Goal: Task Accomplishment & Management: Manage account settings

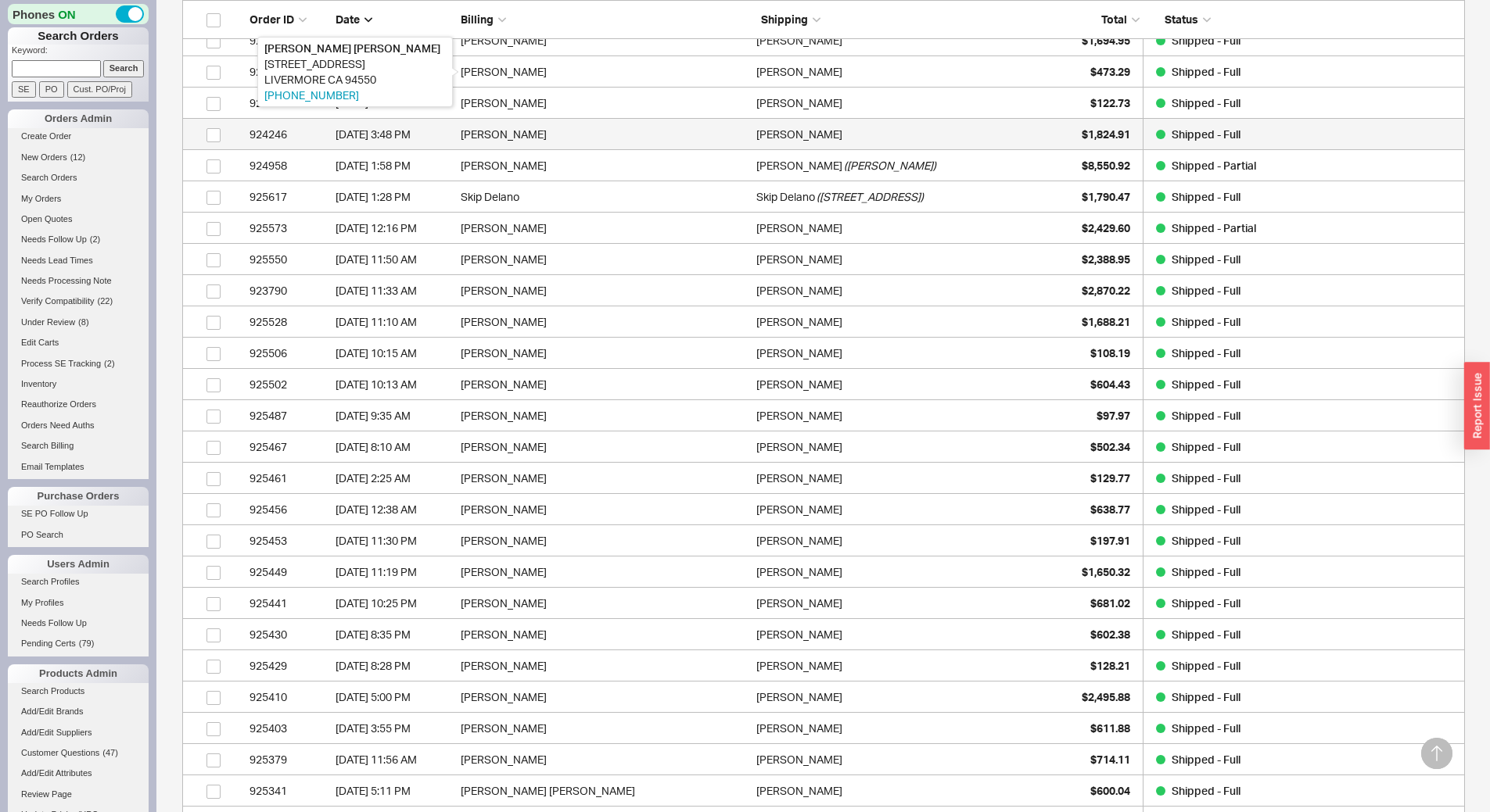
scroll to position [3531, 1271]
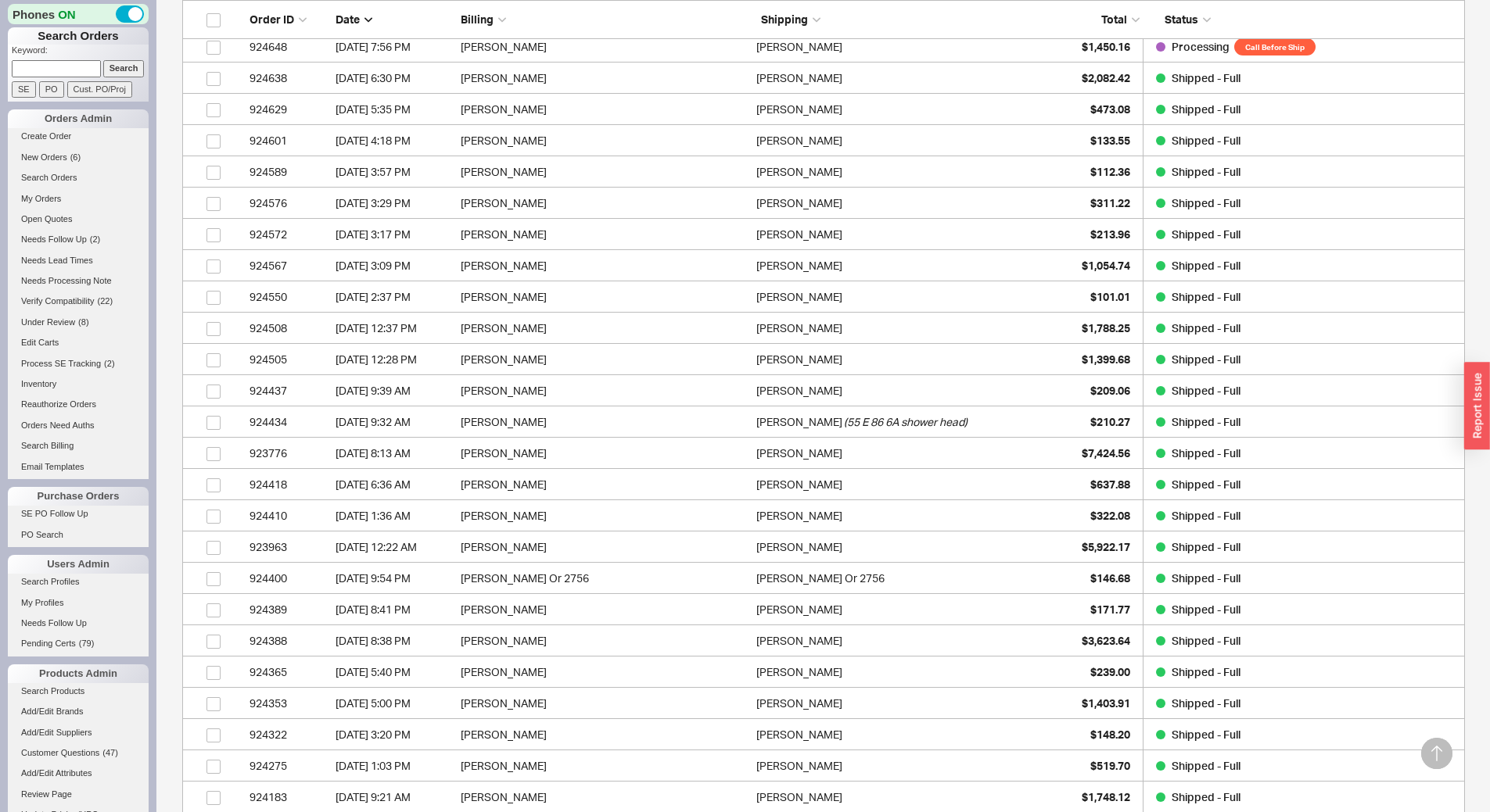
scroll to position [2928, 0]
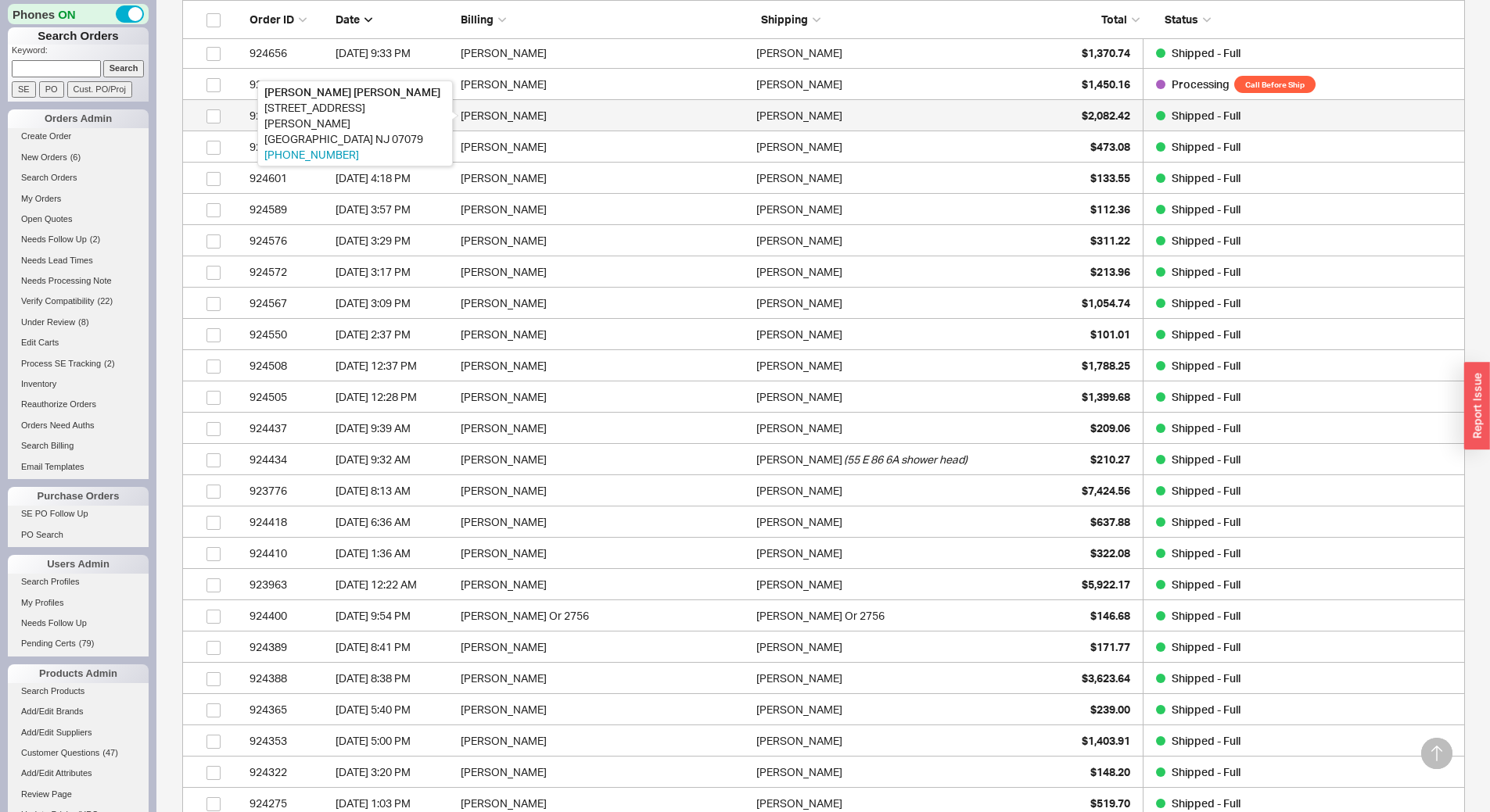
click at [665, 113] on div "Maureen Gallagher" at bounding box center [605, 115] width 288 height 31
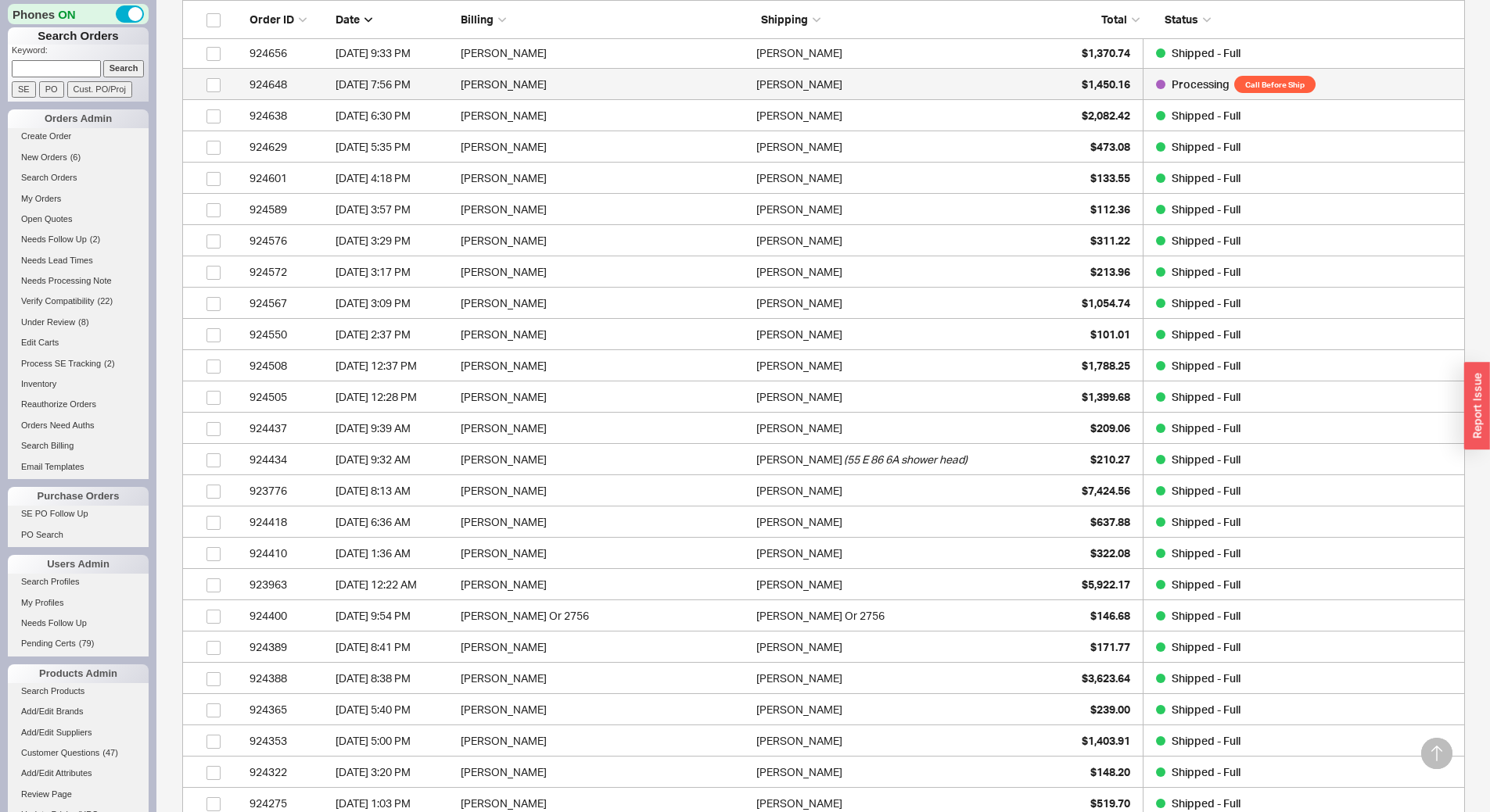
click at [833, 77] on div "Peizhen Guo" at bounding box center [900, 84] width 288 height 31
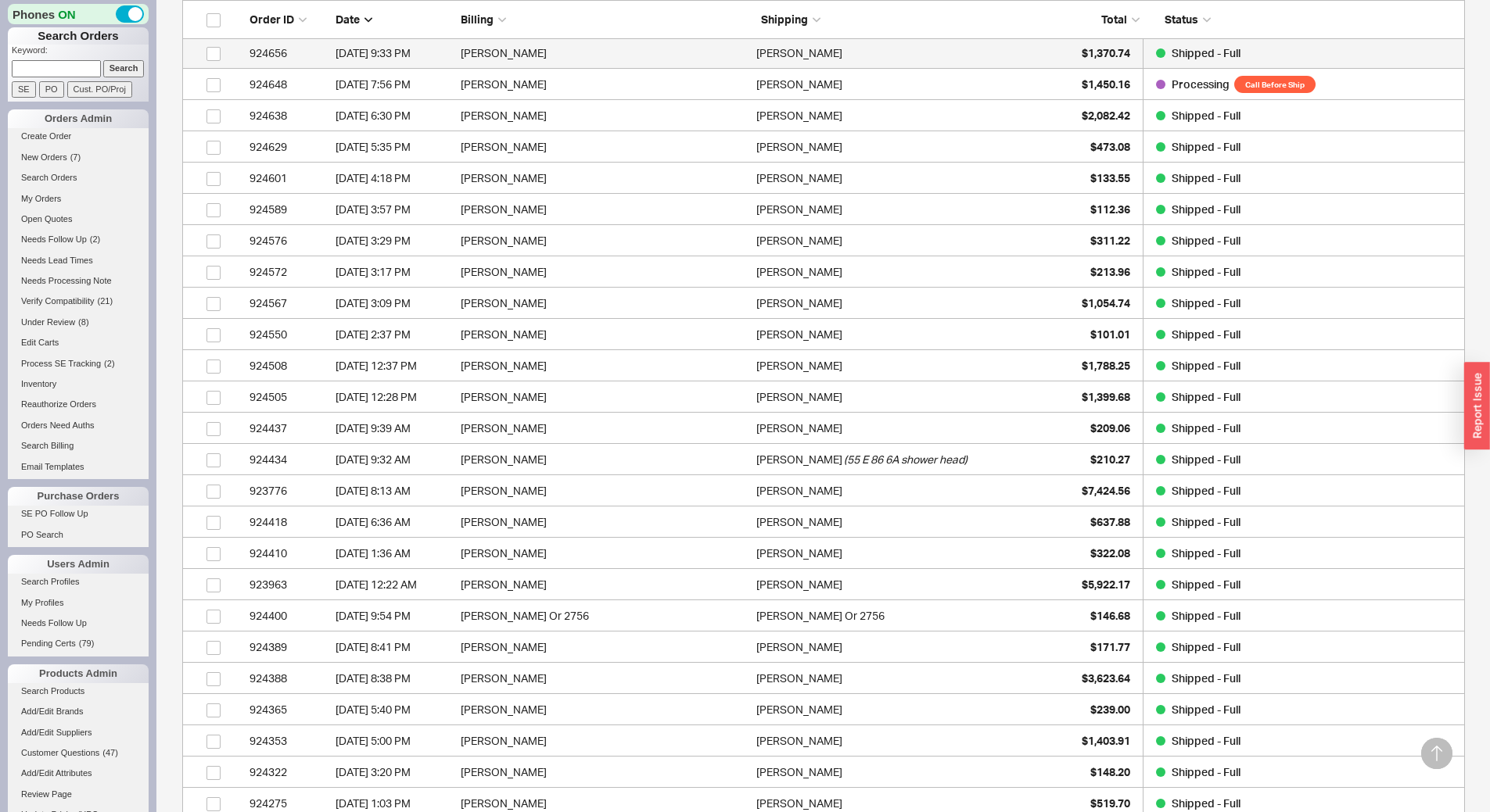
click at [1030, 62] on div "Katie Garcia" at bounding box center [900, 52] width 288 height 31
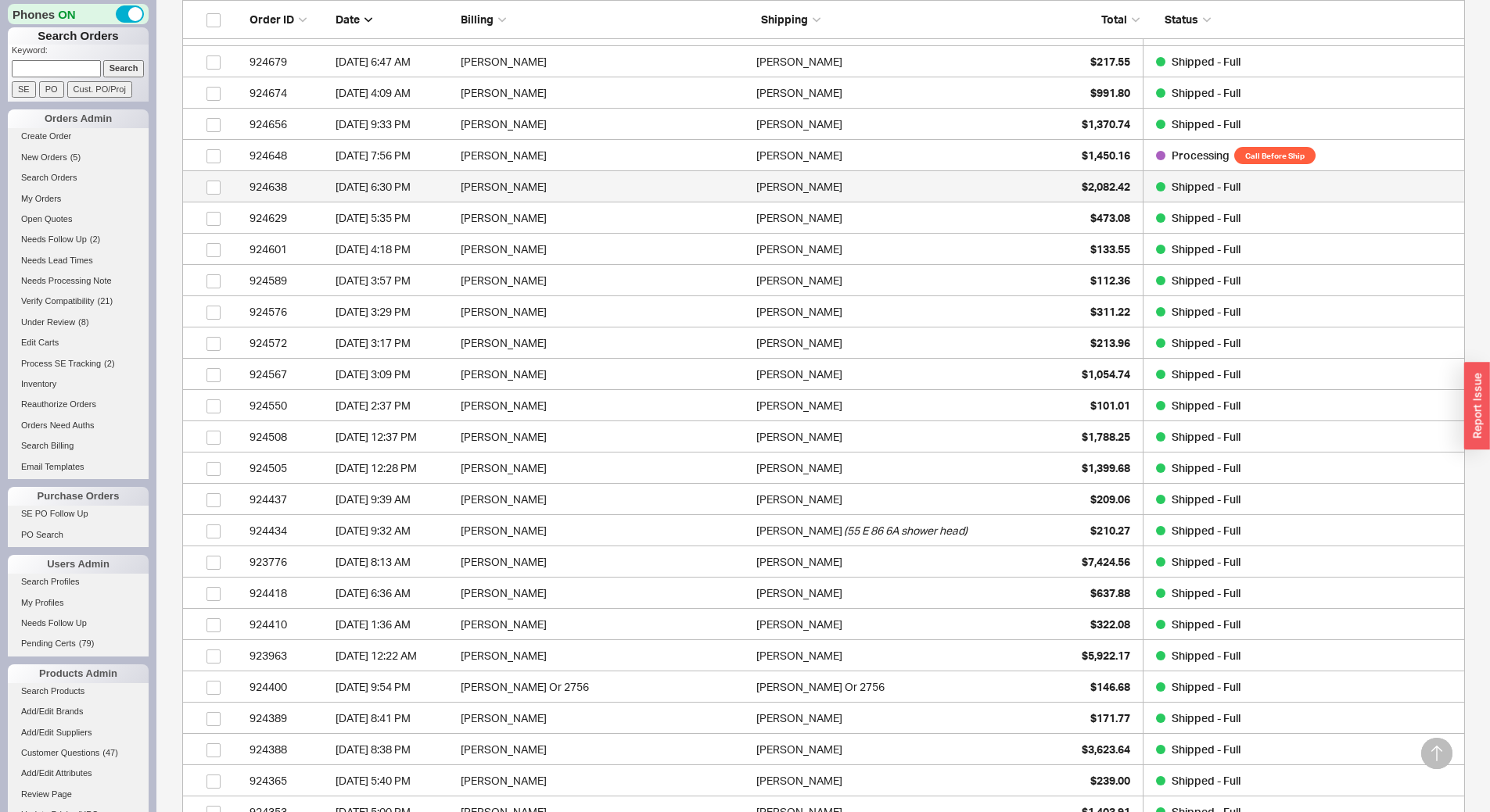
scroll to position [2849, 0]
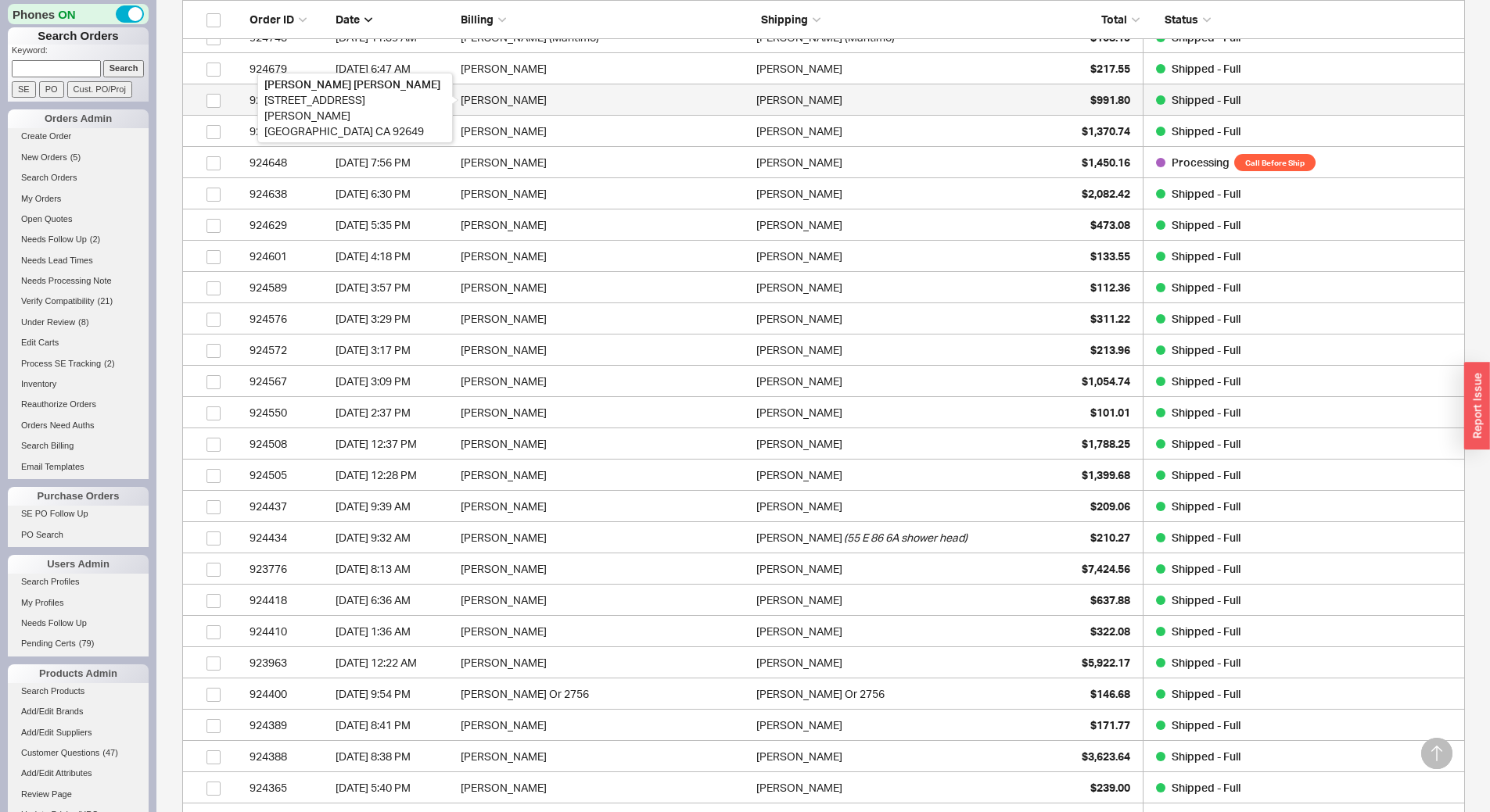
click at [671, 98] on div "Quang Tran" at bounding box center [605, 100] width 288 height 31
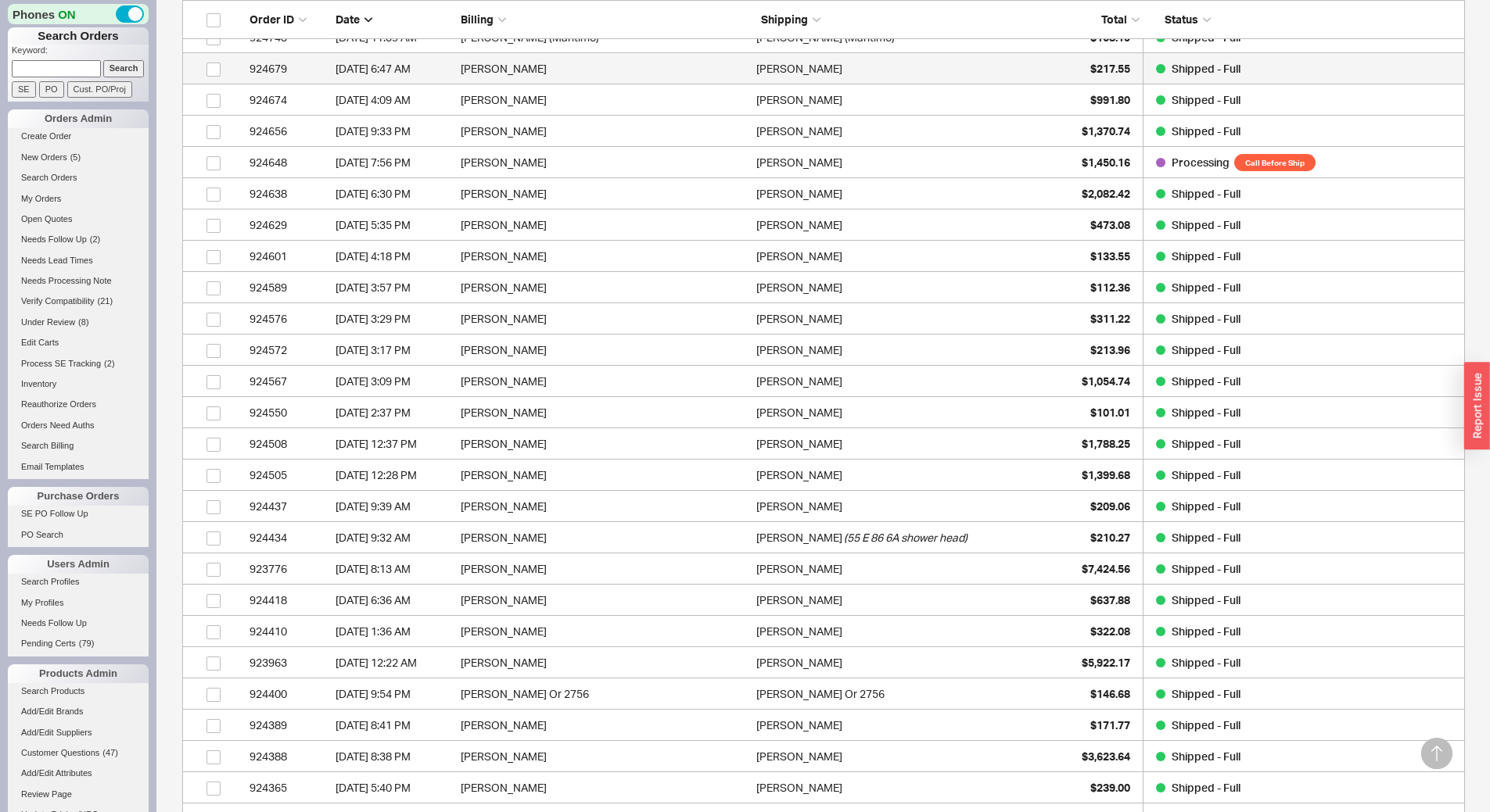
click at [814, 73] on div "Milda Akar" at bounding box center [900, 69] width 288 height 31
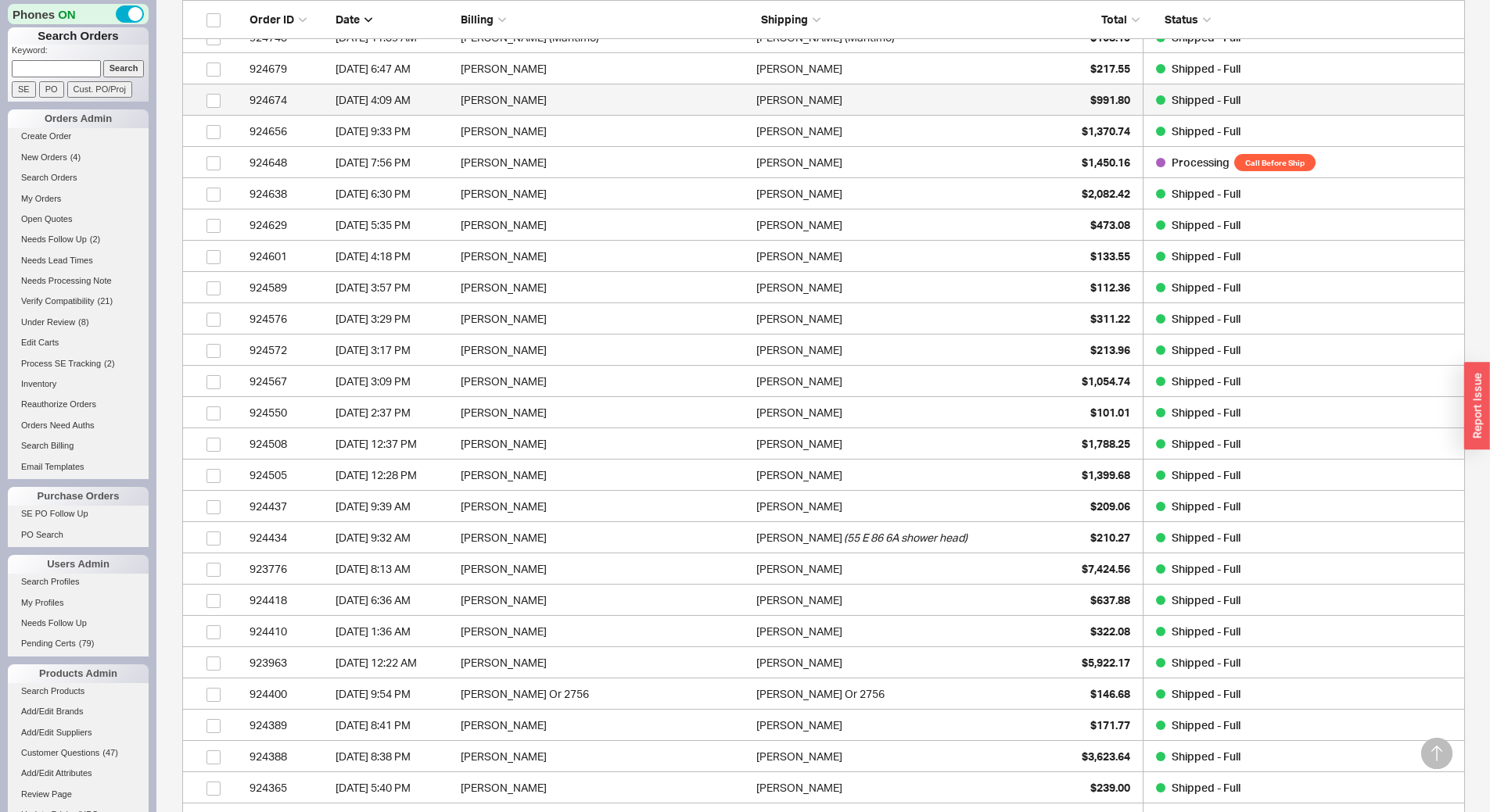
scroll to position [2771, 0]
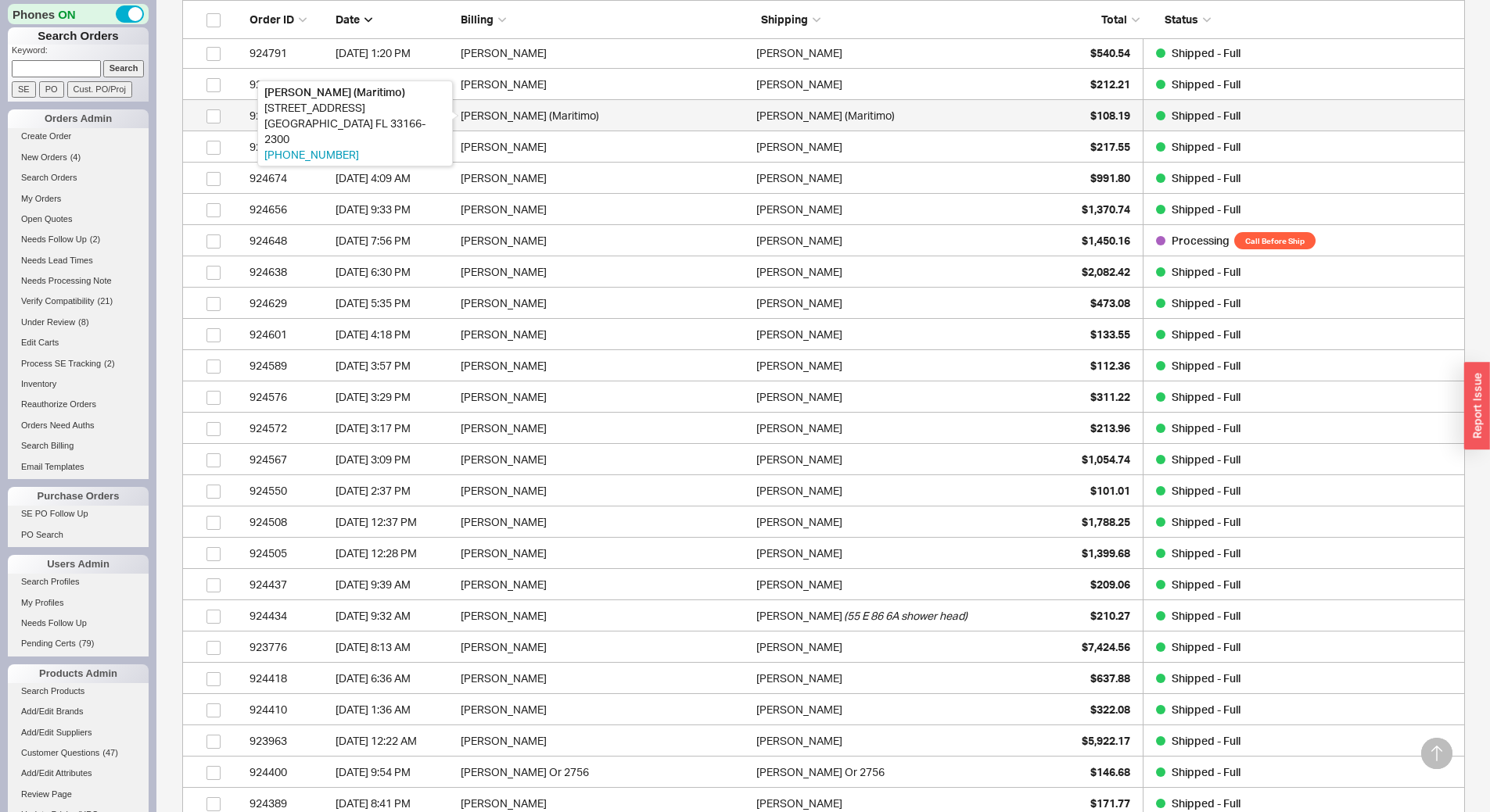
click at [612, 115] on div "Miguel Eduardo Molina (Maritimo)" at bounding box center [605, 115] width 288 height 31
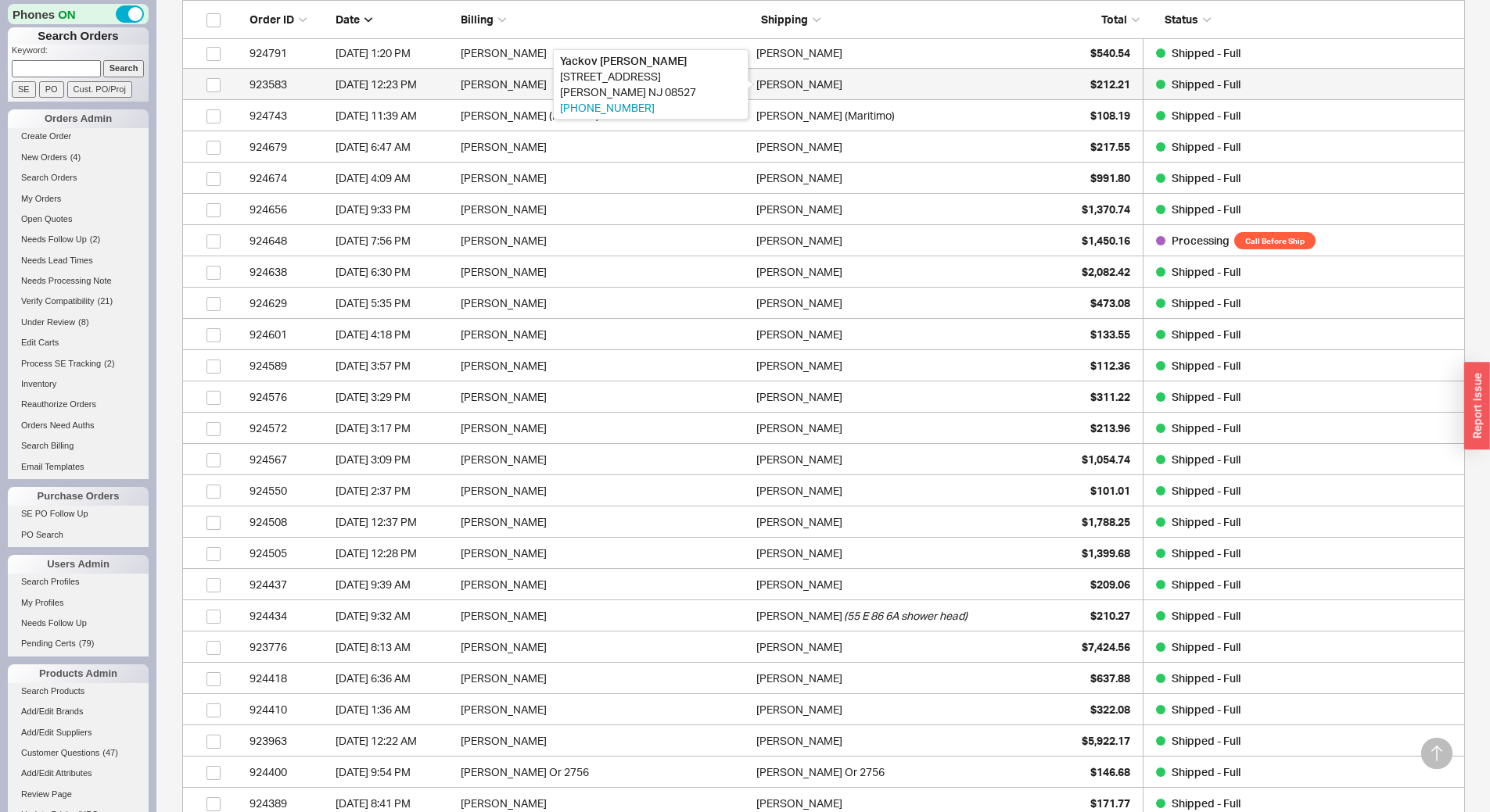
click at [768, 87] on div "Yackov Ribiat" at bounding box center [800, 84] width 86 height 31
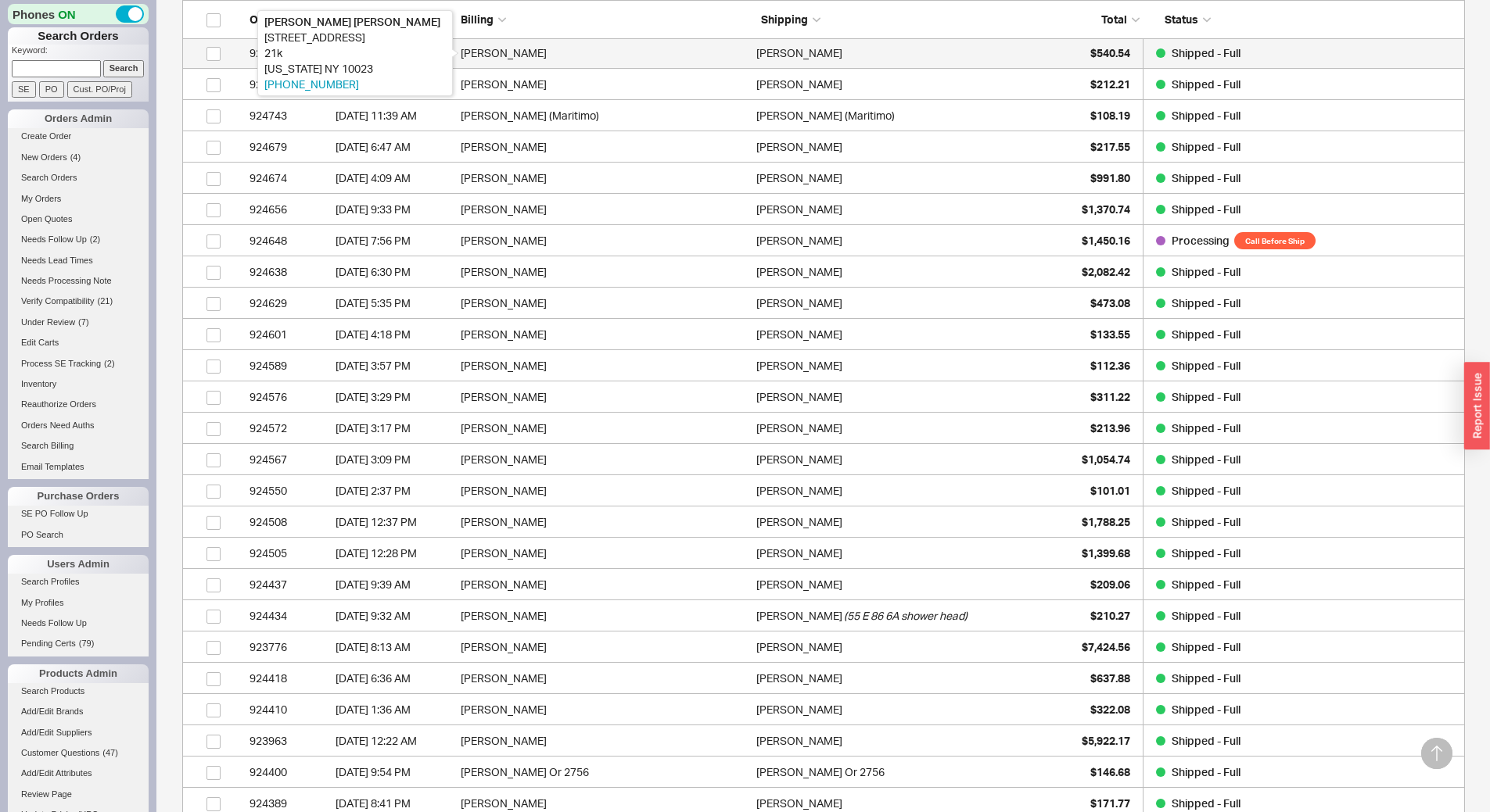
click at [558, 41] on div "Lynn Chwatsky" at bounding box center [605, 52] width 288 height 31
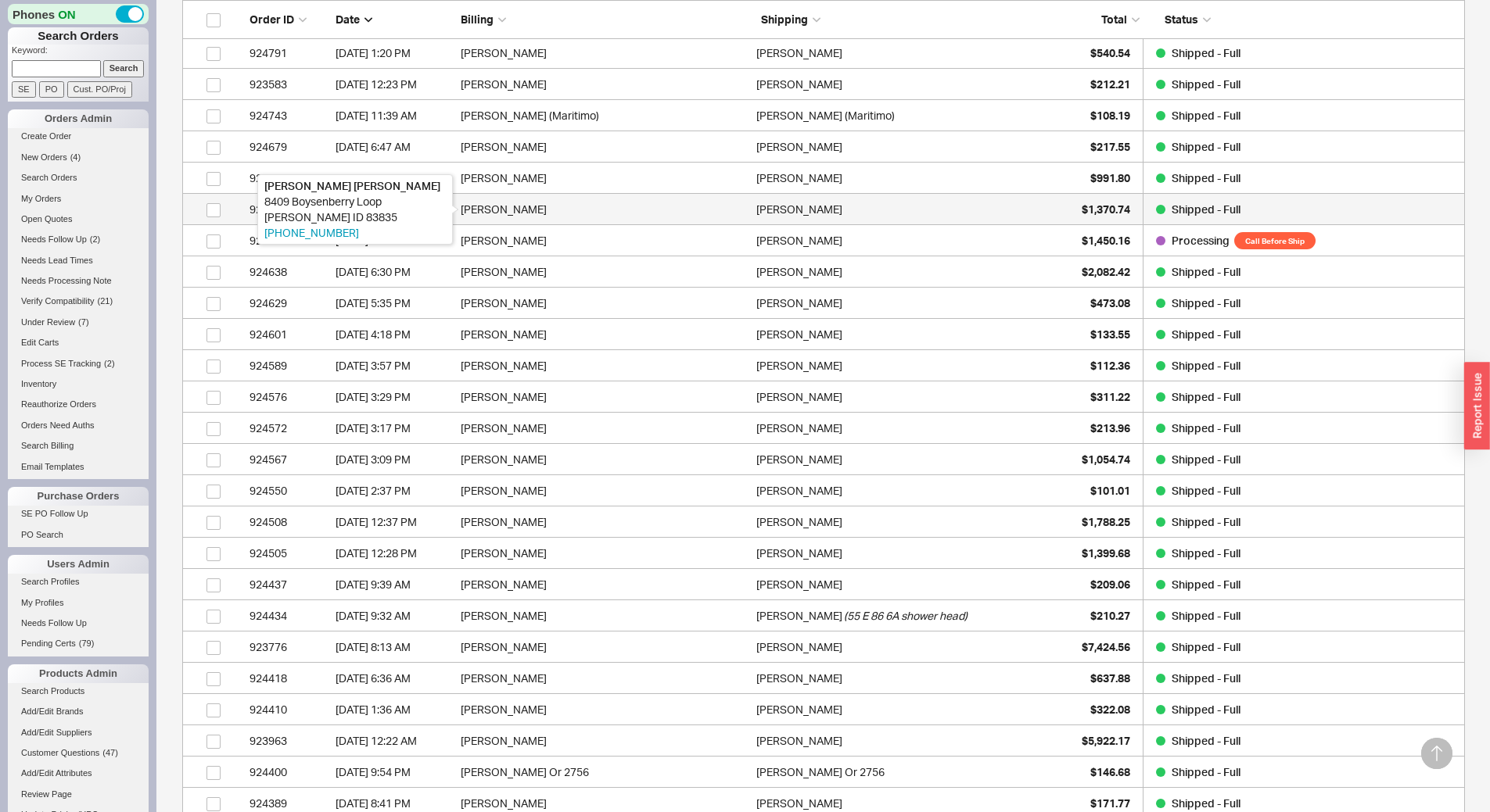
scroll to position [2693, 0]
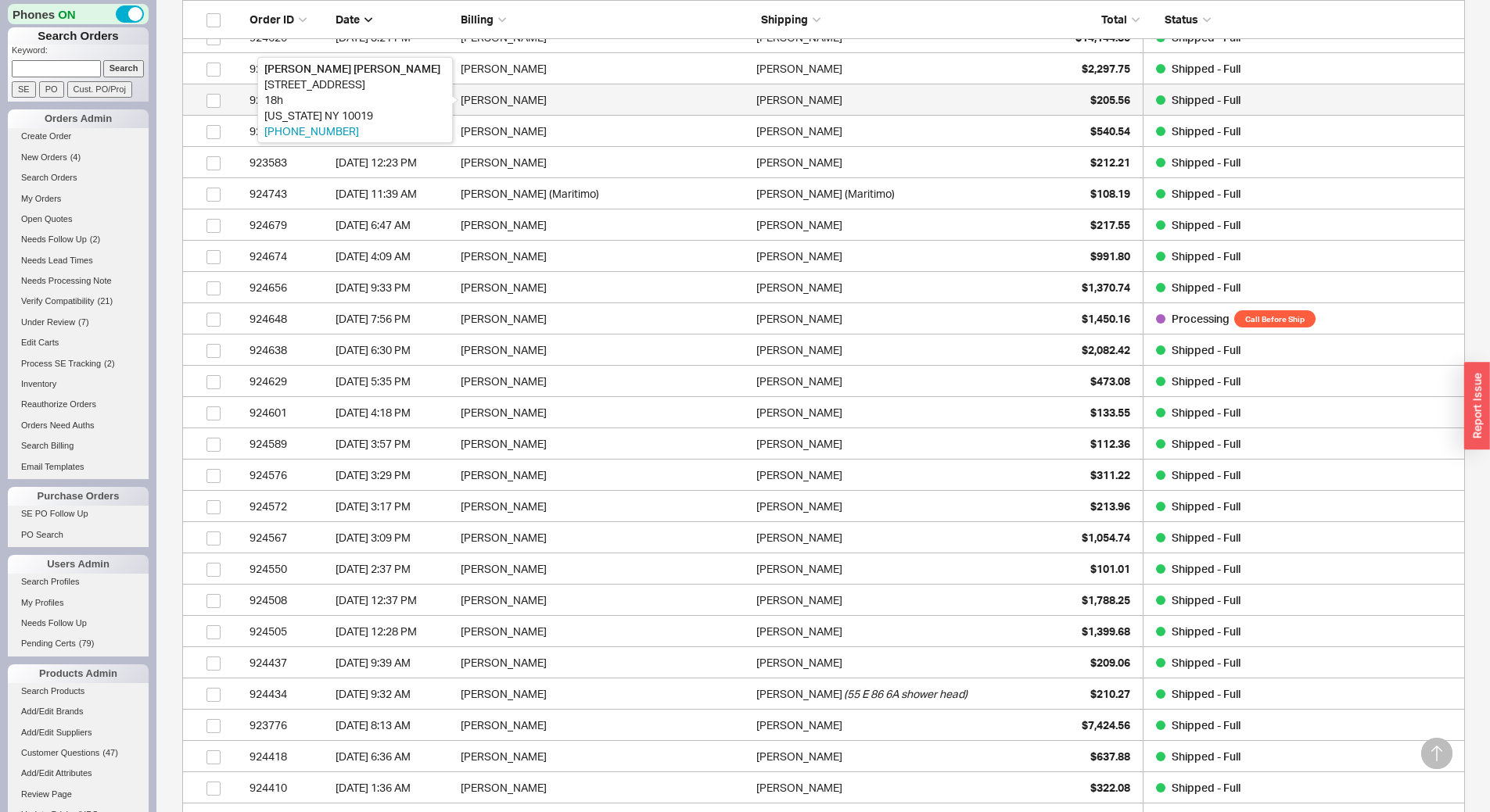
click at [678, 109] on div "Sean Kemp" at bounding box center [605, 100] width 288 height 31
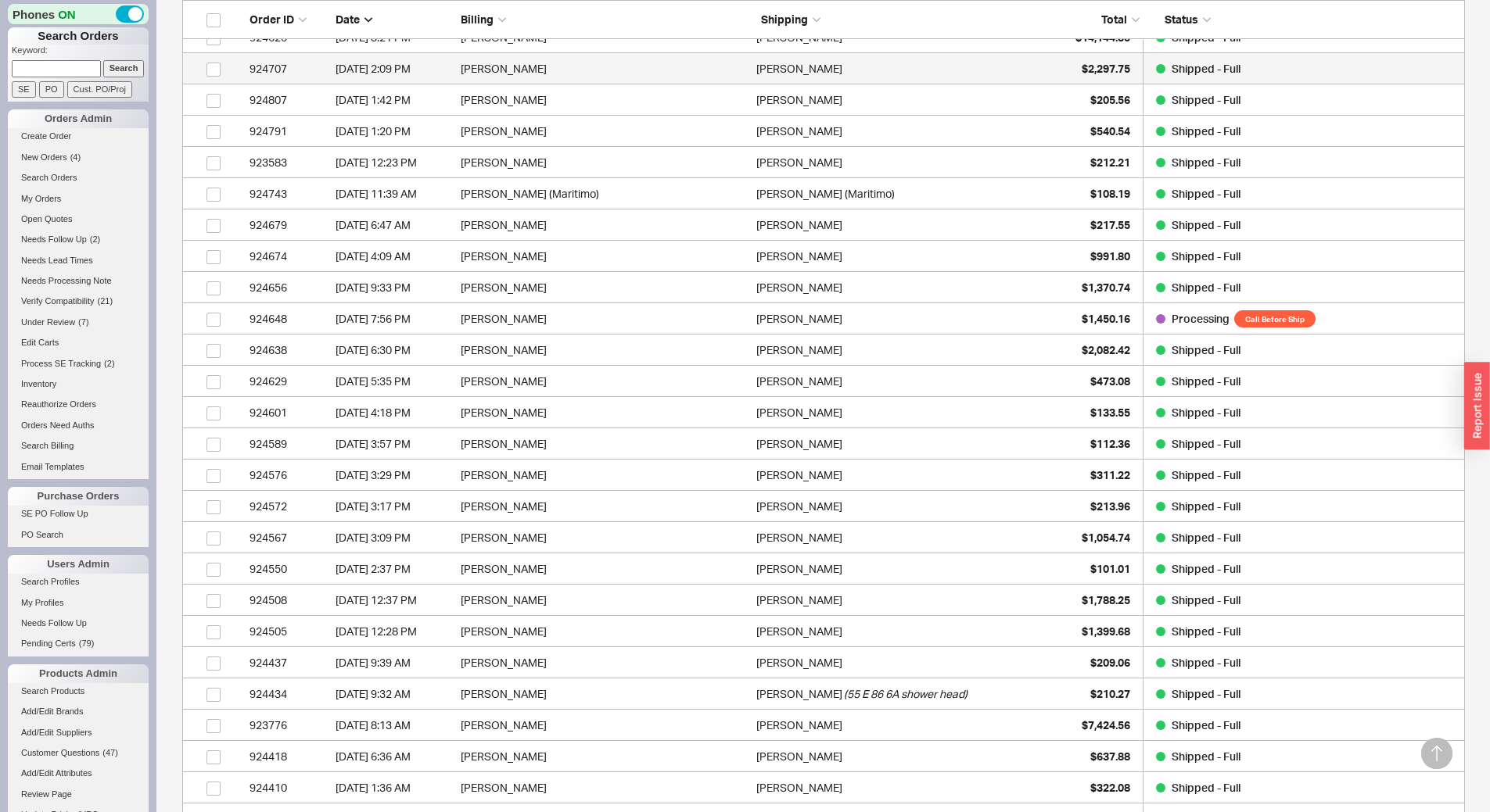
click at [925, 65] on div "Sori Rosenthal" at bounding box center [900, 69] width 288 height 31
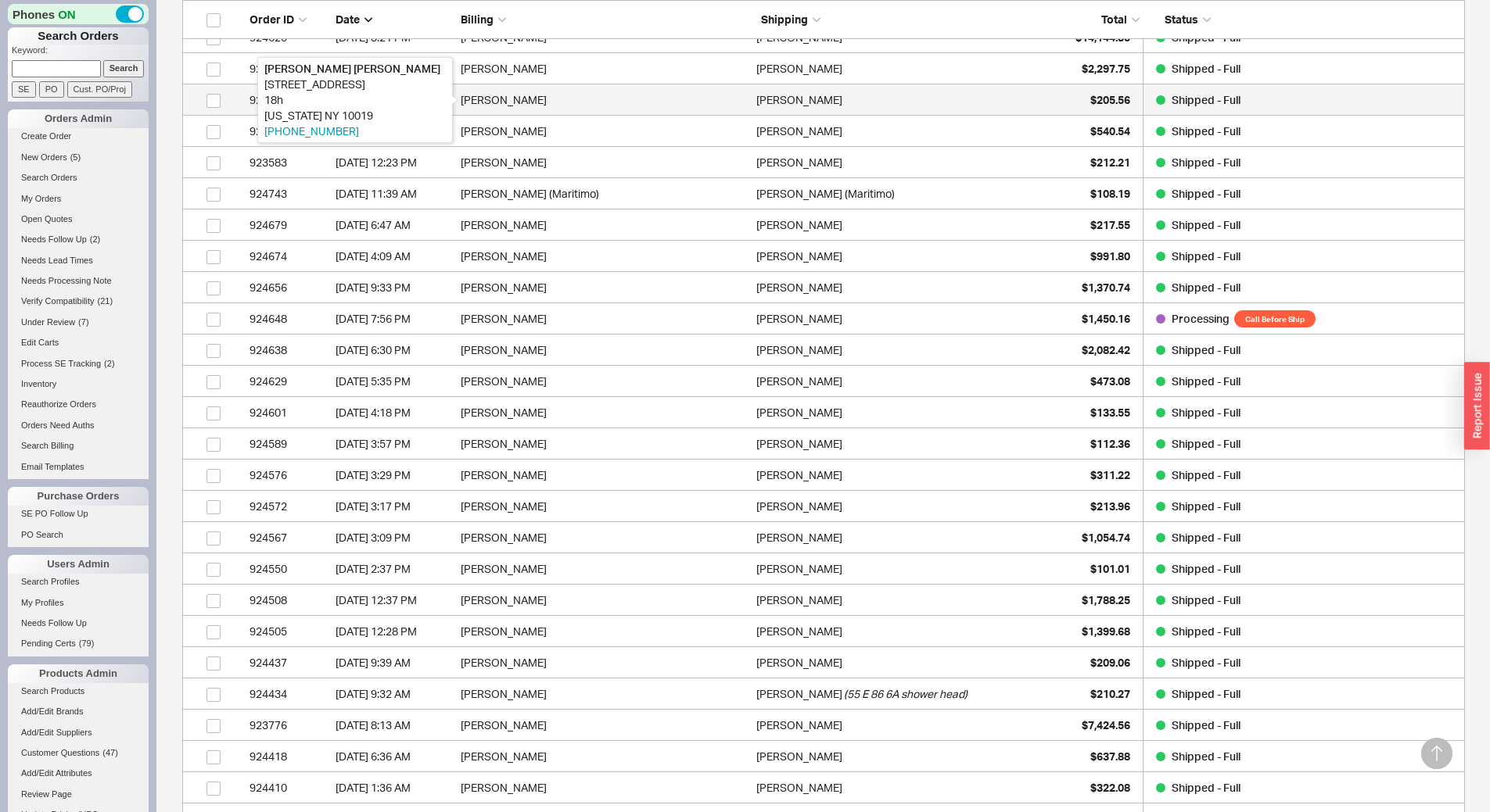
scroll to position [2614, 0]
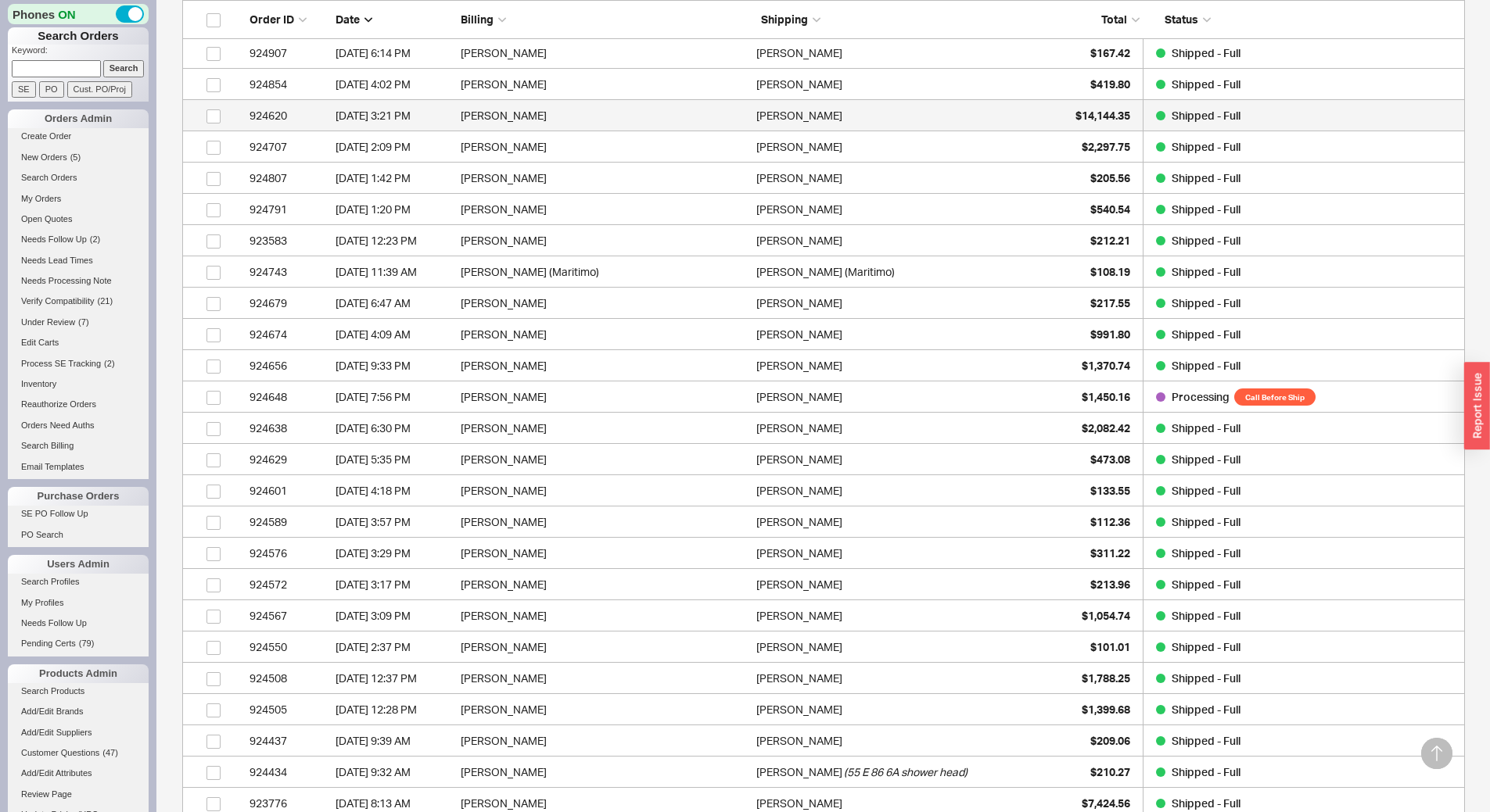
click at [857, 121] on div "Thomas Hughes" at bounding box center [900, 115] width 288 height 31
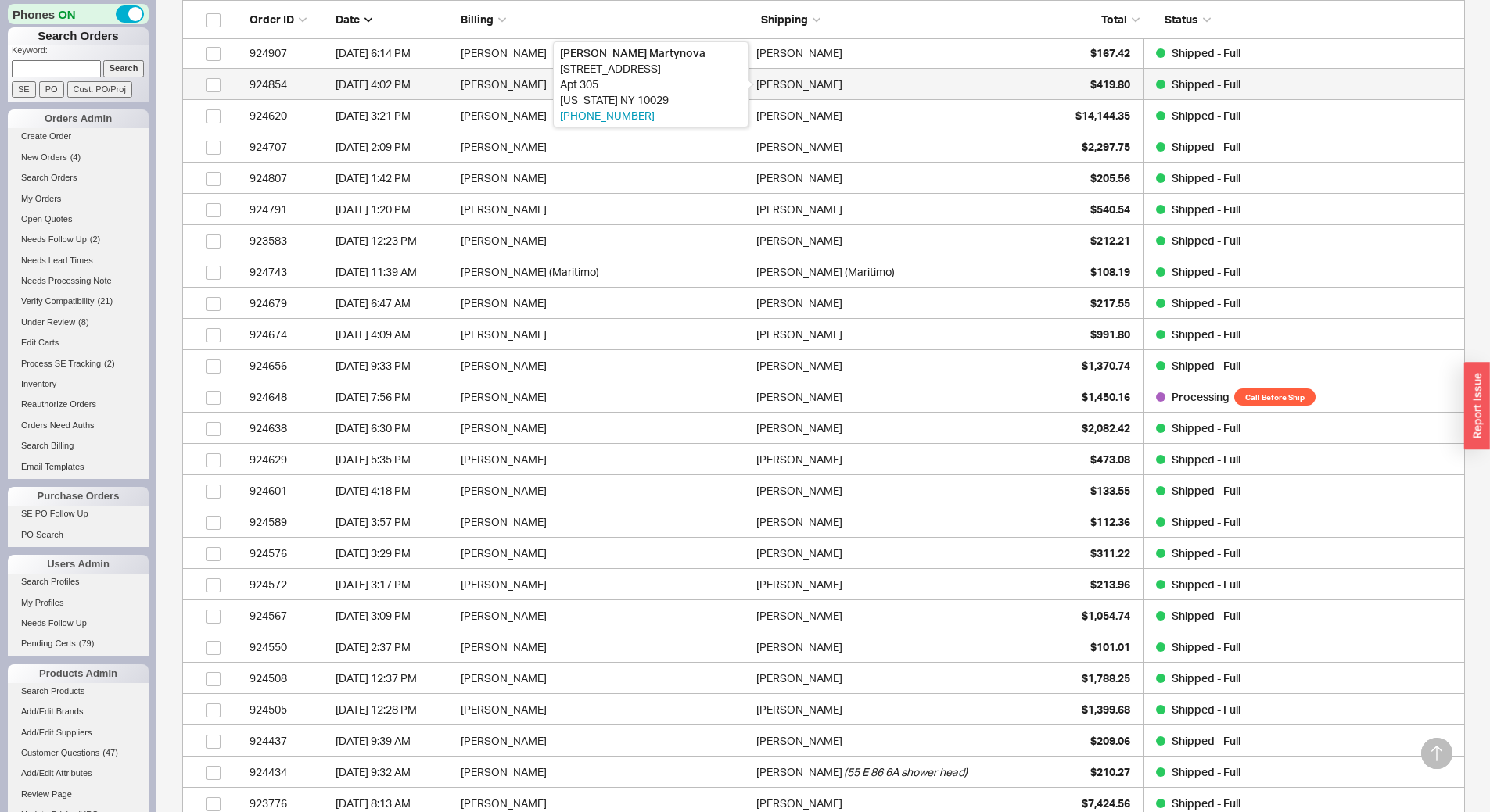
click at [773, 93] on div "Svetlana Martynova" at bounding box center [800, 84] width 86 height 31
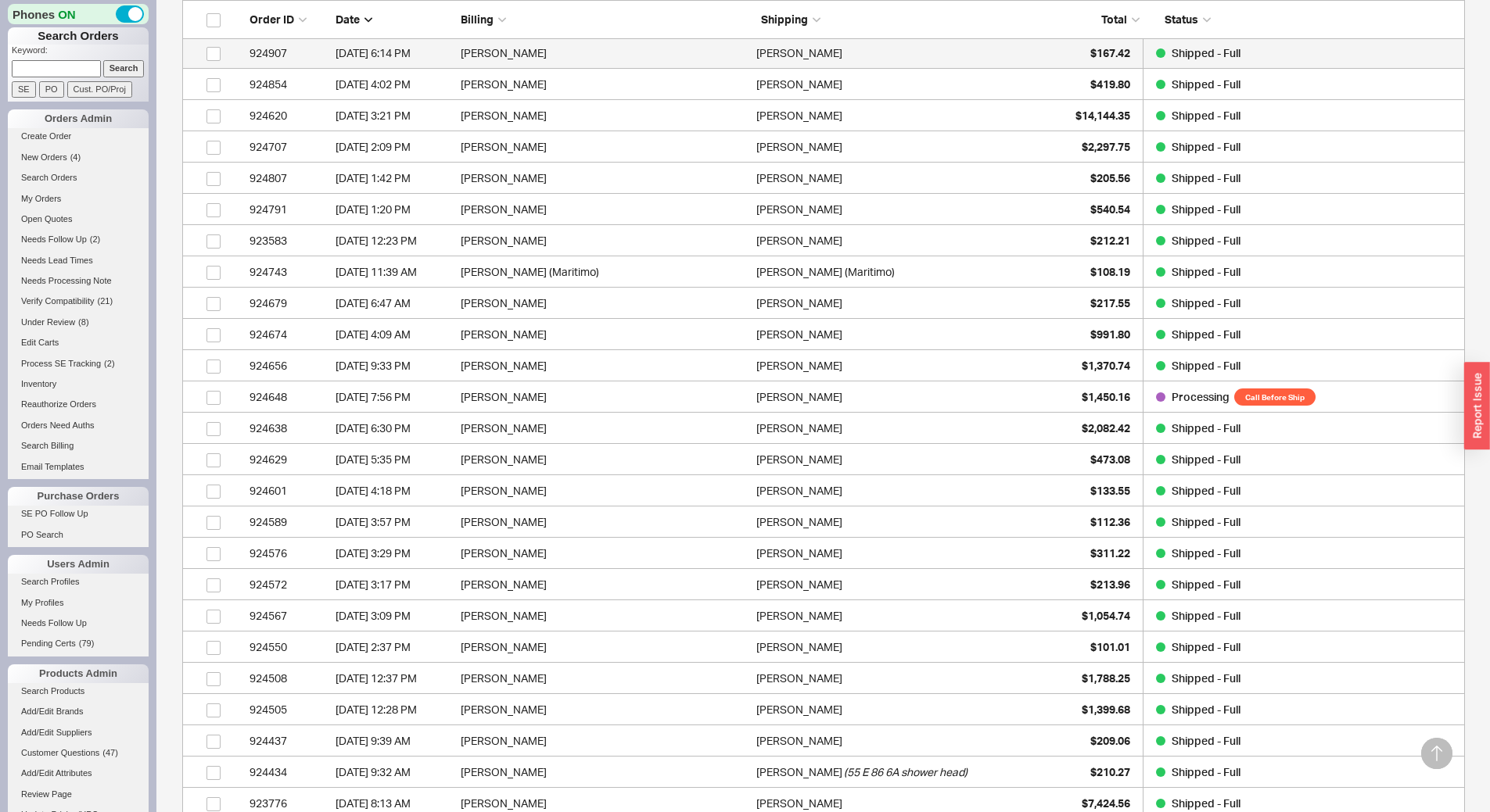
click at [447, 50] on div "6/25/25 6:14 PM" at bounding box center [394, 52] width 117 height 31
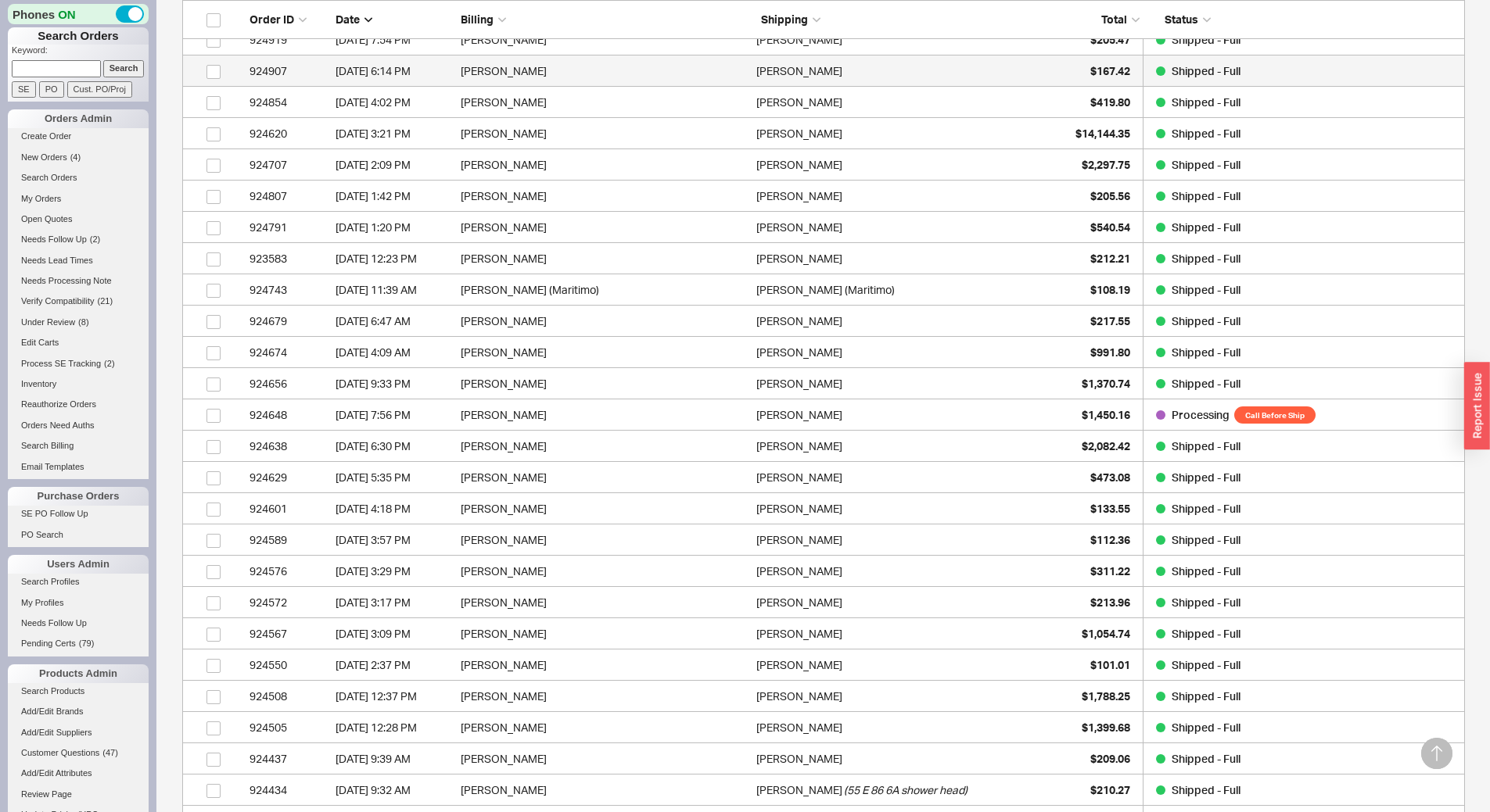
scroll to position [2536, 0]
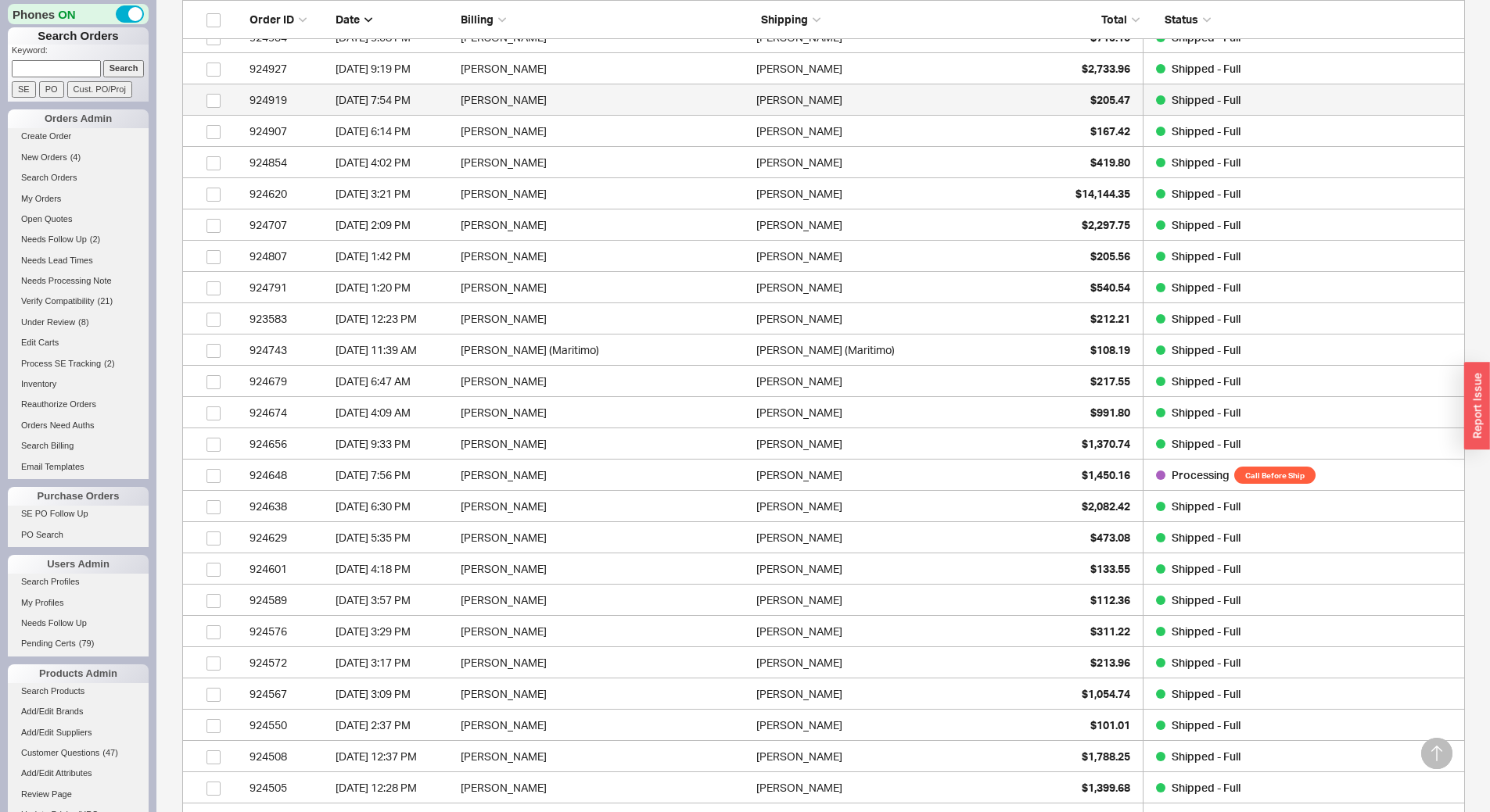
click at [877, 111] on div "Bjorn A Bjerke" at bounding box center [900, 100] width 288 height 31
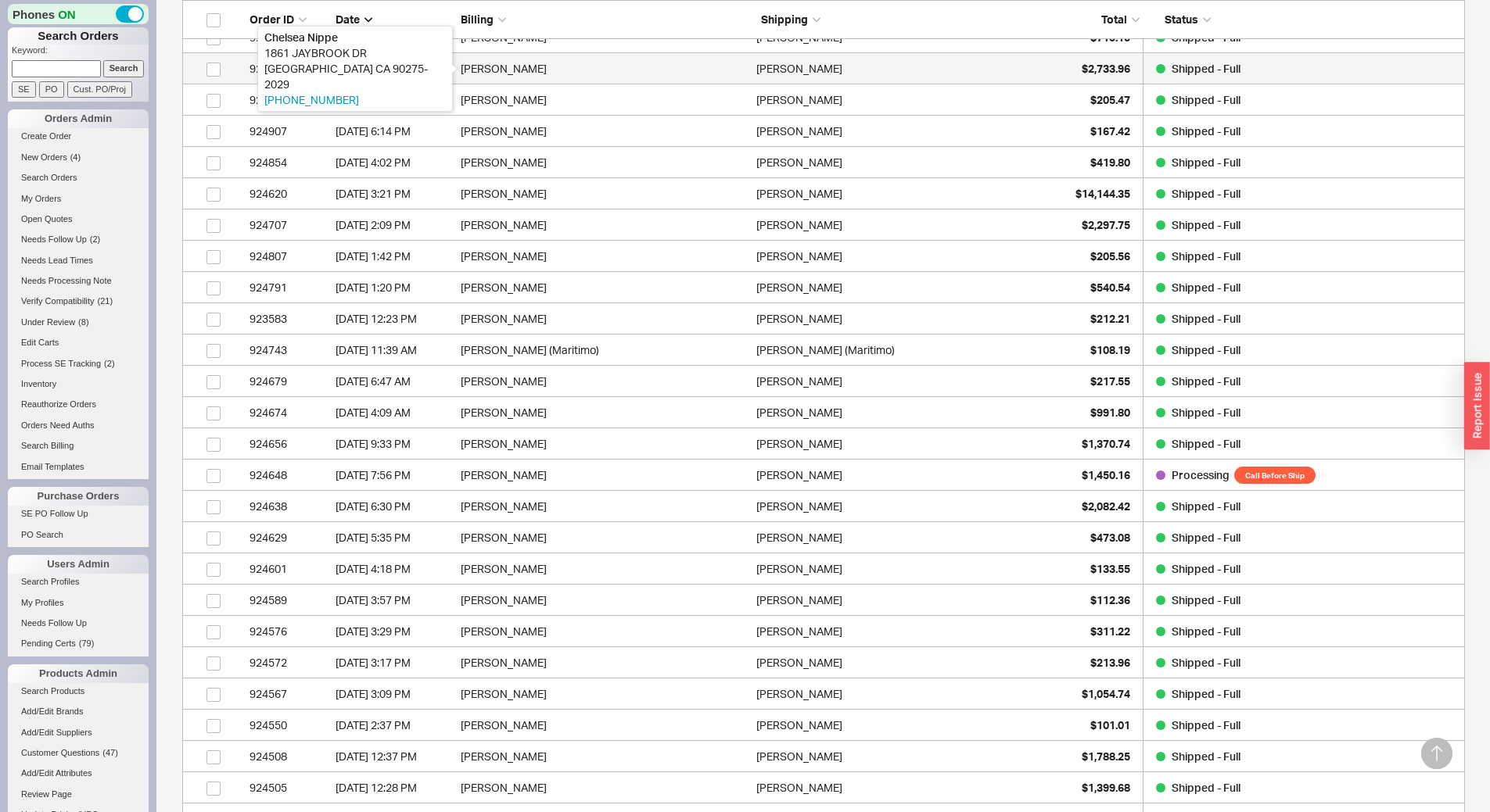
click at [502, 65] on div "Chelsea Nippe" at bounding box center [605, 69] width 288 height 31
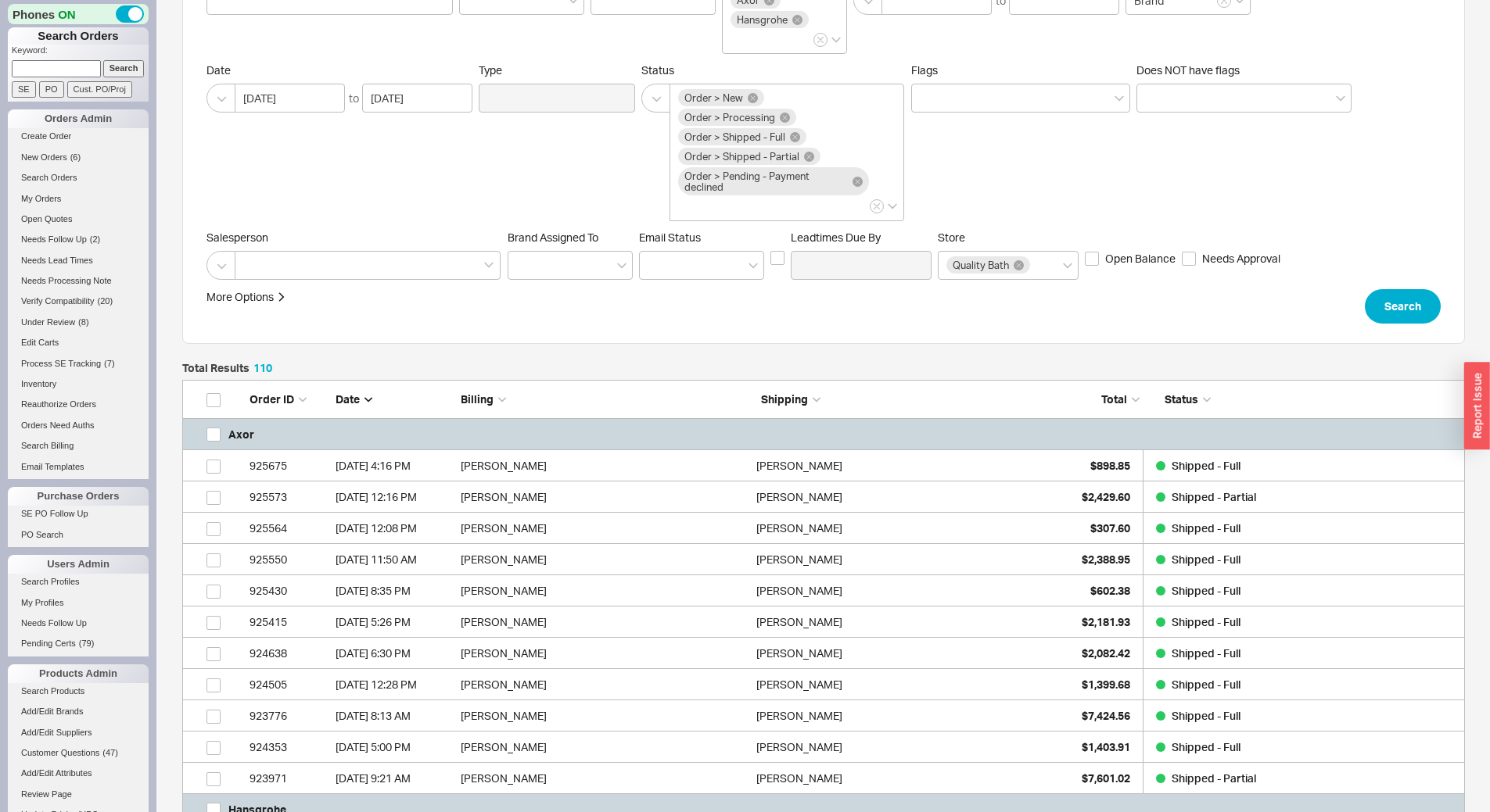
scroll to position [0, 0]
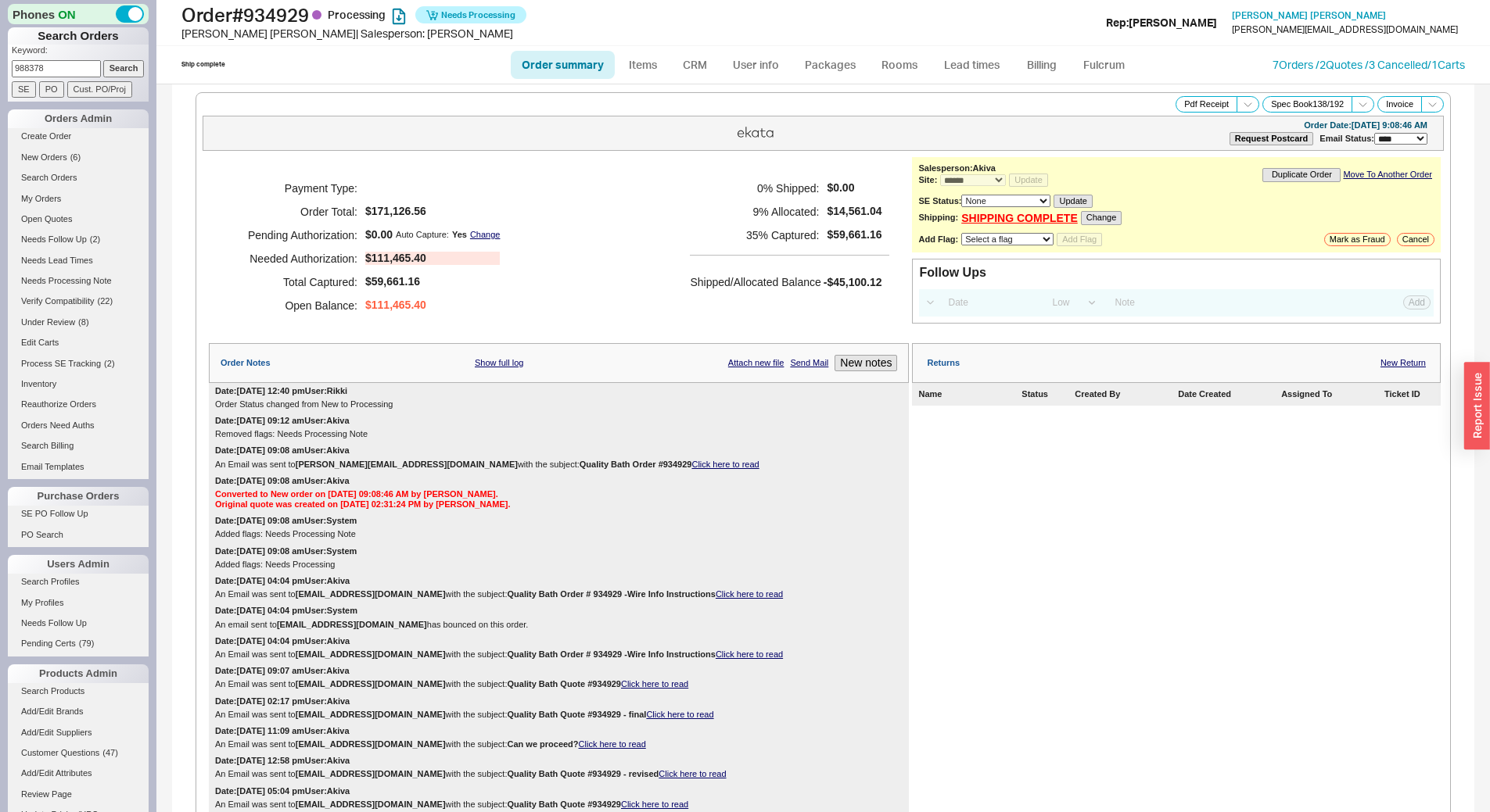
select select "*"
select select "LOW"
select select "3"
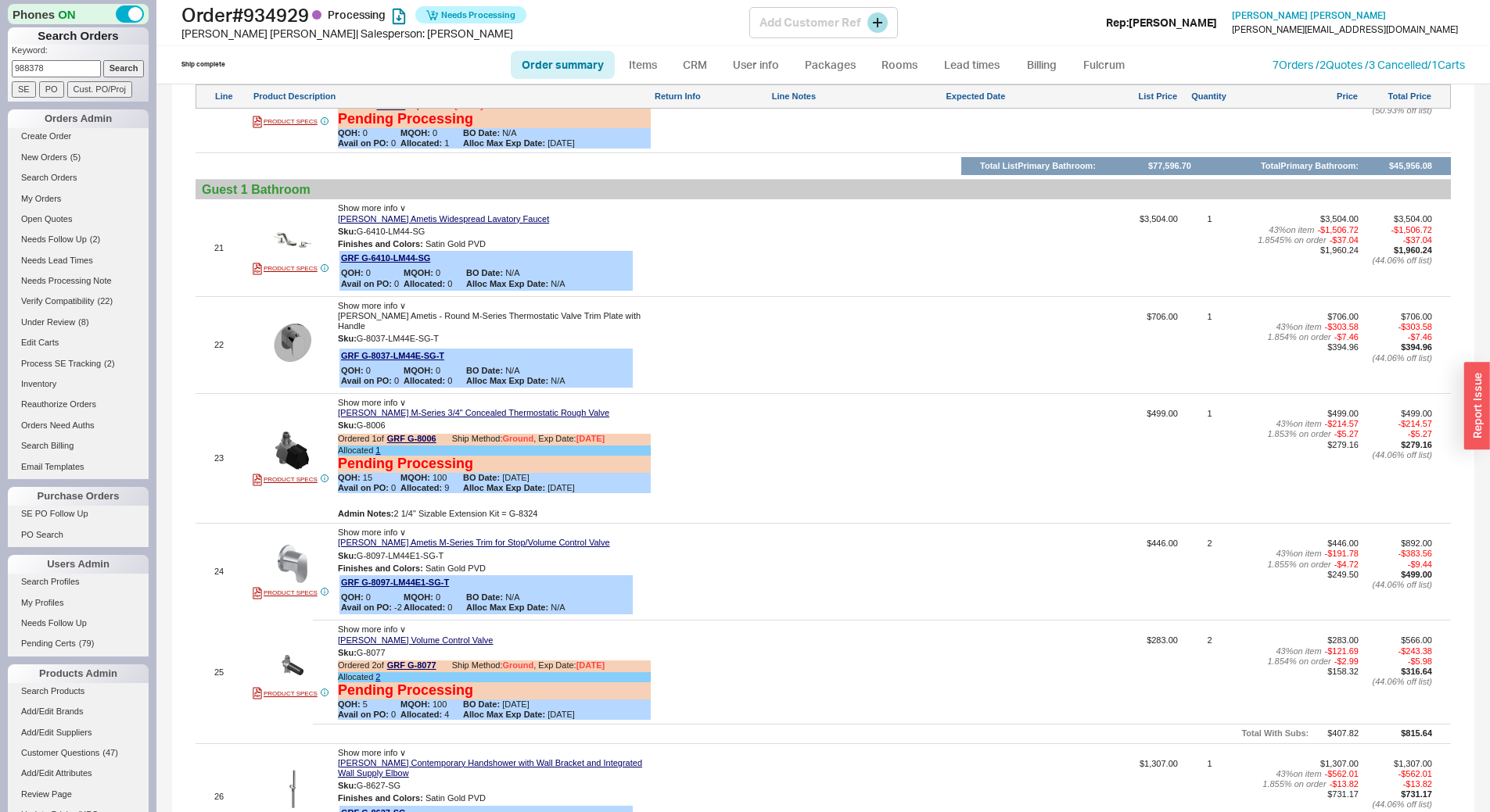
scroll to position [3206, 0]
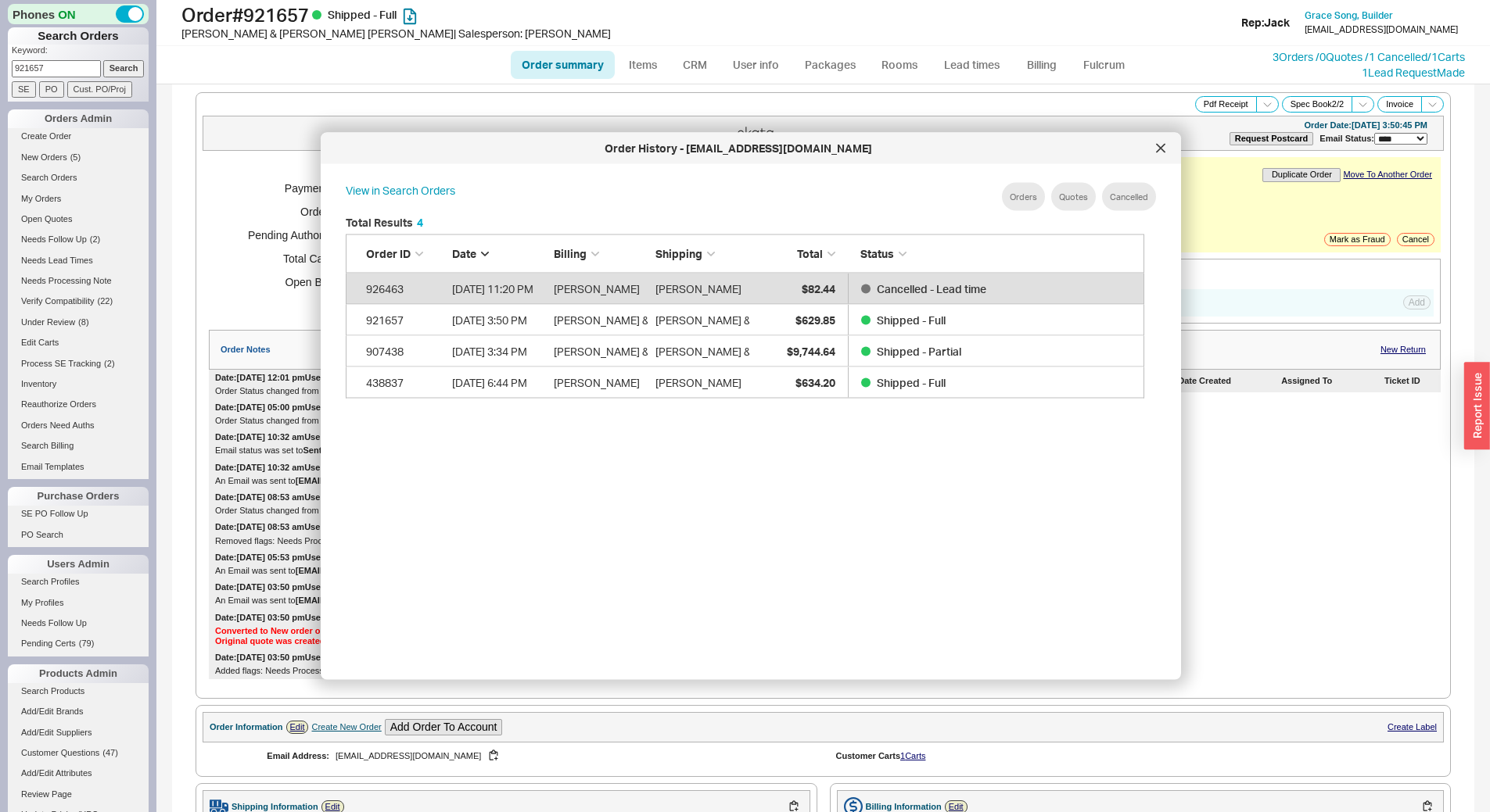
select select "*"
select select "LOW"
select select "3"
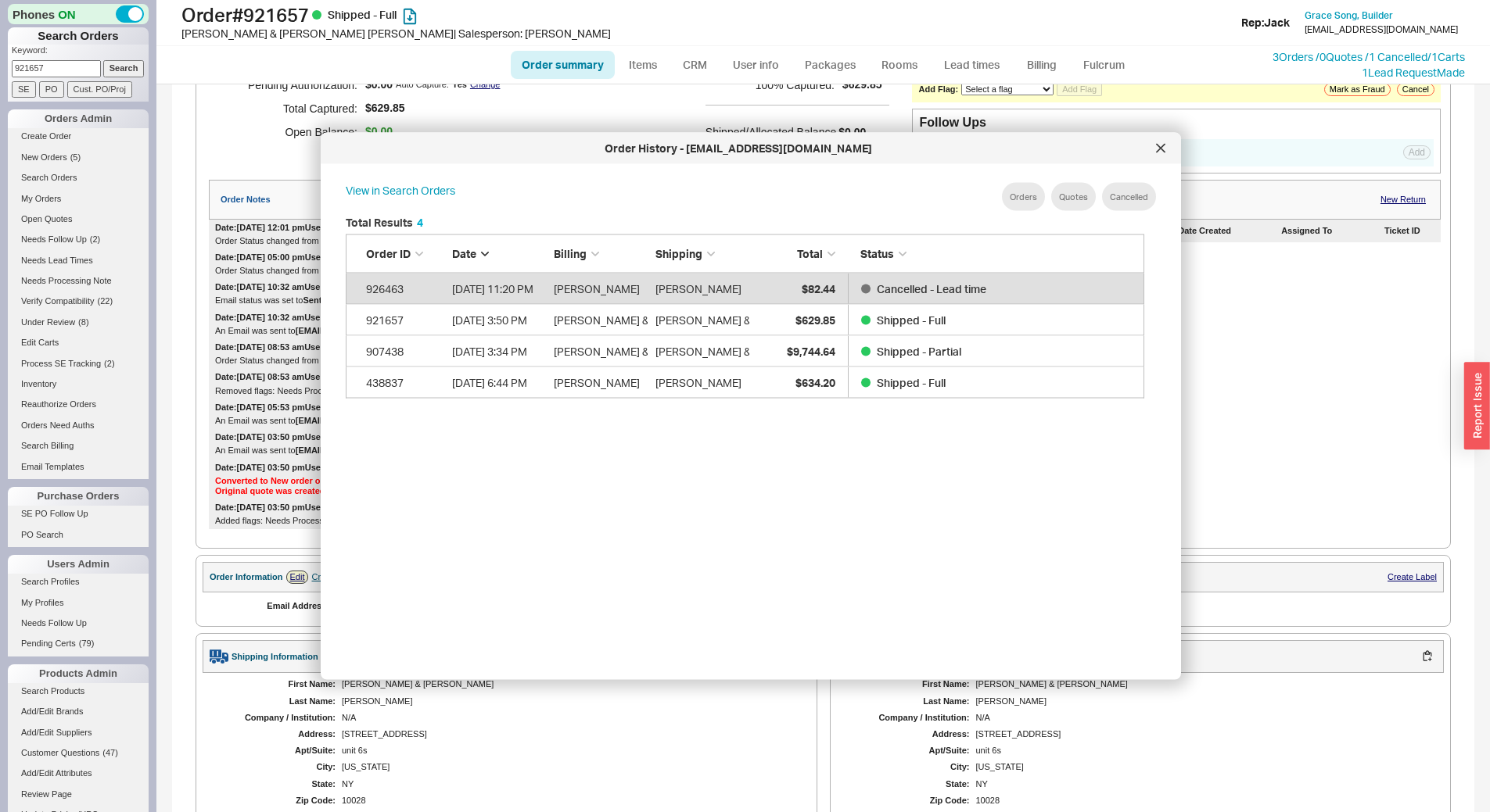
drag, startPoint x: 1169, startPoint y: 148, endPoint x: 1154, endPoint y: 163, distance: 21.2
click at [1169, 148] on div at bounding box center [1161, 149] width 25 height 25
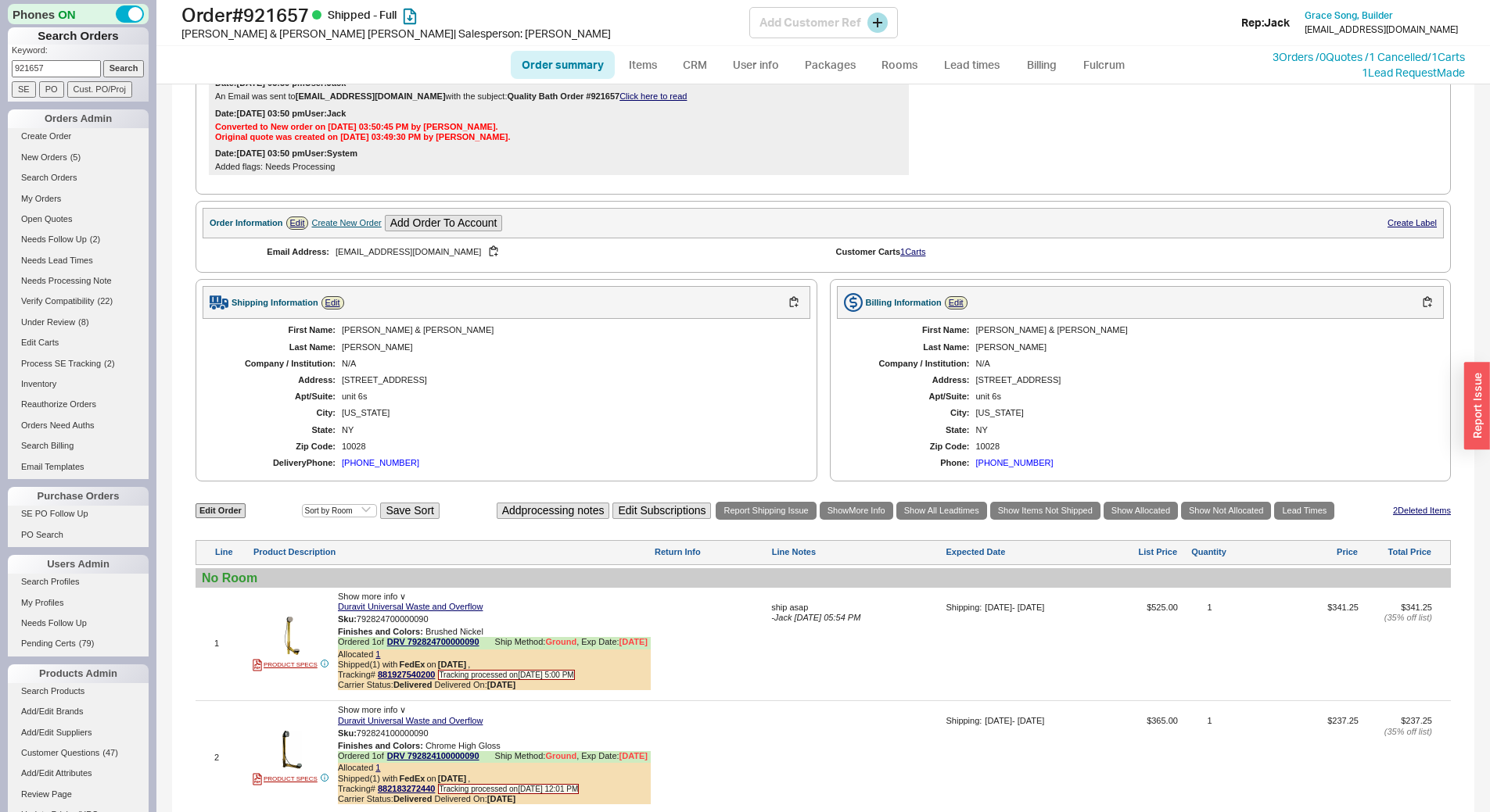
scroll to position [385, 0]
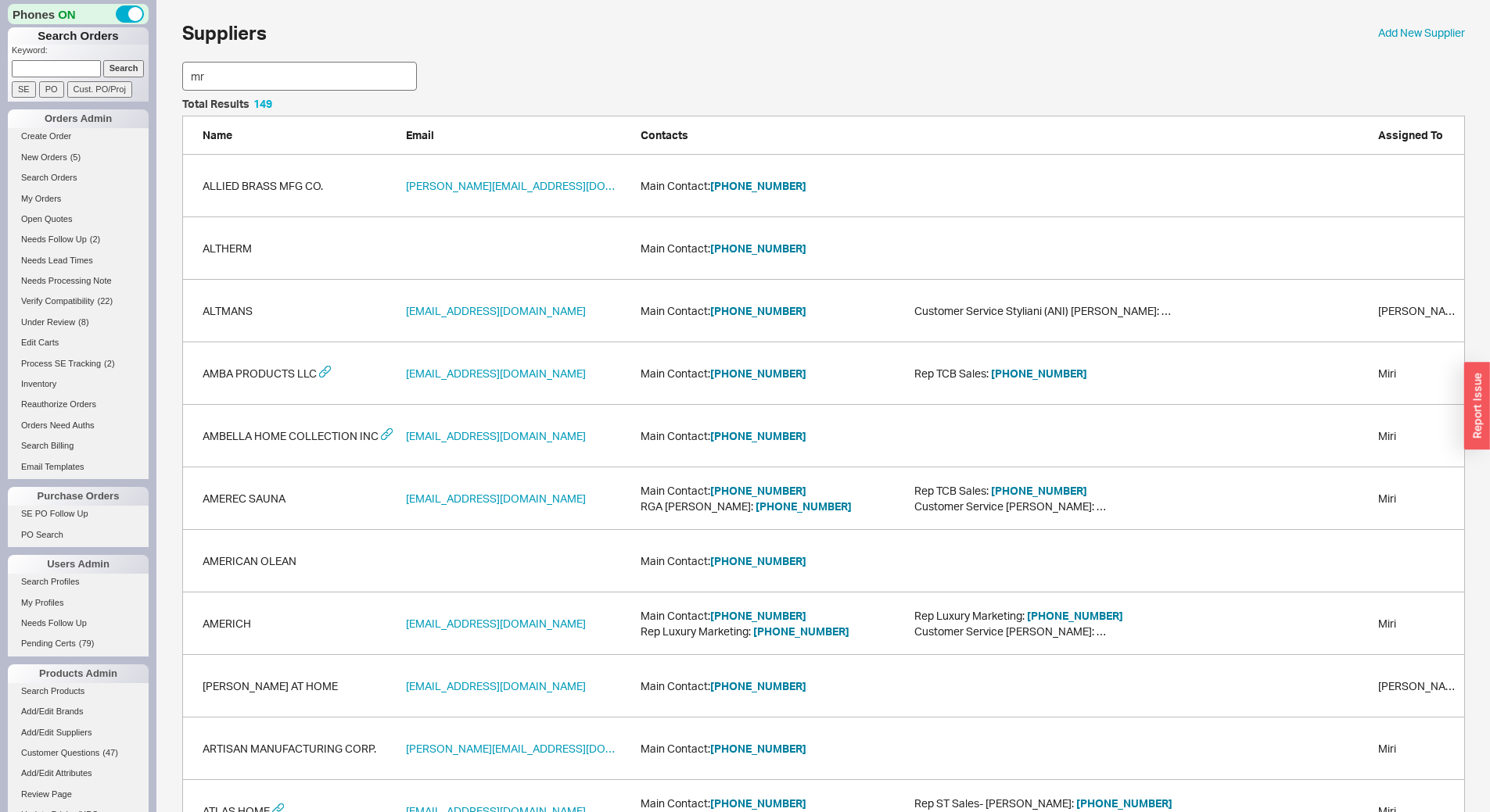
scroll to position [107, 1271]
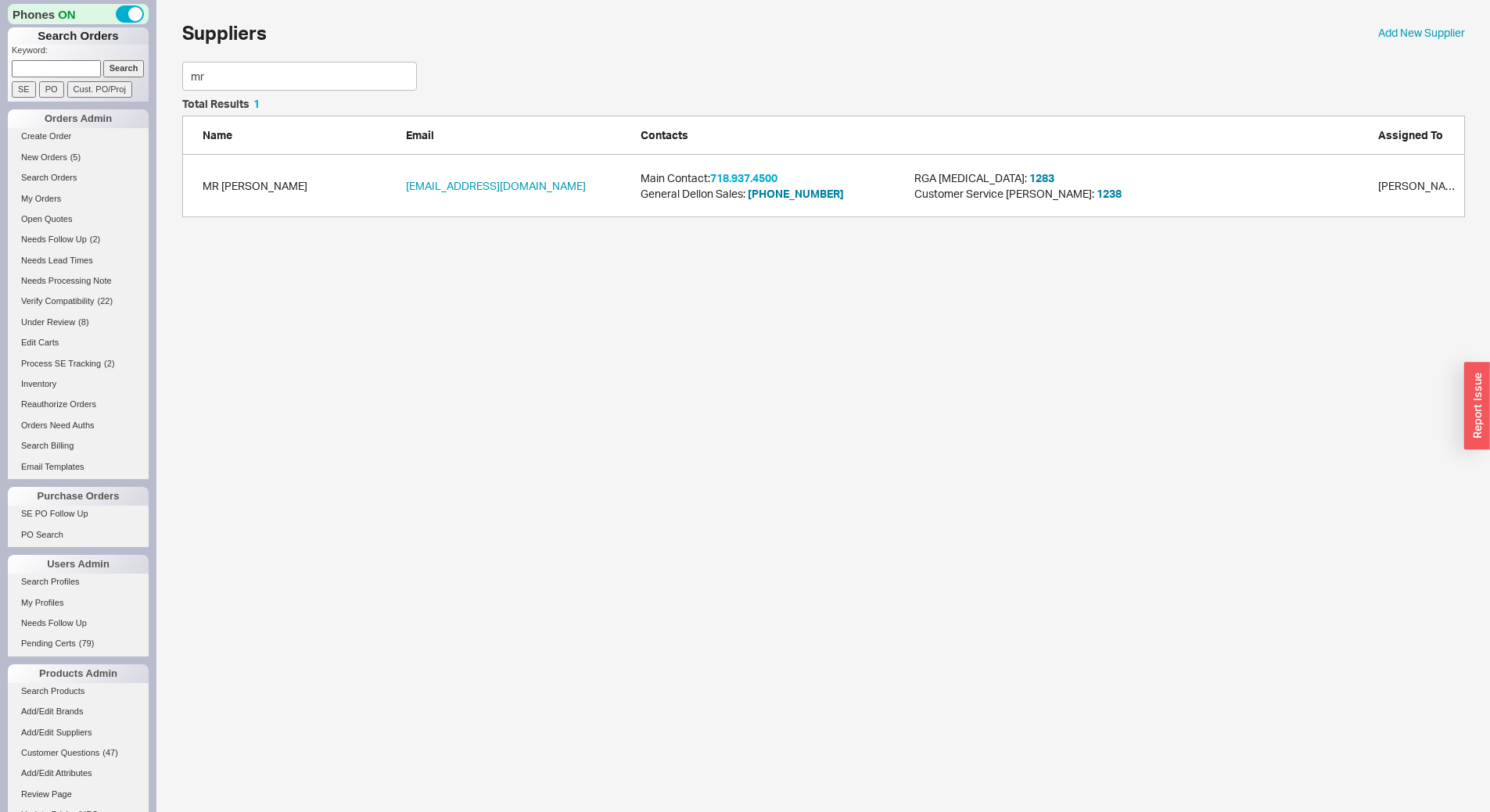
type input "mr"
click at [749, 175] on button "718.937.4500" at bounding box center [744, 178] width 67 height 15
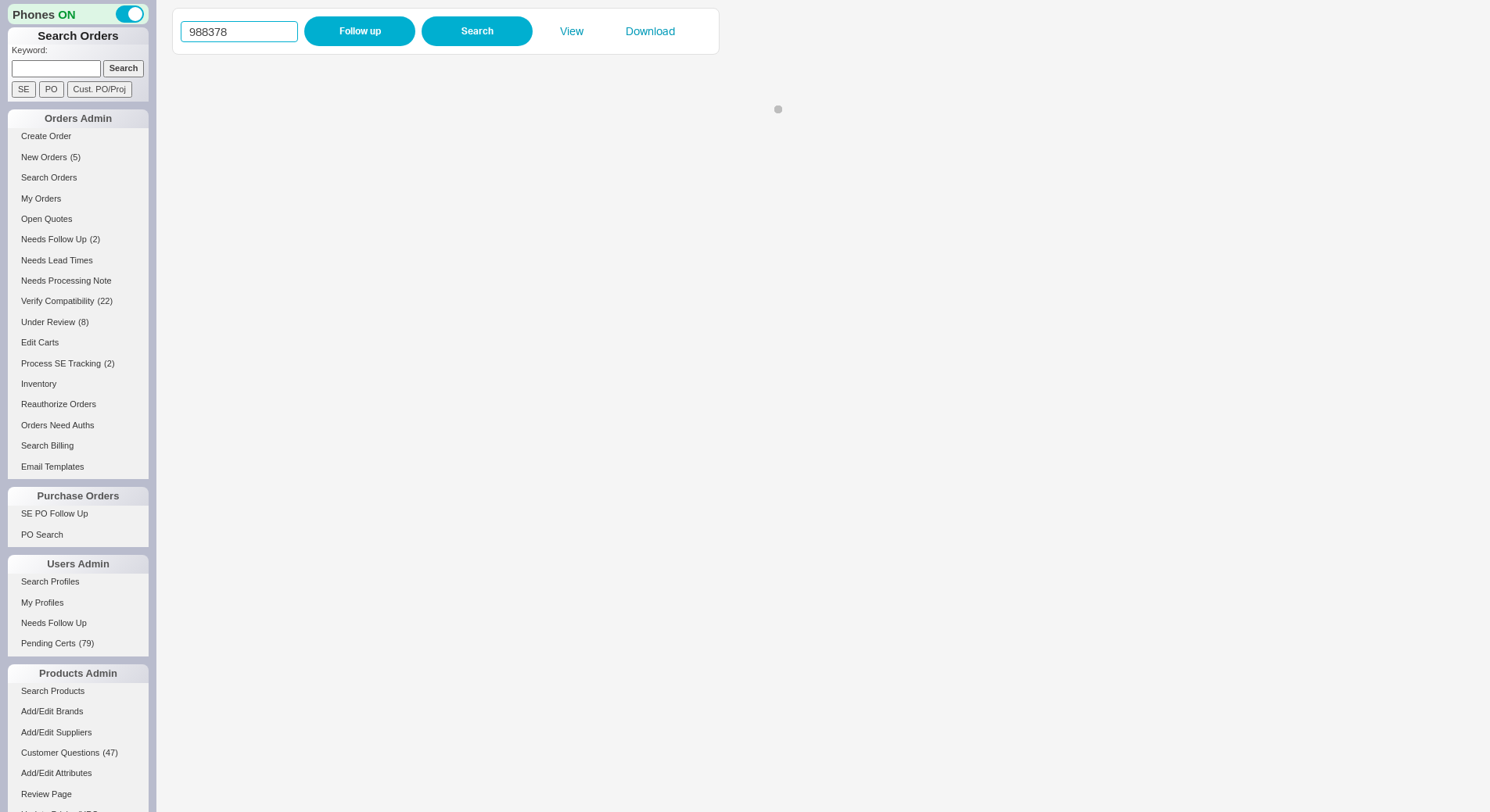
click at [212, 28] on input "988378" at bounding box center [239, 31] width 117 height 21
paste input "719"
type input "988719"
click at [362, 22] on button "Follow up" at bounding box center [360, 31] width 111 height 30
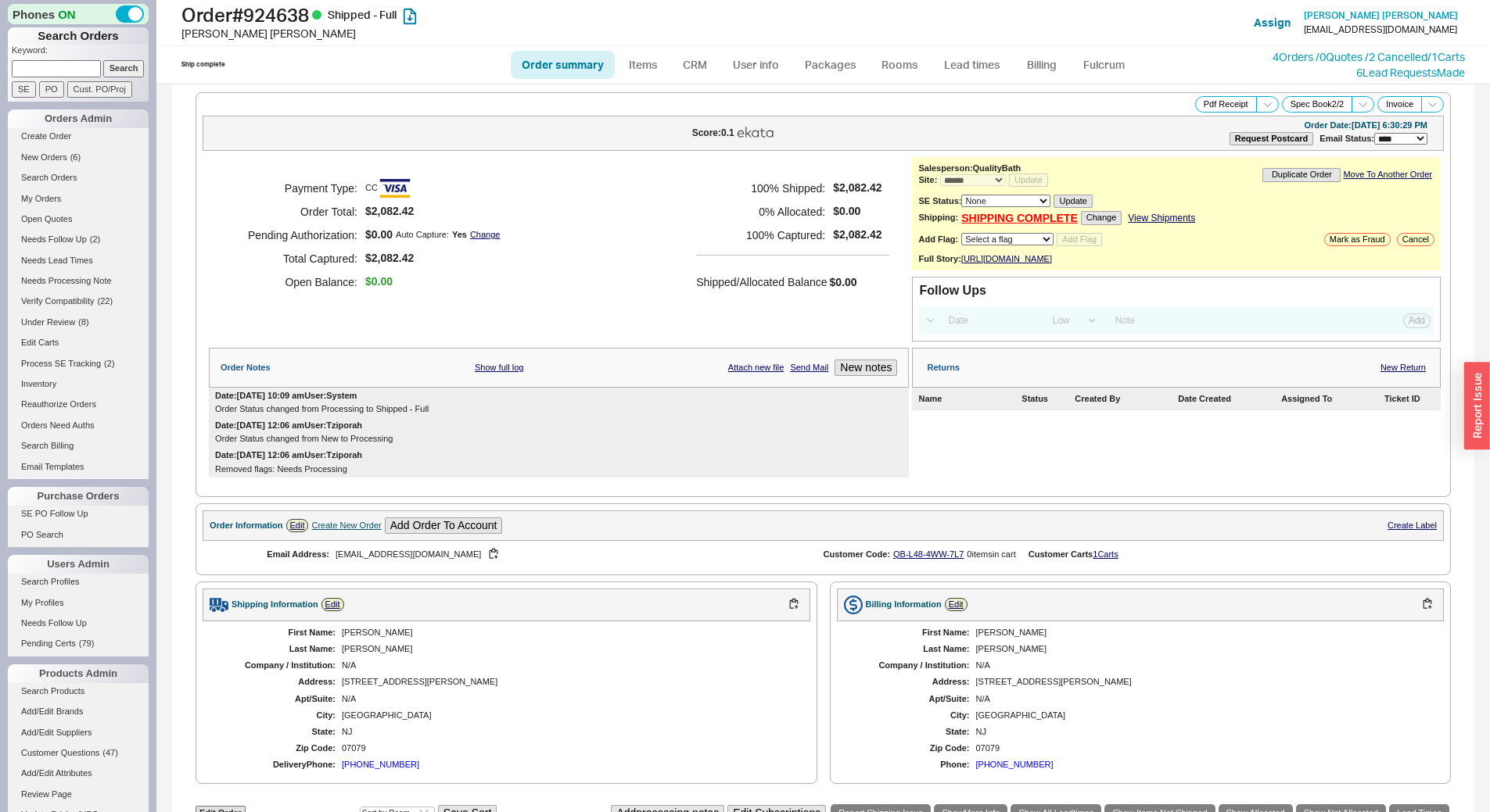
select select "*"
select select "LOW"
select select "3"
click at [1224, 99] on button "Pdf Receipt" at bounding box center [1226, 104] width 62 height 16
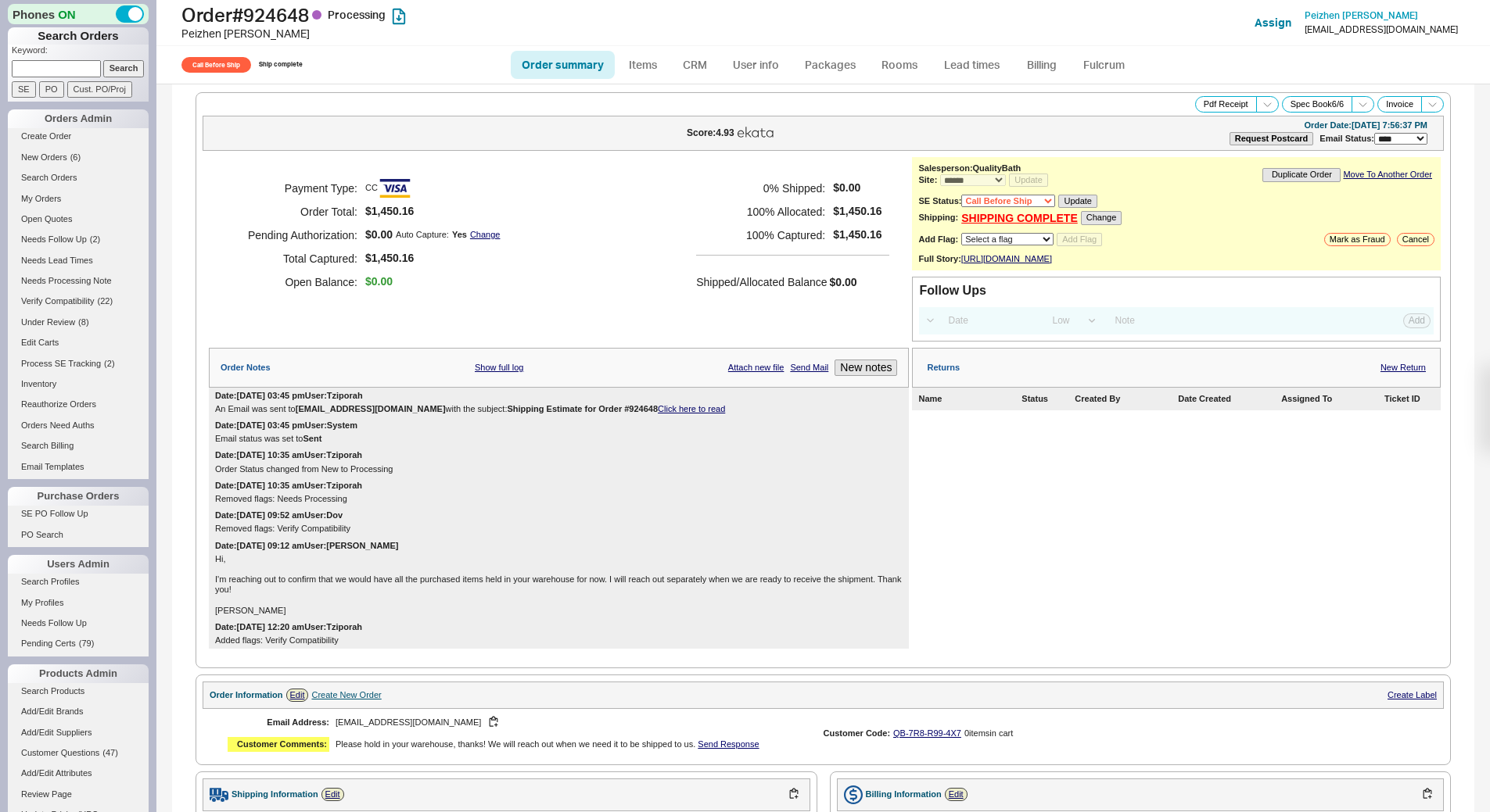
select select "*"
select select "Call Before Ship"
select select "LOW"
select select "3"
click at [1261, 108] on icon at bounding box center [1267, 104] width 12 height 12
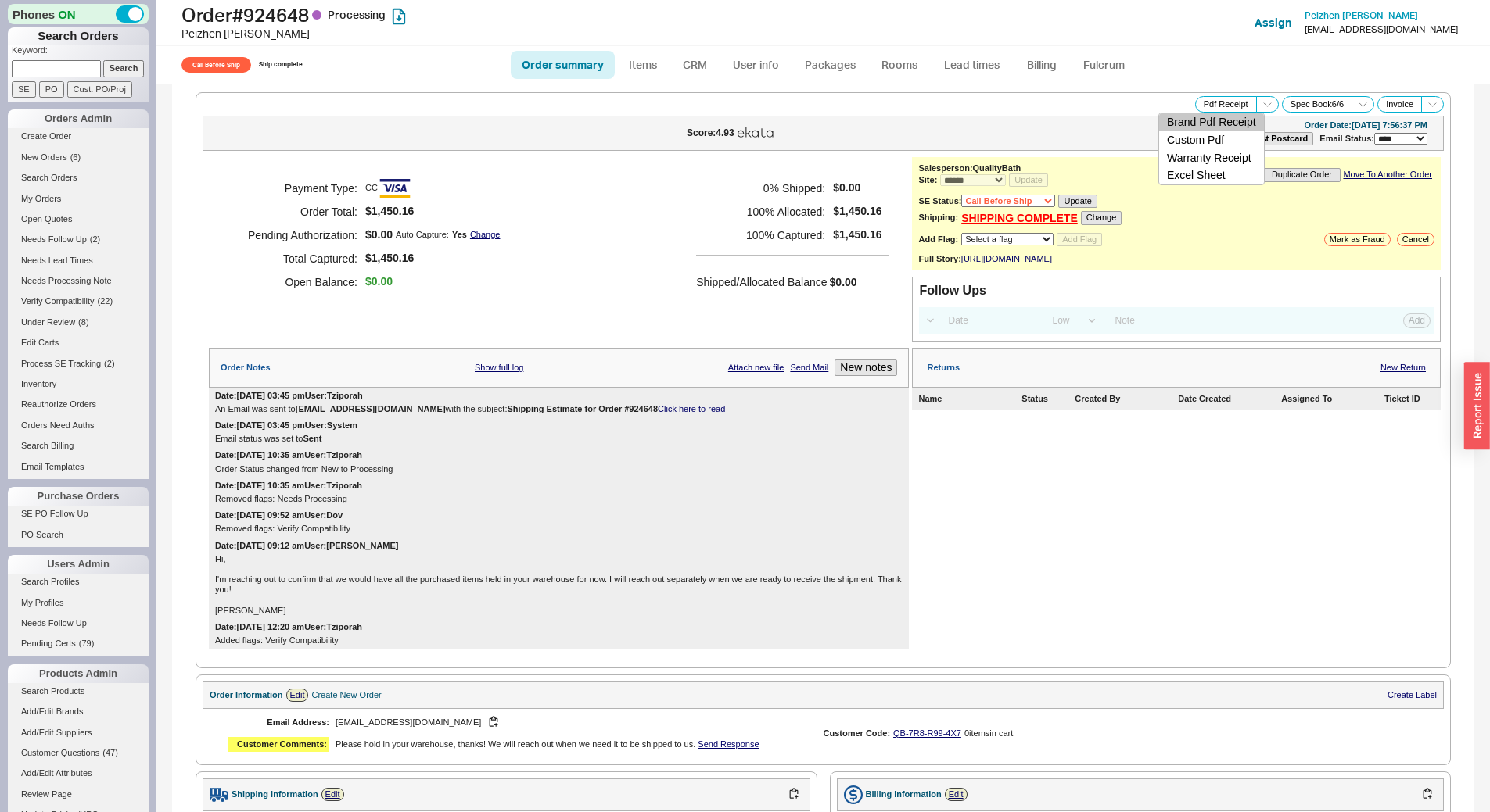
click at [1211, 126] on button "Brand Pdf Receipt" at bounding box center [1212, 122] width 105 height 18
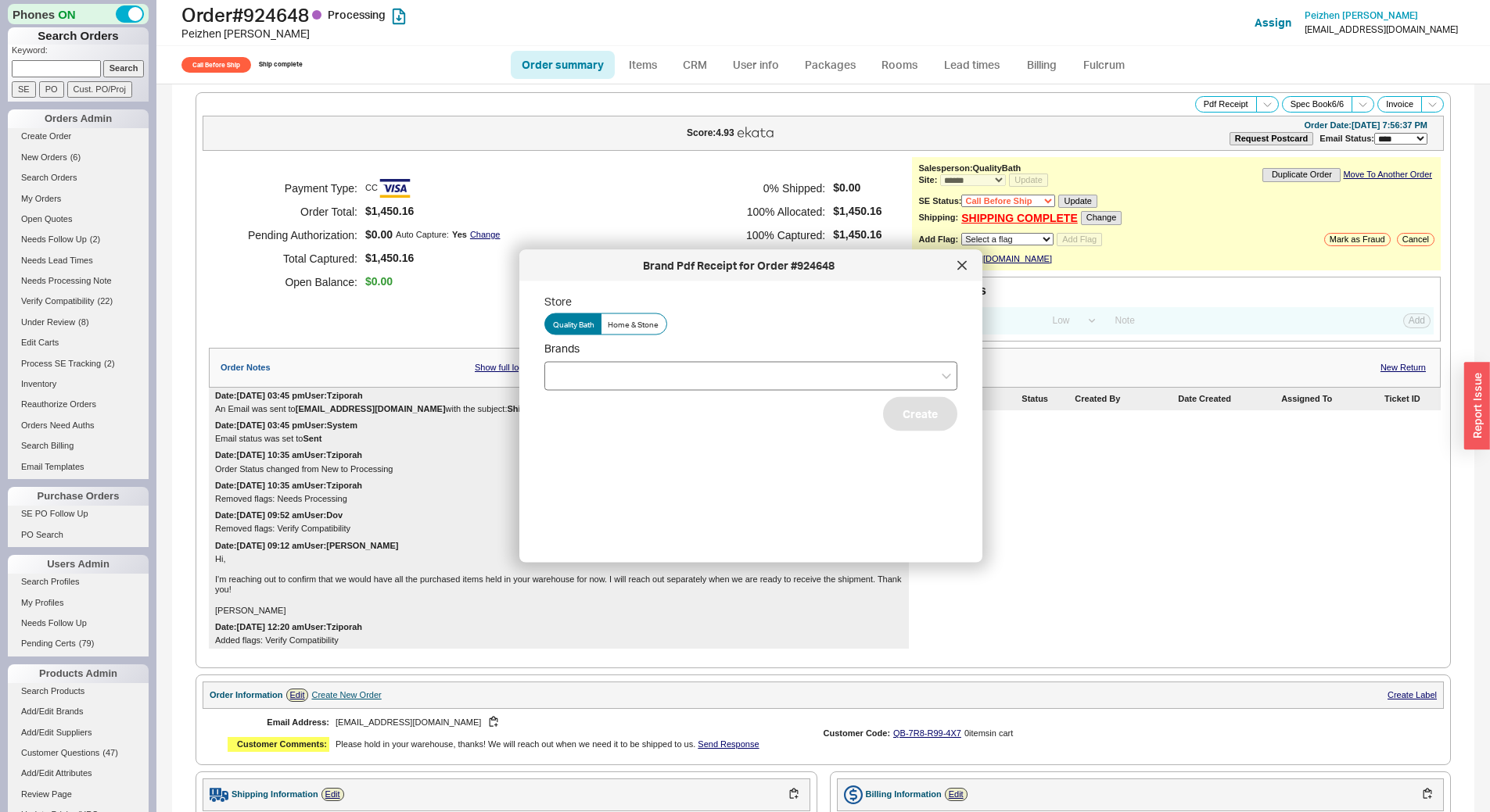
click at [750, 382] on div at bounding box center [750, 376] width 413 height 29
click at [564, 382] on input "Brands" at bounding box center [559, 375] width 11 height 18
click at [737, 407] on div "Hansgrohe" at bounding box center [751, 408] width 412 height 28
click at [778, 525] on div "Store Quality Bath Home & Stone Brands Hansgrohe Duravit Create" at bounding box center [763, 416] width 438 height 244
click at [925, 416] on button "Create" at bounding box center [921, 413] width 74 height 35
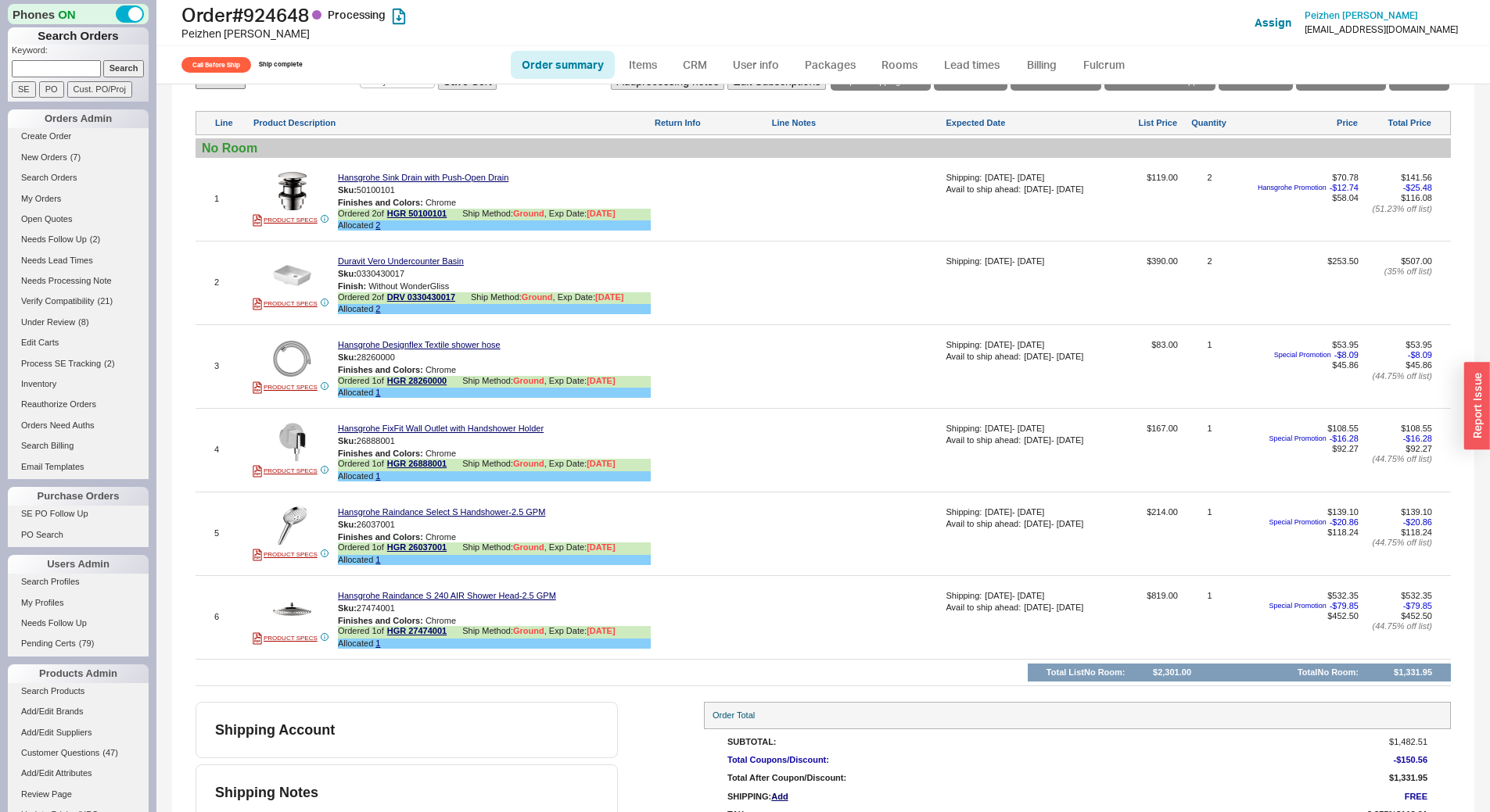
scroll to position [993, 0]
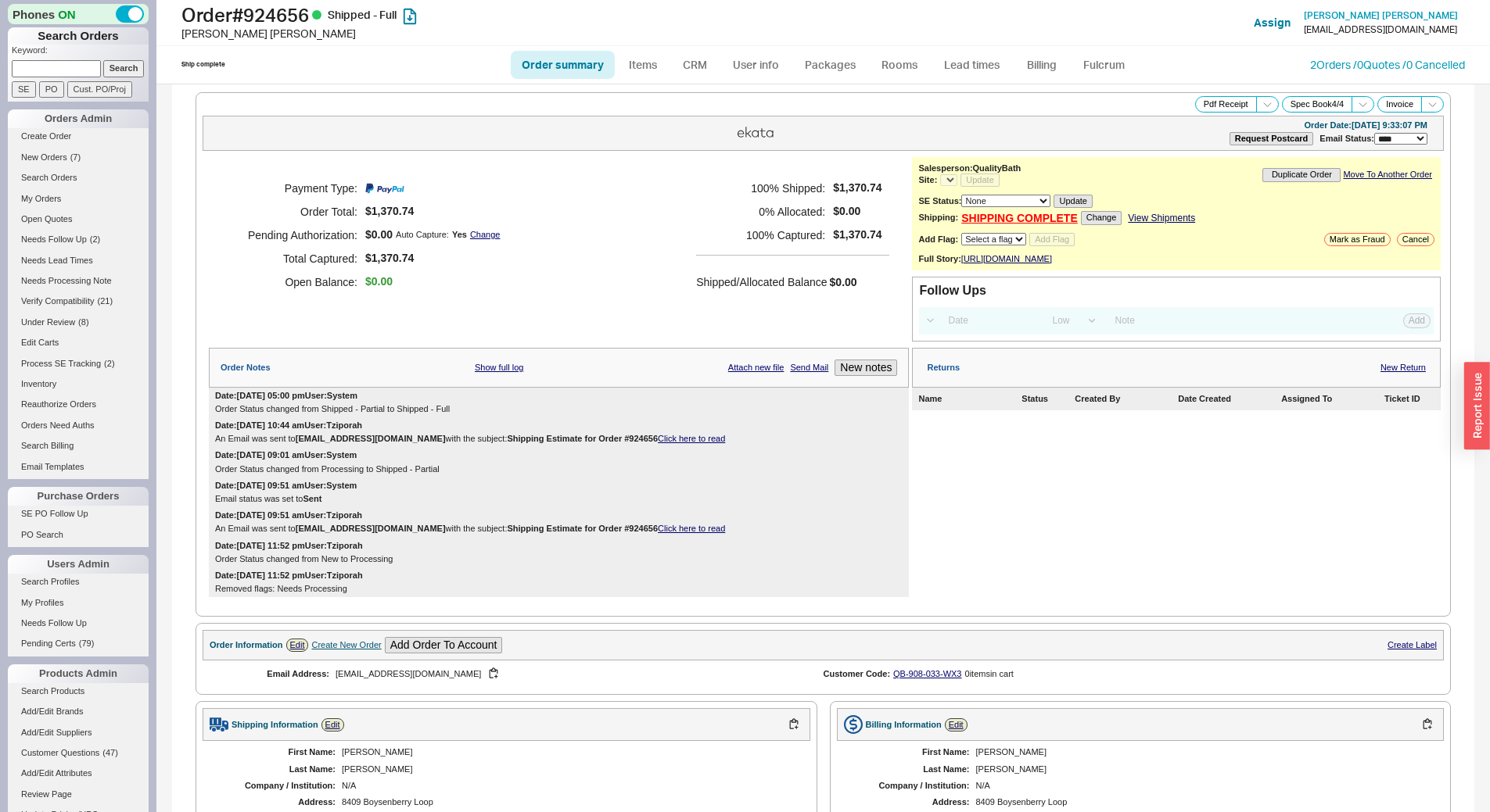
select select "LOW"
select select "3"
select select "*"
click at [1261, 106] on icon at bounding box center [1267, 104] width 12 height 12
click at [1205, 123] on button "Brand Pdf Receipt" at bounding box center [1212, 122] width 105 height 18
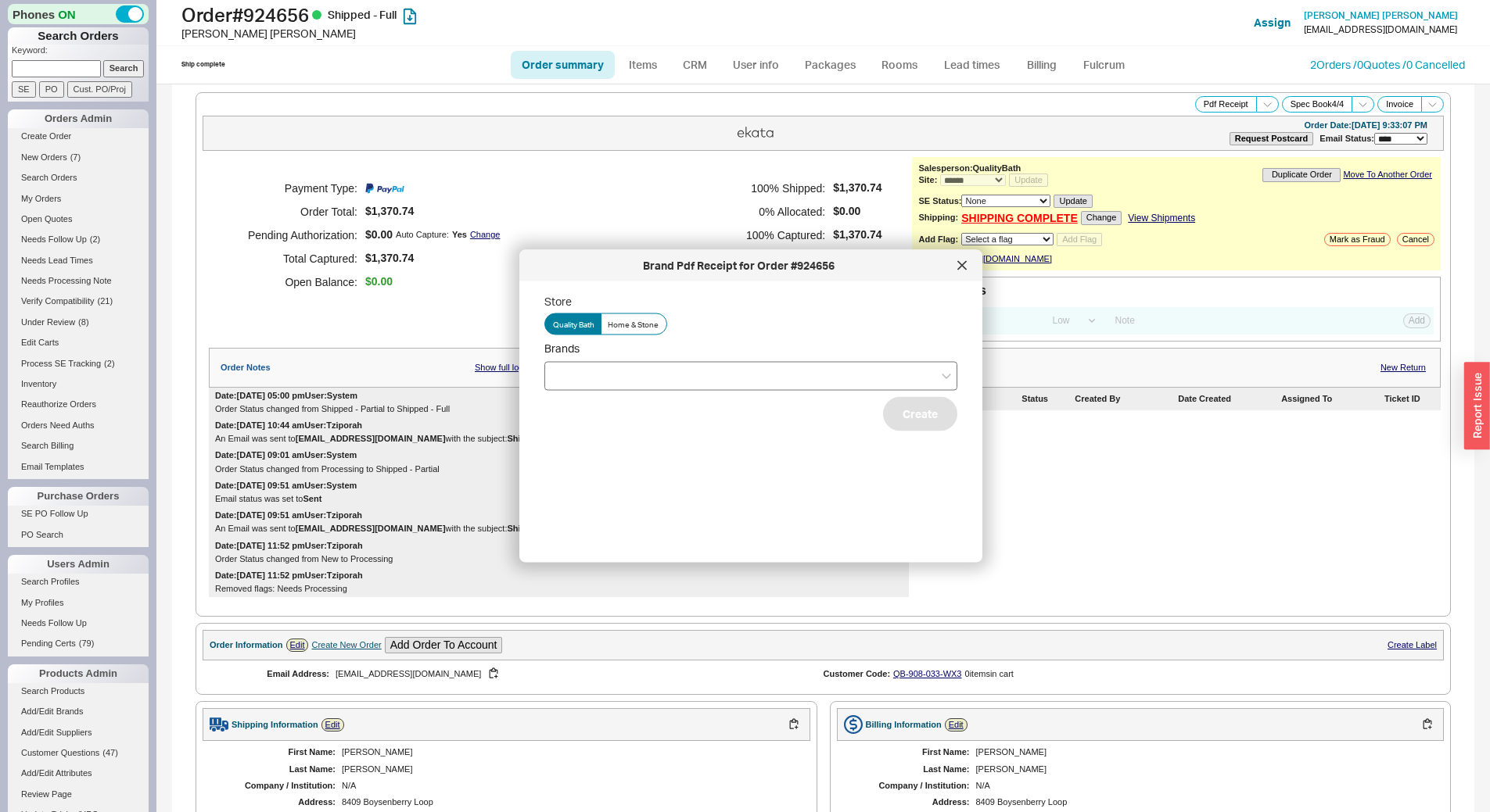
click at [707, 379] on div at bounding box center [750, 376] width 413 height 29
click at [564, 379] on input "Brands" at bounding box center [559, 375] width 11 height 18
click at [705, 425] on div "Hansgrohe" at bounding box center [751, 436] width 412 height 28
click at [807, 463] on div "Store Quality Bath Home & Stone Brands Hansgrohe ICO Create" at bounding box center [763, 416] width 438 height 244
click at [884, 412] on button "Create" at bounding box center [921, 413] width 74 height 35
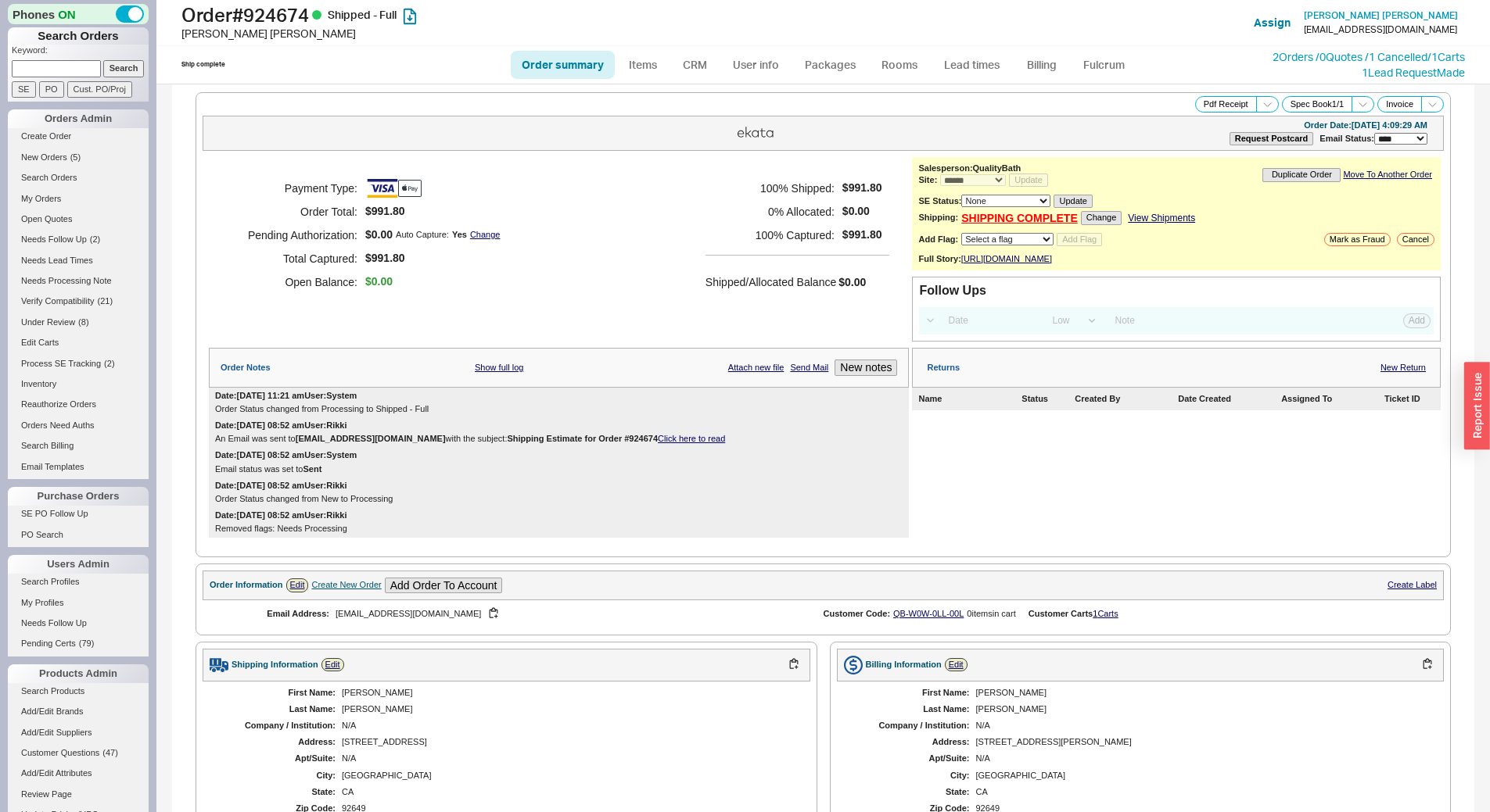
select select "*"
select select "LOW"
select select "3"
click at [1201, 99] on button "Pdf Receipt" at bounding box center [1226, 104] width 62 height 16
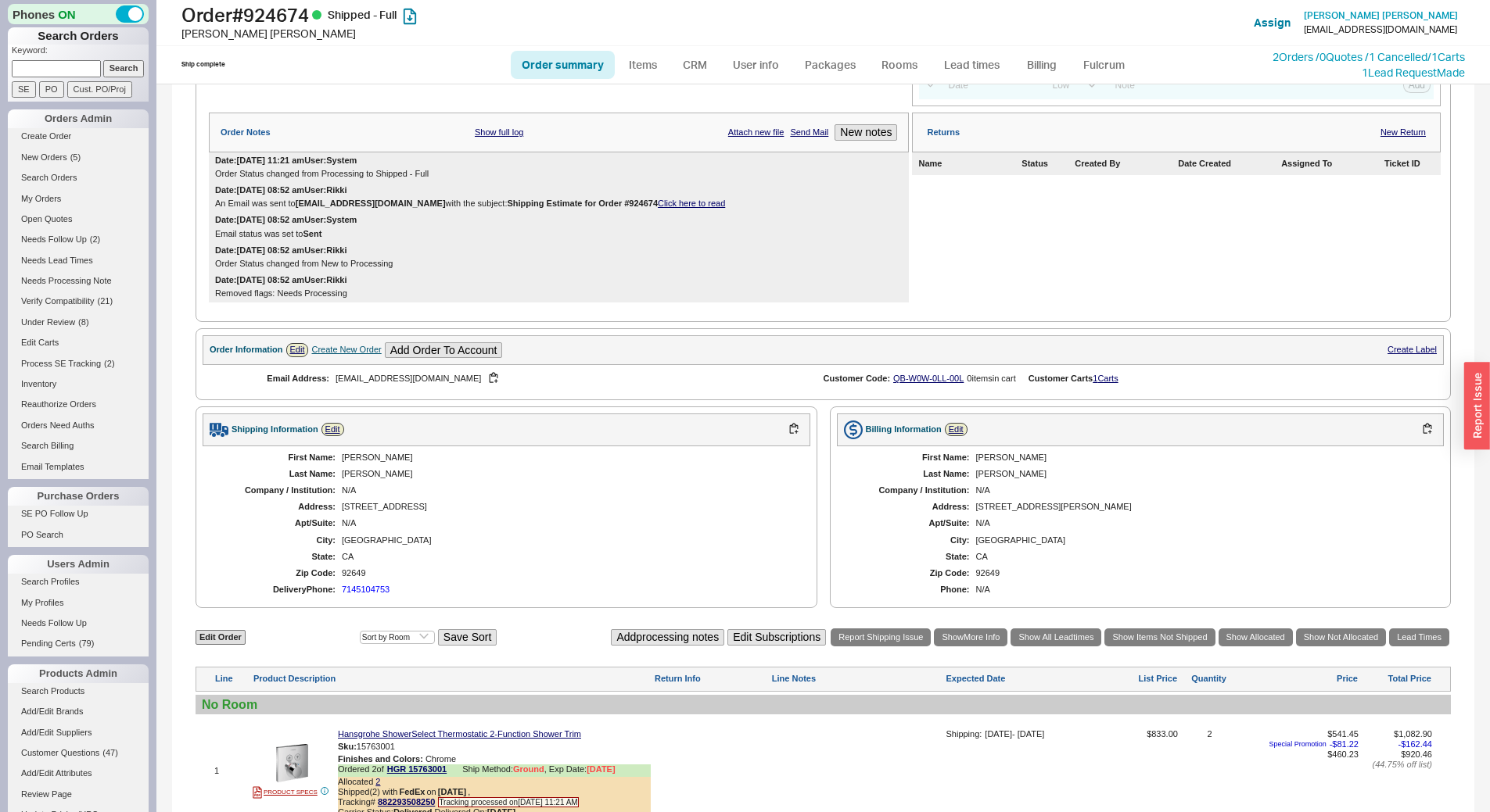
scroll to position [235, 0]
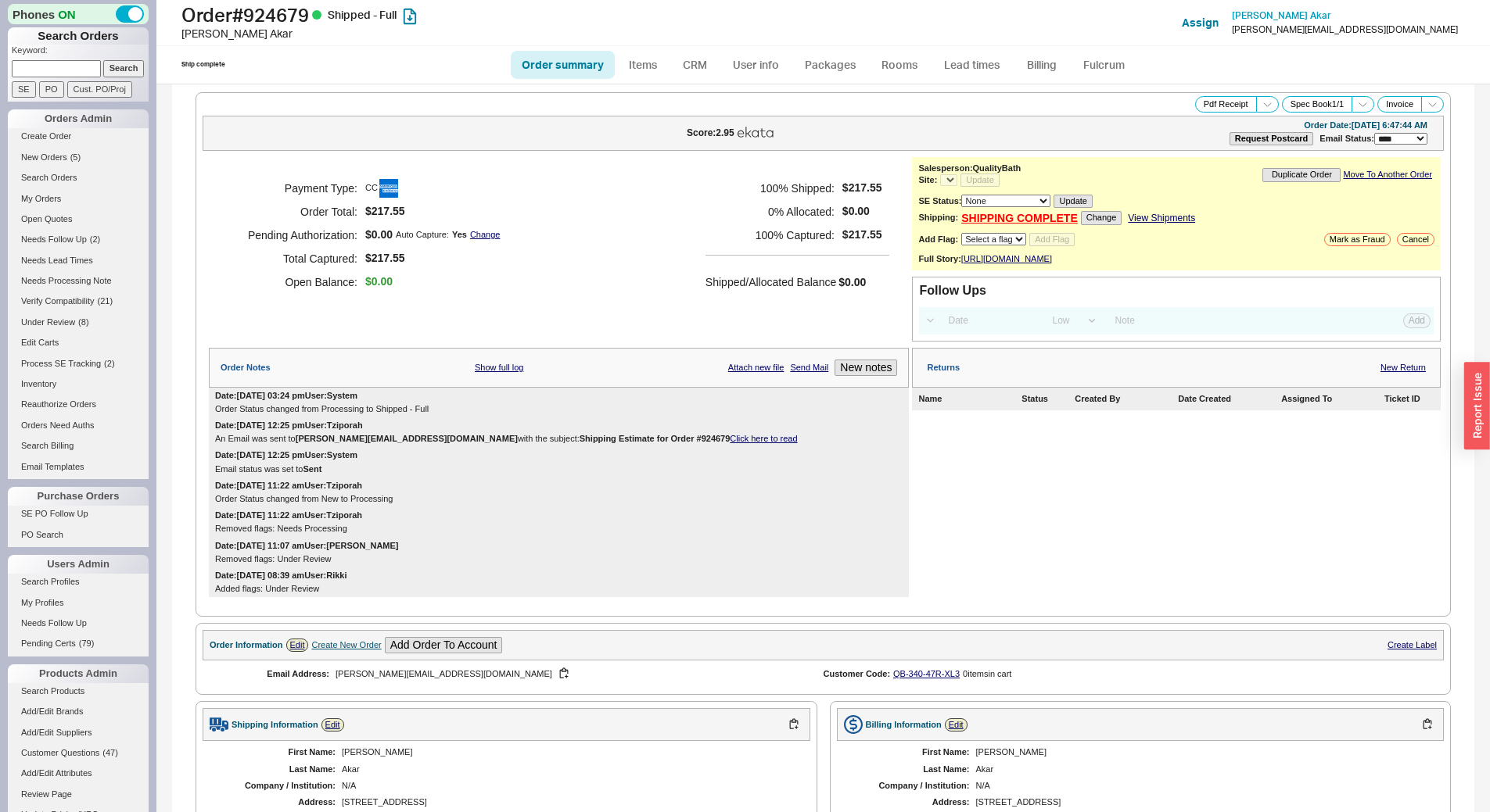
select select "LOW"
select select "3"
select select "*"
click at [1215, 103] on button "Pdf Receipt" at bounding box center [1226, 104] width 62 height 16
click at [1221, 100] on button "Pdf Receipt" at bounding box center [1226, 104] width 62 height 16
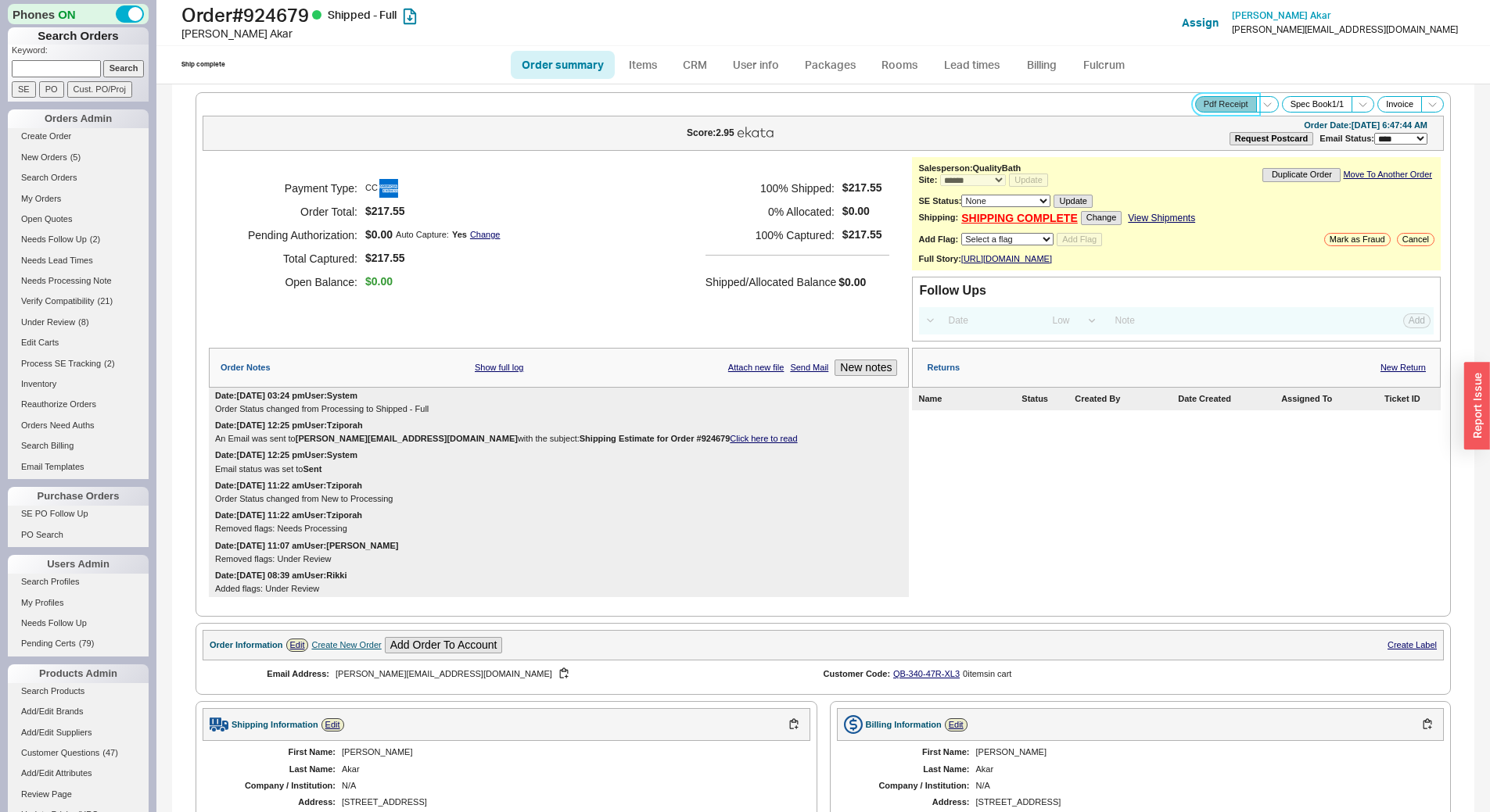
scroll to position [525, 0]
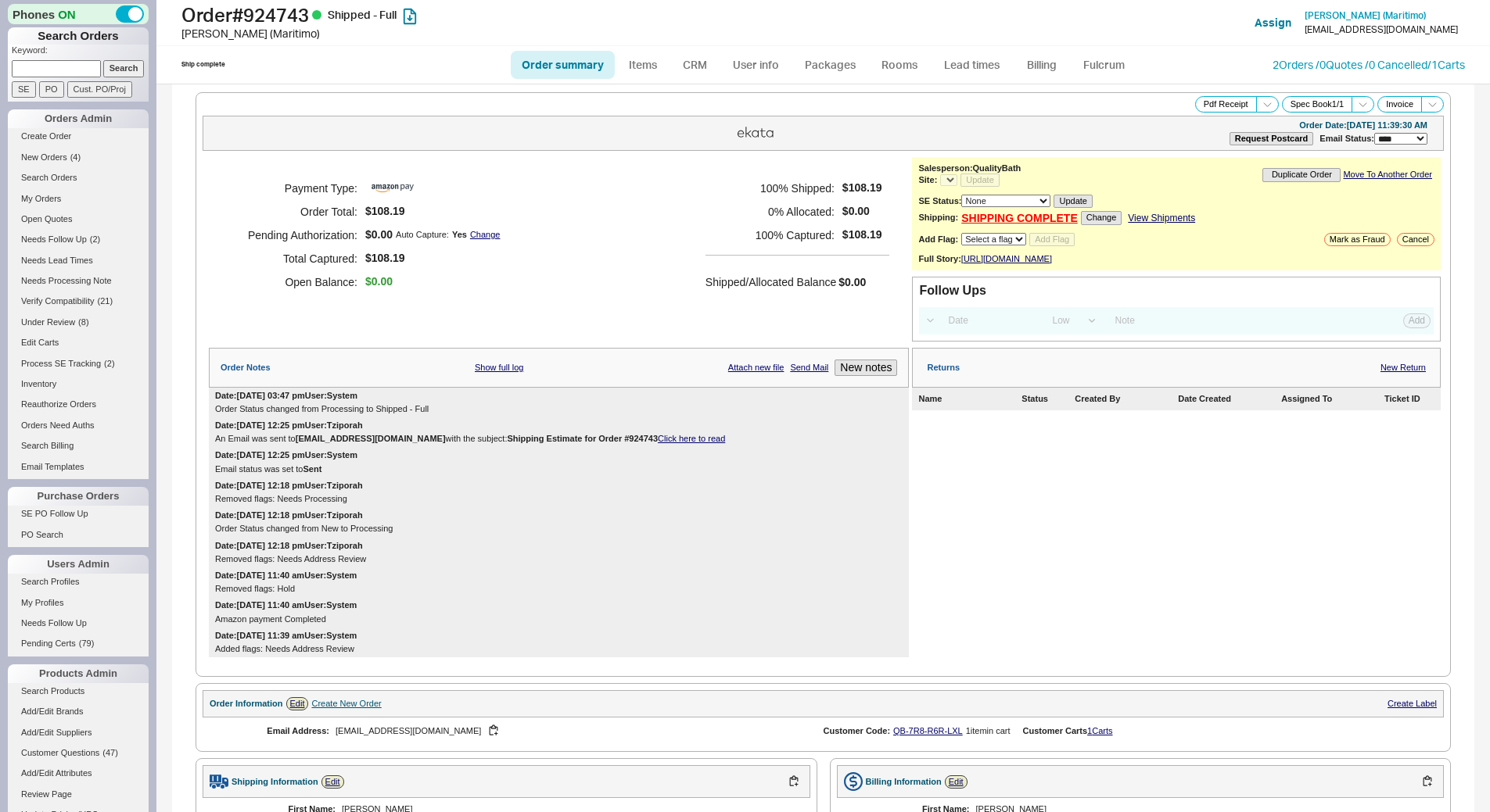
select select "LOW"
select select "3"
select select "*"
click at [1208, 100] on button "Pdf Receipt" at bounding box center [1226, 104] width 62 height 16
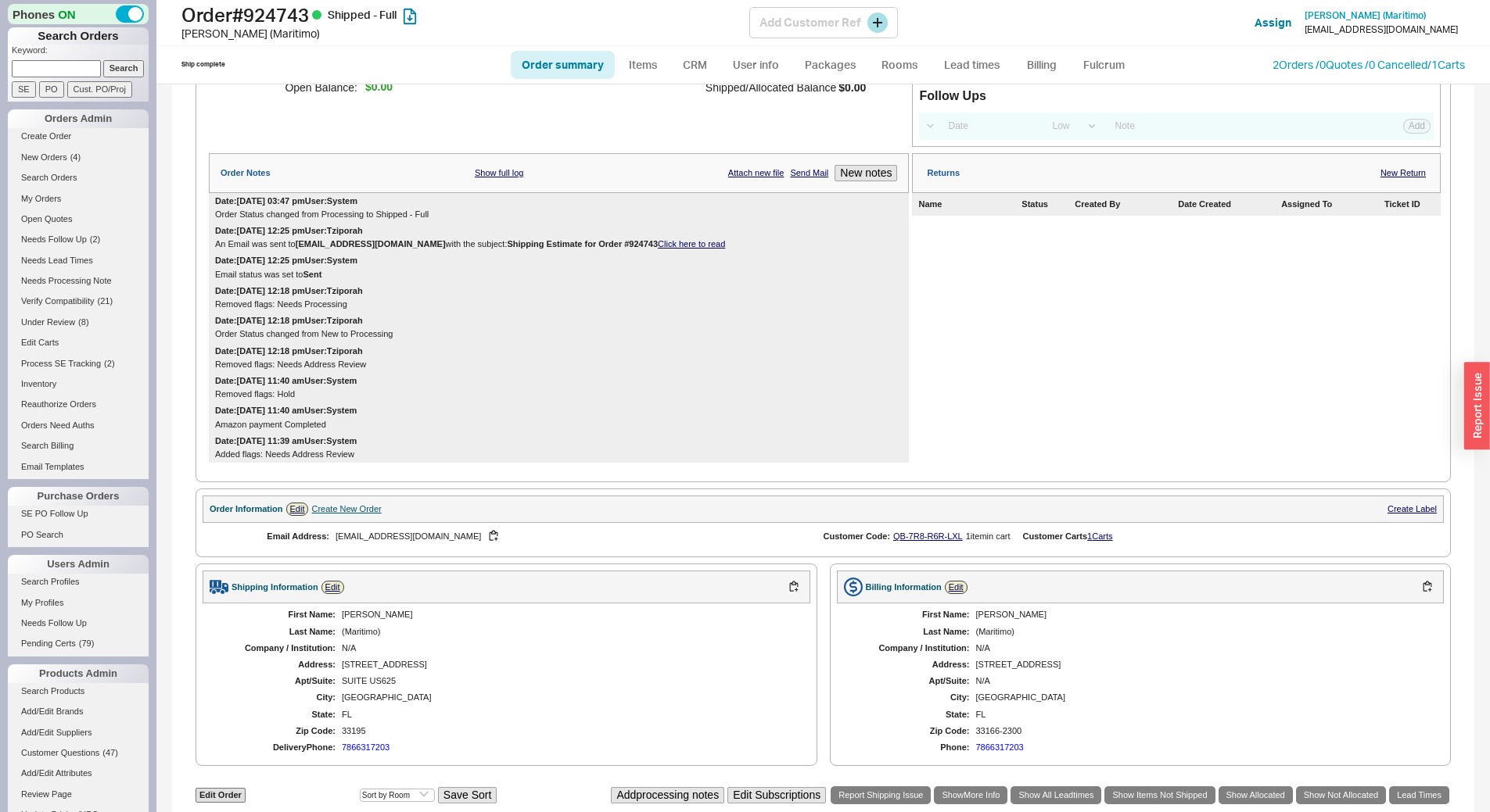
scroll to position [191, 0]
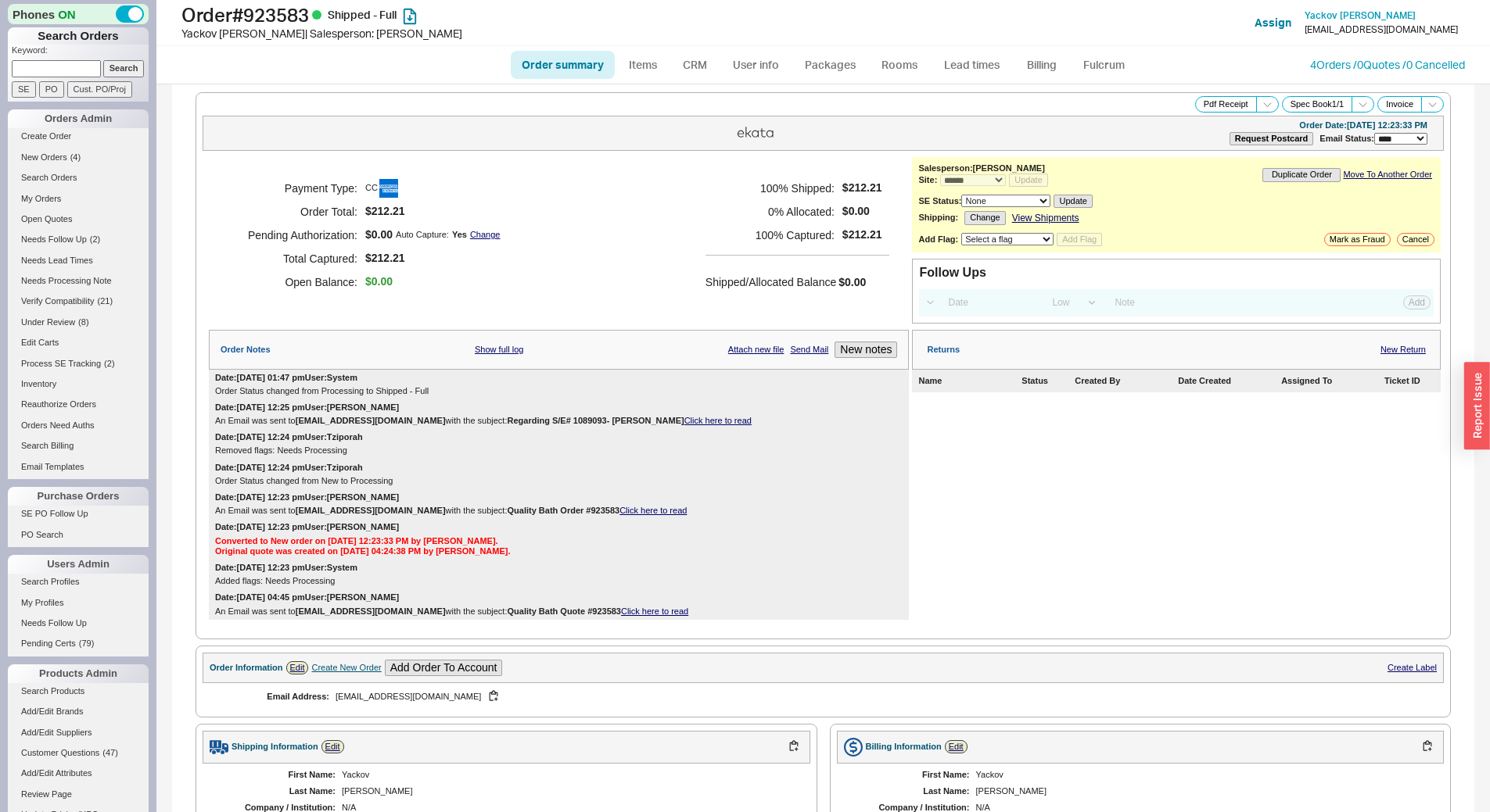
select select "*"
select select "LOW"
select select "3"
click at [1216, 108] on button "Pdf Receipt" at bounding box center [1226, 104] width 62 height 16
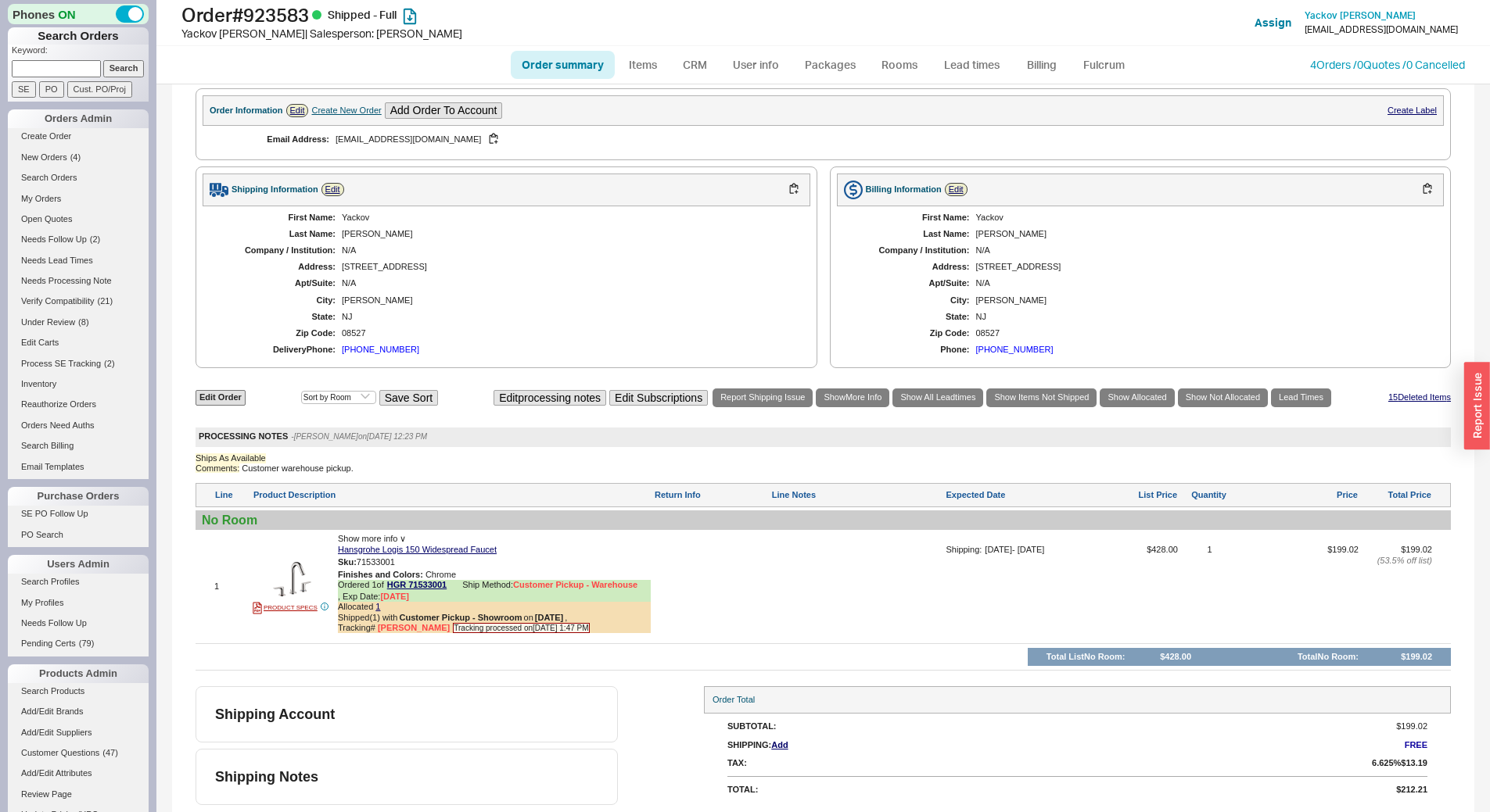
scroll to position [559, 0]
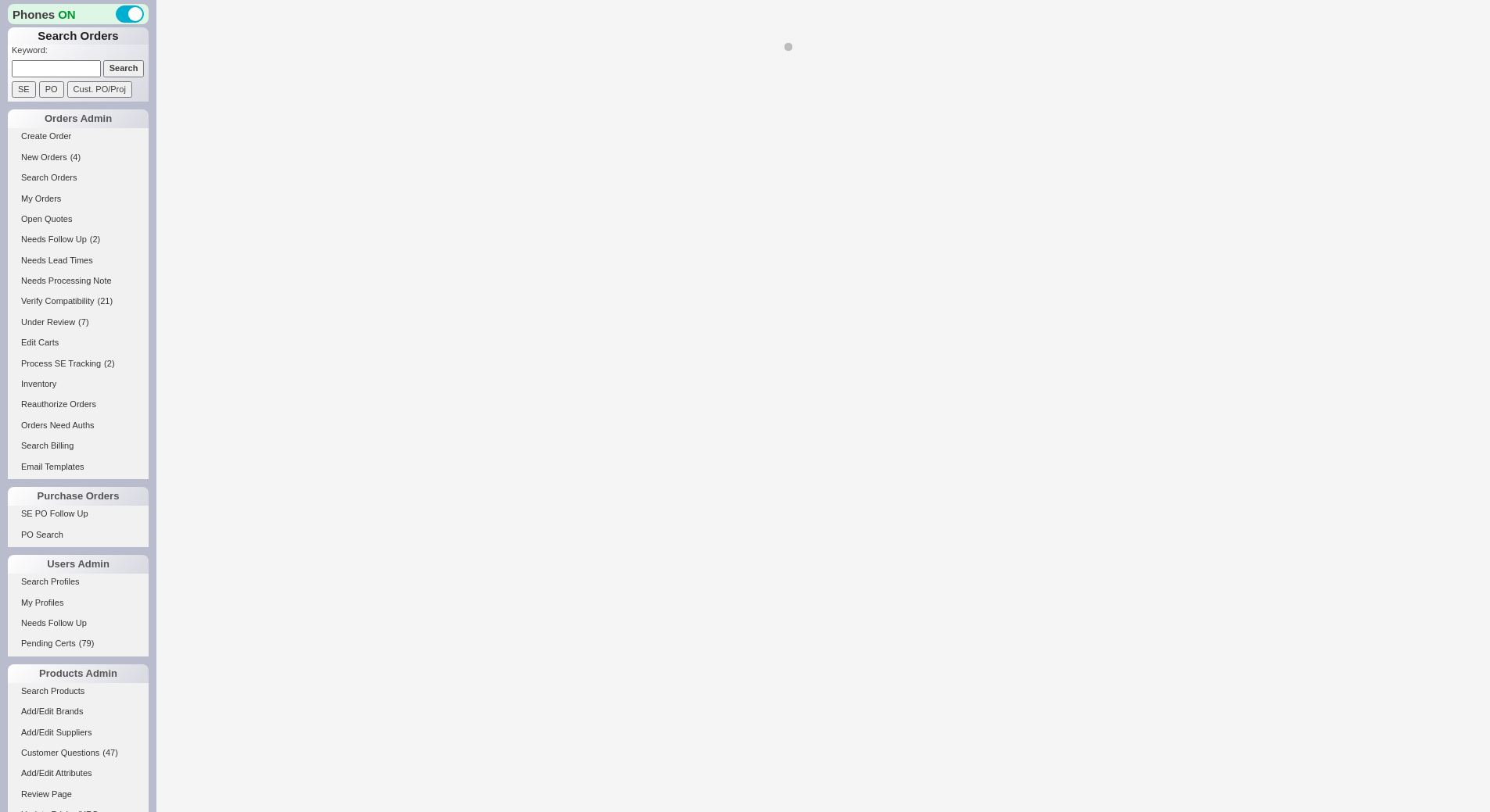
select select "*"
select select "LOW"
select select "3"
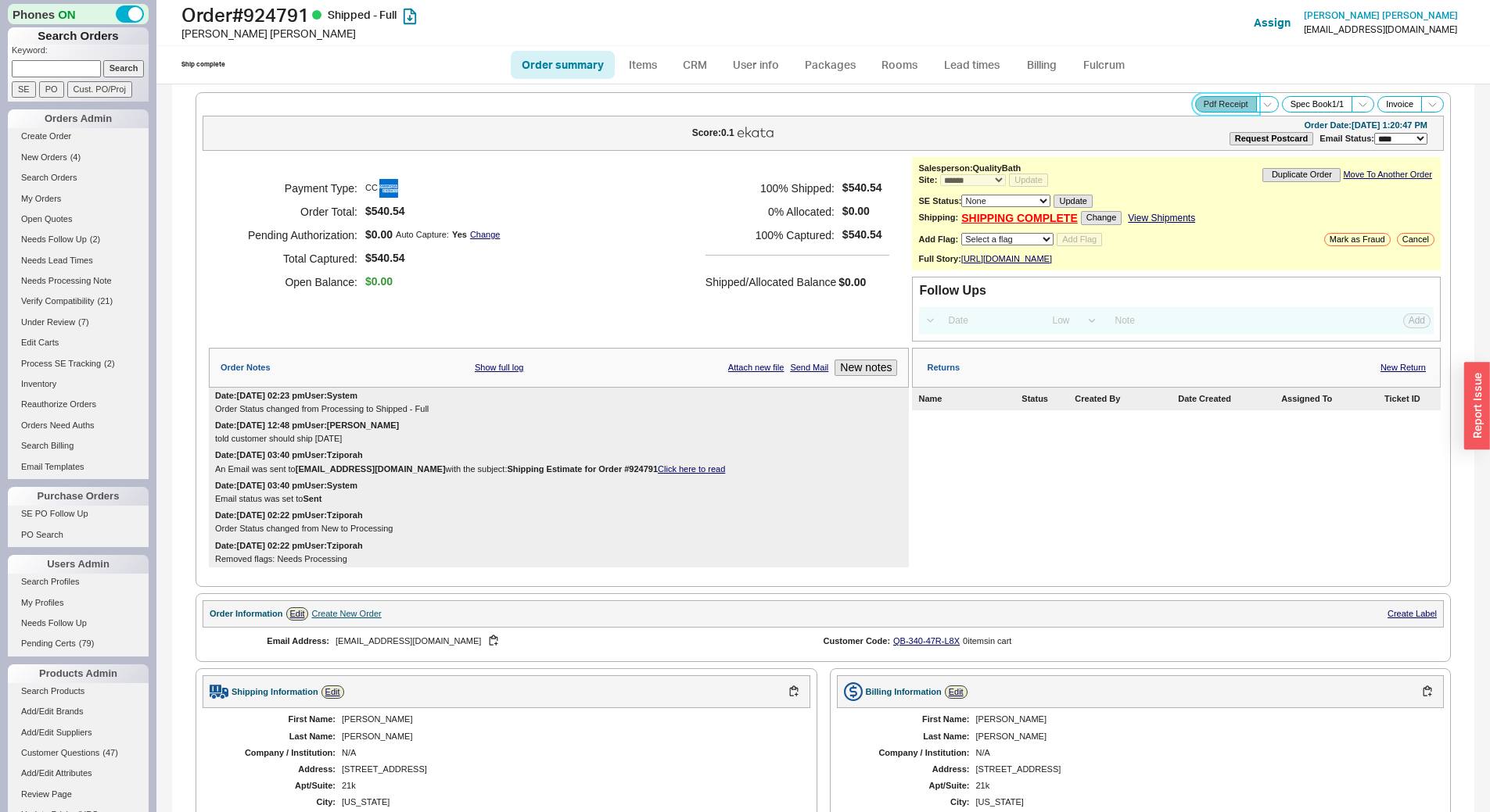
click at [1226, 103] on button "Pdf Receipt" at bounding box center [1226, 104] width 62 height 16
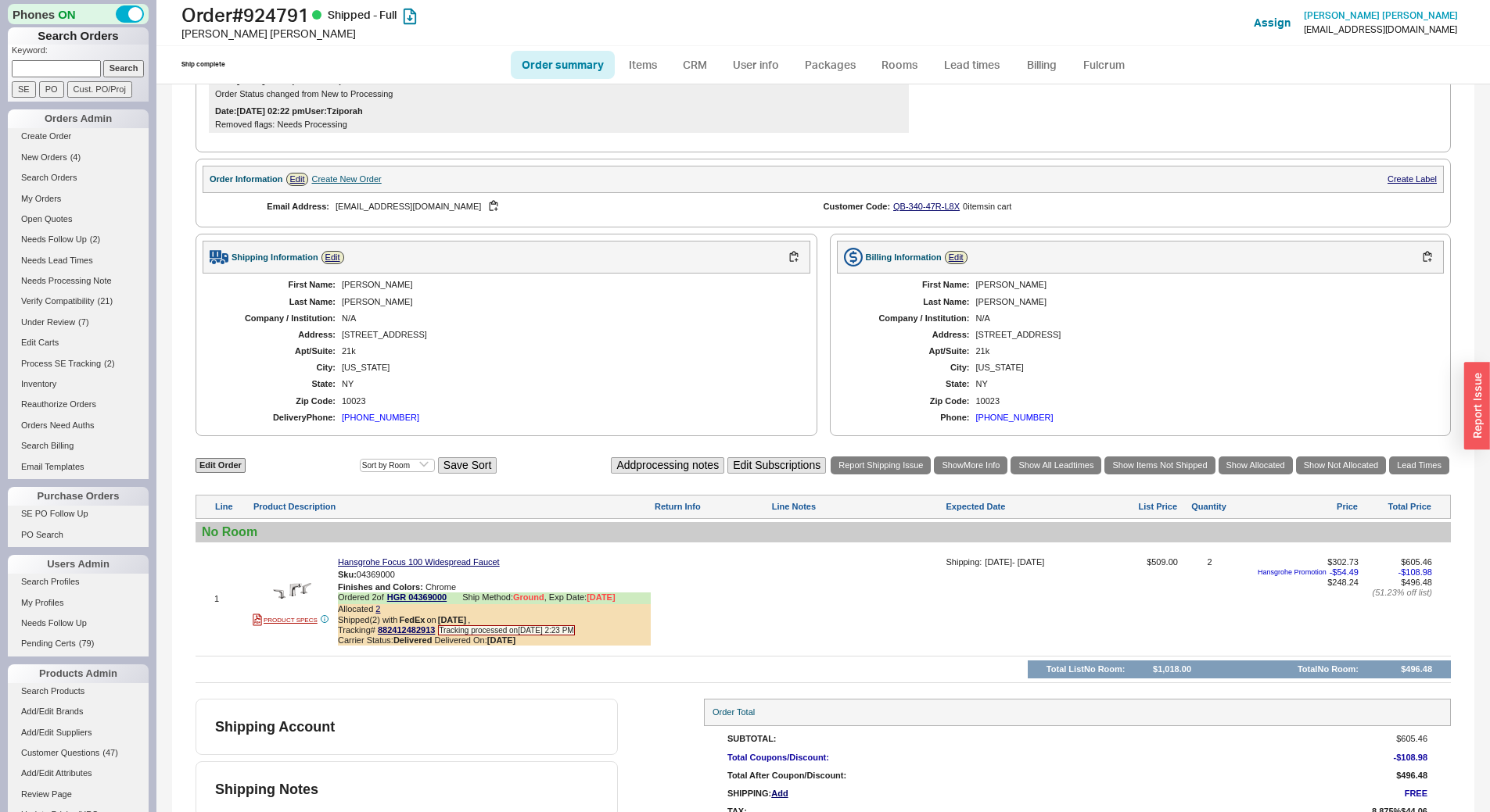
scroll to position [469, 0]
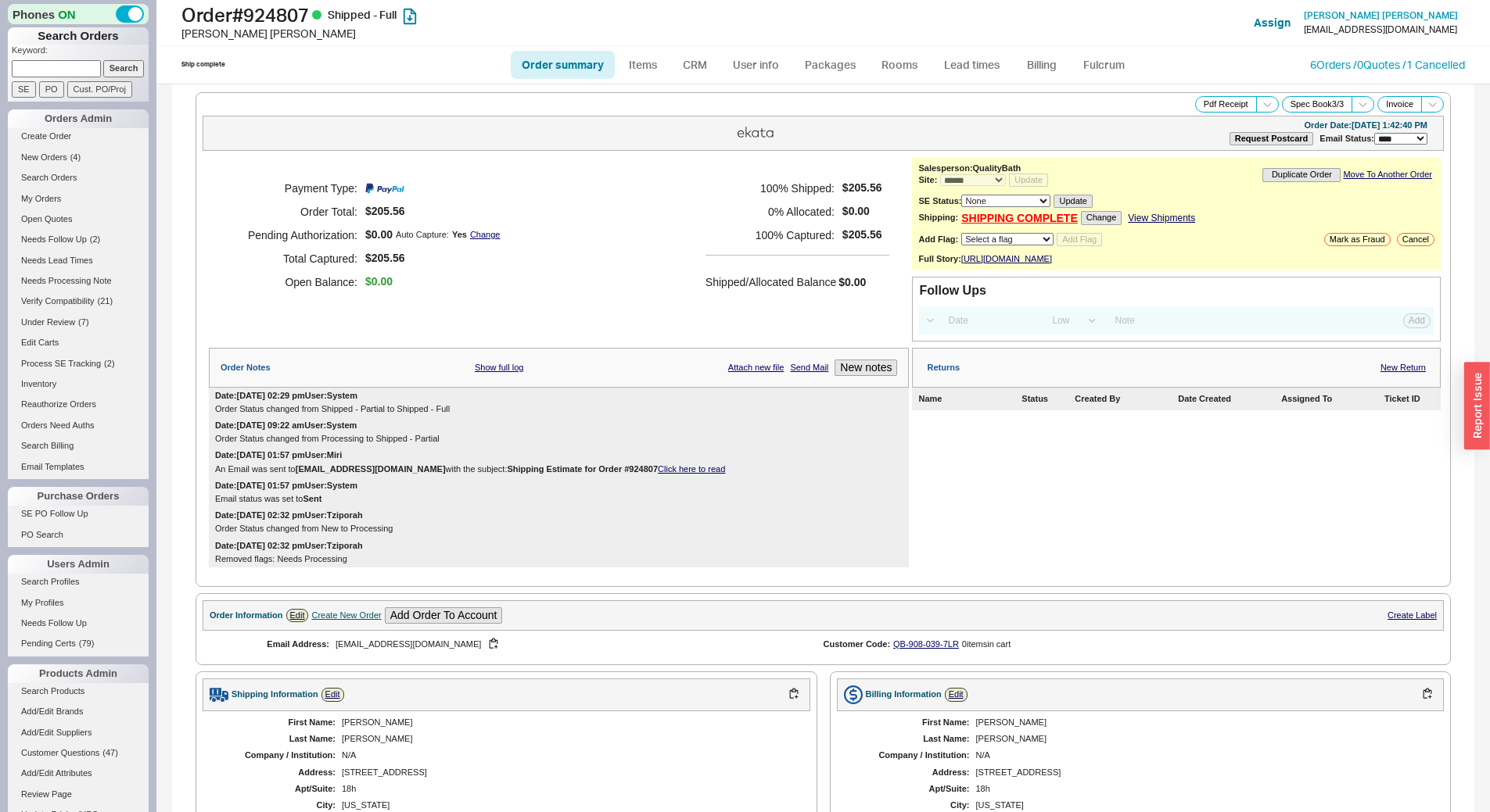
select select "*"
select select "LOW"
select select "3"
click at [1261, 107] on icon at bounding box center [1267, 104] width 12 height 12
click at [1202, 125] on button "Brand Pdf Receipt" at bounding box center [1212, 122] width 105 height 18
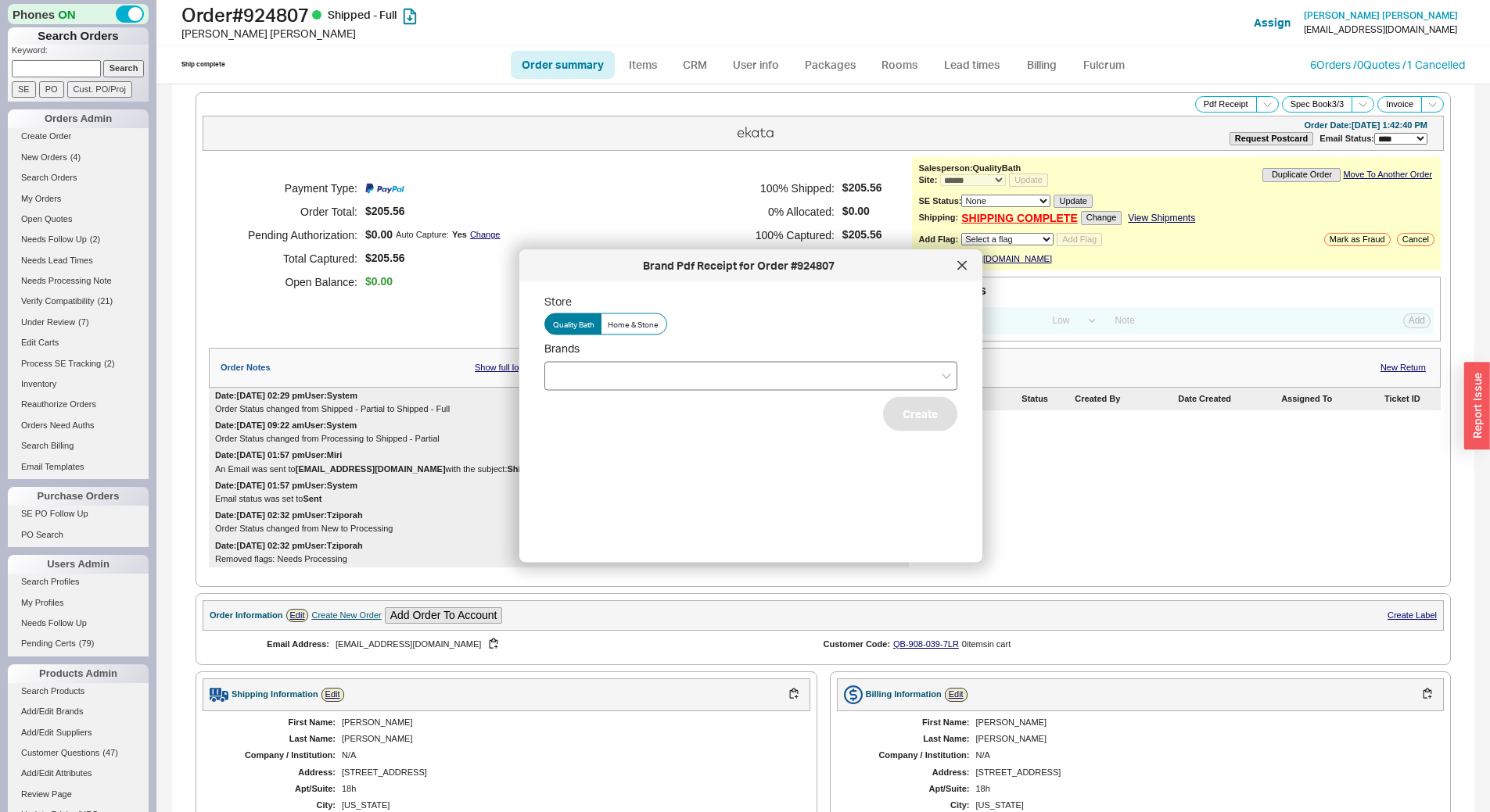
click at [645, 378] on div at bounding box center [750, 376] width 413 height 29
click at [564, 378] on input "Brands" at bounding box center [559, 375] width 11 height 18
click at [653, 426] on div "Hansgrohe" at bounding box center [751, 436] width 412 height 28
click at [683, 477] on div "Store Quality Bath Home & Stone Brands Hansgrohe Emtek Create" at bounding box center [763, 416] width 438 height 244
click at [899, 412] on button "Create" at bounding box center [921, 413] width 74 height 35
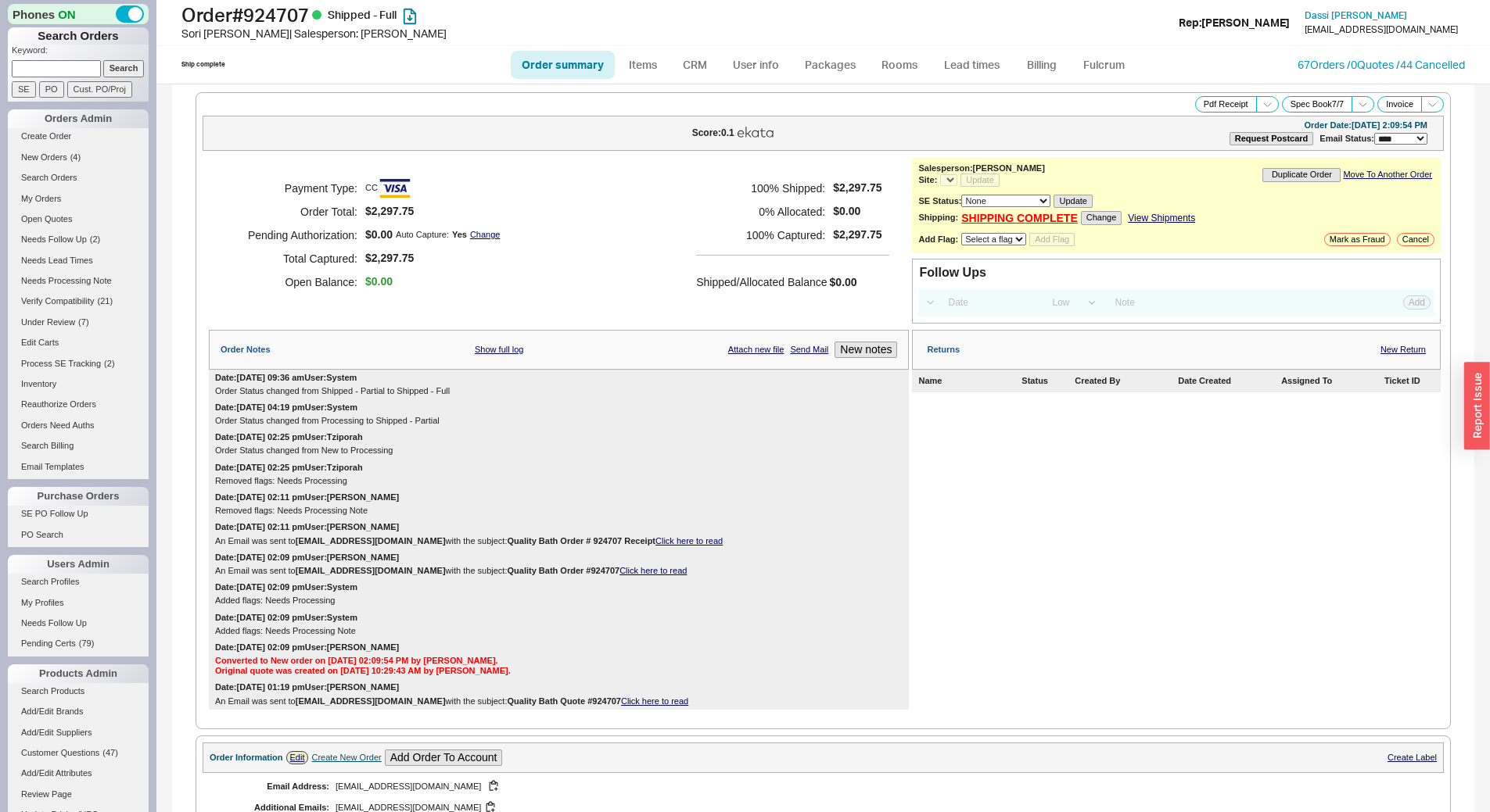
select select "*"
select select "LOW"
select select "3"
select select "*"
click at [298, 15] on h1 "Order # 924707 Shipped - Full" at bounding box center [465, 15] width 568 height 22
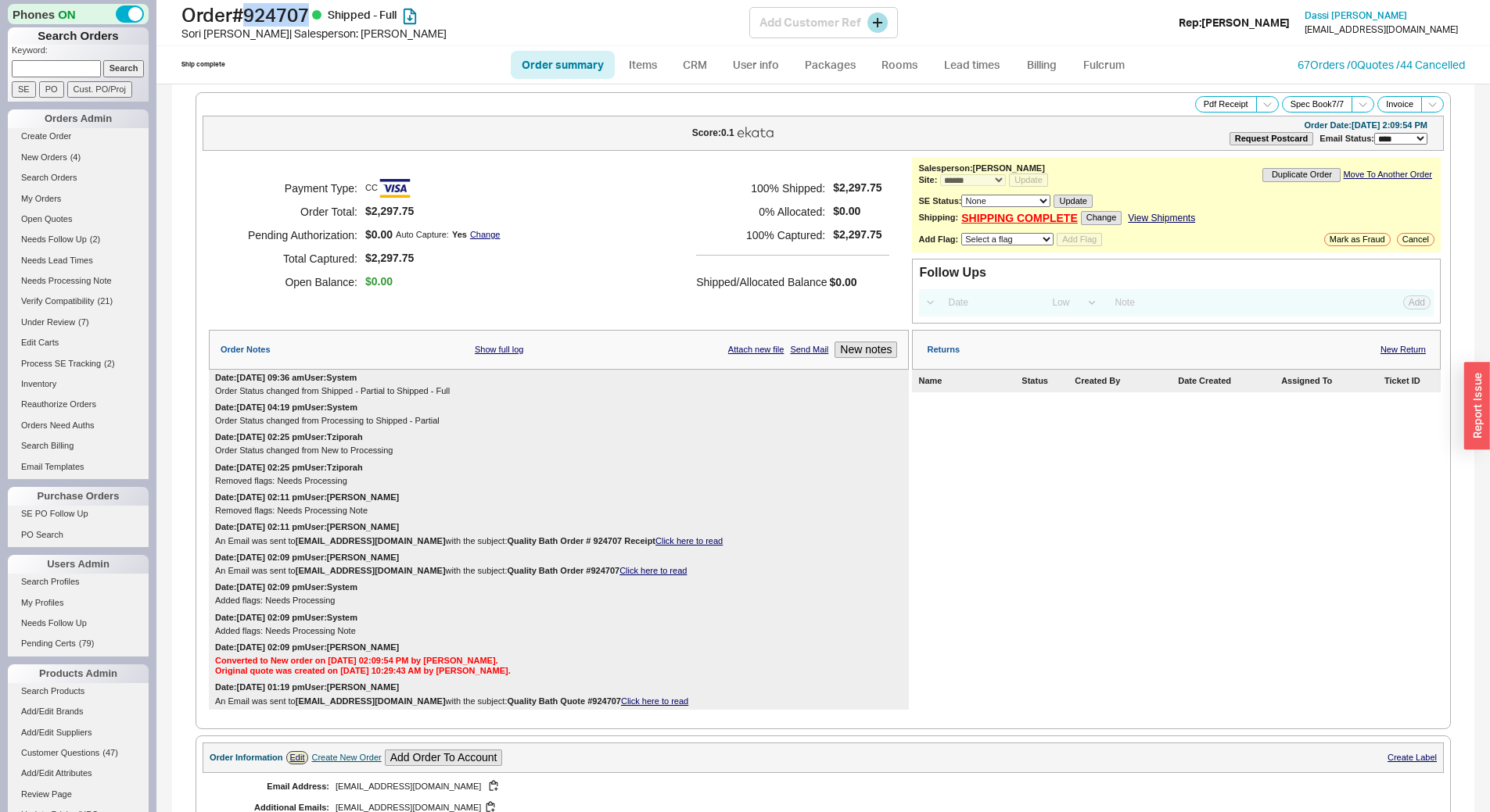
click at [298, 15] on h1 "Order # 924707 Shipped - Full" at bounding box center [465, 15] width 568 height 22
copy h1 "924707"
click at [1261, 100] on icon at bounding box center [1267, 104] width 12 height 12
click at [1235, 127] on button "Brand Pdf Receipt" at bounding box center [1212, 122] width 105 height 18
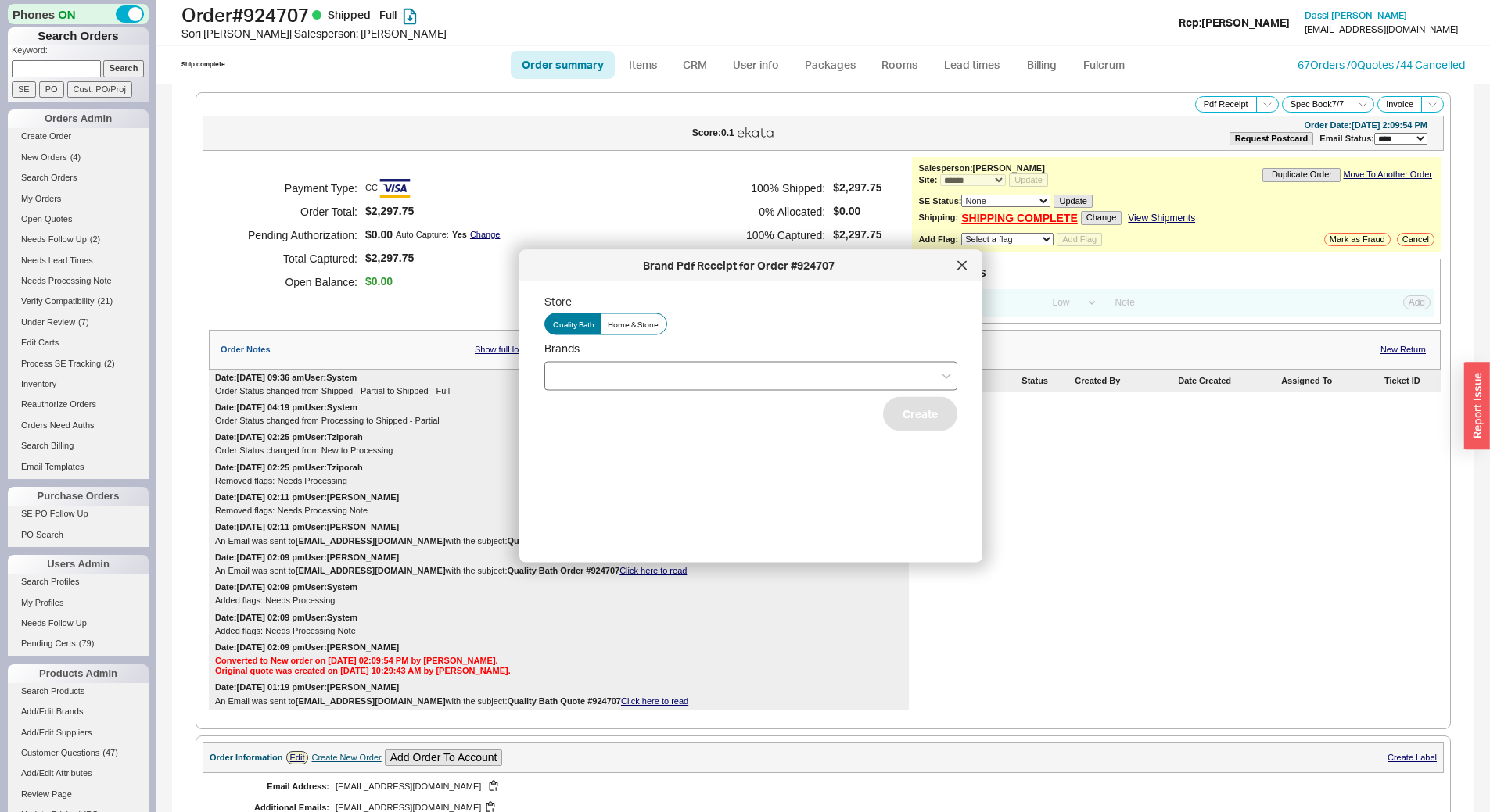
click at [639, 380] on div at bounding box center [750, 376] width 413 height 29
click at [564, 380] on input "Brands" at bounding box center [559, 375] width 11 height 18
click at [638, 409] on div "Hansgrohe" at bounding box center [751, 408] width 412 height 28
click at [676, 512] on div "Store Quality Bath Home & Stone Brands Hansgrohe Brizo Create" at bounding box center [763, 416] width 438 height 244
click at [917, 412] on button "Create" at bounding box center [921, 413] width 74 height 35
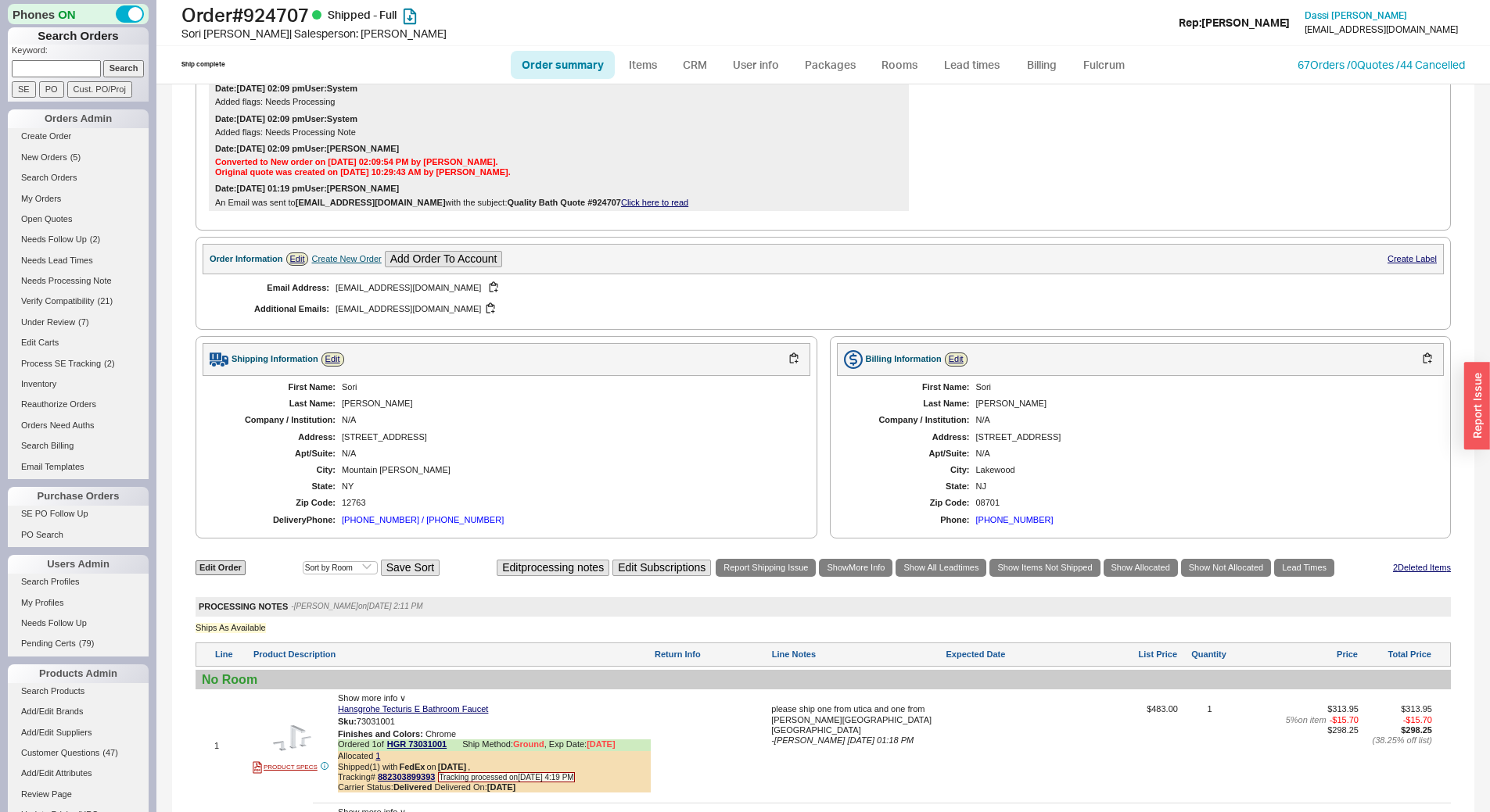
scroll to position [547, 0]
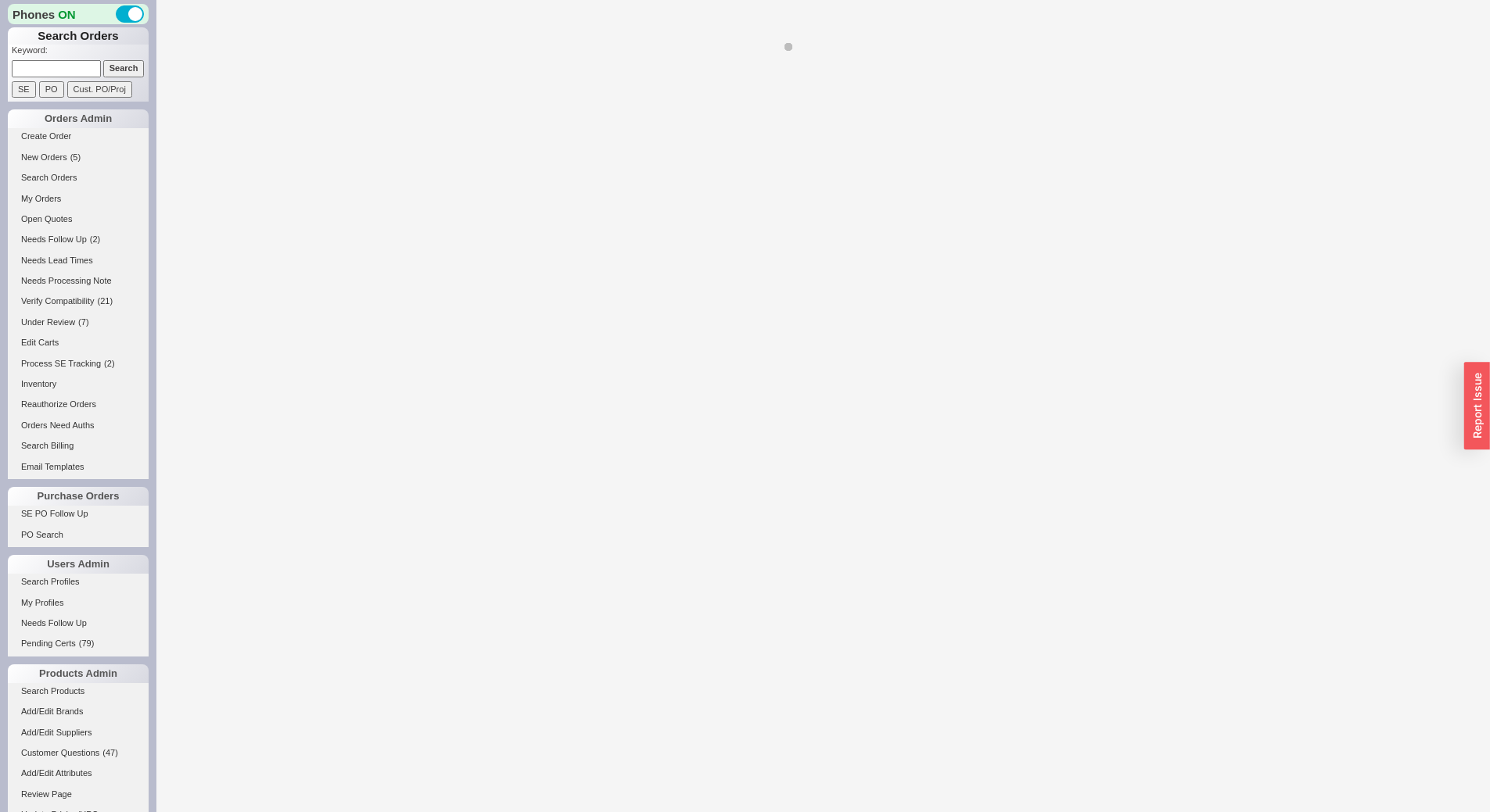
select select "*"
select select "LOW"
select select "3"
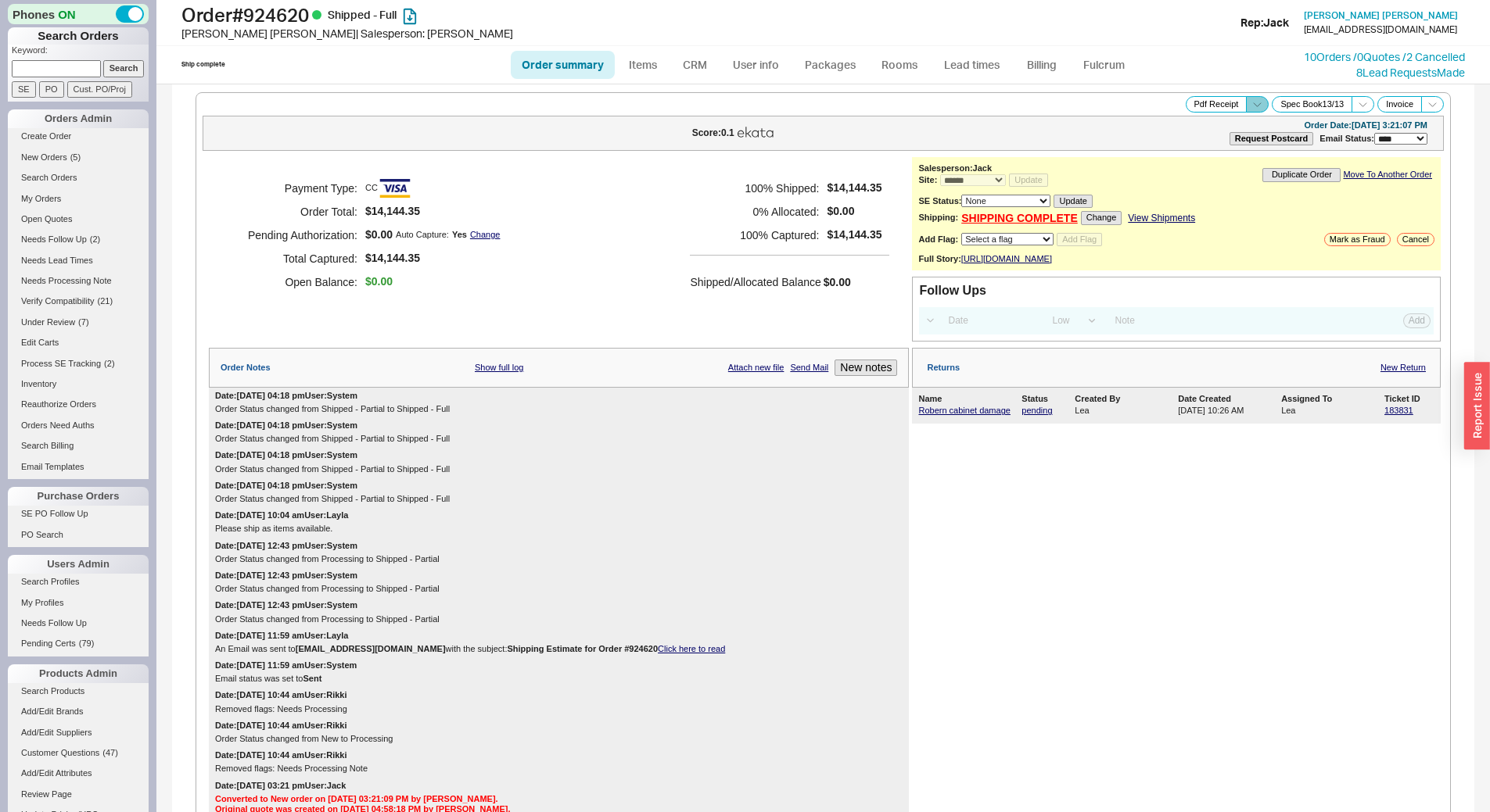
click at [1252, 102] on icon at bounding box center [1257, 104] width 12 height 12
click at [1188, 128] on button "Brand Pdf Receipt" at bounding box center [1202, 122] width 105 height 18
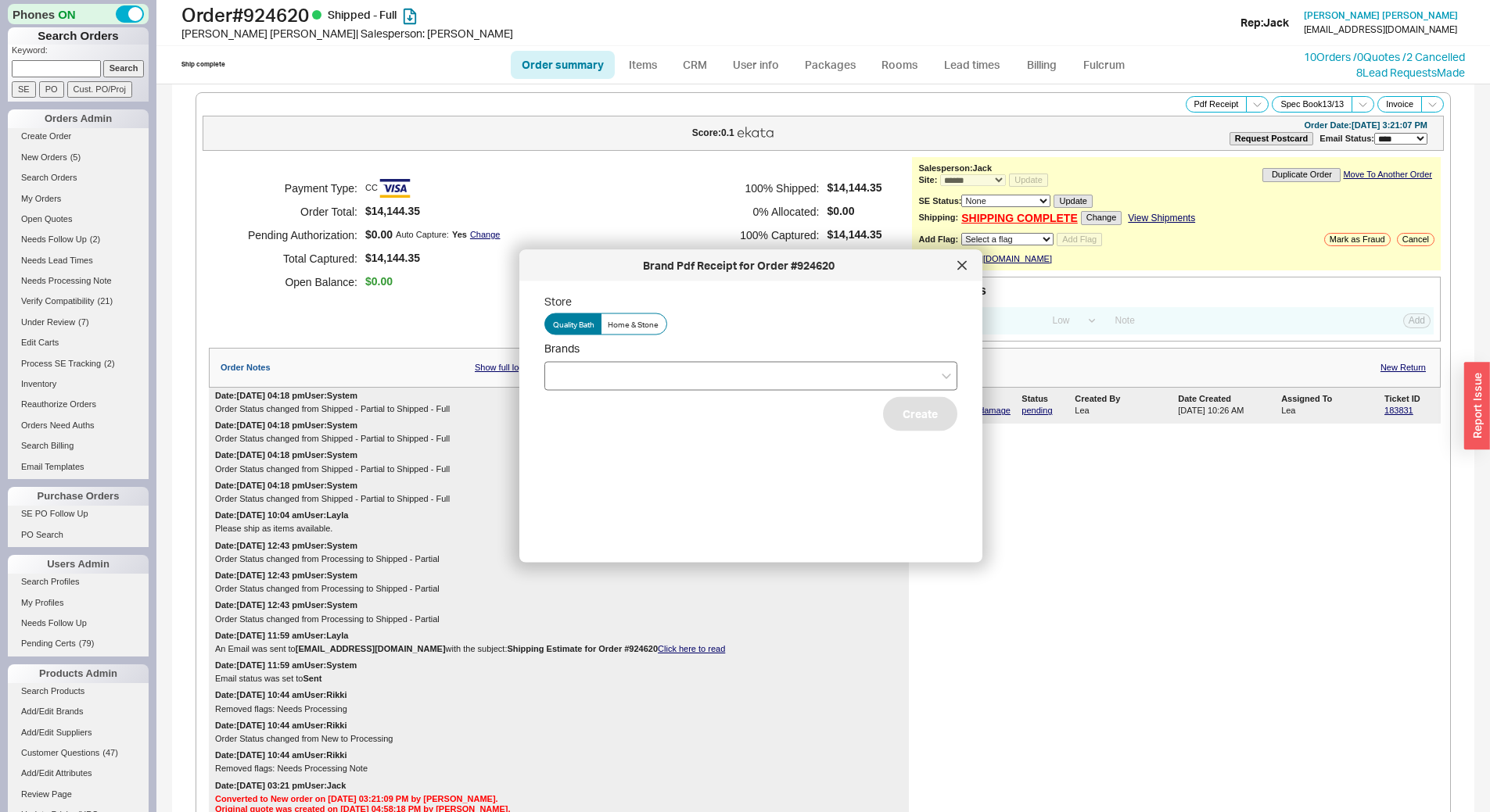
click at [623, 366] on div at bounding box center [750, 376] width 413 height 29
click at [564, 366] on input "Brands" at bounding box center [559, 375] width 11 height 18
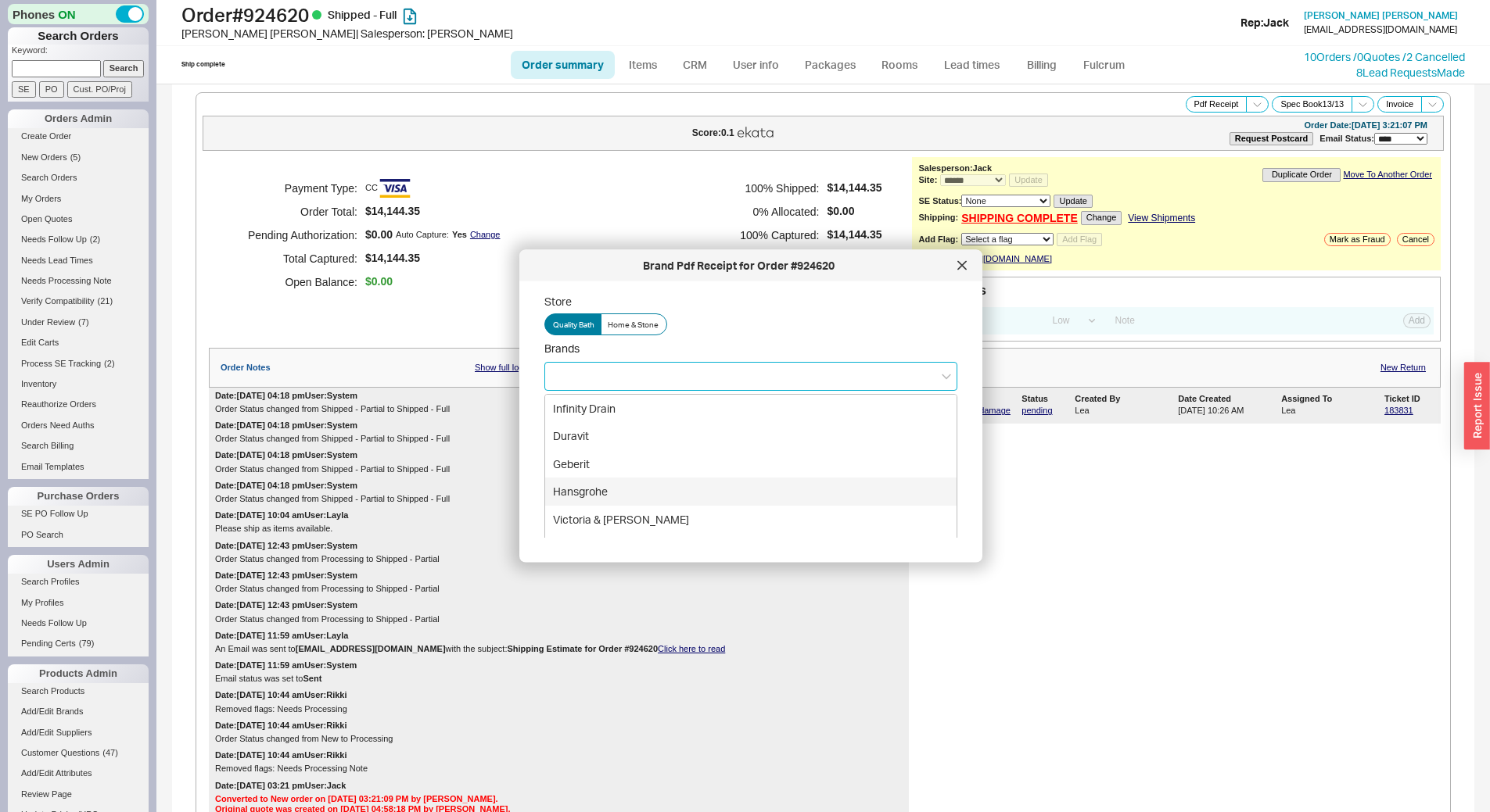
click at [619, 491] on div "Hansgrohe" at bounding box center [751, 492] width 412 height 28
click at [530, 384] on div "Brand Pdf Receipt for Order #924620 Store Quality Bath Home & Stone Brands Hans…" at bounding box center [750, 406] width 463 height 312
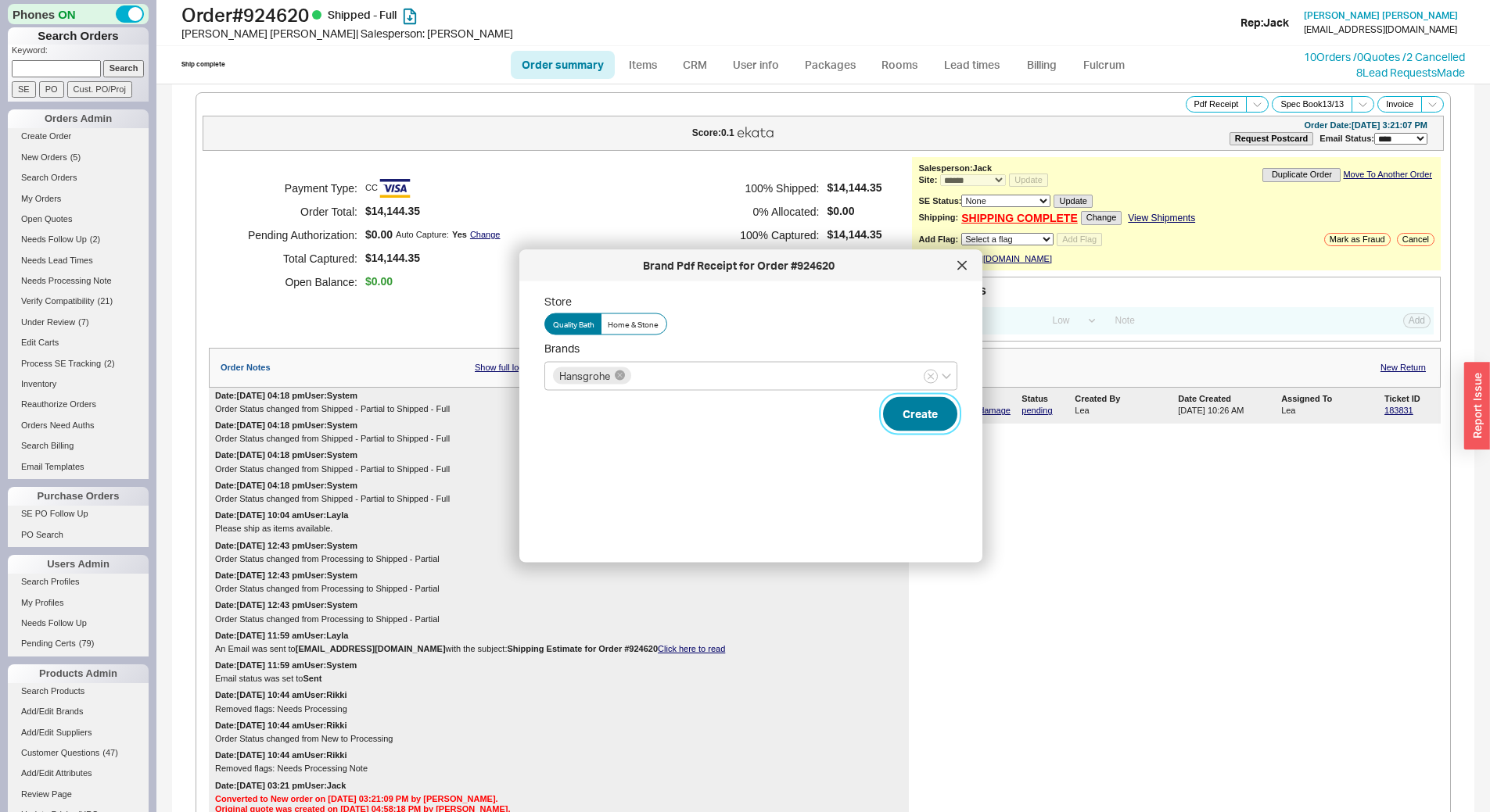
click at [924, 415] on button "Create" at bounding box center [921, 413] width 74 height 35
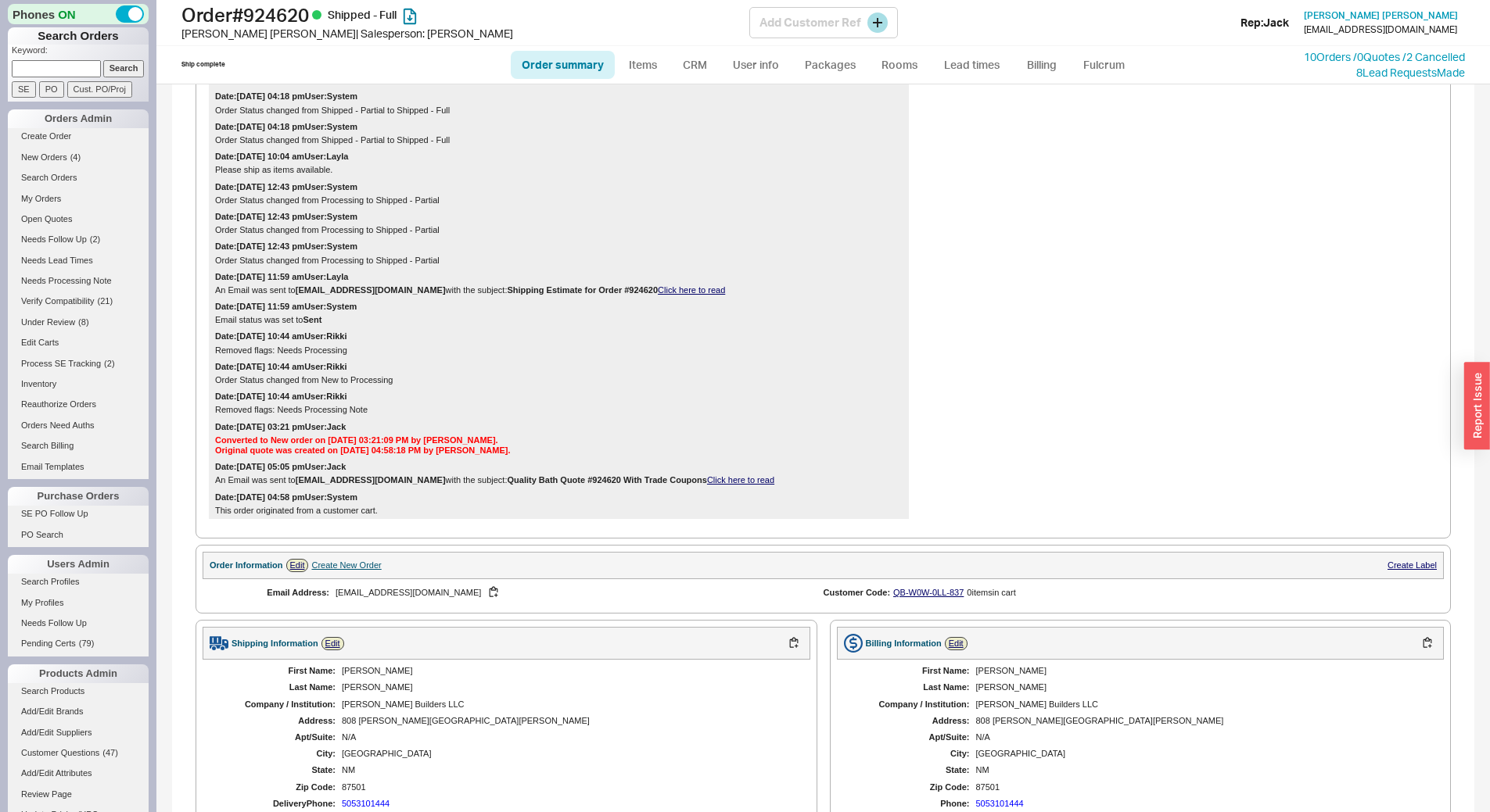
scroll to position [469, 0]
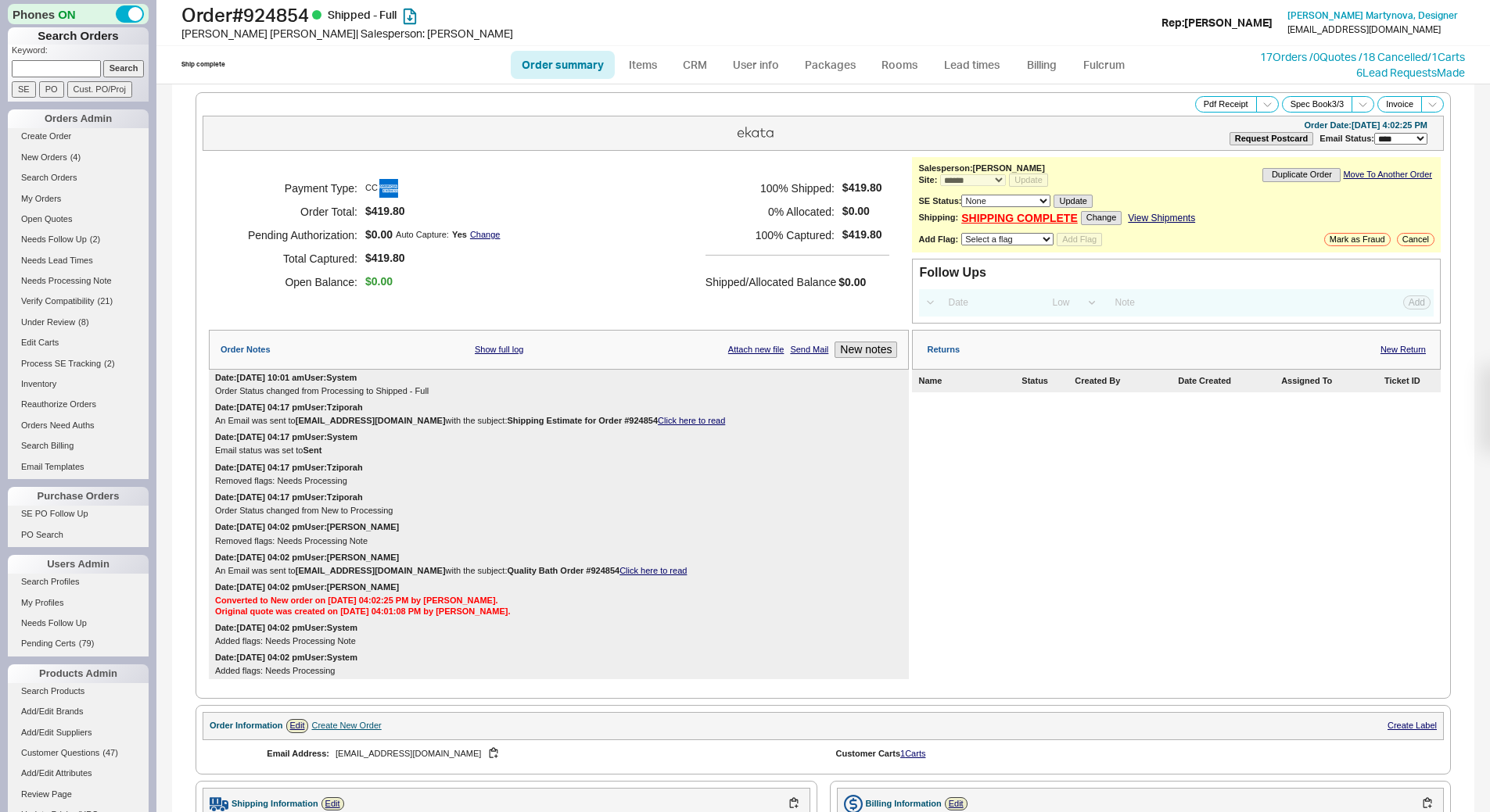
select select "*"
select select "LOW"
select select "3"
drag, startPoint x: 1061, startPoint y: 283, endPoint x: 1103, endPoint y: 230, distance: 67.6
click at [1200, 100] on button "Pdf Receipt" at bounding box center [1226, 104] width 62 height 16
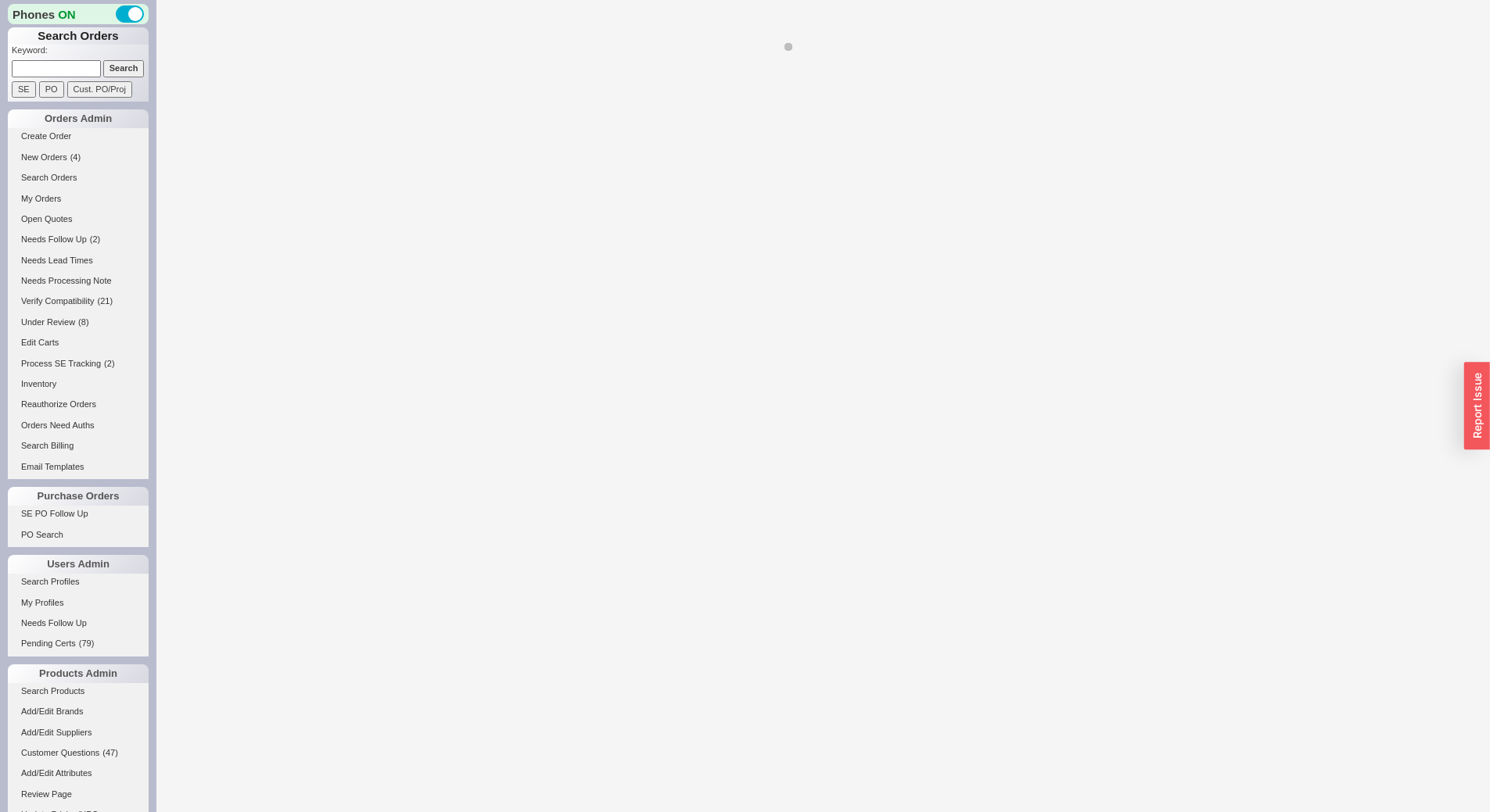
select select "*"
select select "LOW"
select select "3"
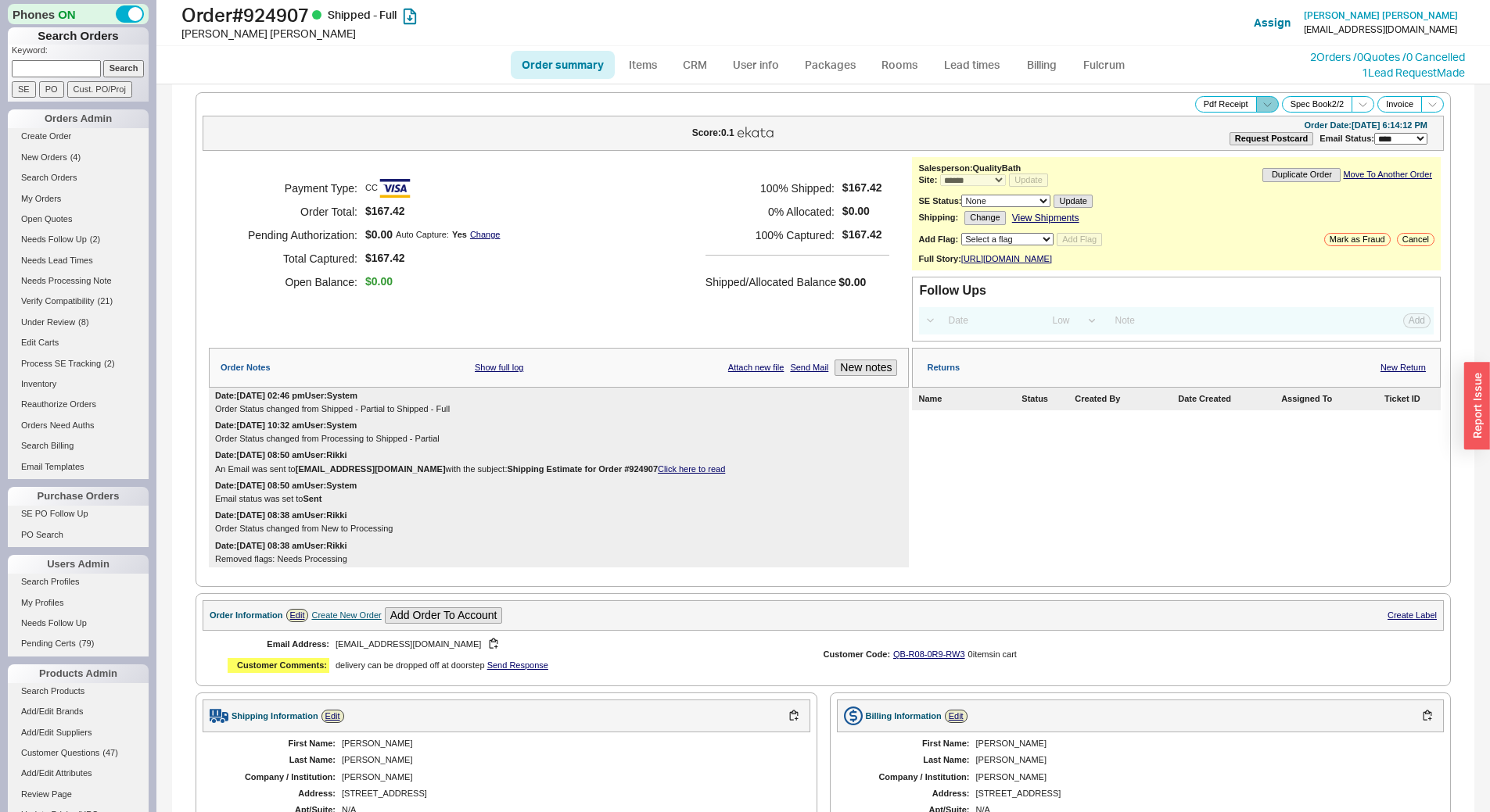
click at [1261, 103] on icon at bounding box center [1267, 104] width 12 height 12
click at [1211, 124] on button "Brand Pdf Receipt" at bounding box center [1212, 122] width 105 height 18
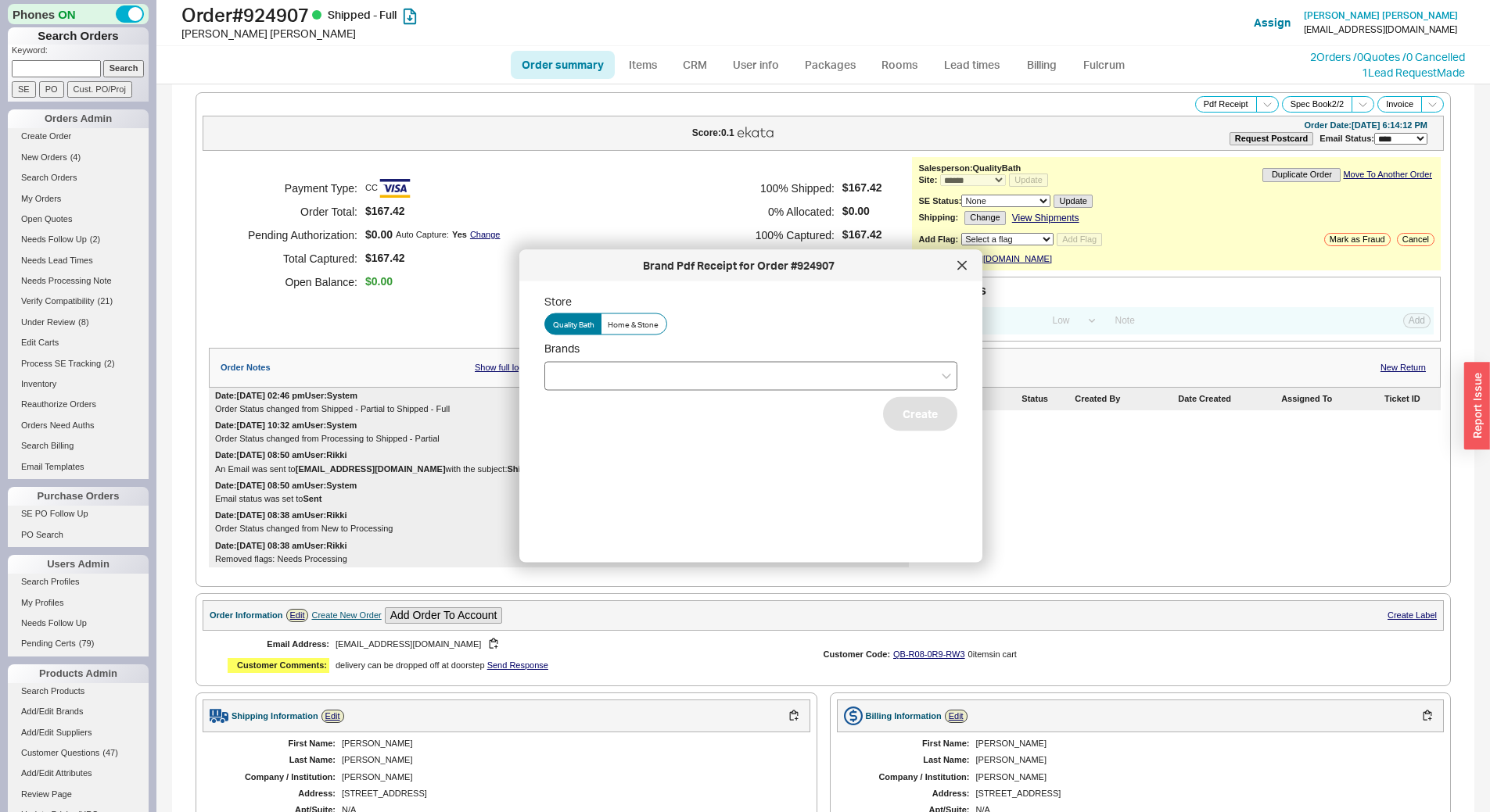
click at [771, 378] on div at bounding box center [750, 376] width 413 height 29
click at [564, 378] on input "Brands" at bounding box center [559, 375] width 11 height 18
click at [695, 446] on div "Hansgrohe" at bounding box center [751, 436] width 412 height 28
click at [705, 486] on div "Store Quality Bath Home & Stone Brands Hansgrohe Grohe Create" at bounding box center [763, 416] width 438 height 244
click at [921, 417] on button "Create" at bounding box center [921, 413] width 74 height 35
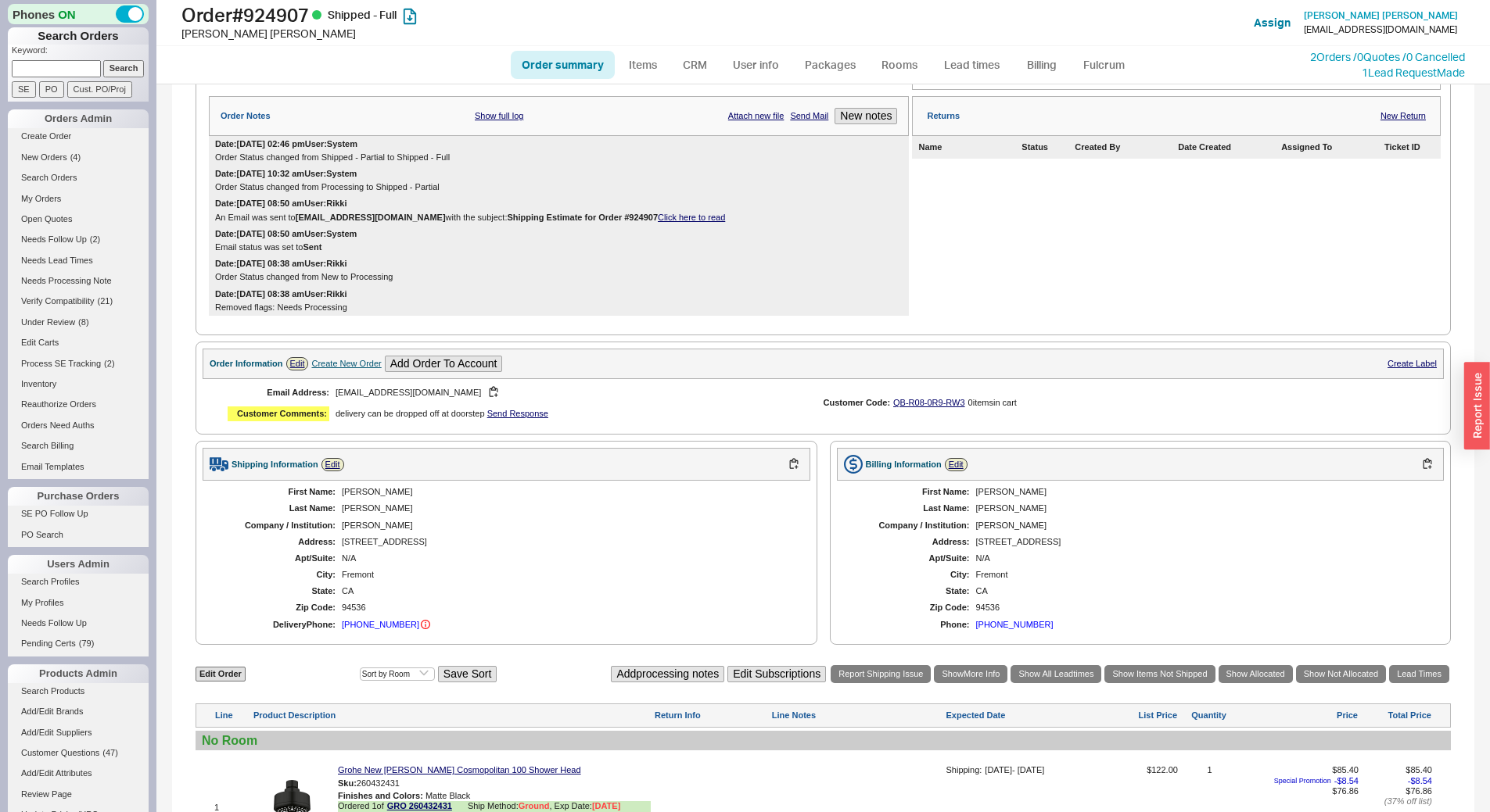
scroll to position [312, 0]
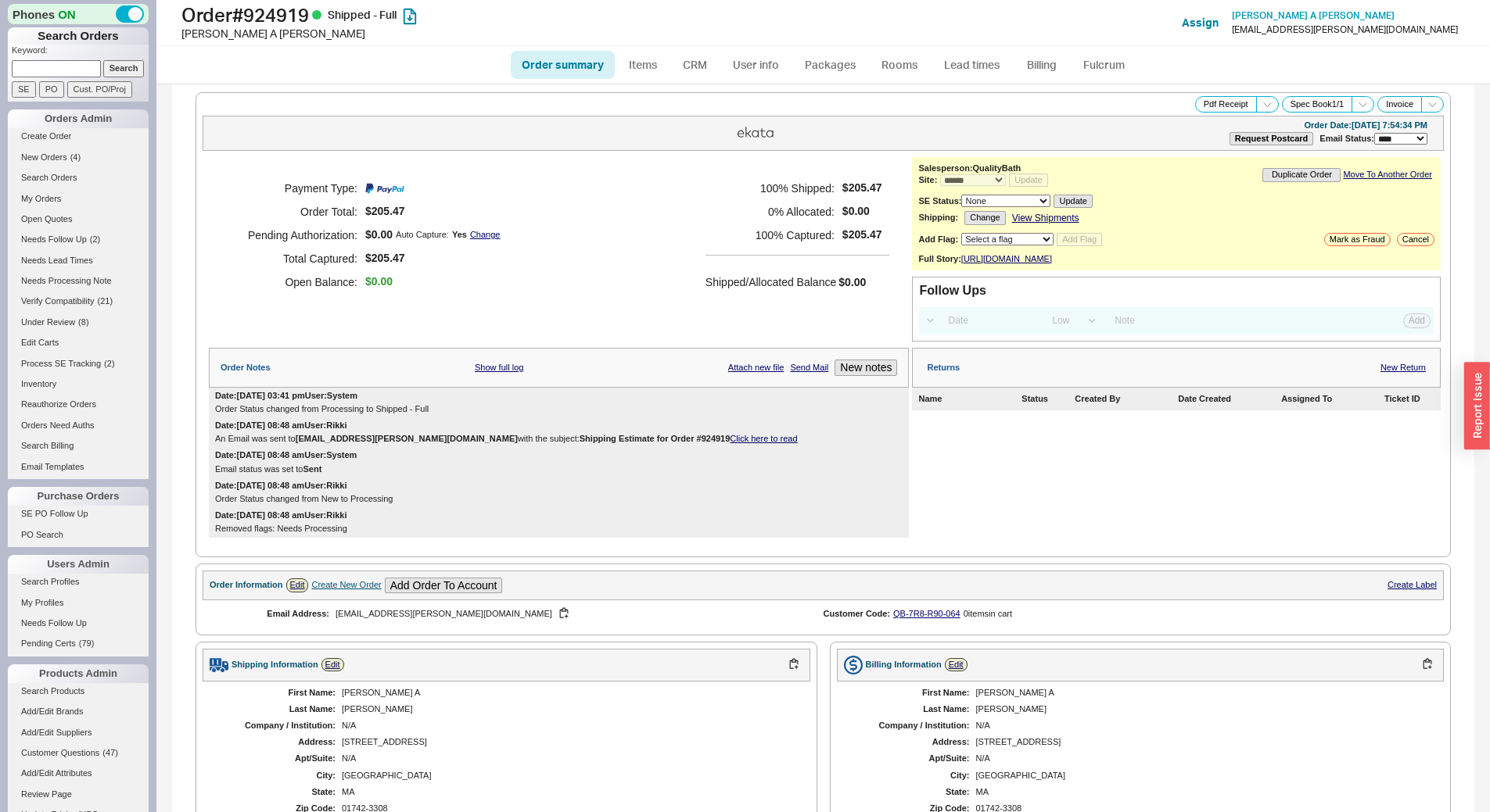
select select "*"
select select "LOW"
select select "3"
click at [1201, 106] on button "Pdf Receipt" at bounding box center [1226, 104] width 62 height 16
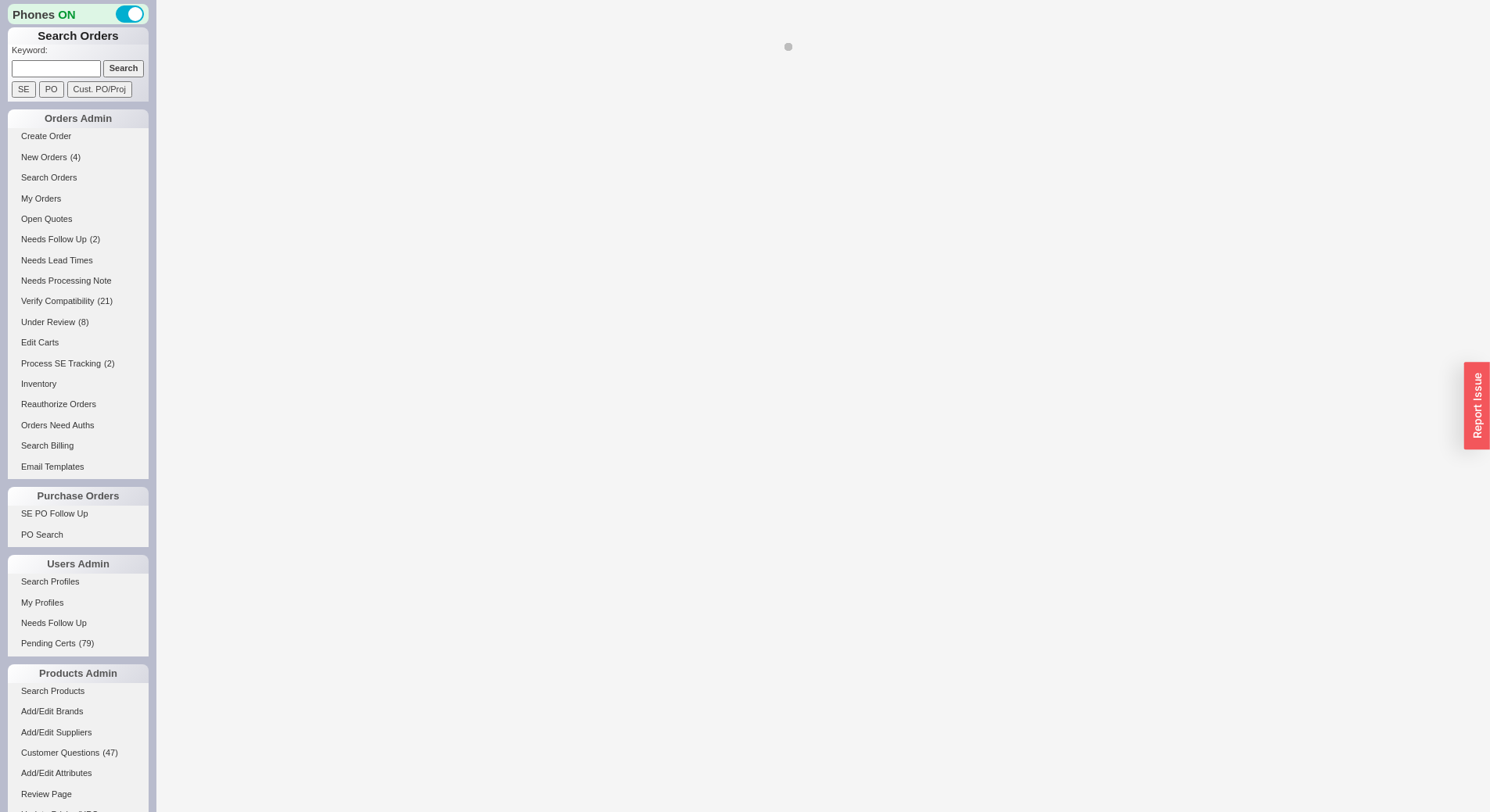
select select "*"
select select "LOW"
select select "3"
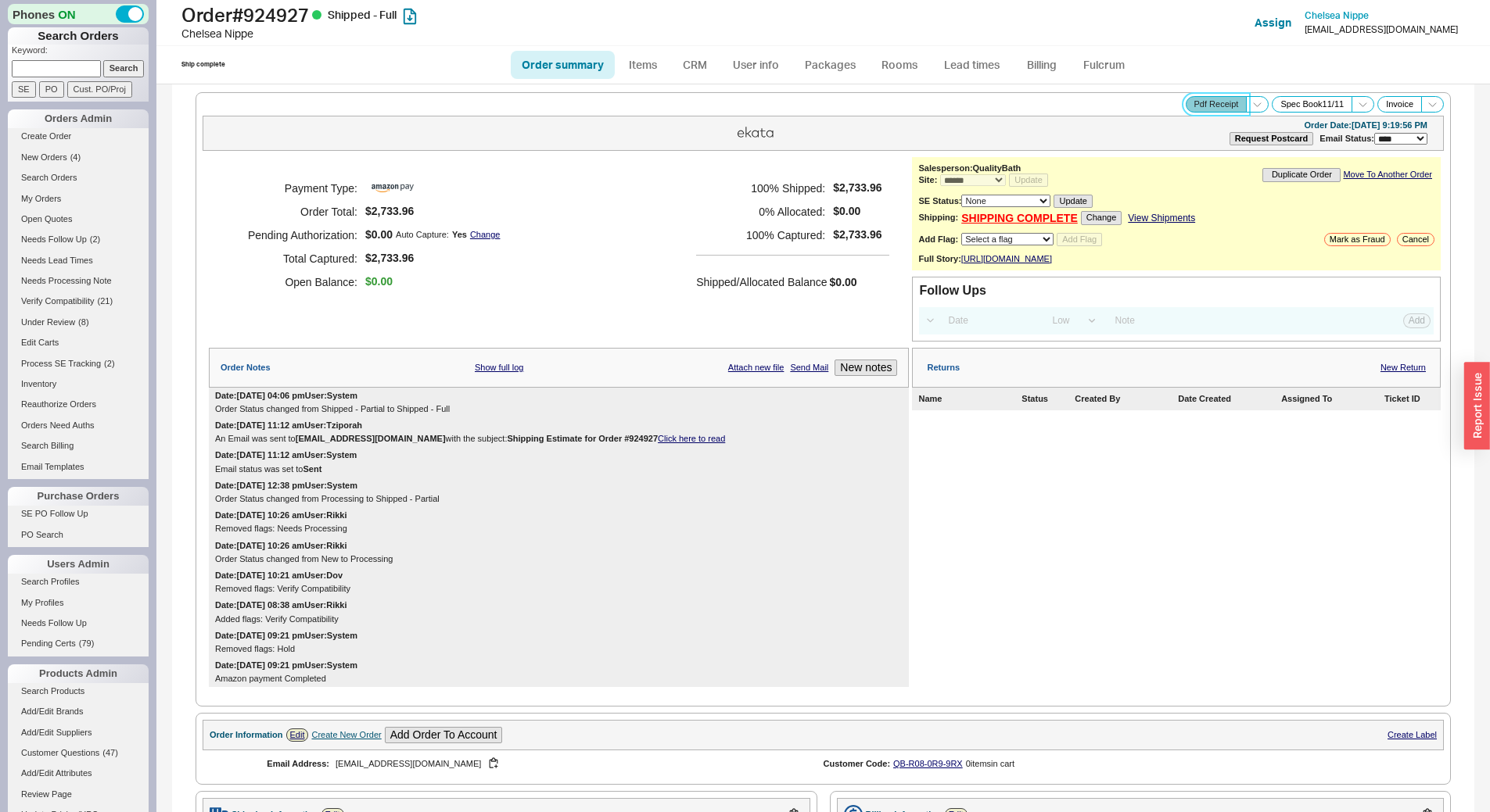
click at [1195, 111] on button "Pdf Receipt" at bounding box center [1217, 104] width 62 height 16
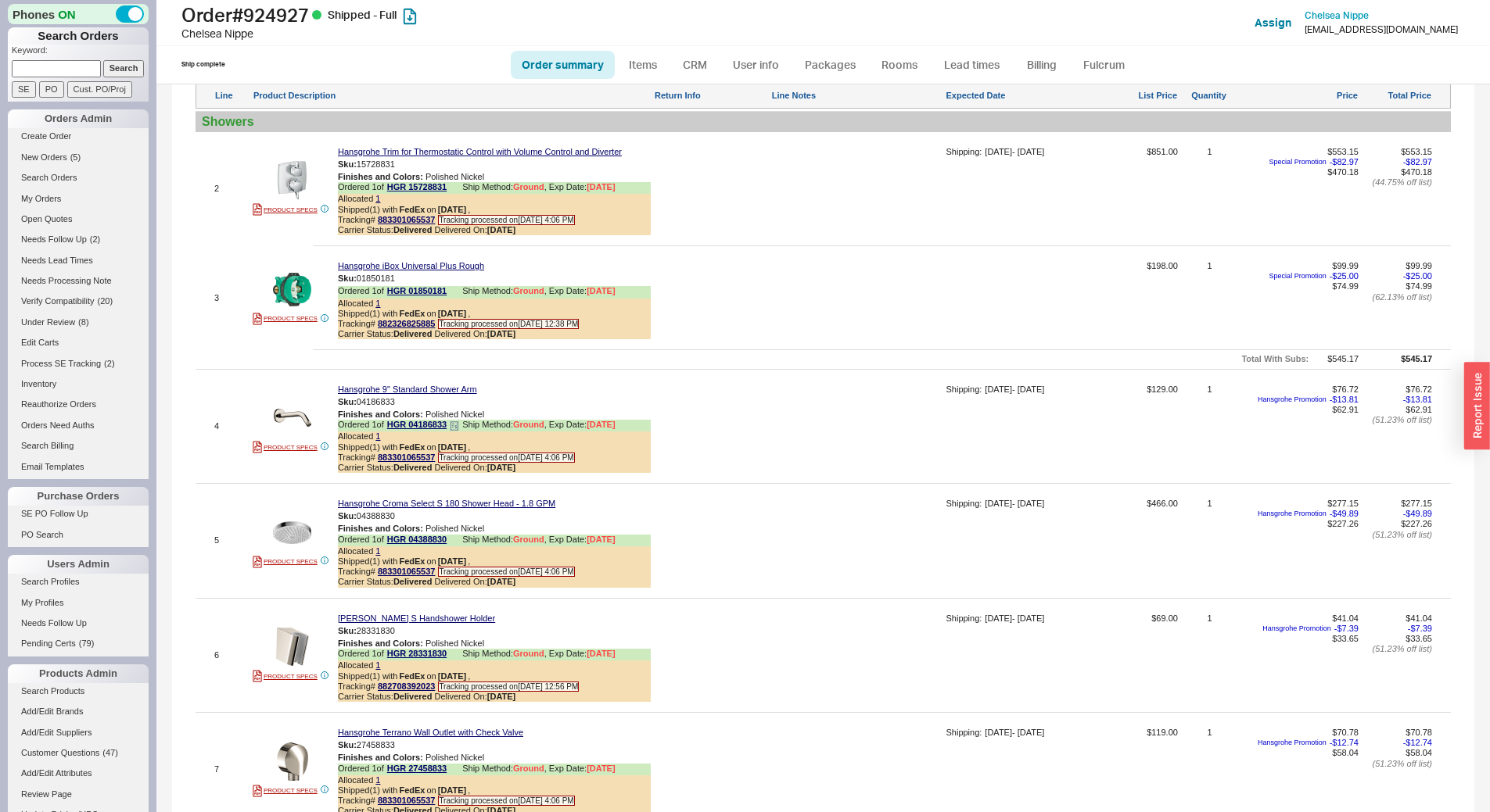
scroll to position [1251, 0]
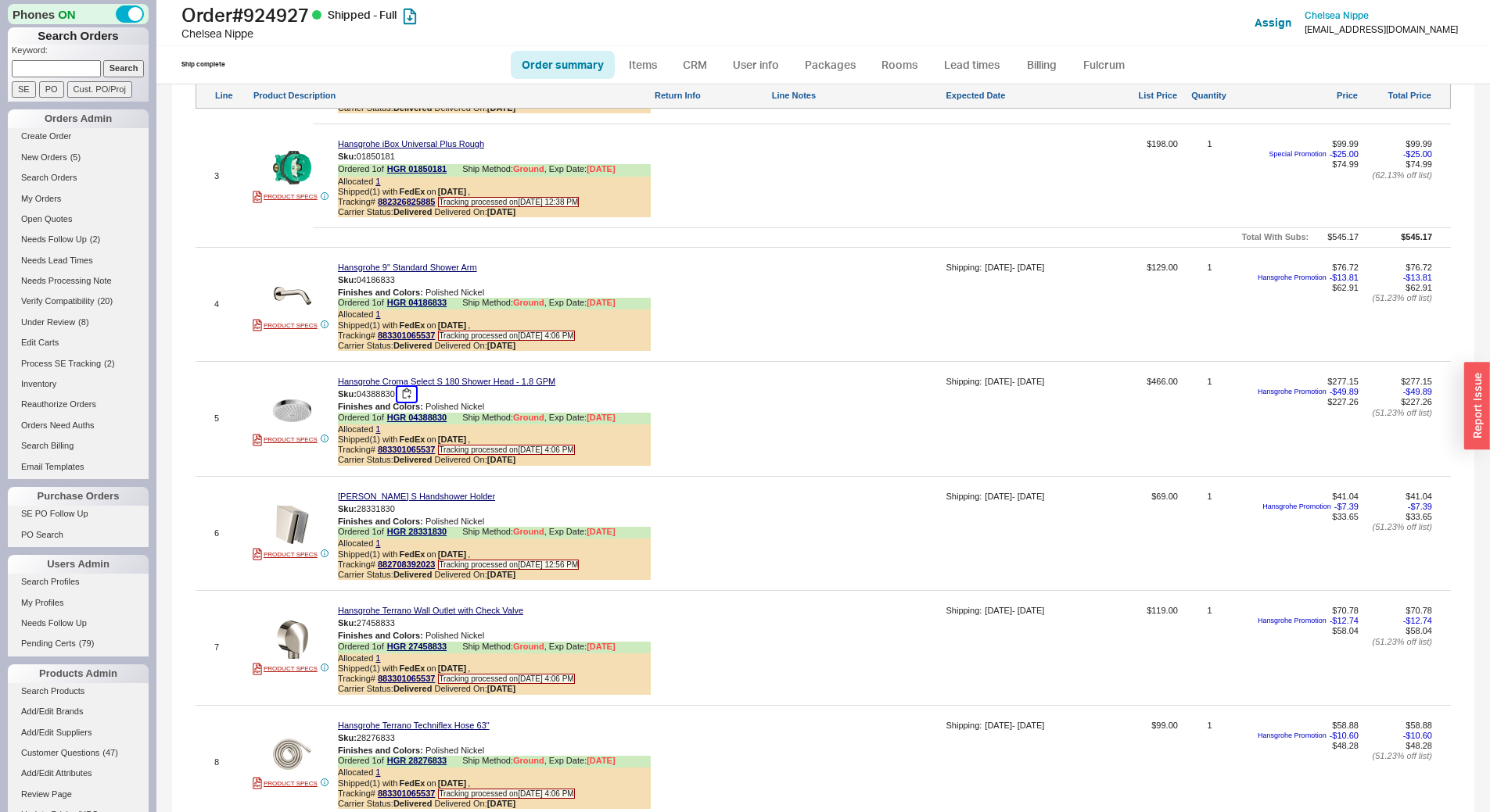
click at [411, 402] on button "button" at bounding box center [406, 394] width 19 height 15
click at [411, 517] on button "button" at bounding box center [406, 509] width 19 height 15
click at [412, 631] on button "button" at bounding box center [406, 623] width 19 height 15
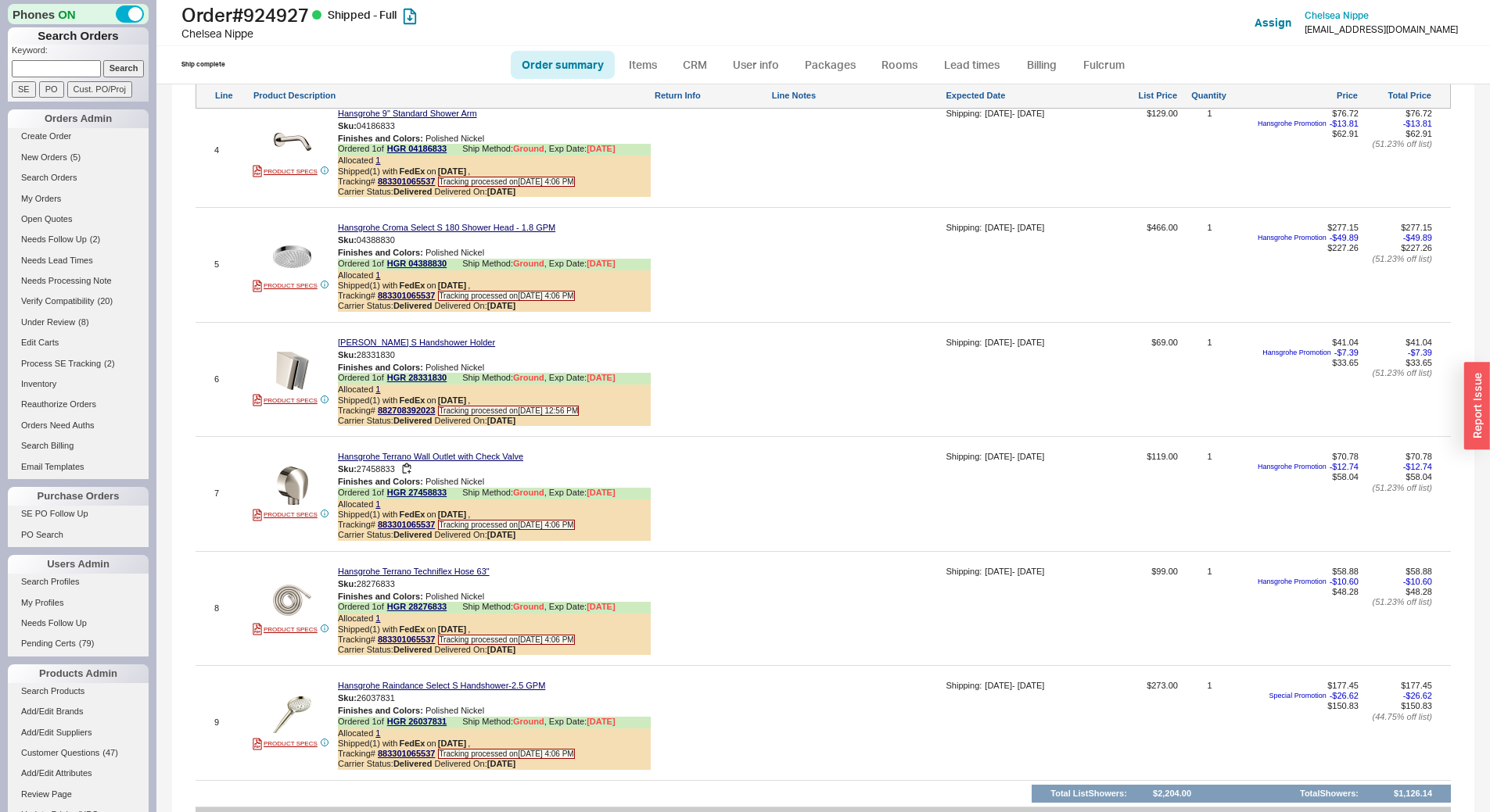
scroll to position [1563, 0]
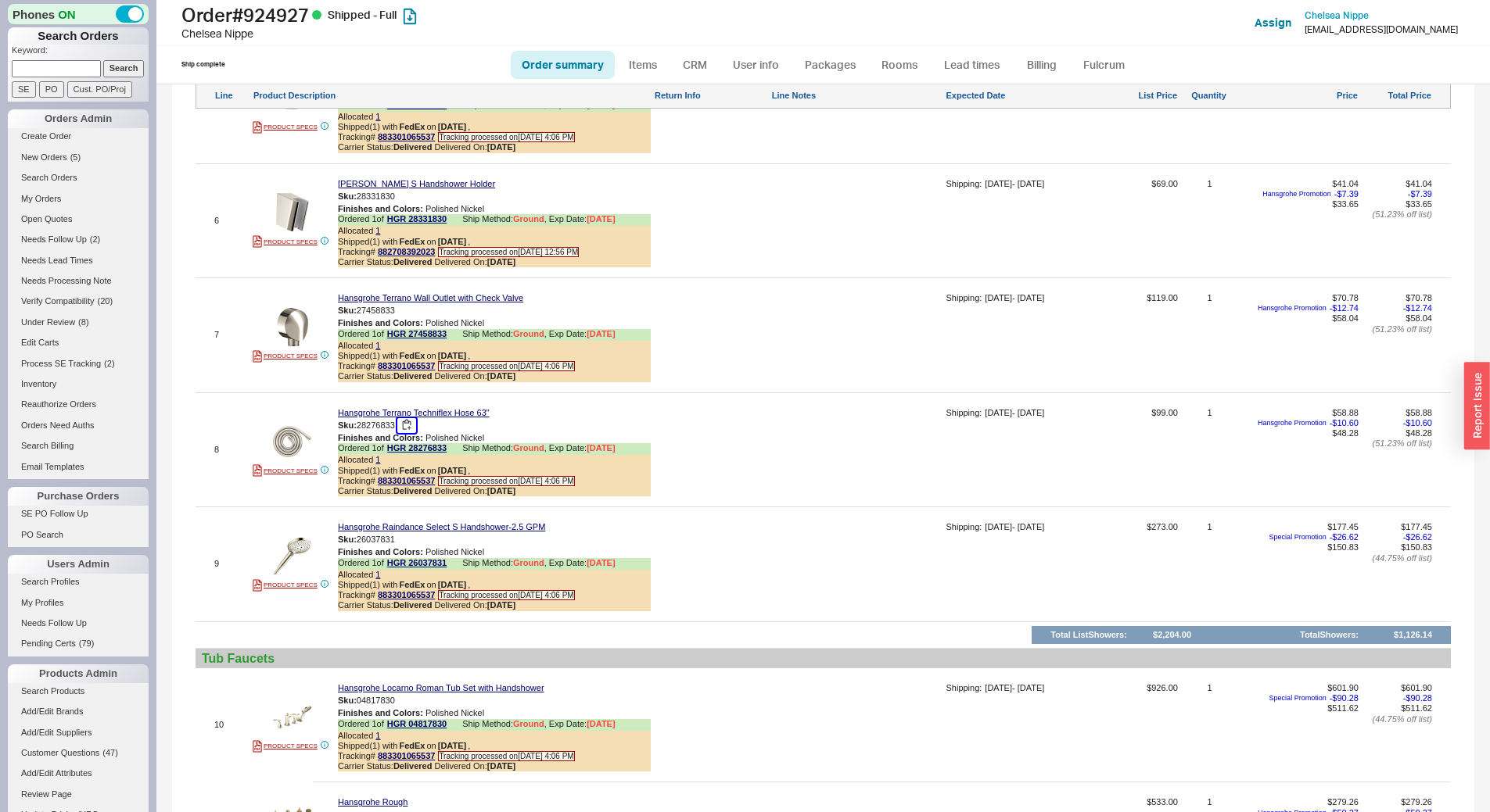
click at [407, 433] on button "button" at bounding box center [406, 425] width 19 height 15
click at [406, 546] on button "button" at bounding box center [406, 540] width 19 height 15
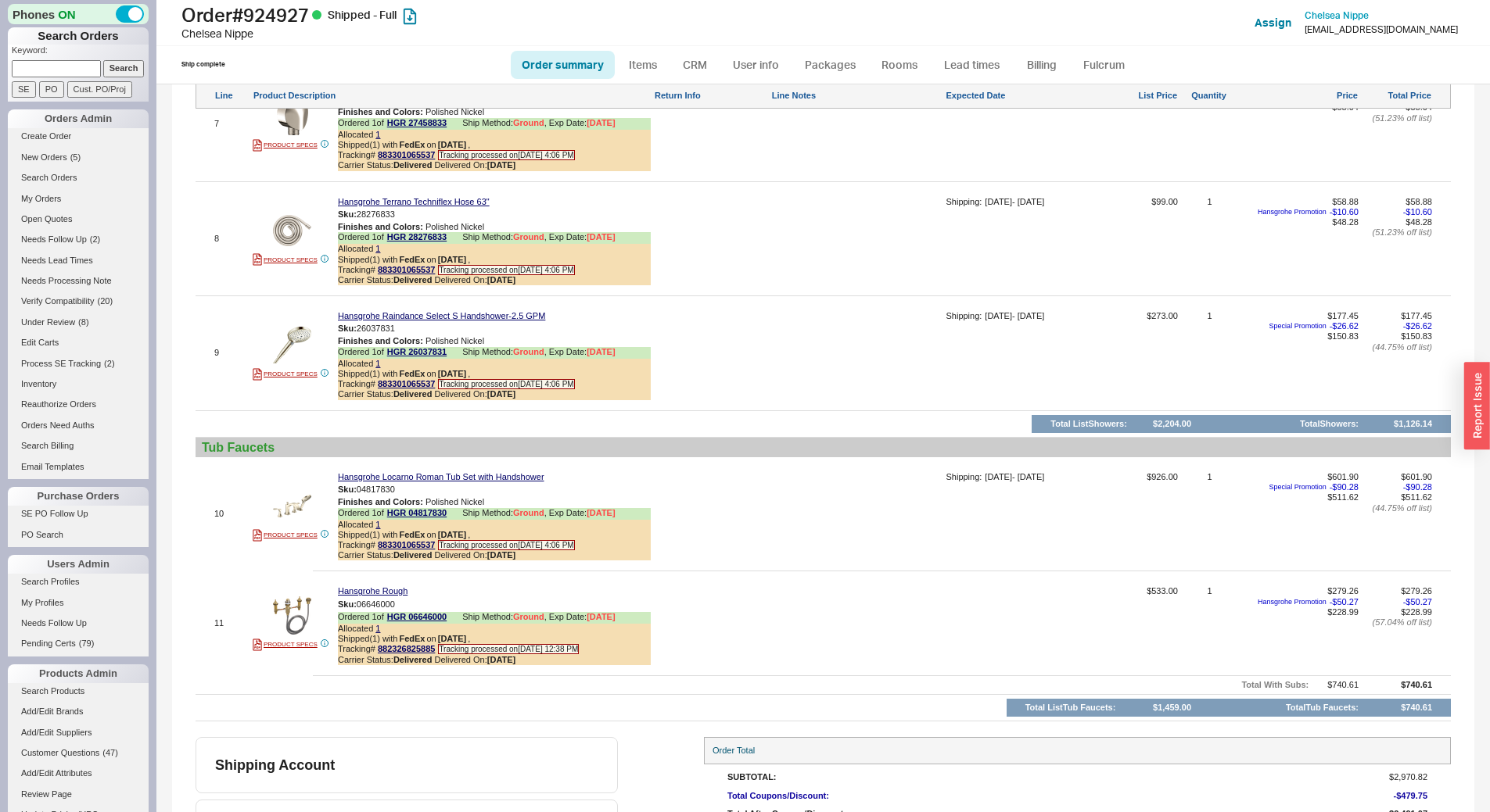
scroll to position [1798, 0]
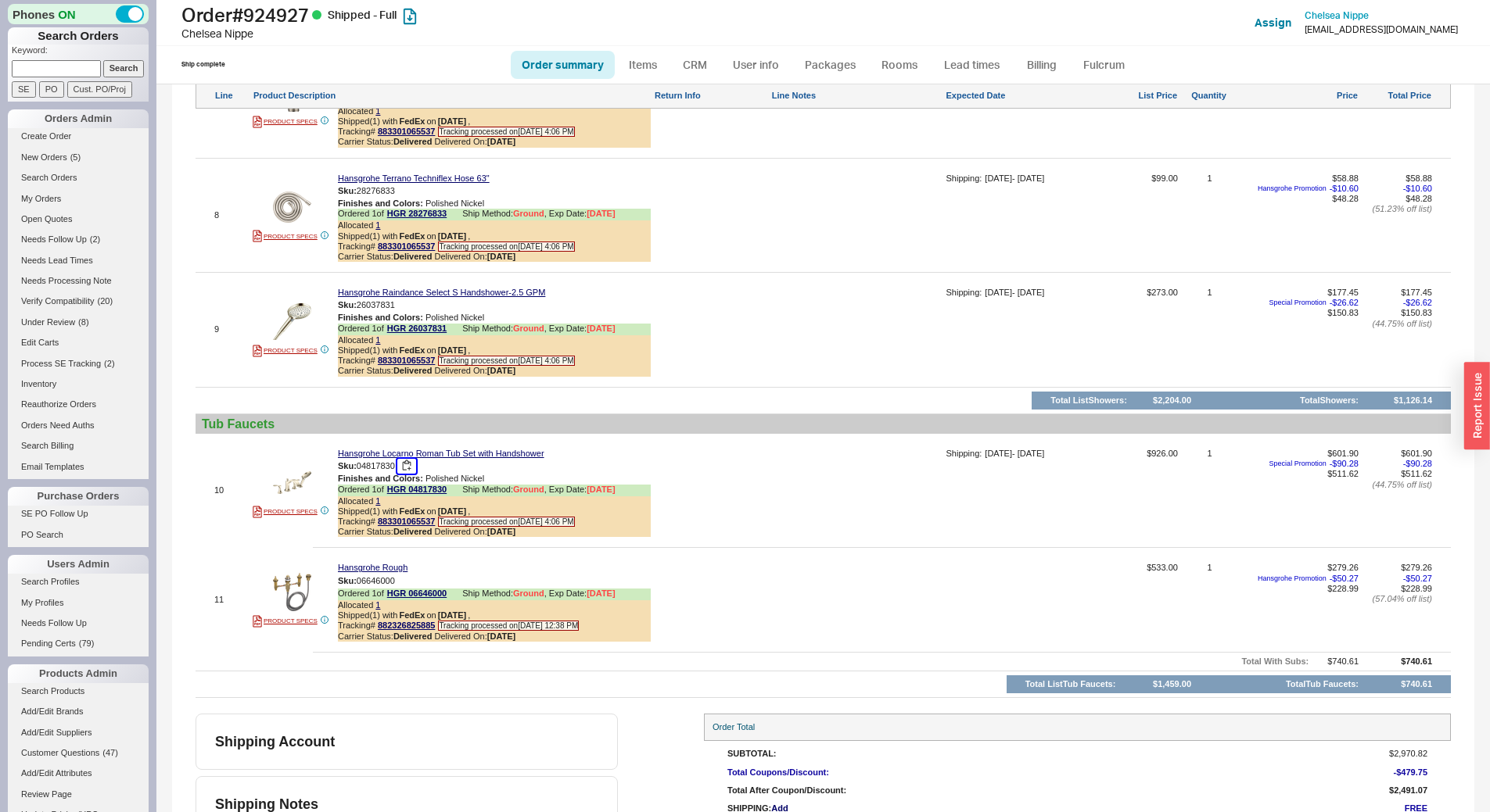
click at [409, 474] on button "button" at bounding box center [406, 467] width 19 height 15
click at [406, 588] on button "button" at bounding box center [406, 581] width 19 height 15
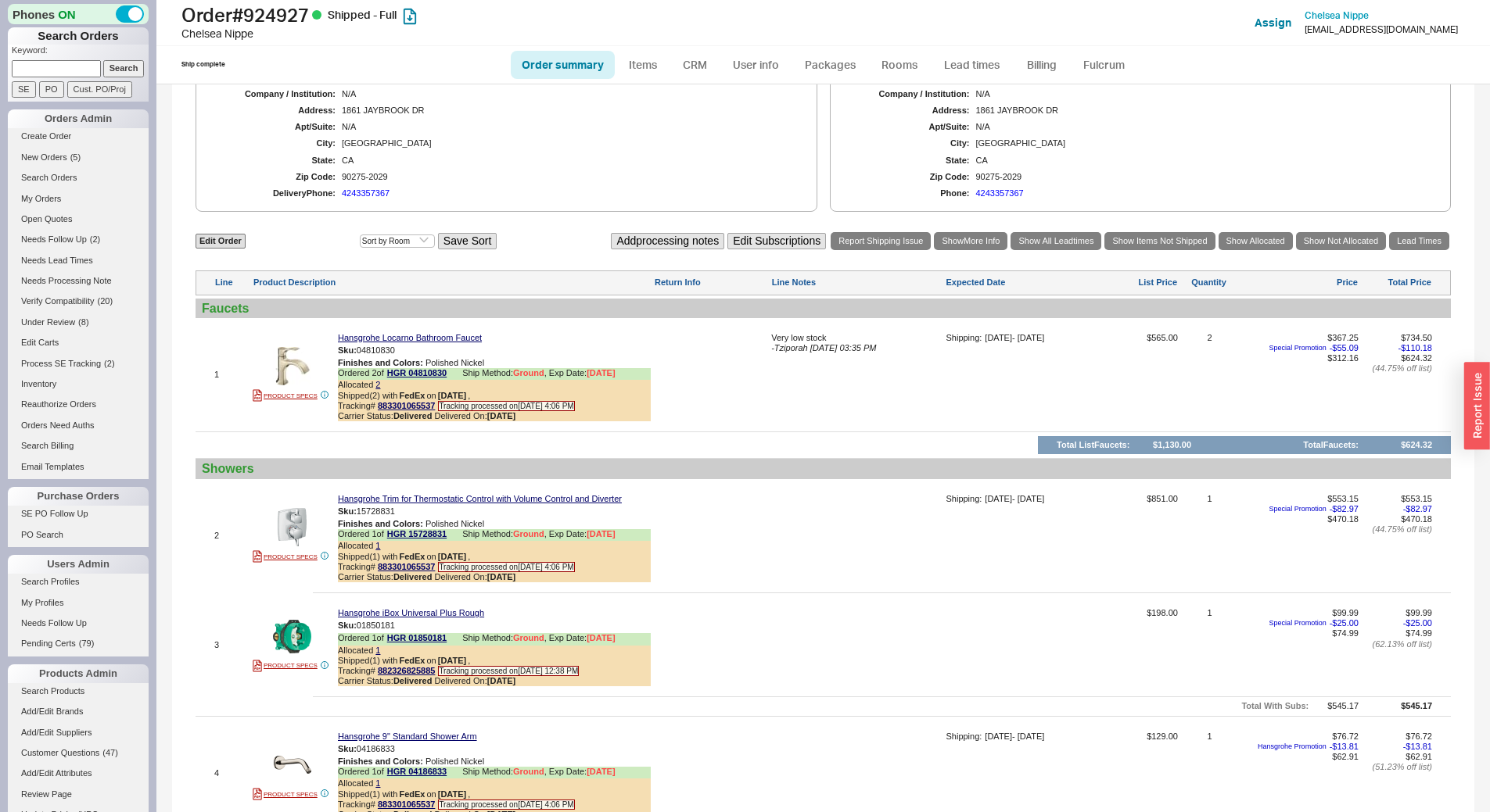
scroll to position [1720, 0]
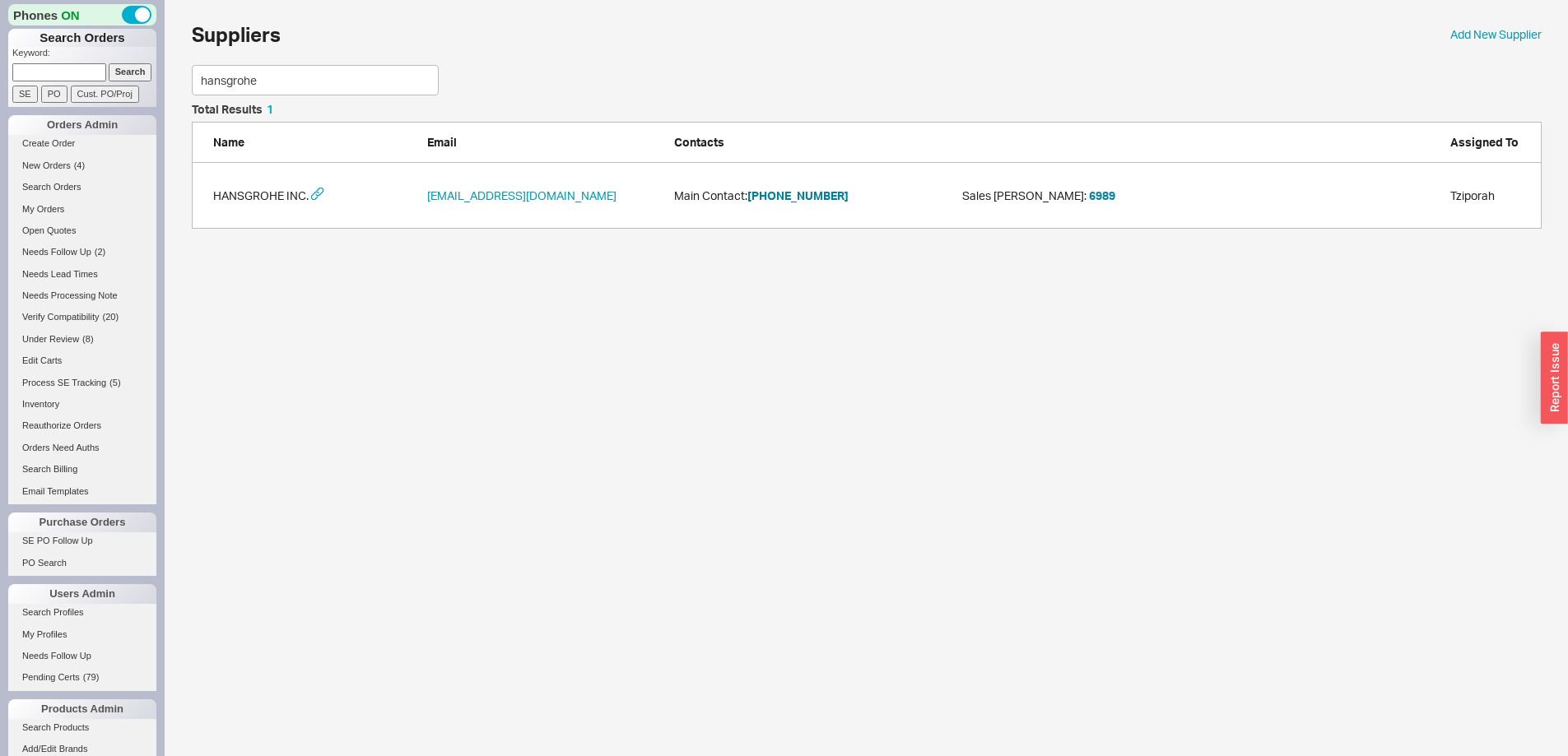
scroll to position [113, 1338]
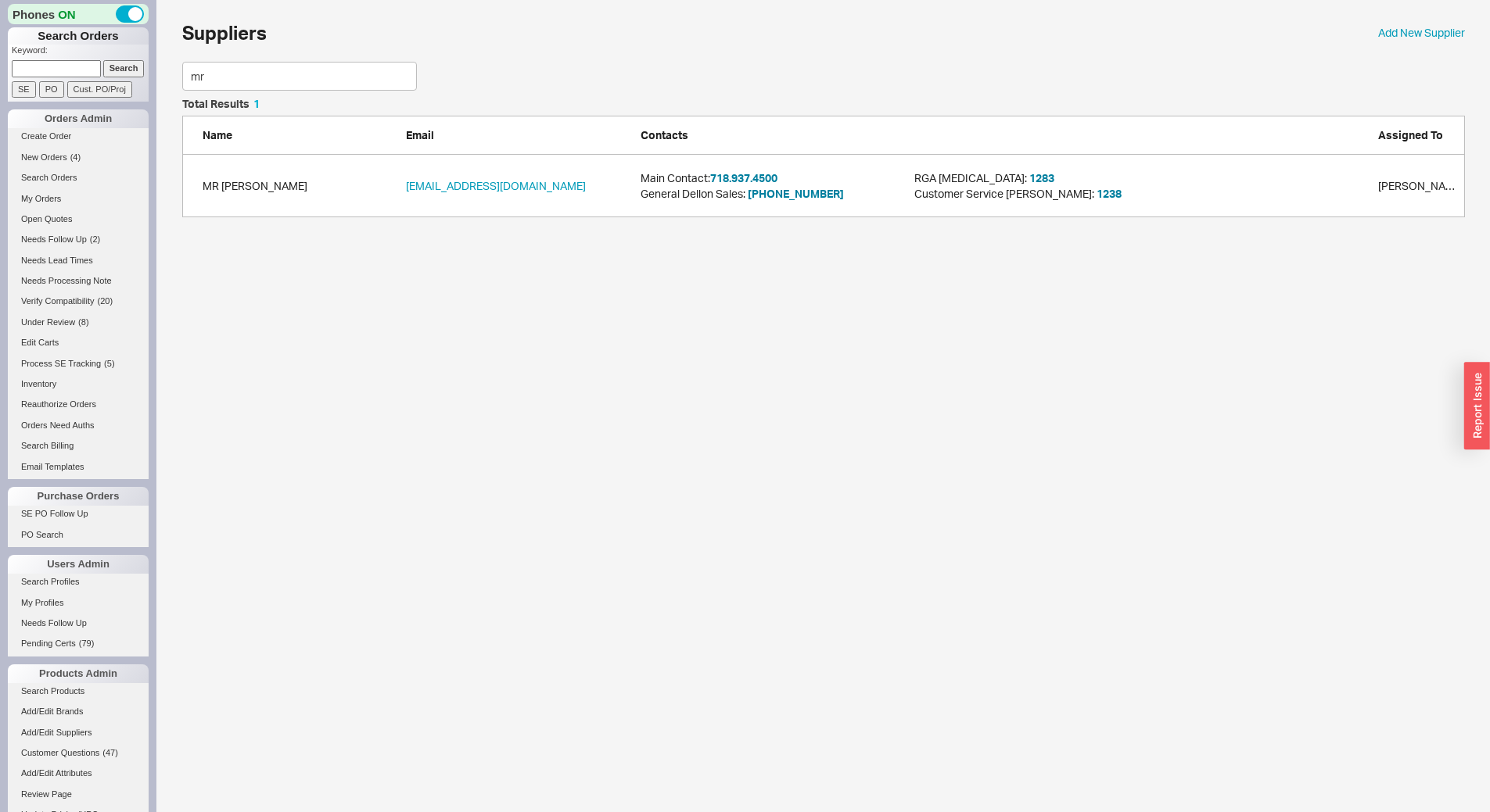
scroll to position [107, 1271]
click at [768, 177] on button "718.937.4500" at bounding box center [744, 178] width 67 height 15
click at [77, 62] on input at bounding box center [57, 69] width 89 height 16
type input "941010"
click at [103, 61] on input "Search" at bounding box center [124, 69] width 41 height 16
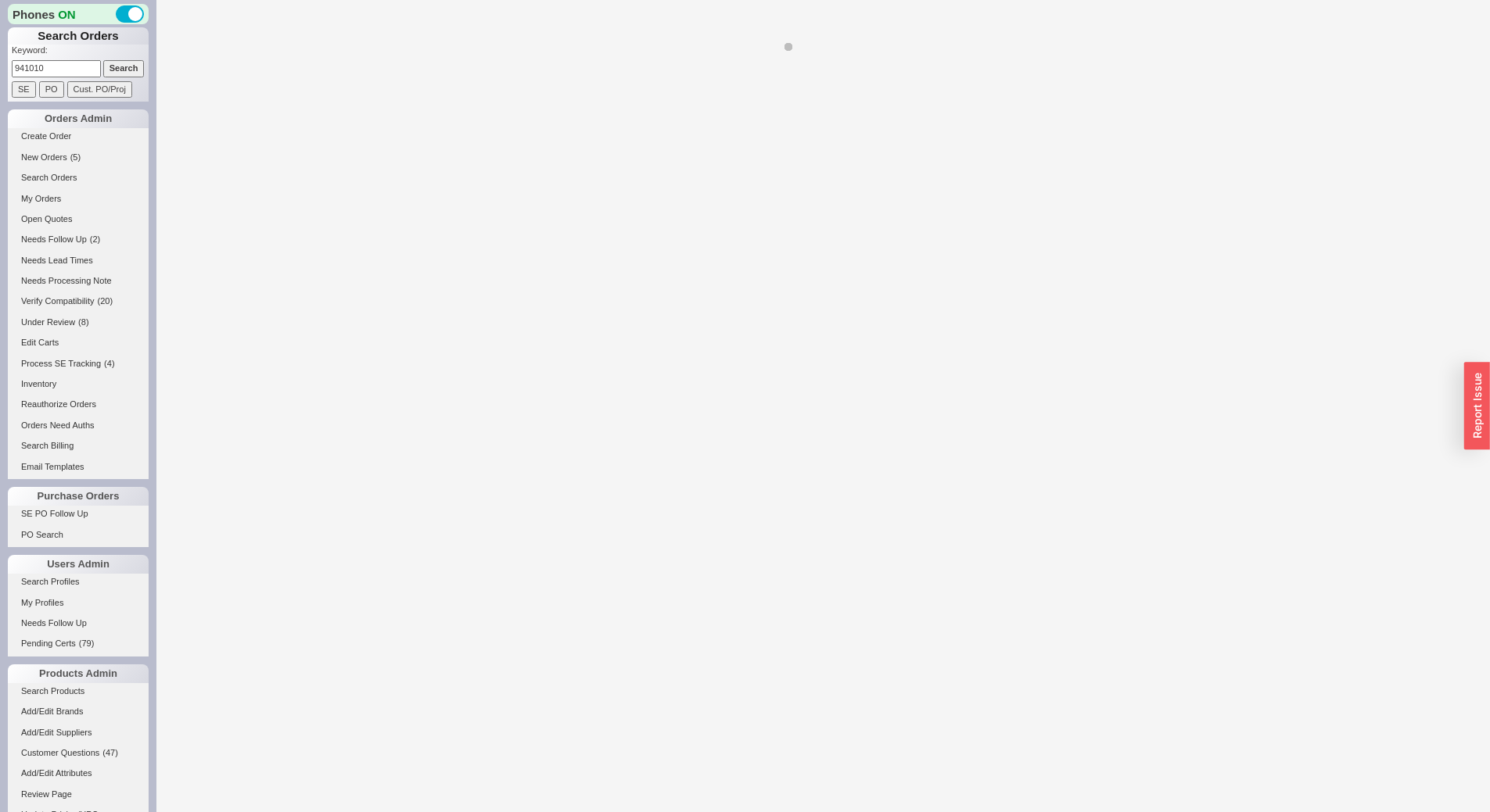
select select "*"
select select "LOW"
select select "3"
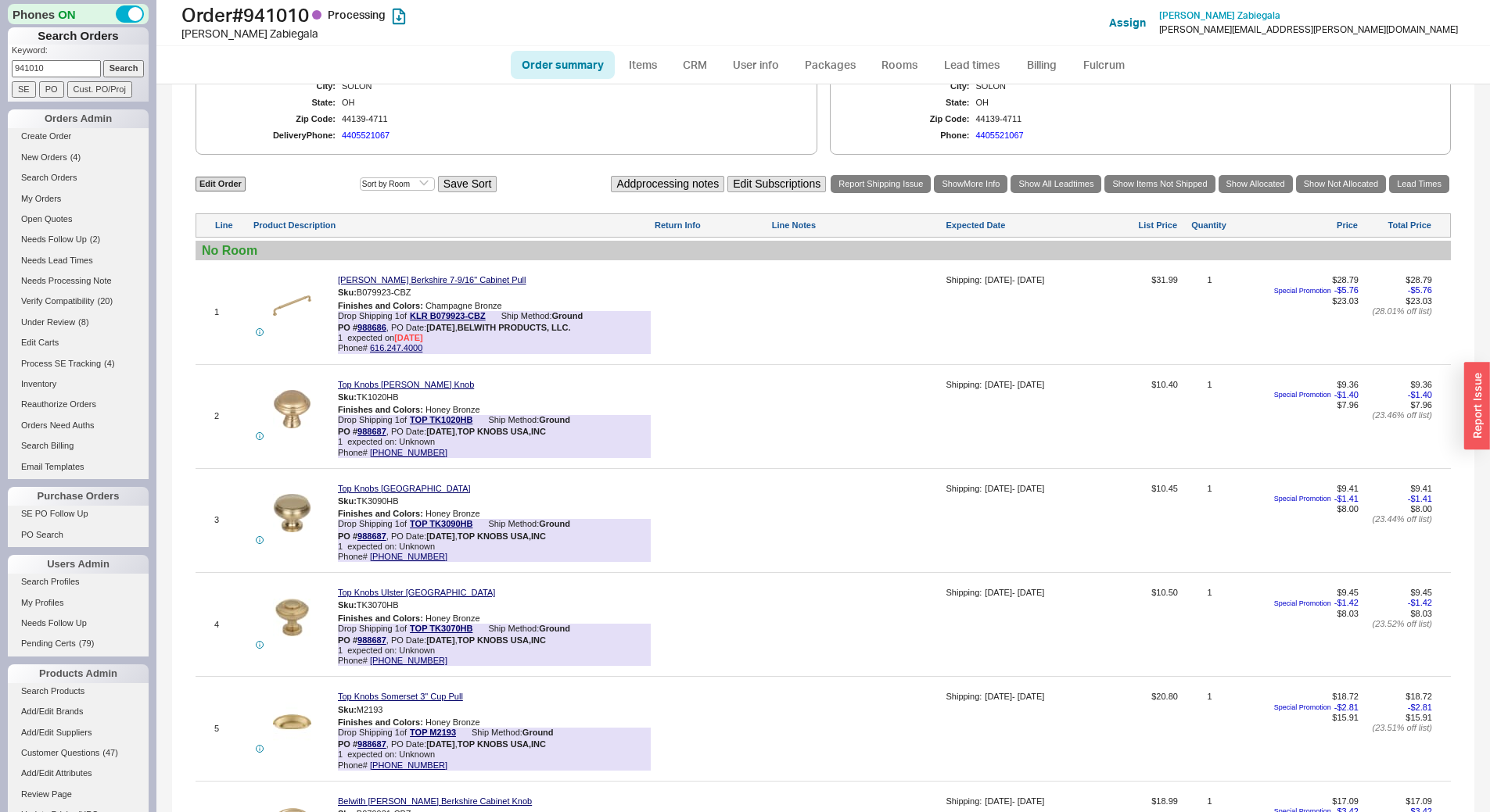
scroll to position [641, 0]
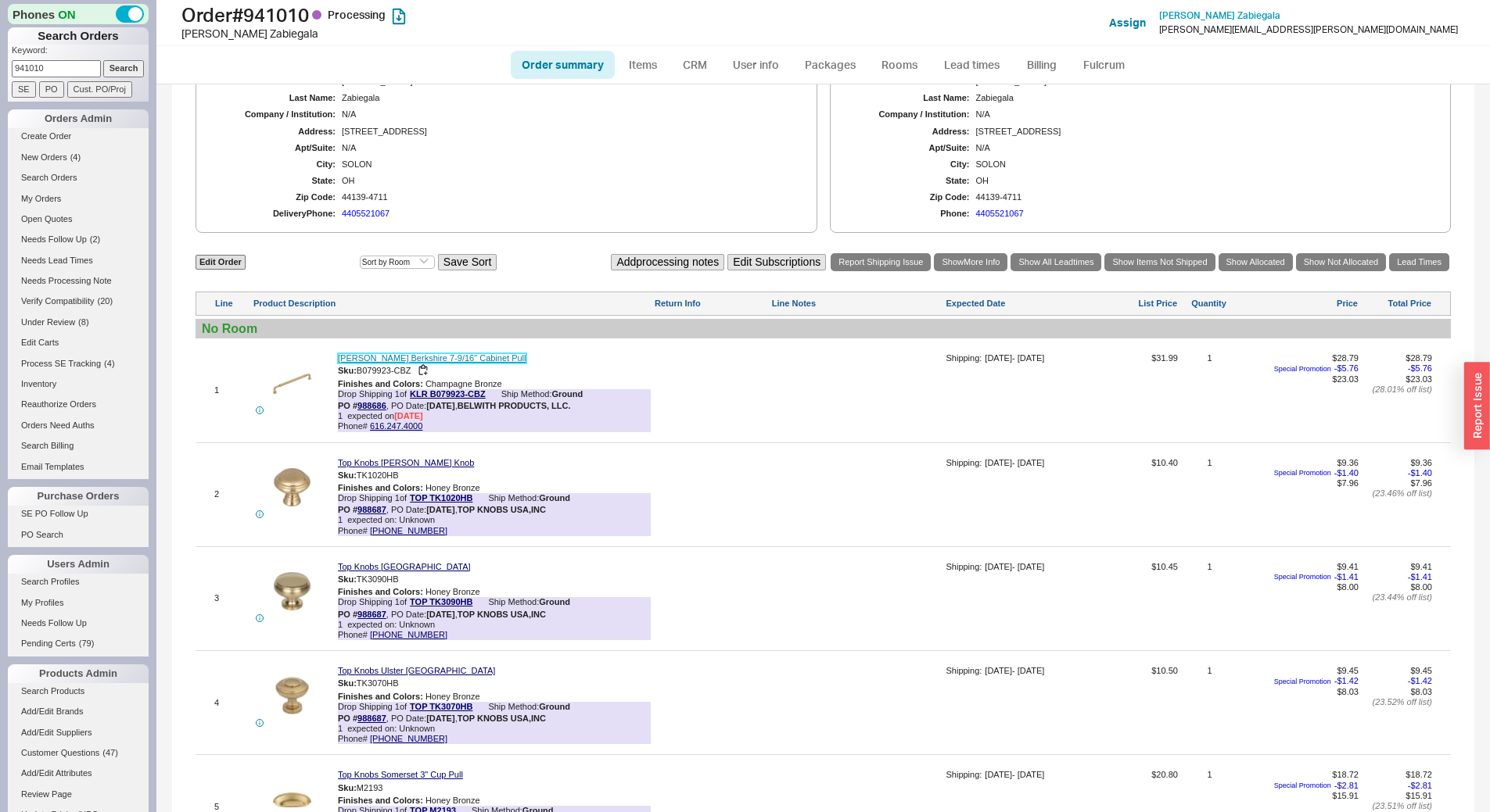
click at [485, 363] on link "Belwith Keeler Berkshire 7-9/16" Cabinet Pull" at bounding box center [431, 358] width 188 height 10
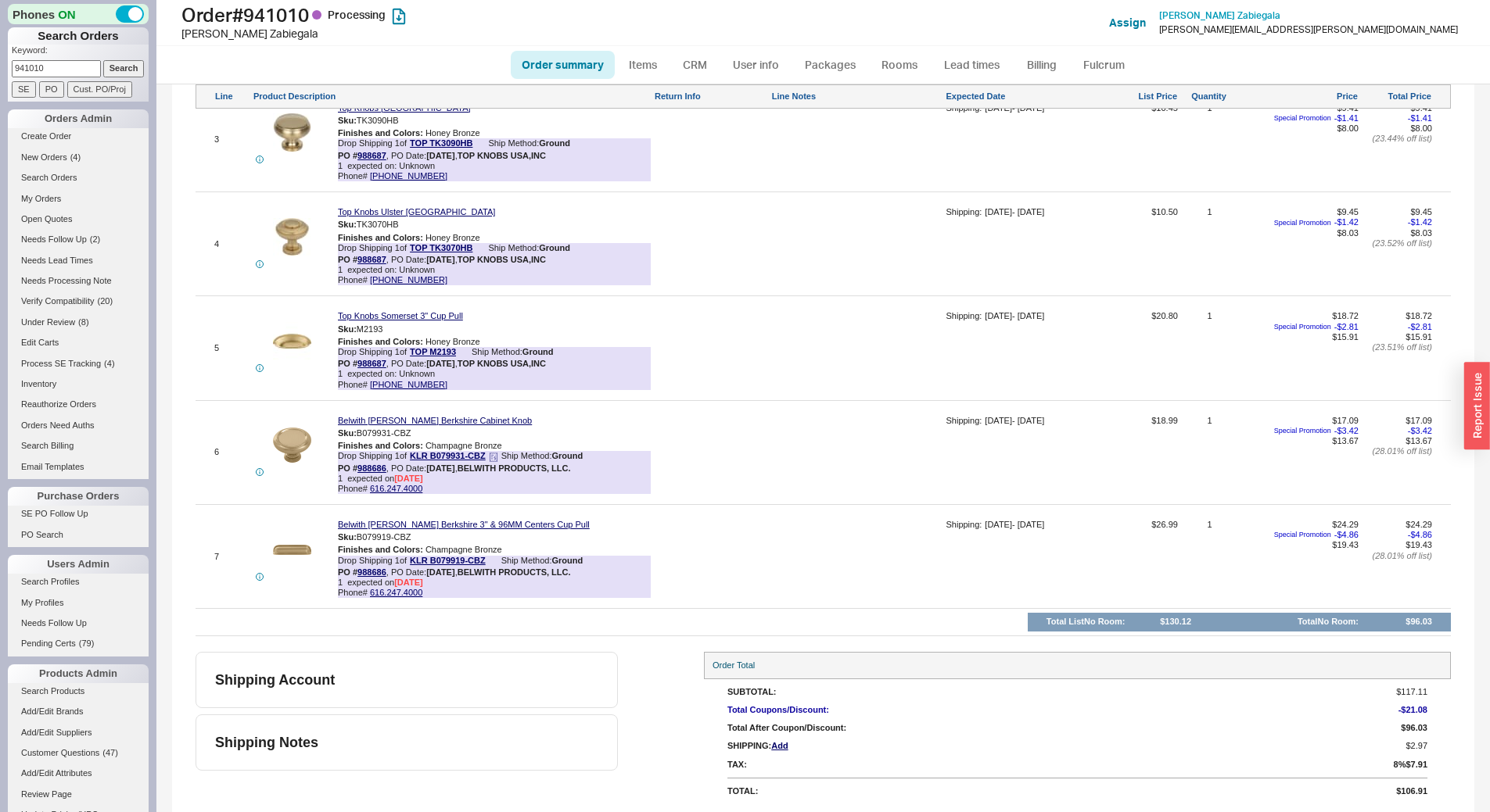
scroll to position [485, 0]
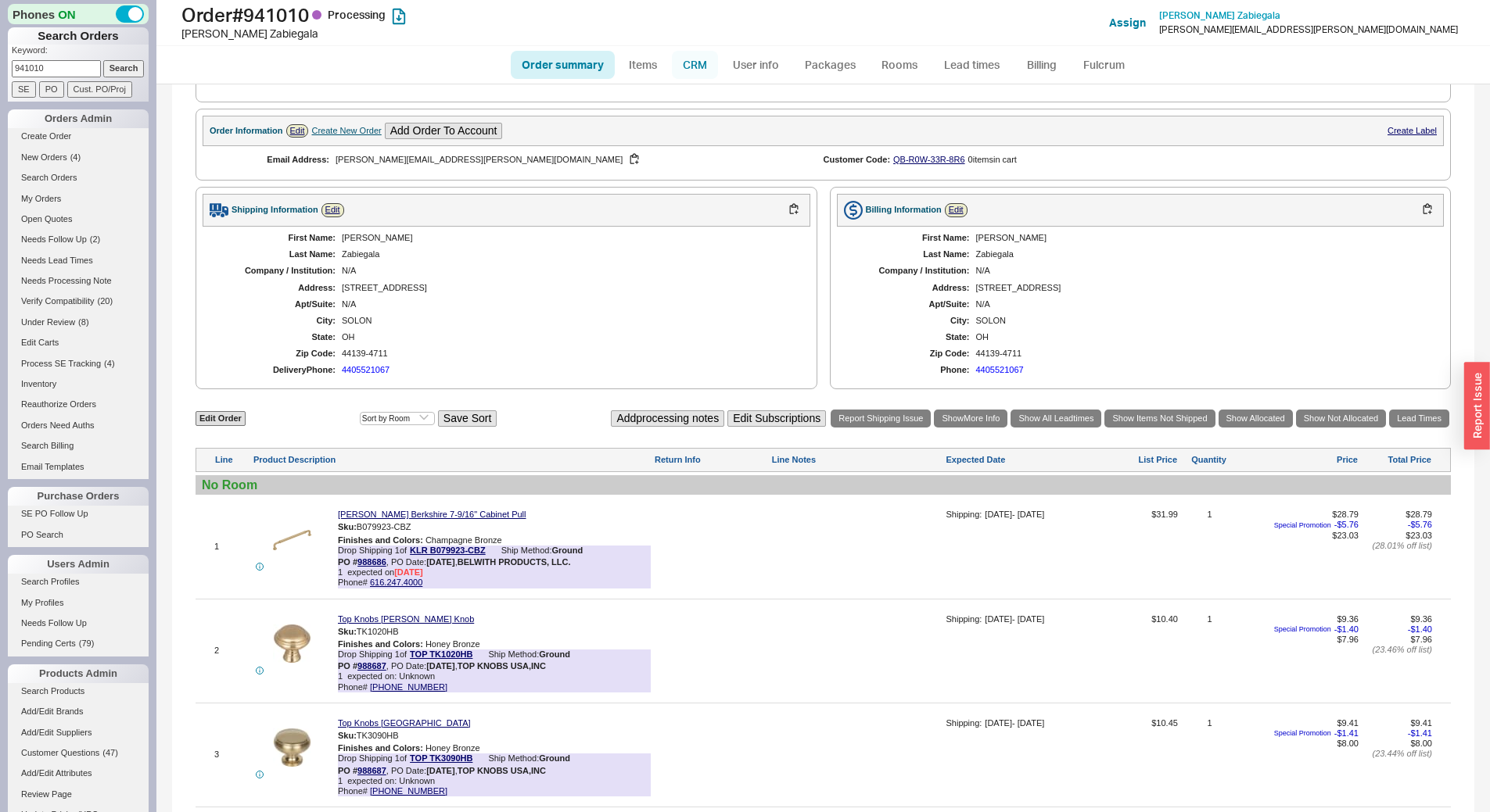
click at [695, 61] on link "CRM" at bounding box center [695, 65] width 46 height 28
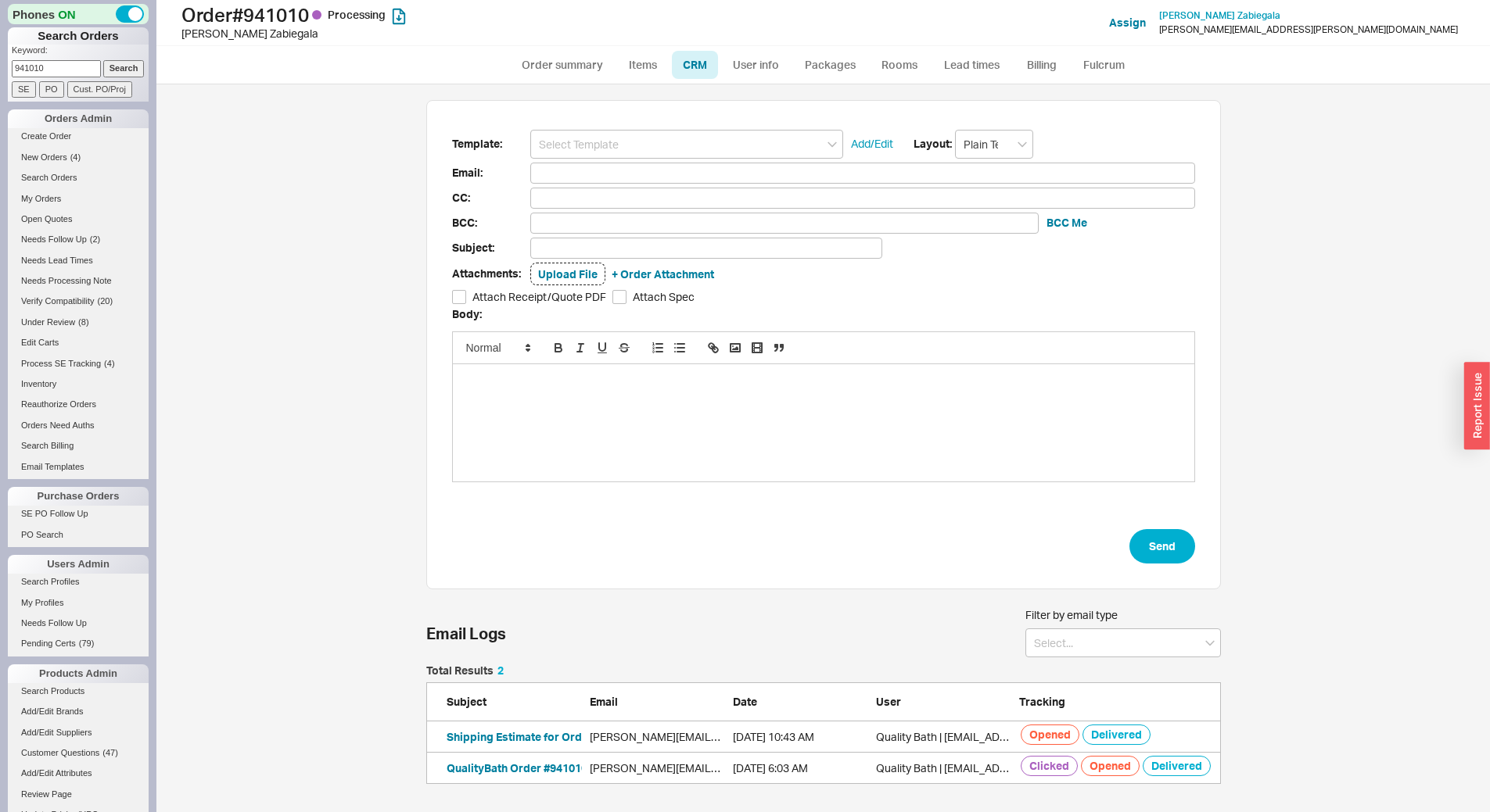
scroll to position [107, 783]
click at [548, 741] on button "Shipping Estimate for Order #941010" at bounding box center [543, 737] width 192 height 15
click at [580, 61] on link "Order summary" at bounding box center [563, 65] width 104 height 28
select select "*"
select select "LOW"
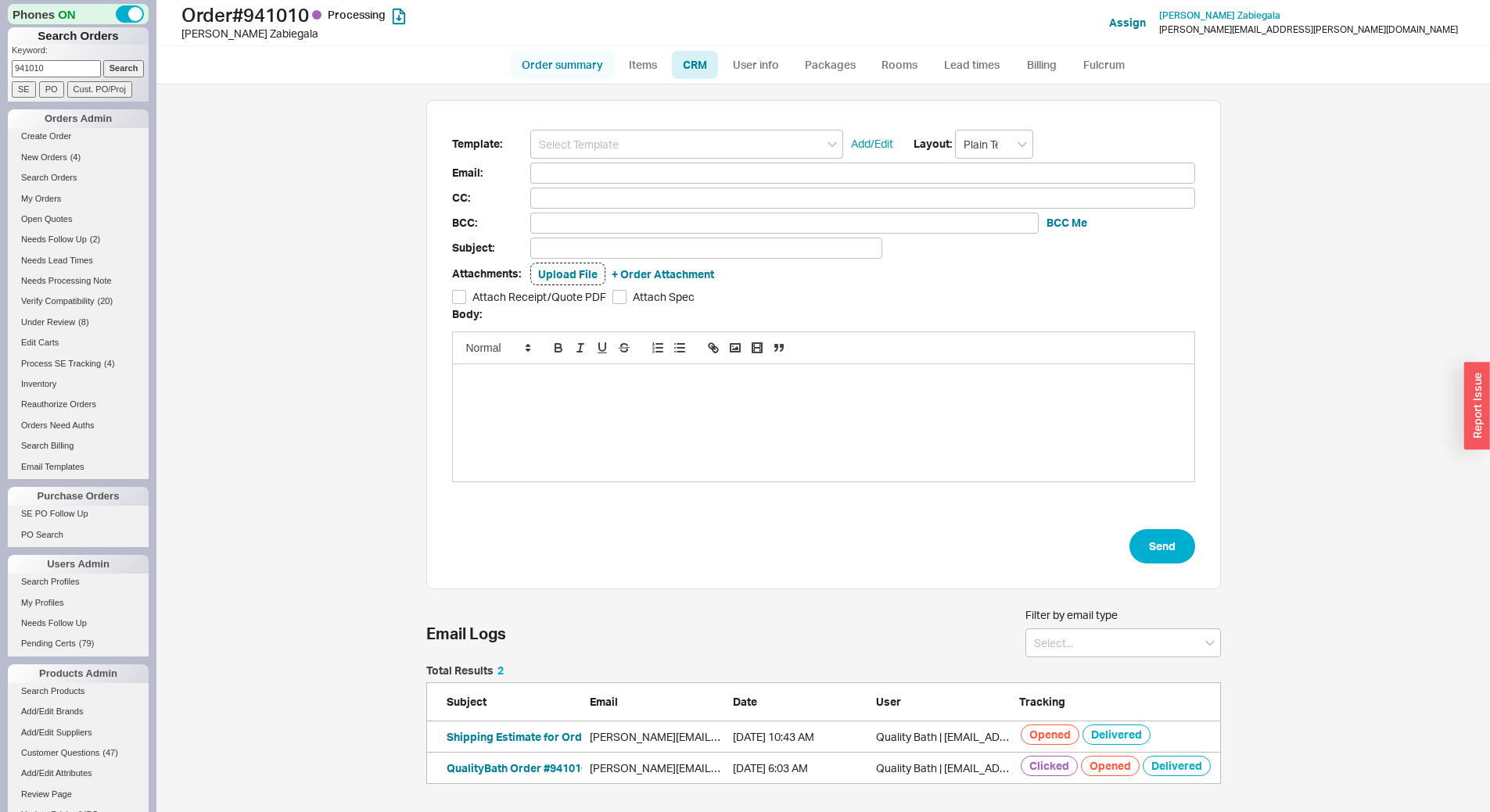
select select "3"
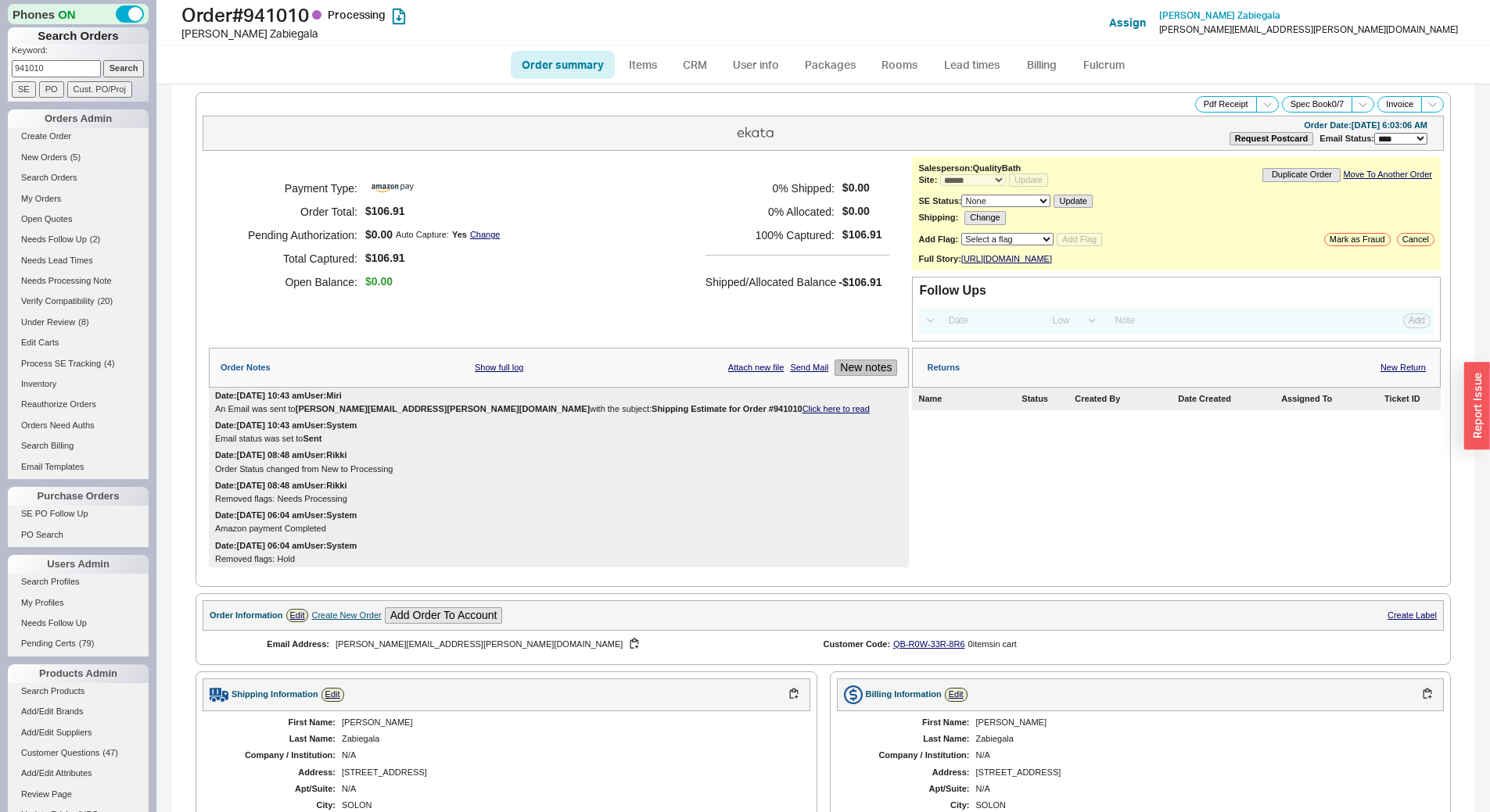
click at [863, 376] on button "New notes" at bounding box center [866, 368] width 62 height 16
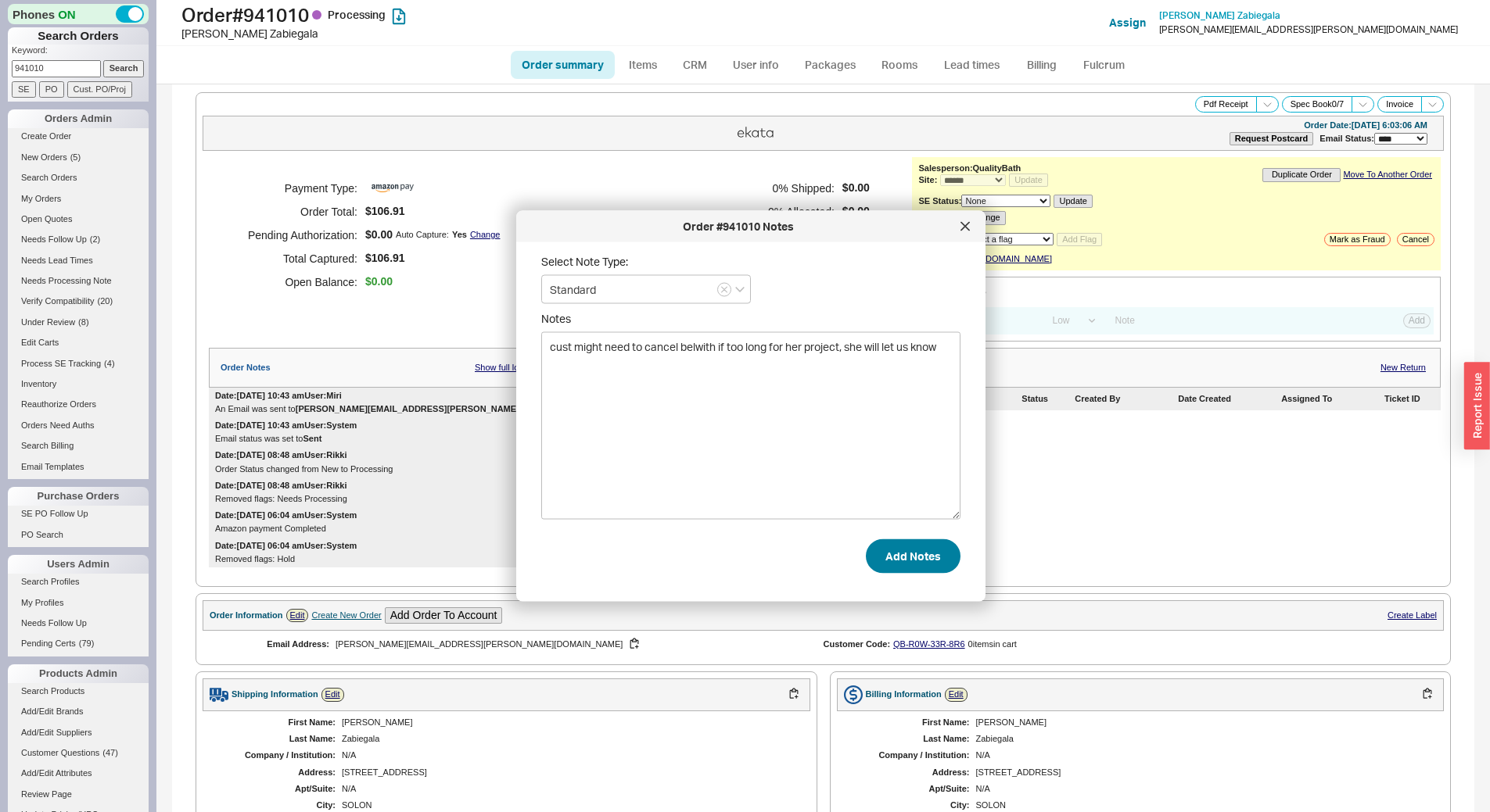
type textarea "cust might need to cancel belwith if too long for her project, she will let us …"
click at [901, 547] on button "Add Notes" at bounding box center [913, 555] width 94 height 35
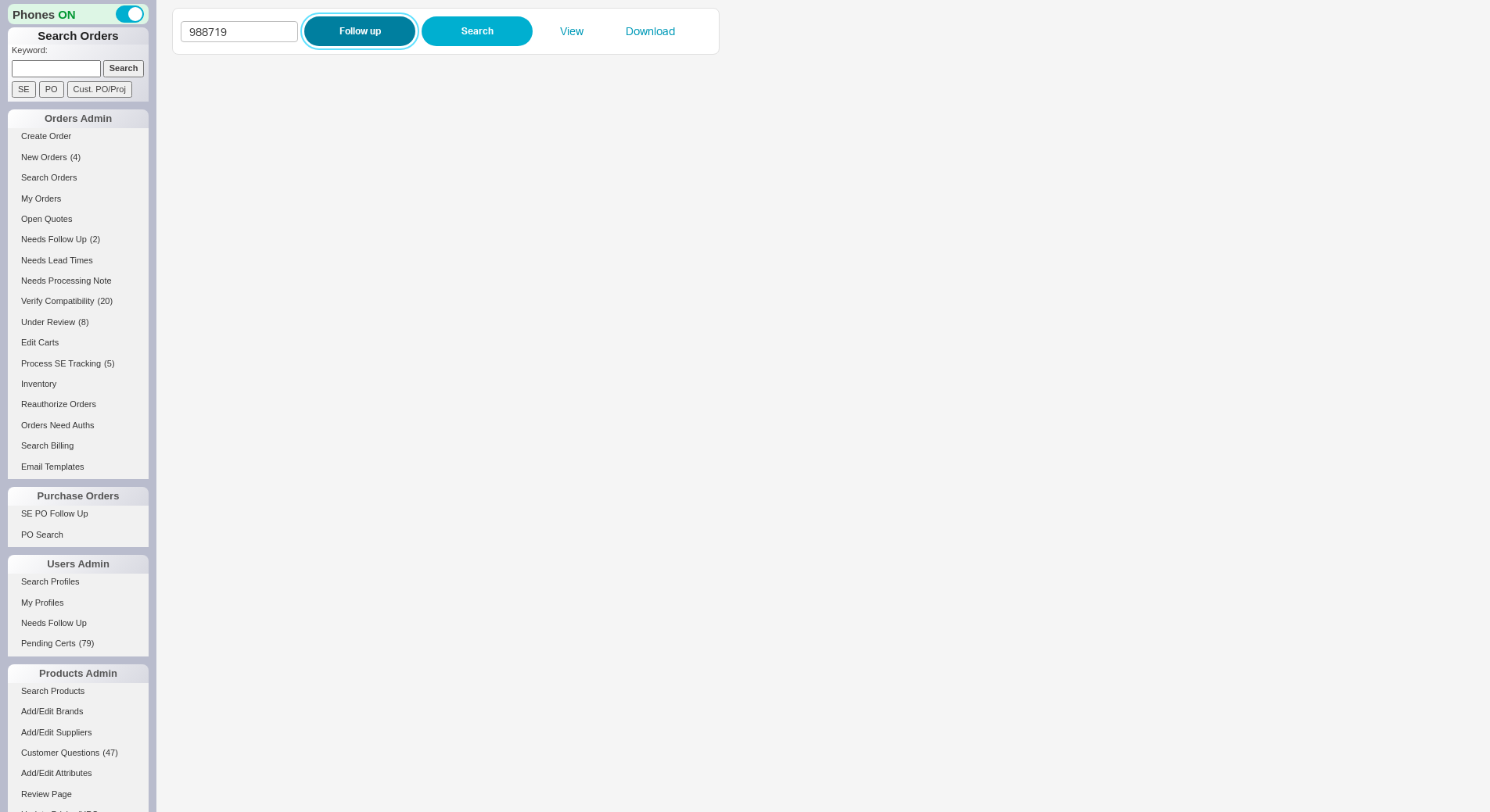
click at [377, 27] on button "Follow up" at bounding box center [360, 31] width 111 height 30
click at [334, 26] on button "Follow up" at bounding box center [360, 31] width 111 height 30
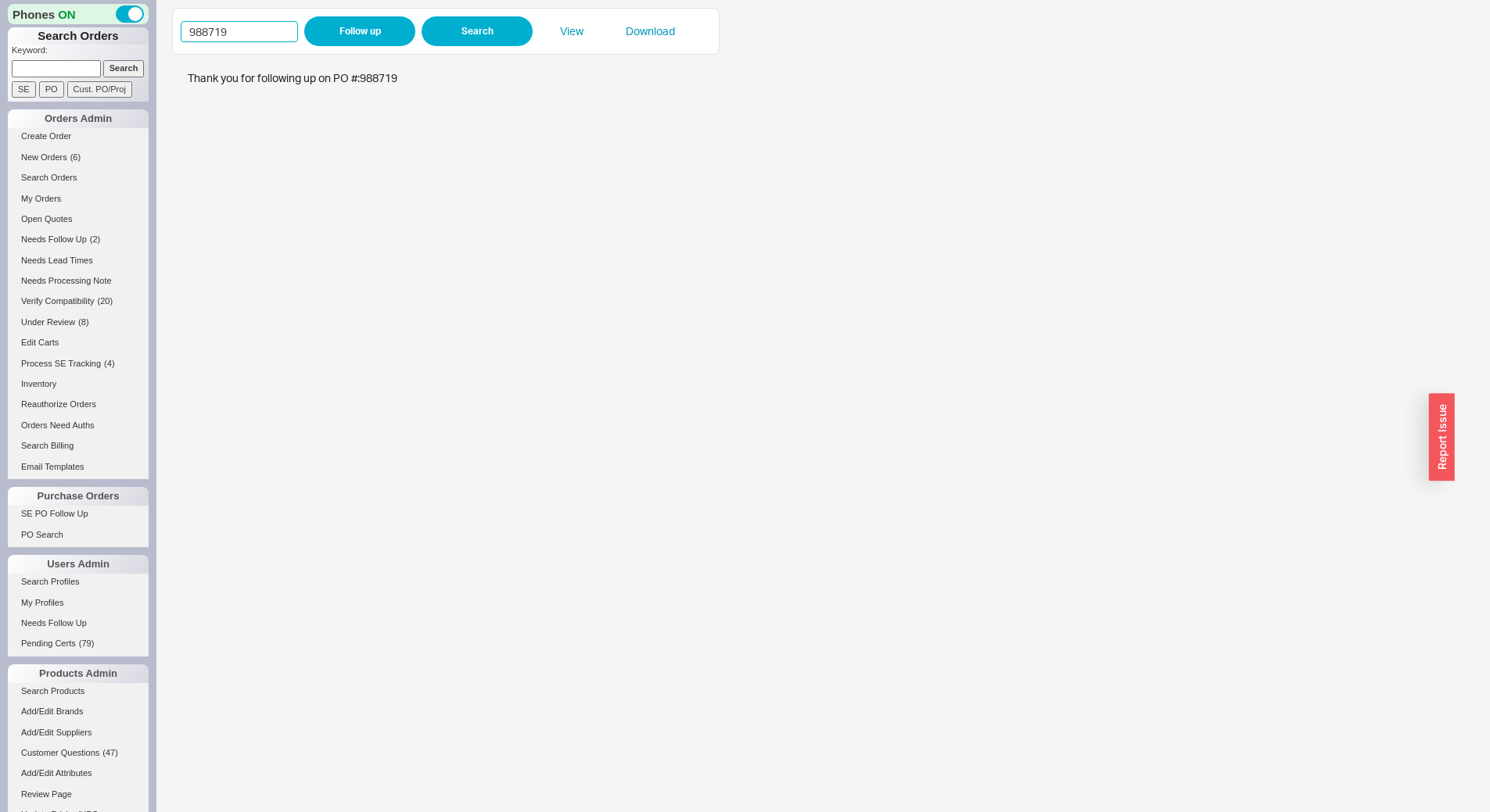
click at [282, 31] on input "988719" at bounding box center [239, 31] width 117 height 21
paste input "76982"
type input "976982"
click at [333, 34] on button "Follow up" at bounding box center [360, 31] width 111 height 30
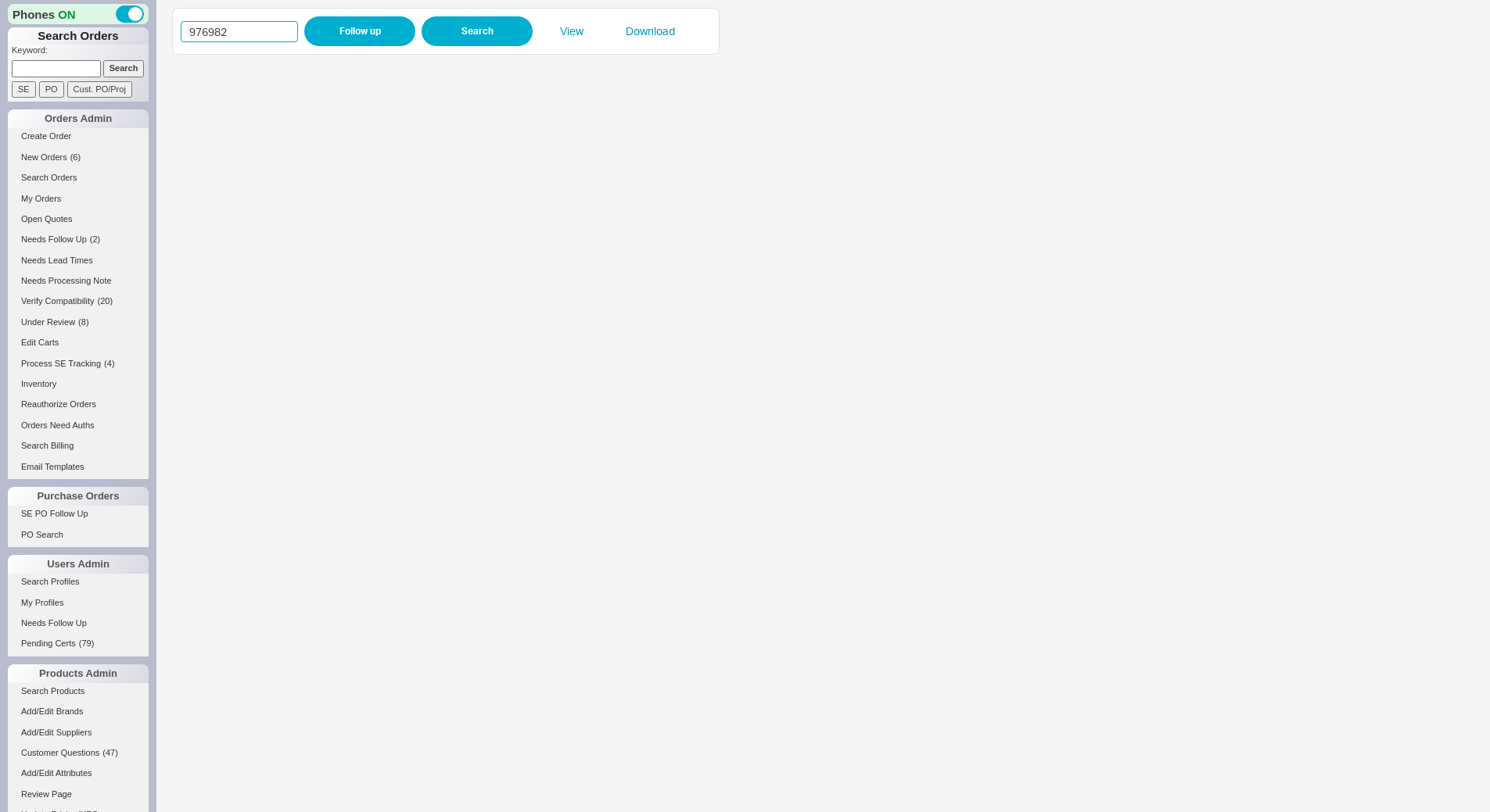
click at [262, 38] on input "976982" at bounding box center [239, 31] width 117 height 21
paste input "88788"
type input "988788"
click at [334, 39] on button "Follow up" at bounding box center [360, 31] width 111 height 30
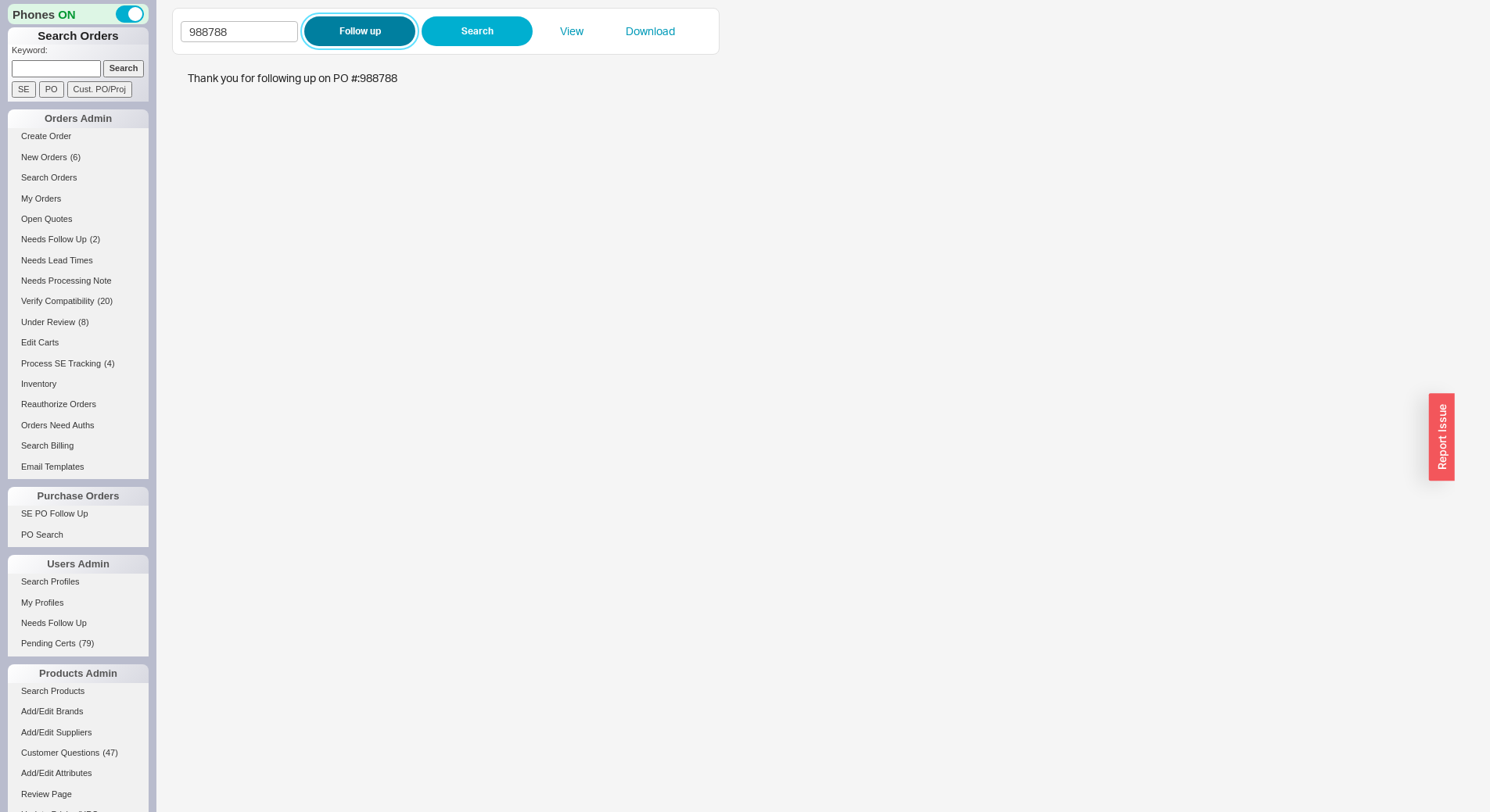
click at [368, 22] on button "Follow up" at bounding box center [360, 31] width 111 height 30
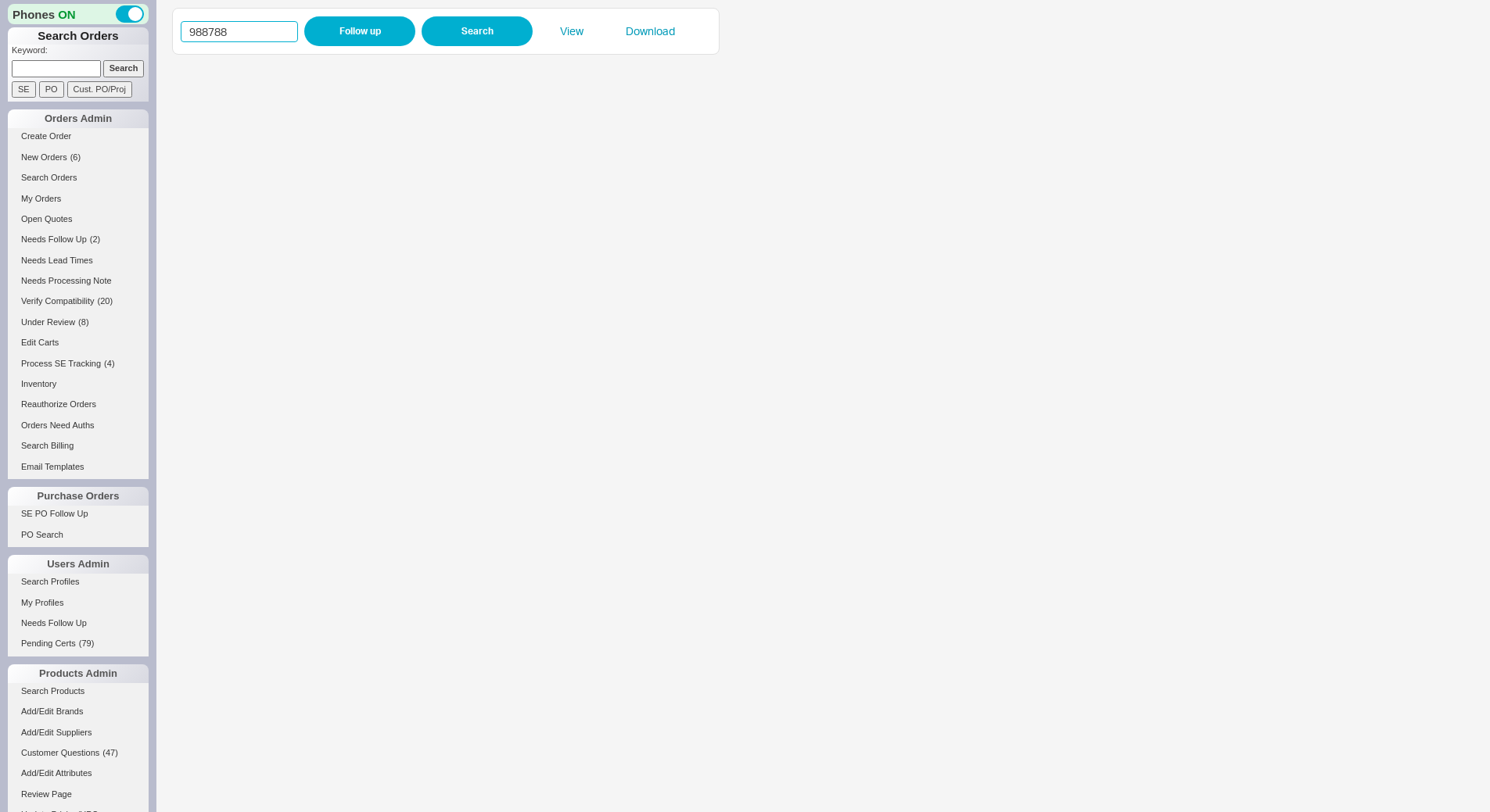
click at [254, 26] on input "988788" at bounding box center [239, 31] width 117 height 21
paste input "72"
type input "988772"
click at [339, 28] on button "Follow up" at bounding box center [360, 31] width 111 height 30
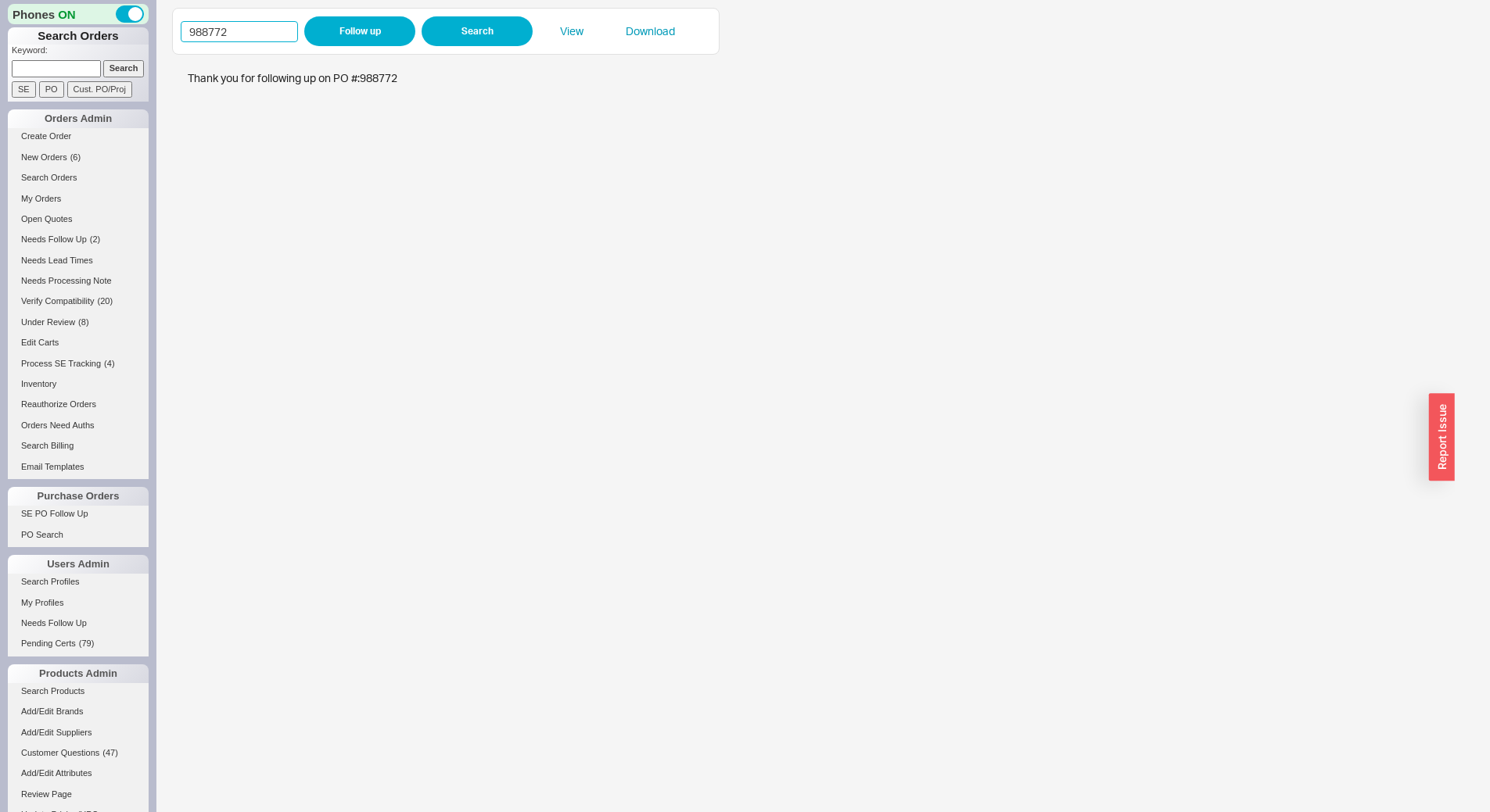
click at [254, 36] on input "988772" at bounding box center [239, 31] width 117 height 21
click at [254, 36] on input "988772" at bounding box center [239, 31] width 117 height 21
paste input "89"
type input "988789"
click at [387, 36] on button "Follow up" at bounding box center [360, 31] width 111 height 30
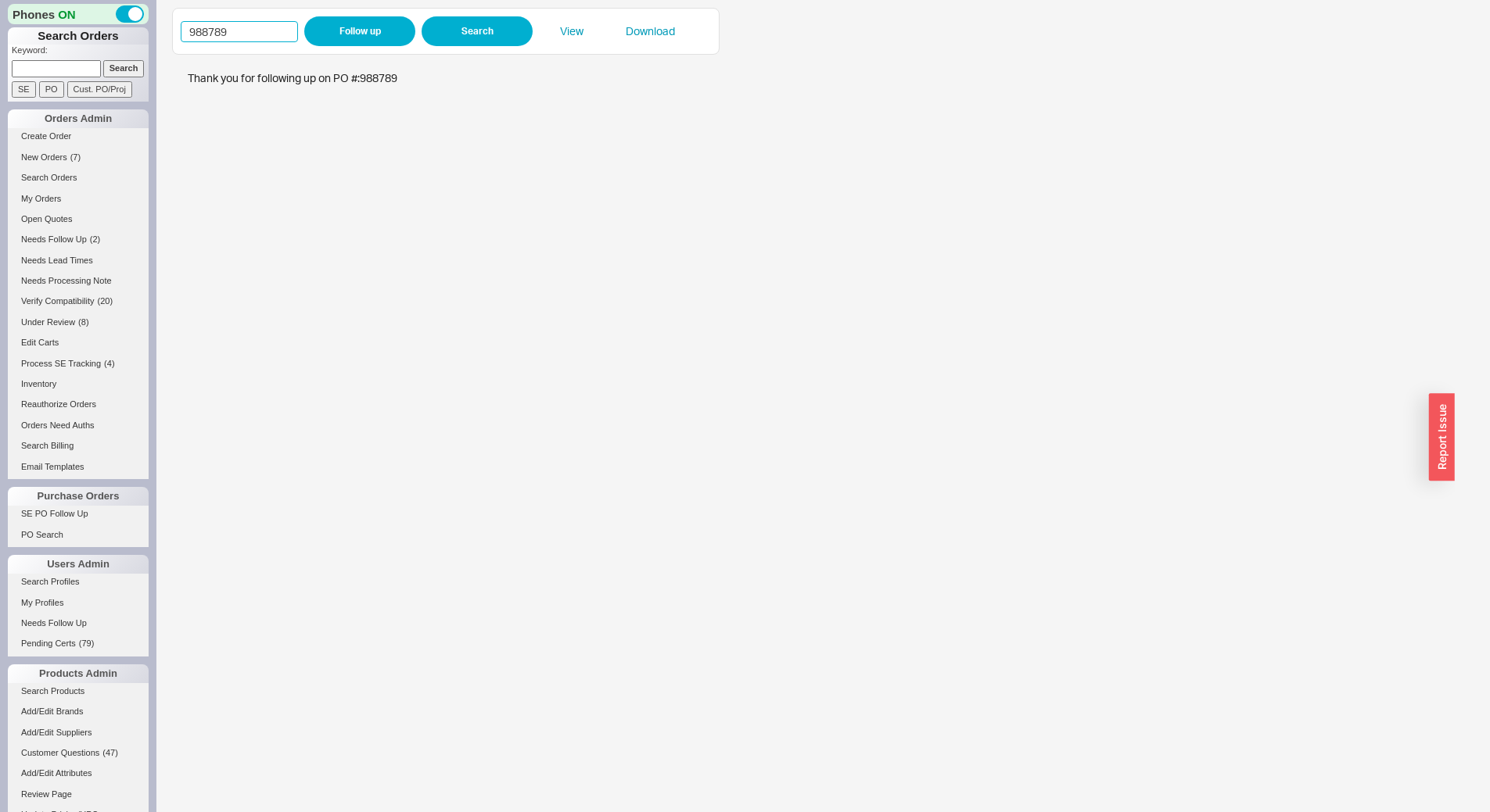
click at [282, 29] on input "988789" at bounding box center [239, 31] width 117 height 21
paste input "7"
type input "988787"
click at [335, 24] on button "Follow up" at bounding box center [360, 31] width 111 height 30
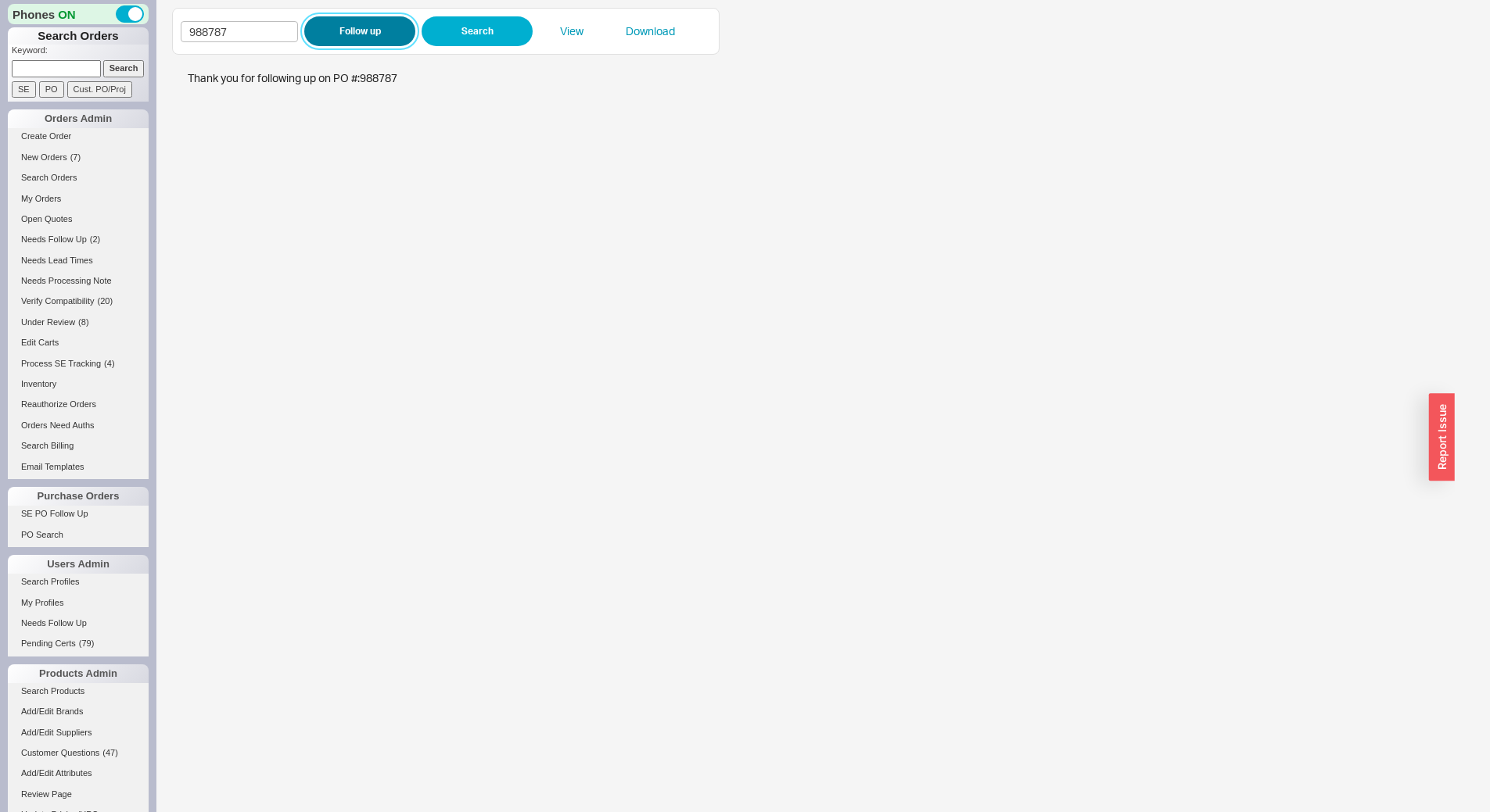
click at [353, 18] on button "Follow up" at bounding box center [360, 31] width 111 height 30
click at [362, 27] on button "Follow up" at bounding box center [360, 31] width 111 height 30
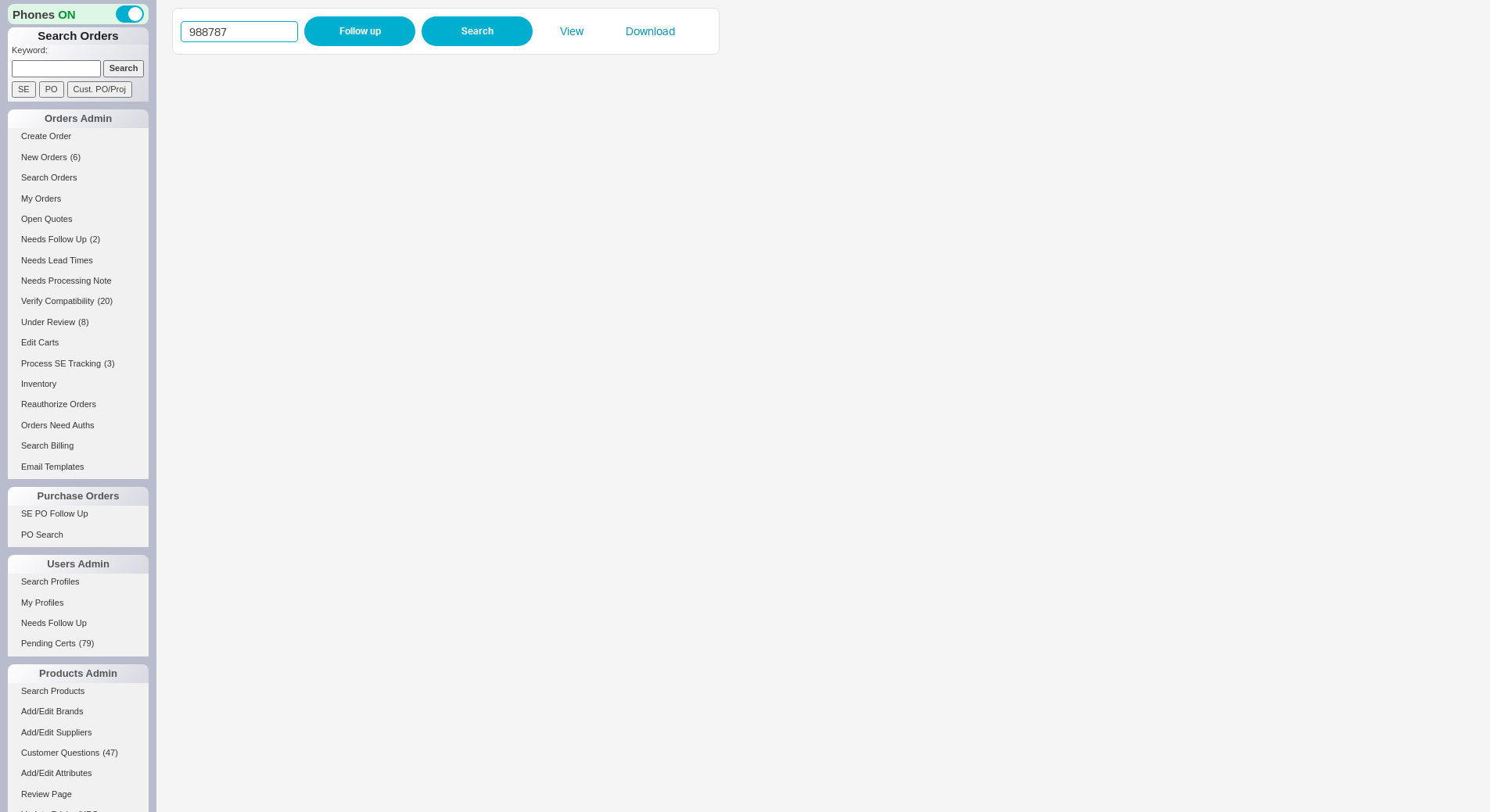
click at [242, 30] on input "988787" at bounding box center [239, 31] width 117 height 21
paste input "5"
type input "988785"
click at [336, 38] on button "Follow up" at bounding box center [360, 31] width 111 height 30
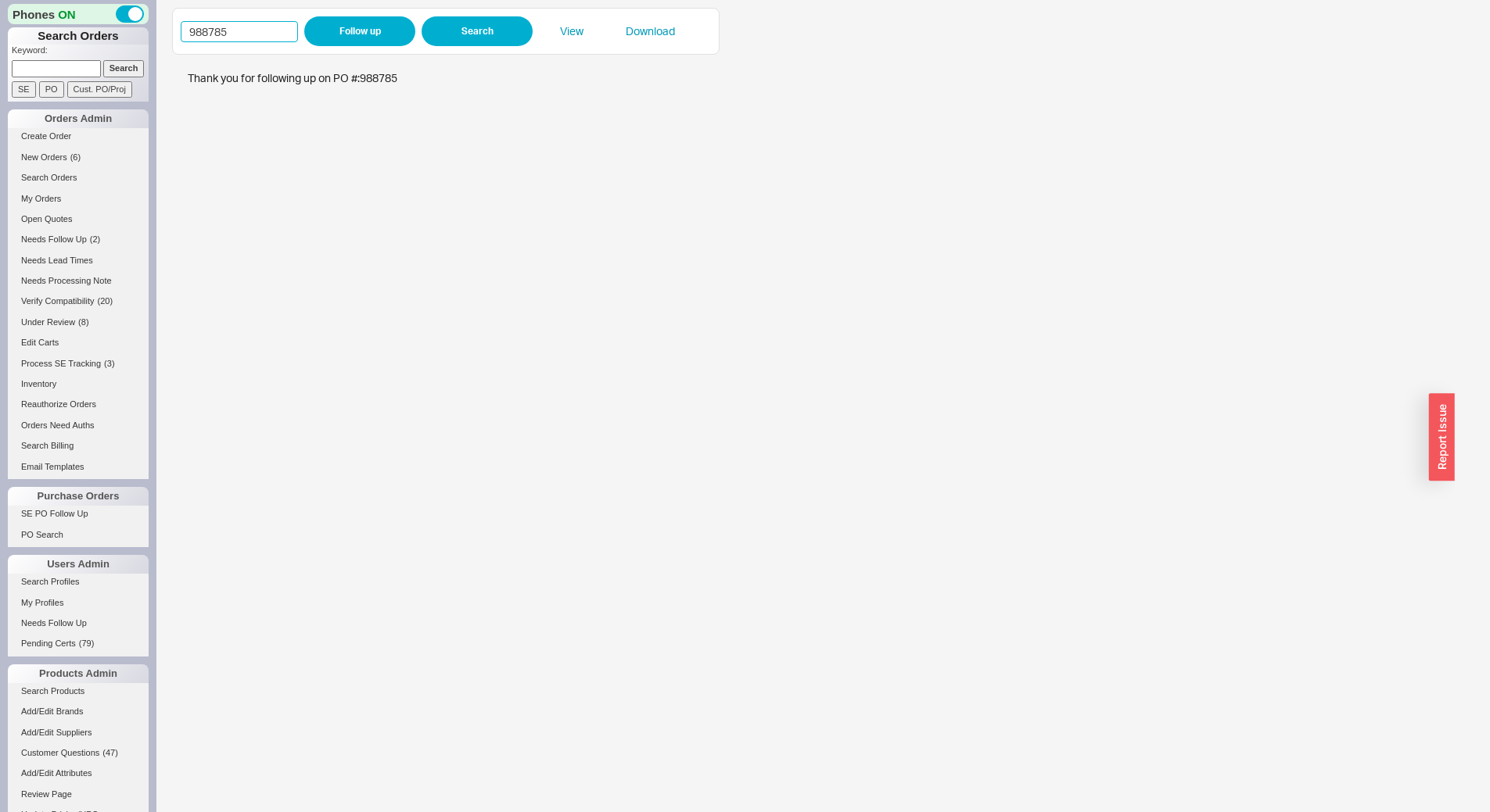
click at [264, 27] on input "988785" at bounding box center [239, 31] width 117 height 21
paste input "3363"
type input "983363"
click at [350, 24] on button "Follow up" at bounding box center [360, 31] width 111 height 30
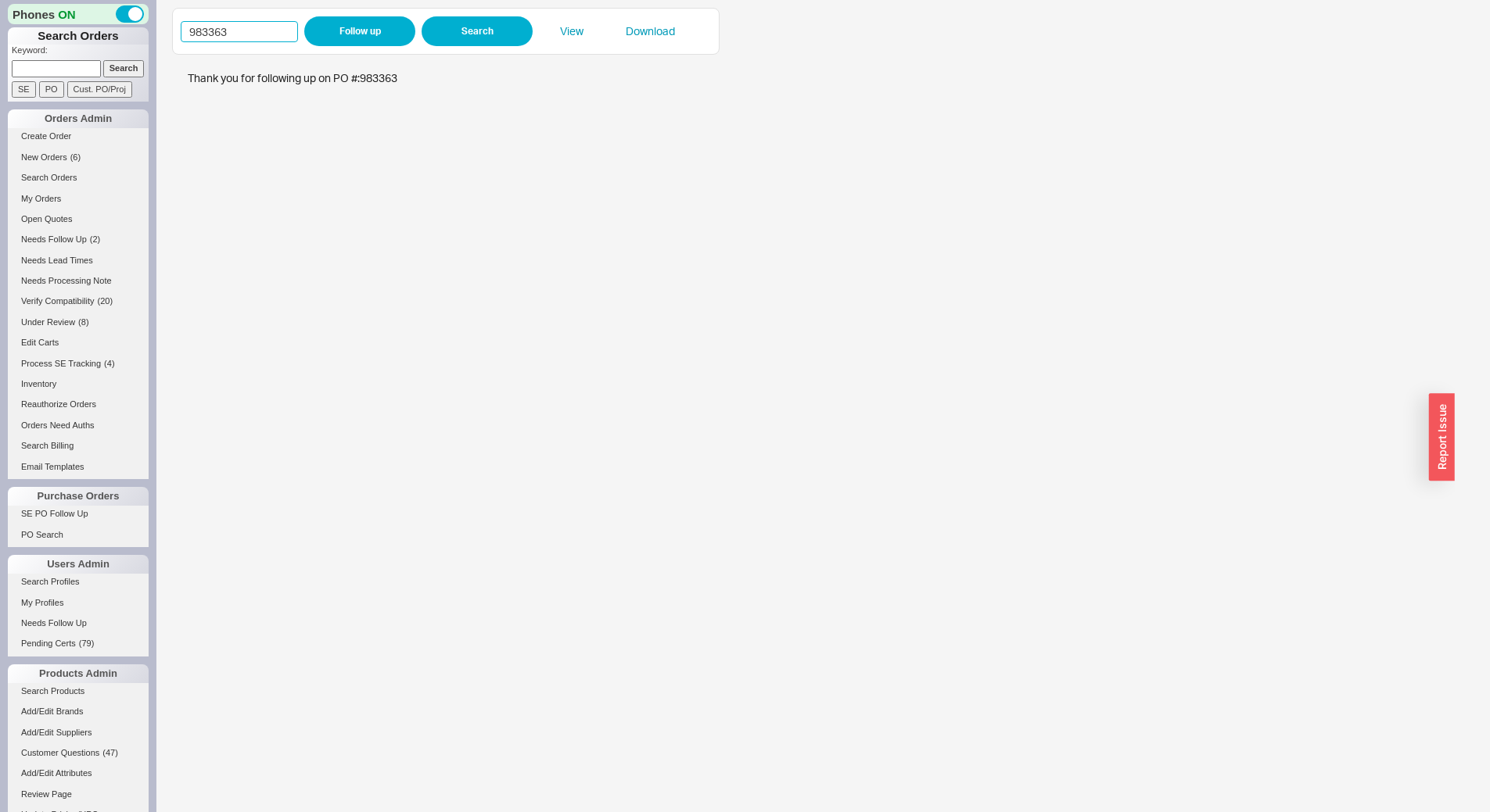
click at [271, 35] on input "983363" at bounding box center [239, 31] width 117 height 21
paste input "8786"
type input "988786"
click at [340, 28] on button "Follow up" at bounding box center [360, 31] width 111 height 30
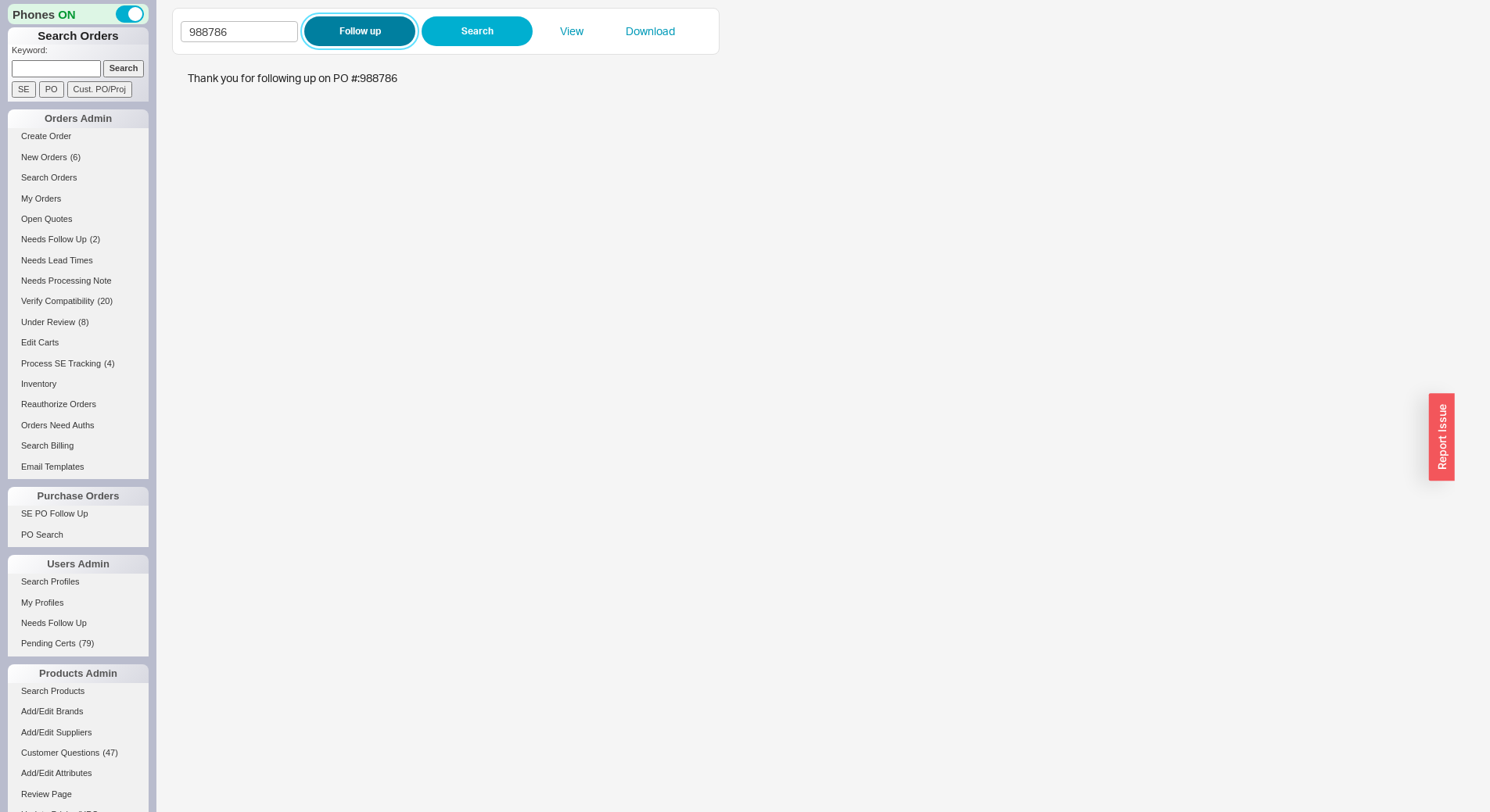
click at [362, 35] on button "Follow up" at bounding box center [360, 31] width 111 height 30
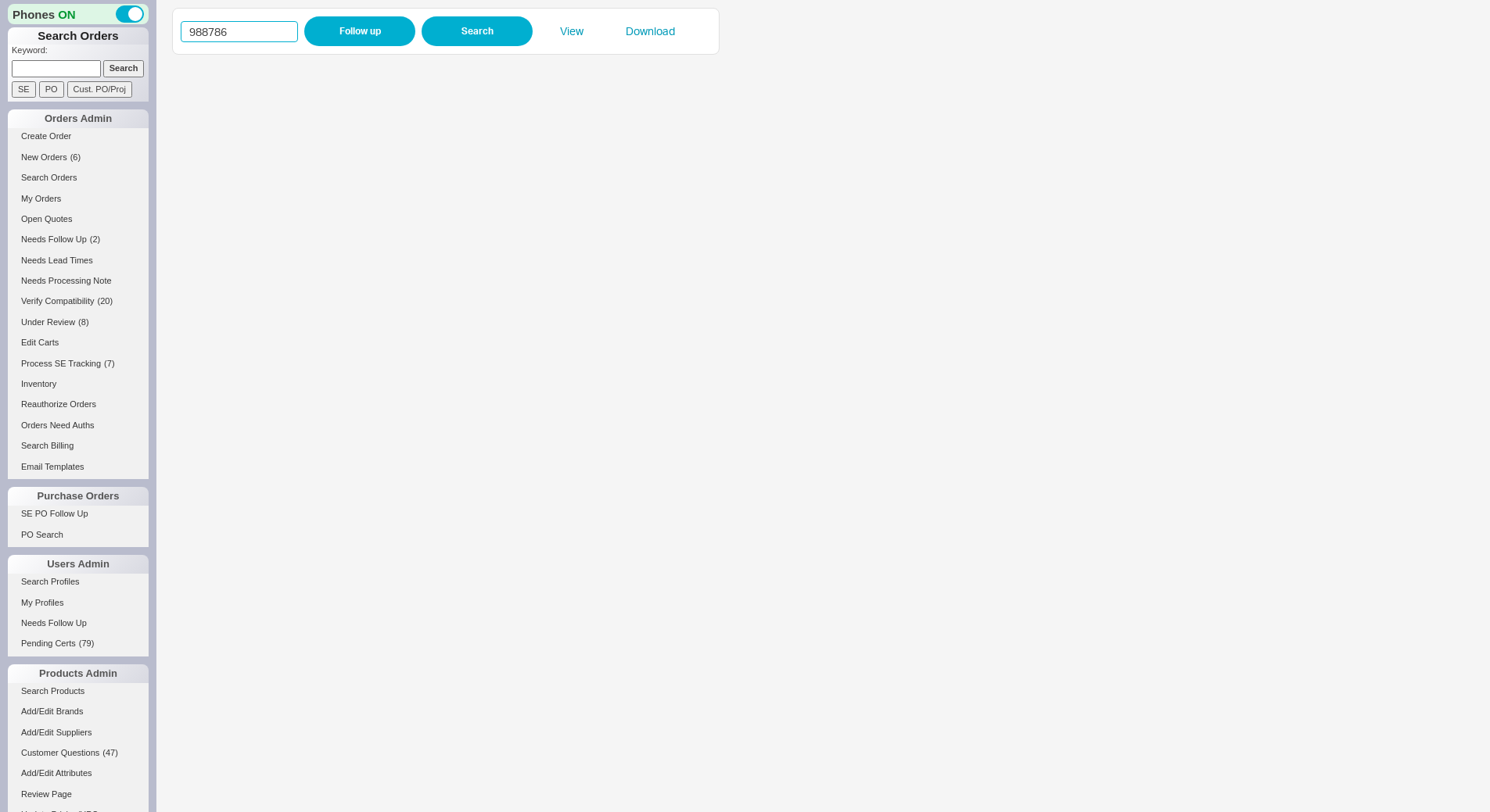
click at [235, 25] on input "988786" at bounding box center [239, 31] width 117 height 21
paste input "378"
type input "988378"
click at [367, 33] on button "Follow up" at bounding box center [360, 31] width 111 height 30
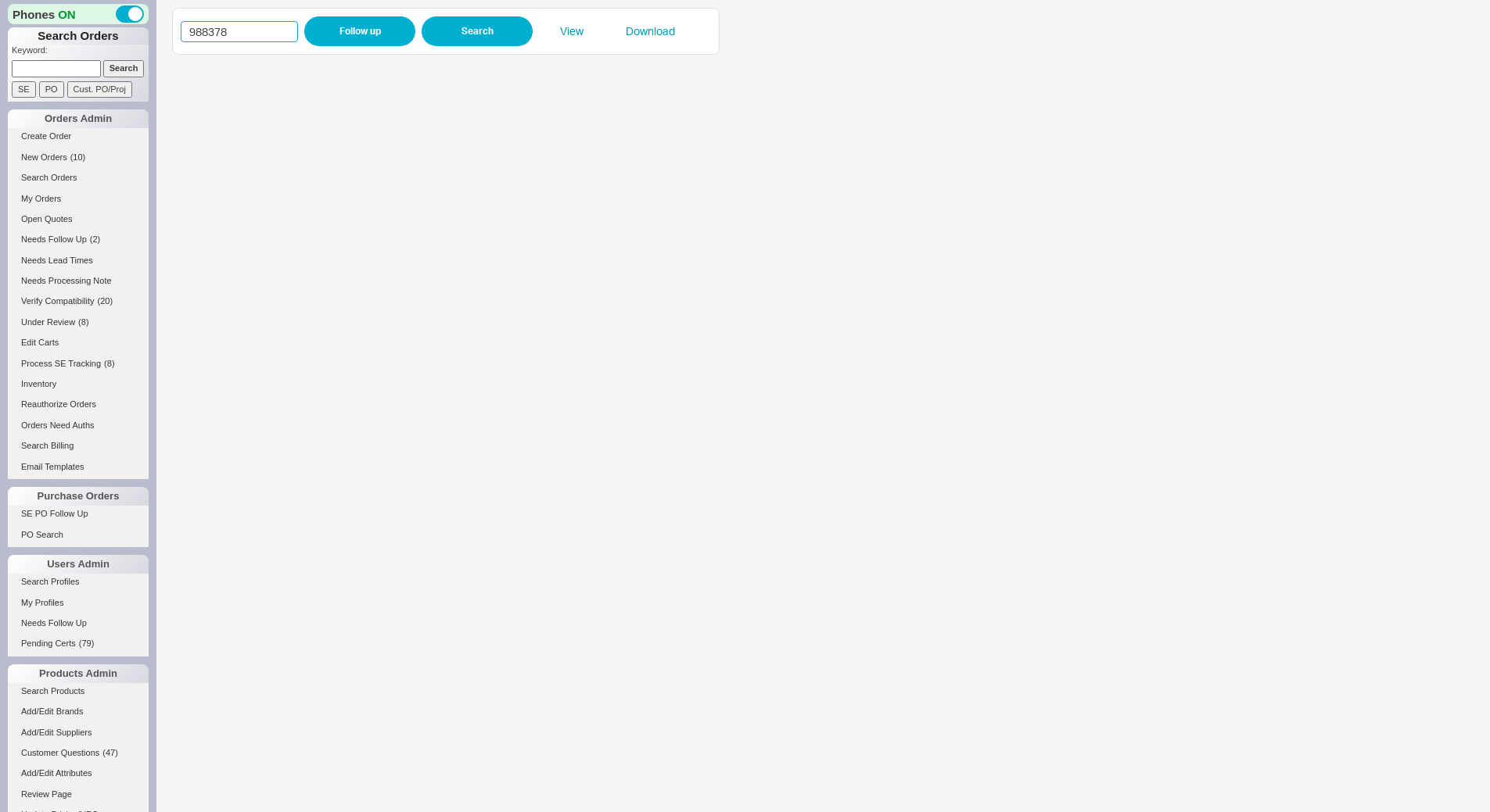
click at [237, 29] on input "988378" at bounding box center [239, 31] width 117 height 21
paste input "1713"
type input "981713"
click at [330, 16] on button "Follow up" at bounding box center [360, 31] width 111 height 30
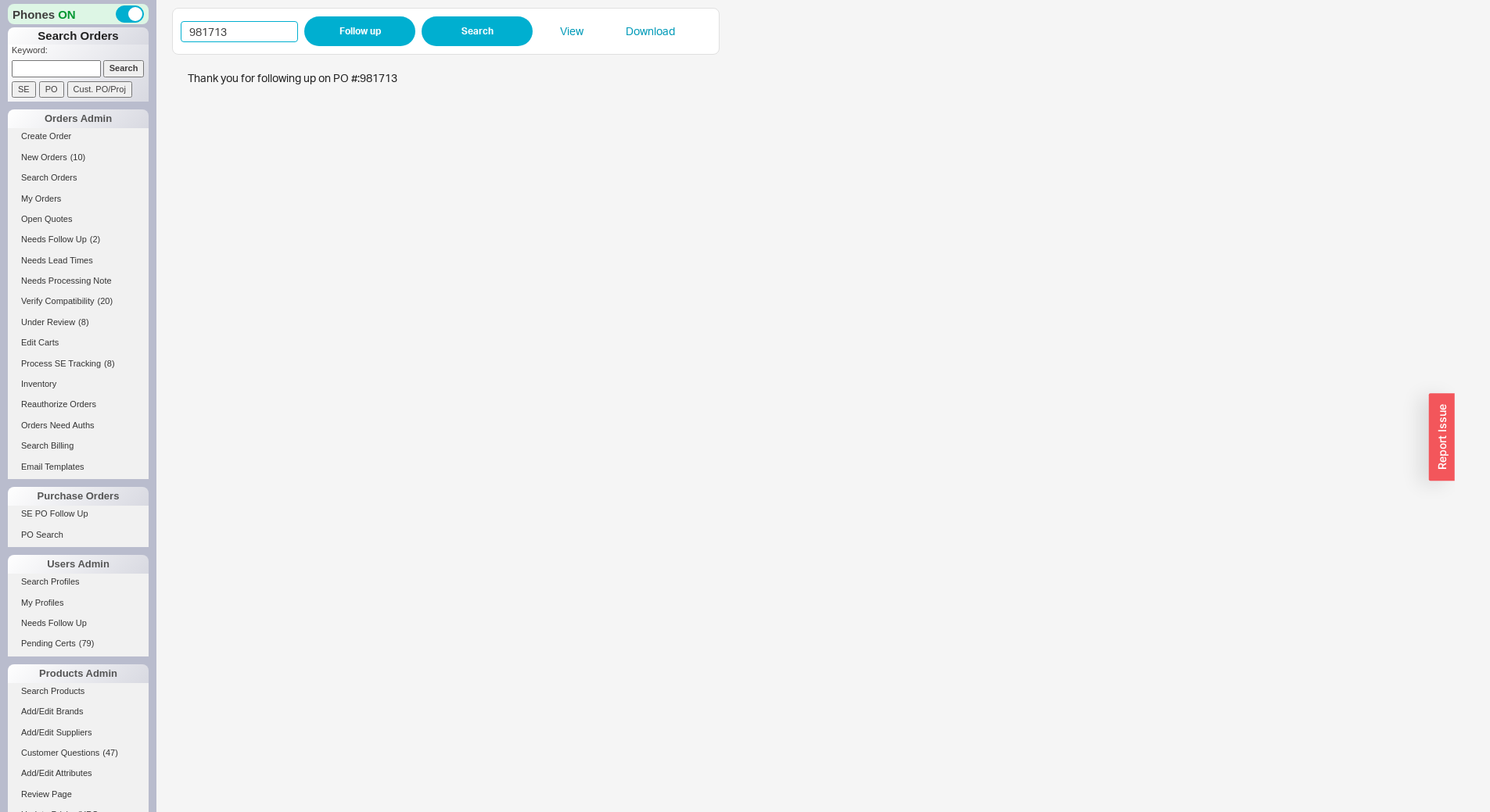
click at [237, 27] on input "981713" at bounding box center [239, 31] width 117 height 21
paste input "4708"
type input "984708"
click at [352, 42] on button "Follow up" at bounding box center [360, 31] width 111 height 30
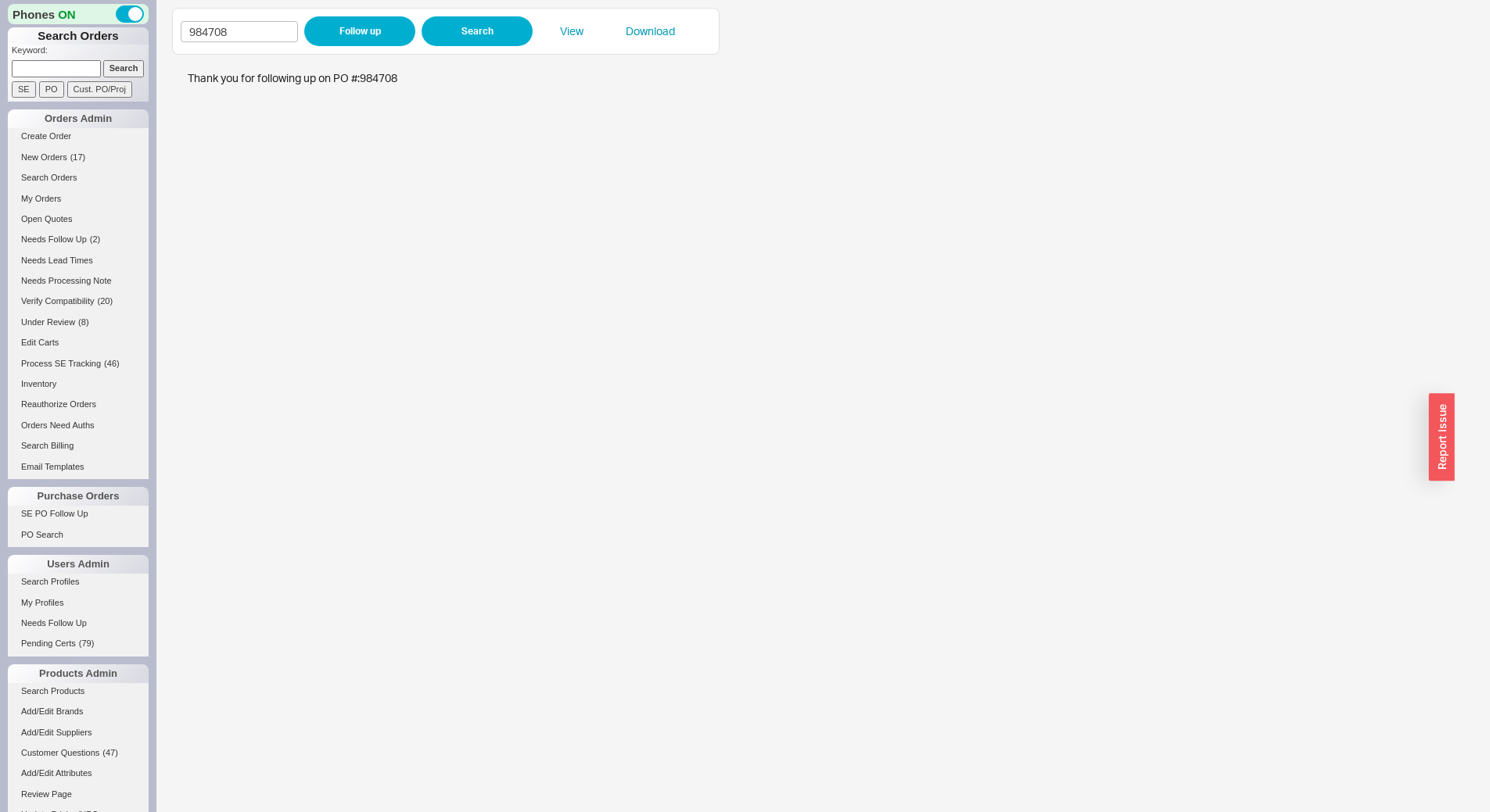
click at [81, 68] on input at bounding box center [57, 69] width 89 height 16
type input "940904"
click at [103, 61] on input "Search" at bounding box center [124, 69] width 41 height 16
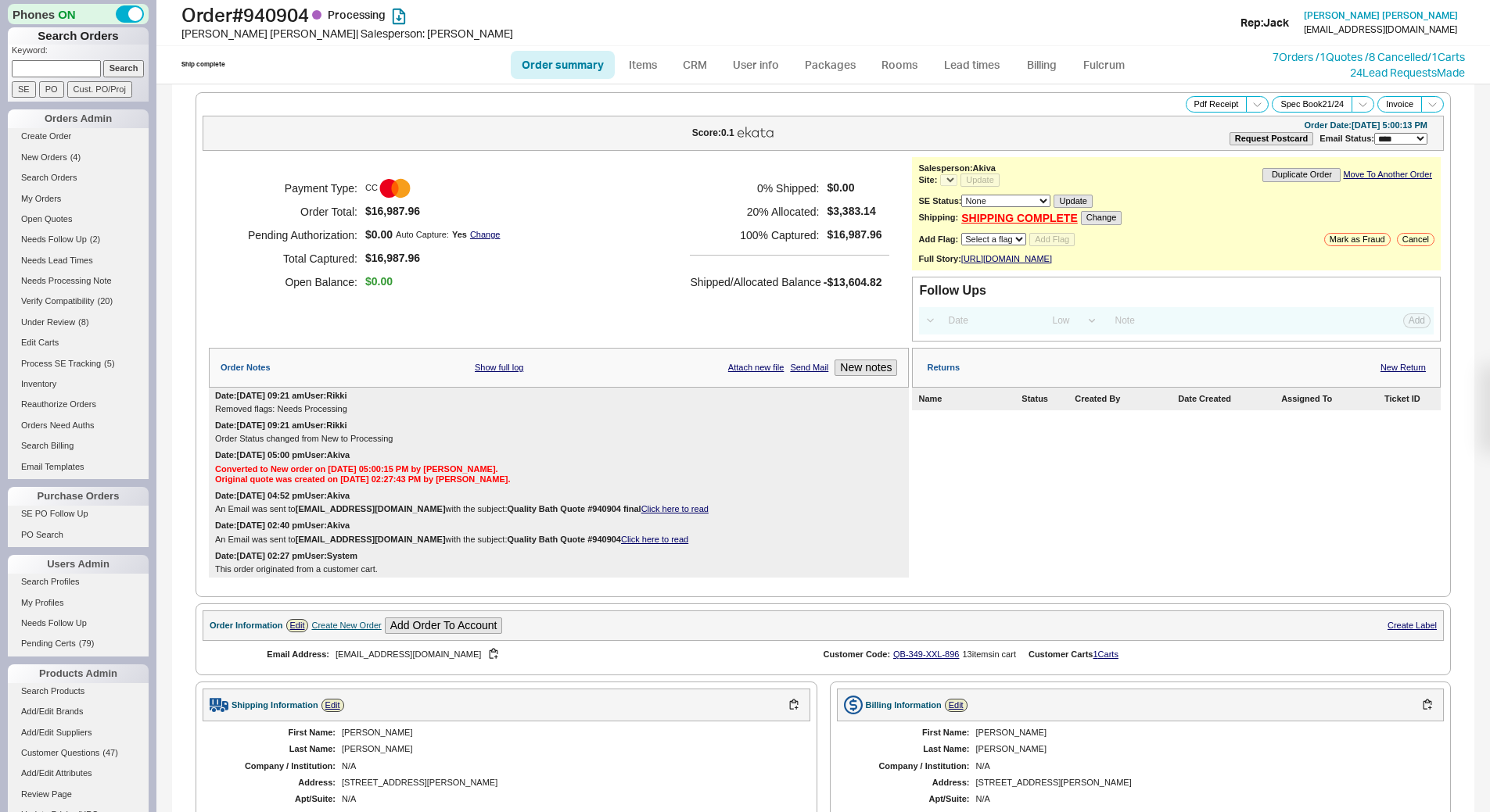
select select "*"
select select "LOW"
select select "3"
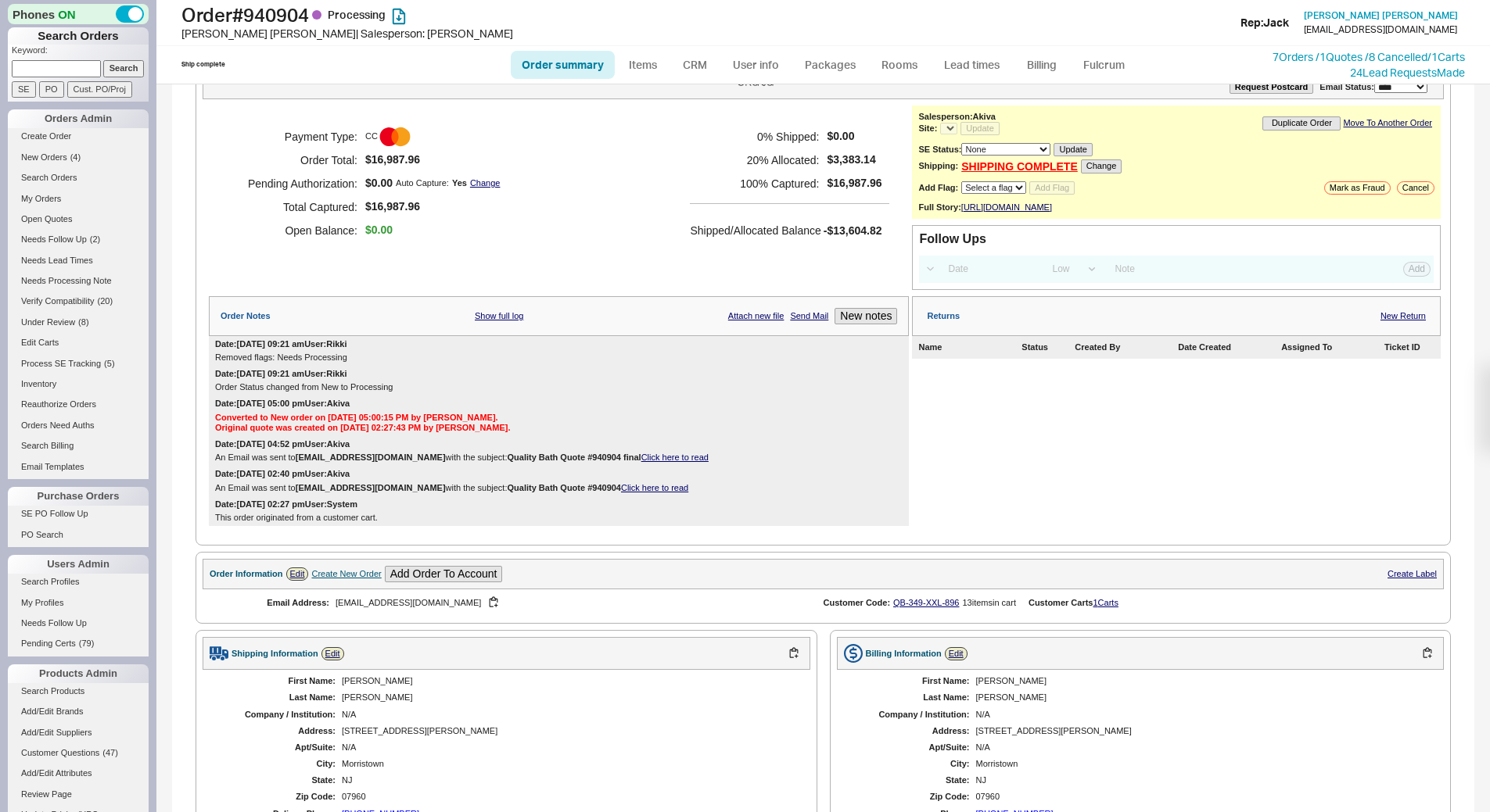
select select "*"
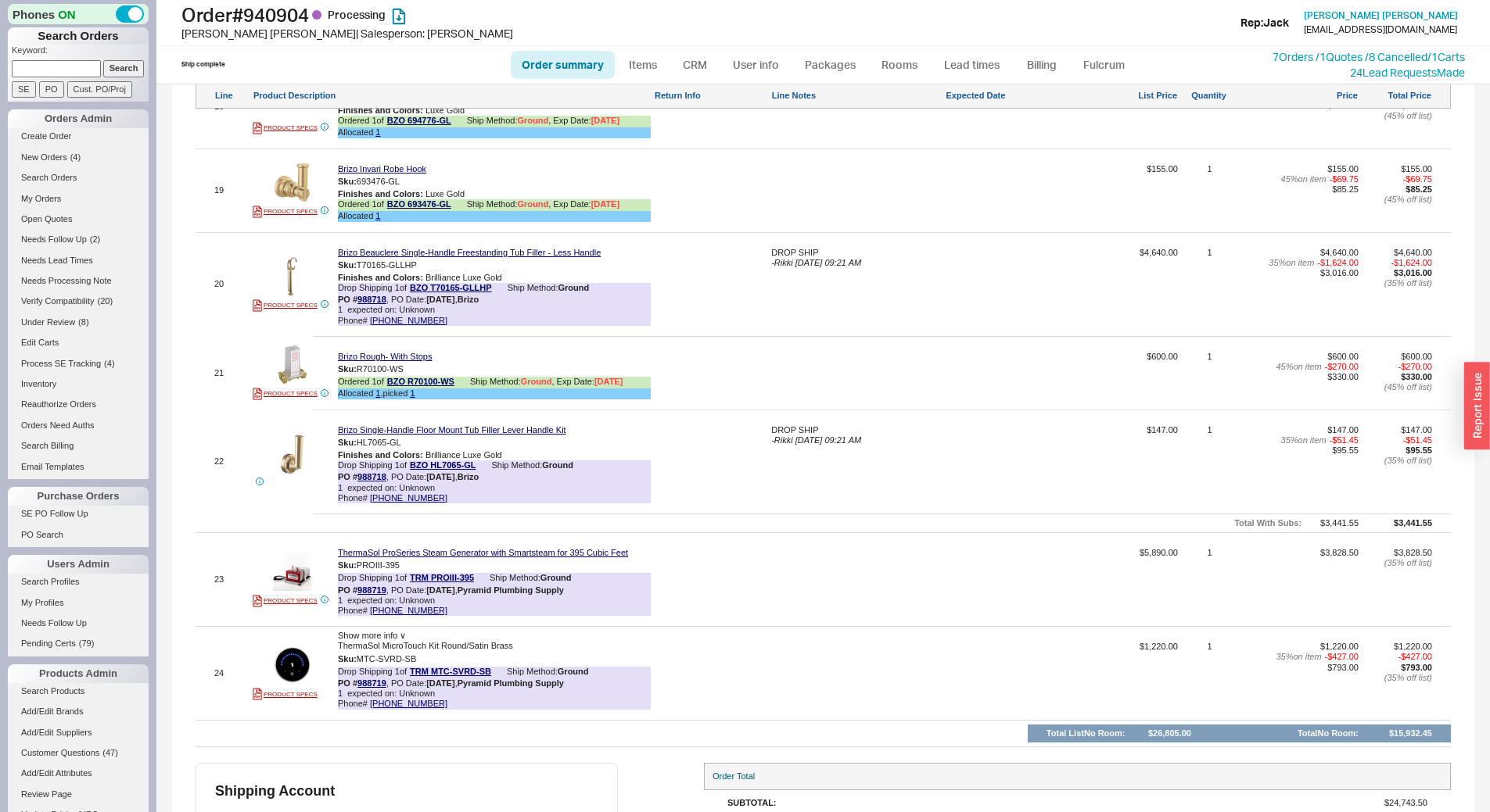
scroll to position [2472, 0]
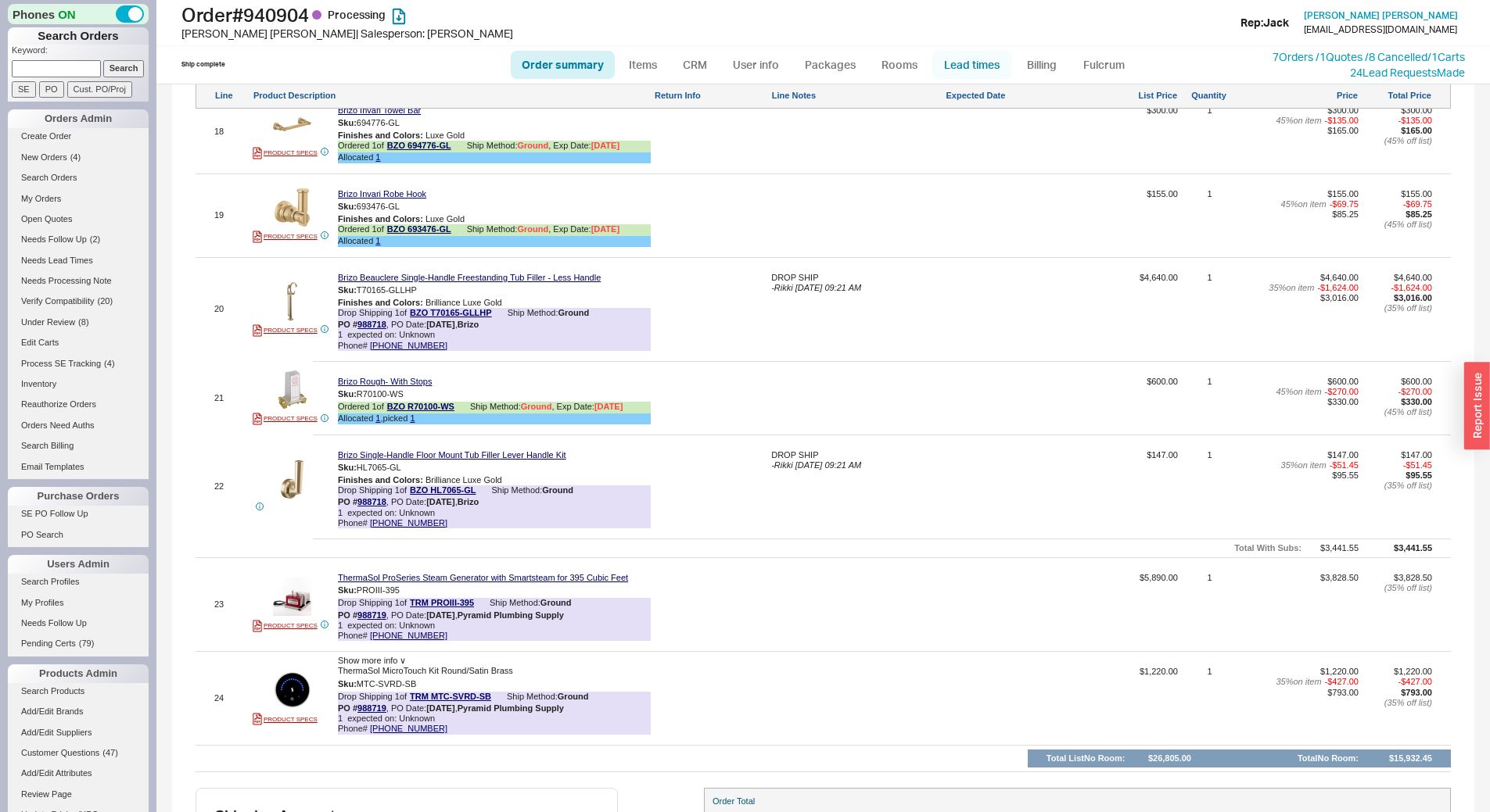
click at [967, 56] on link "Lead times" at bounding box center [972, 65] width 79 height 28
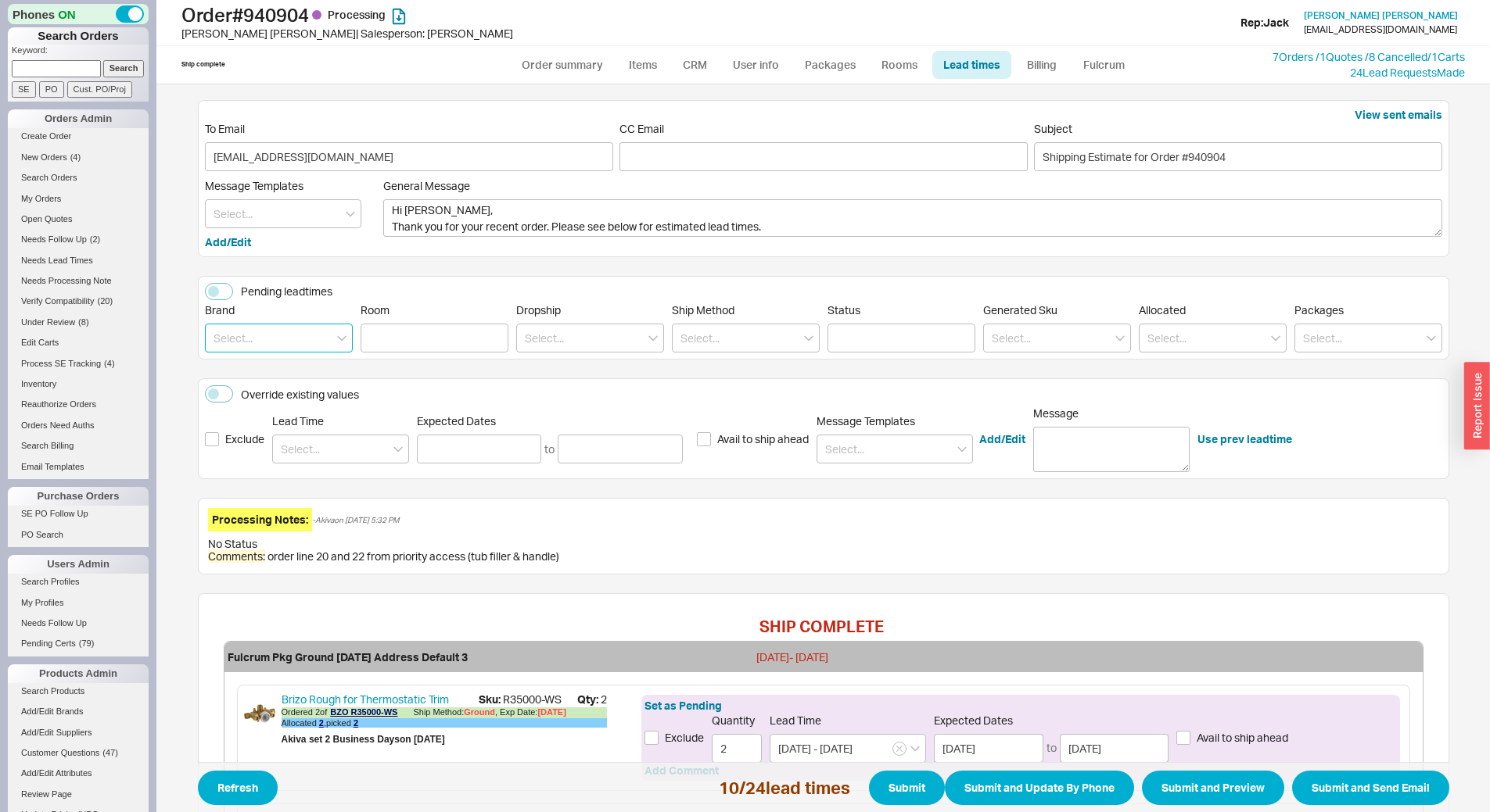
click at [278, 337] on input at bounding box center [279, 338] width 148 height 29
click at [279, 401] on div "ThermaSol" at bounding box center [279, 399] width 146 height 28
type input "ThermaSol"
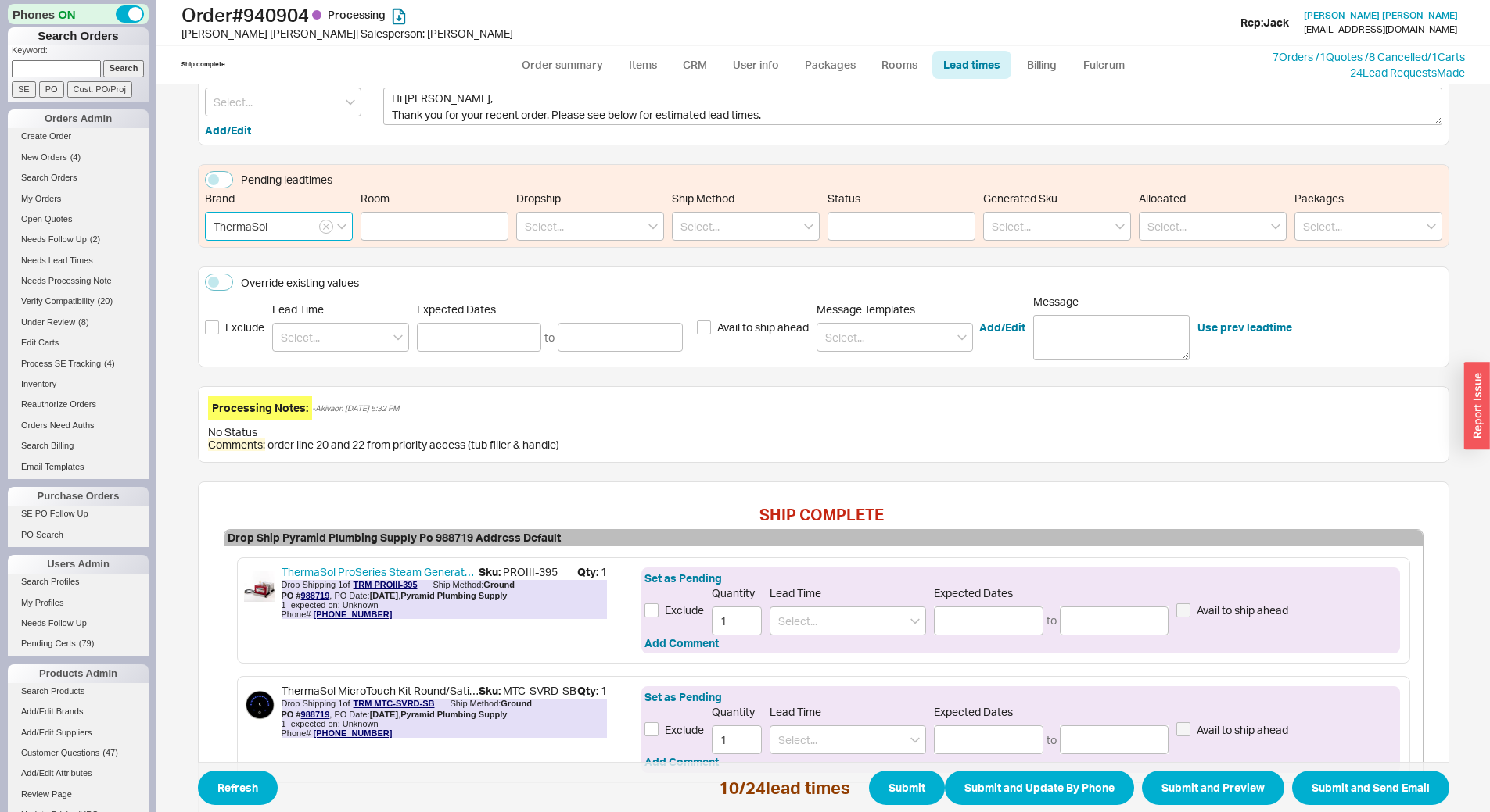
scroll to position [226, 0]
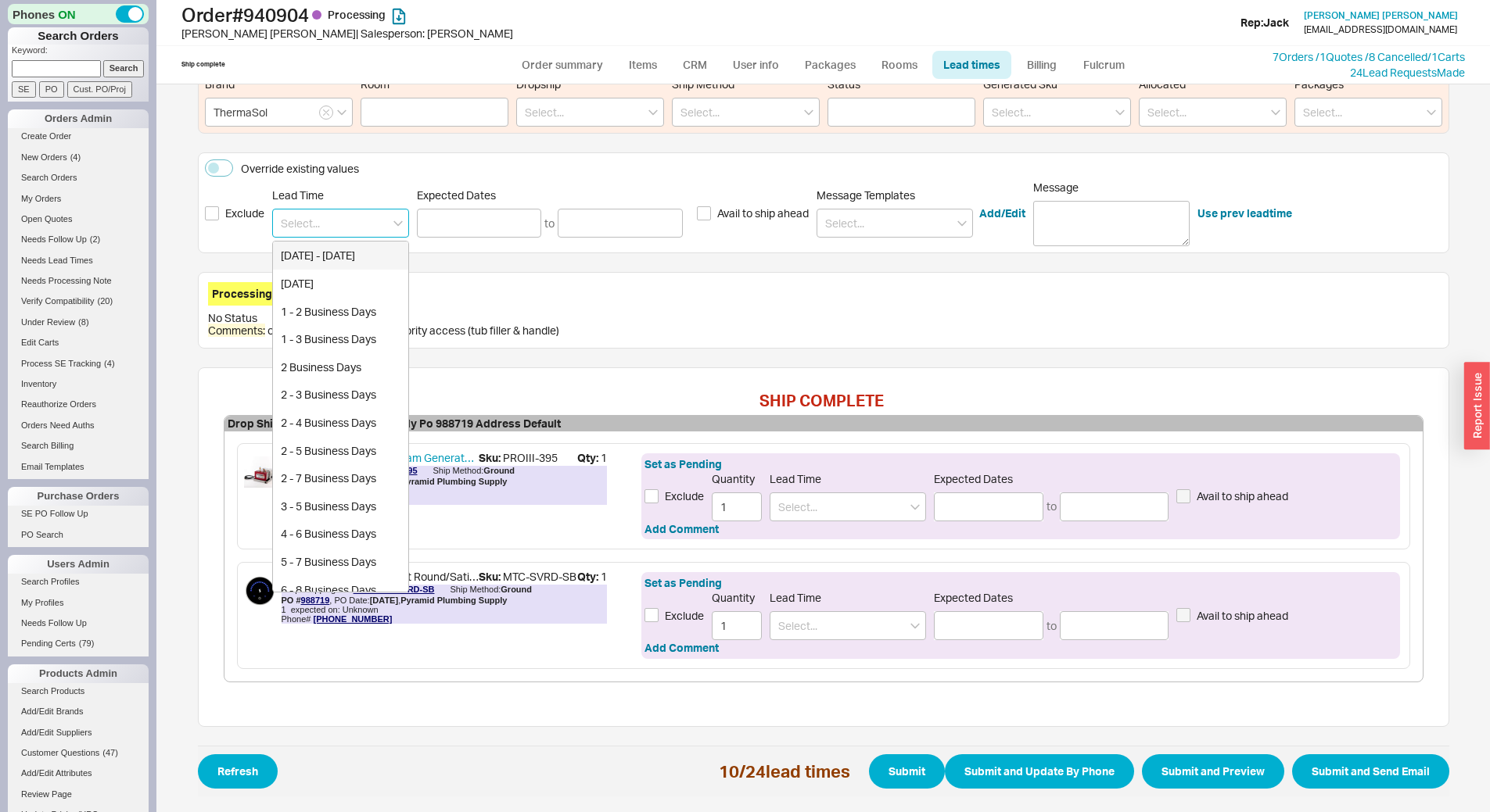
click at [367, 216] on input at bounding box center [341, 224] width 137 height 29
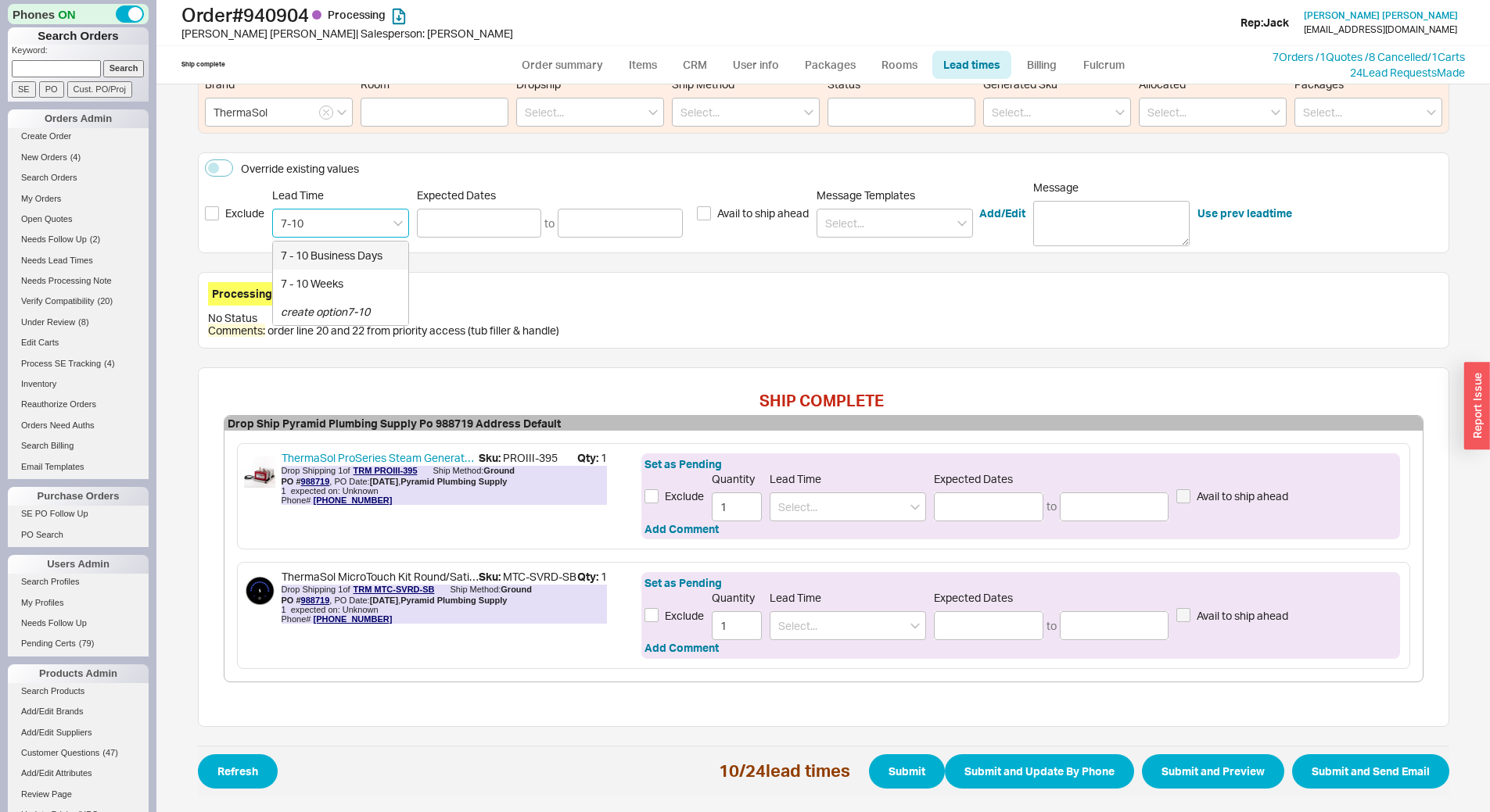
click at [363, 260] on div "7 - 10 Business Days" at bounding box center [341, 255] width 136 height 28
type input "7 - 10 Business Days"
type input "09/30/2025"
type input "10/03/2025"
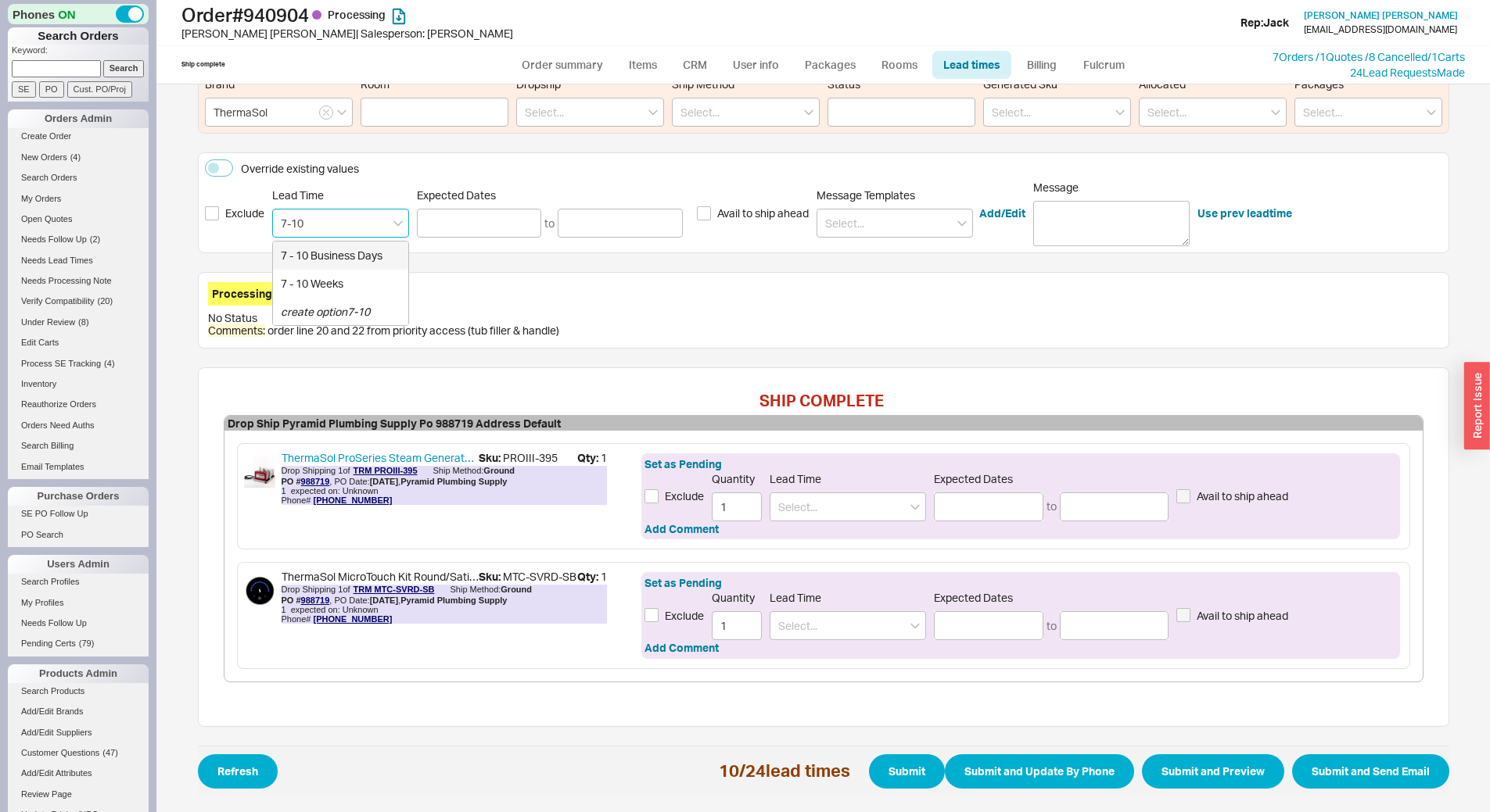
type input "7 - 10 Business Days"
type input "09/30/2025"
type input "10/03/2025"
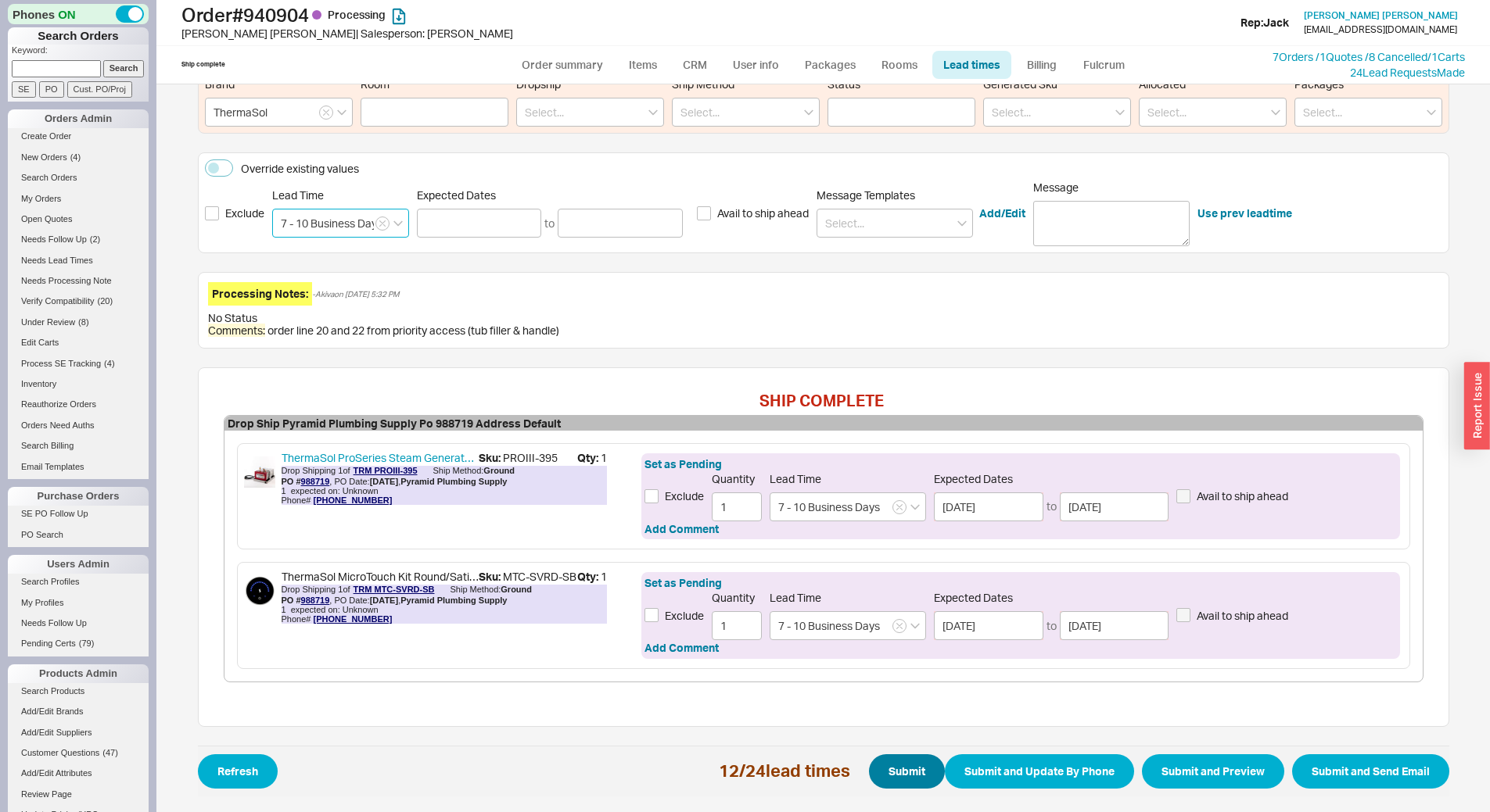
type input "7 - 10 Business Days"
click at [890, 759] on button "Submit" at bounding box center [907, 772] width 76 height 35
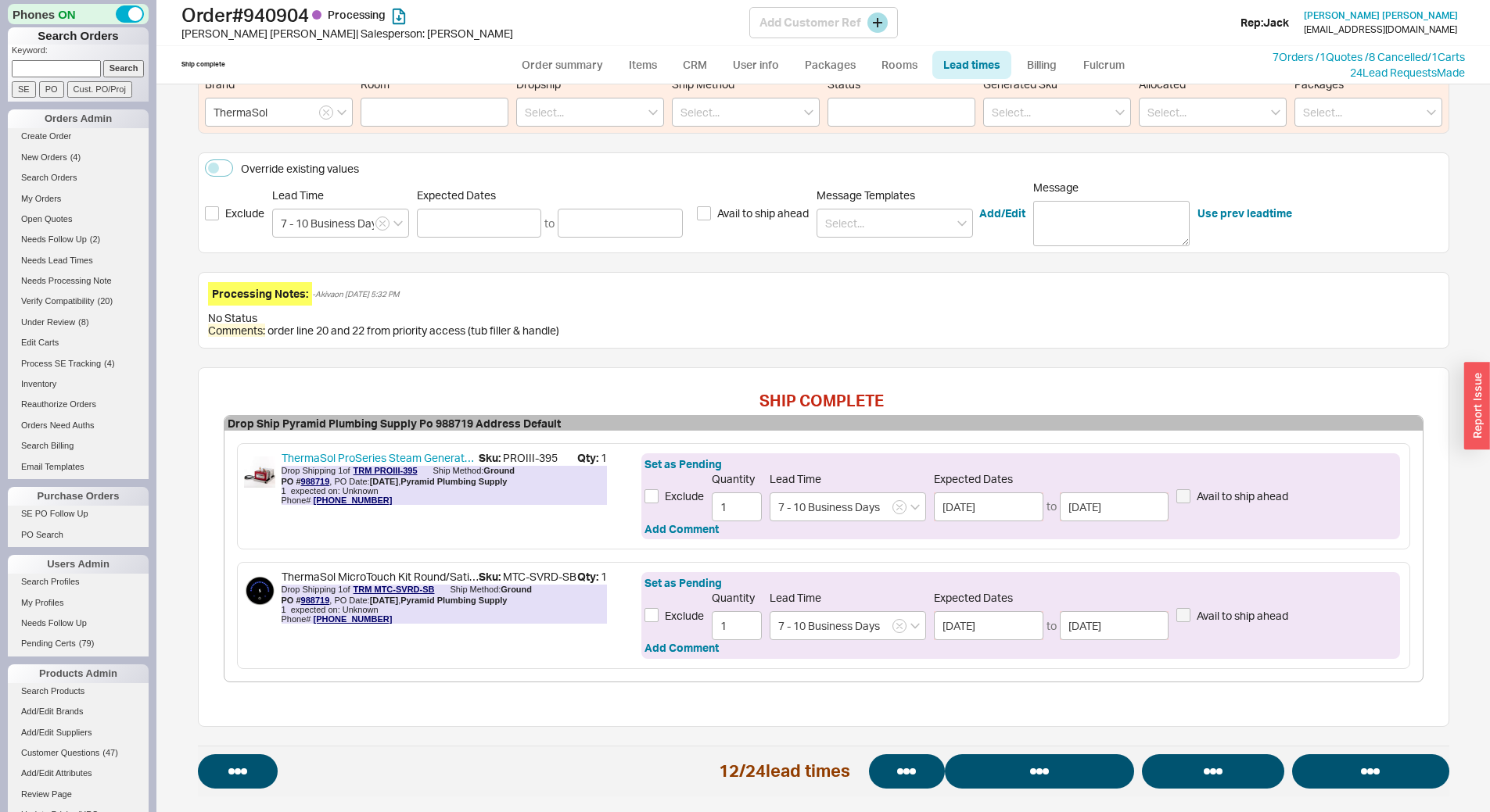
select select "*"
select select "LOW"
select select "3"
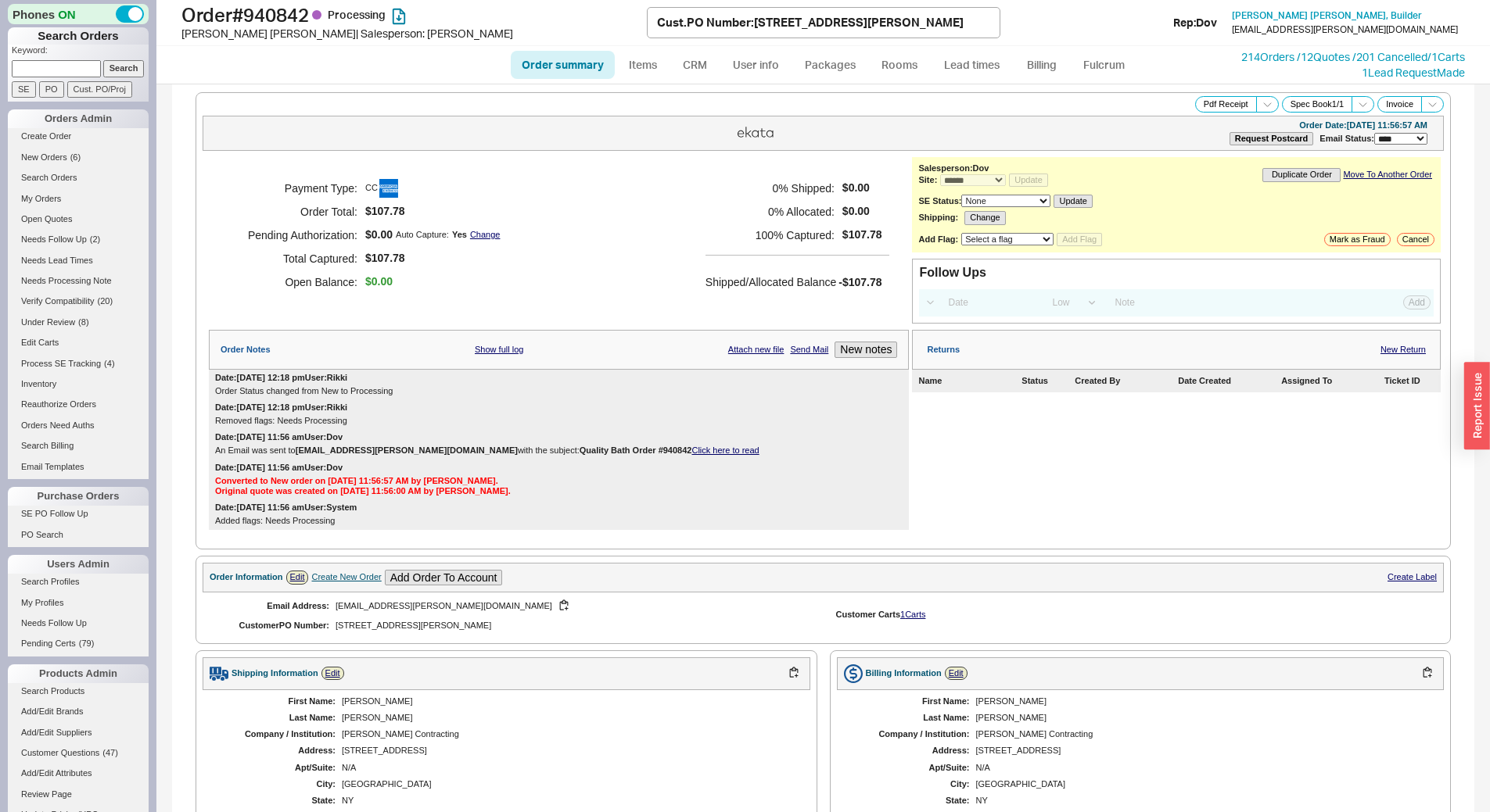
select select "*"
select select "LOW"
select select "3"
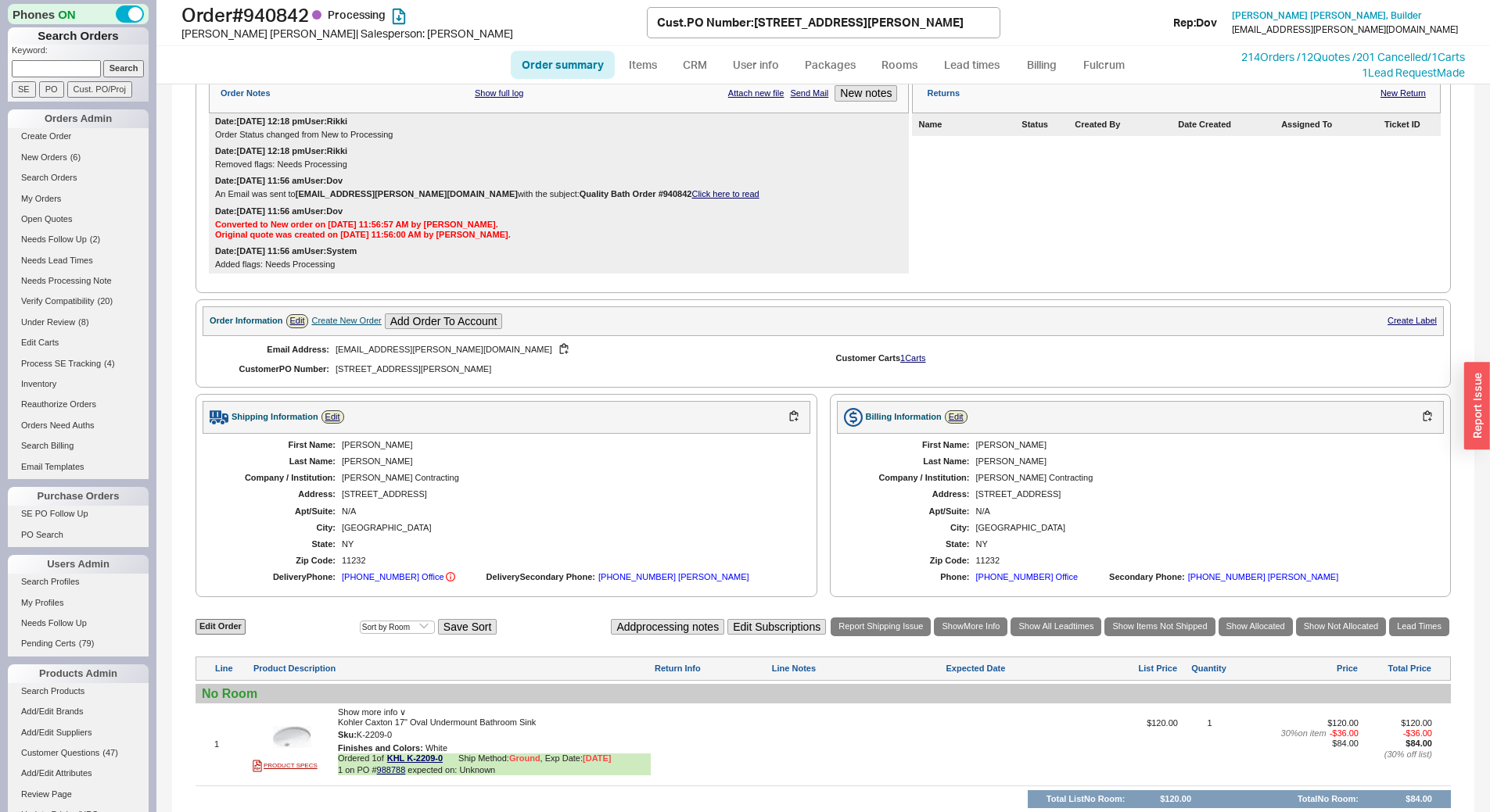
scroll to position [434, 0]
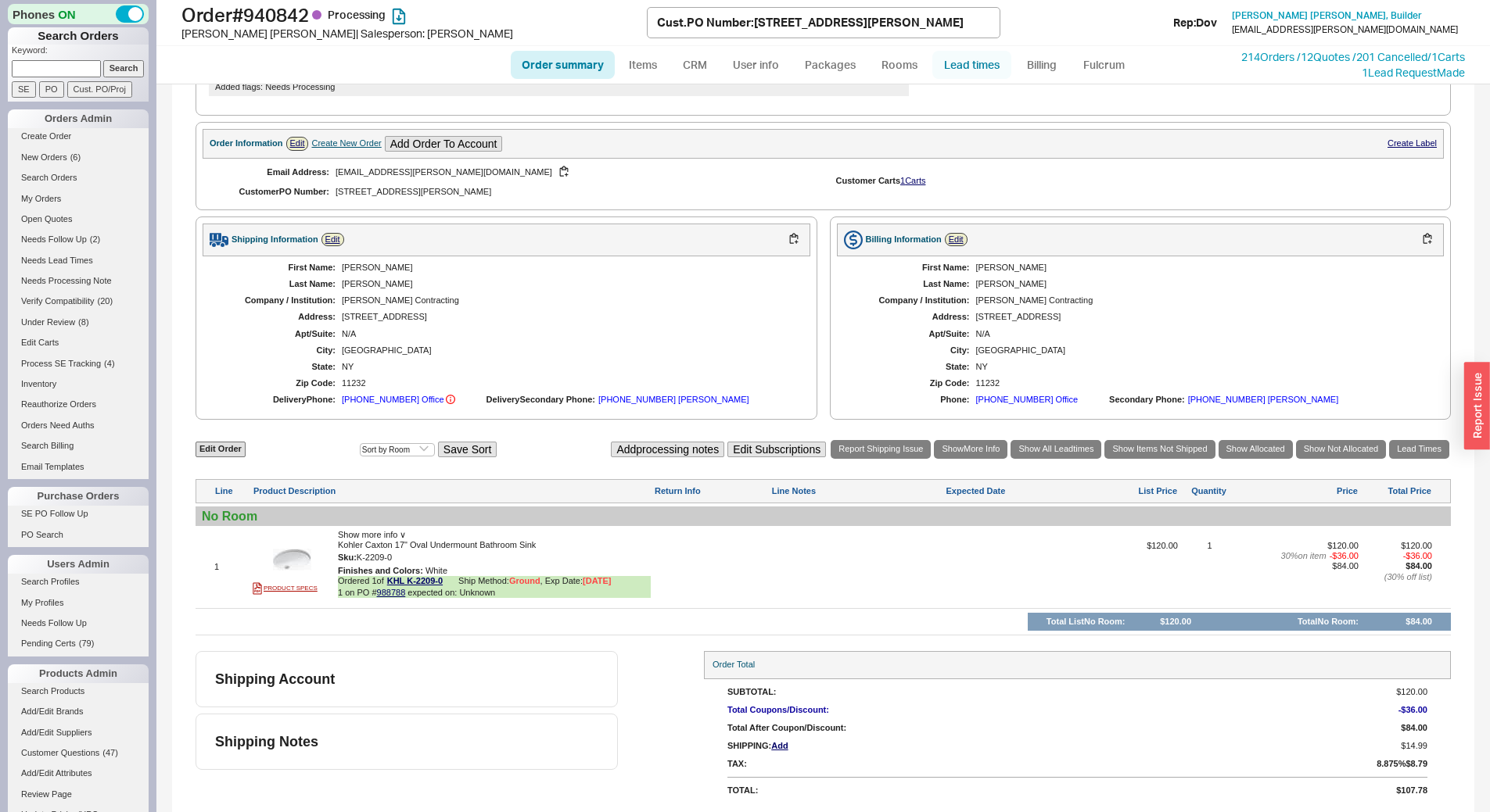
click at [952, 71] on link "Lead times" at bounding box center [972, 65] width 79 height 28
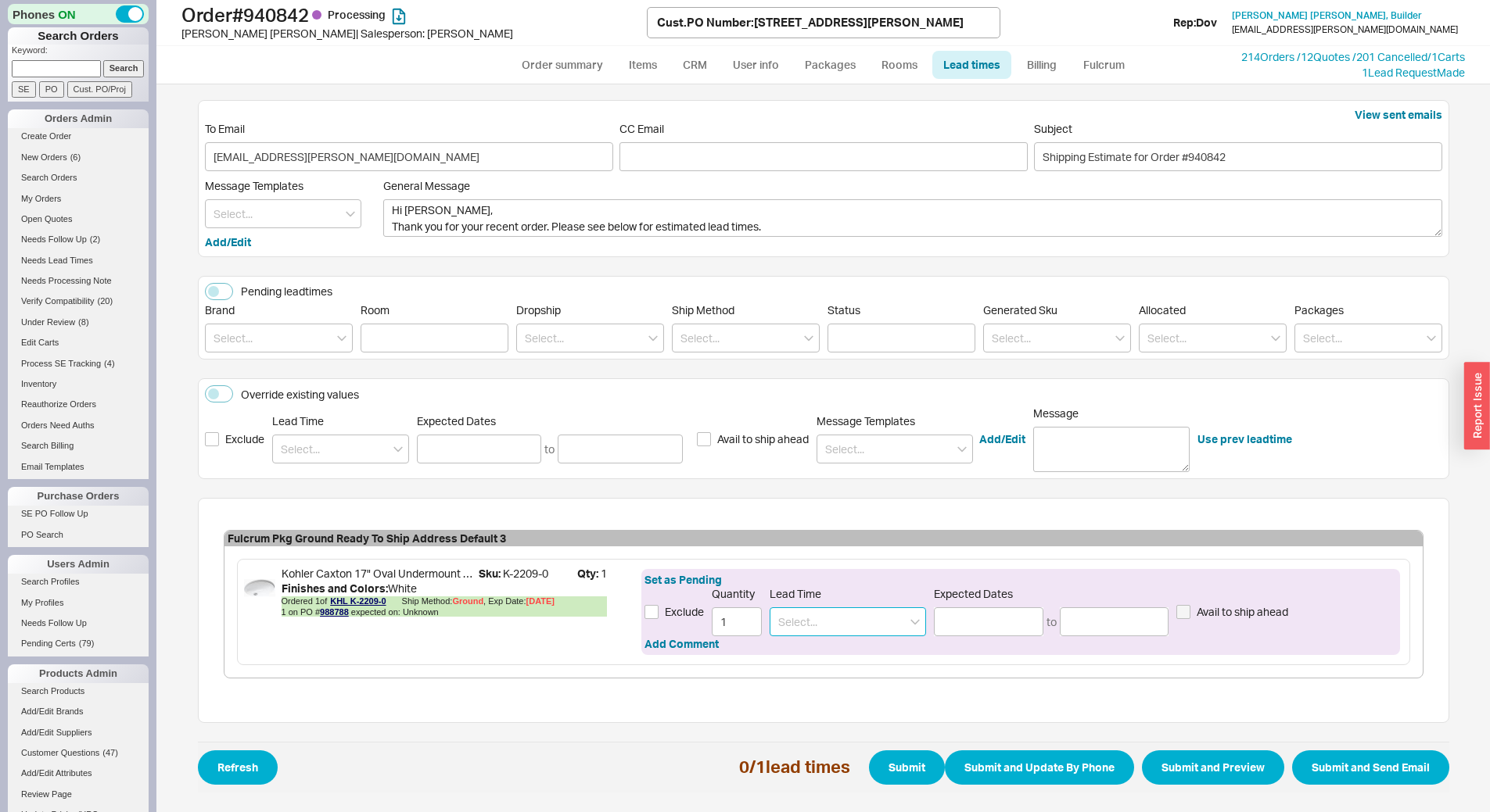
click at [854, 625] on input at bounding box center [848, 622] width 157 height 29
click at [829, 657] on div "1 Week" at bounding box center [848, 654] width 155 height 28
type input "1 Week"
type input "09/26/2025"
type input "10/01/2025"
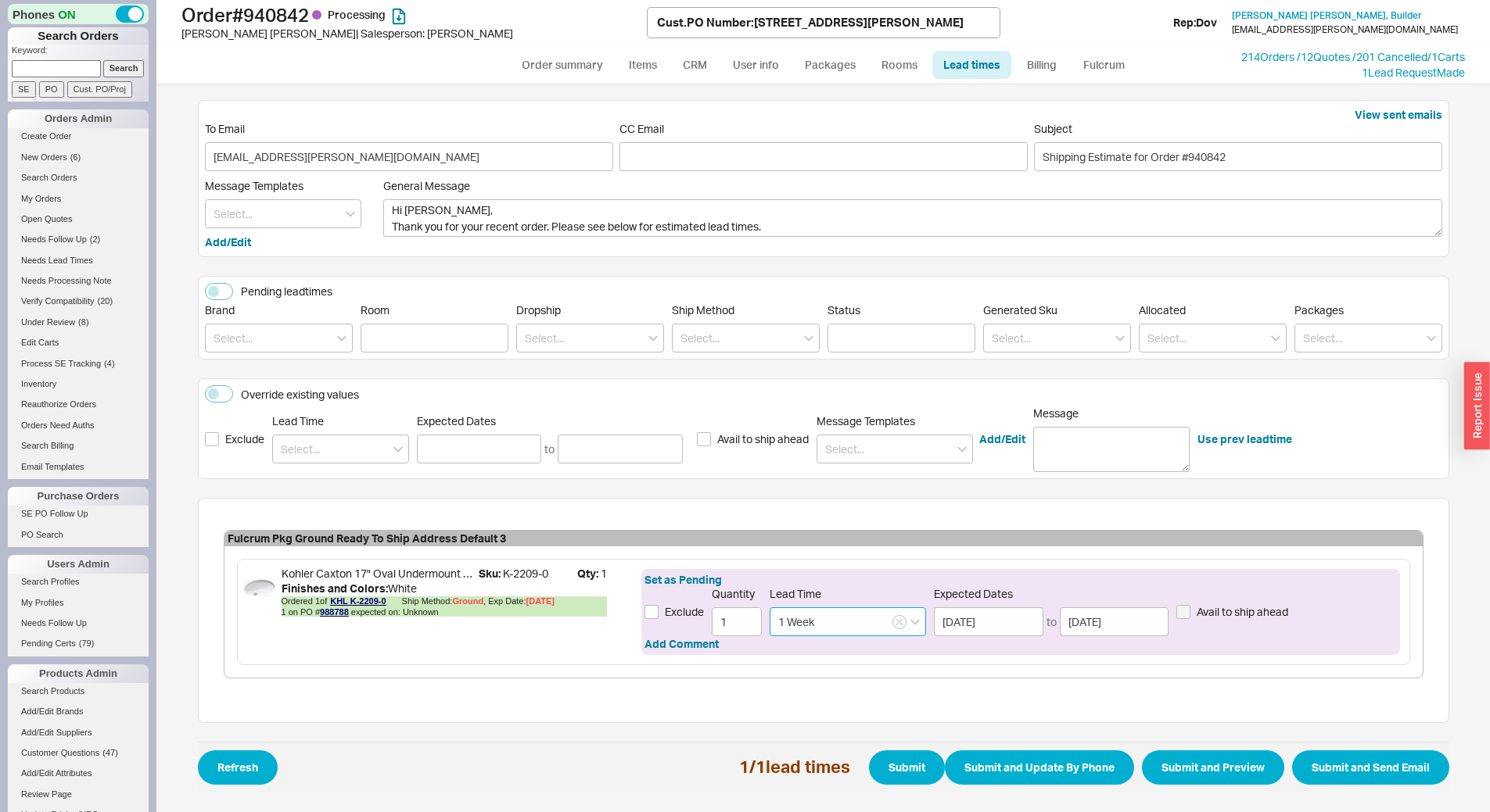
type input "1 Week"
click at [901, 623] on icon "button" at bounding box center [900, 622] width 6 height 10
click at [860, 627] on input at bounding box center [848, 622] width 157 height 29
click at [851, 650] on div "3 - 5 Business Days" at bounding box center [848, 654] width 155 height 28
type input "3 - 5 Business Days"
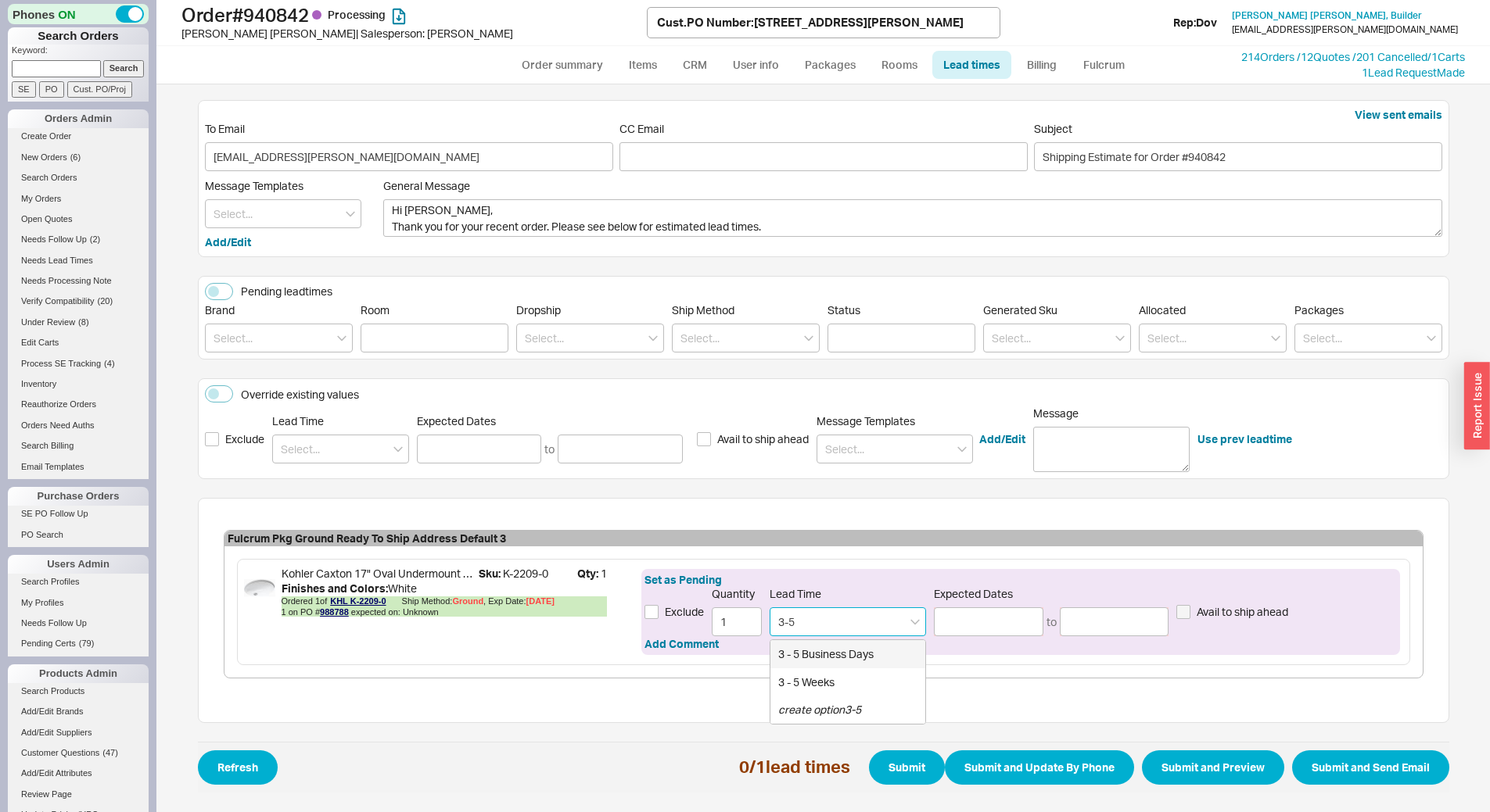
type input "09/24/2025"
type input "09/26/2025"
type input "3 - 5 Business Days"
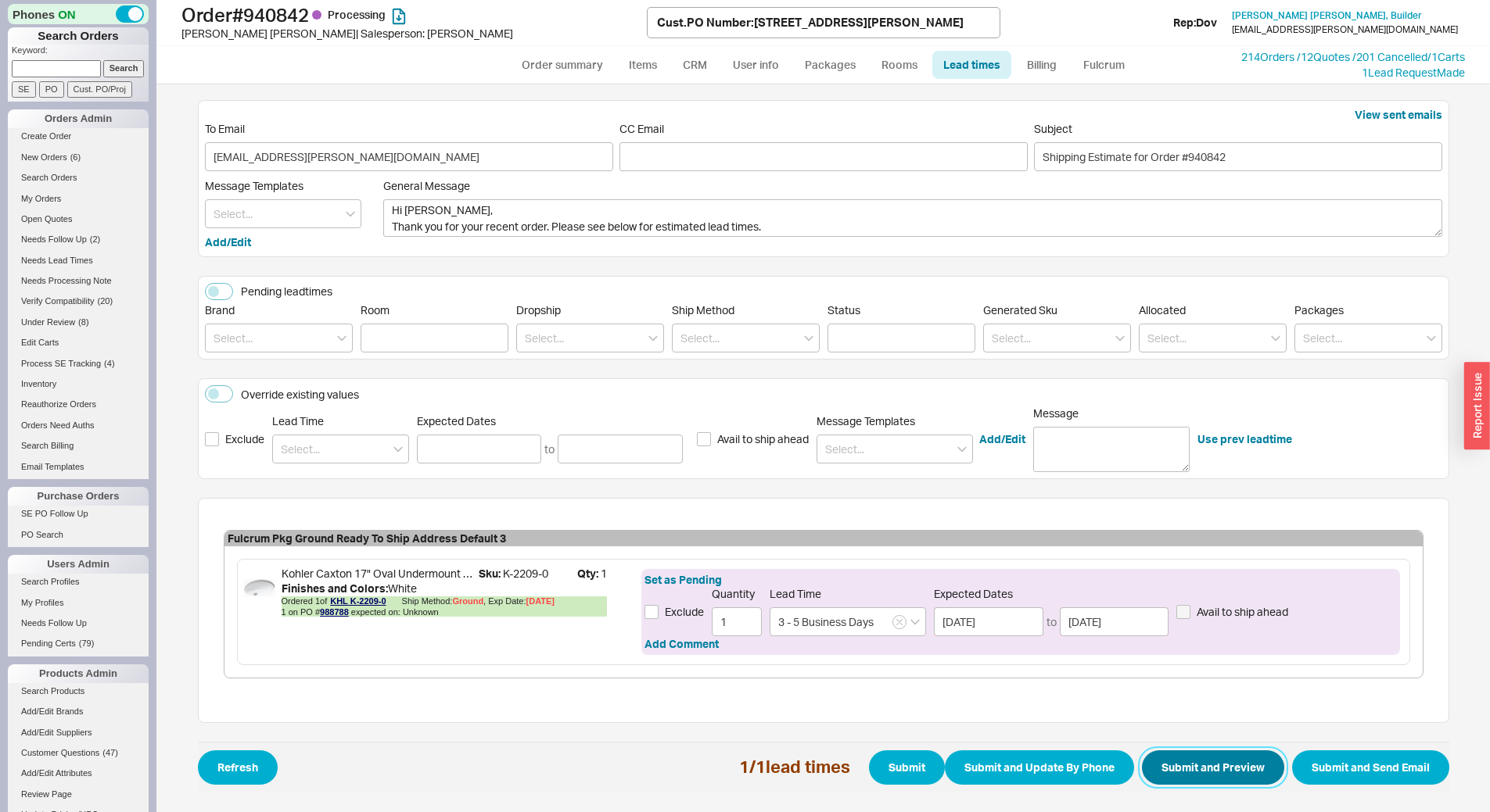
click at [1206, 765] on button "Submit and Preview" at bounding box center [1213, 768] width 142 height 35
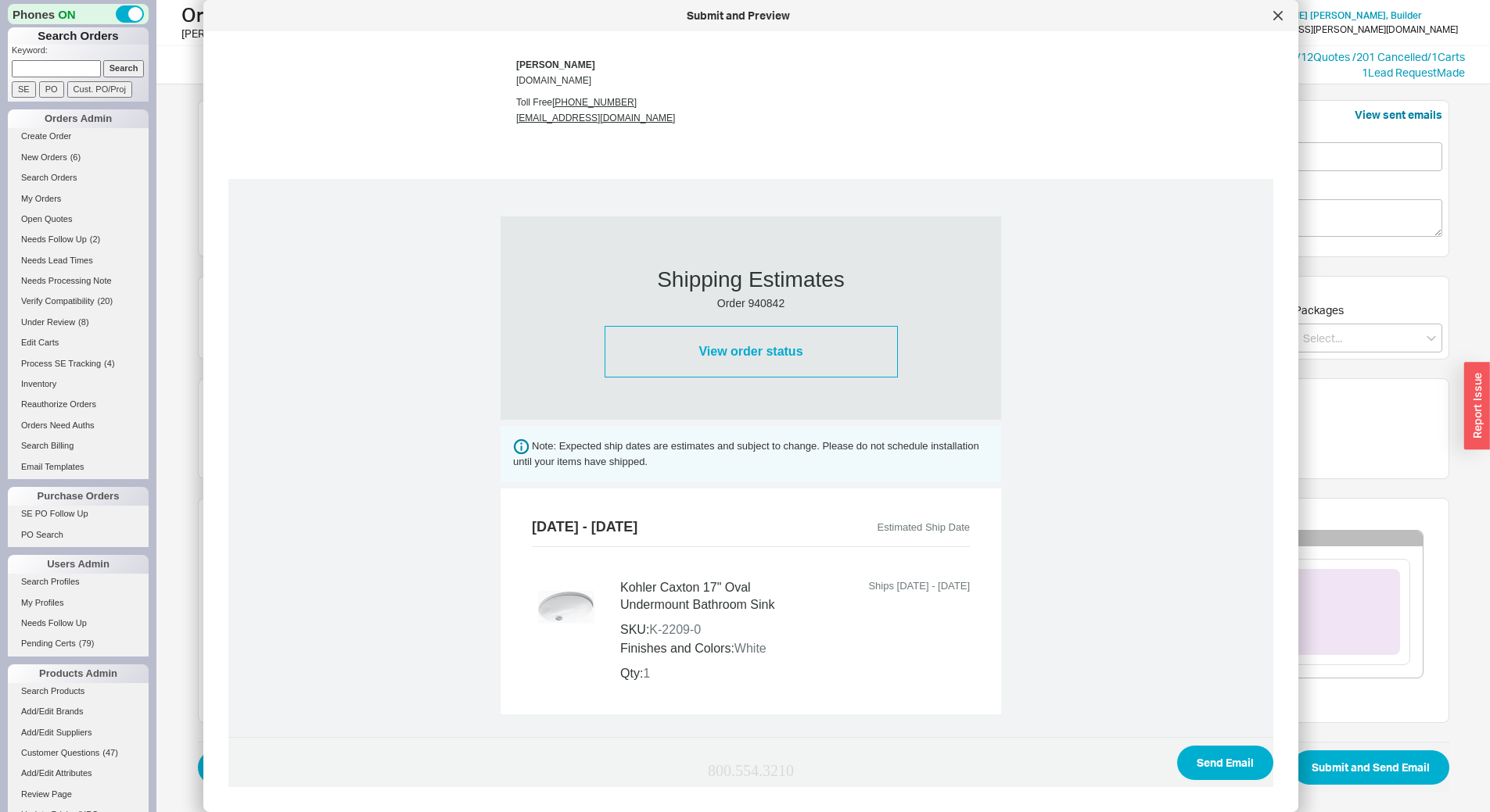
scroll to position [469, 0]
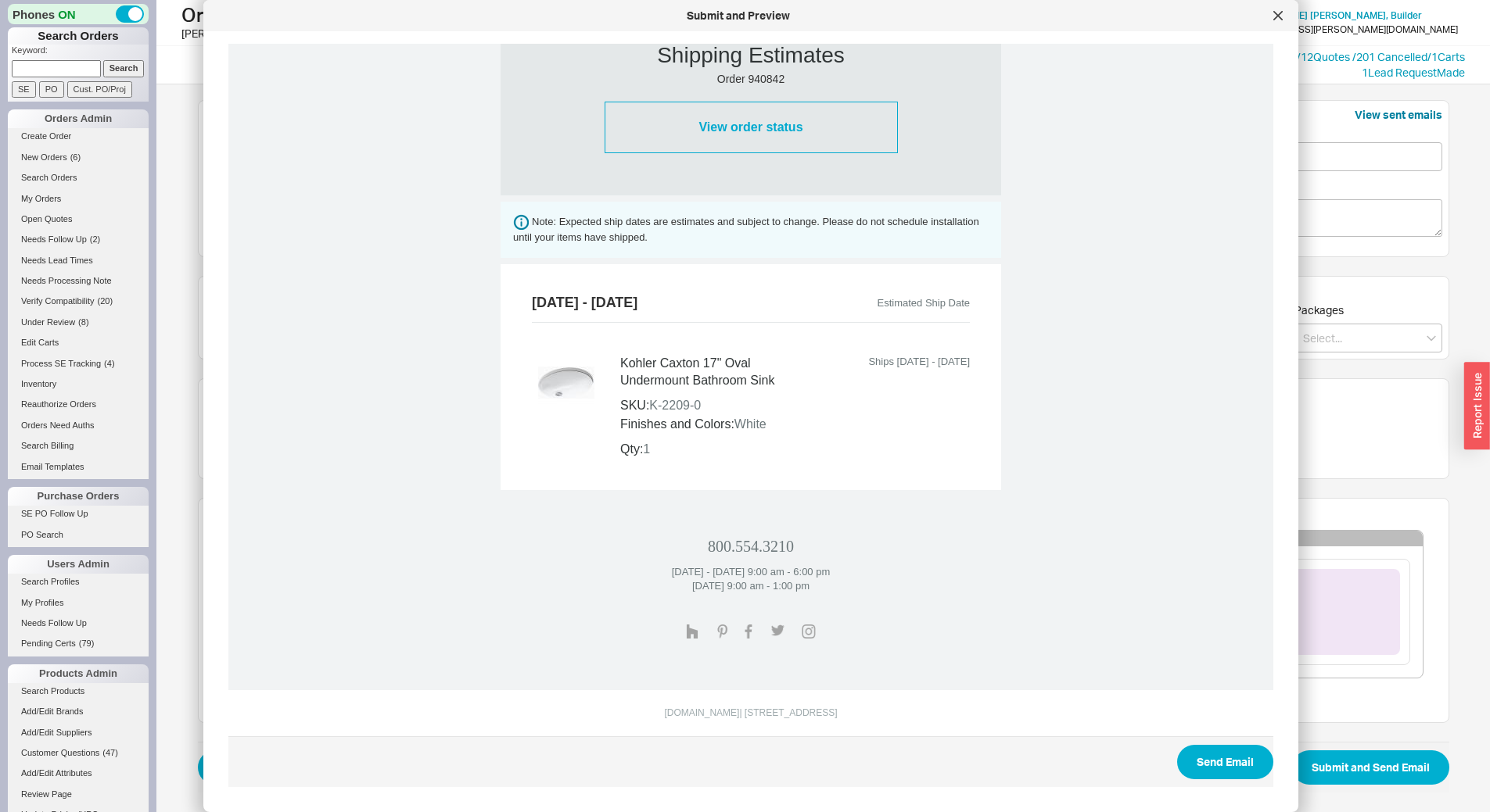
click at [1113, 636] on td "800.554.3210 Monday - Thursday 9:00 am - 6:00 pm Friday 9:00 am - 1:00 pm" at bounding box center [751, 590] width 1045 height 200
click at [1223, 764] on button "Send Email" at bounding box center [1225, 762] width 96 height 35
select select "*"
select select "LOW"
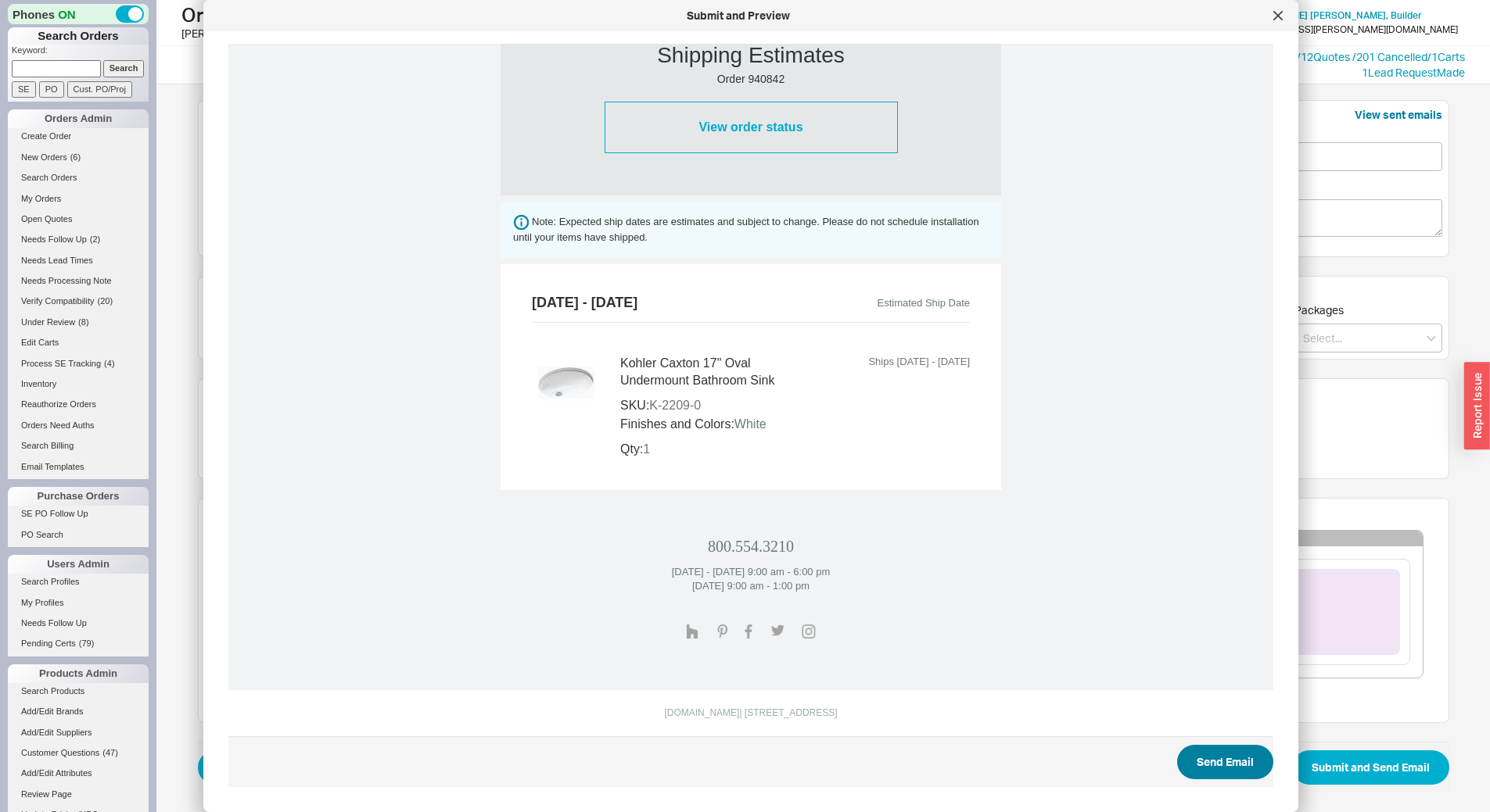
select select "3"
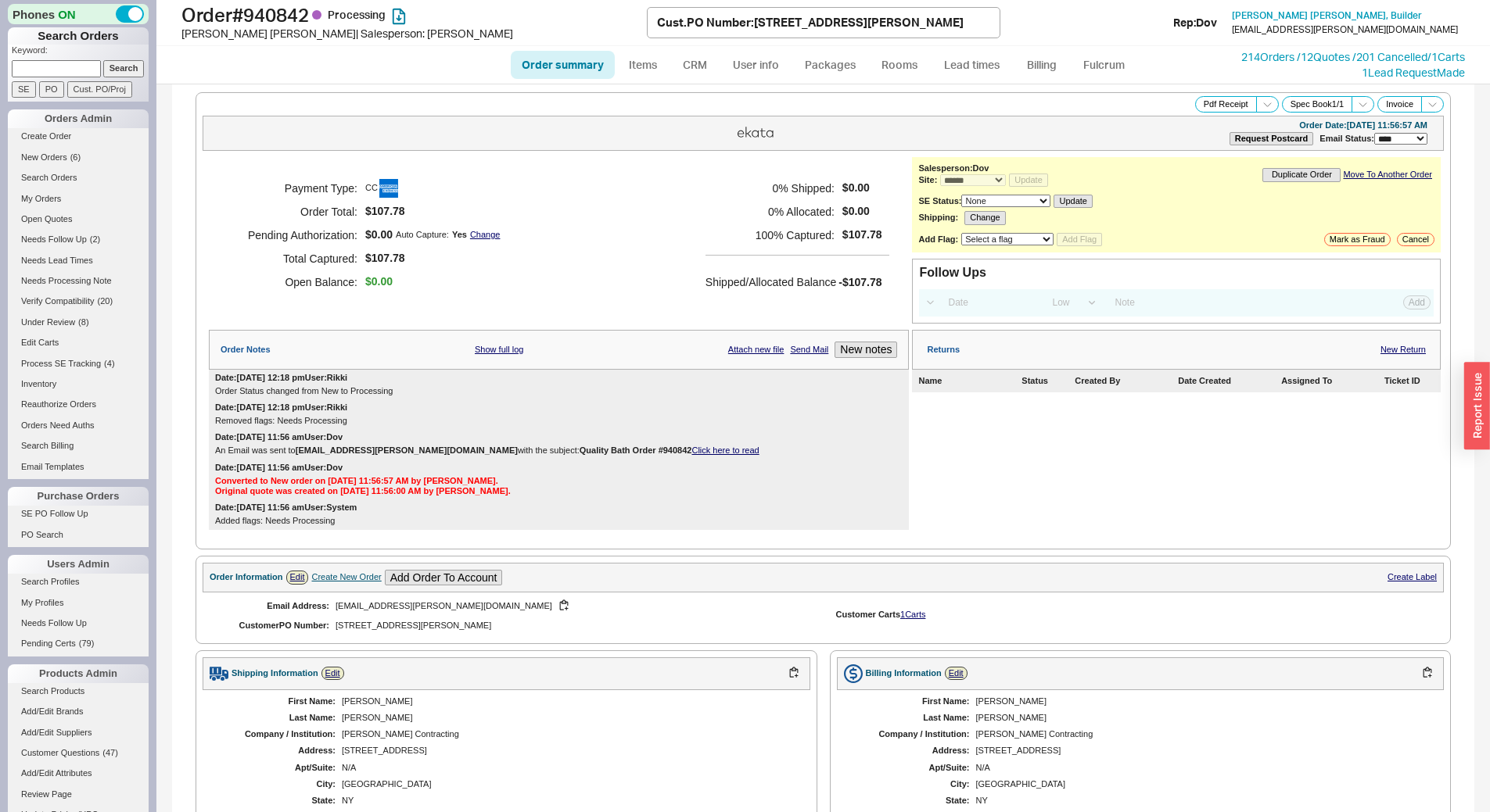
select select "*"
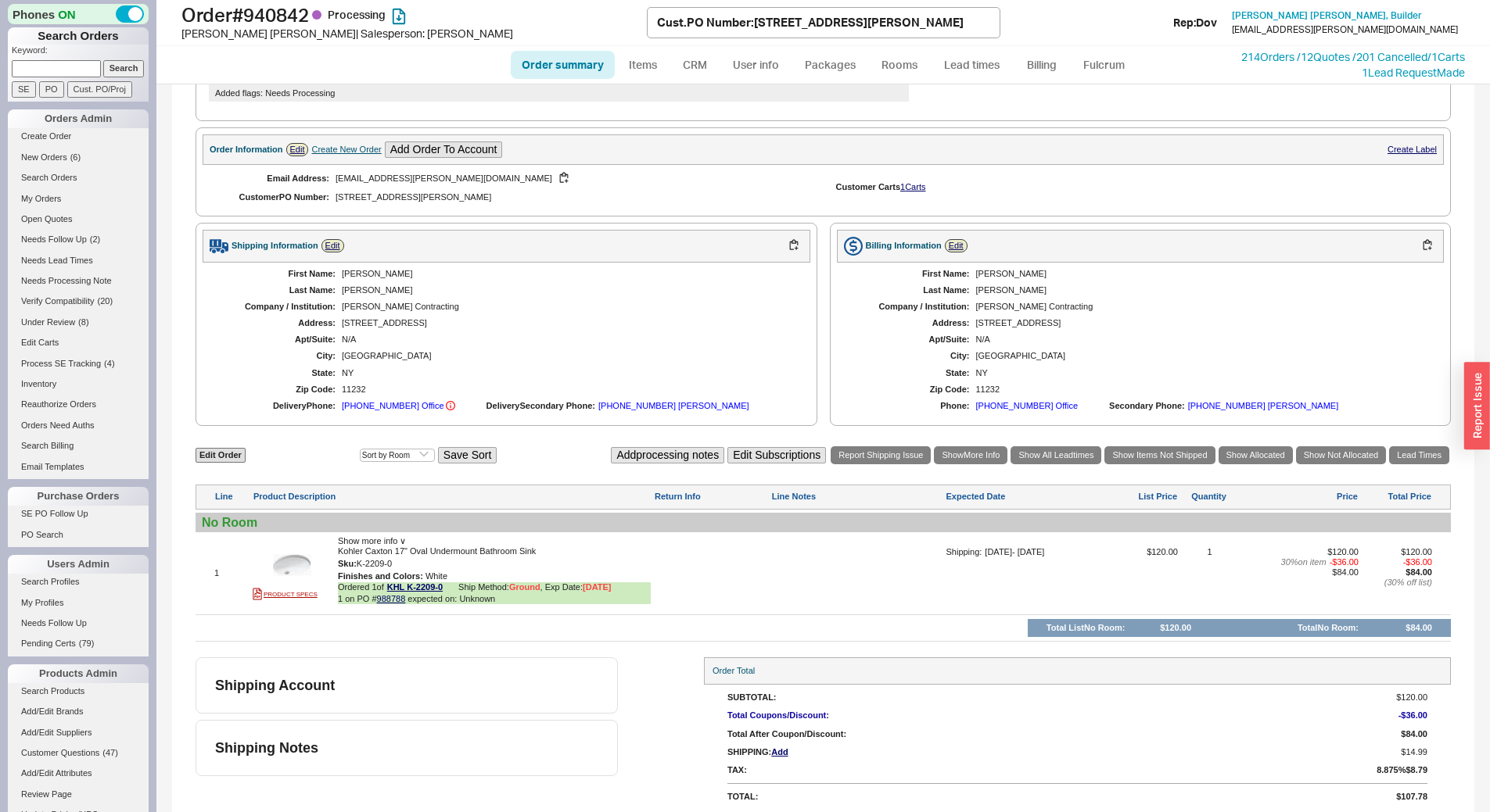
scroll to position [493, 0]
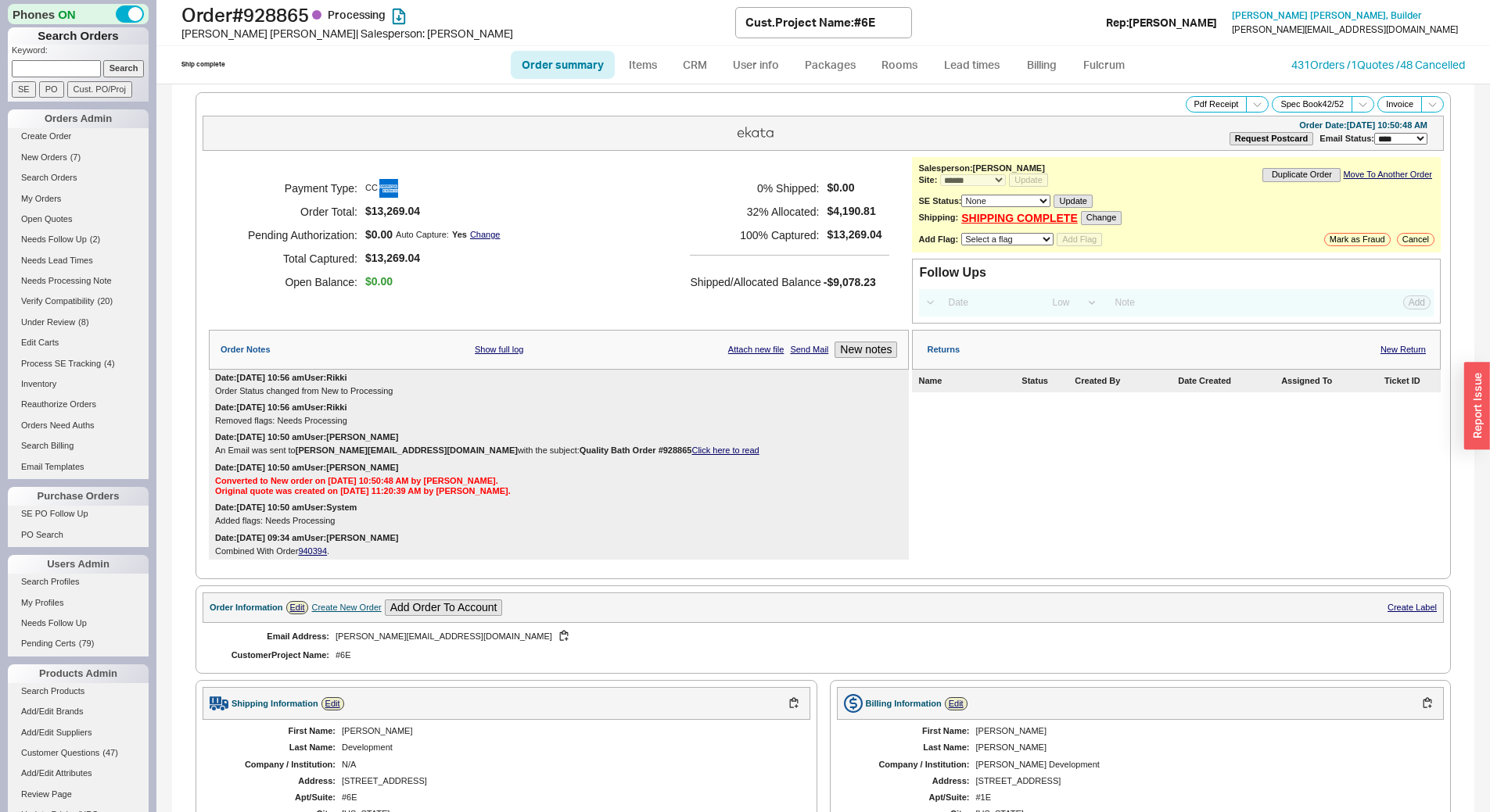
select select "*"
select select "LOW"
select select "3"
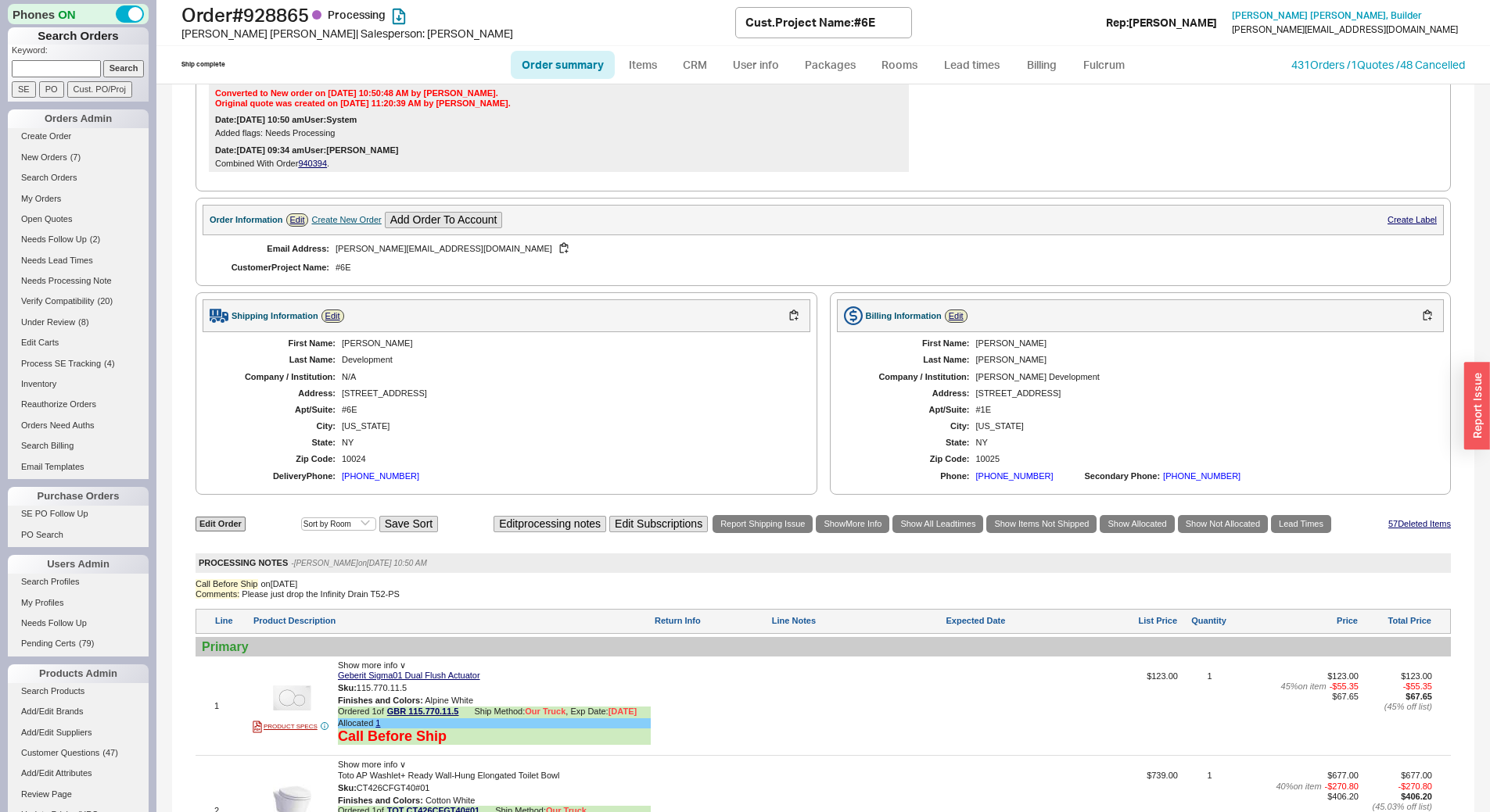
scroll to position [860, 0]
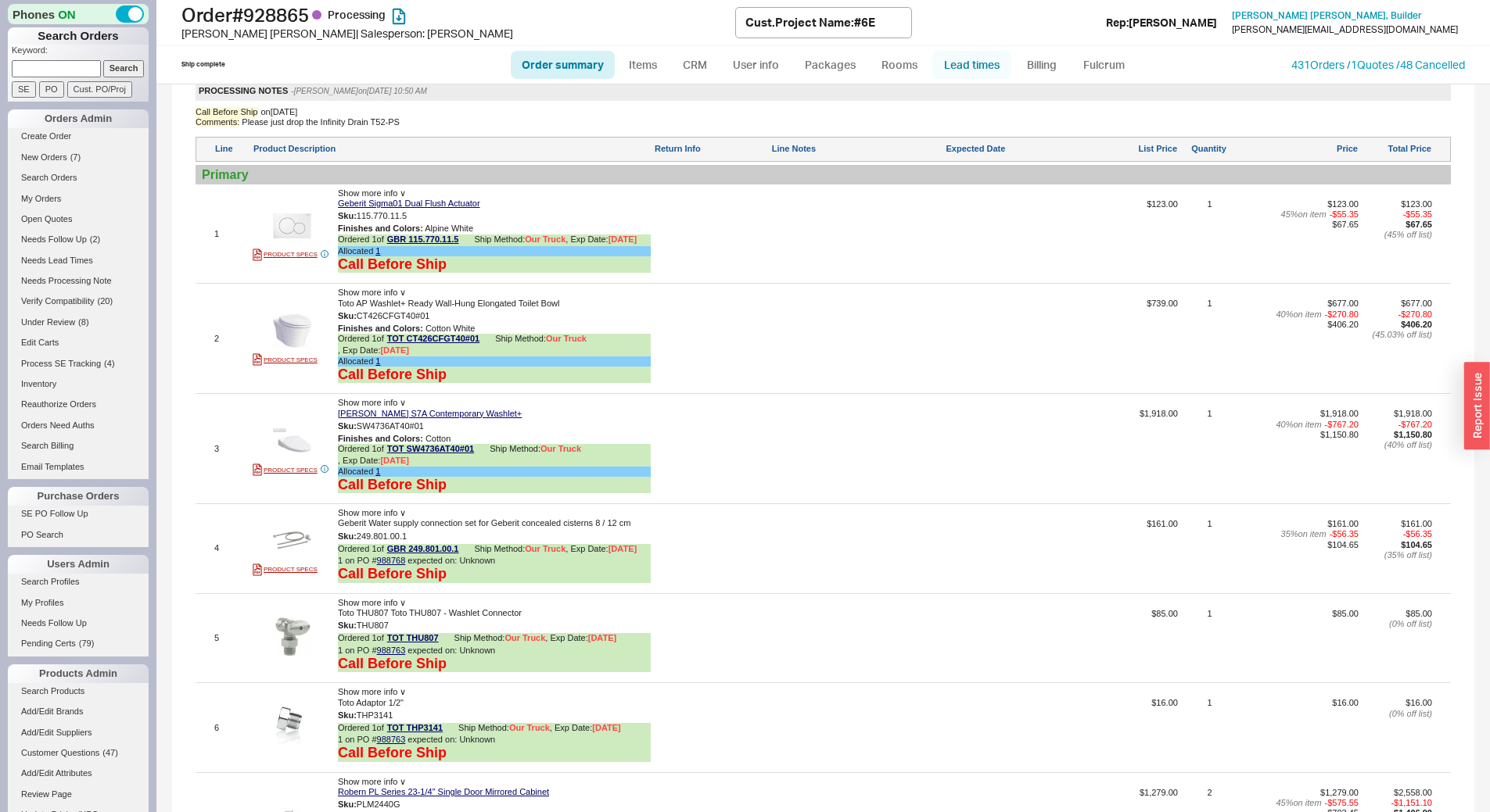
click at [973, 61] on link "Lead times" at bounding box center [972, 65] width 79 height 28
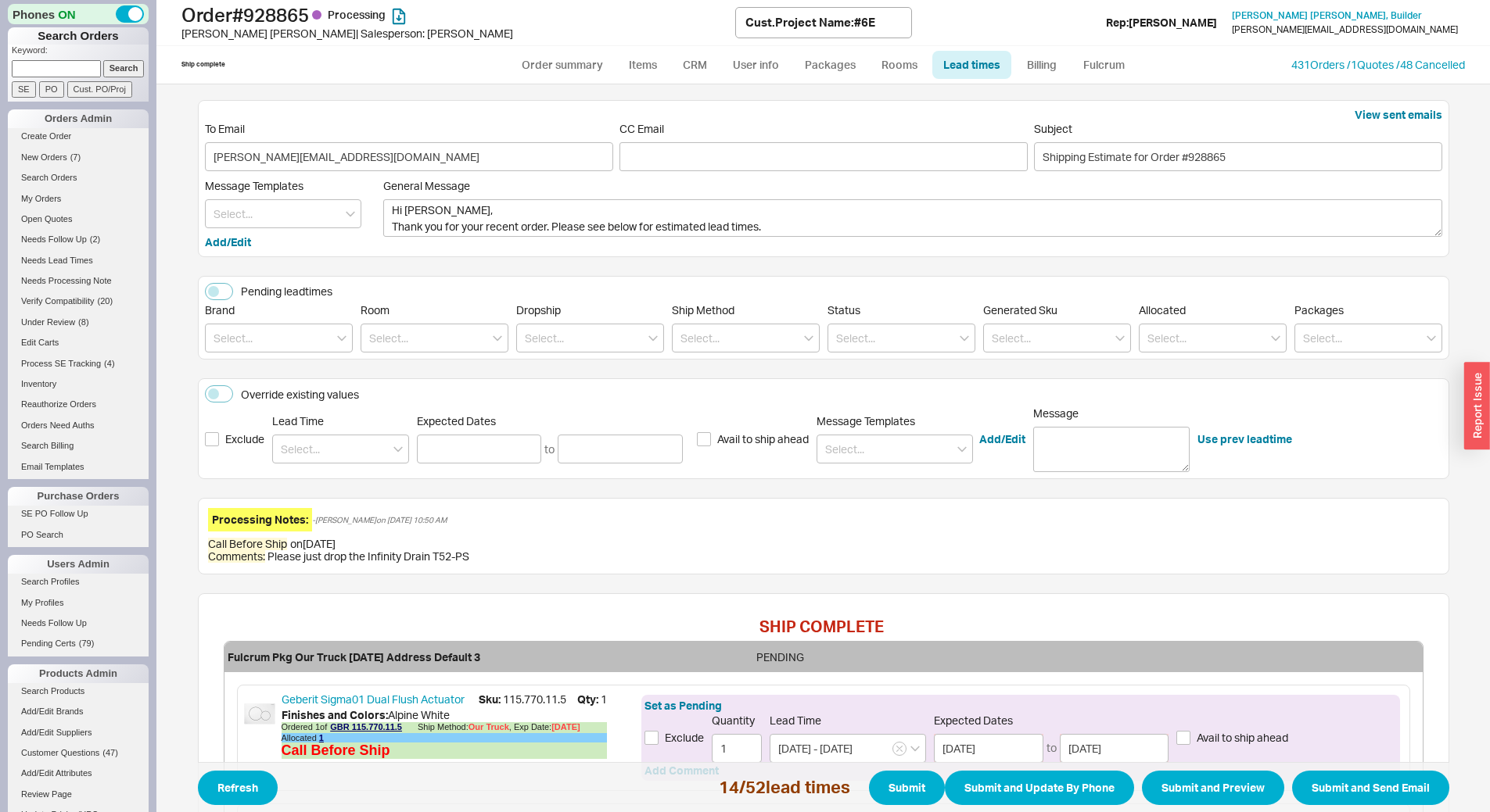
click at [265, 323] on div "Brand" at bounding box center [279, 328] width 148 height 49
click at [267, 336] on input at bounding box center [279, 338] width 148 height 29
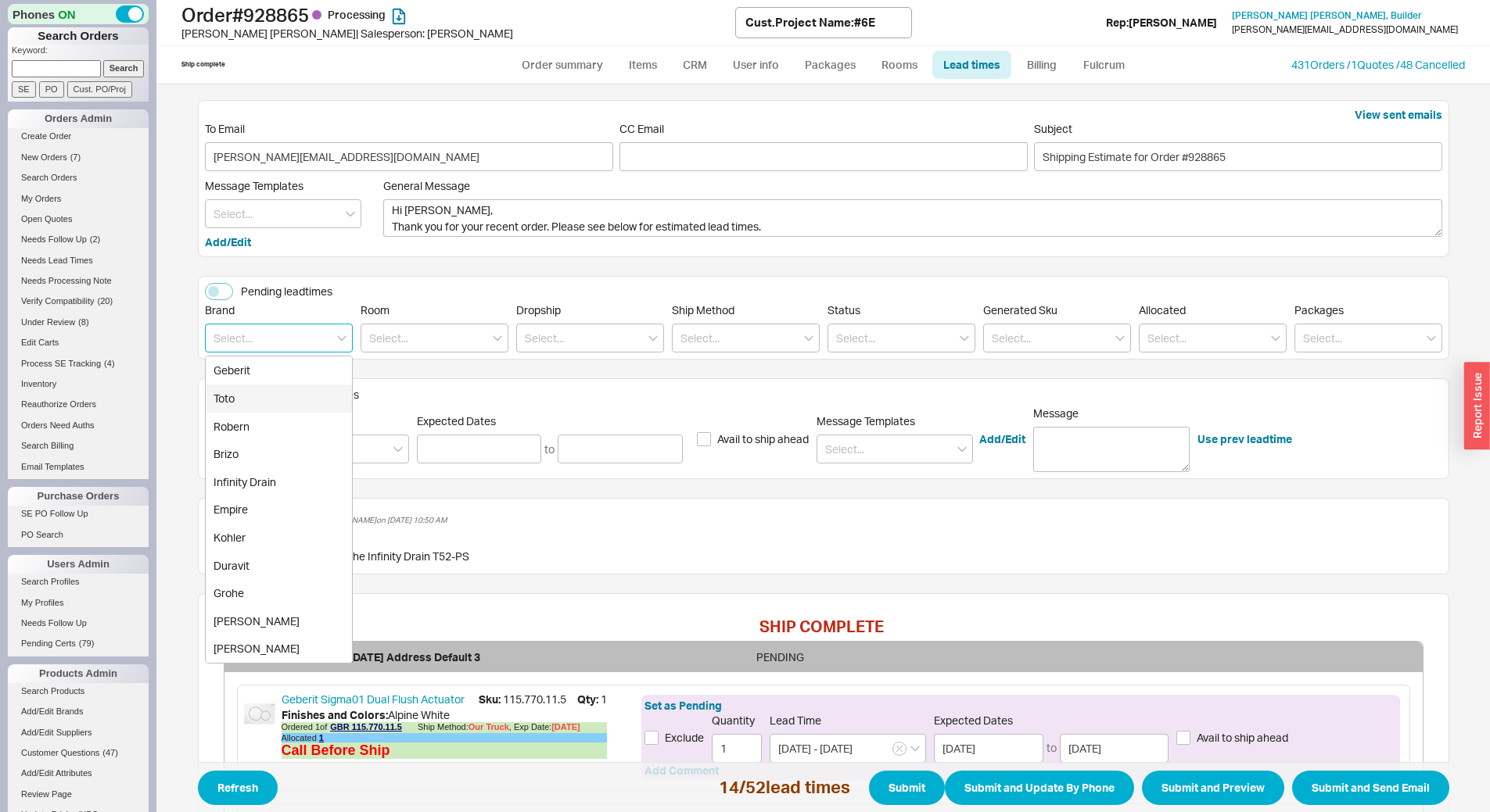
click at [262, 405] on div "Toto" at bounding box center [279, 399] width 146 height 28
type input "Toto"
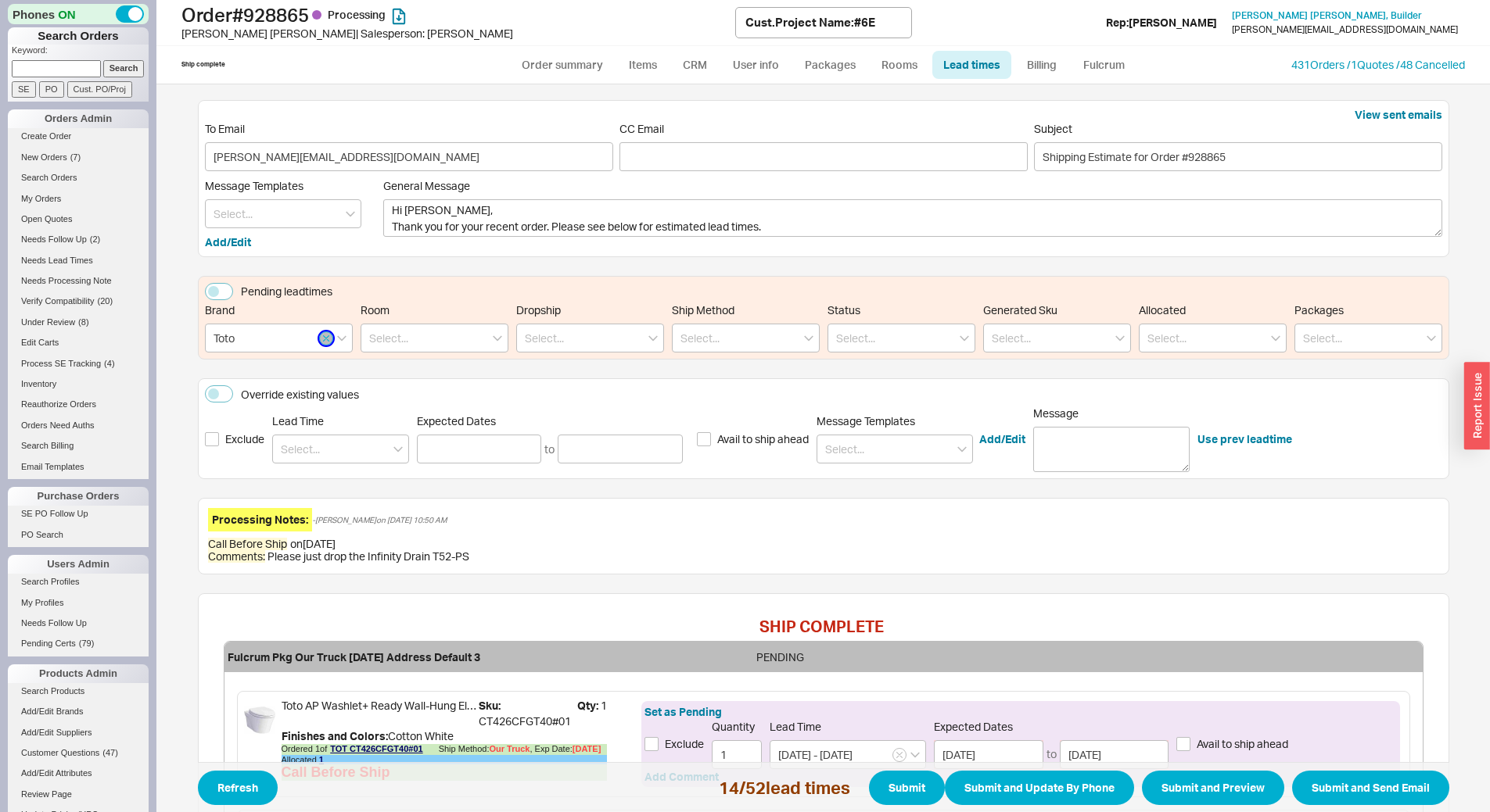
click at [319, 342] on button "button" at bounding box center [325, 338] width 14 height 14
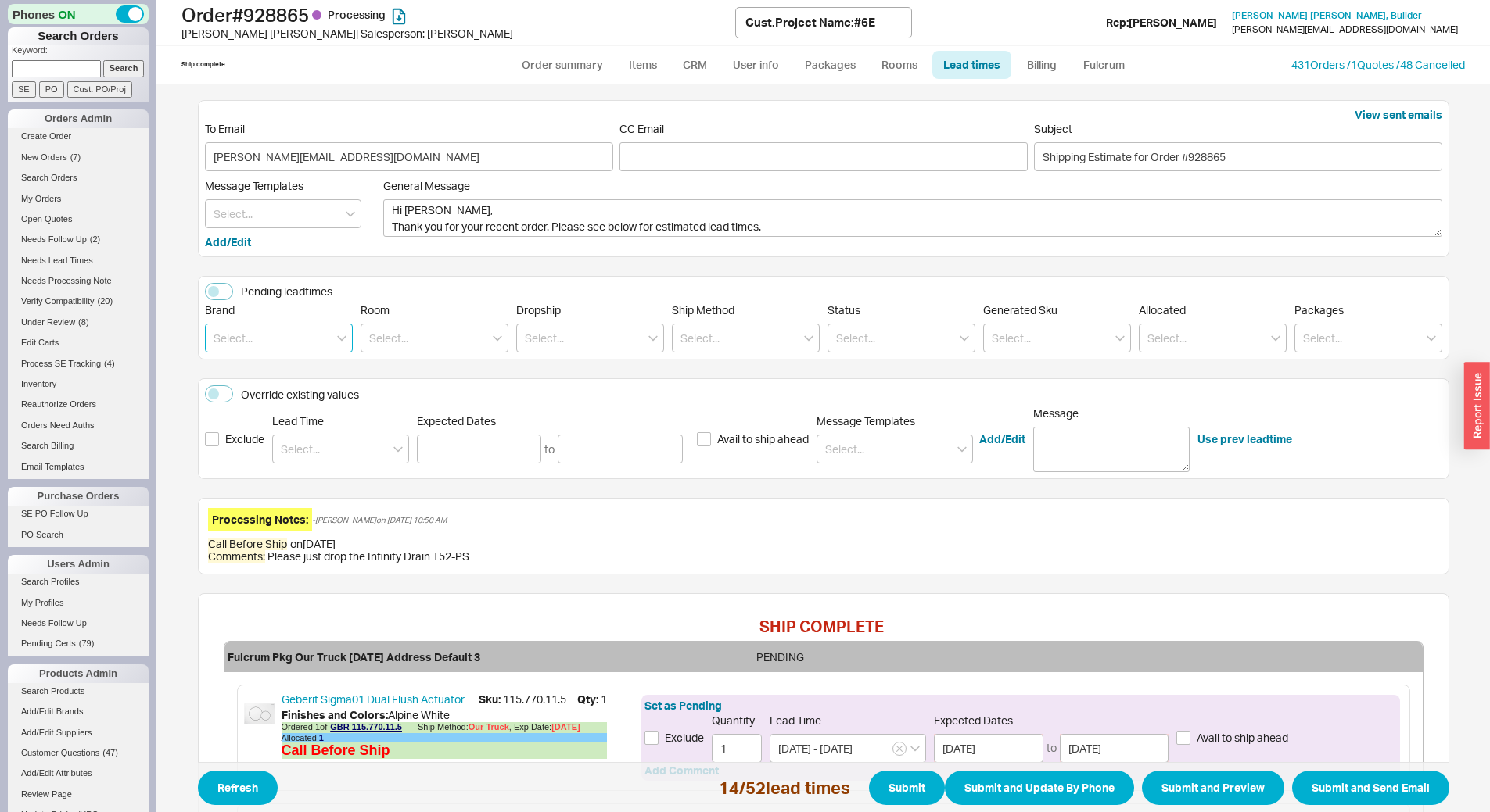
click at [276, 333] on input at bounding box center [279, 338] width 148 height 29
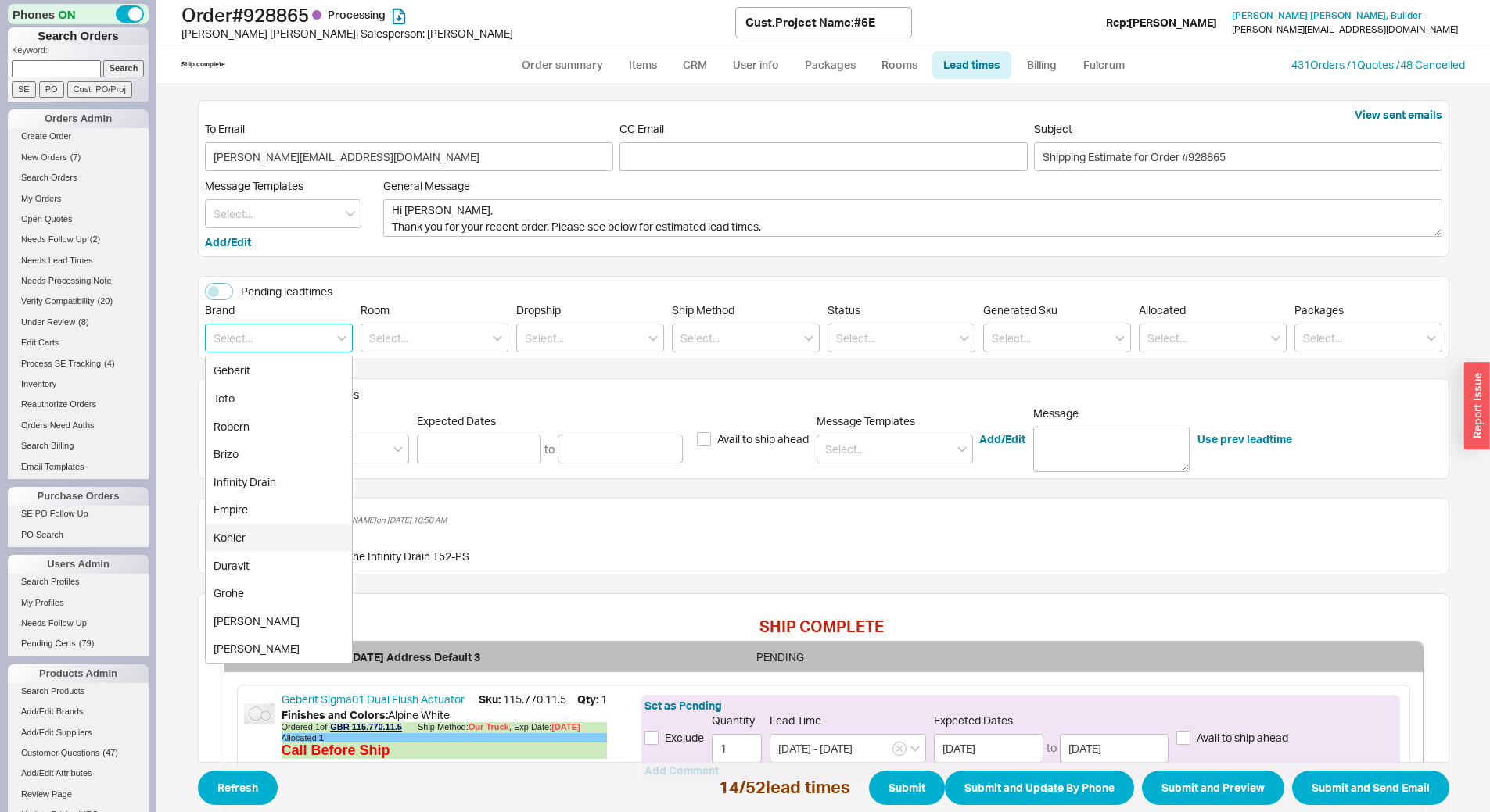
click at [279, 543] on div "Kohler" at bounding box center [279, 538] width 146 height 28
type input "Kohler"
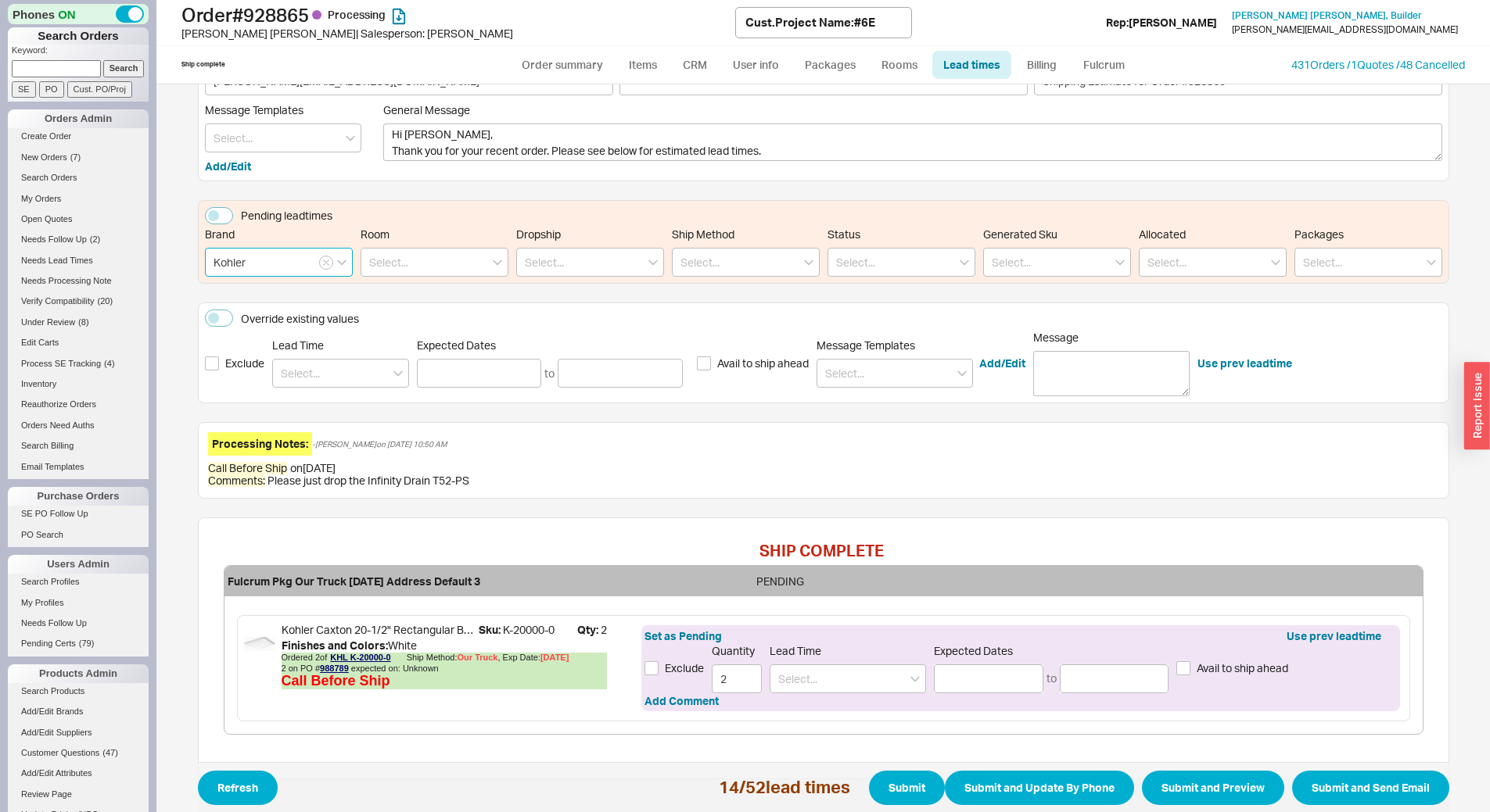
scroll to position [128, 0]
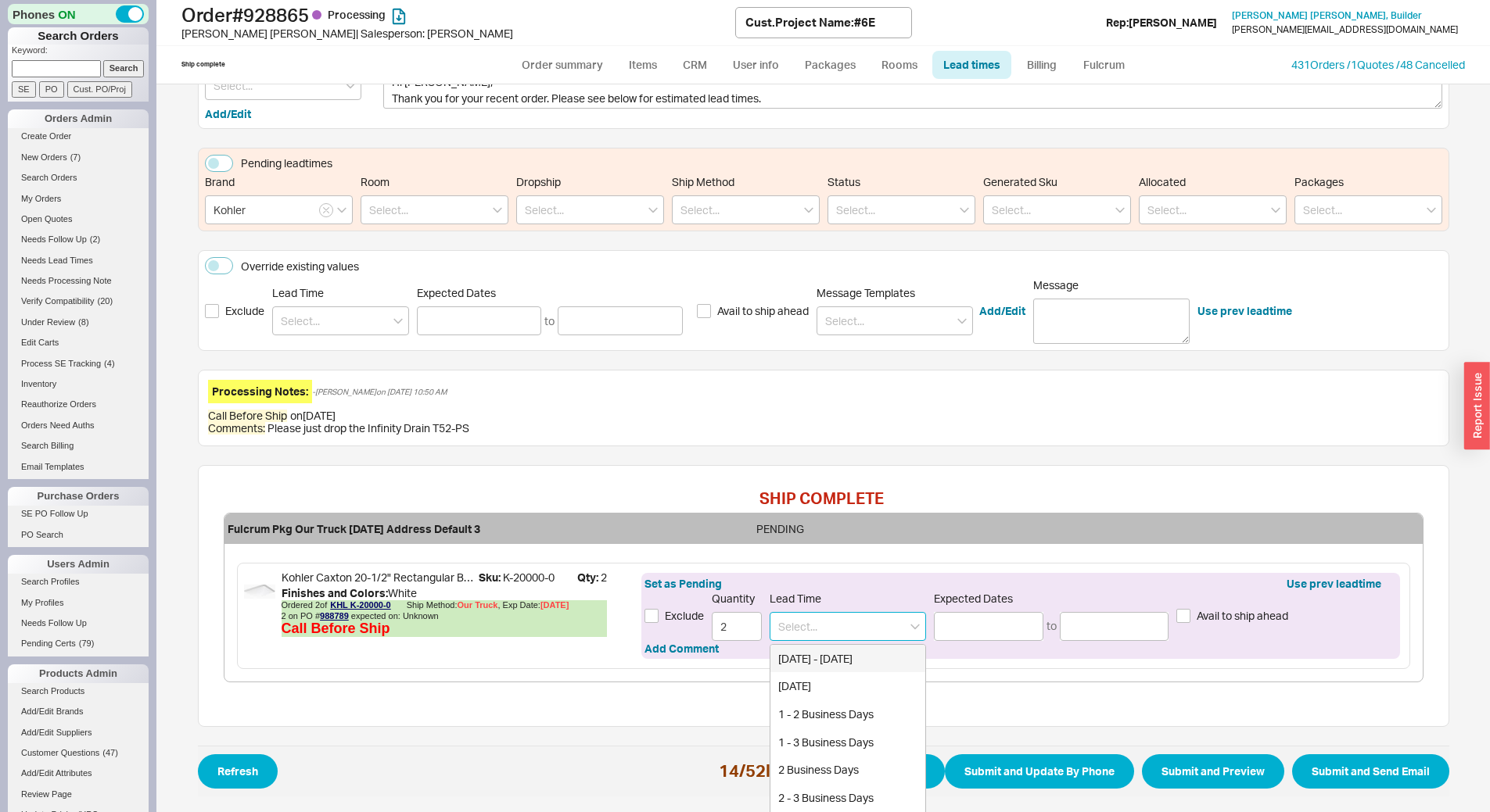
click at [834, 617] on input at bounding box center [848, 626] width 157 height 29
click at [816, 660] on div "3 - 5 Business Days" at bounding box center [848, 659] width 155 height 28
type input "3 - 5 Business Days"
type input "09/24/2025"
type input "09/26/2025"
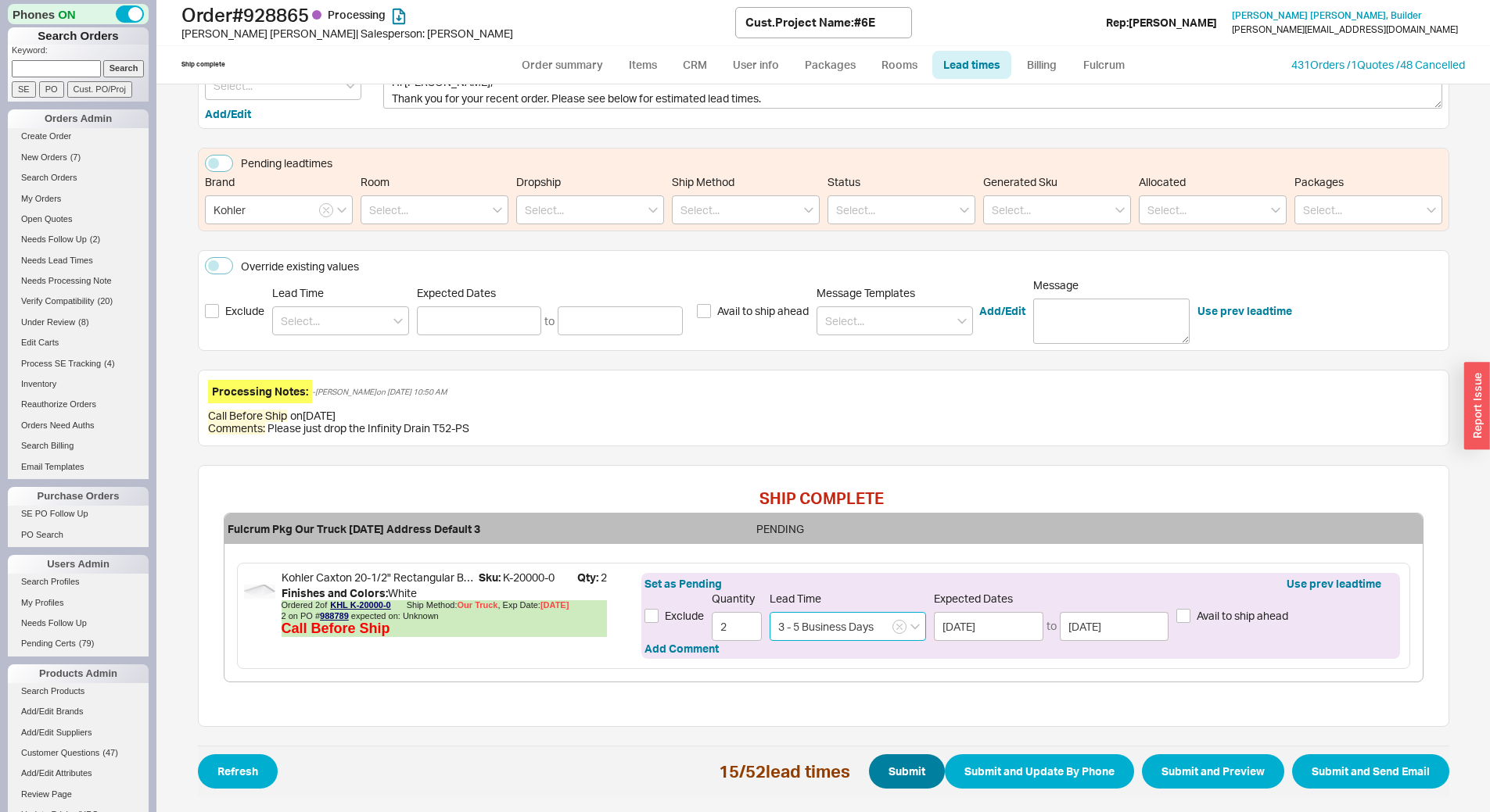
type input "3 - 5 Business Days"
click at [905, 778] on button "Submit" at bounding box center [907, 772] width 76 height 35
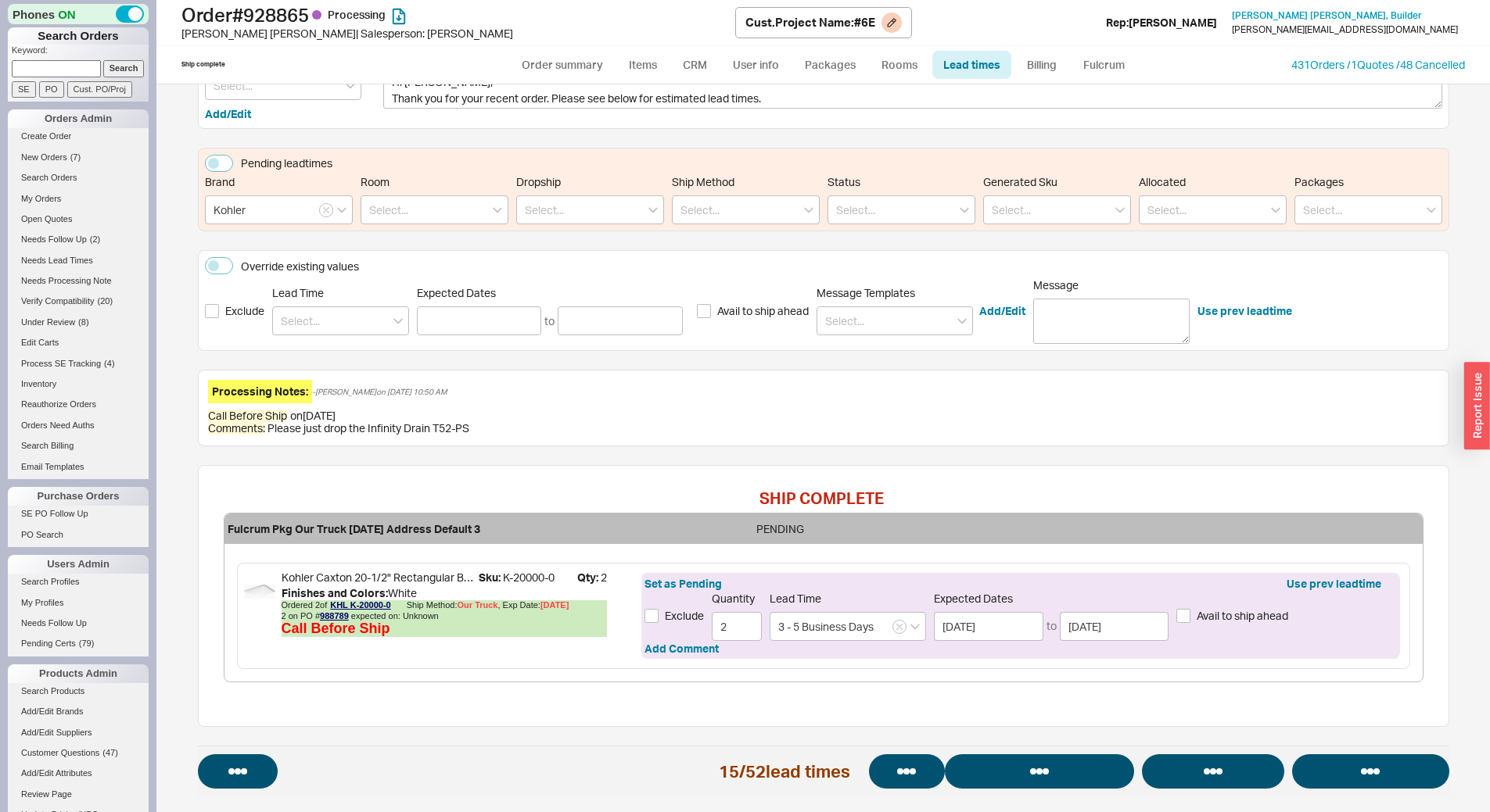
select select "*"
select select "LOW"
select select "3"
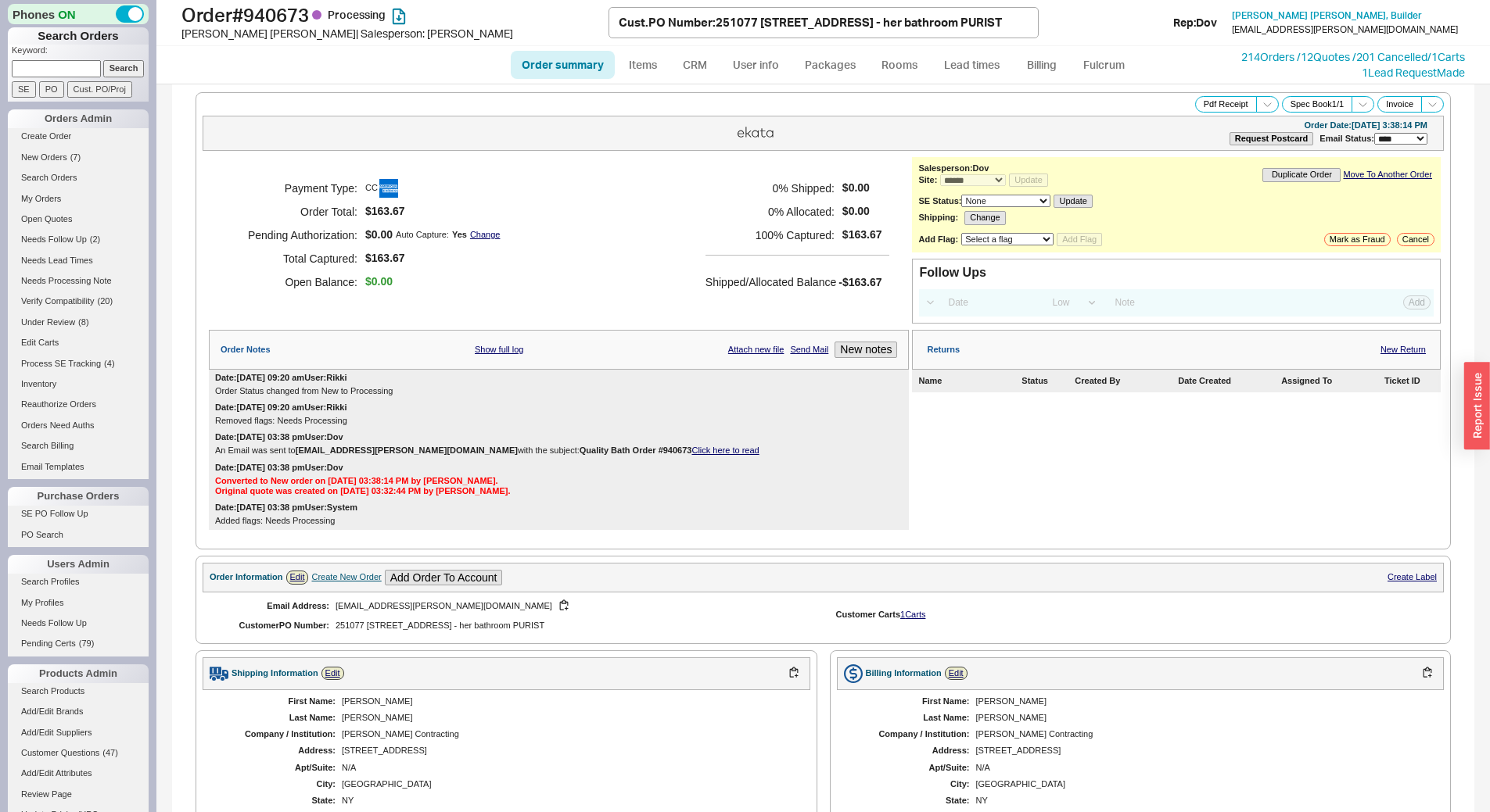
select select "*"
select select "LOW"
select select "3"
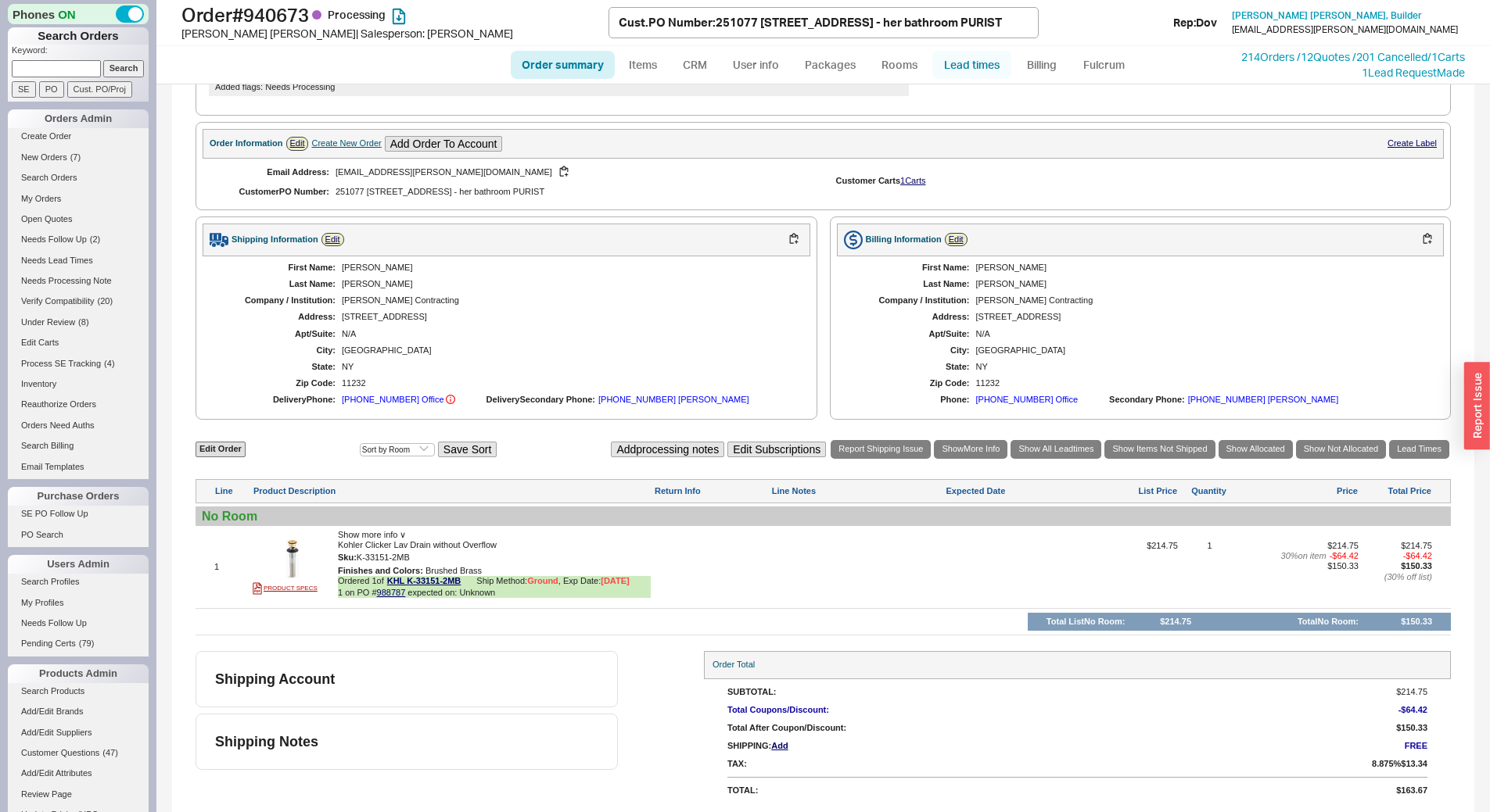
click at [989, 67] on link "Lead times" at bounding box center [972, 65] width 79 height 28
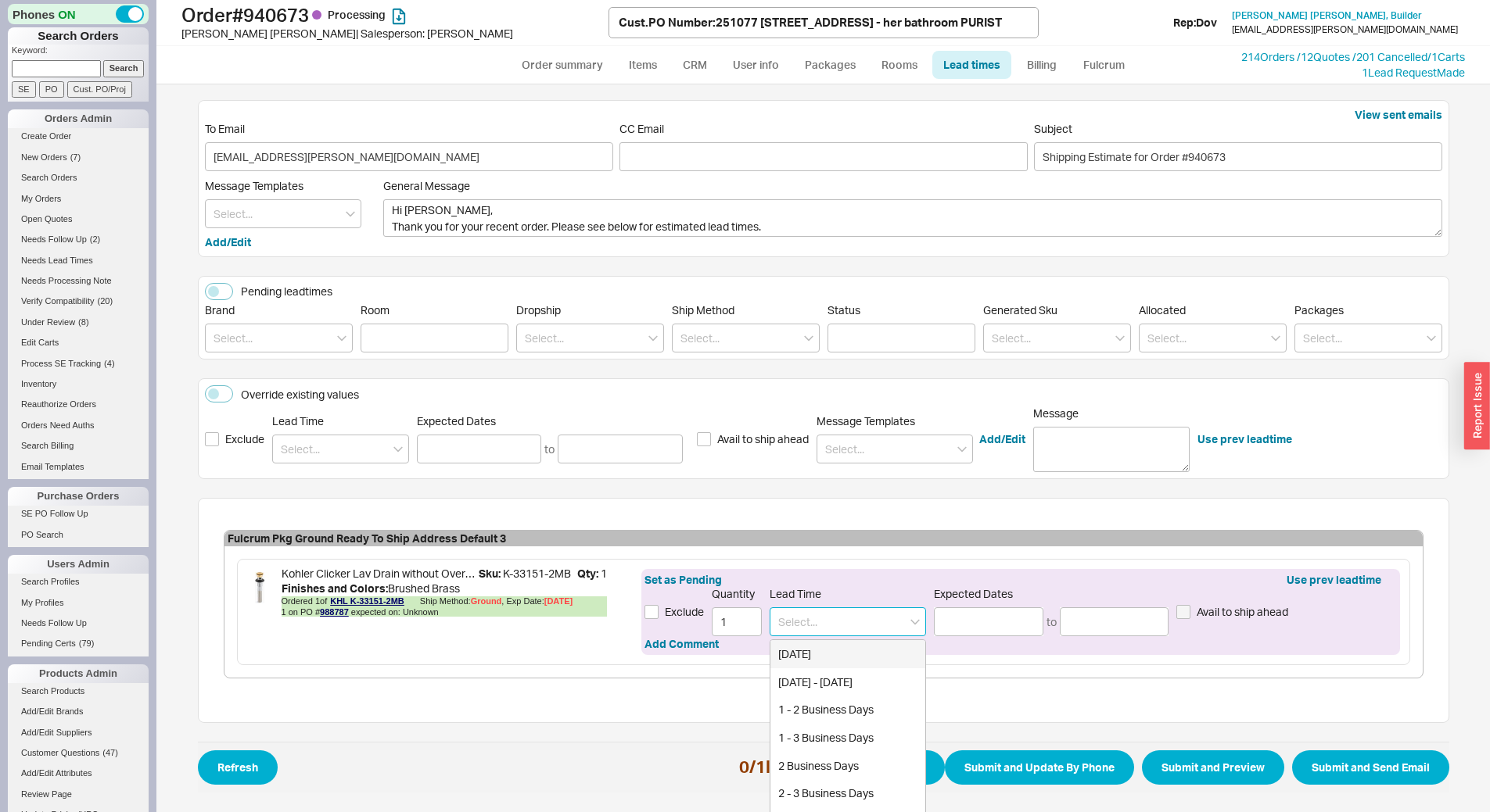
click at [824, 622] on input at bounding box center [848, 622] width 157 height 29
click at [840, 658] on div "3 - 5 Business Days" at bounding box center [848, 654] width 155 height 28
type input "3 - 5 Business Days"
type input "[DATE]"
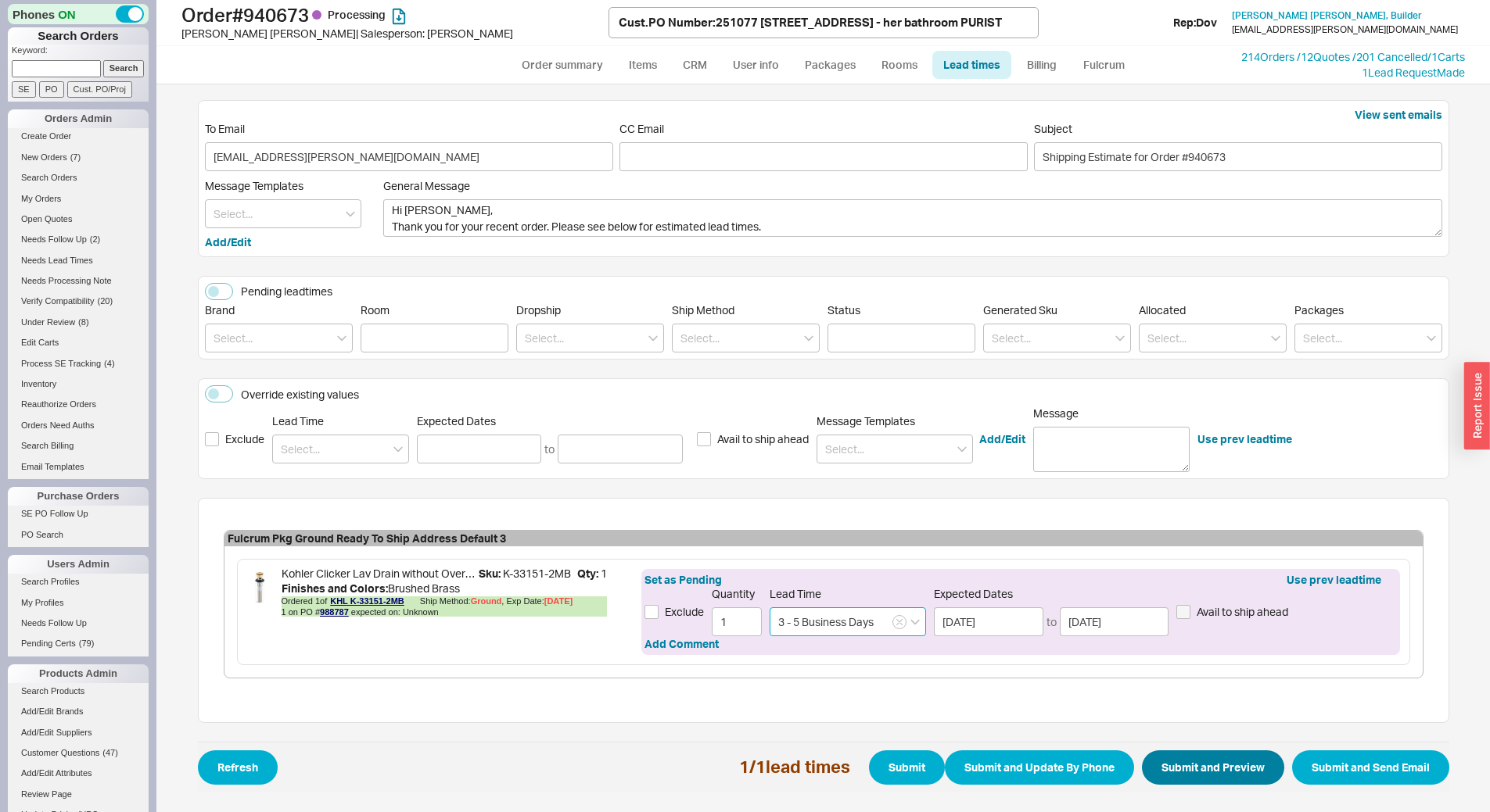
type input "3 - 5 Business Days"
click at [1186, 776] on button "Submit and Preview" at bounding box center [1213, 768] width 142 height 35
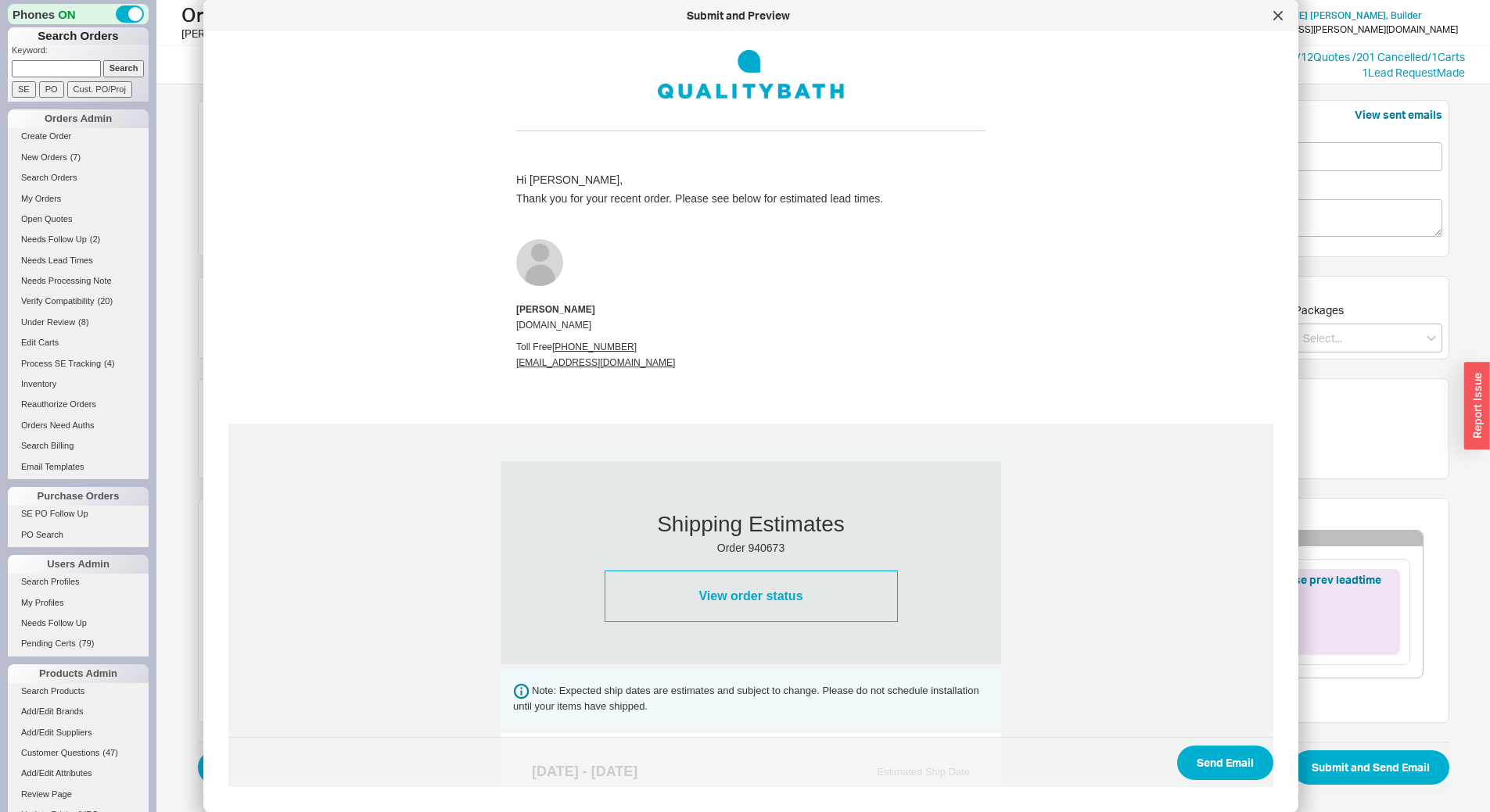
scroll to position [487, 0]
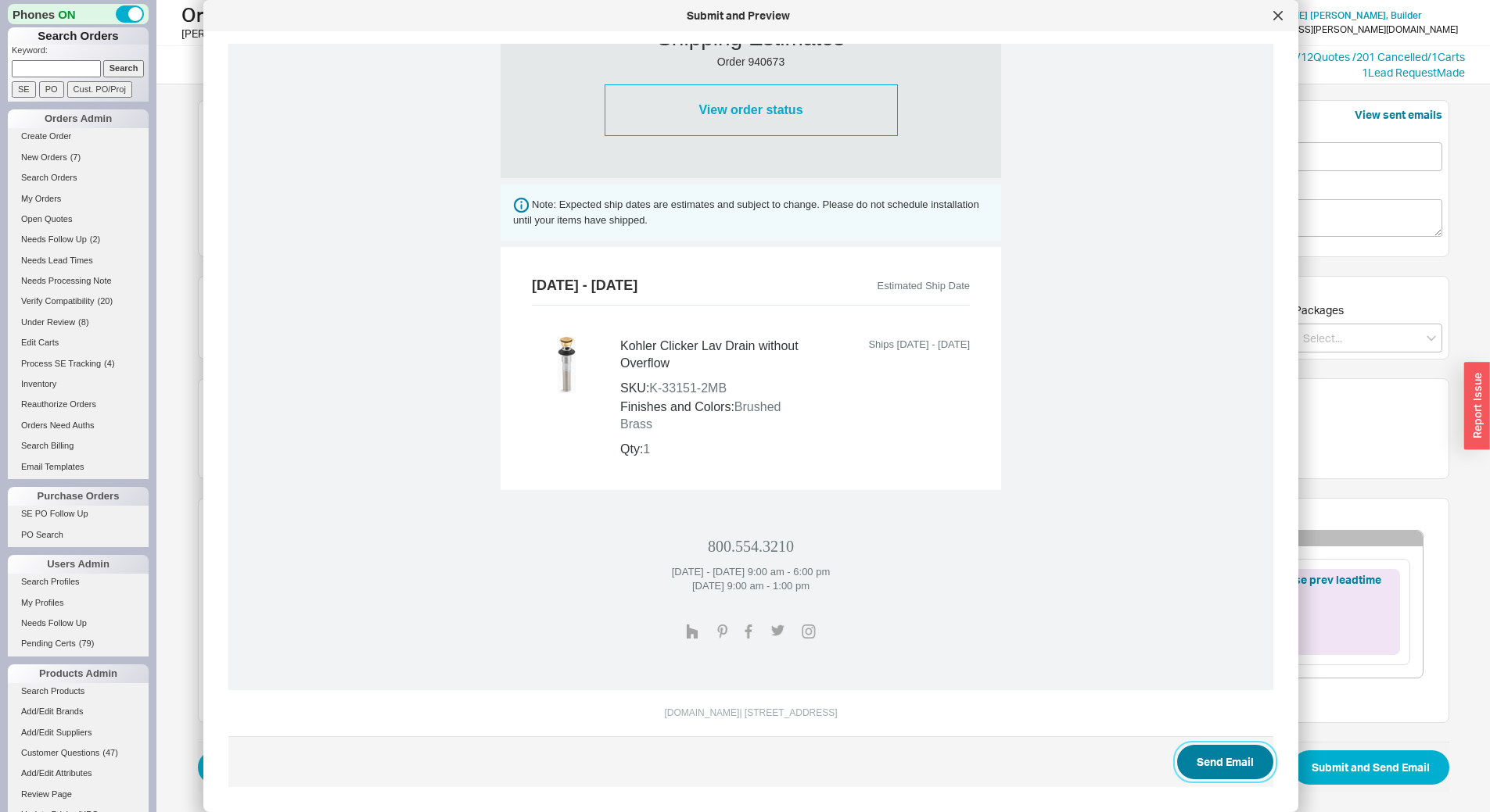
click at [1225, 761] on button "Send Email" at bounding box center [1225, 762] width 96 height 35
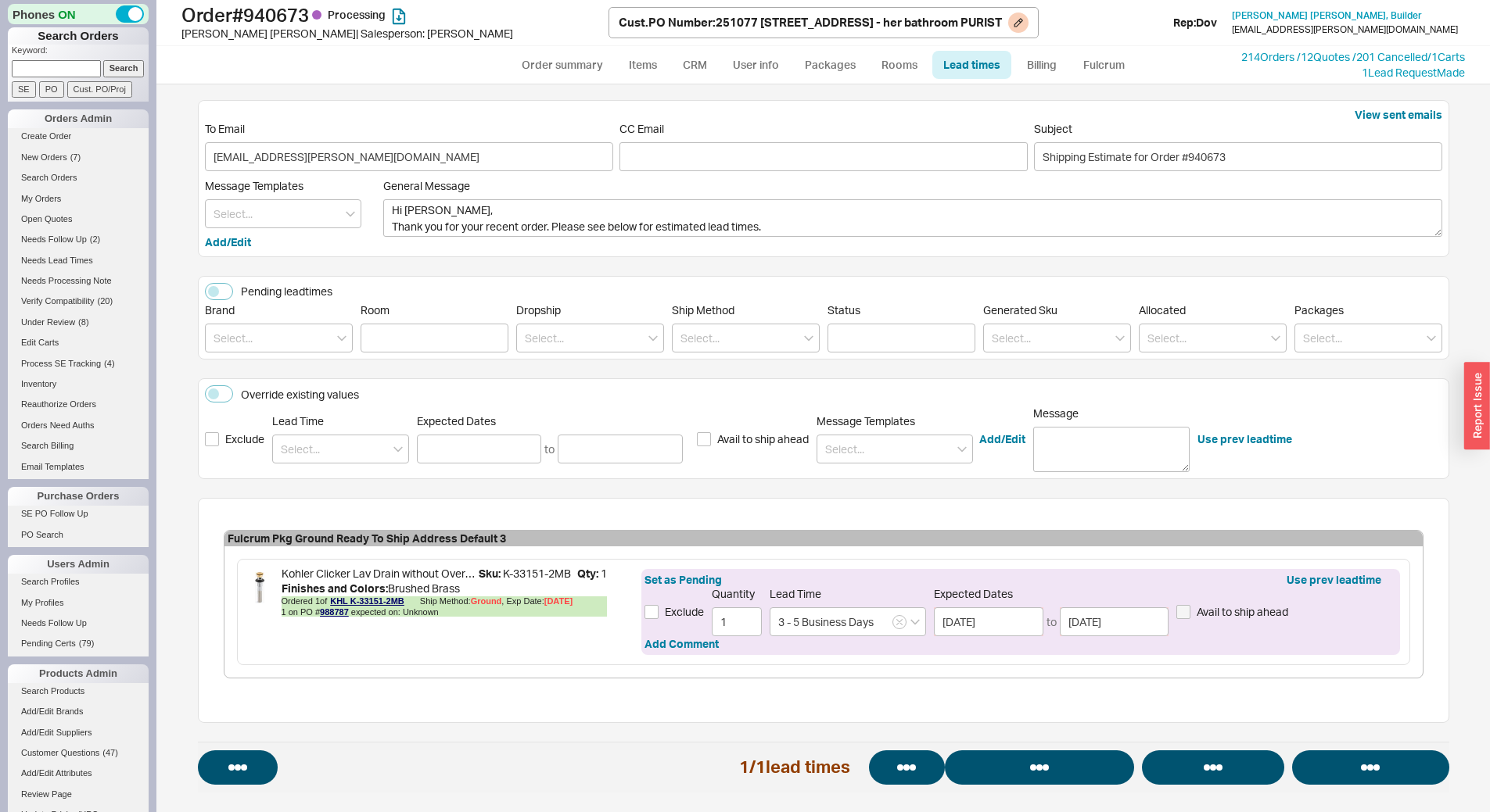
select select "*"
select select "LOW"
select select "3"
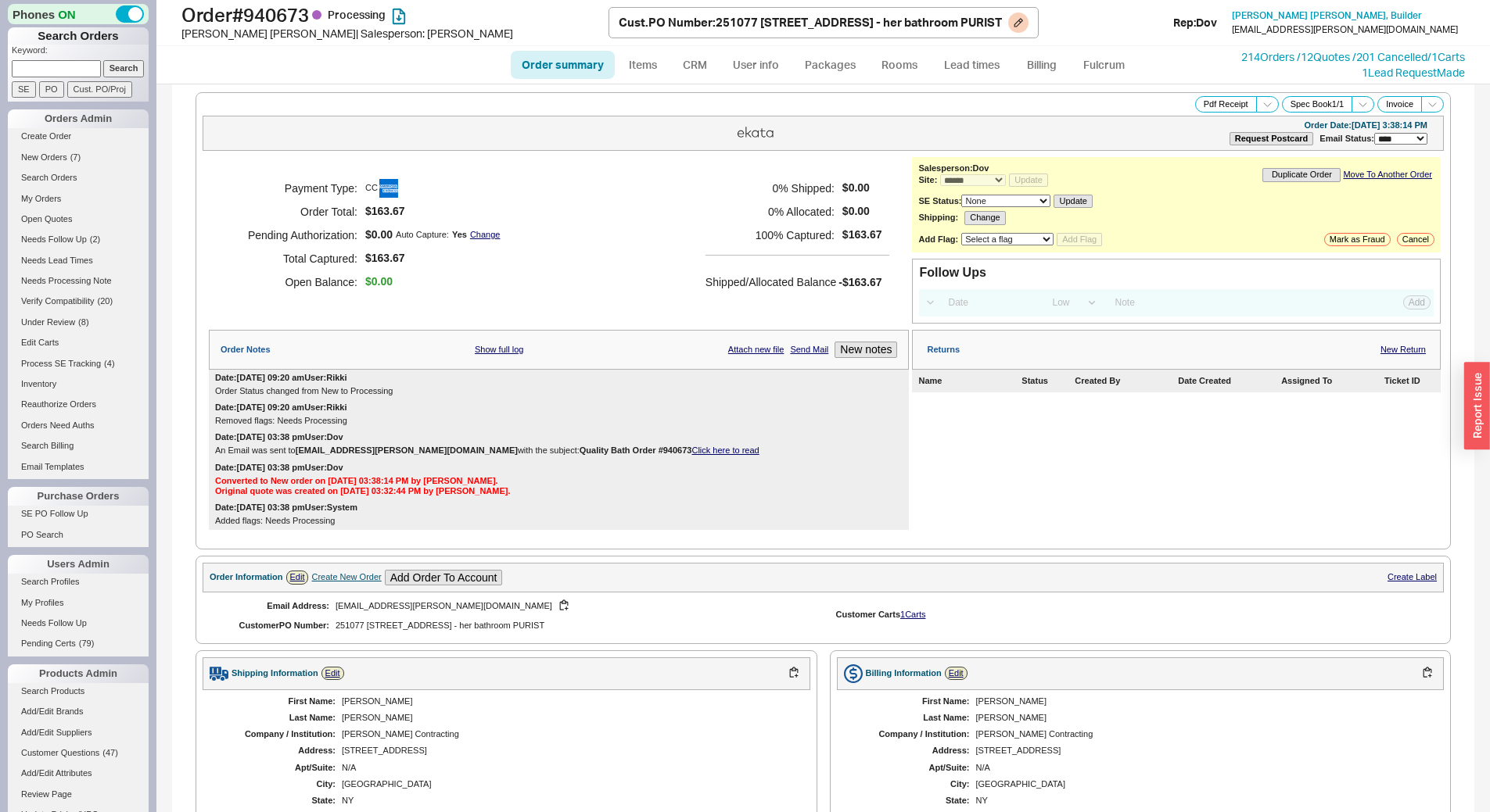
select select "*"
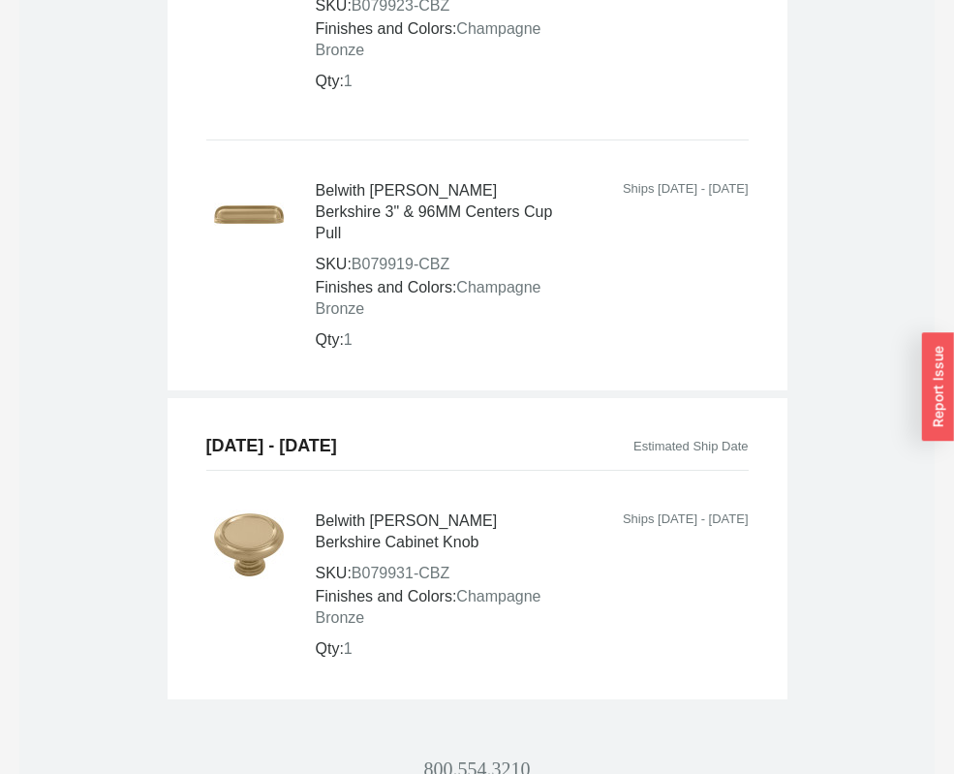
scroll to position [2682, 0]
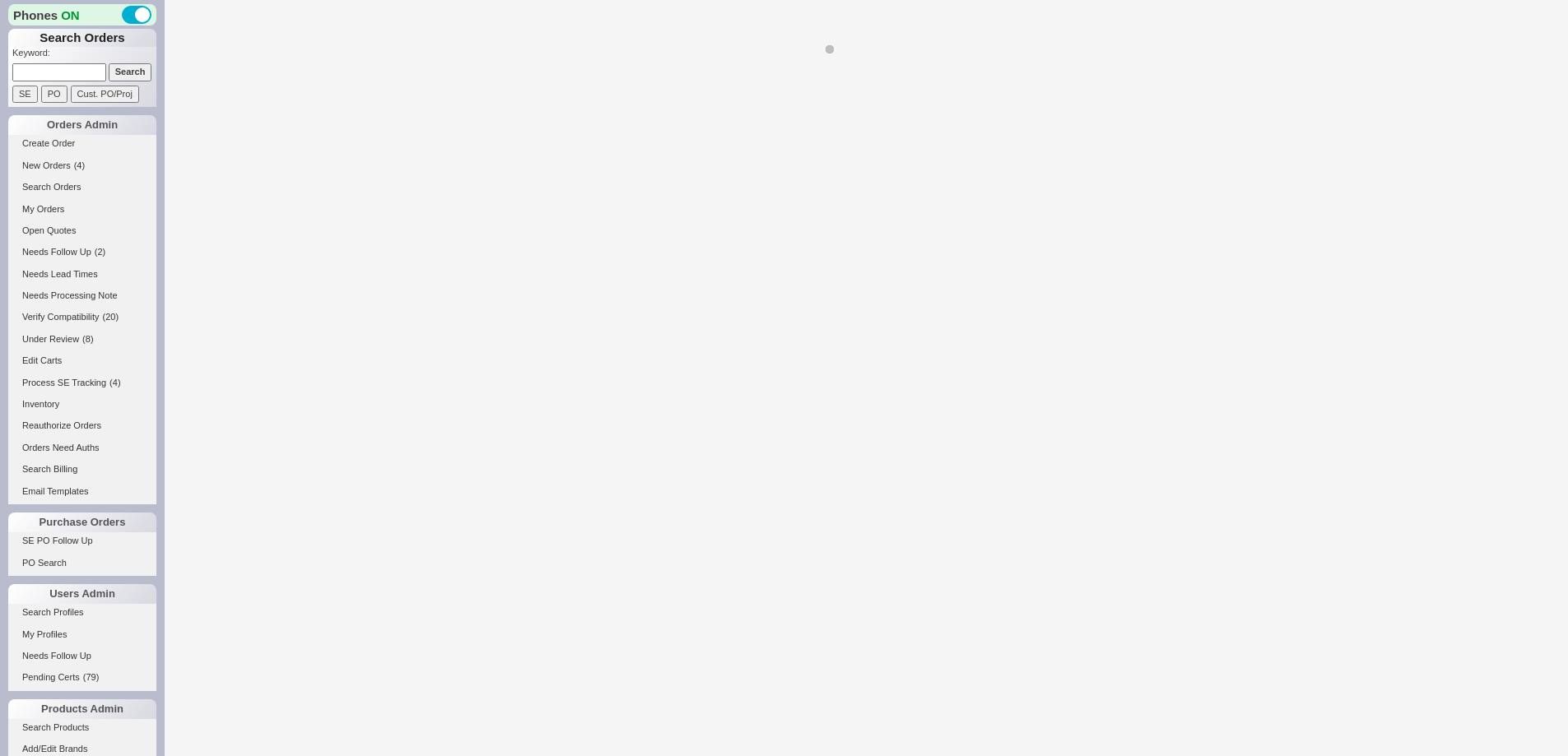
select select "LOW"
select select "3"
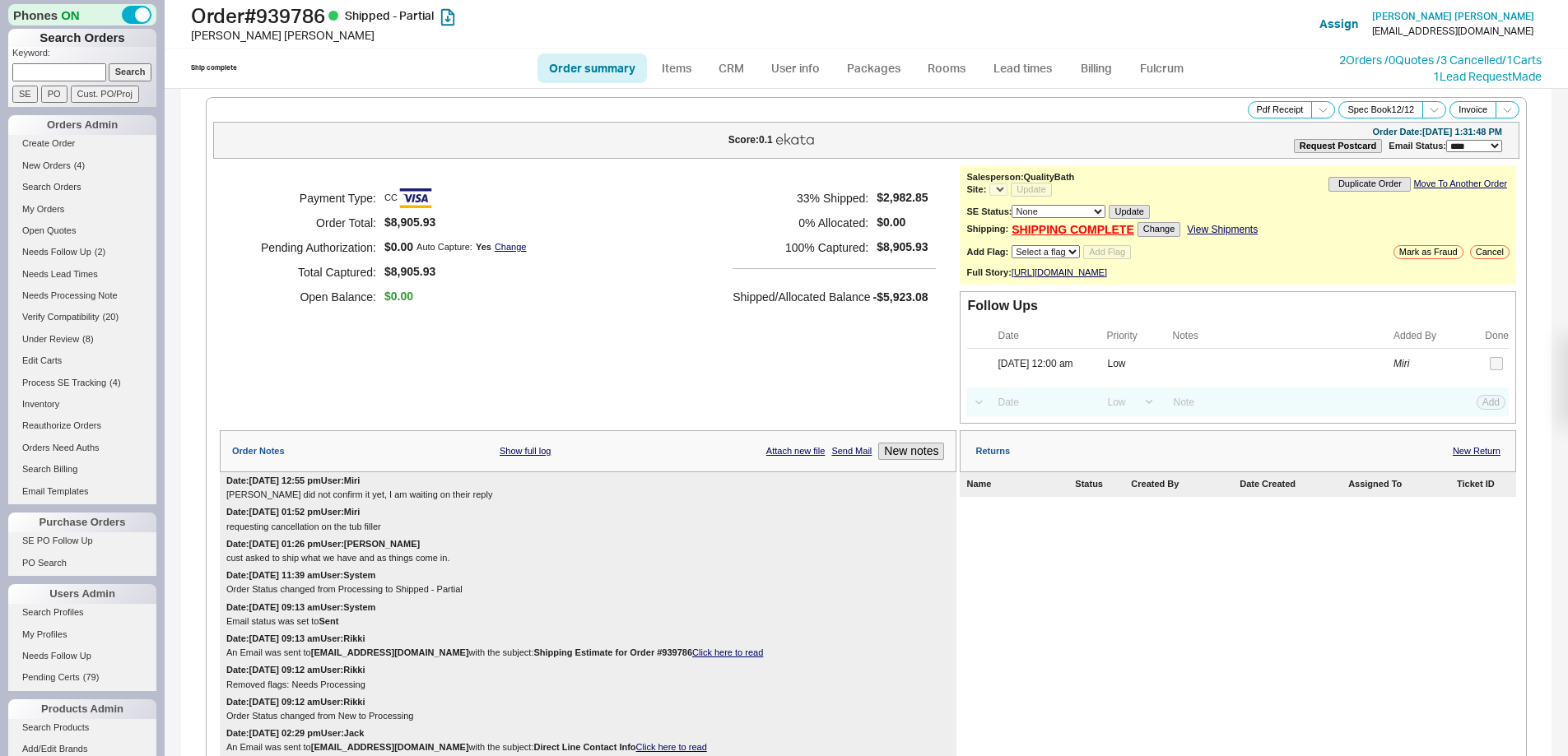
select select "*"
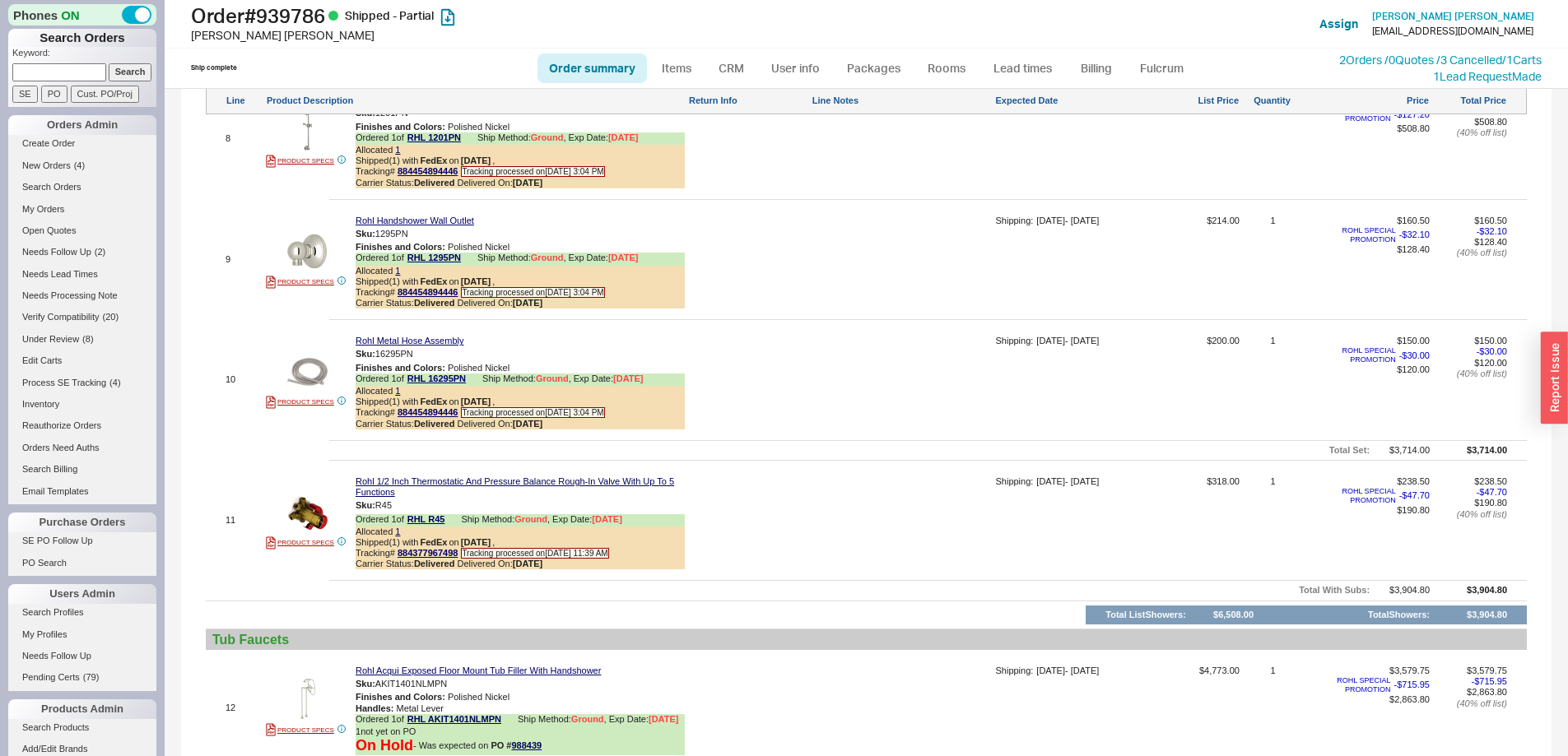
scroll to position [2247, 0]
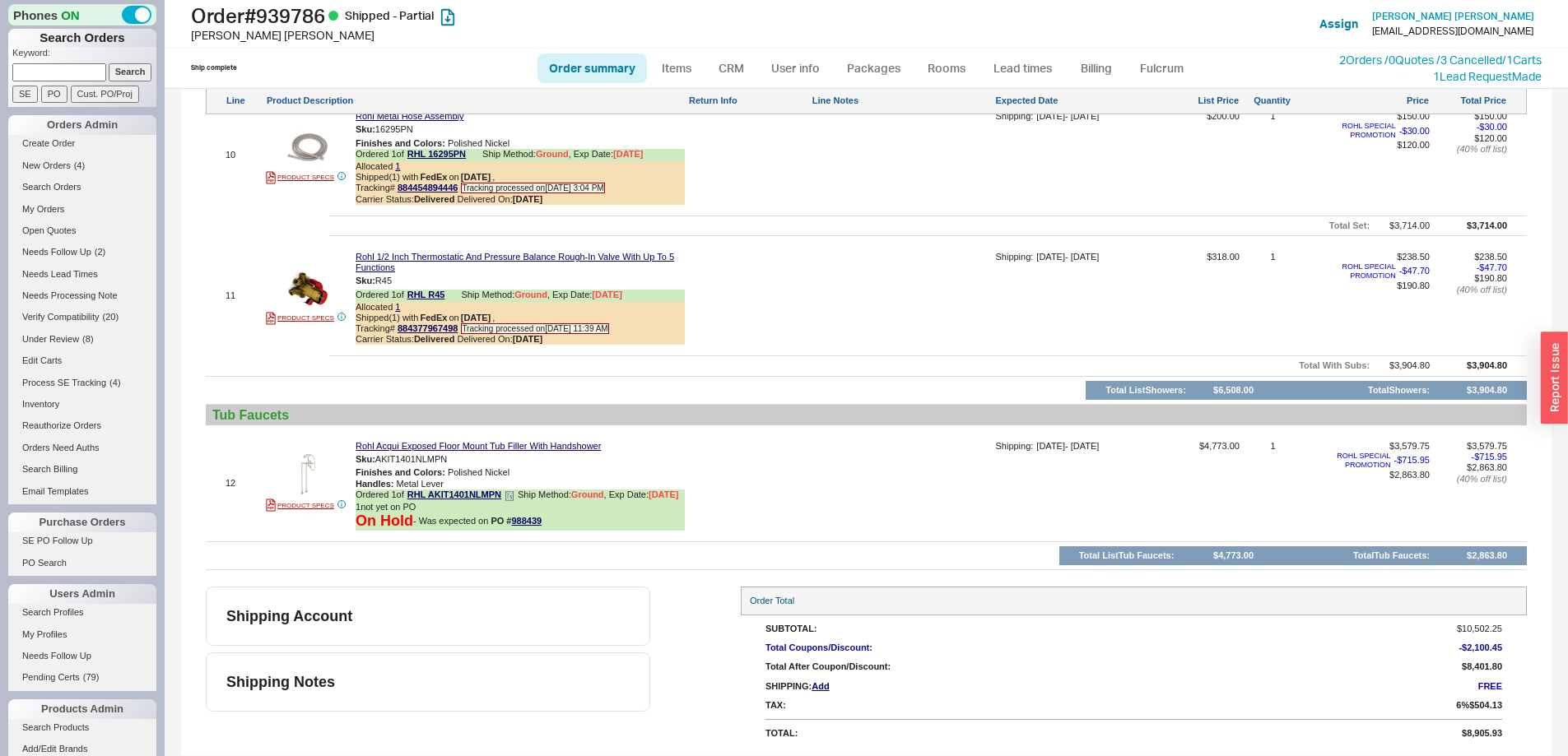
click at [512, 491] on icon at bounding box center [510, 496] width 10 height 10
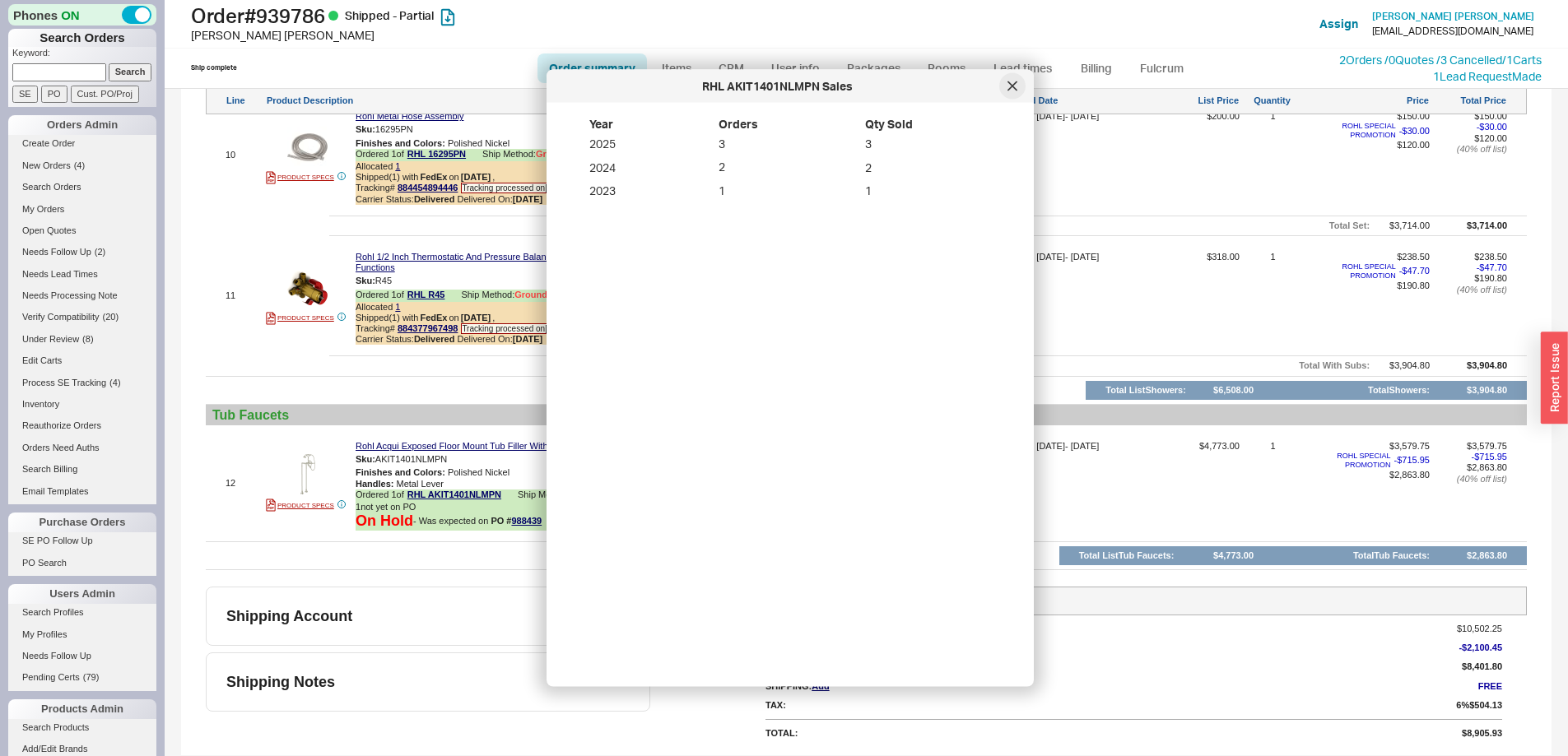
click at [1014, 84] on icon at bounding box center [1013, 86] width 8 height 8
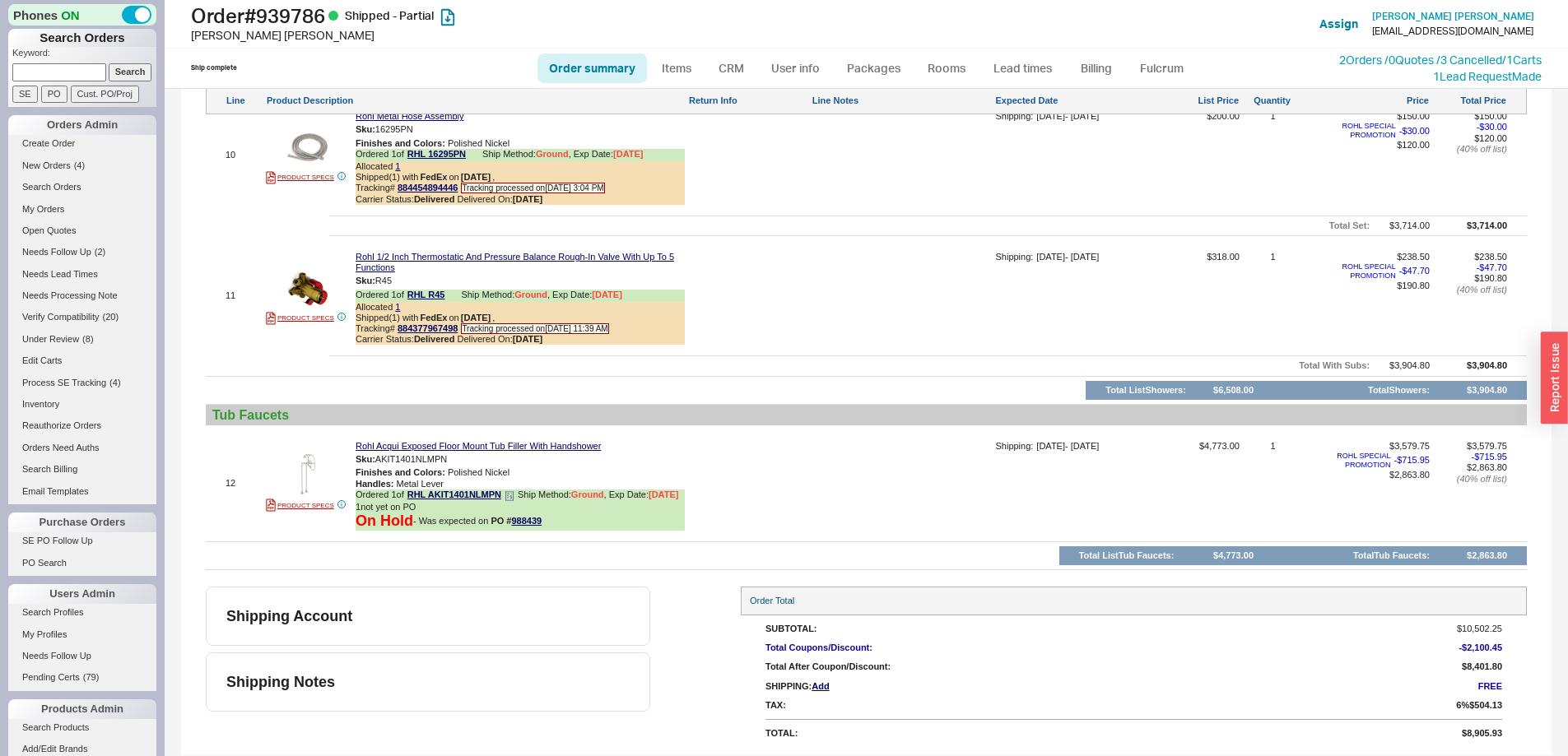
click at [512, 491] on icon at bounding box center [510, 496] width 10 height 10
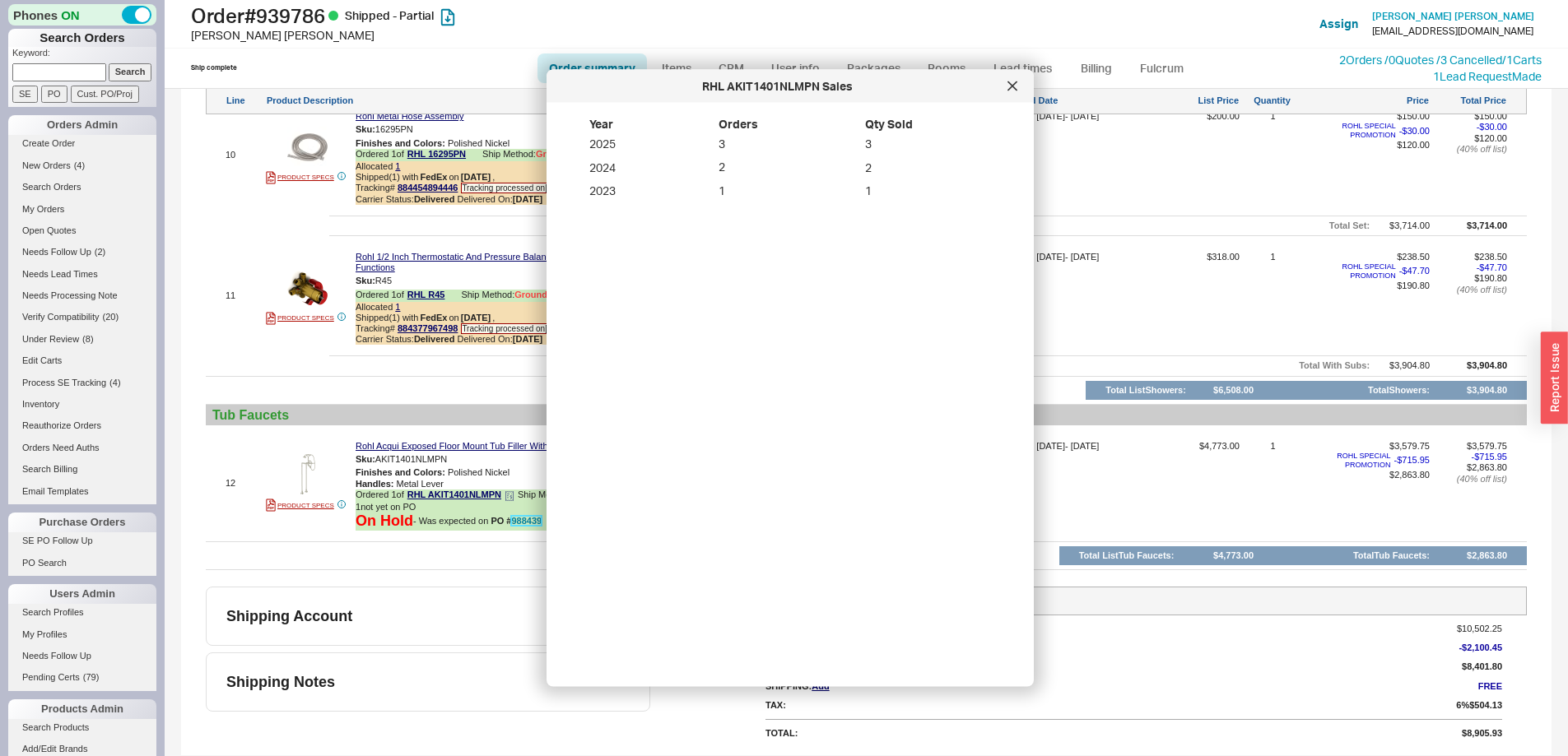
click at [524, 522] on link "988439" at bounding box center [527, 521] width 31 height 10
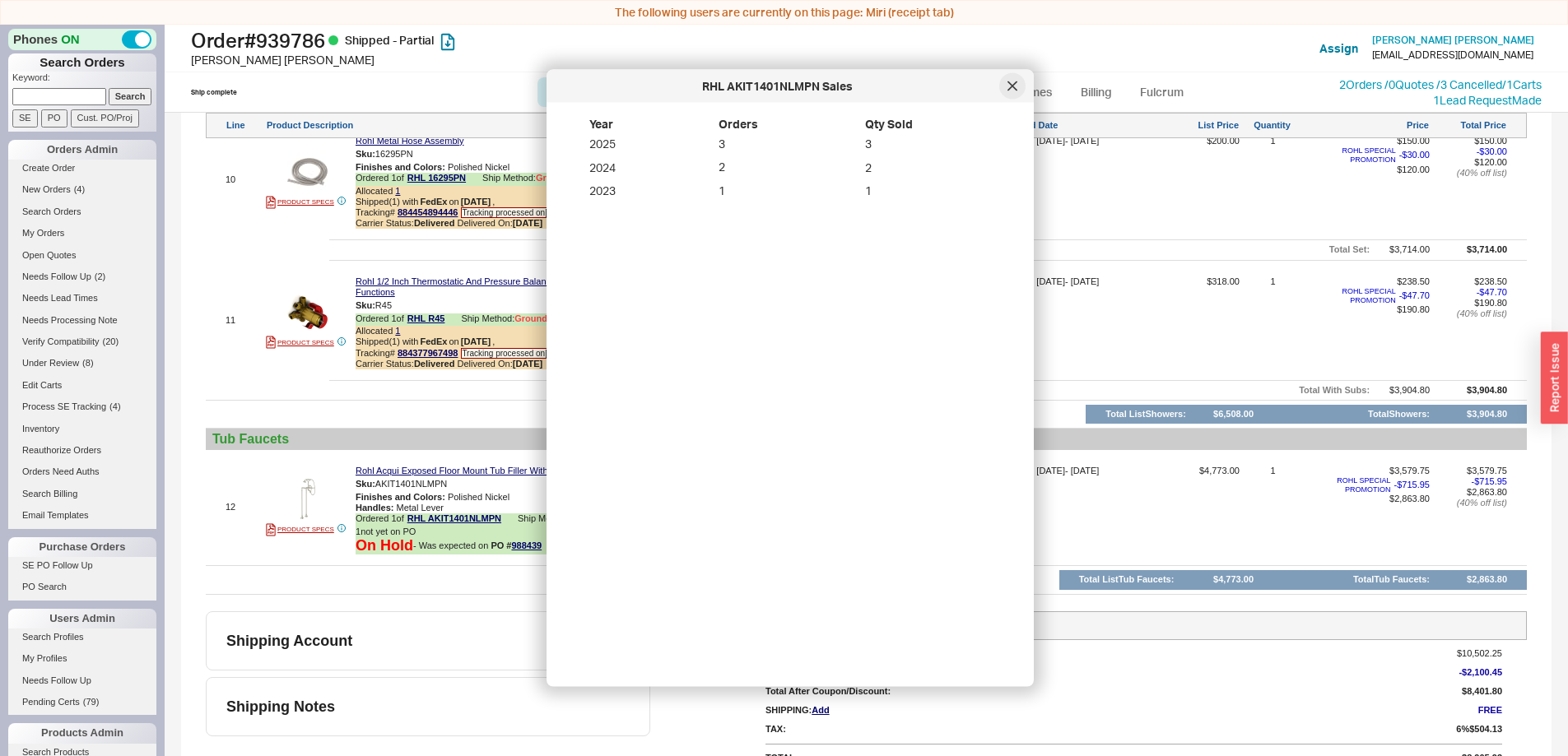
click at [1006, 88] on div at bounding box center [1012, 86] width 26 height 26
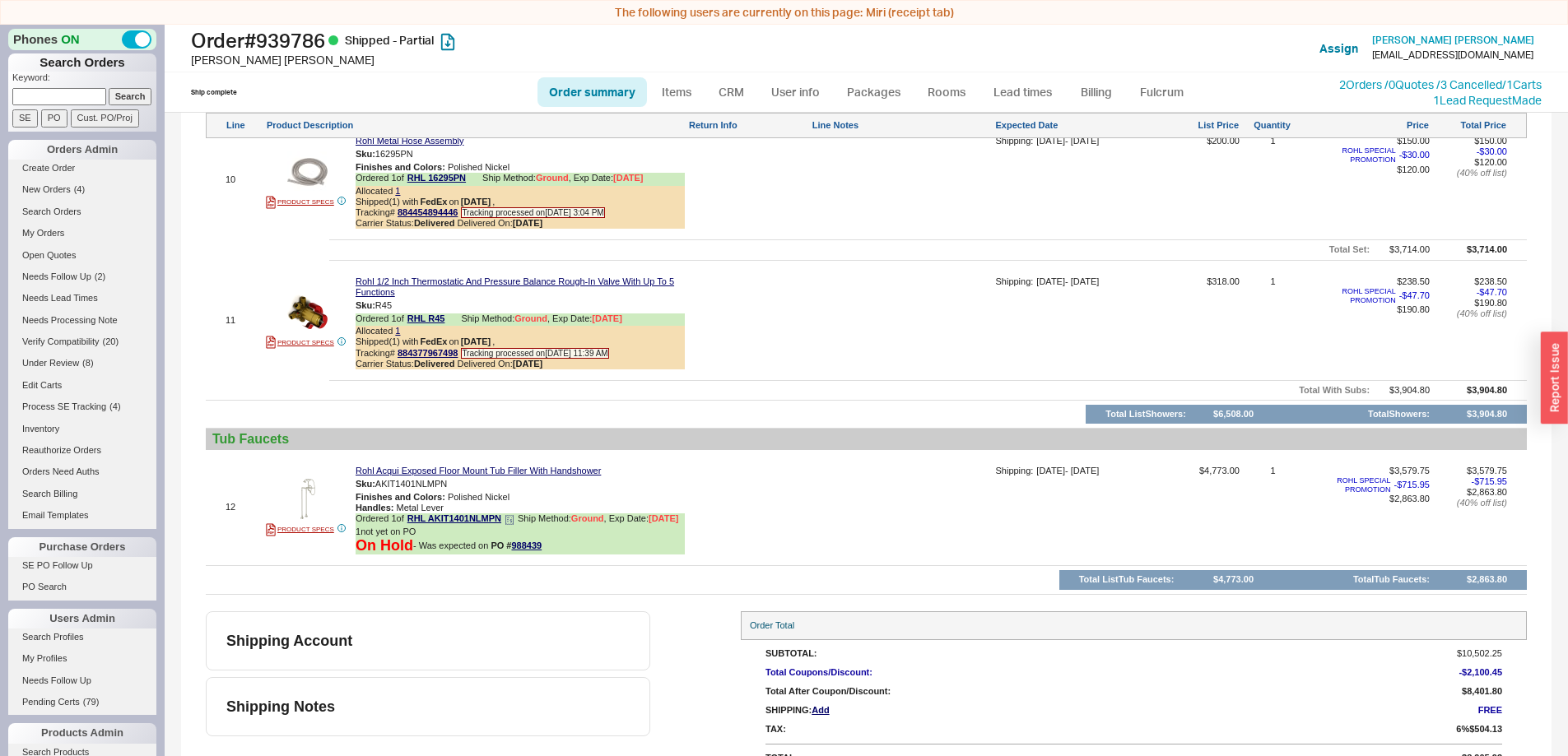
click at [516, 513] on div "Ordered 1 of RHL AKIT1401NLMPN Ship Method: Ground , Exp Date: 9/18/25" at bounding box center [519, 519] width 329 height 13
click at [514, 515] on icon at bounding box center [510, 520] width 10 height 10
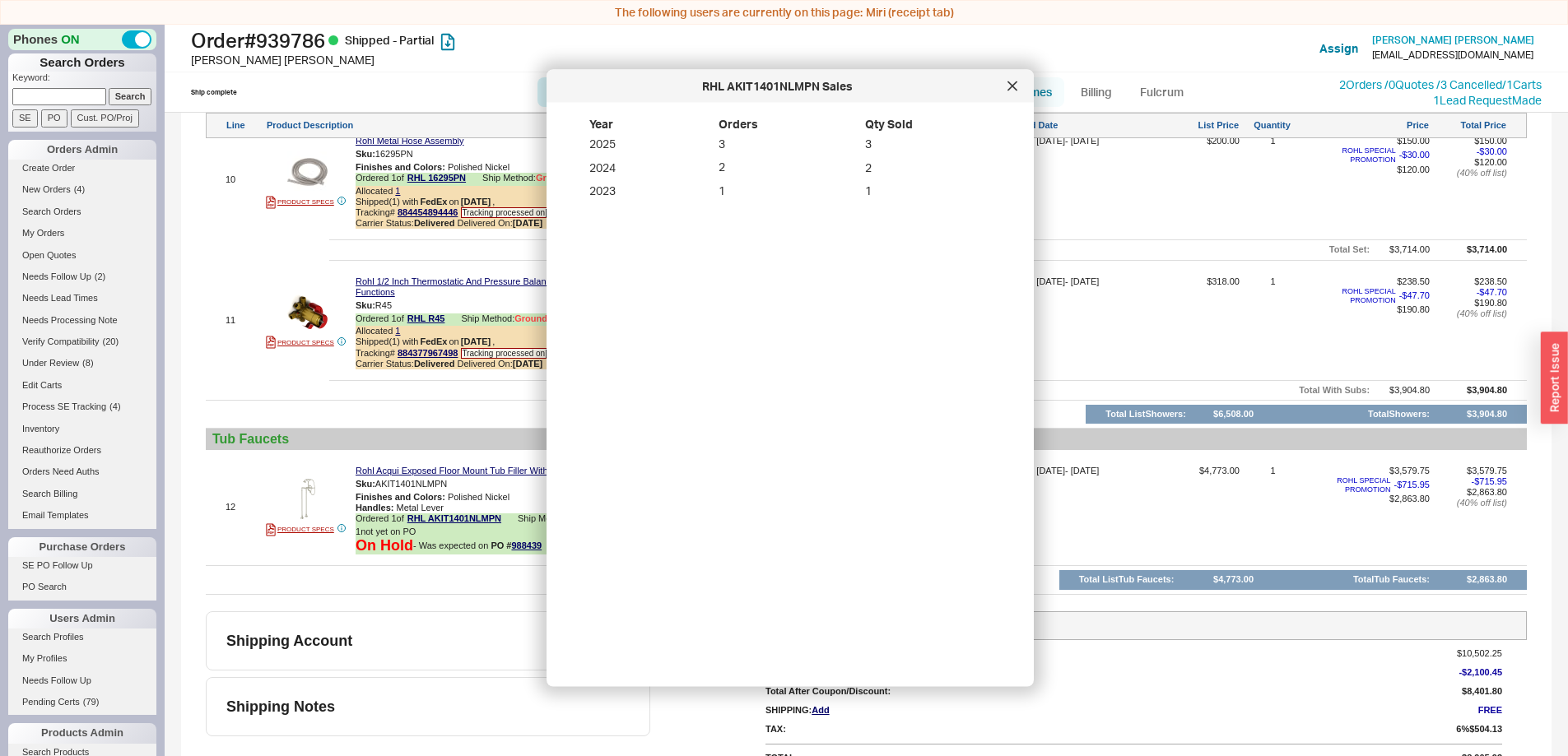
drag, startPoint x: 1008, startPoint y: 80, endPoint x: 1018, endPoint y: 79, distance: 10.0
click at [1008, 79] on div at bounding box center [1012, 86] width 26 height 26
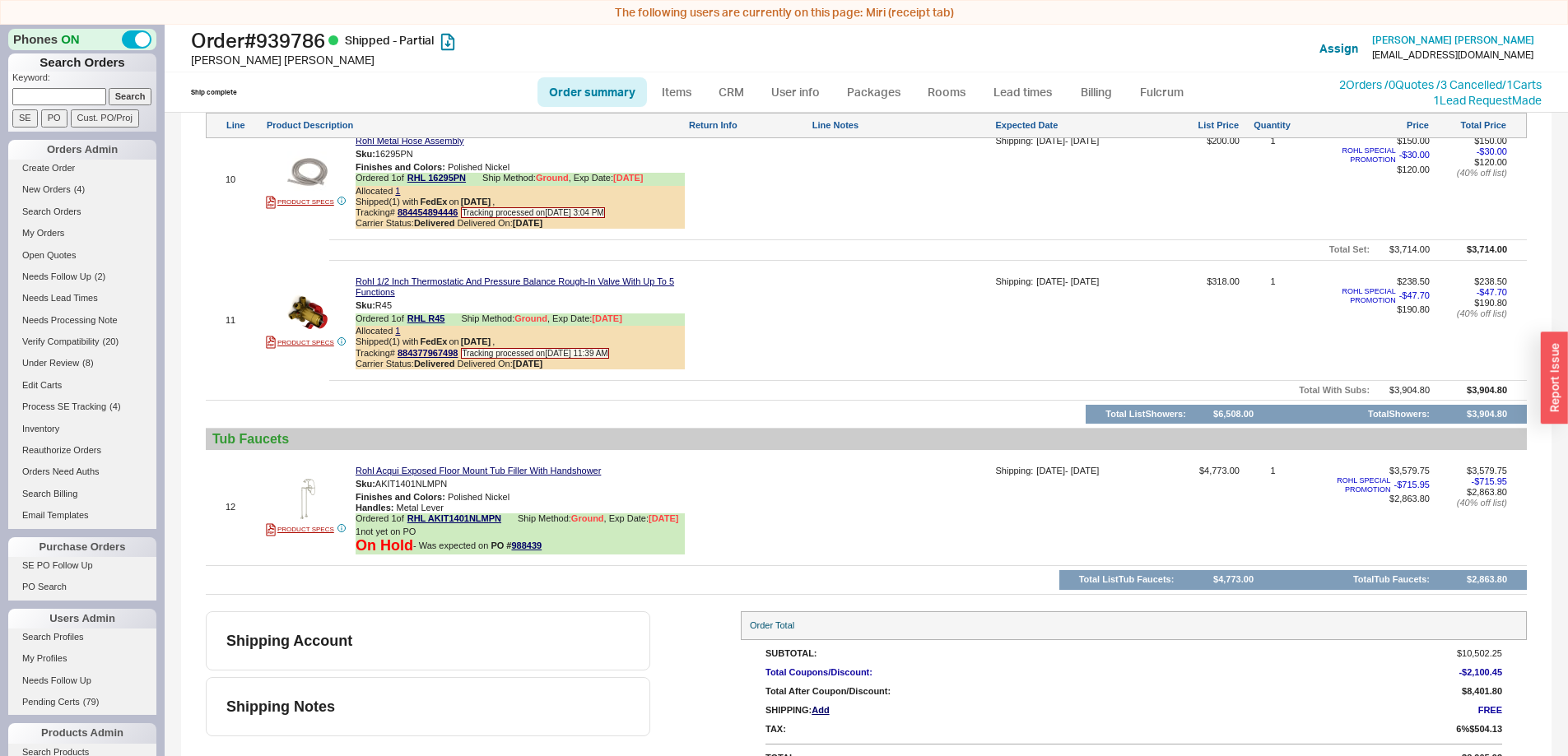
scroll to position [2246, 0]
click at [460, 477] on button "button" at bounding box center [459, 484] width 20 height 15
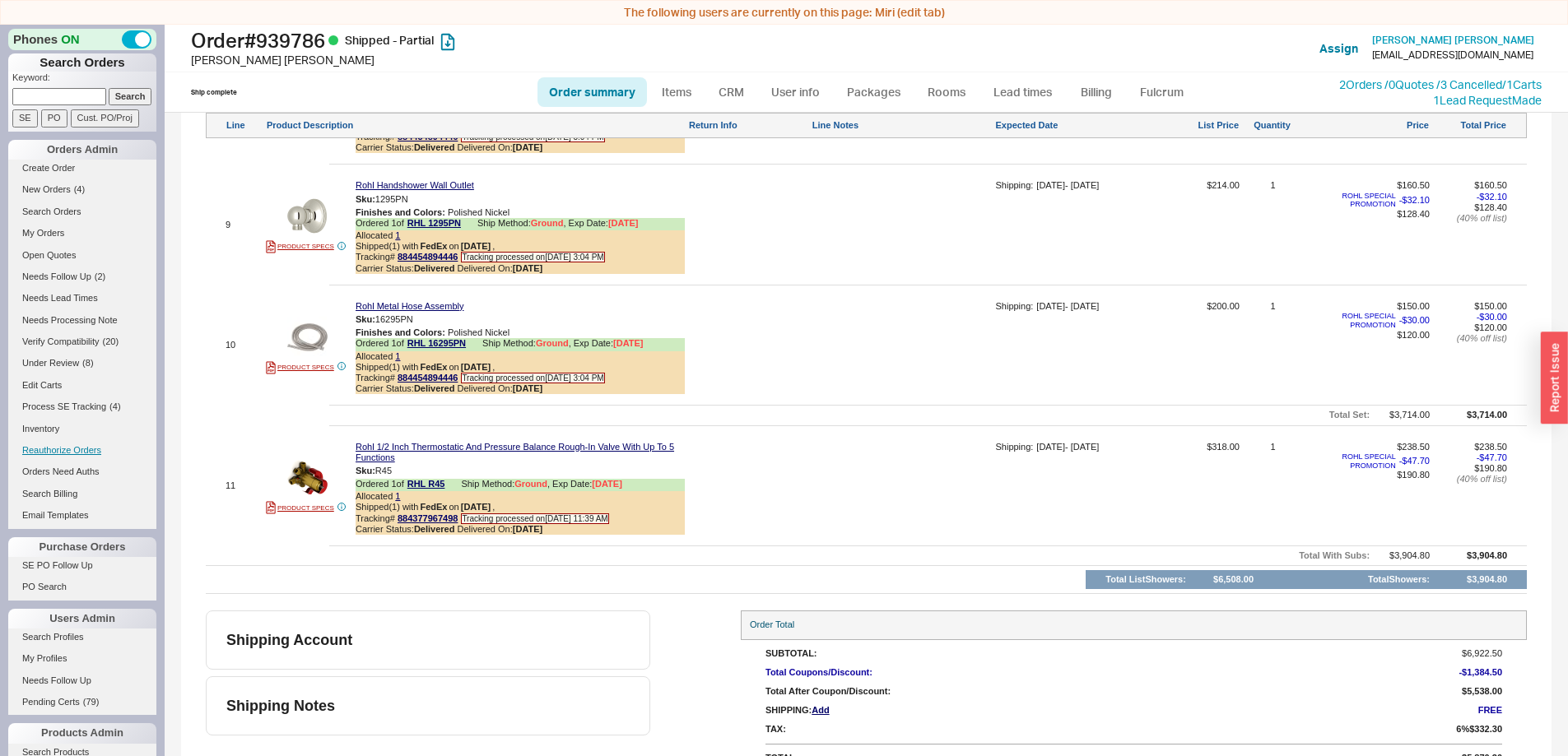
scroll to position [2071, 0]
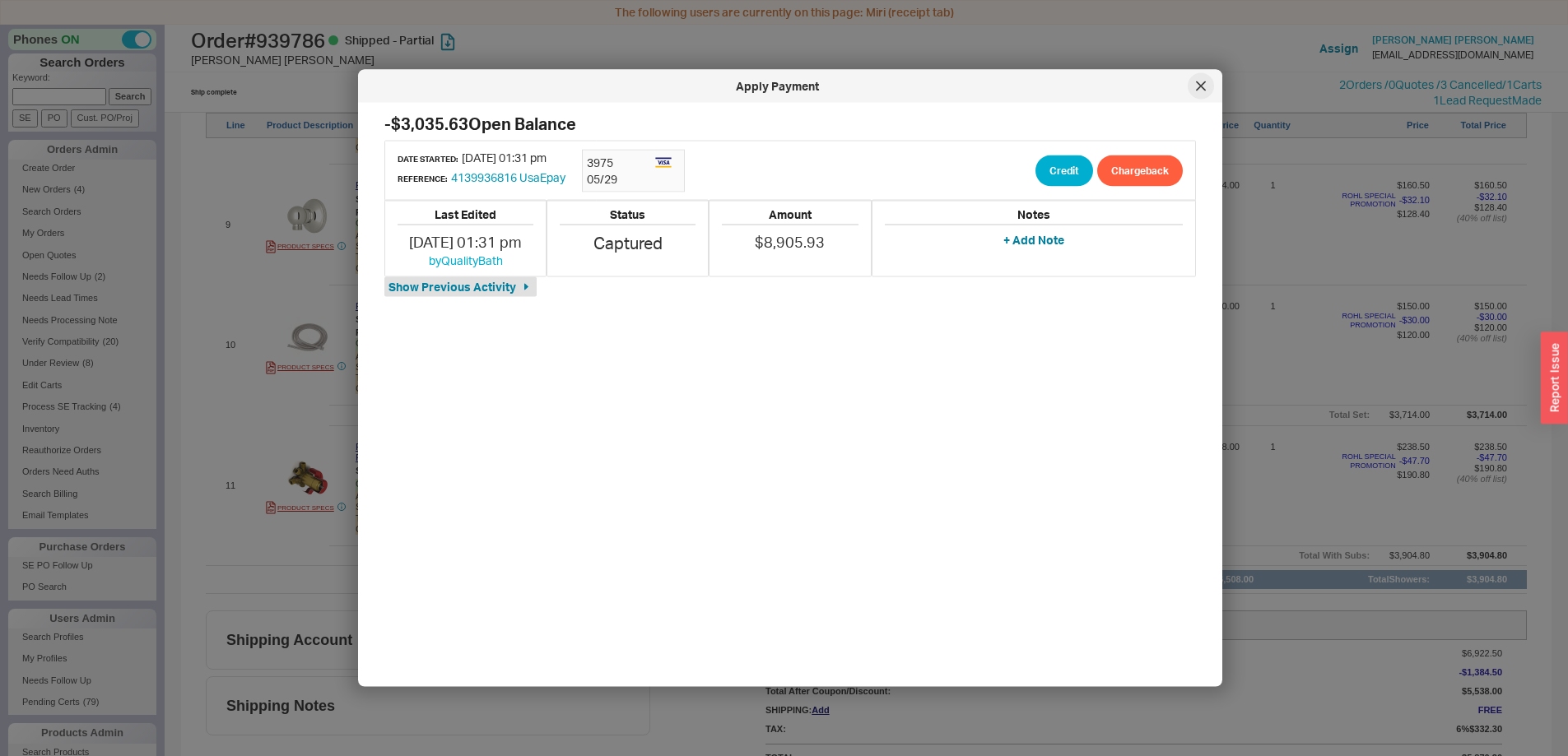
click at [1211, 88] on div at bounding box center [1201, 86] width 26 height 26
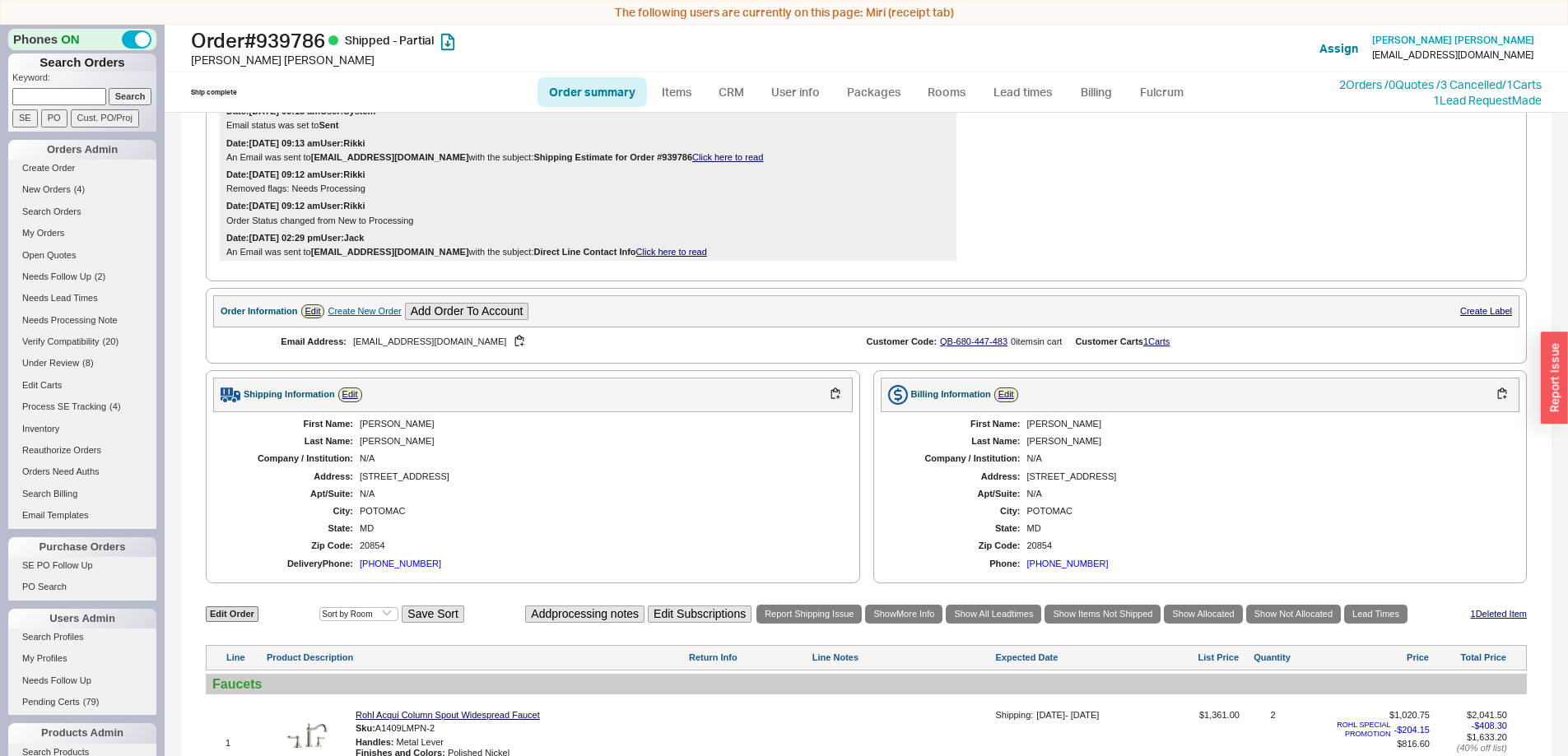
scroll to position [658, 0]
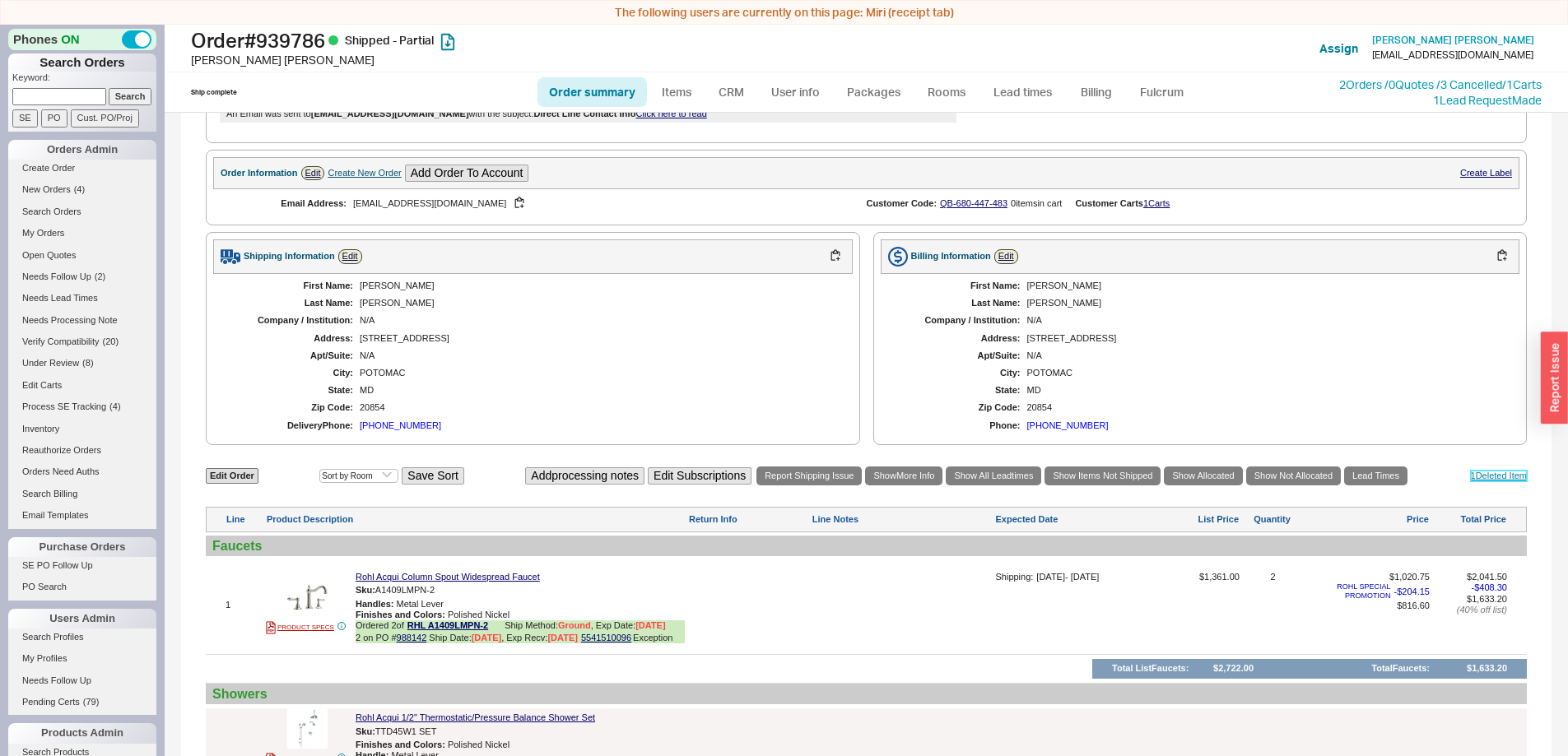
click at [1487, 482] on link "1 Deleted Item" at bounding box center [1499, 476] width 57 height 11
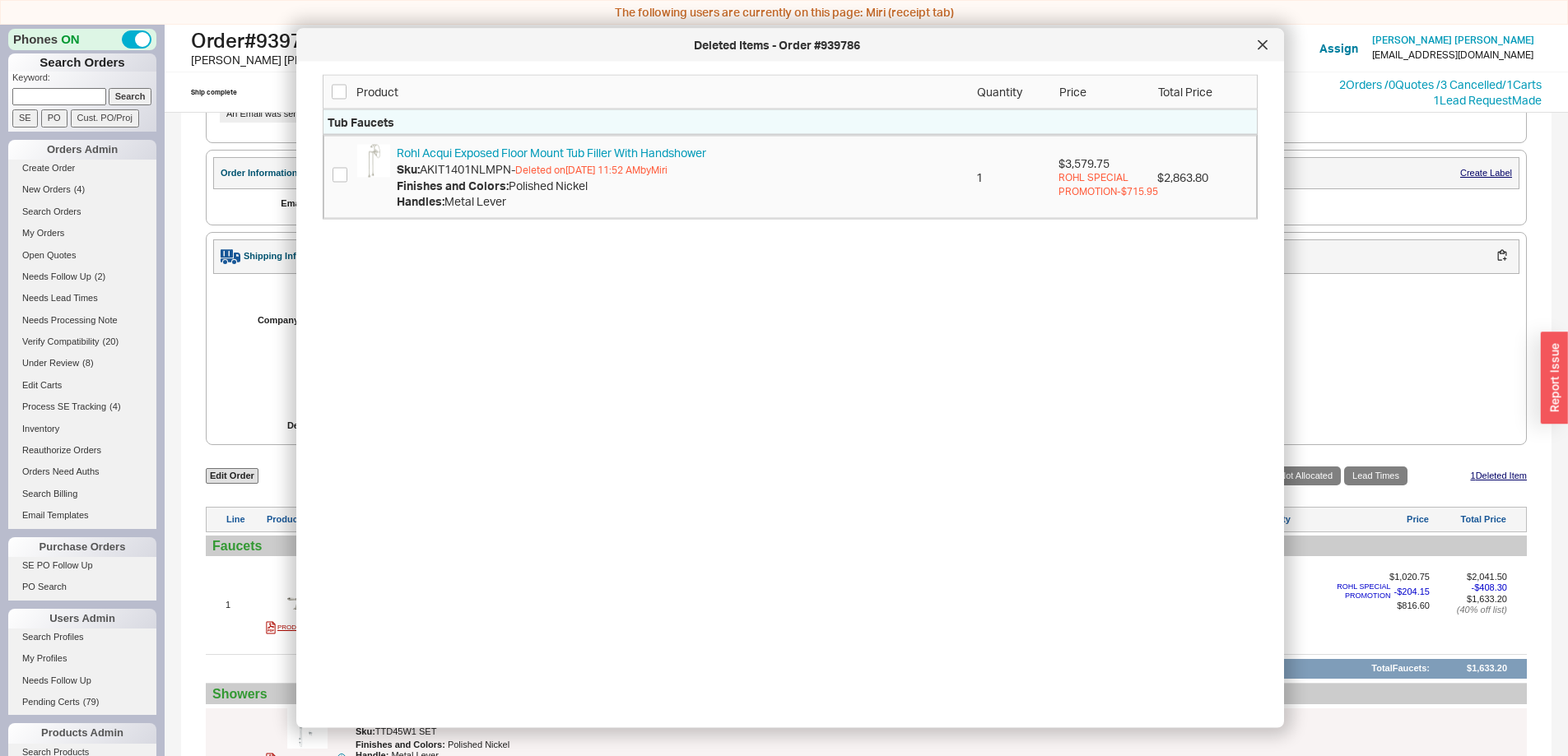
click at [484, 165] on span "AKIT1401NLMPN -" at bounding box center [467, 168] width 95 height 14
copy span "AKIT1401NLMPN"
click at [1254, 58] on div "Deleted Items - Order #939786" at bounding box center [790, 45] width 988 height 33
click at [1271, 37] on div at bounding box center [1262, 45] width 26 height 26
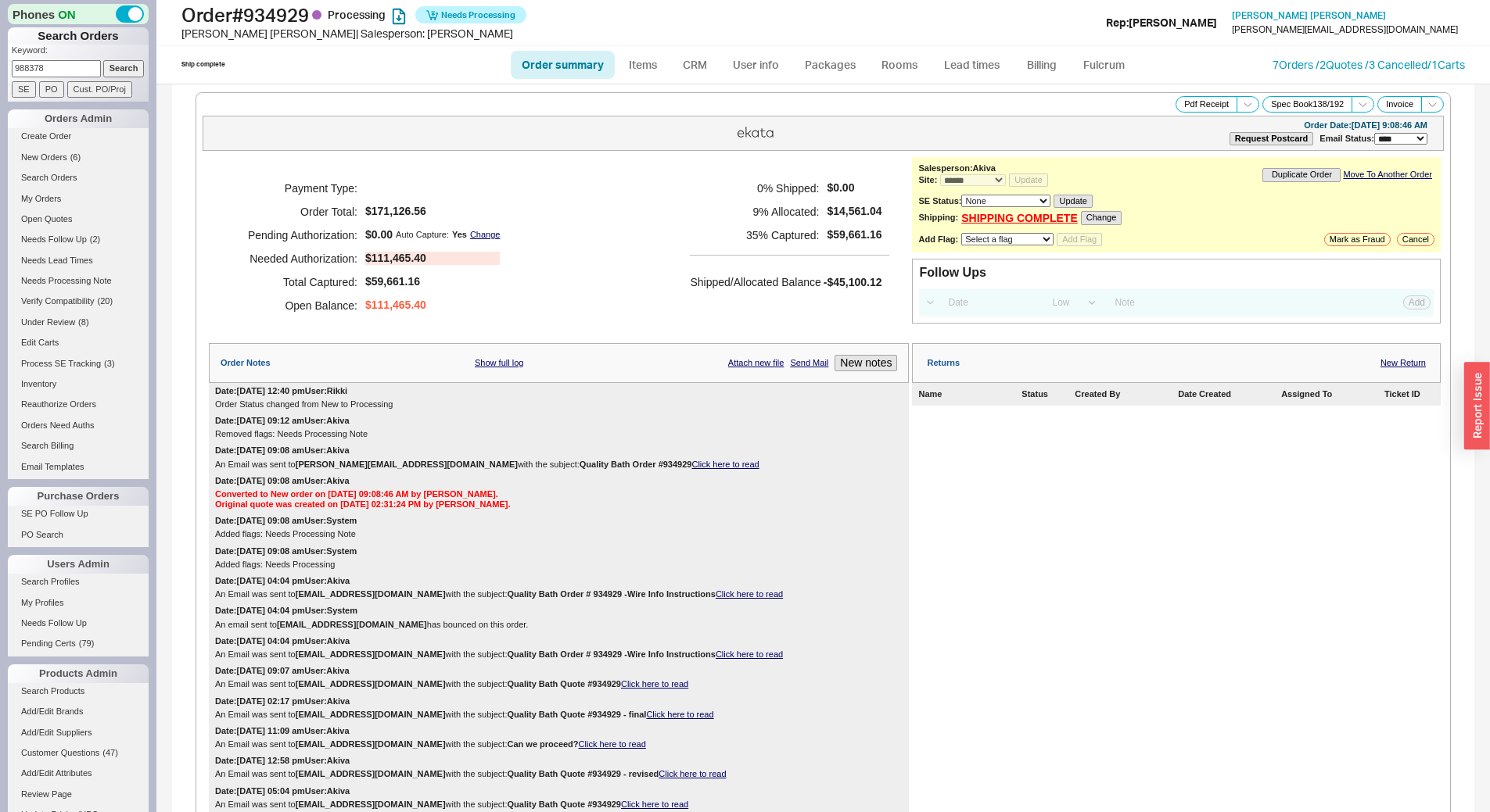
select select "*"
select select "LOW"
select select "3"
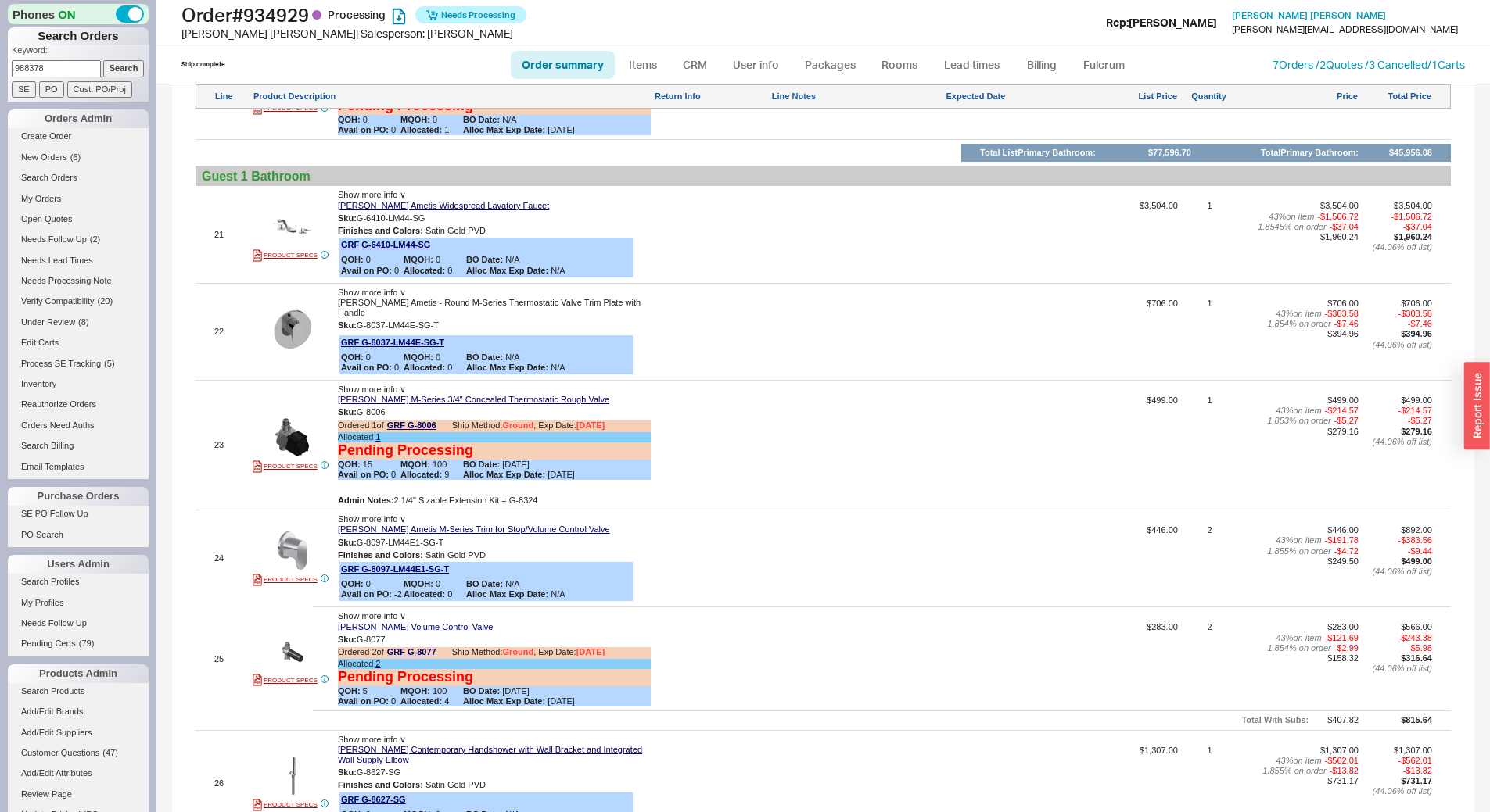
scroll to position [3206, 0]
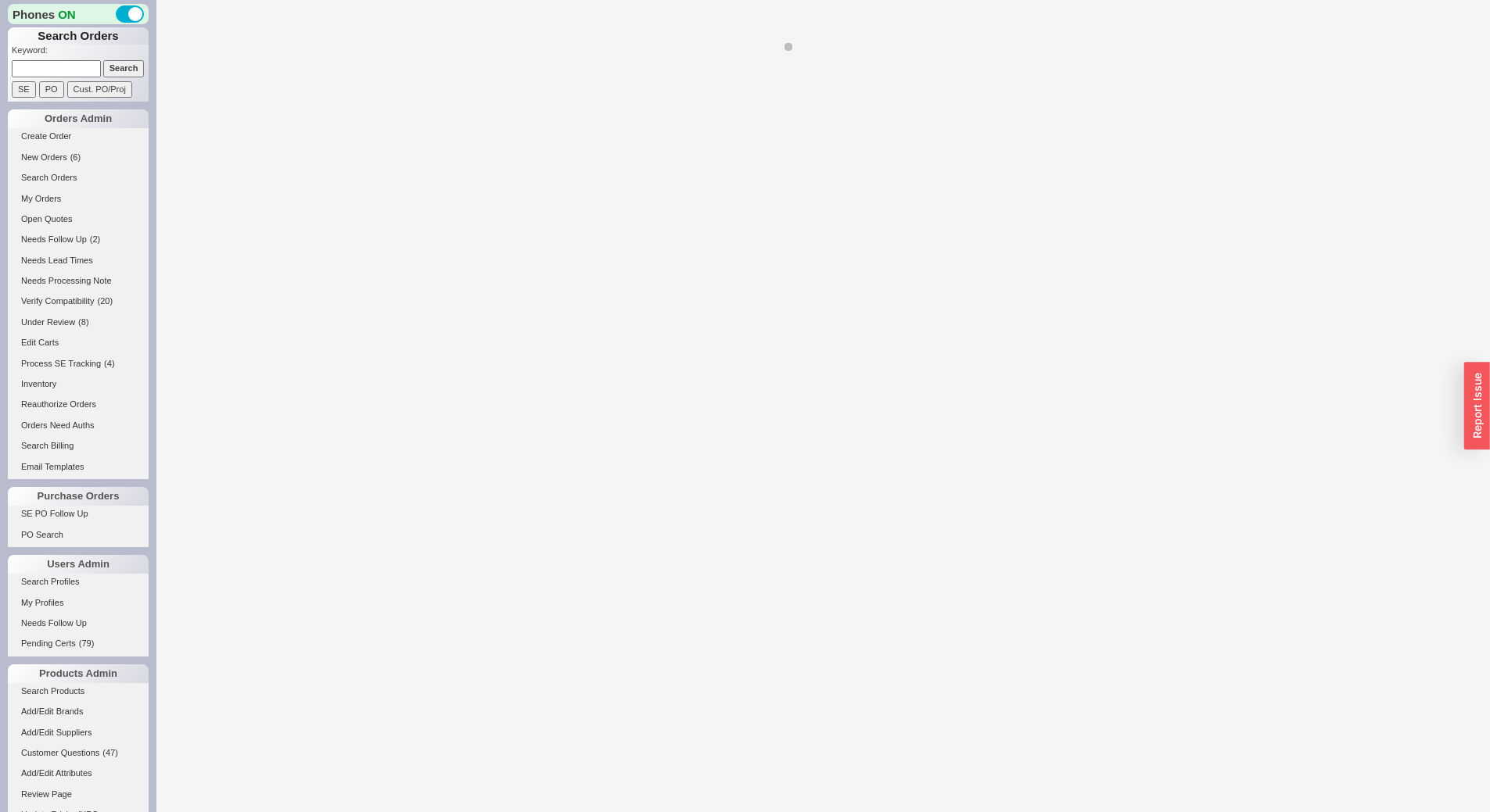
select select "*"
select select "LOW"
select select "3"
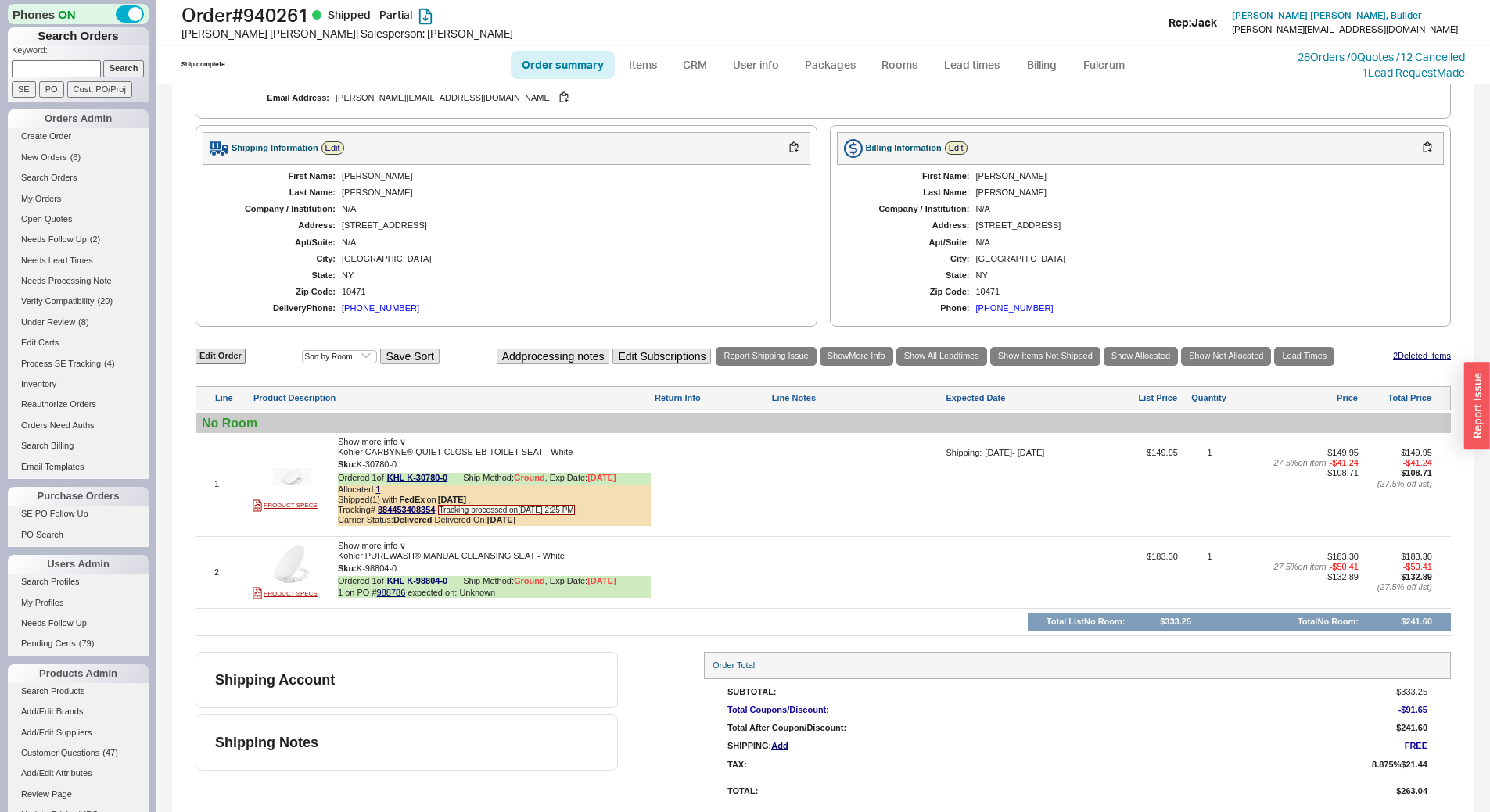
scroll to position [744, 0]
click at [983, 65] on link "Lead times" at bounding box center [972, 65] width 79 height 28
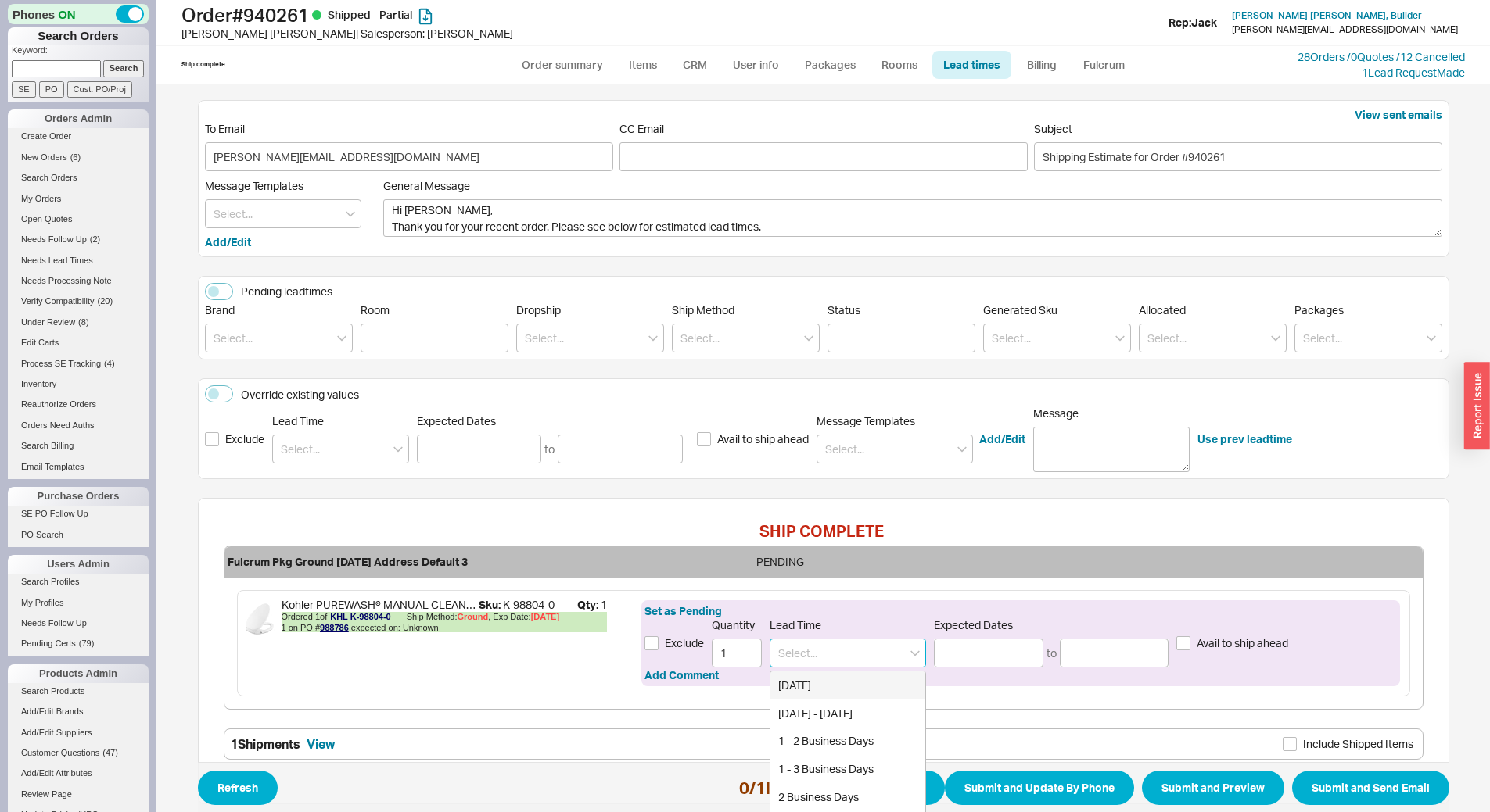
click at [852, 647] on input at bounding box center [848, 653] width 157 height 29
click at [837, 686] on div "3 - 5 Business Days" at bounding box center [848, 685] width 155 height 28
type input "3 - 5 Business Days"
type input "[DATE]"
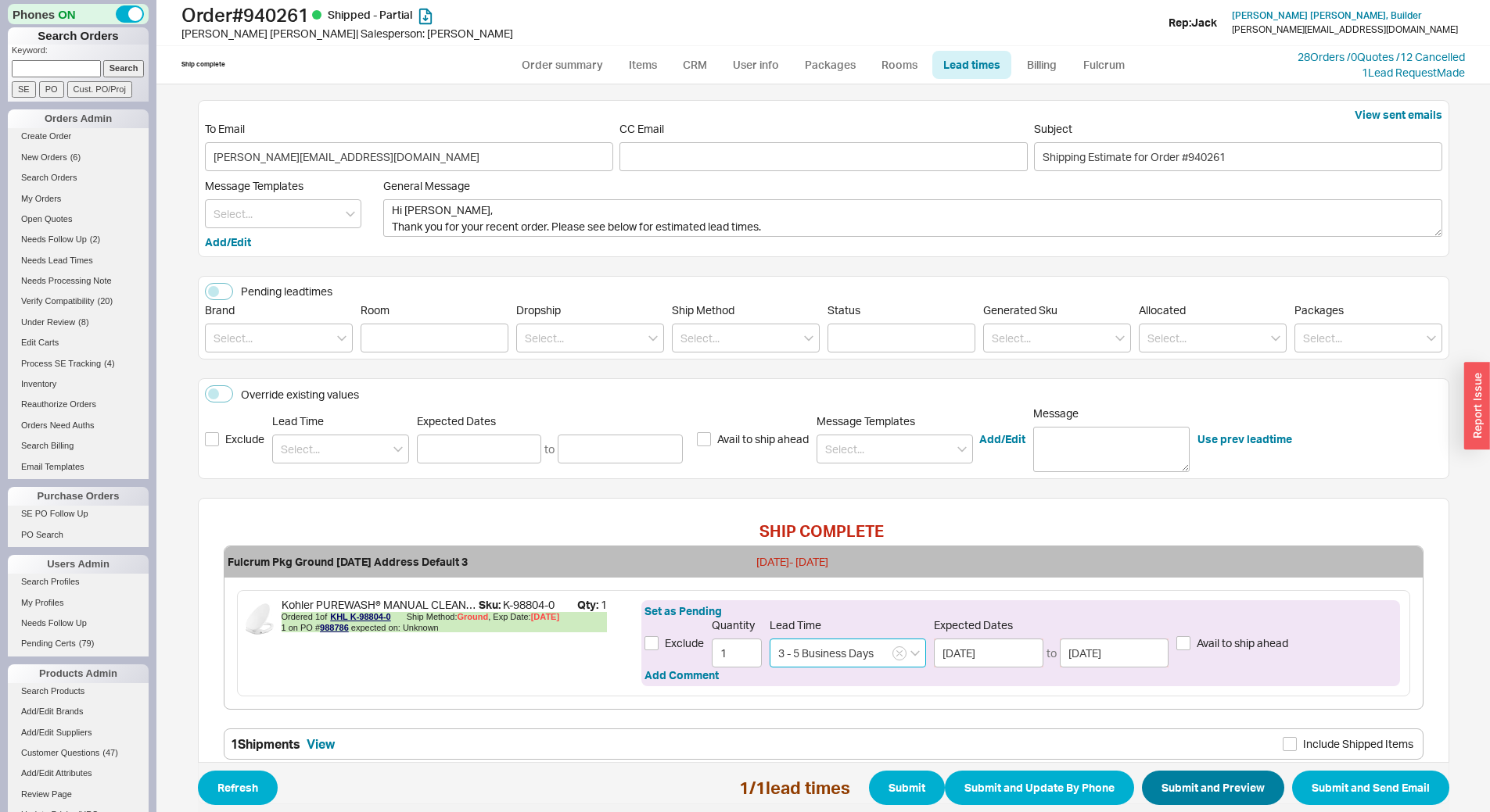
type input "3 - 5 Business Days"
click at [1190, 785] on button "Submit and Preview" at bounding box center [1213, 788] width 142 height 35
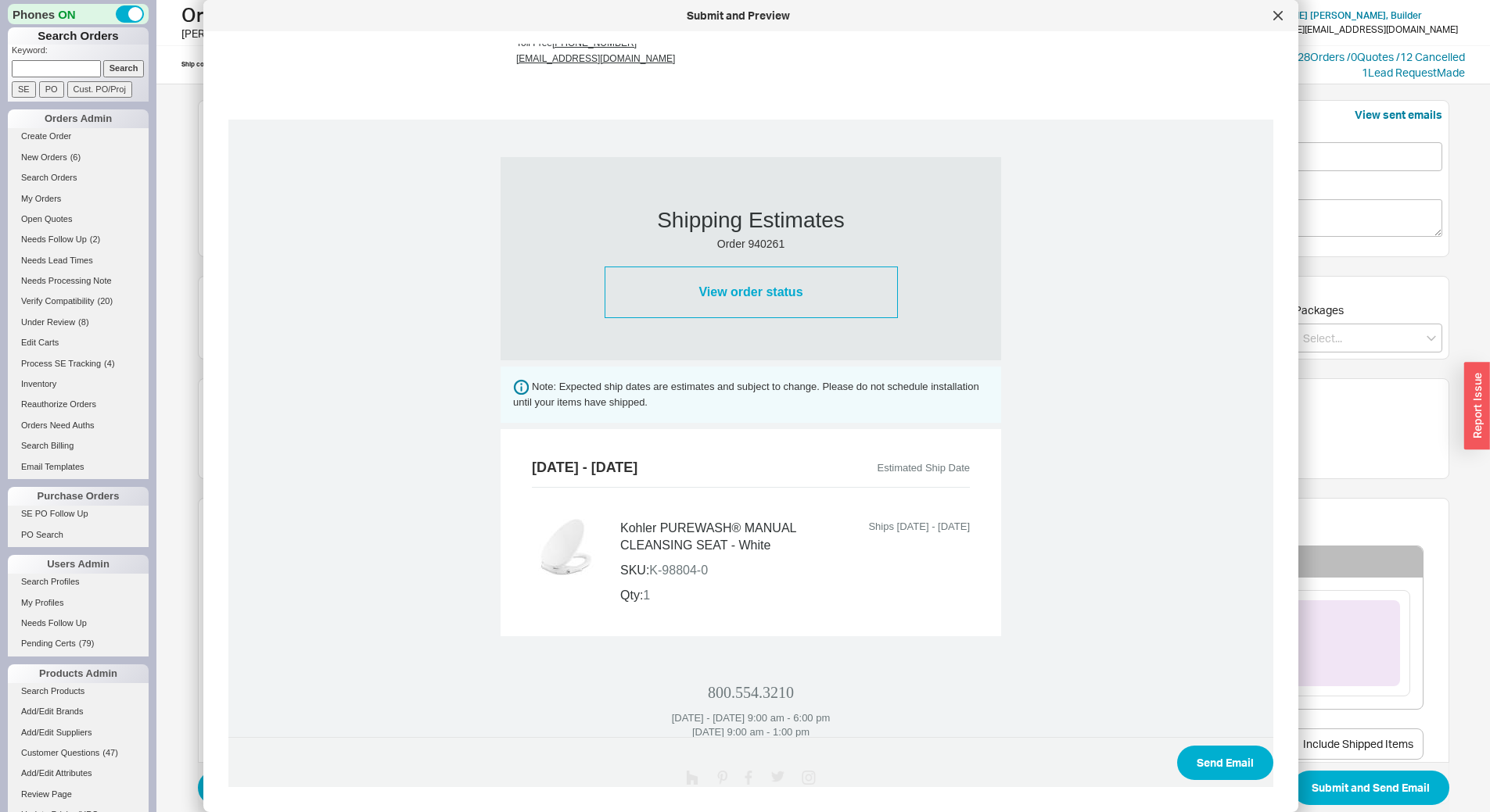
scroll to position [450, 0]
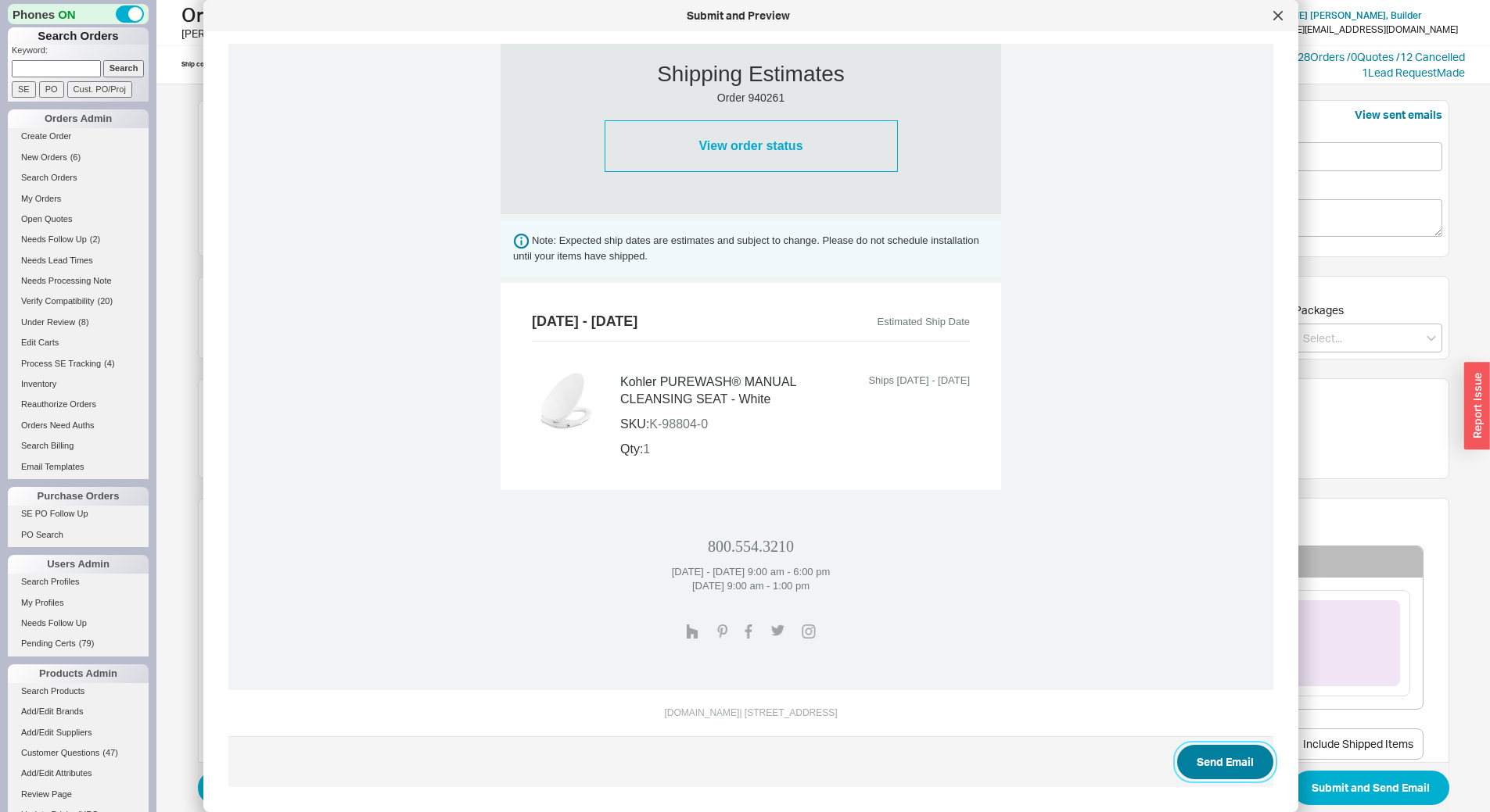
click at [1192, 748] on button "Send Email" at bounding box center [1225, 762] width 96 height 35
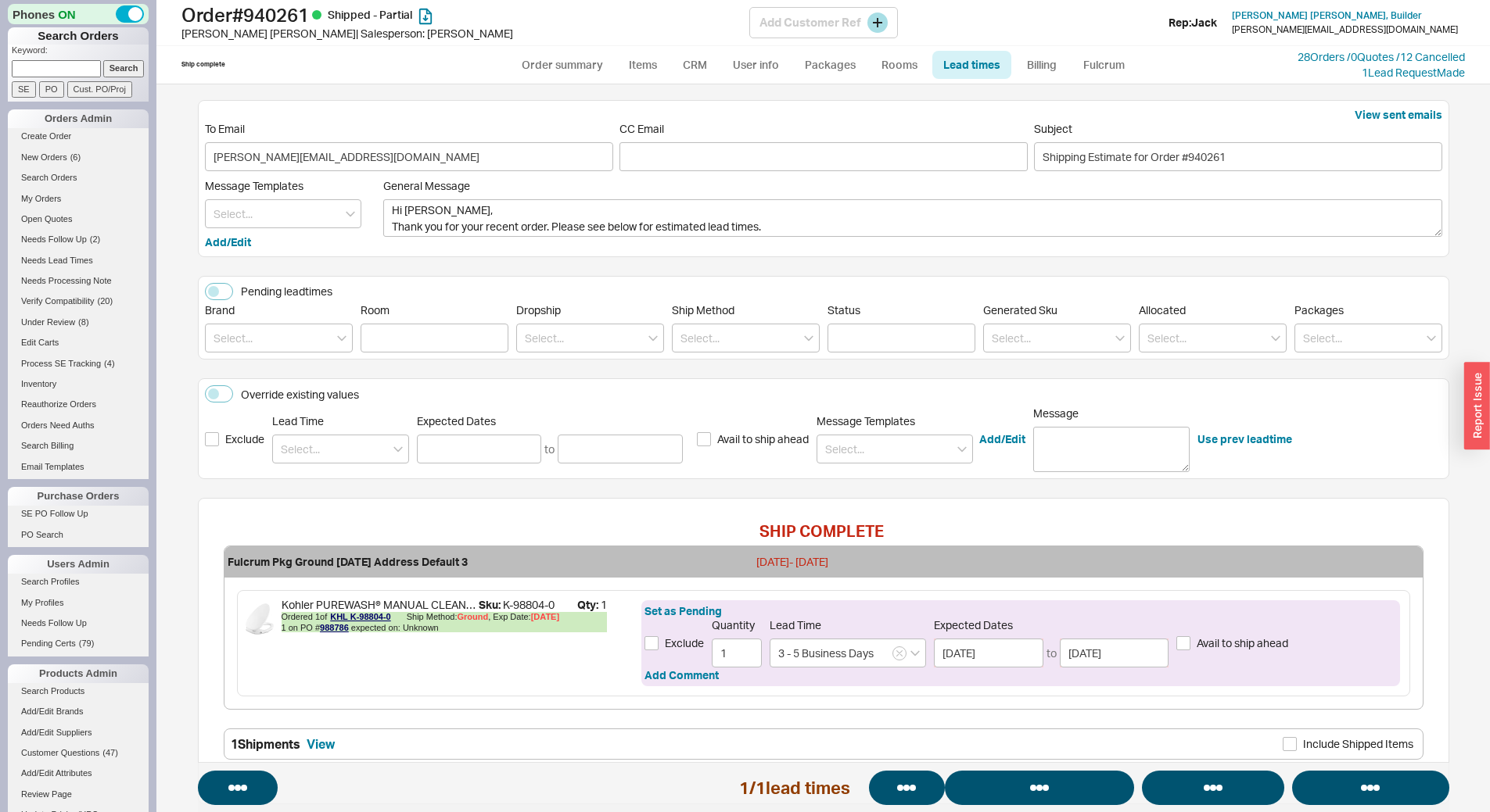
select select "*"
select select "LOW"
select select "3"
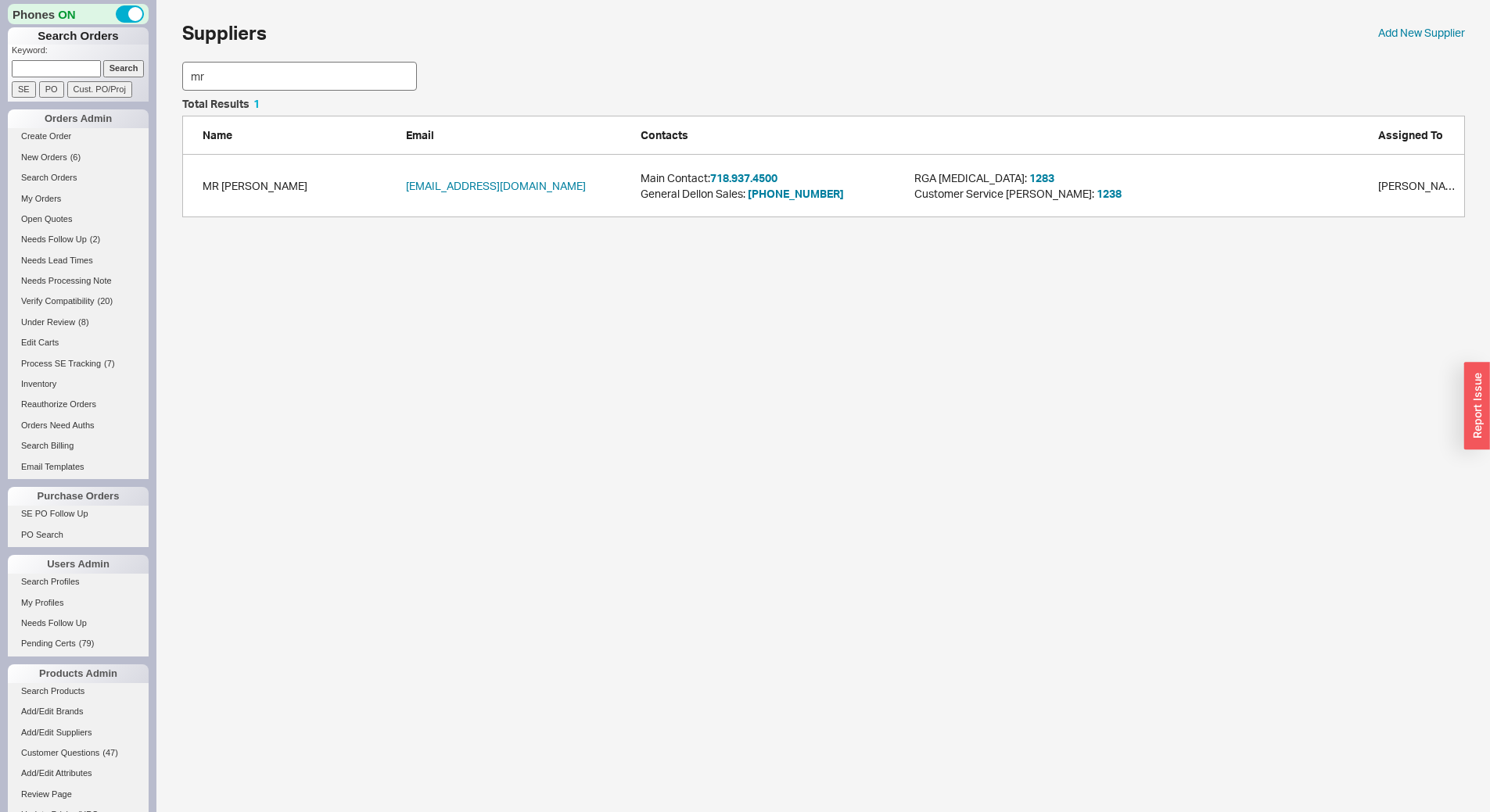
scroll to position [107, 1271]
click at [774, 173] on button "718.937.4500" at bounding box center [744, 178] width 67 height 15
click at [0, 52] on div "Phones ON Search Orders Keyword: Search SE PO Cust. PO/Proj Orders Admin Create…" at bounding box center [745, 116] width 1490 height 233
click at [741, 188] on button "[PHONE_NUMBER]" at bounding box center [758, 186] width 96 height 15
click at [749, 184] on button "[PHONE_NUMBER]" at bounding box center [758, 186] width 96 height 15
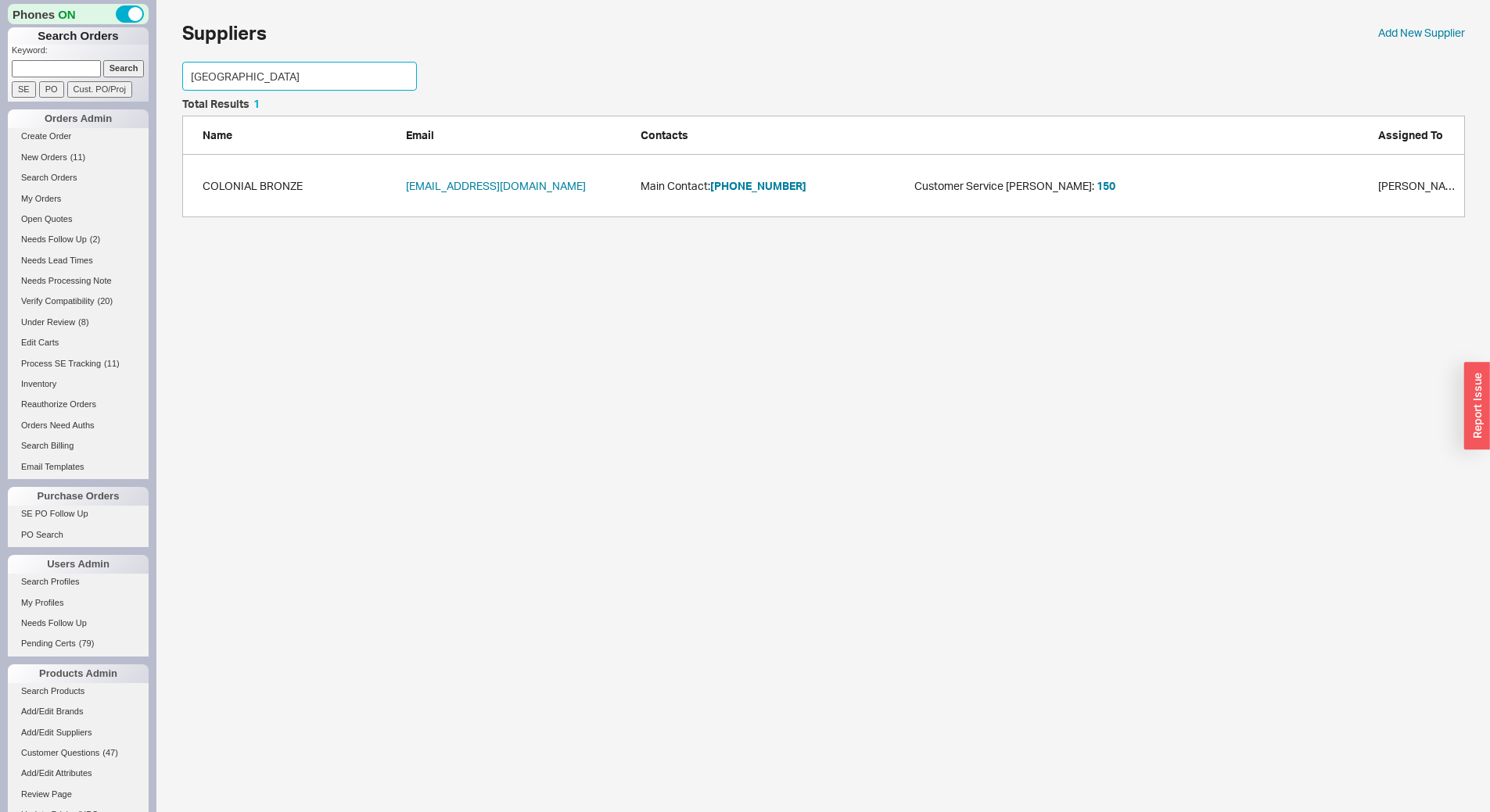
drag, startPoint x: 287, startPoint y: 77, endPoint x: 0, endPoint y: 25, distance: 291.7
click at [0, 28] on div "Phones ON Search Orders Keyword: Search SE PO Cust. PO/Proj Orders Admin Create…" at bounding box center [745, 116] width 1490 height 233
type input "omnia"
click at [753, 184] on button "[PHONE_NUMBER]" at bounding box center [758, 186] width 96 height 15
click at [86, 69] on input at bounding box center [57, 69] width 89 height 16
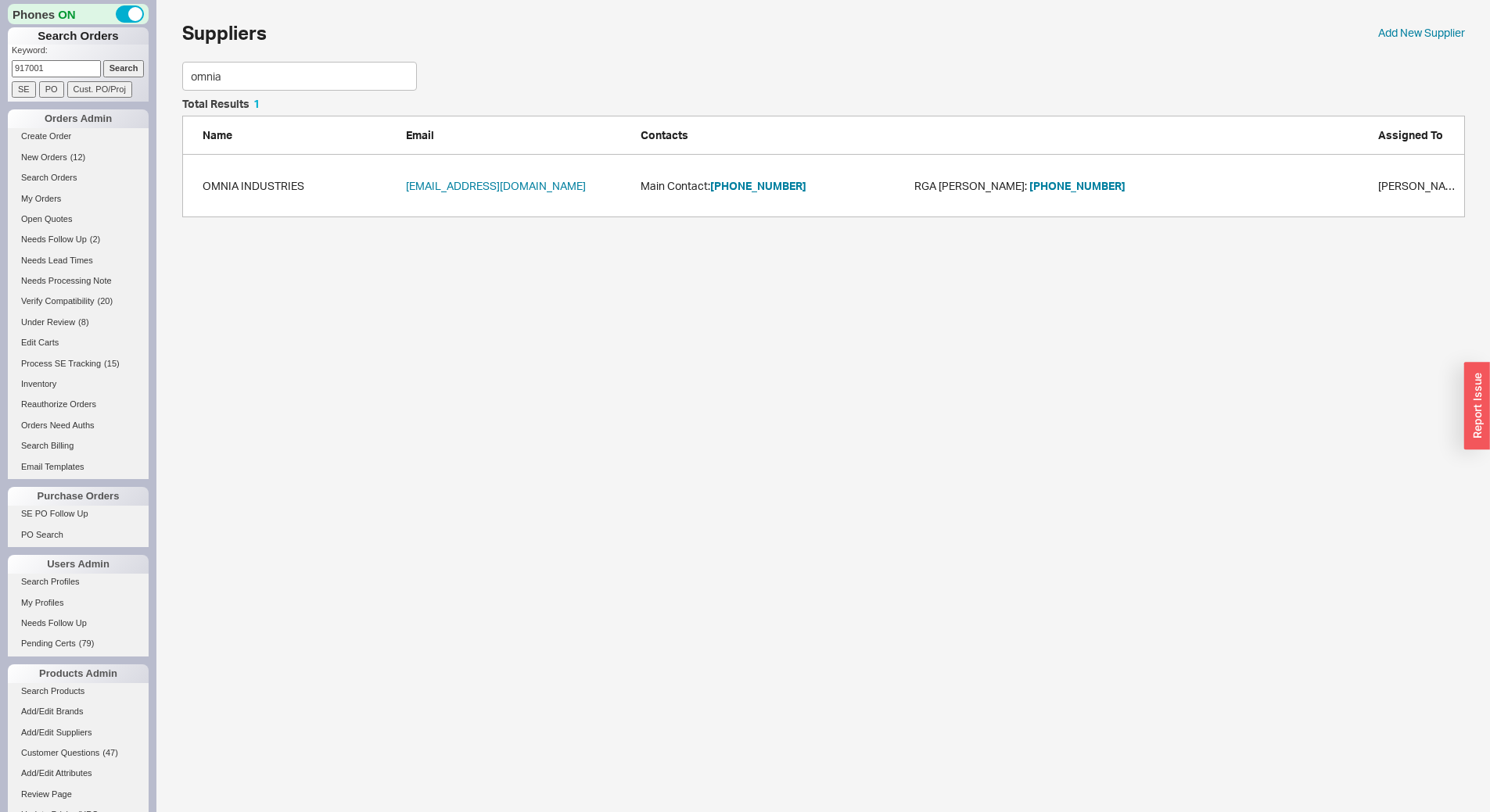
type input "917001"
click at [103, 61] on input "Search" at bounding box center [124, 69] width 41 height 16
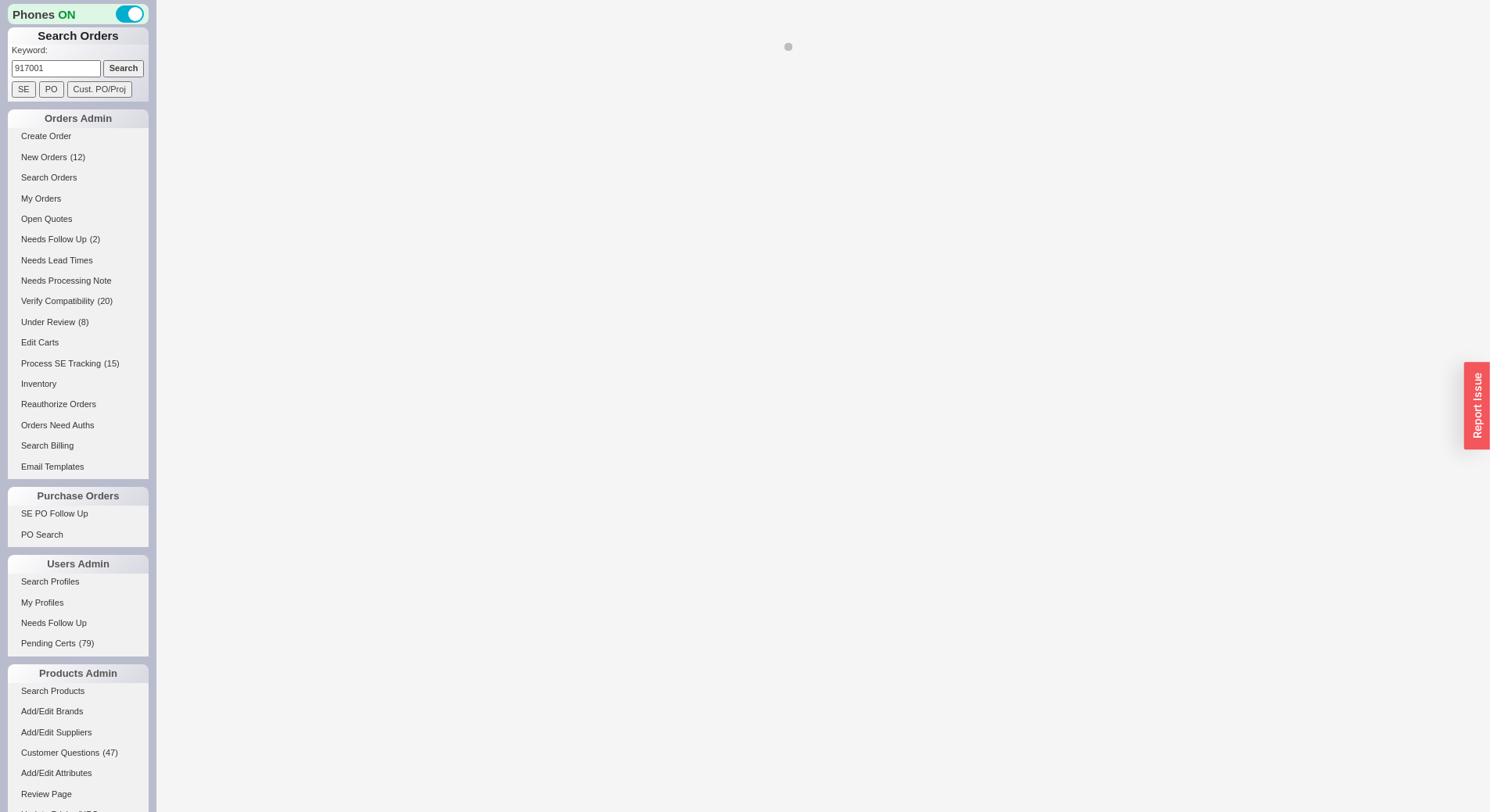
select select "LOW"
select select "3"
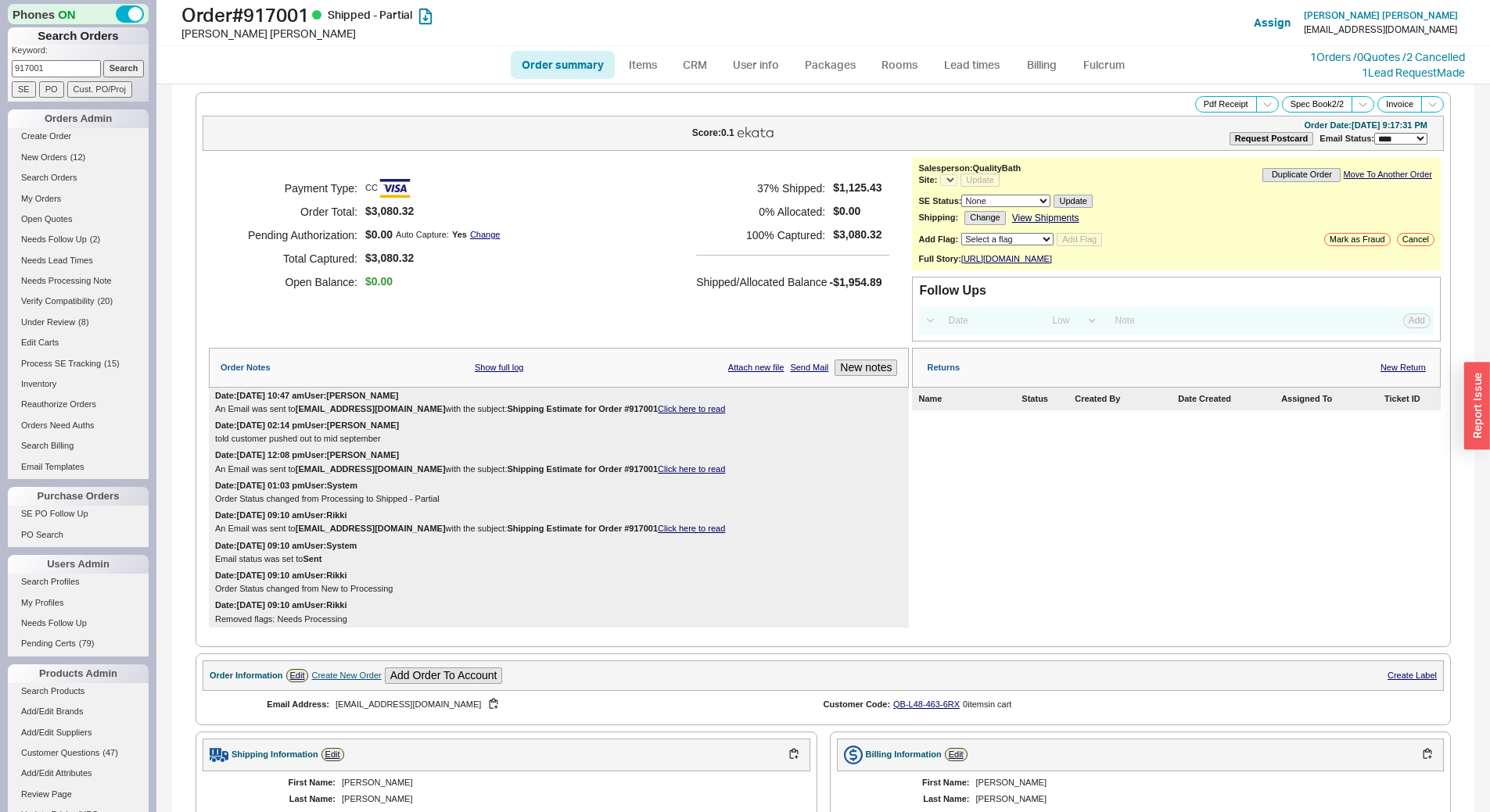
select select "*"
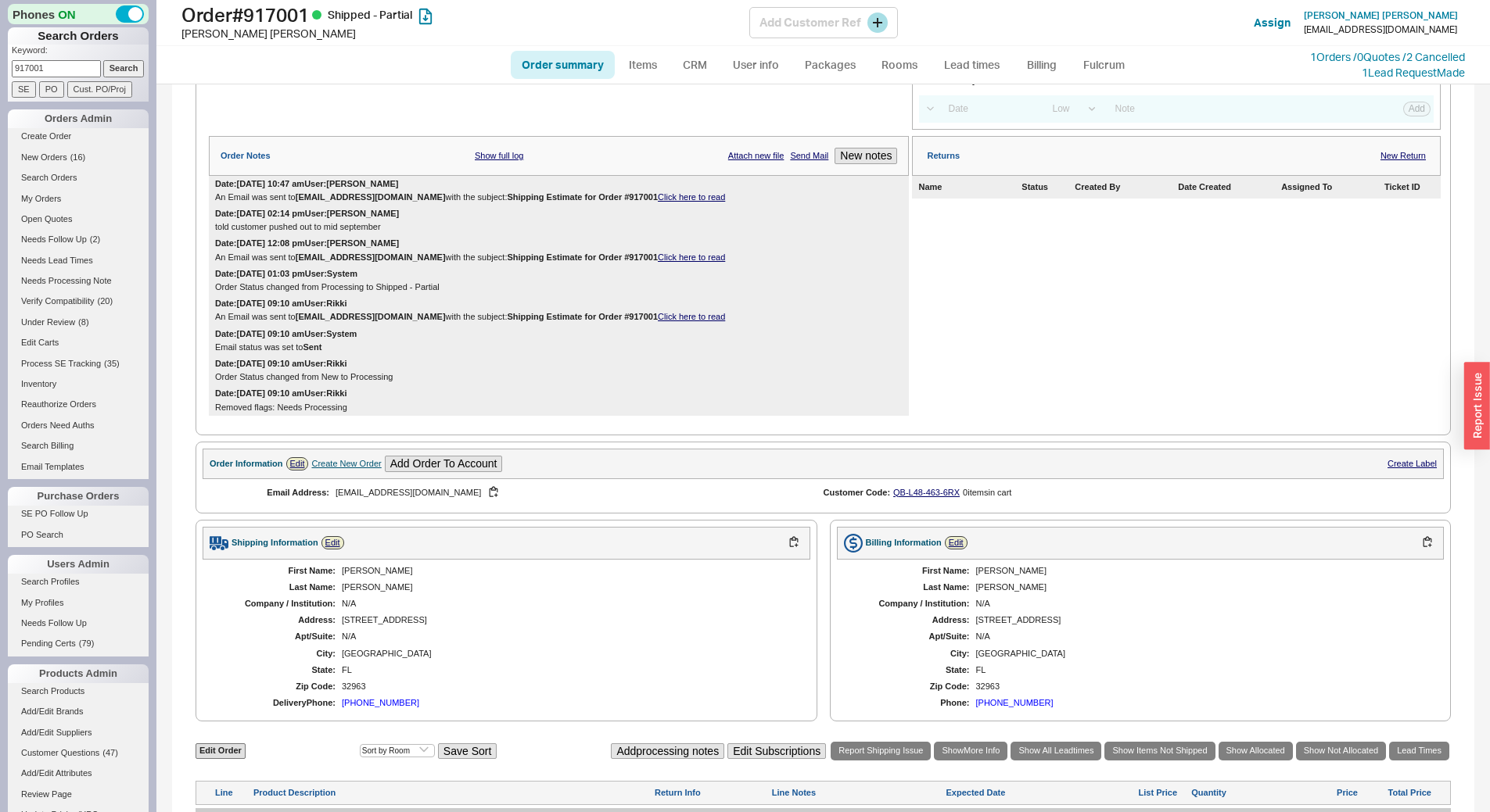
scroll to position [102, 0]
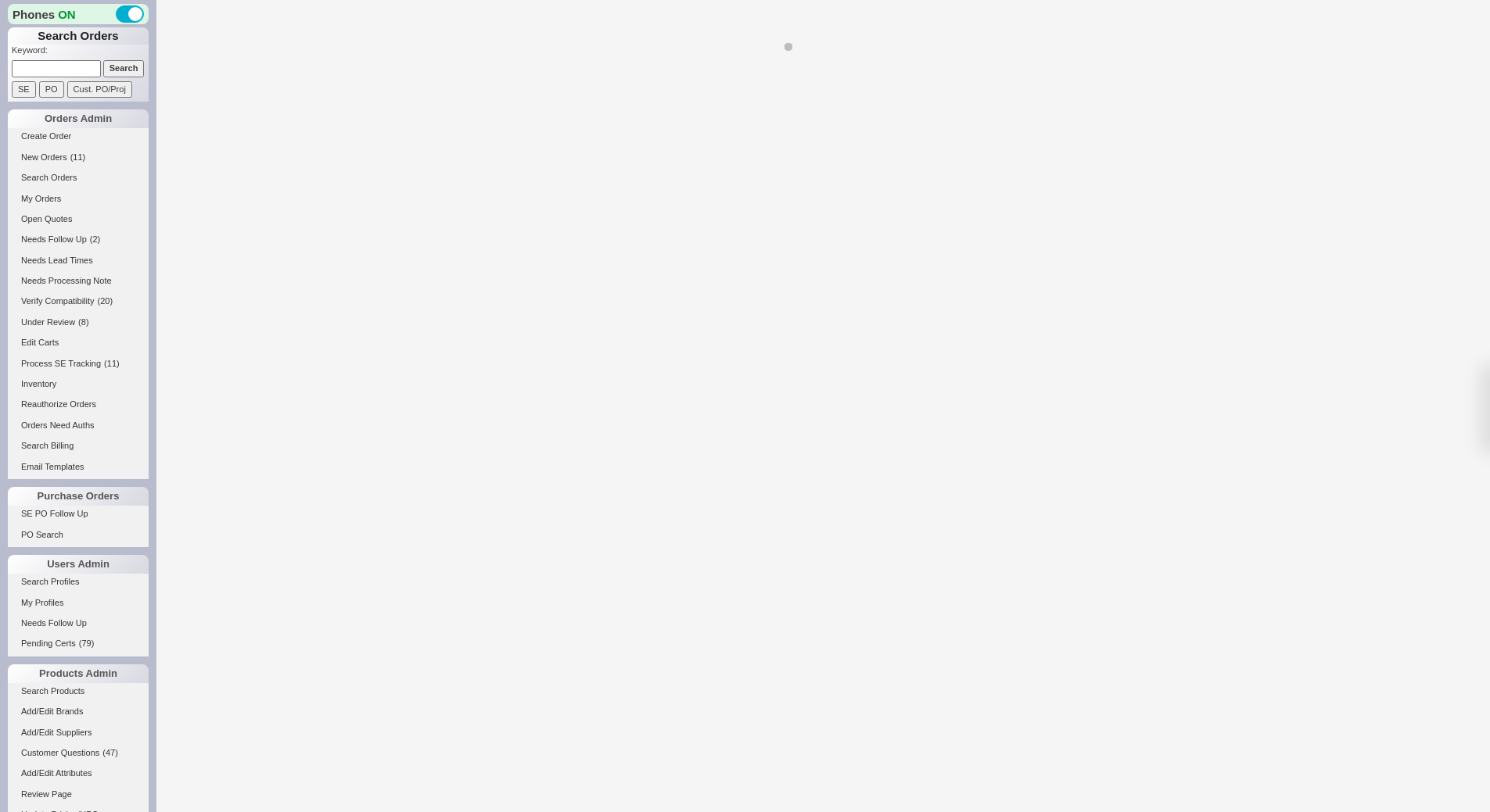
select select "LOW"
select select "3"
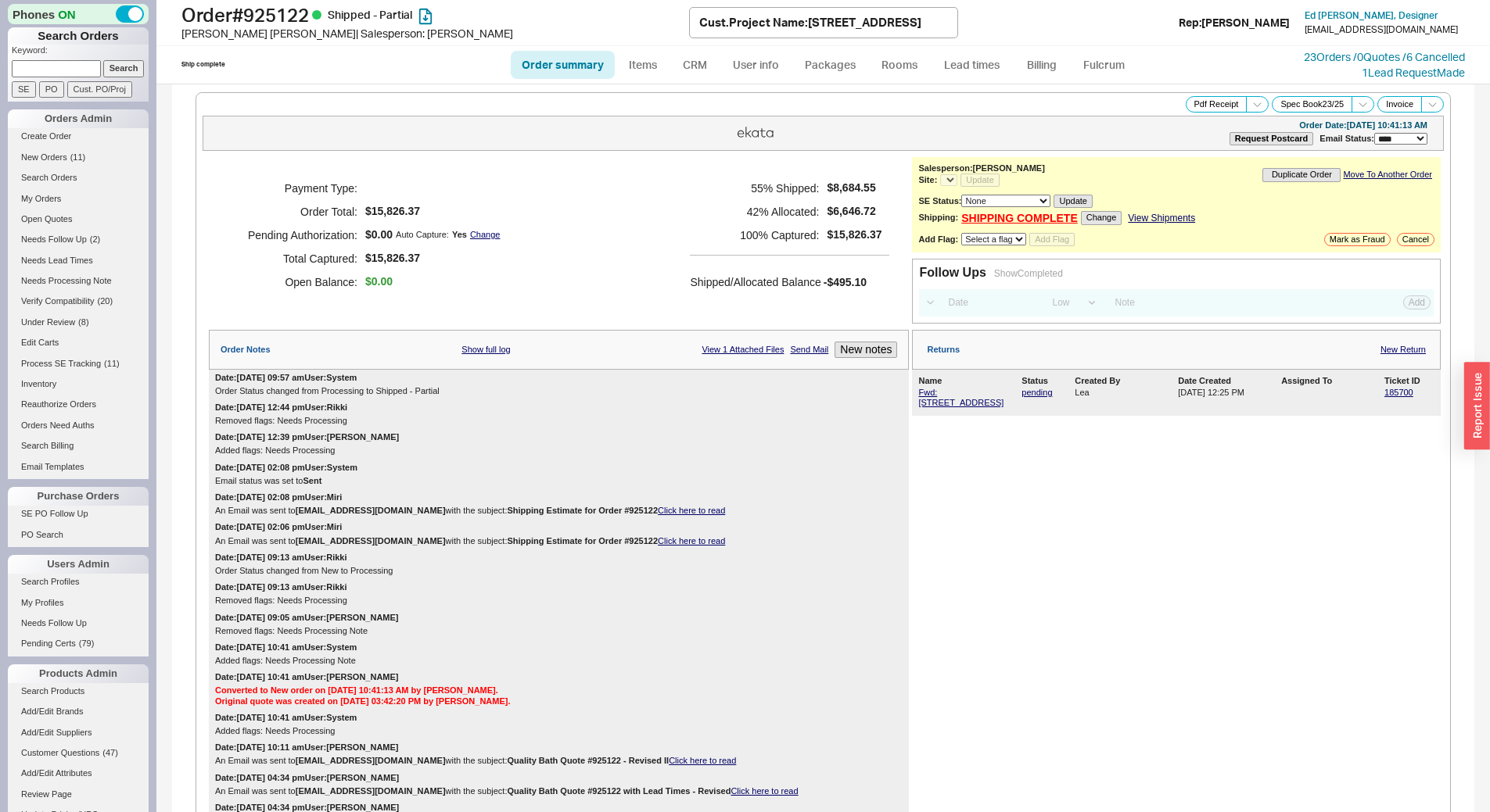
select select "*"
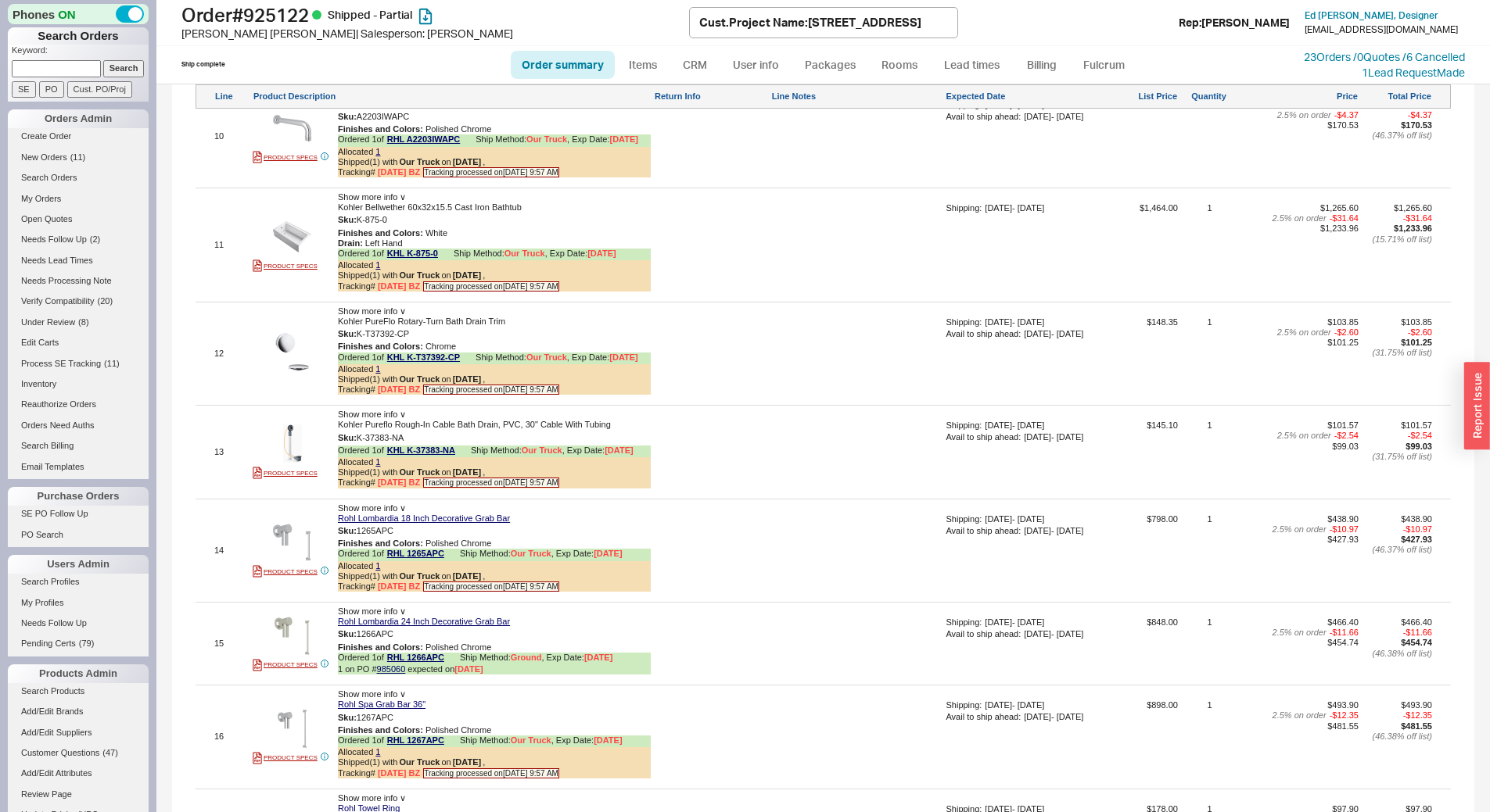
scroll to position [2267, 0]
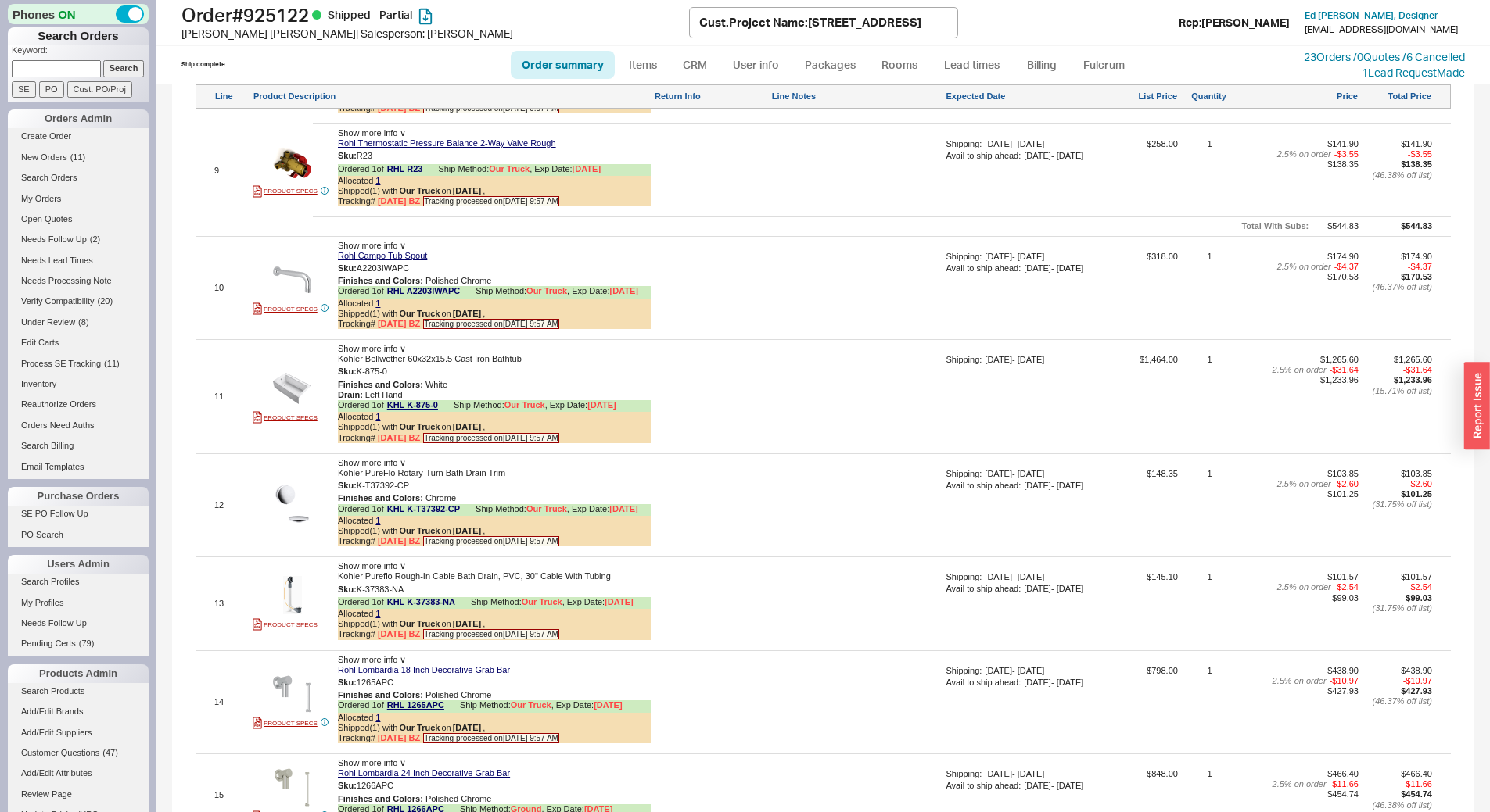
click at [808, 318] on div at bounding box center [857, 294] width 171 height 85
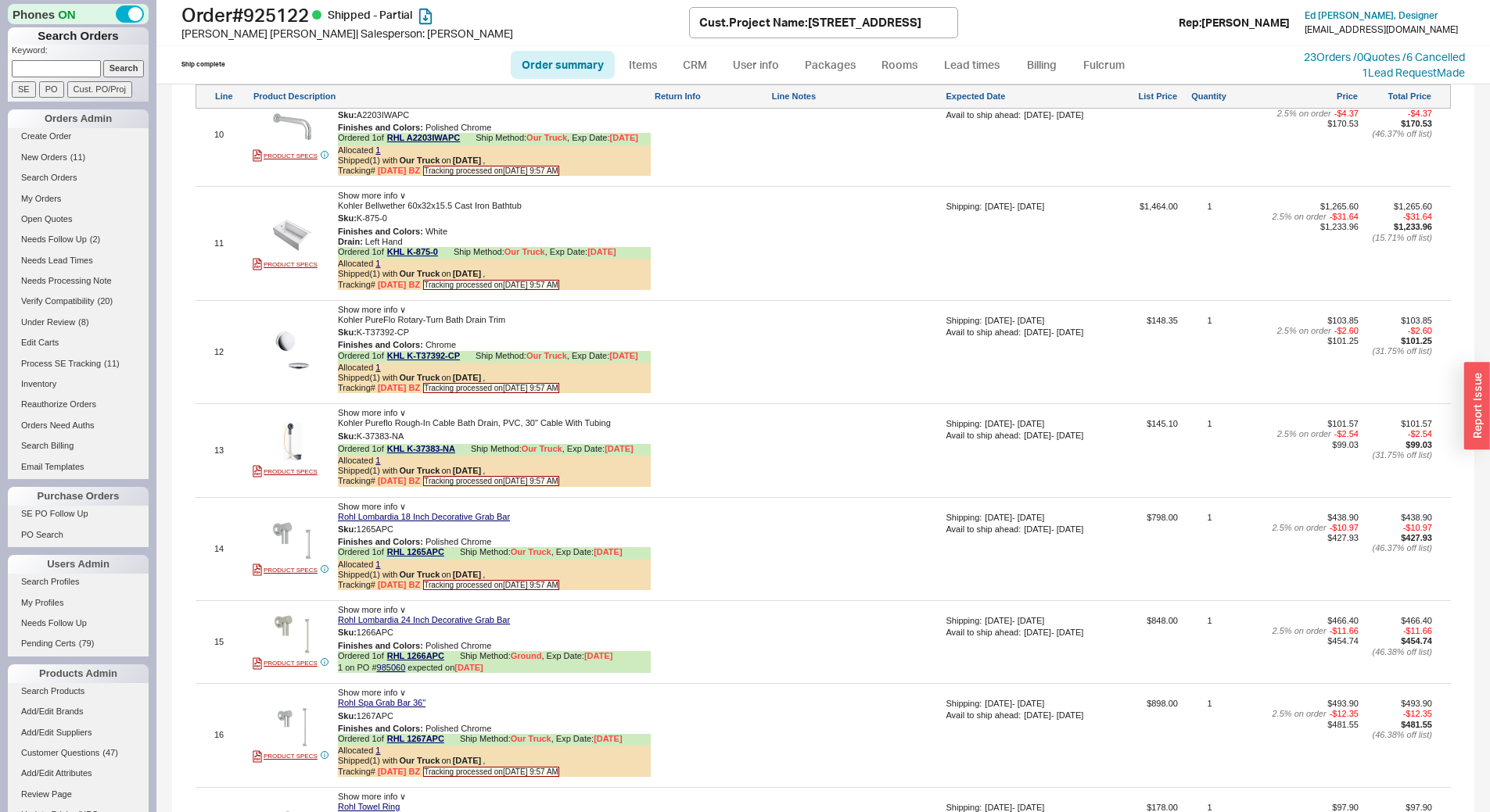
scroll to position [2427, 0]
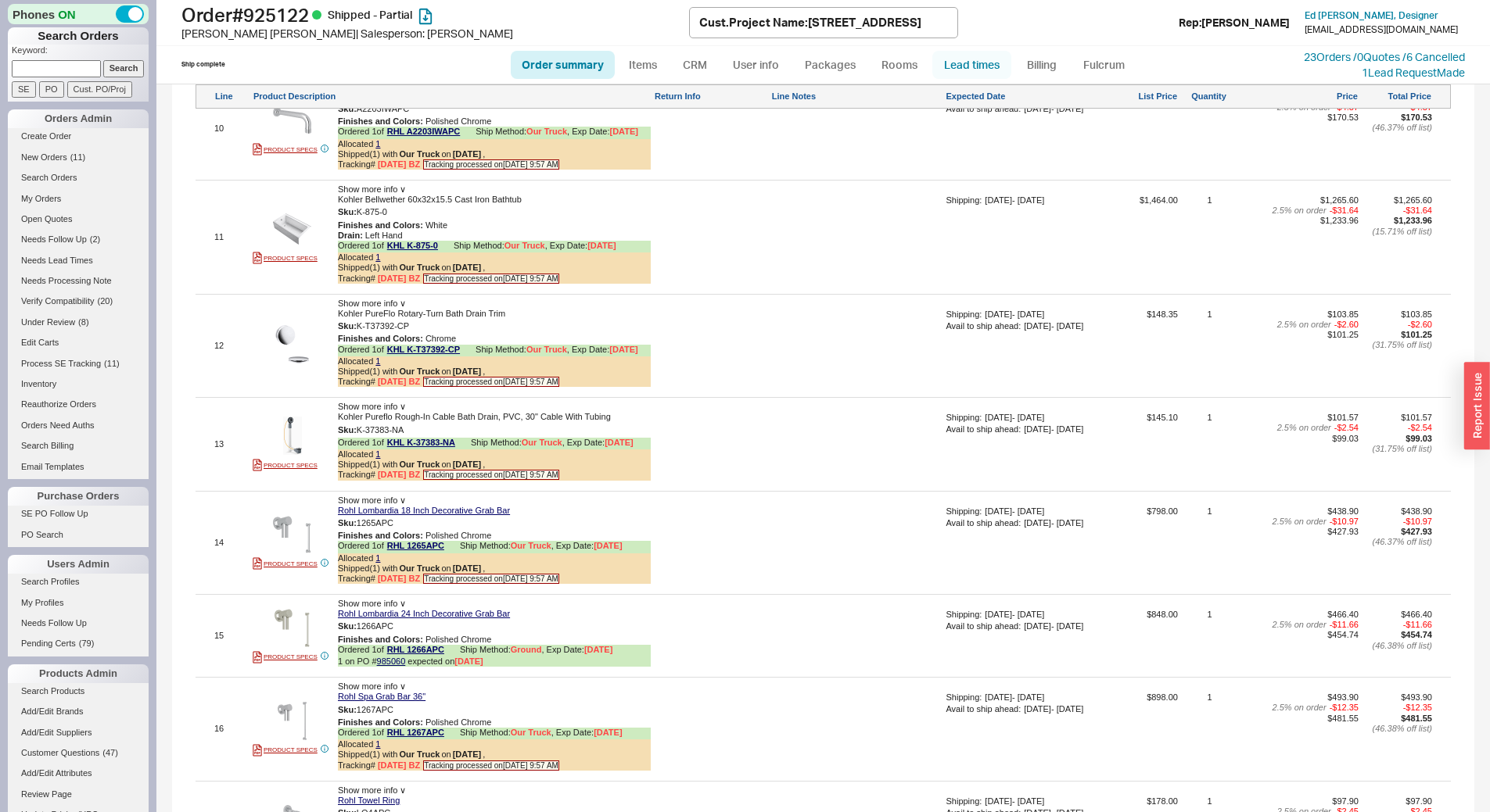
click at [955, 62] on link "Lead times" at bounding box center [972, 65] width 79 height 28
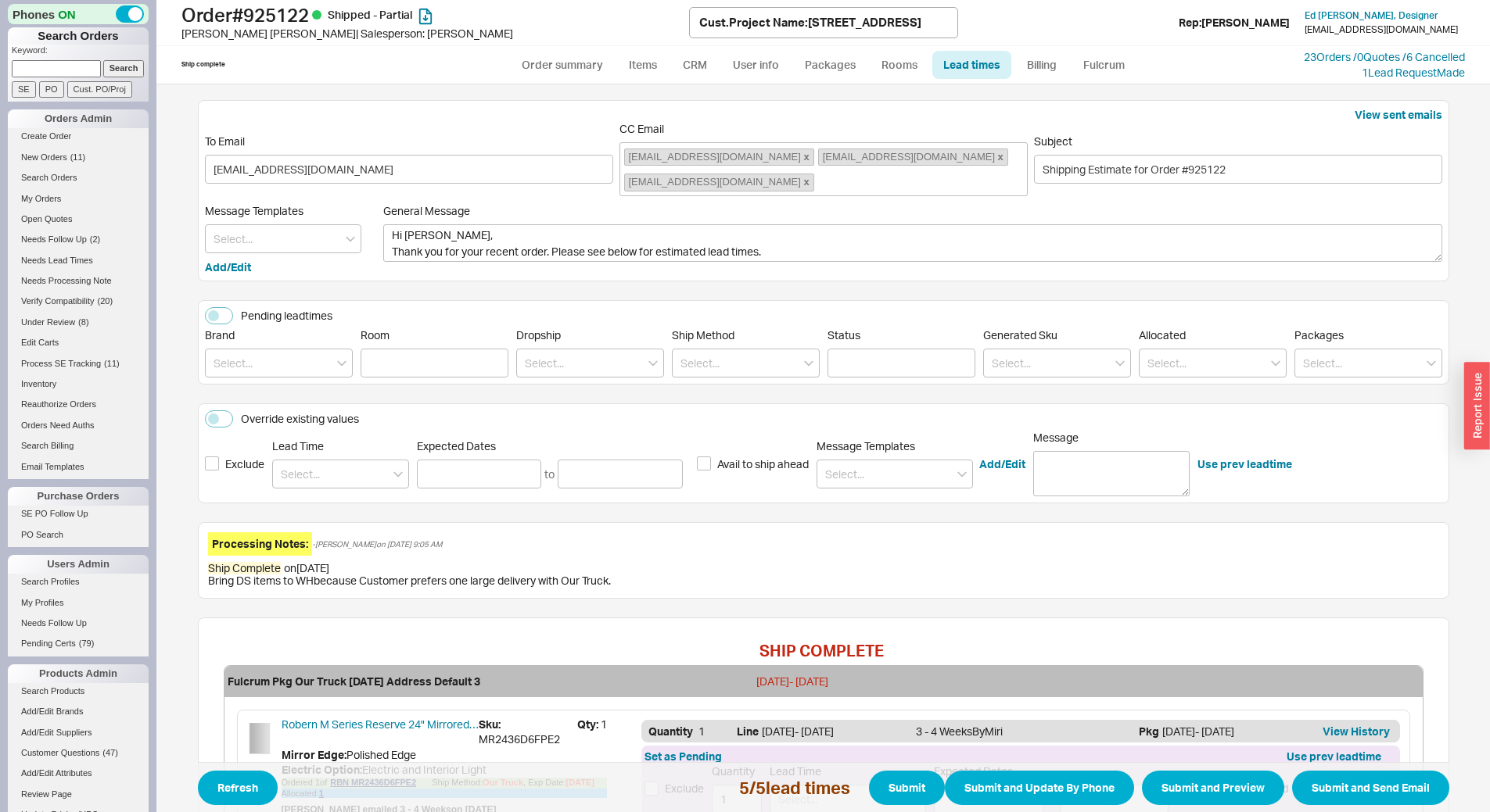
click at [729, 576] on div "Bring DS items to WH because Customer prefers one large delivery with Our Truck." at bounding box center [824, 580] width 1232 height 12
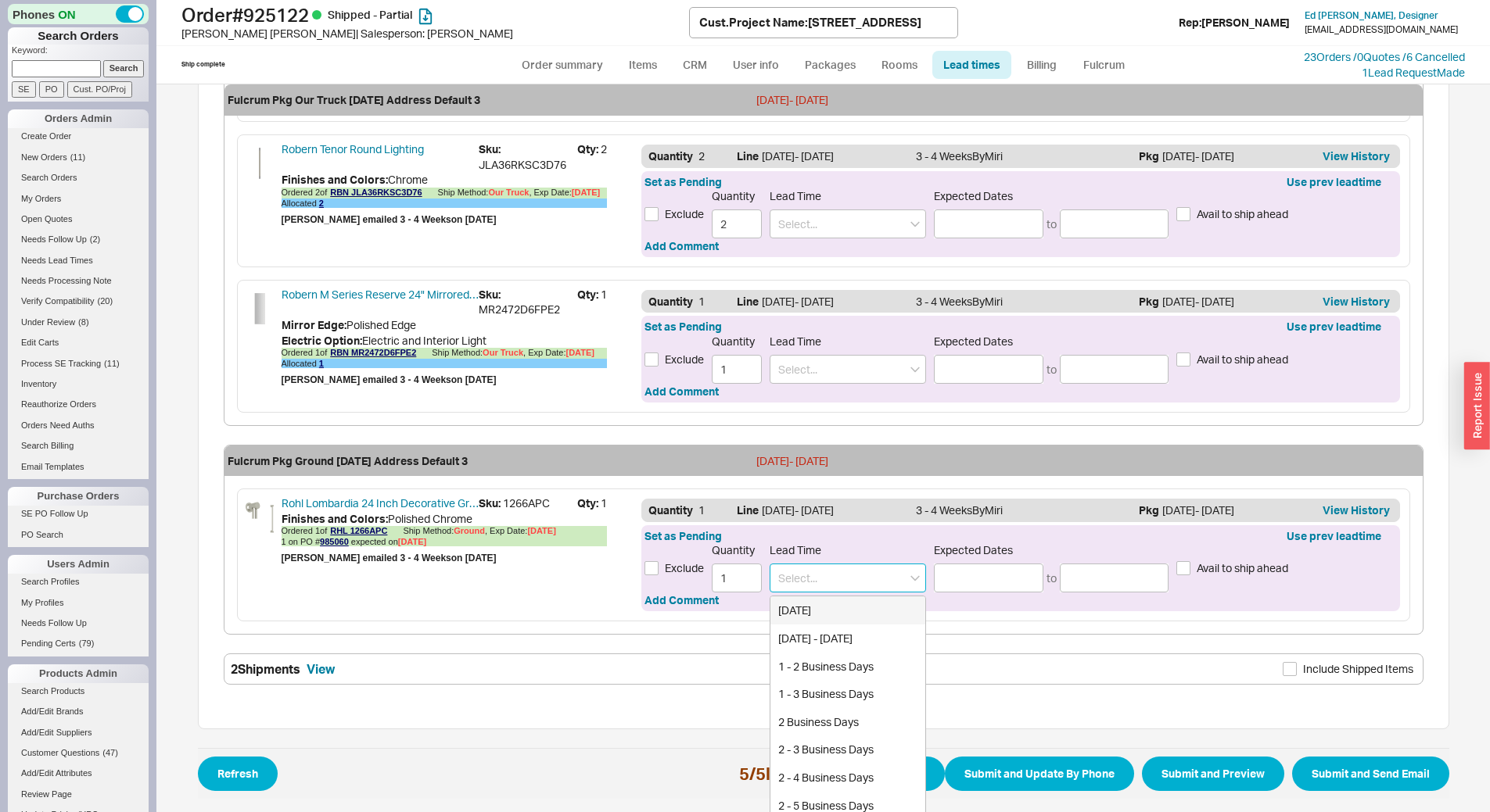
click at [807, 564] on input at bounding box center [848, 578] width 157 height 29
type input "1"
click at [837, 642] on div "2 - 3 Weeks" at bounding box center [848, 638] width 155 height 28
type input "2 - 3 Weeks"
type input "10/03/2025"
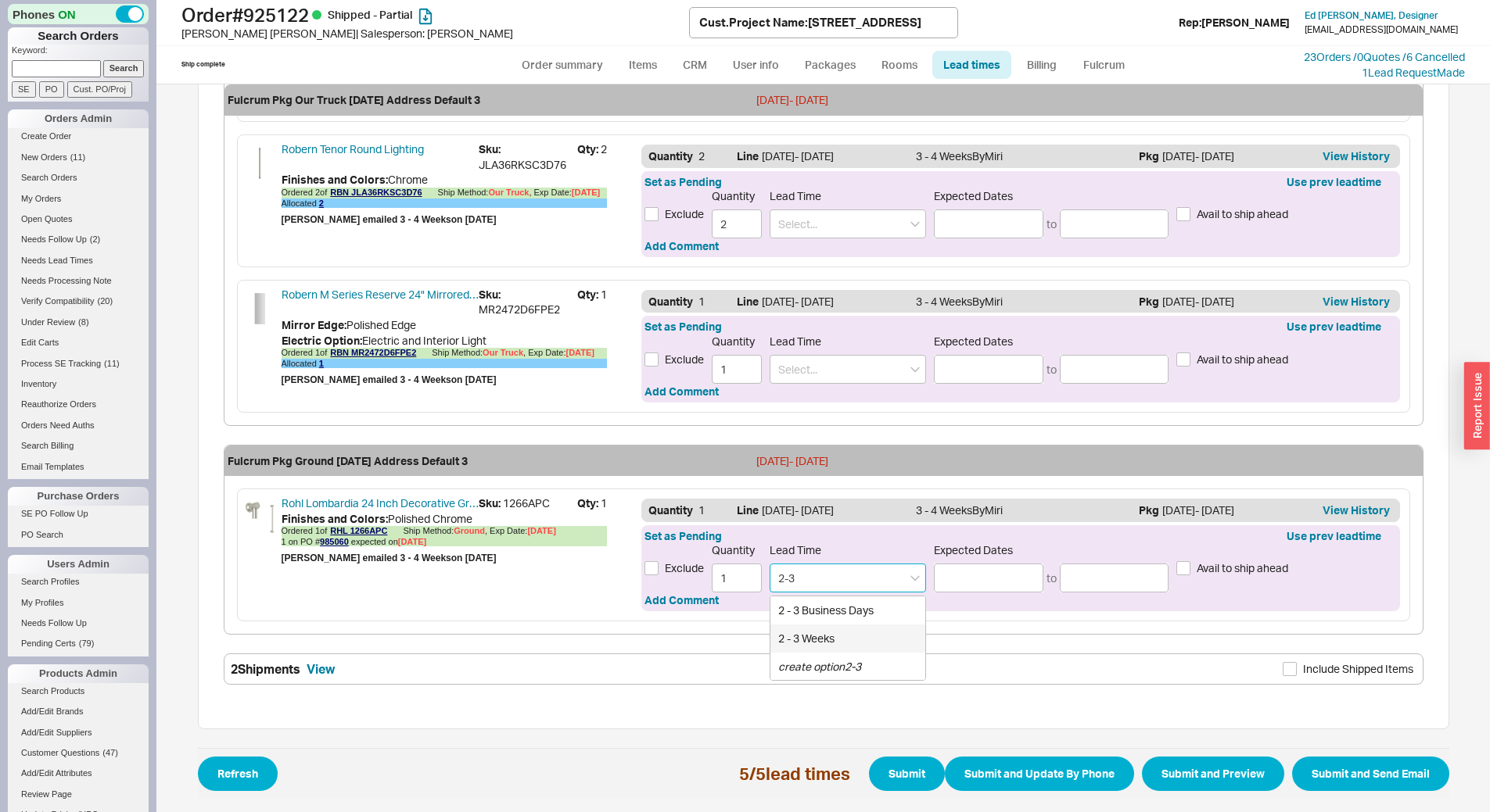
type input "10/10/2025"
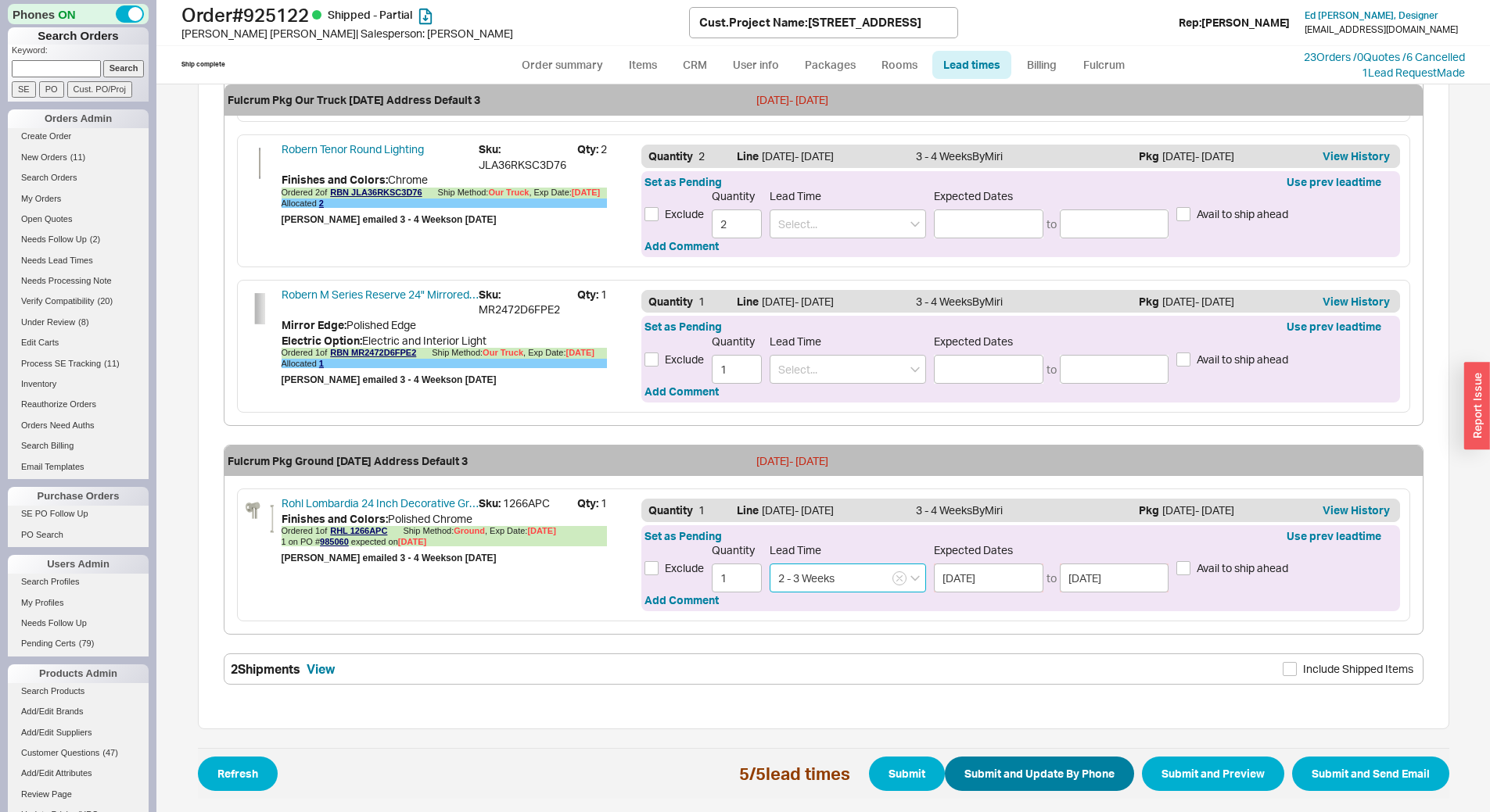
type input "2 - 3 Weeks"
click at [1004, 764] on button "Submit and Update By Phone" at bounding box center [1039, 774] width 189 height 35
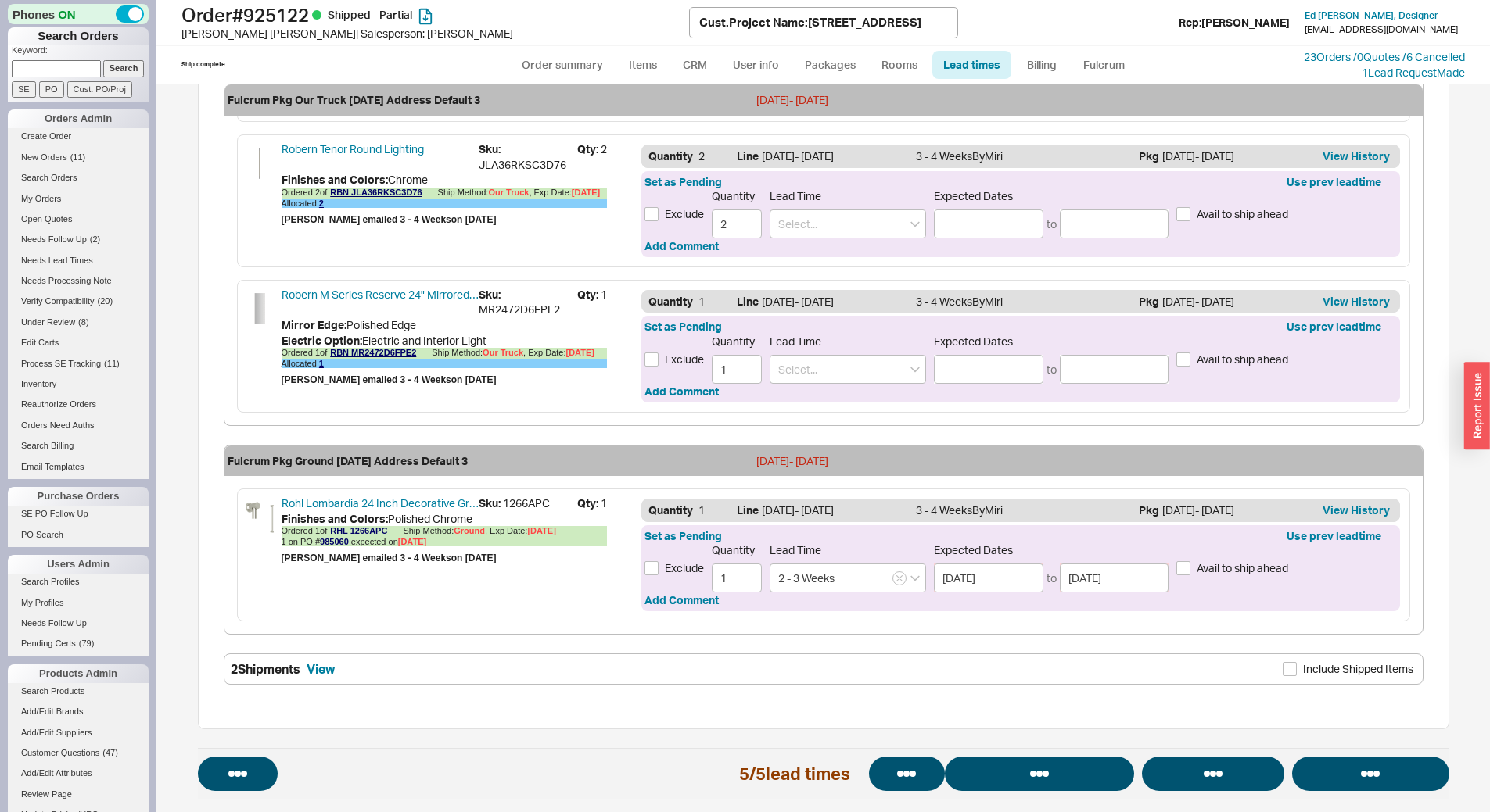
select select "*"
select select "LOW"
select select "3"
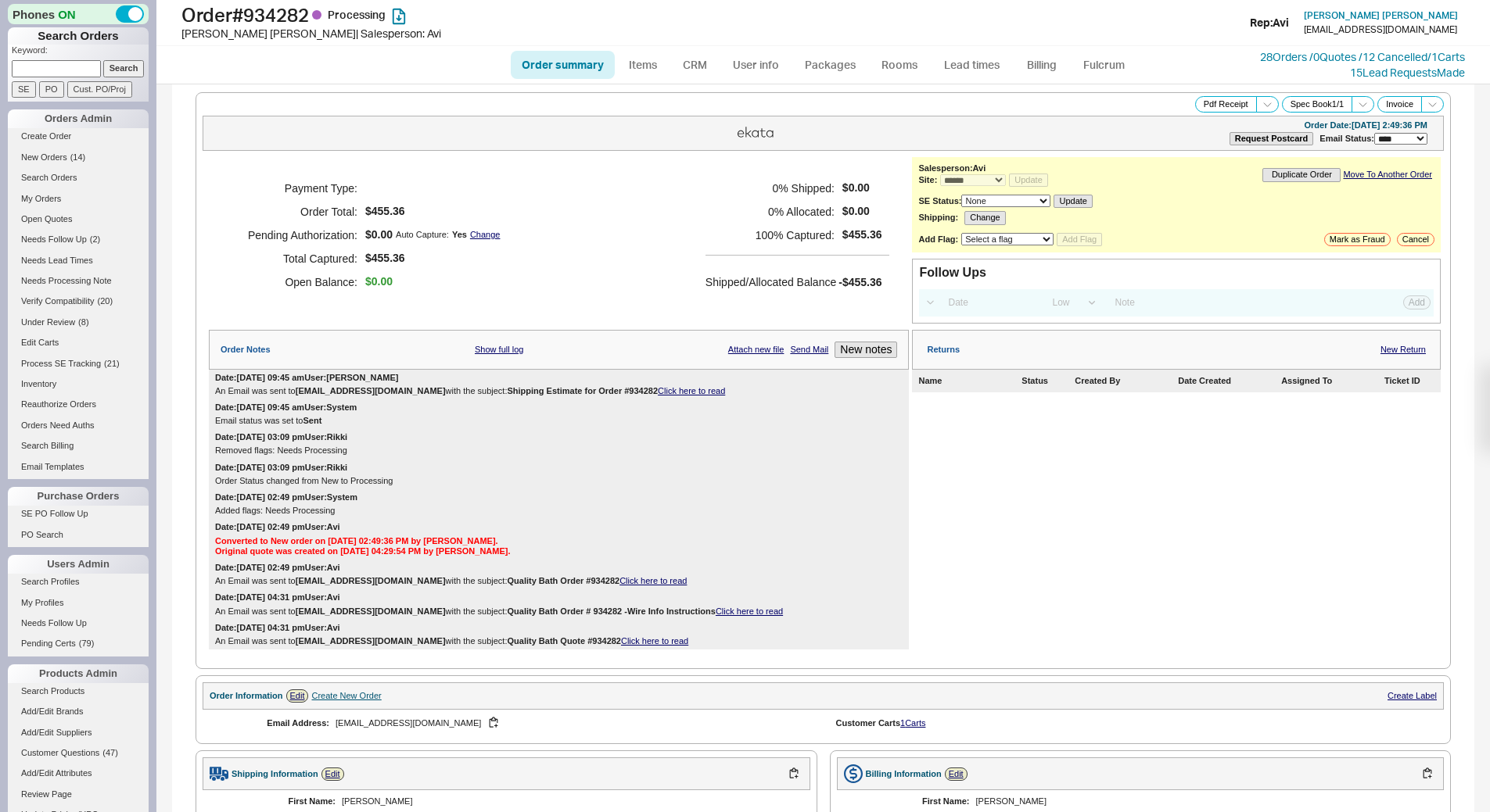
select select "*"
select select "LOW"
select select "3"
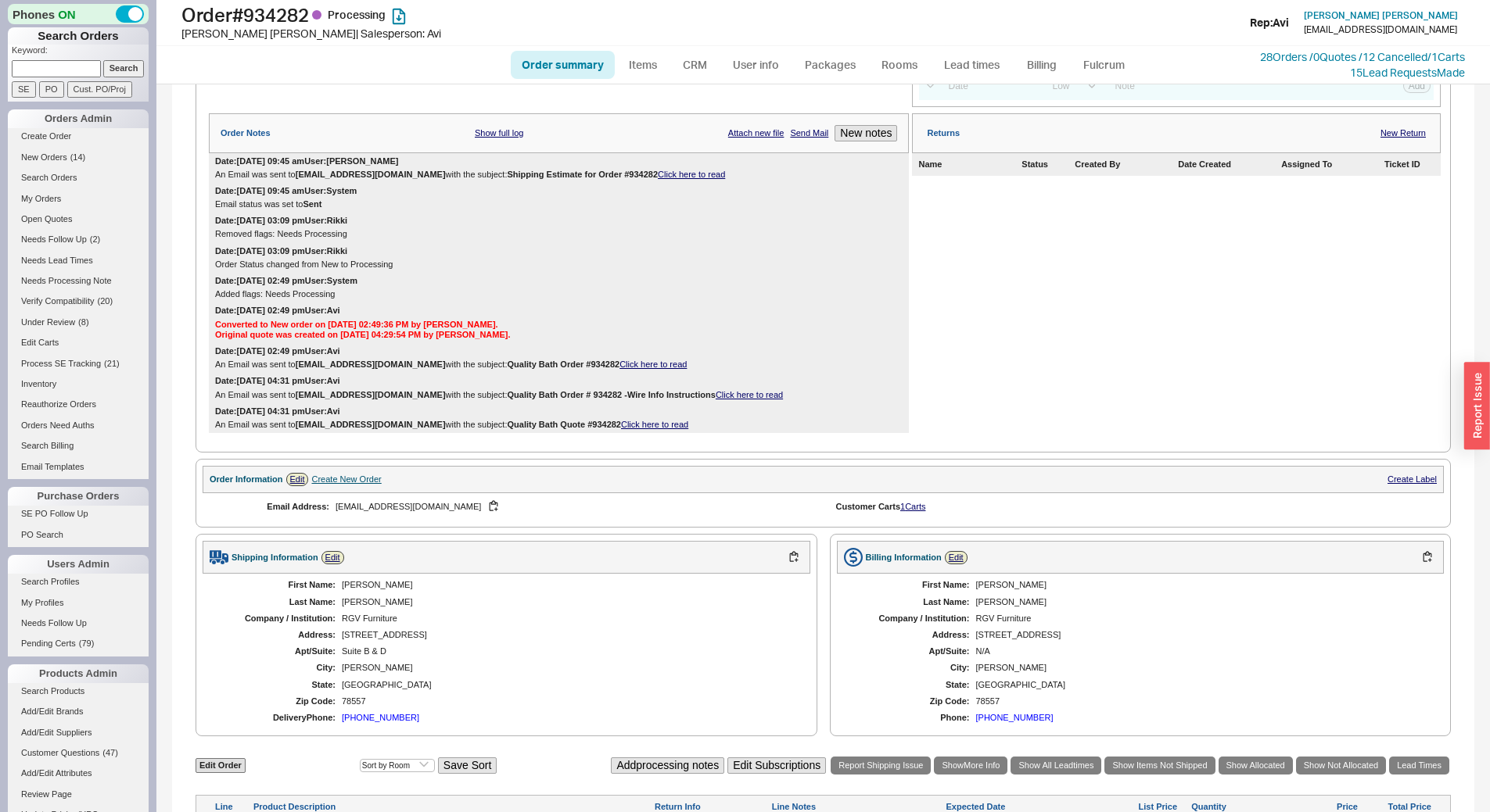
scroll to position [533, 0]
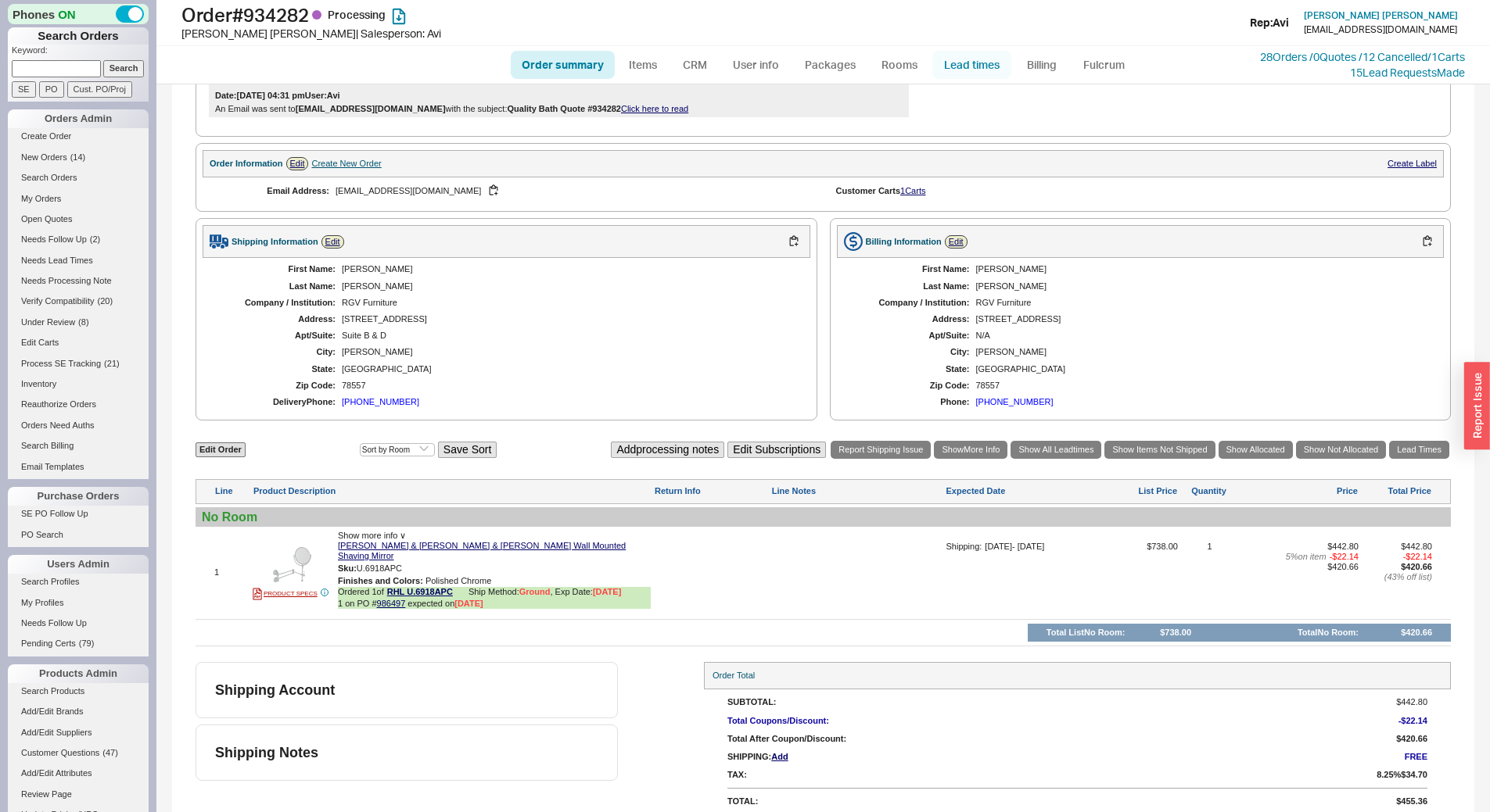
click at [979, 77] on link "Lead times" at bounding box center [972, 65] width 79 height 28
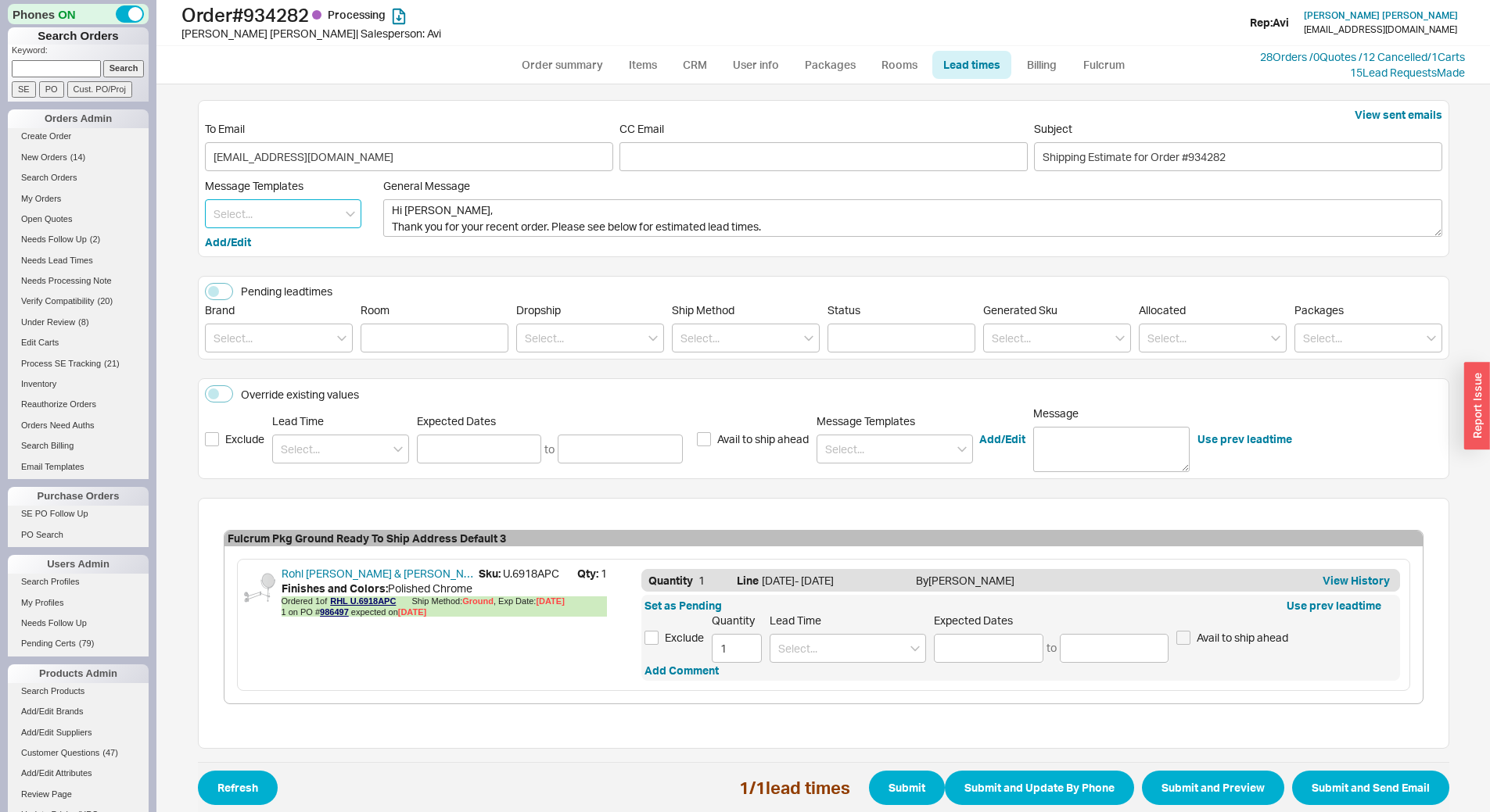
click at [319, 213] on input at bounding box center [283, 214] width 157 height 29
click at [283, 254] on div "Update" at bounding box center [283, 246] width 155 height 28
type textarea "Hi [PERSON_NAME], Please see below for an update on your order. We sincerely ap…"
type input "Update"
click at [818, 659] on input at bounding box center [848, 649] width 157 height 29
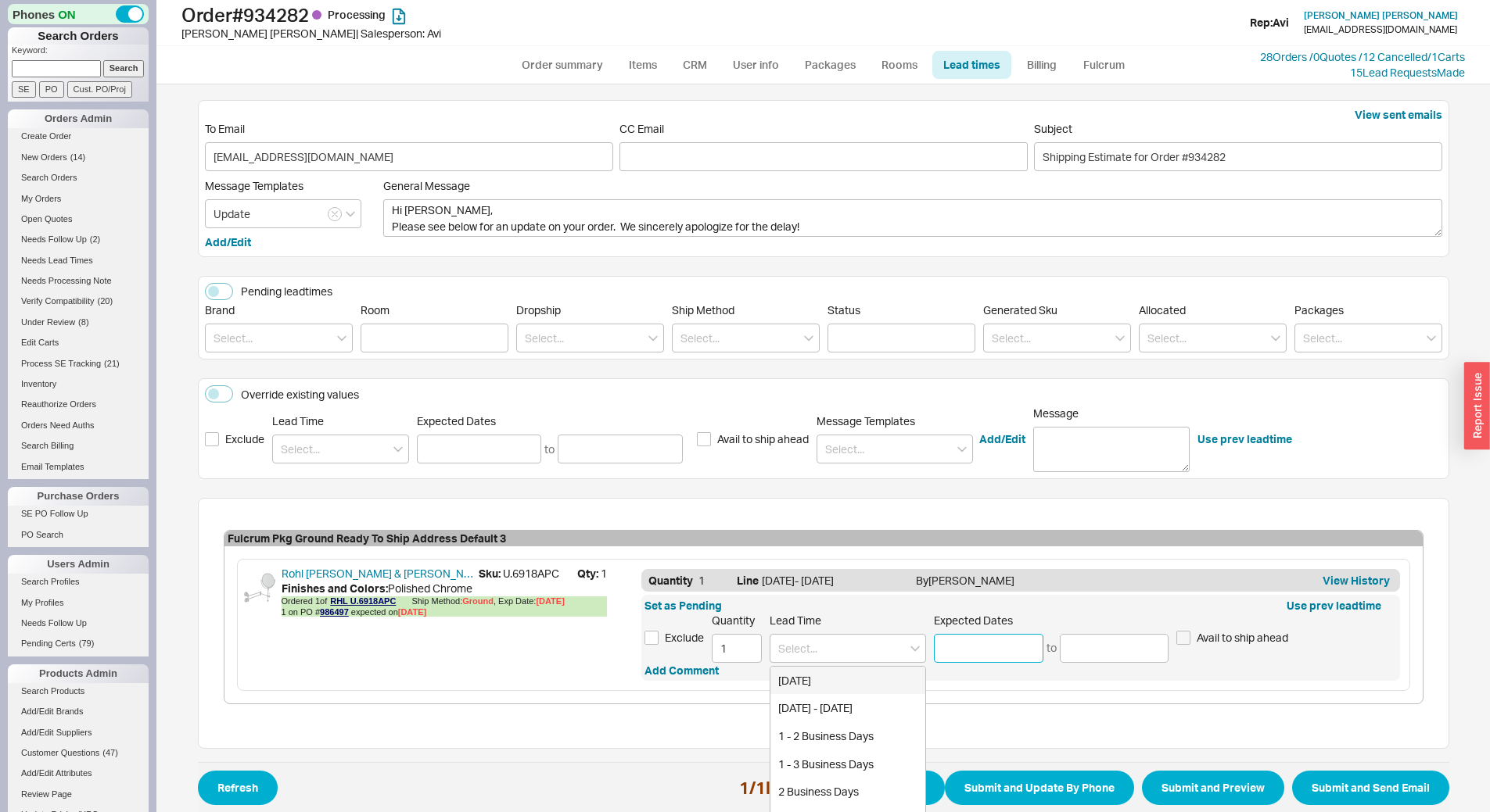
click at [945, 653] on input at bounding box center [989, 649] width 110 height 29
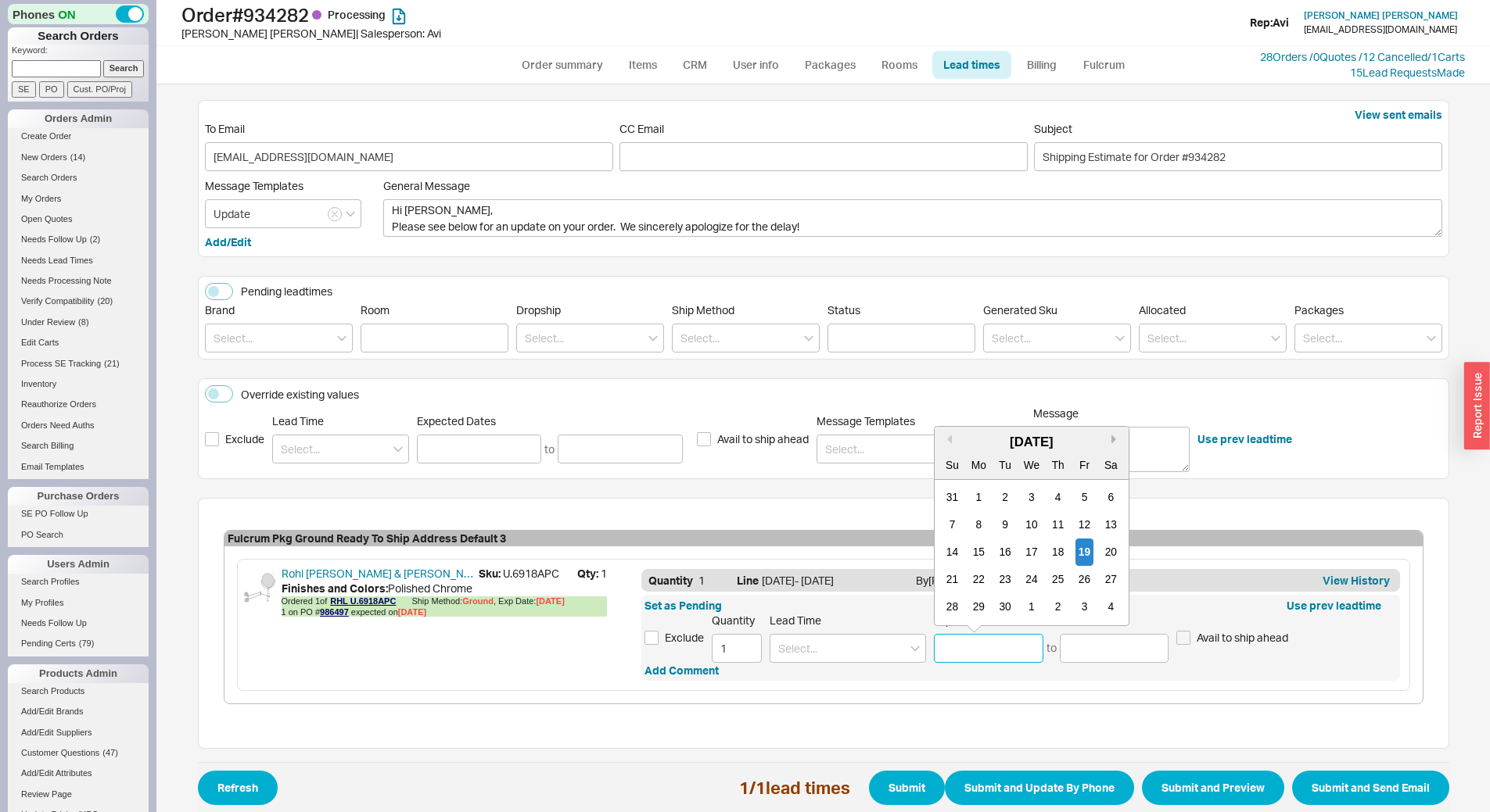
click at [1111, 441] on button "Next month" at bounding box center [1116, 440] width 10 height 10
click at [975, 582] on div "20" at bounding box center [979, 580] width 19 height 27
type input "[DATE]"
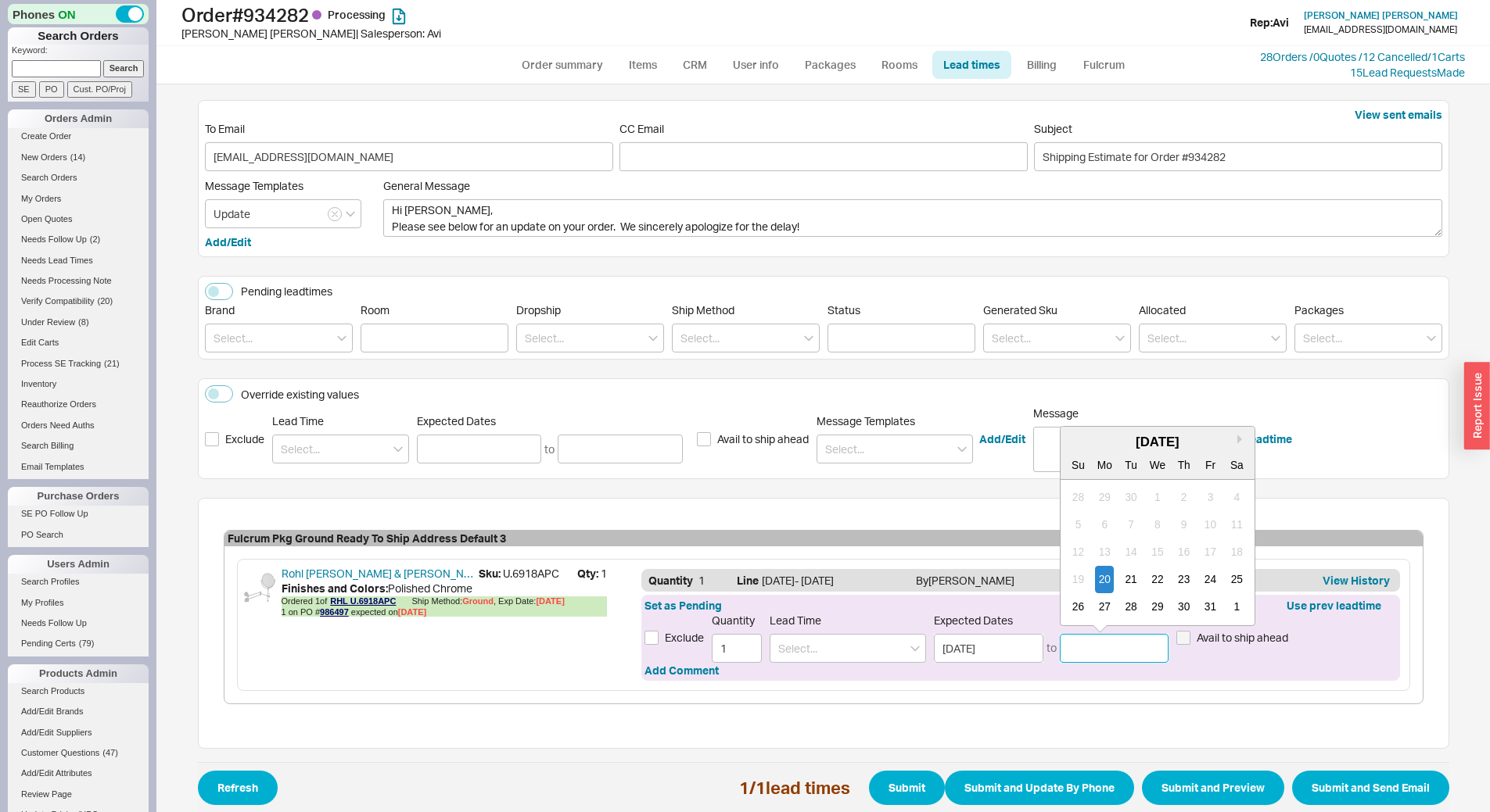
click at [1106, 651] on input at bounding box center [1115, 649] width 110 height 29
click at [1236, 440] on button "Next month" at bounding box center [1241, 440] width 10 height 10
click at [1098, 522] on div "3" at bounding box center [1104, 525] width 19 height 27
type input "[DATE]"
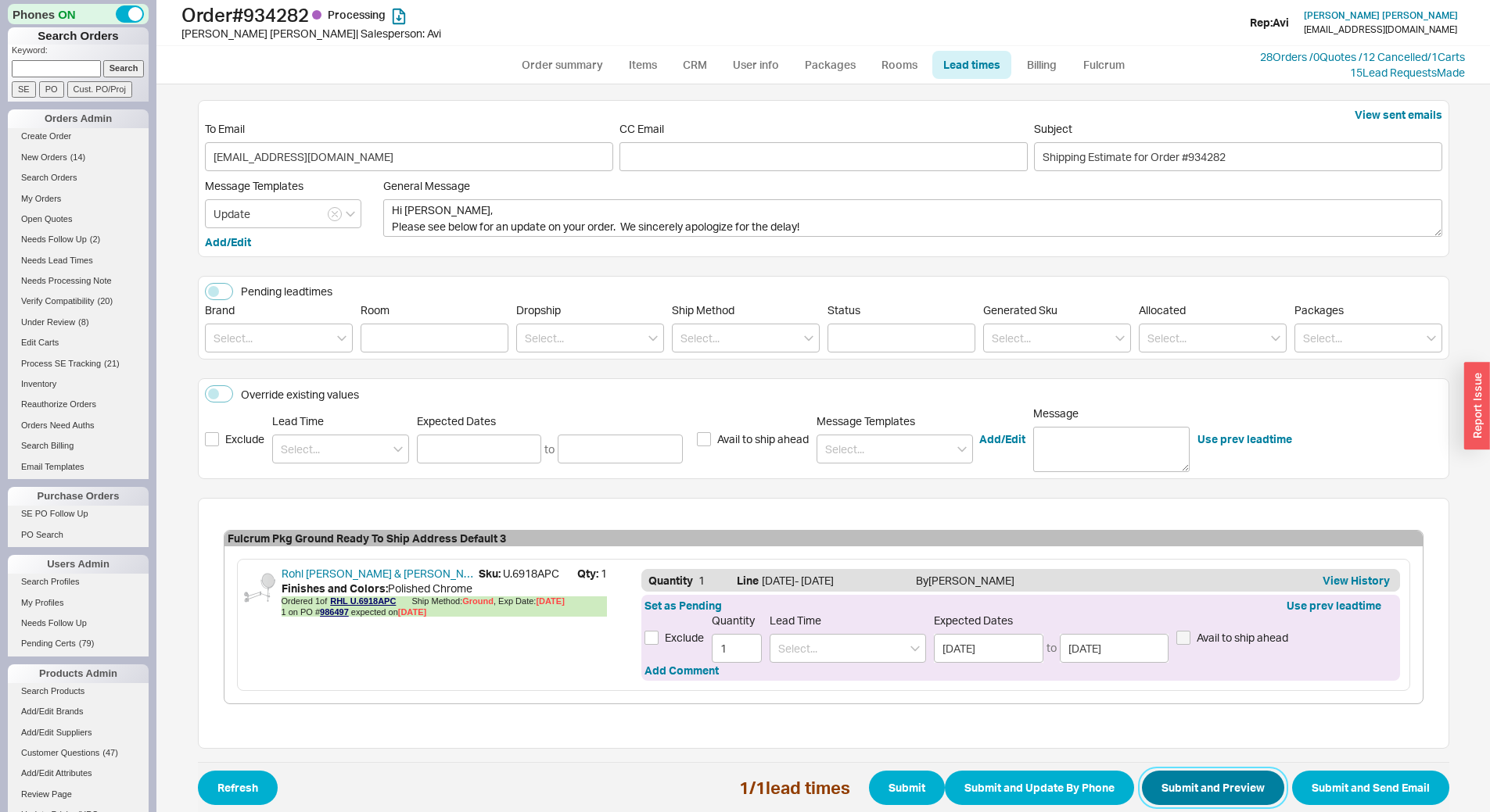
click at [1246, 779] on button "Submit and Preview" at bounding box center [1213, 788] width 142 height 35
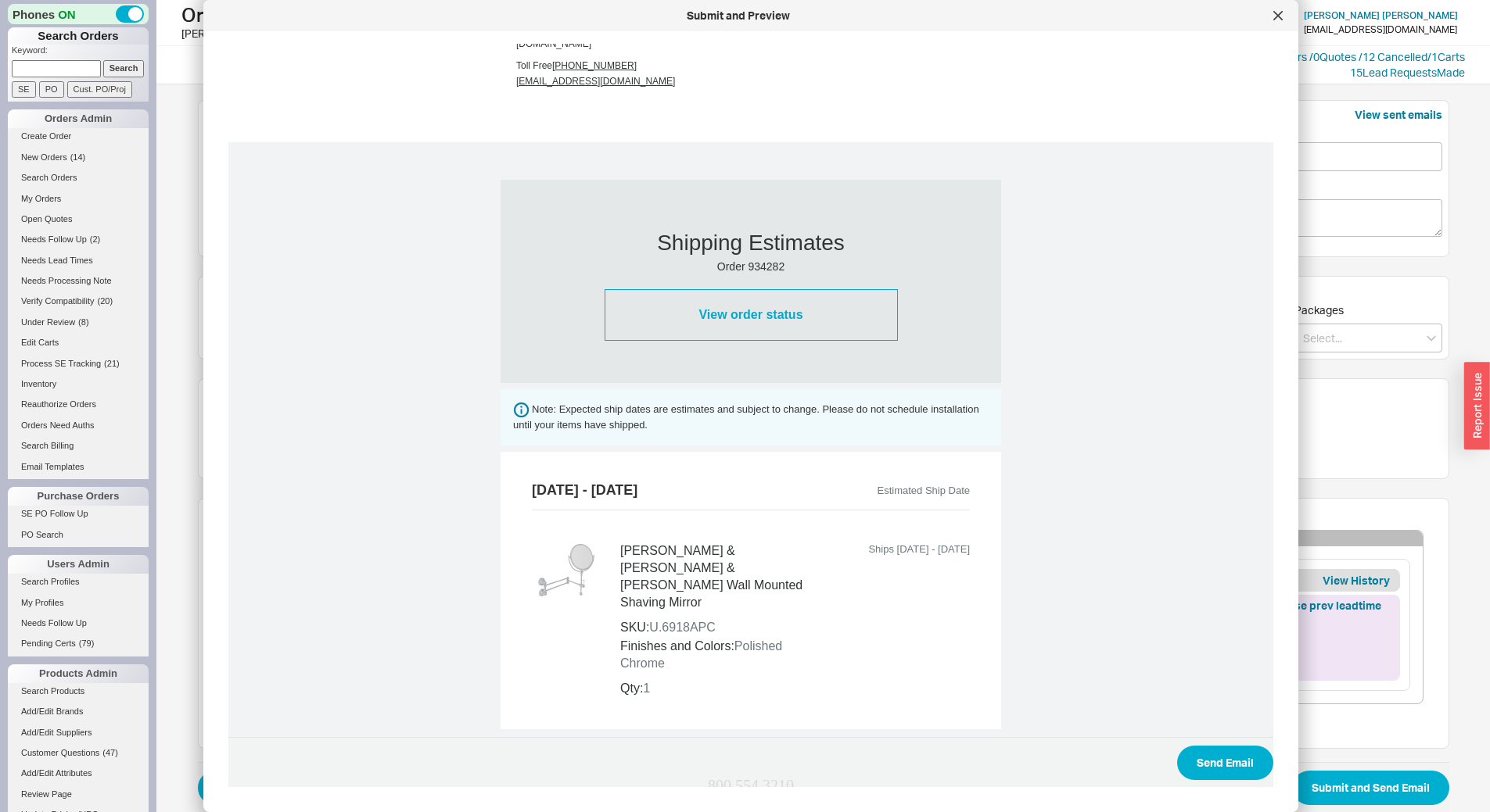
scroll to position [504, 0]
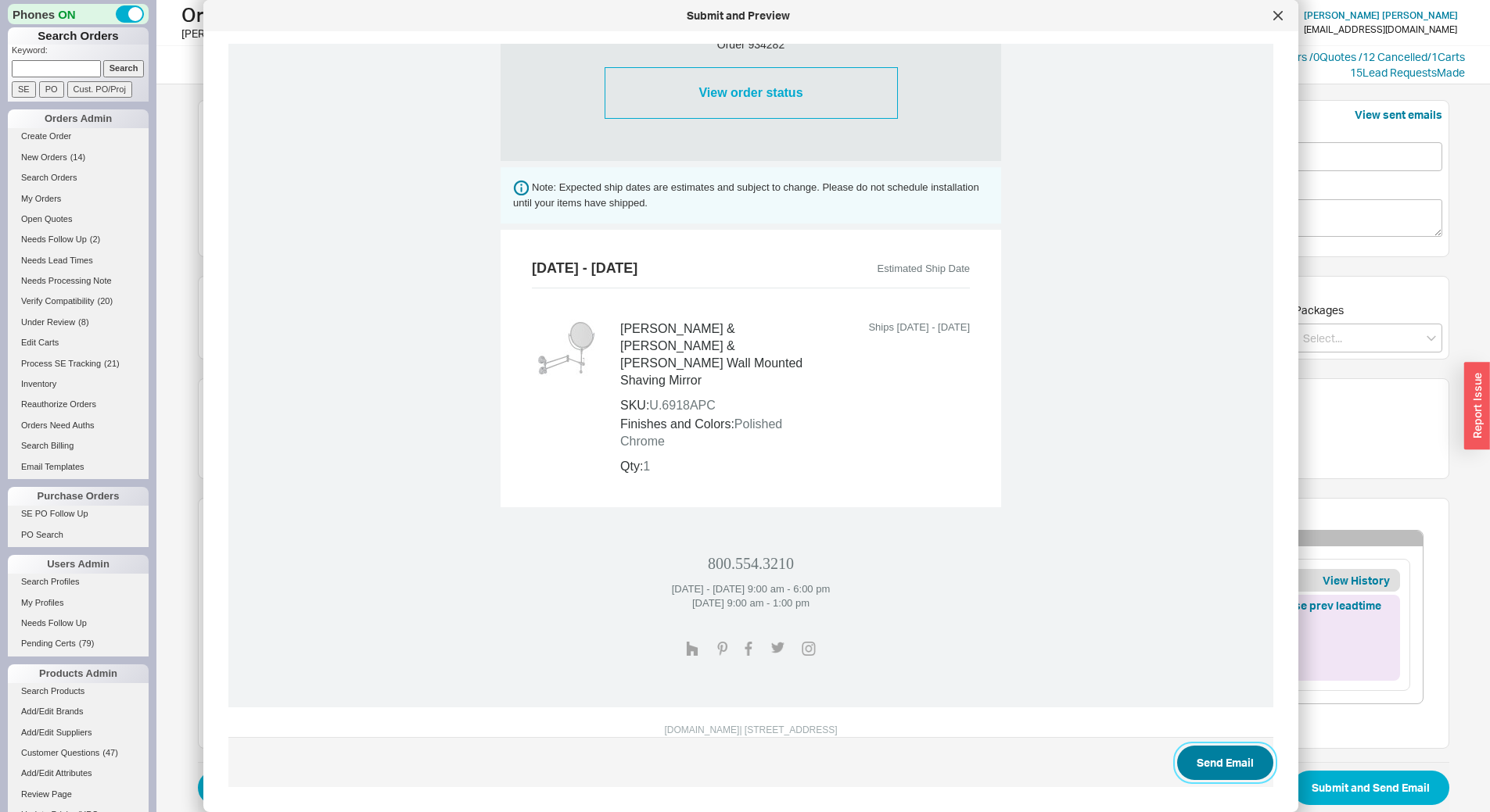
click at [1180, 758] on button "Send Email" at bounding box center [1225, 763] width 96 height 35
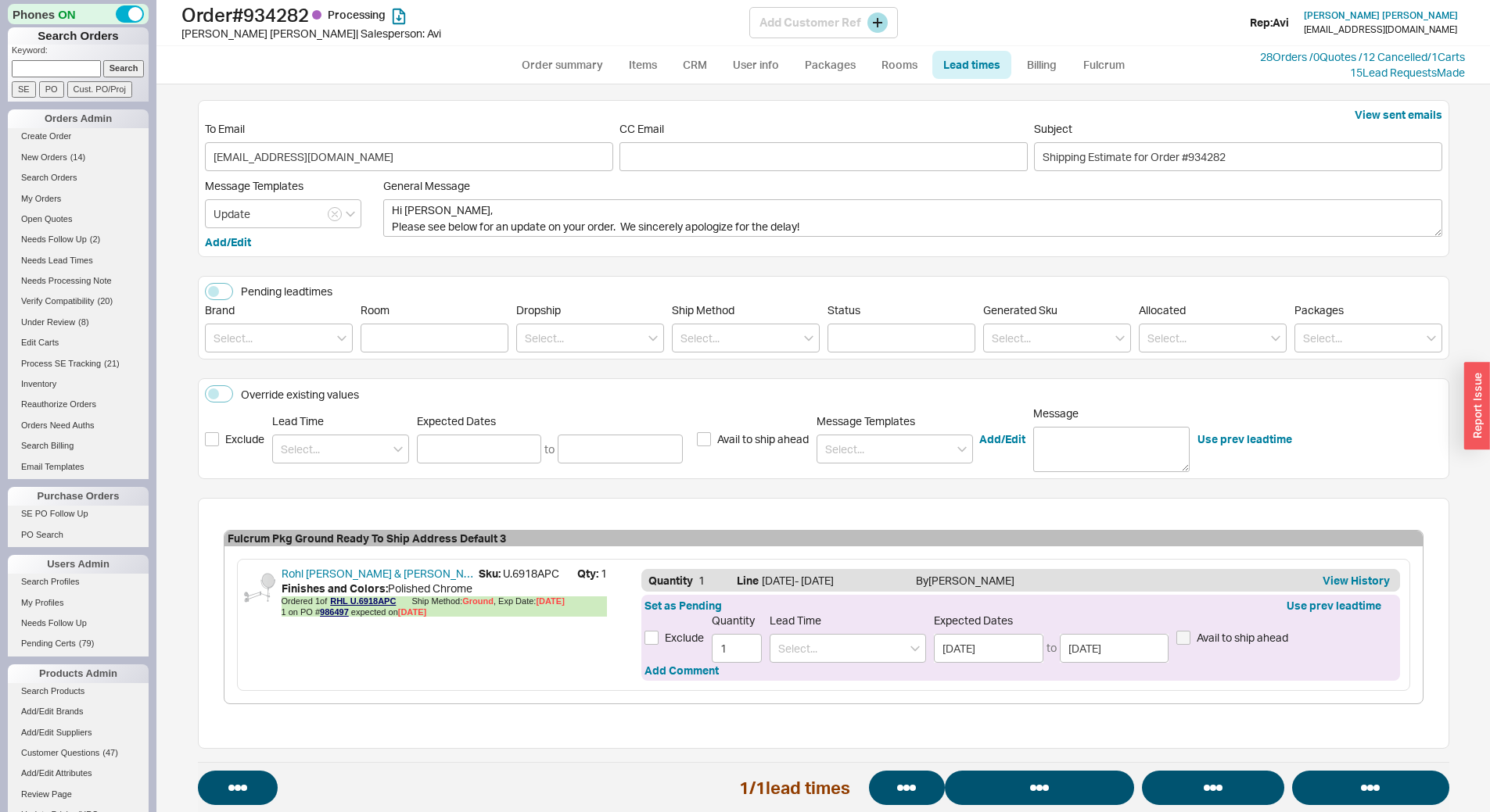
select select "*"
select select "LOW"
select select "3"
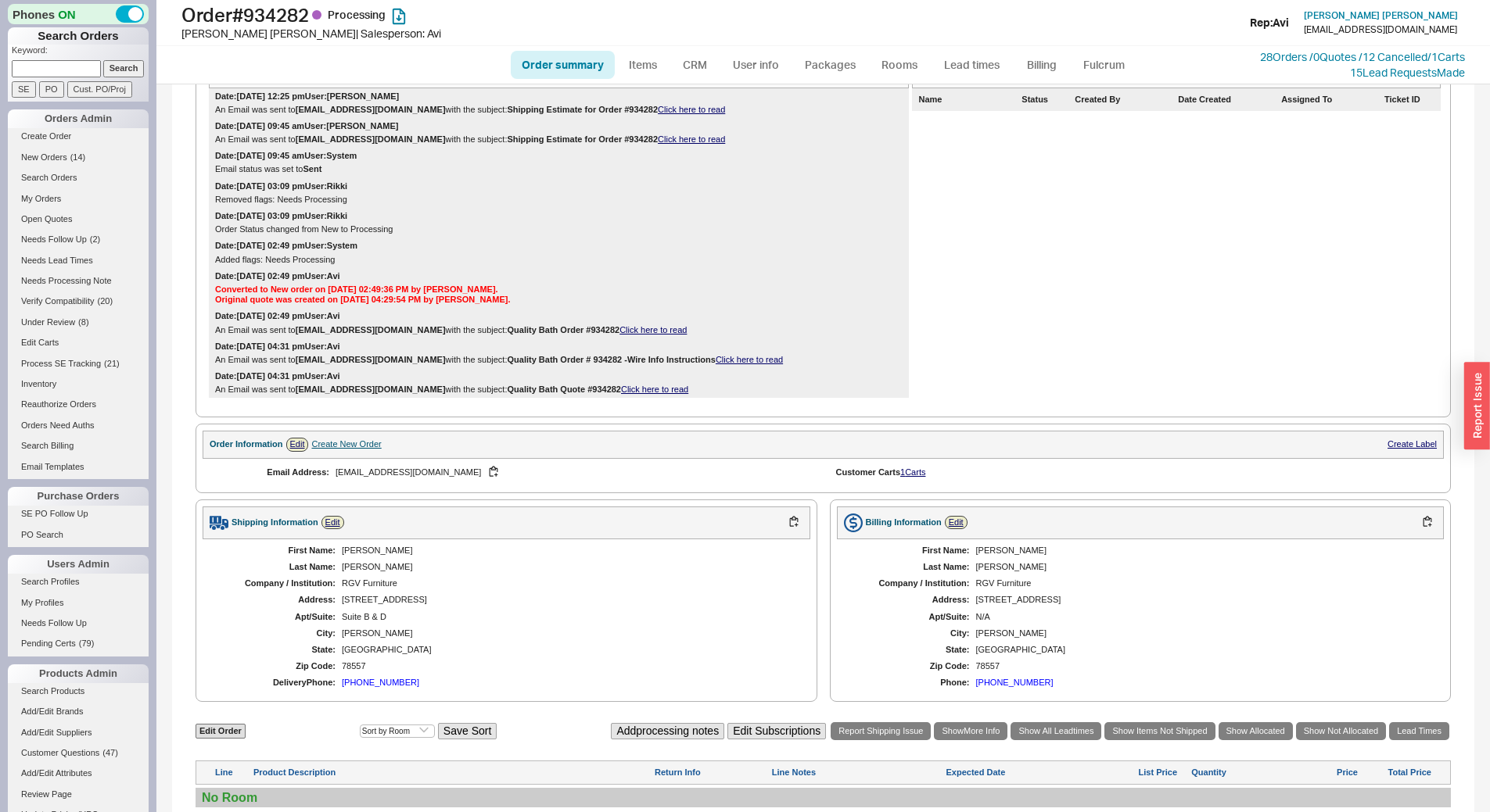
scroll to position [563, 0]
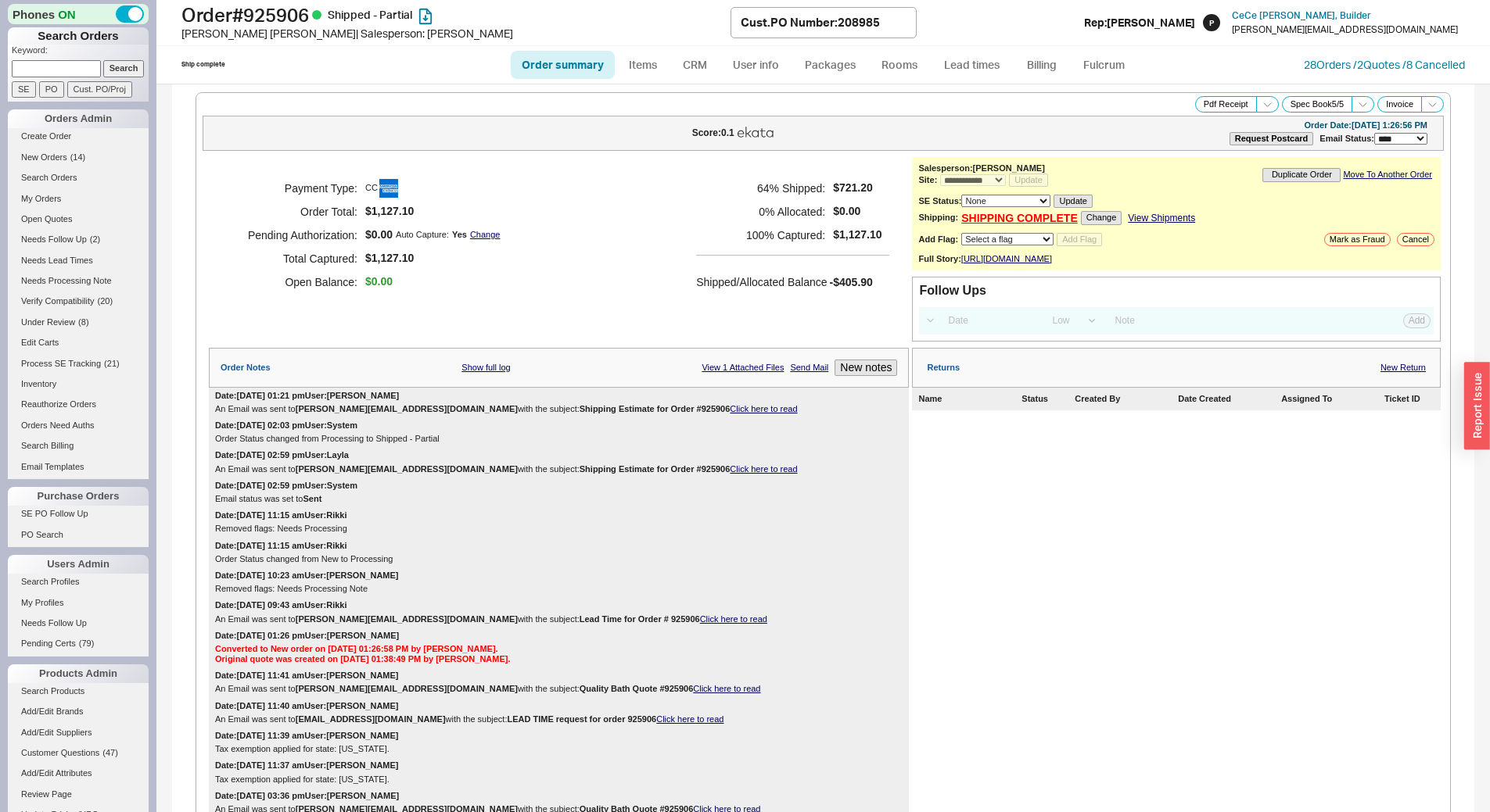
select select "**"
select select "LOW"
select select "3"
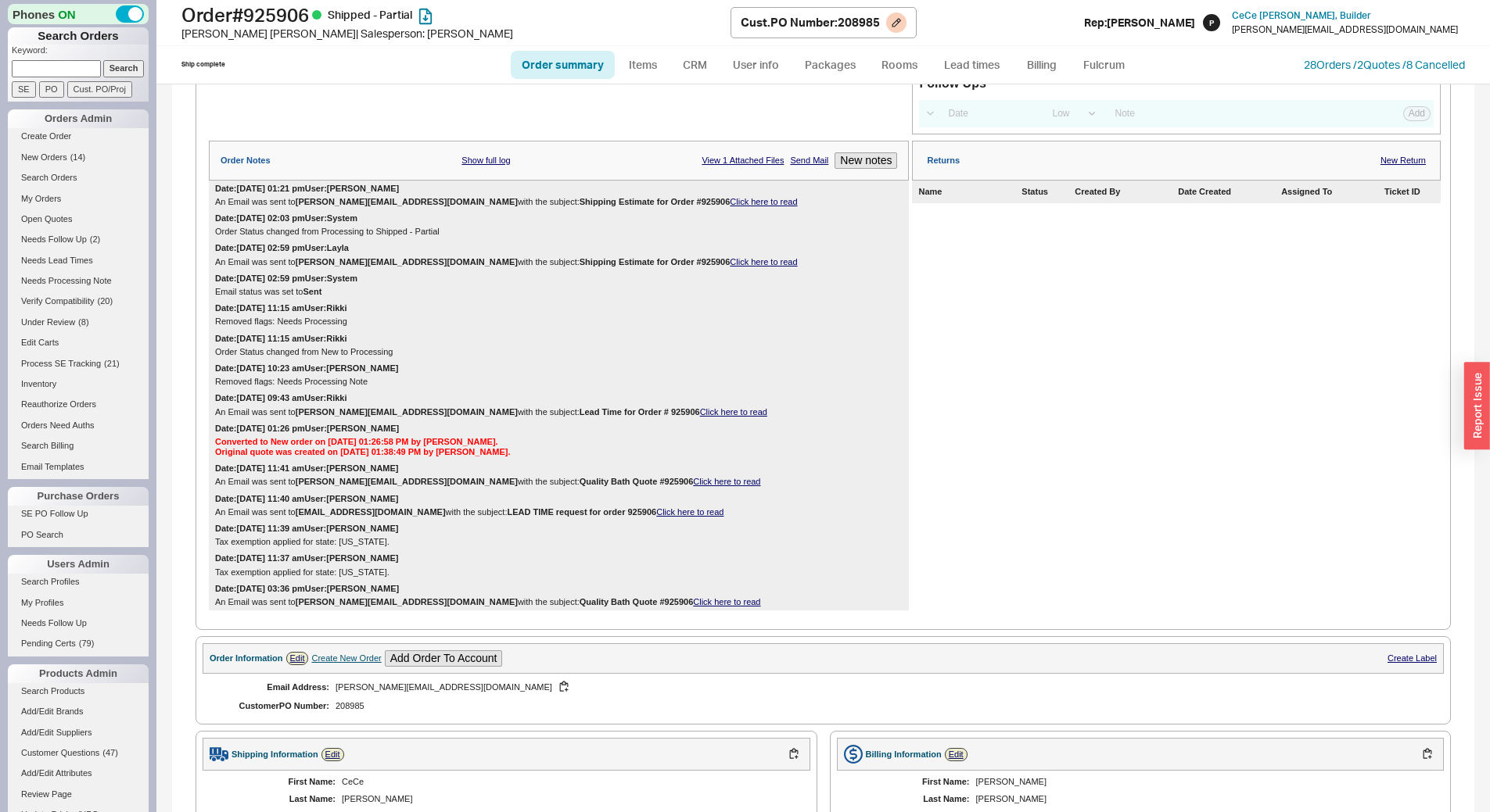
scroll to position [235, 0]
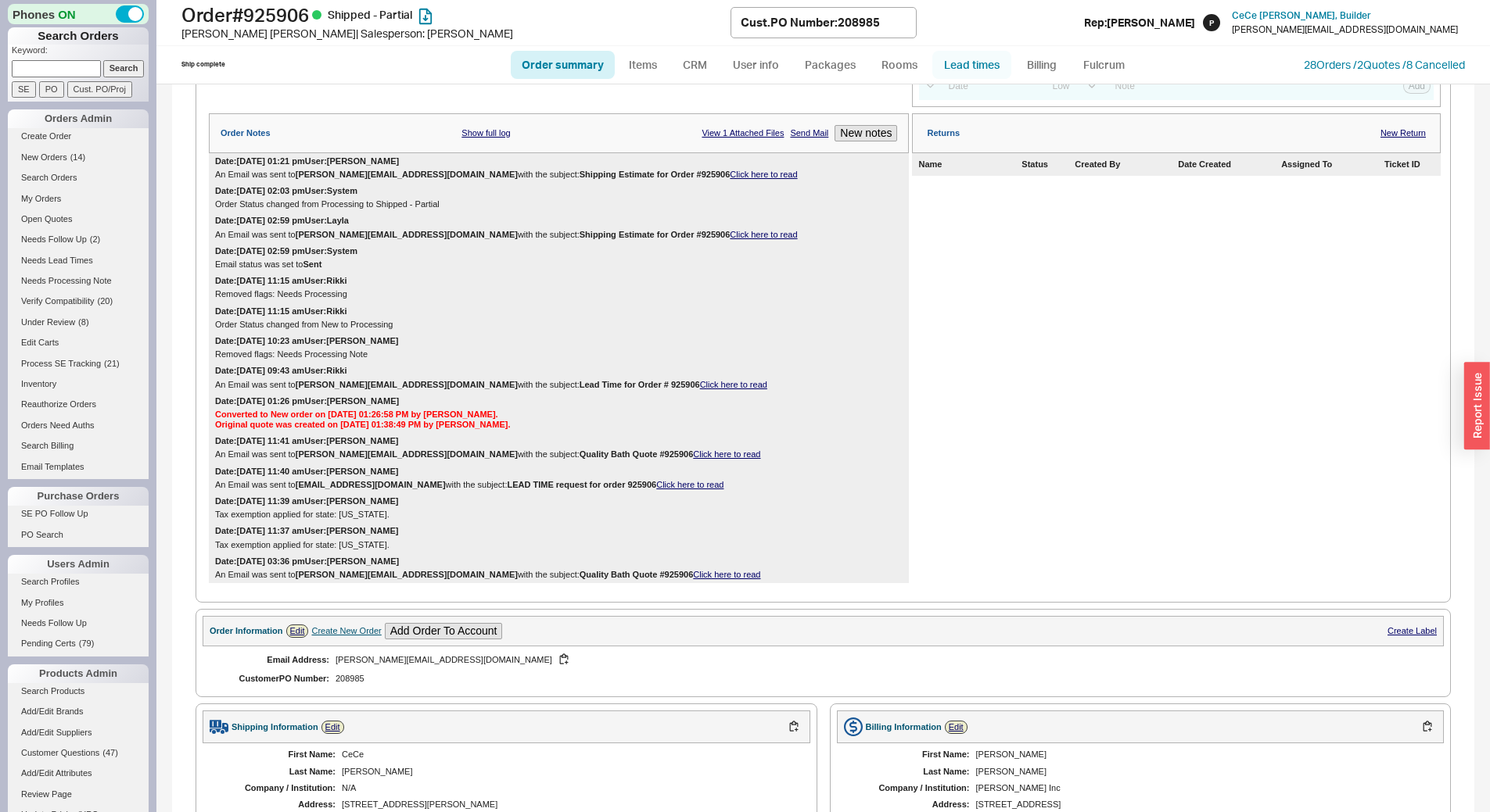
click at [979, 62] on link "Lead times" at bounding box center [972, 65] width 79 height 28
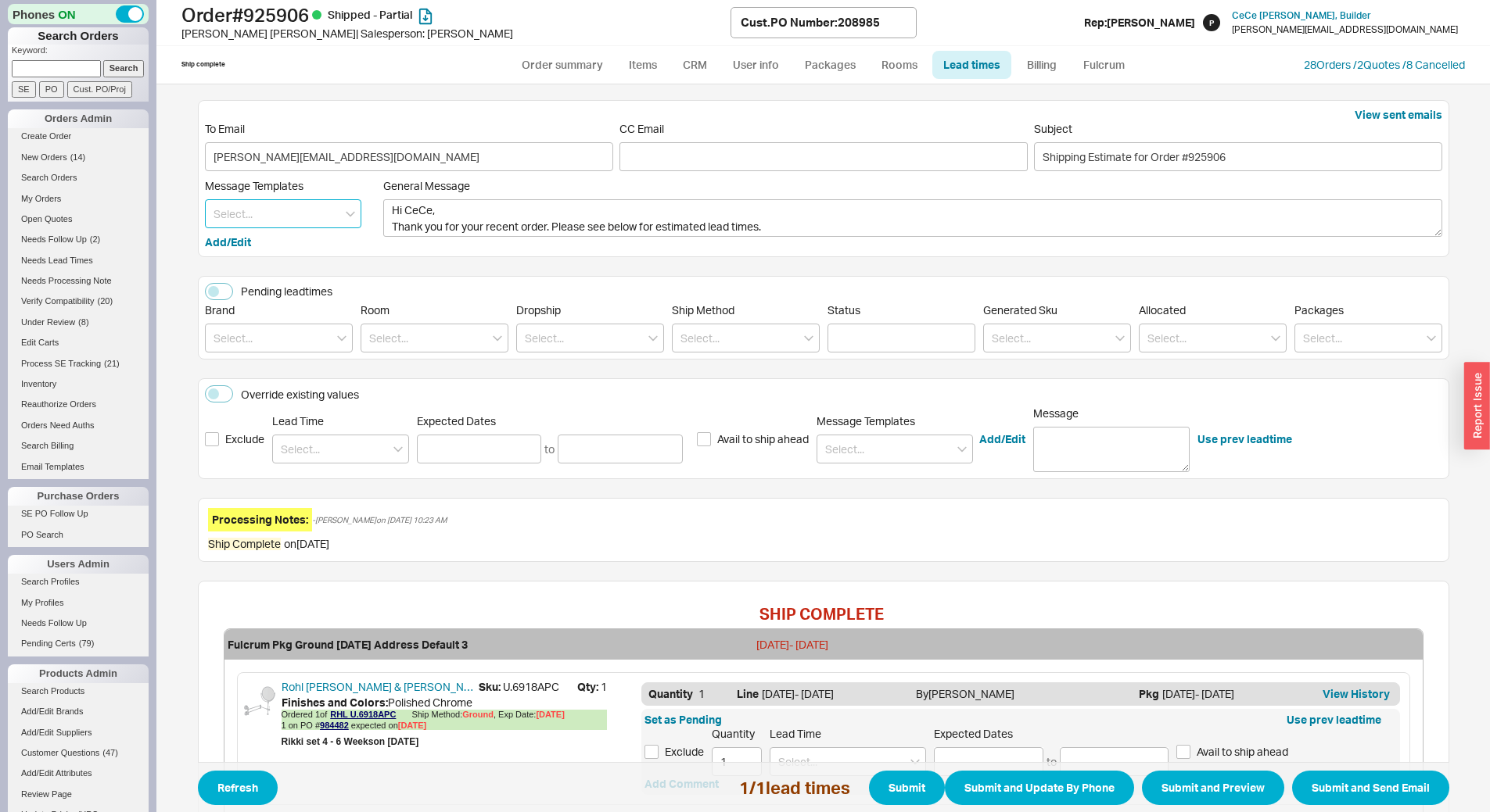
click at [296, 208] on input at bounding box center [283, 214] width 157 height 29
click at [296, 252] on div "Update" at bounding box center [283, 246] width 155 height 28
type textarea "Hi CeCe, Please see below for an update on your order. We sincerely apologize f…"
type input "Update"
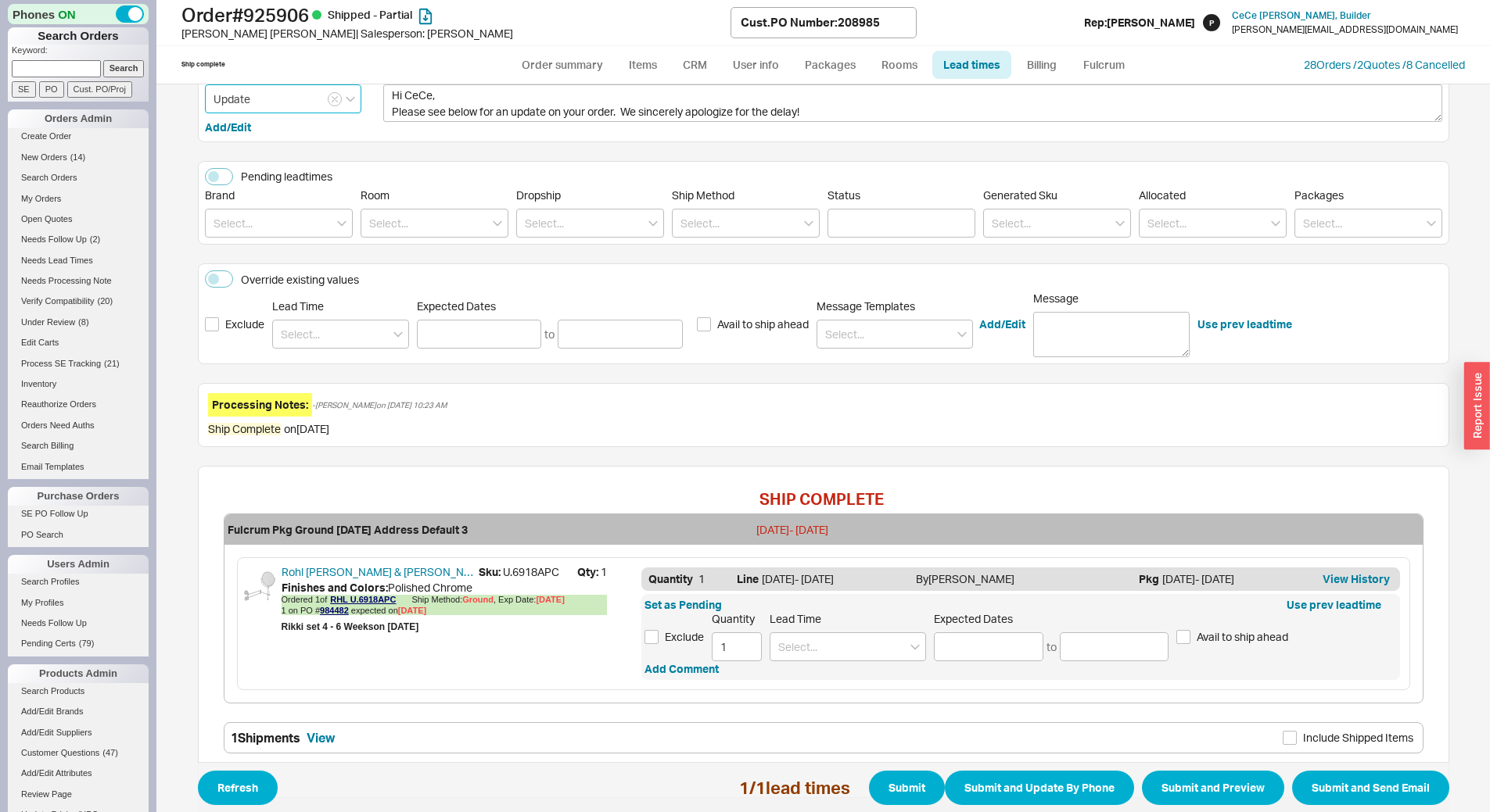
scroll to position [186, 0]
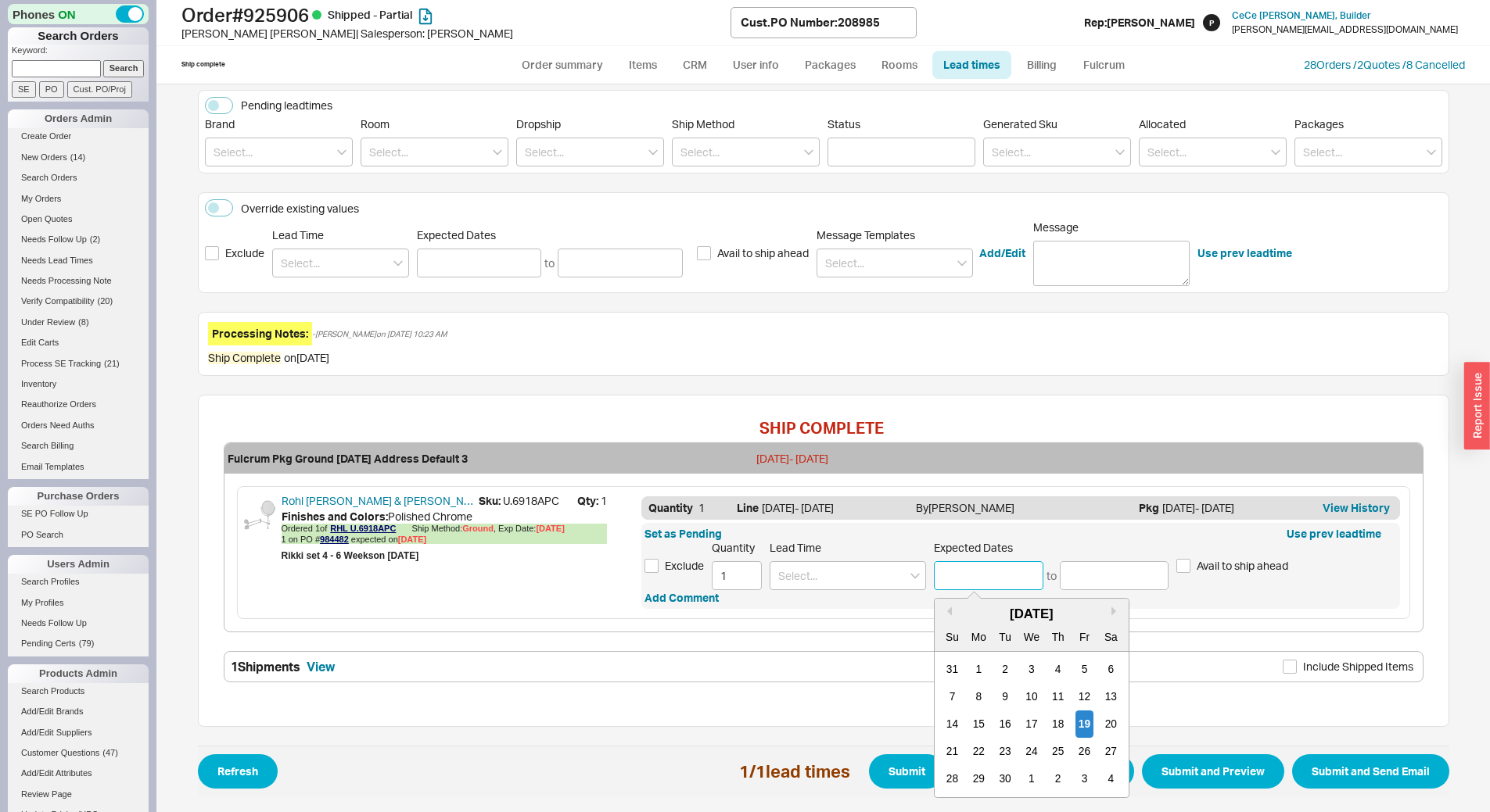
click at [993, 579] on input at bounding box center [989, 576] width 110 height 29
click at [1111, 608] on button "Next month" at bounding box center [1116, 612] width 10 height 10
click at [976, 757] on div "20" at bounding box center [979, 751] width 19 height 27
type input "10/20/2025"
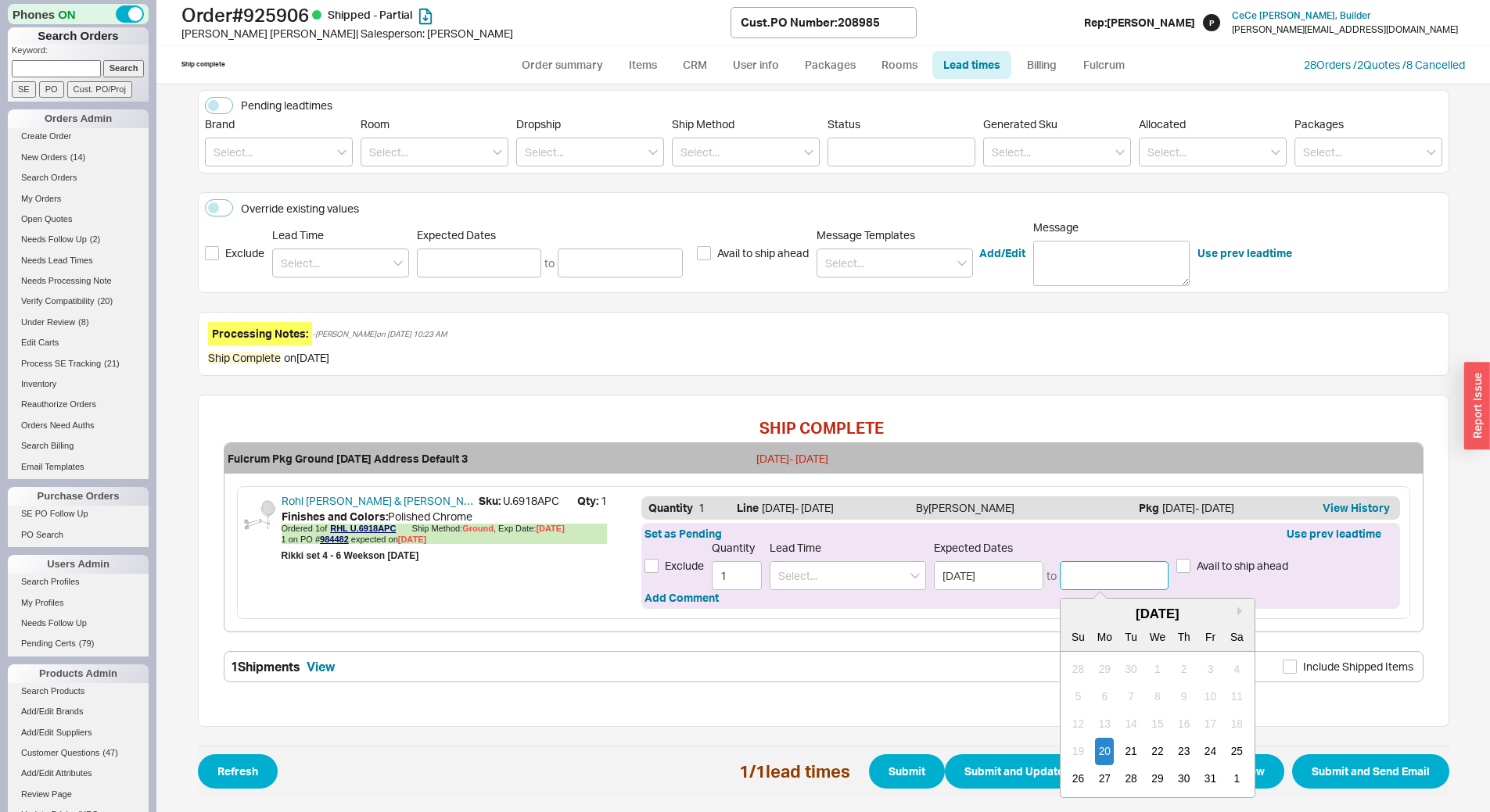
click at [1078, 579] on input at bounding box center [1115, 576] width 110 height 29
click at [1236, 610] on button "Next month" at bounding box center [1241, 612] width 10 height 10
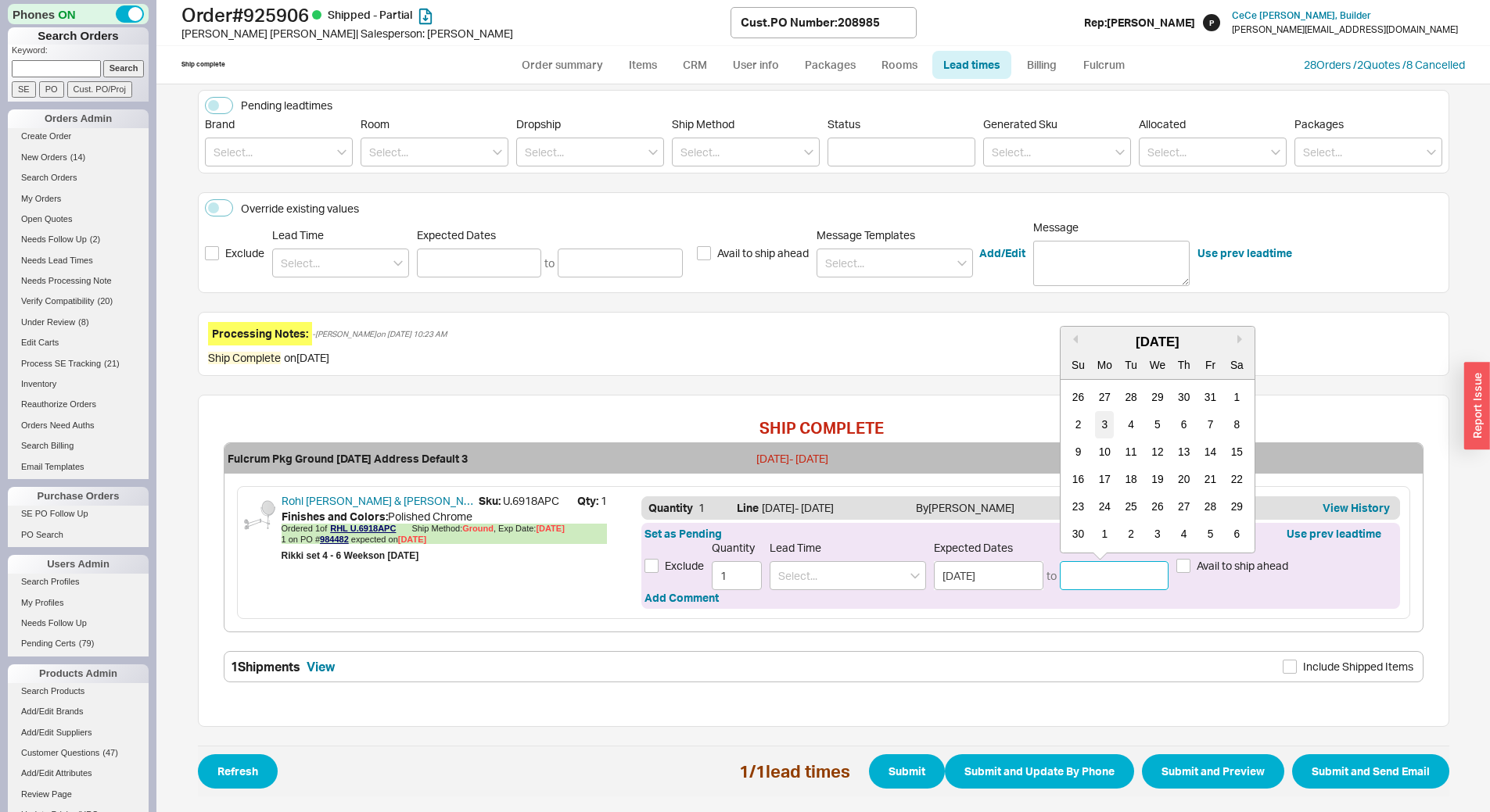
click at [1098, 423] on div "3" at bounding box center [1104, 425] width 19 height 27
type input "11/03/2025"
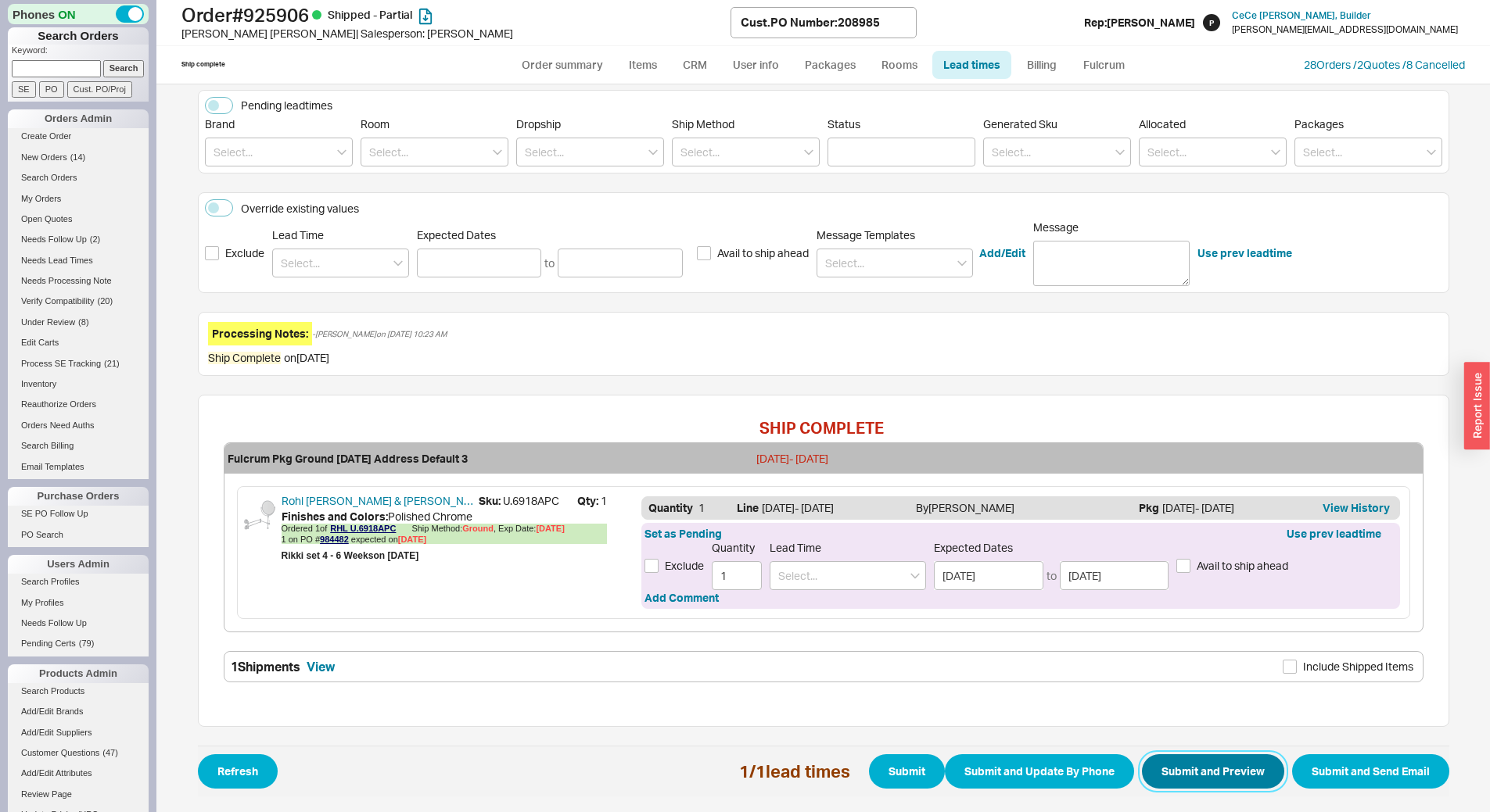
click at [1193, 768] on button "Submit and Preview" at bounding box center [1213, 772] width 142 height 35
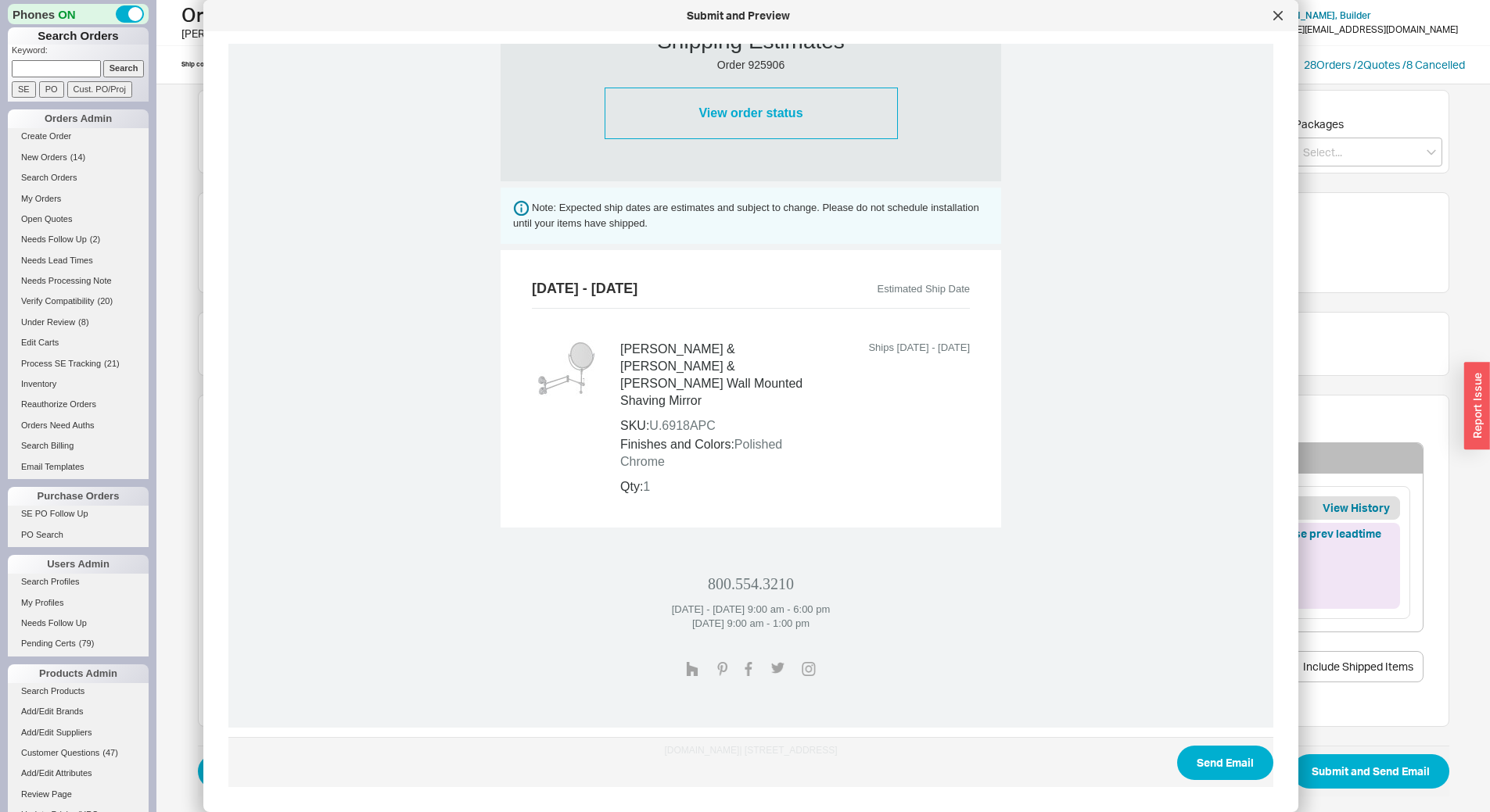
scroll to position [504, 0]
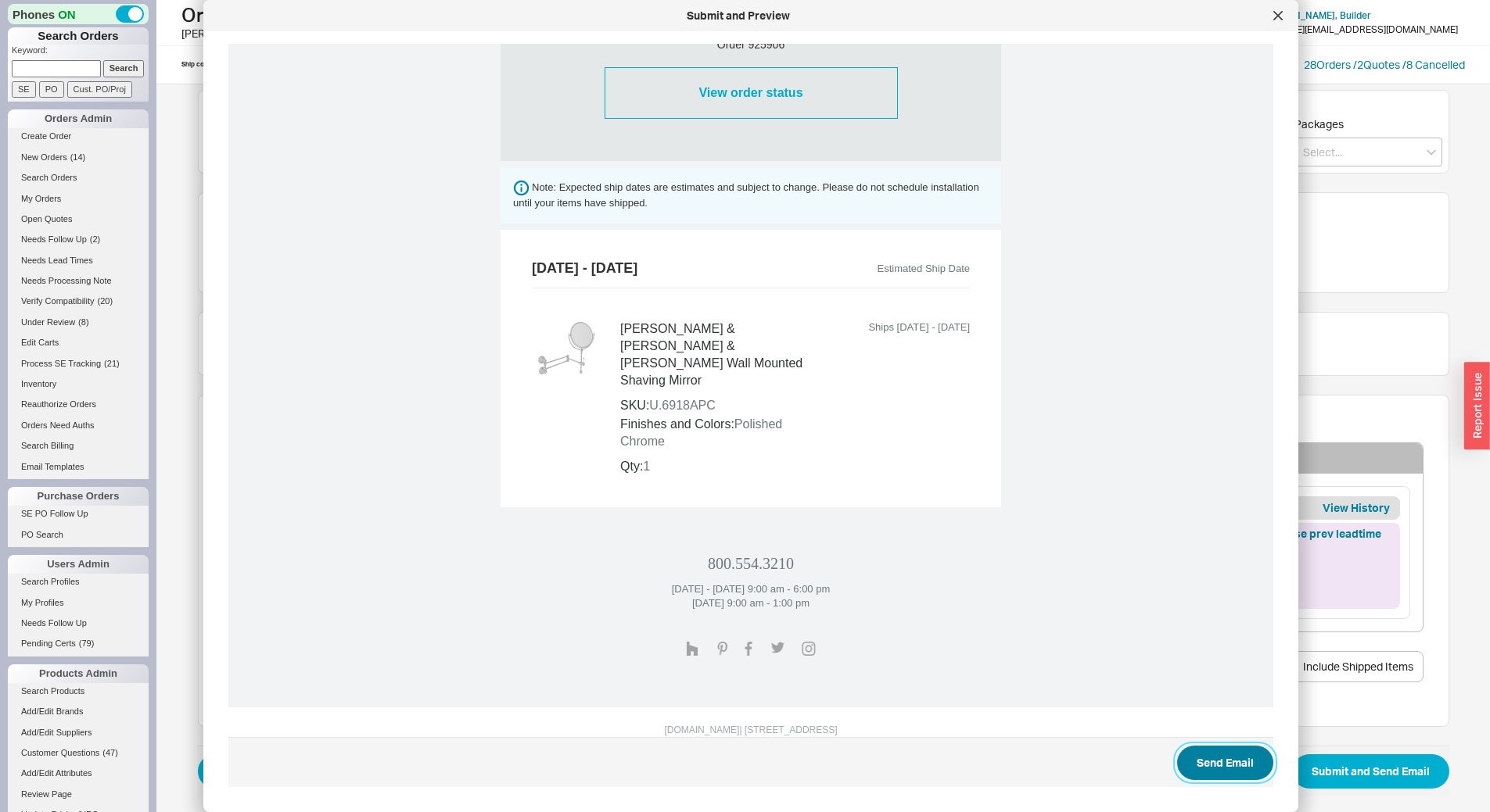
click at [1223, 755] on button "Send Email" at bounding box center [1225, 763] width 96 height 35
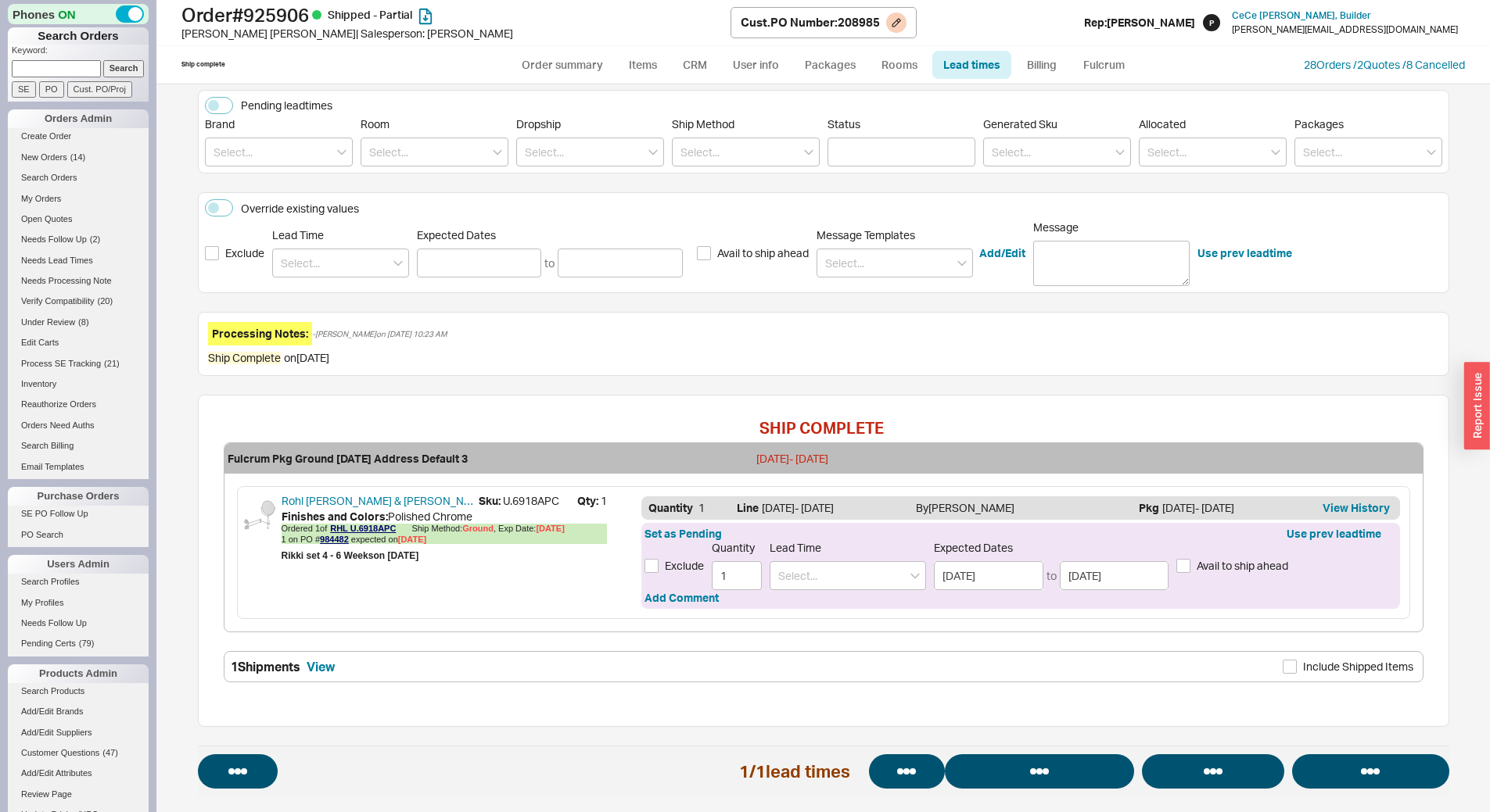
select select "**"
select select "LOW"
select select "3"
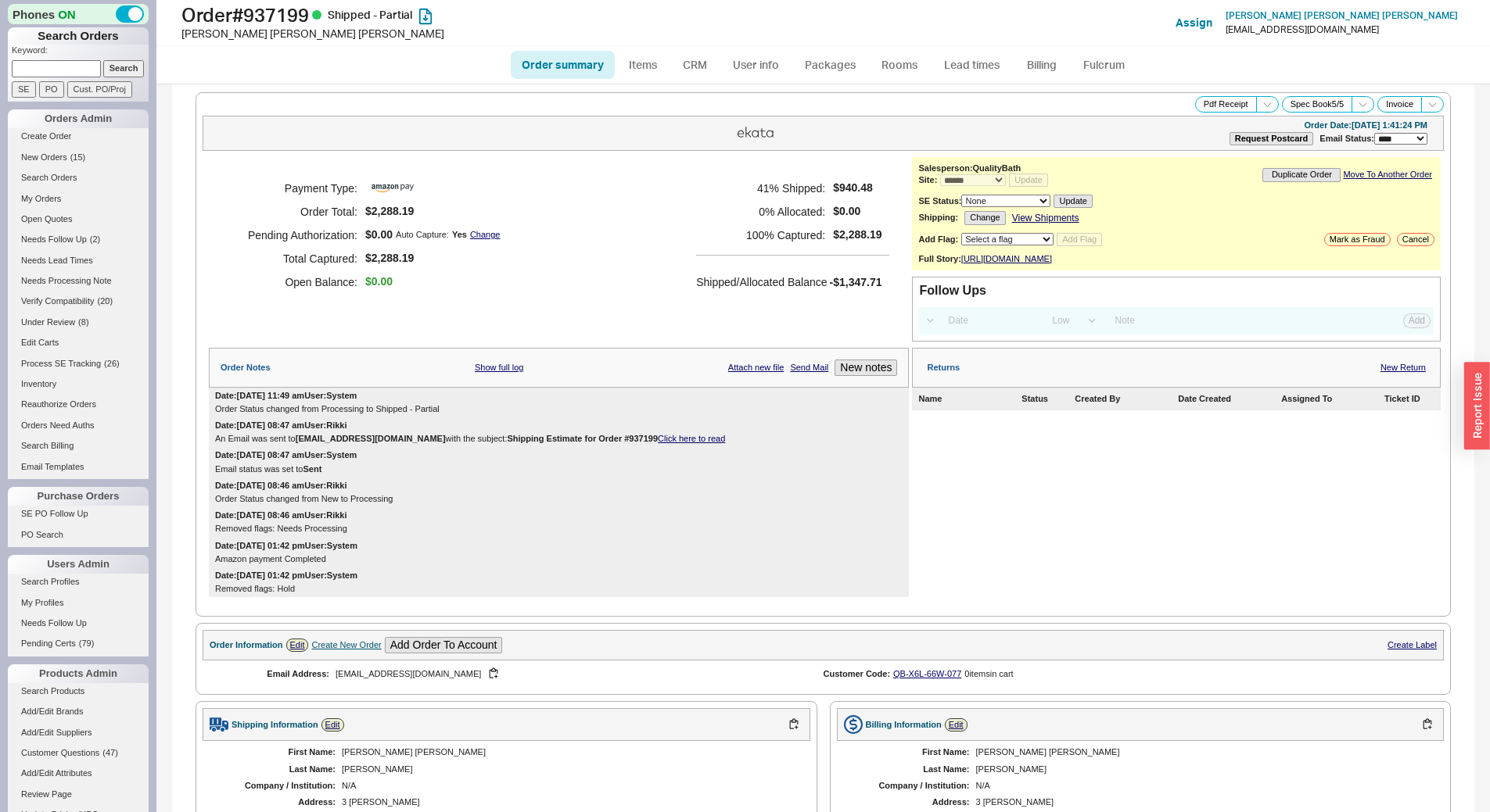
select select "*"
select select "LOW"
select select "3"
click at [986, 64] on link "Lead times" at bounding box center [972, 65] width 79 height 28
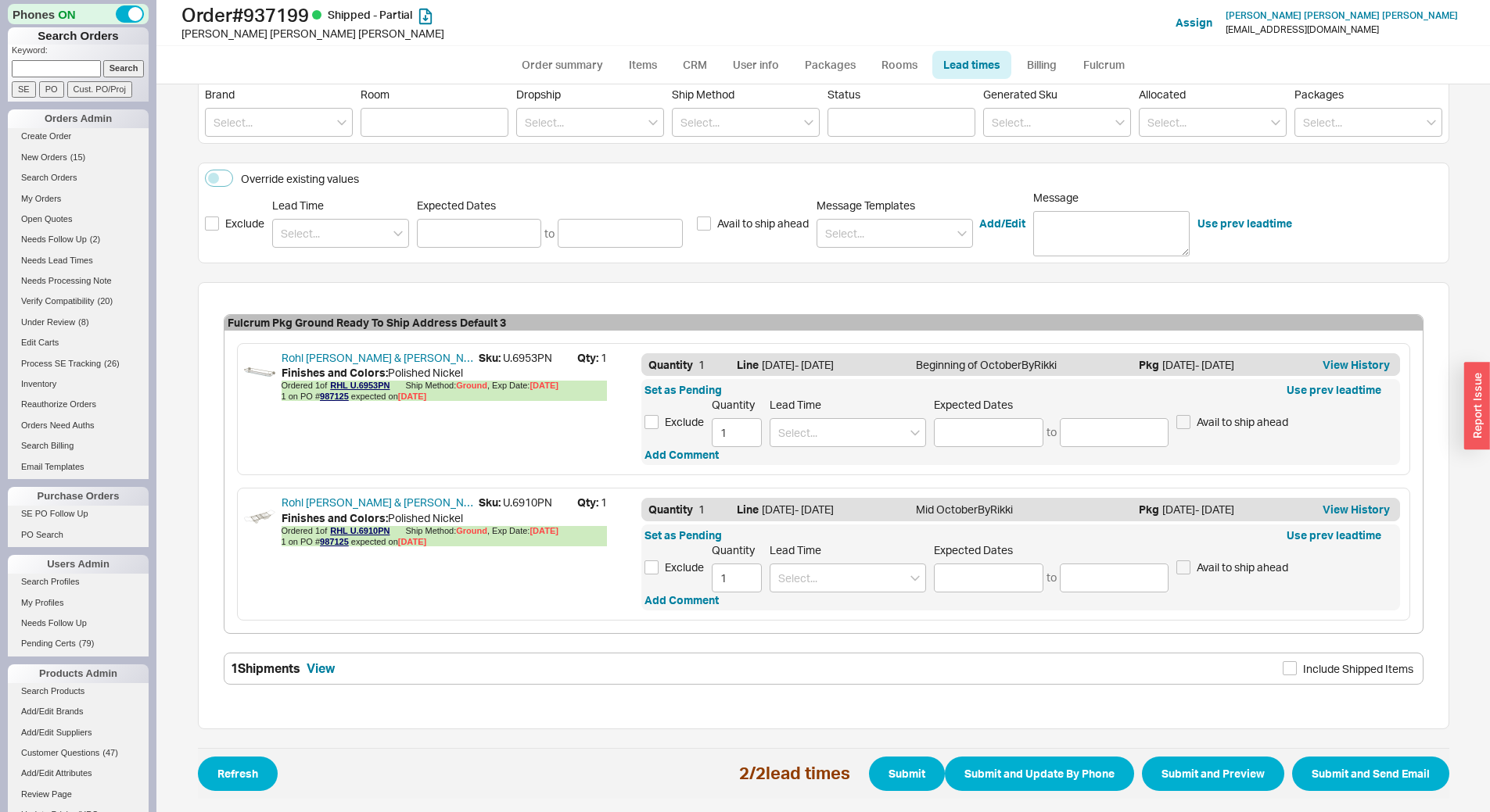
scroll to position [218, 0]
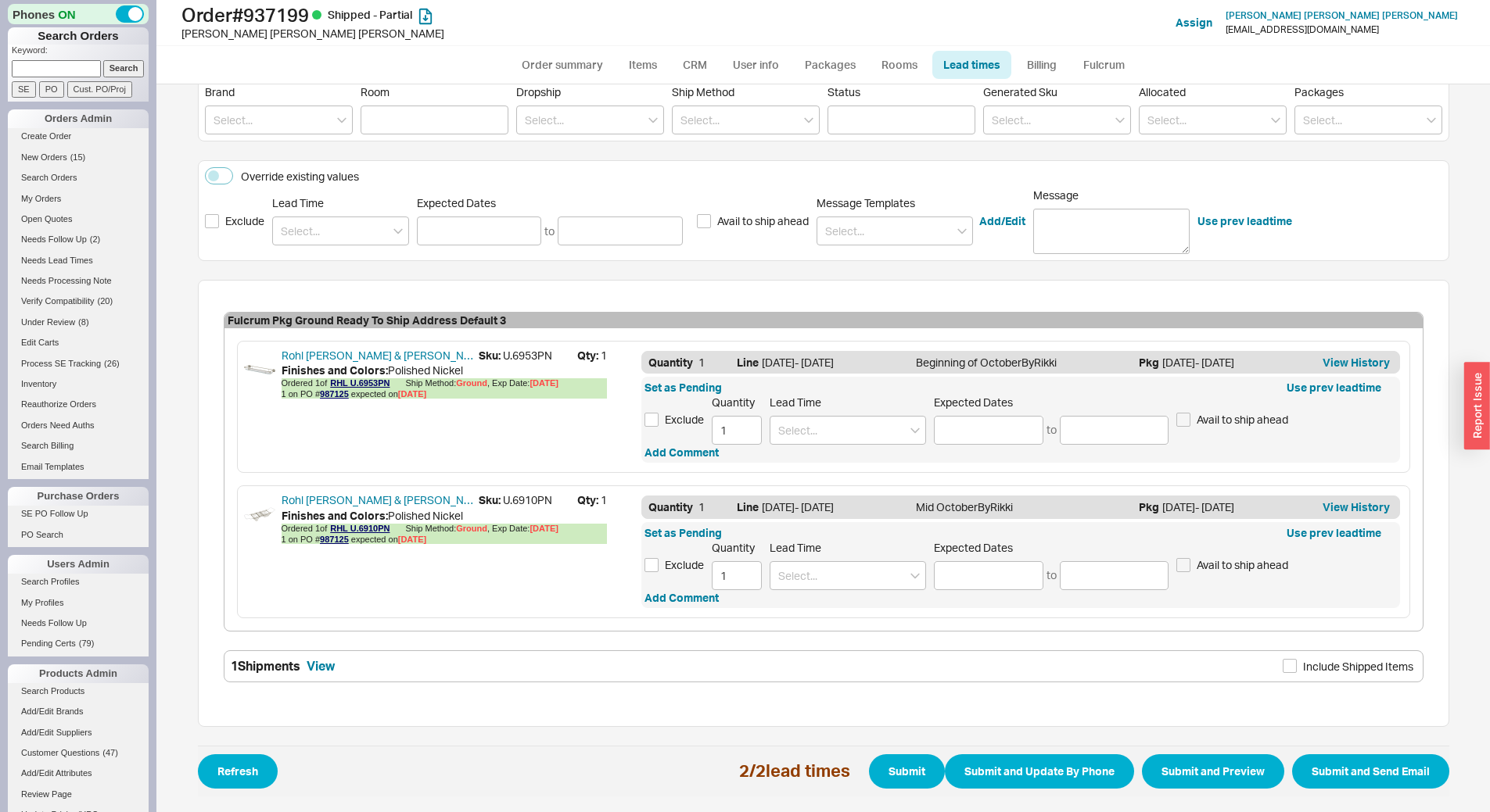
click at [536, 495] on span "Sku: U.6910PN" at bounding box center [528, 500] width 99 height 15
copy span "6910PN"
click at [334, 540] on link "987125" at bounding box center [334, 540] width 29 height 10
click at [872, 427] on input at bounding box center [848, 430] width 157 height 29
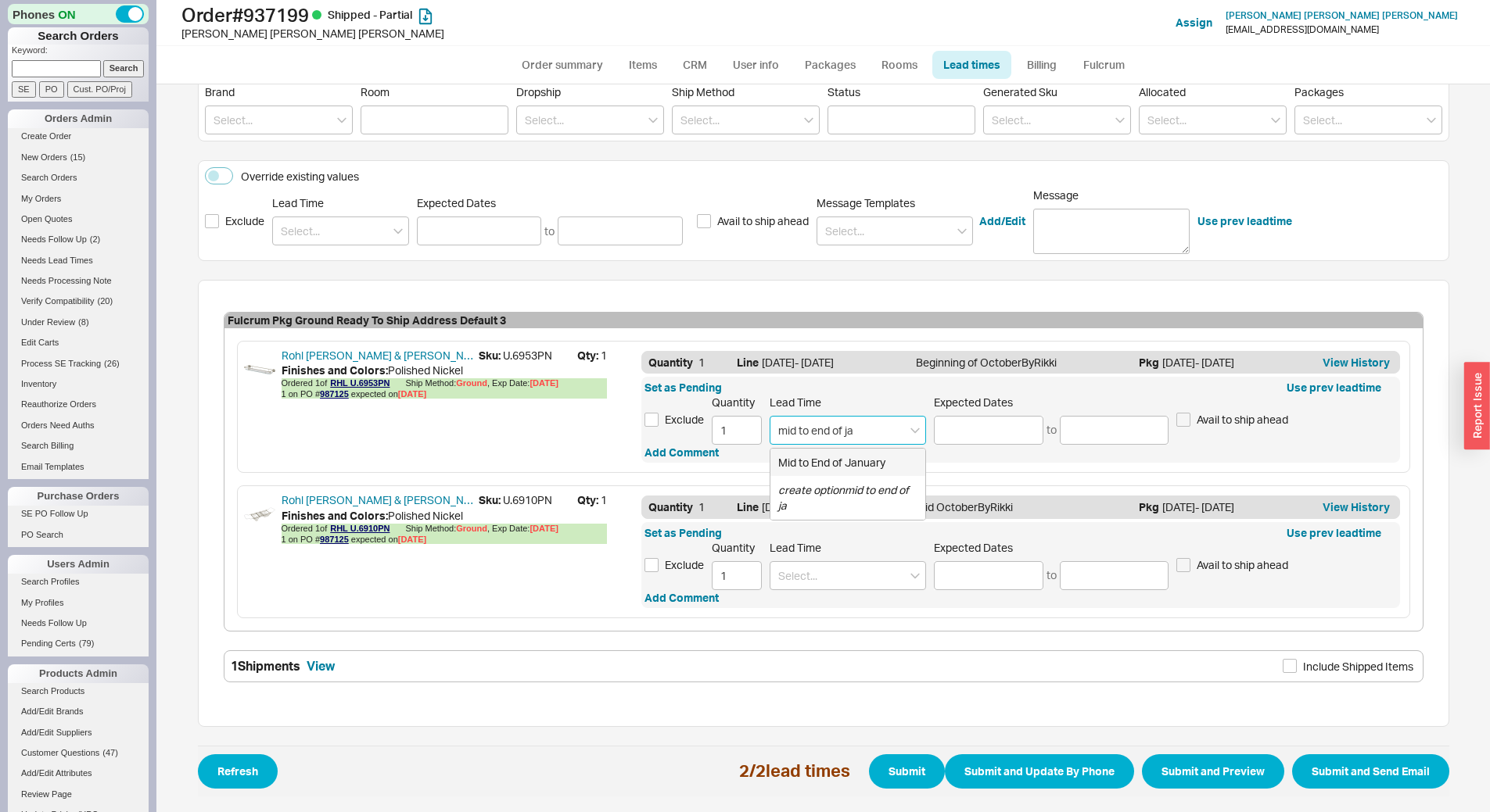
click at [858, 451] on div "Mid to End of January" at bounding box center [848, 463] width 155 height 28
type input "Mid to End of January"
type input "[DATE]"
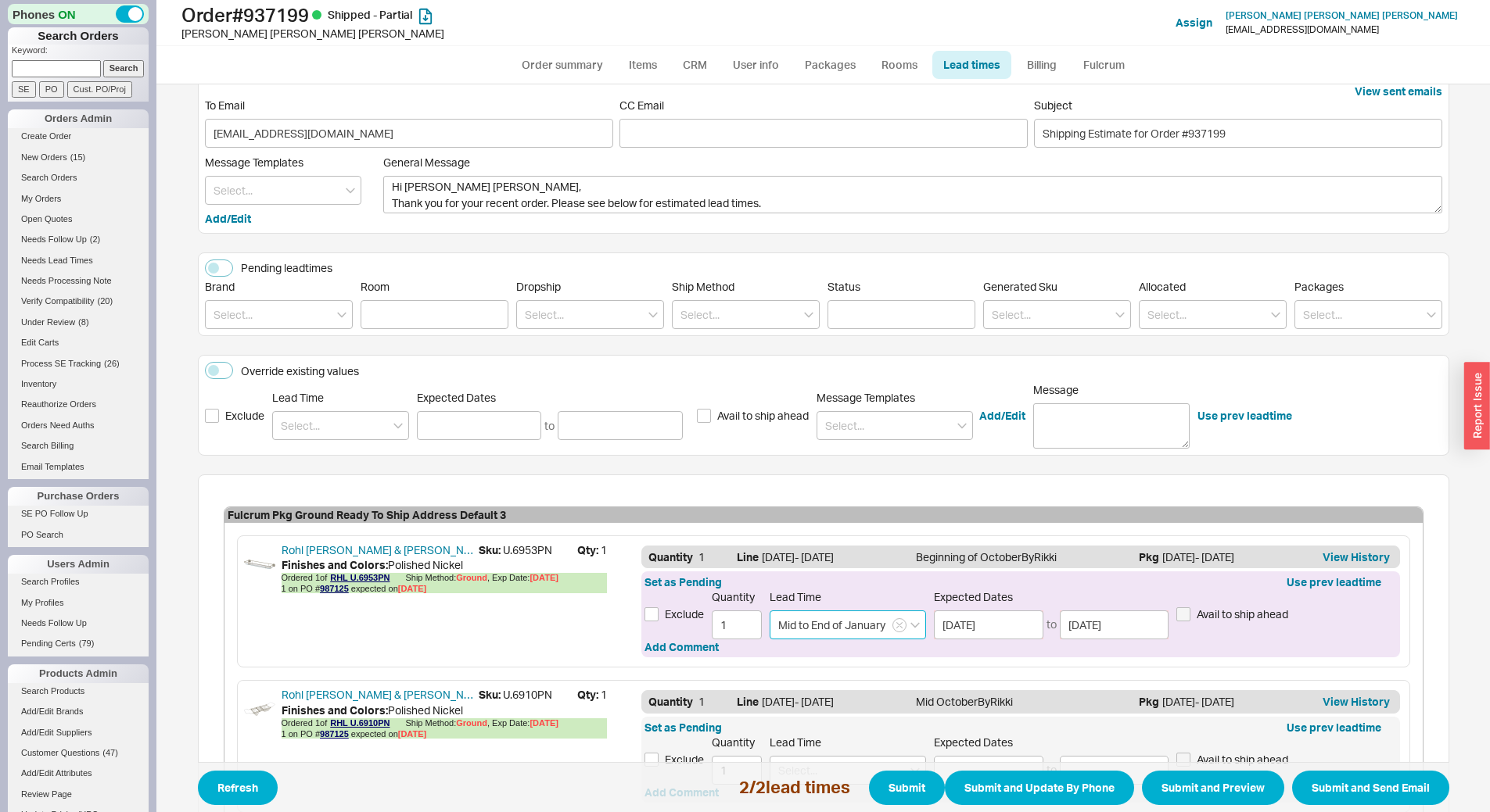
scroll to position [0, 0]
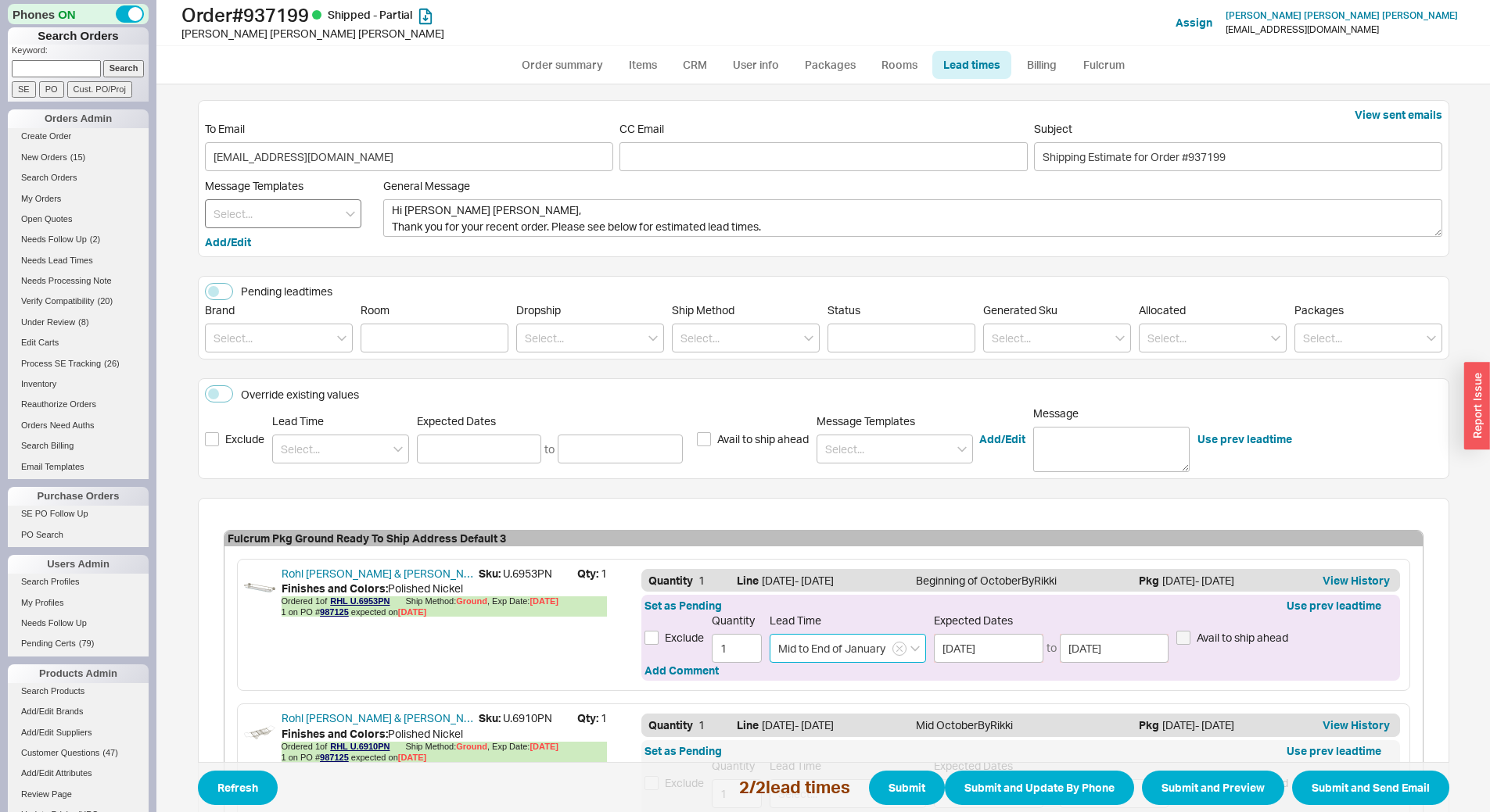
type input "Mid to End of January"
click at [334, 205] on input at bounding box center [283, 214] width 157 height 29
click at [320, 245] on div "Update" at bounding box center [283, 246] width 155 height 28
type textarea "Hi [PERSON_NAME] [PERSON_NAME], Please see below for an update on your order. W…"
type input "Update"
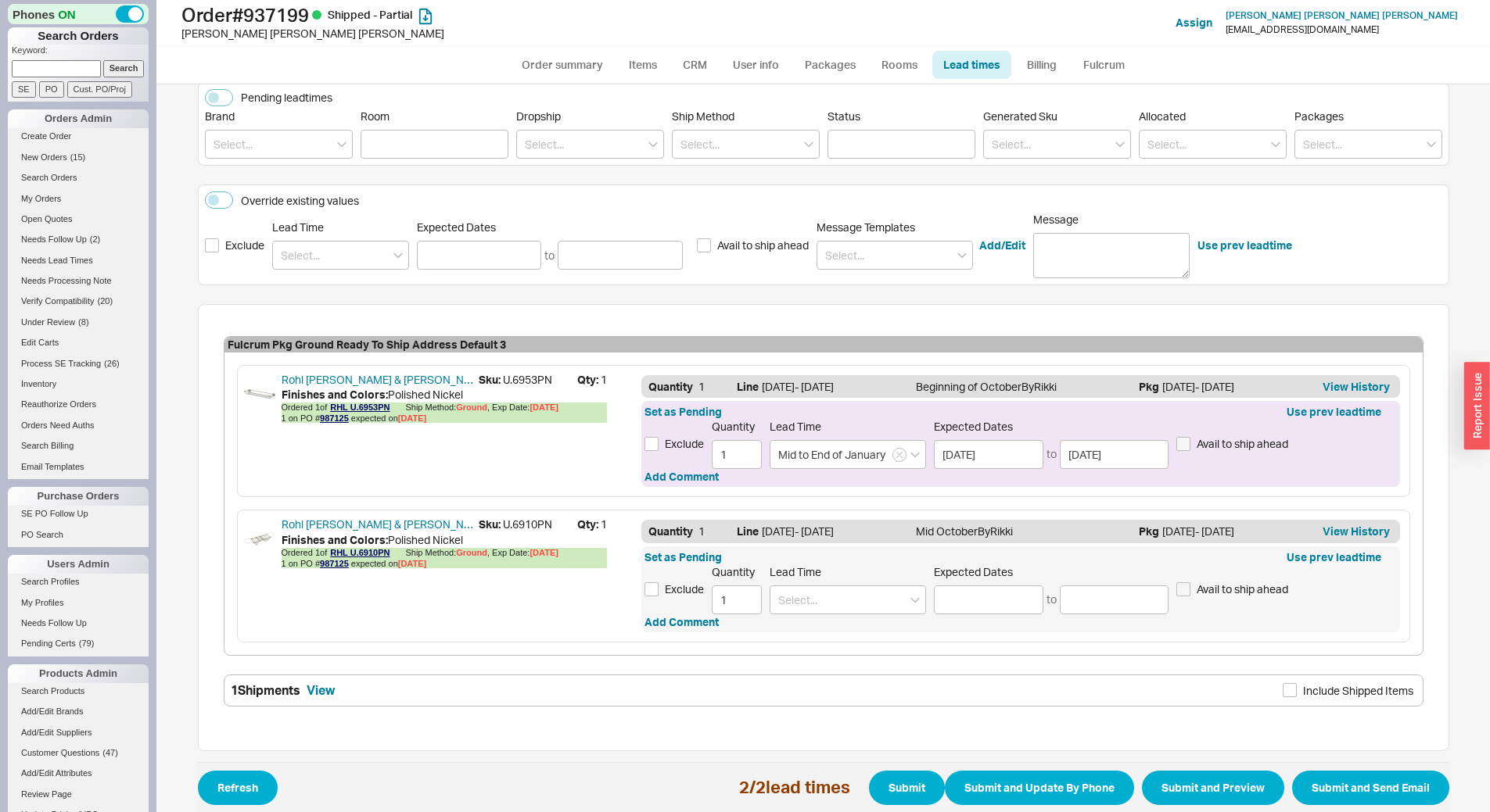
scroll to position [218, 0]
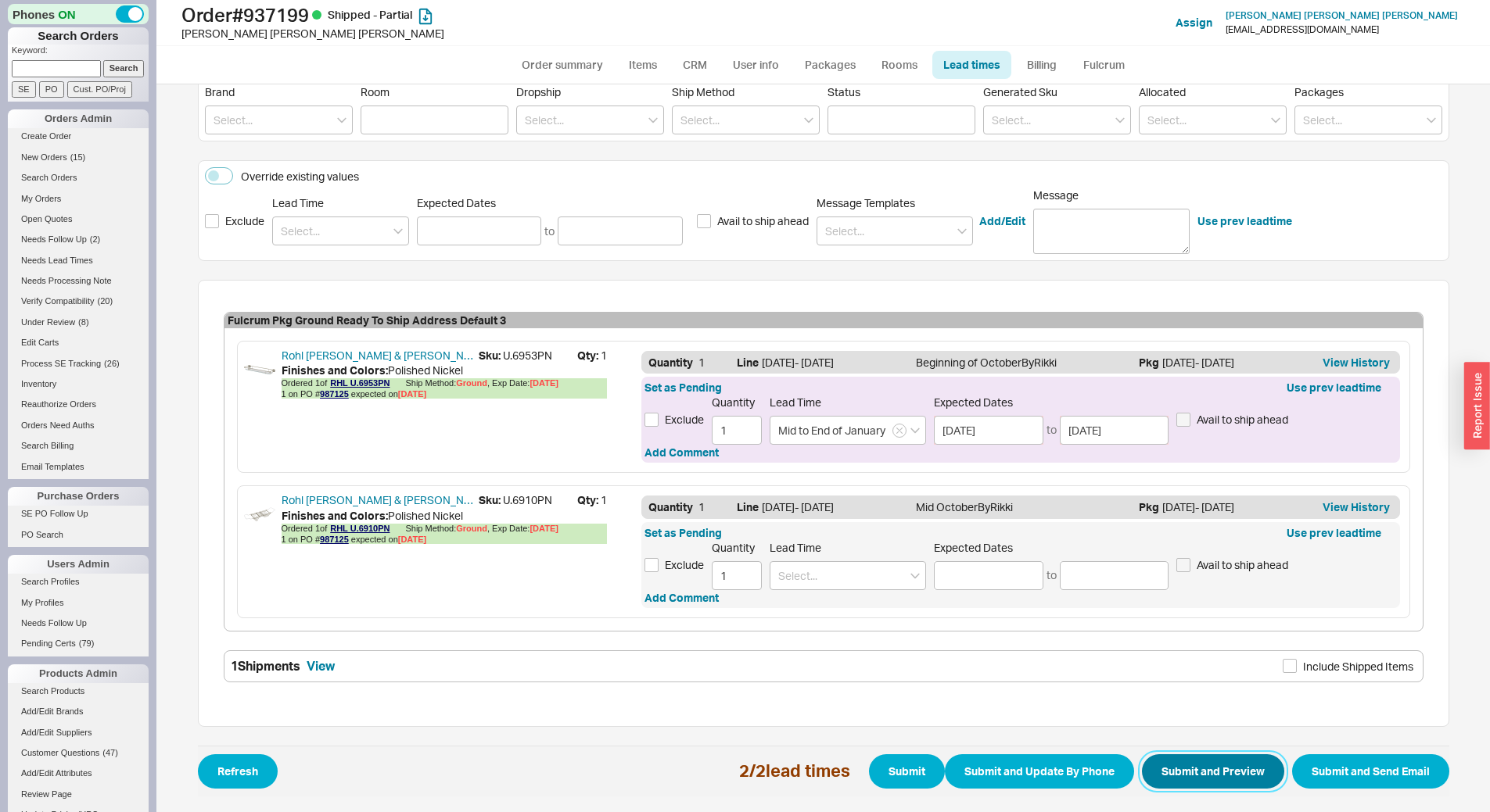
click at [1219, 776] on button "Submit and Preview" at bounding box center [1213, 772] width 142 height 35
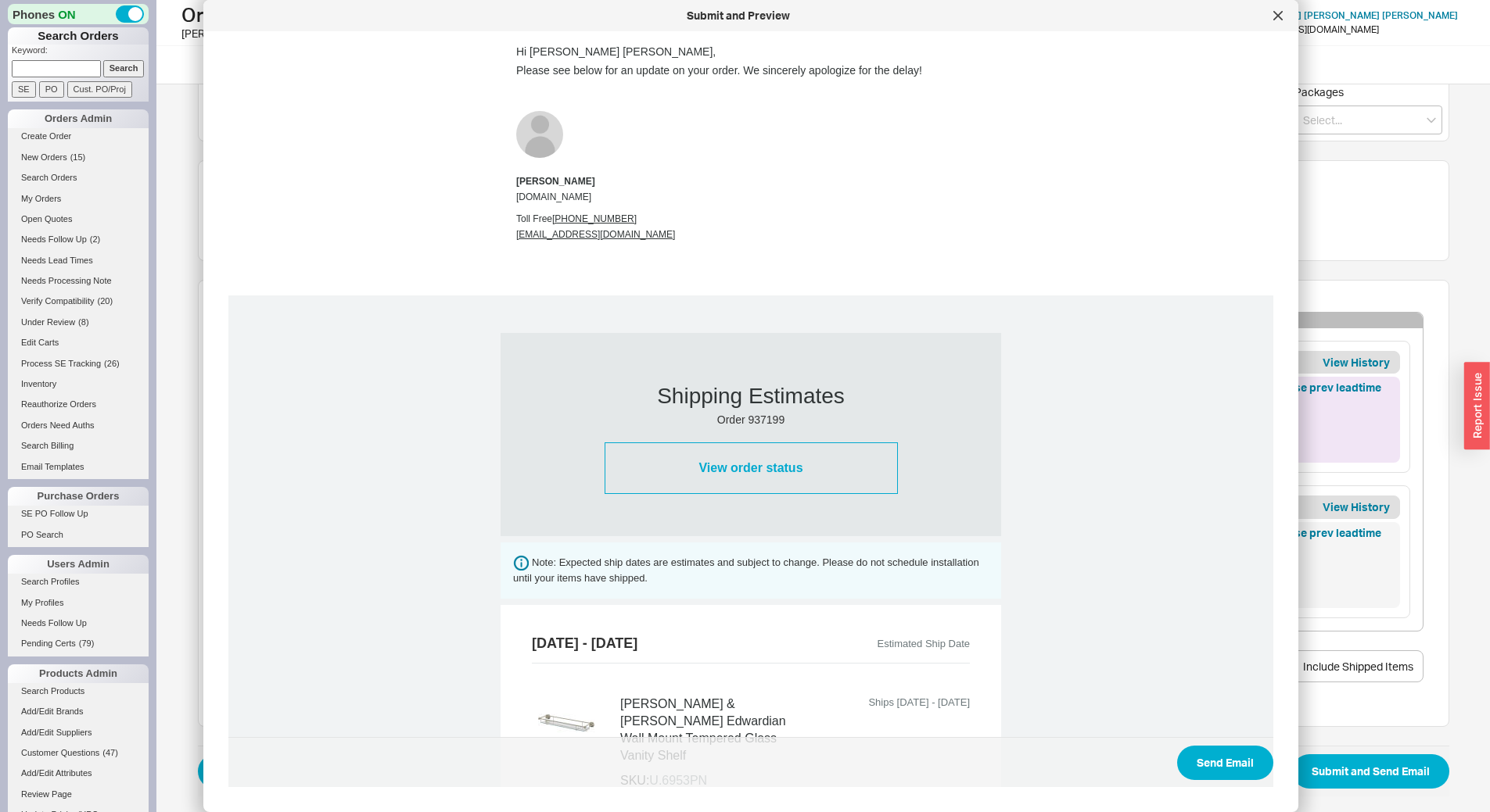
scroll to position [504, 0]
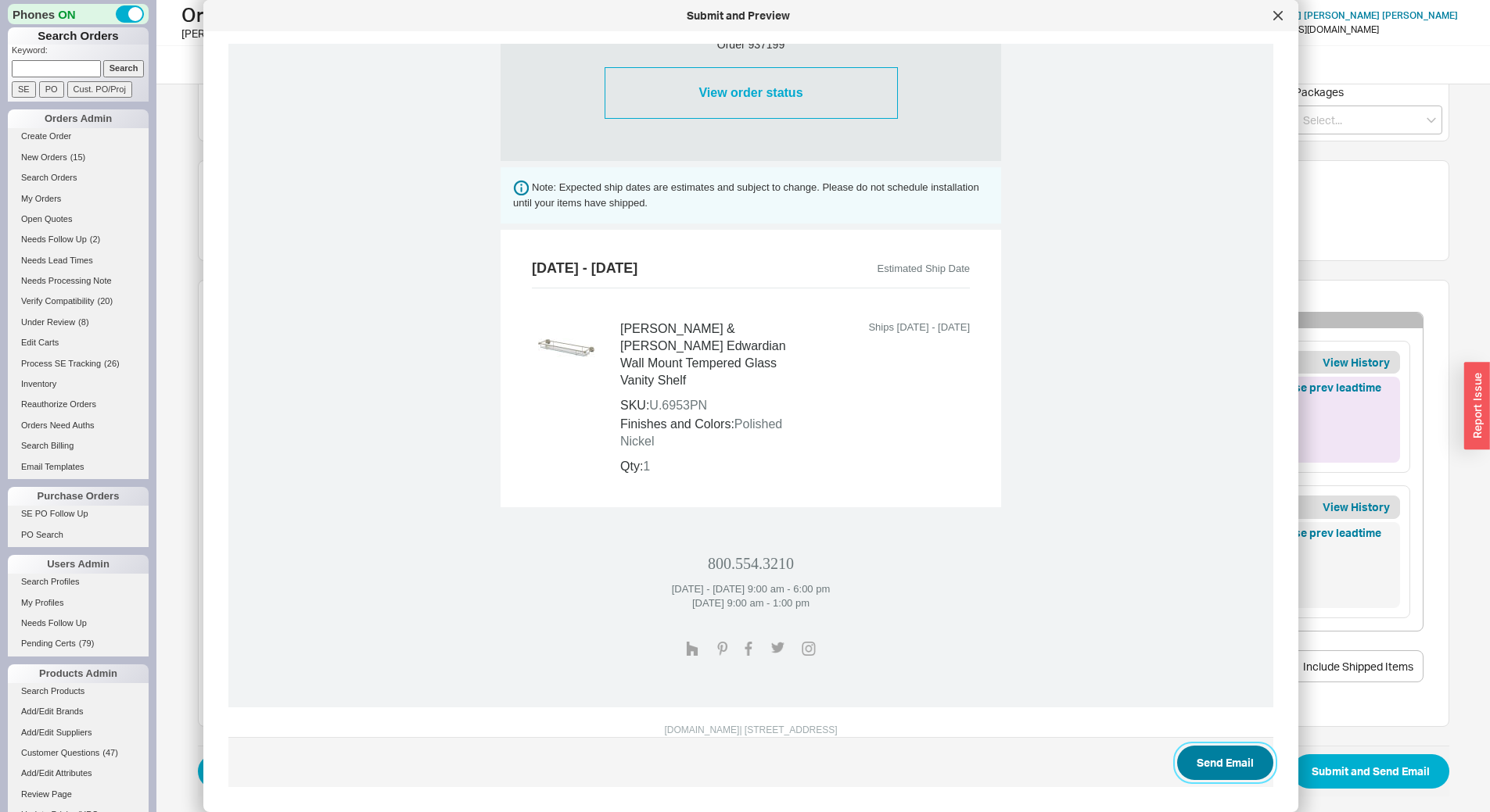
click at [1212, 765] on button "Send Email" at bounding box center [1225, 763] width 96 height 35
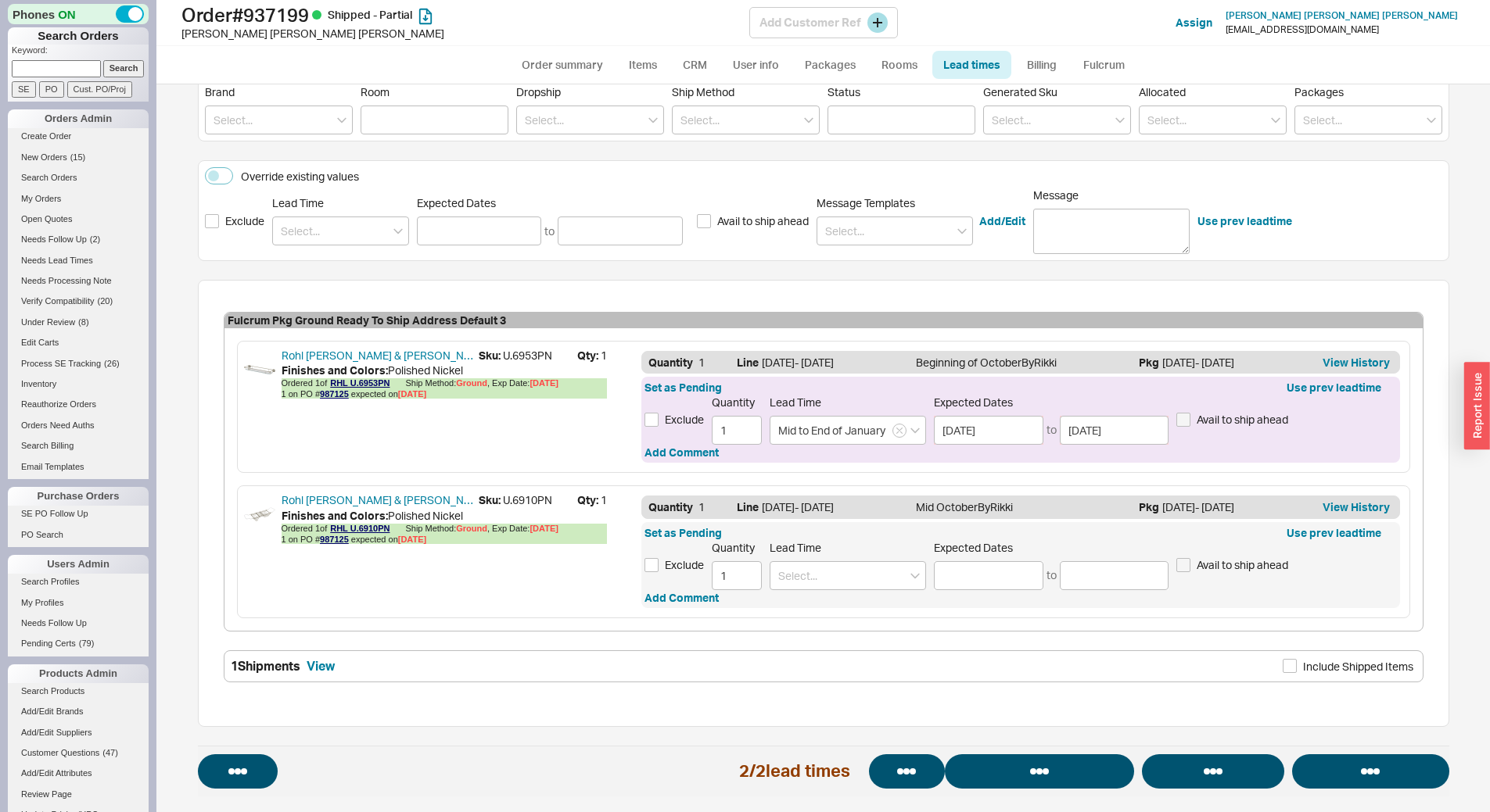
select select "*"
select select "LOW"
select select "3"
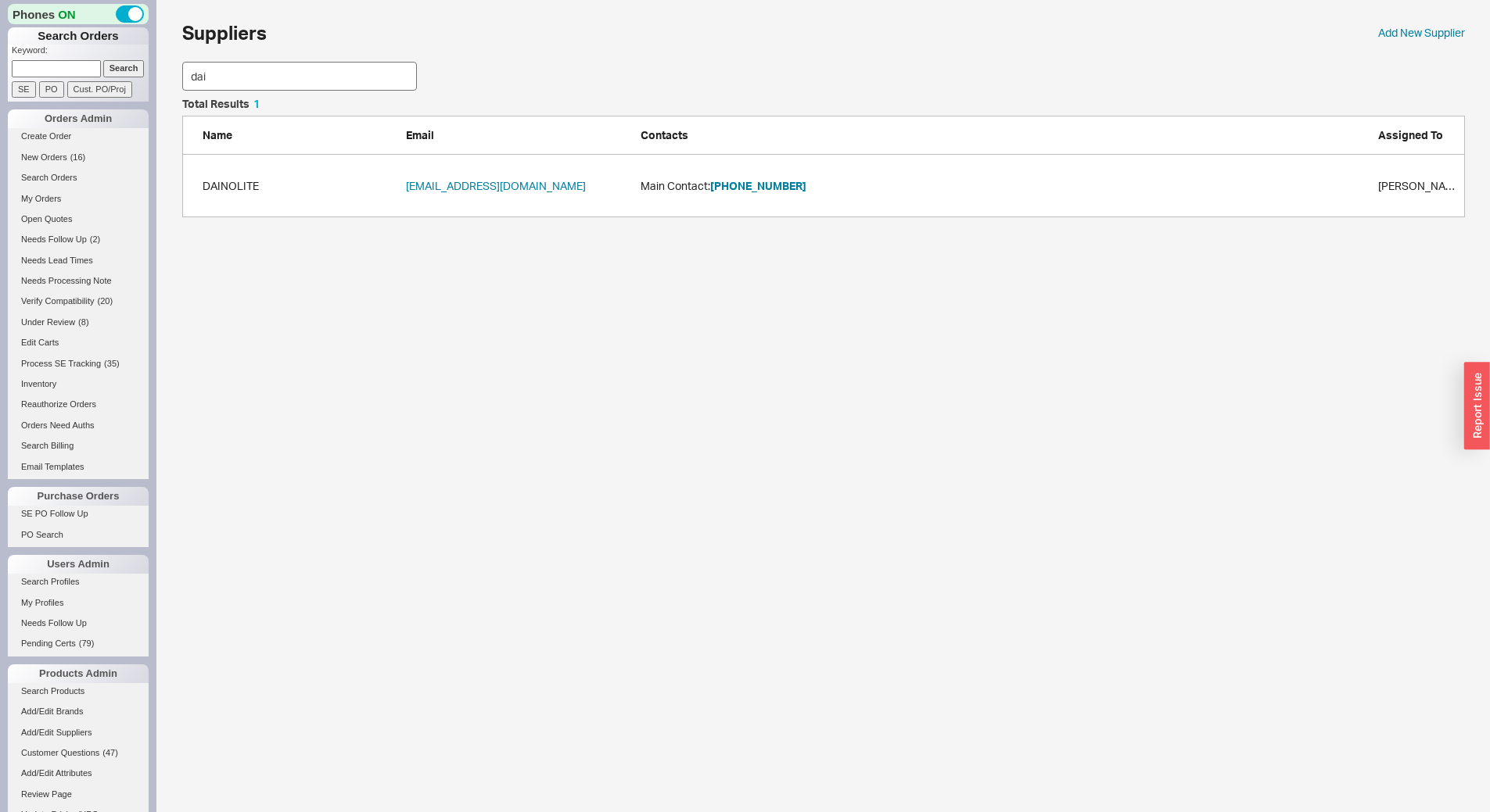
scroll to position [107, 1271]
click at [732, 183] on button "[PHONE_NUMBER]" at bounding box center [758, 186] width 96 height 15
drag, startPoint x: 281, startPoint y: 76, endPoint x: 0, endPoint y: 13, distance: 288.0
click at [0, 13] on div "Phones ON Search Orders Keyword: Search SE PO Cust. PO/Proj Orders Admin Create…" at bounding box center [745, 116] width 1490 height 233
click at [735, 188] on button "800-522-7336" at bounding box center [758, 186] width 96 height 15
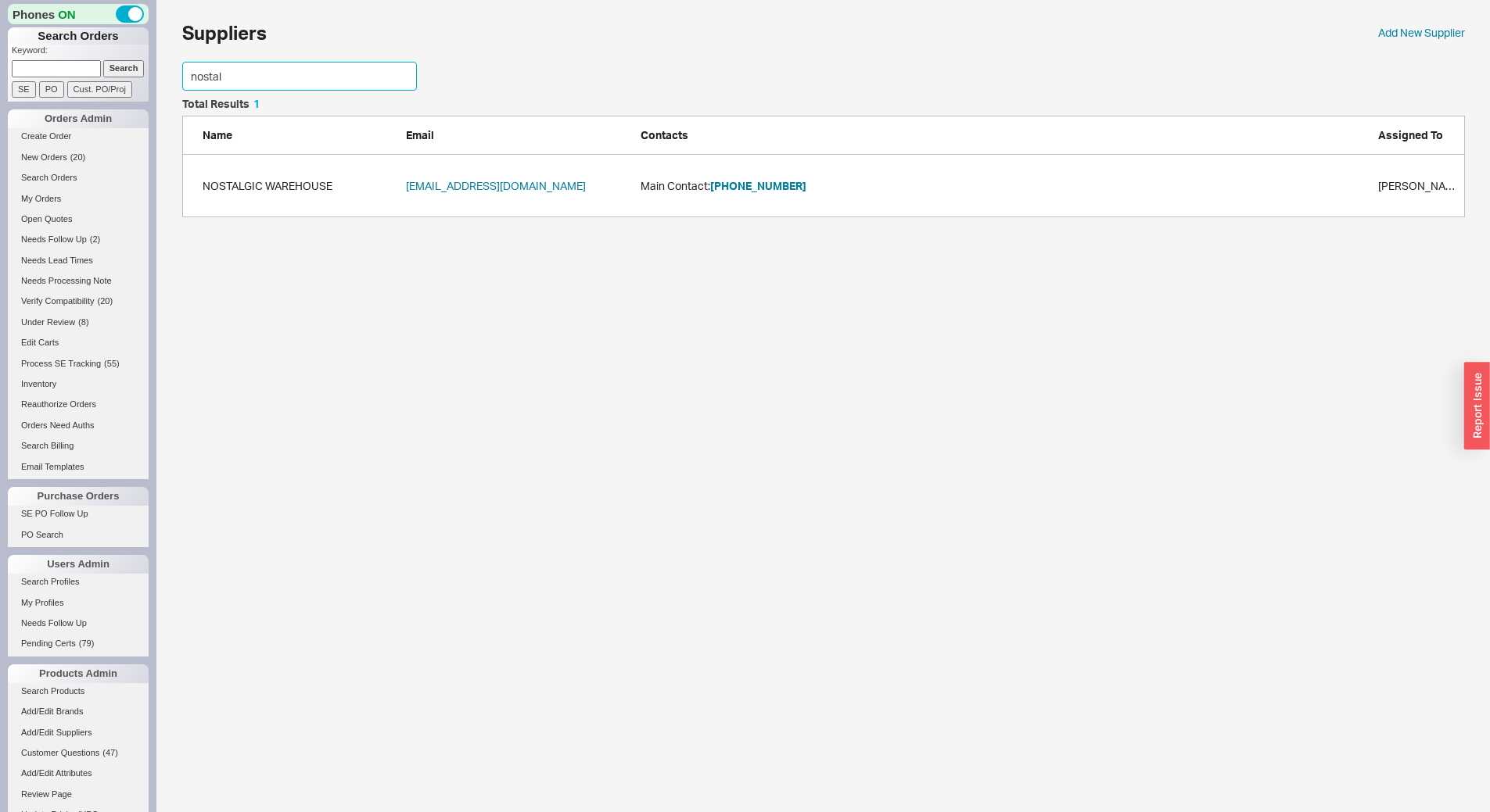
drag, startPoint x: 250, startPoint y: 65, endPoint x: 0, endPoint y: 51, distance: 250.4
click at [0, 51] on div "Phones ON Search Orders Keyword: Search SE PO Cust. PO/Proj Orders Admin Create…" at bounding box center [745, 116] width 1490 height 233
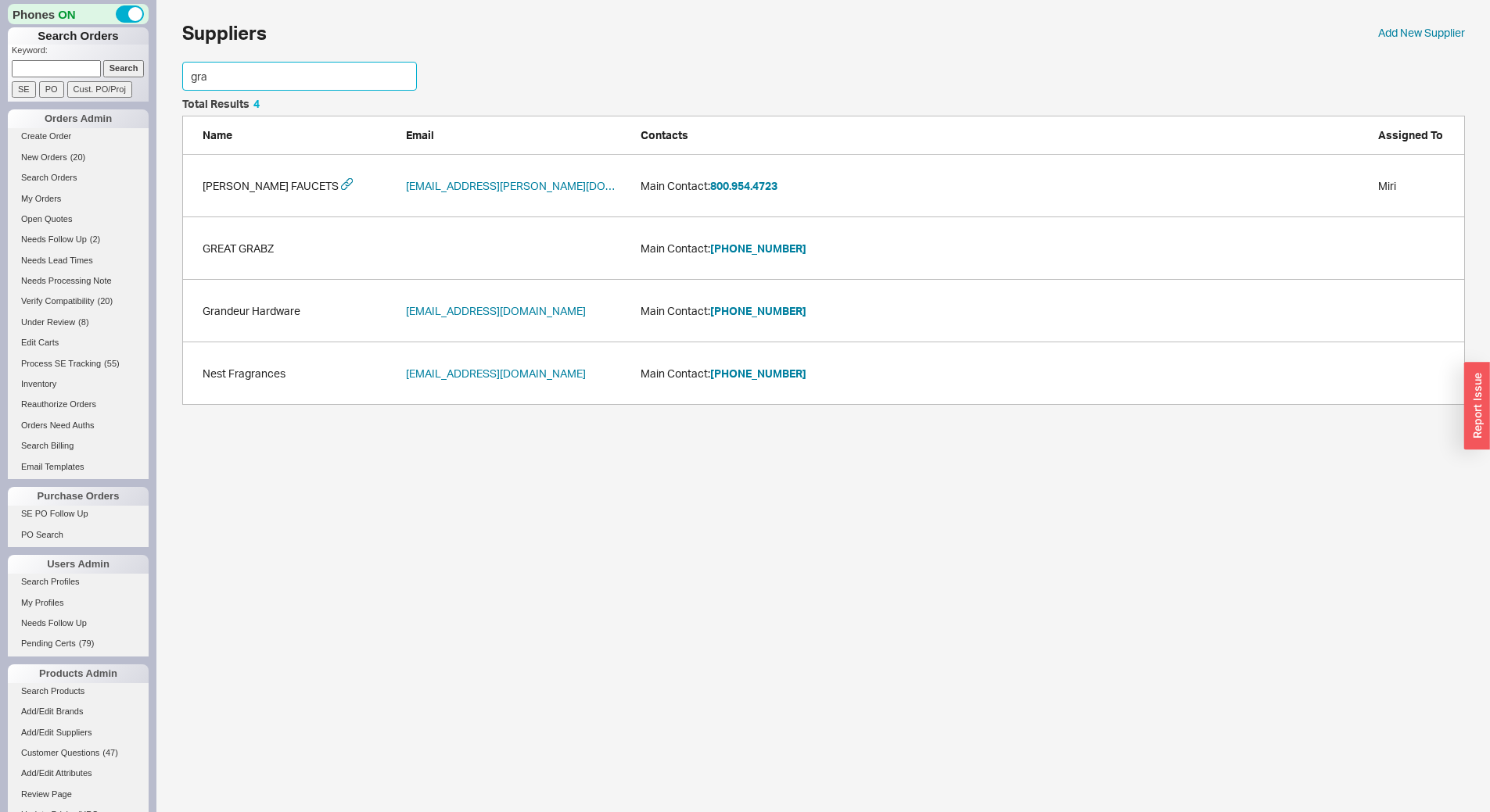
scroll to position [295, 1271]
type input "gra"
click at [776, 308] on button "303-285-3265" at bounding box center [758, 311] width 96 height 15
click at [44, 58] on p "Keyword:" at bounding box center [81, 52] width 137 height 15
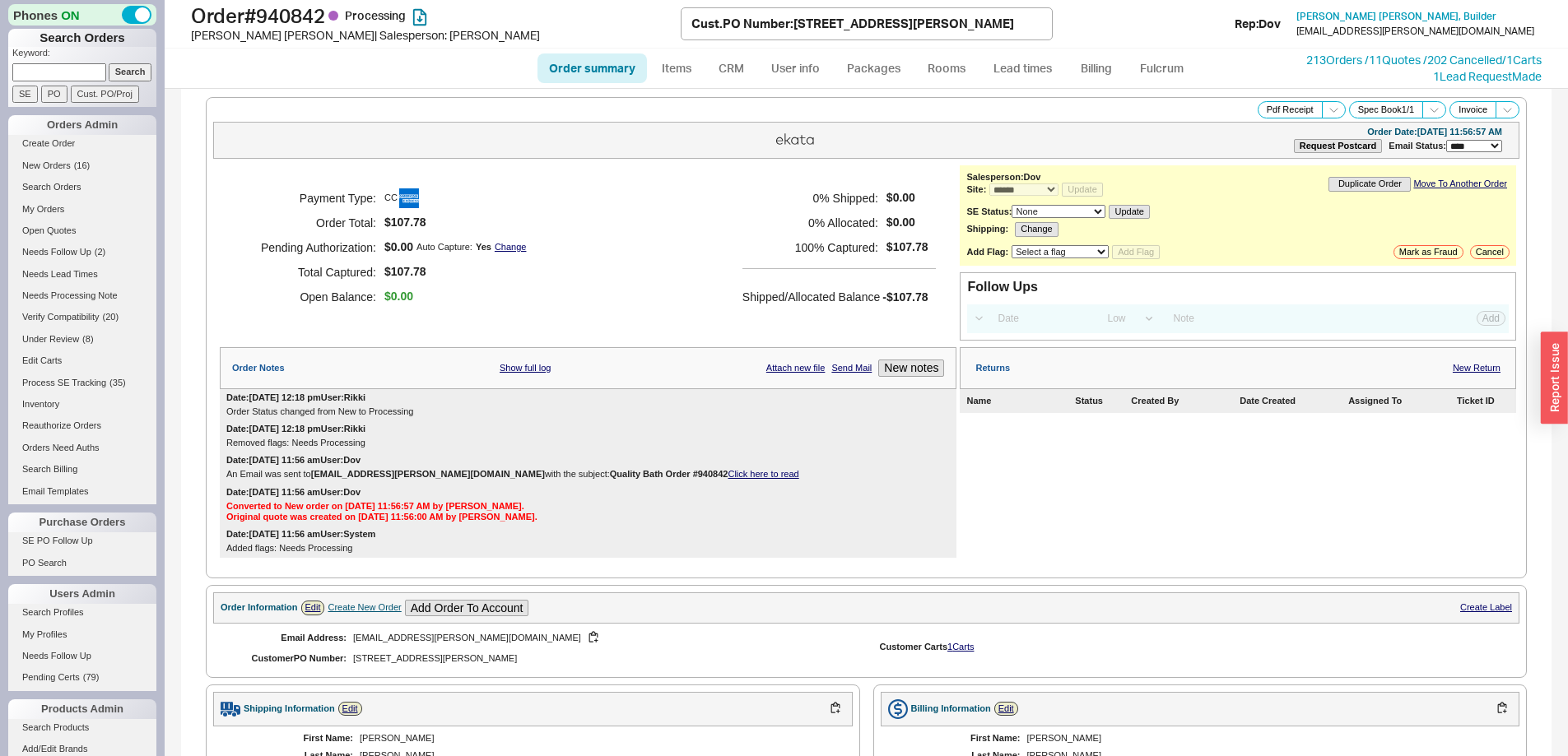
select select "*"
select select "LOW"
select select "3"
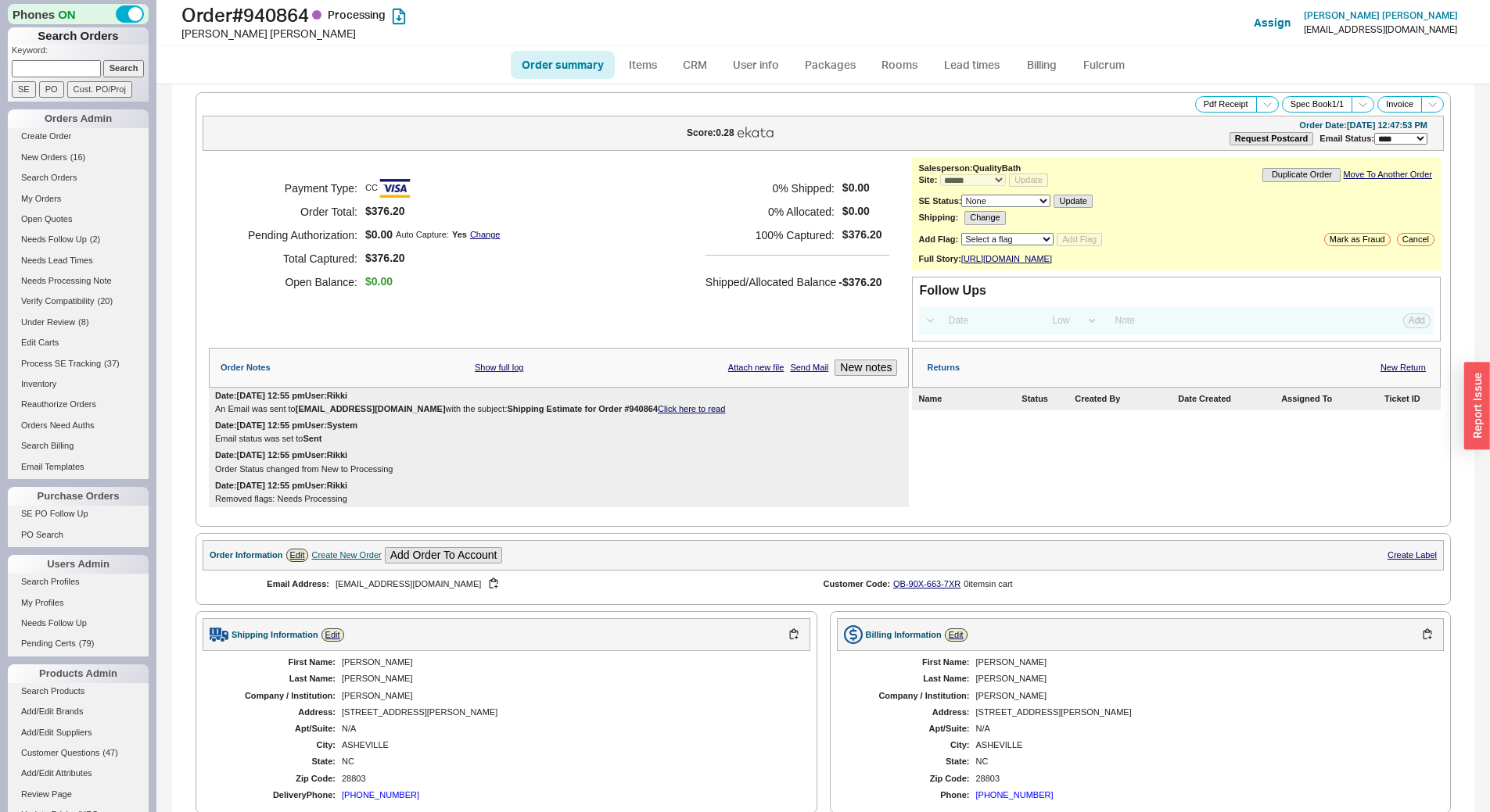
select select "*"
select select "LOW"
select select "3"
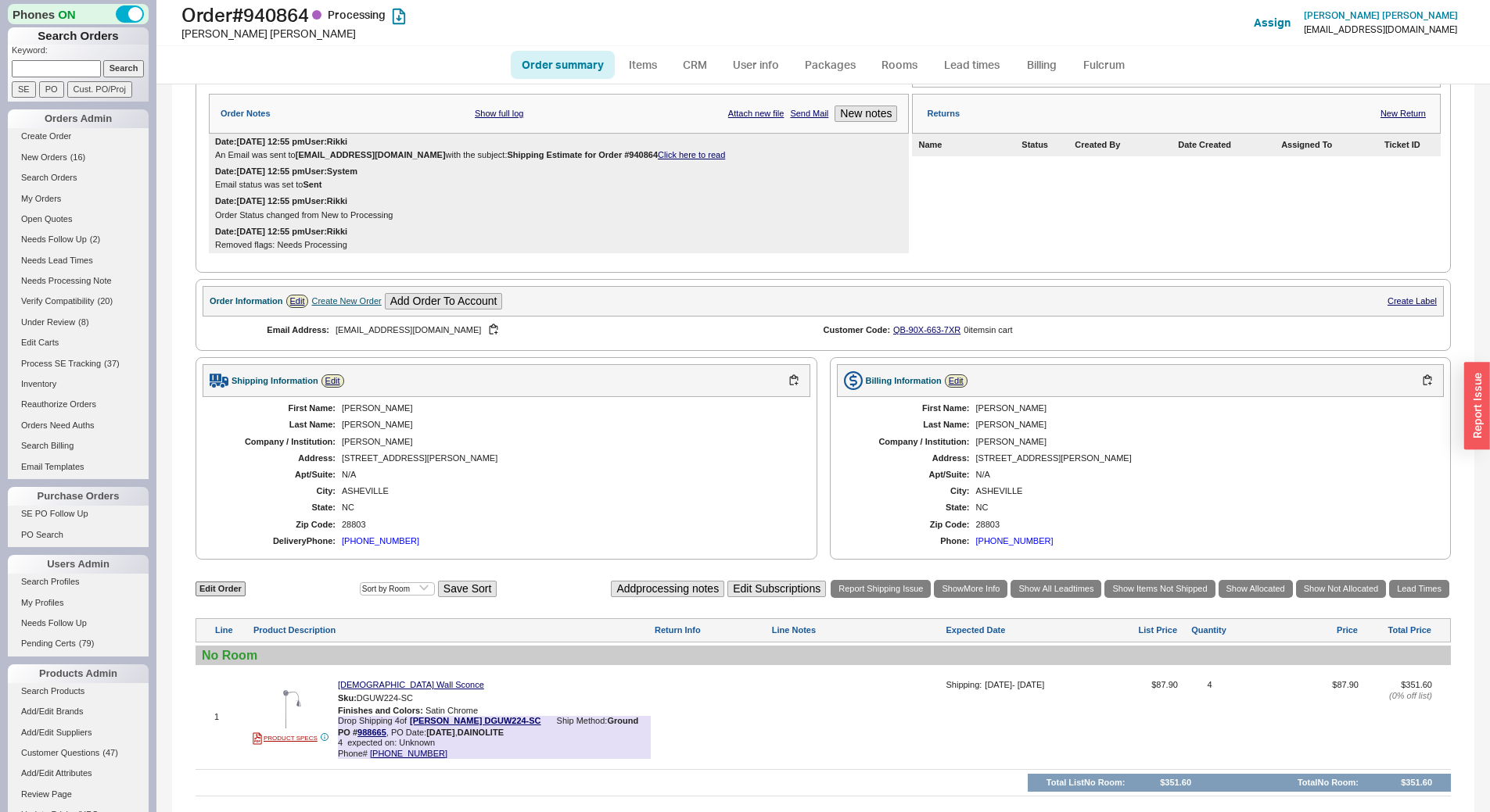
scroll to position [391, 0]
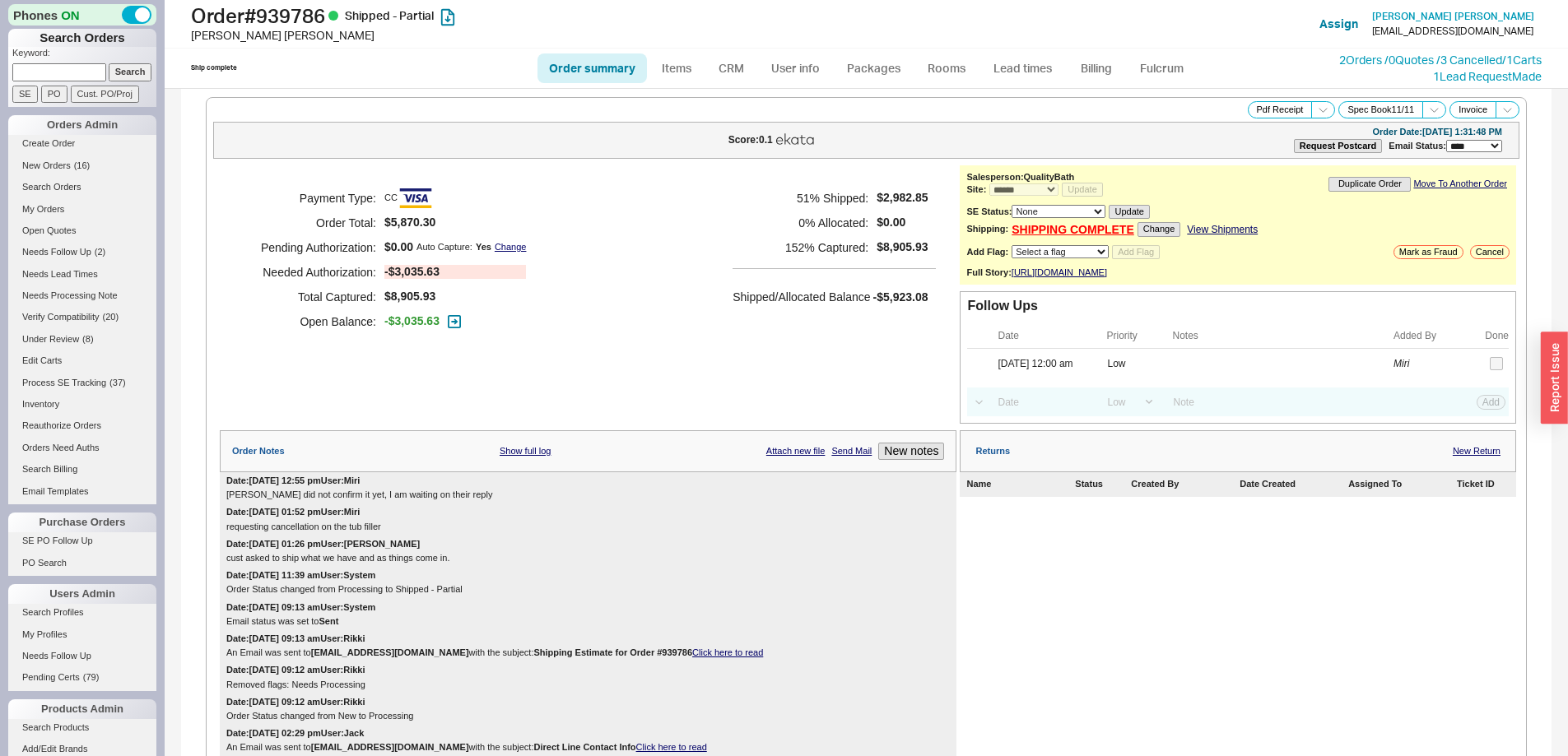
select select "*"
select select "LOW"
select select "3"
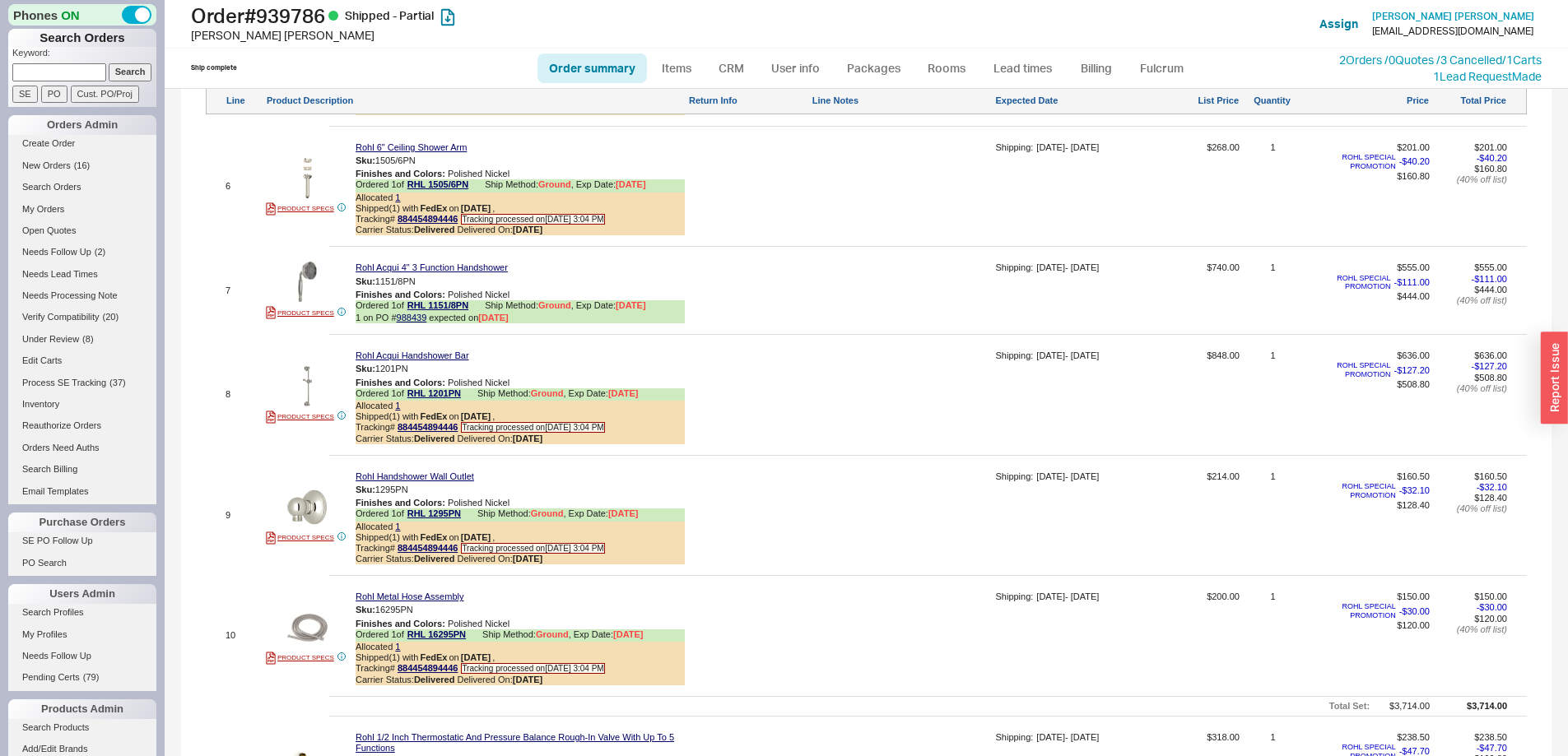
scroll to position [2070, 0]
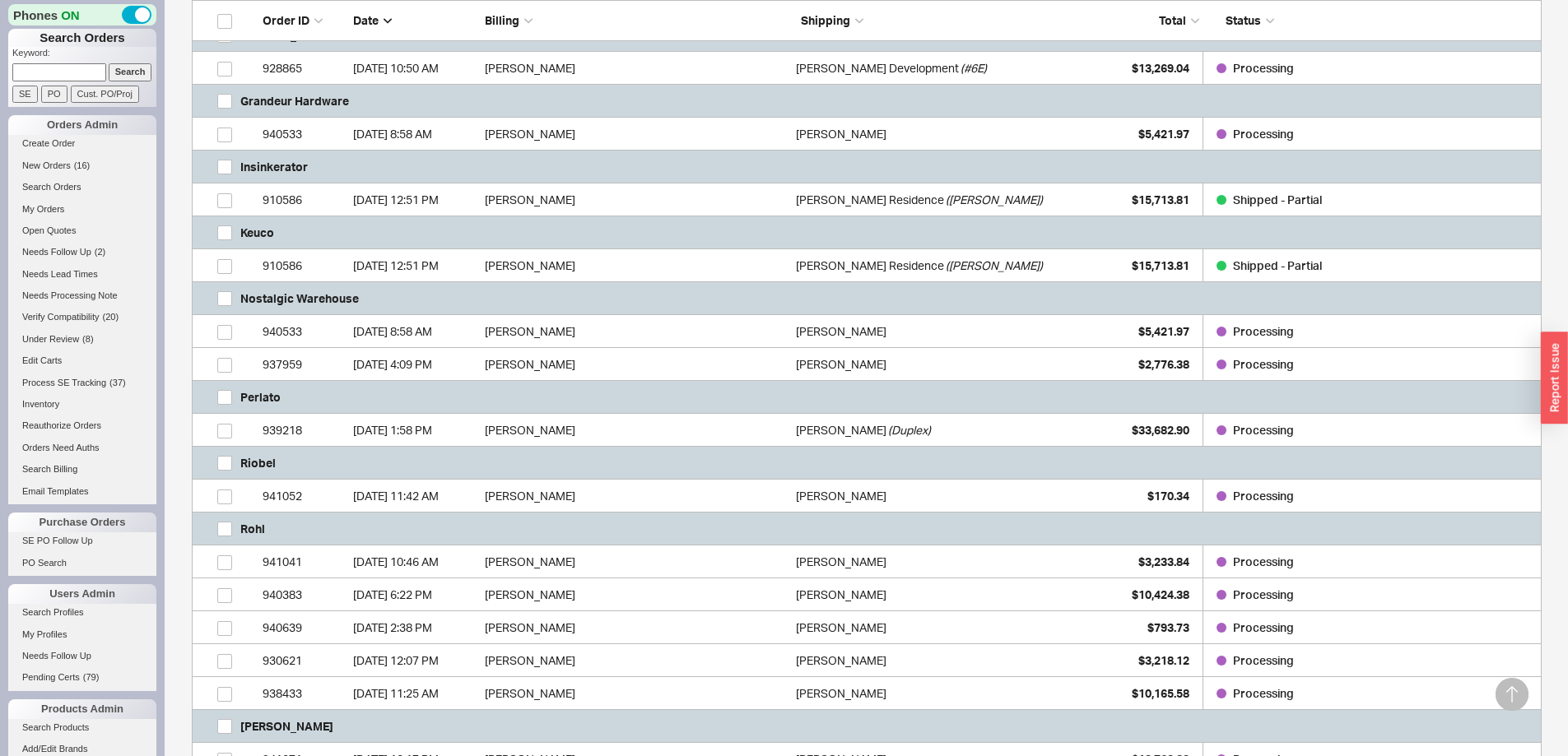
scroll to position [906, 0]
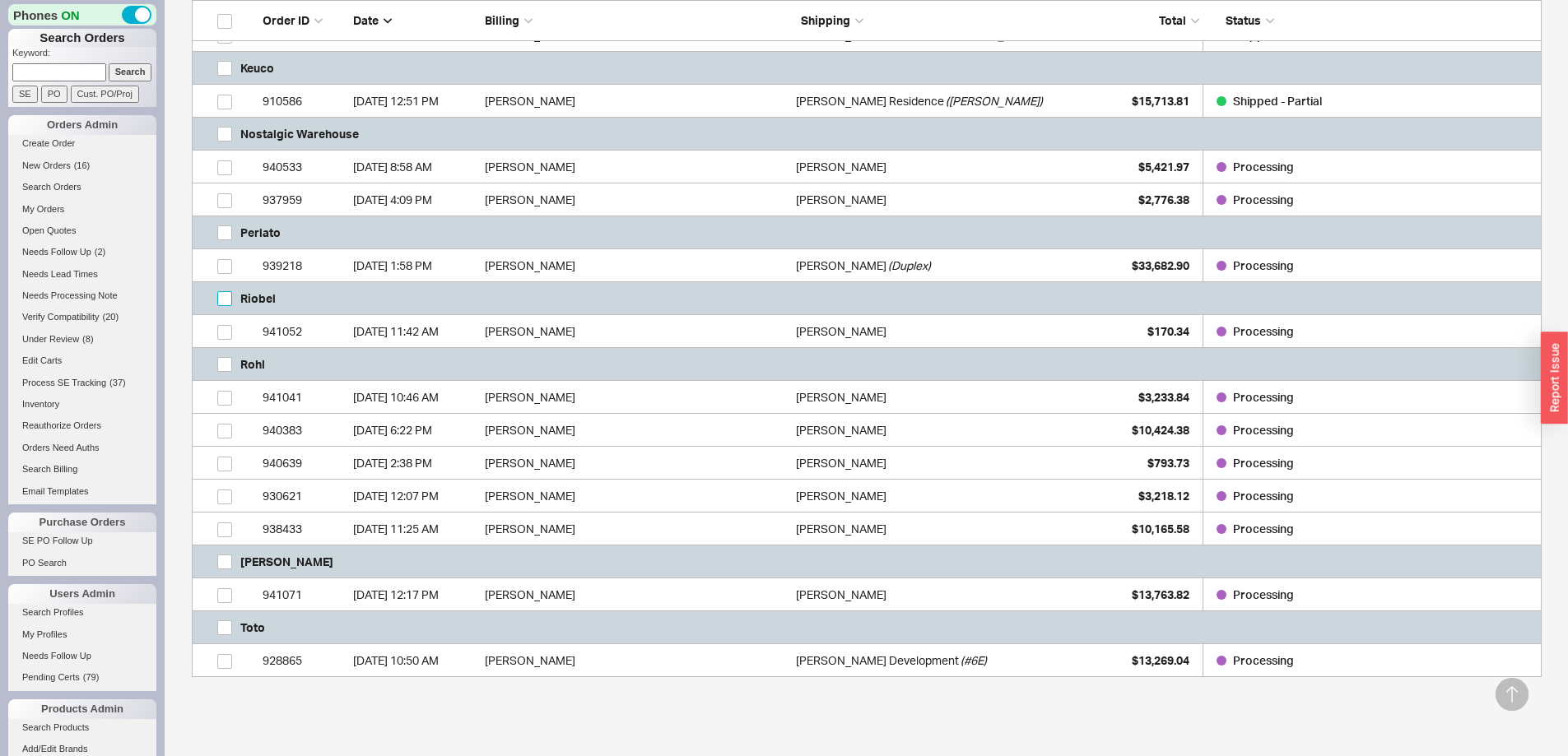
click at [218, 300] on input "grid" at bounding box center [224, 298] width 14 height 14
checkbox input "true"
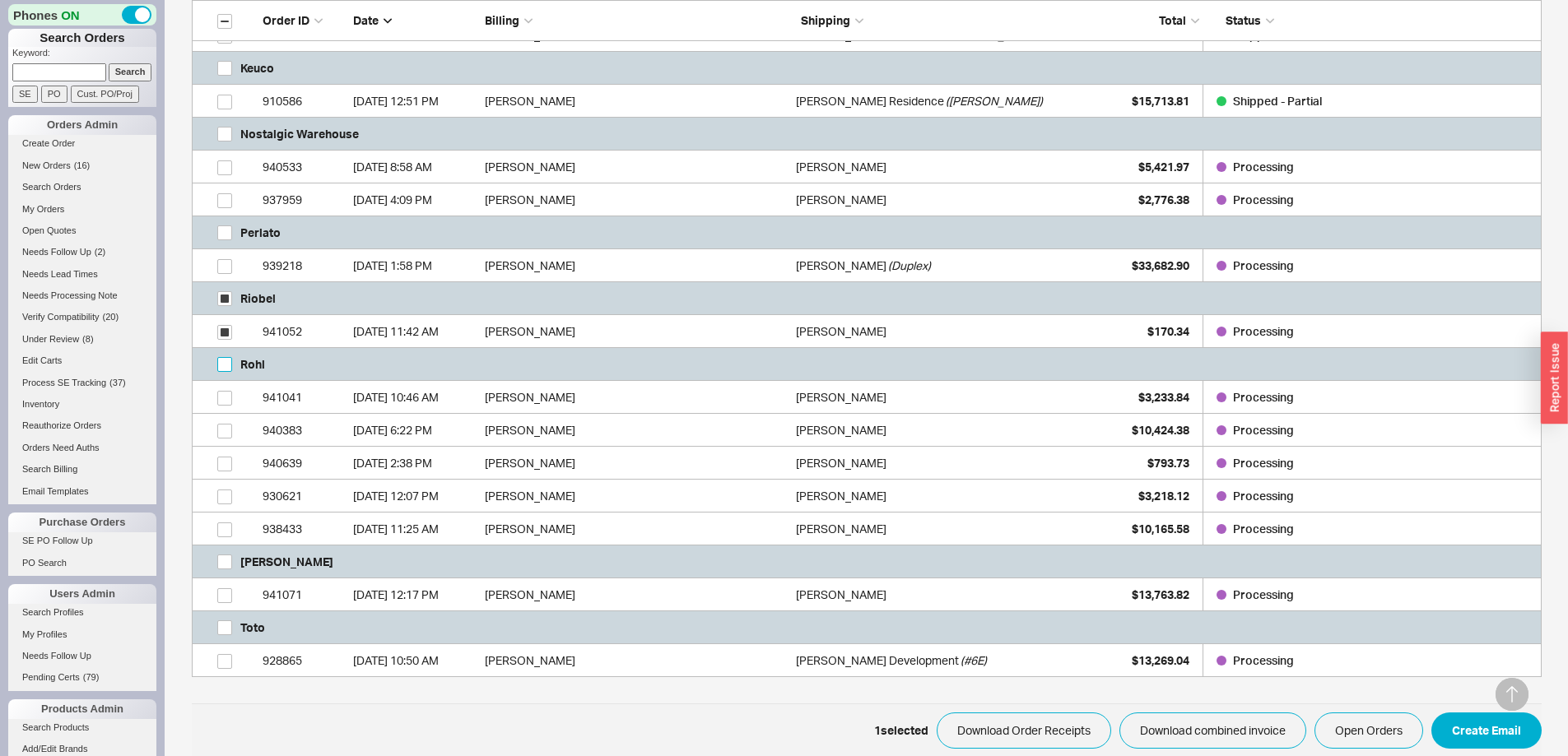
click at [227, 366] on input "grid" at bounding box center [224, 364] width 14 height 14
checkbox input "true"
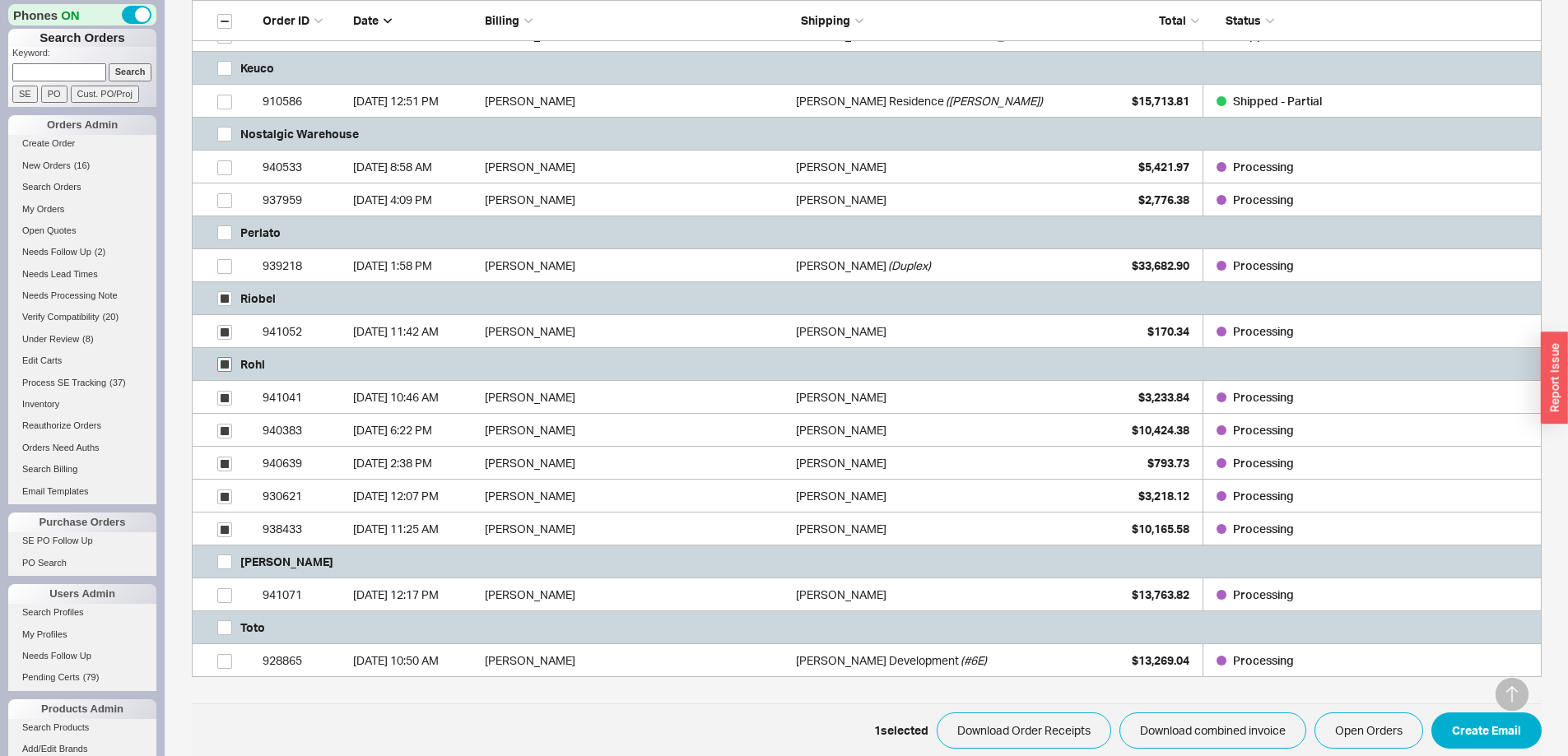
checkbox input "true"
click at [1350, 731] on button "Open Orders" at bounding box center [1369, 731] width 109 height 37
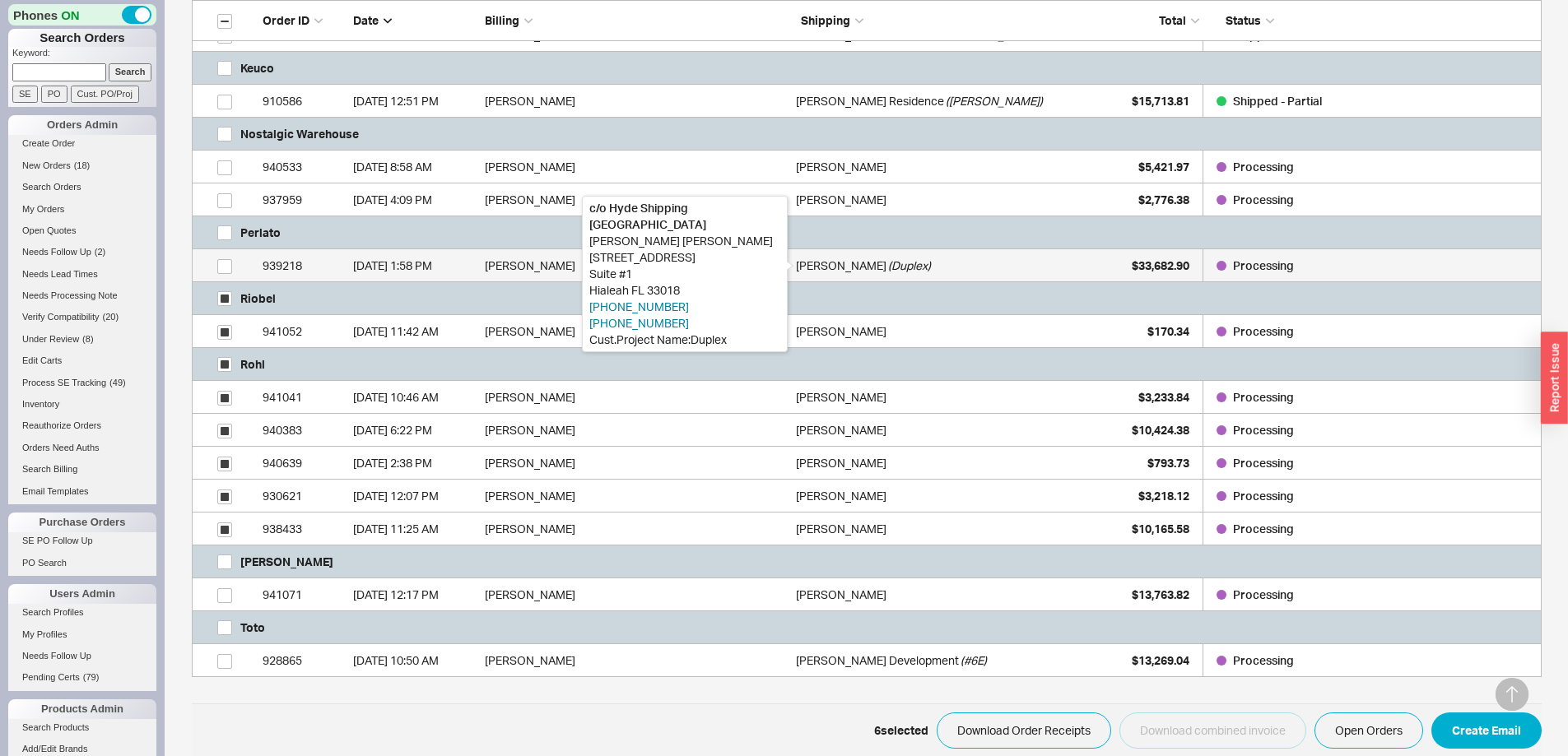
click at [846, 274] on div "Stephen Hislop" at bounding box center [841, 266] width 91 height 33
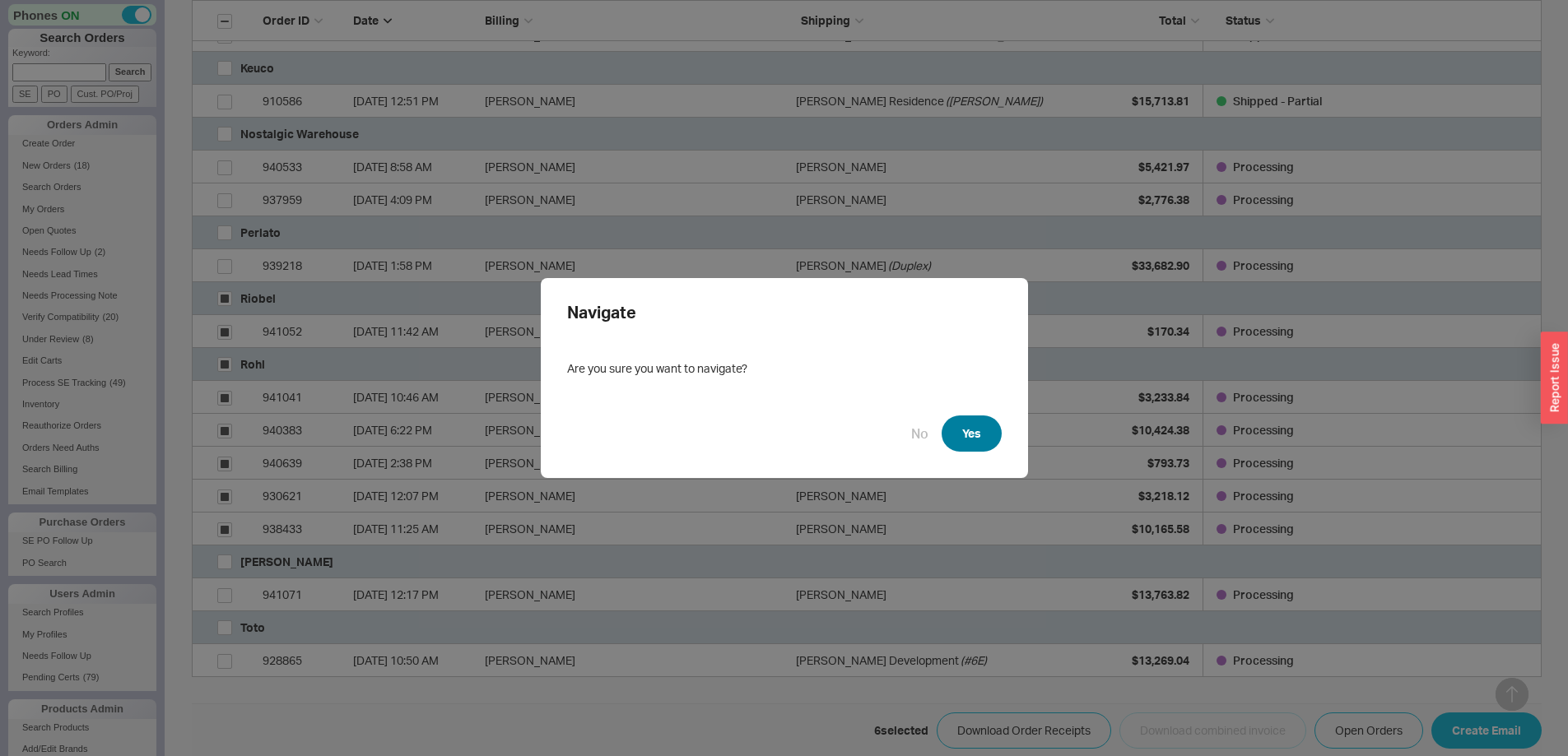
click at [952, 438] on button "Yes" at bounding box center [971, 433] width 60 height 37
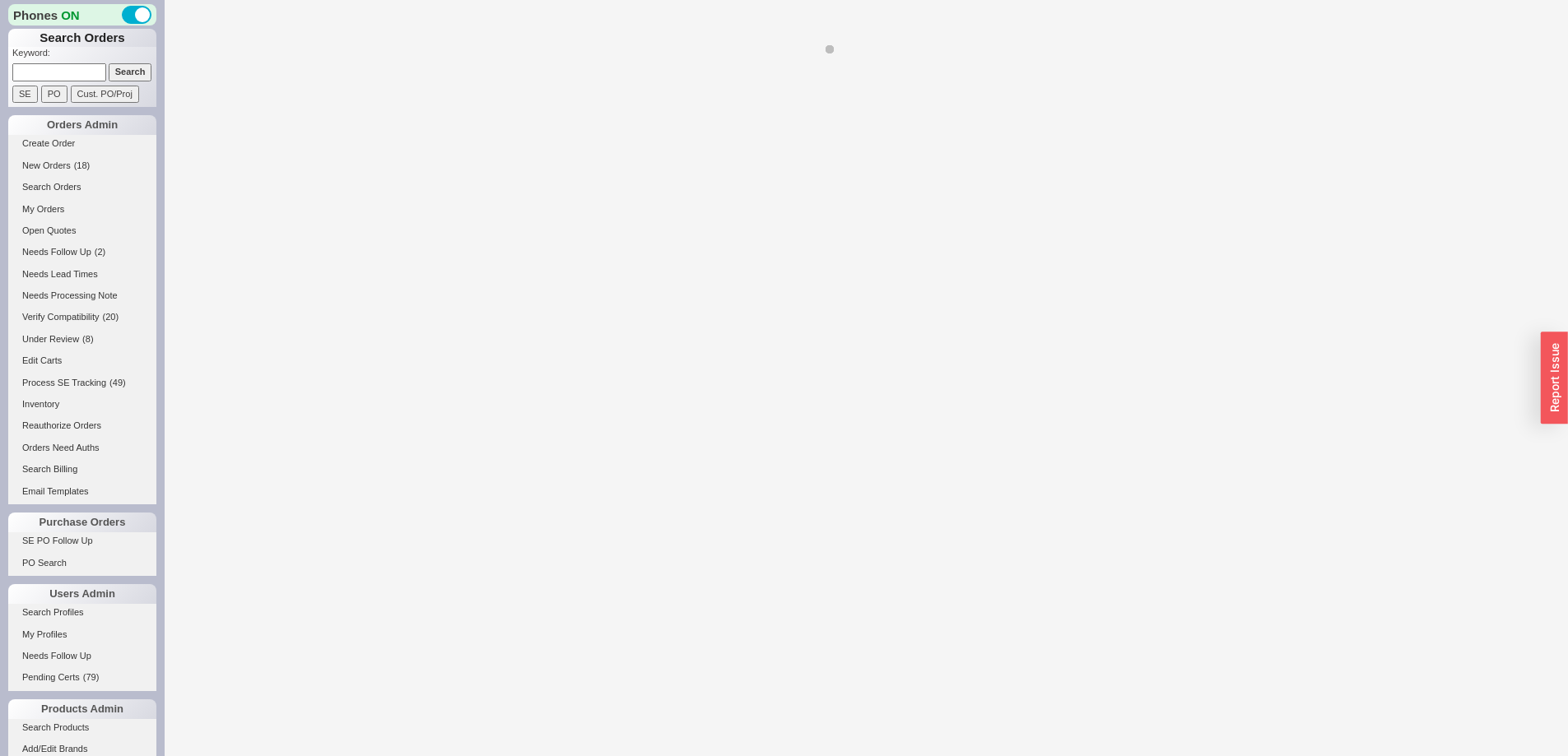
select select "*"
select select "LOW"
select select "3"
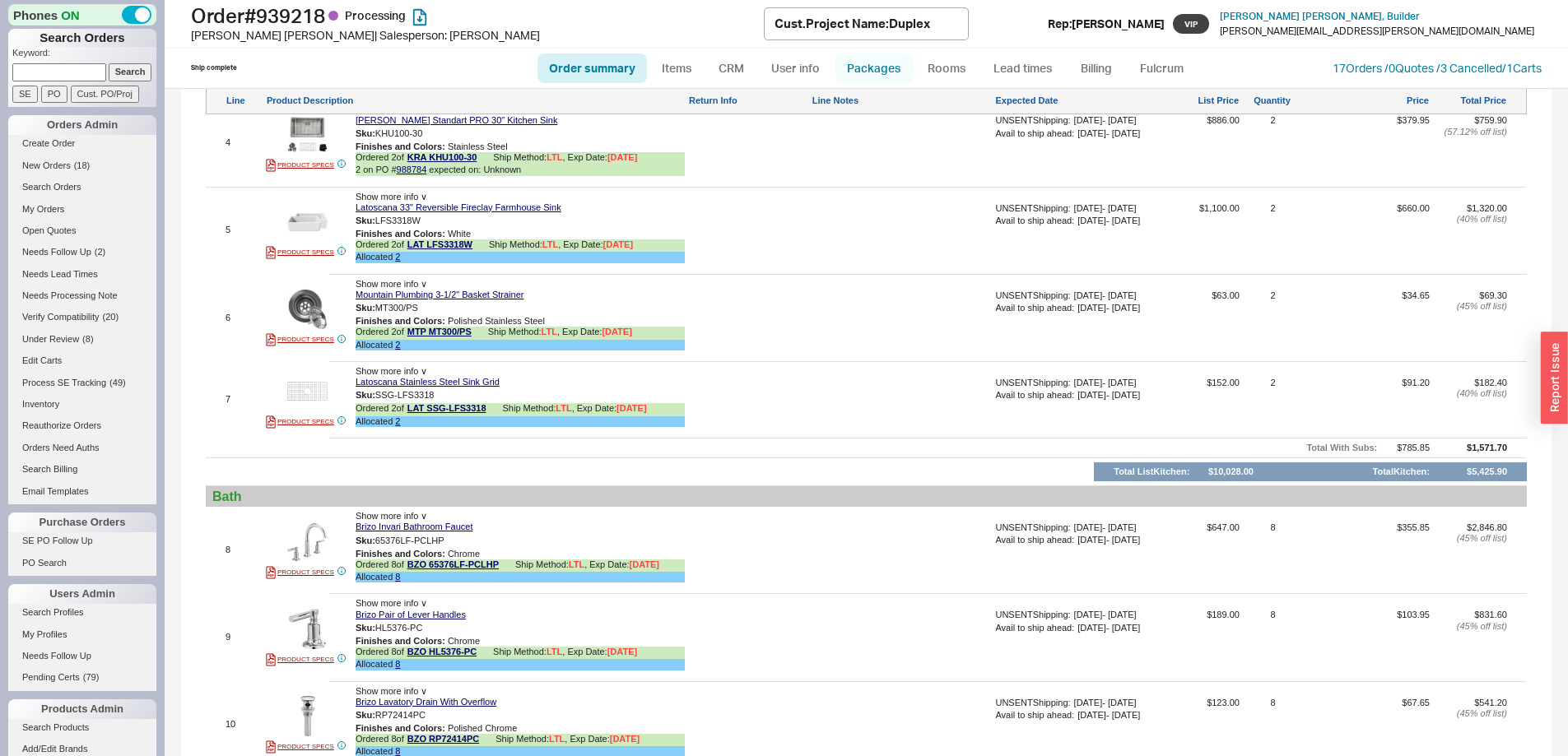
scroll to position [1481, 0]
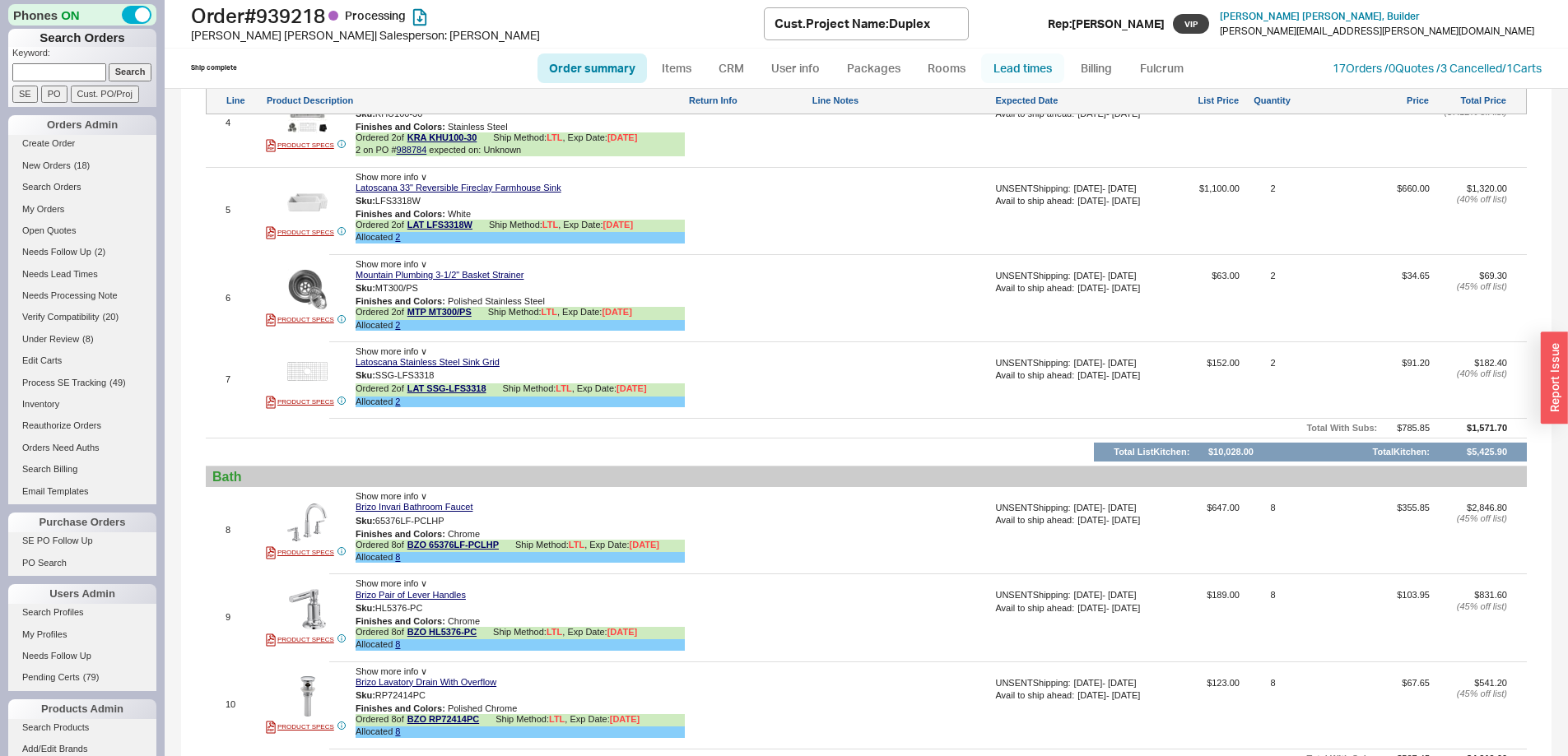
click at [1034, 66] on link "Lead times" at bounding box center [1023, 68] width 83 height 30
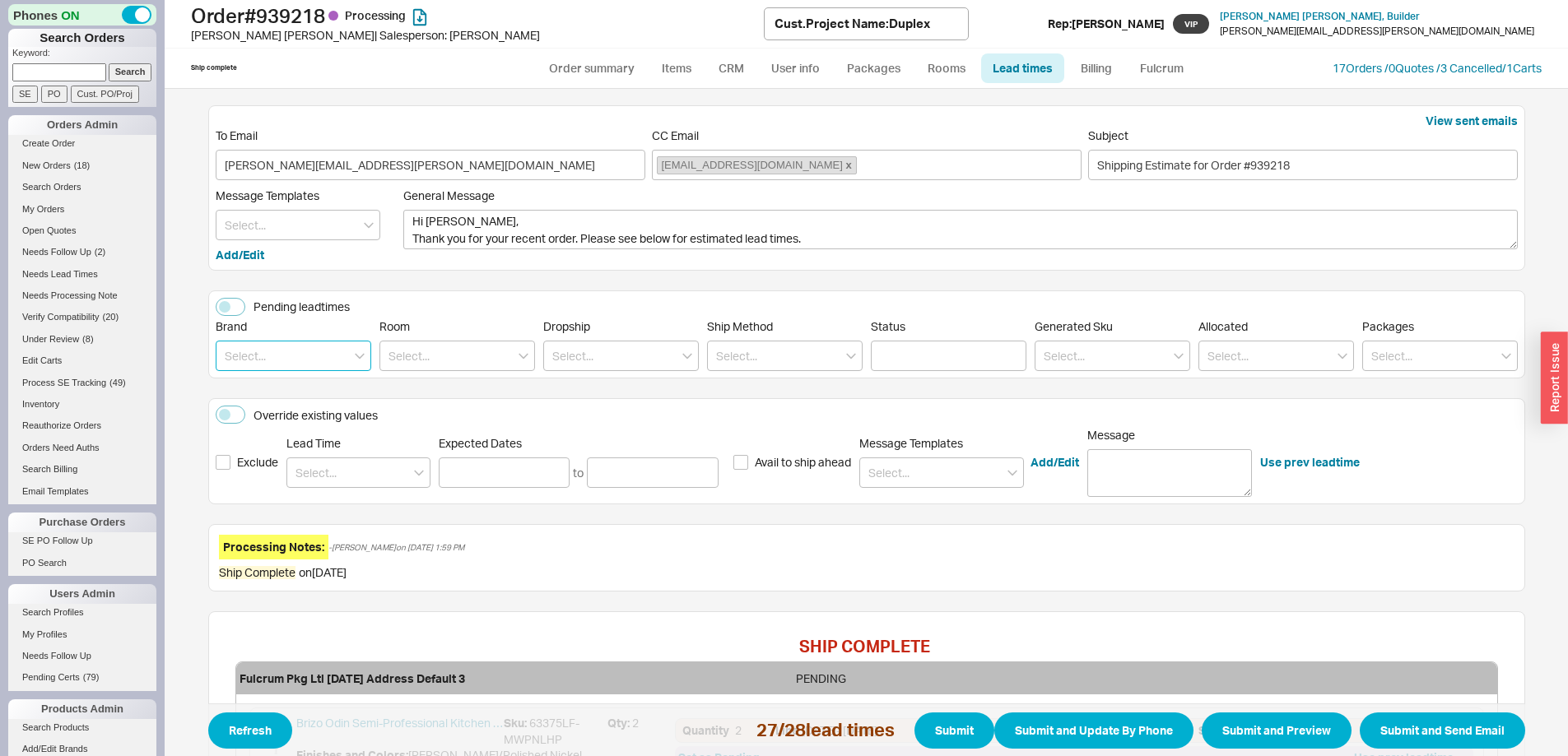
click at [304, 345] on input at bounding box center [293, 356] width 156 height 31
click at [278, 536] on div "Perlato" at bounding box center [293, 536] width 154 height 30
type input "Perlato"
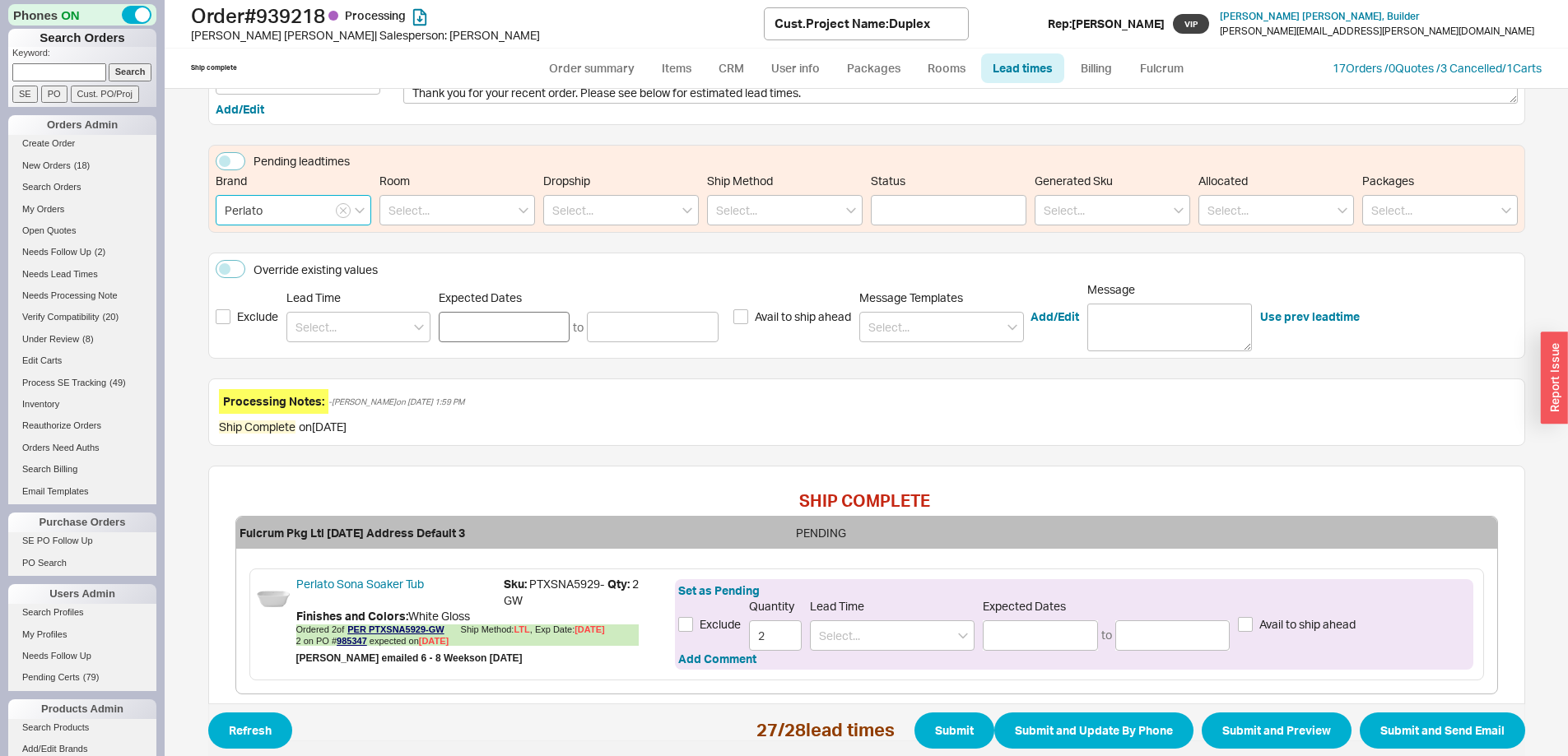
scroll to position [221, 0]
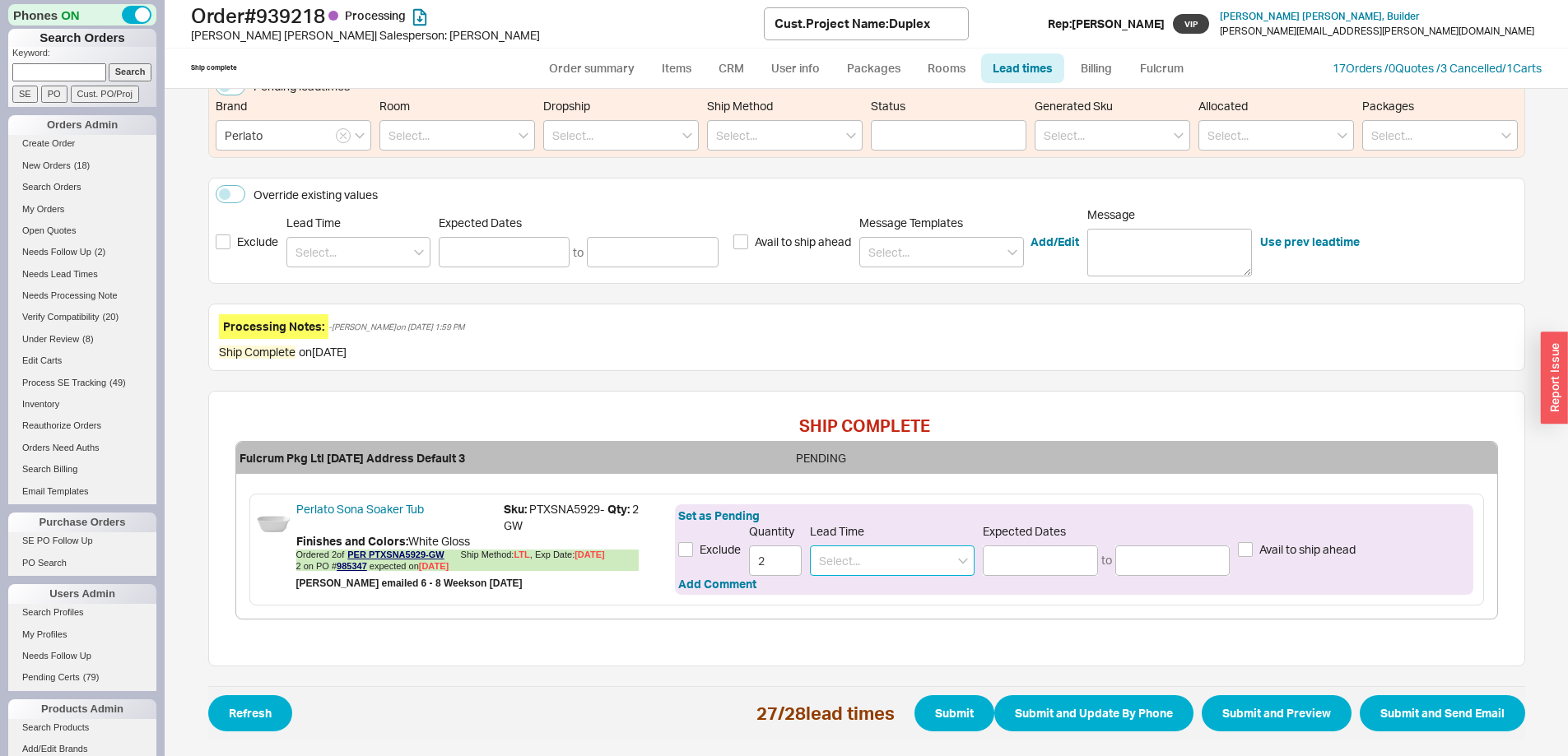
click at [861, 565] on input at bounding box center [892, 561] width 165 height 31
click at [863, 622] on div "6 - 8 Weeks" at bounding box center [892, 623] width 163 height 30
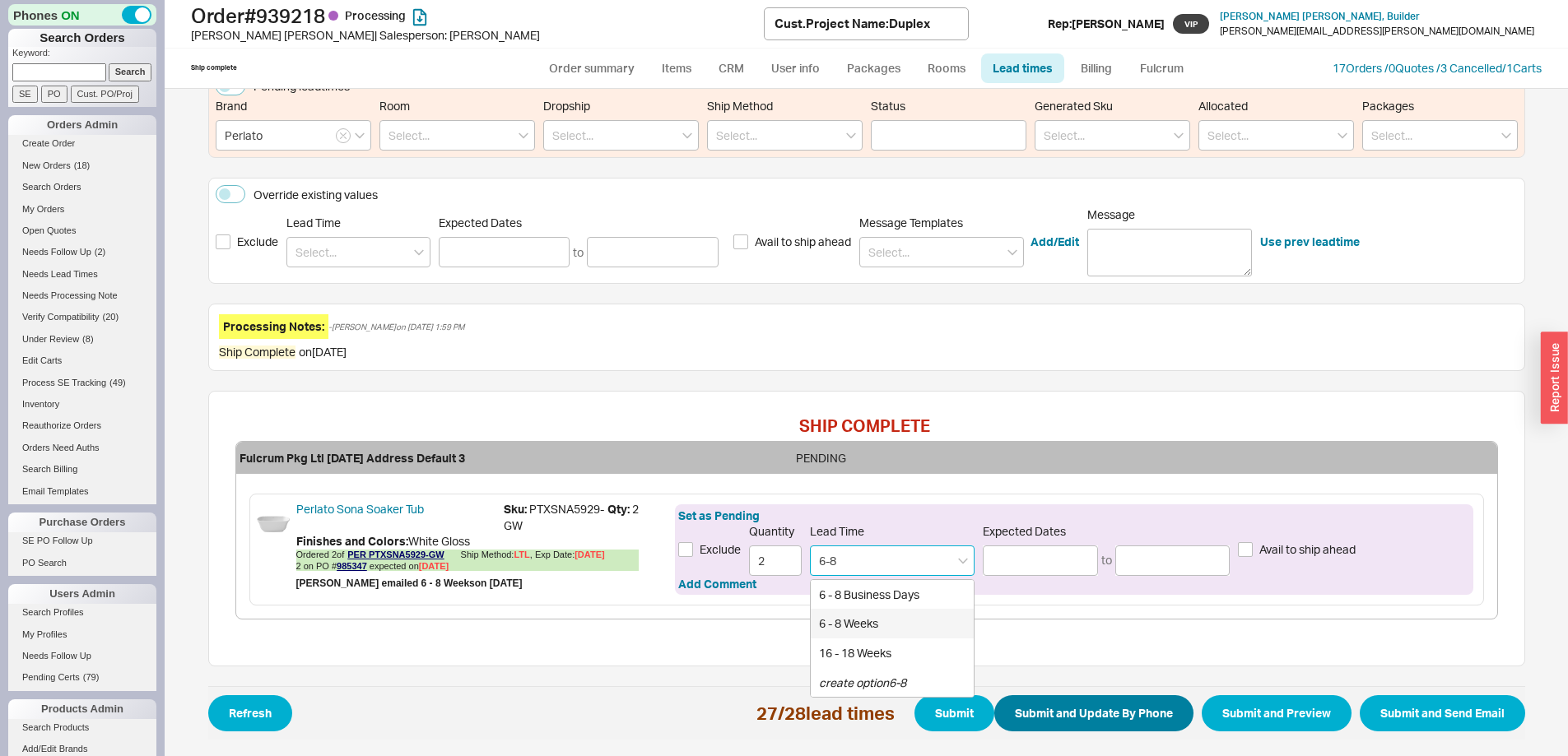
type input "6 - 8 Weeks"
type input "10/31/2025"
type input "11/14/2025"
type input "6 - 8 Weeks"
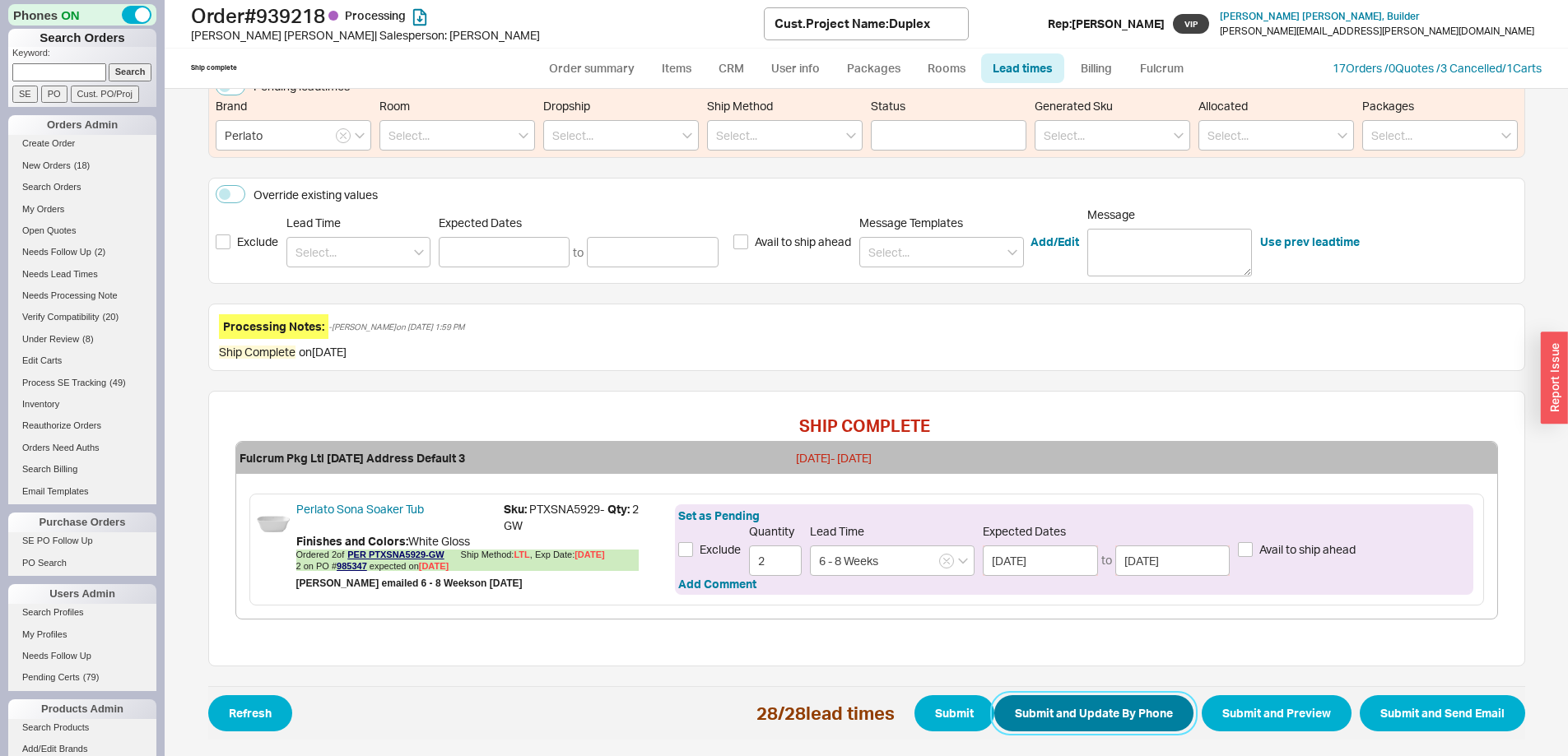
click at [1089, 712] on button "Submit and Update By Phone" at bounding box center [1094, 714] width 199 height 37
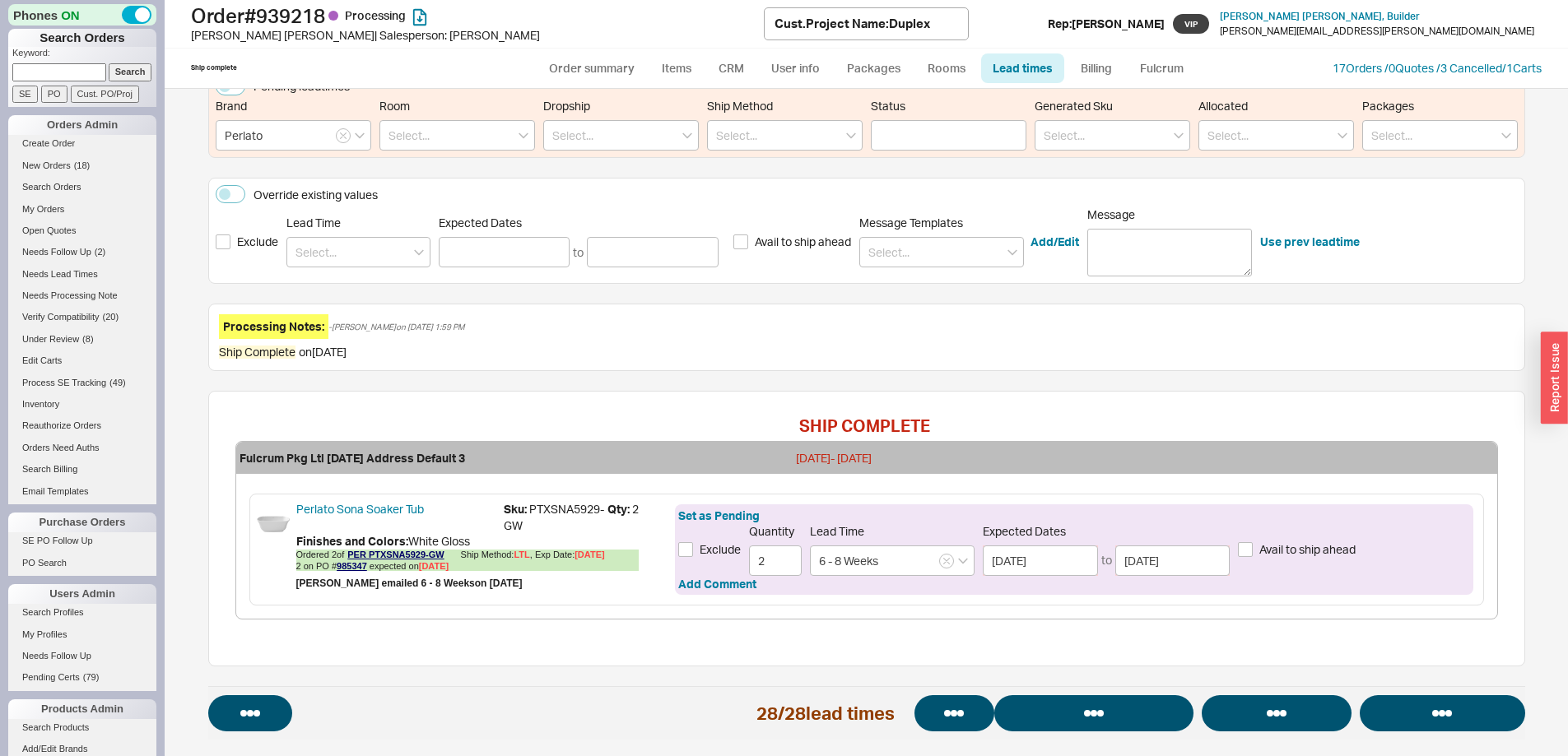
select select "*"
select select "LOW"
select select "3"
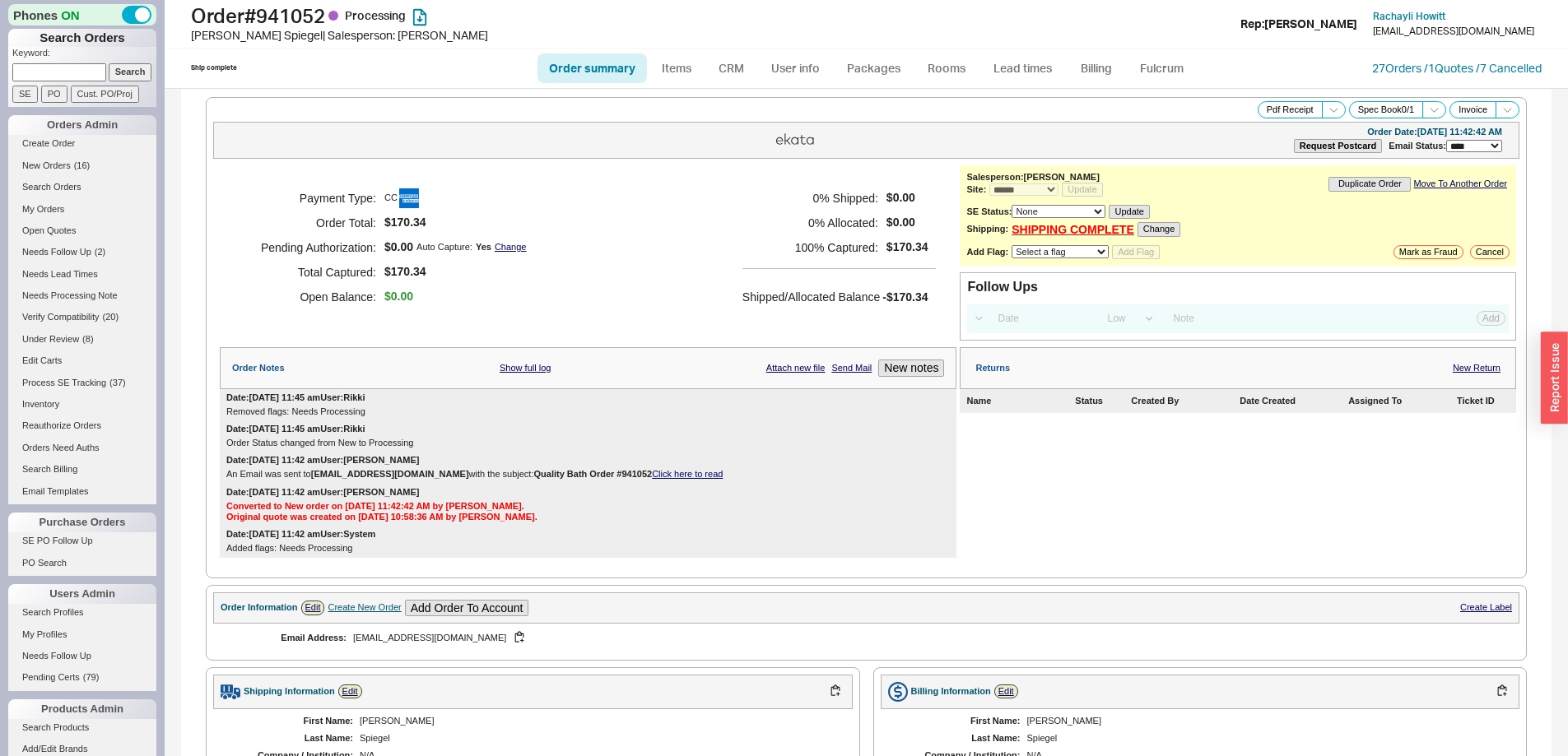
select select "*"
select select "LOW"
select select "3"
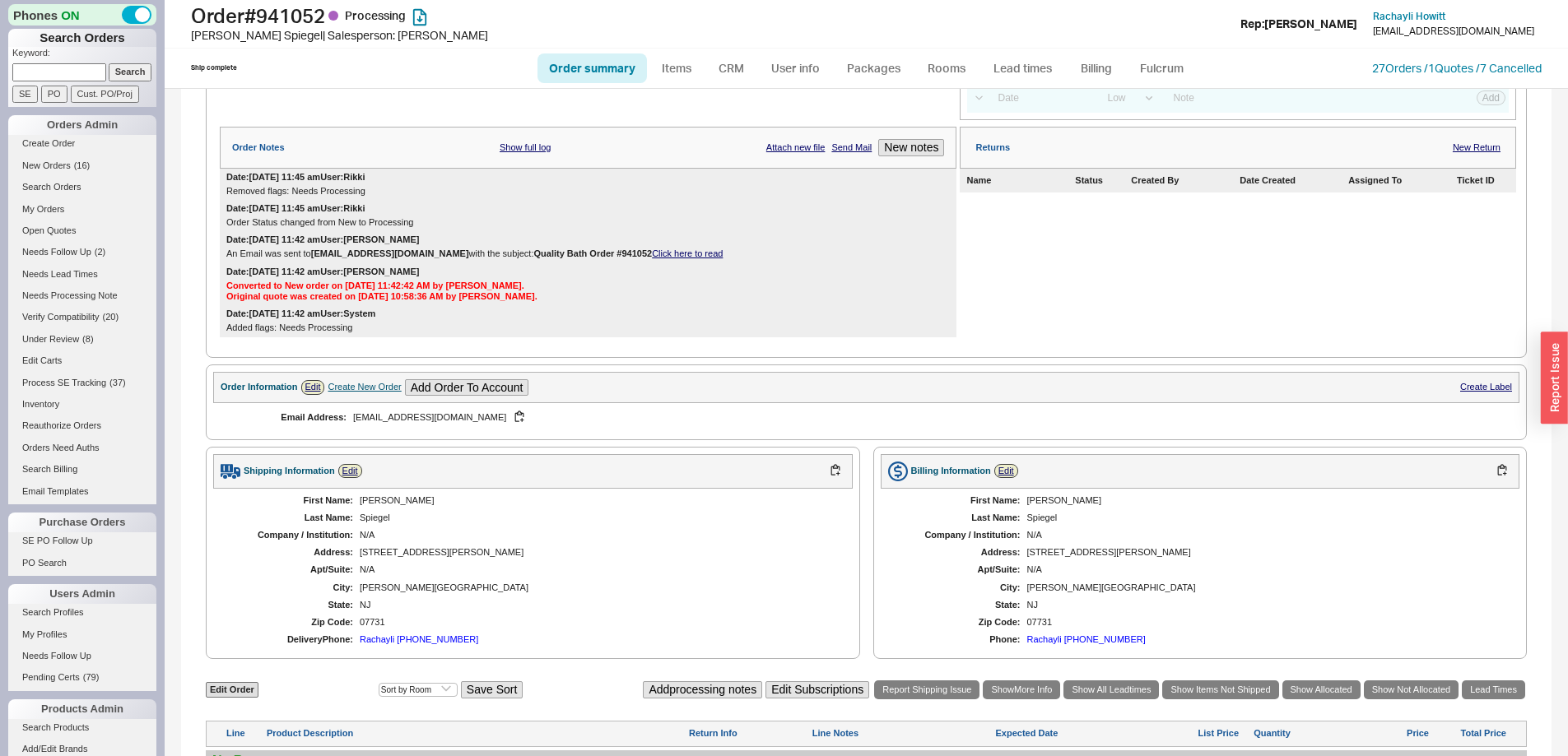
scroll to position [525, 0]
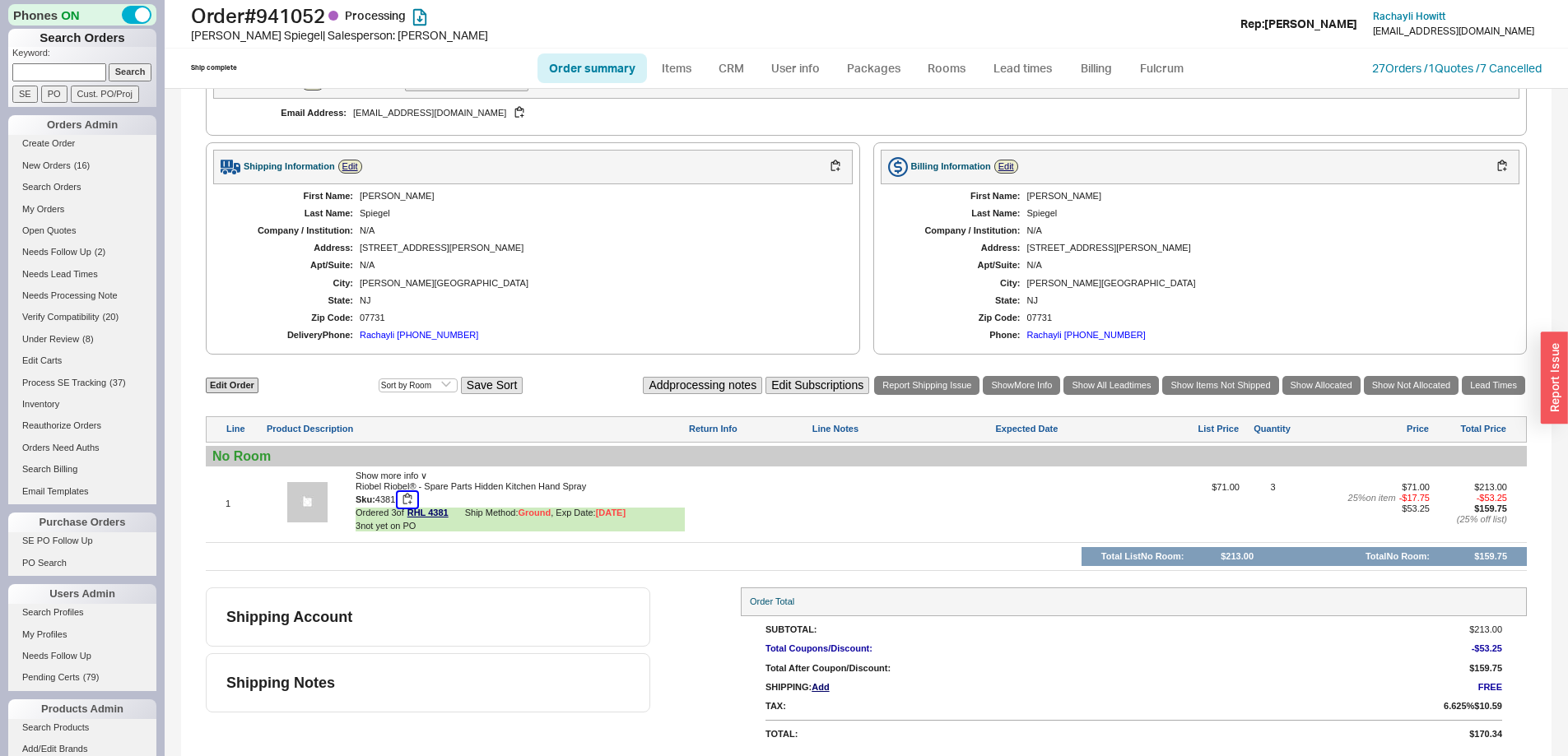
click at [412, 503] on button "button" at bounding box center [407, 499] width 20 height 15
click at [1030, 56] on link "Lead times" at bounding box center [1023, 68] width 83 height 30
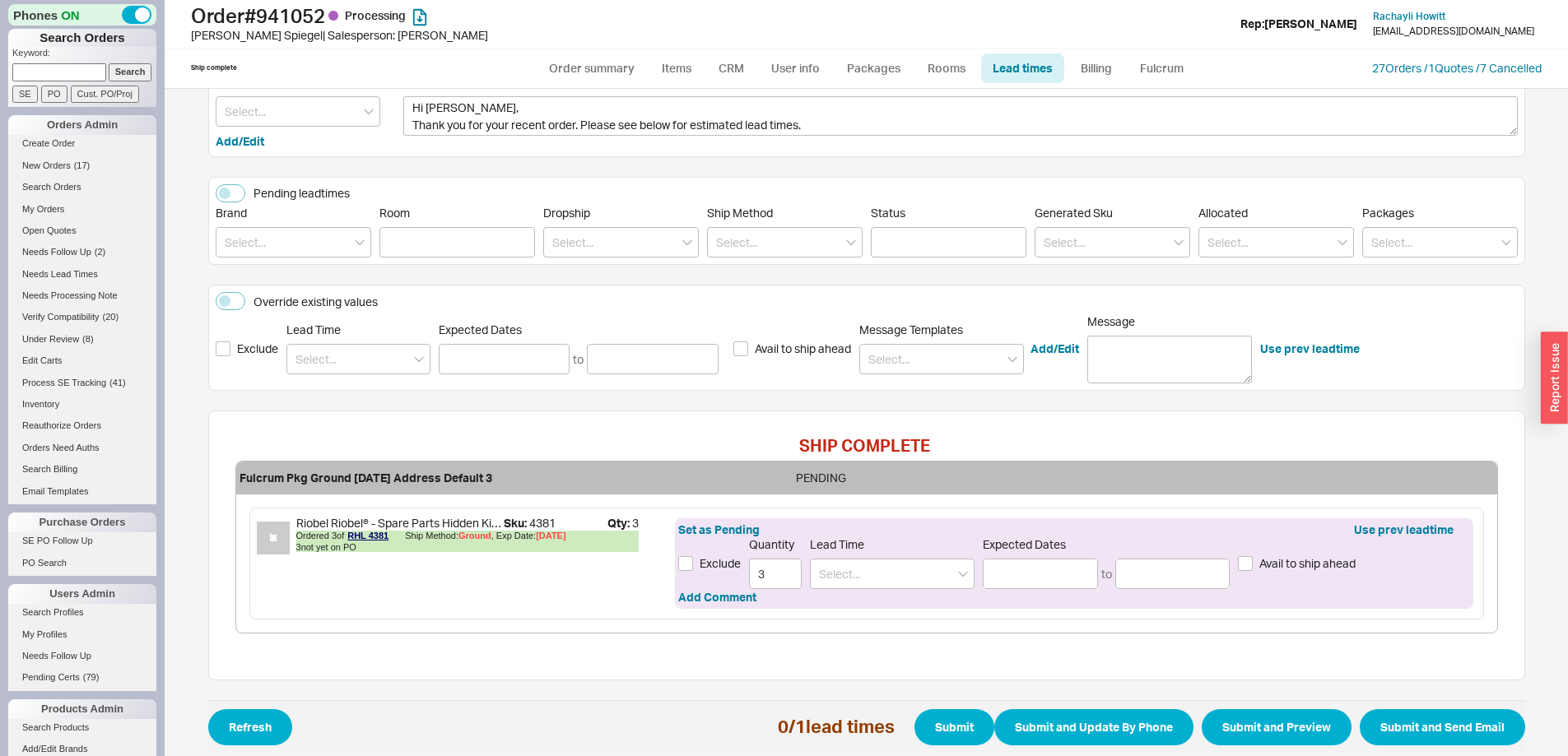
scroll to position [127, 0]
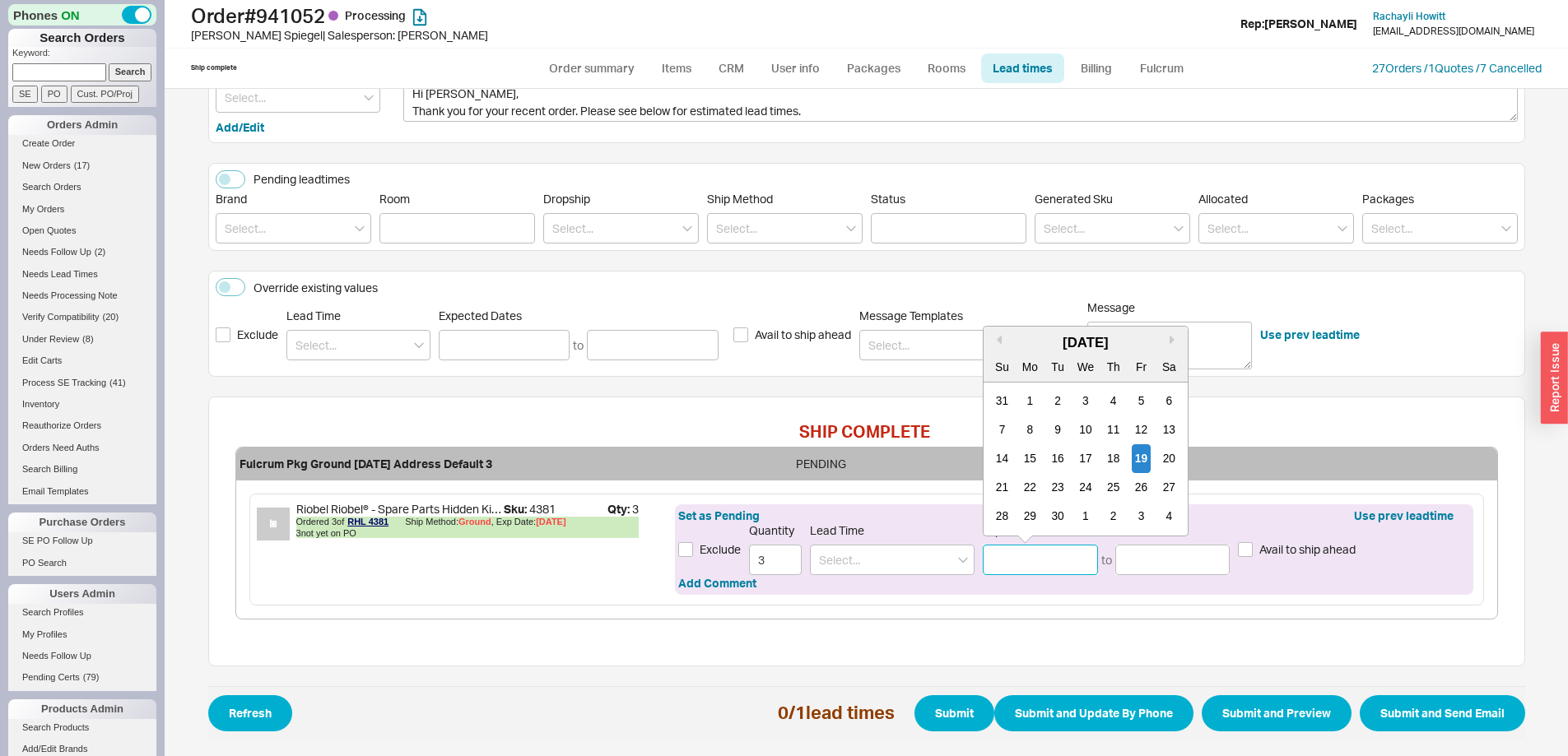
click at [1004, 564] on input at bounding box center [1041, 560] width 116 height 31
click at [1053, 514] on div "30" at bounding box center [1057, 516] width 20 height 29
type input "[DATE]"
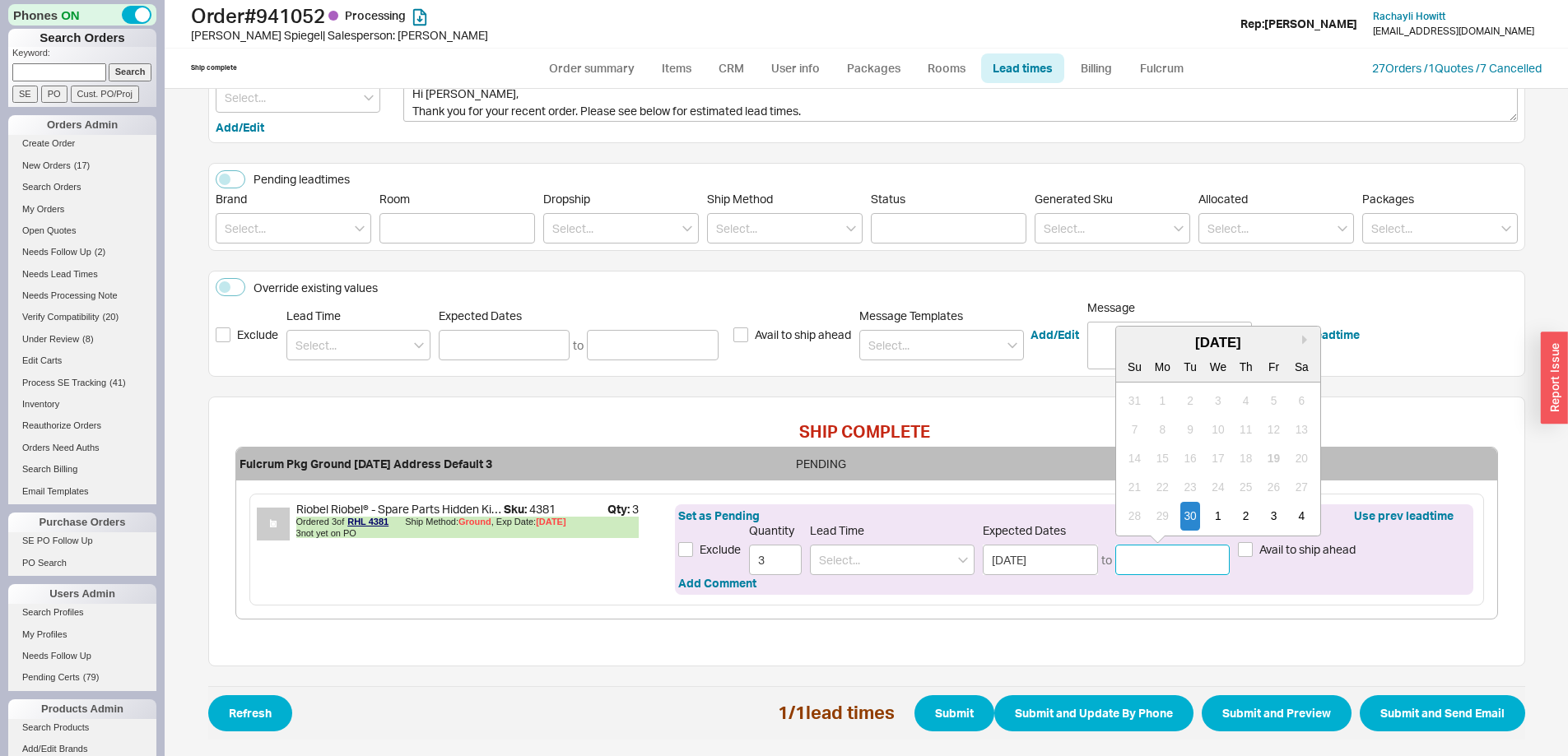
click at [1154, 556] on input at bounding box center [1174, 560] width 116 height 31
click at [1295, 346] on div "September 2025" at bounding box center [1219, 342] width 204 height 20
click at [1301, 344] on button "Next month" at bounding box center [1306, 340] width 10 height 10
click at [1190, 429] on div "7" at bounding box center [1190, 430] width 20 height 29
type input "10/07/2025"
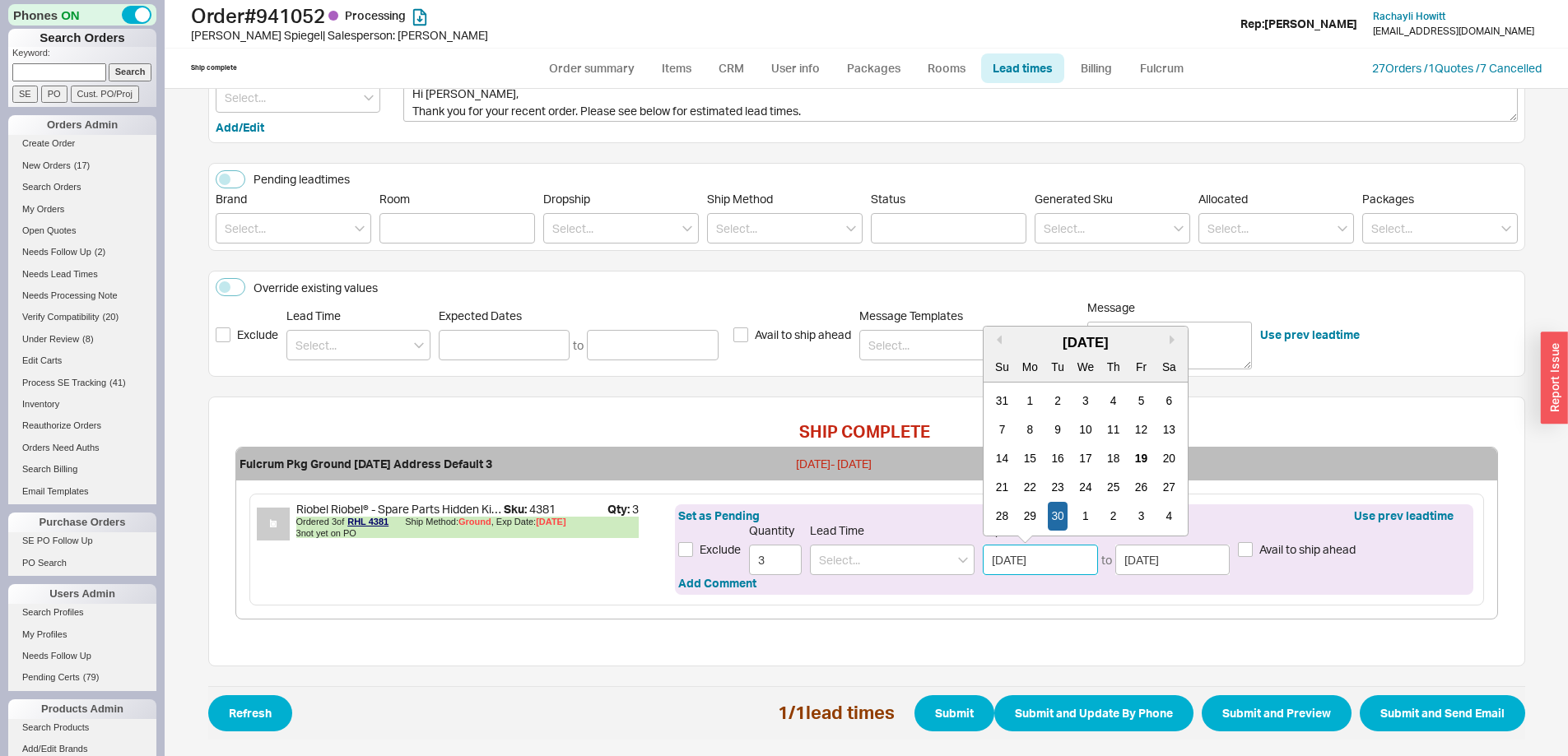
click at [1065, 565] on input "[DATE]" at bounding box center [1041, 560] width 116 height 31
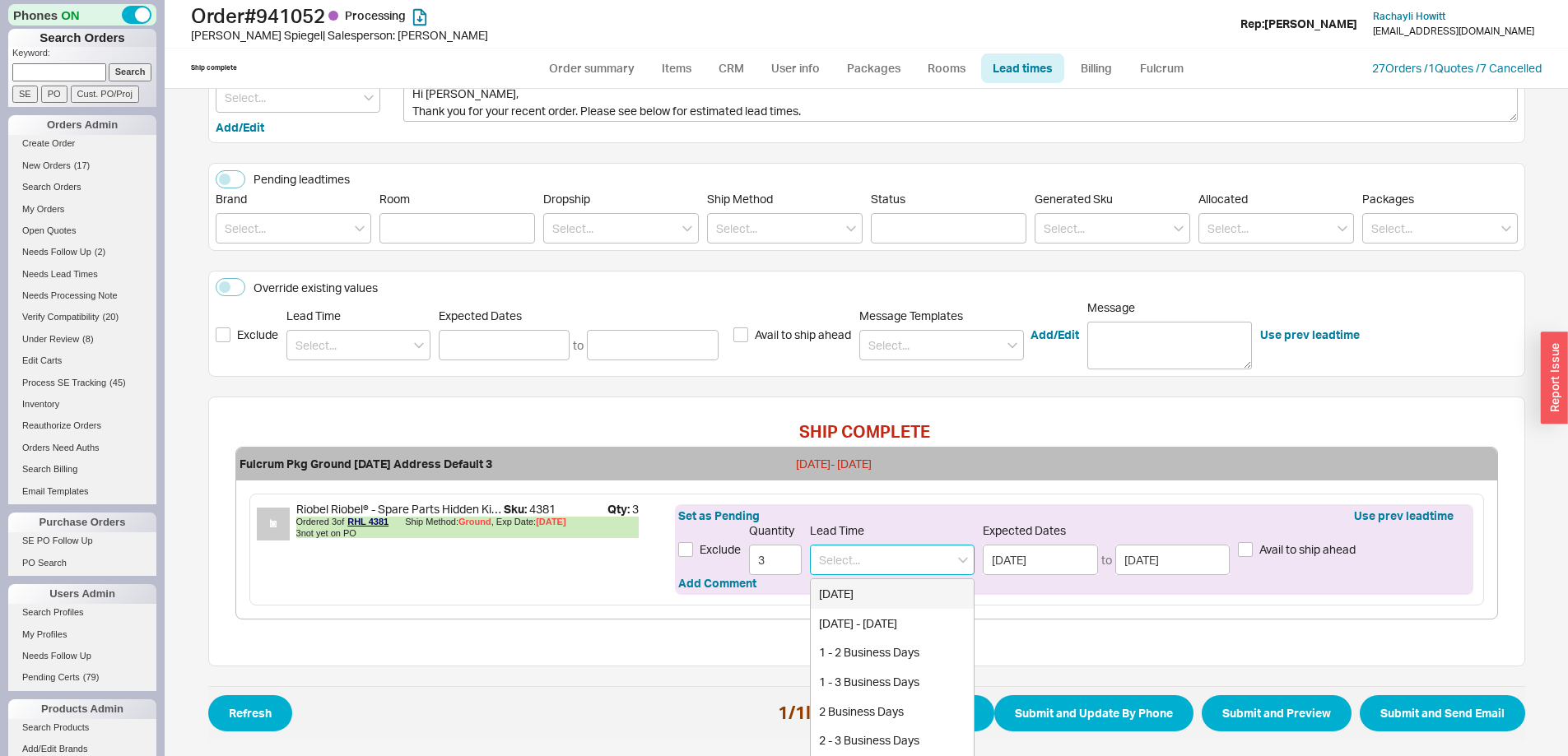
click at [950, 565] on input at bounding box center [892, 560] width 165 height 31
click at [921, 591] on div "7 - 10 Business Days" at bounding box center [892, 594] width 163 height 30
type input "7 - 10 Business Days"
type input "[DATE]"
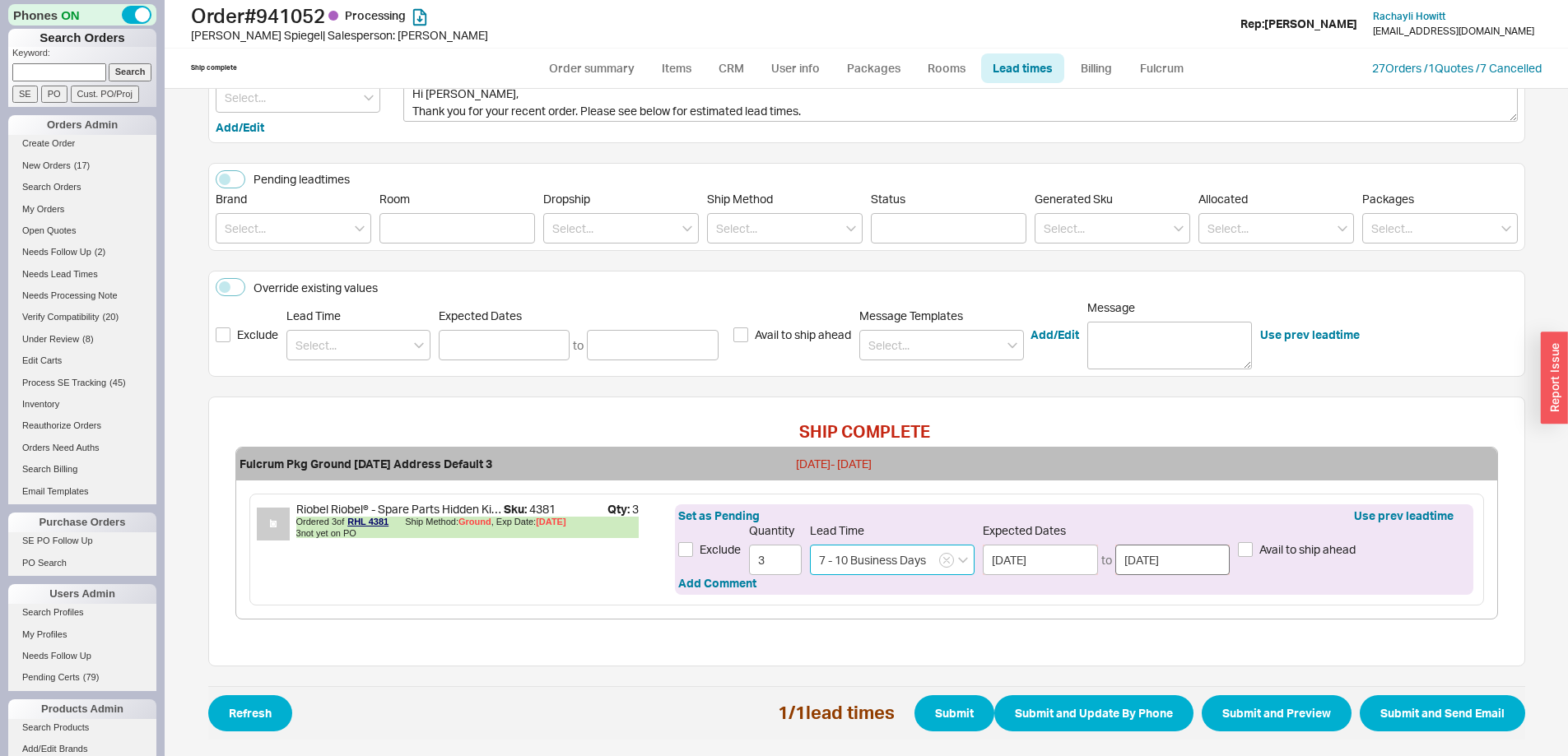
type input "7 - 10 Business Days"
click at [1169, 558] on input "[DATE]" at bounding box center [1174, 560] width 116 height 31
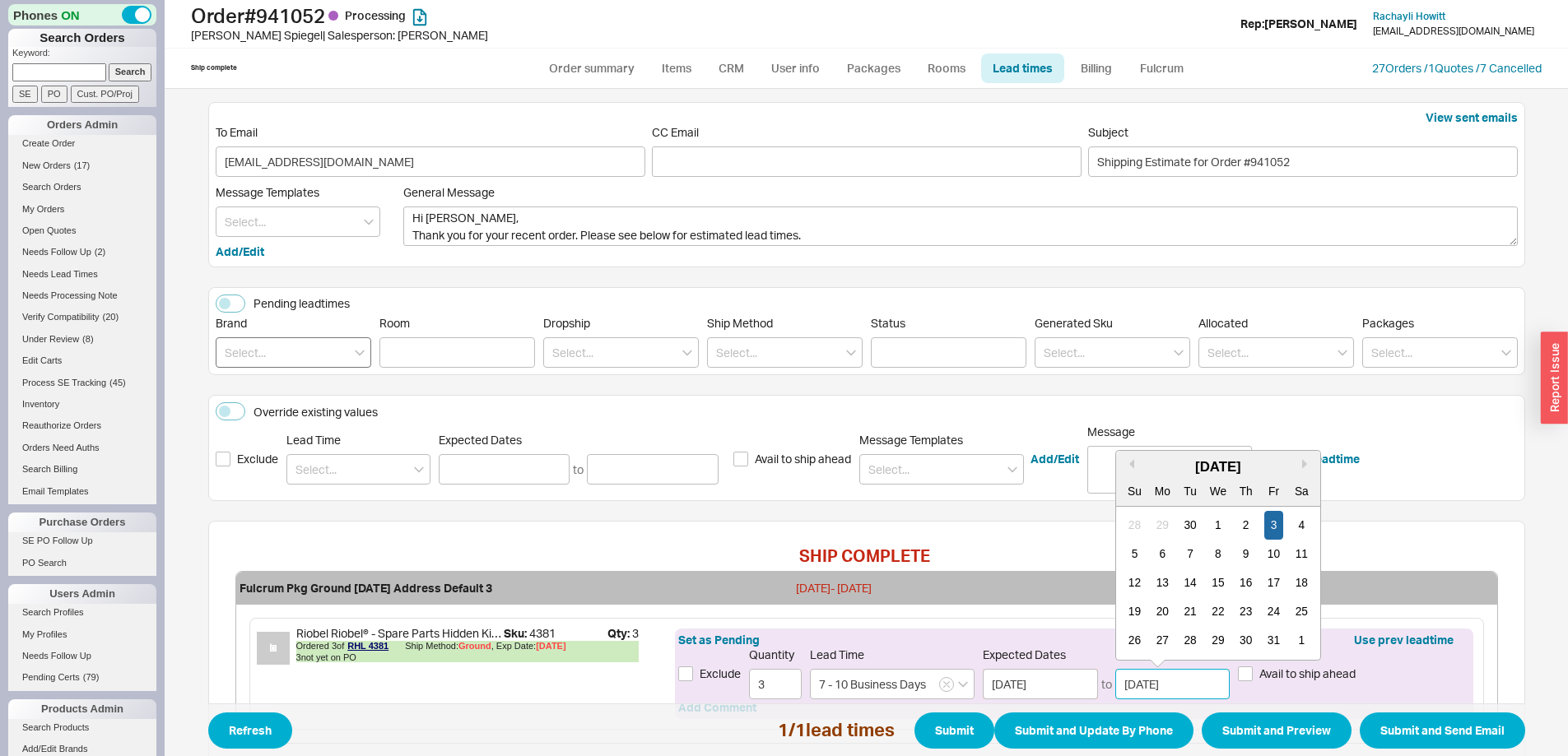
scroll to position [0, 0]
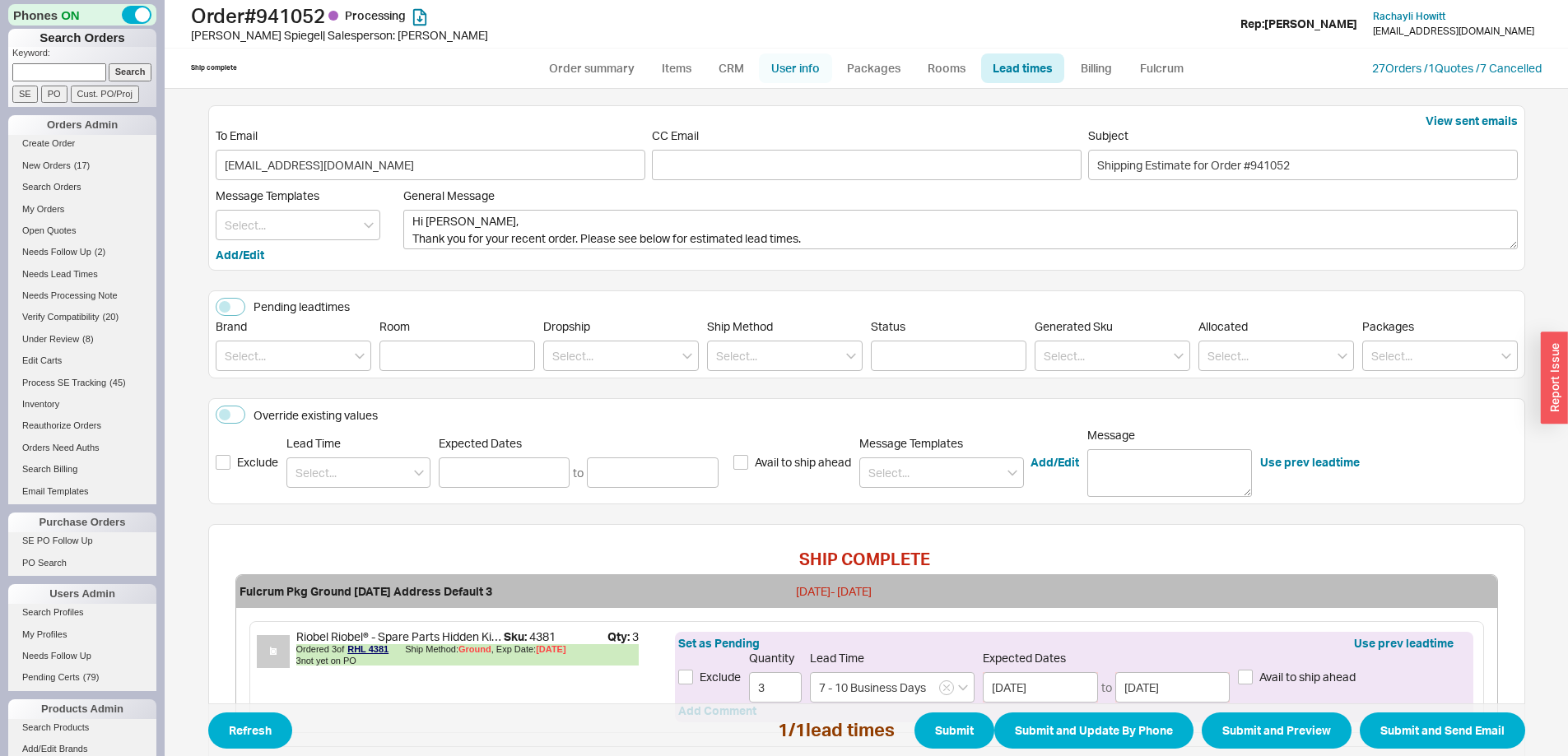
click at [800, 71] on link "User info" at bounding box center [795, 68] width 73 height 30
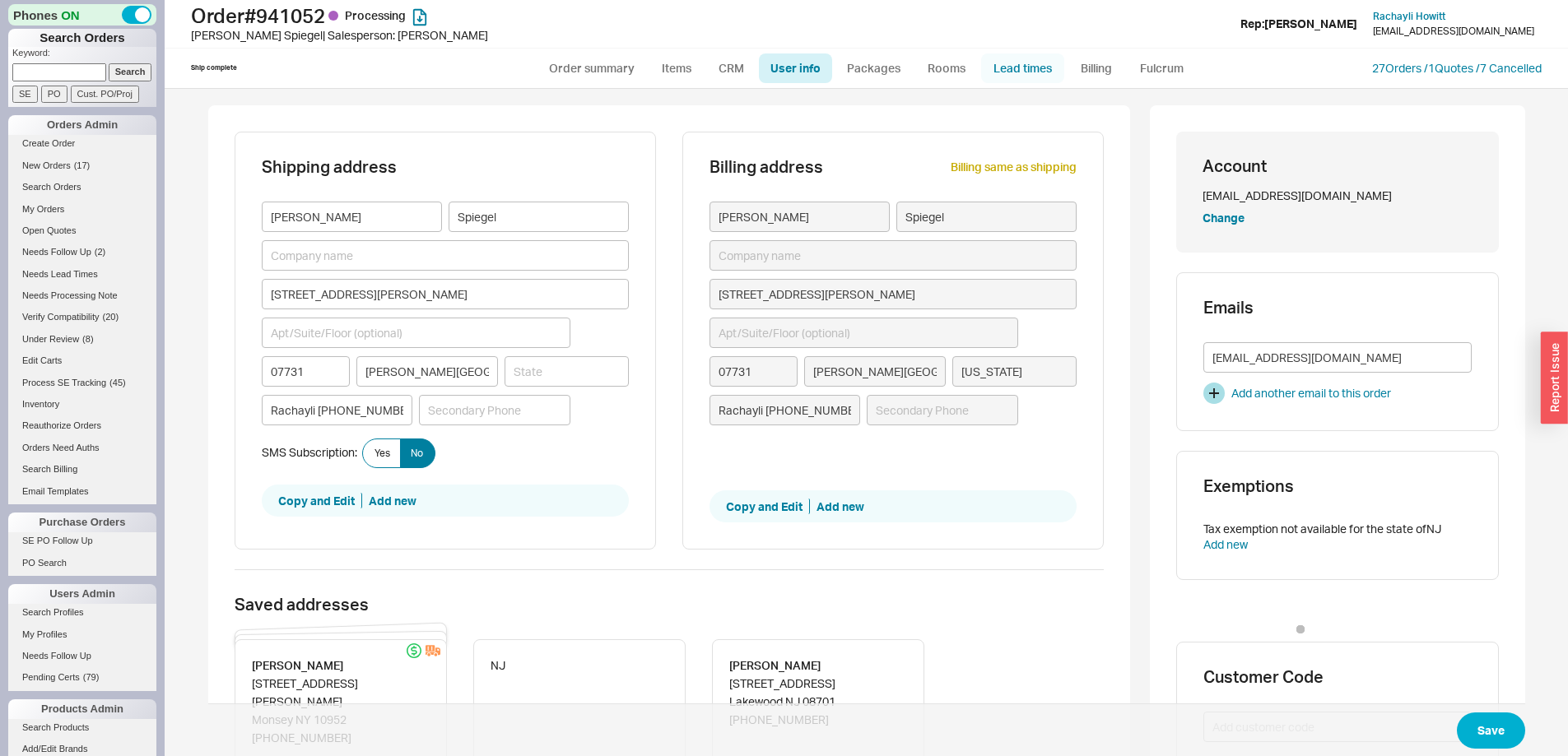
click at [1041, 62] on link "Lead times" at bounding box center [1023, 68] width 83 height 30
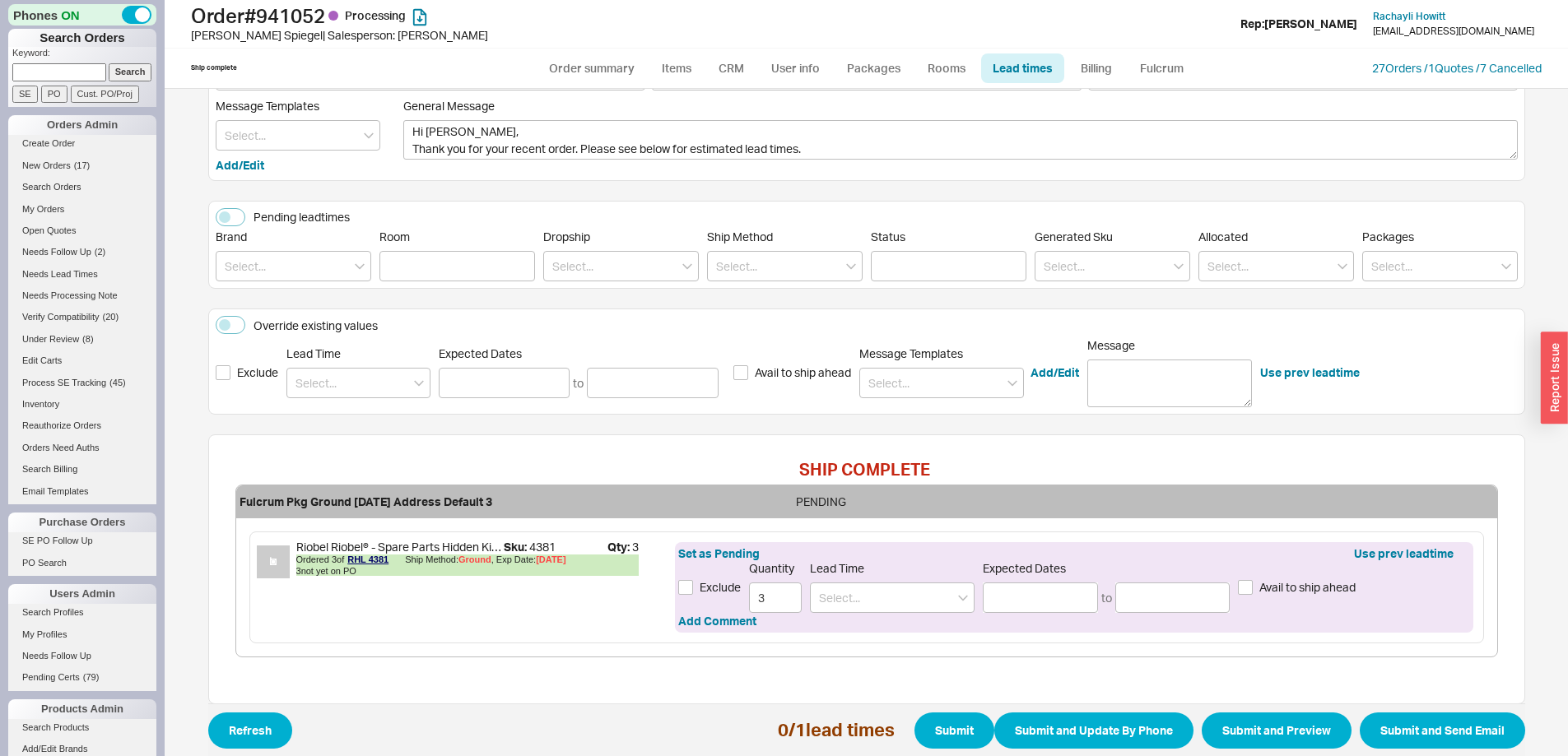
scroll to position [127, 0]
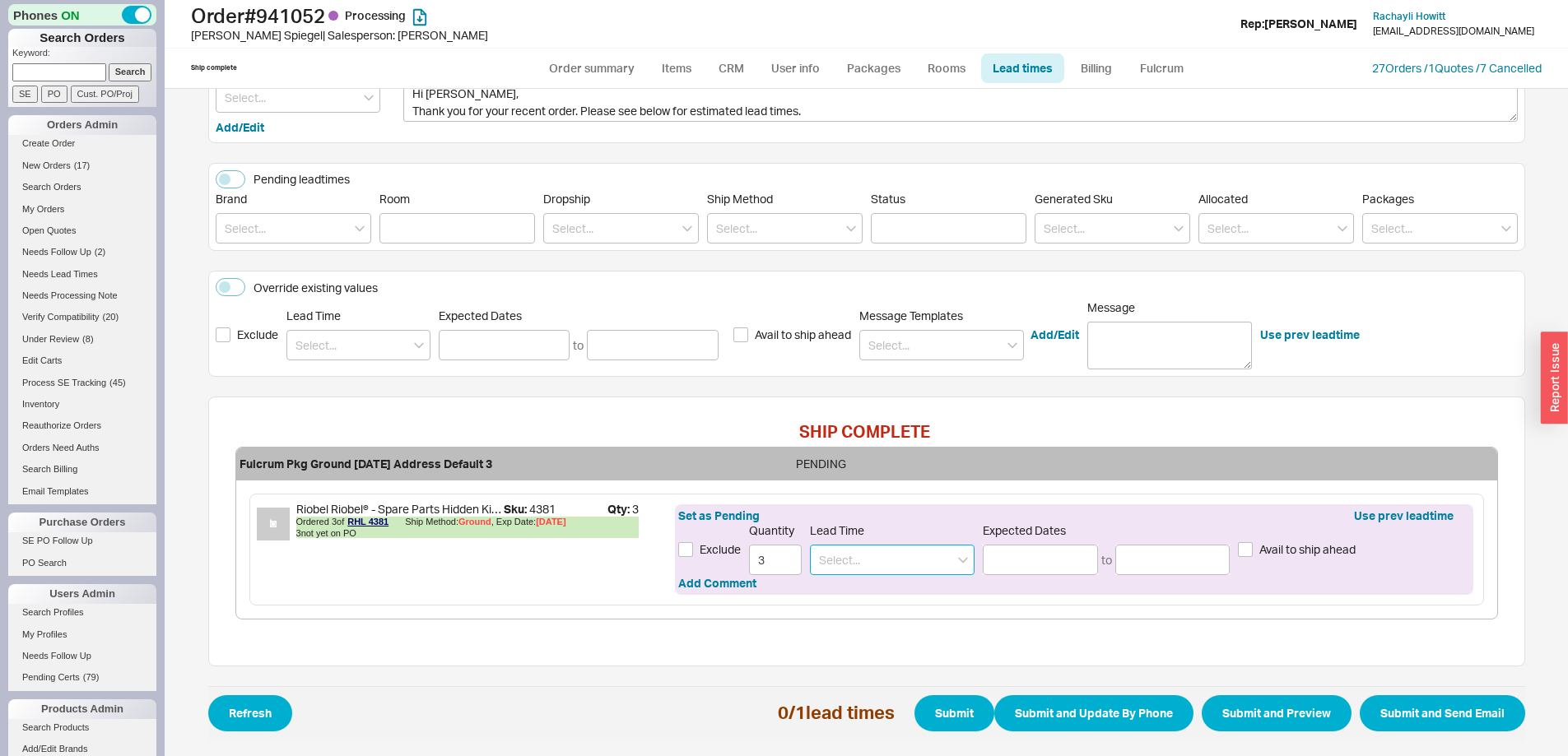
click at [893, 567] on input at bounding box center [892, 560] width 165 height 31
click at [875, 591] on div "7 - 10 Business Days" at bounding box center [892, 594] width 163 height 30
type input "7 - 10 Business Days"
type input "[DATE]"
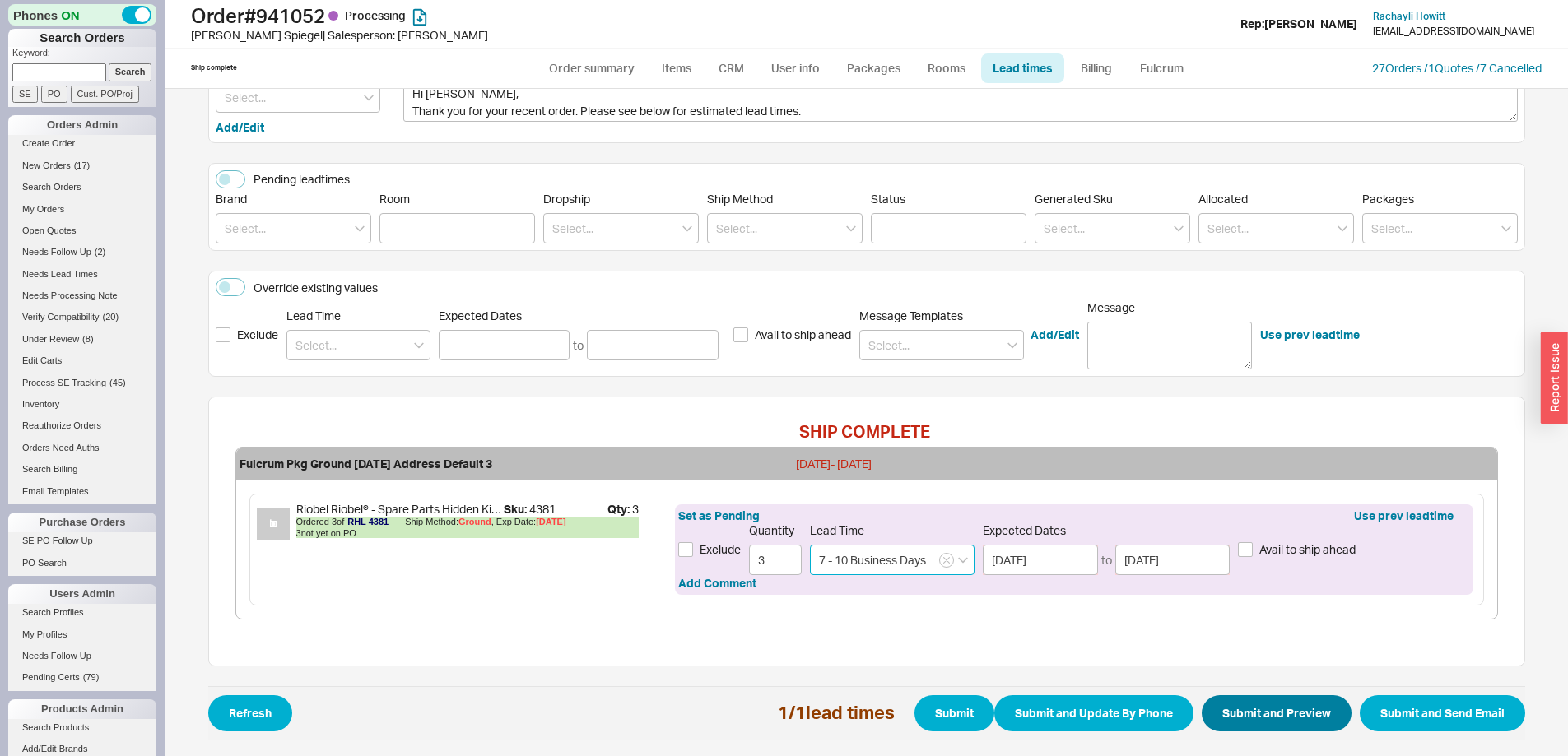
type input "7 - 10 Business Days"
click at [1308, 712] on button "Submit and Preview" at bounding box center [1276, 714] width 150 height 37
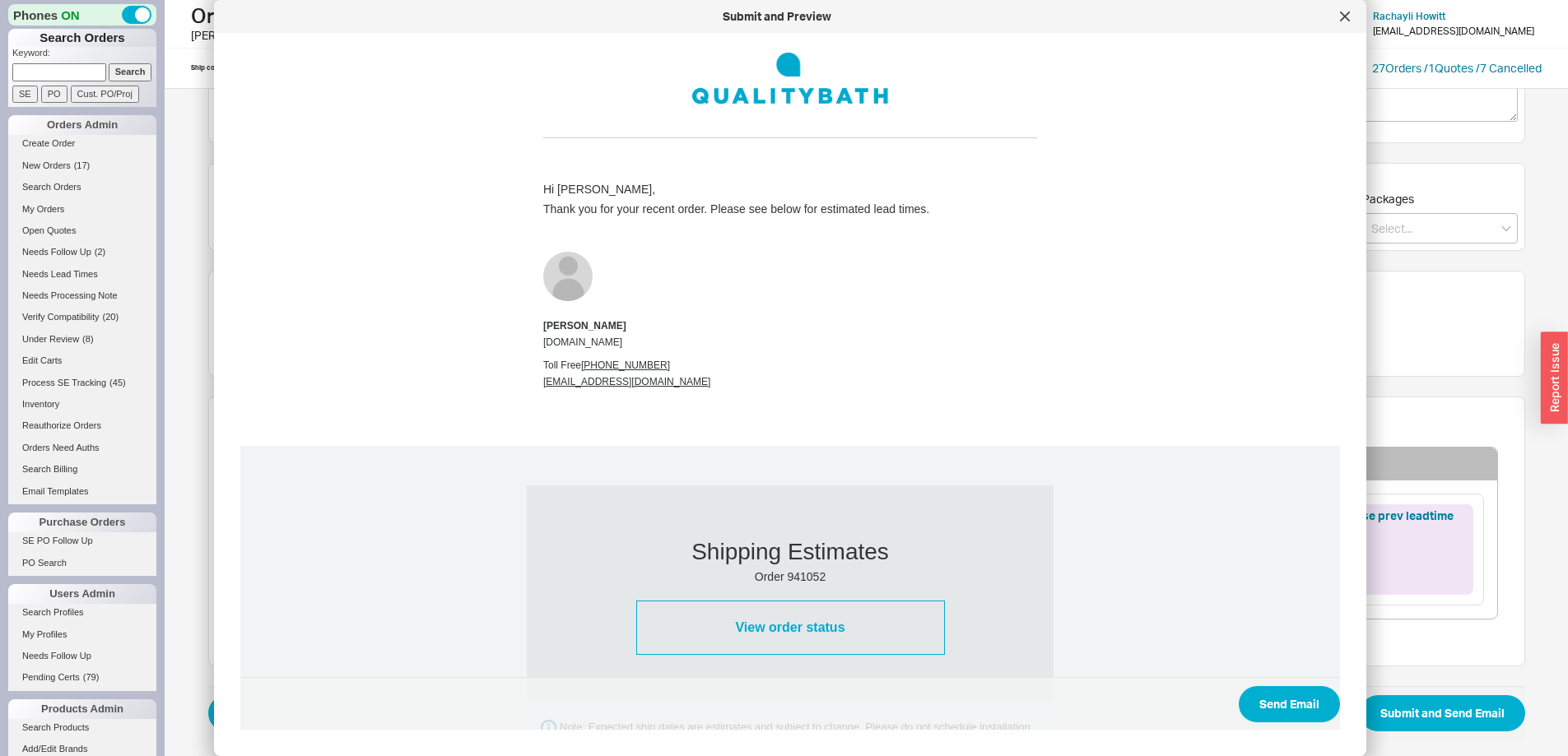
scroll to position [573, 0]
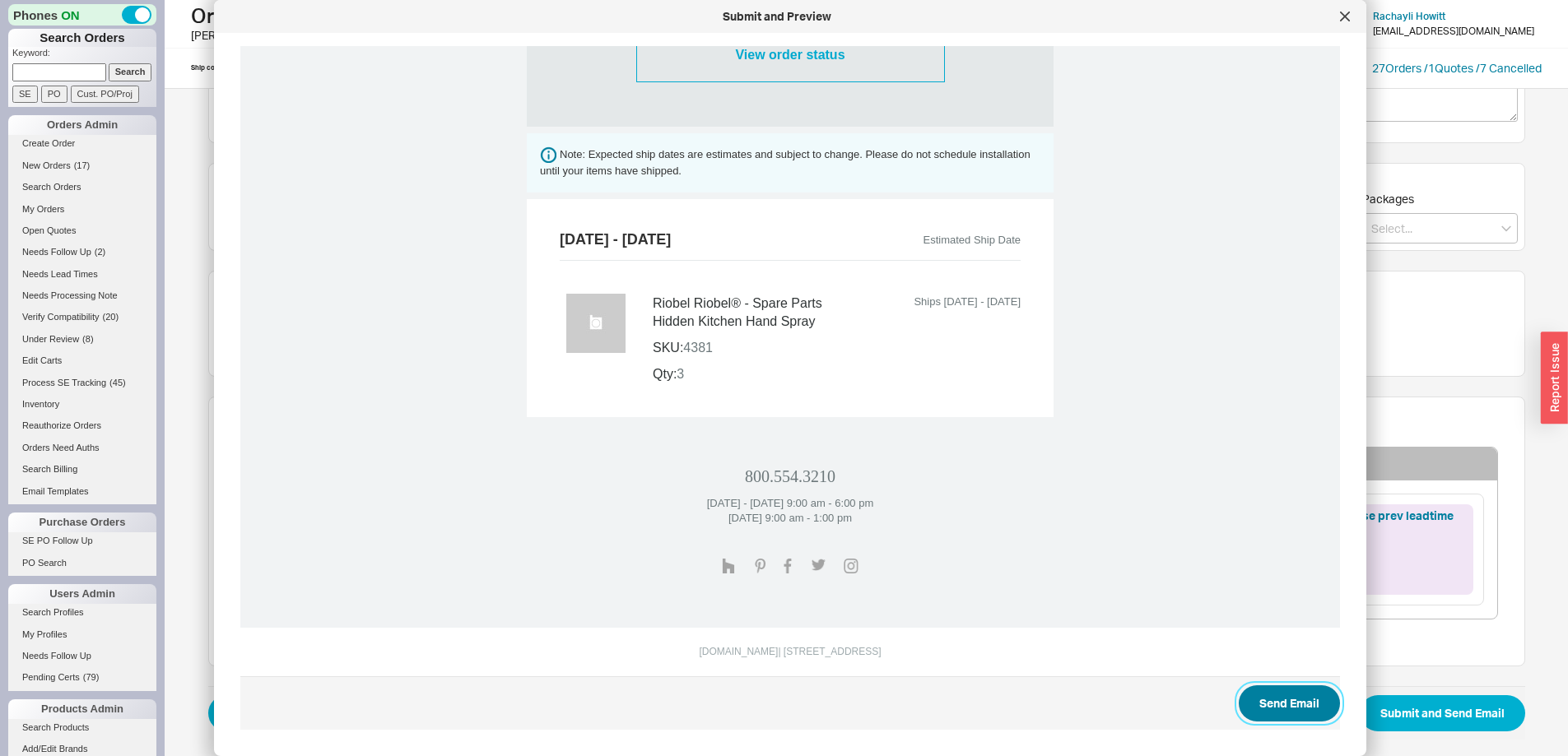
click at [1273, 700] on button "Send Email" at bounding box center [1289, 703] width 101 height 37
select select "*"
select select "LOW"
select select "3"
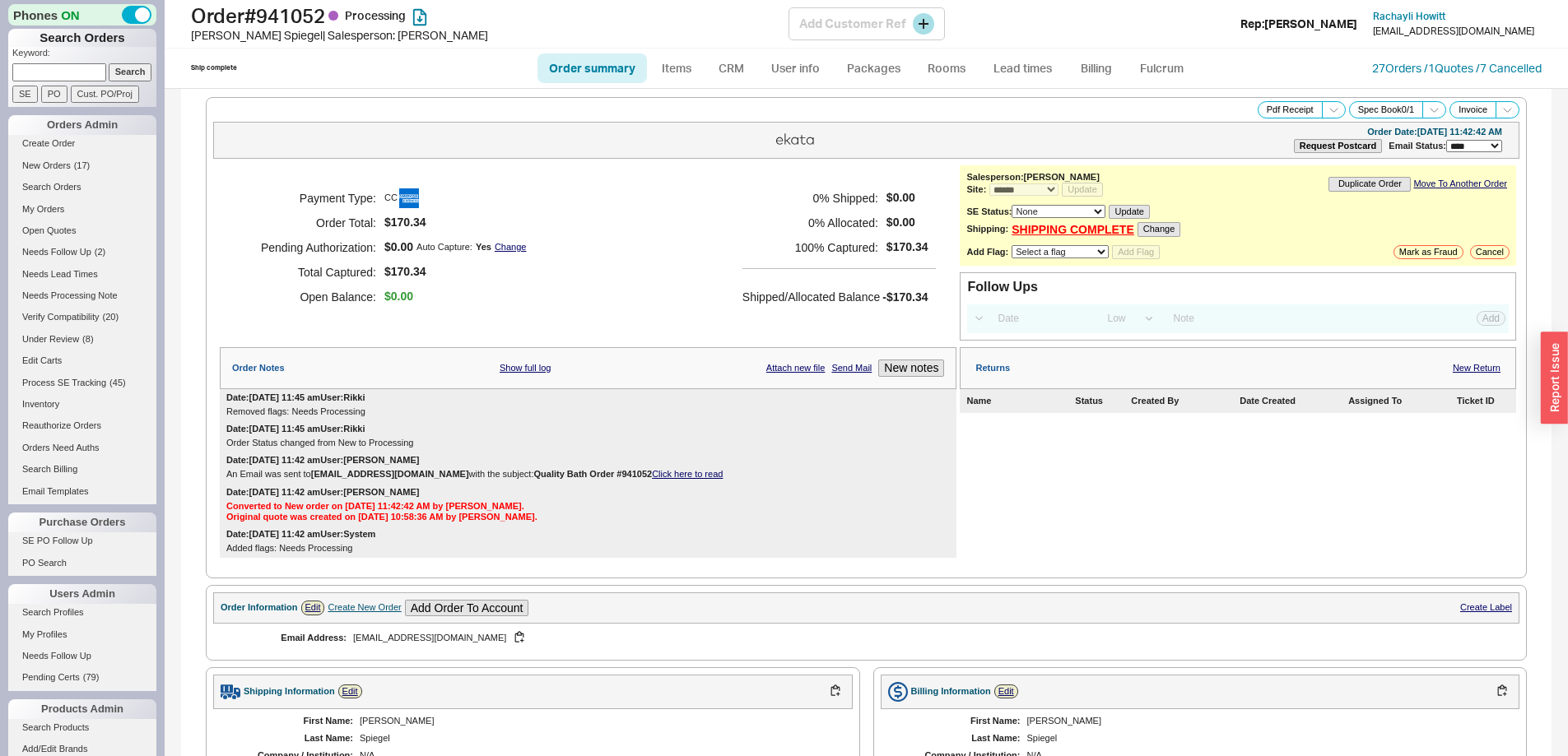
select select "*"
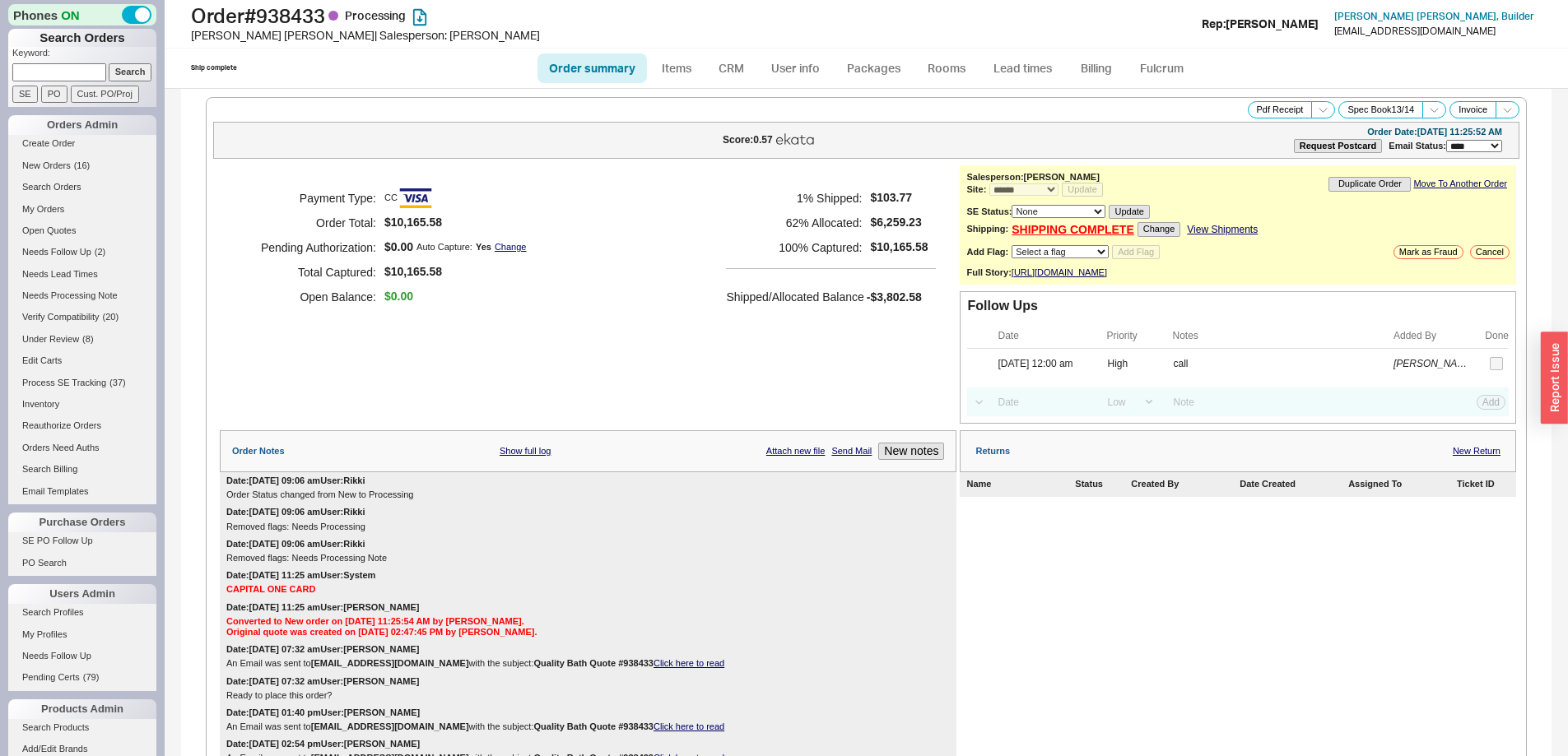
select select "*"
select select "LOW"
select select "3"
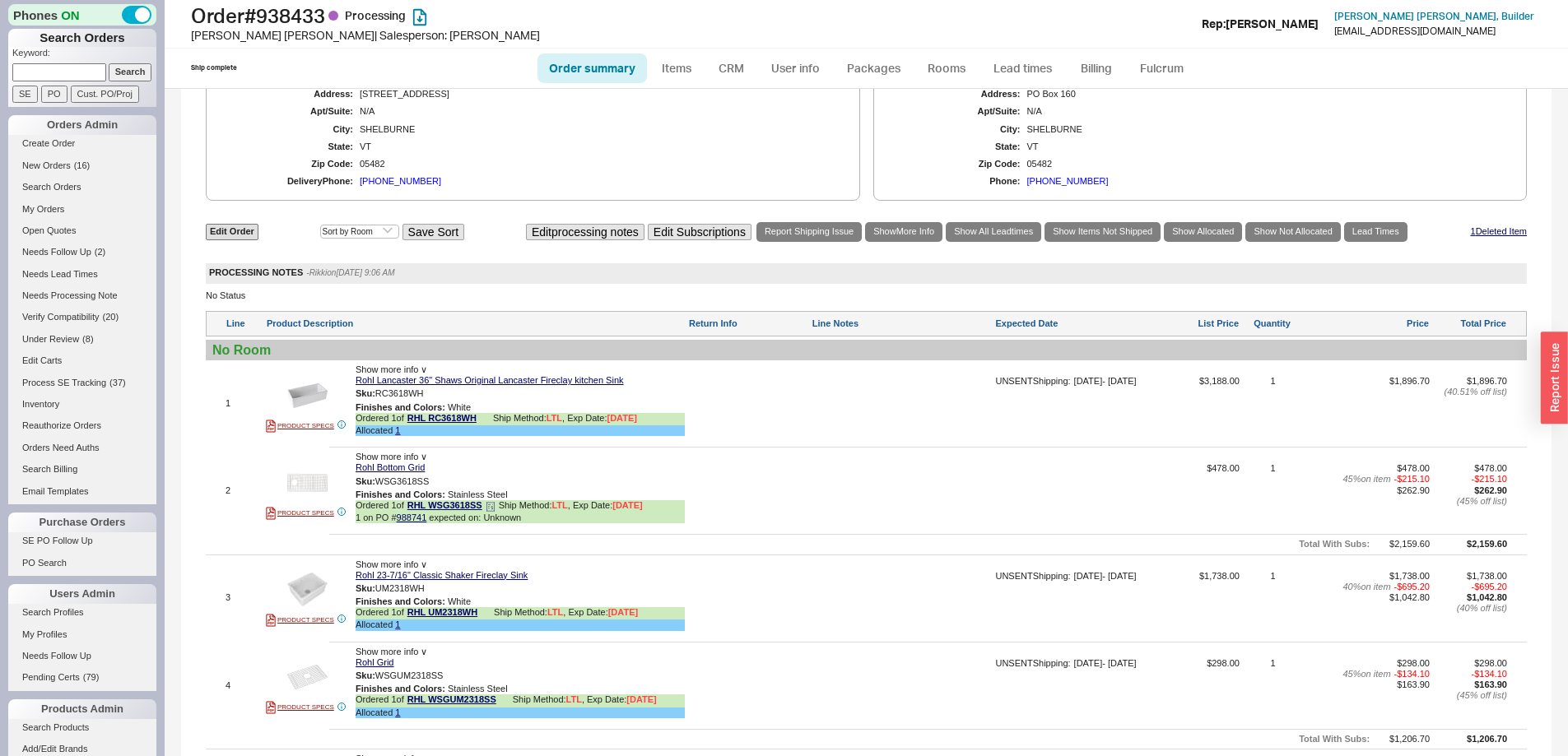
scroll to position [987, 0]
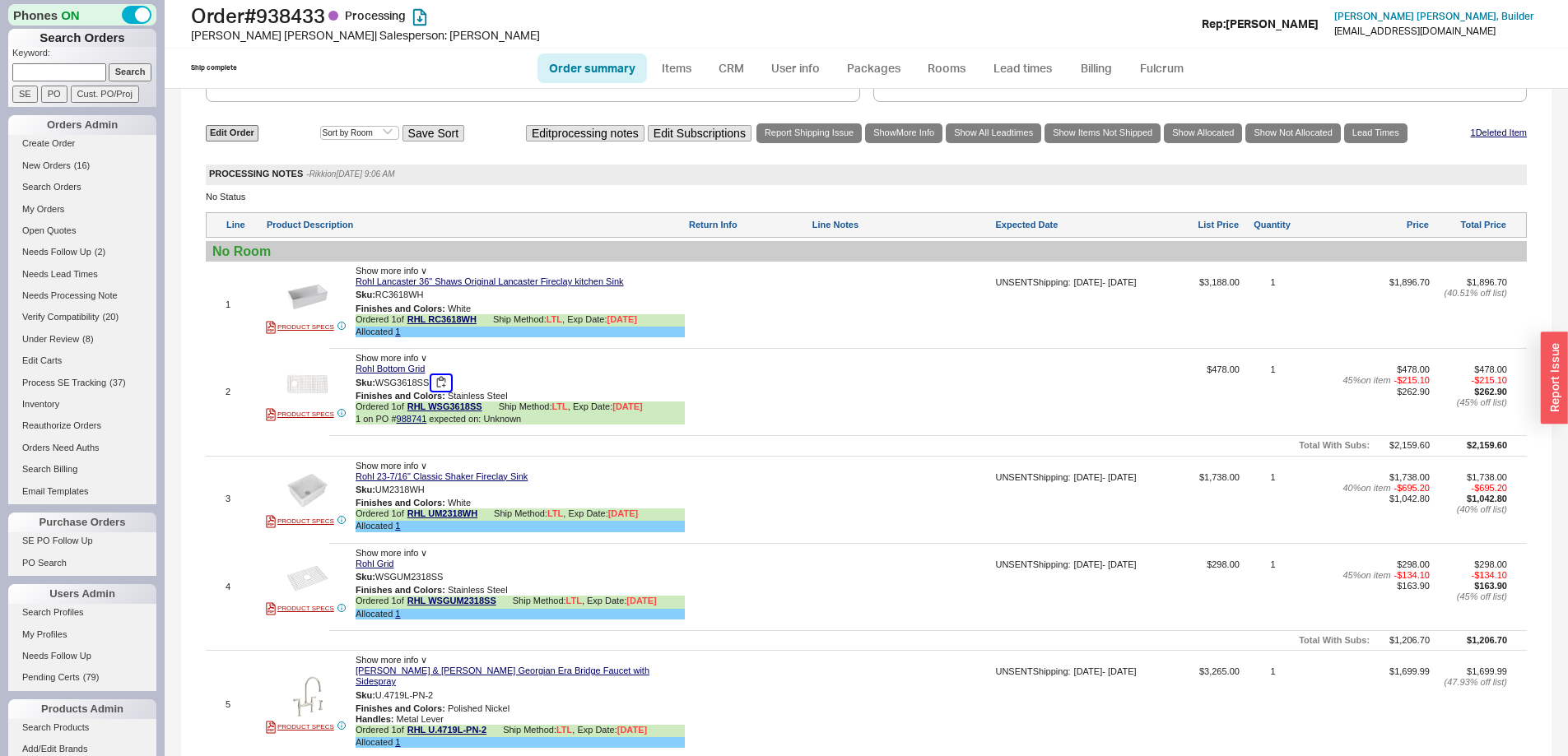
click at [443, 389] on button "button" at bounding box center [441, 383] width 20 height 15
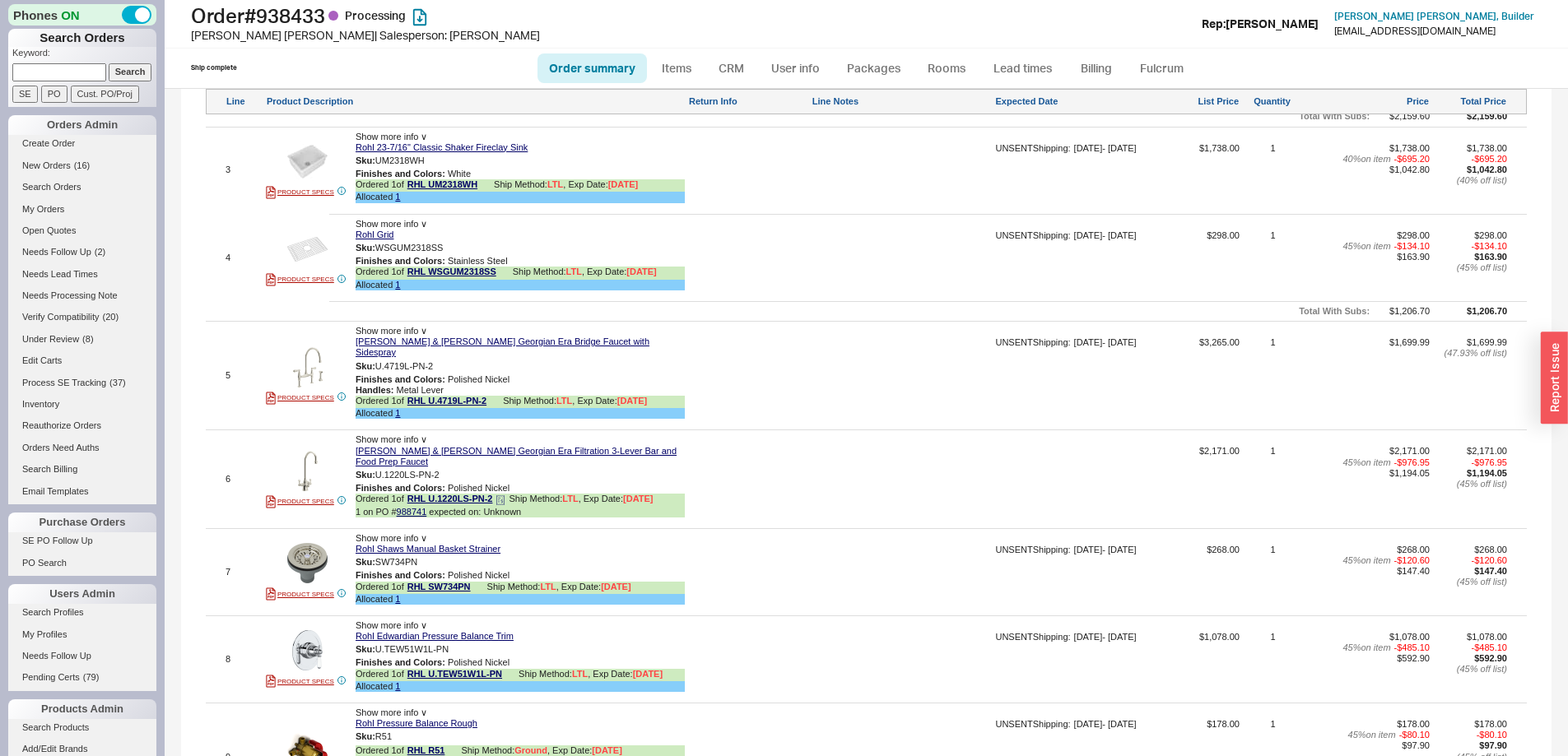
scroll to position [1399, 0]
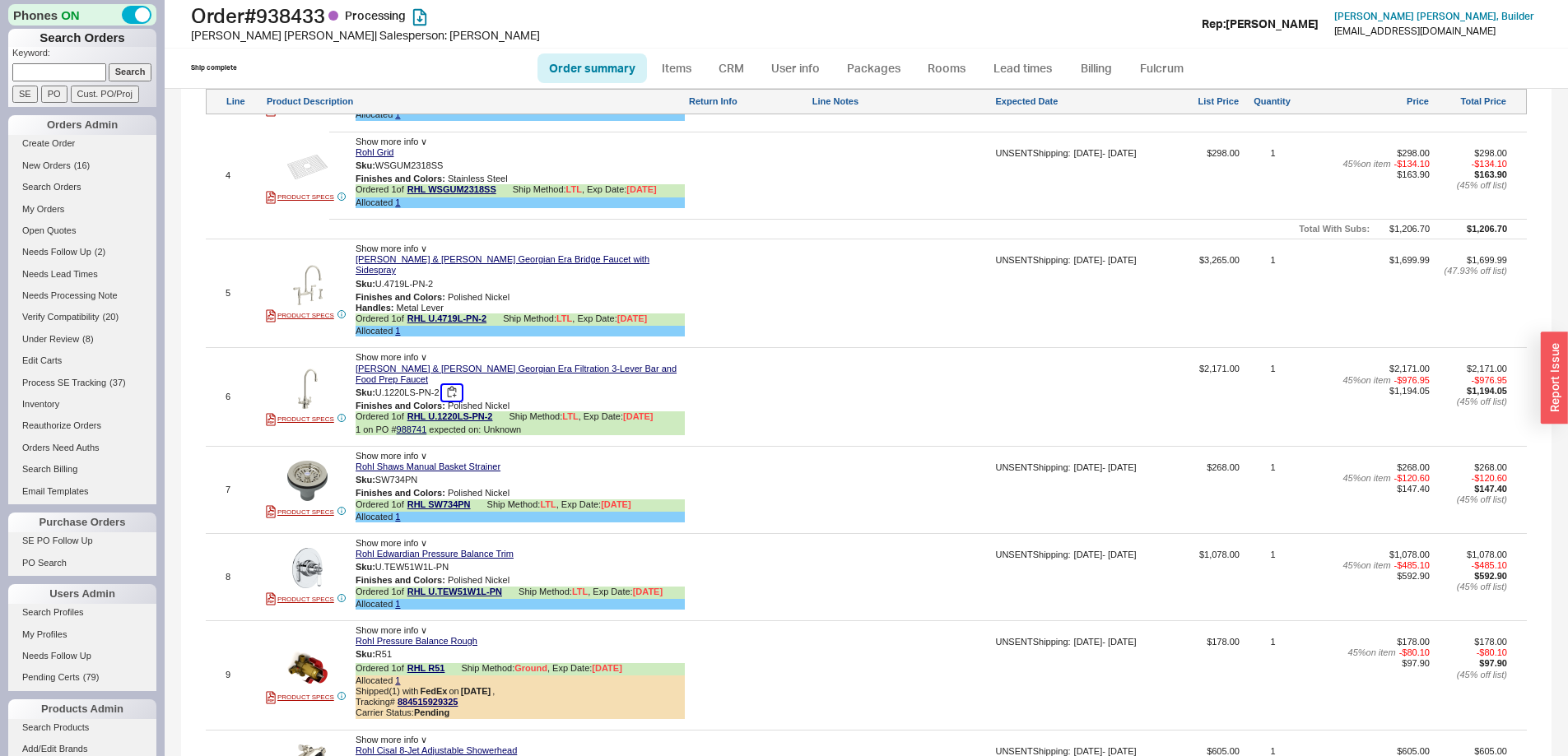
click at [450, 385] on button "button" at bounding box center [451, 392] width 20 height 15
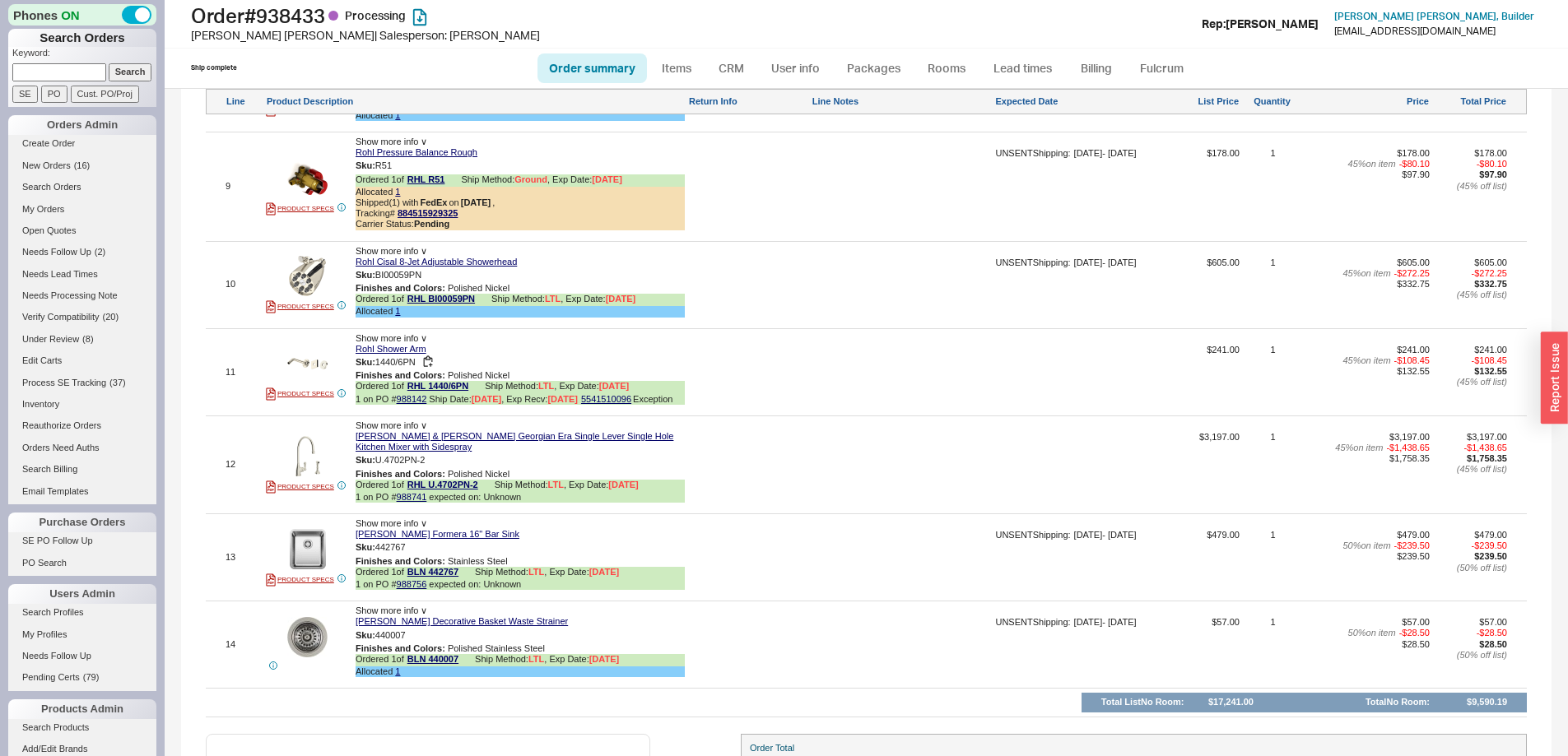
scroll to position [1893, 0]
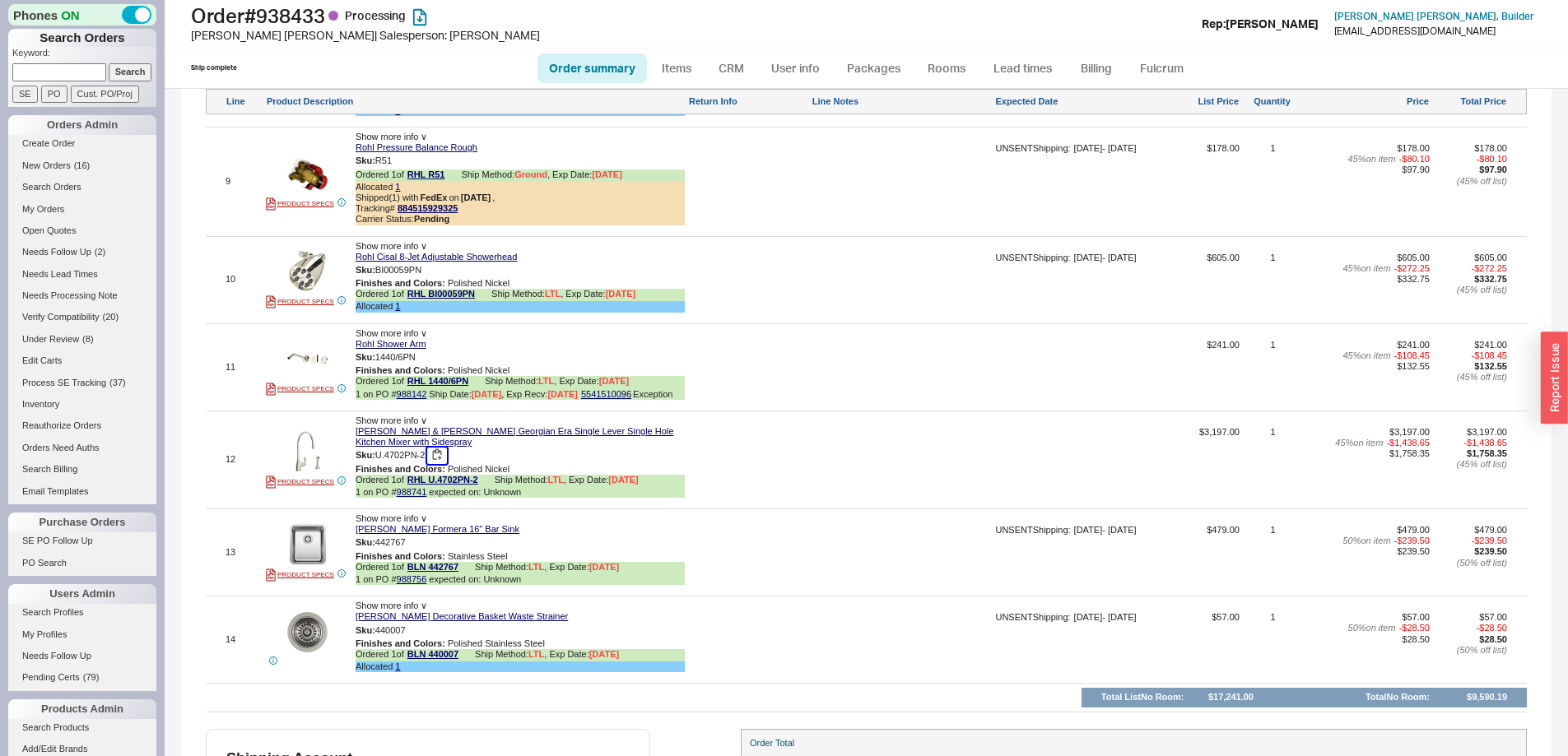
click at [447, 448] on button "button" at bounding box center [437, 455] width 20 height 15
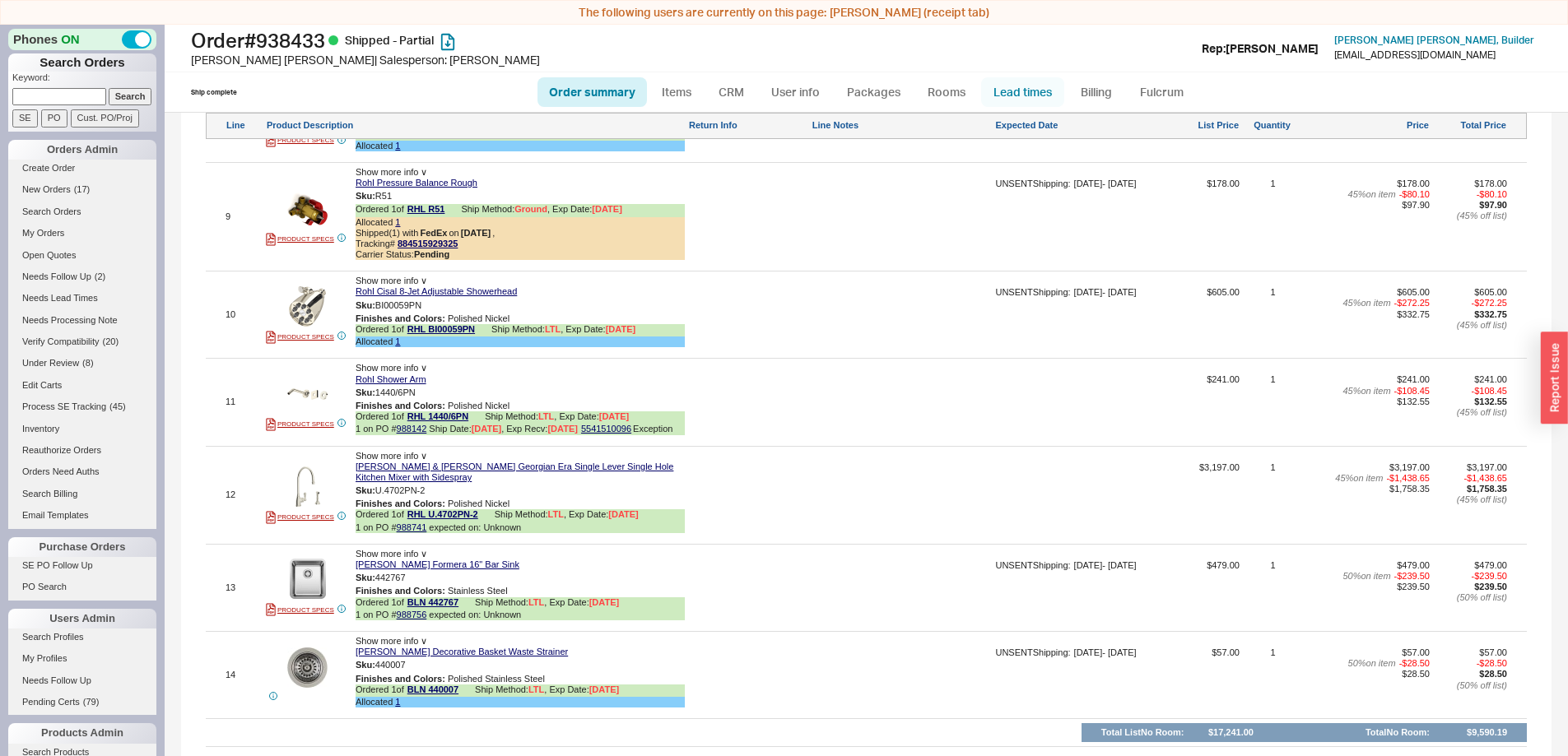
scroll to position [1904, 0]
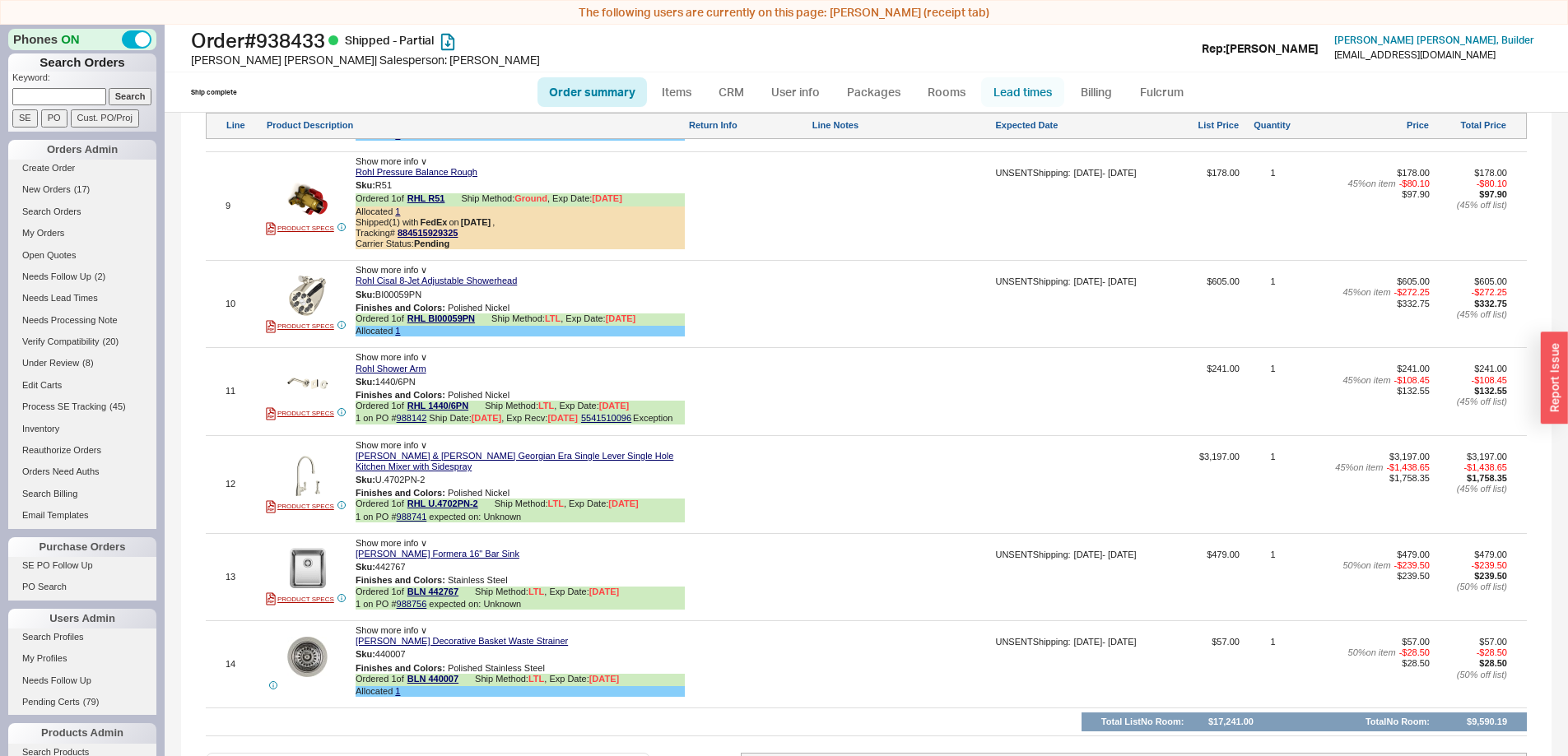
click at [1039, 91] on link "Lead times" at bounding box center [1023, 92] width 83 height 30
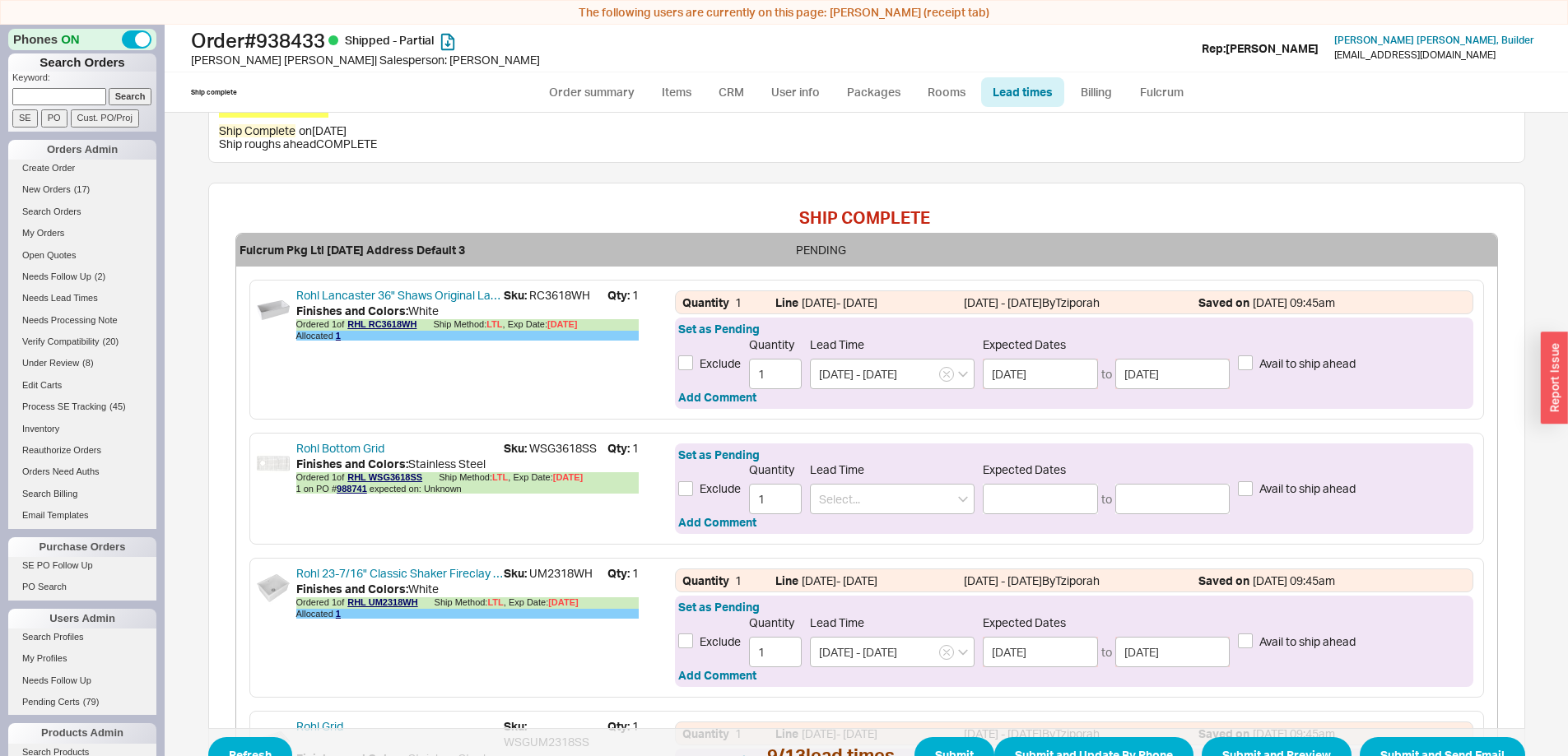
scroll to position [494, 0]
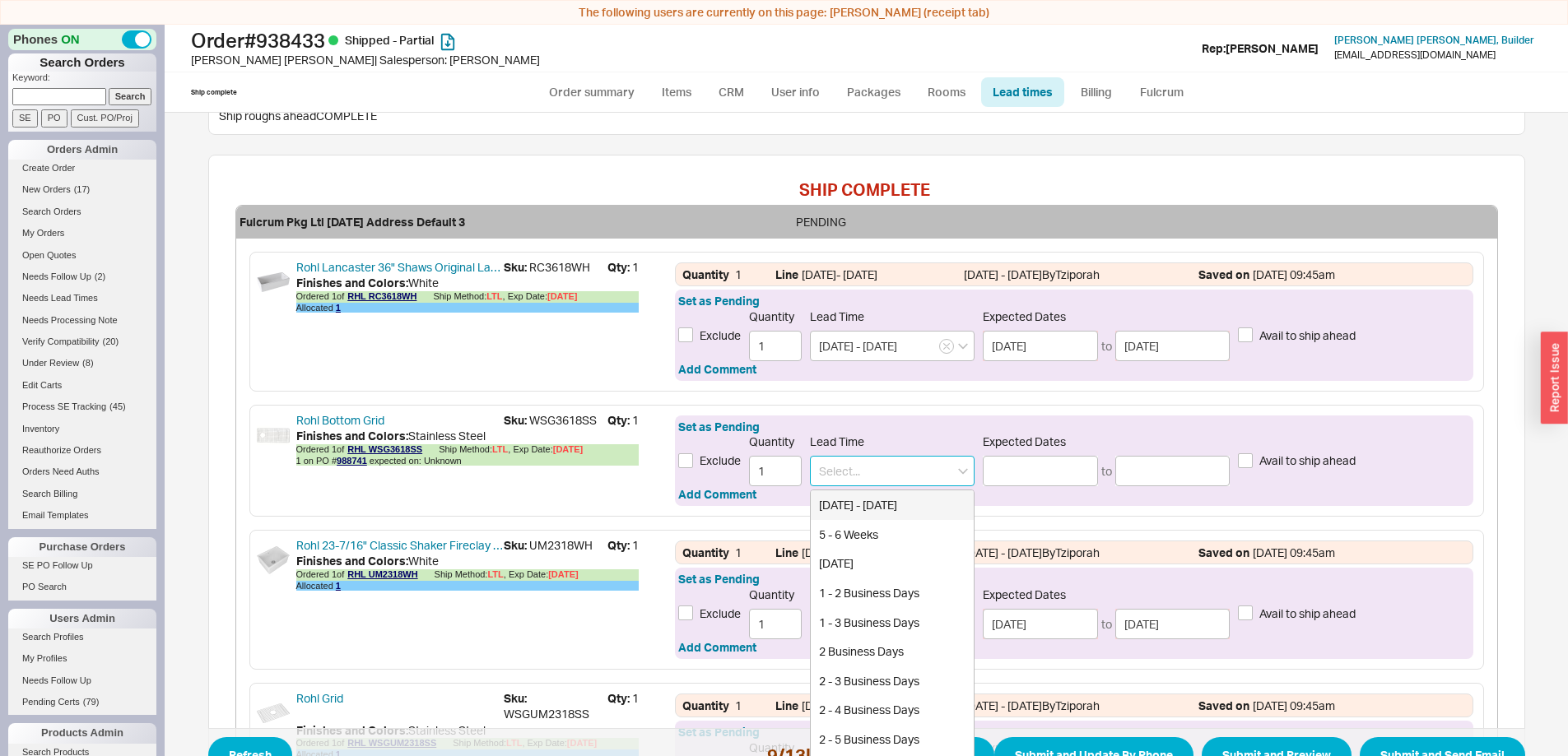
click at [863, 471] on input at bounding box center [892, 471] width 165 height 31
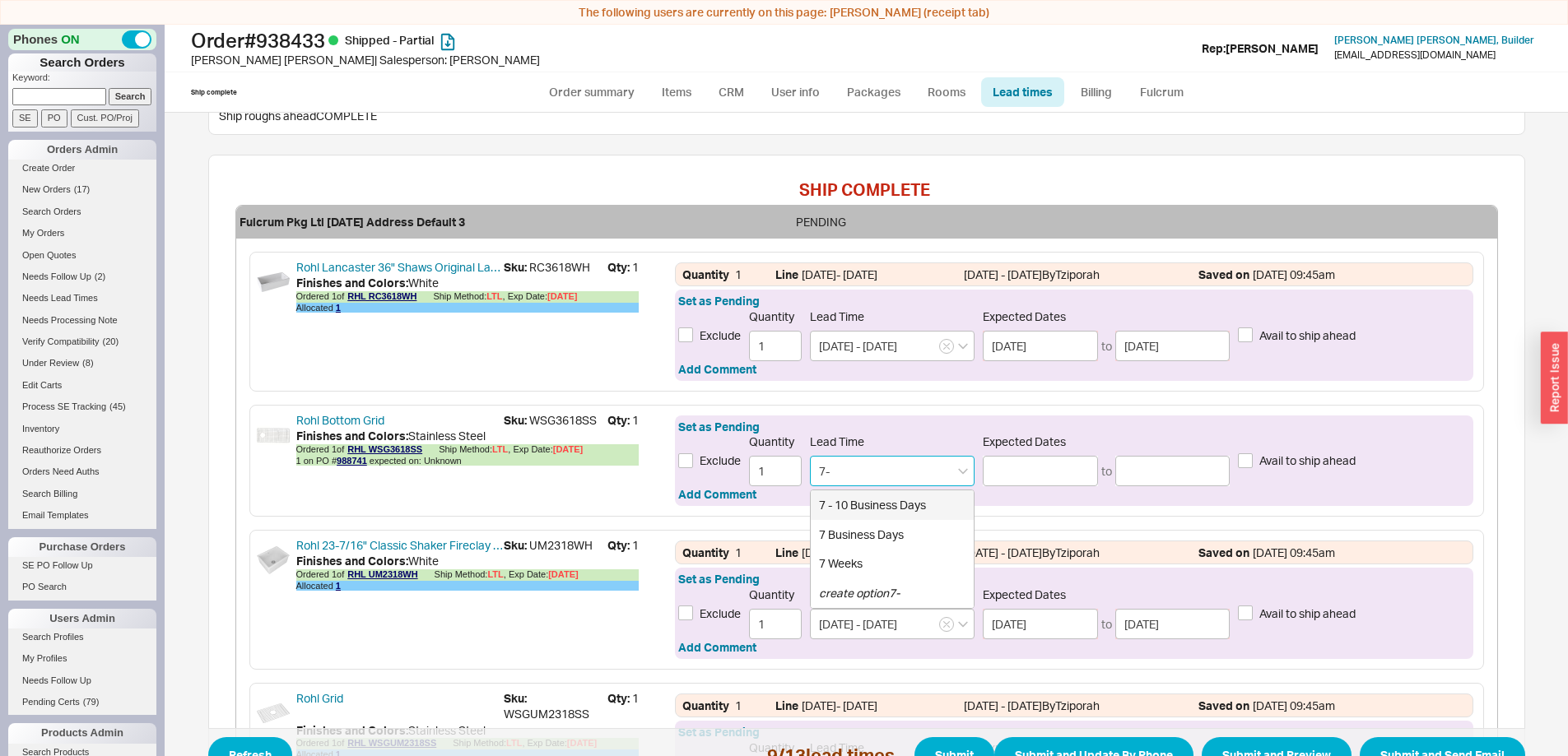
click at [864, 502] on div "7 - 10 Business Days" at bounding box center [892, 505] width 163 height 30
type input "7 - 10 Business Days"
type input "09/30/2025"
type input "10/03/2025"
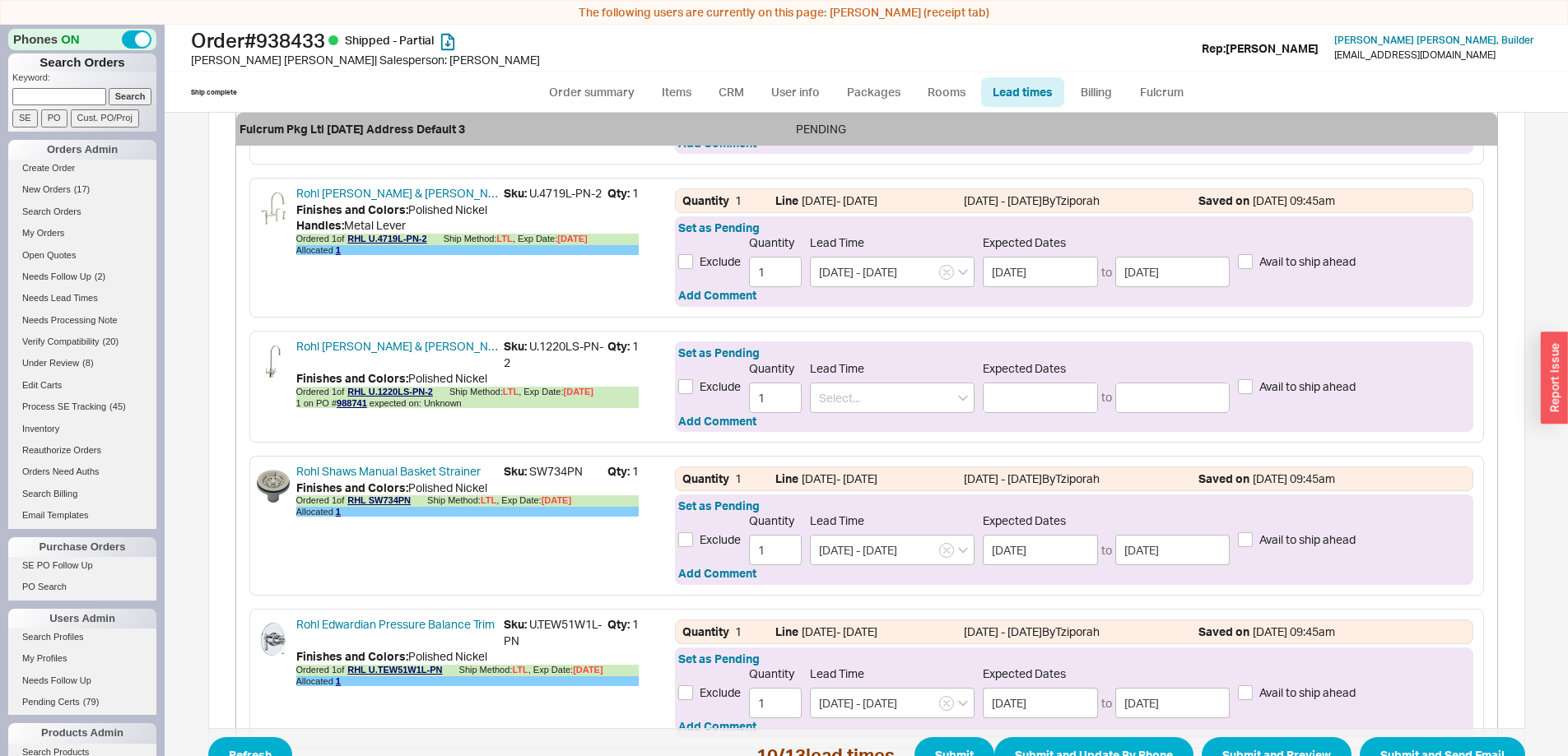
scroll to position [1152, 0]
type input "7 - 10 Business Days"
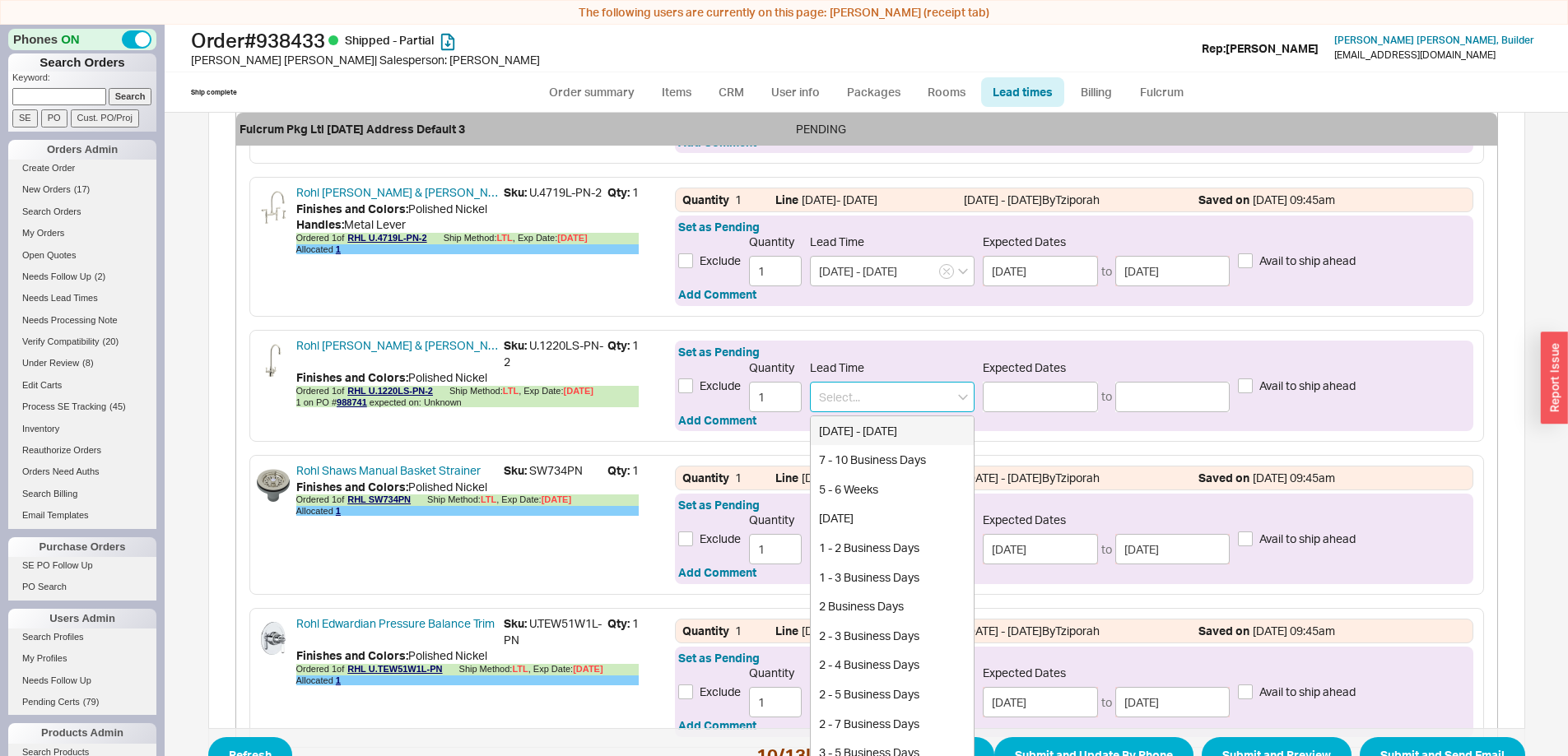
click at [856, 407] on input at bounding box center [892, 397] width 165 height 31
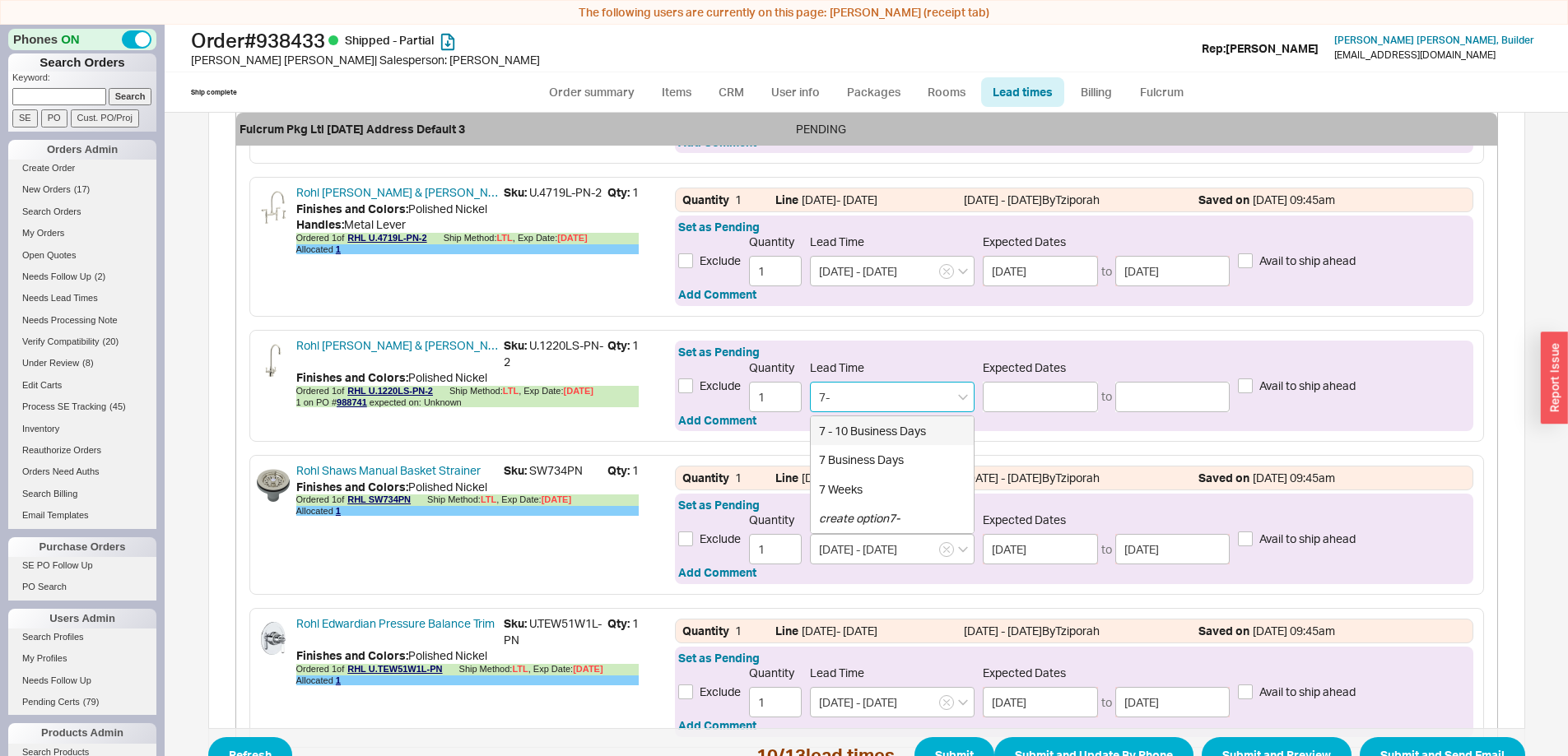
click at [865, 428] on div "7 - 10 Business Days" at bounding box center [892, 431] width 163 height 30
type input "7 - 10 Business Days"
type input "09/30/2025"
type input "10/03/2025"
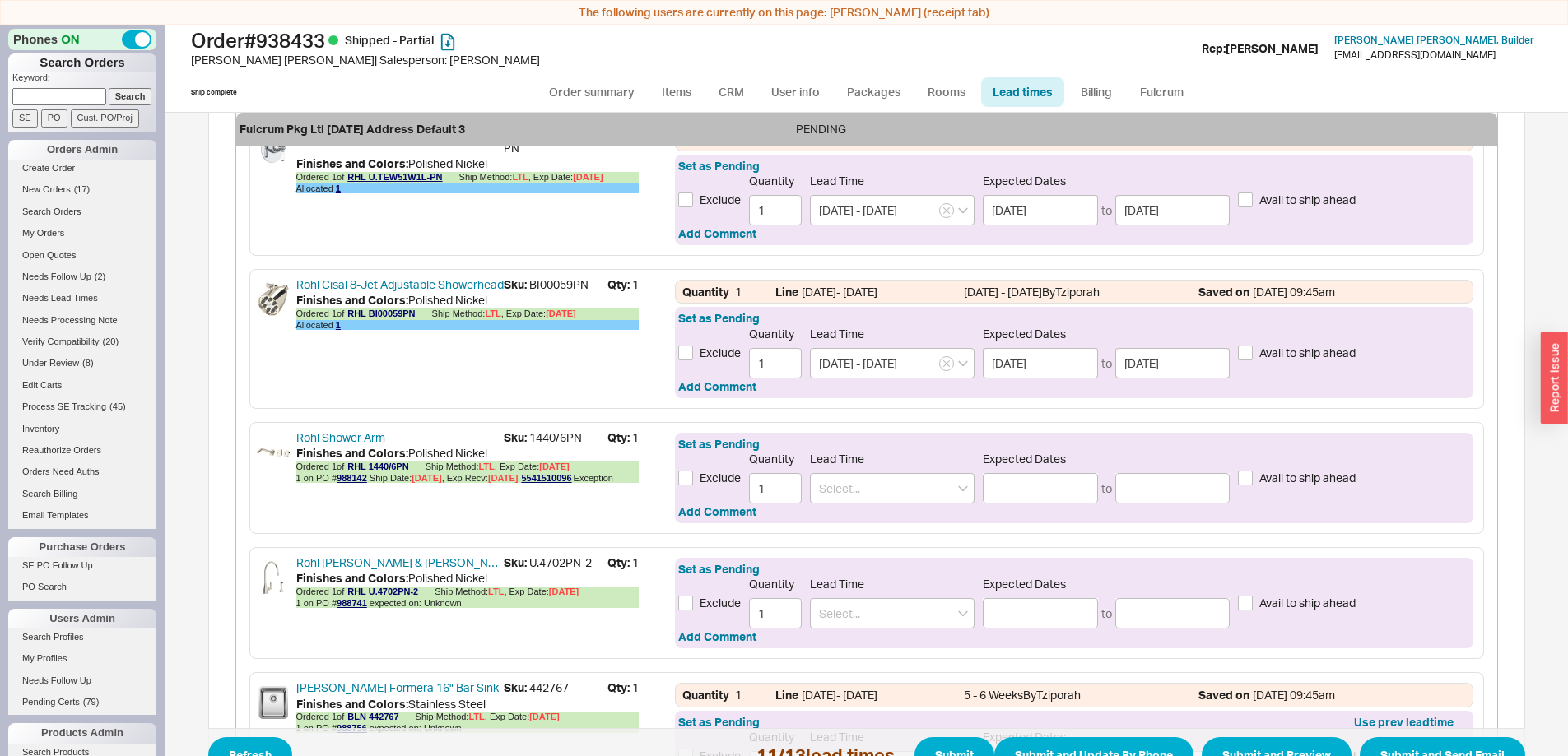
scroll to position [1645, 0]
type input "7 - 10 Business Days"
click at [555, 475] on link "5541510096" at bounding box center [546, 477] width 50 height 10
click at [864, 483] on input at bounding box center [892, 487] width 165 height 31
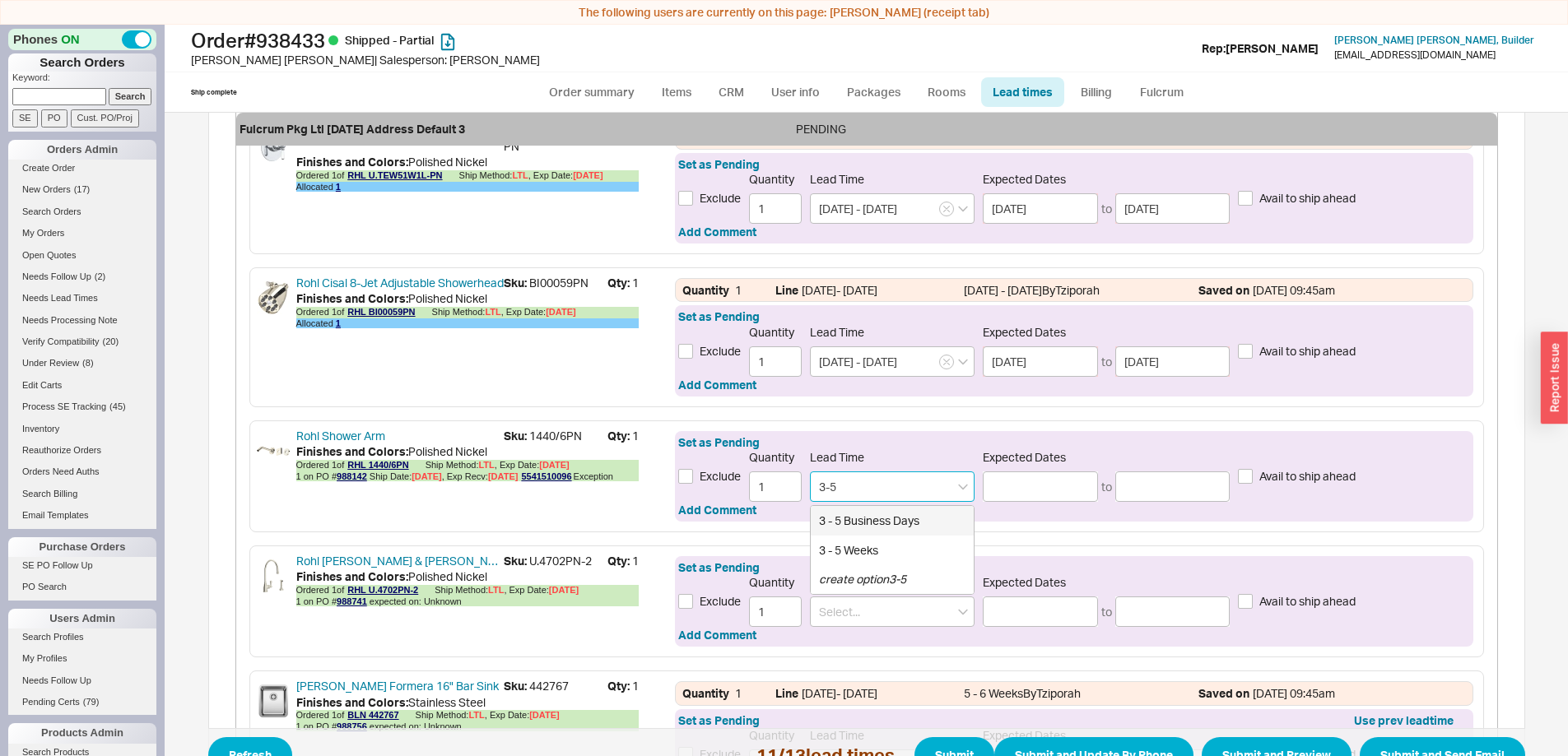
click at [889, 516] on div "3 - 5 Business Days" at bounding box center [892, 521] width 163 height 30
type input "3 - 5 Business Days"
type input "09/24/2025"
type input "[DATE]"
type input "3 - 5 Business Days"
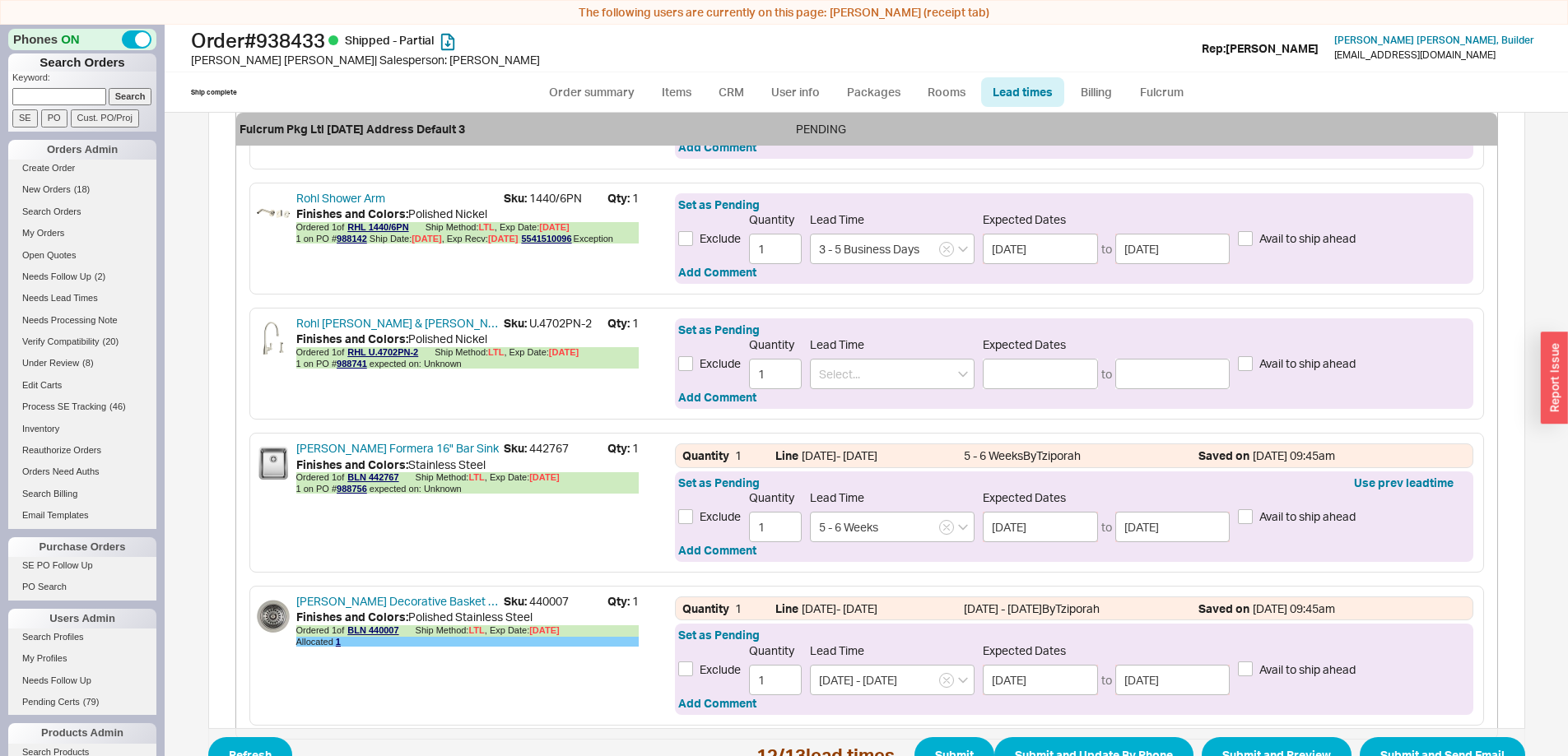
scroll to position [1893, 0]
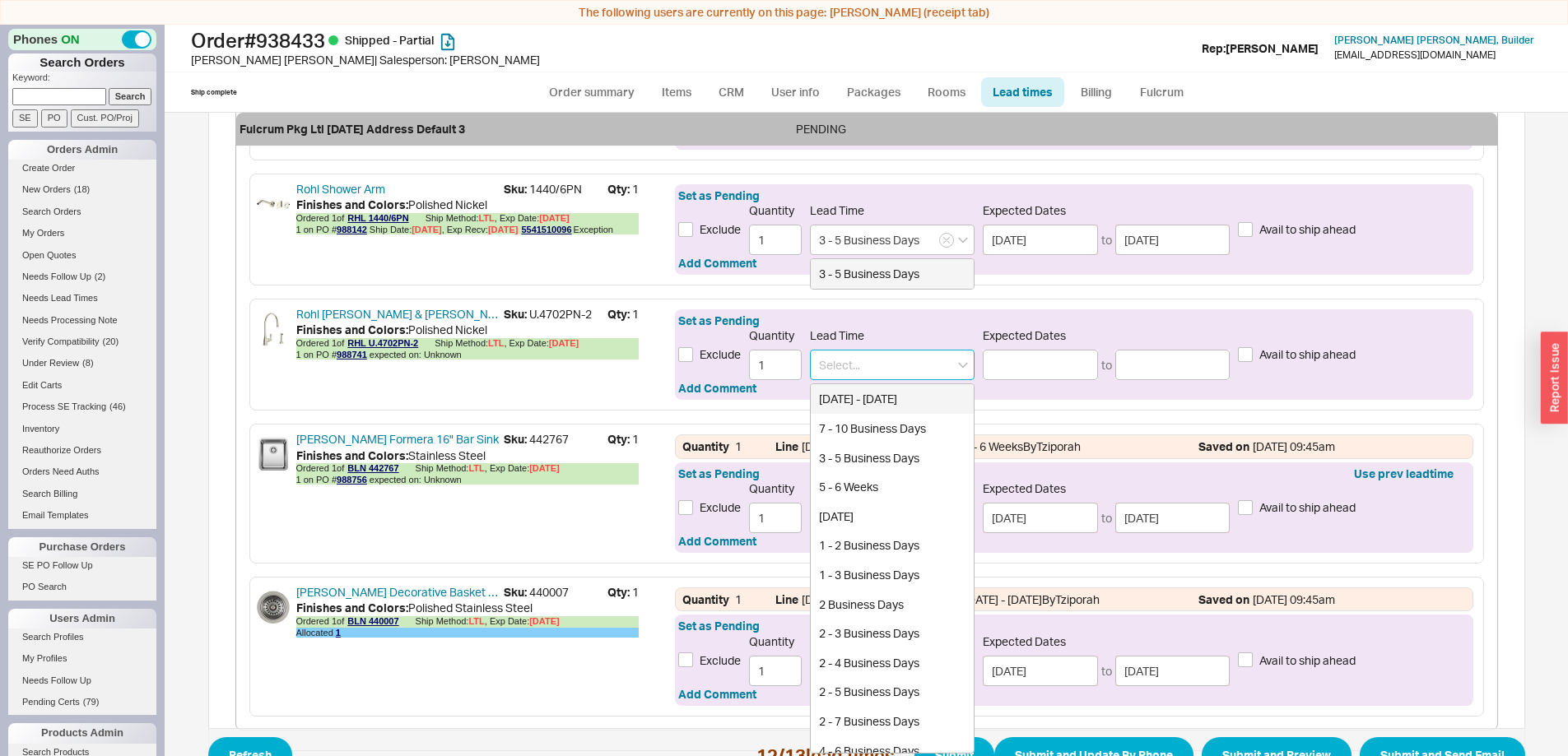
click at [826, 373] on input at bounding box center [892, 365] width 165 height 31
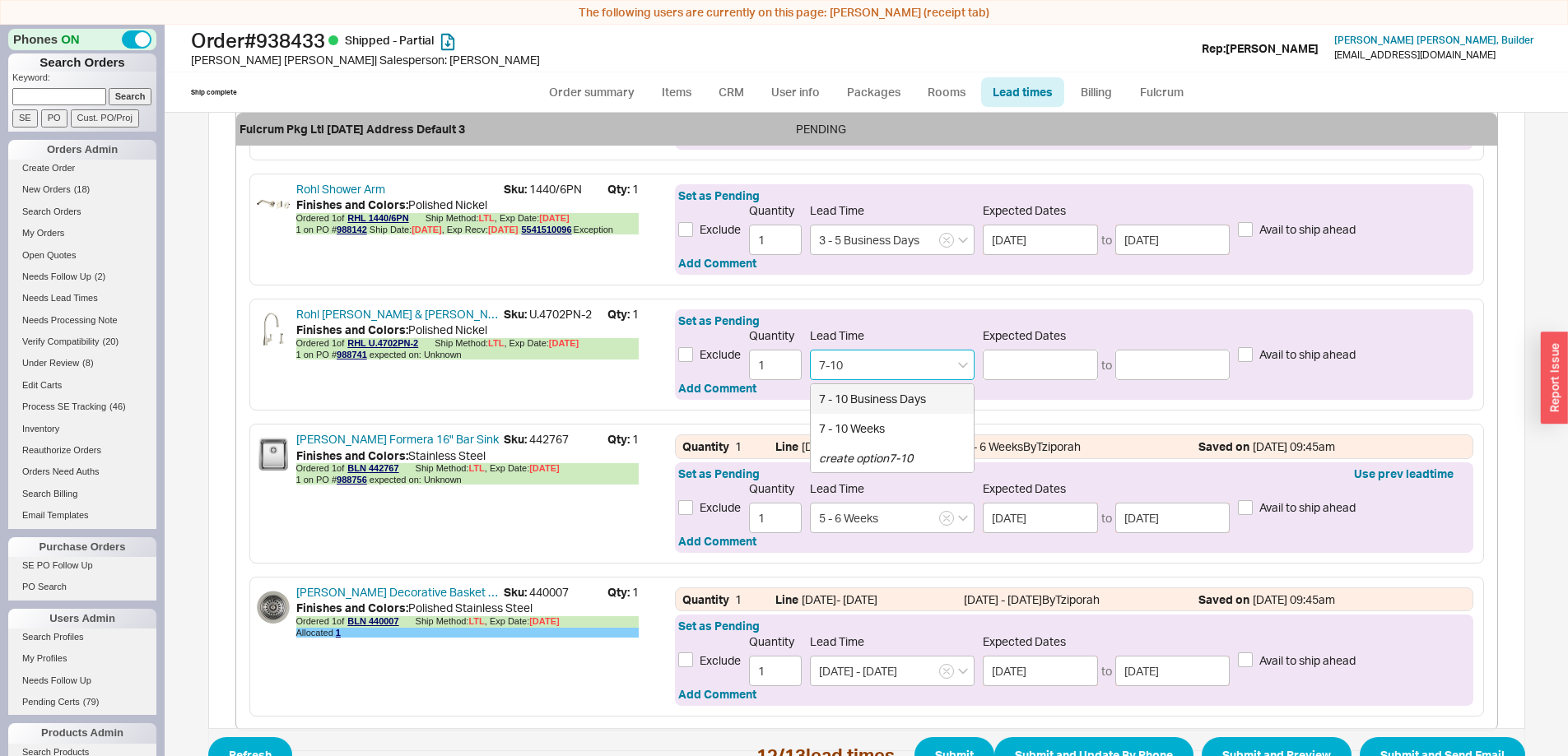
click at [842, 399] on div "7 - 10 Business Days" at bounding box center [892, 398] width 163 height 30
type input "7 - 10 Business Days"
type input "09/30/2025"
type input "10/03/2025"
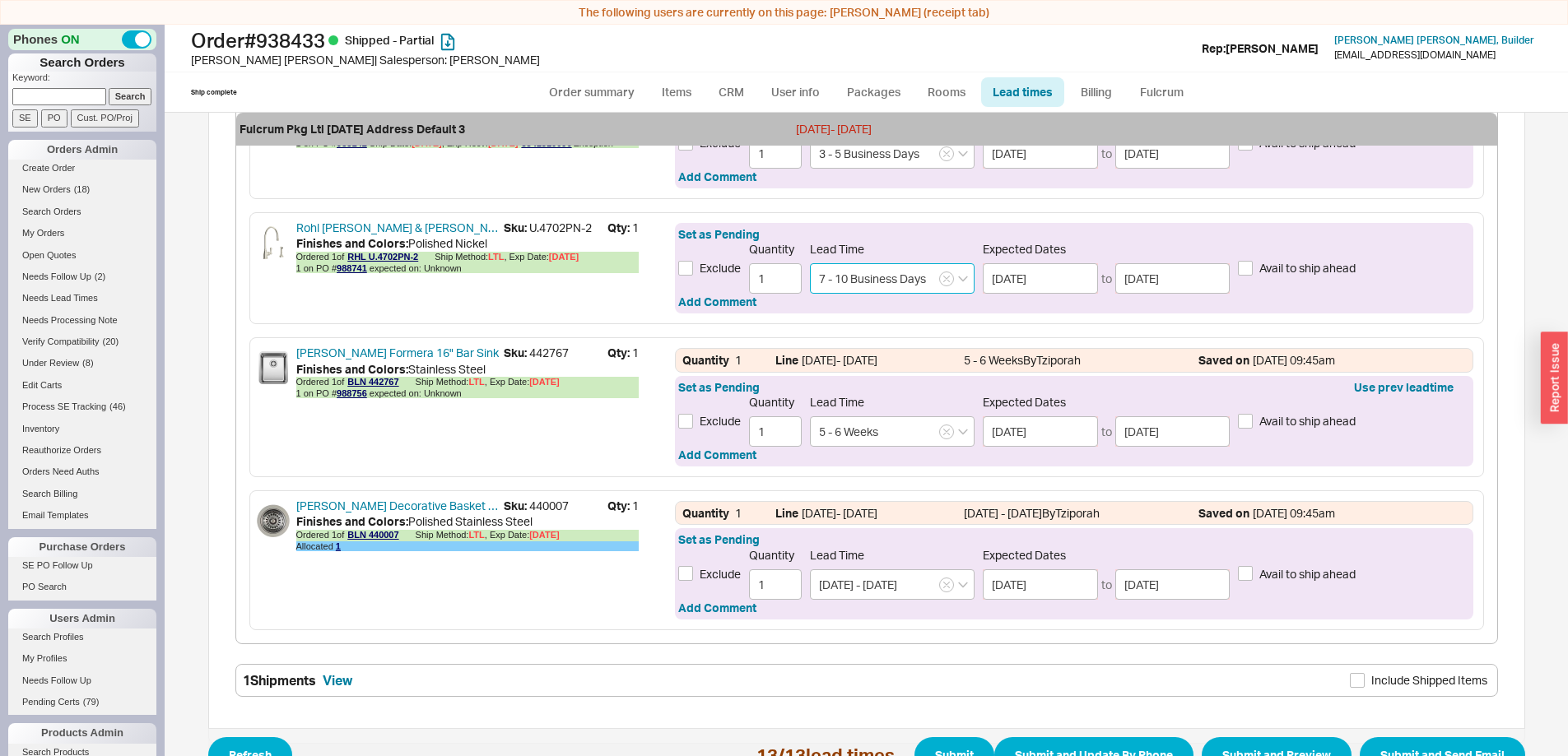
scroll to position [1949, 0]
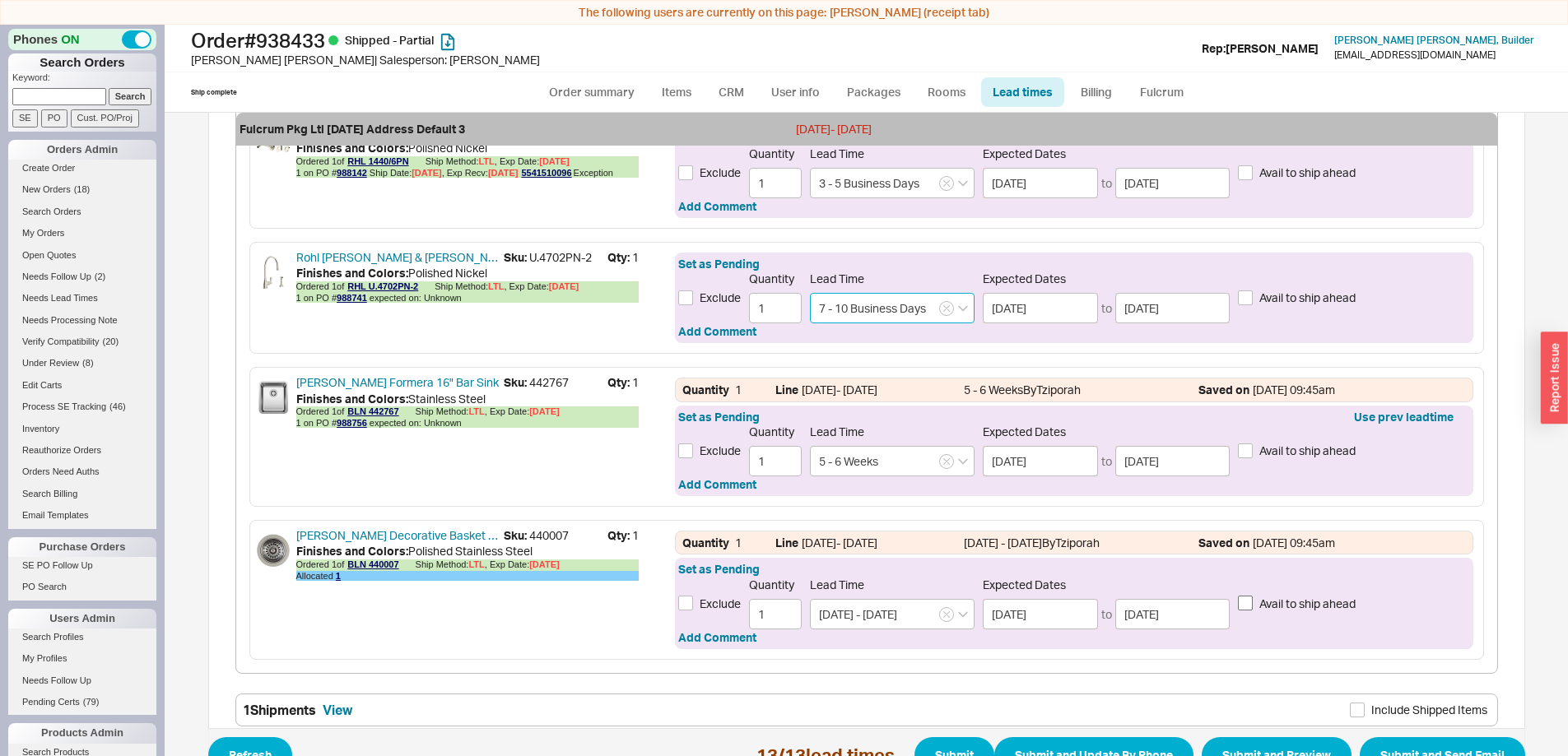
type input "7 - 10 Business Days"
click at [1244, 605] on input "Avail to ship ahead" at bounding box center [1245, 602] width 14 height 14
checkbox input "true"
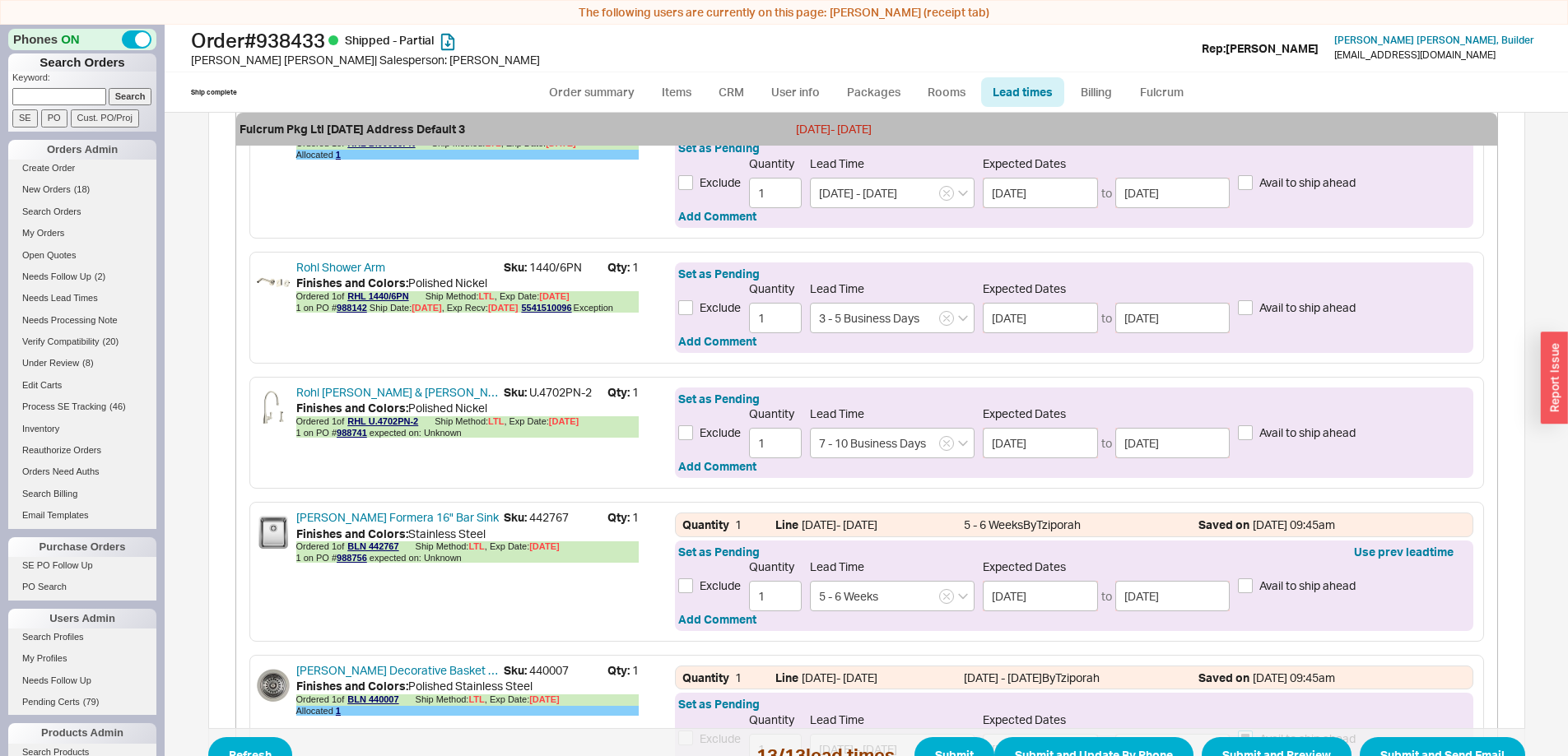
scroll to position [1785, 0]
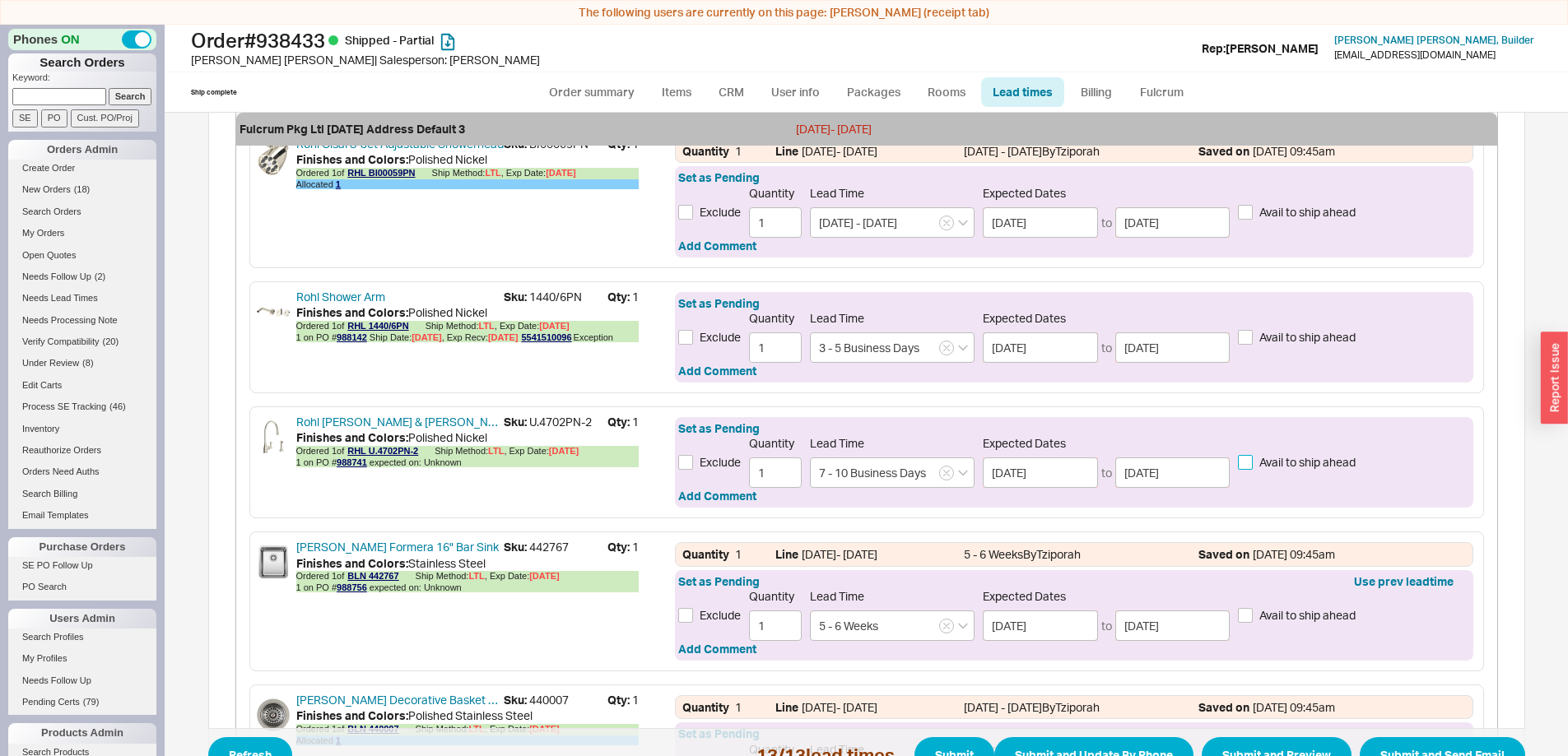
click at [1243, 460] on input "Avail to ship ahead" at bounding box center [1245, 462] width 14 height 14
checkbox input "true"
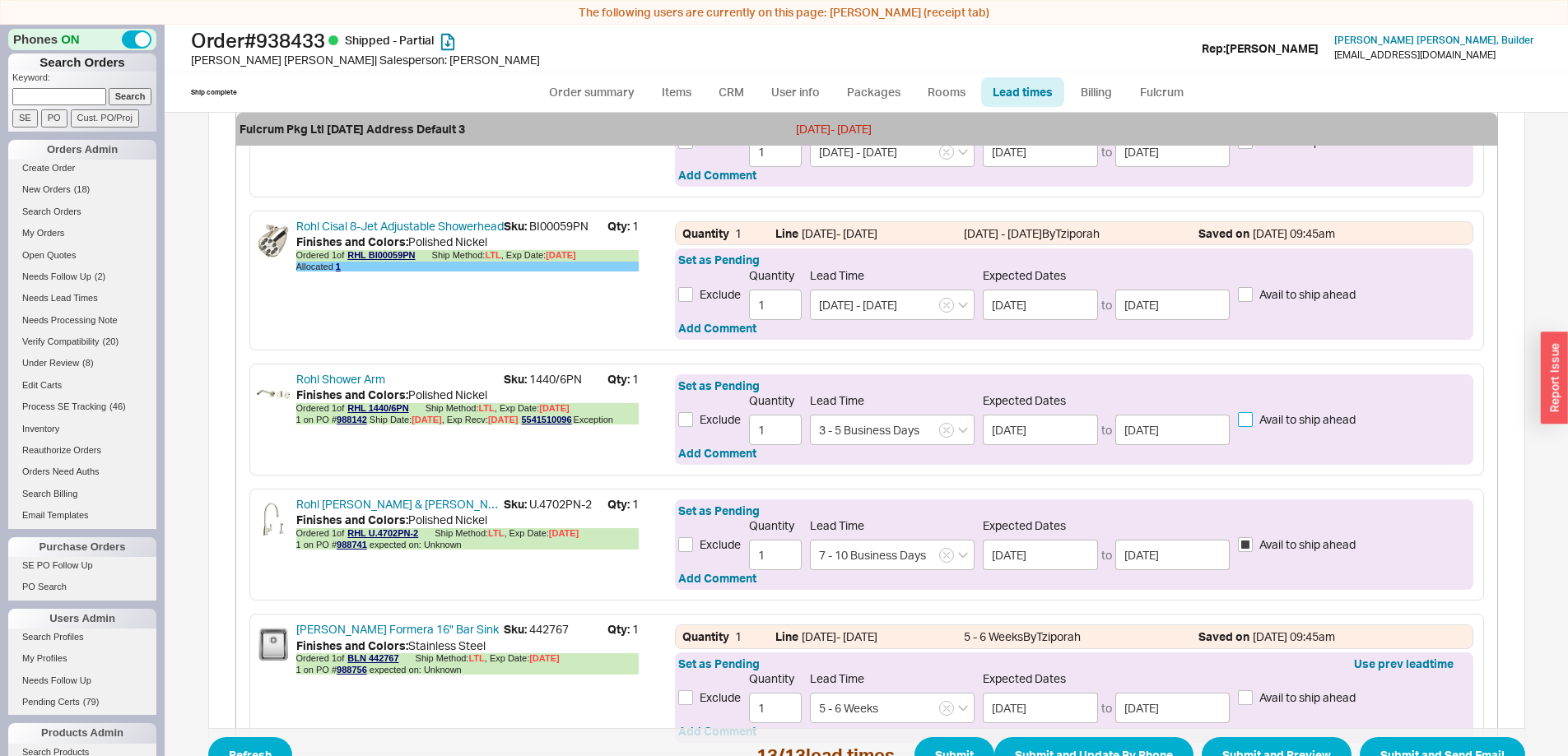
click at [1241, 420] on input "Avail to ship ahead" at bounding box center [1245, 419] width 14 height 14
checkbox input "true"
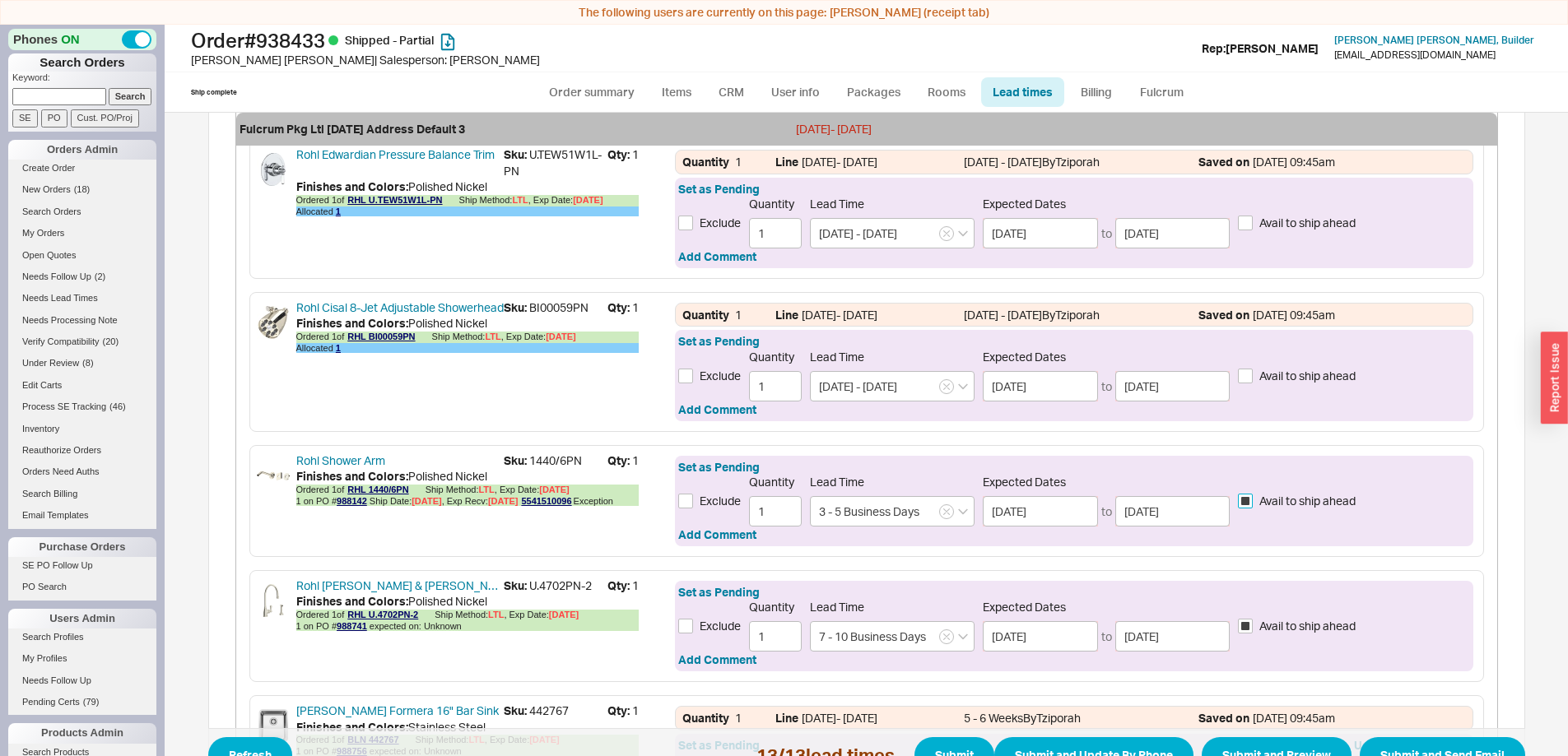
scroll to position [1620, 0]
click at [1243, 381] on input "Avail to ship ahead" at bounding box center [1245, 376] width 14 height 14
checkbox input "true"
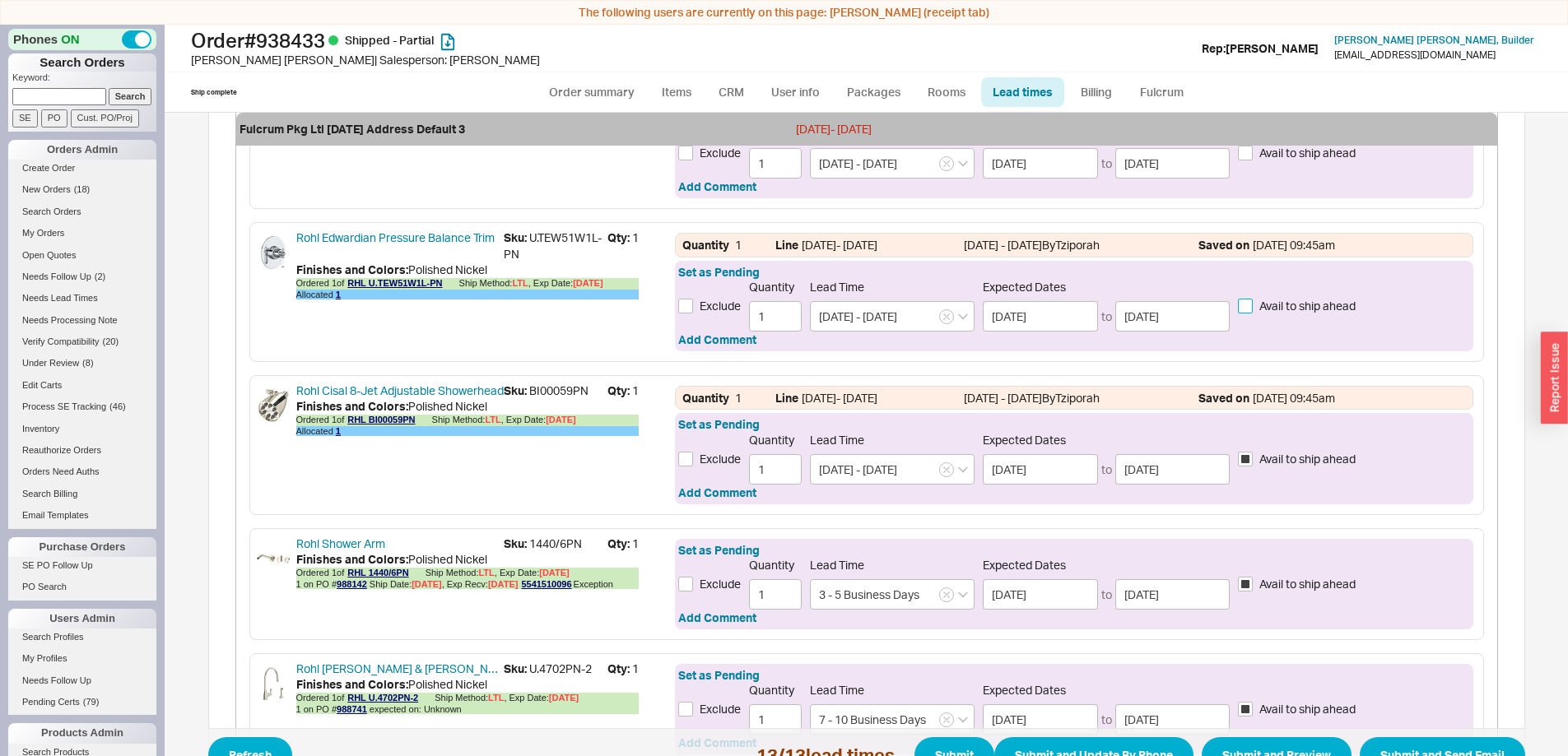
click at [1238, 307] on input "Avail to ship ahead" at bounding box center [1245, 306] width 14 height 14
checkbox input "true"
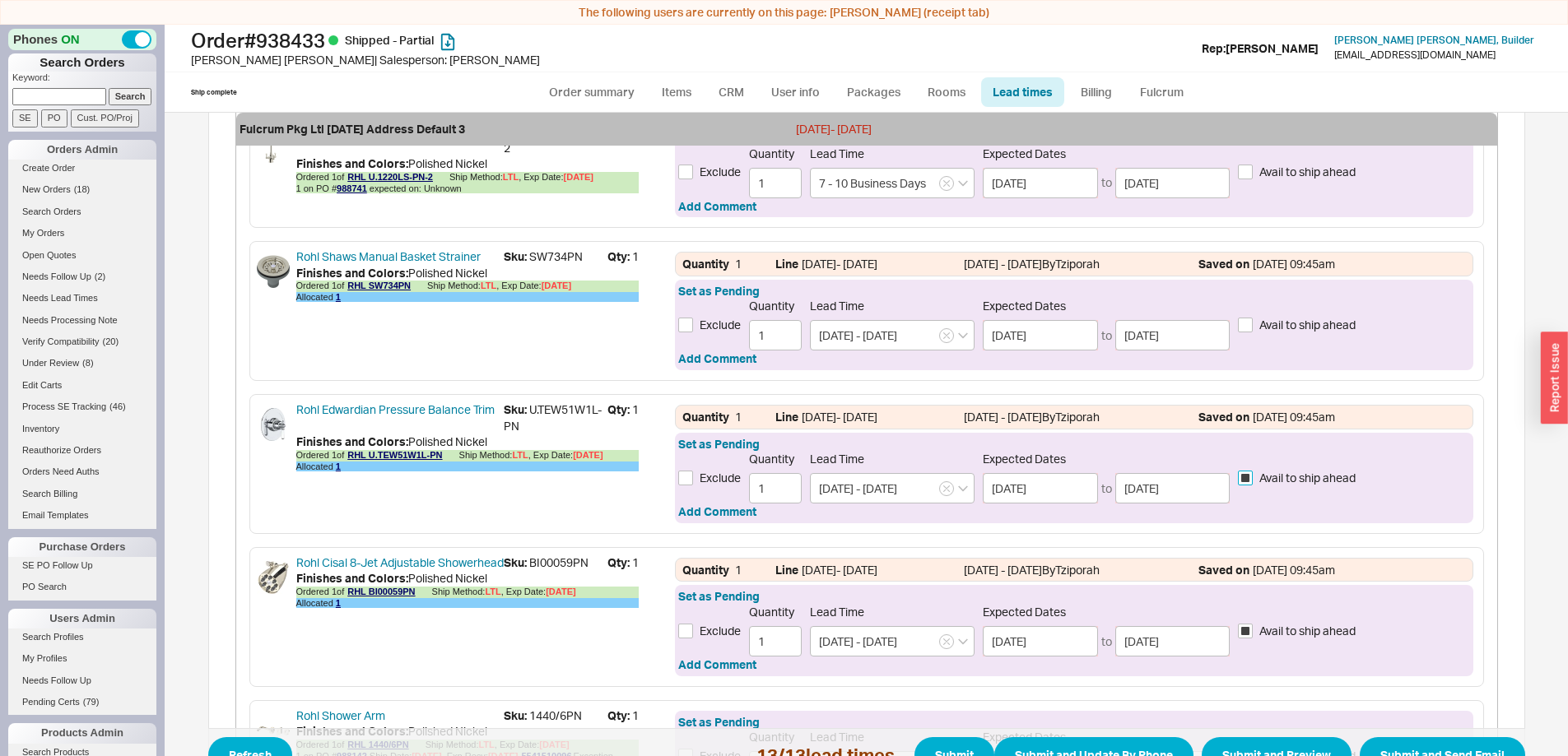
scroll to position [1291, 0]
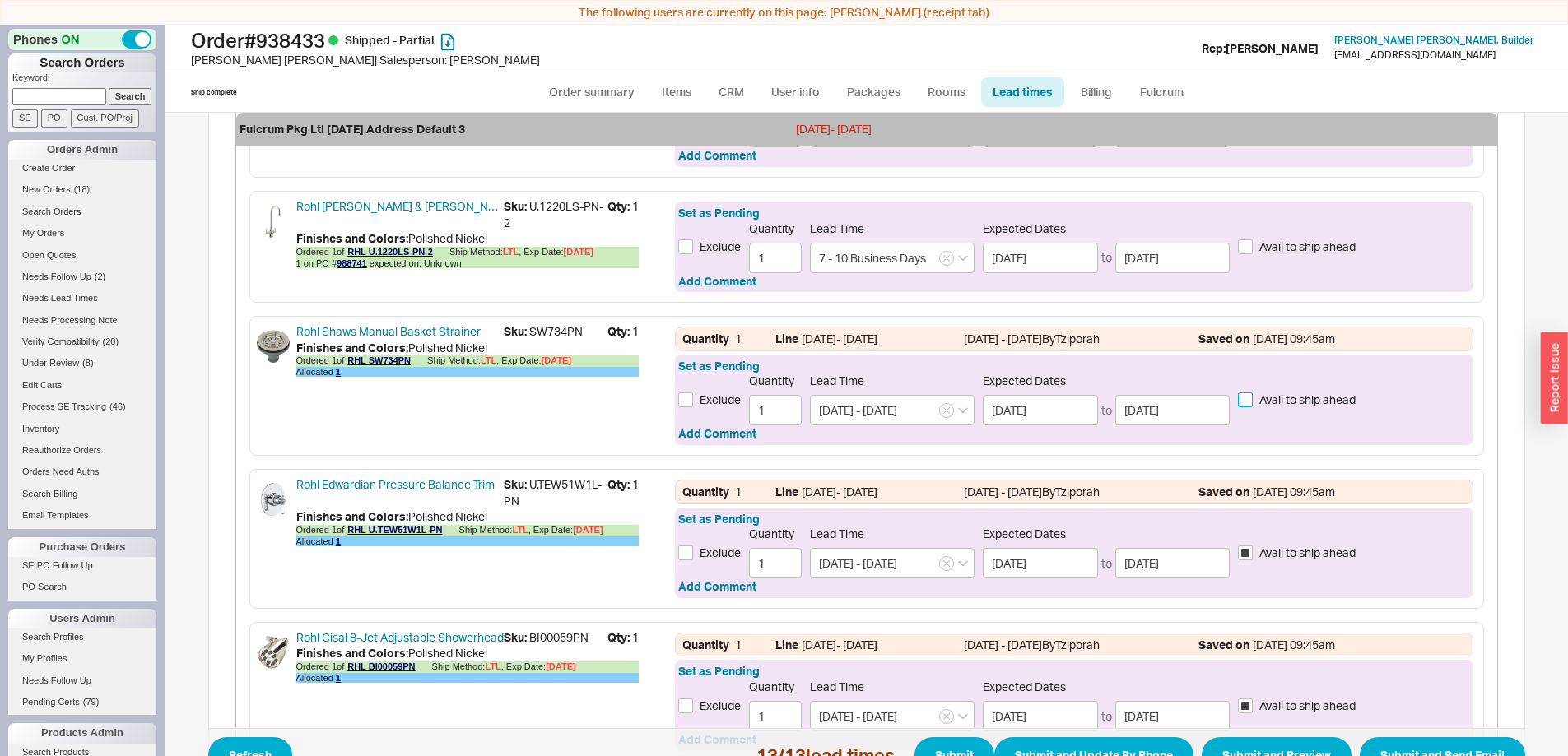
click at [1238, 402] on input "Avail to ship ahead" at bounding box center [1245, 399] width 14 height 14
checkbox input "true"
click at [1241, 257] on div "Exclude Quantity 1 Lead Time 7 - 10 Business Days Expected Dates 09/30/2025 to …" at bounding box center [1073, 247] width 791 height 52
click at [1238, 244] on input "Avail to ship ahead" at bounding box center [1245, 246] width 14 height 14
checkbox input "true"
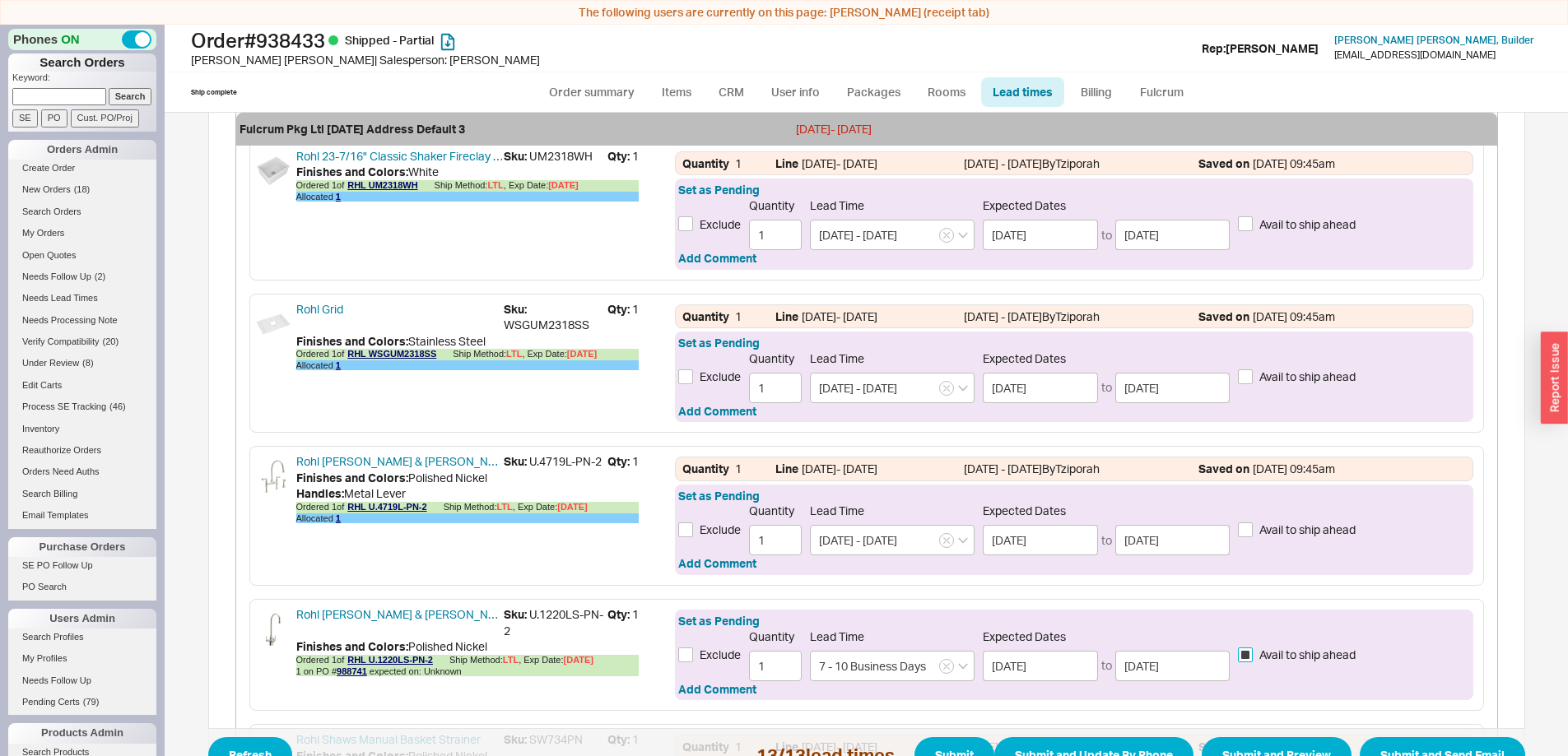
scroll to position [880, 0]
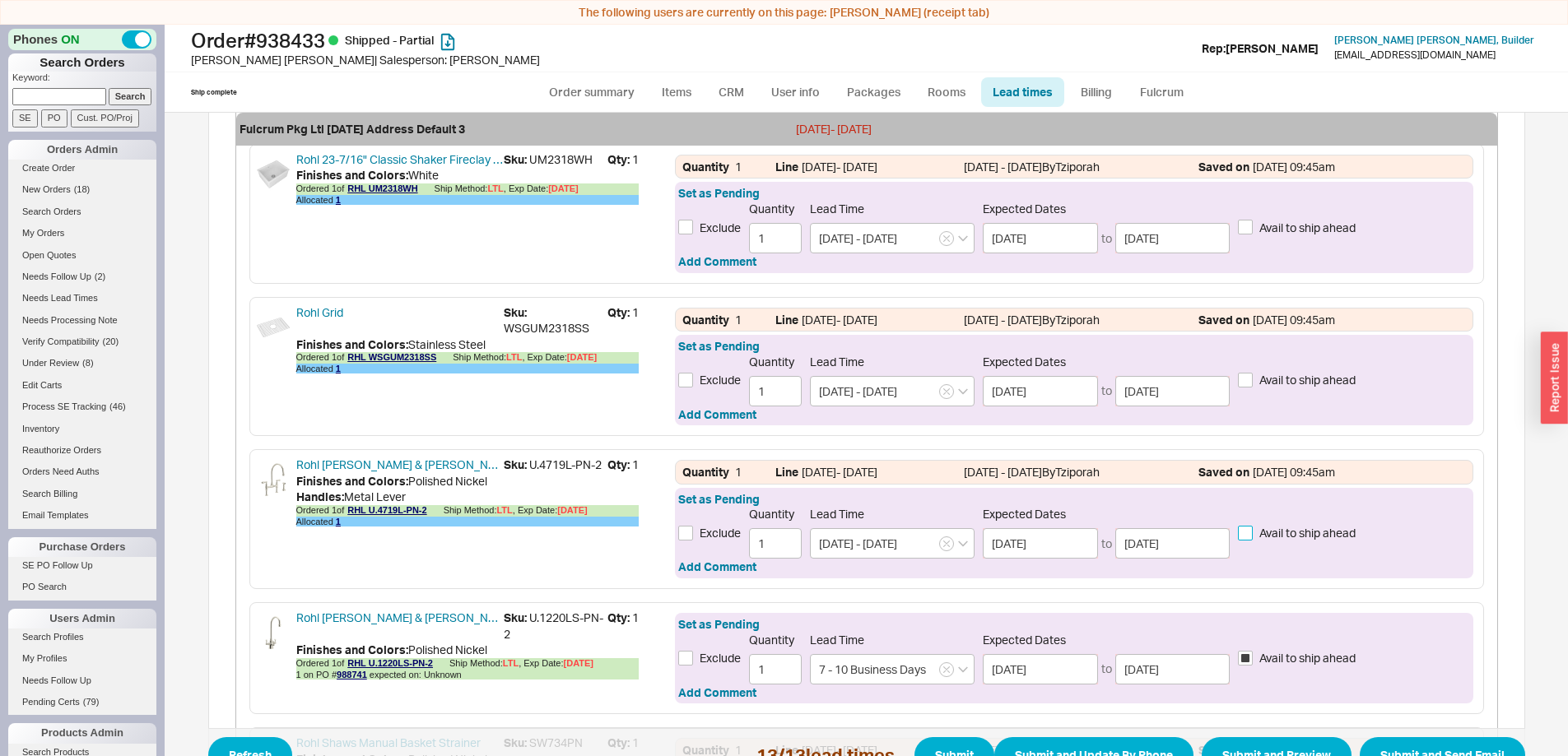
click at [1238, 533] on input "Avail to ship ahead" at bounding box center [1245, 533] width 14 height 14
checkbox input "true"
click at [1238, 381] on input "Avail to ship ahead" at bounding box center [1245, 380] width 14 height 14
checkbox input "true"
click at [1238, 229] on input "Avail to ship ahead" at bounding box center [1245, 227] width 14 height 14
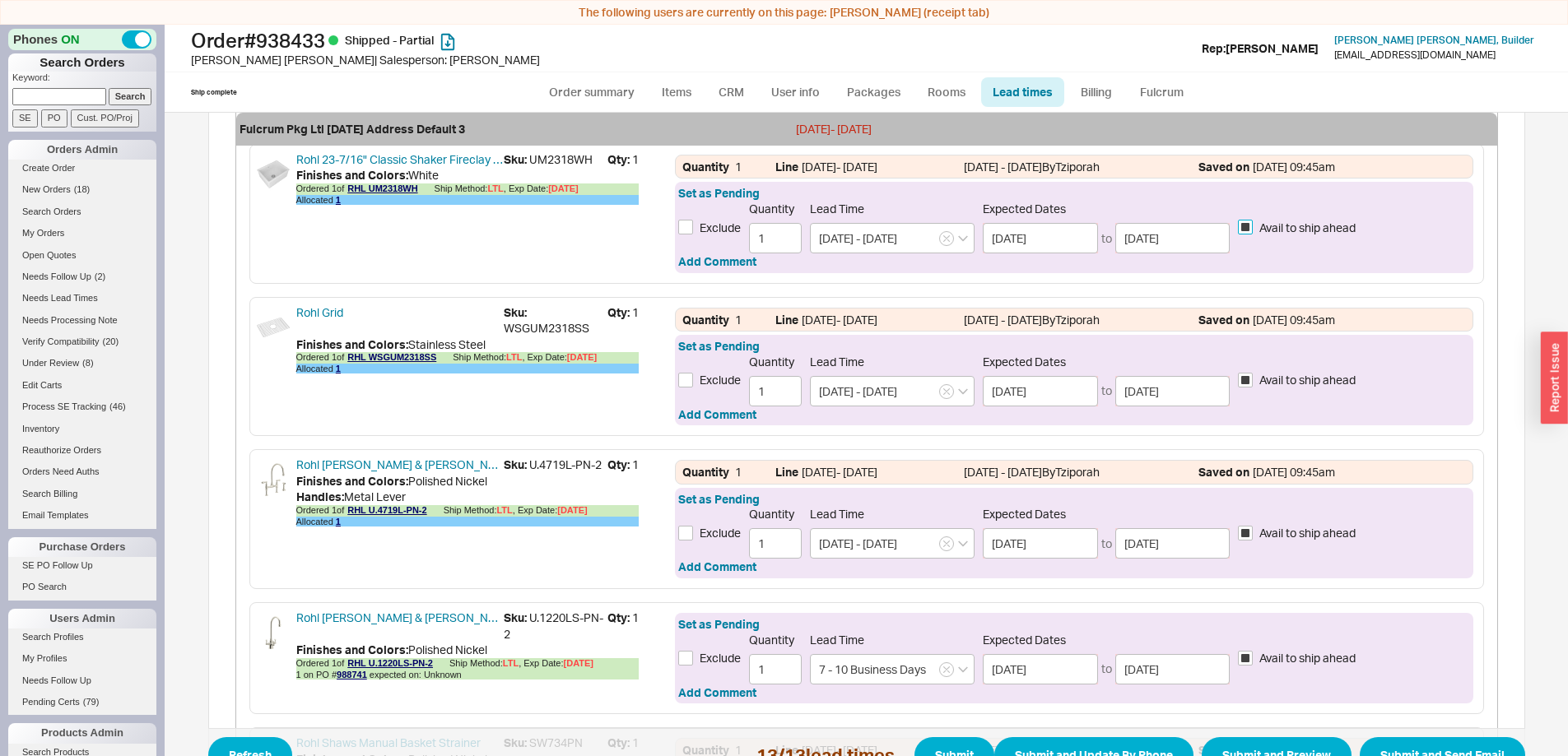
checkbox input "true"
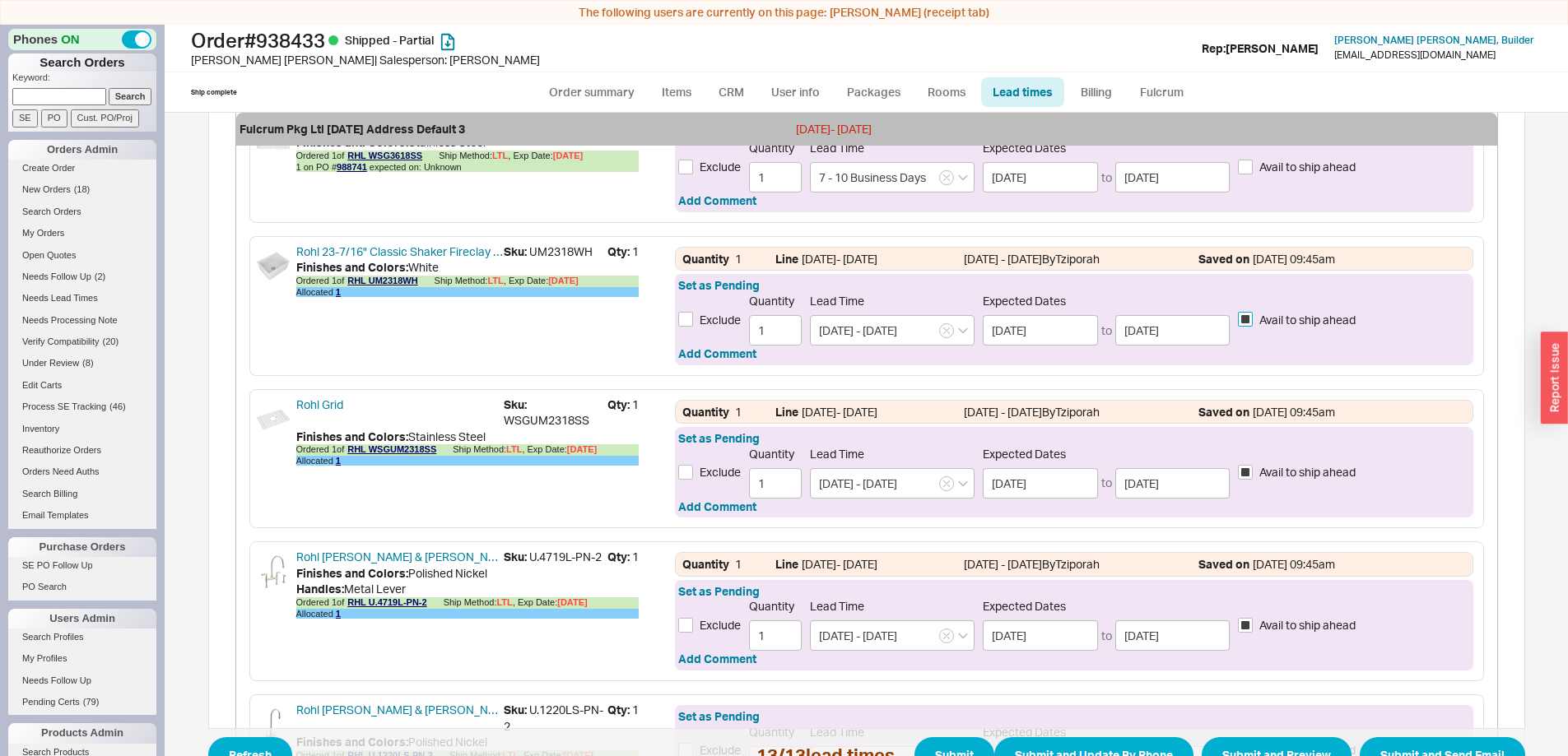
scroll to position [633, 0]
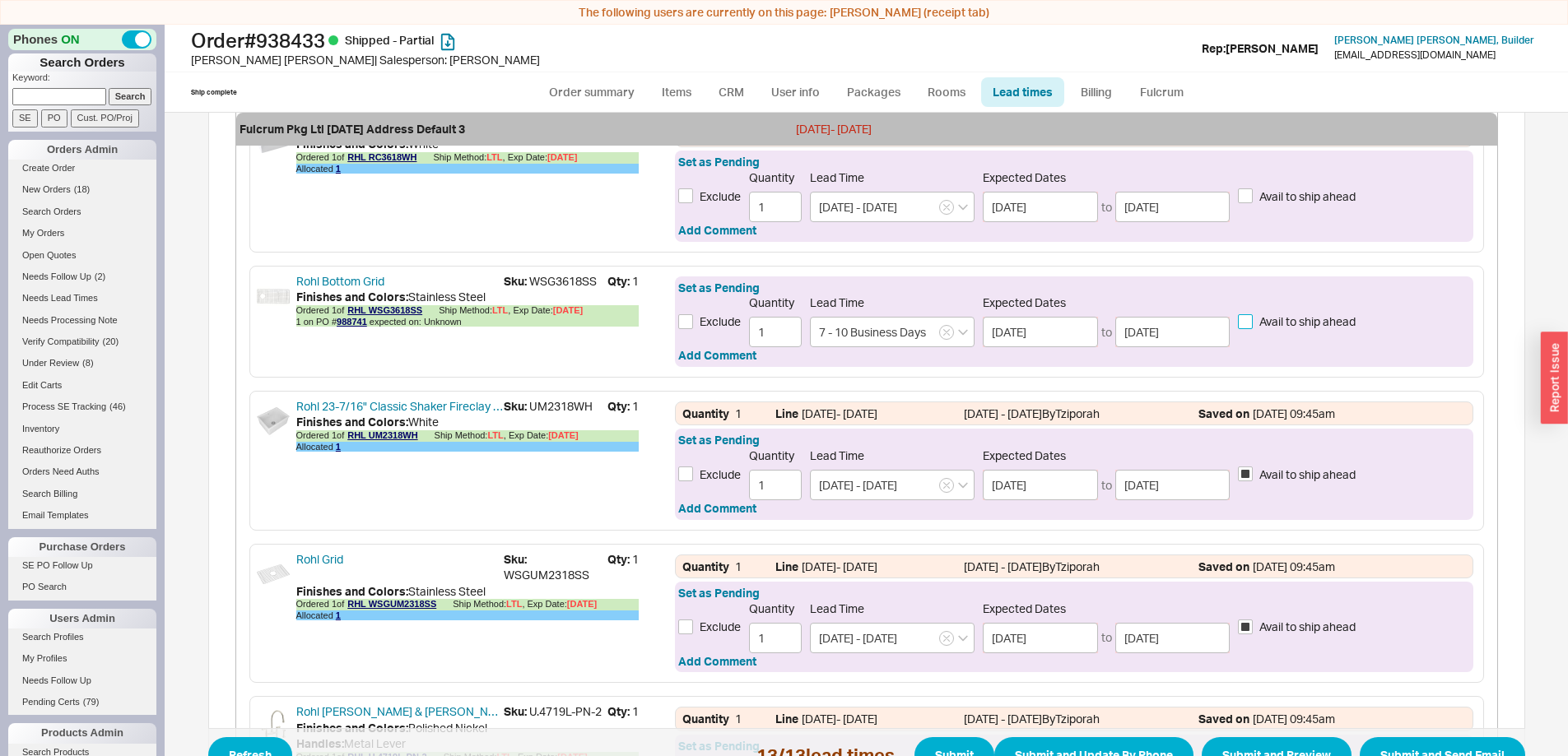
click at [1241, 322] on input "Avail to ship ahead" at bounding box center [1245, 321] width 14 height 14
checkbox input "true"
click at [1242, 202] on input "Avail to ship ahead" at bounding box center [1245, 195] width 14 height 14
checkbox input "true"
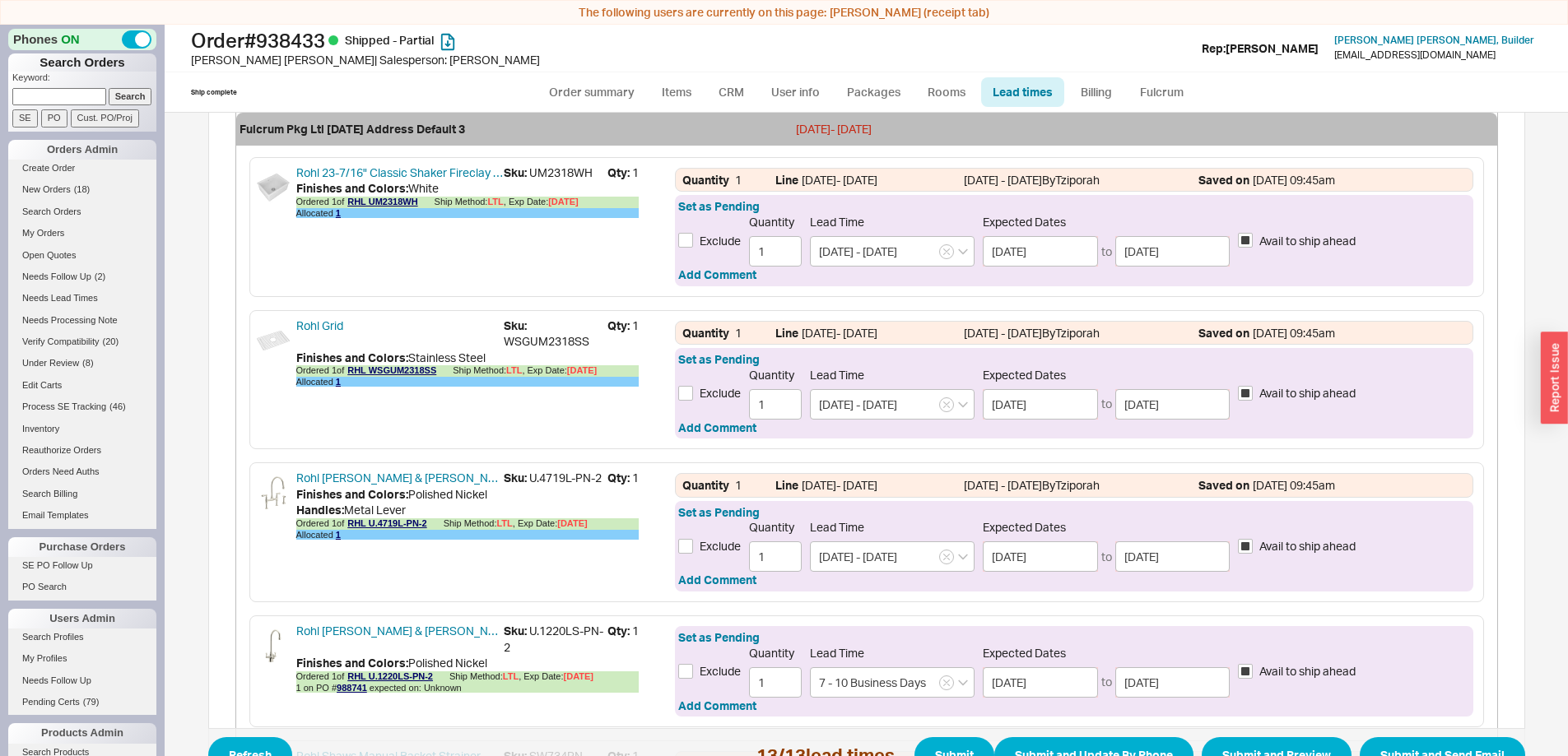
scroll to position [880, 0]
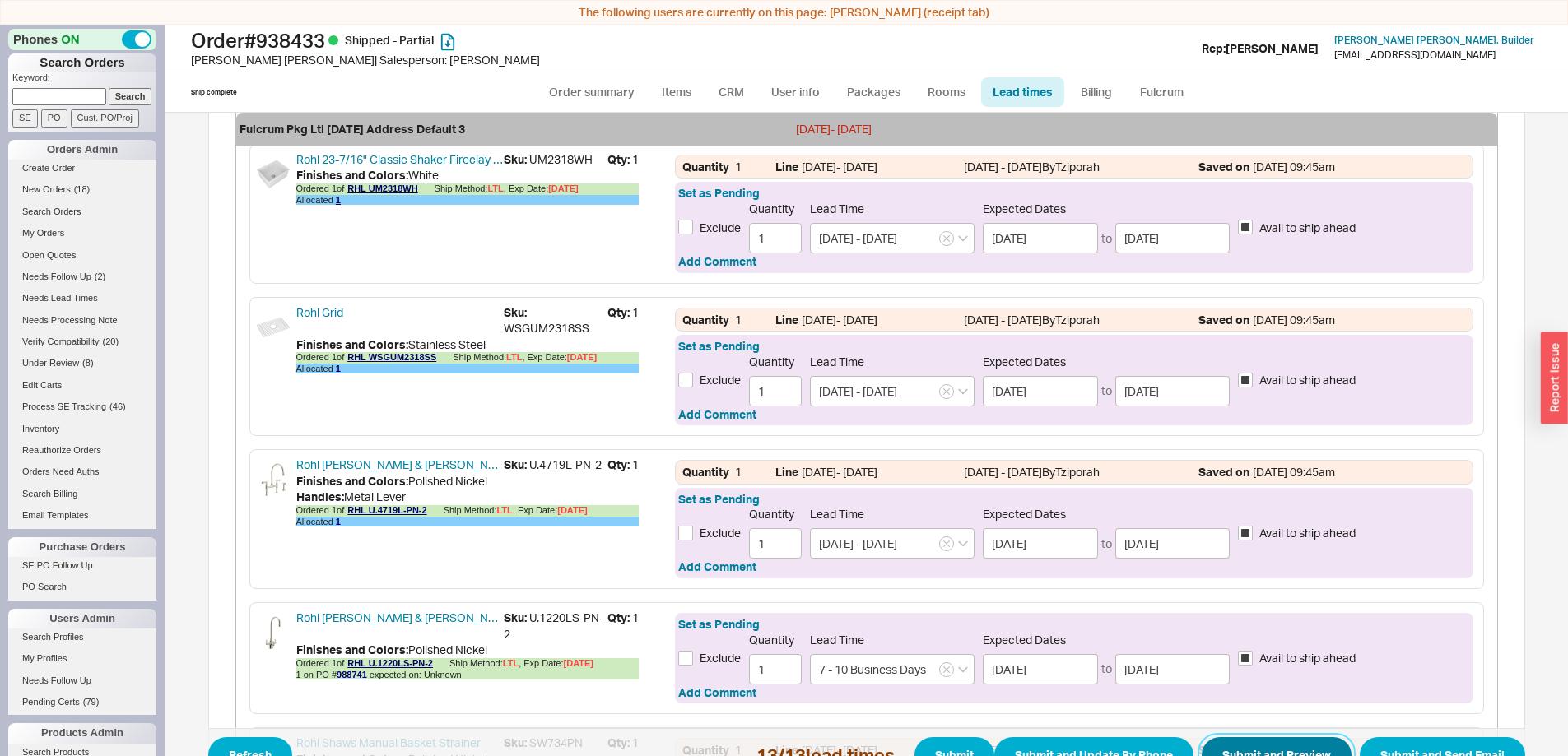
click at [1283, 752] on button "Submit and Preview" at bounding box center [1276, 755] width 150 height 37
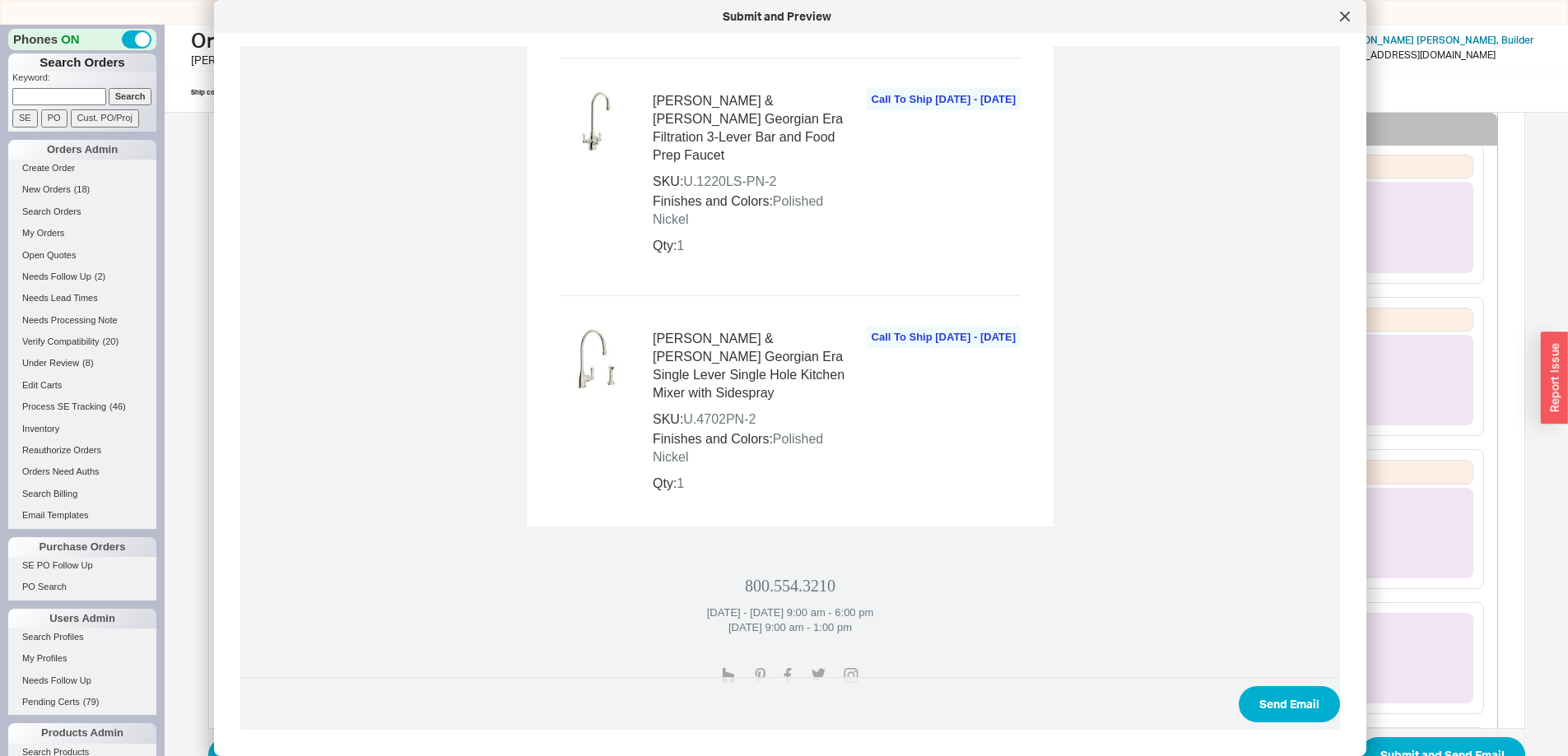
scroll to position [3097, 0]
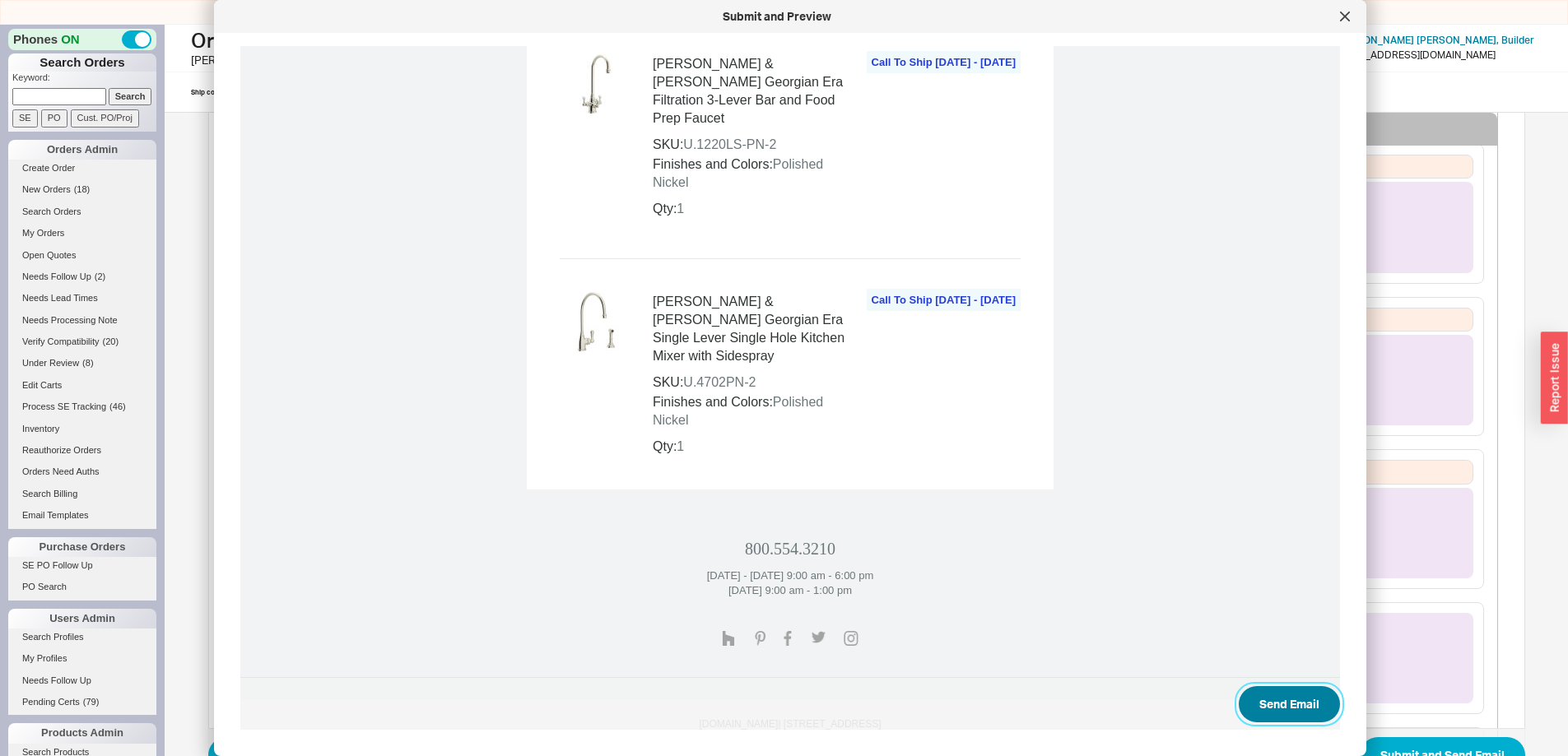
click at [1267, 691] on button "Send Email" at bounding box center [1289, 704] width 101 height 37
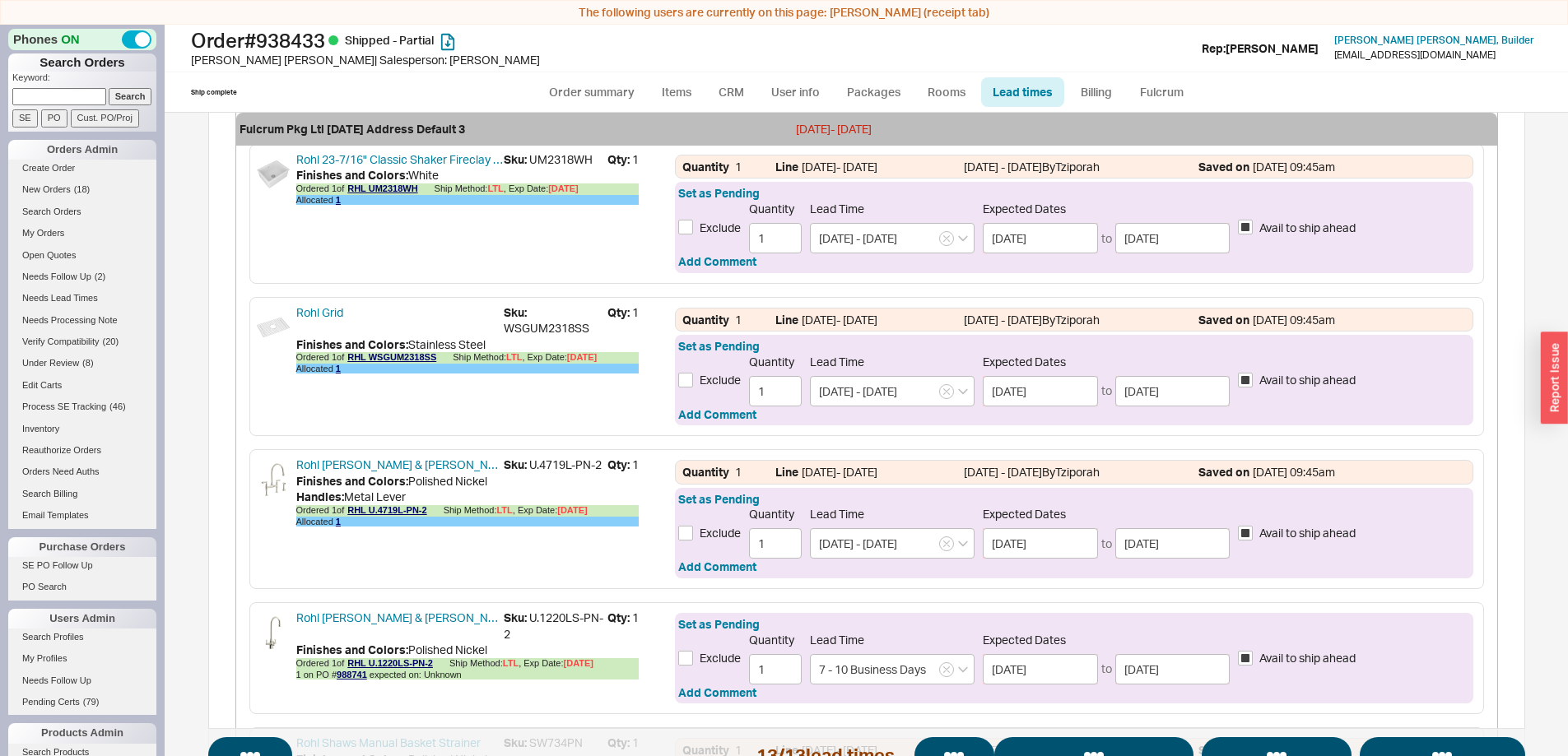
select select "*"
select select "LOW"
select select "3"
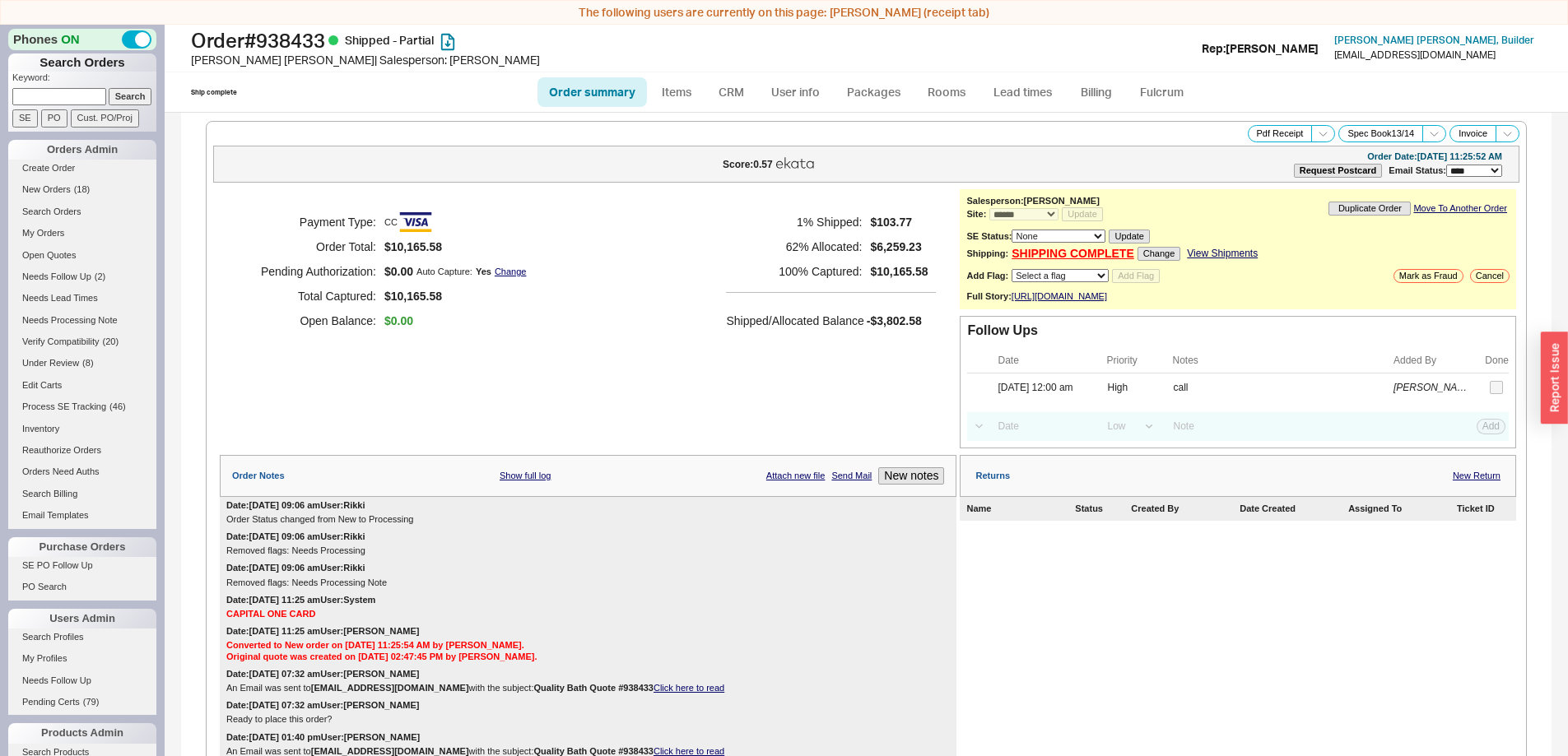
select select "*"
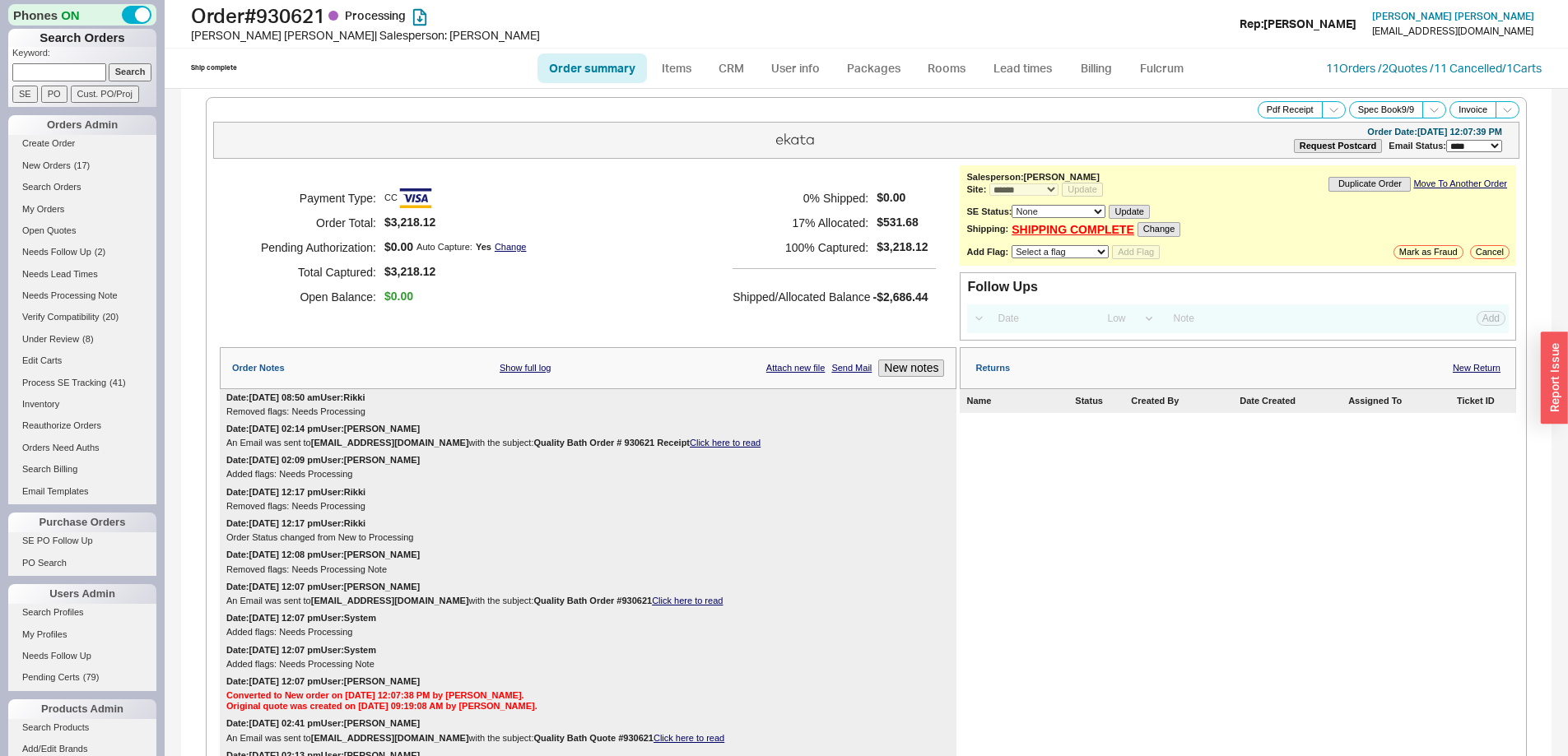
select select "*"
select select "LOW"
select select "3"
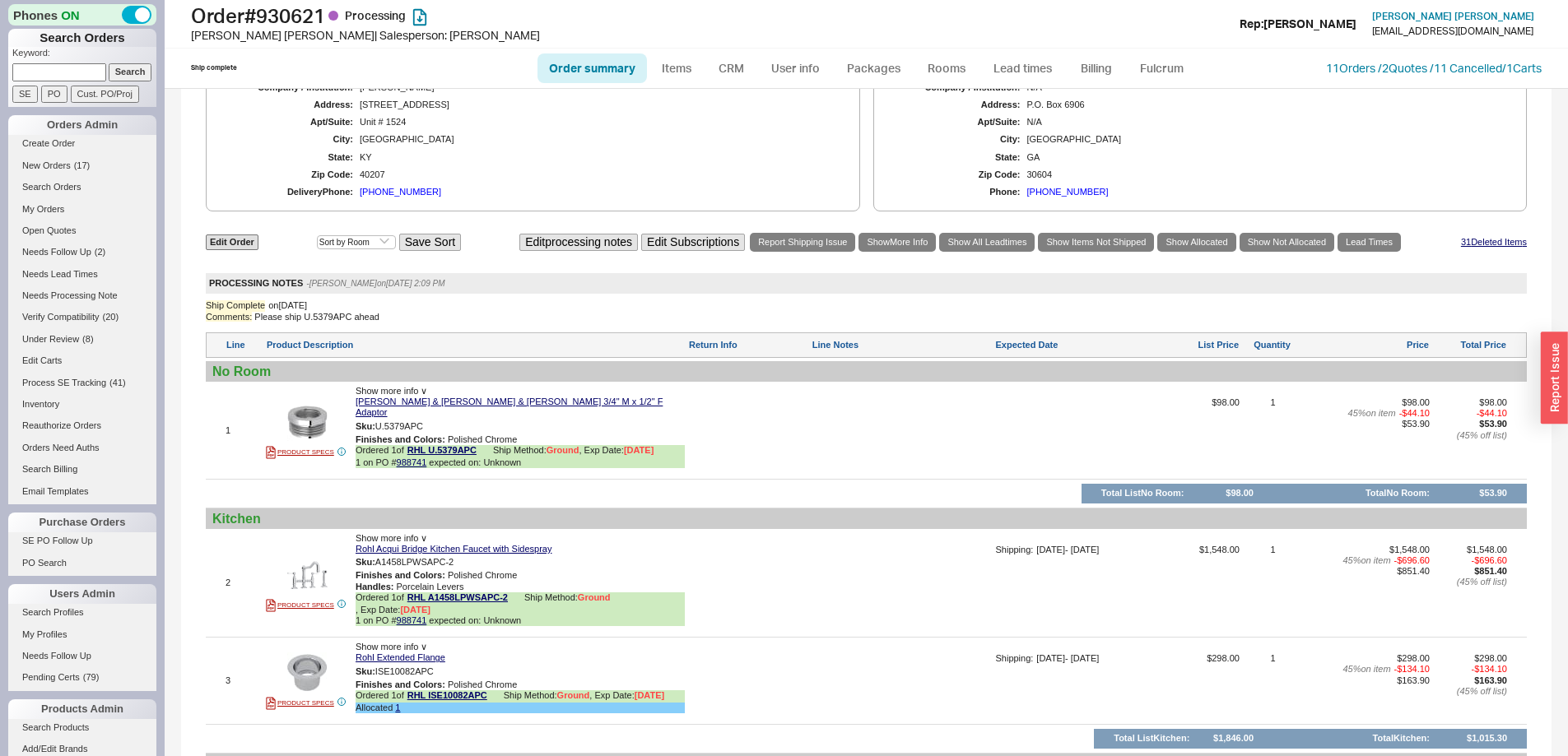
scroll to position [1069, 0]
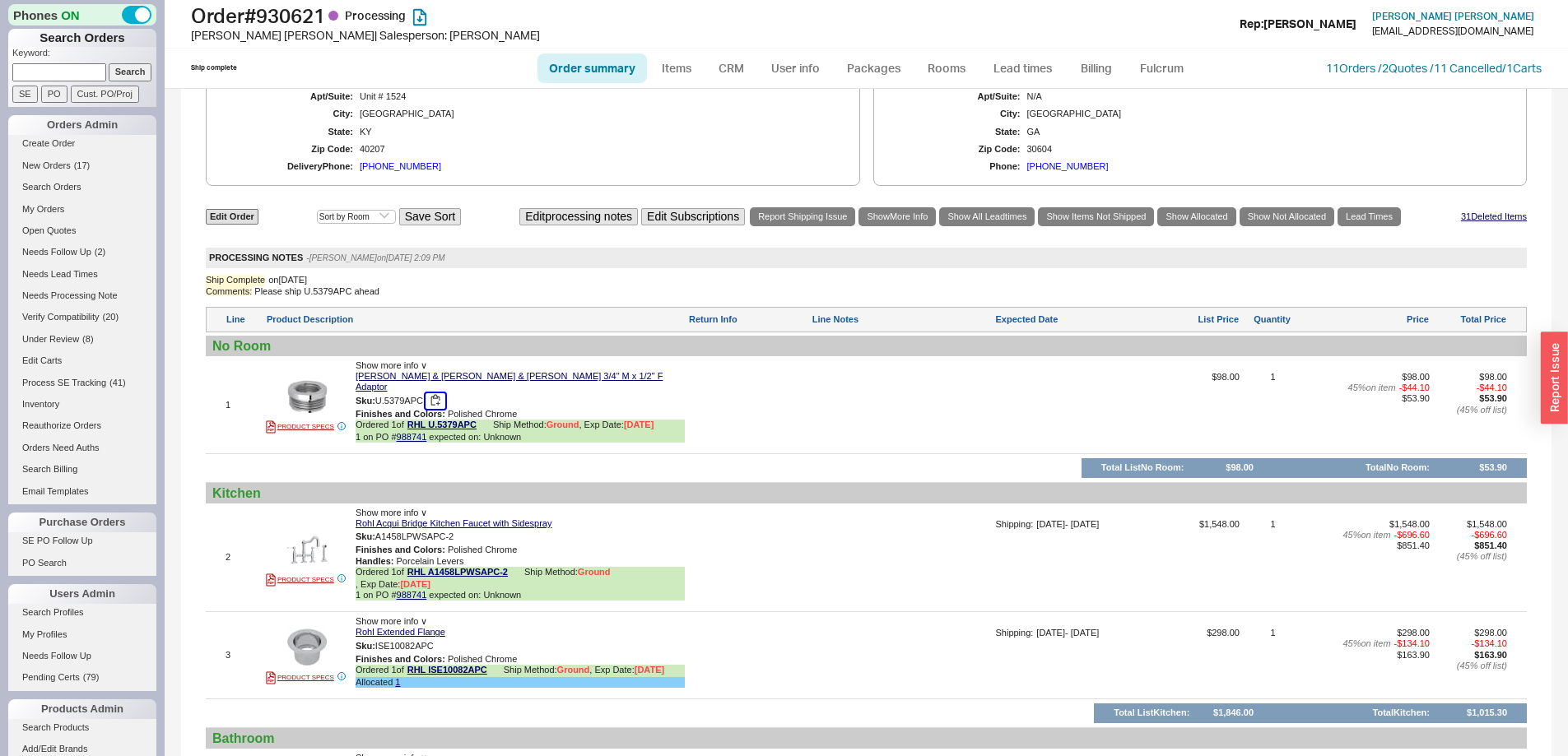
click at [437, 393] on button "button" at bounding box center [435, 401] width 20 height 15
click at [470, 529] on button "button" at bounding box center [466, 537] width 20 height 15
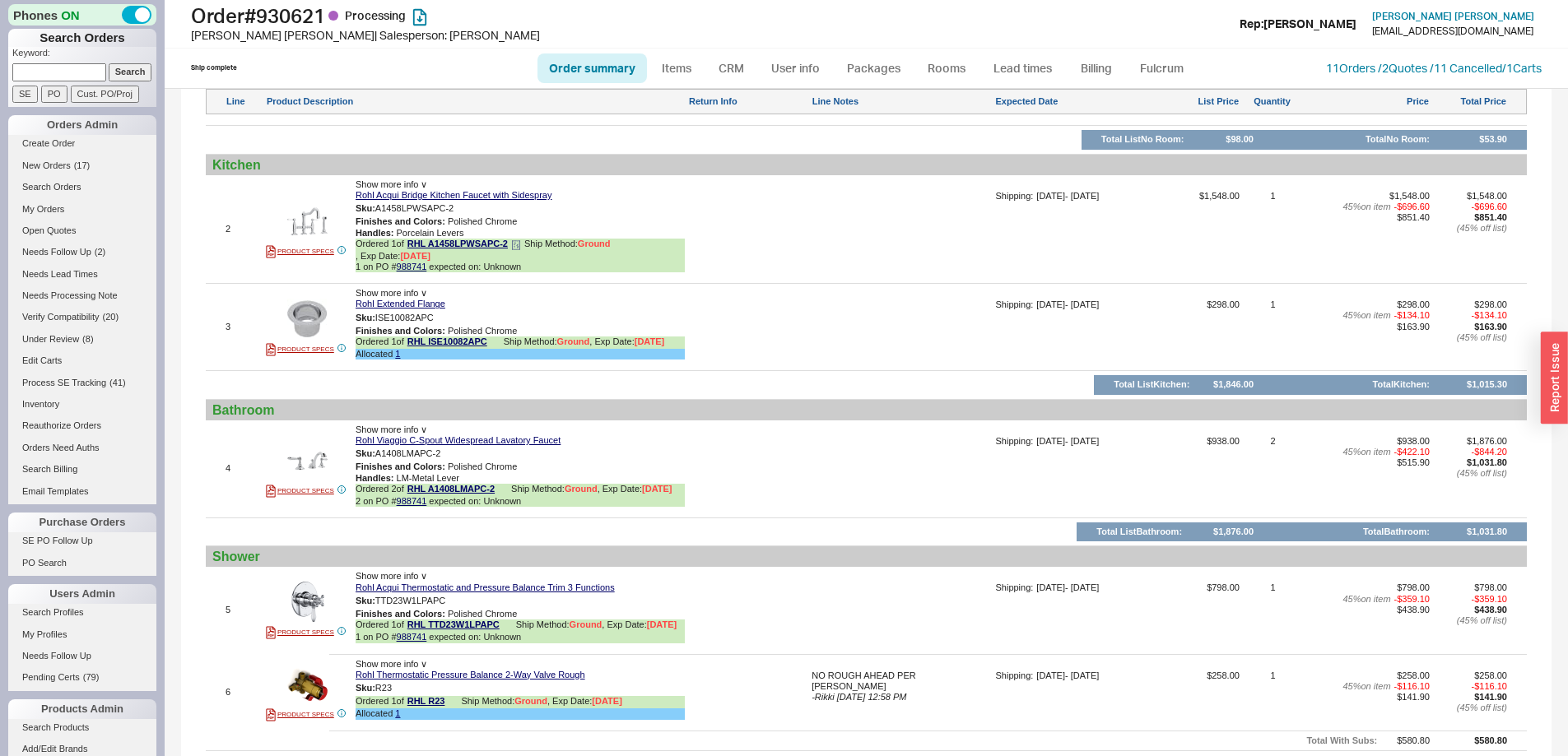
scroll to position [1481, 0]
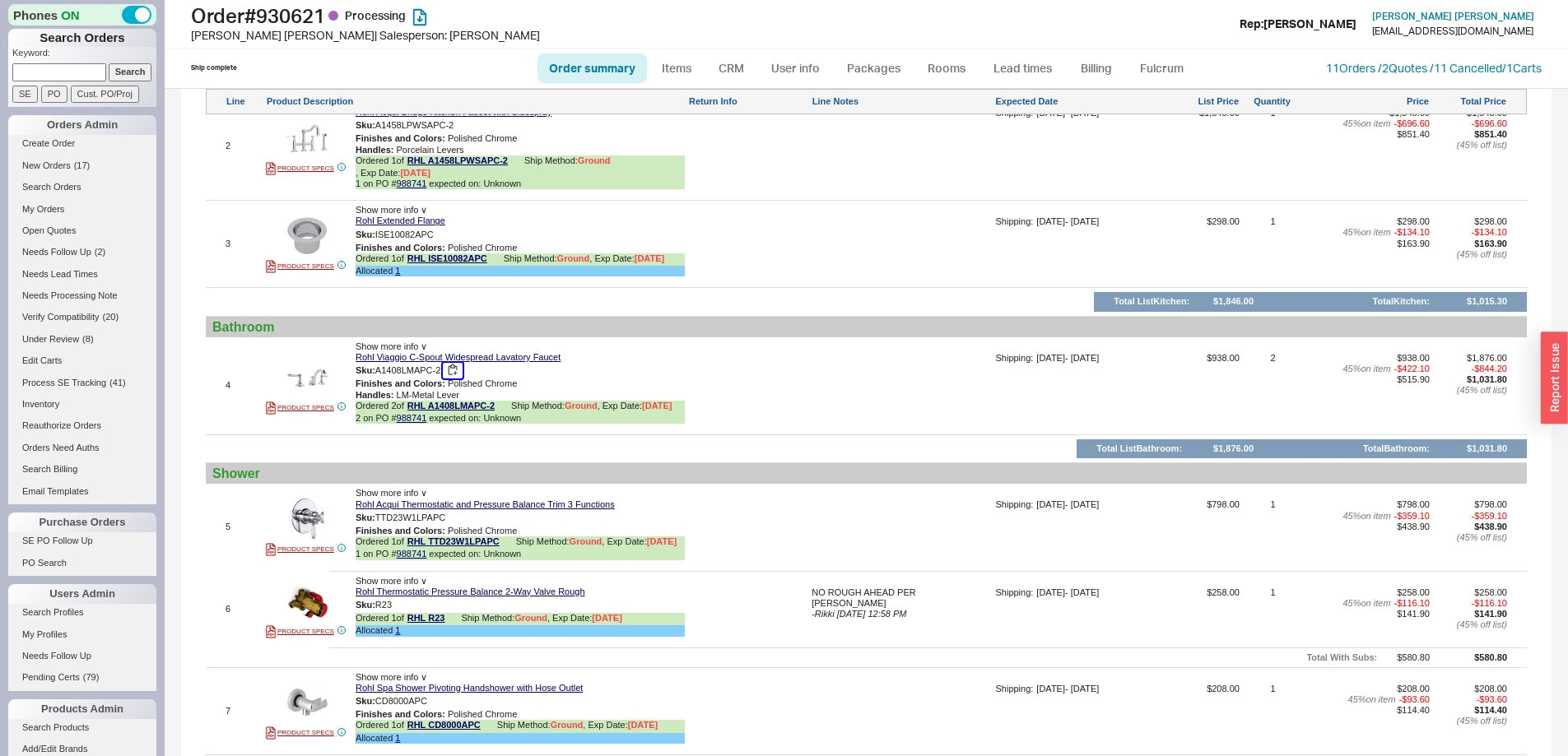
click at [456, 363] on button "button" at bounding box center [452, 370] width 20 height 15
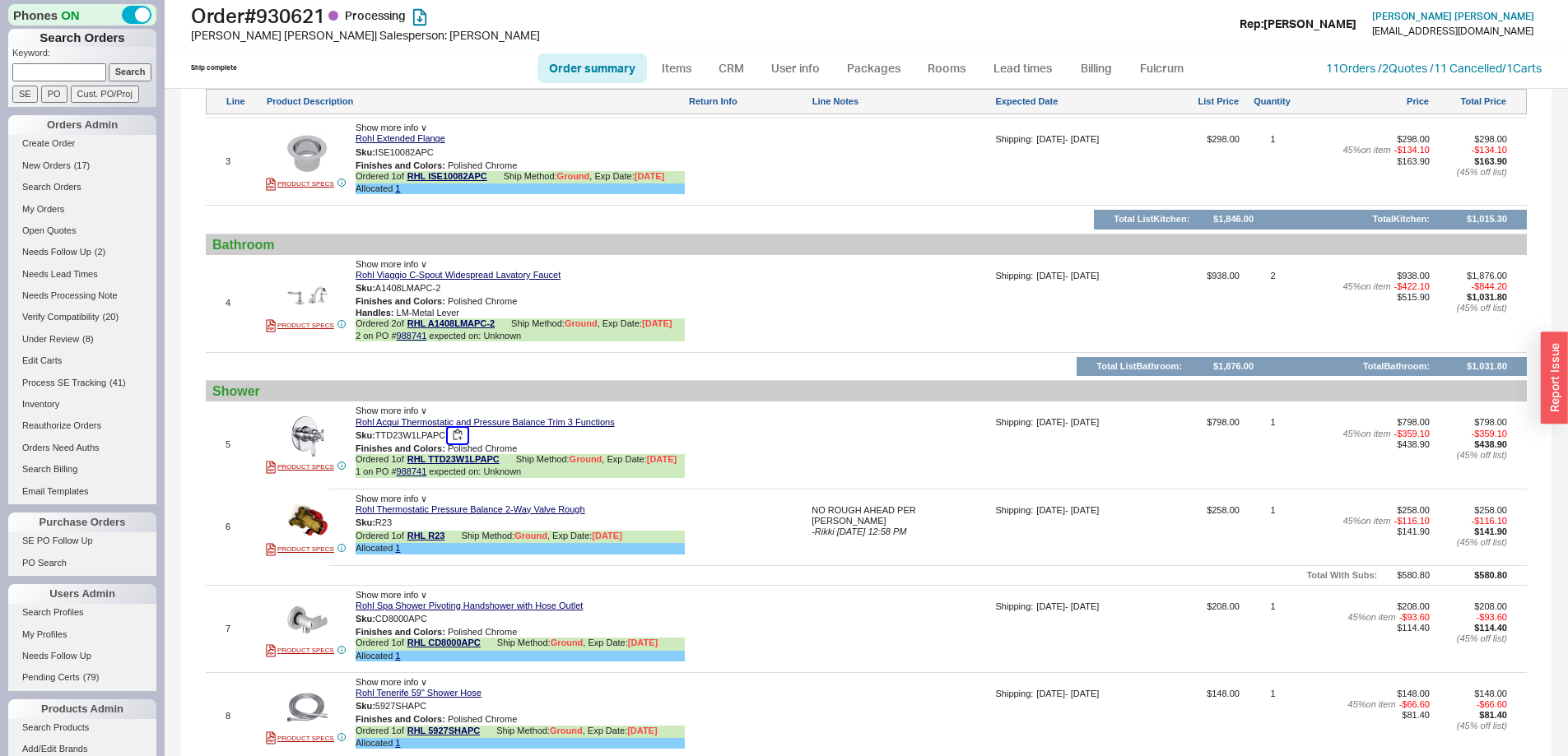
click at [459, 431] on button "button" at bounding box center [457, 436] width 20 height 15
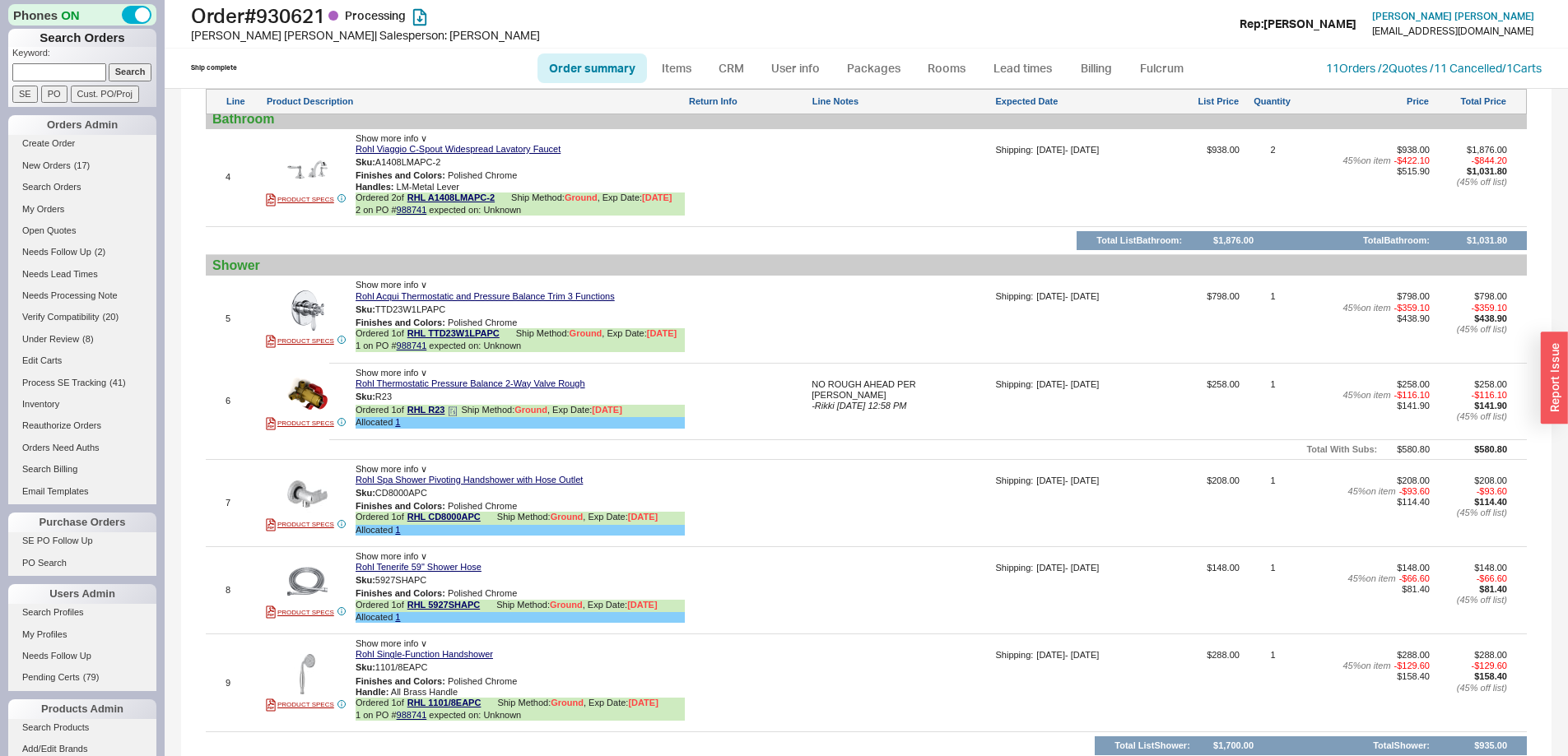
scroll to position [1728, 0]
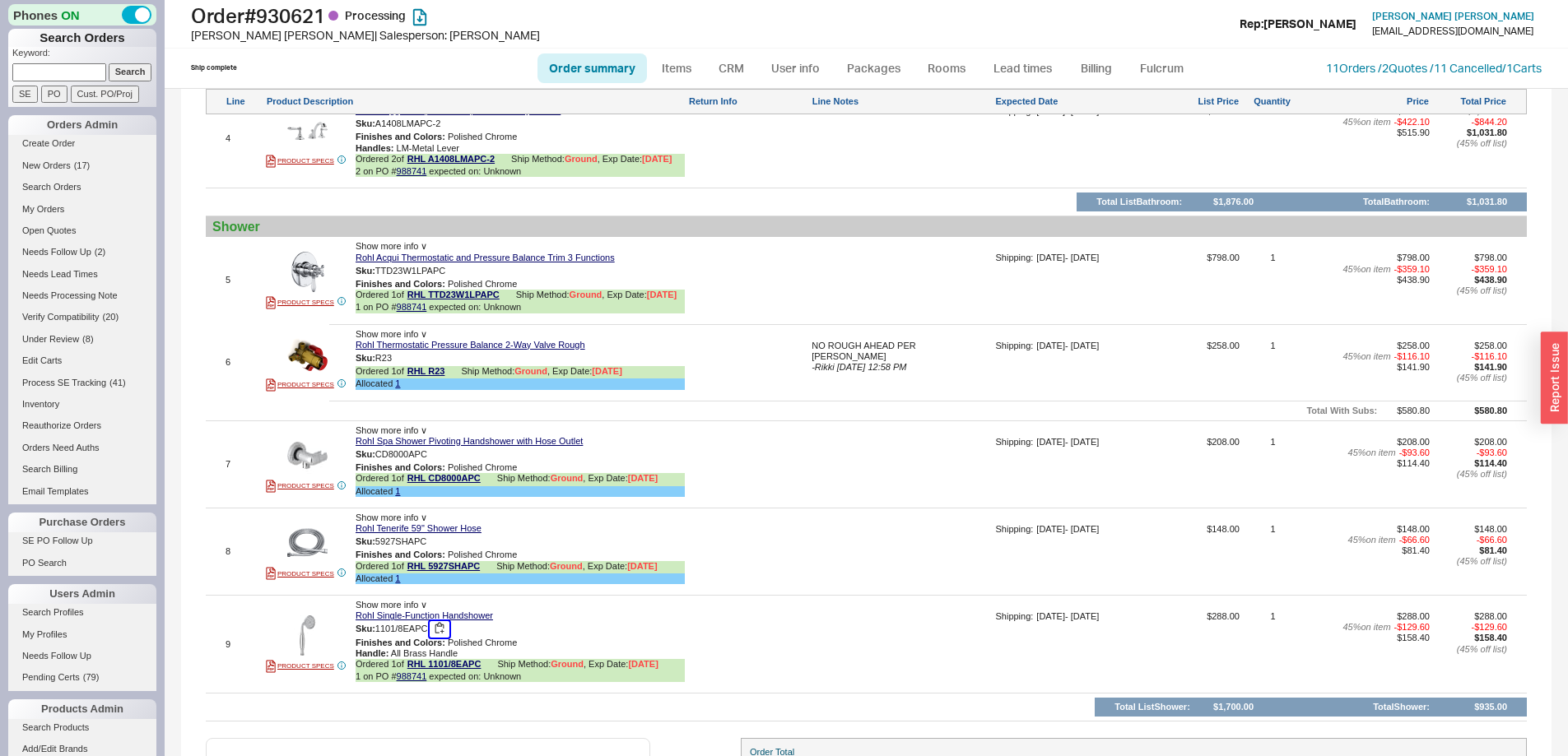
click at [440, 625] on button "button" at bounding box center [439, 629] width 20 height 15
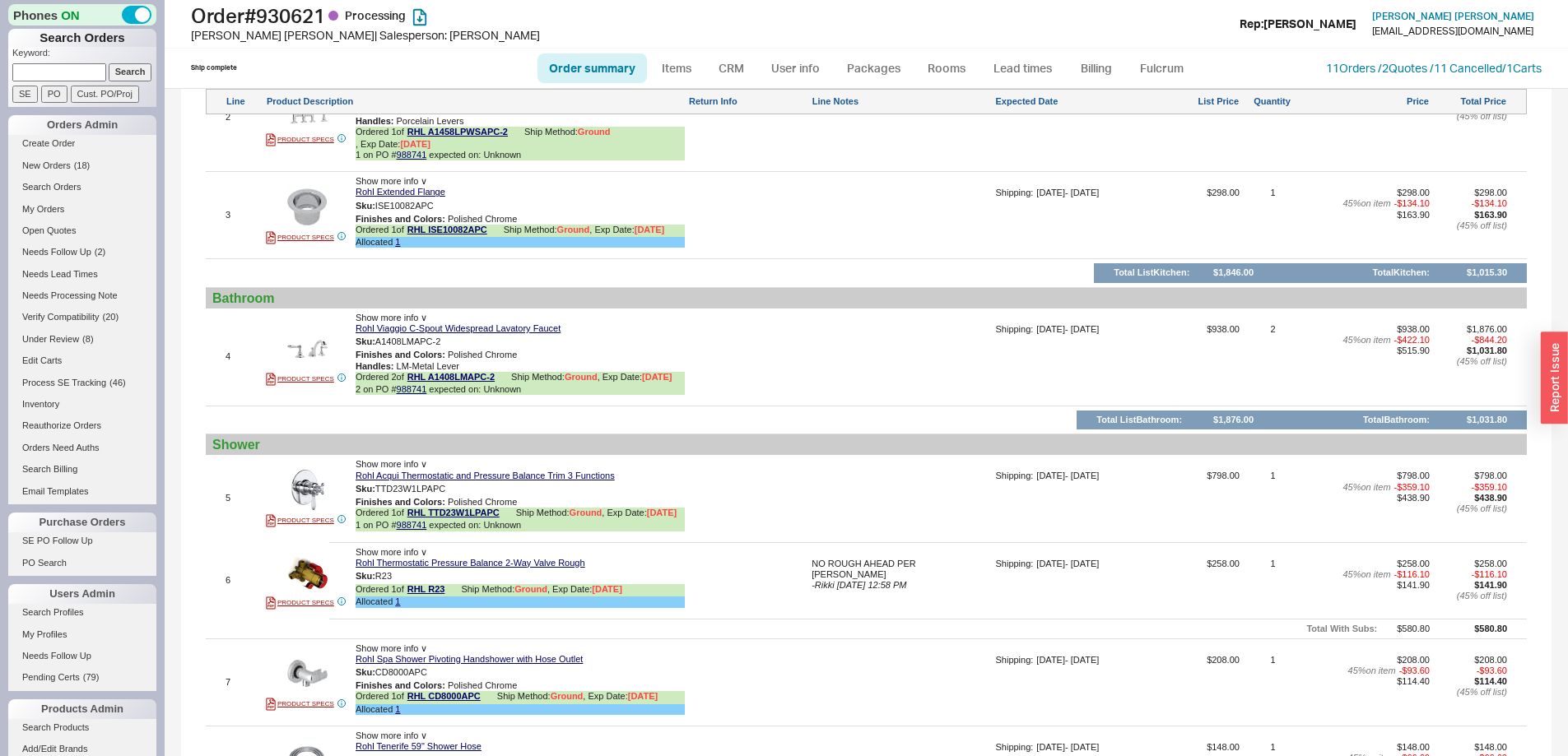
scroll to position [1481, 0]
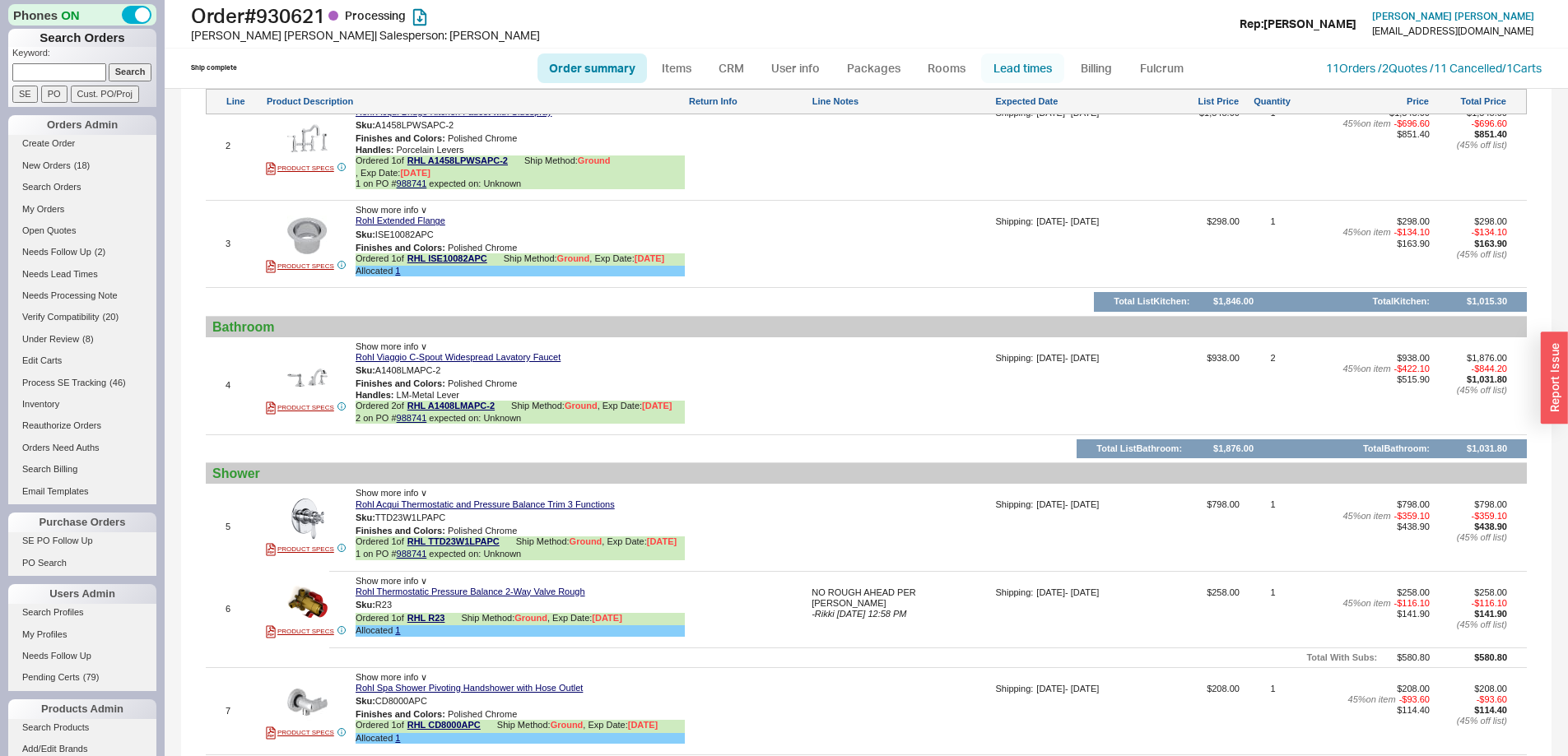
click at [1022, 64] on link "Lead times" at bounding box center [1023, 68] width 83 height 30
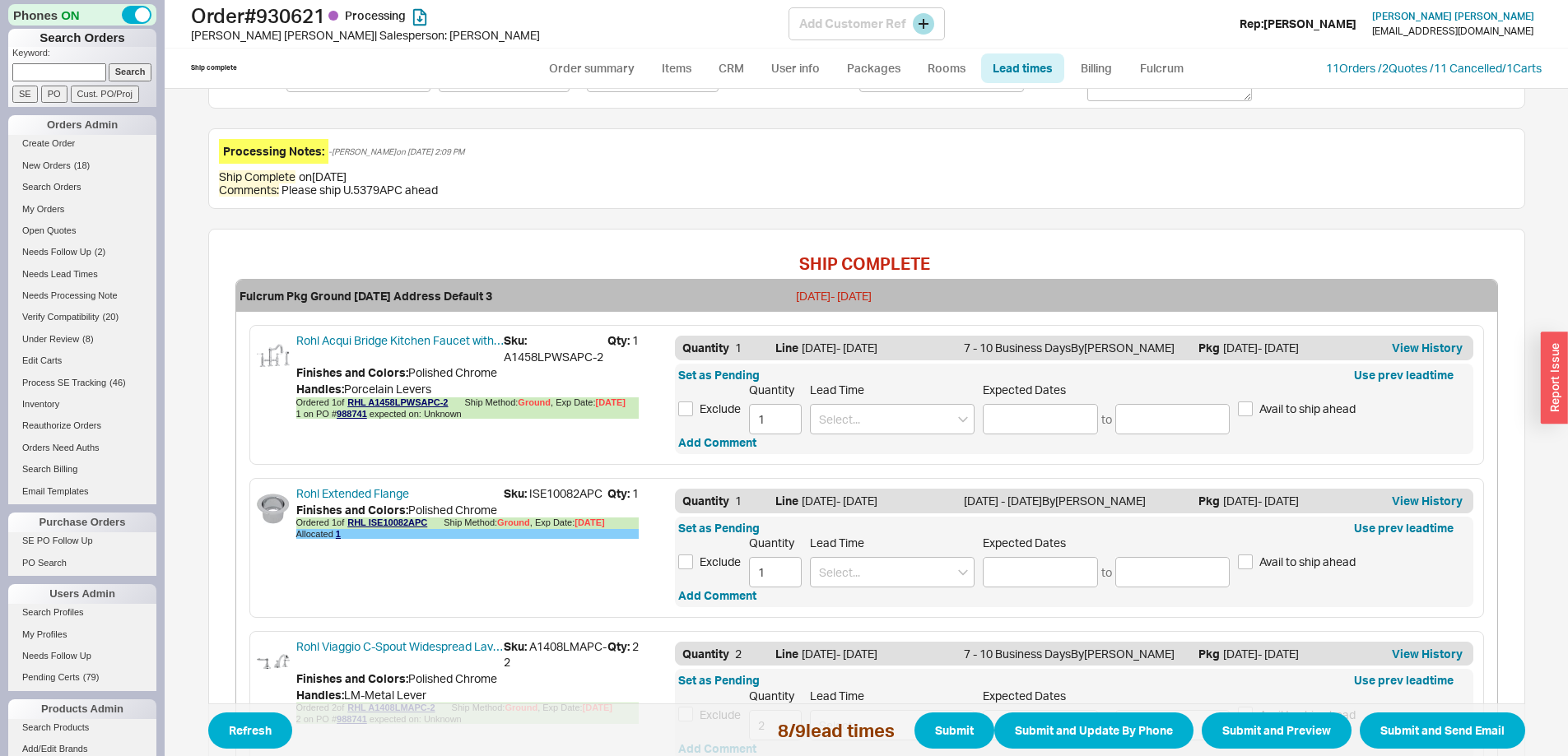
scroll to position [247, 0]
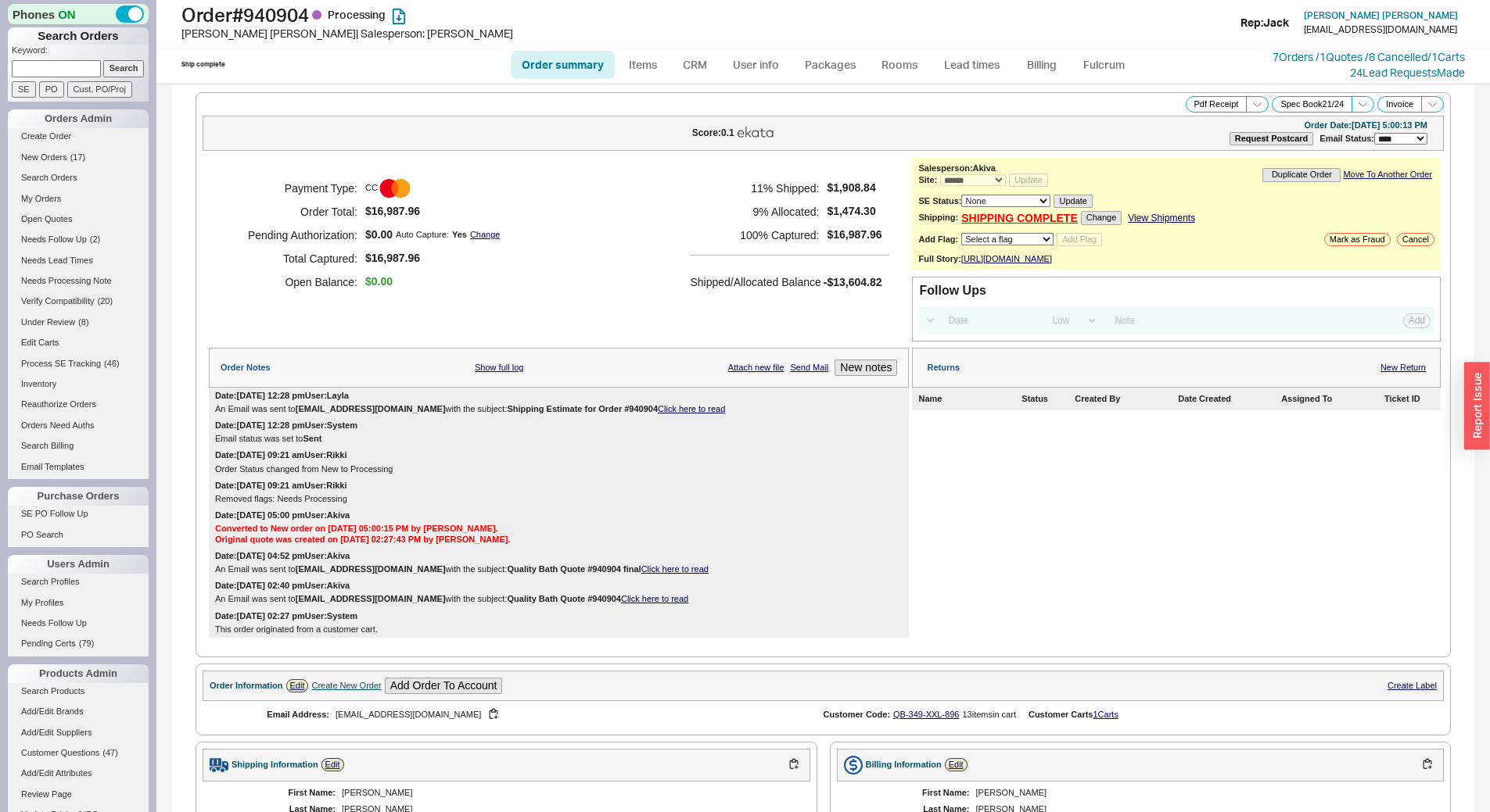
select select "*"
select select "LOW"
select select "3"
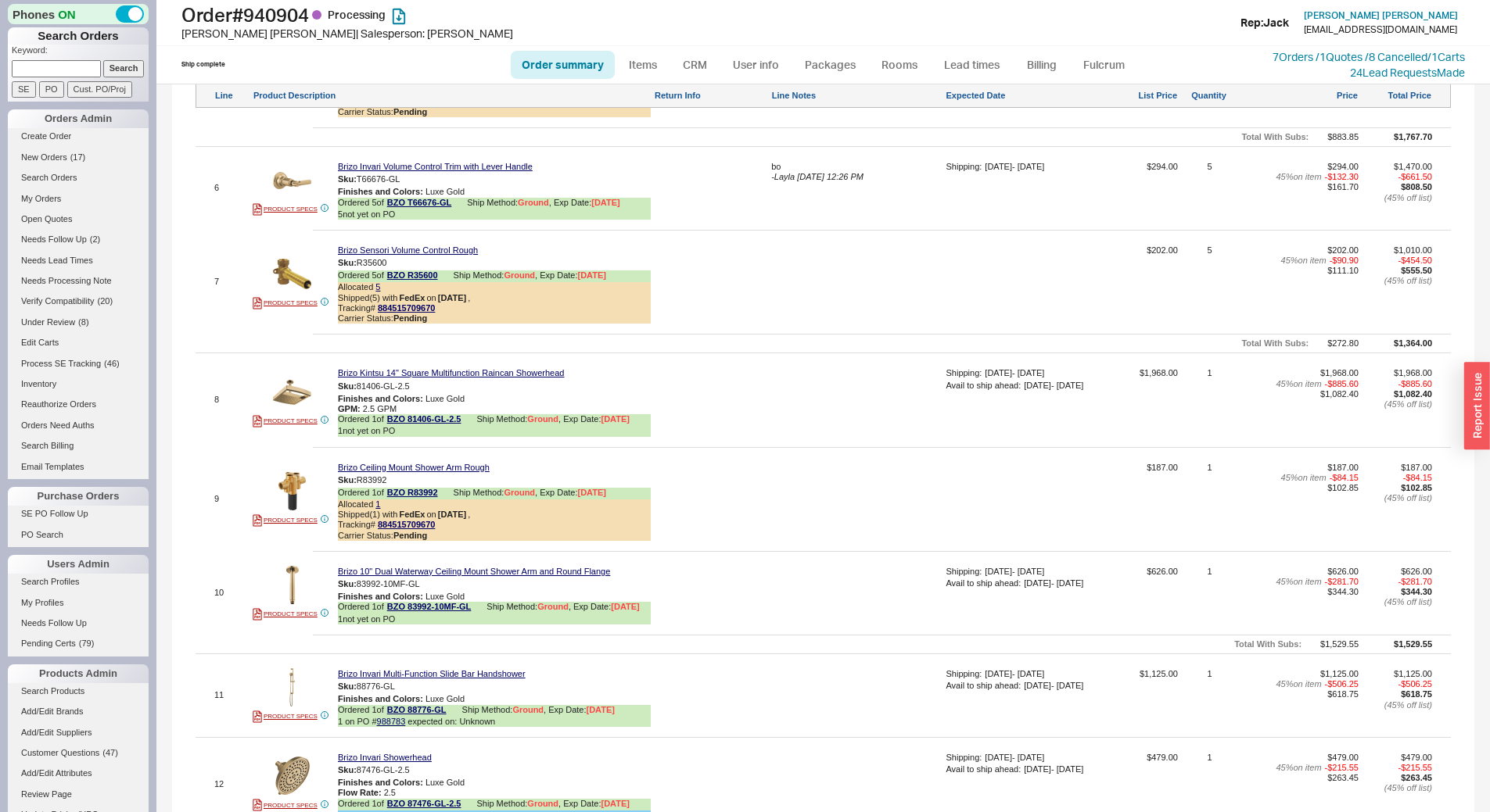
scroll to position [1201, 0]
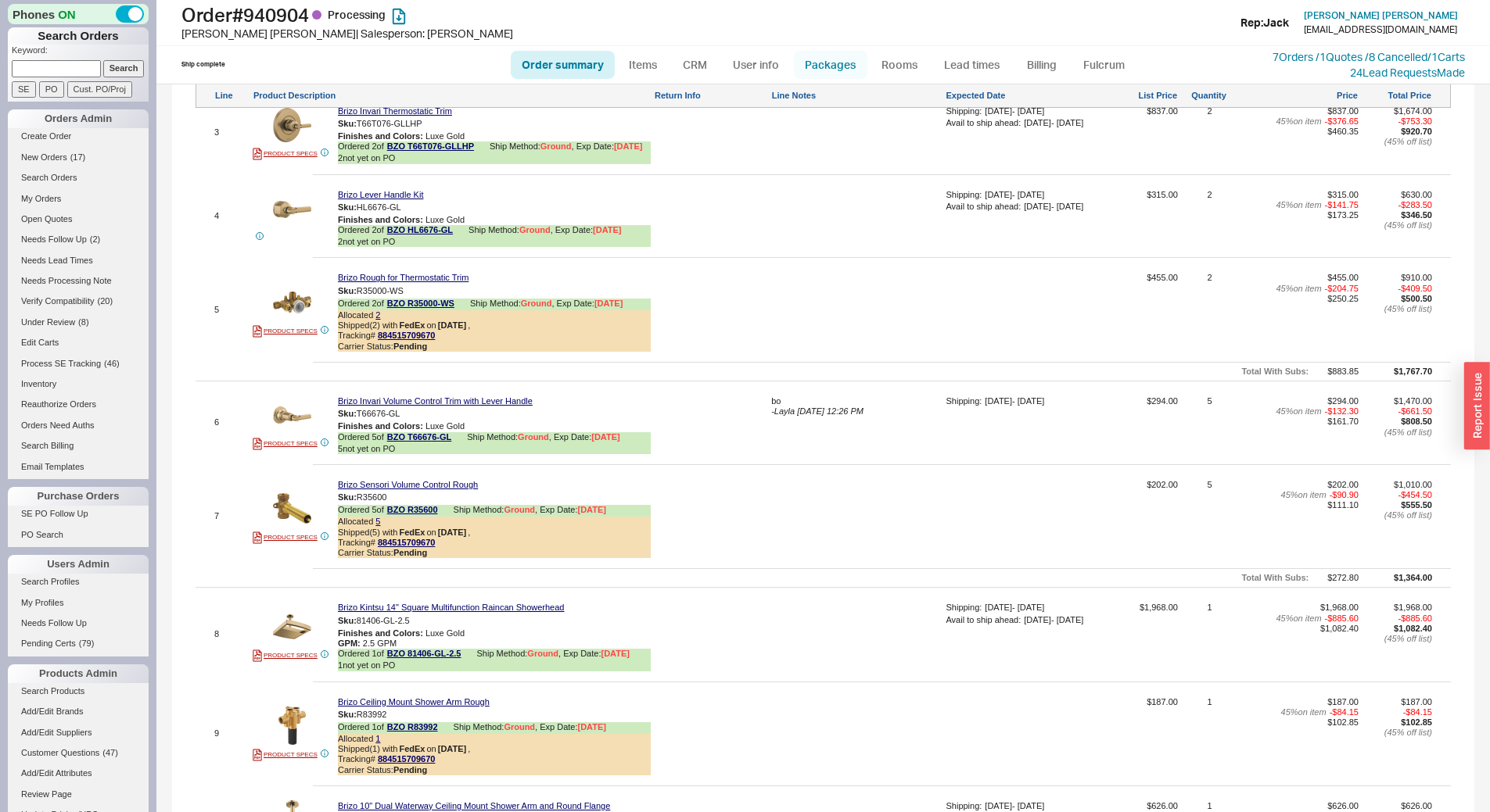
click at [848, 56] on link "Packages" at bounding box center [830, 65] width 73 height 28
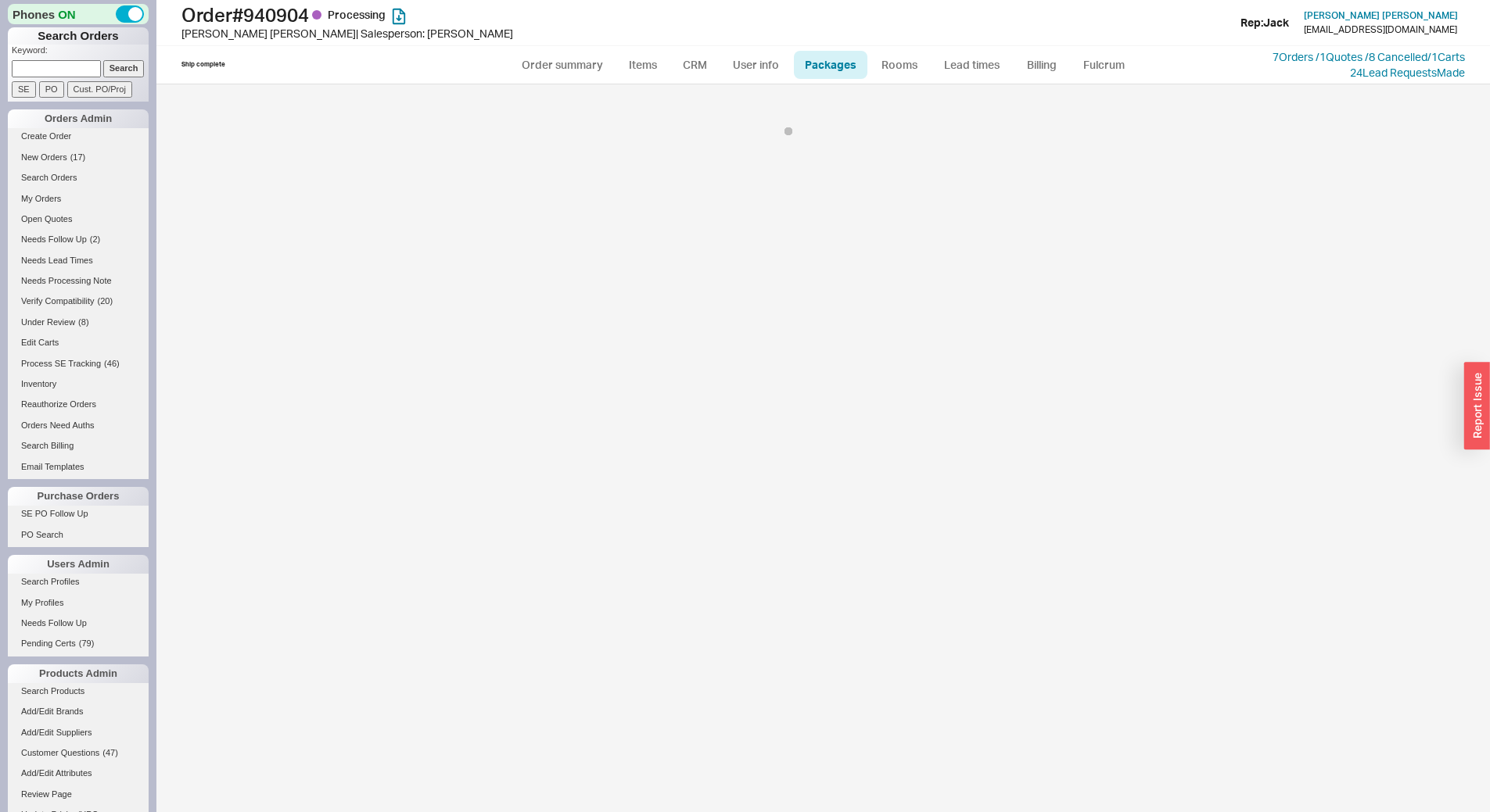
select select "1"
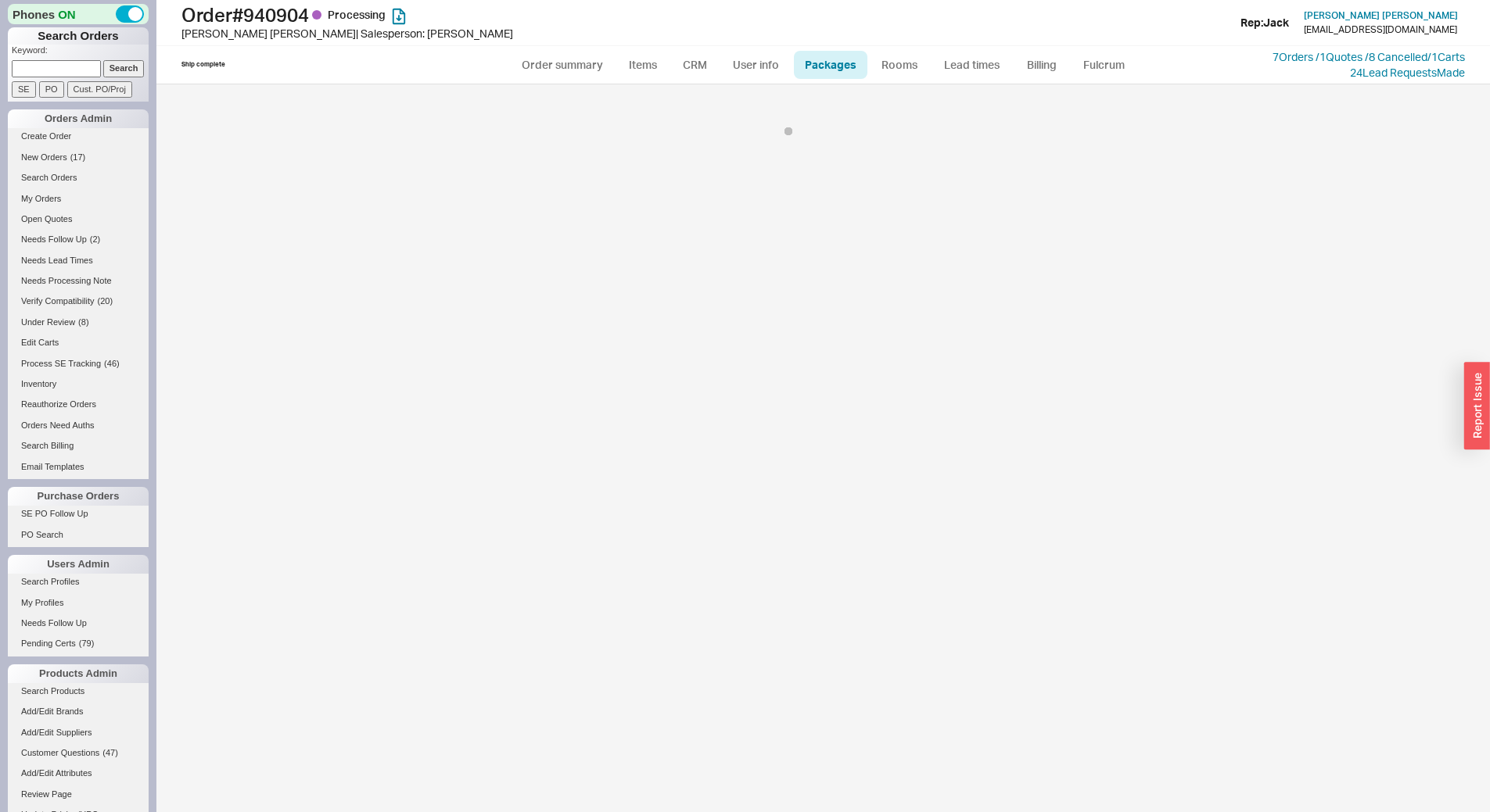
select select "1"
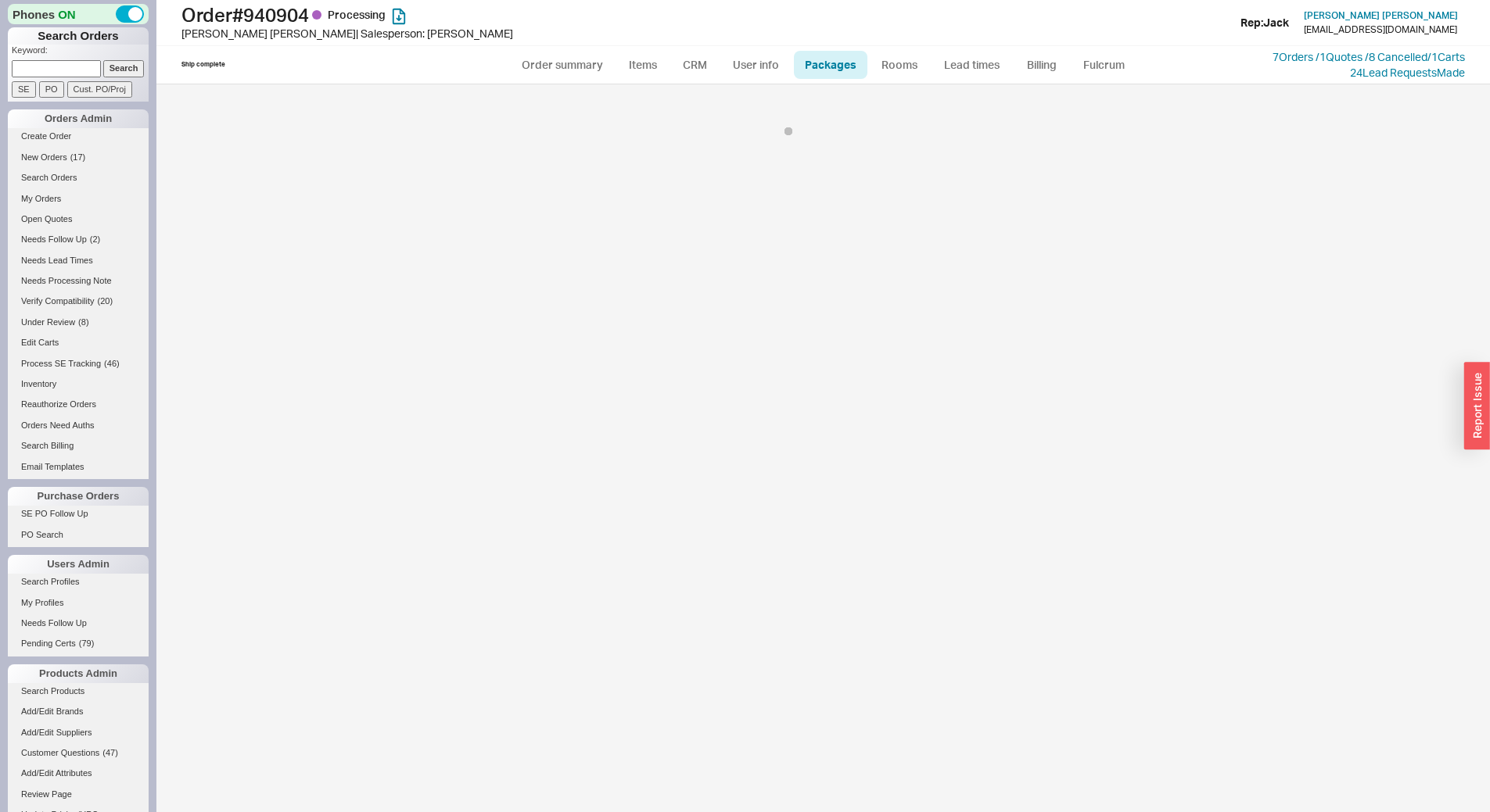
select select "1"
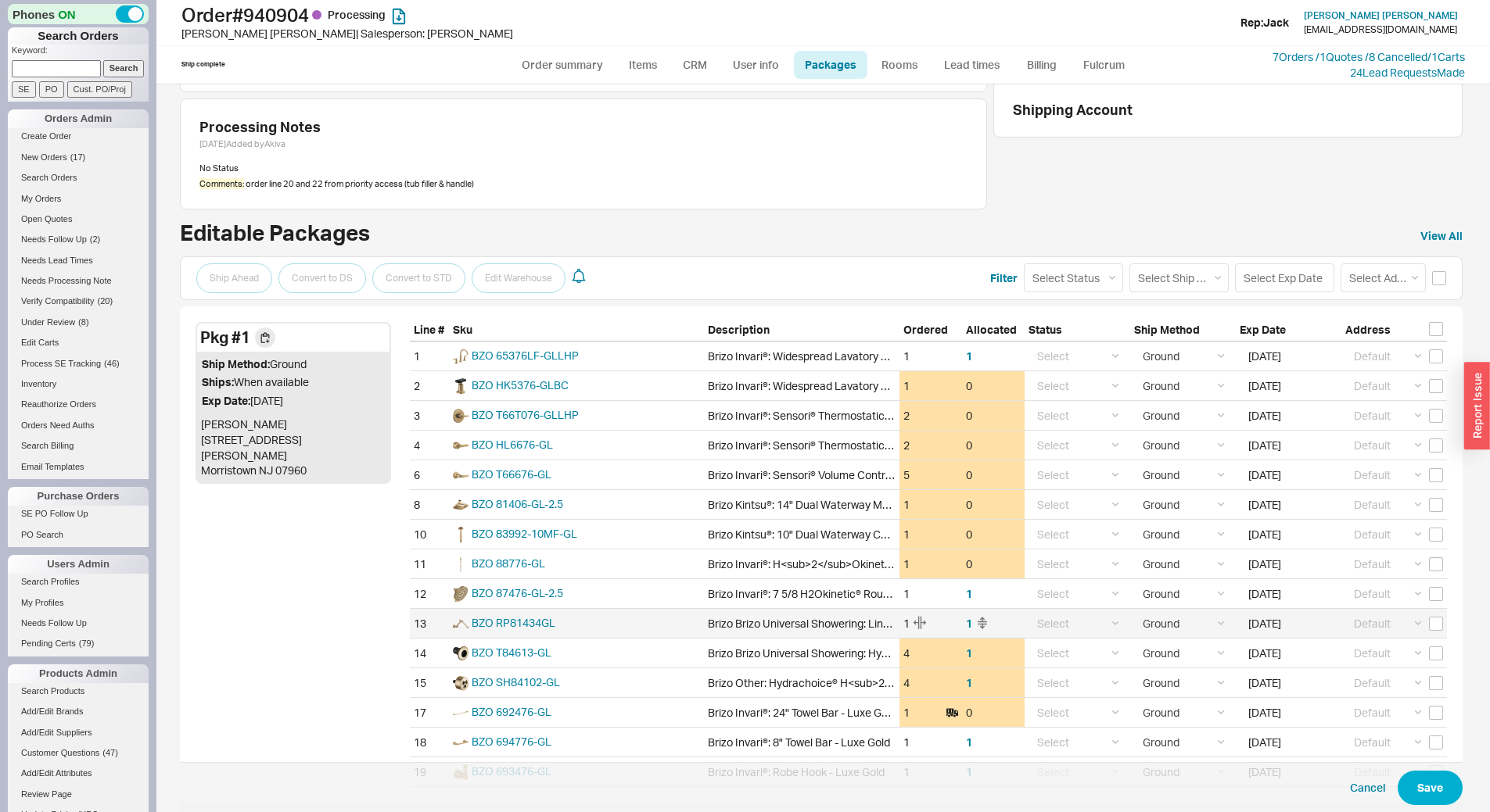
scroll to position [146, 0]
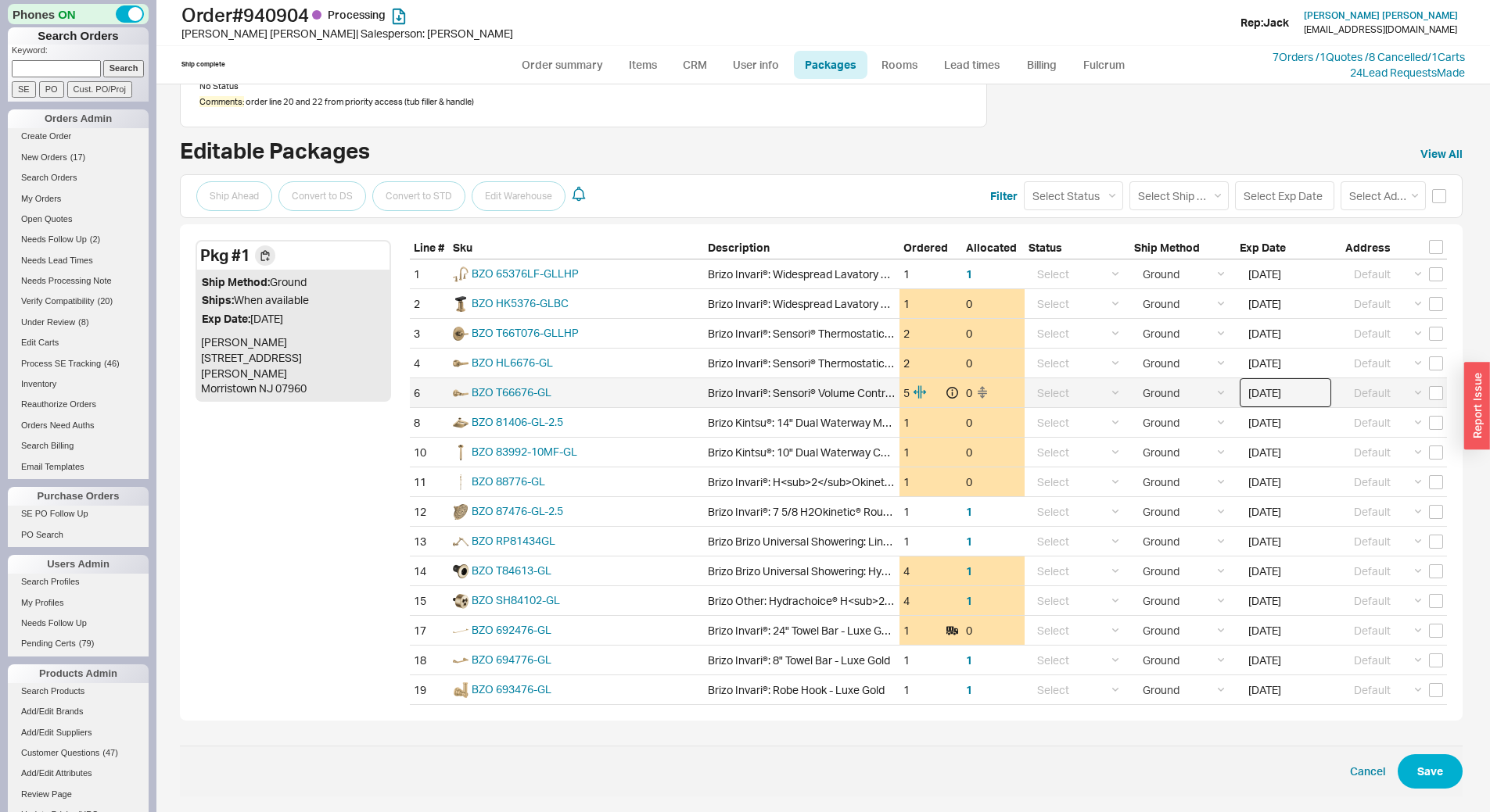
click at [1265, 397] on input "[DATE]" at bounding box center [1285, 393] width 91 height 29
click at [1365, 546] on div "26" at bounding box center [1367, 542] width 19 height 19
click at [1265, 404] on input "09/26/2025" at bounding box center [1285, 393] width 91 height 29
click at [1270, 534] on div "22" at bounding box center [1278, 542] width 19 height 19
type input "[DATE]"
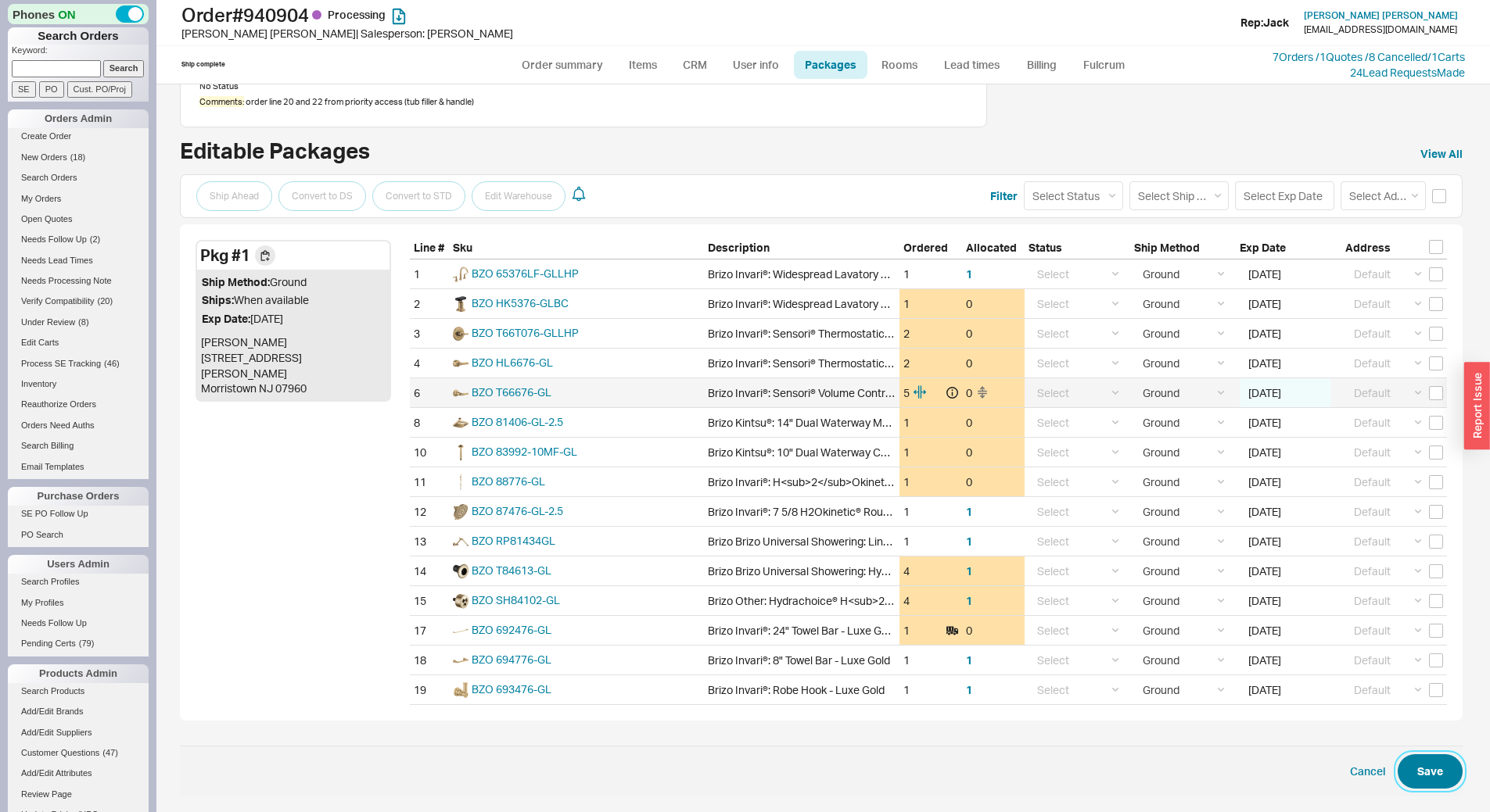
click at [1432, 767] on button "Save" at bounding box center [1430, 772] width 65 height 35
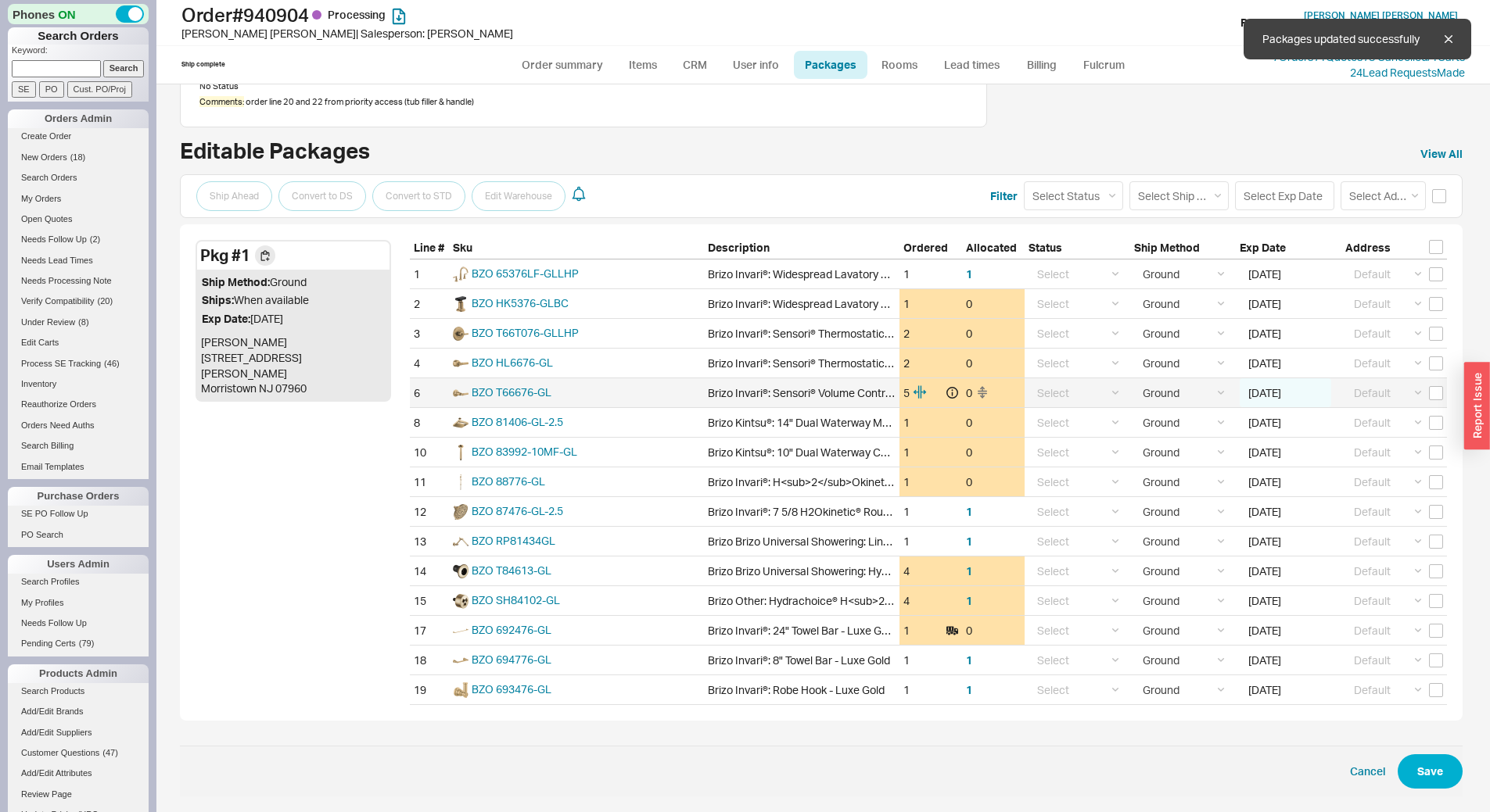
select select "1"
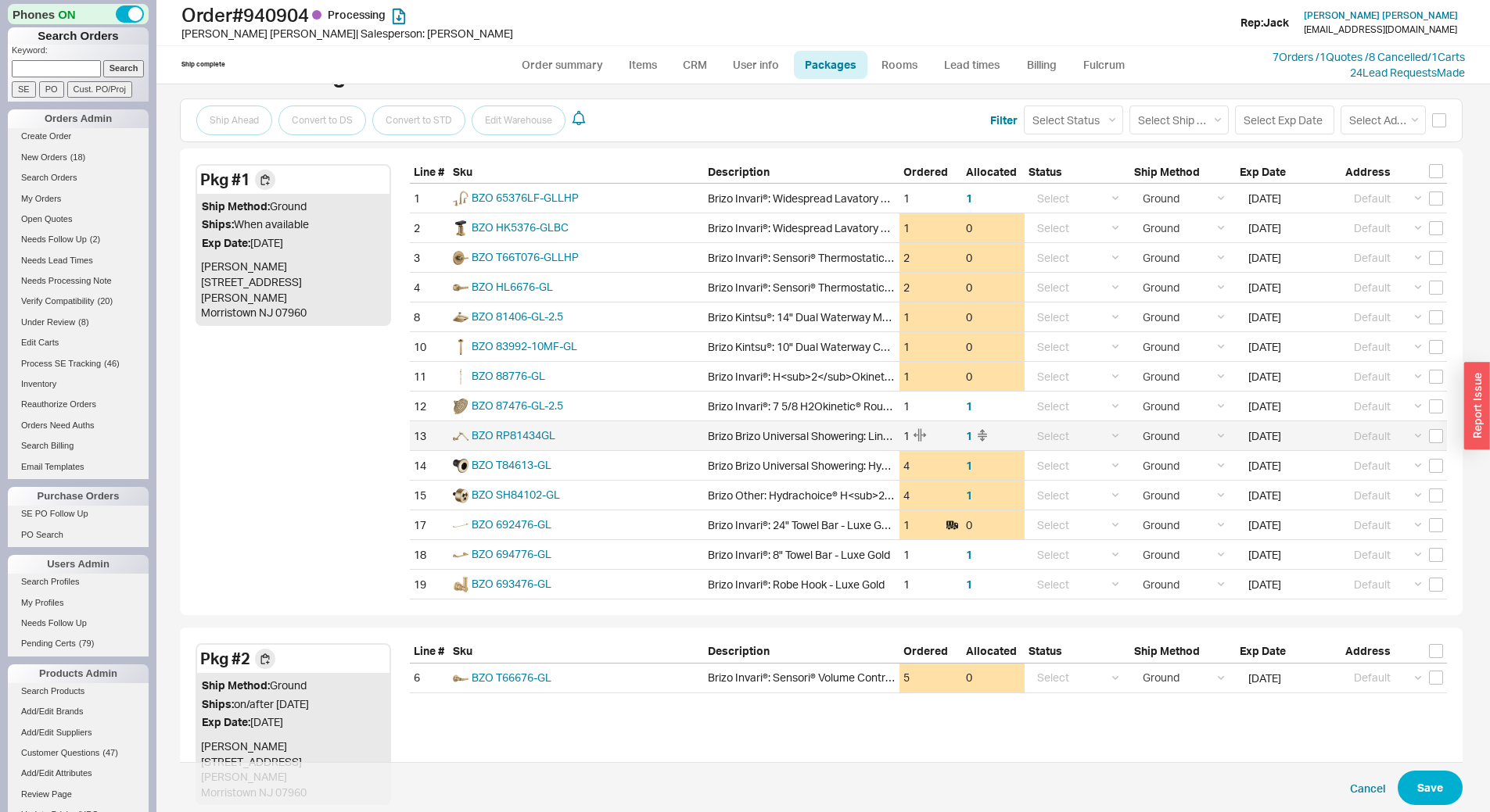
scroll to position [308, 0]
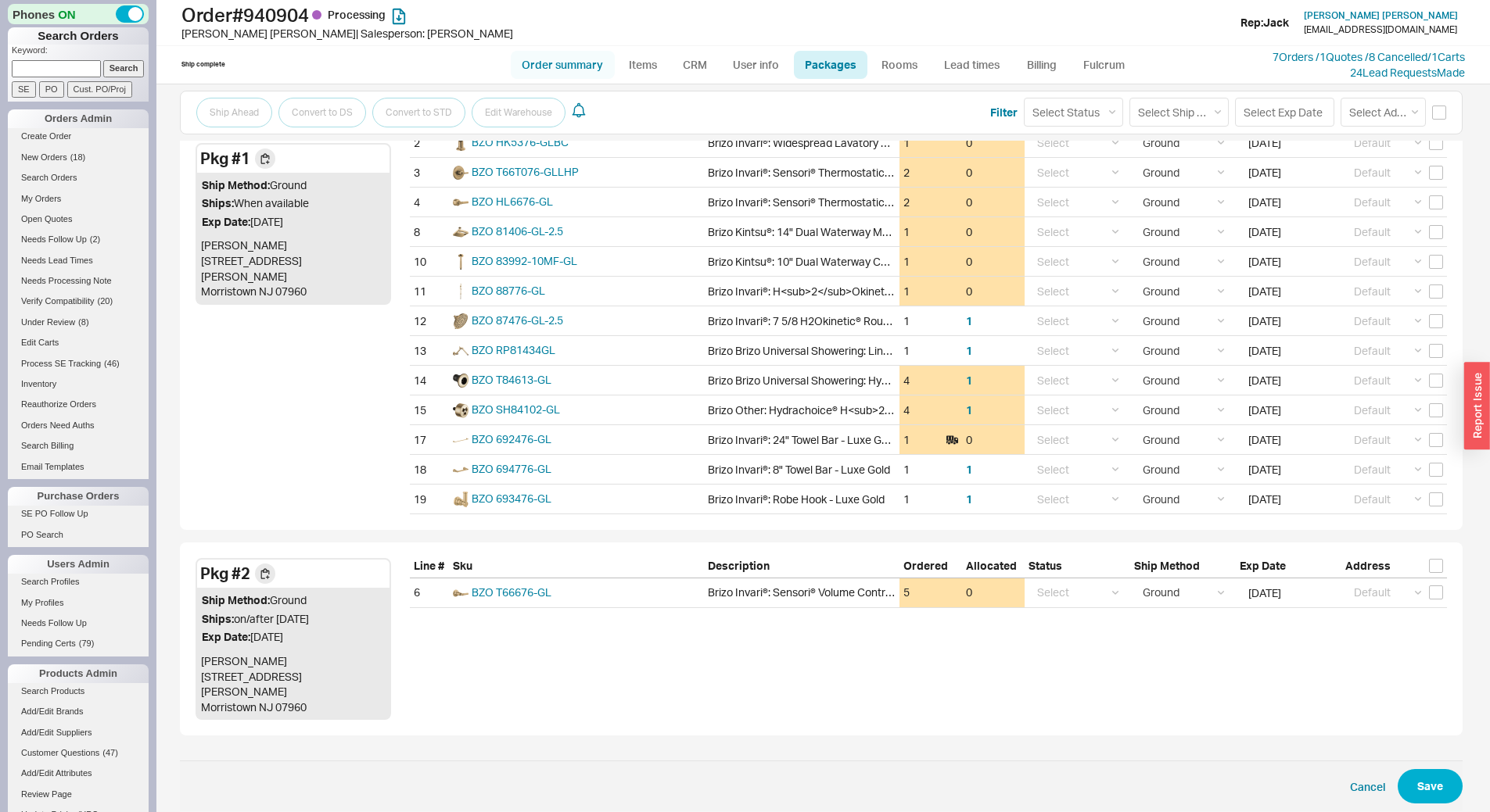
click at [569, 76] on link "Order summary" at bounding box center [563, 65] width 104 height 28
select select "*"
select select "LOW"
select select "3"
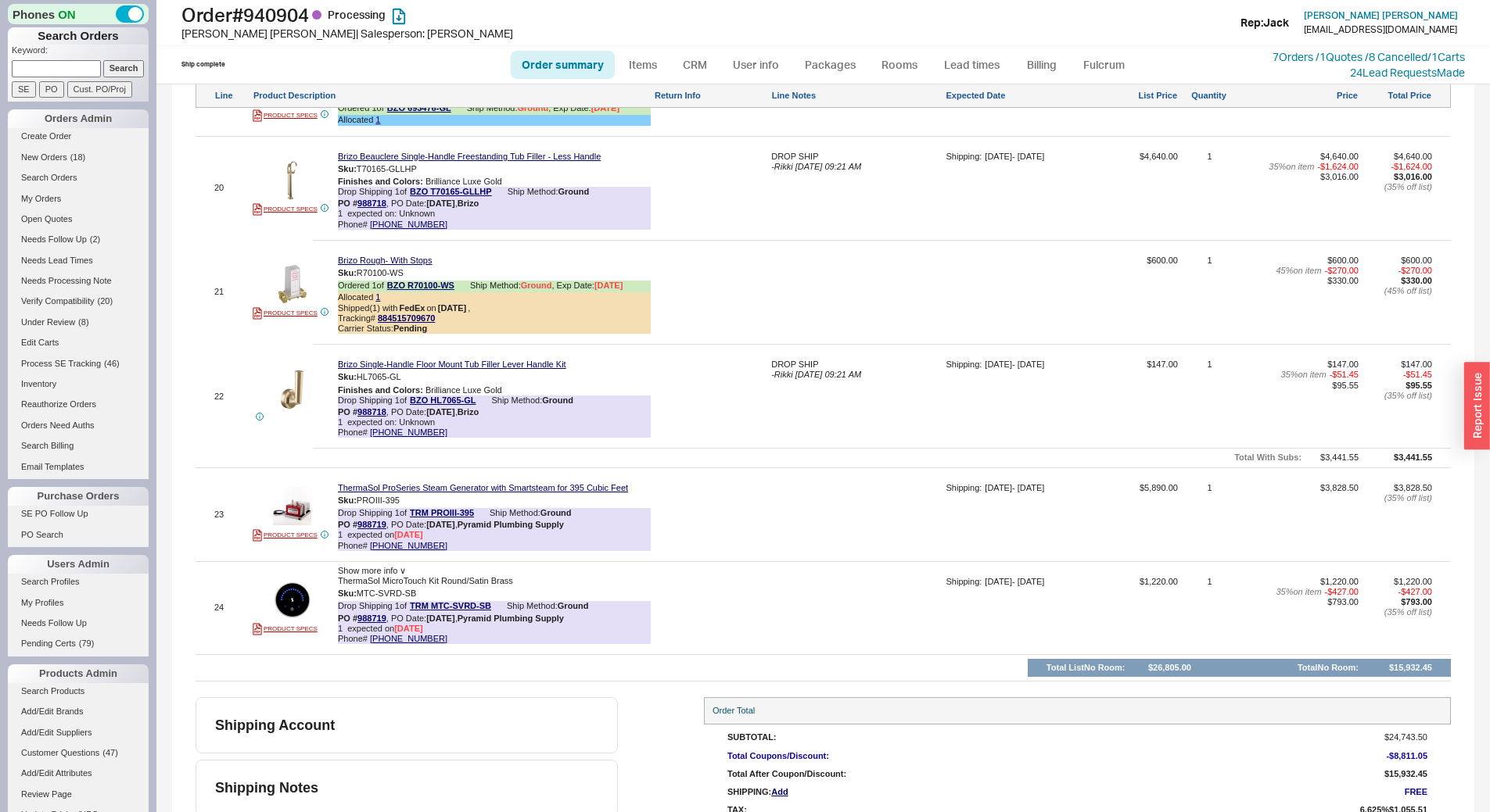
scroll to position [2843, 0]
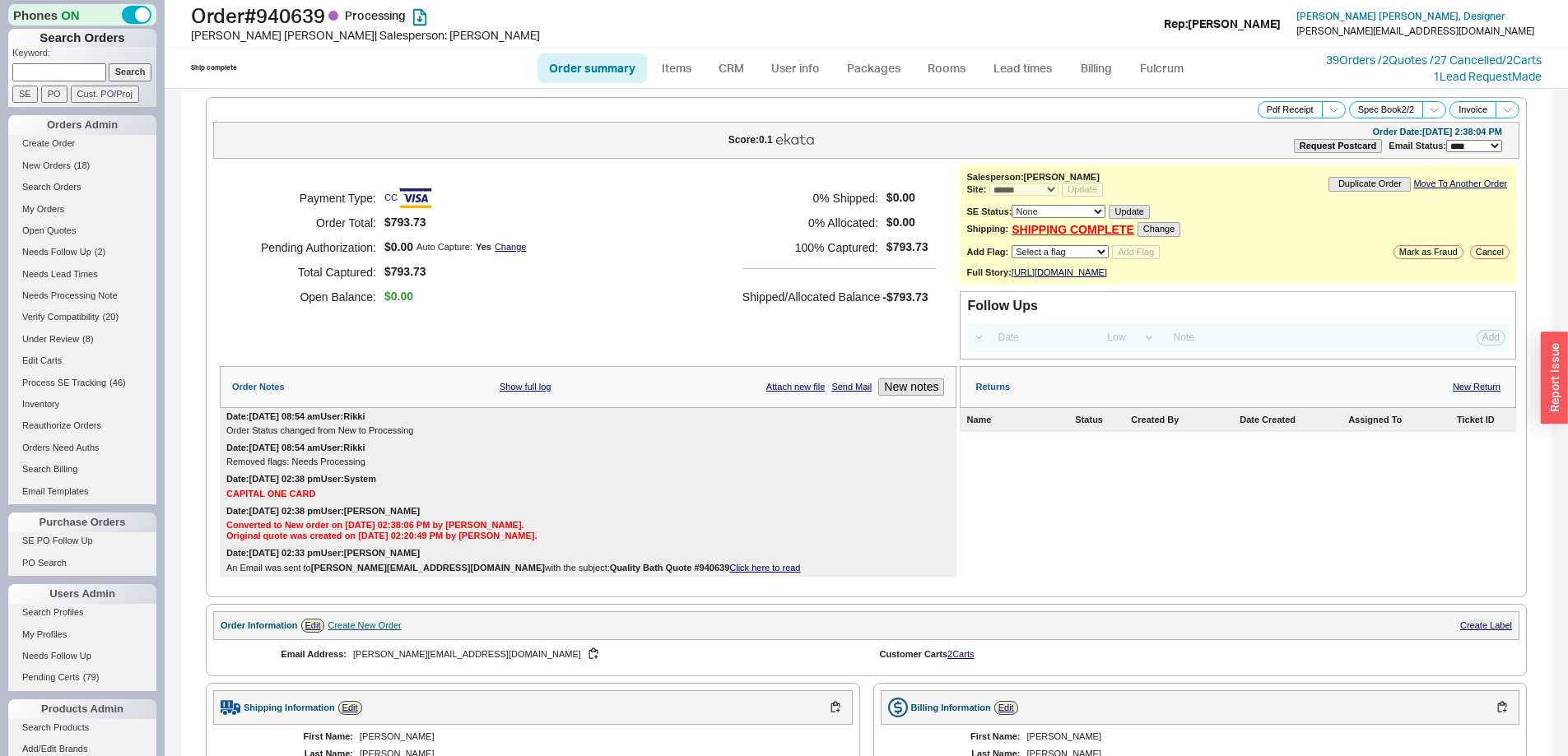
select select "*"
select select "LOW"
select select "3"
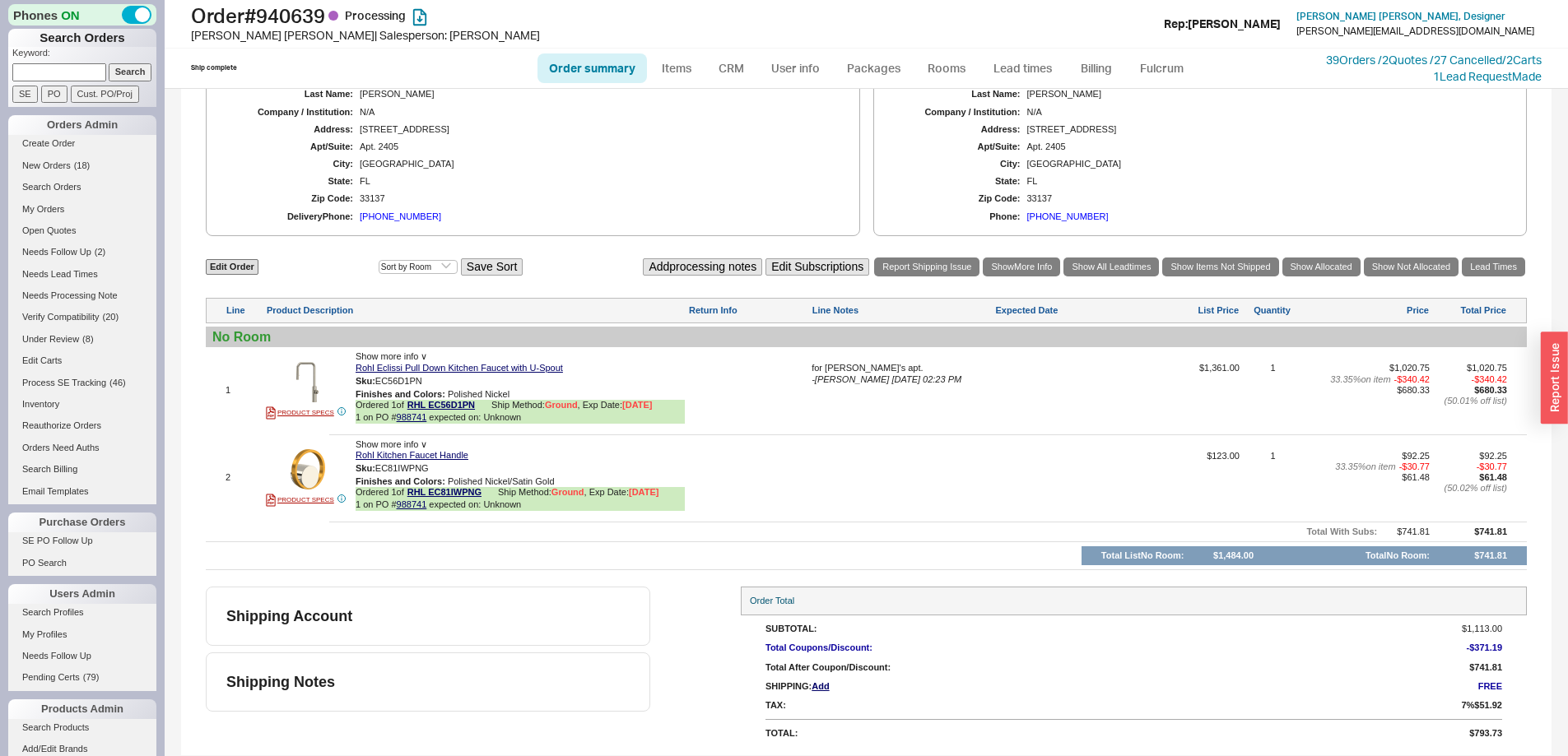
scroll to position [670, 0]
click at [435, 380] on button "button" at bounding box center [434, 381] width 20 height 15
click at [439, 466] on button "button" at bounding box center [441, 468] width 20 height 15
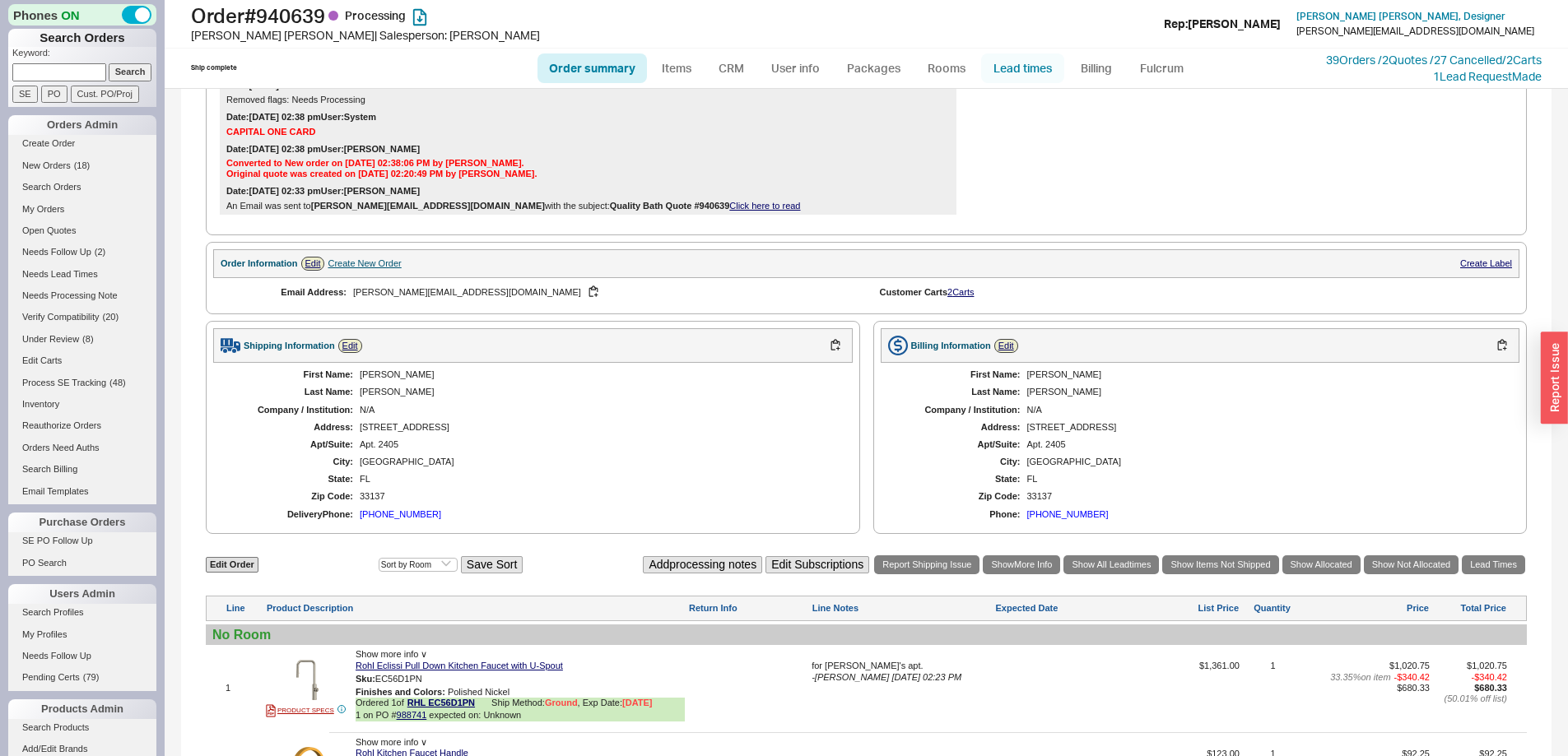
scroll to position [341, 0]
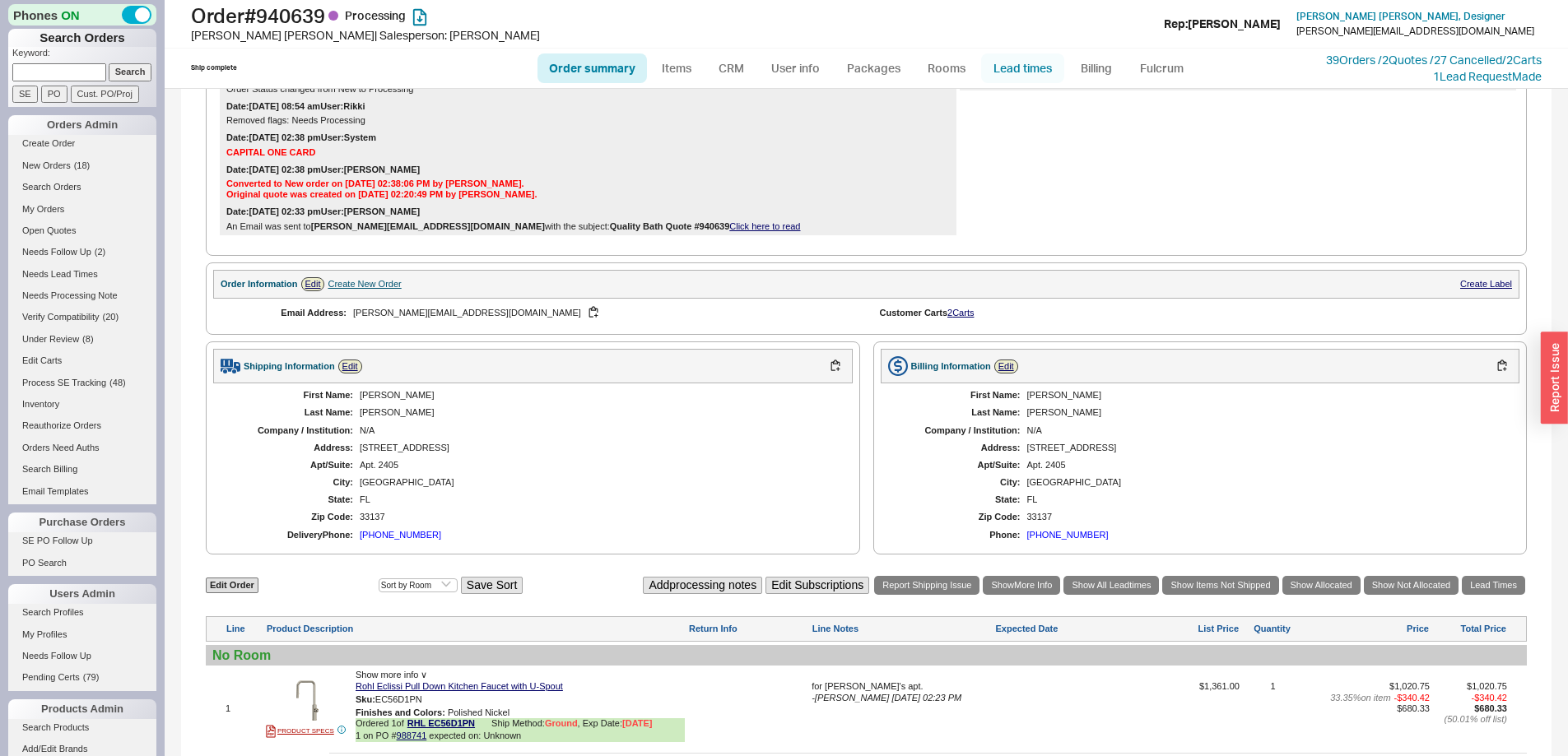
click at [1033, 66] on link "Lead times" at bounding box center [1023, 68] width 83 height 30
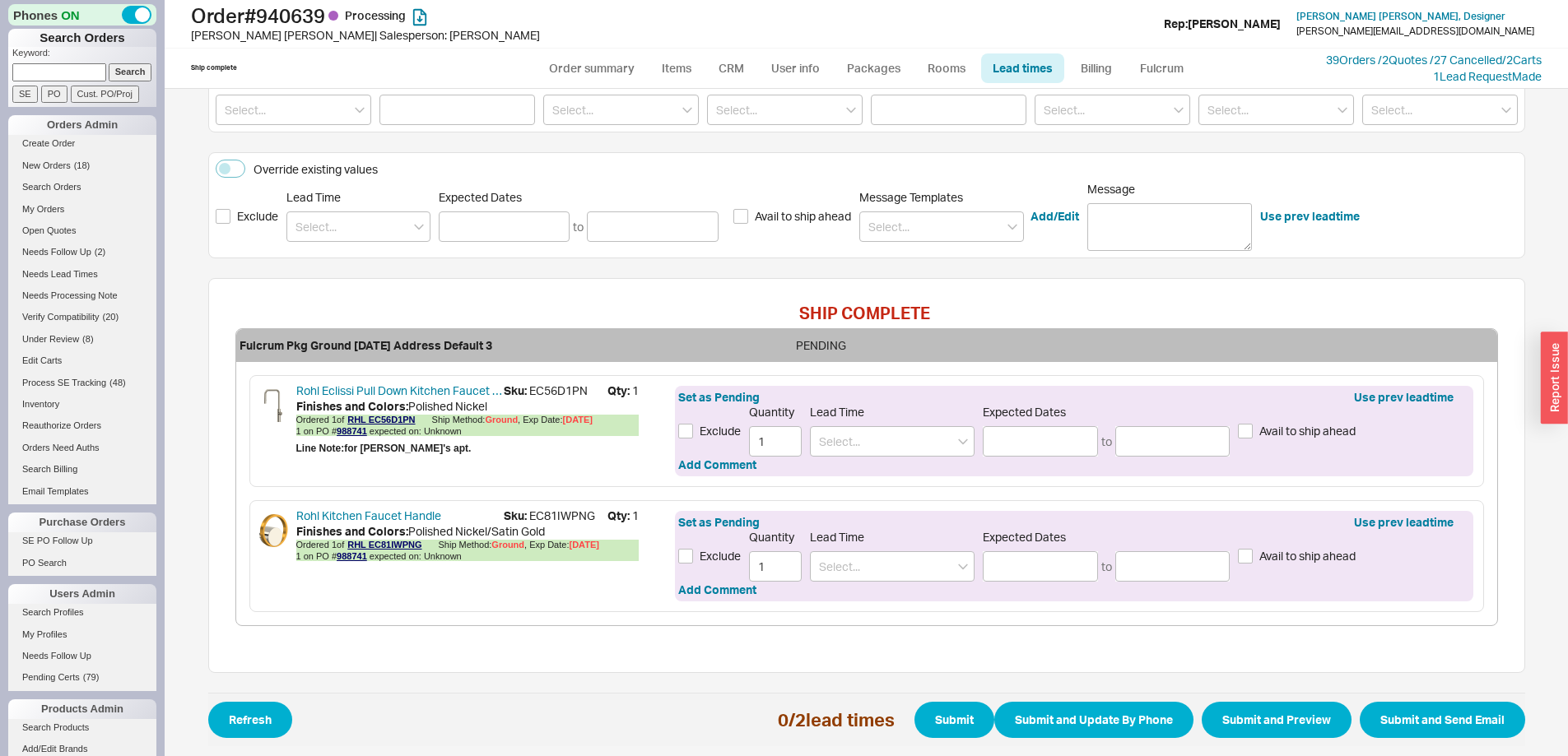
scroll to position [252, 0]
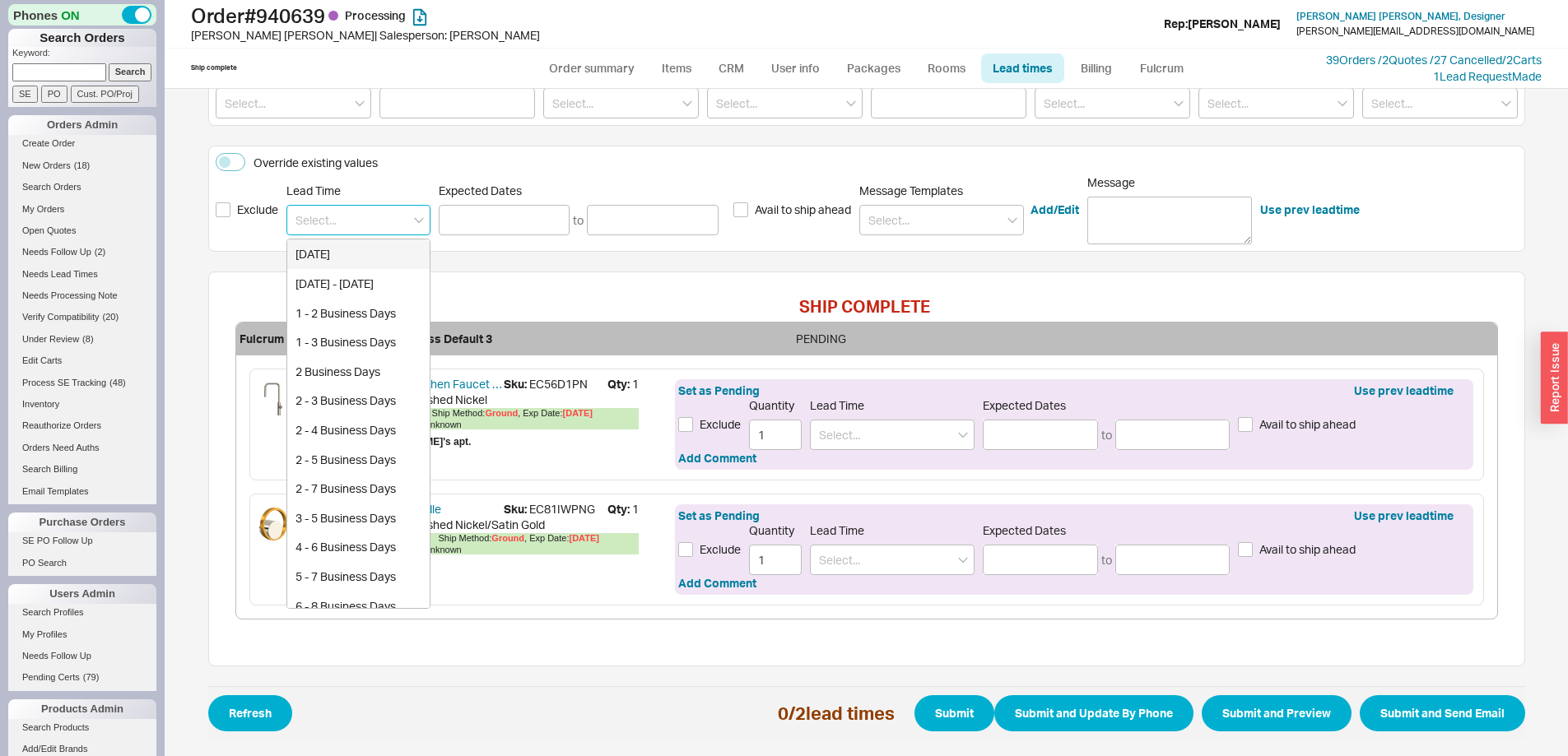
click at [351, 219] on input at bounding box center [359, 220] width 144 height 31
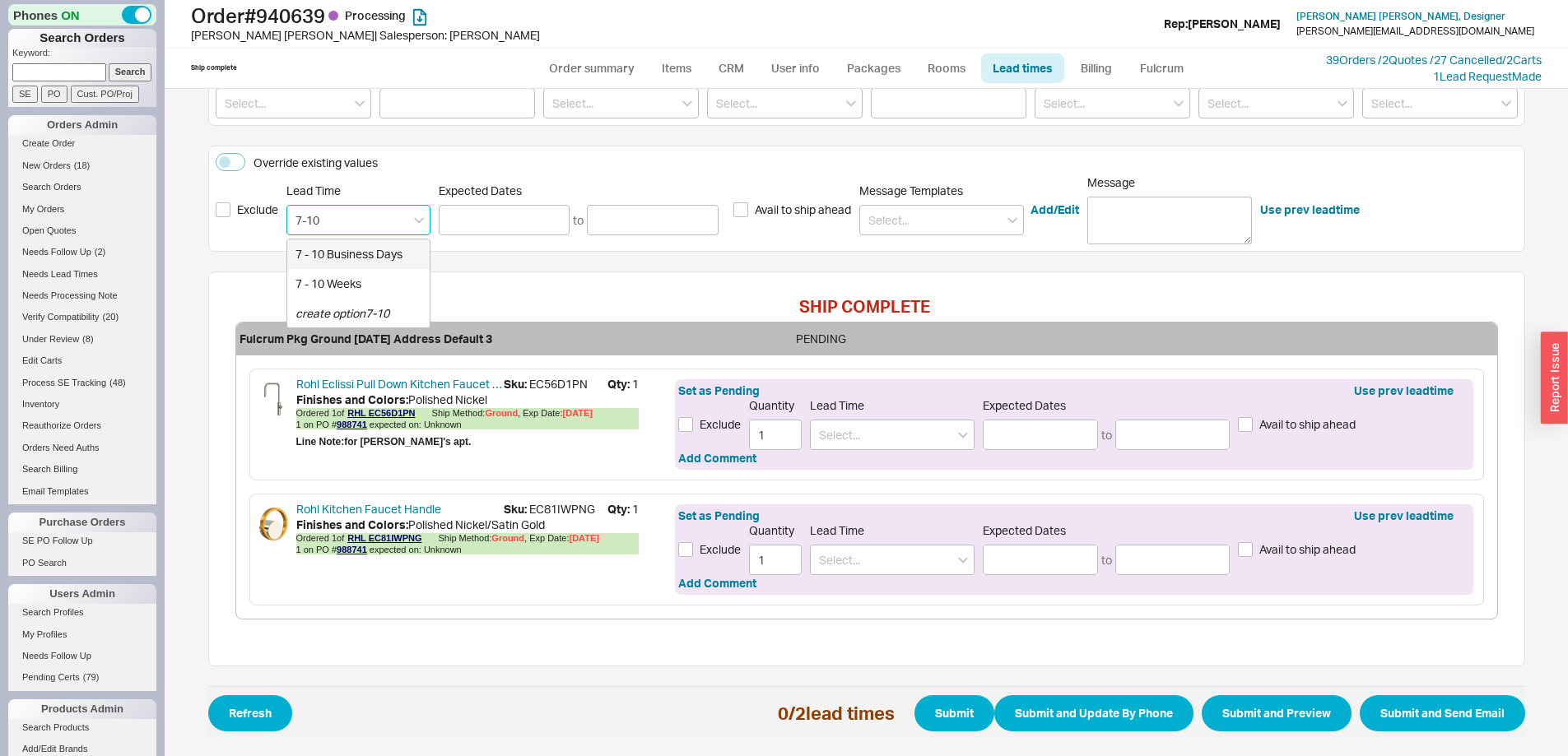
click at [340, 257] on div "7 - 10 Business Days" at bounding box center [359, 254] width 143 height 30
type input "7 - 10 Business Days"
type input "[DATE]"
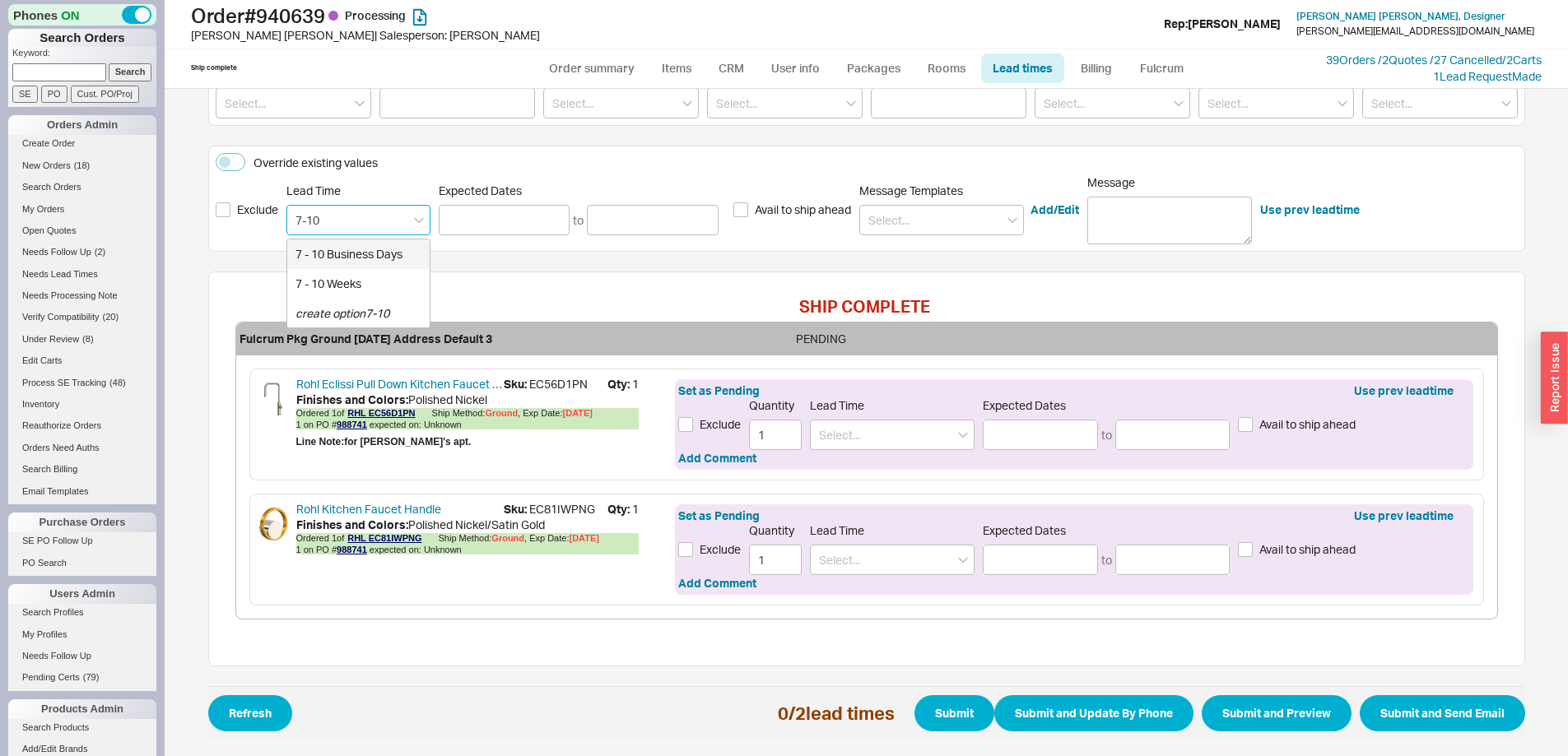
type input "7 - 10 Business Days"
type input "[DATE]"
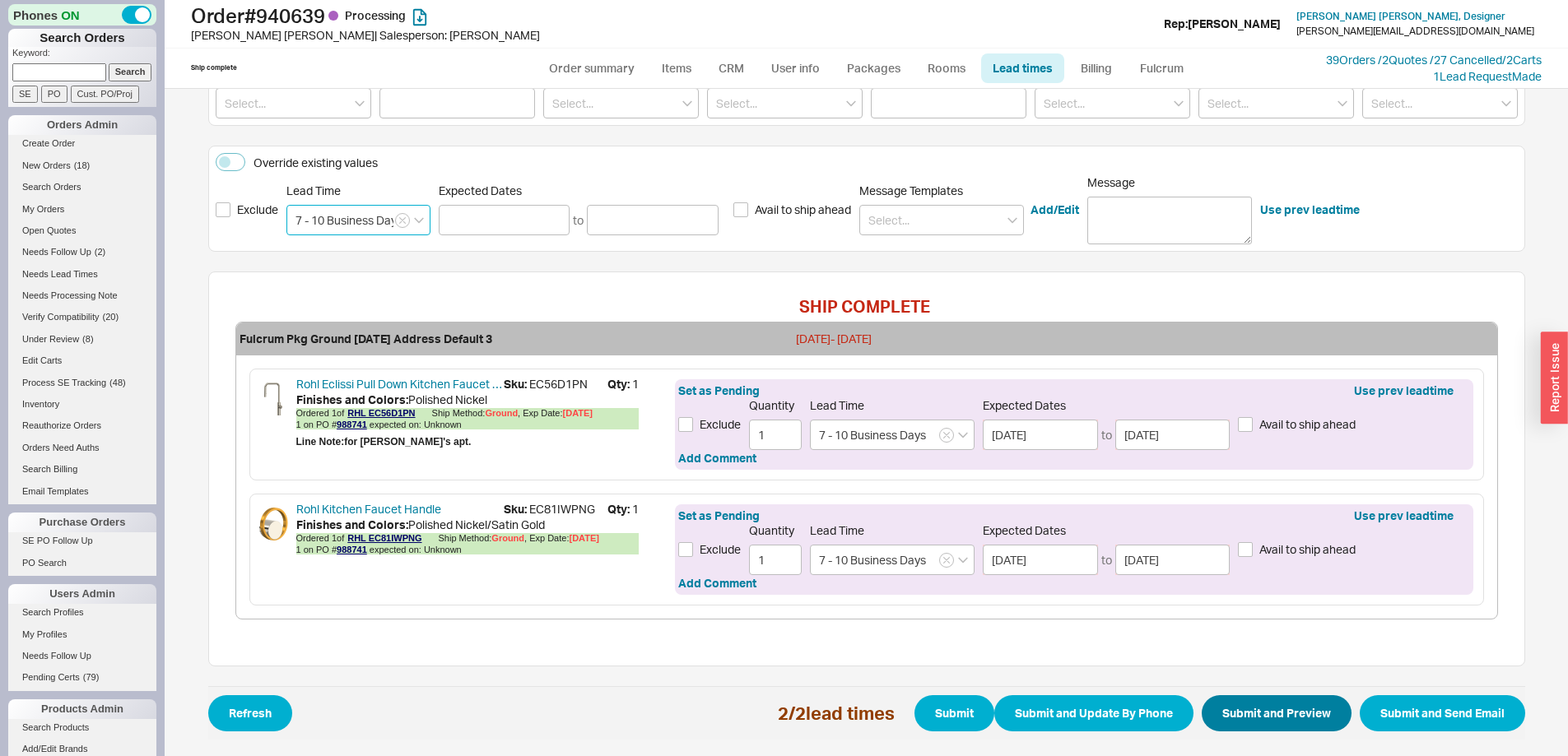
type input "7 - 10 Business Days"
click at [1298, 697] on button "Submit and Preview" at bounding box center [1276, 714] width 150 height 37
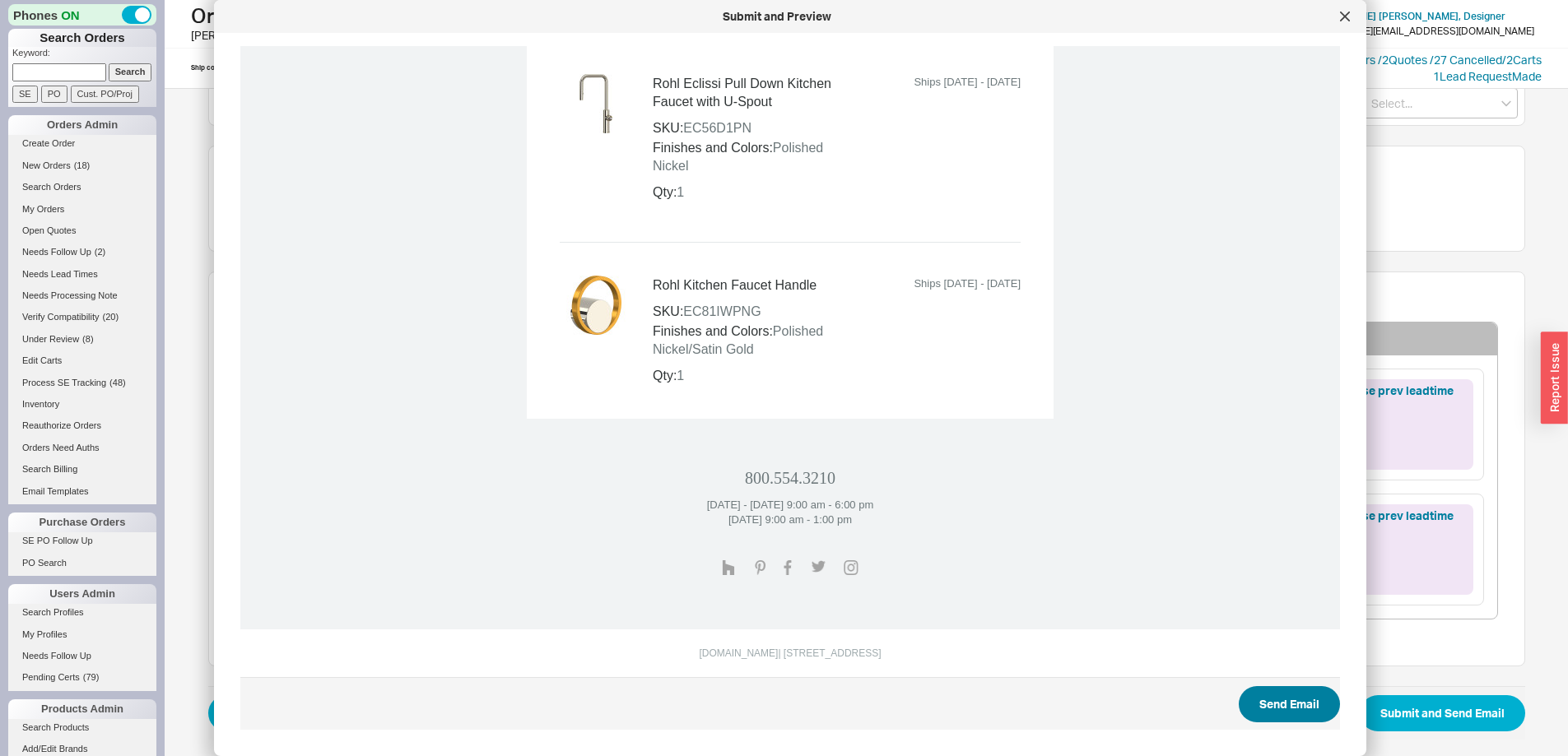
scroll to position [794, 0]
click at [1299, 701] on button "Send Email" at bounding box center [1289, 703] width 101 height 37
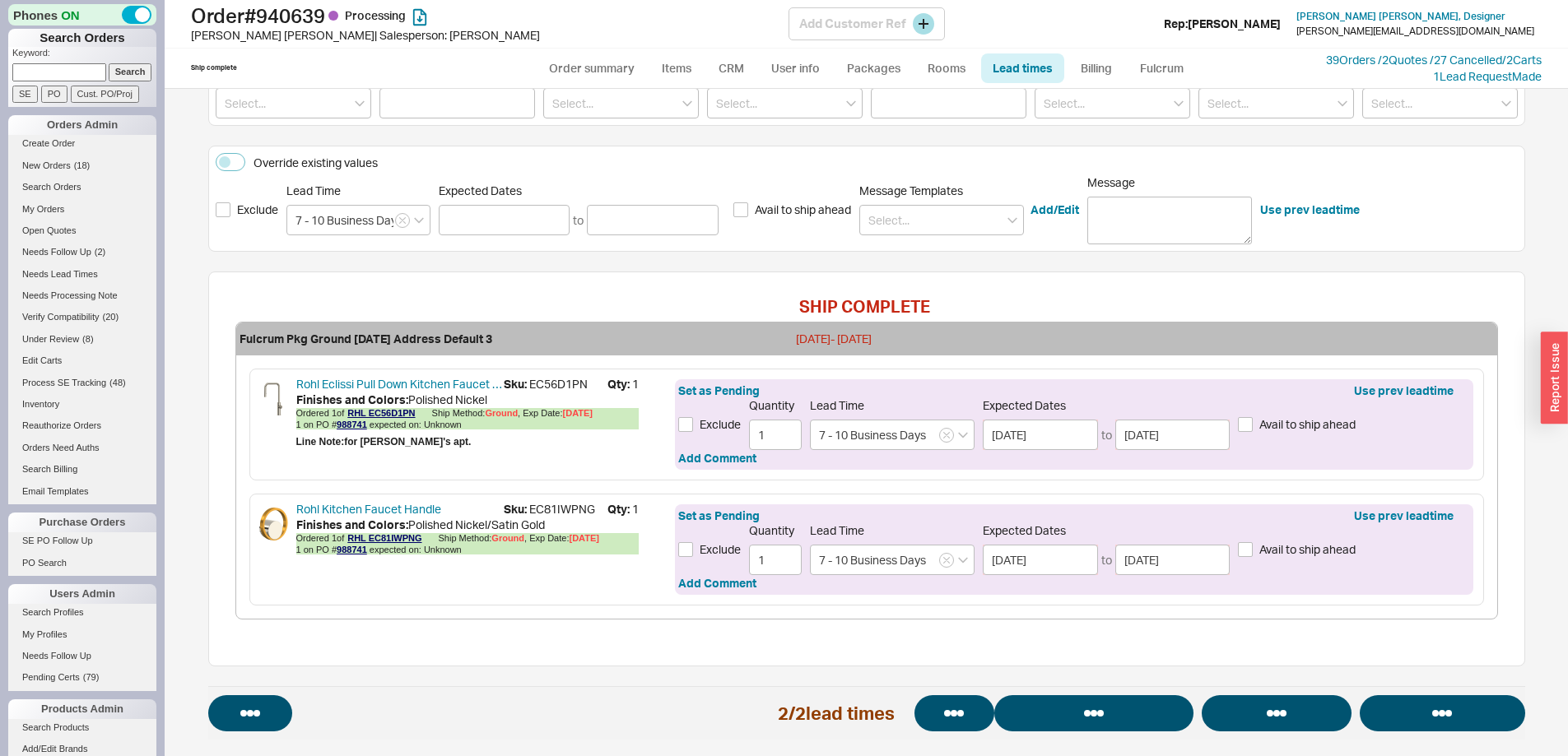
select select "*"
select select "LOW"
select select "3"
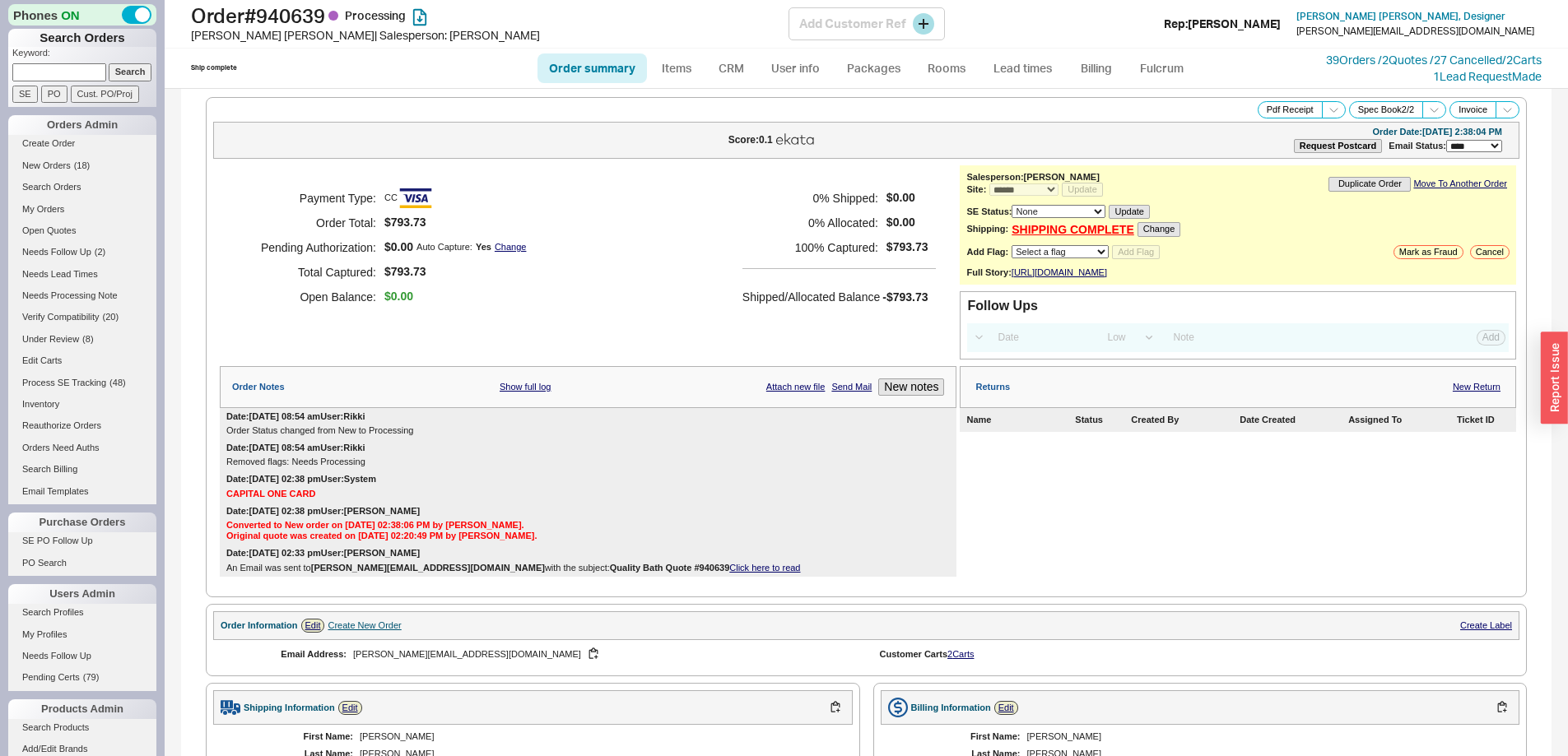
select select "*"
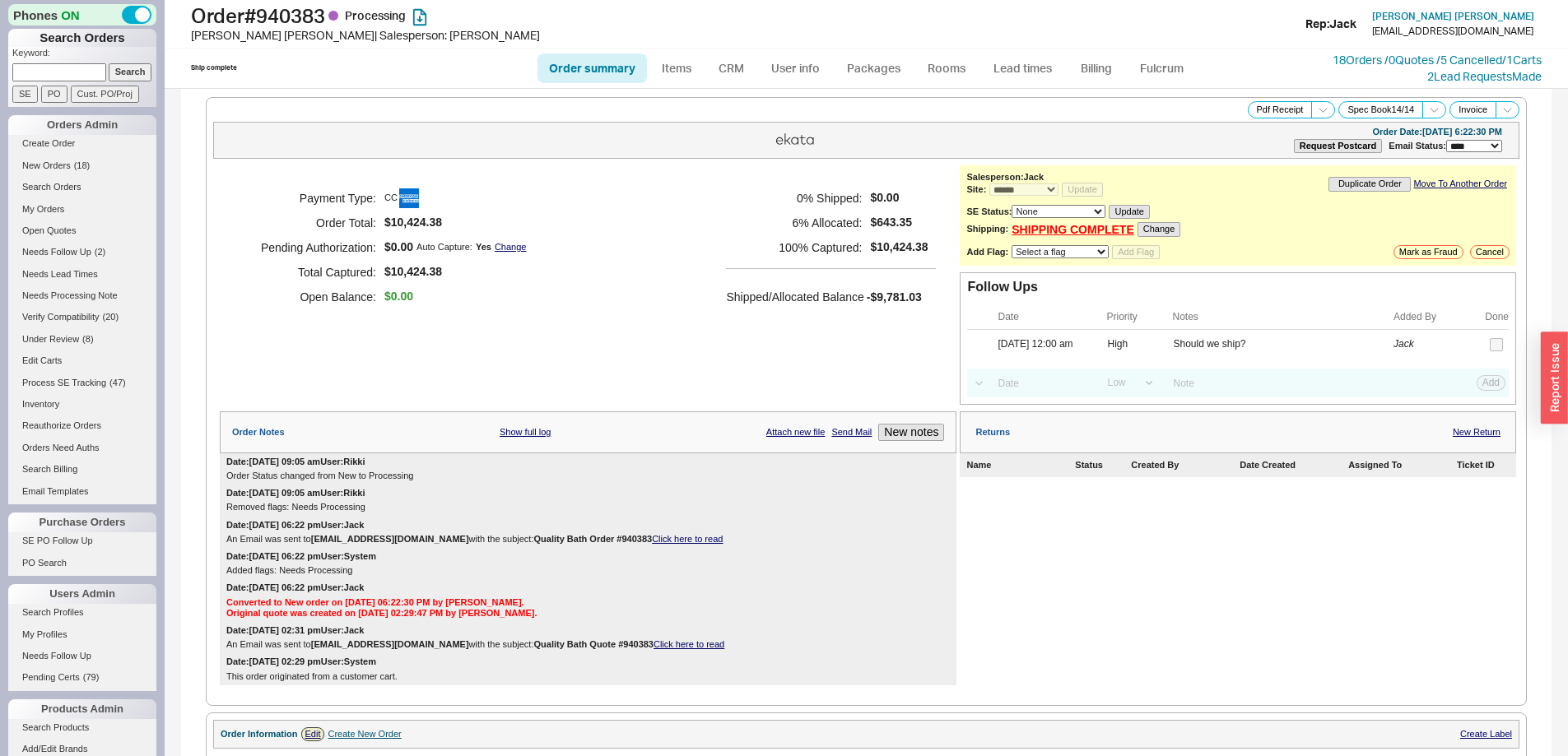
select select "*"
select select "LOW"
select select "3"
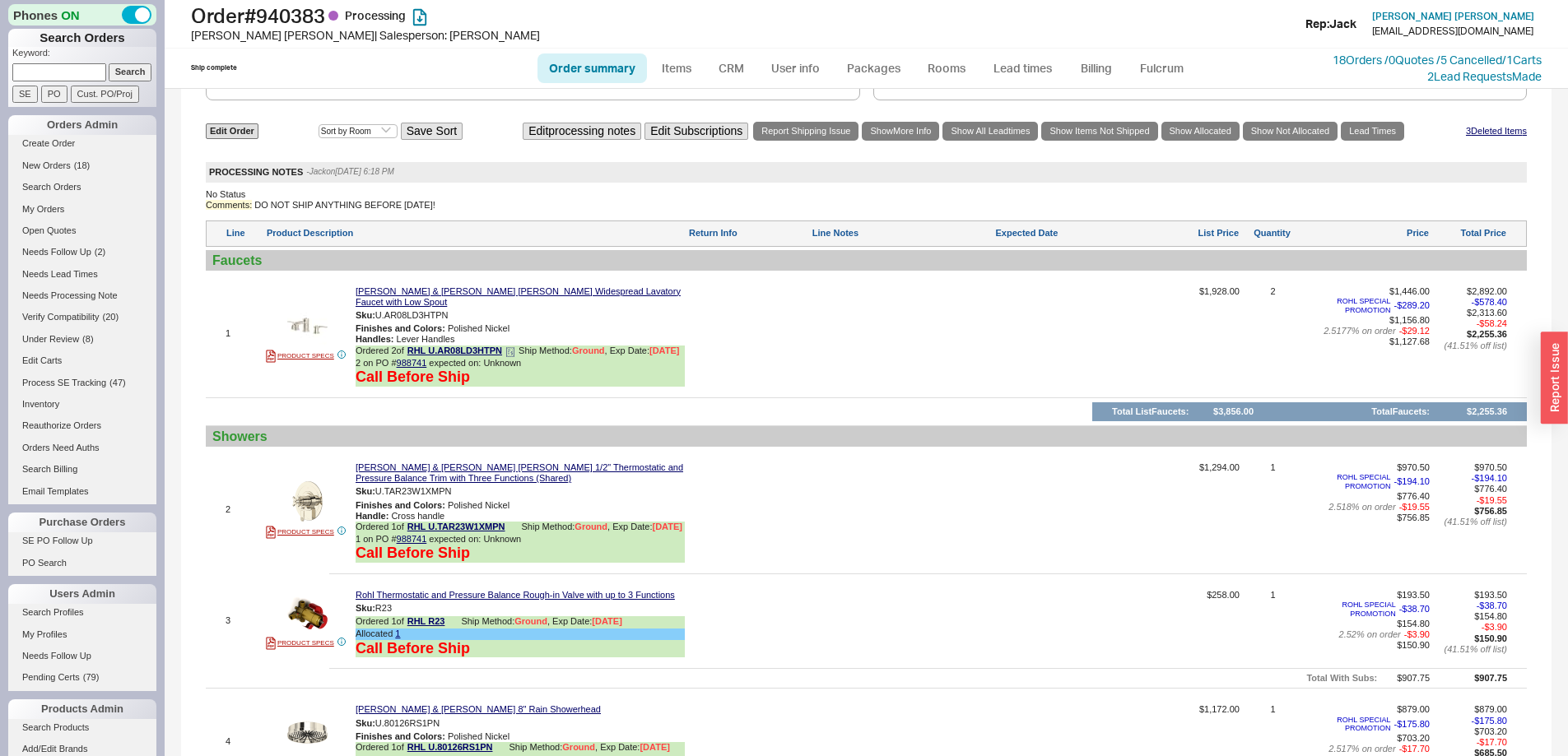
scroll to position [906, 0]
click at [466, 307] on button "button" at bounding box center [460, 314] width 20 height 15
click at [466, 490] on button "button" at bounding box center [464, 491] width 20 height 15
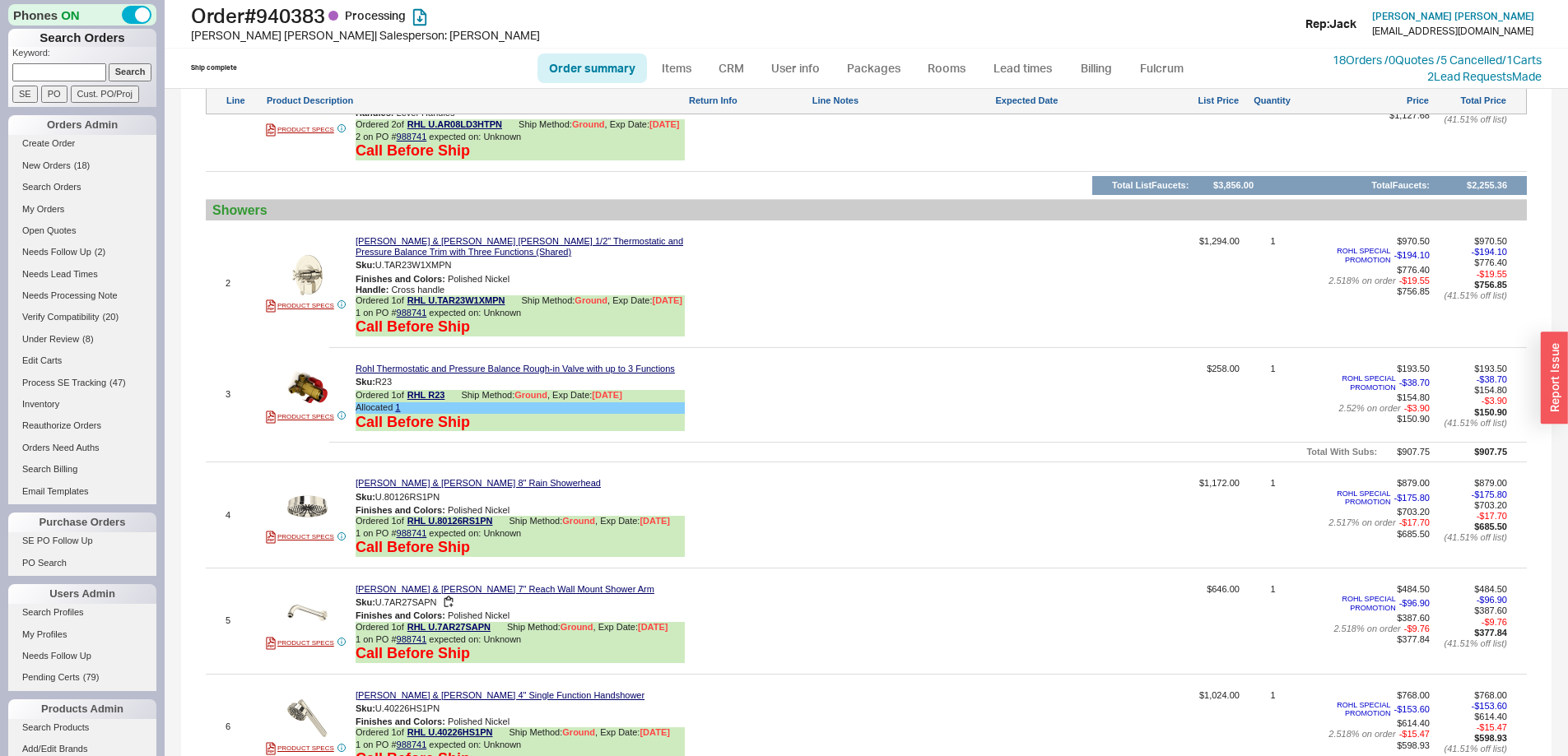
scroll to position [1152, 0]
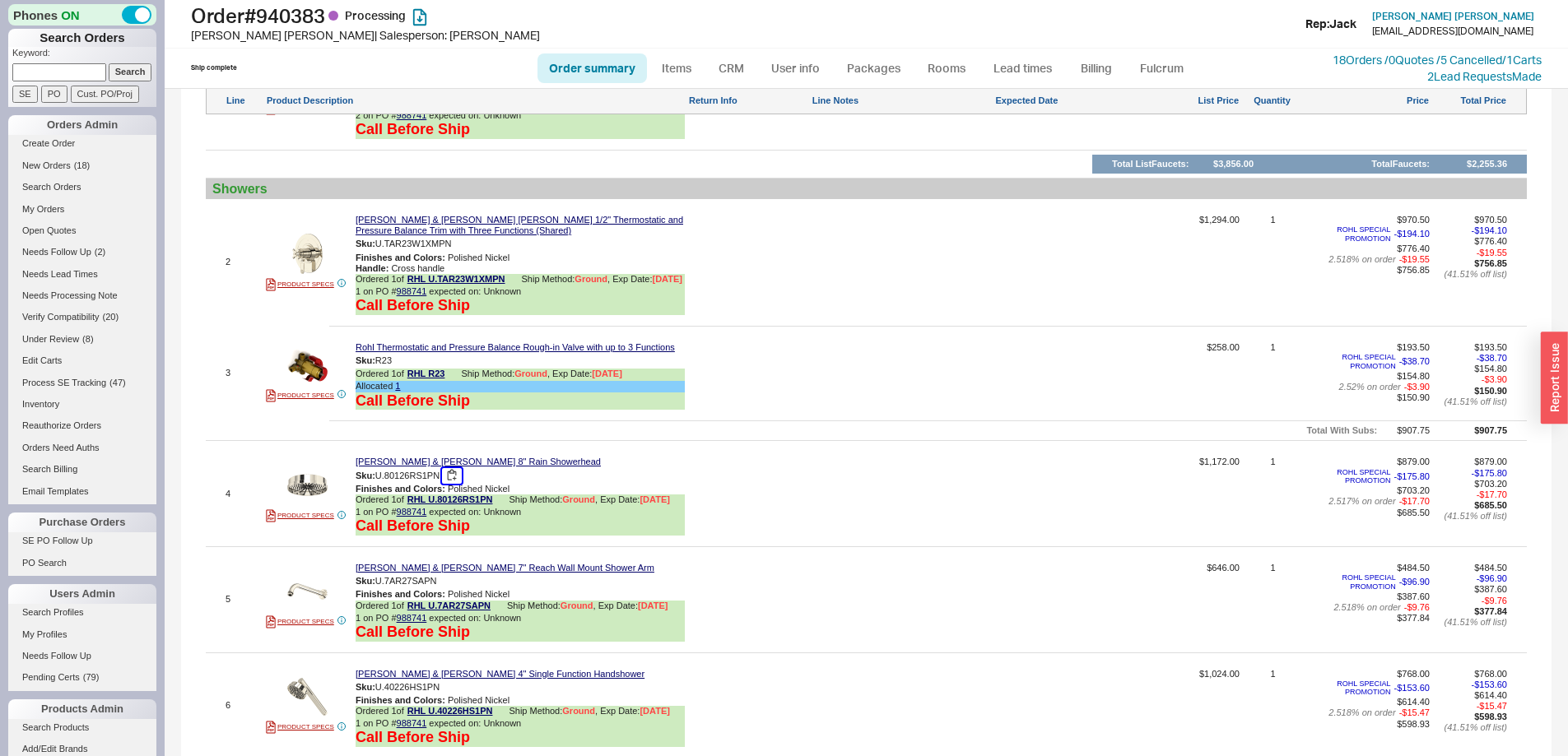
click at [452, 484] on button "button" at bounding box center [451, 476] width 20 height 15
click at [455, 590] on button "button" at bounding box center [448, 581] width 20 height 15
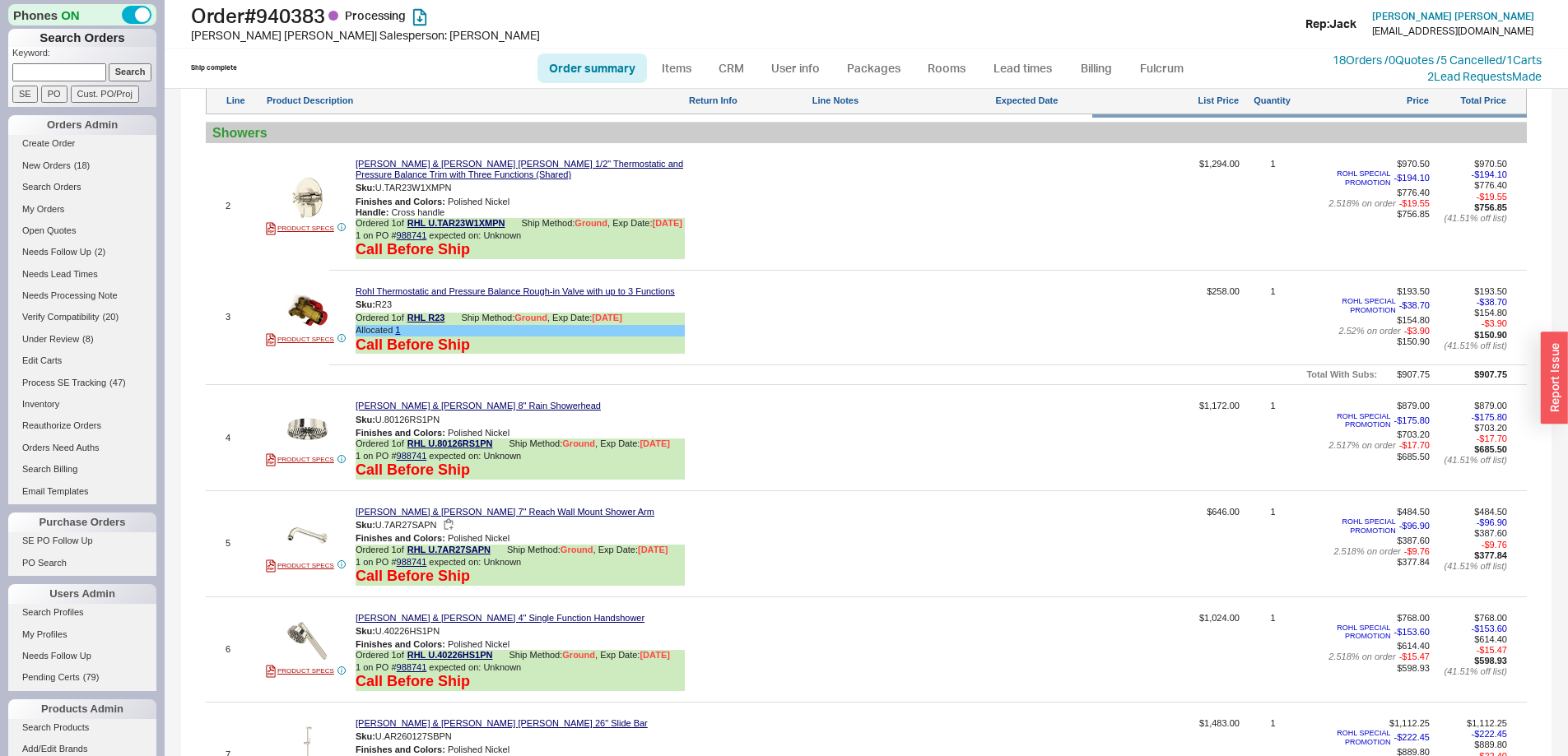
scroll to position [1234, 0]
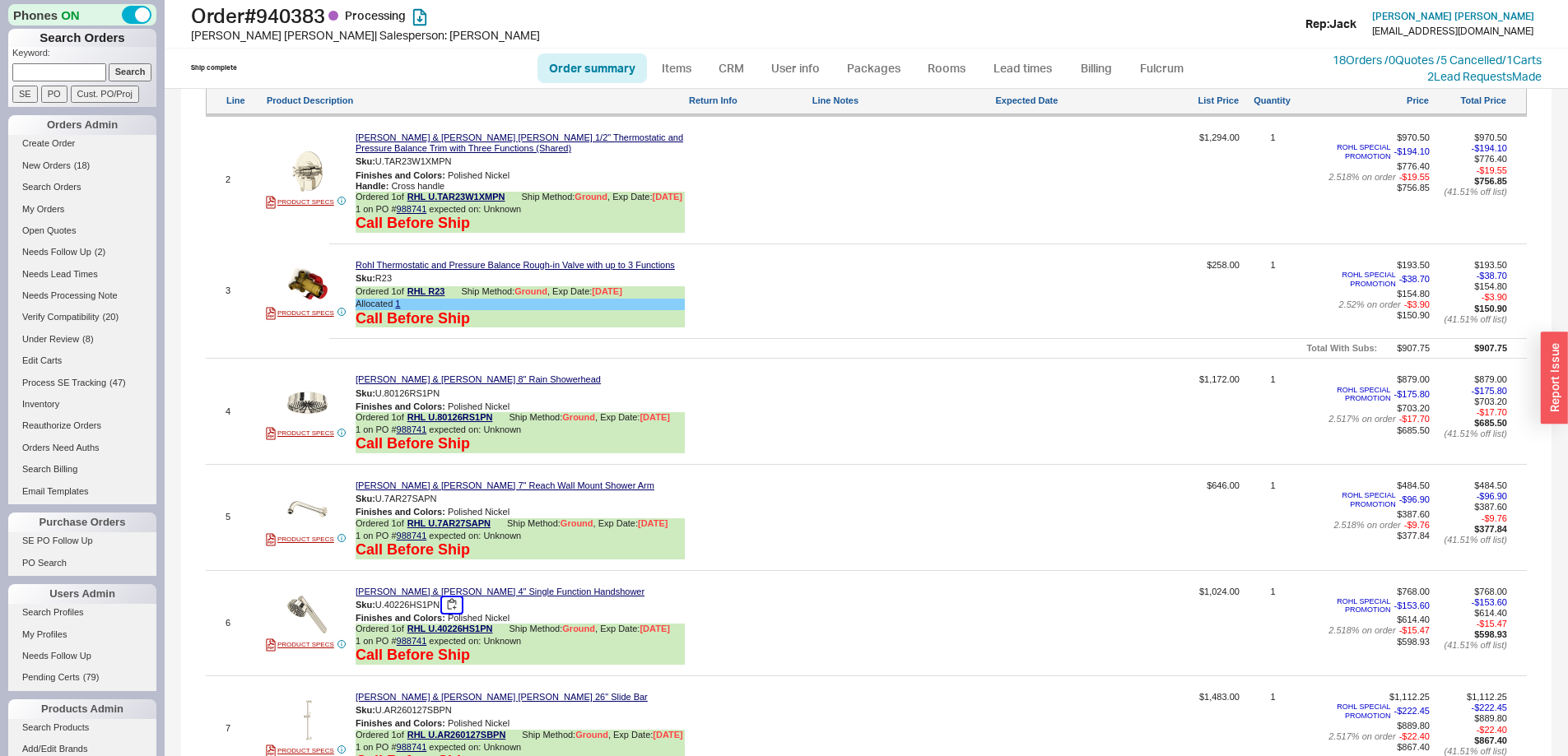
drag, startPoint x: 454, startPoint y: 615, endPoint x: 445, endPoint y: 612, distance: 9.5
click at [454, 613] on button "button" at bounding box center [451, 605] width 20 height 15
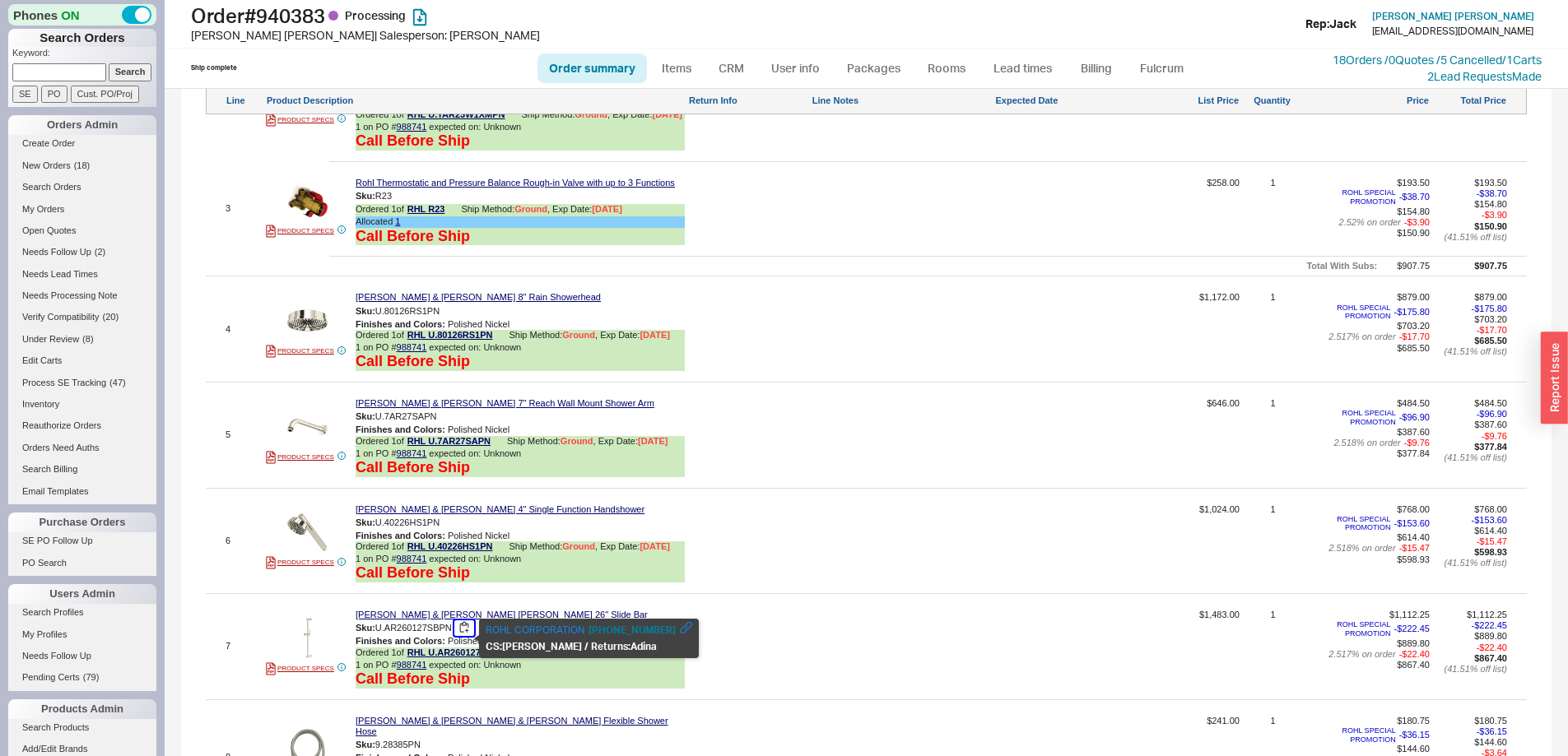
click at [463, 634] on button "button" at bounding box center [464, 628] width 20 height 15
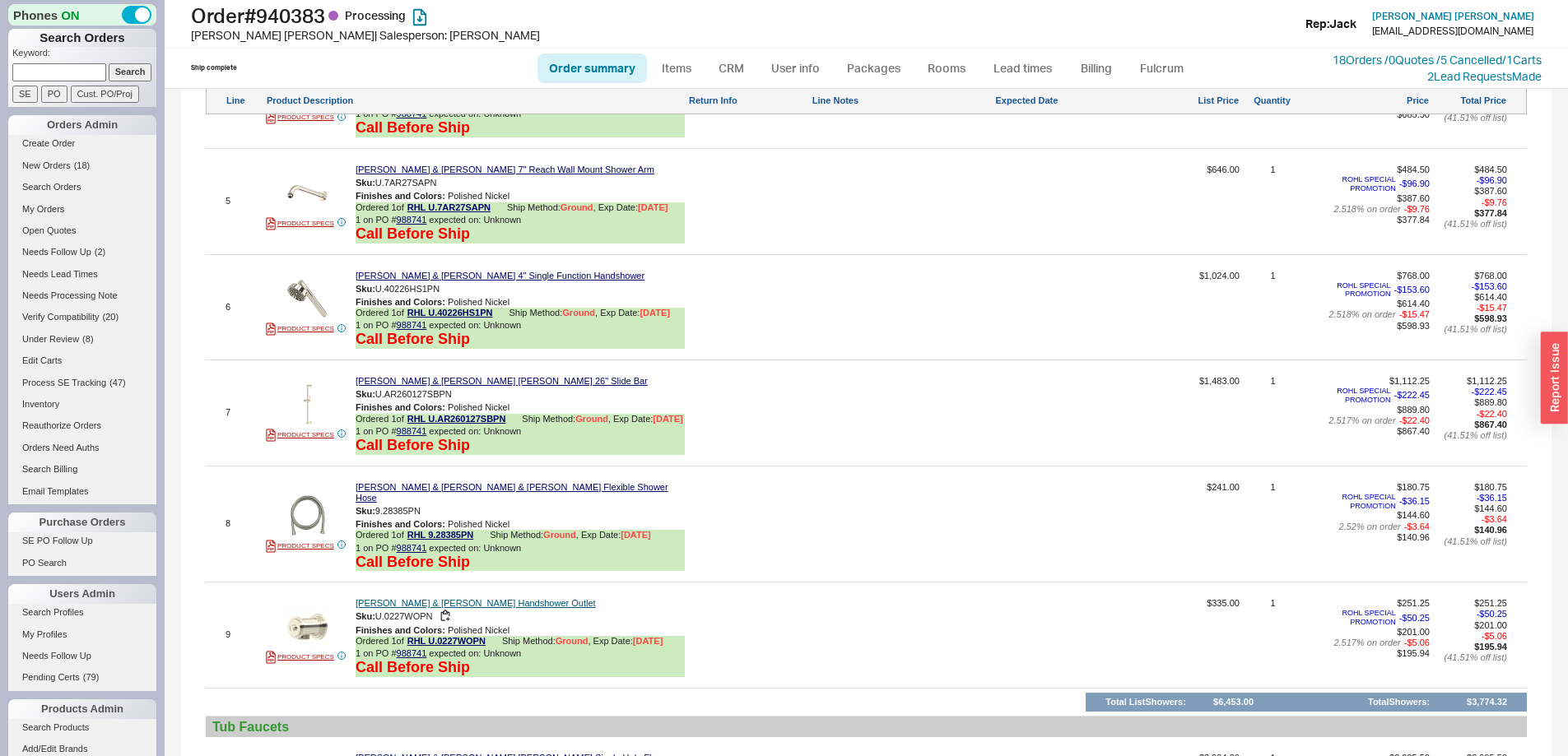
scroll to position [1563, 0]
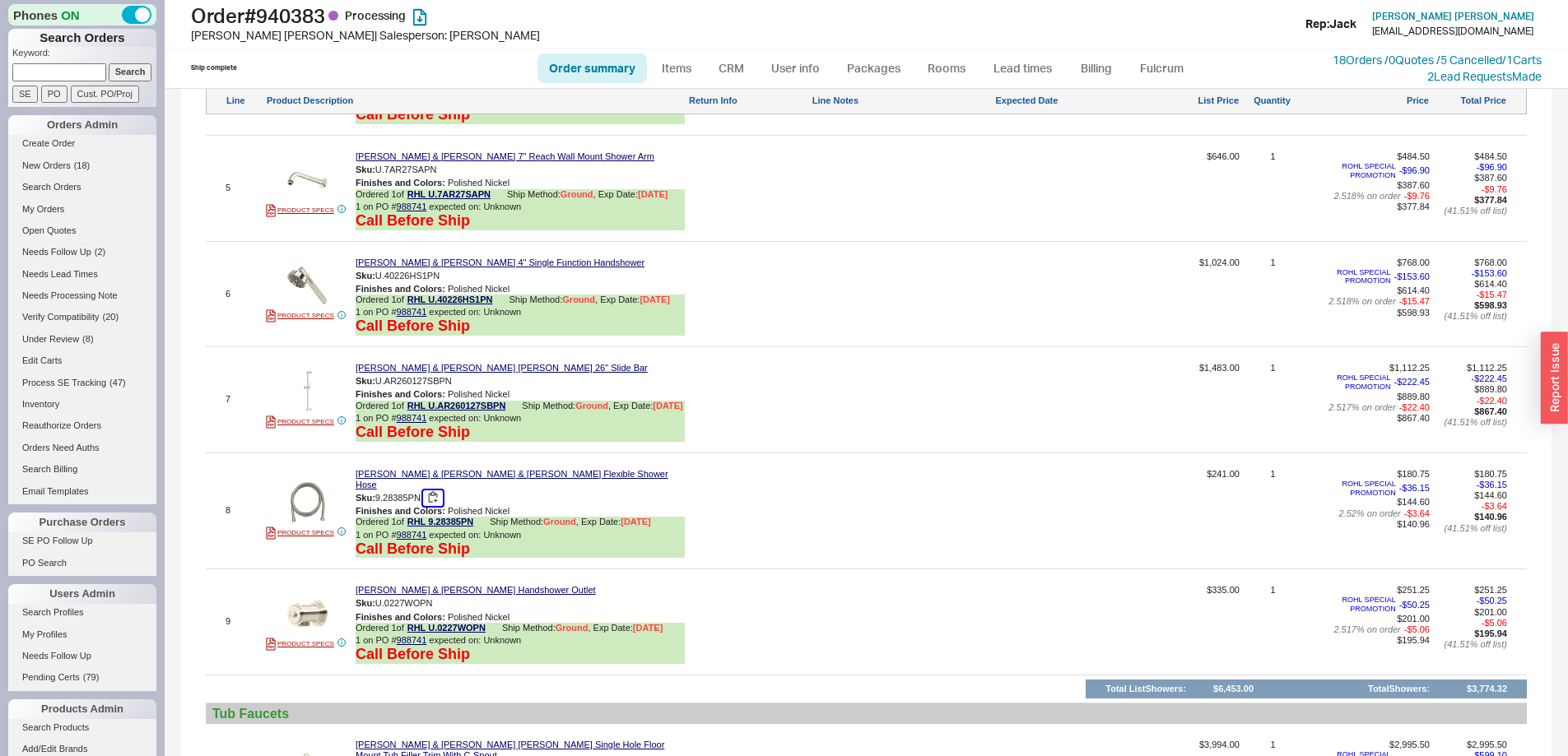
click at [435, 506] on button "button" at bounding box center [433, 498] width 20 height 15
click at [443, 612] on button "button" at bounding box center [444, 603] width 20 height 15
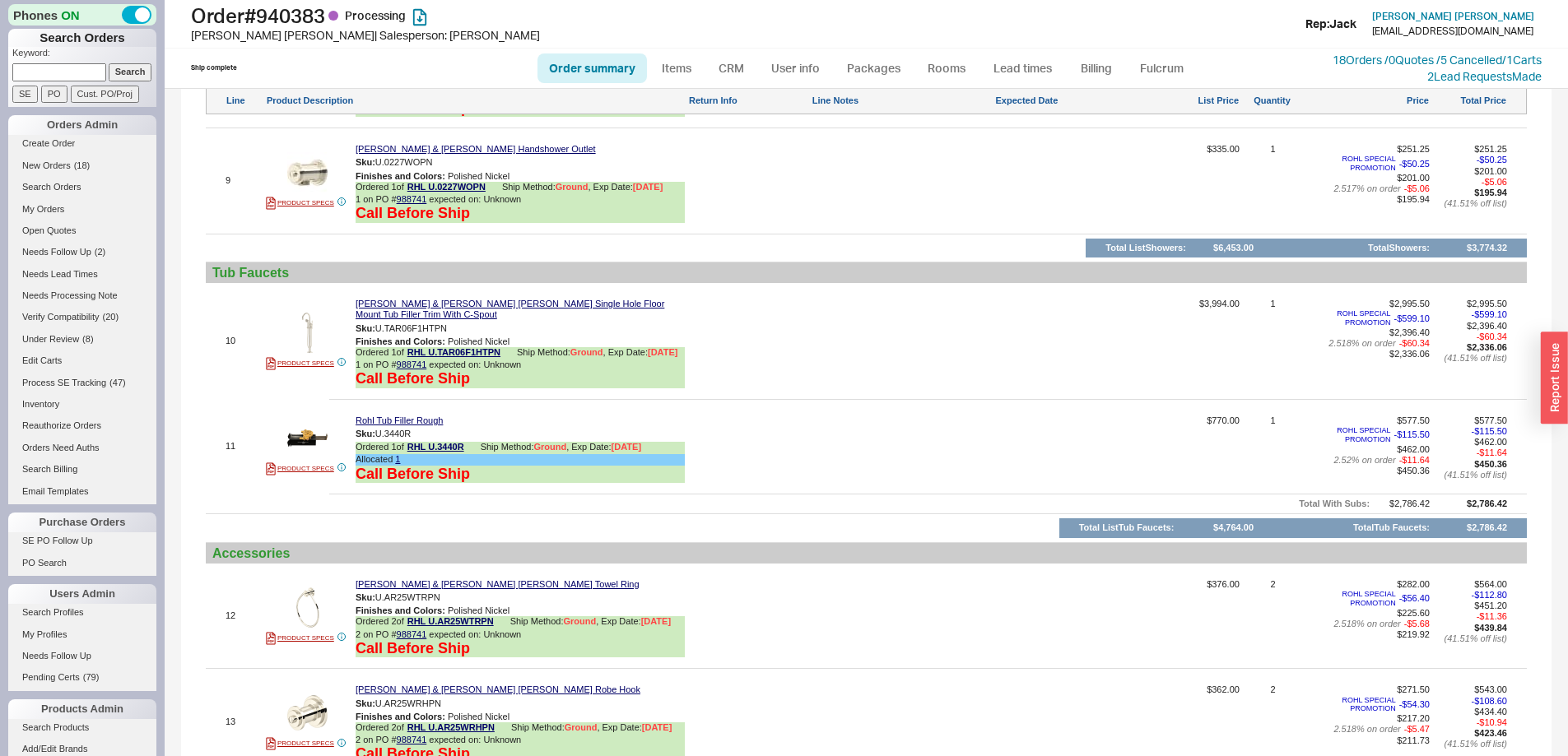
scroll to position [2057, 0]
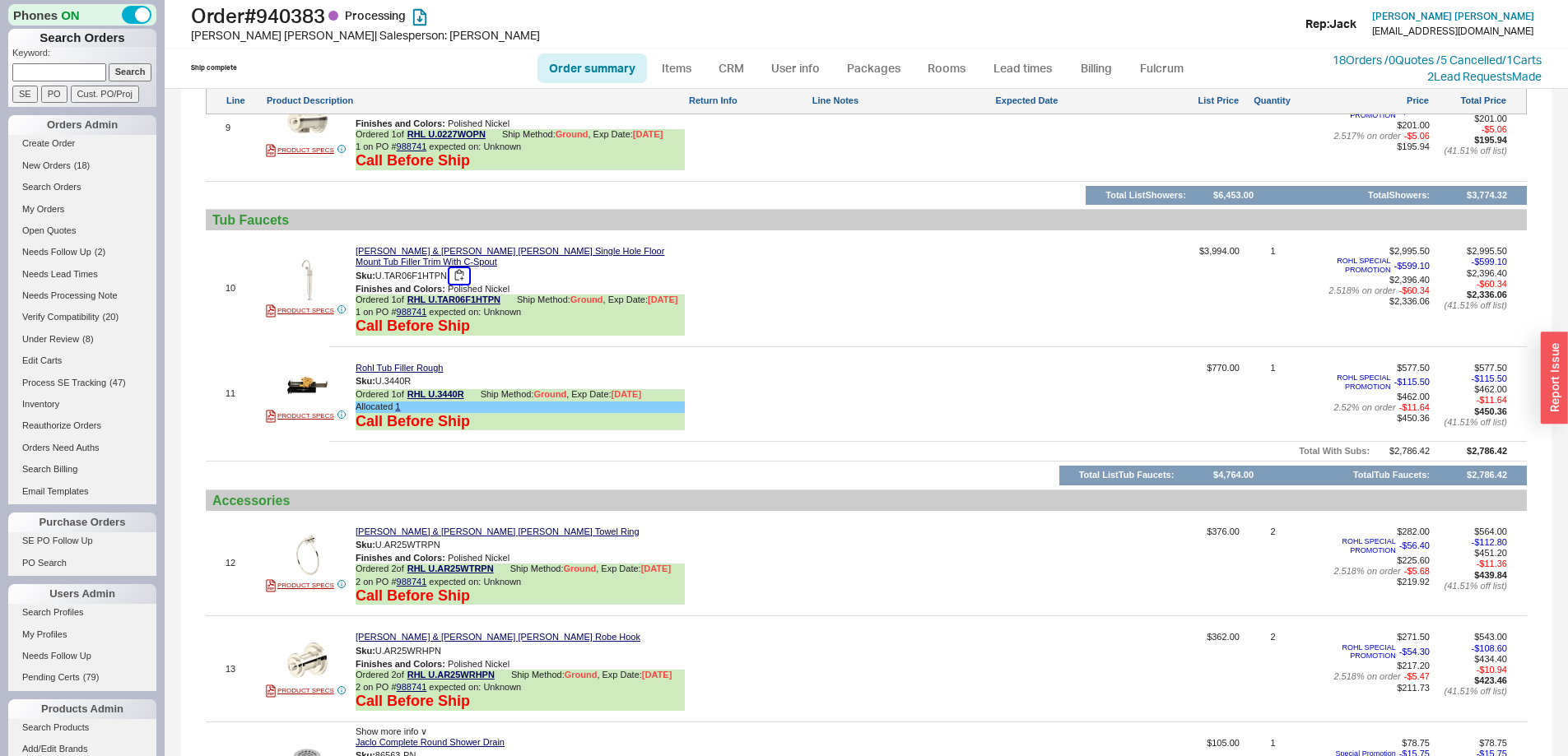
click at [457, 284] on button "button" at bounding box center [459, 276] width 20 height 15
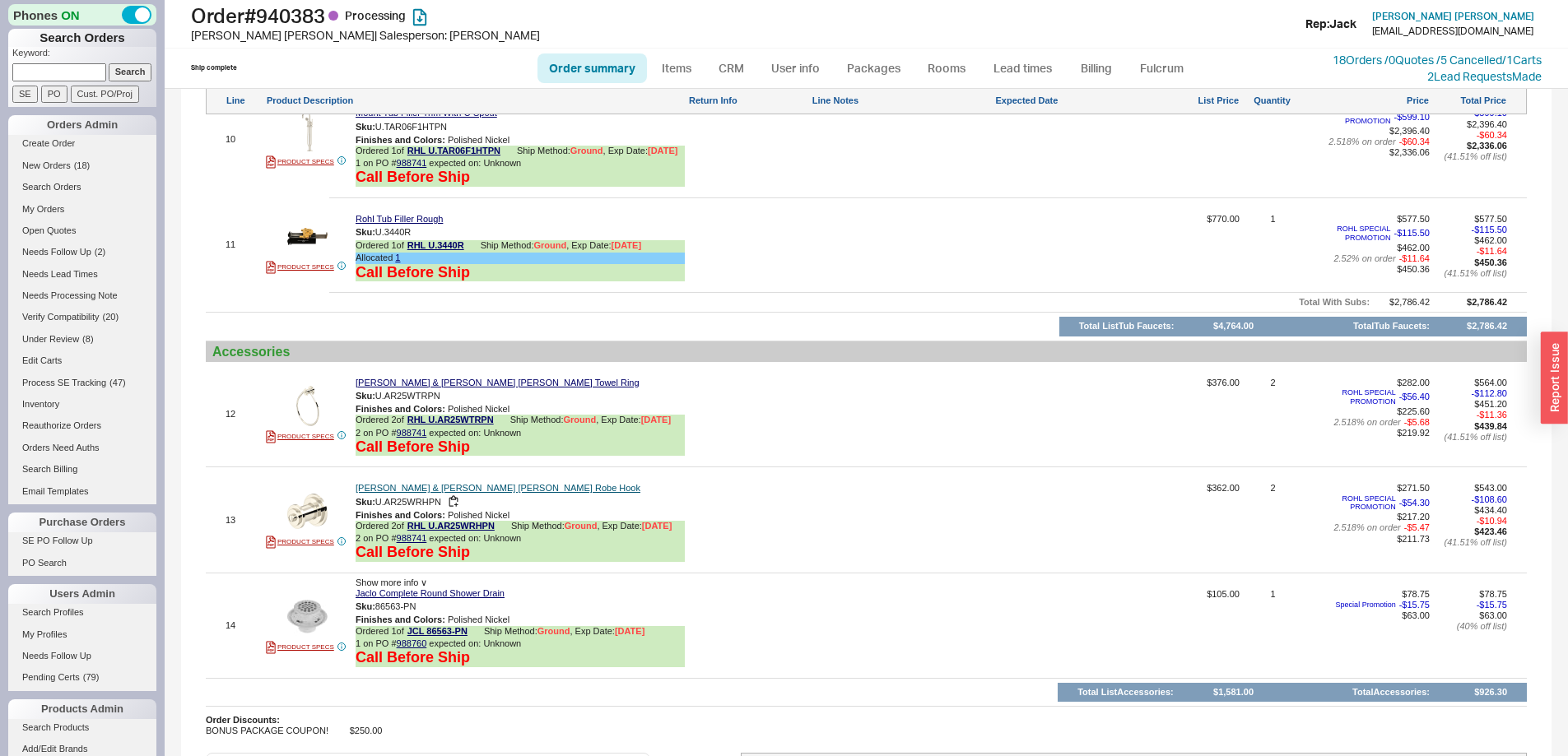
scroll to position [2221, 0]
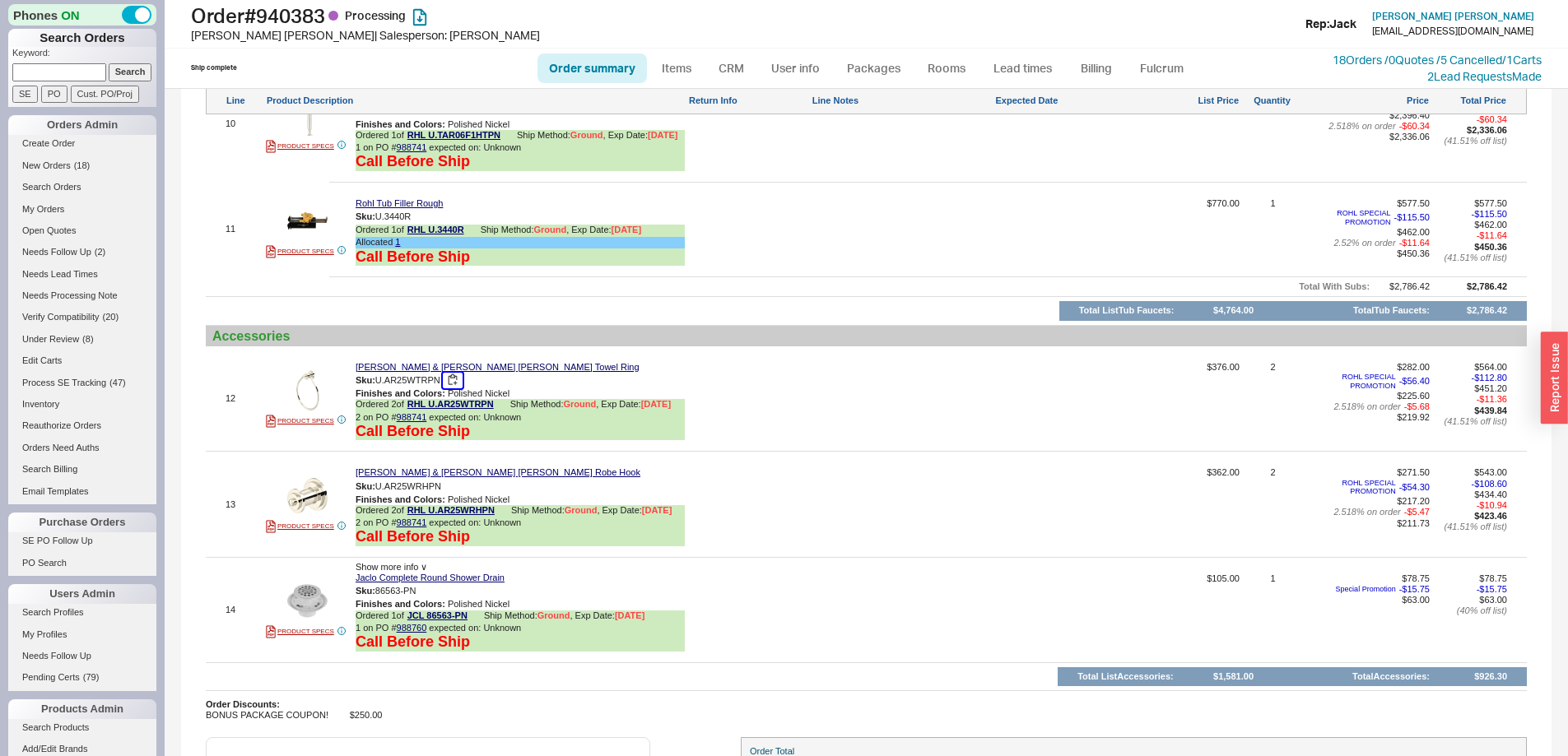
click at [456, 388] on button "button" at bounding box center [452, 381] width 20 height 15
click at [454, 494] on button "button" at bounding box center [453, 487] width 20 height 15
click at [1033, 59] on link "Lead times" at bounding box center [1023, 68] width 83 height 30
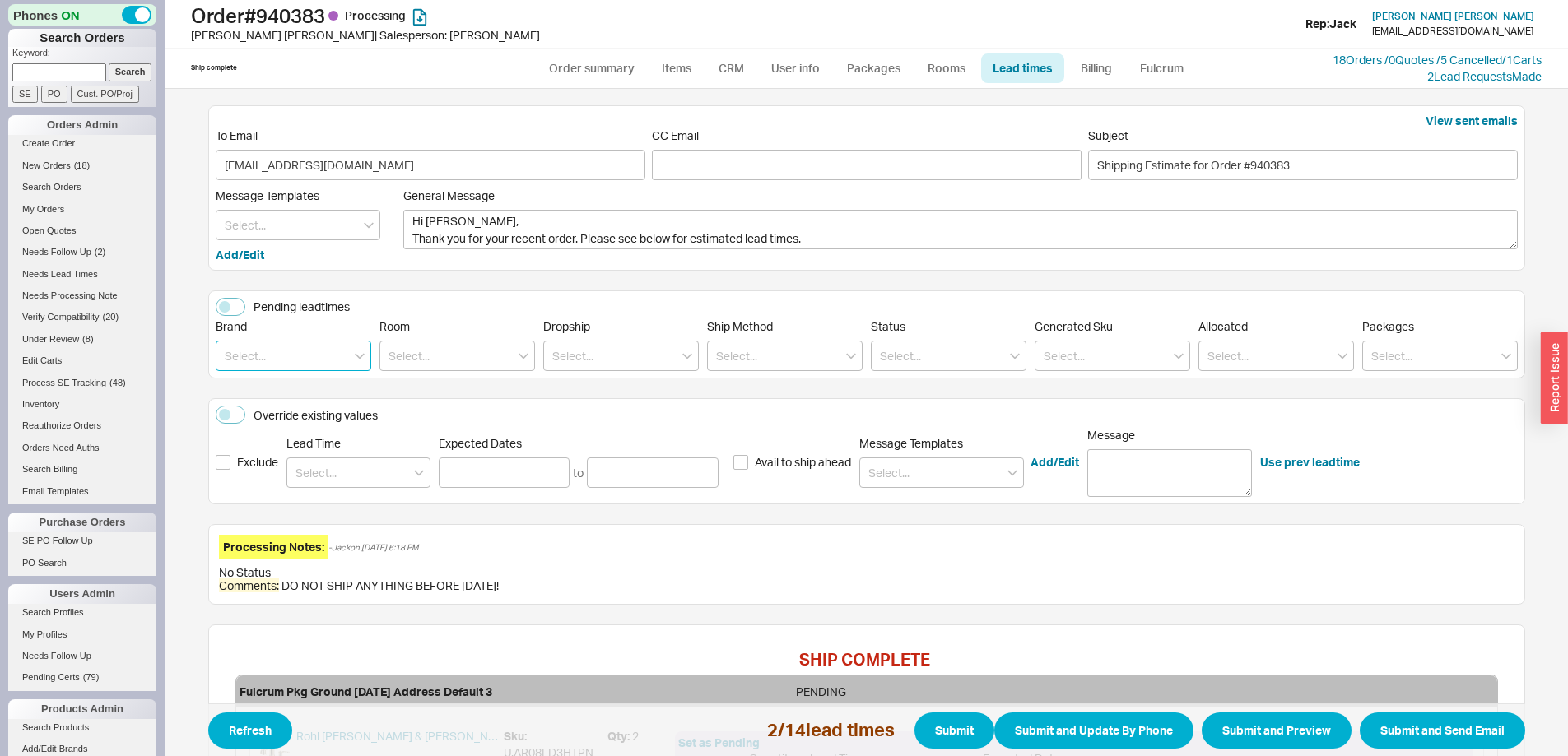
click at [292, 349] on input at bounding box center [293, 356] width 156 height 31
click at [280, 392] on div "Rohl" at bounding box center [293, 390] width 154 height 30
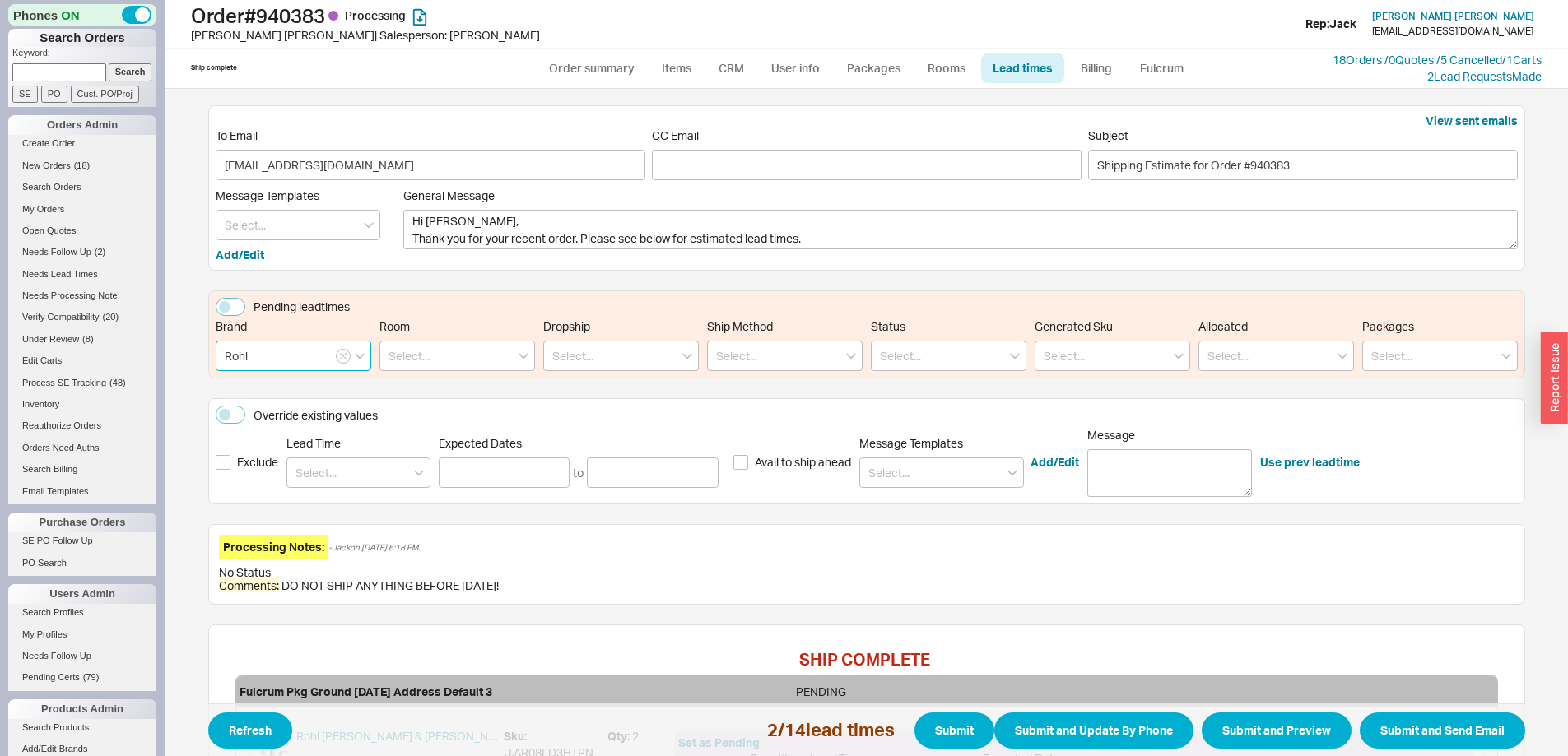
type input "Rohl"
click at [386, 478] on input at bounding box center [359, 473] width 144 height 31
click at [356, 505] on div "7 - 10 Business Days" at bounding box center [359, 506] width 143 height 30
type input "7 - 10 Business Days"
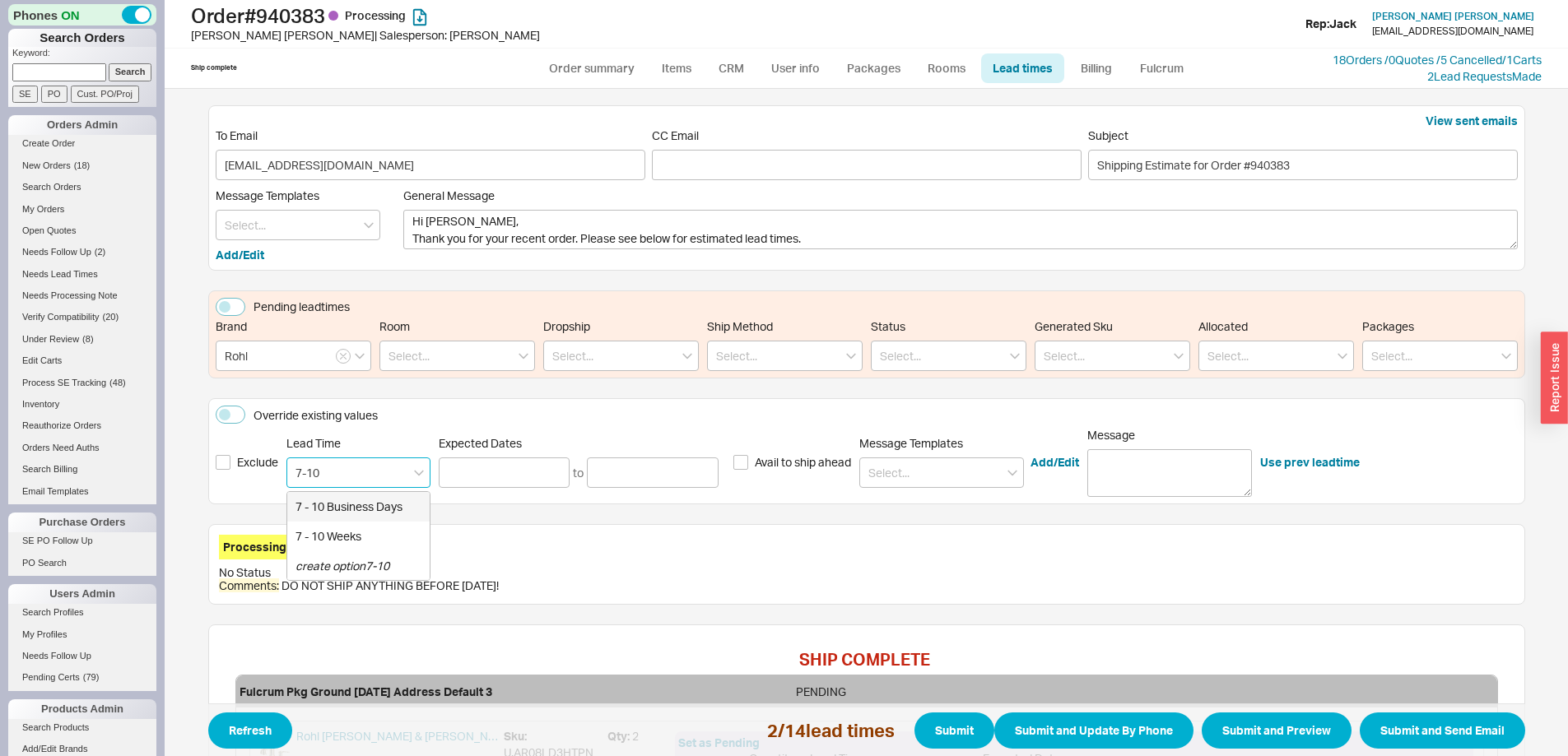
type input "09/30/2025"
type input "10/03/2025"
type input "7 - 10 Business Days"
type input "09/30/2025"
type input "10/03/2025"
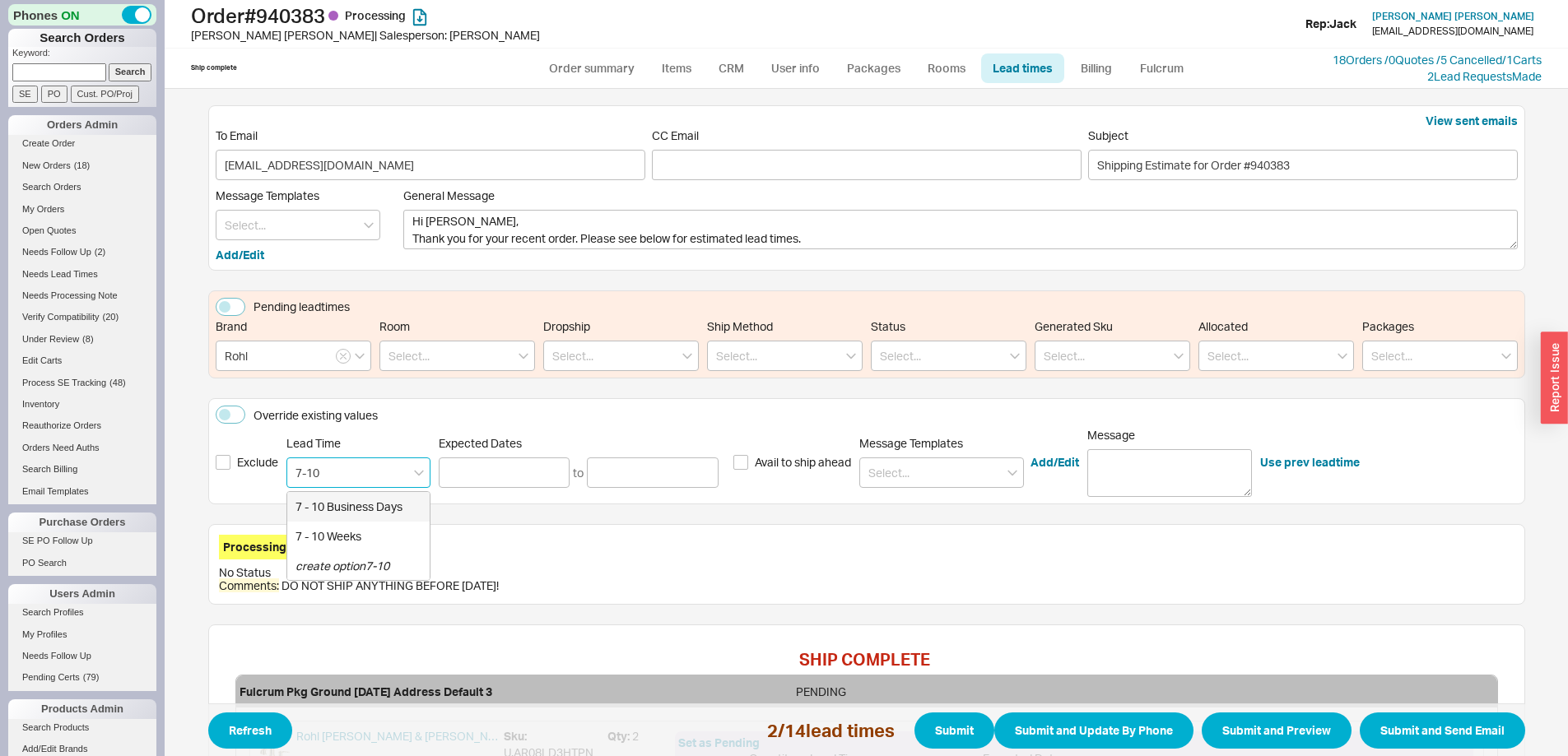
type input "7 - 10 Business Days"
type input "09/30/2025"
type input "10/03/2025"
type input "7 - 10 Business Days"
type input "09/30/2025"
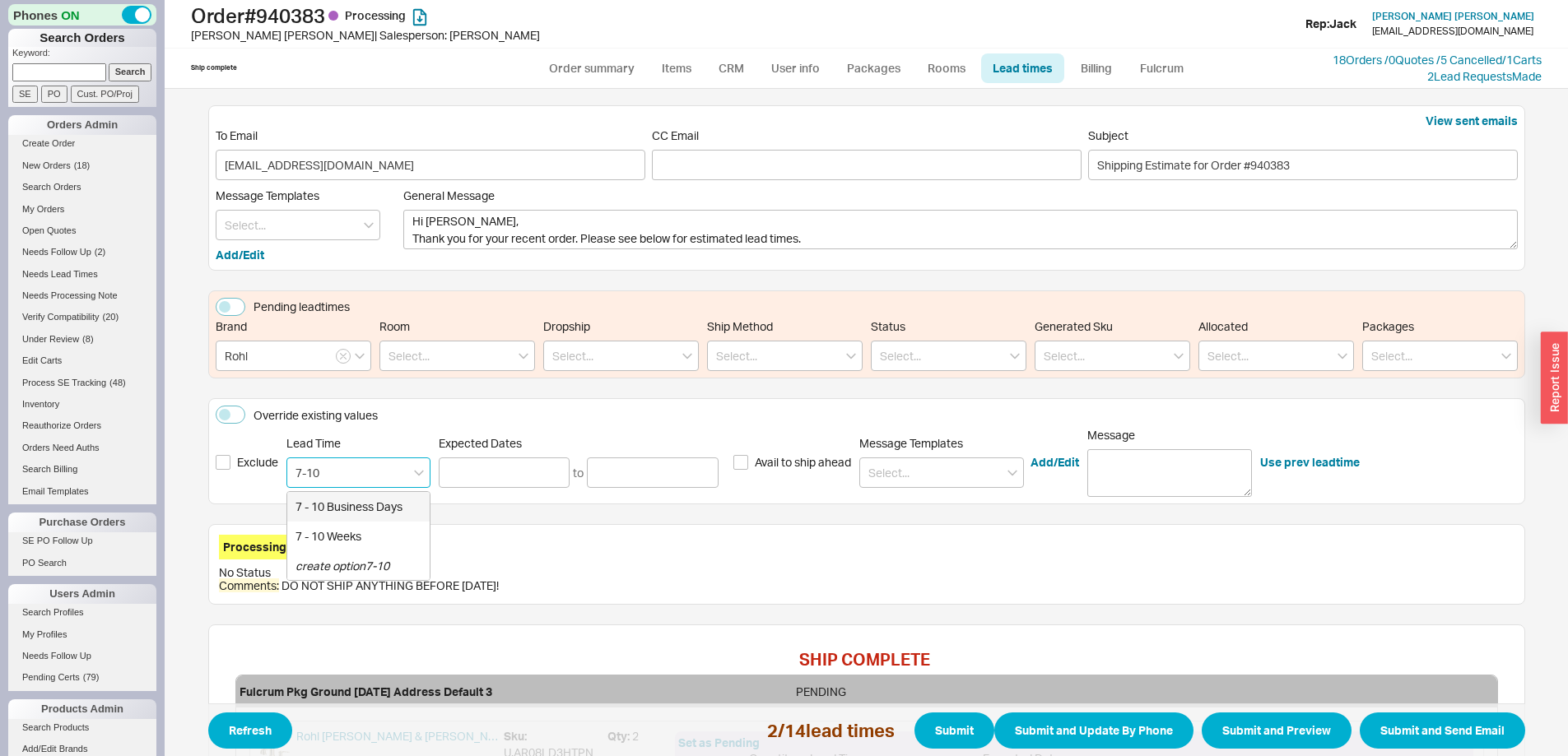
type input "10/03/2025"
type input "7 - 10 Business Days"
type input "09/30/2025"
type input "10/03/2025"
type input "7 - 10 Business Days"
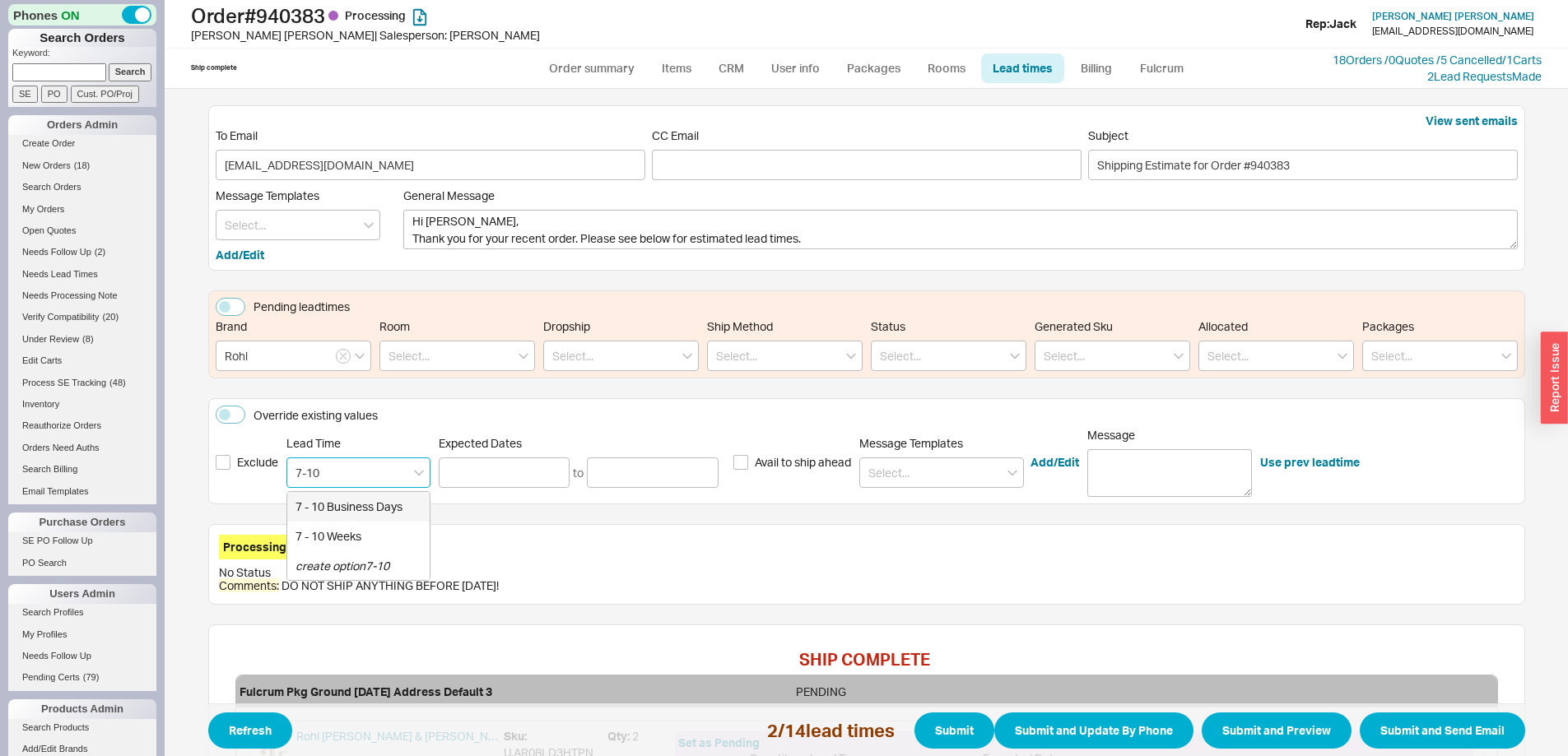
type input "09/30/2025"
type input "10/03/2025"
type input "7 - 10 Business Days"
type input "09/30/2025"
type input "10/03/2025"
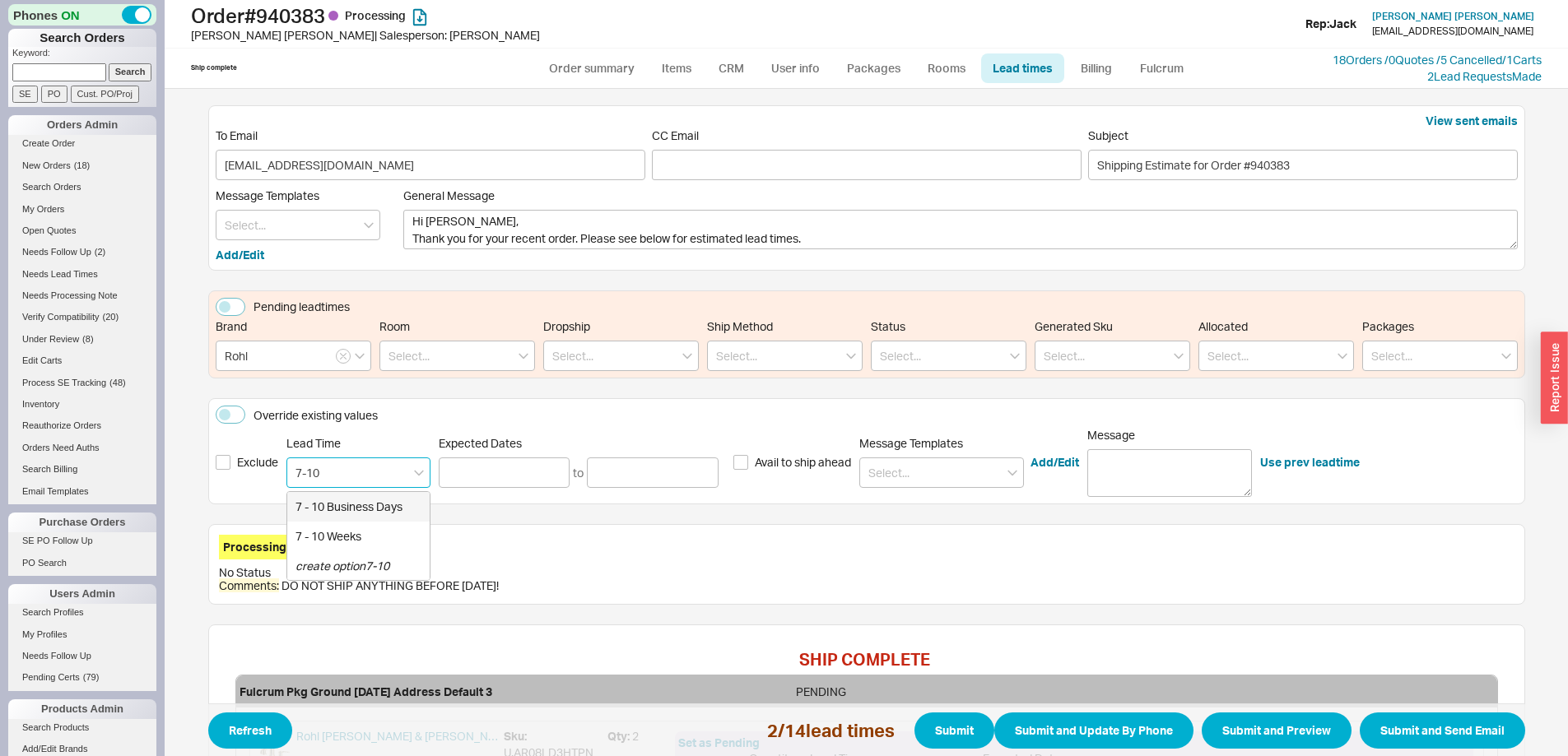
type input "7 - 10 Business Days"
type input "09/30/2025"
type input "10/03/2025"
type input "7 - 10 Business Days"
type input "09/30/2025"
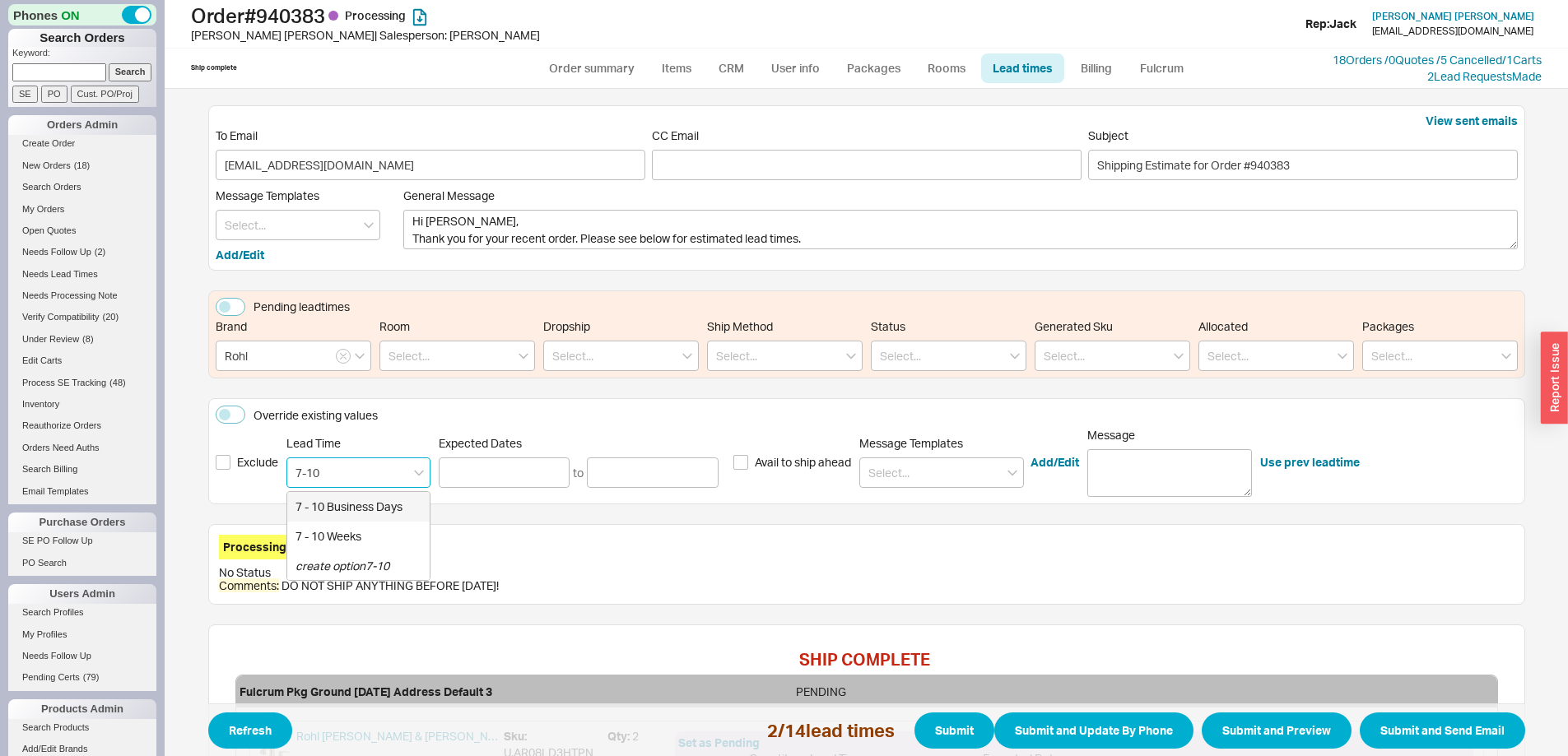
type input "10/03/2025"
type input "7 - 10 Business Days"
type input "09/30/2025"
type input "10/03/2025"
type input "7 - 10 Business Days"
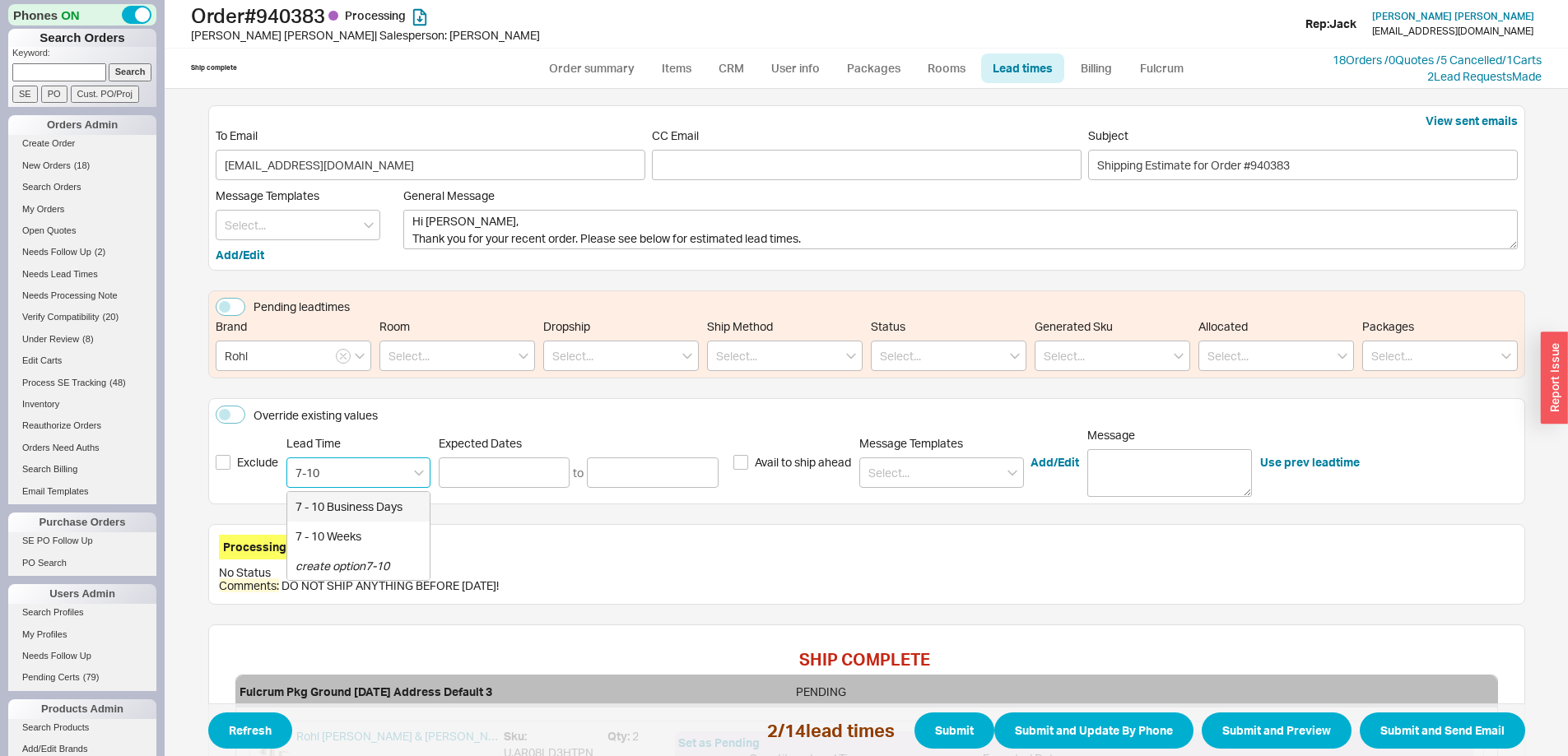
type input "09/30/2025"
type input "10/03/2025"
type input "7 - 10 Business Days"
click at [946, 731] on button "Submit" at bounding box center [954, 731] width 80 height 37
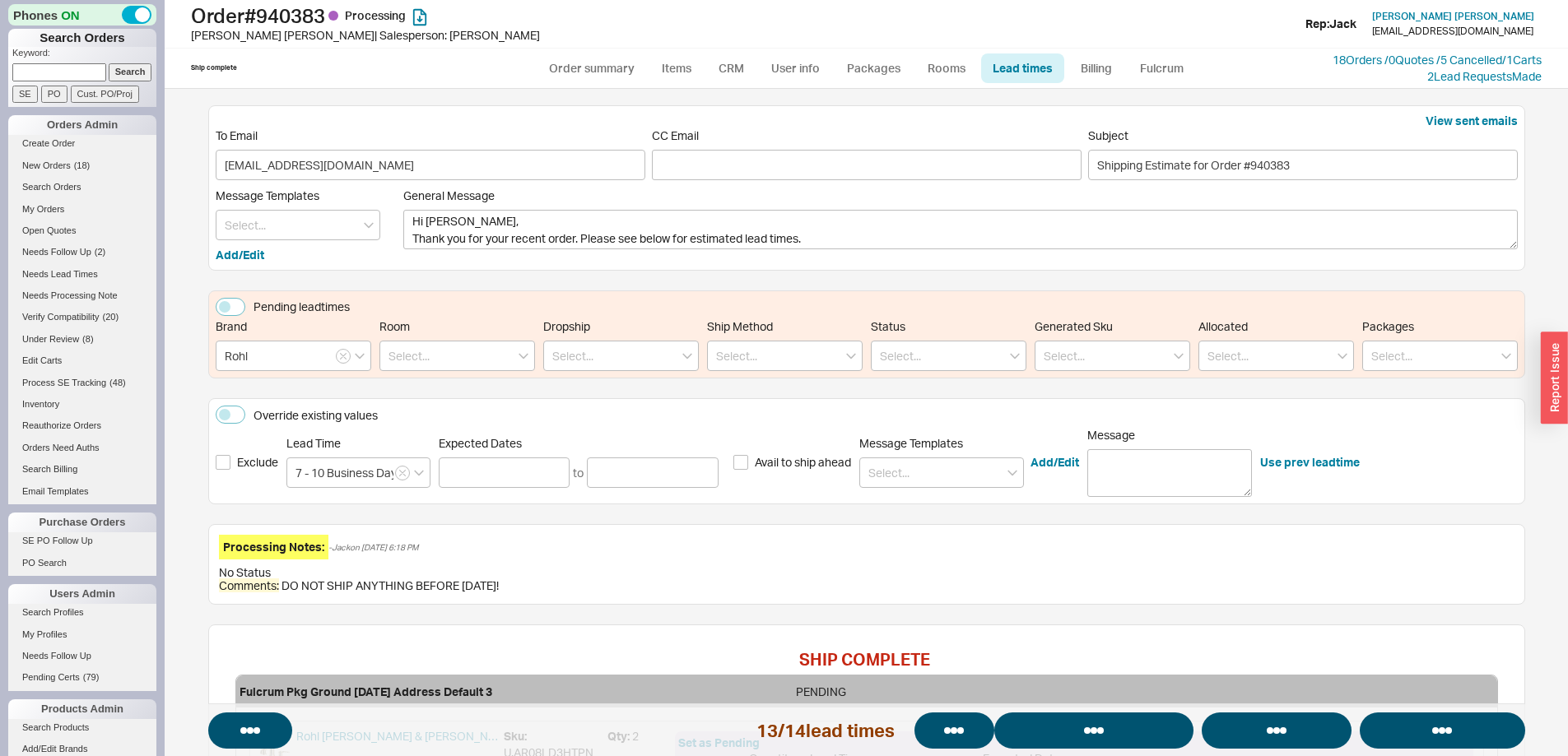
select select "*"
select select "LOW"
select select "3"
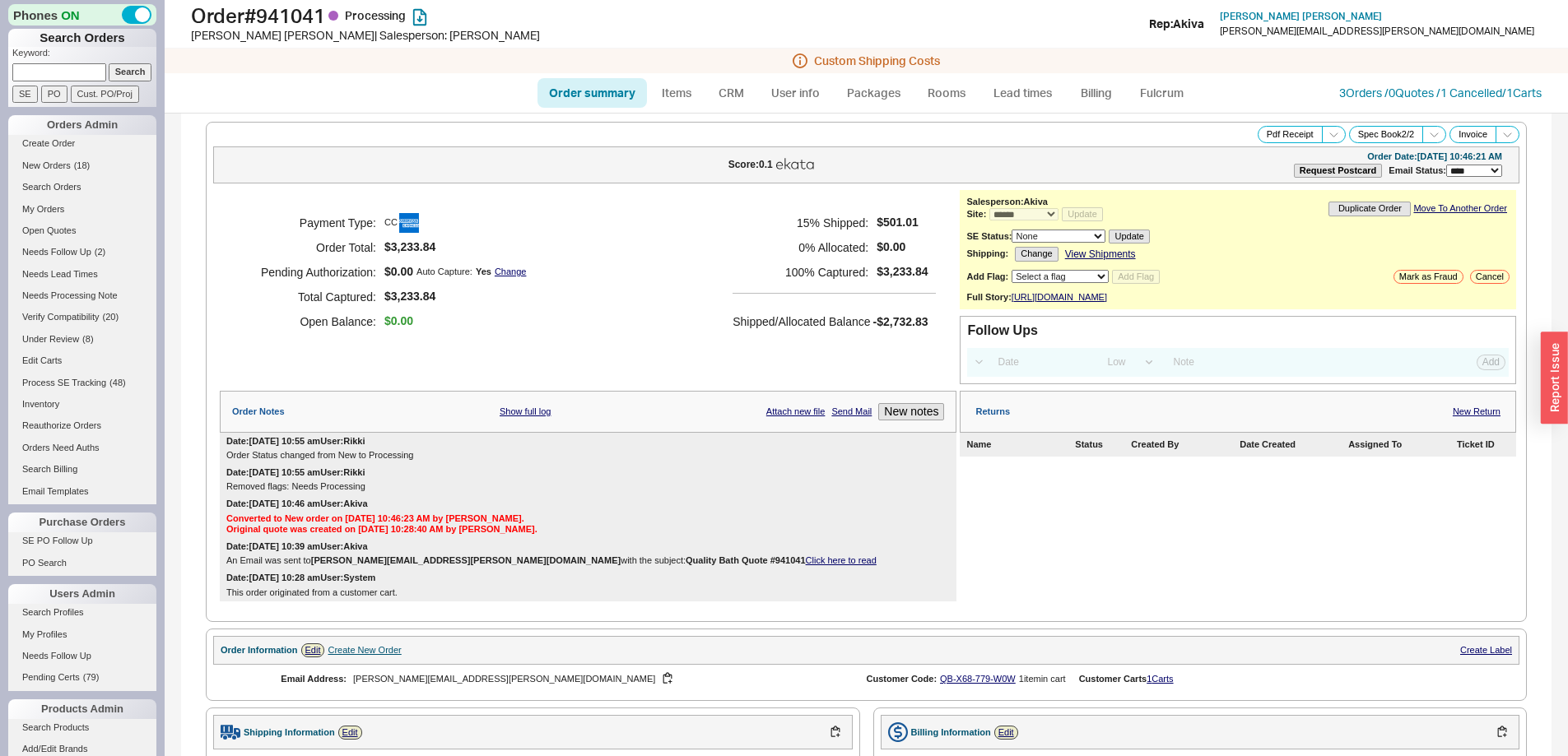
select select "*"
select select "LOW"
select select "3"
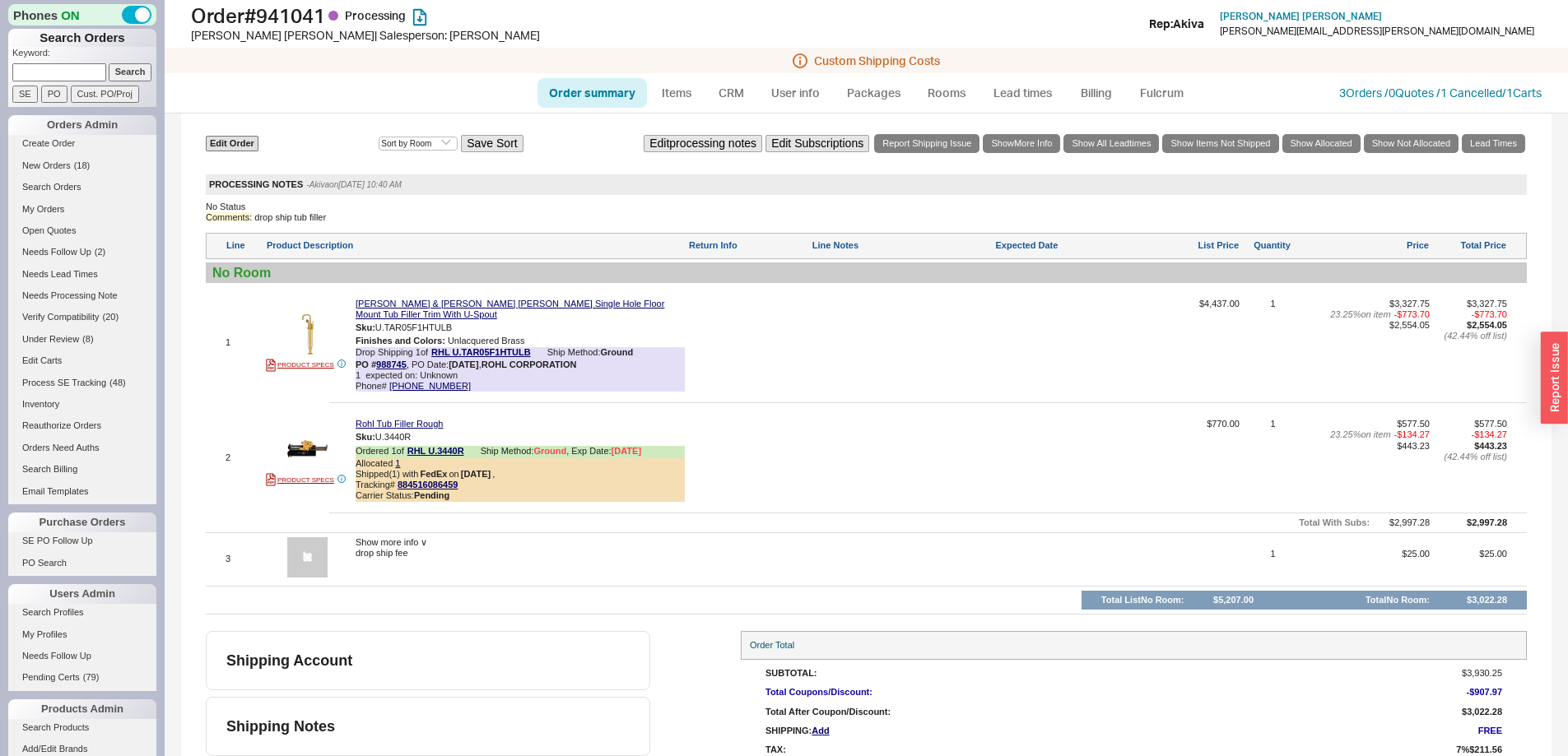
scroll to position [780, 0]
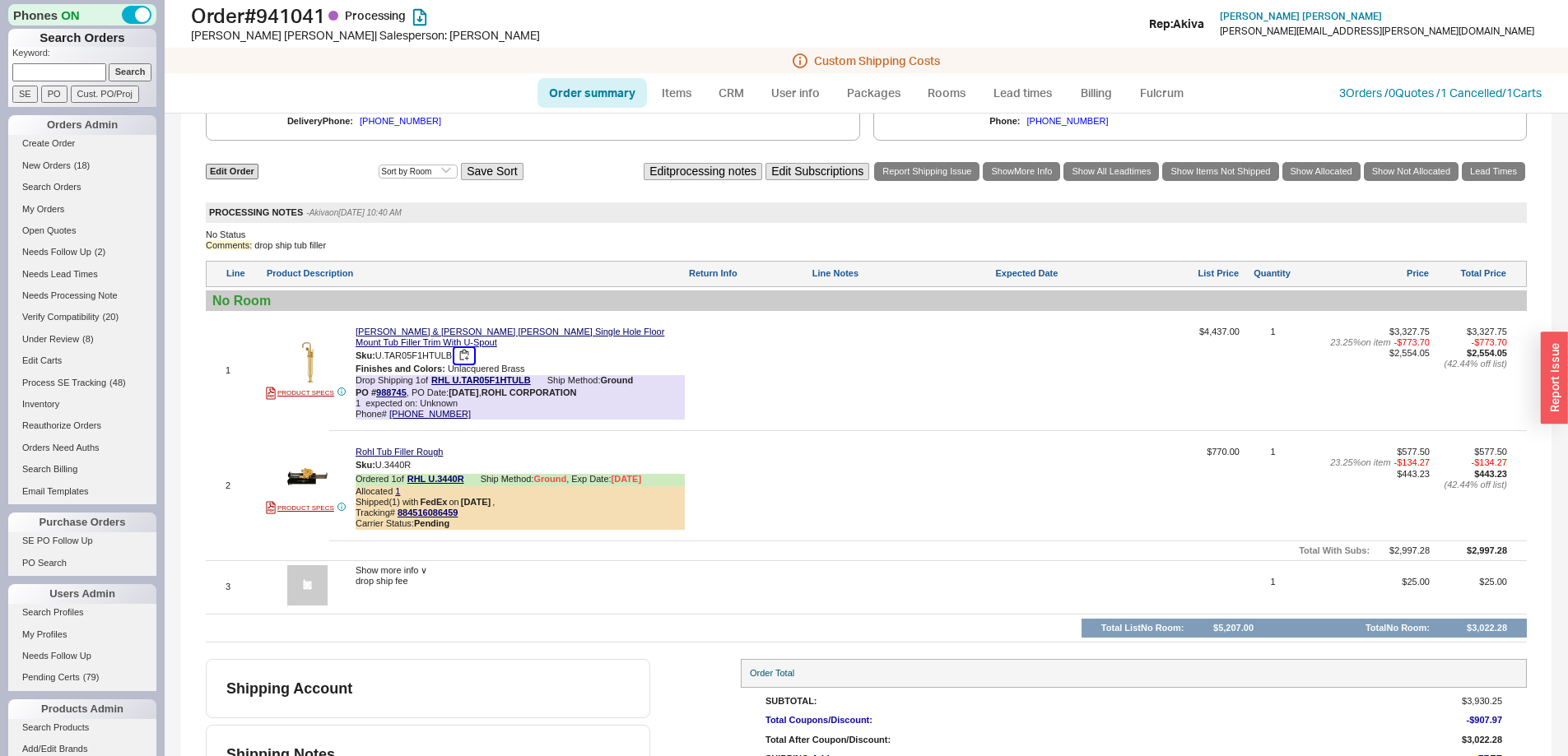
click at [473, 364] on button "button" at bounding box center [464, 356] width 20 height 15
click at [469, 360] on button "button" at bounding box center [464, 356] width 20 height 15
click at [1027, 89] on link "Lead times" at bounding box center [1023, 93] width 83 height 30
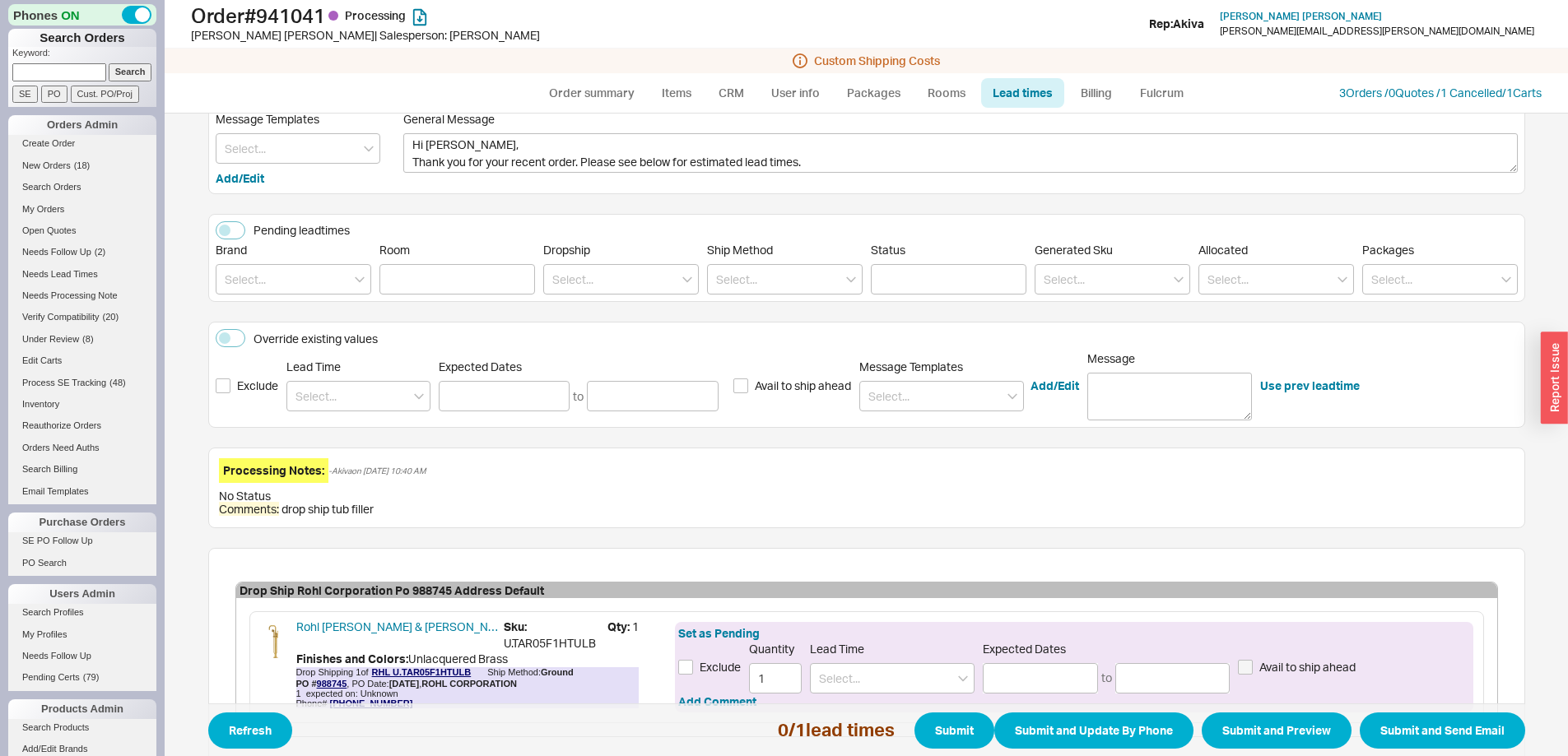
scroll to position [273, 0]
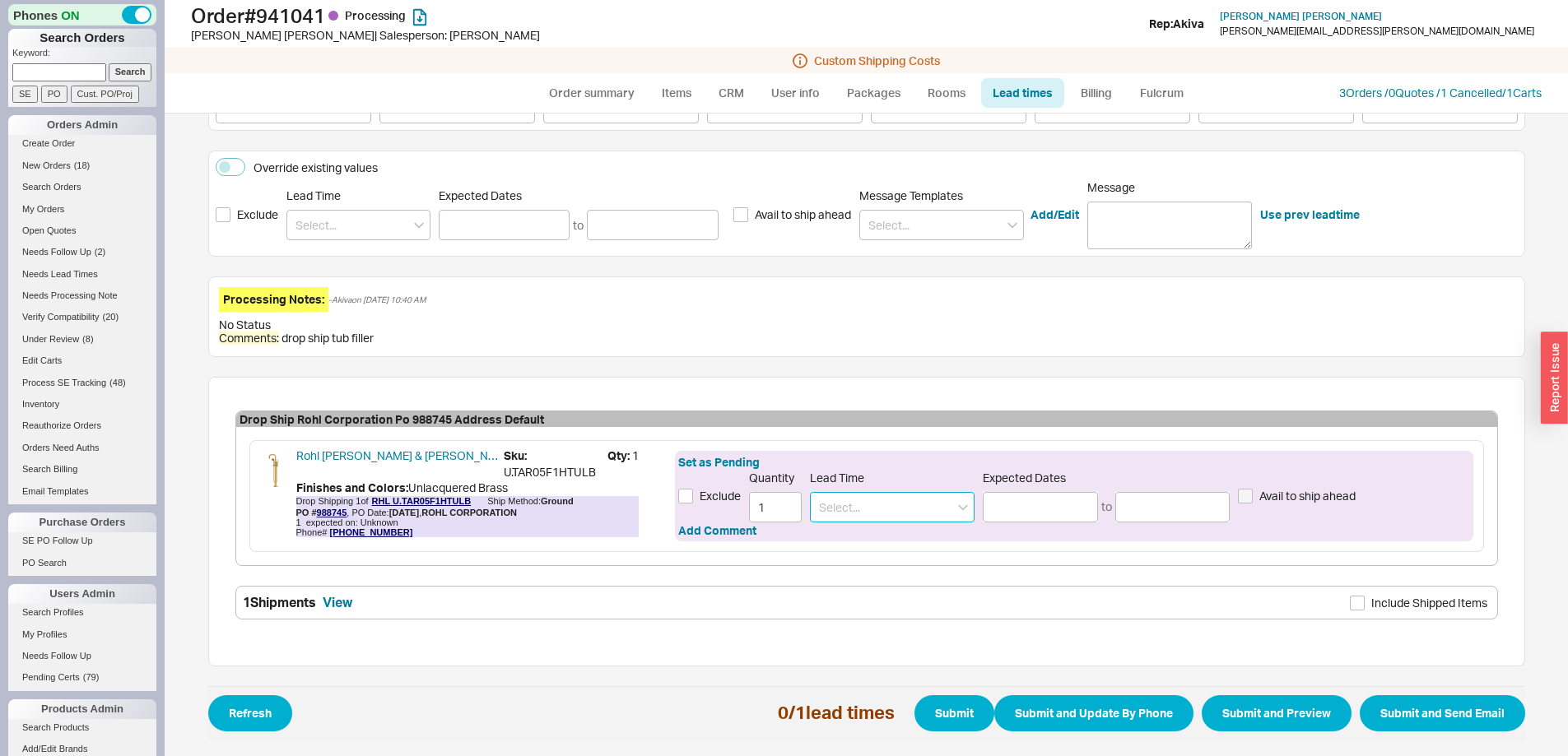
click at [846, 498] on input at bounding box center [892, 507] width 165 height 31
click at [903, 538] on div "5 - 7 Business Days" at bounding box center [892, 541] width 163 height 30
type input "5 - 7 Business Days"
type input "[DATE]"
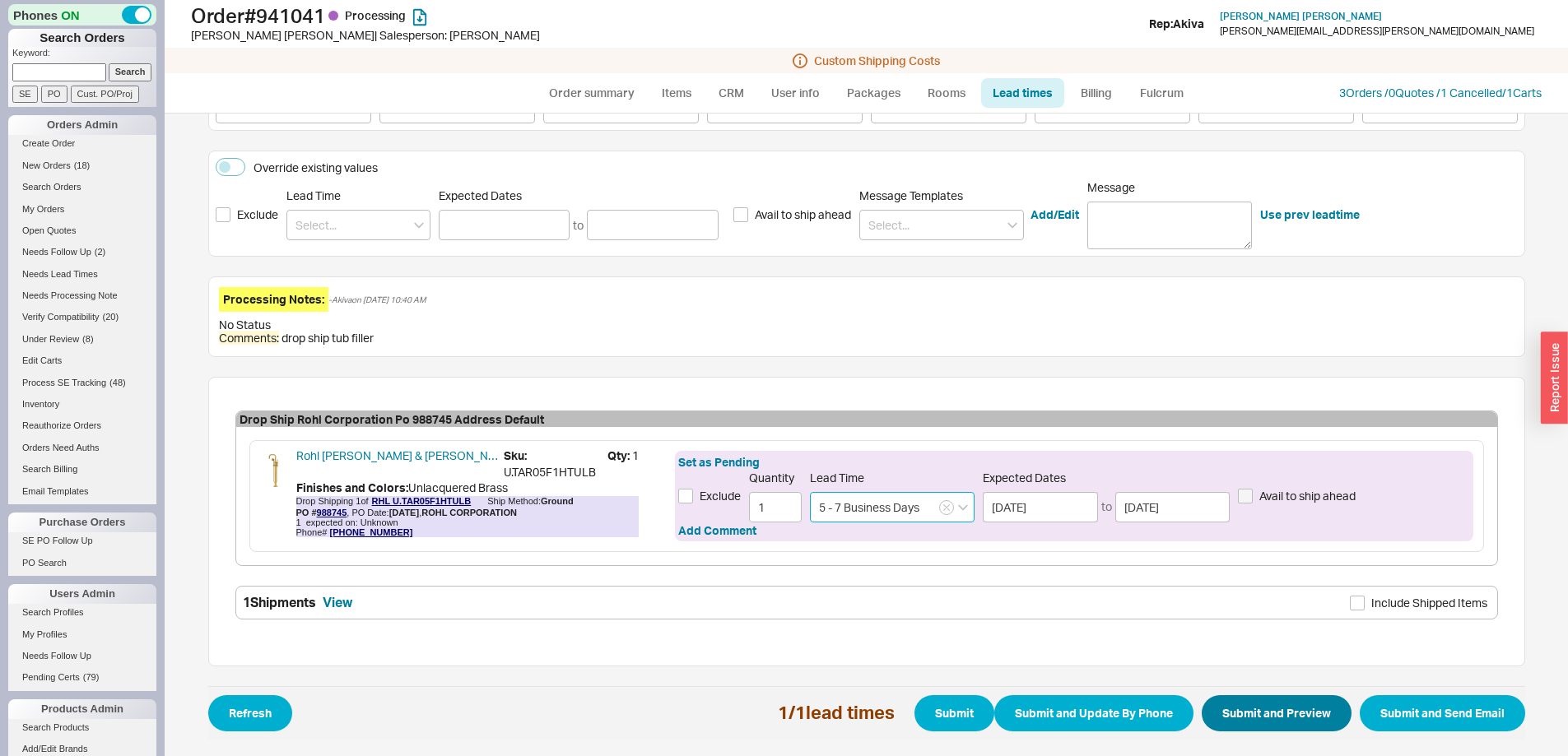
type input "5 - 7 Business Days"
click at [1274, 696] on button "Submit and Preview" at bounding box center [1276, 714] width 150 height 37
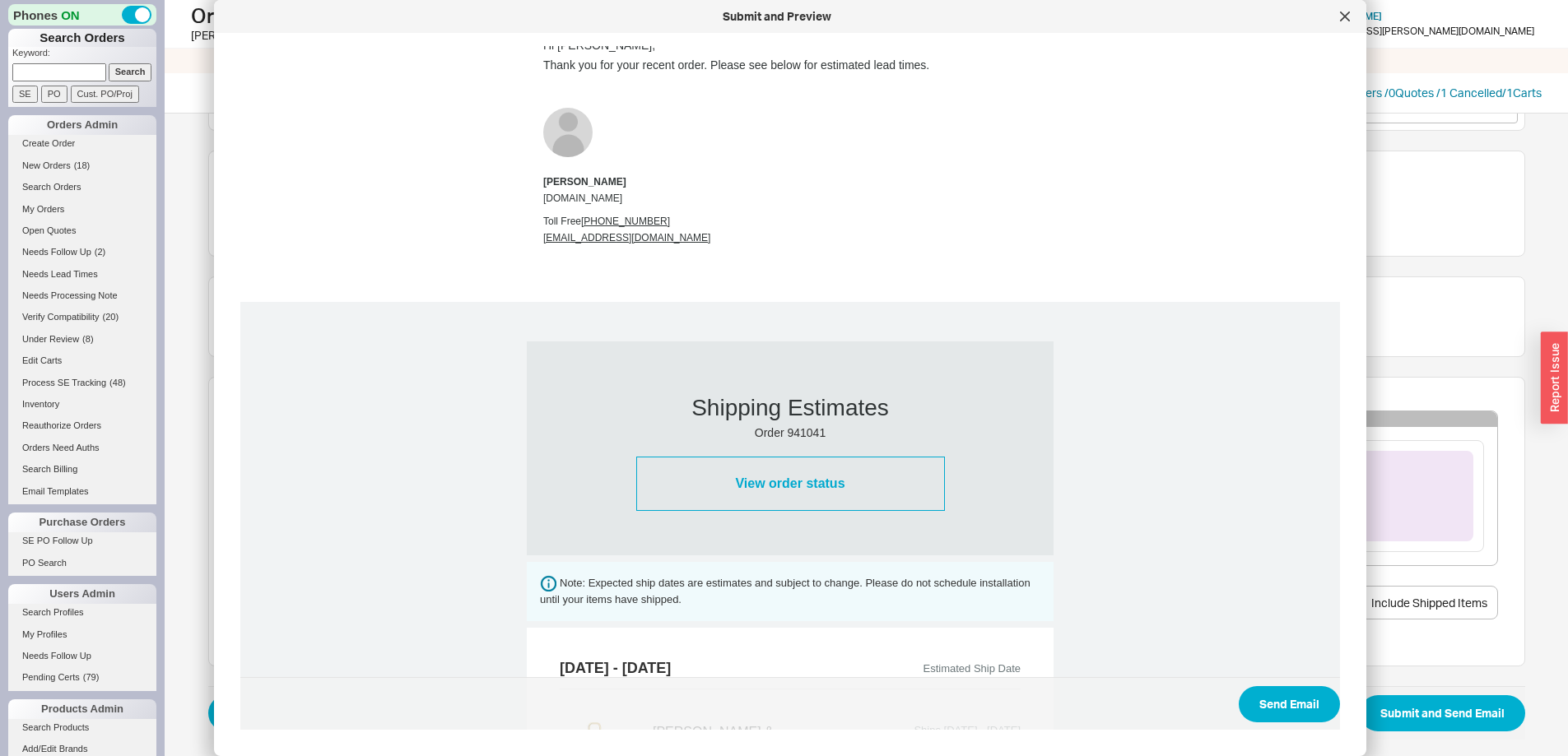
scroll to position [629, 0]
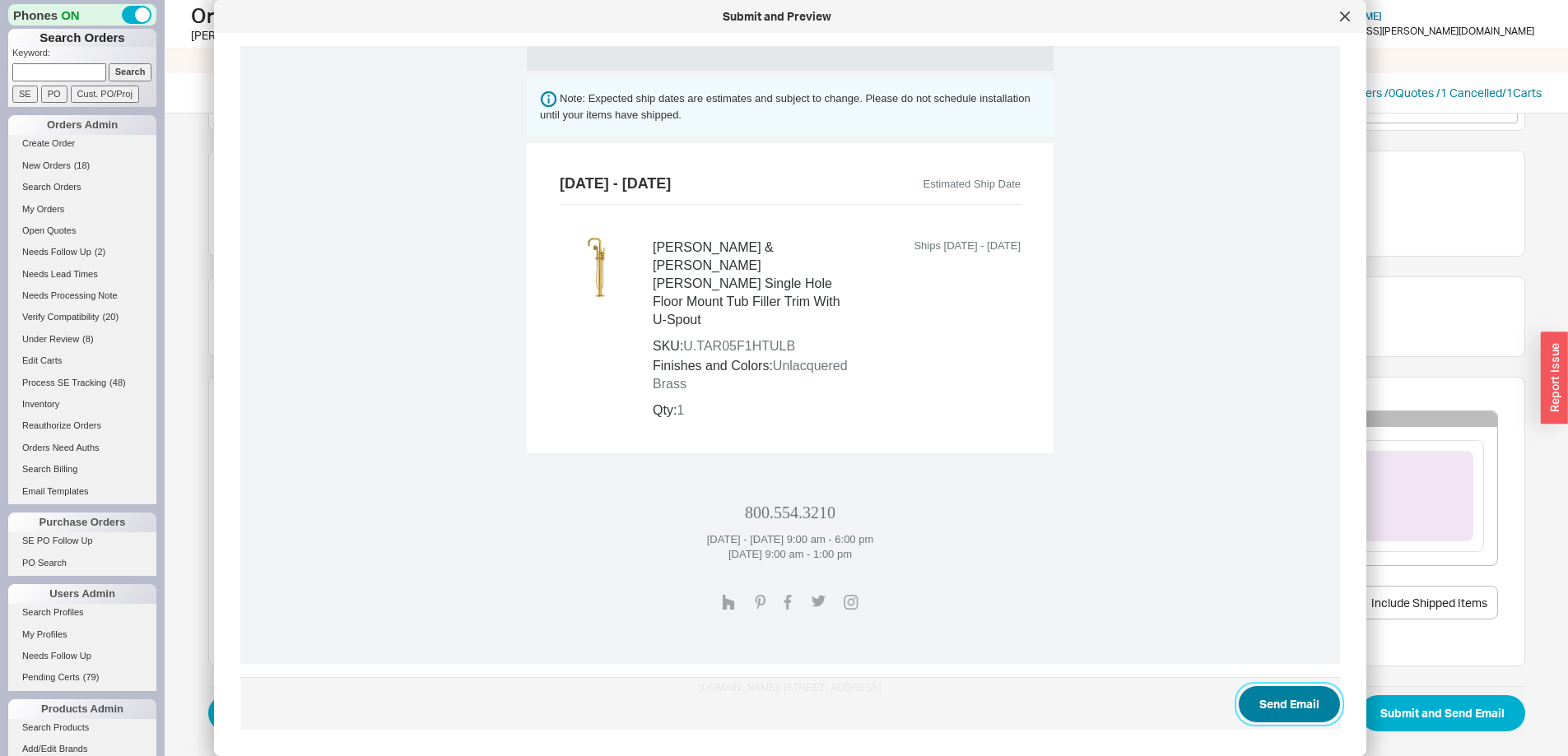
click at [1288, 692] on button "Send Email" at bounding box center [1289, 704] width 101 height 37
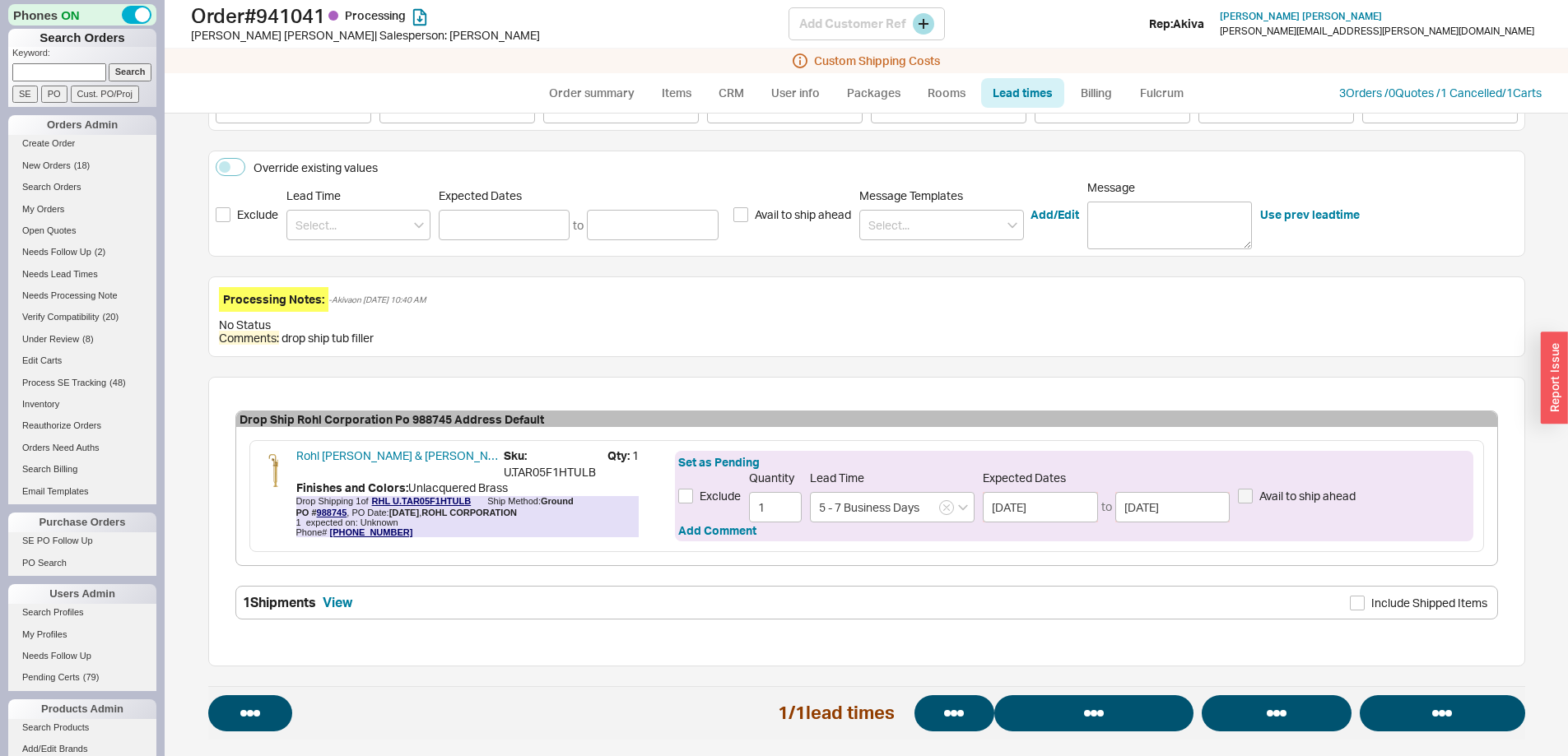
select select "*"
select select "LOW"
select select "3"
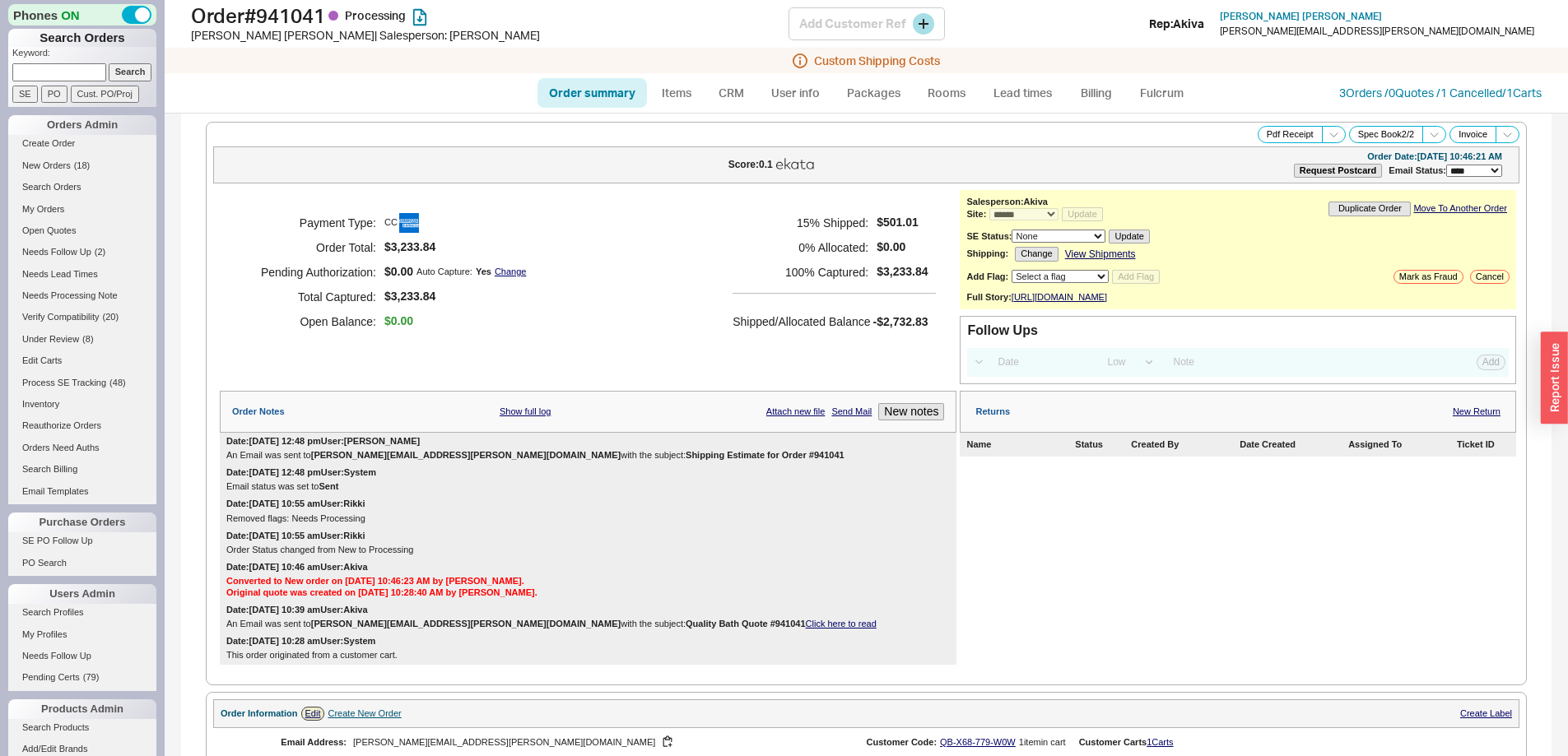
select select "*"
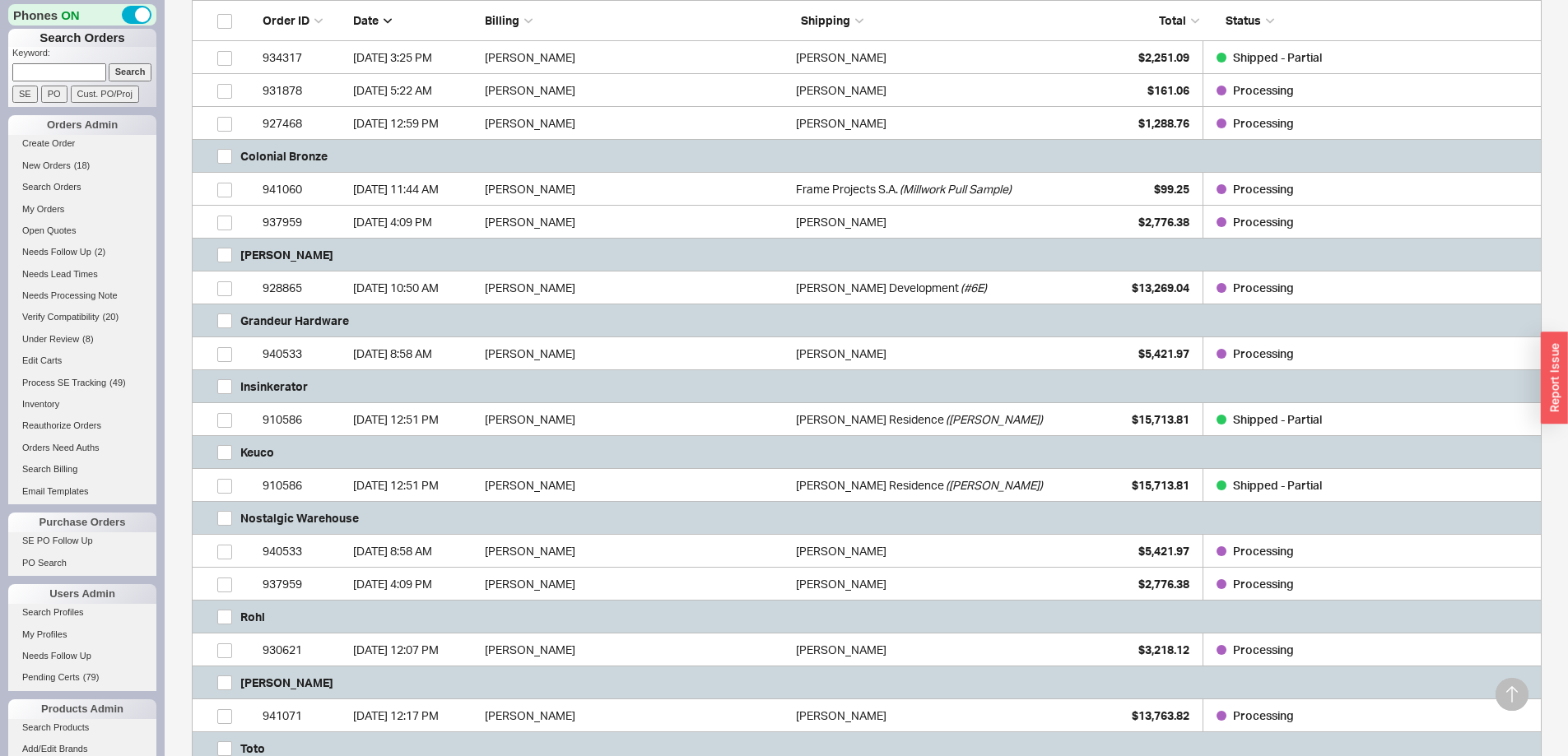
scroll to position [576, 0]
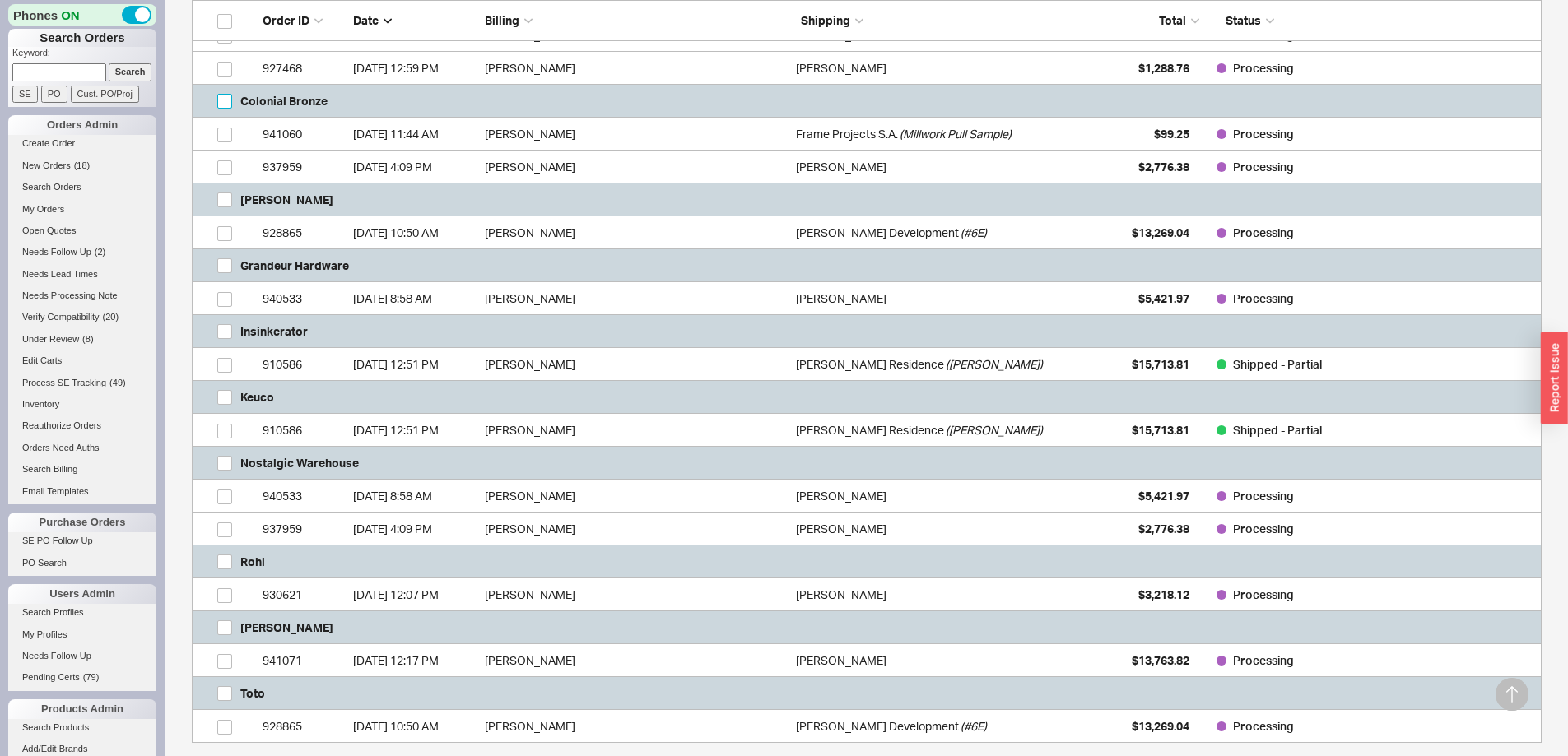
click at [227, 98] on input "grid" at bounding box center [224, 100] width 14 height 14
checkbox input "true"
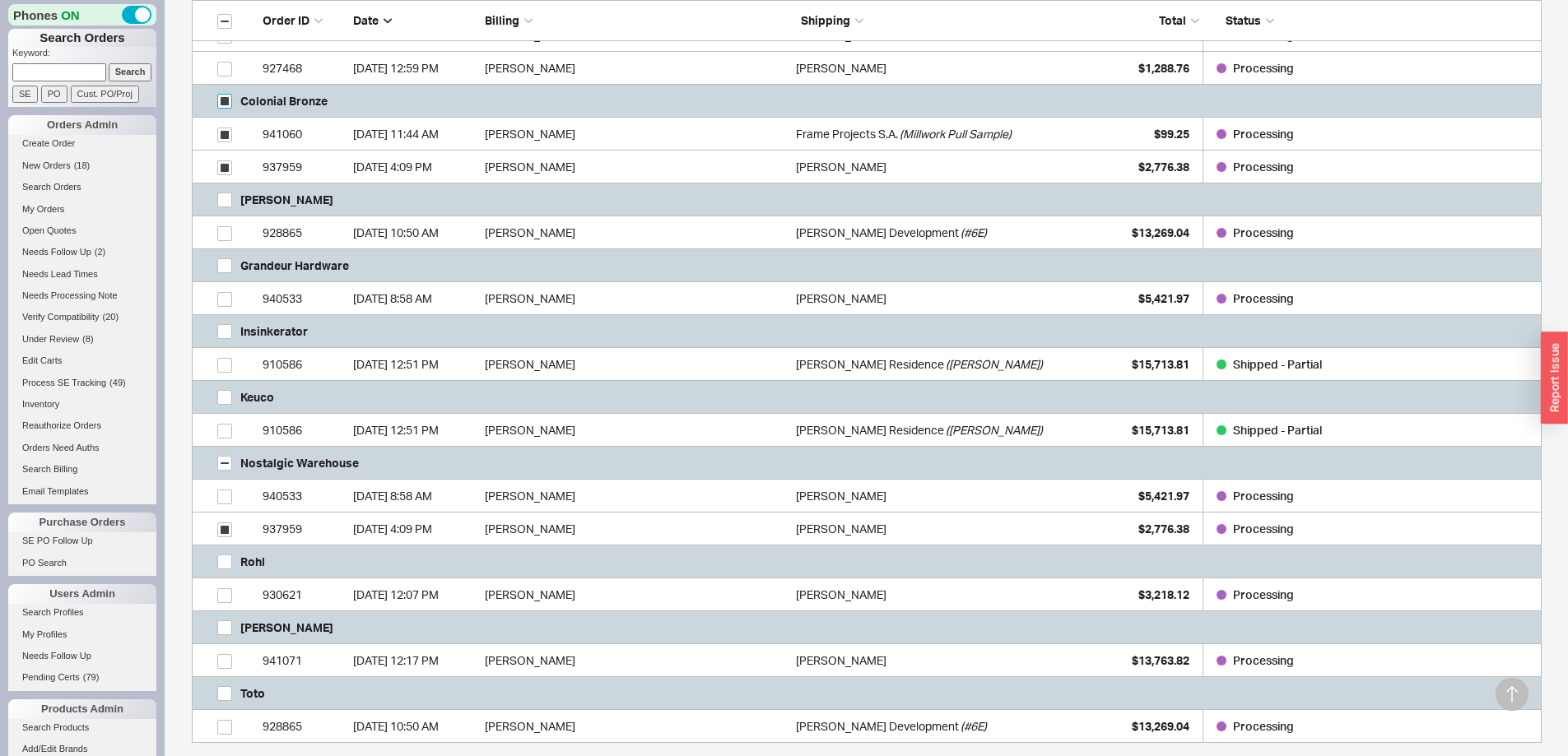
checkbox input "true"
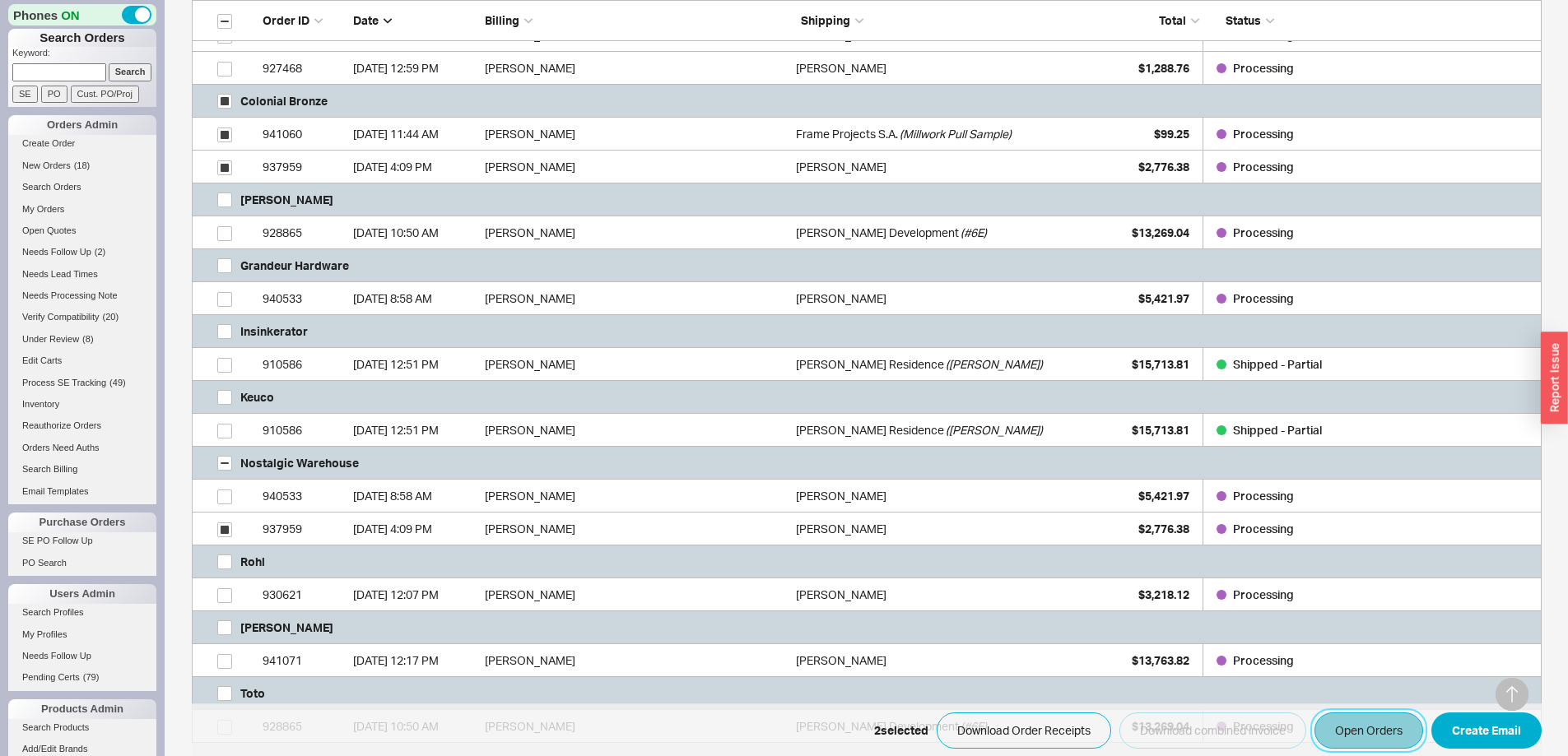
click at [1343, 738] on button "Open Orders" at bounding box center [1369, 731] width 109 height 37
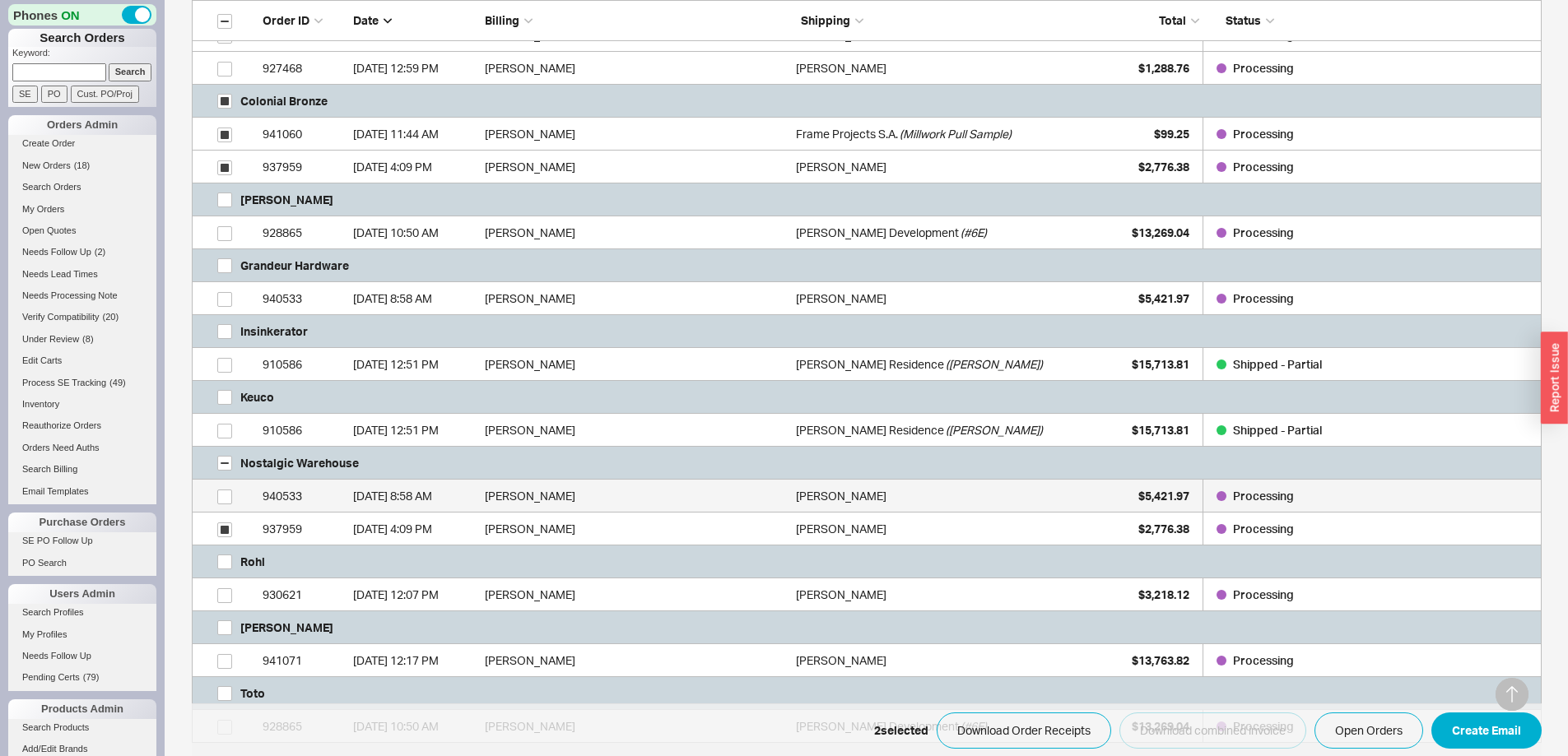
click at [451, 492] on div "[DATE] 8:58 AM" at bounding box center [415, 496] width 123 height 33
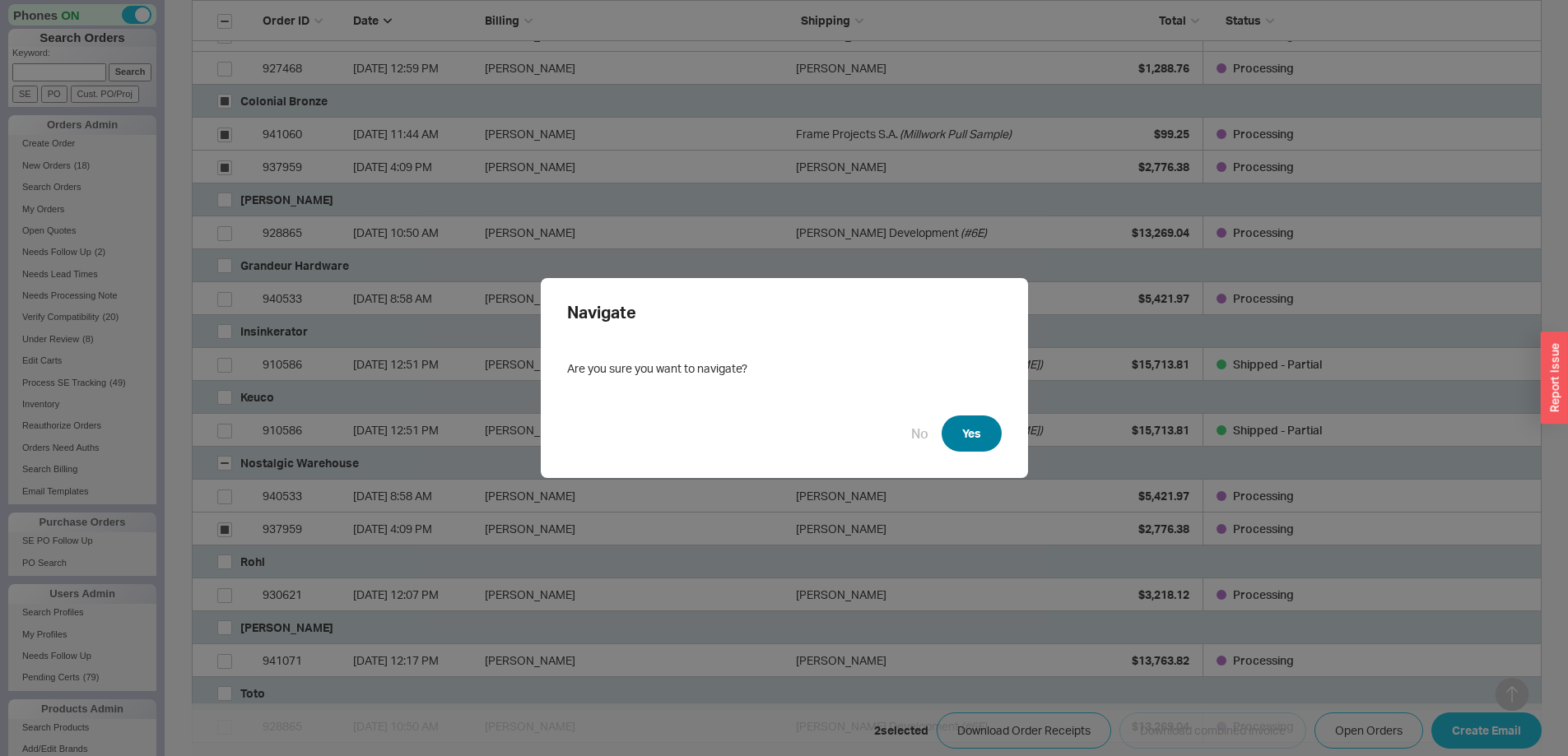
click at [975, 431] on button "Yes" at bounding box center [971, 433] width 60 height 37
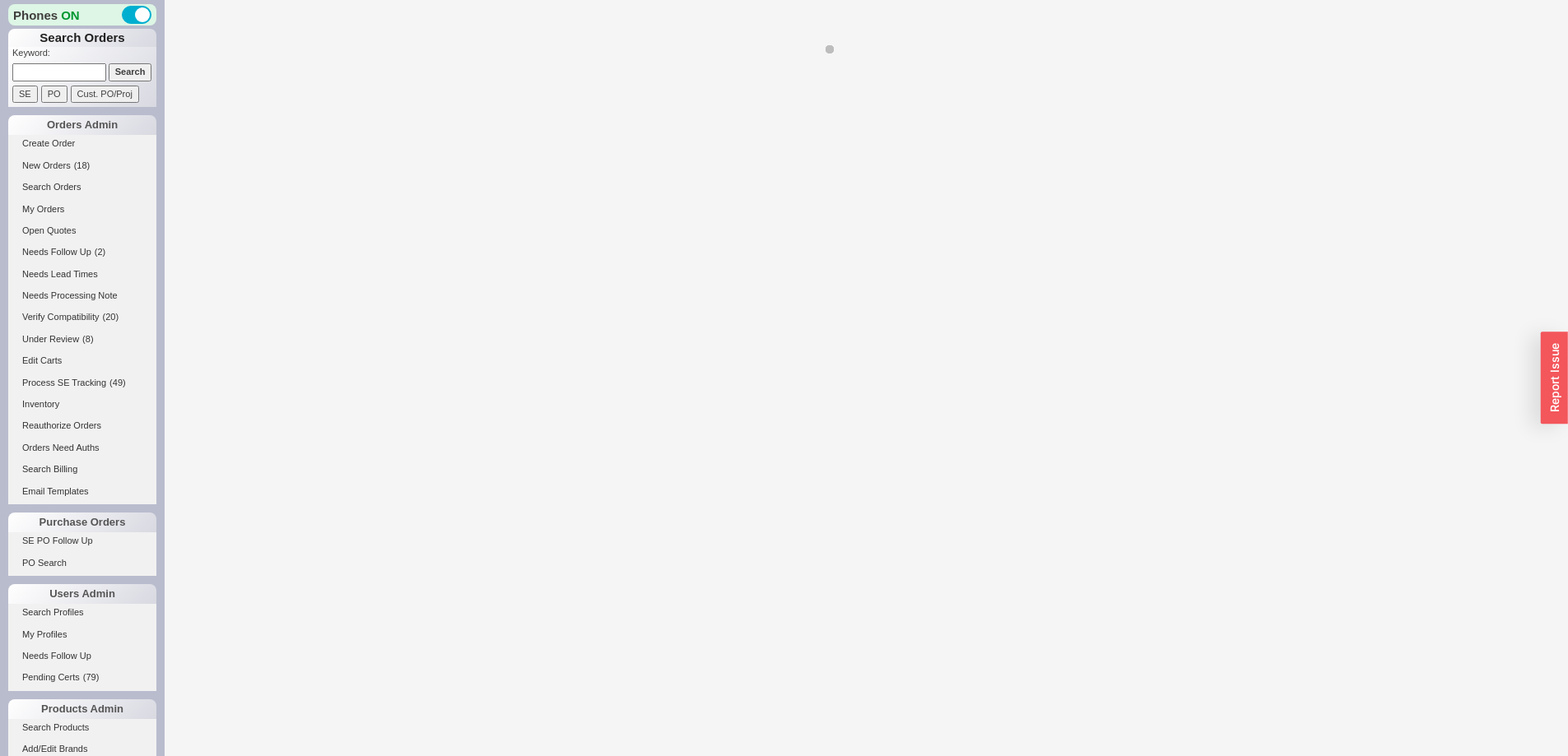
select select "*"
select select "LOW"
select select "3"
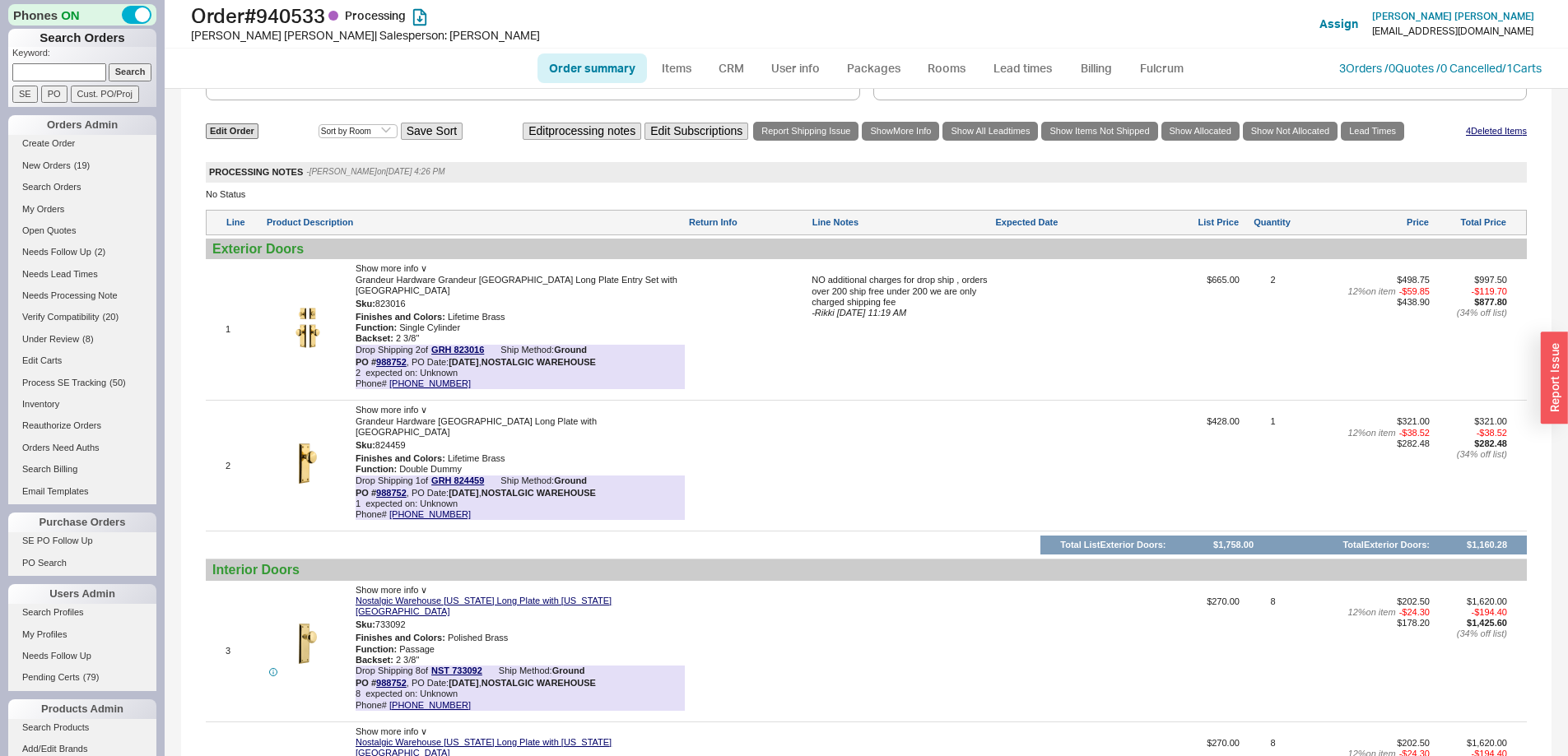
scroll to position [658, 0]
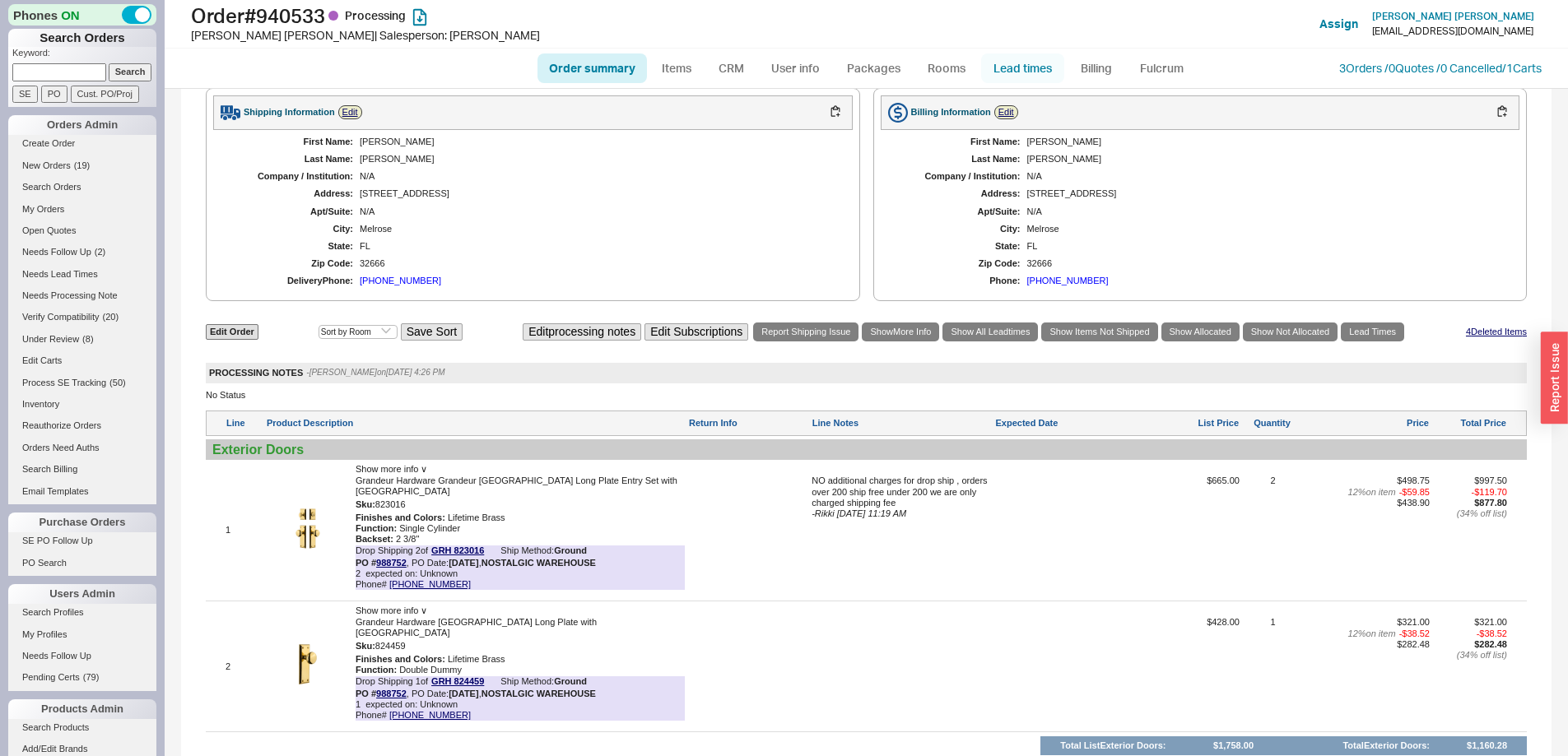
click at [1005, 67] on link "Lead times" at bounding box center [1023, 68] width 83 height 30
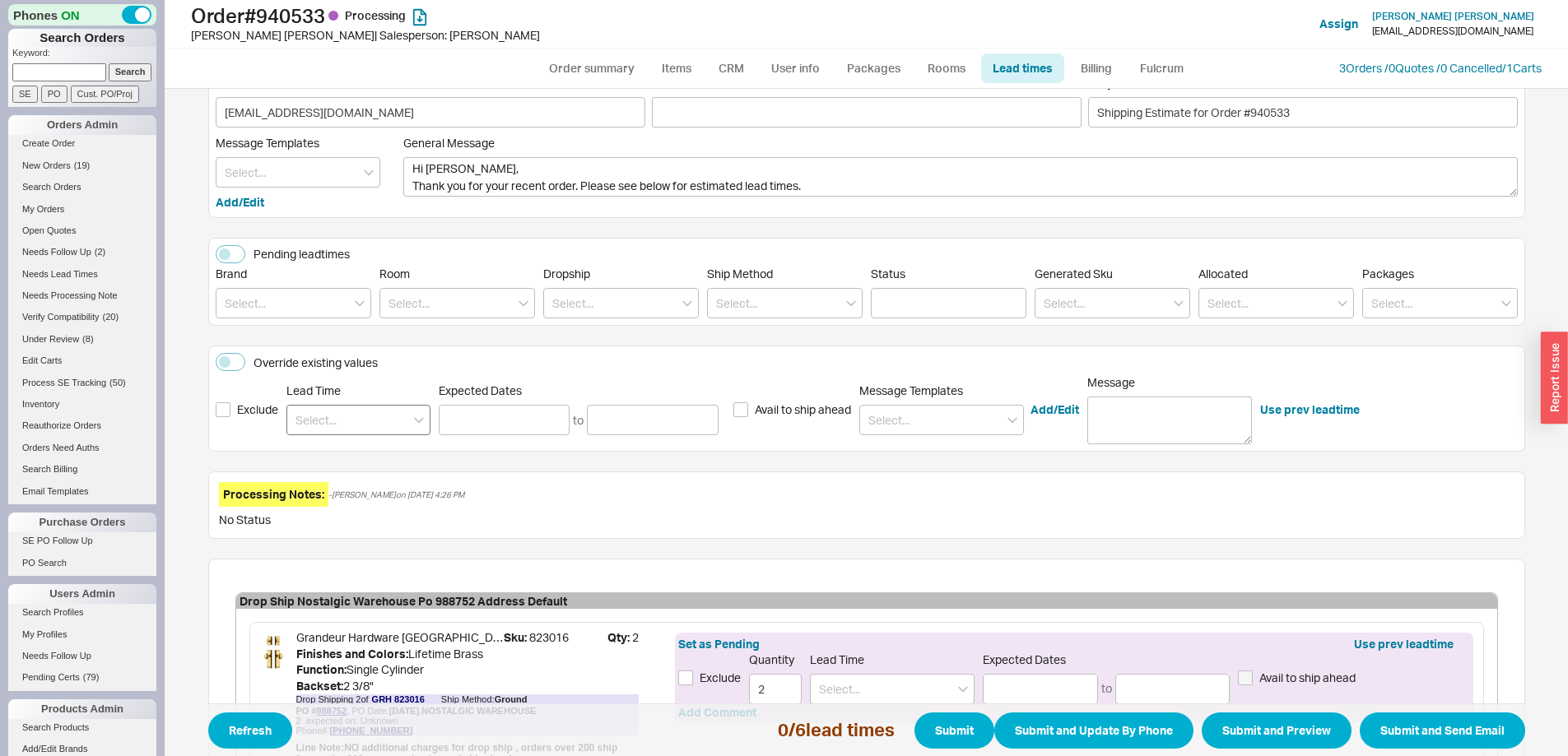
scroll to position [82, 0]
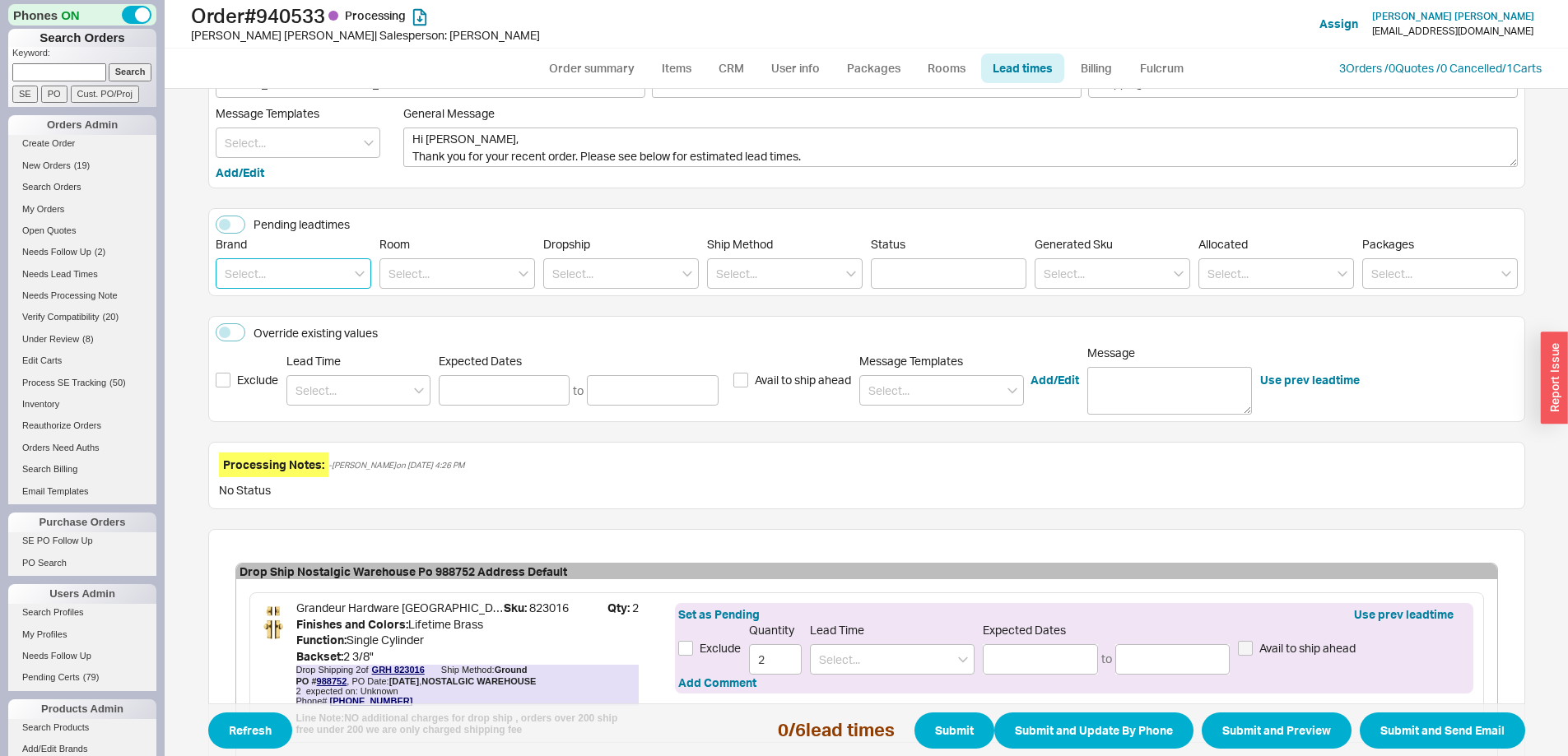
click at [309, 277] on input at bounding box center [293, 274] width 156 height 31
click at [293, 334] on div "Nostalgic Warehouse" at bounding box center [293, 337] width 154 height 30
type input "Nostalgic Warehouse"
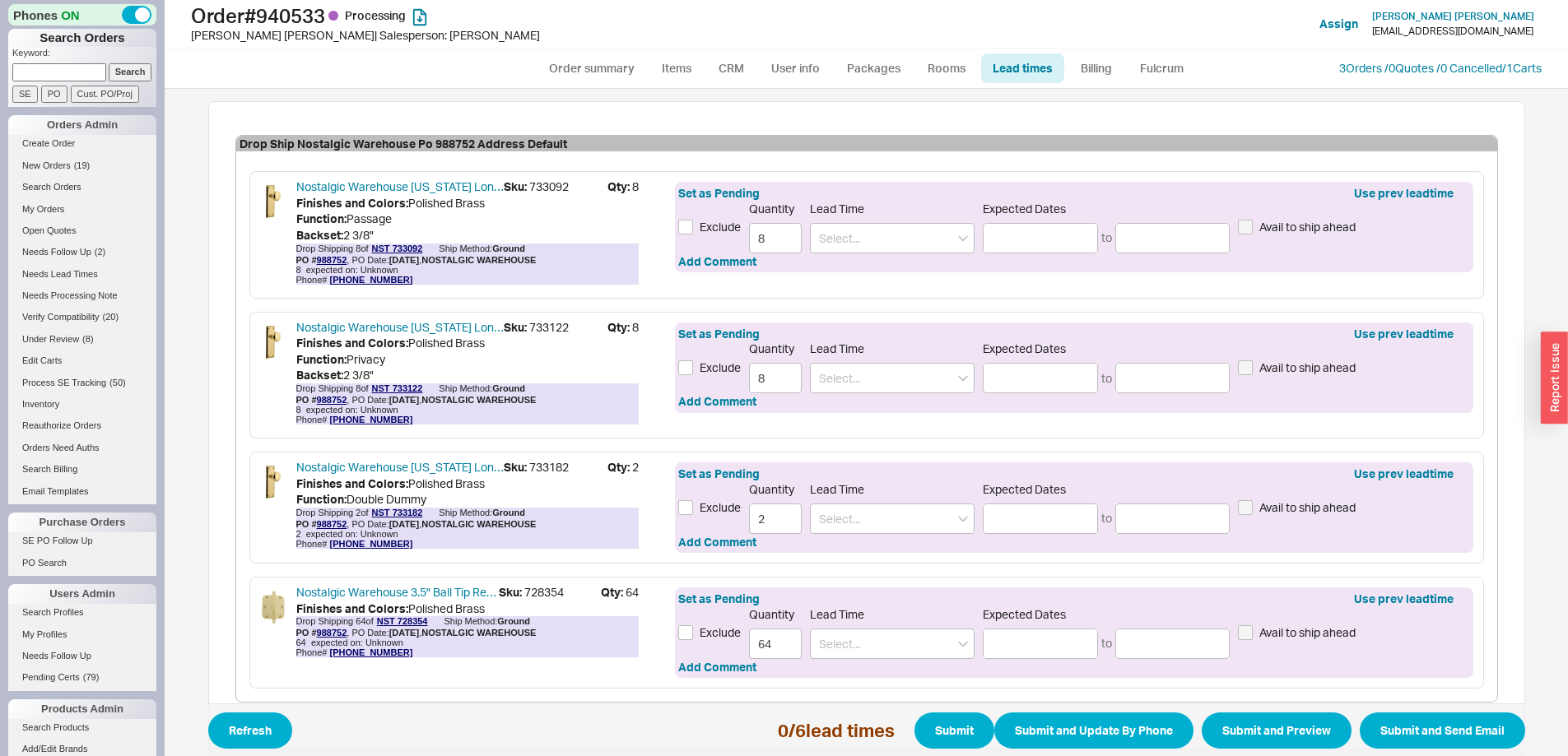
scroll to position [511, 0]
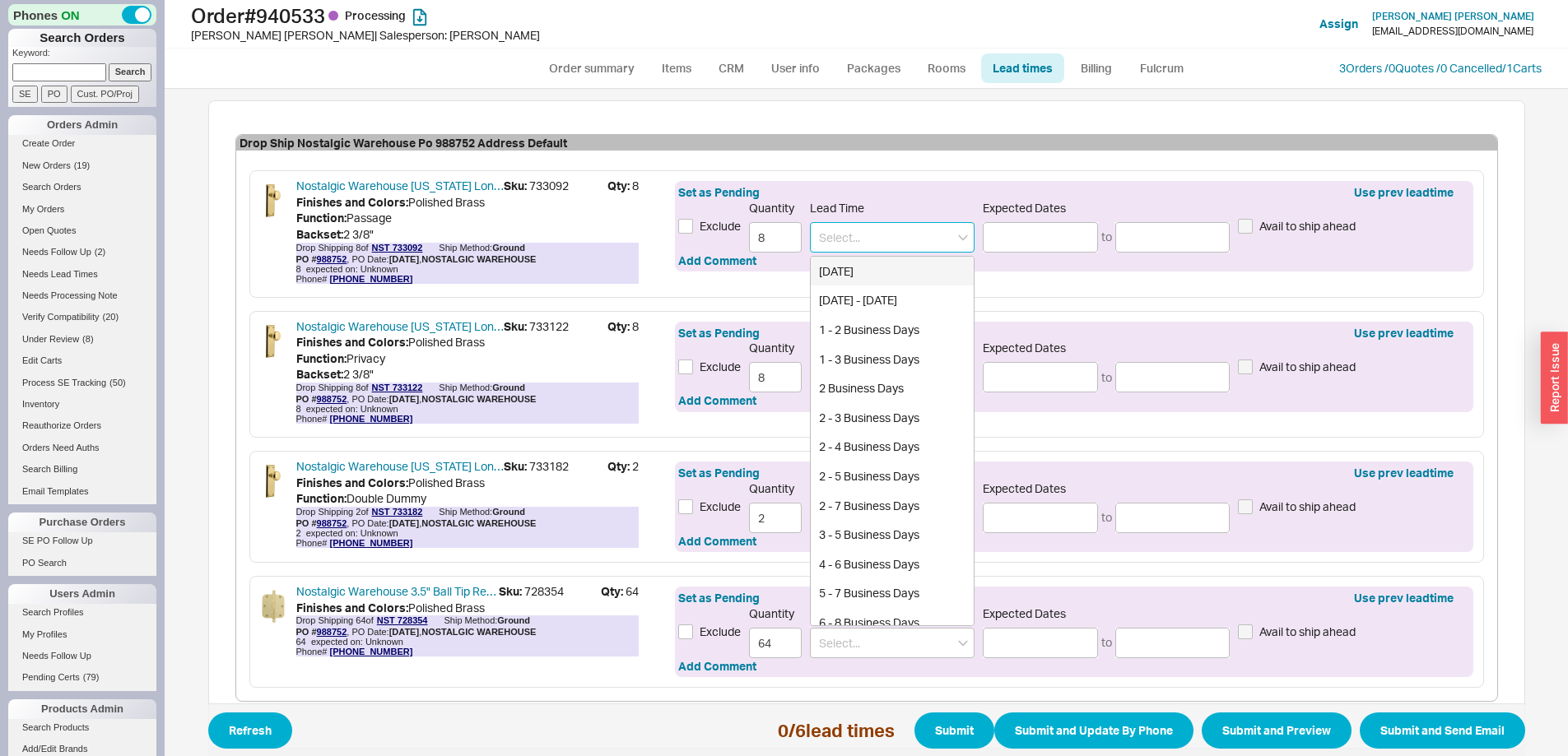
click at [866, 230] on input at bounding box center [892, 238] width 165 height 31
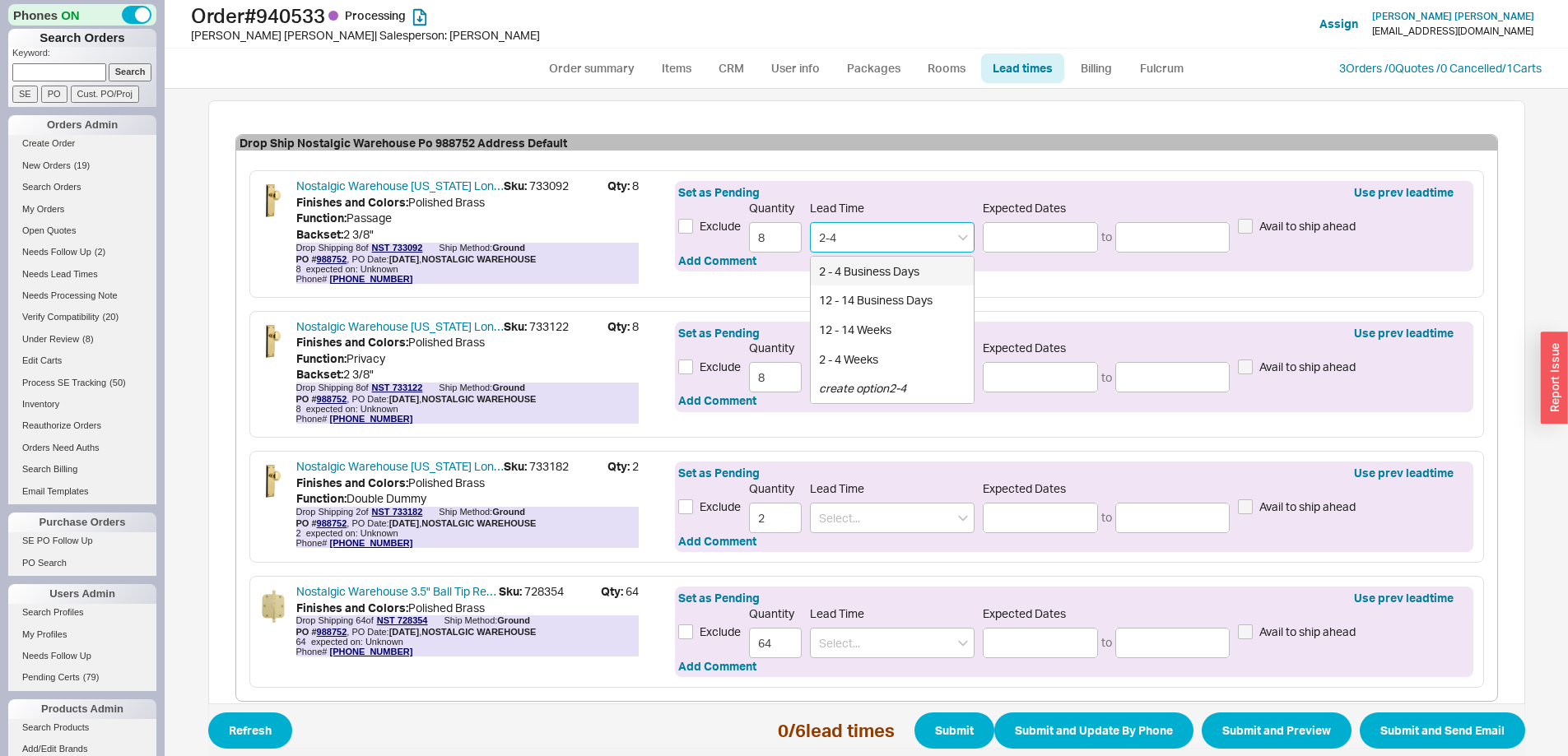
click at [865, 280] on div "2 - 4 Business Days" at bounding box center [892, 271] width 163 height 30
type input "2 - 4 Business Days"
type input "[DATE]"
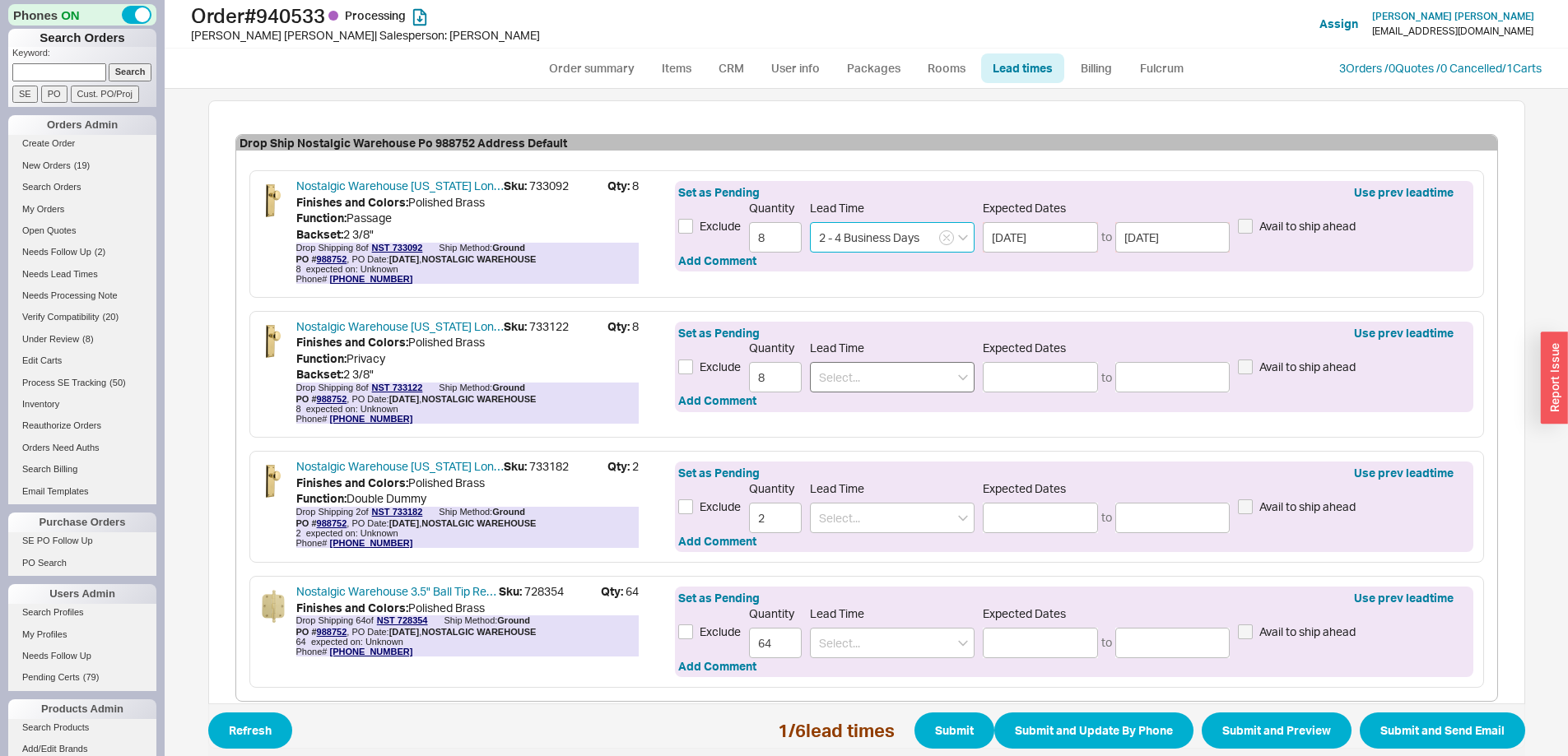
type input "2 - 4 Business Days"
click at [880, 385] on input at bounding box center [892, 377] width 165 height 31
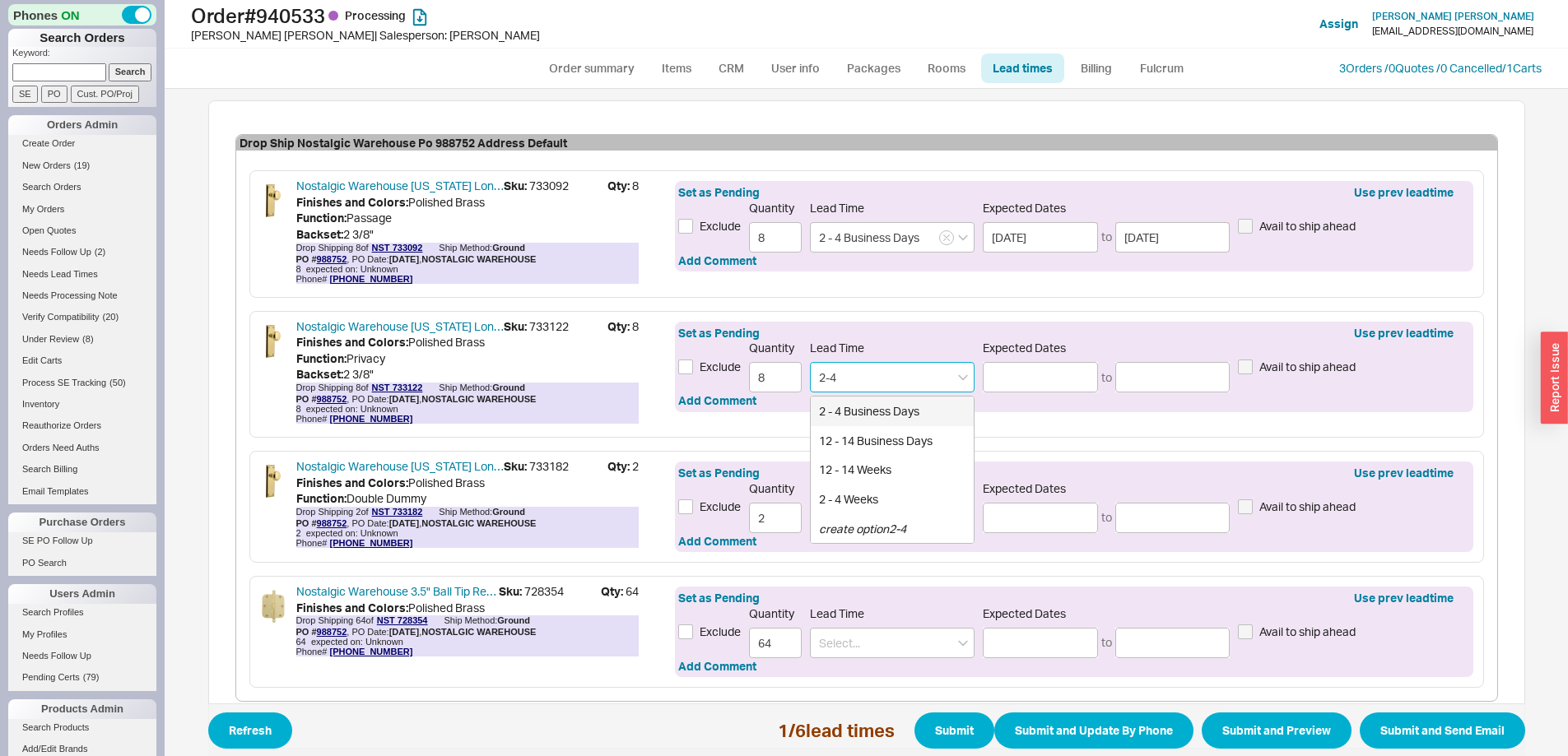
click at [866, 407] on div "2 - 4 Business Days" at bounding box center [892, 411] width 163 height 30
type input "2 - 4 Business Days"
type input "[DATE]"
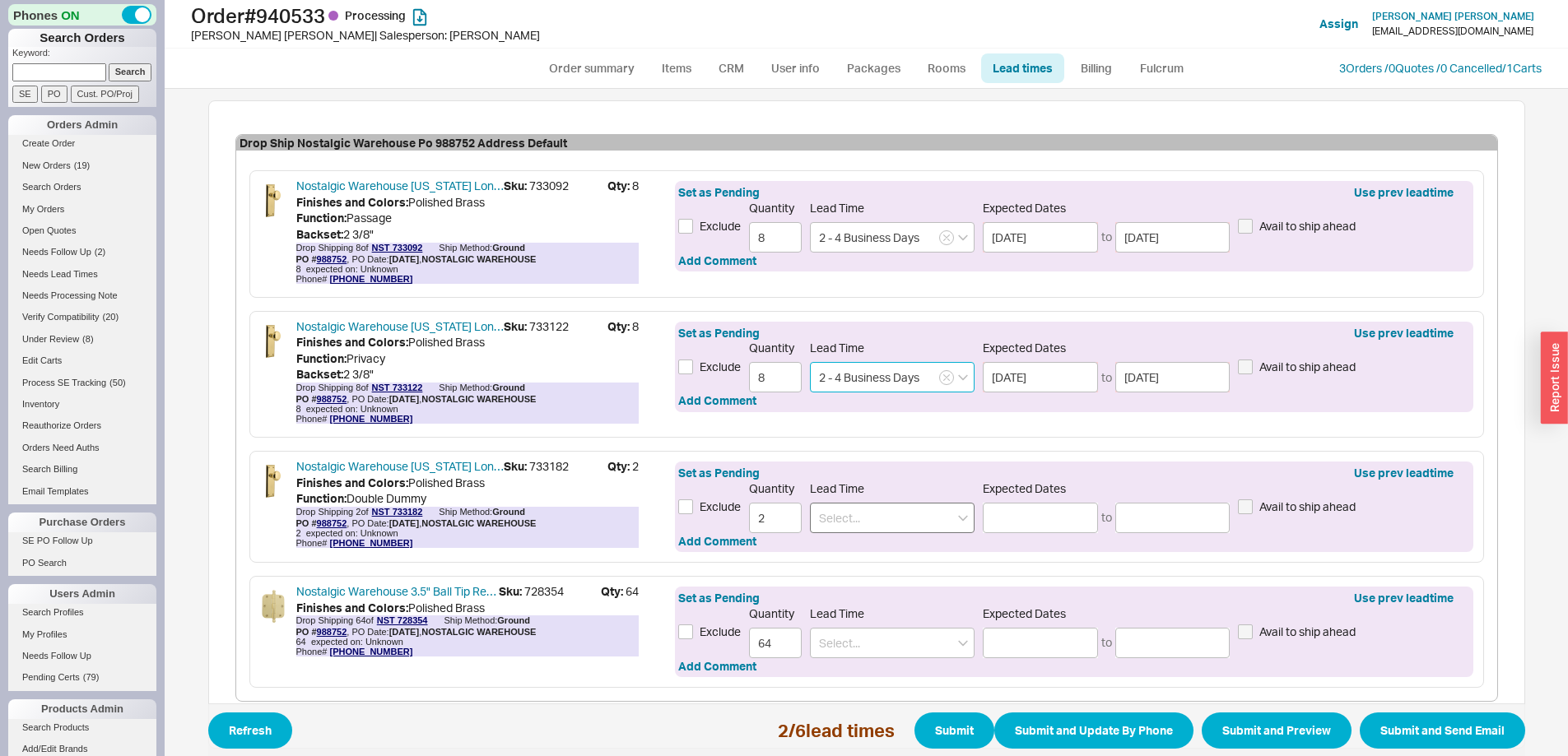
type input "2 - 4 Business Days"
click at [850, 515] on input at bounding box center [892, 518] width 165 height 31
click at [849, 548] on div "2 - 4 Business Days" at bounding box center [892, 552] width 163 height 30
type input "2 - 4 Business Days"
type input "[DATE]"
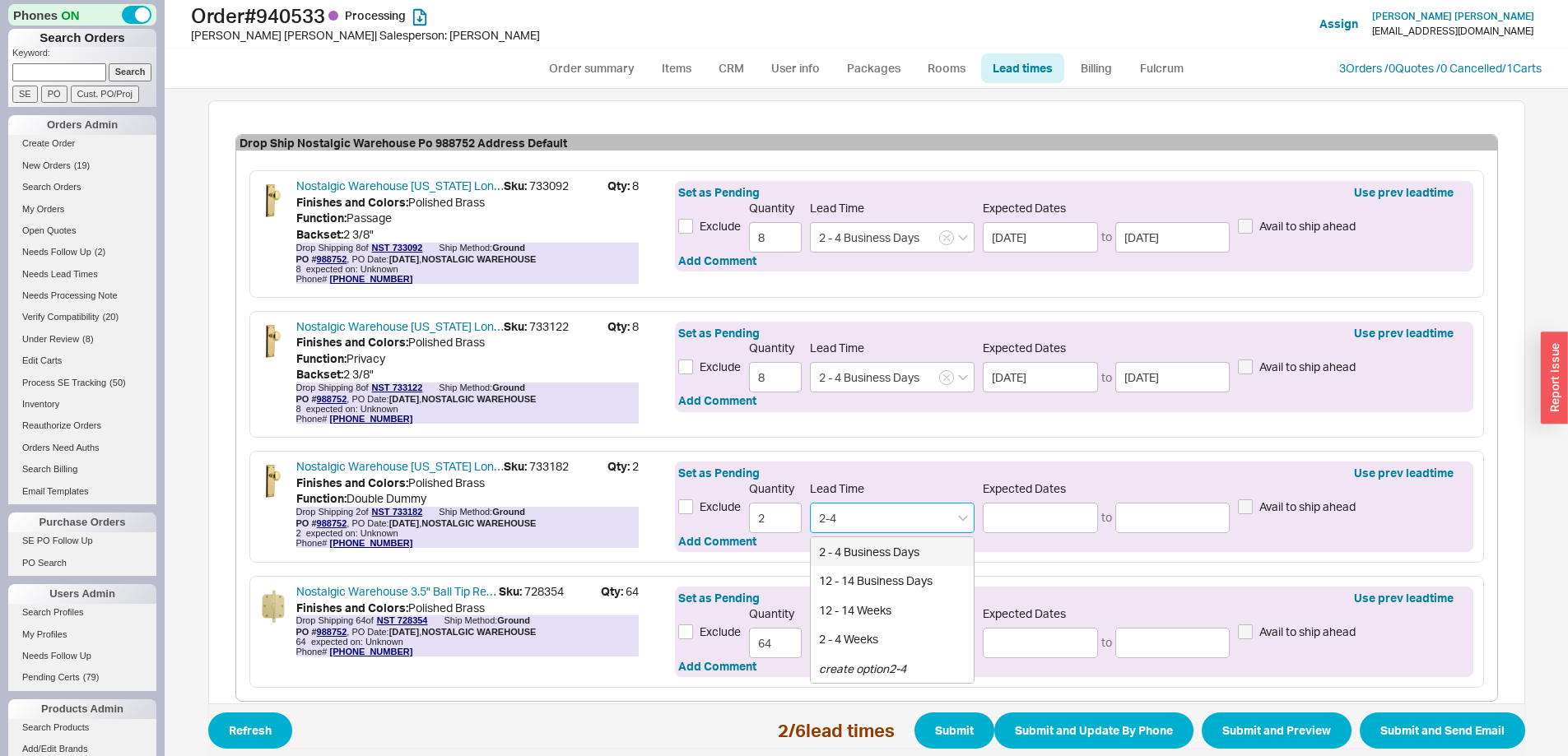
type input "[DATE]"
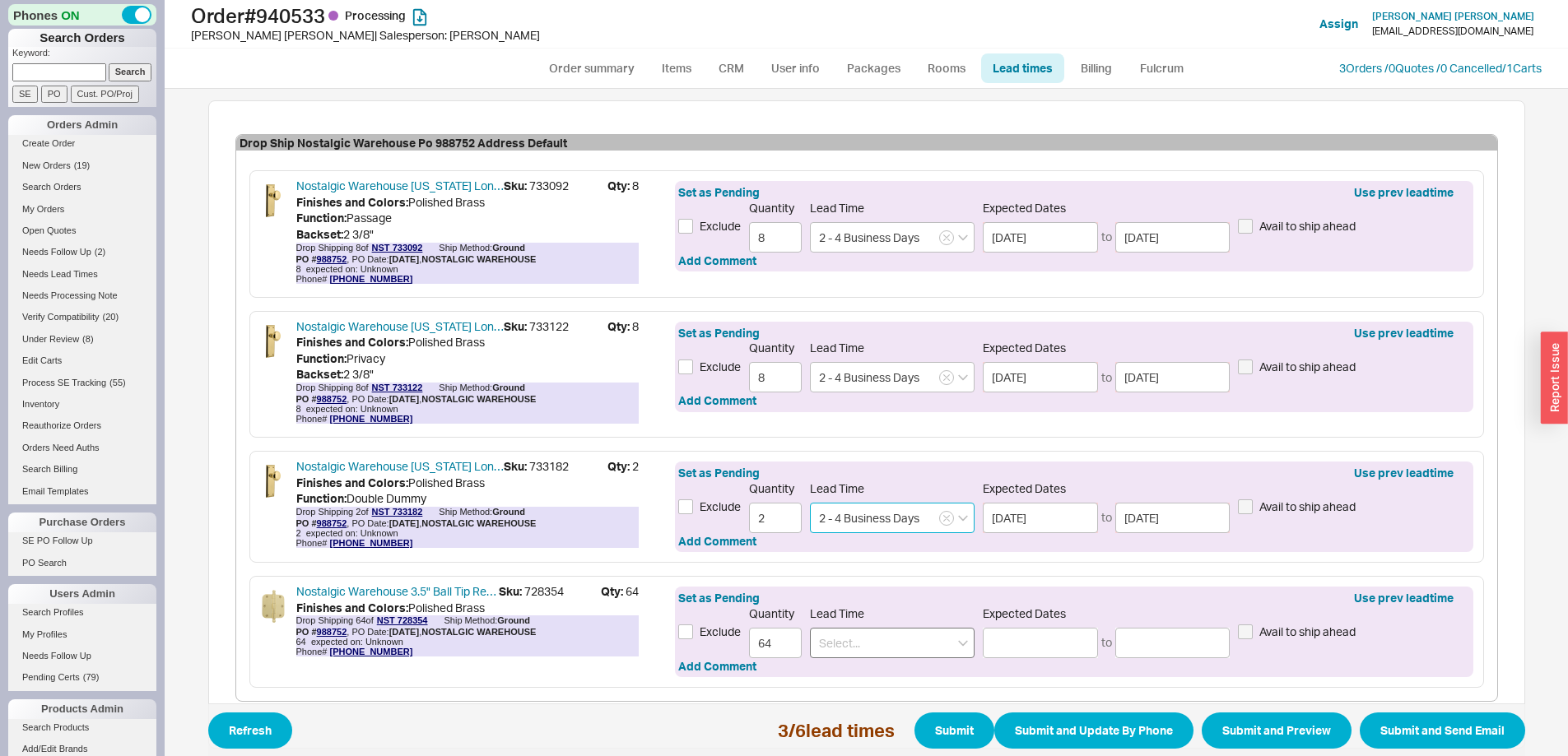
type input "2 - 4 Business Days"
click at [926, 635] on input at bounding box center [892, 643] width 165 height 31
click at [904, 670] on div "2 - 4 Business Days" at bounding box center [892, 677] width 163 height 30
type input "2 - 4 Business Days"
type input "[DATE]"
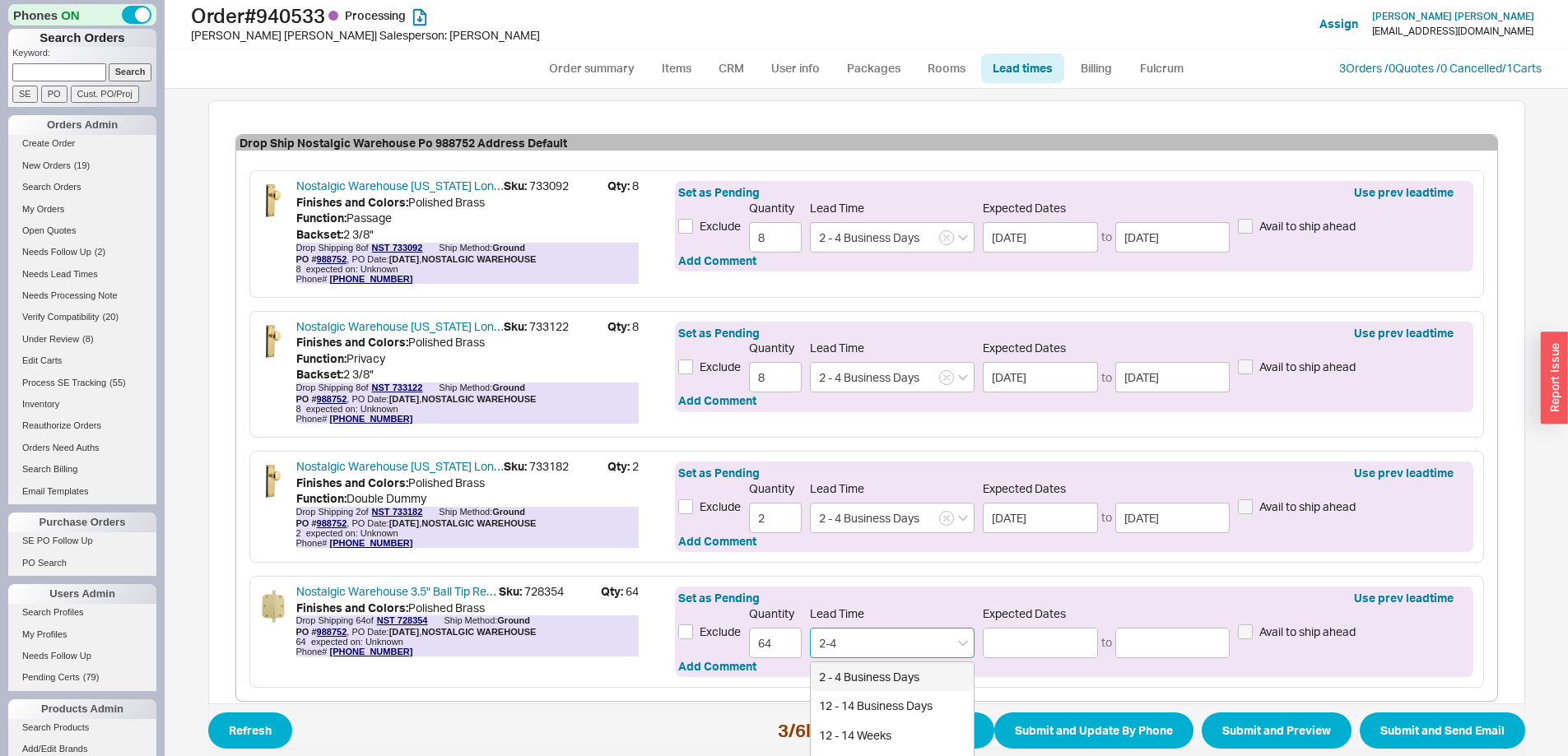
type input "[DATE]"
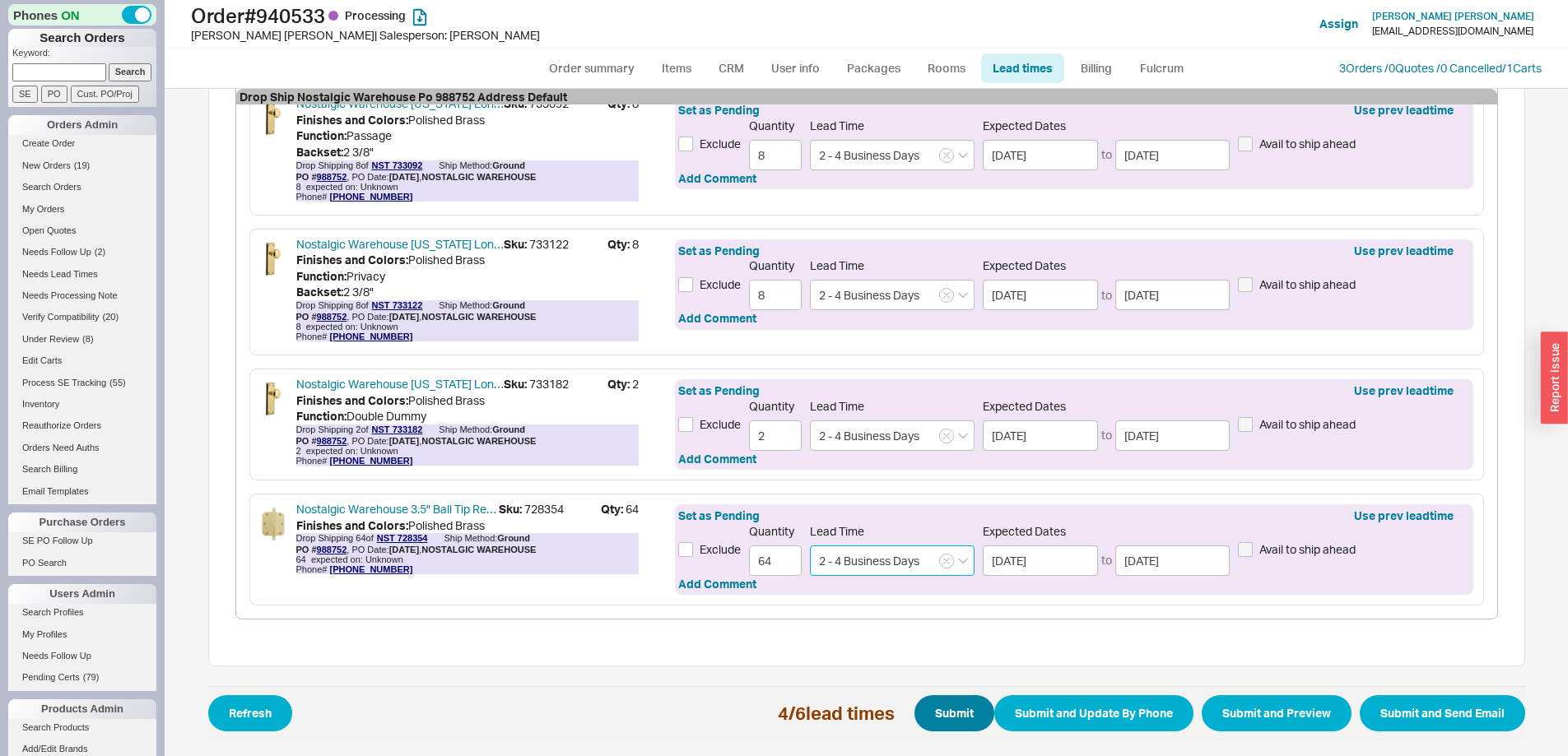
type input "2 - 4 Business Days"
click at [923, 722] on button "Submit" at bounding box center [954, 714] width 80 height 37
select select "*"
select select "LOW"
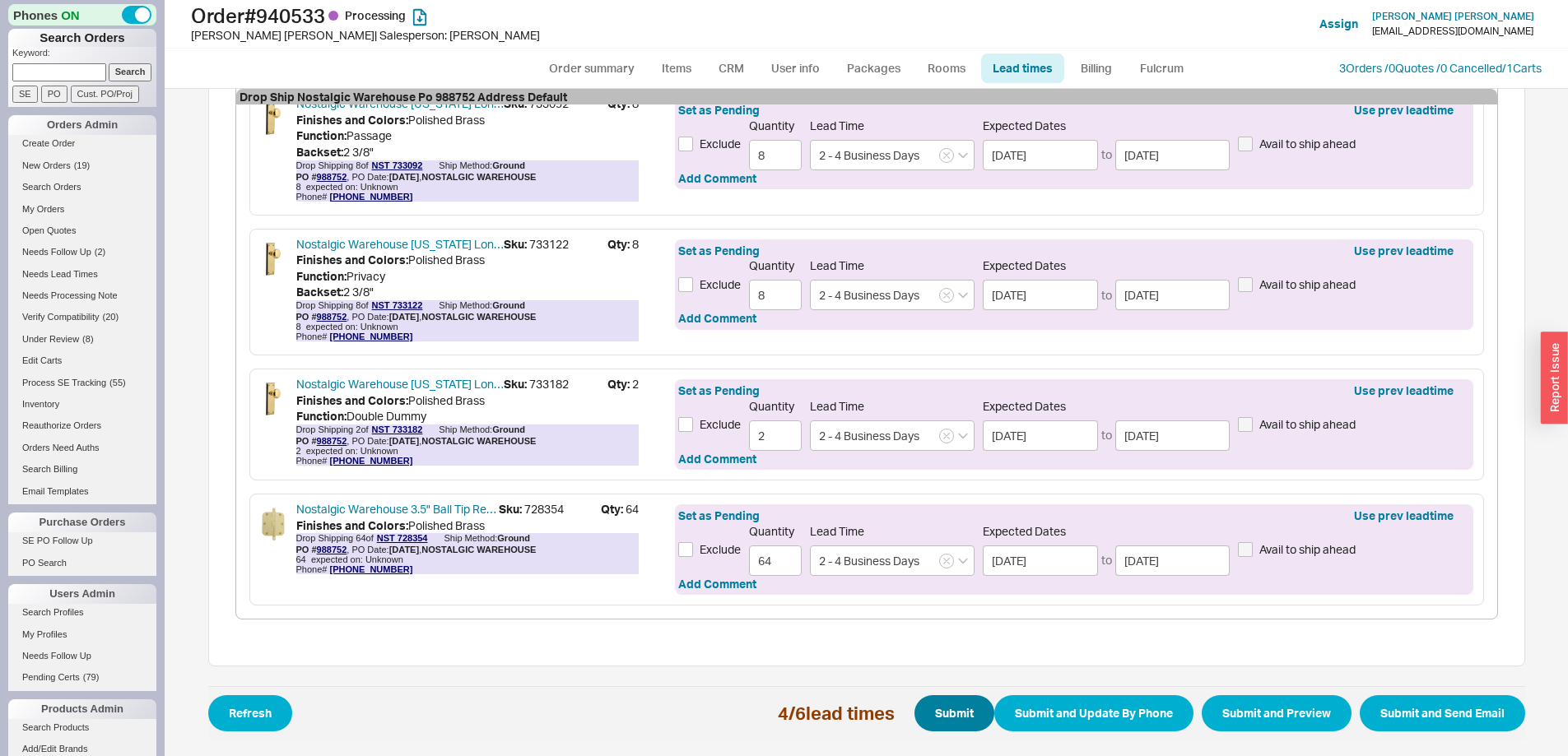
select select "3"
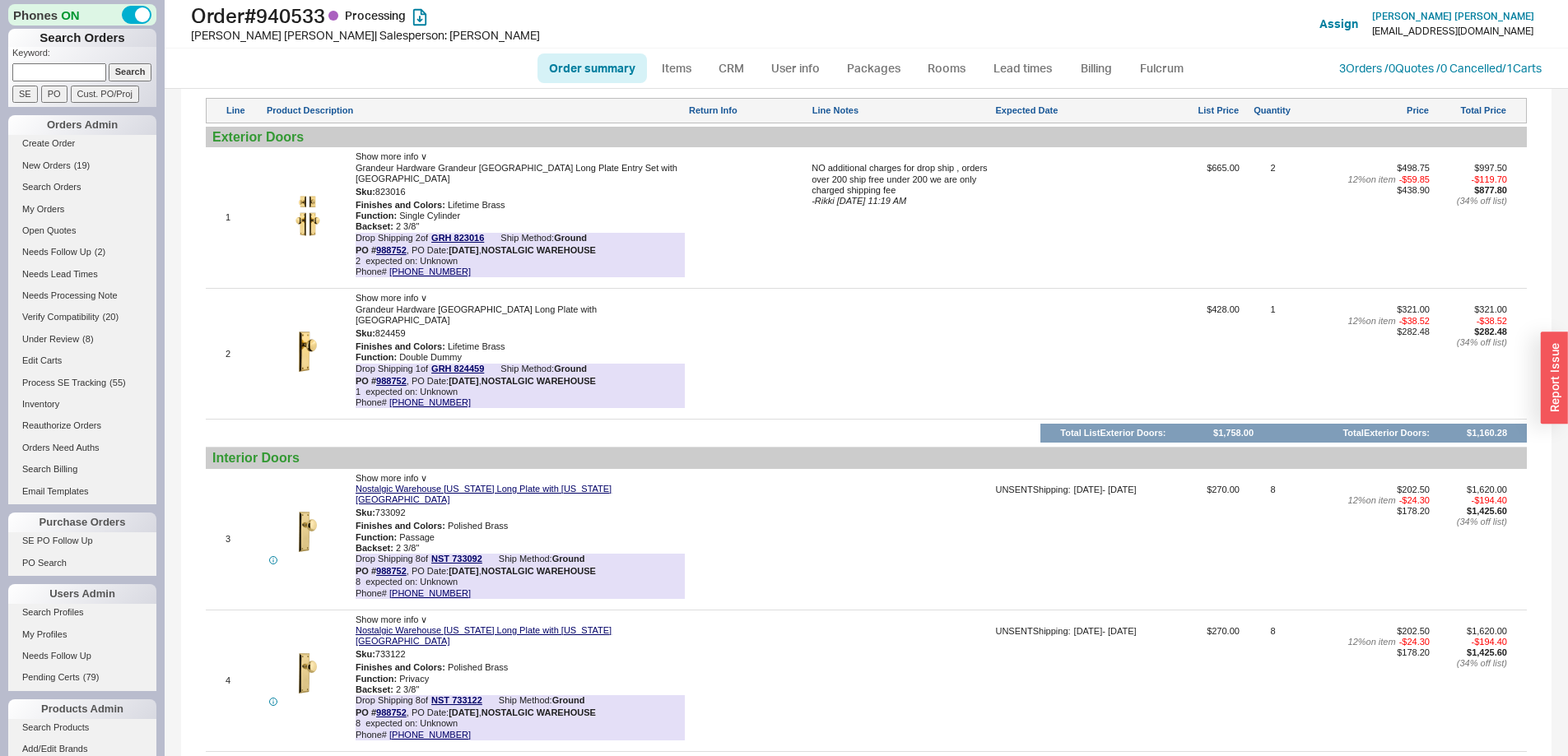
scroll to position [987, 0]
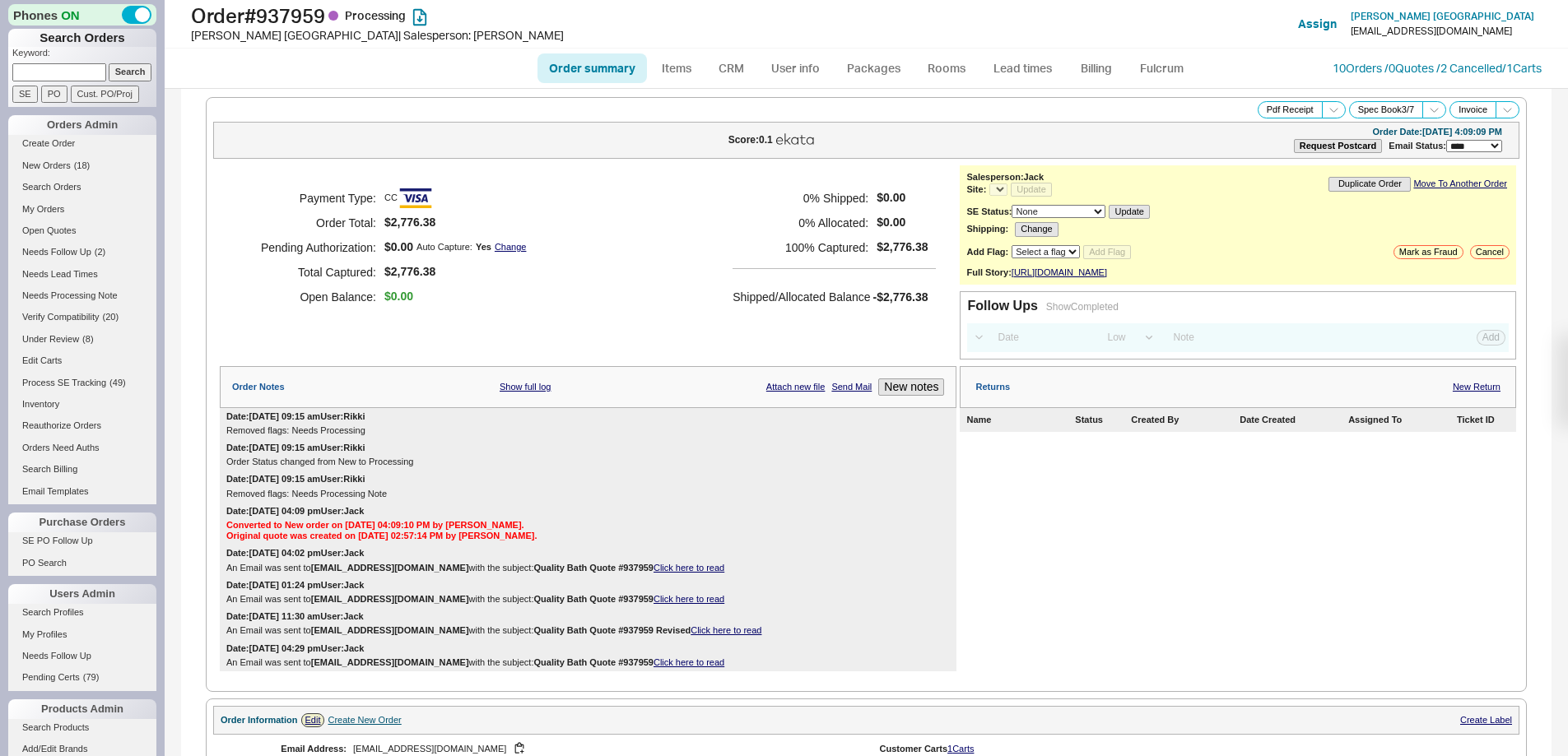
select select "*"
select select "LOW"
select select "3"
select select "*"
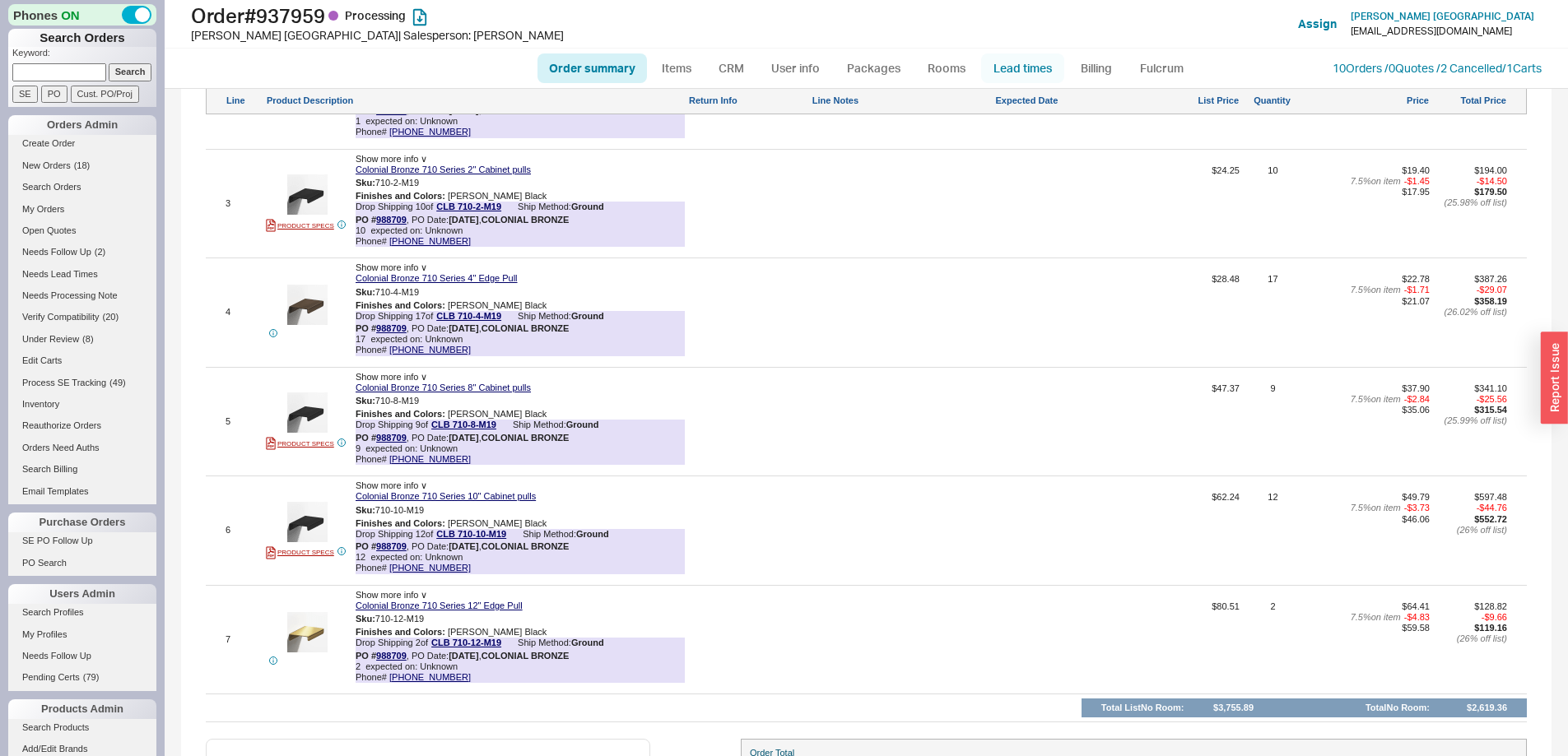
scroll to position [1272, 0]
click at [1012, 63] on link "Lead times" at bounding box center [1023, 68] width 83 height 30
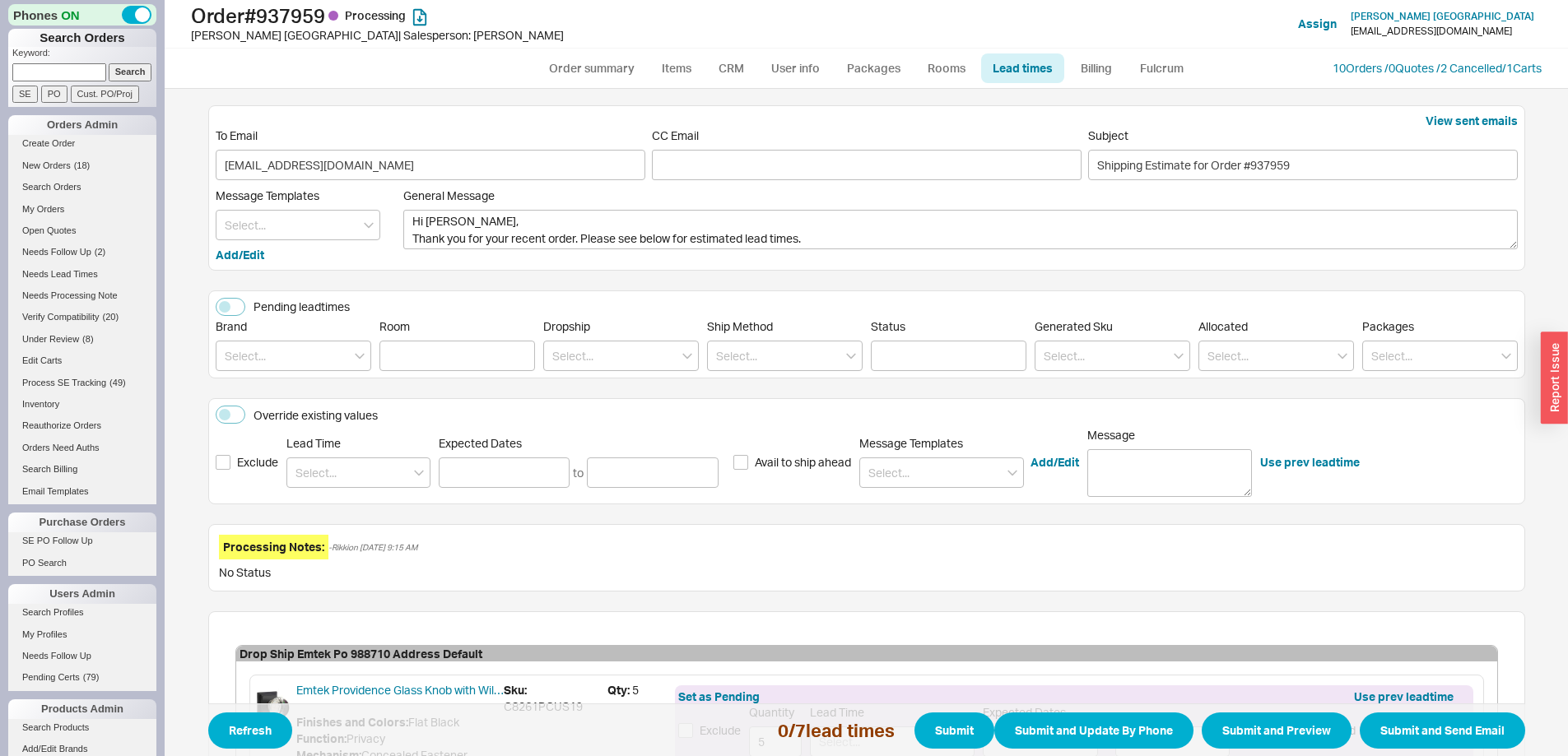
click at [264, 337] on div "Brand" at bounding box center [293, 345] width 156 height 52
click at [268, 355] on input at bounding box center [293, 356] width 156 height 31
click at [271, 443] on div "Colonial Bronze" at bounding box center [293, 449] width 154 height 30
type input "Colonial Bronze"
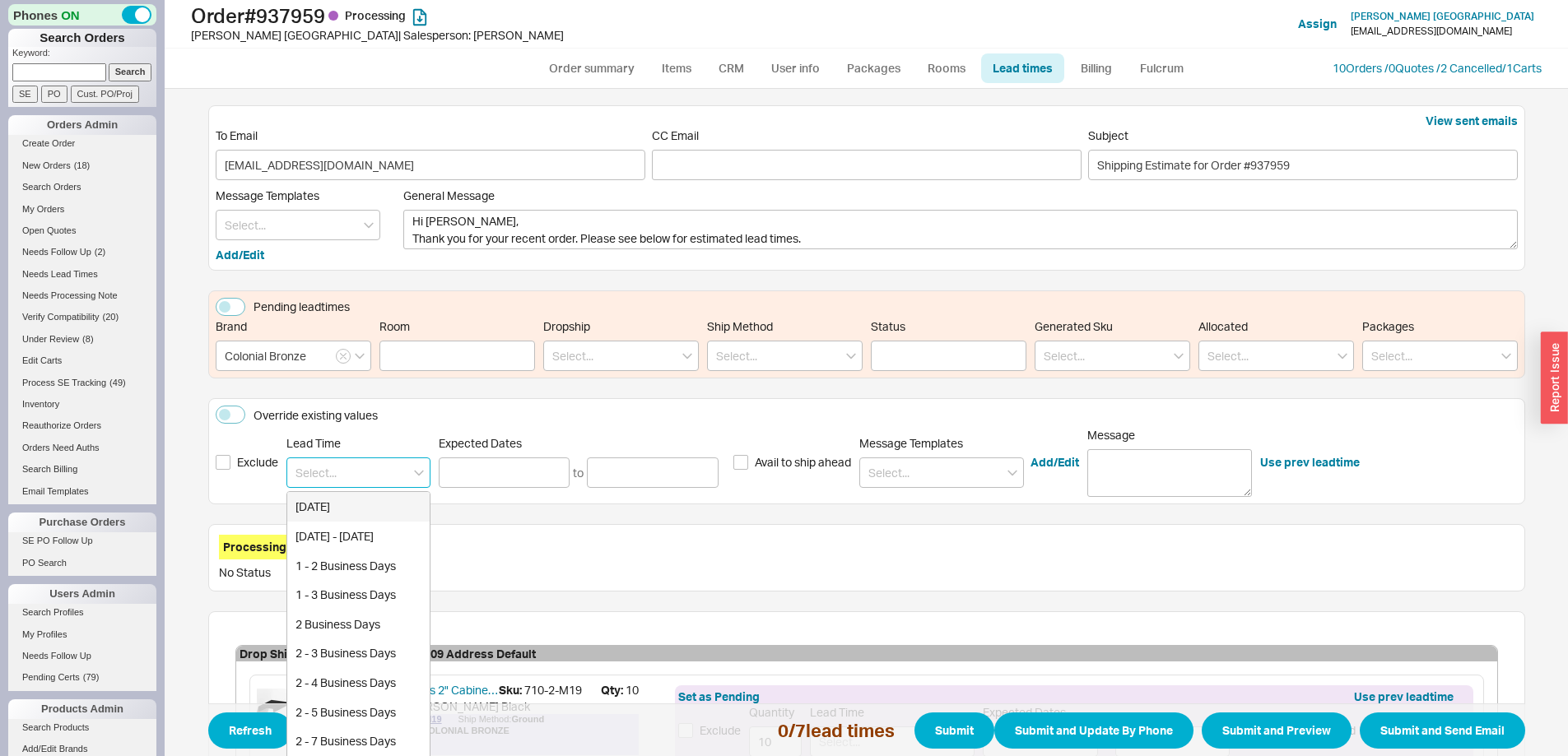
click at [340, 465] on input at bounding box center [359, 473] width 144 height 31
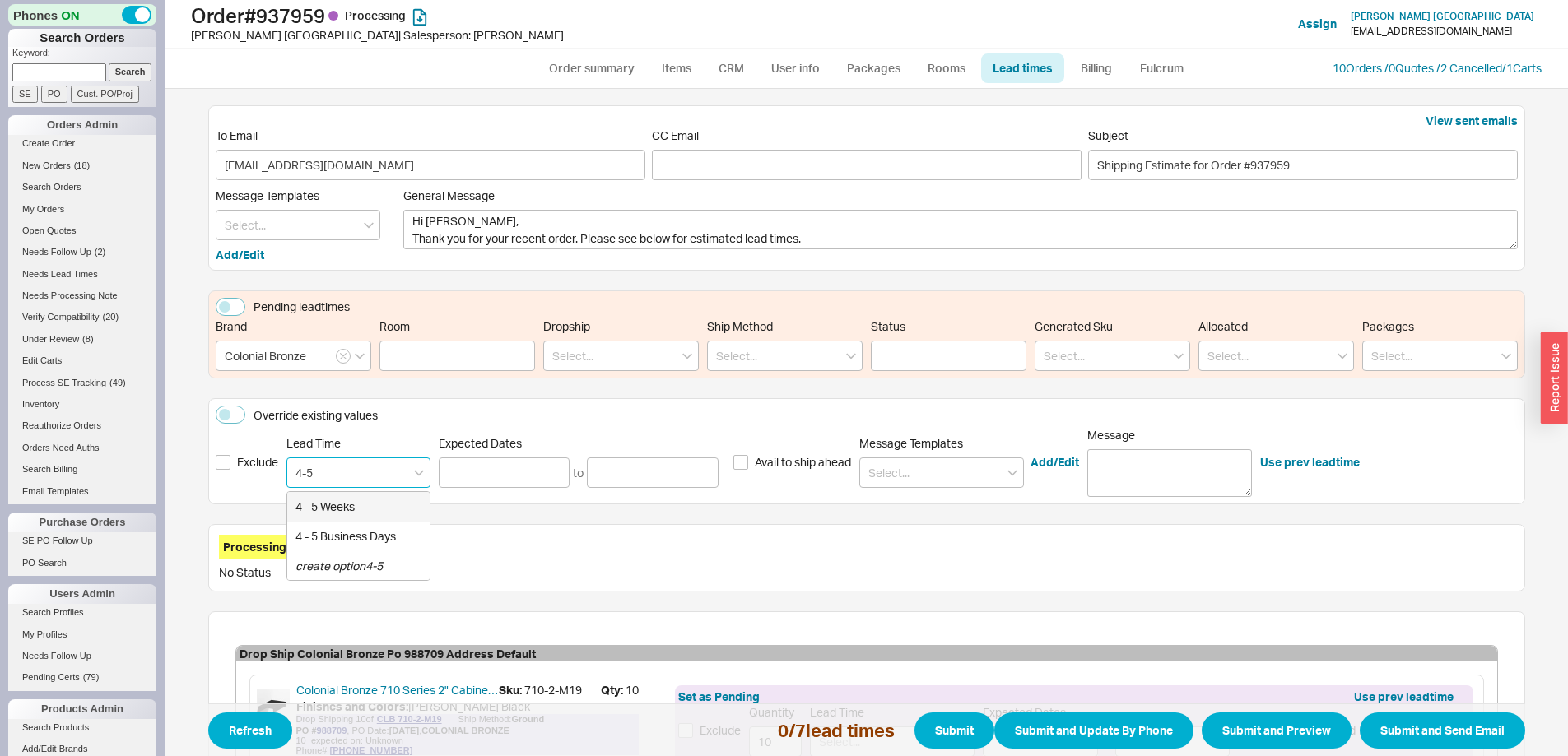
click at [314, 512] on div "4 - 5 Weeks" at bounding box center [359, 506] width 143 height 30
type input "4 - 5 Weeks"
type input "[DATE]"
type input "10/24/2025"
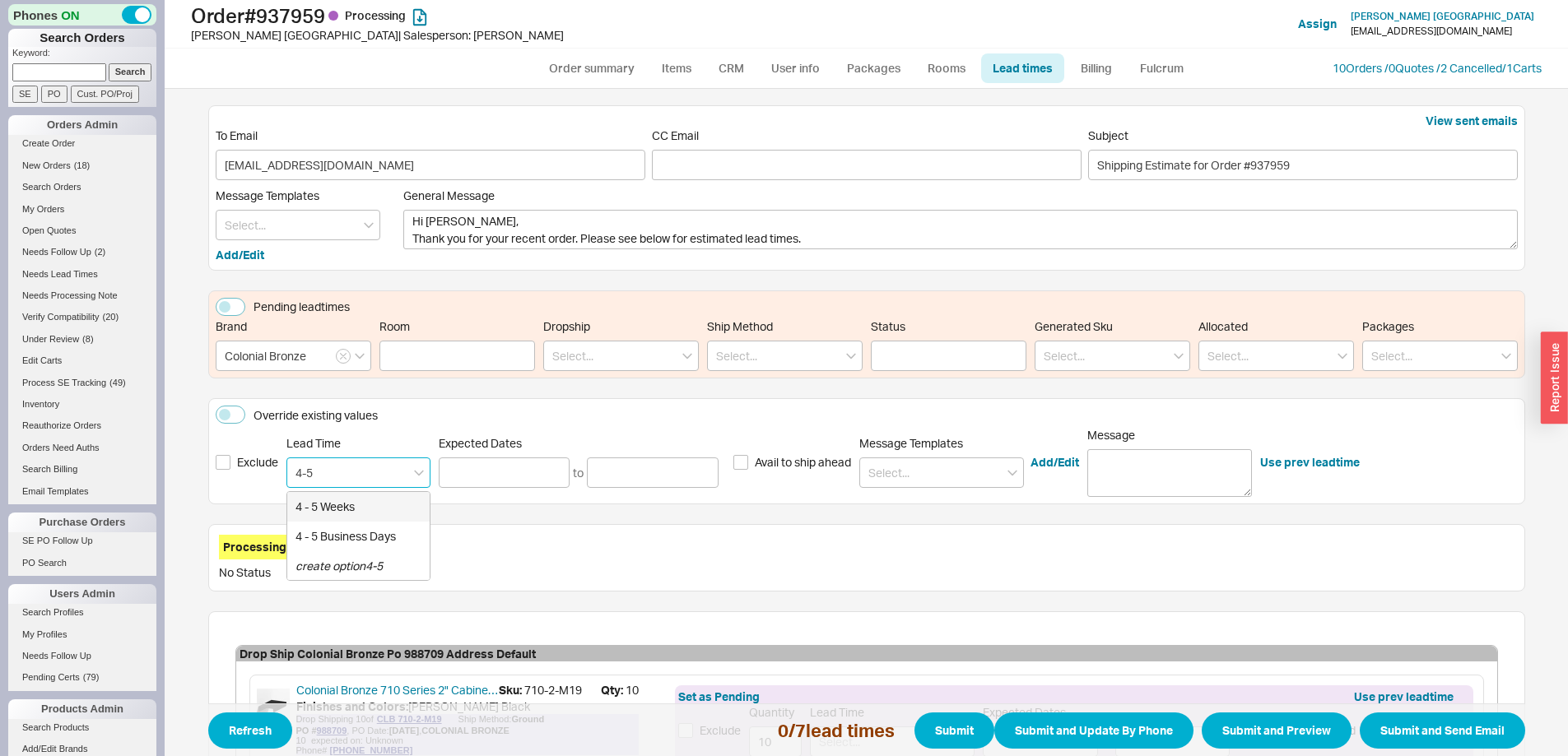
type input "4 - 5 Weeks"
type input "[DATE]"
type input "10/24/2025"
type input "4 - 5 Weeks"
type input "[DATE]"
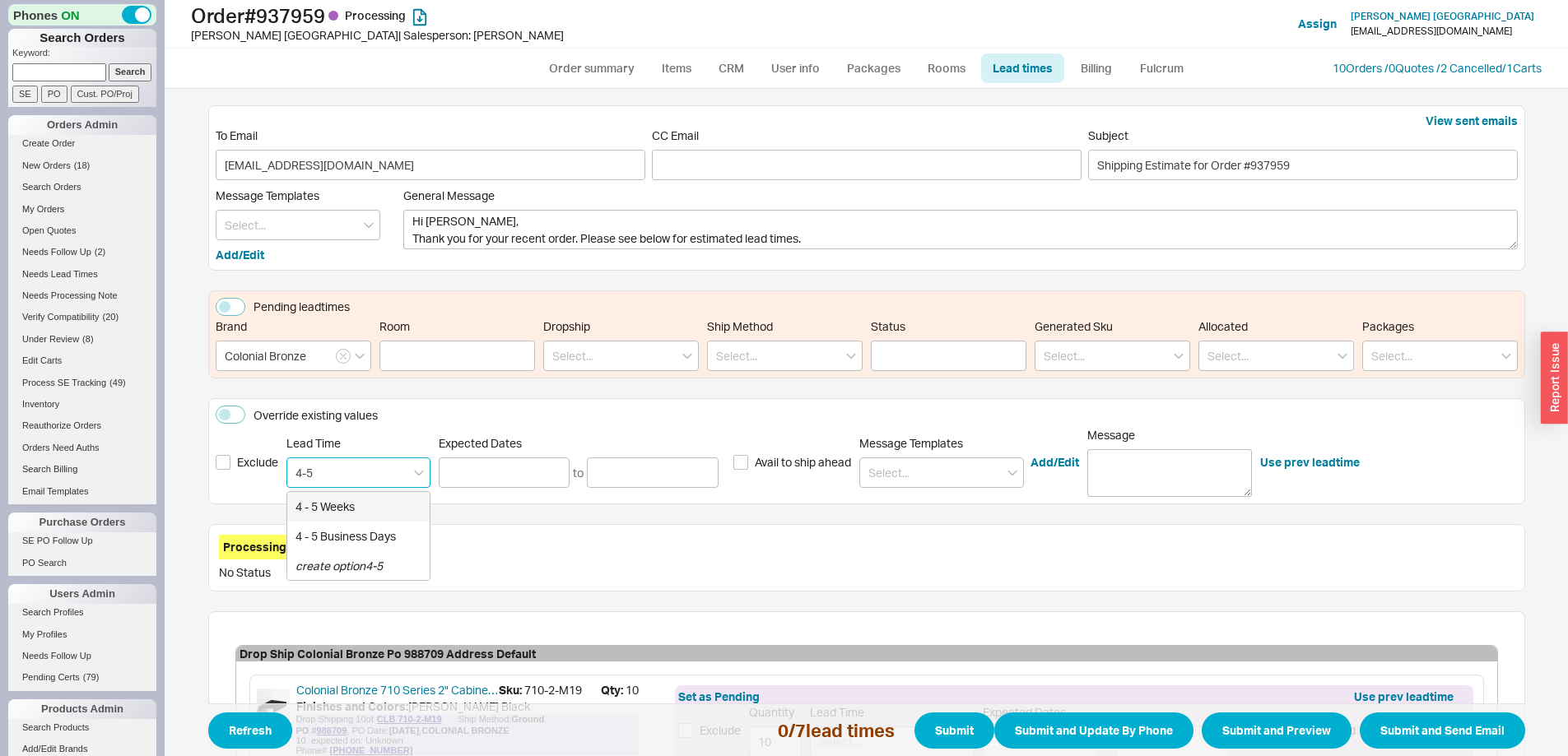
type input "10/24/2025"
type input "4 - 5 Weeks"
type input "[DATE]"
type input "10/24/2025"
type input "4 - 5 Weeks"
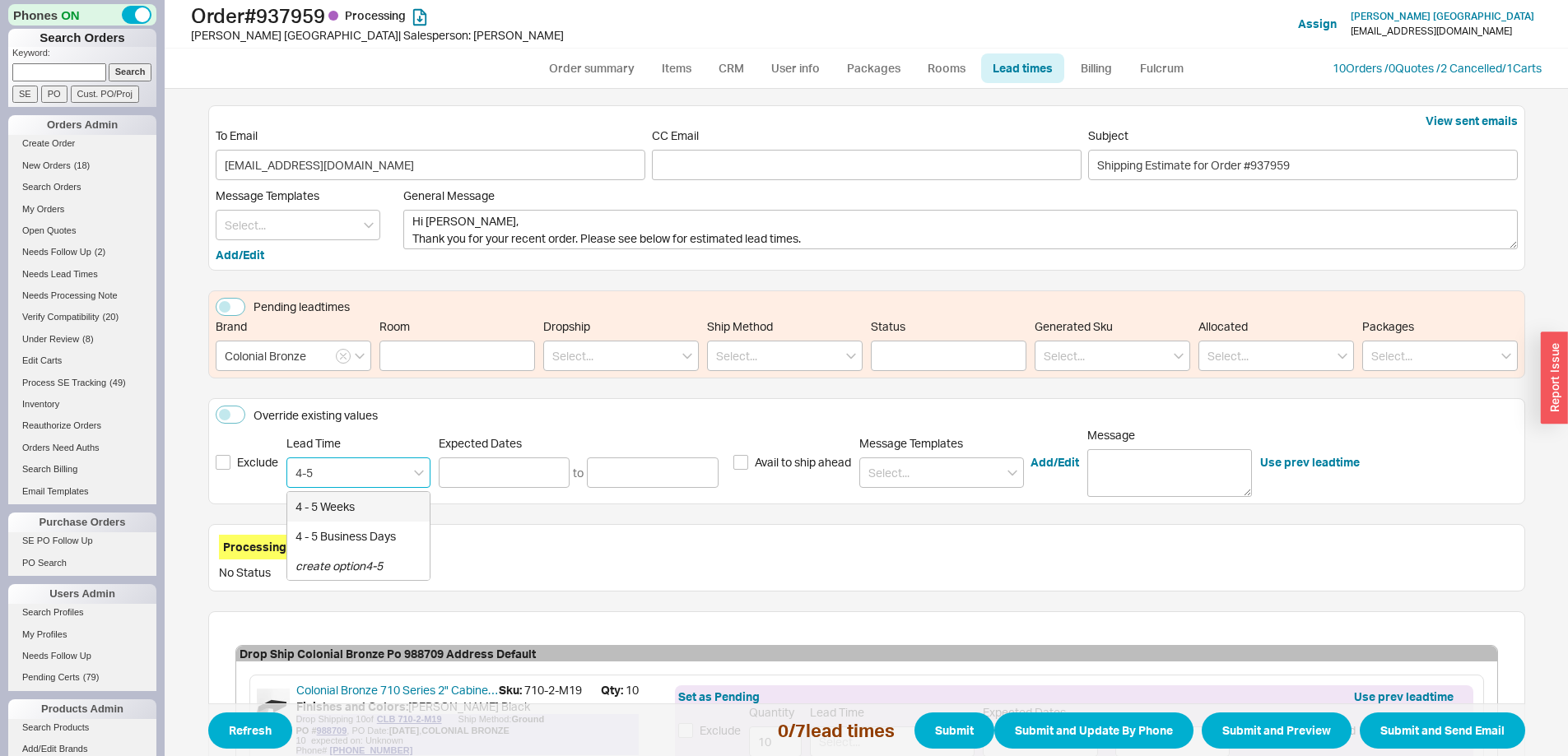
type input "[DATE]"
type input "10/24/2025"
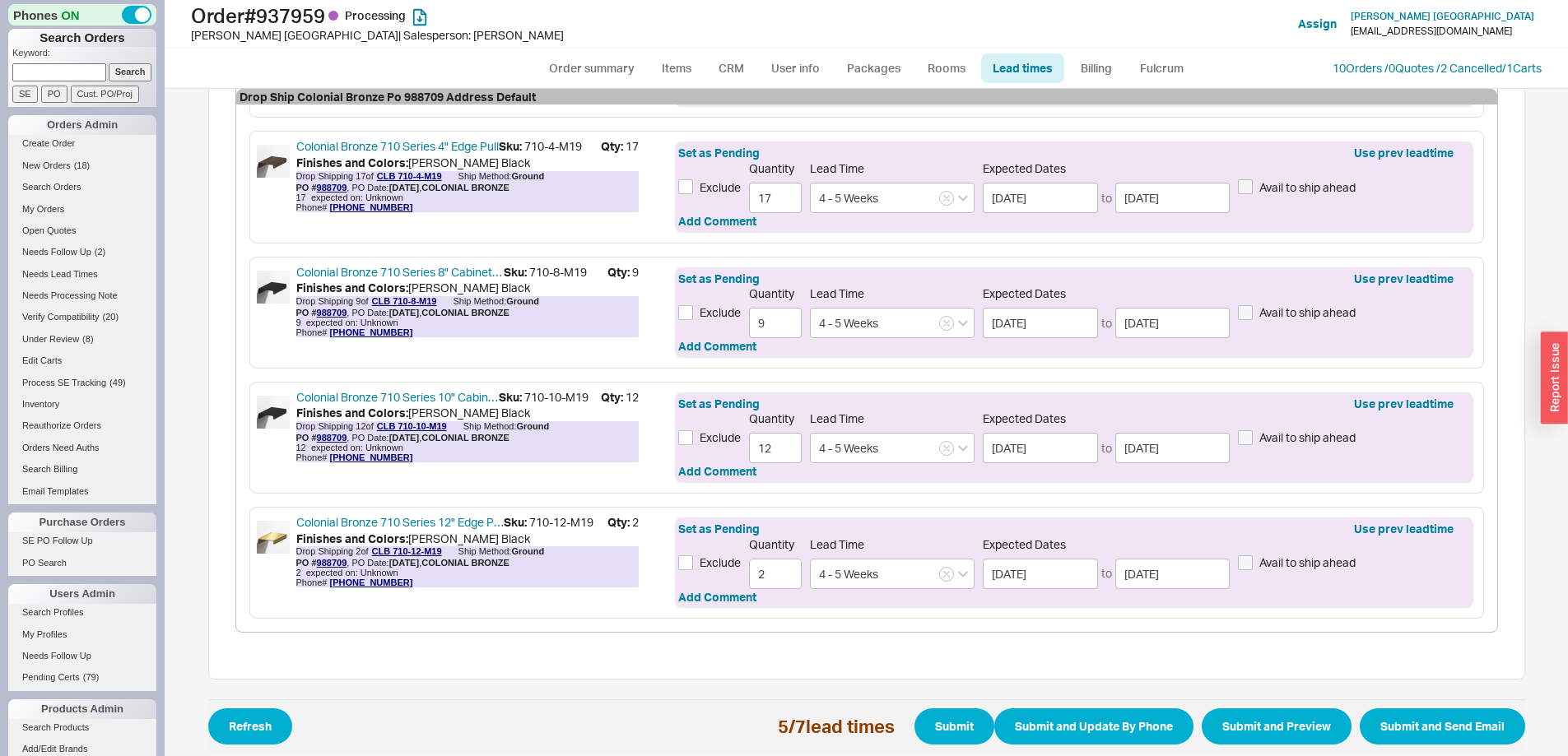
scroll to position [682, 0]
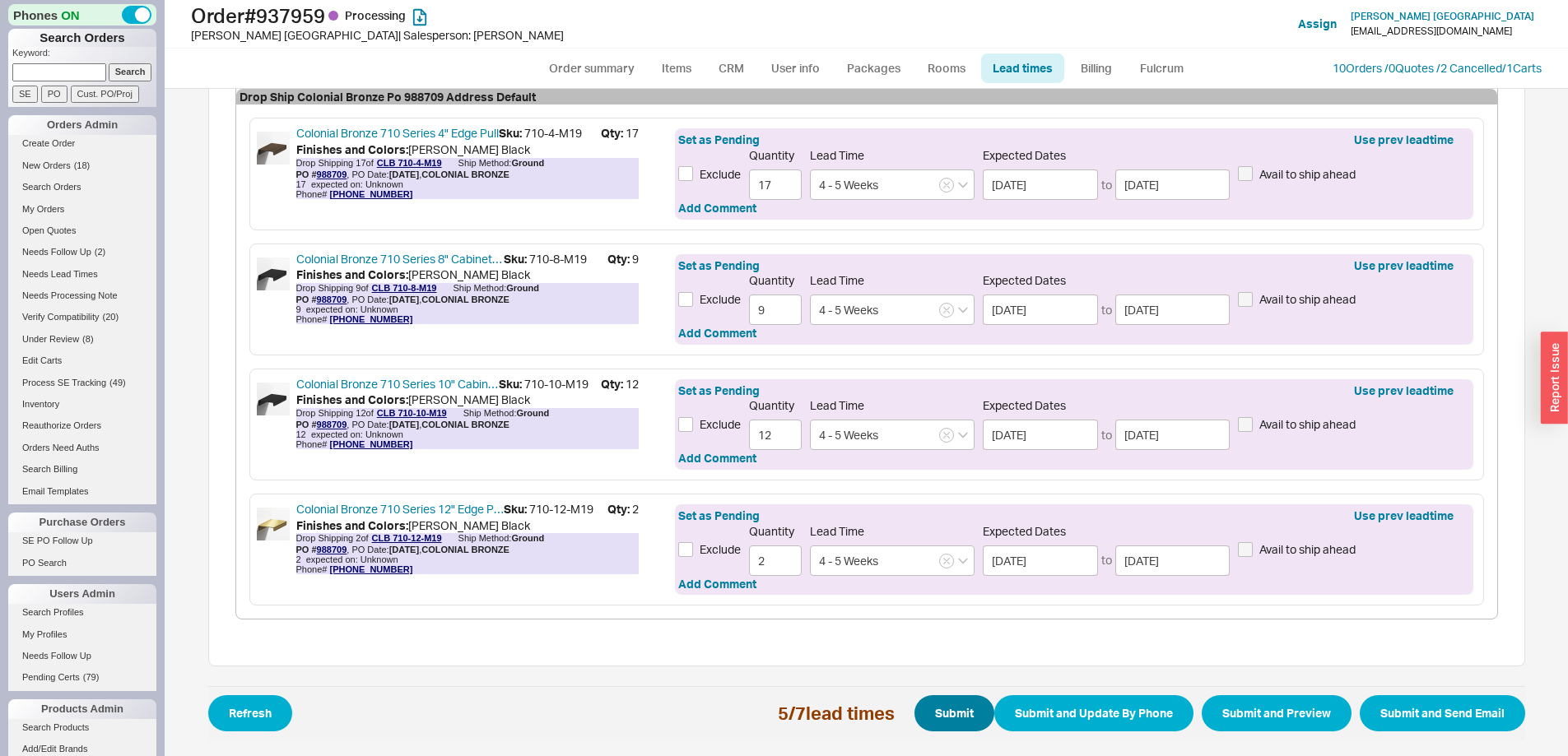
type input "4 - 5 Weeks"
click at [935, 708] on button "Submit" at bounding box center [954, 714] width 80 height 37
select select "*"
select select "LOW"
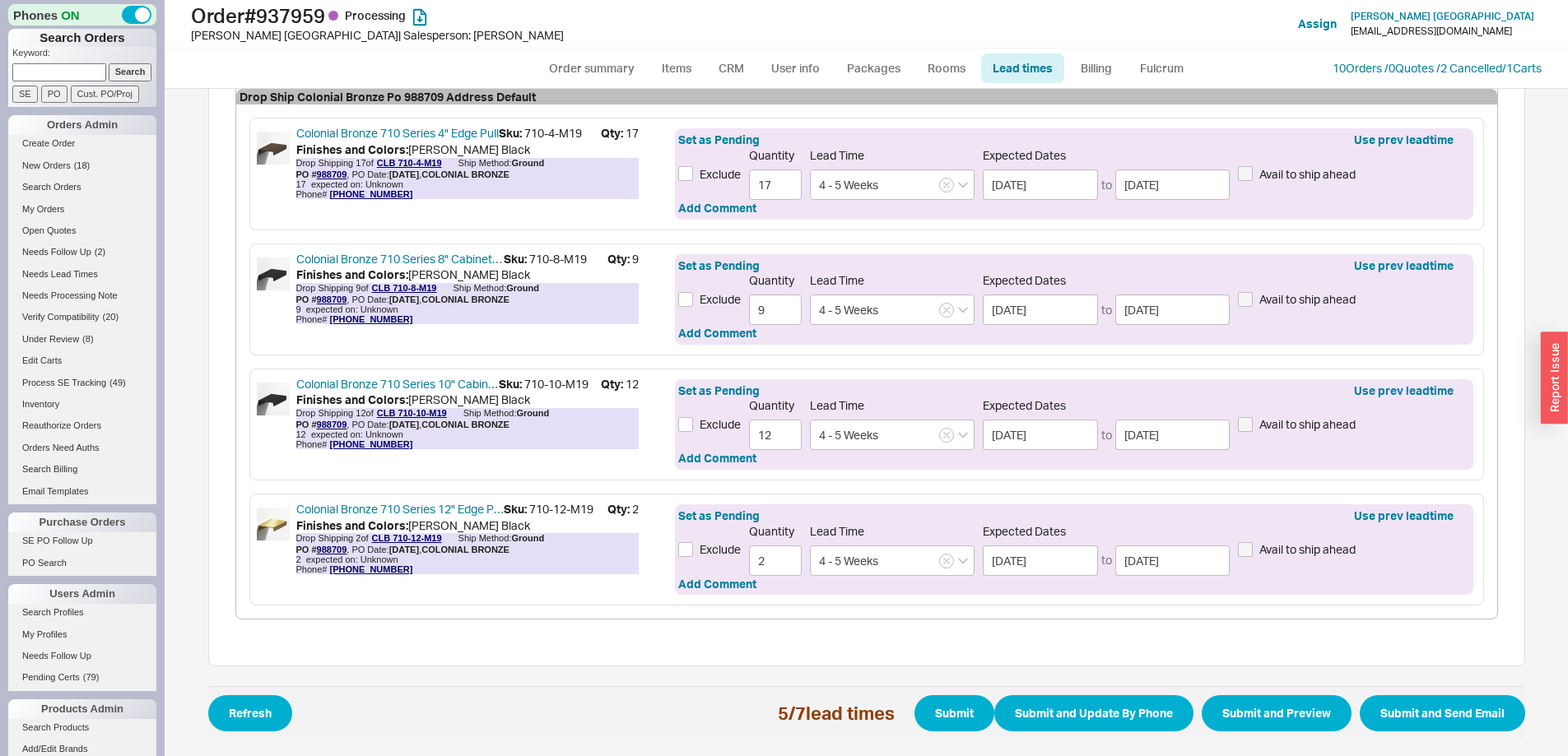
select select "3"
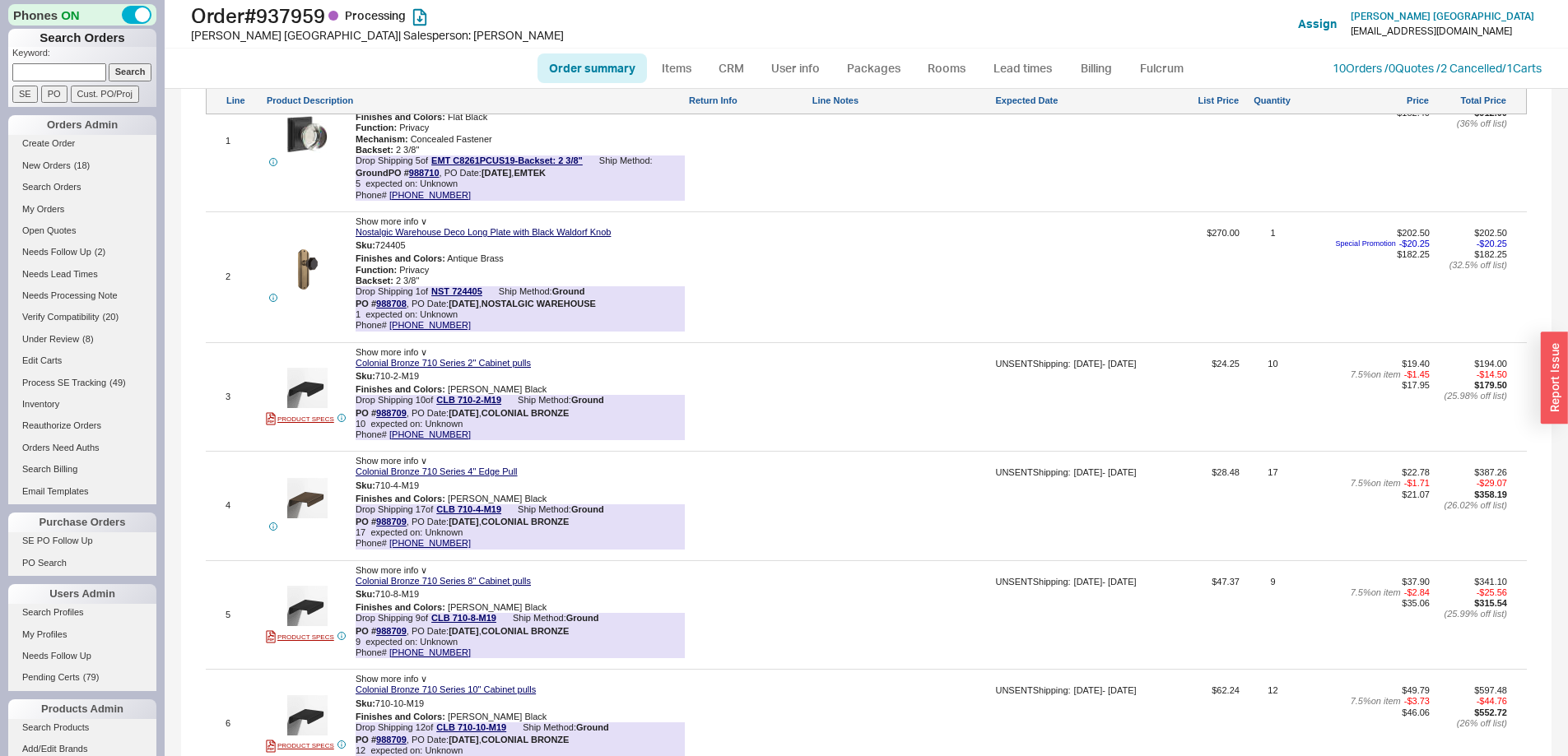
scroll to position [1107, 0]
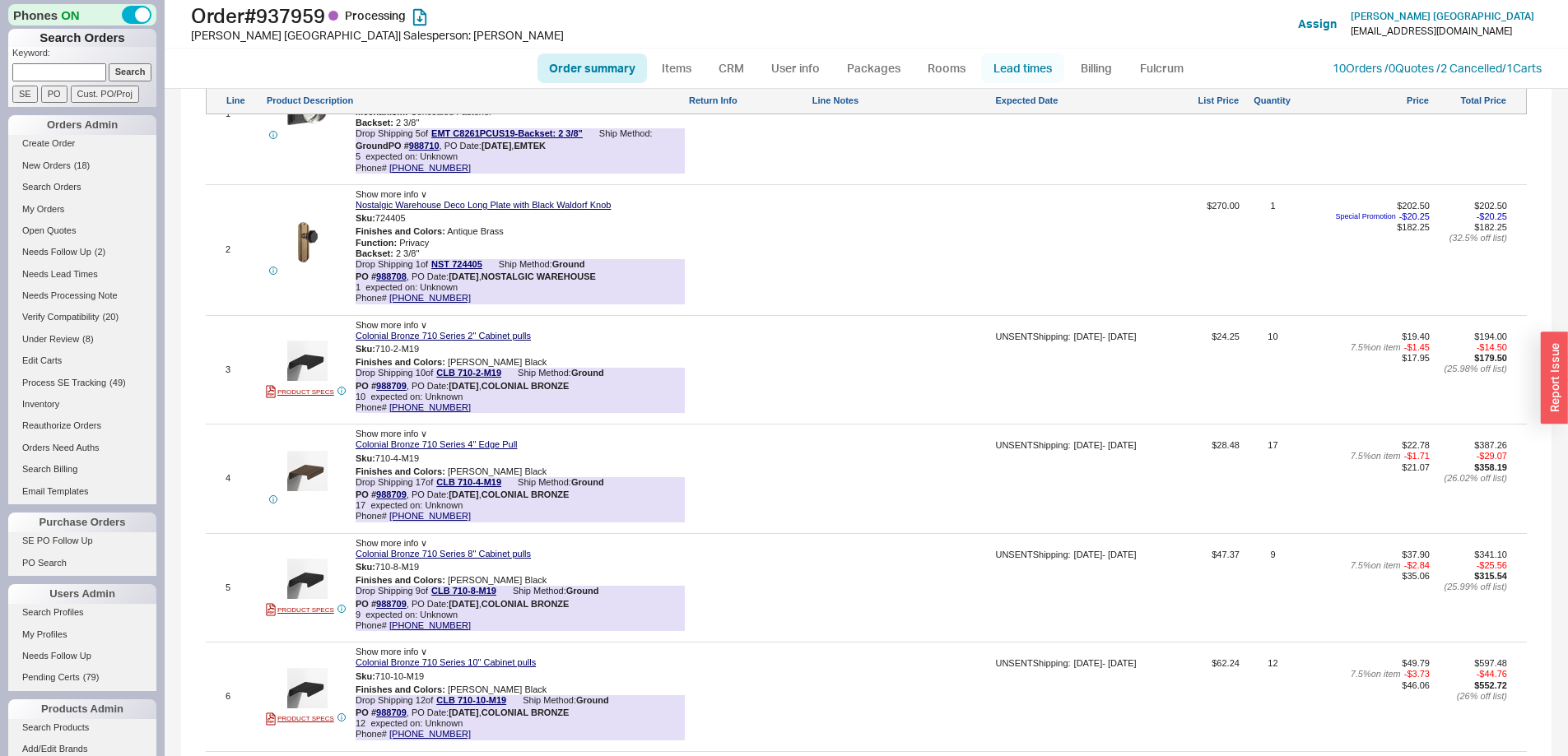
click at [1011, 65] on link "Lead times" at bounding box center [1023, 68] width 83 height 30
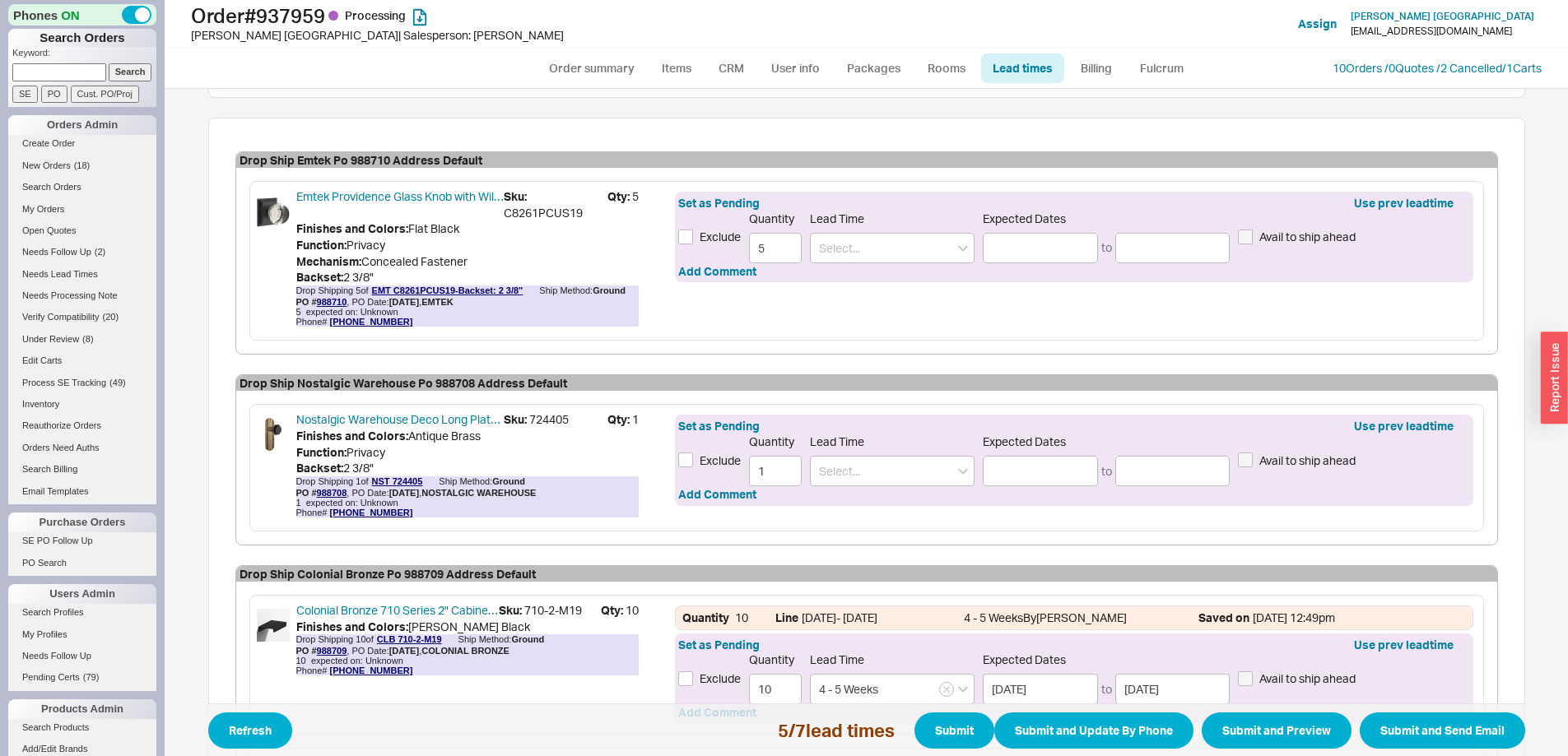
scroll to position [576, 0]
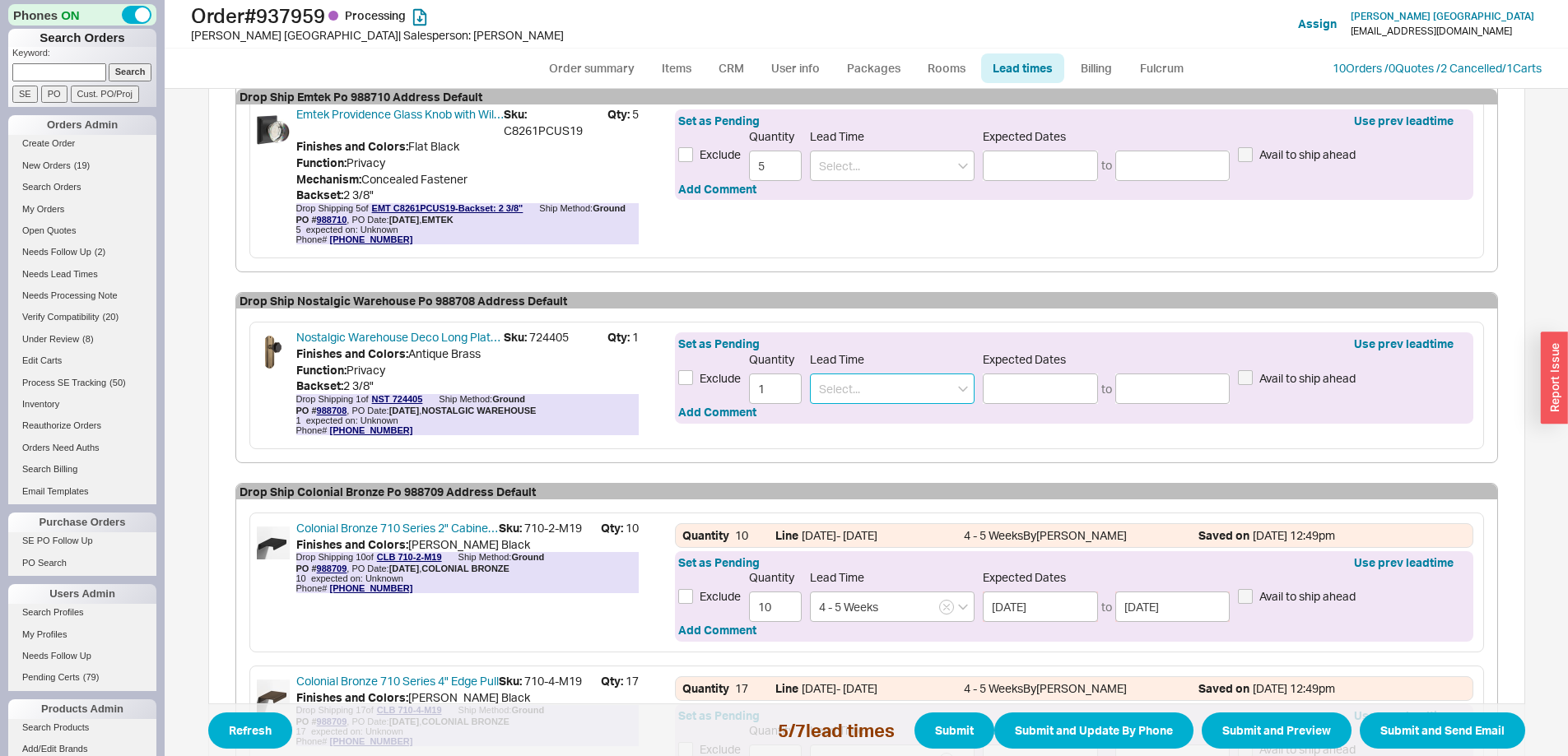
click at [953, 395] on input at bounding box center [892, 389] width 165 height 31
click at [867, 417] on div "2 - 4 Business Days" at bounding box center [892, 422] width 163 height 30
type input "2 - 4 Business Days"
type input "09/23/2025"
type input "09/25/2025"
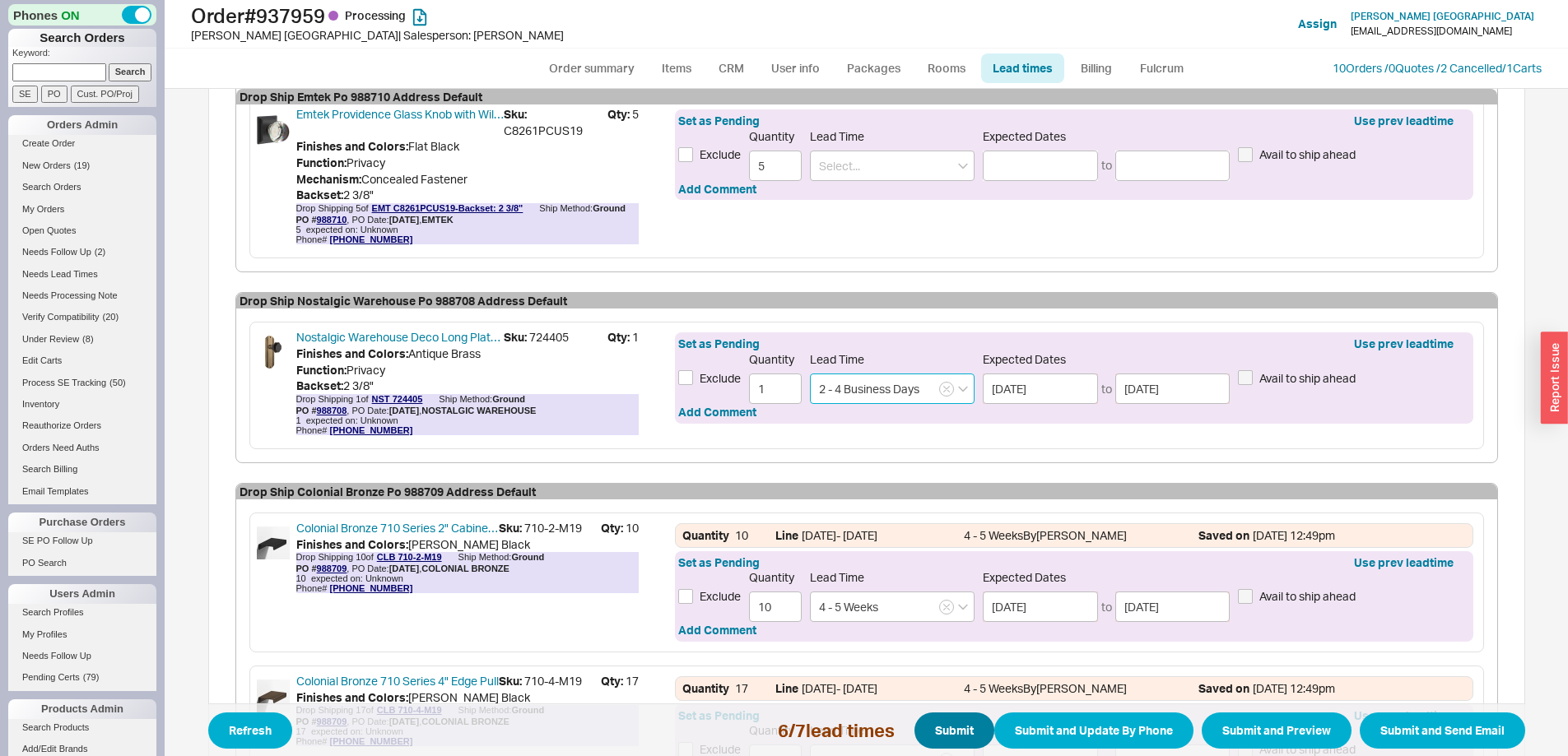
type input "2 - 4 Business Days"
click at [926, 731] on button "Submit" at bounding box center [954, 731] width 80 height 37
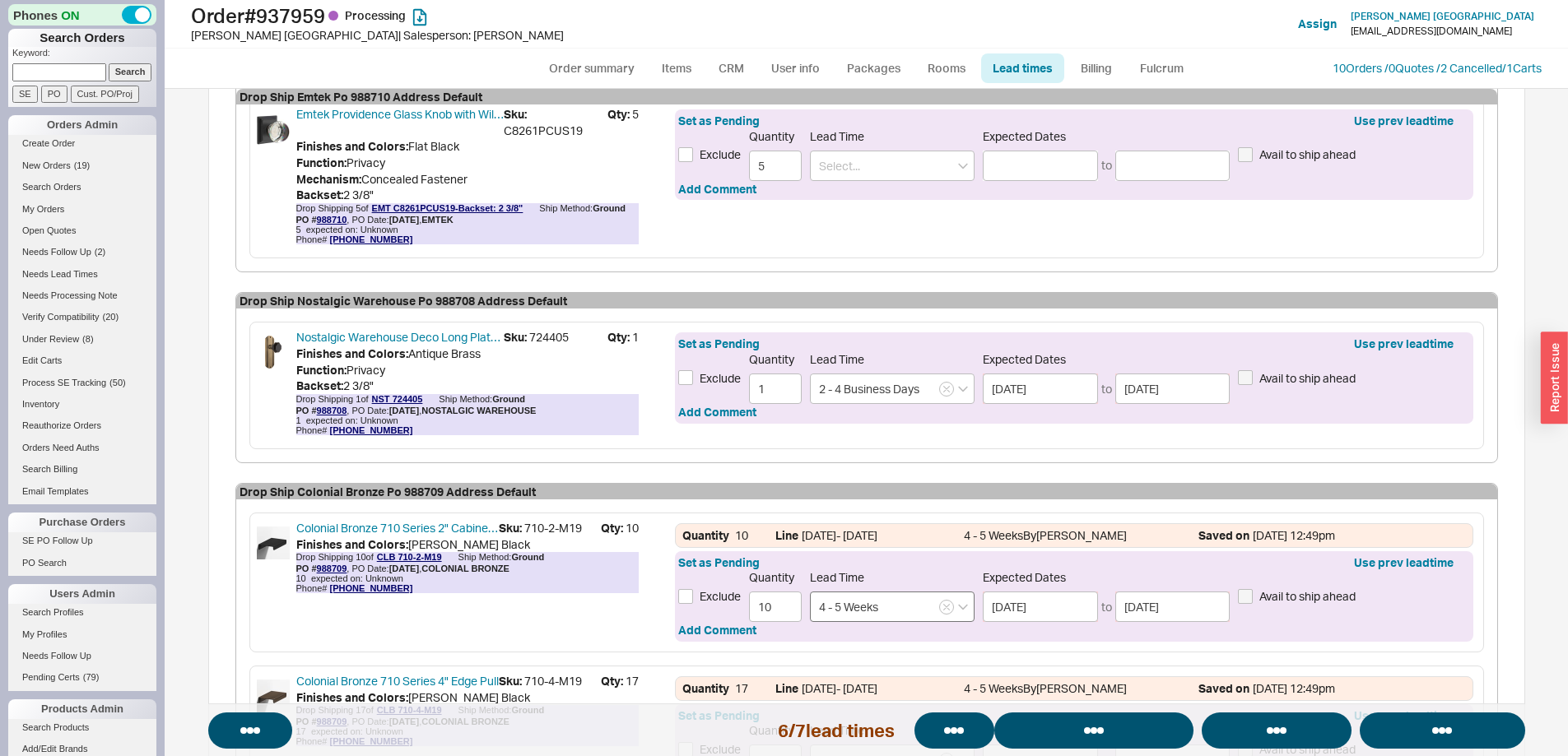
select select "*"
select select "LOW"
select select "3"
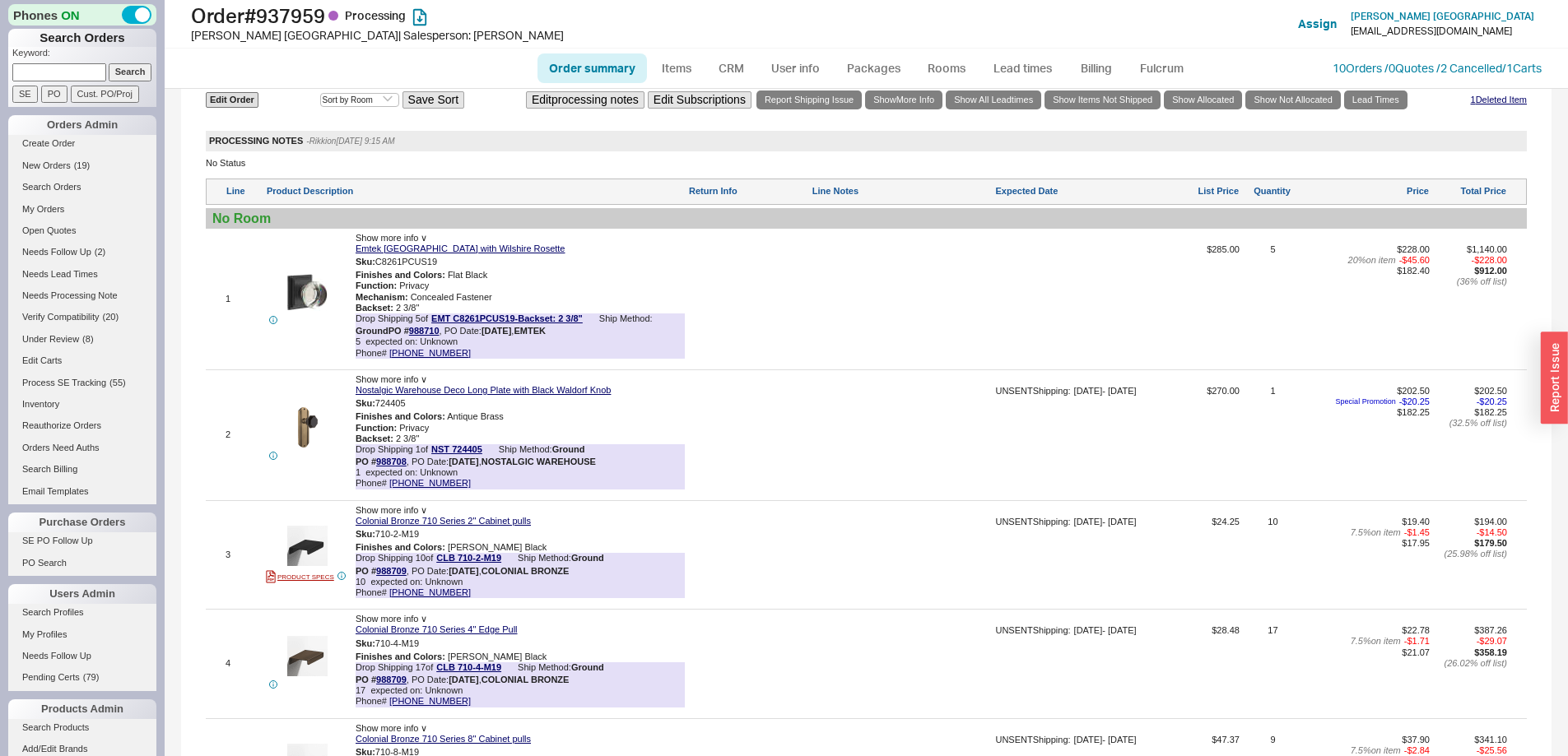
scroll to position [1069, 0]
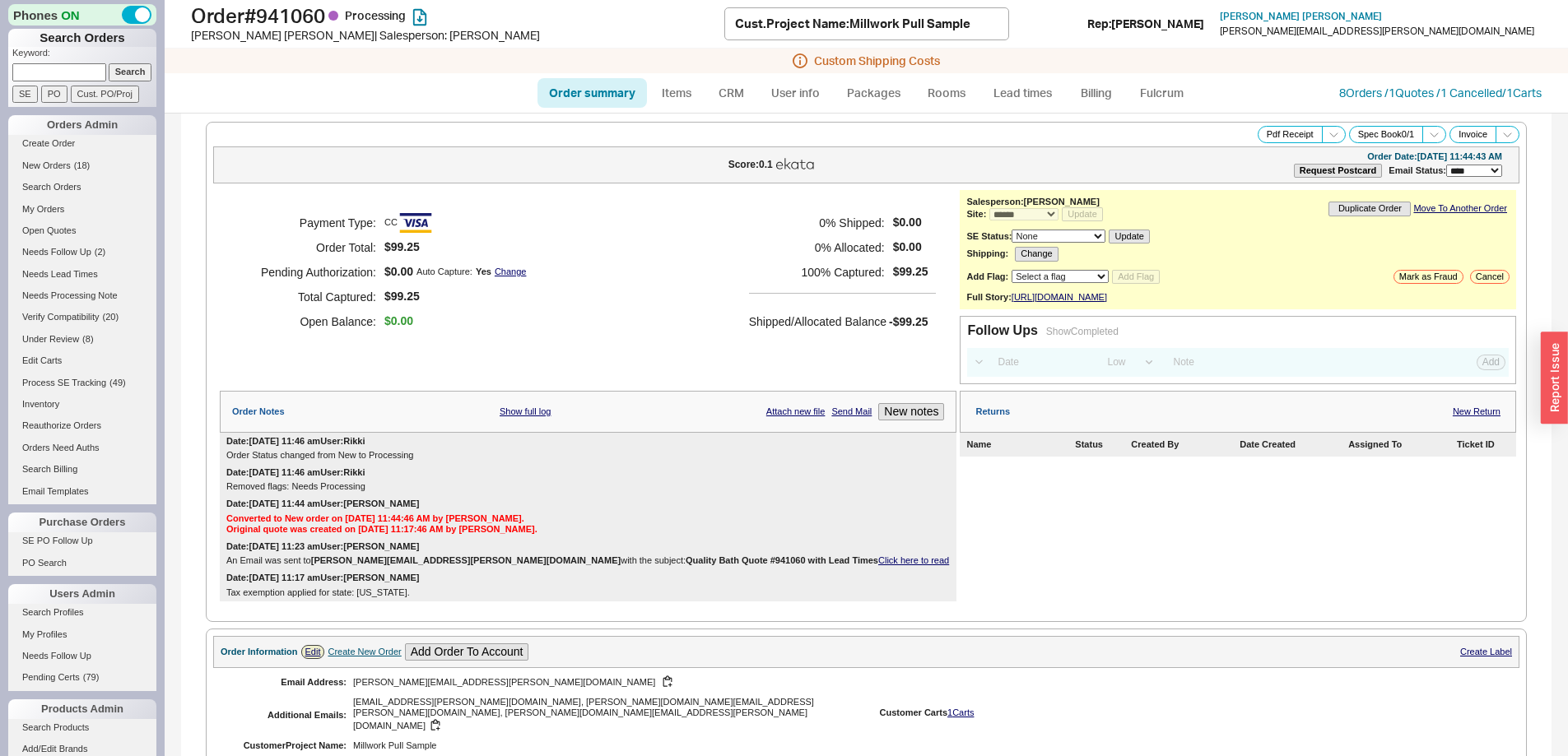
select select "*"
select select "LOW"
select select "3"
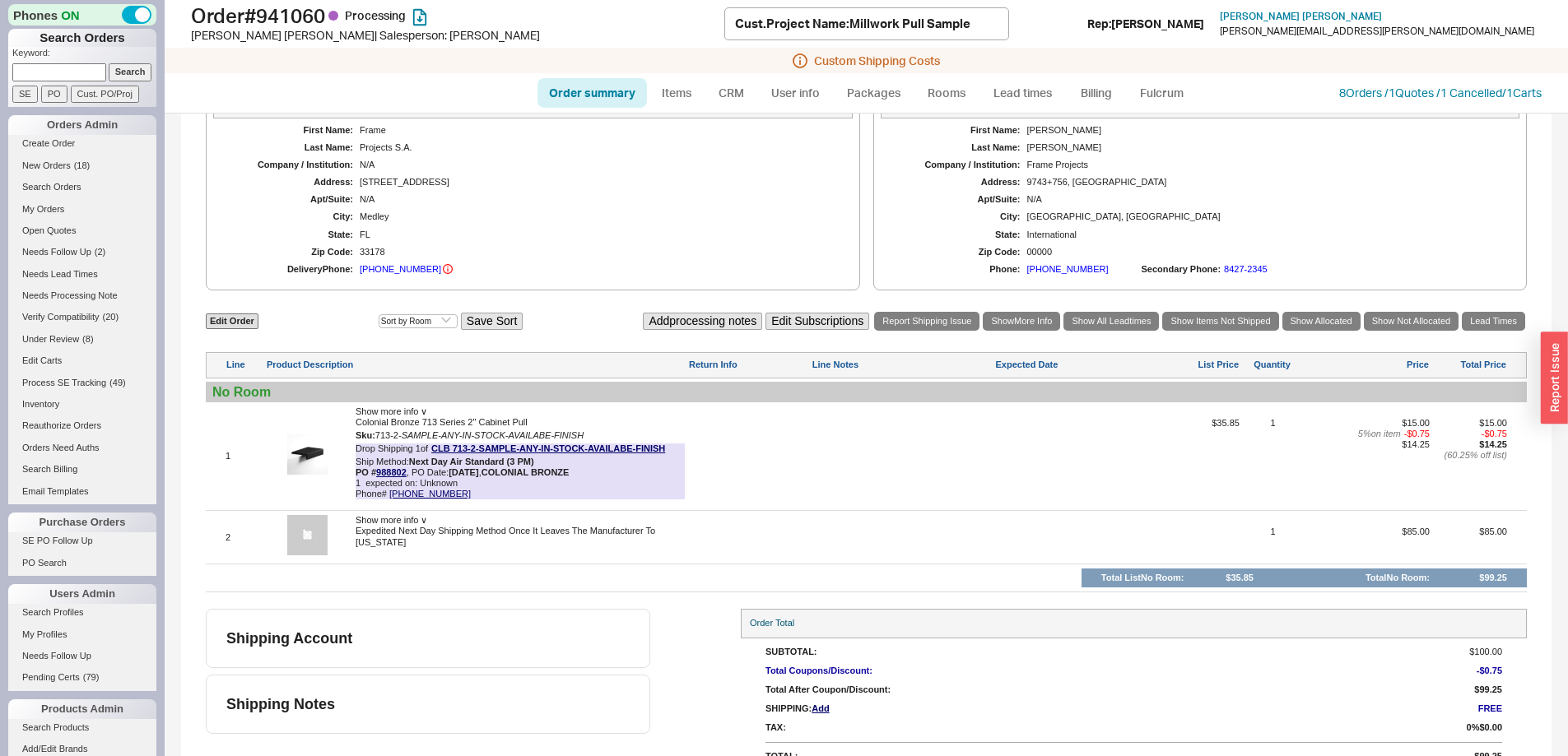
scroll to position [708, 0]
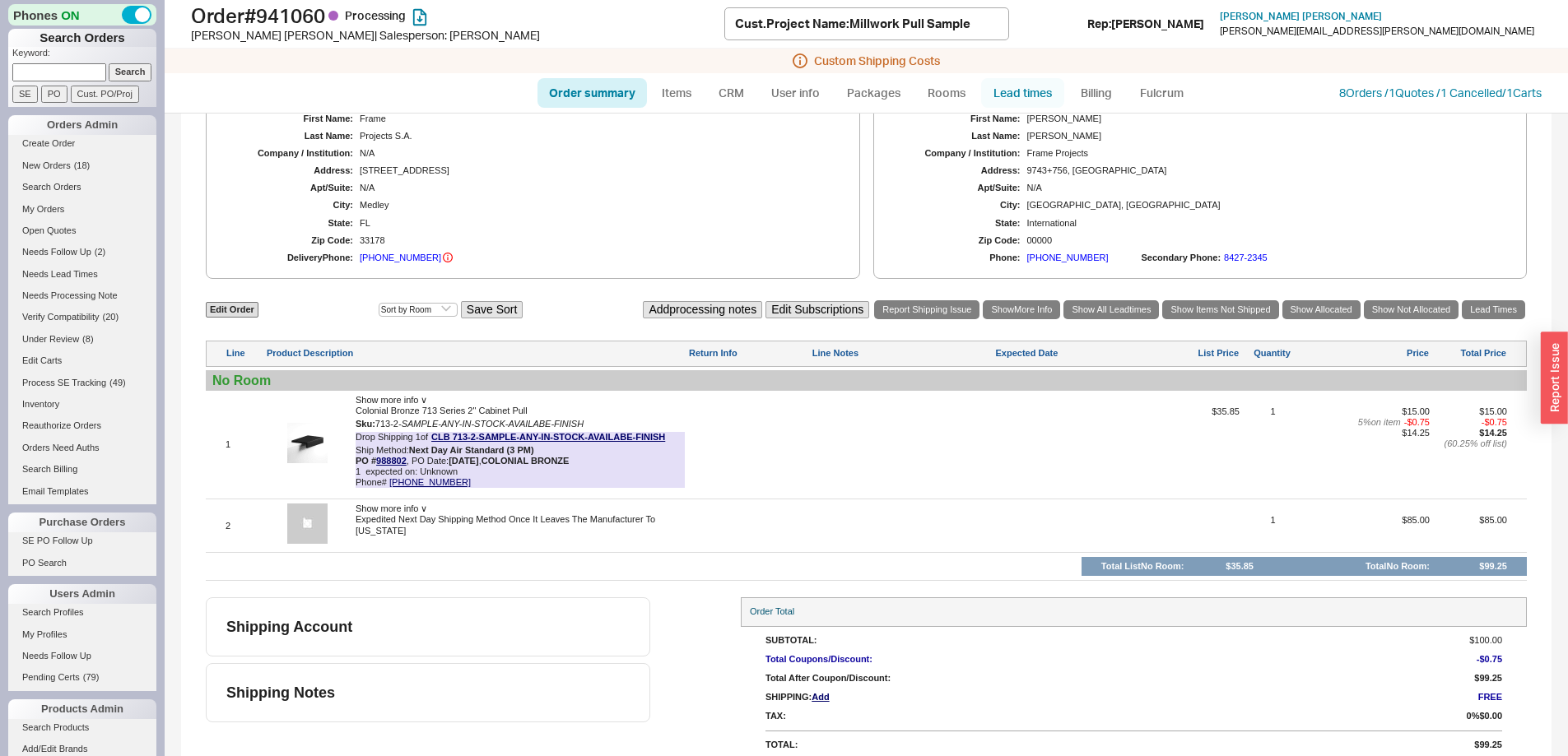
click at [1038, 94] on link "Lead times" at bounding box center [1023, 93] width 83 height 30
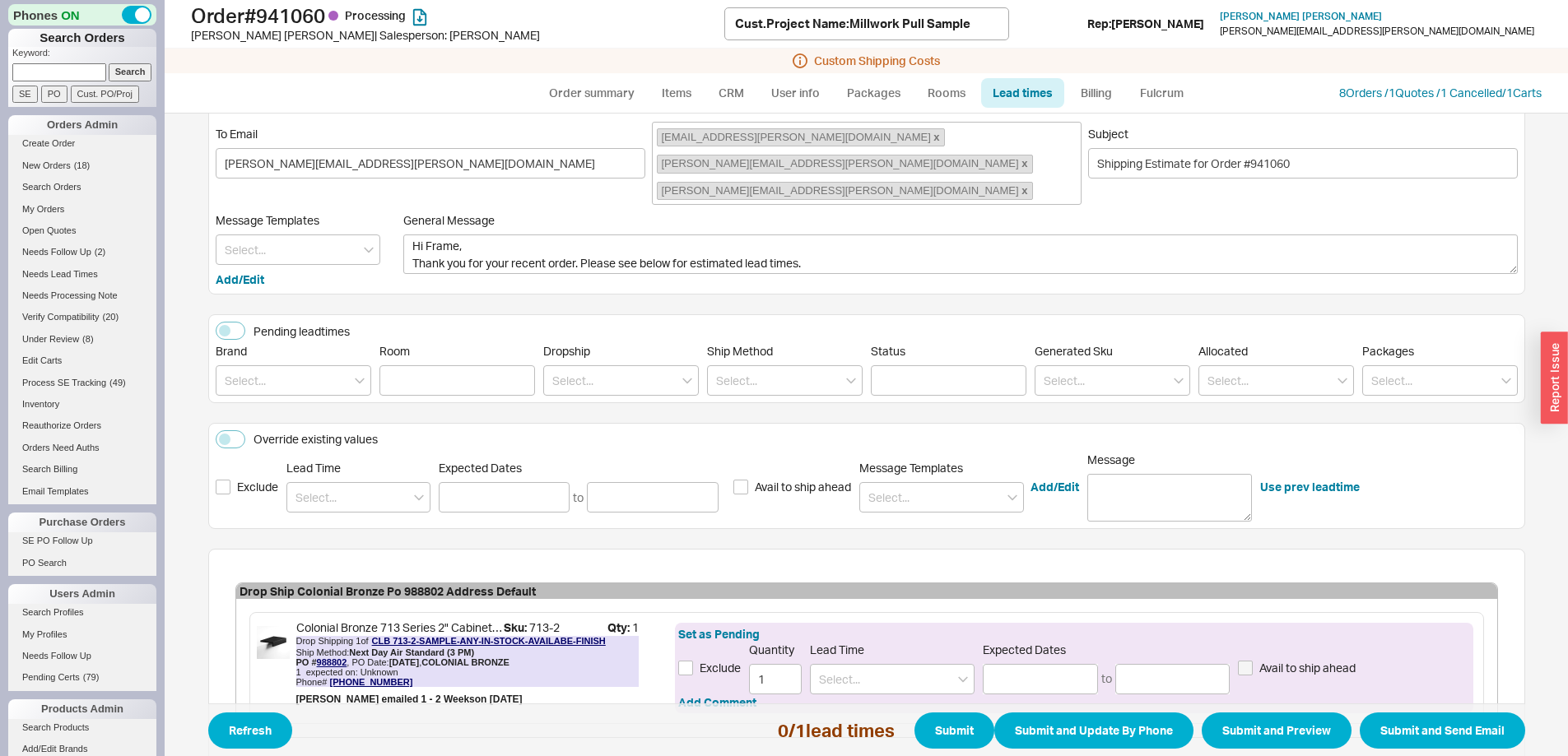
scroll to position [142, 0]
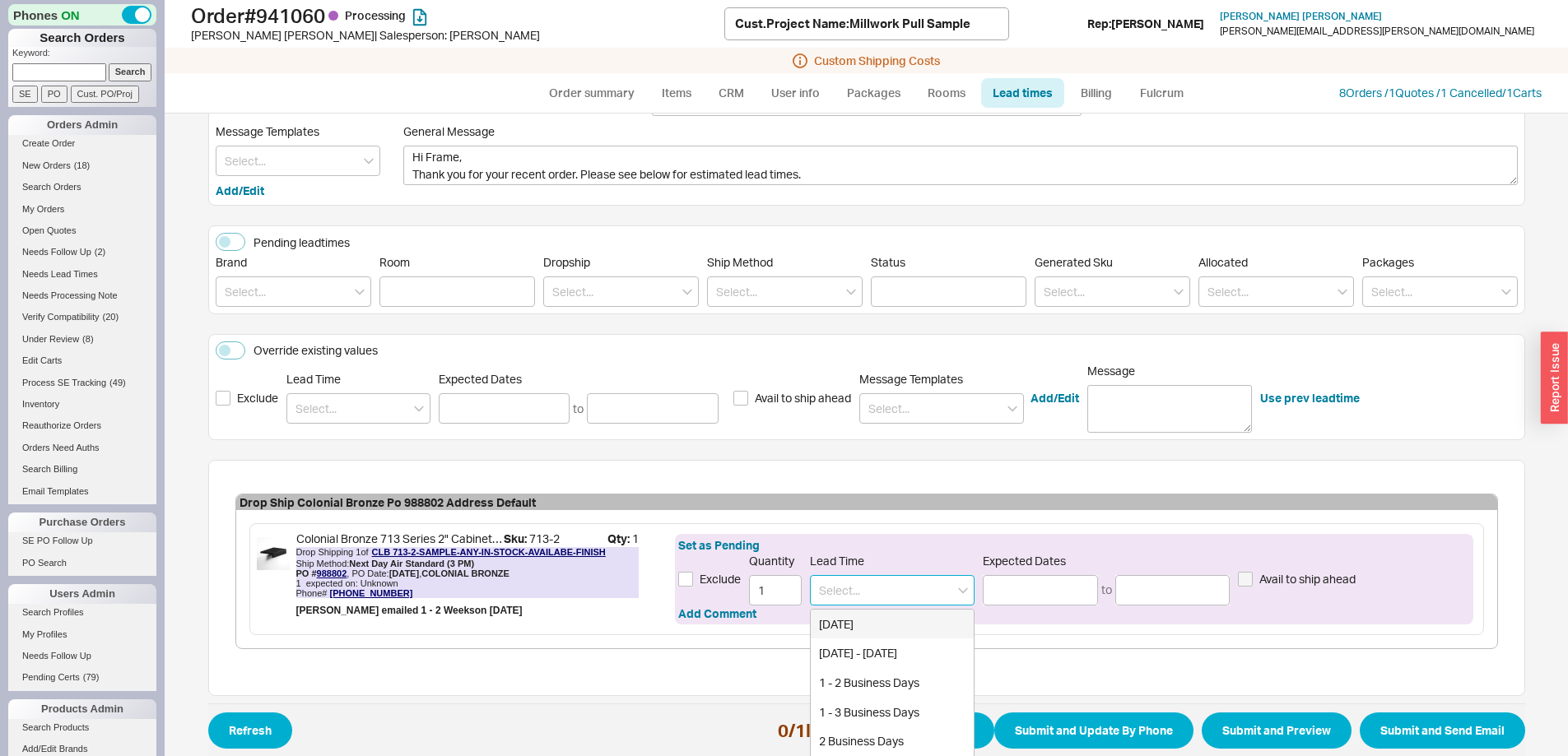
click at [847, 575] on input at bounding box center [892, 590] width 165 height 31
click at [858, 610] on div "4 - 5 Weeks" at bounding box center [892, 624] width 163 height 30
type input "4 - 5 Weeks"
type input "[DATE]"
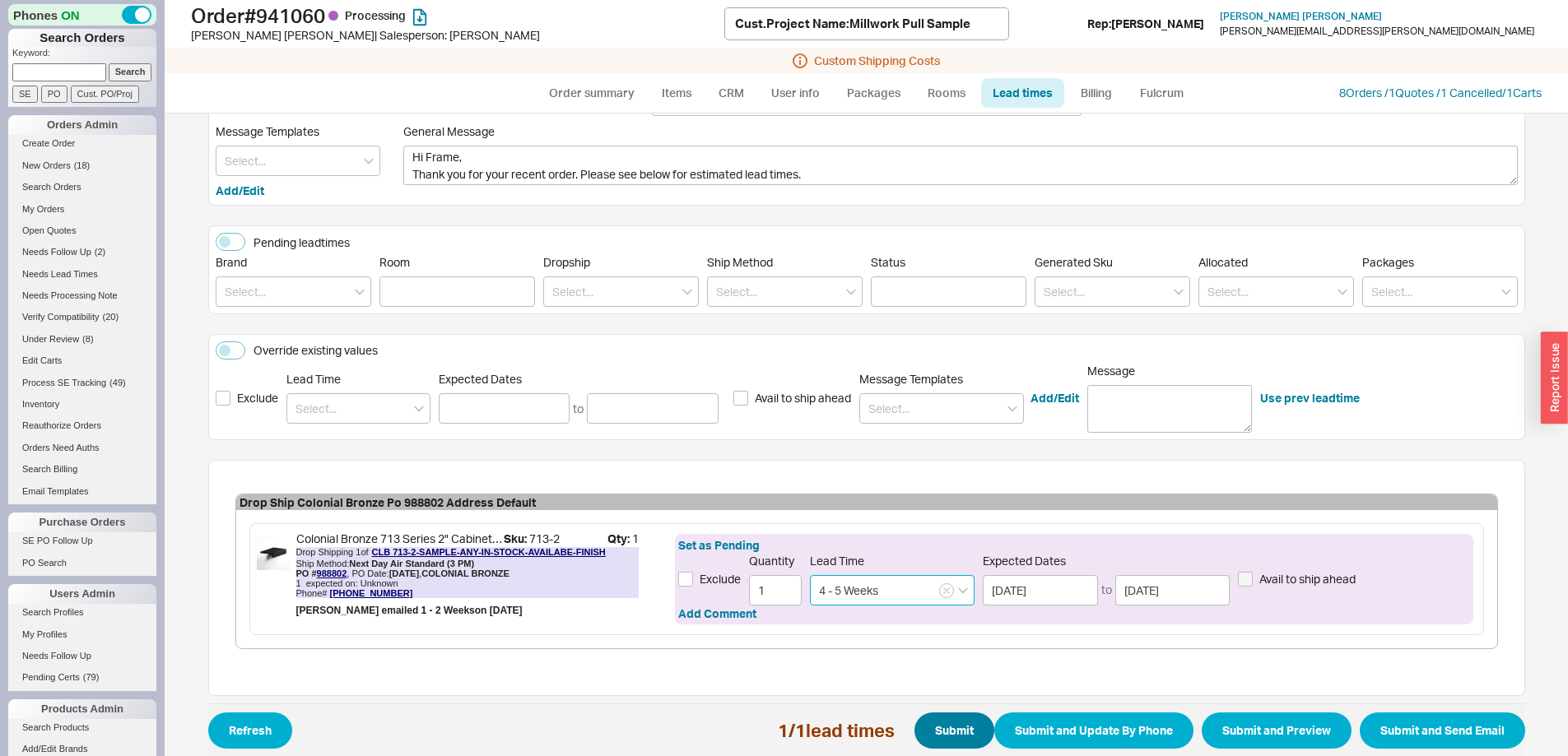
type input "4 - 5 Weeks"
click at [942, 713] on button "Submit" at bounding box center [954, 731] width 80 height 37
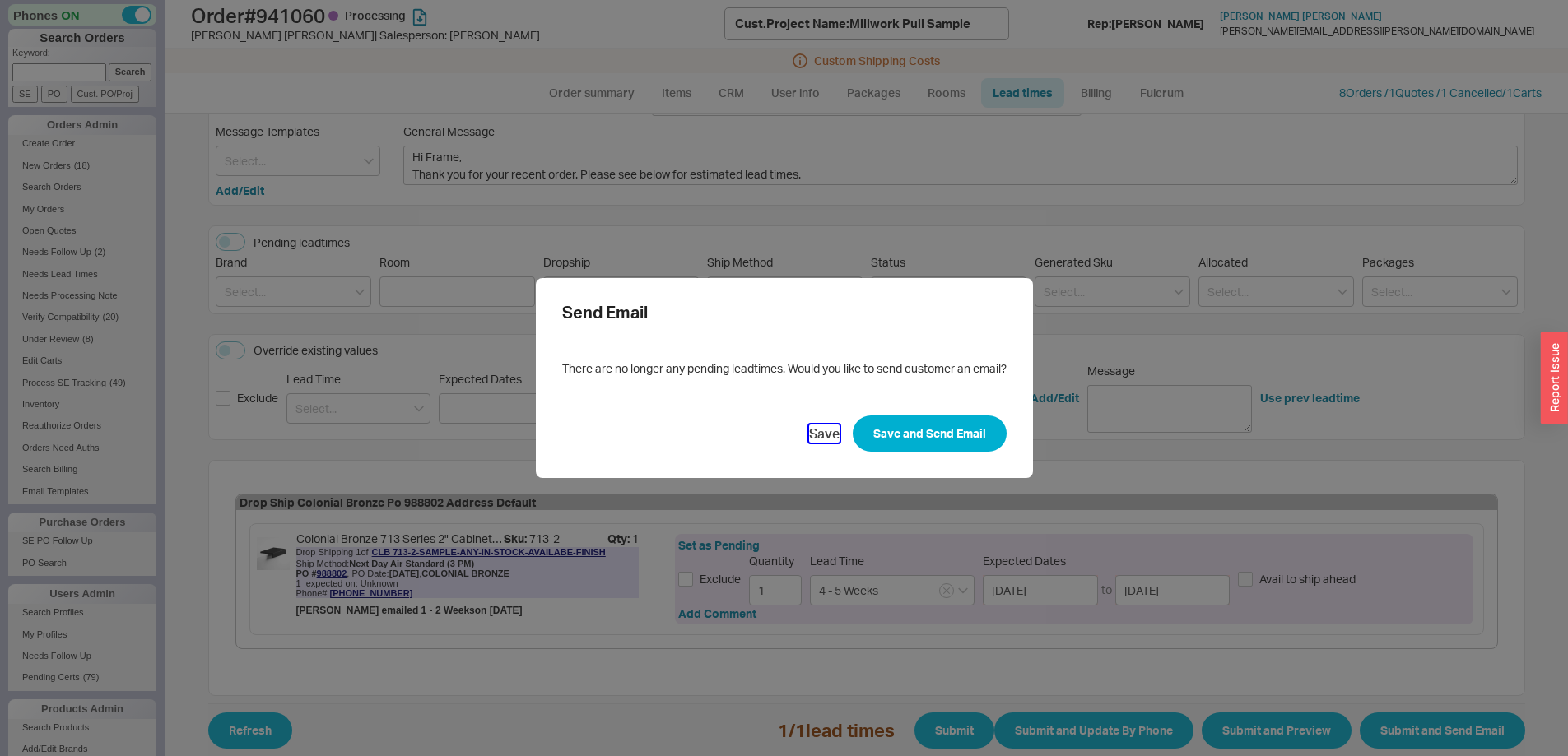
click at [817, 432] on button "Save" at bounding box center [824, 433] width 31 height 18
select select "*"
select select "LOW"
select select "3"
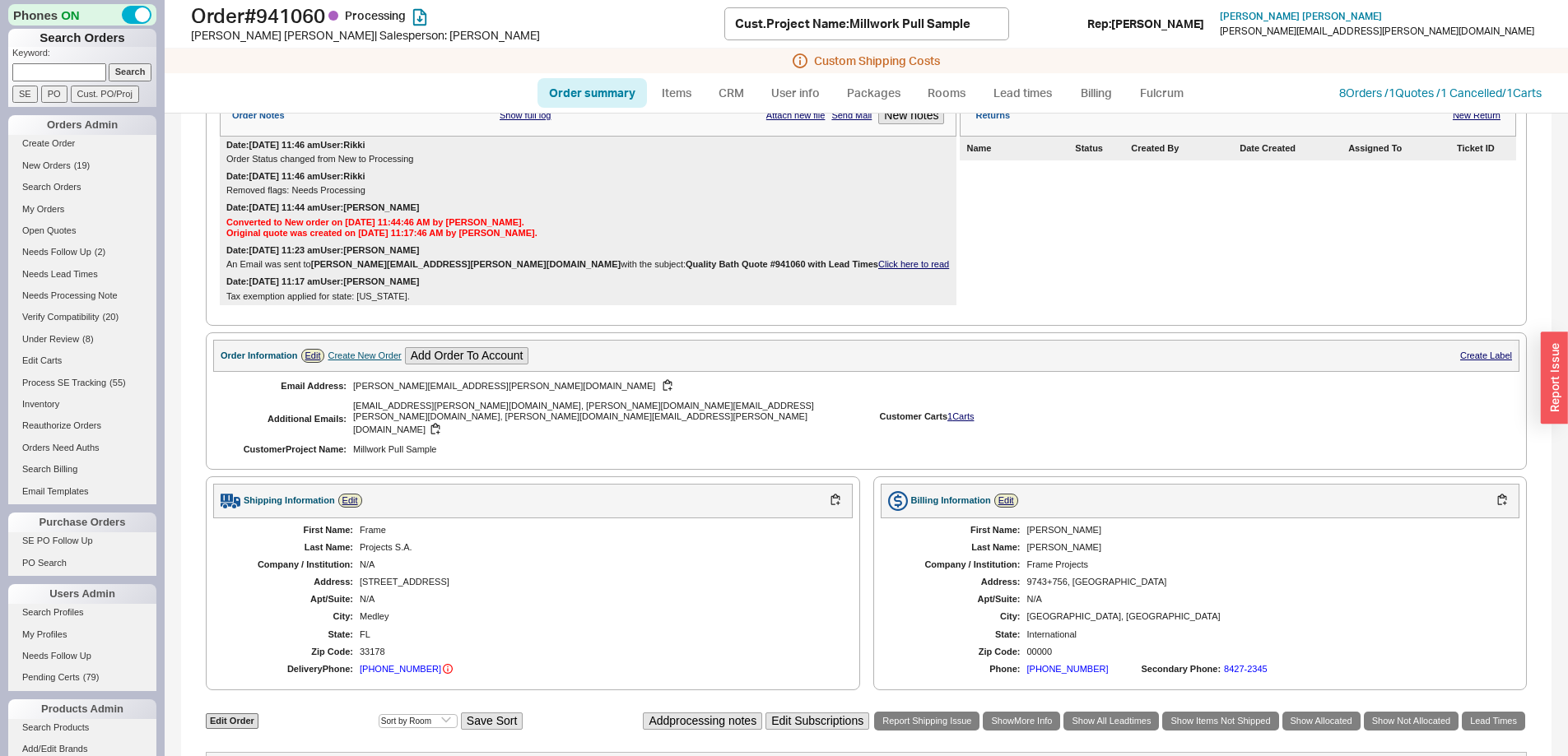
scroll to position [708, 0]
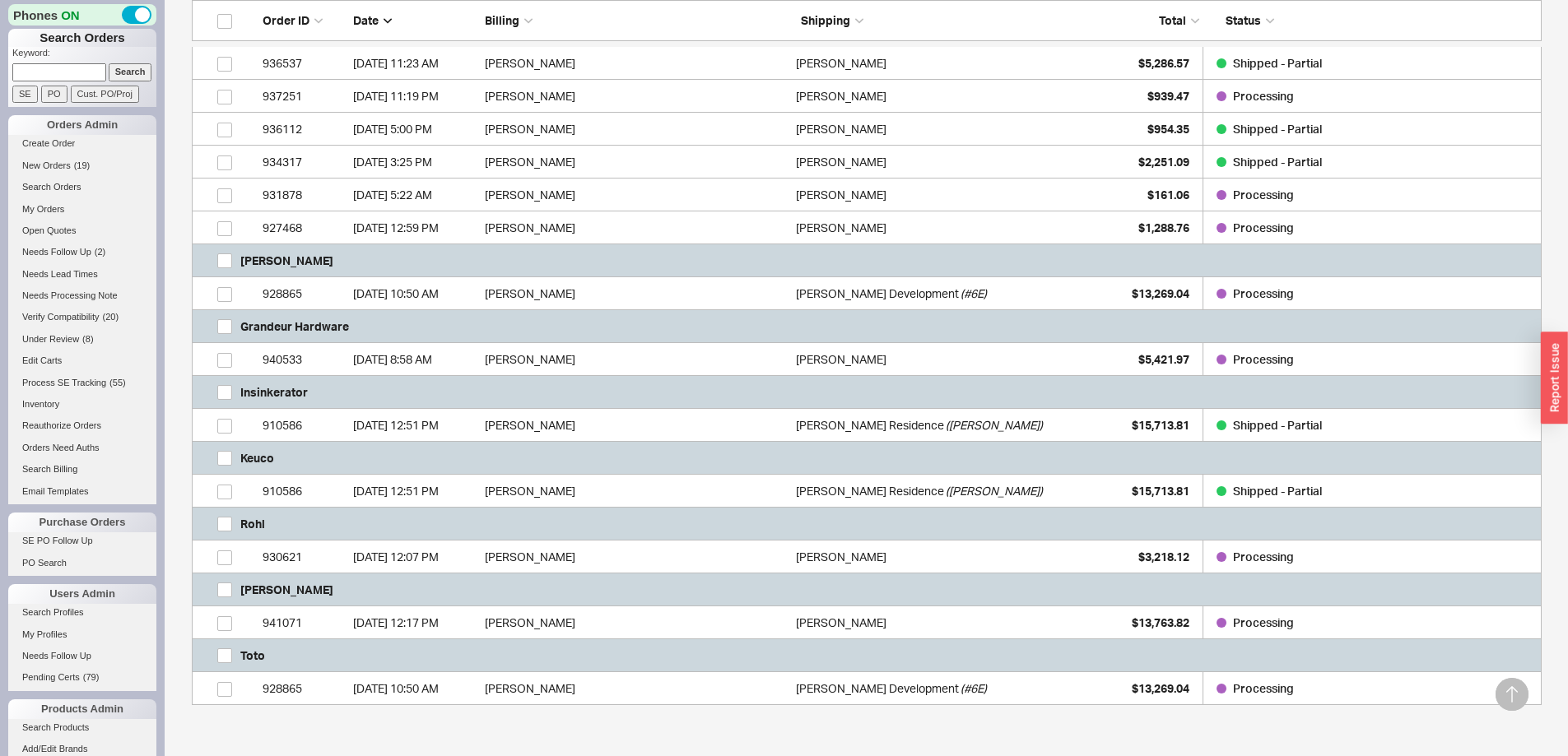
scroll to position [494, 0]
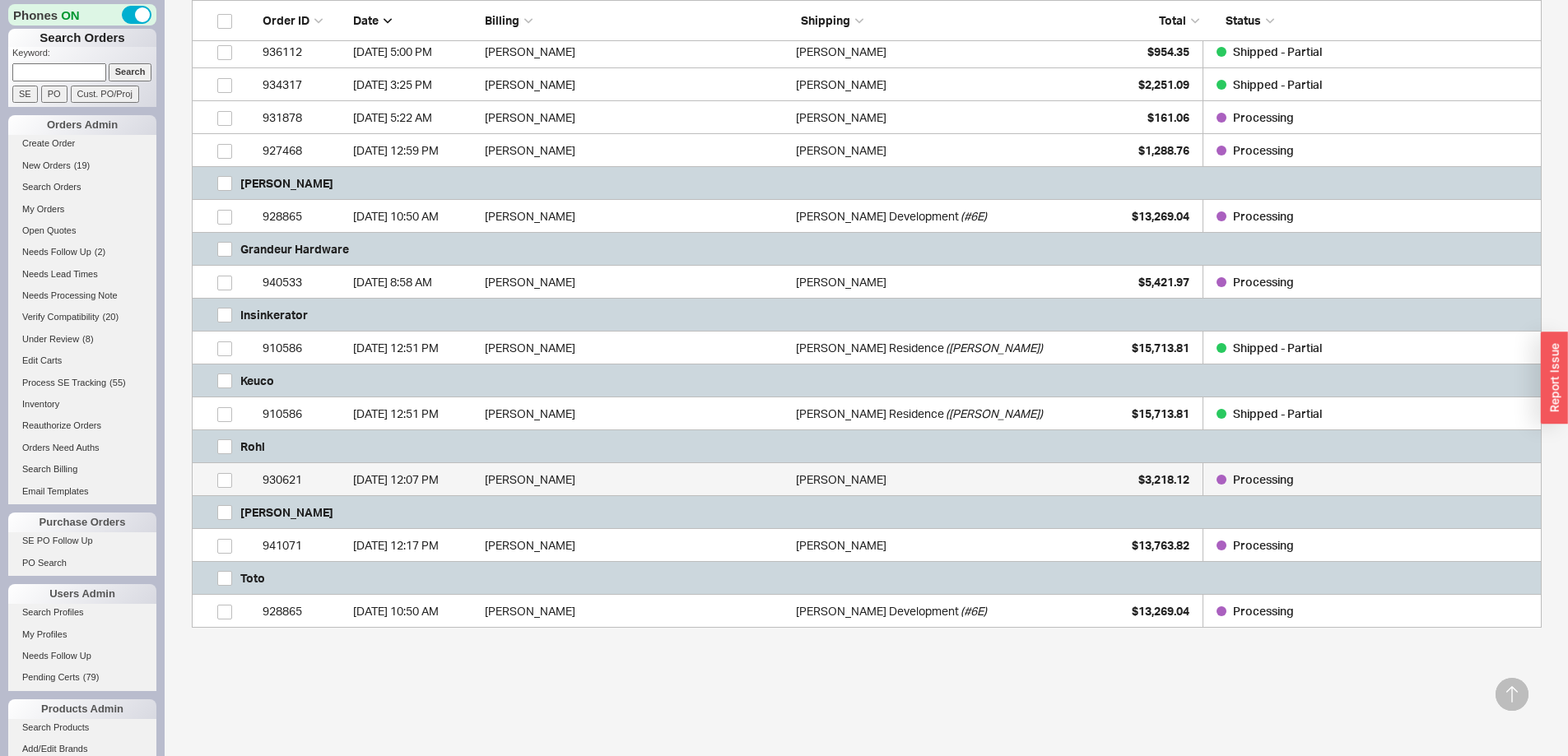
click at [427, 471] on div "[DATE] 12:07 PM" at bounding box center [415, 479] width 123 height 33
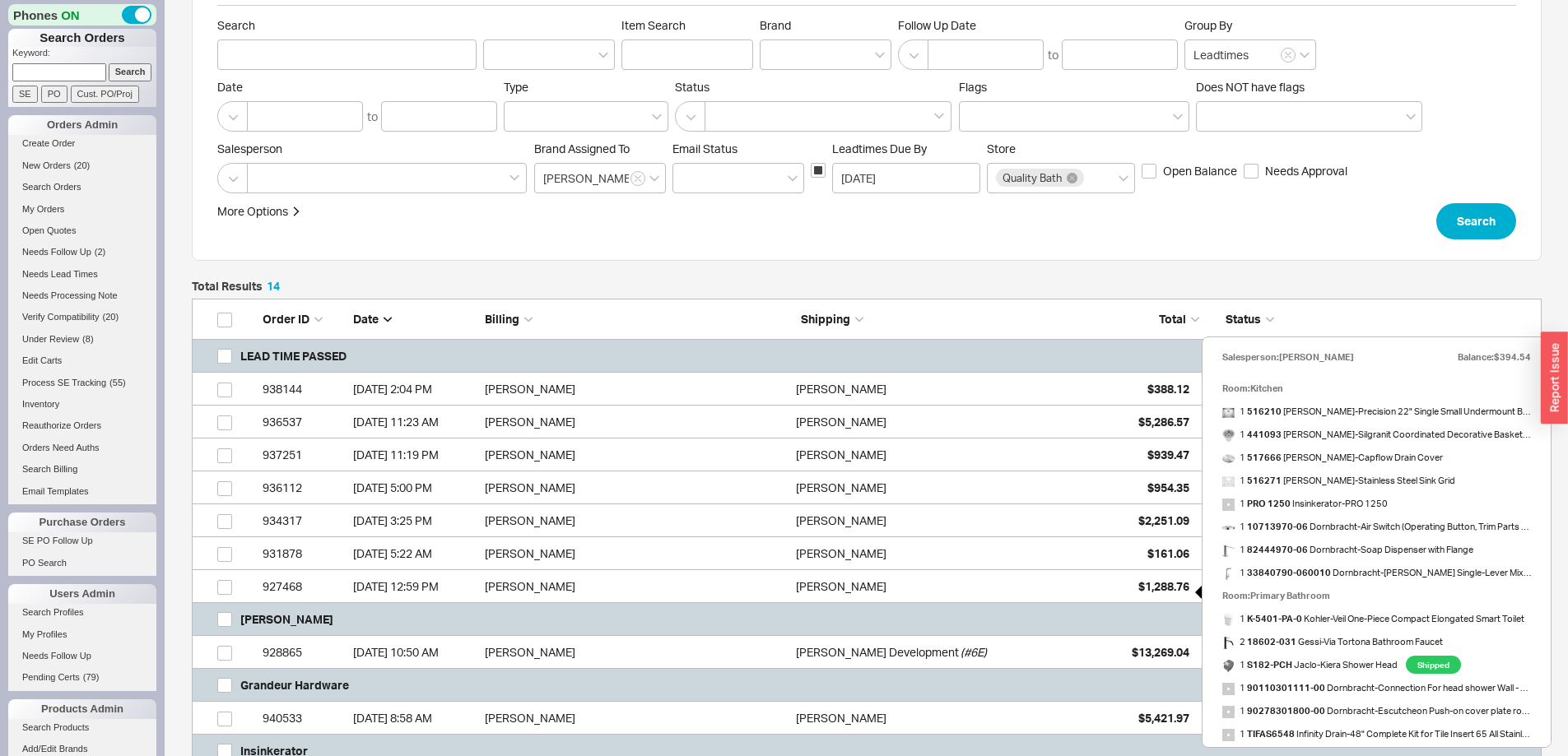
scroll to position [0, 0]
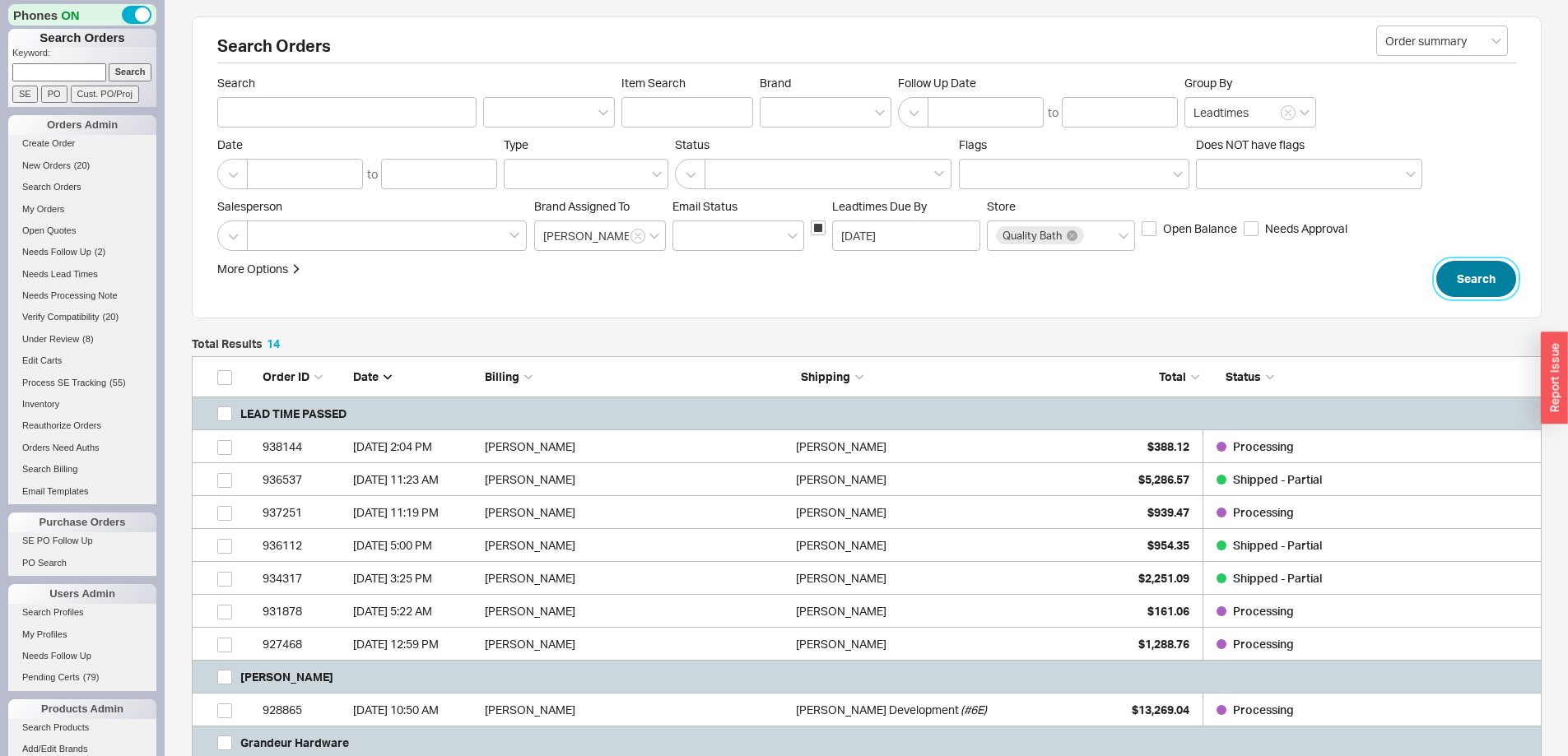
click at [1461, 284] on button "Search" at bounding box center [1476, 279] width 80 height 37
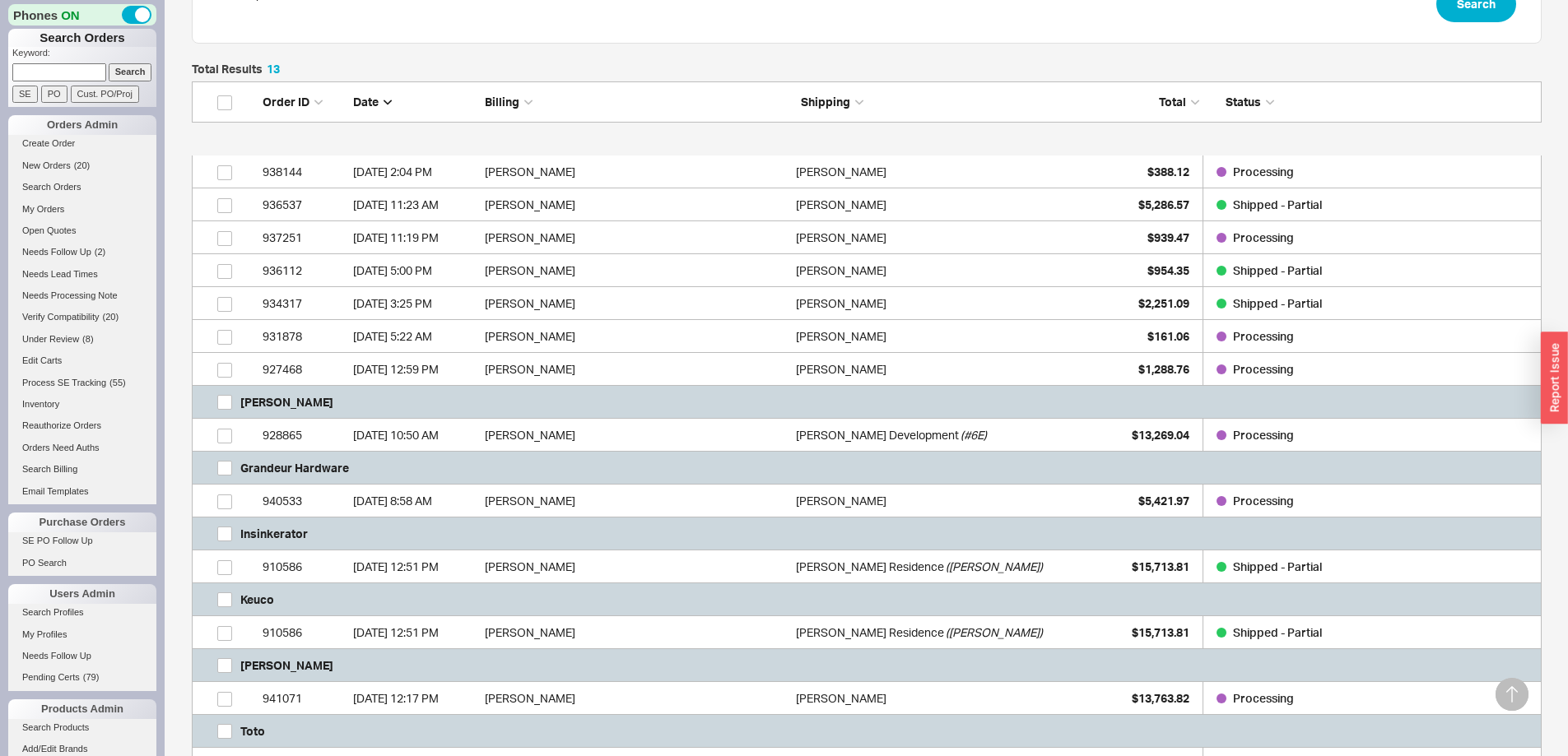
scroll to position [489, 0]
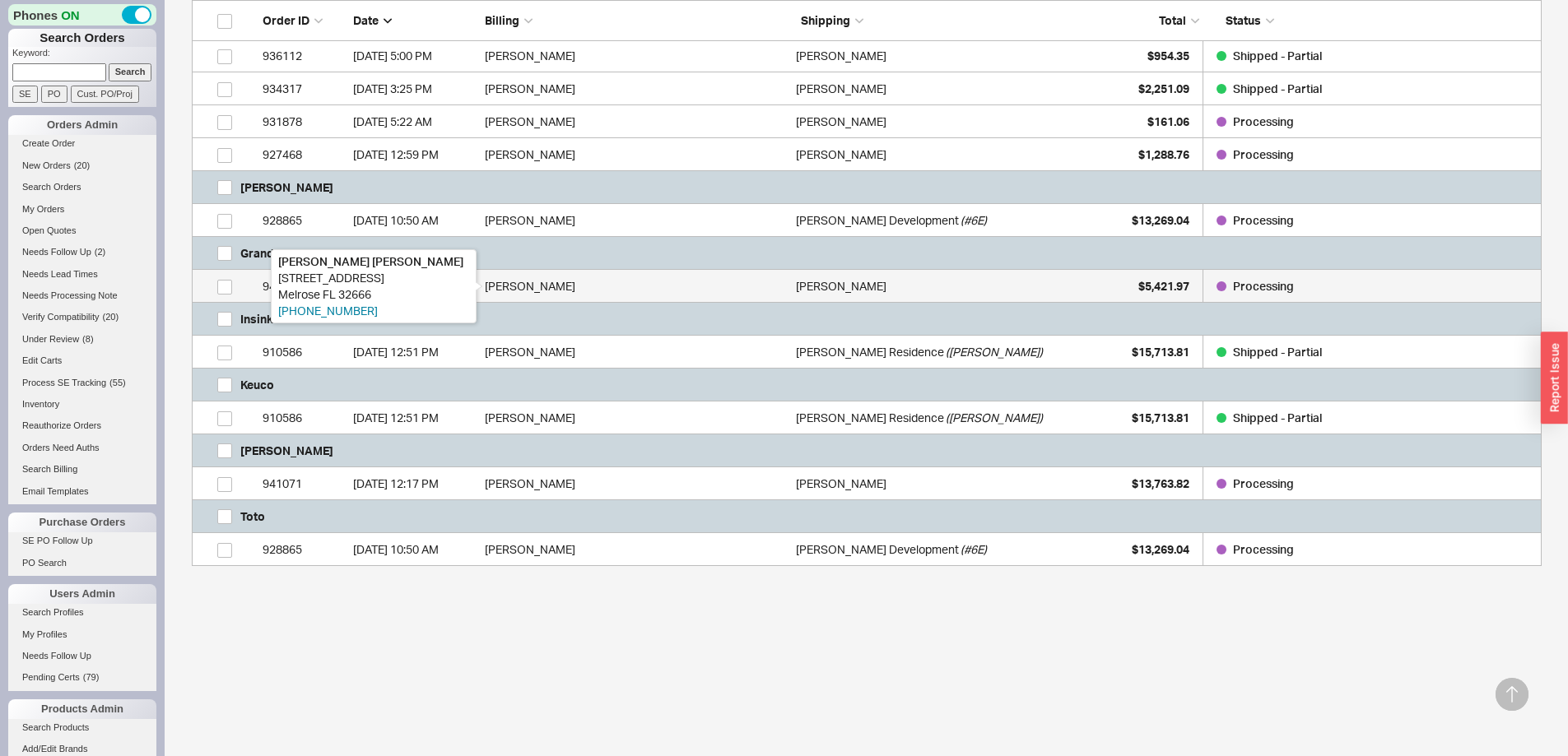
click at [655, 285] on div "[PERSON_NAME]" at bounding box center [637, 286] width 303 height 33
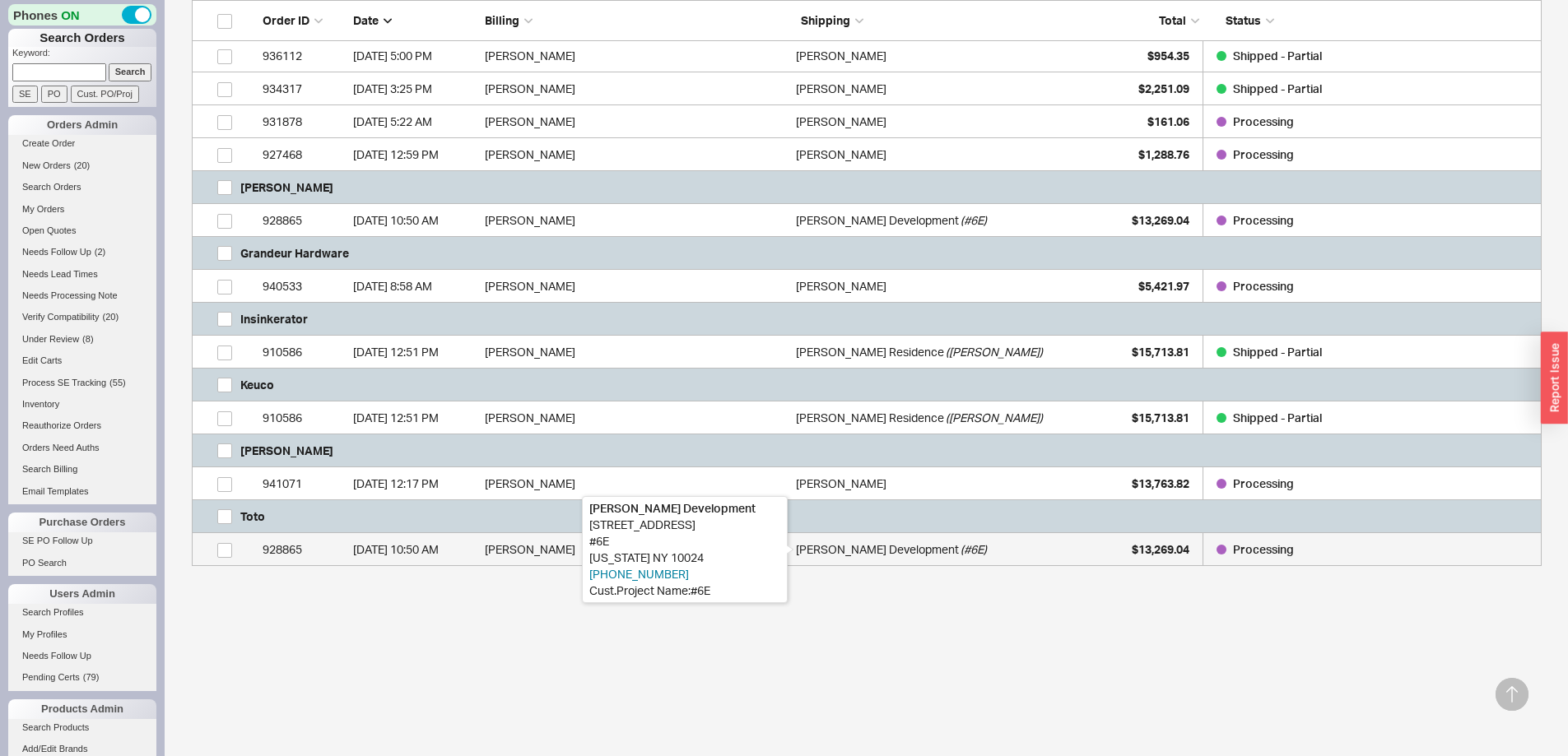
click at [810, 550] on div "[PERSON_NAME] Development" at bounding box center [878, 550] width 163 height 33
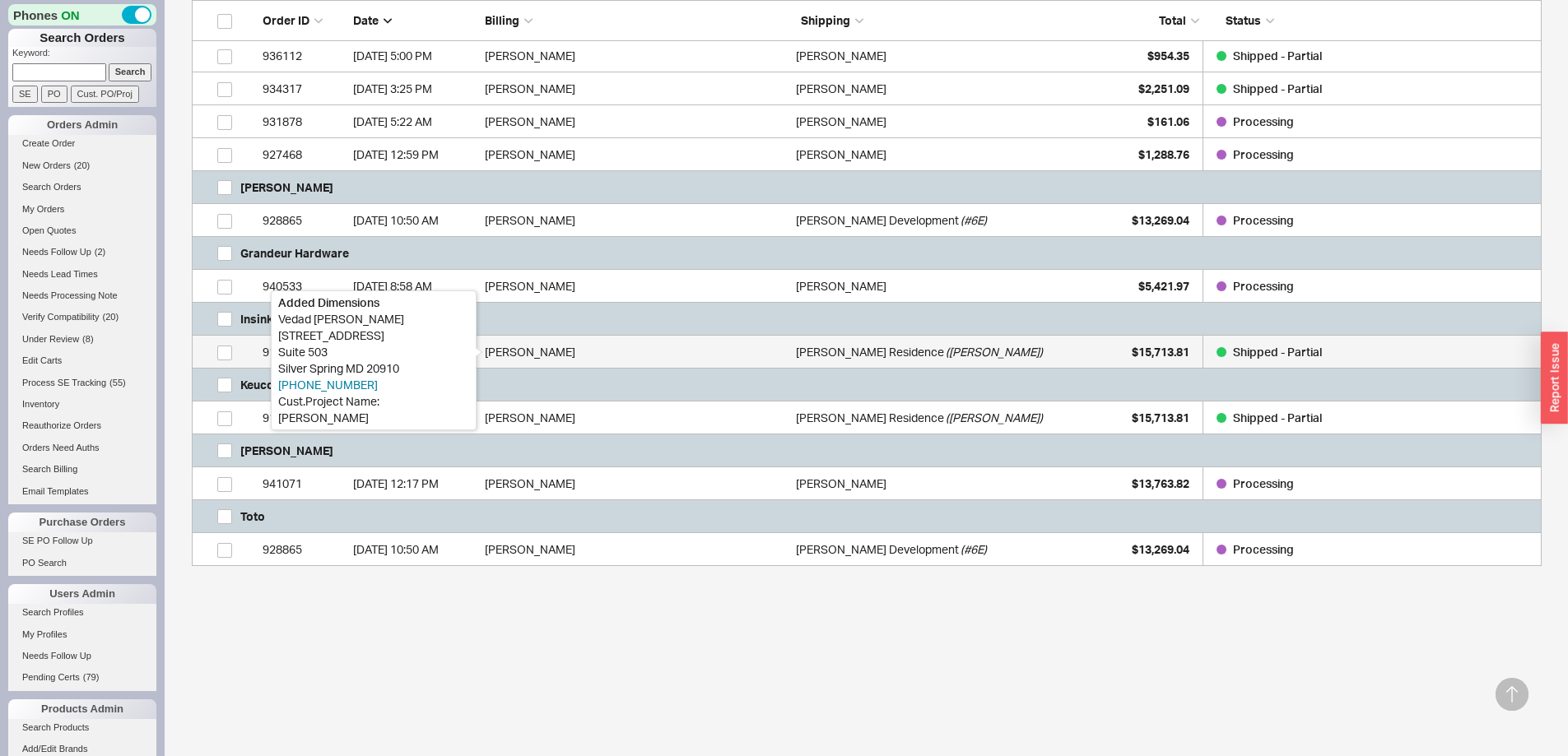
click at [659, 344] on div "[PERSON_NAME]" at bounding box center [637, 352] width 303 height 33
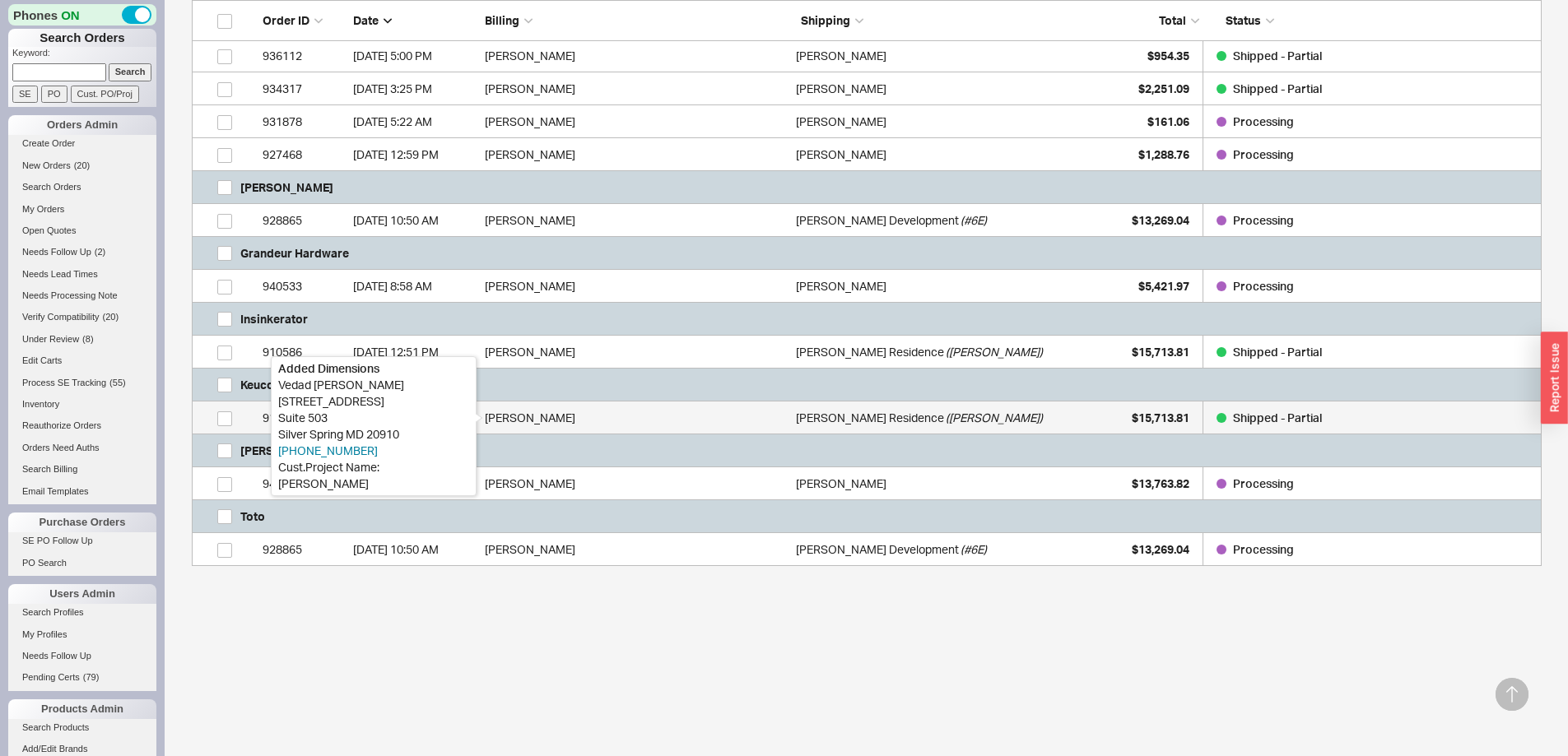
click at [569, 415] on div "[PERSON_NAME]" at bounding box center [637, 418] width 303 height 33
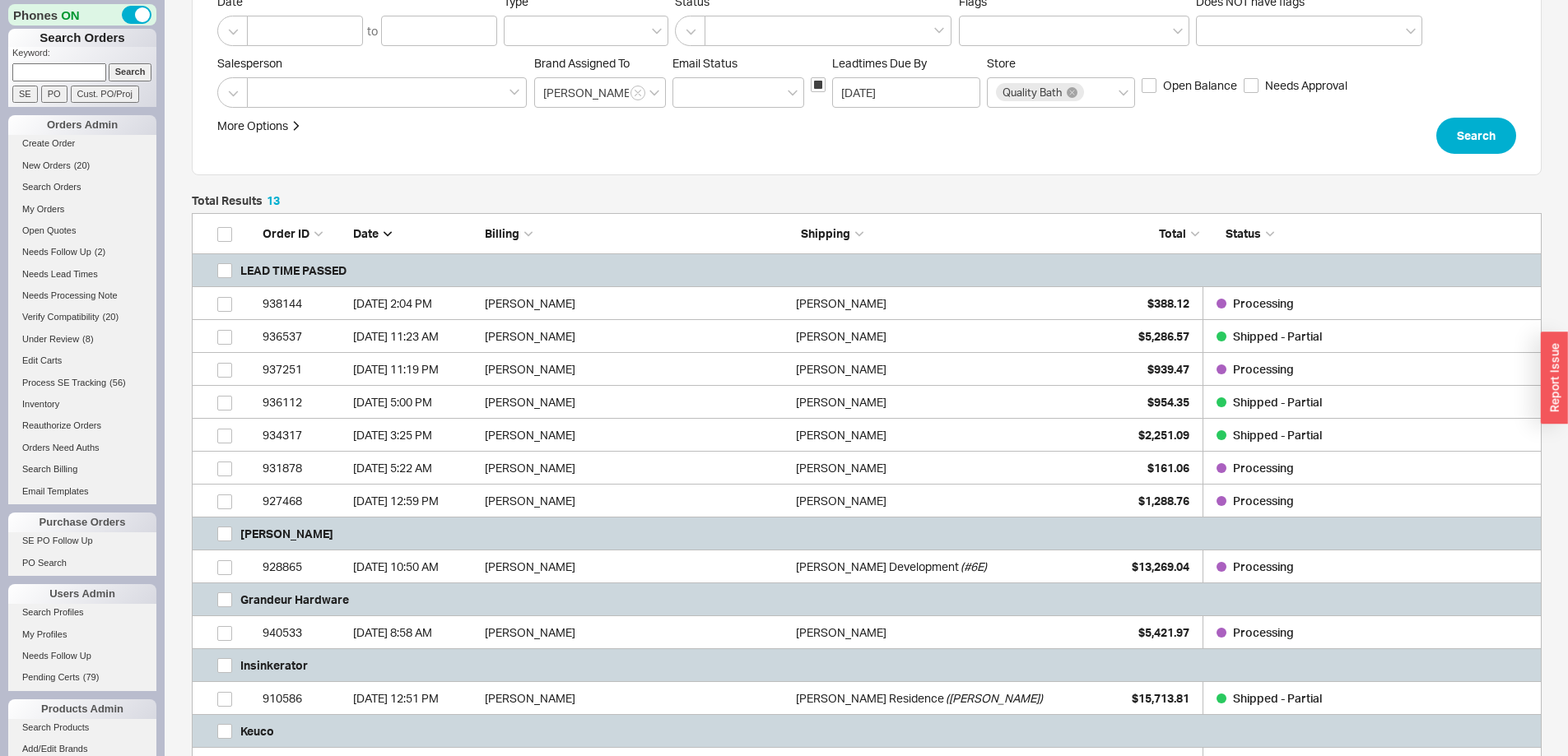
scroll to position [0, 0]
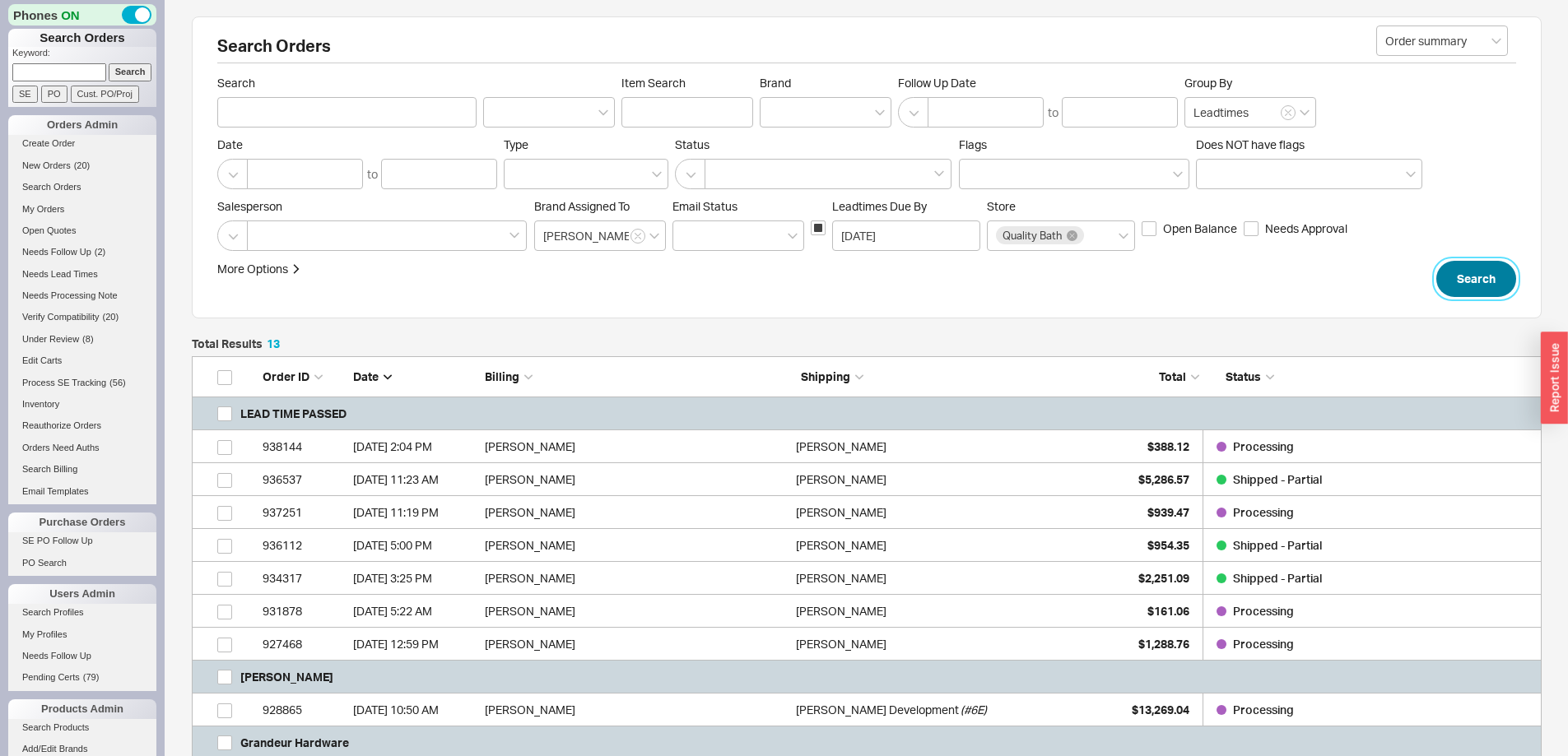
click at [1491, 274] on button "Search" at bounding box center [1476, 279] width 80 height 37
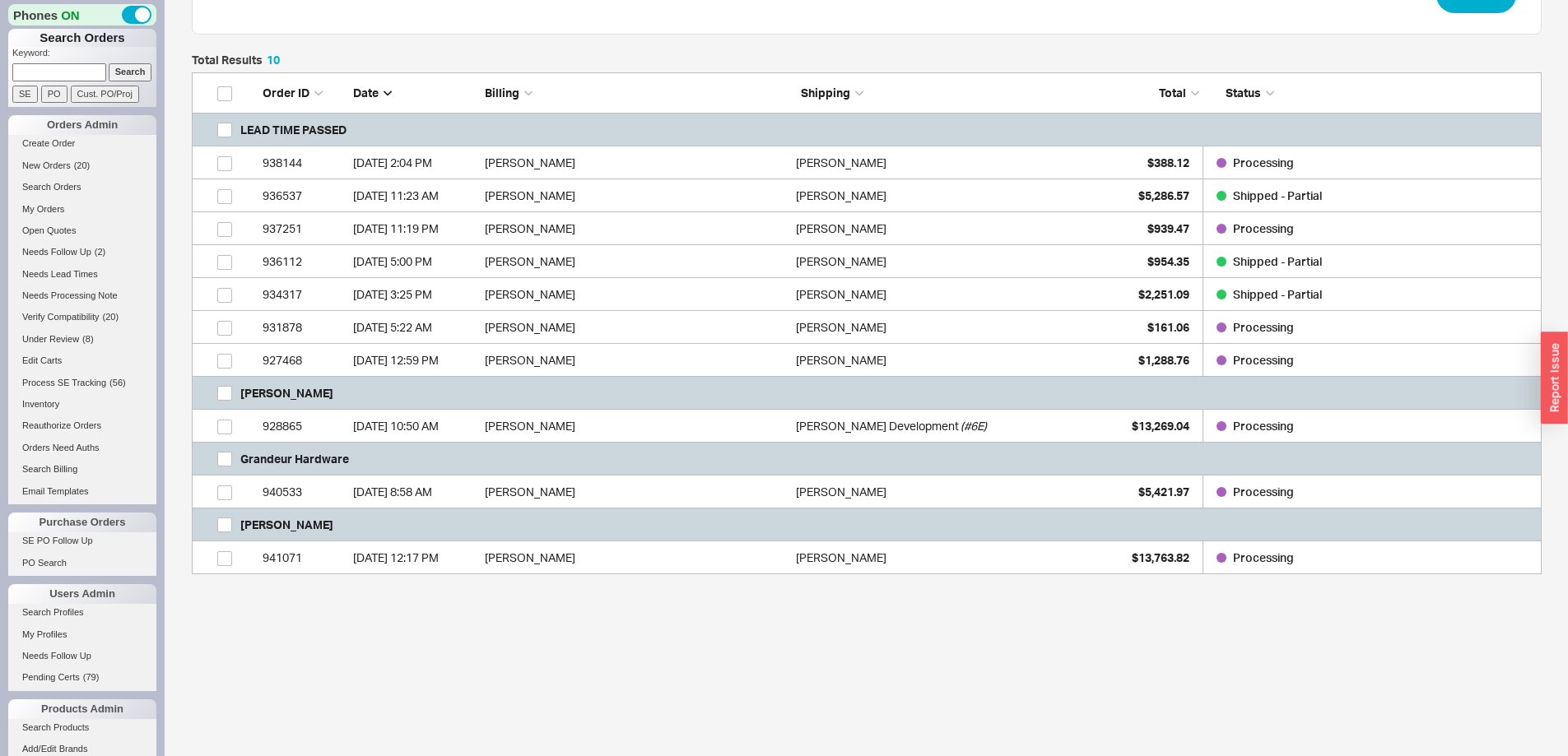
scroll to position [292, 0]
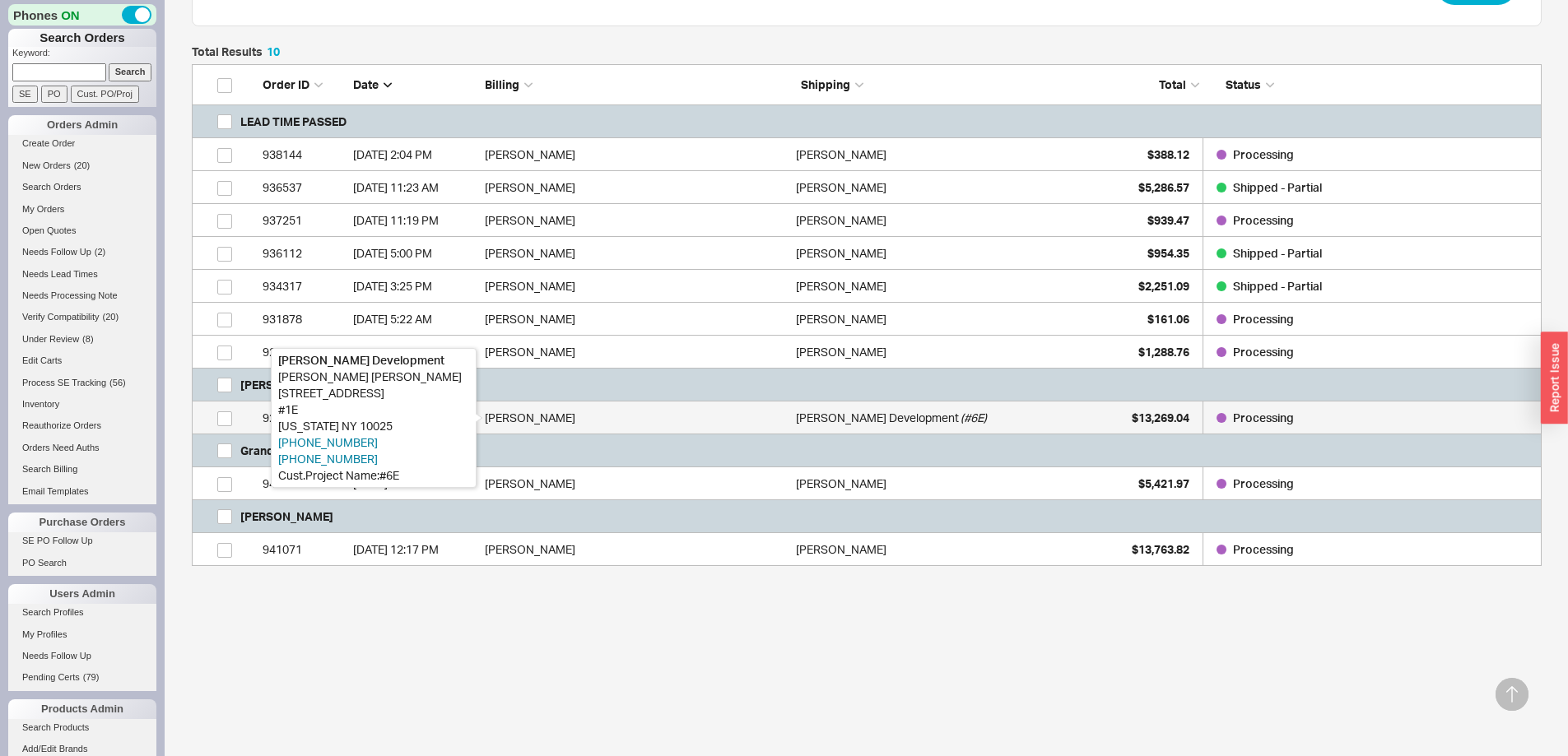
click at [494, 415] on div "[PERSON_NAME]" at bounding box center [637, 418] width 303 height 33
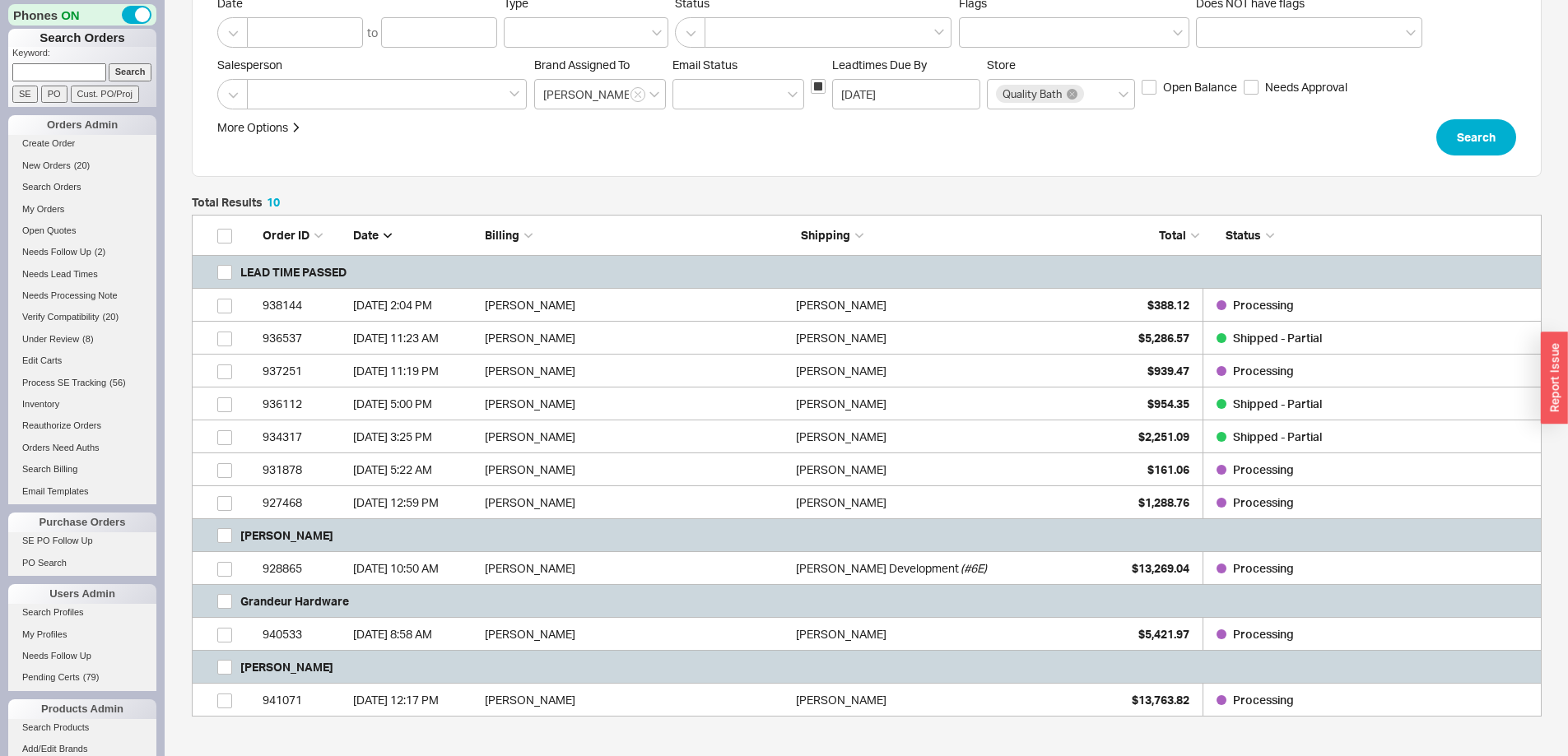
scroll to position [127, 0]
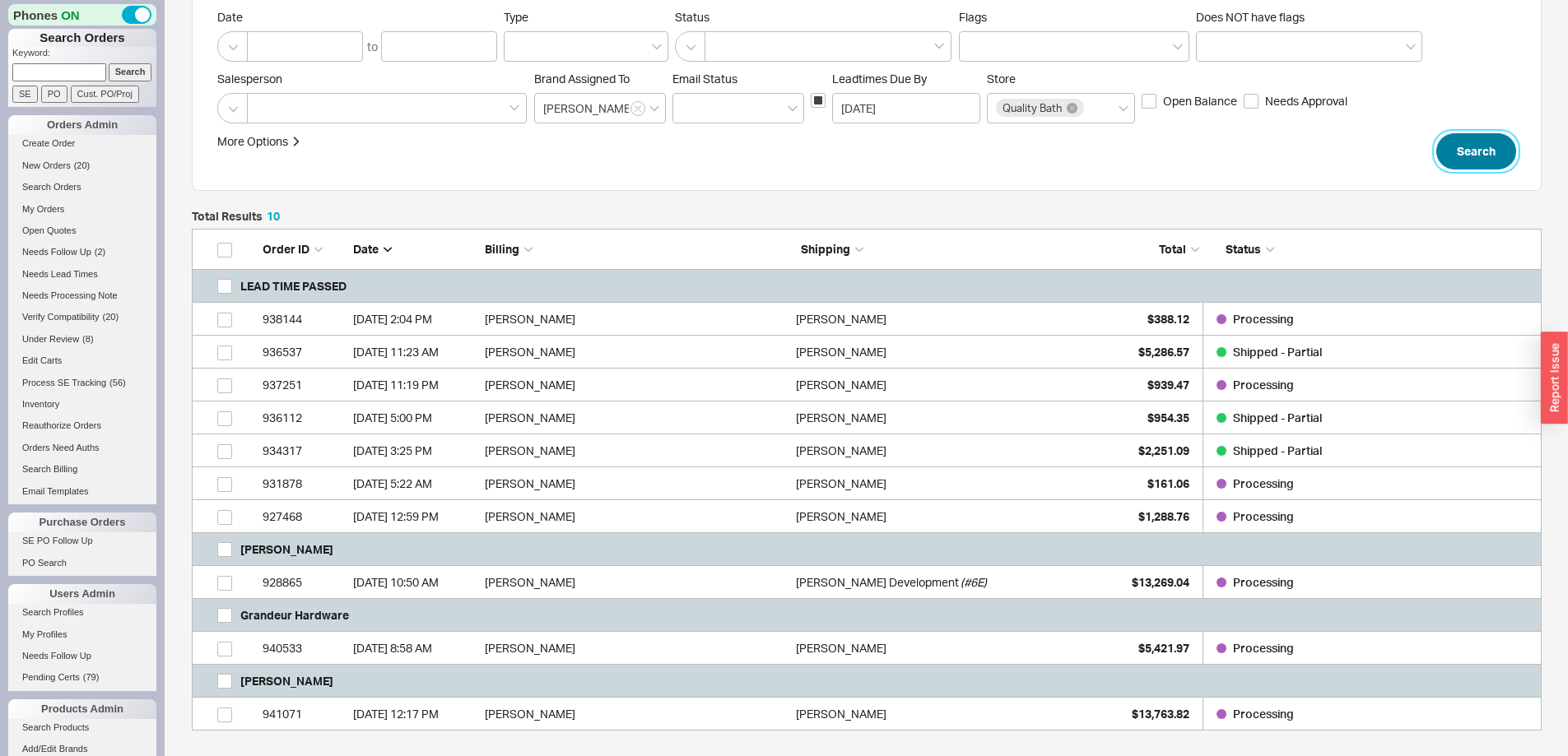
click at [1485, 152] on button "Search" at bounding box center [1476, 151] width 80 height 37
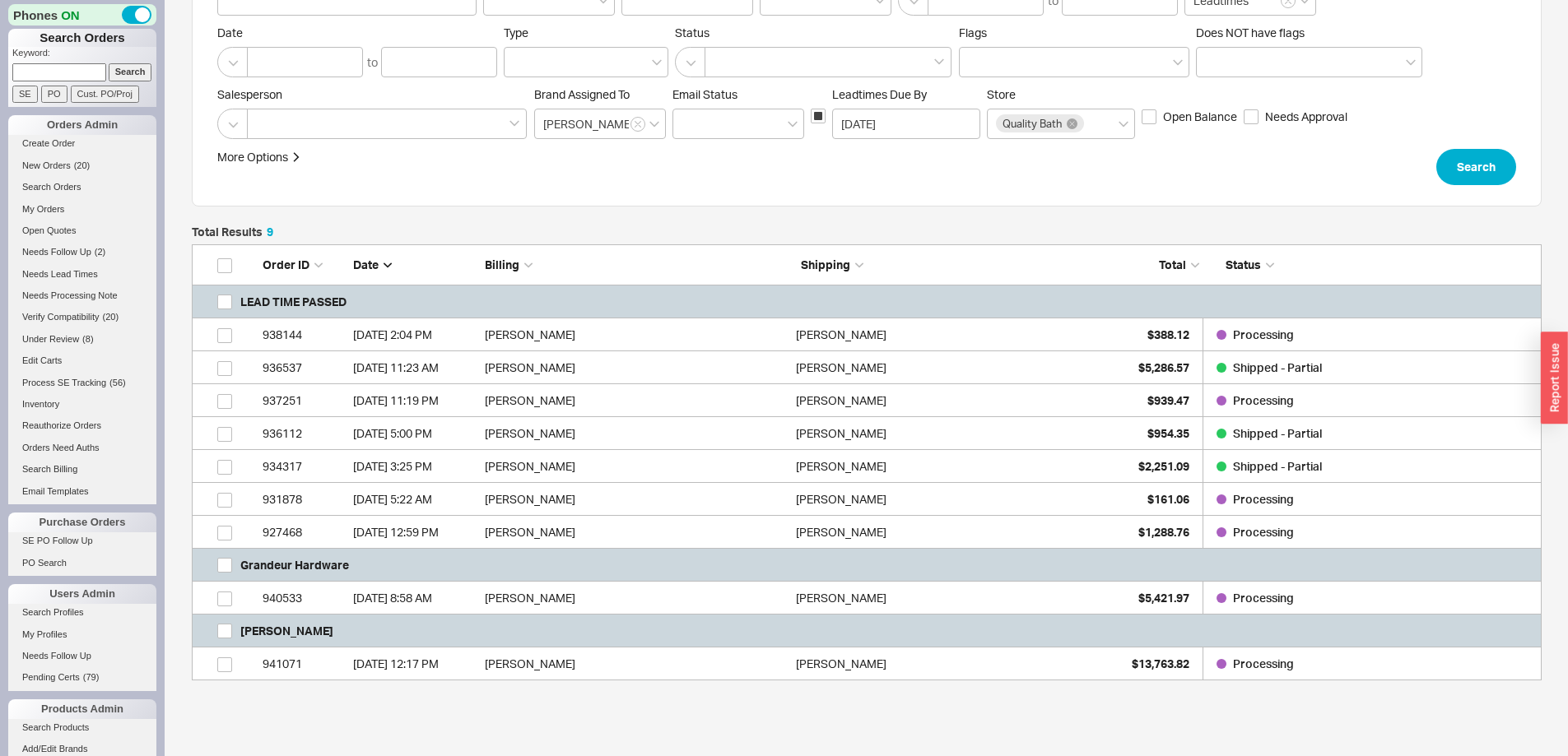
scroll to position [226, 0]
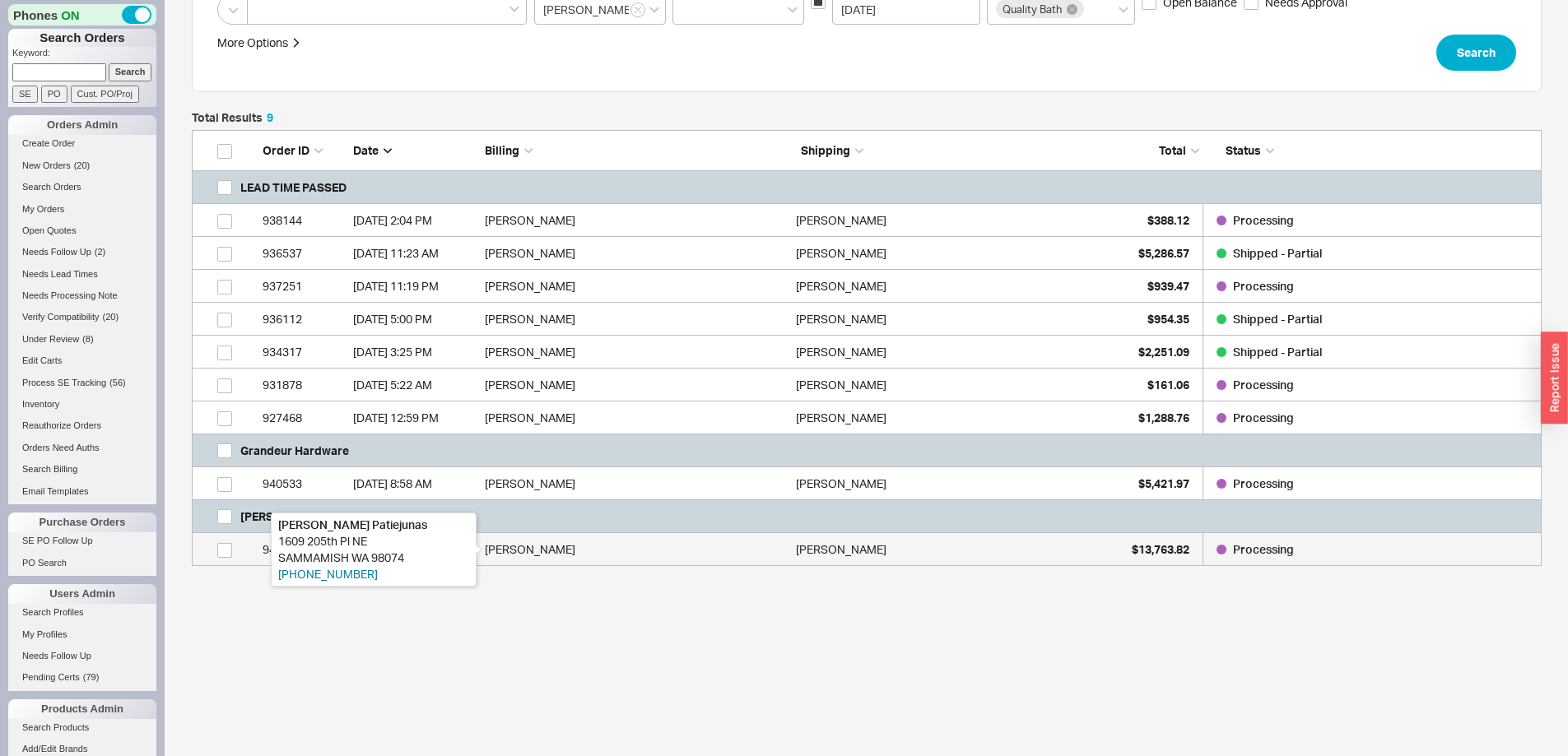
click at [740, 539] on div "[PERSON_NAME]" at bounding box center [637, 550] width 303 height 33
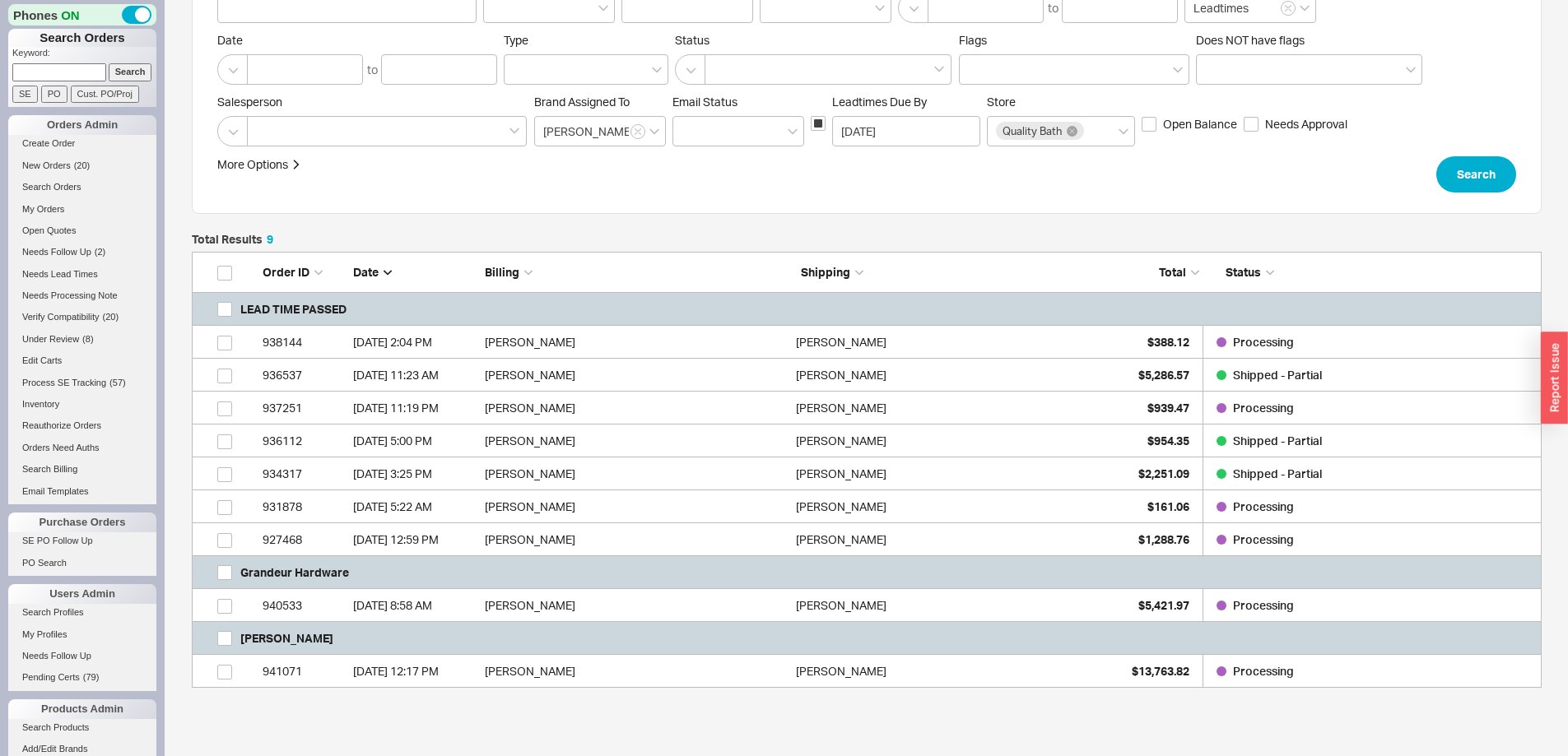
scroll to position [0, 0]
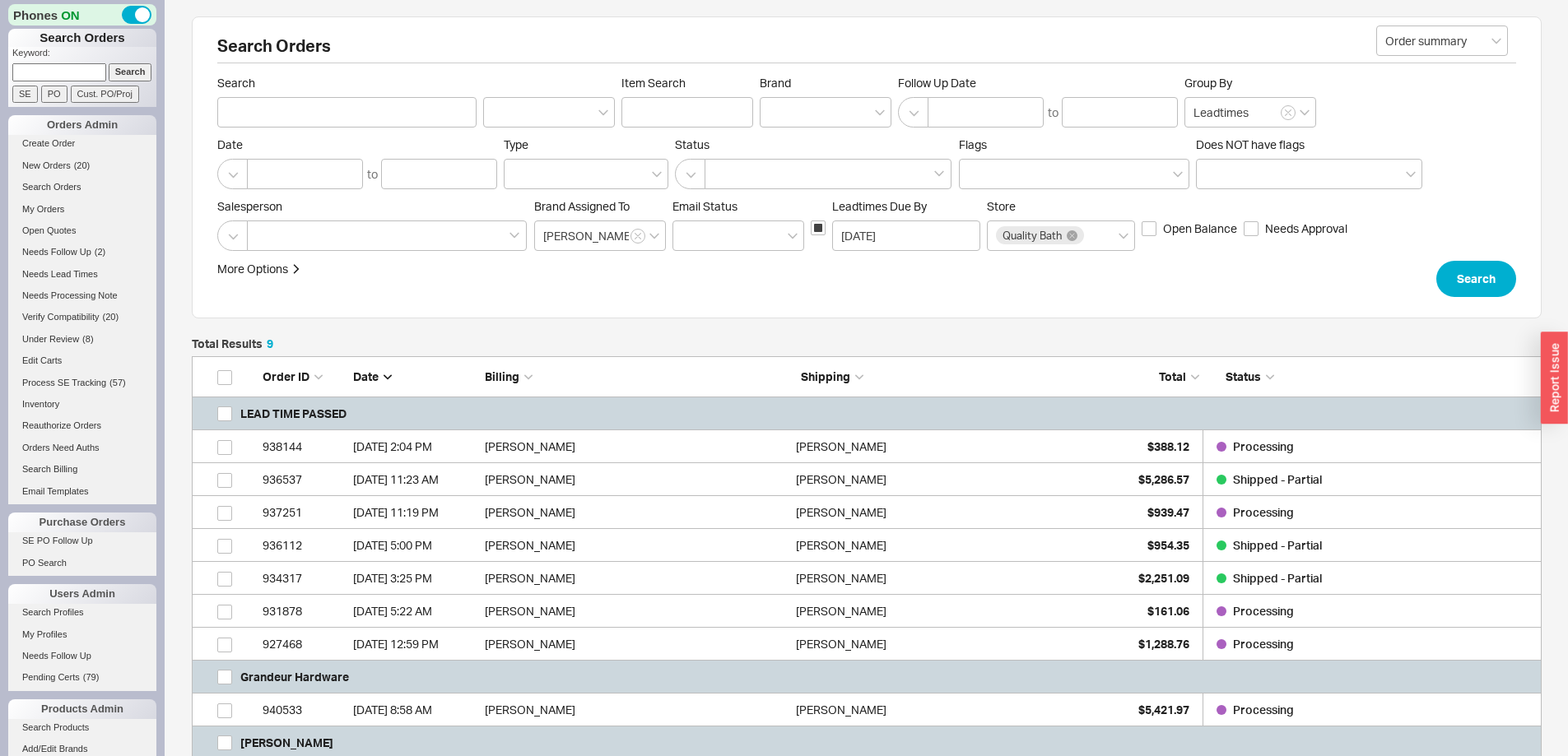
click at [66, 66] on input at bounding box center [59, 72] width 93 height 17
type input "988001"
click at [109, 64] on input "Search" at bounding box center [130, 72] width 43 height 17
type input "988001"
checkbox input "false"
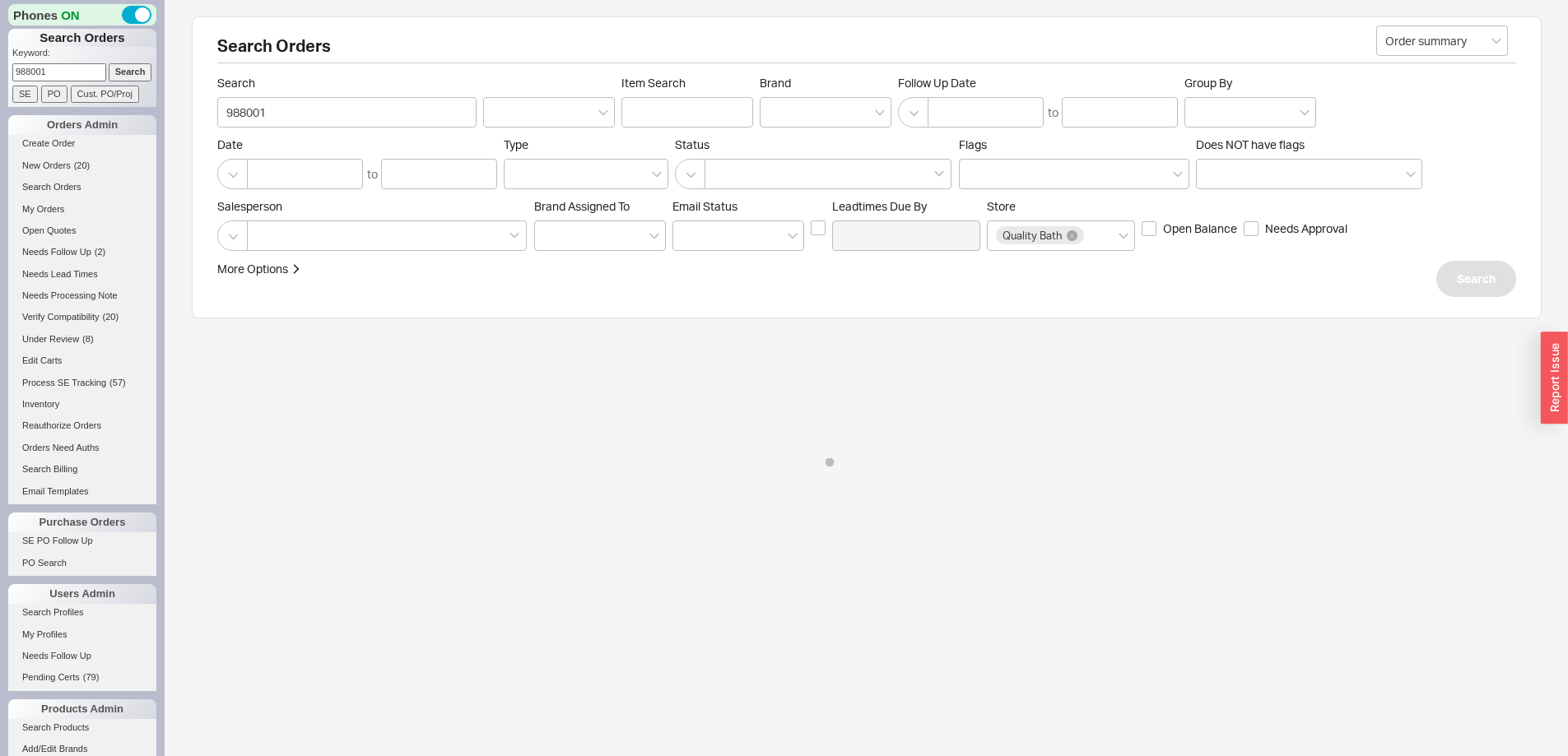
select select "LOW"
select select "3"
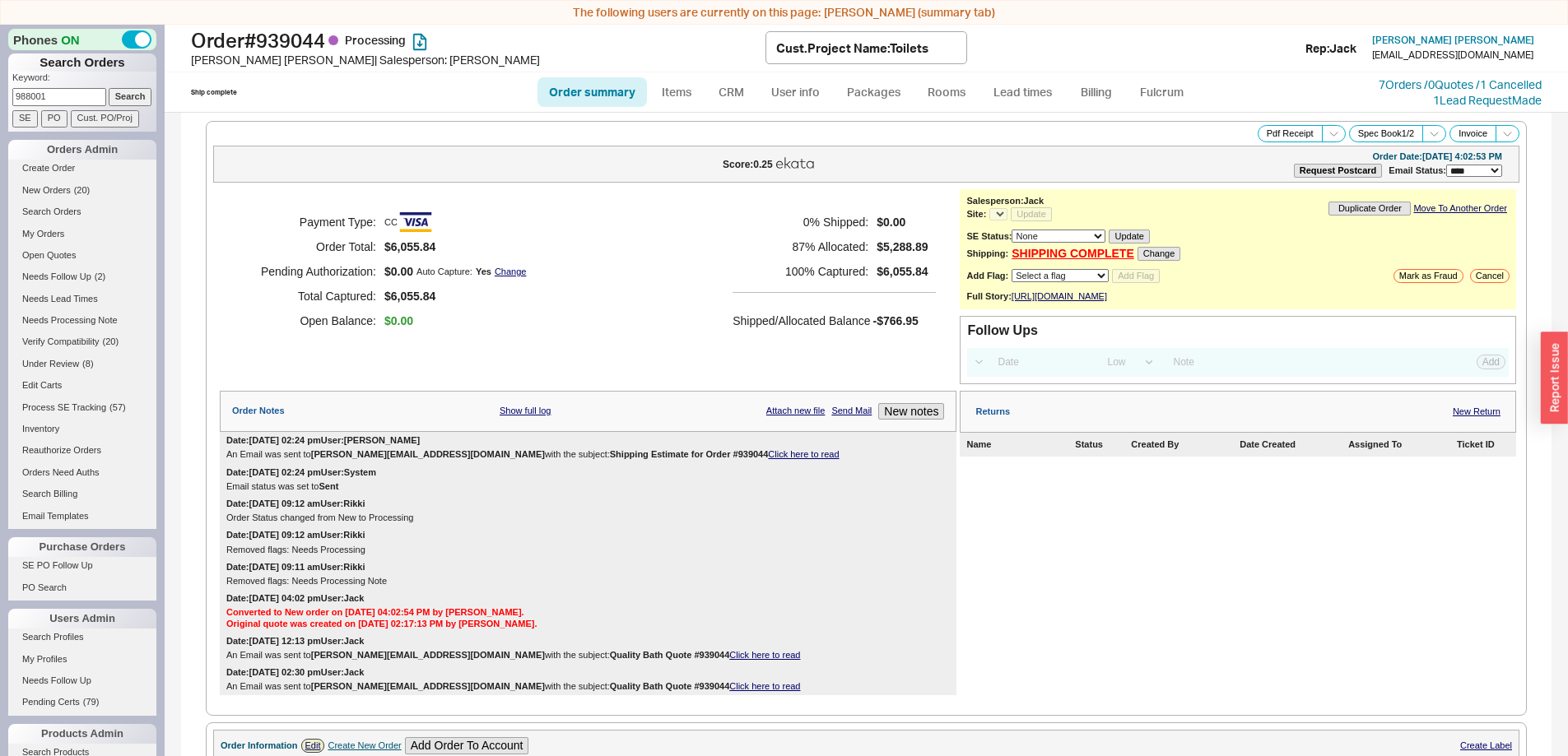
select select "*"
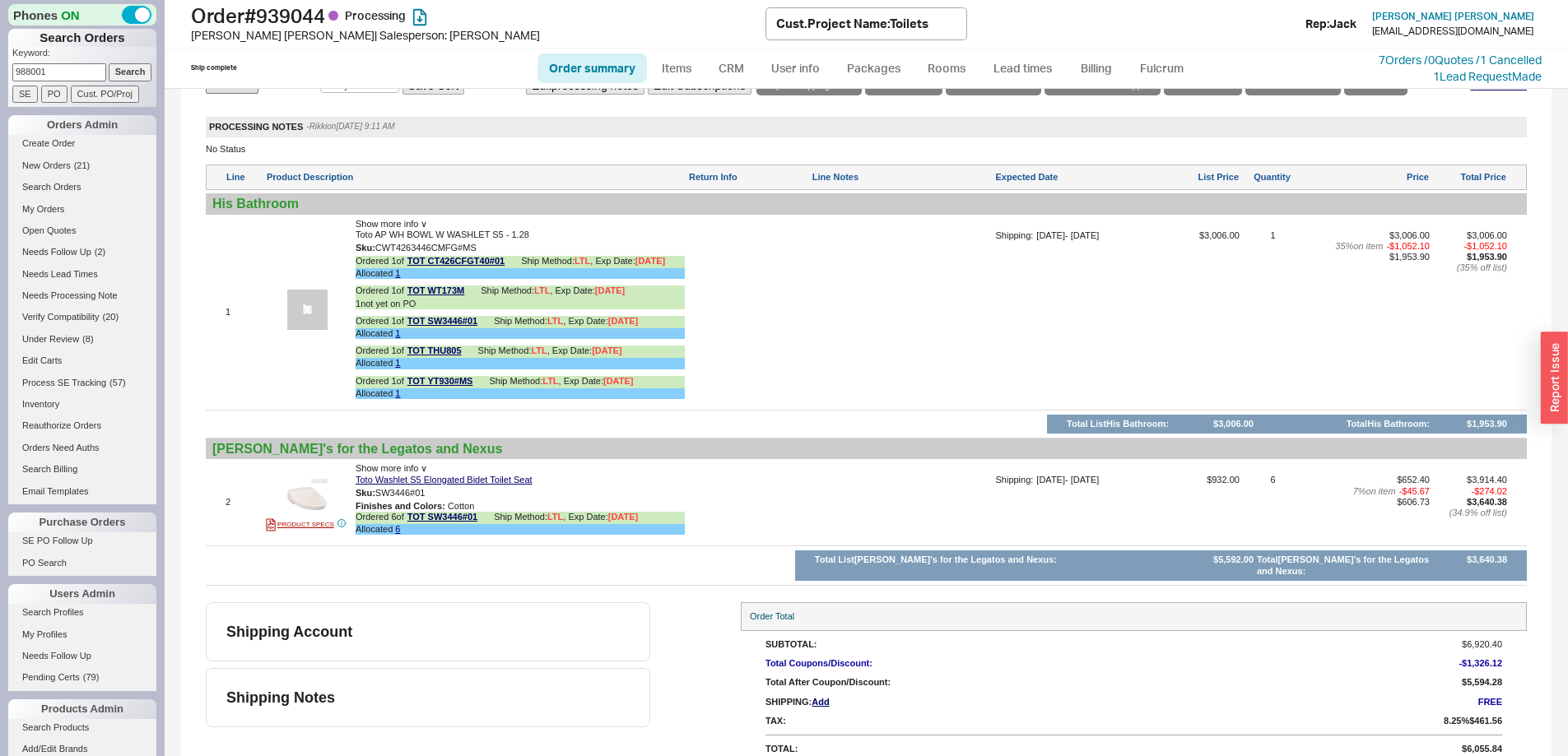
scroll to position [971, 0]
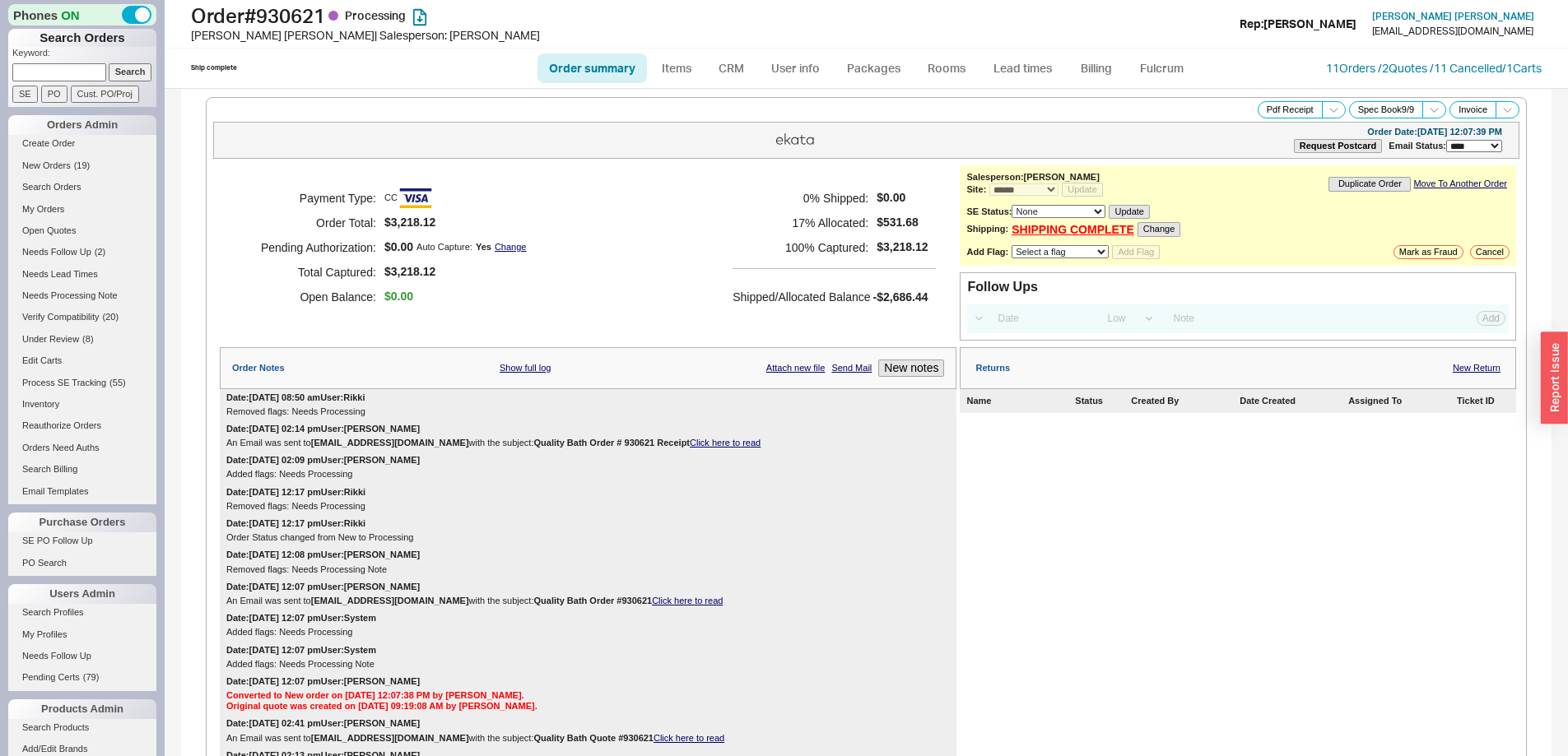
select select "*"
select select "LOW"
select select "3"
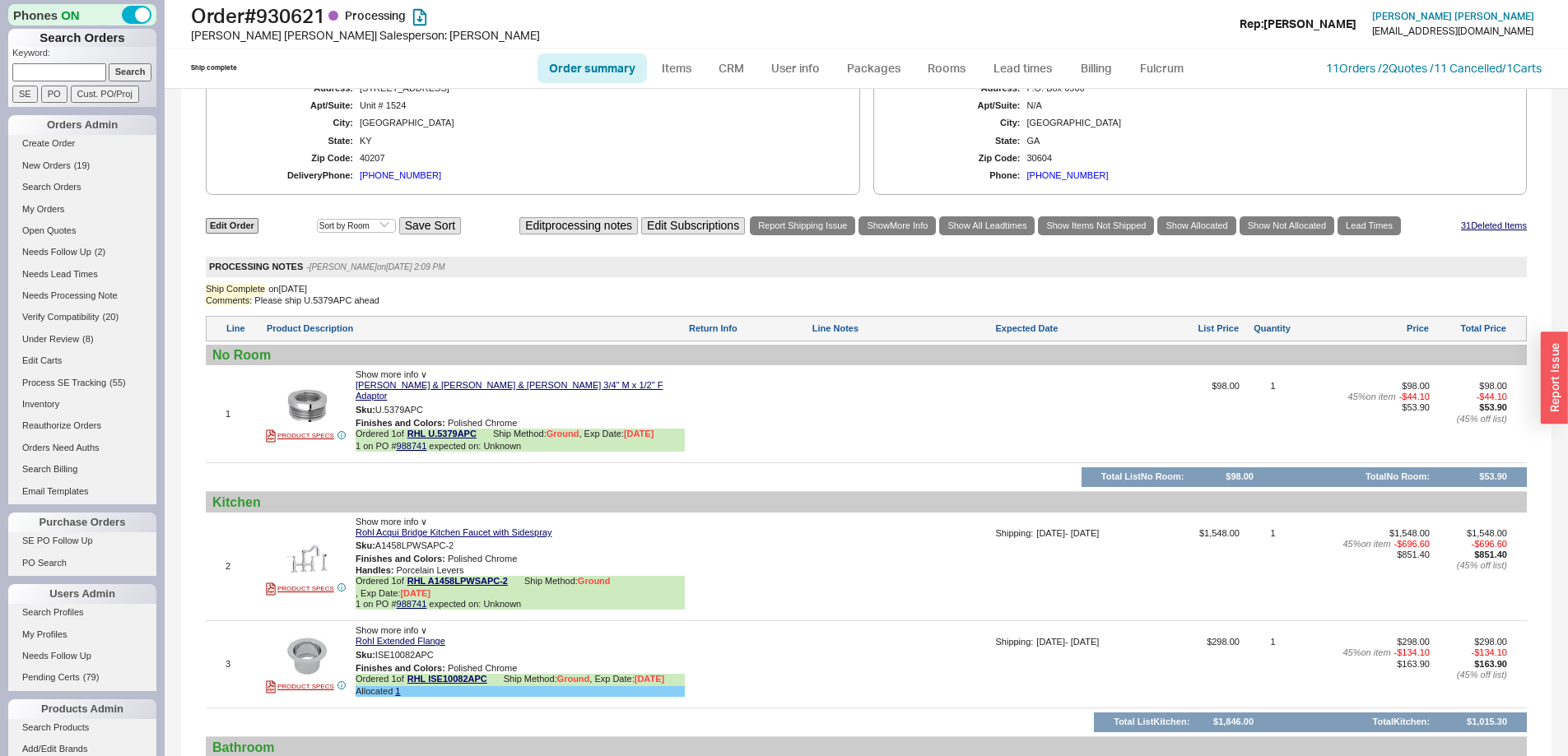
scroll to position [1046, 0]
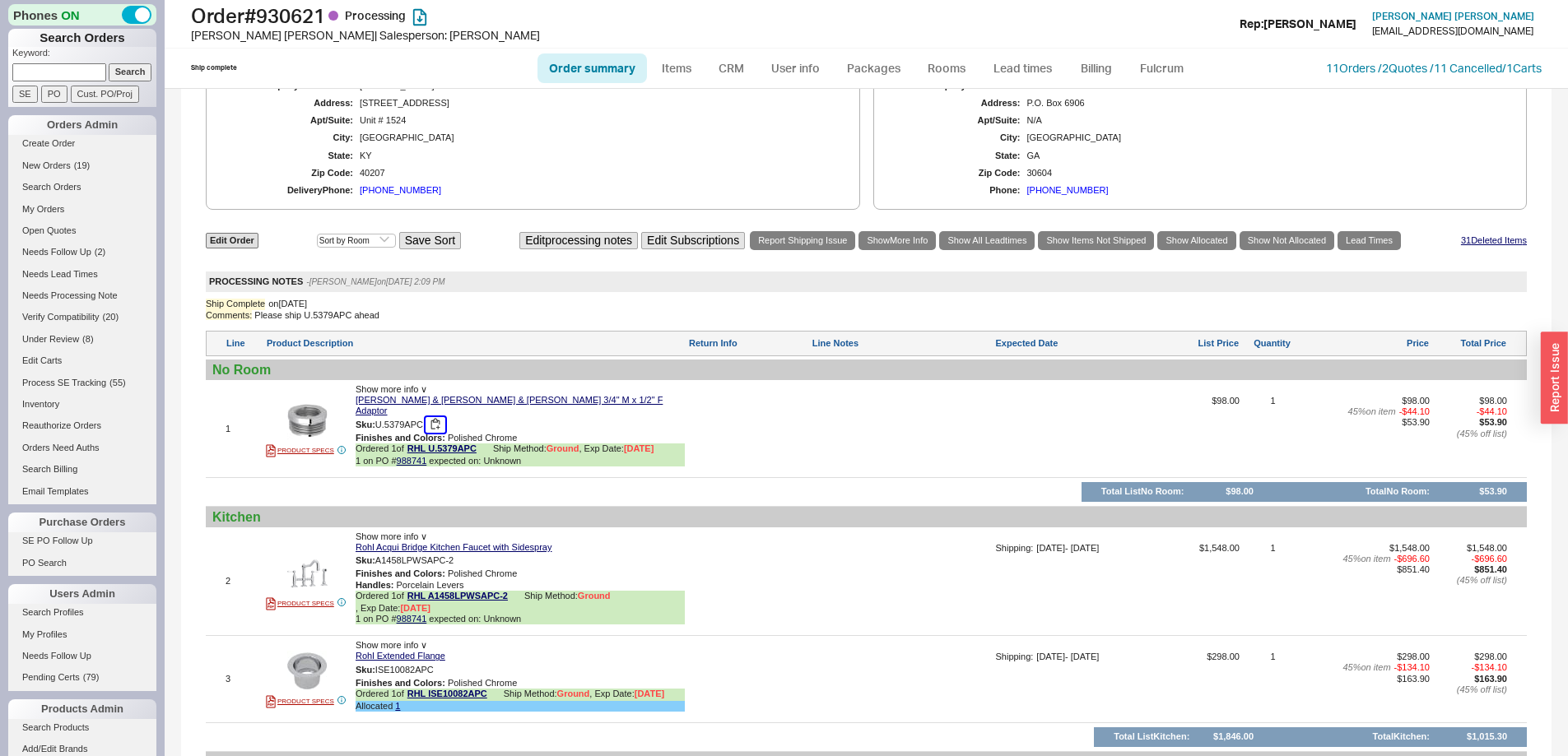
click at [439, 417] on button "button" at bounding box center [435, 425] width 20 height 15
click at [998, 70] on link "Lead times" at bounding box center [1023, 68] width 83 height 30
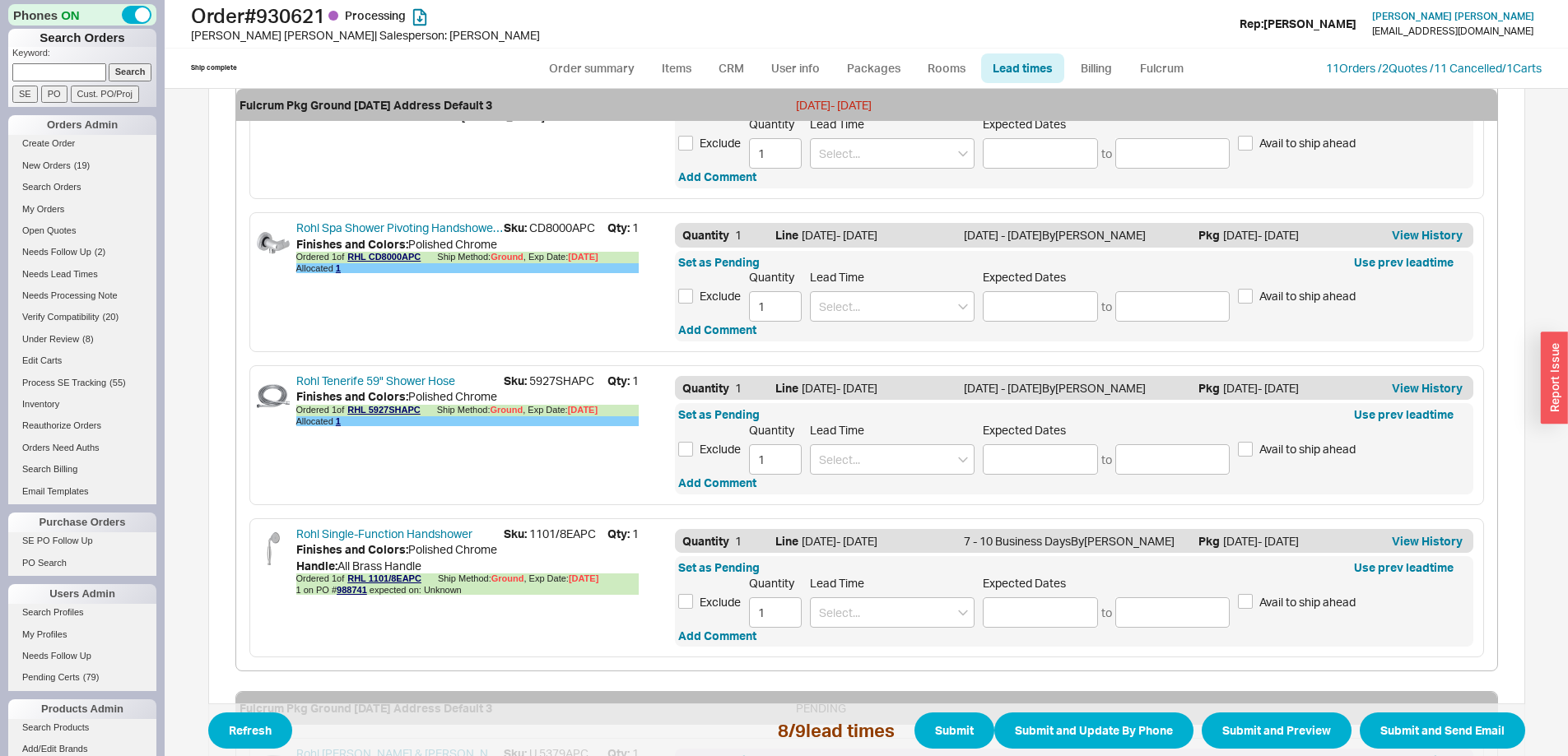
scroll to position [1517, 0]
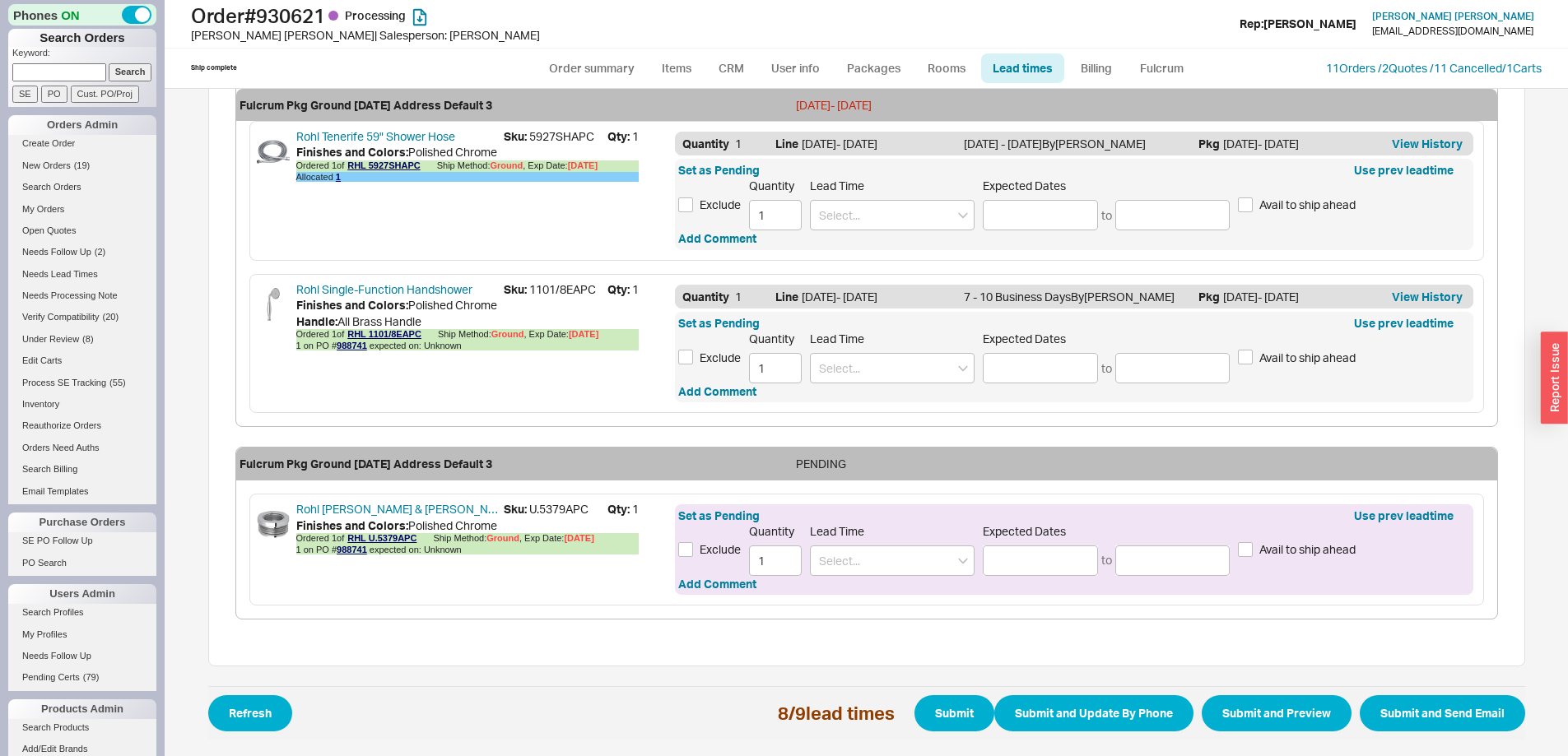
click at [854, 584] on div "Set as Pending Use prev leadtime Exclude Quantity 1 Lead Time Expected Dates to…" at bounding box center [1073, 550] width 798 height 91
click at [858, 569] on input at bounding box center [892, 561] width 165 height 31
click at [871, 596] on div "7 - 10 Business Days" at bounding box center [892, 595] width 163 height 30
type input "7 - 10 Business Days"
type input "[DATE]"
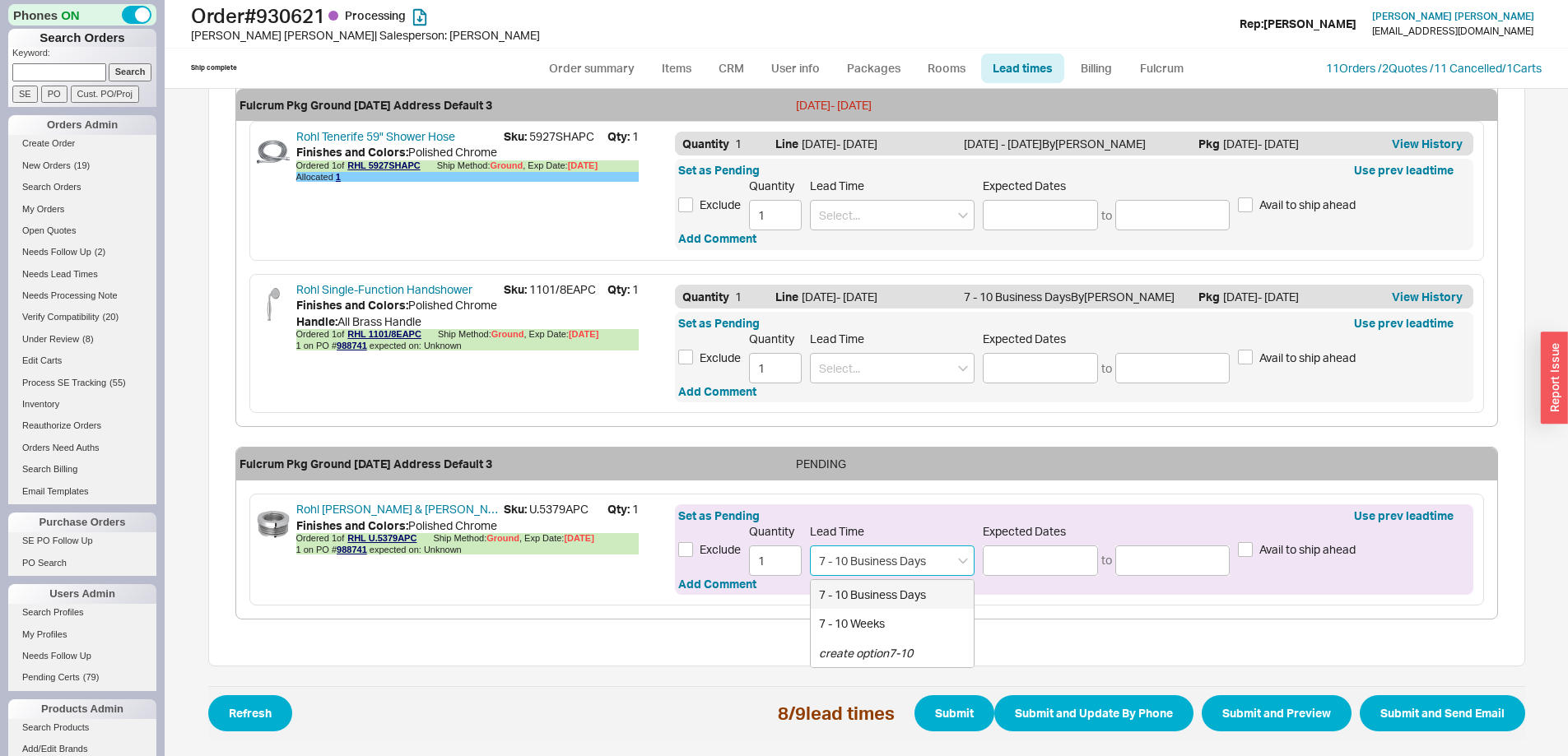
type input "[DATE]"
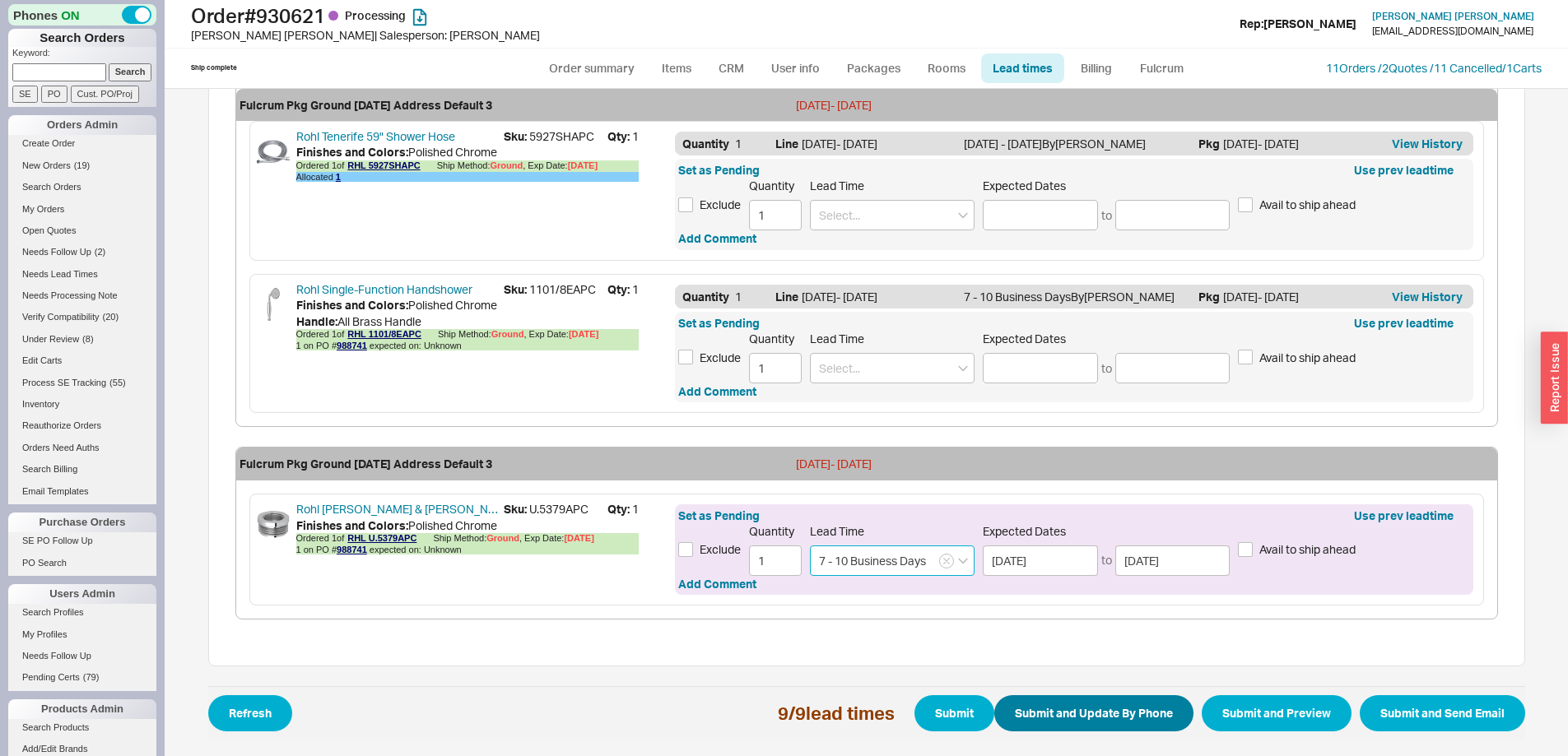
type input "7 - 10 Business Days"
click at [1027, 708] on button "Submit and Update By Phone" at bounding box center [1094, 714] width 199 height 37
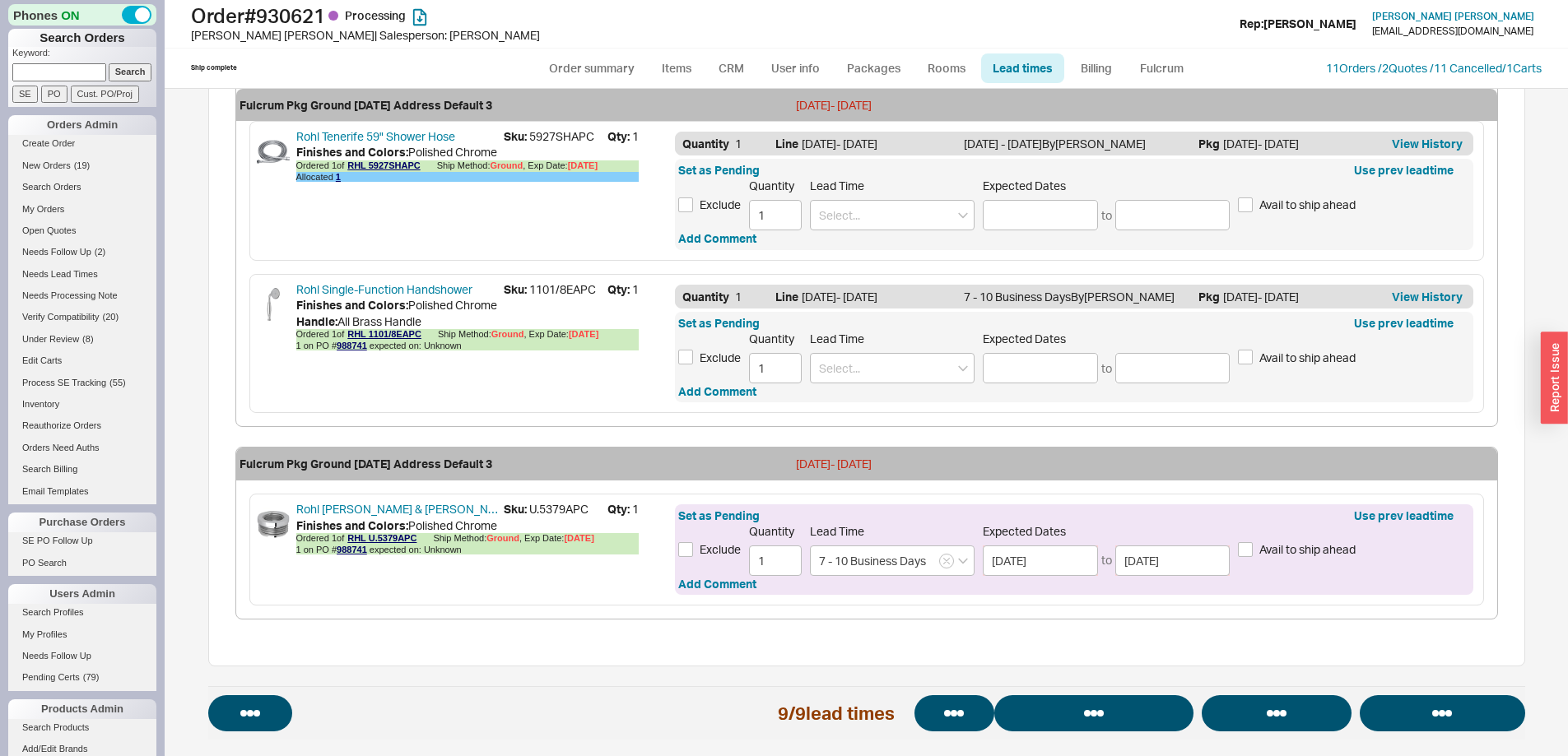
select select "*"
select select "LOW"
select select "3"
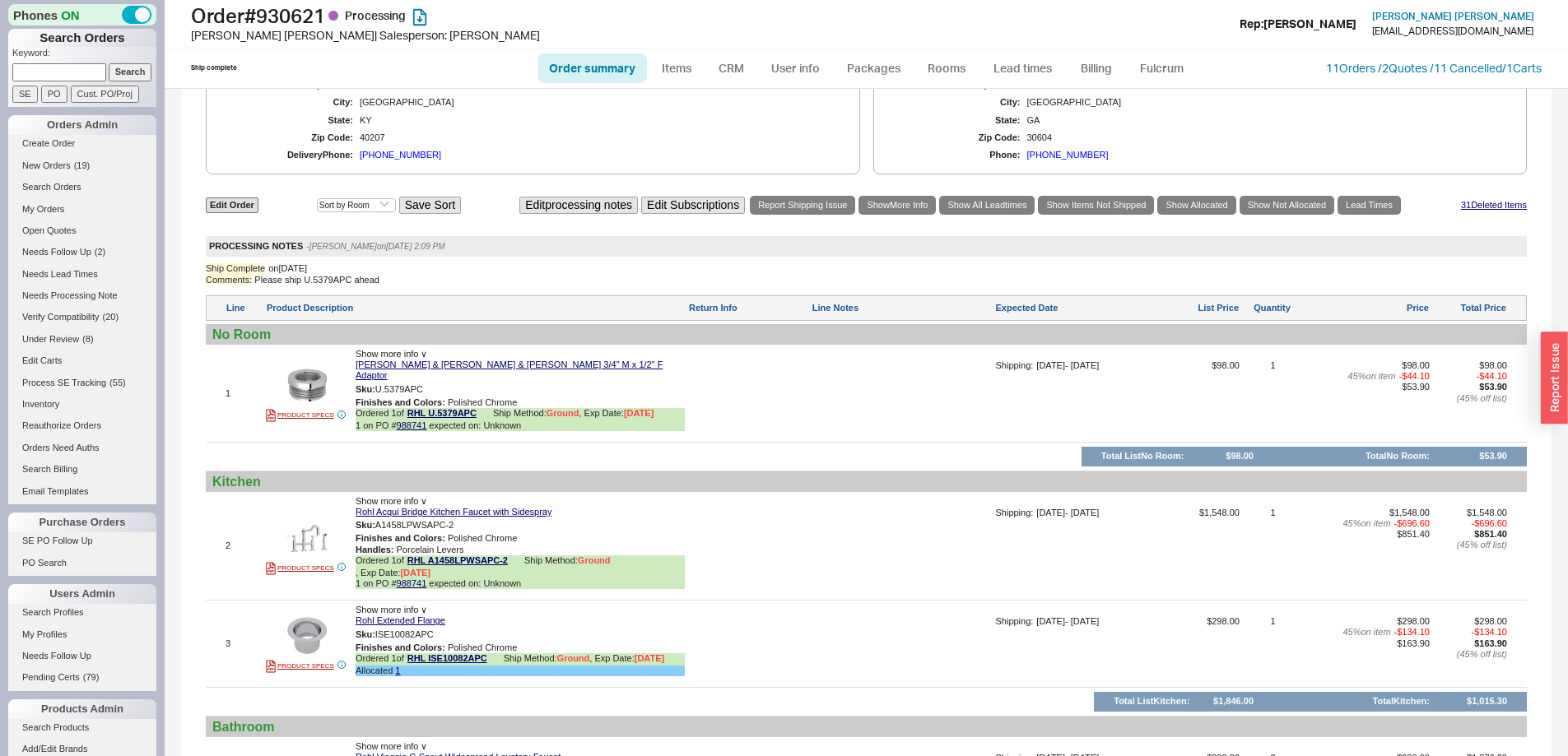
scroll to position [1046, 0]
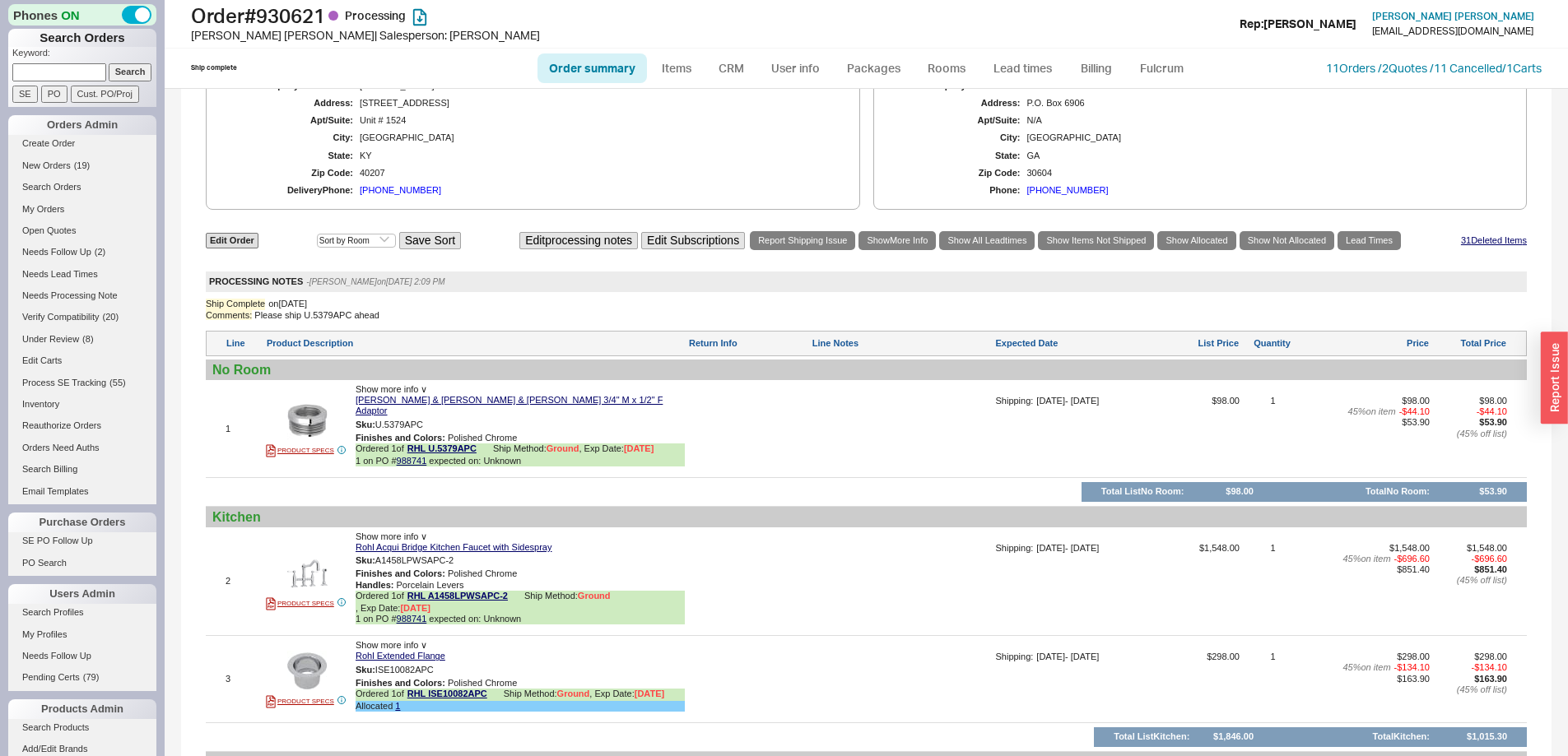
click at [429, 388] on div "Show more info ∨" at bounding box center [519, 389] width 329 height 11
click at [425, 388] on span "Show more info ∨" at bounding box center [391, 389] width 71 height 10
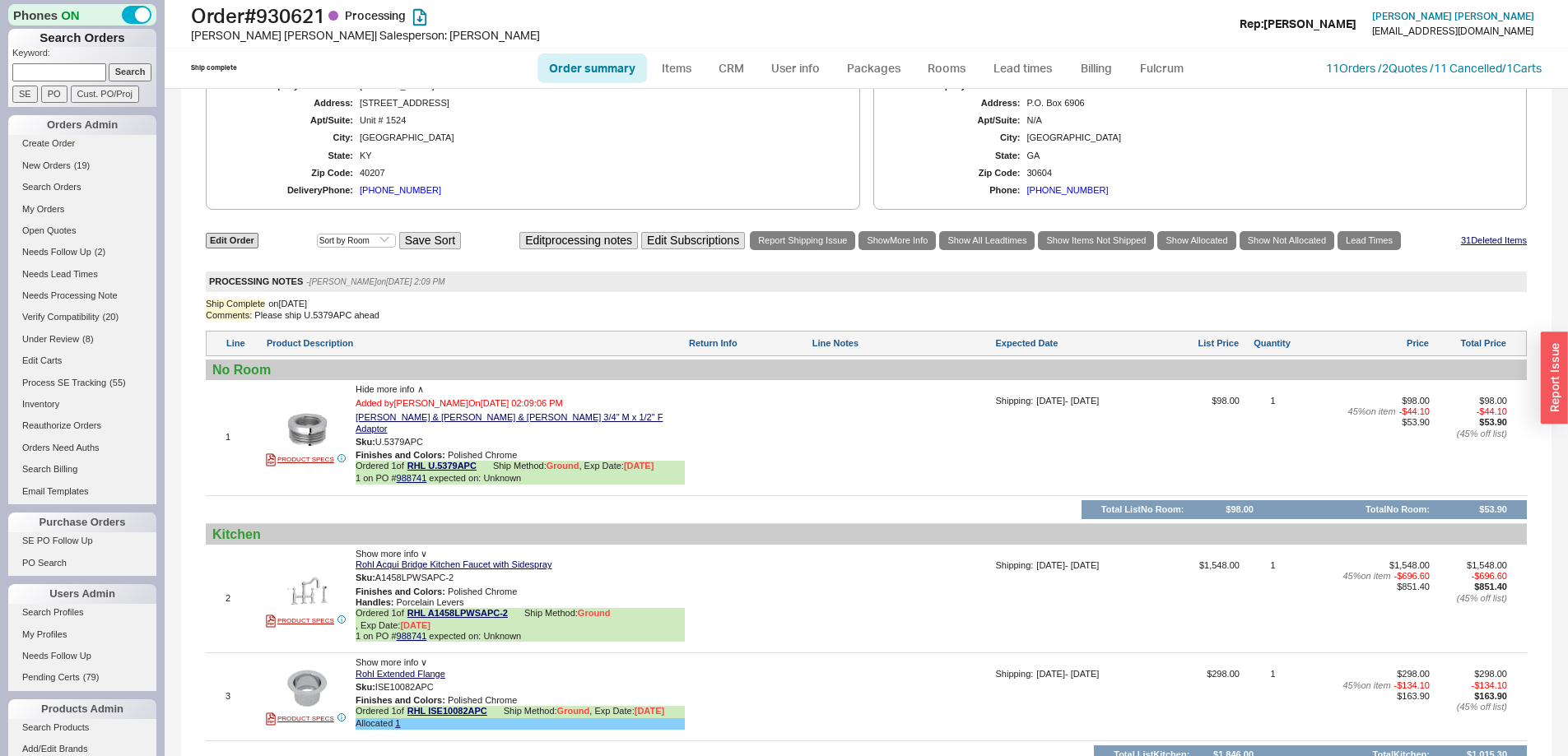
click at [422, 386] on span "Hide more info ∧" at bounding box center [389, 389] width 68 height 10
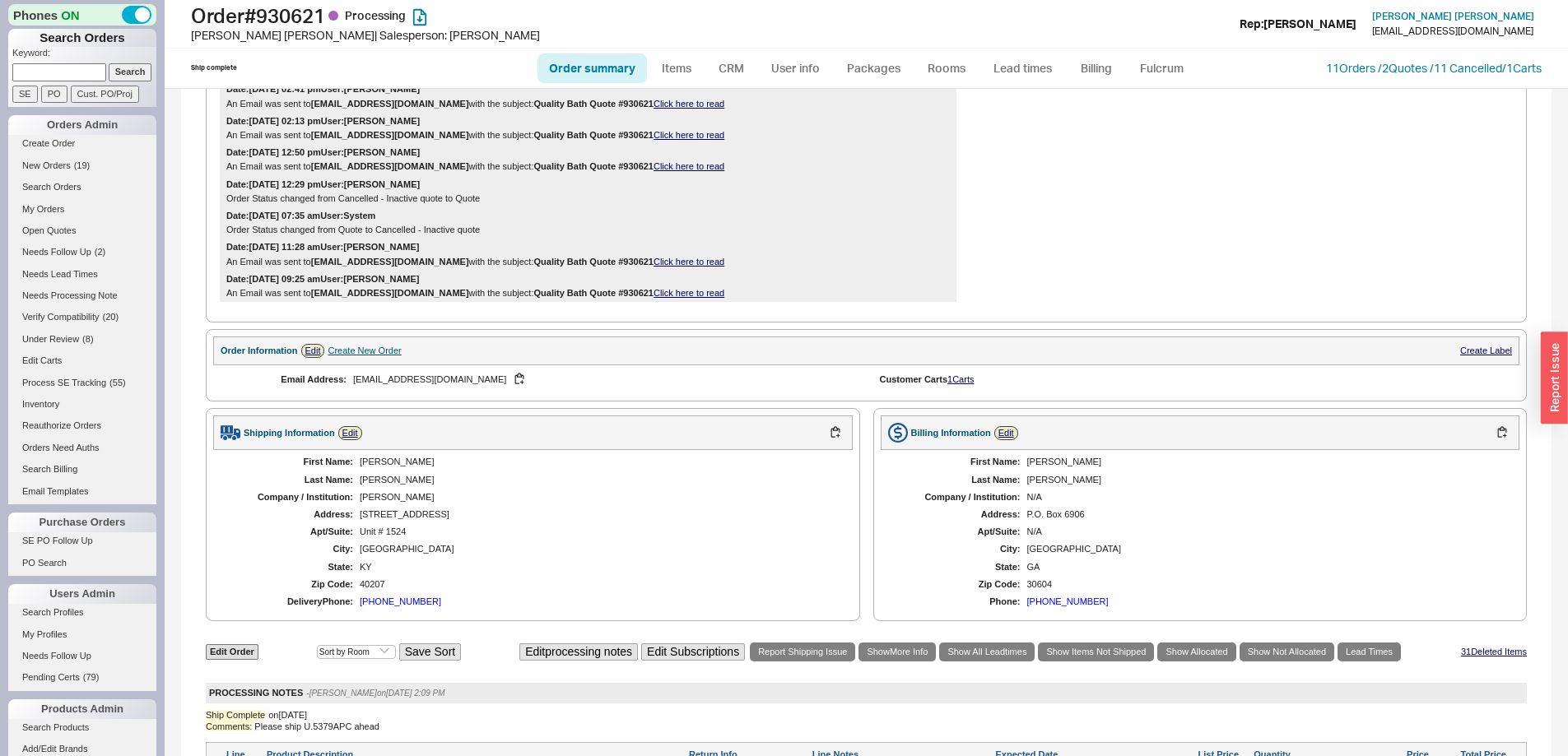
scroll to position [0, 0]
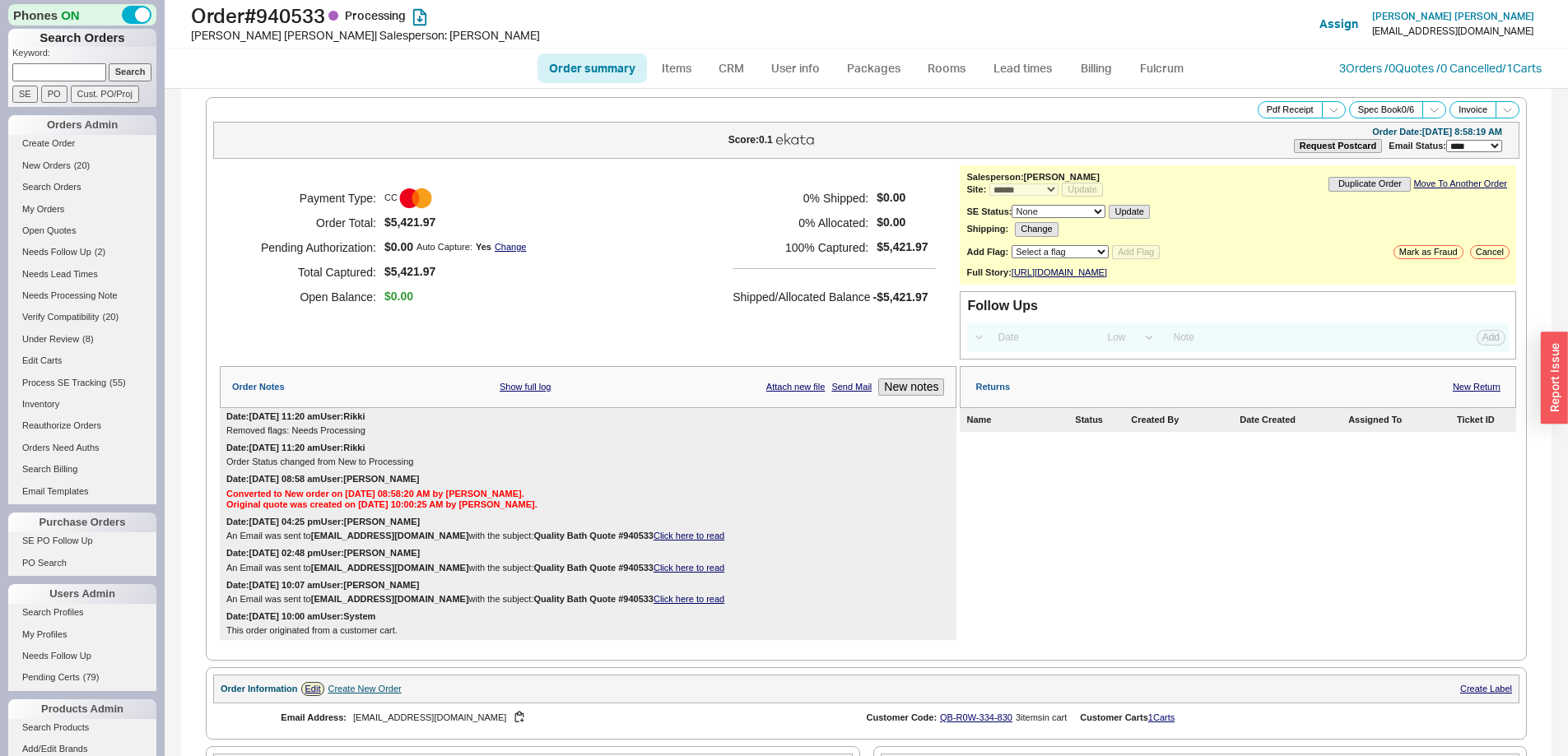
select select "*"
select select "LOW"
select select "3"
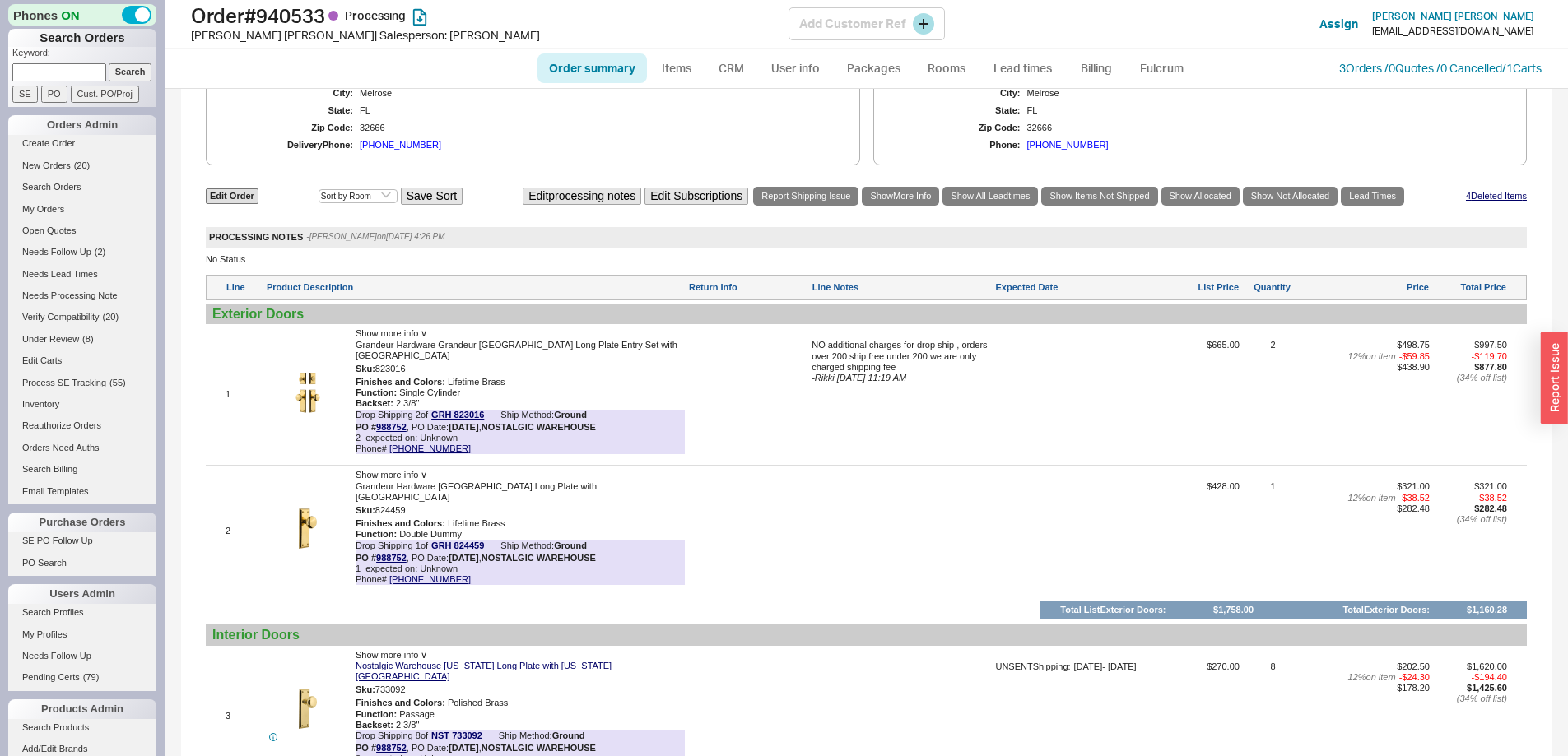
scroll to position [823, 0]
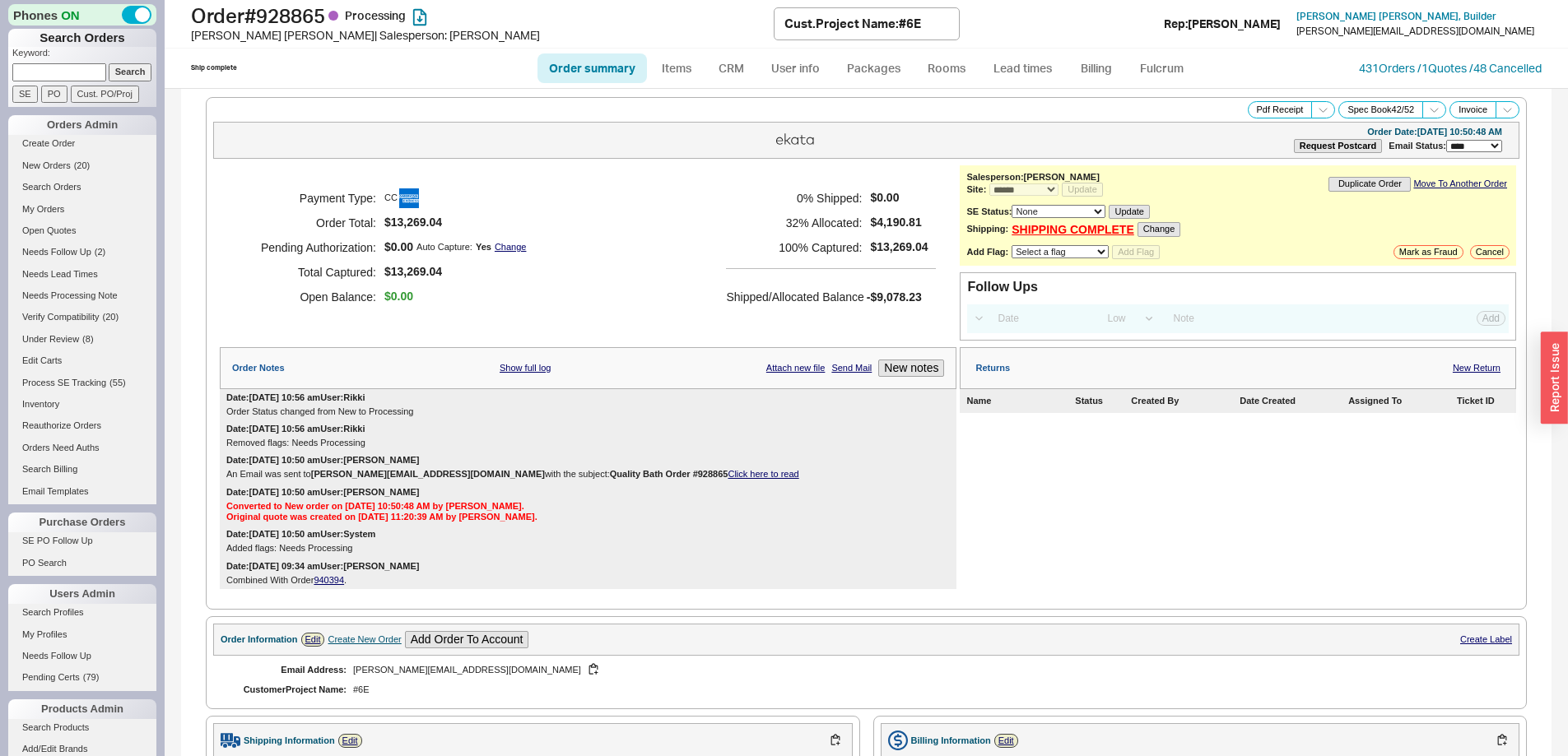
select select "*"
select select "LOW"
select select "3"
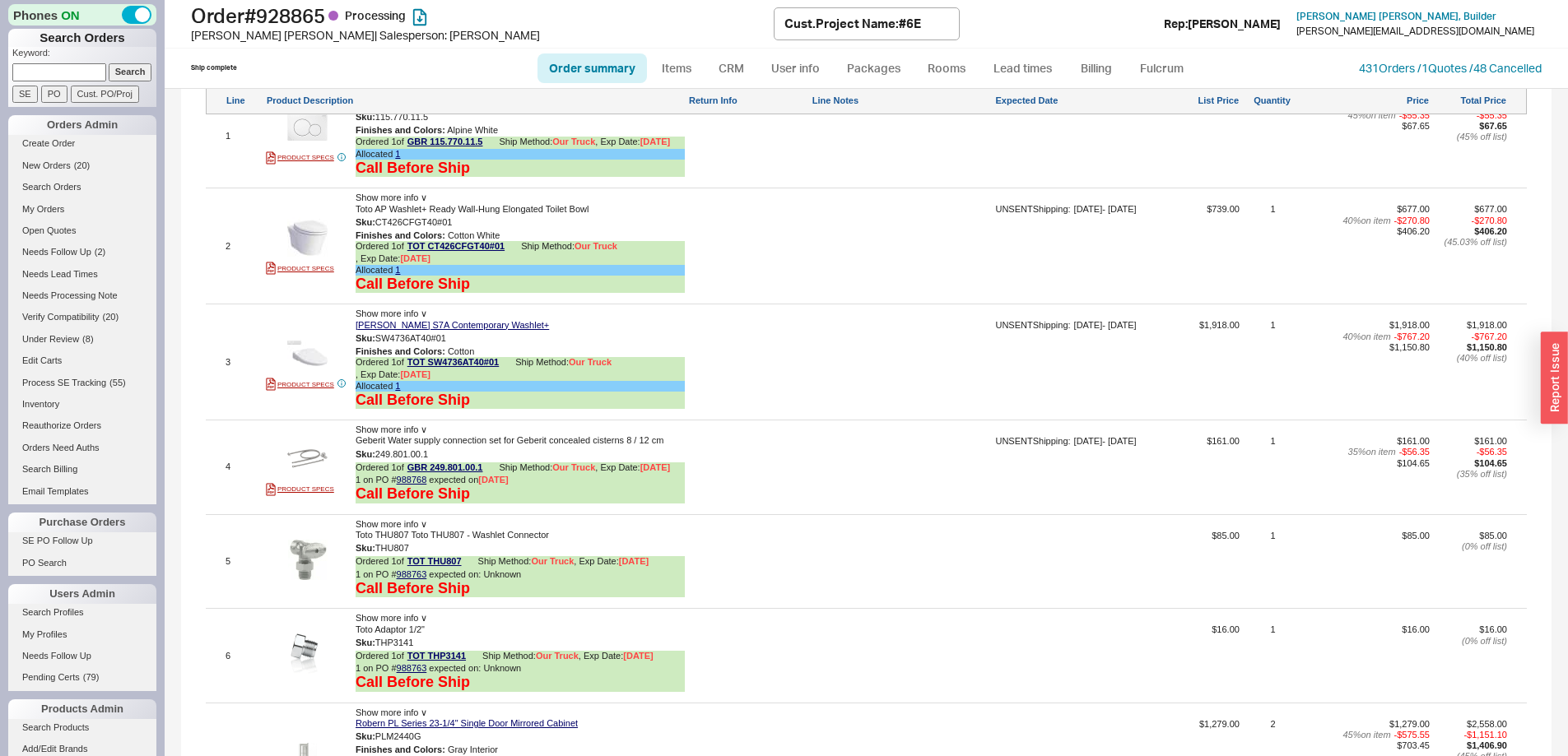
scroll to position [987, 0]
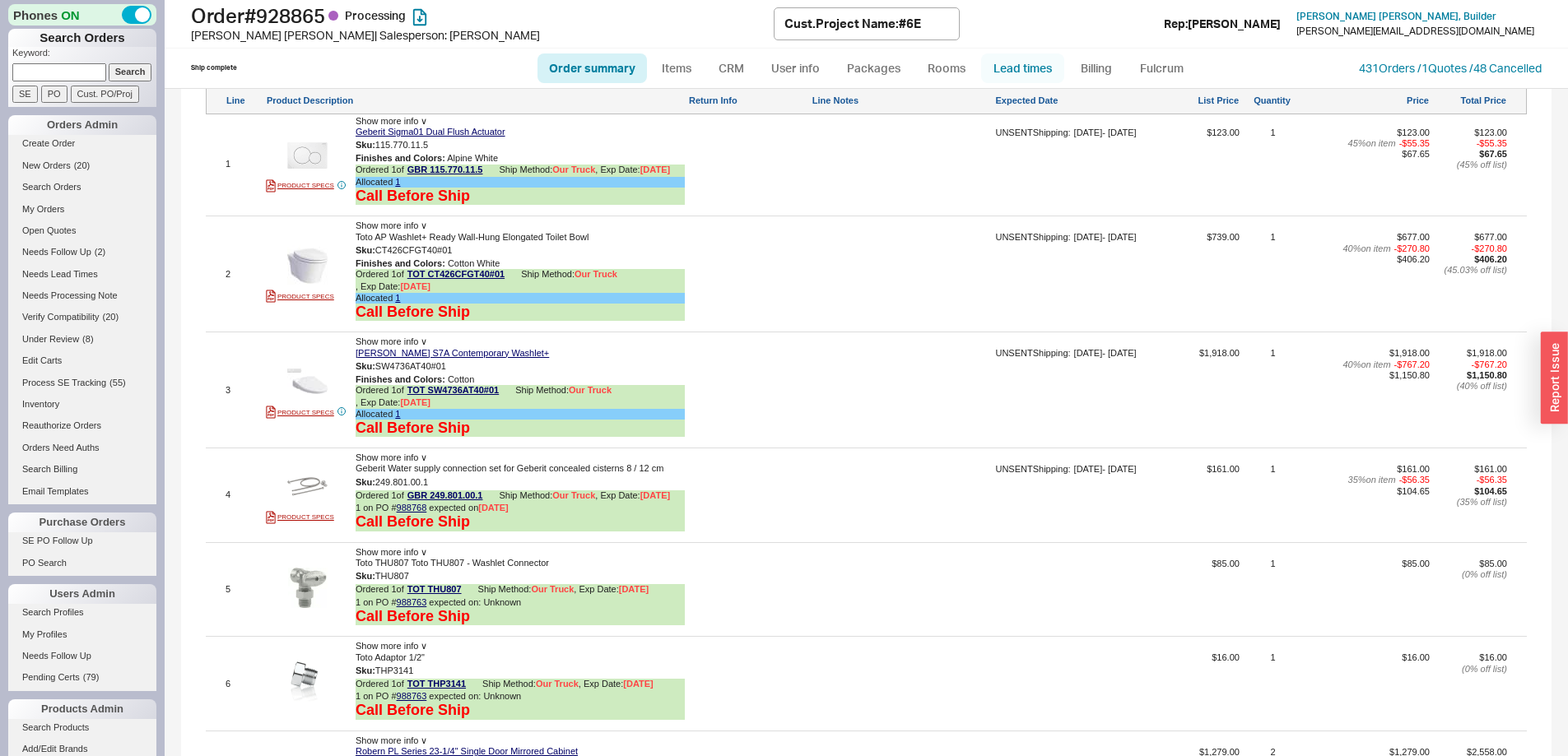
click at [1050, 60] on link "Lead times" at bounding box center [1023, 68] width 83 height 30
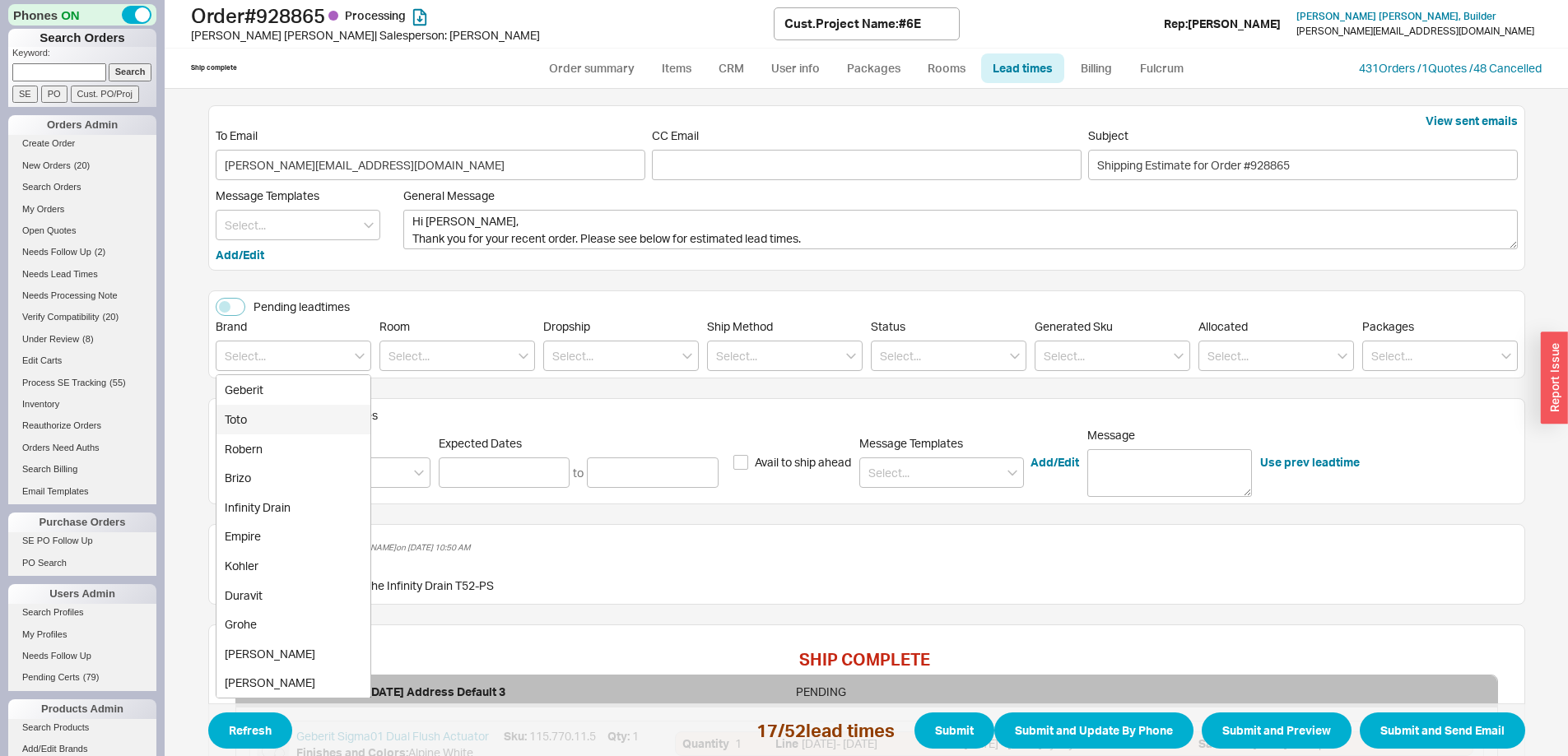
click at [283, 421] on div "Toto" at bounding box center [293, 420] width 154 height 30
type input "Toto"
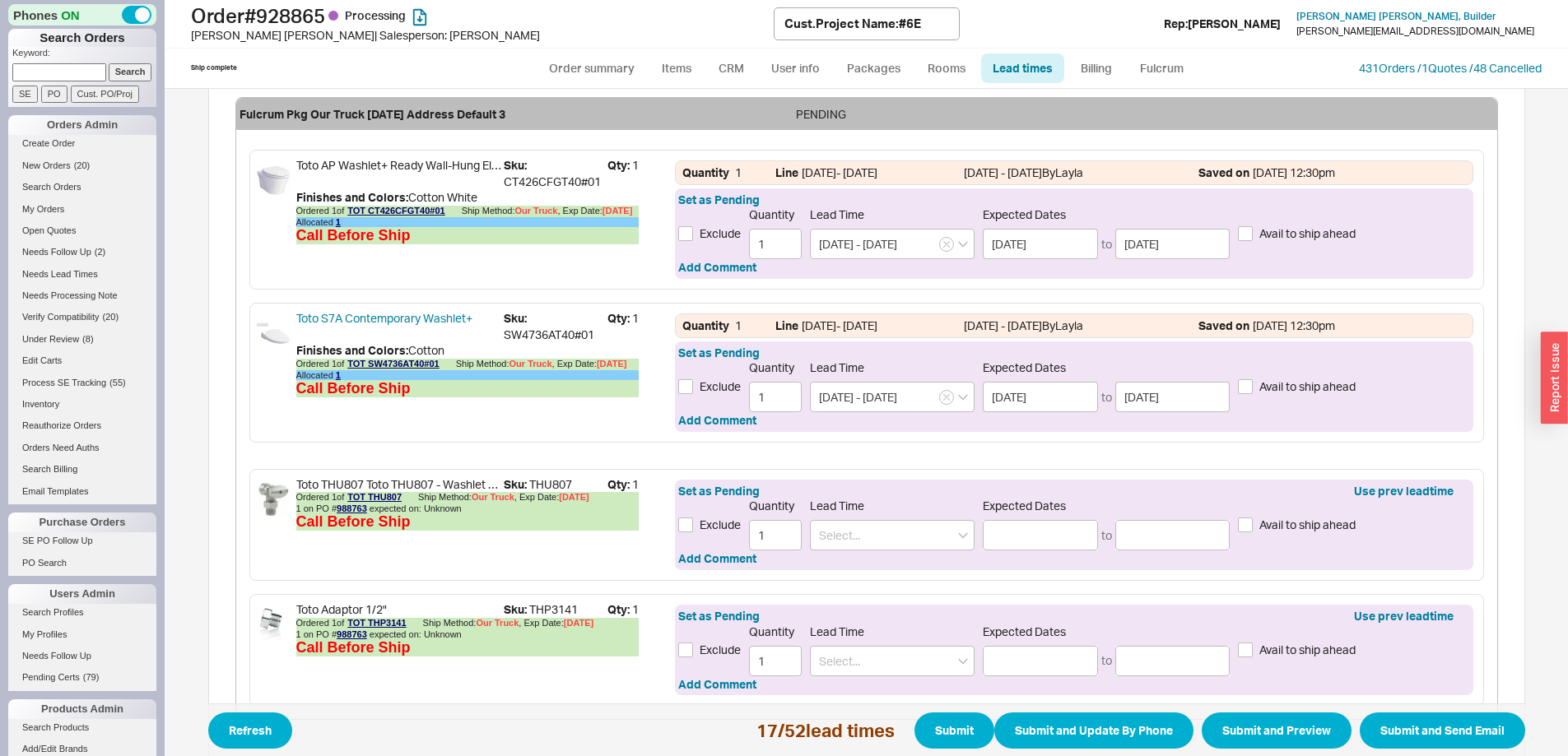
scroll to position [658, 0]
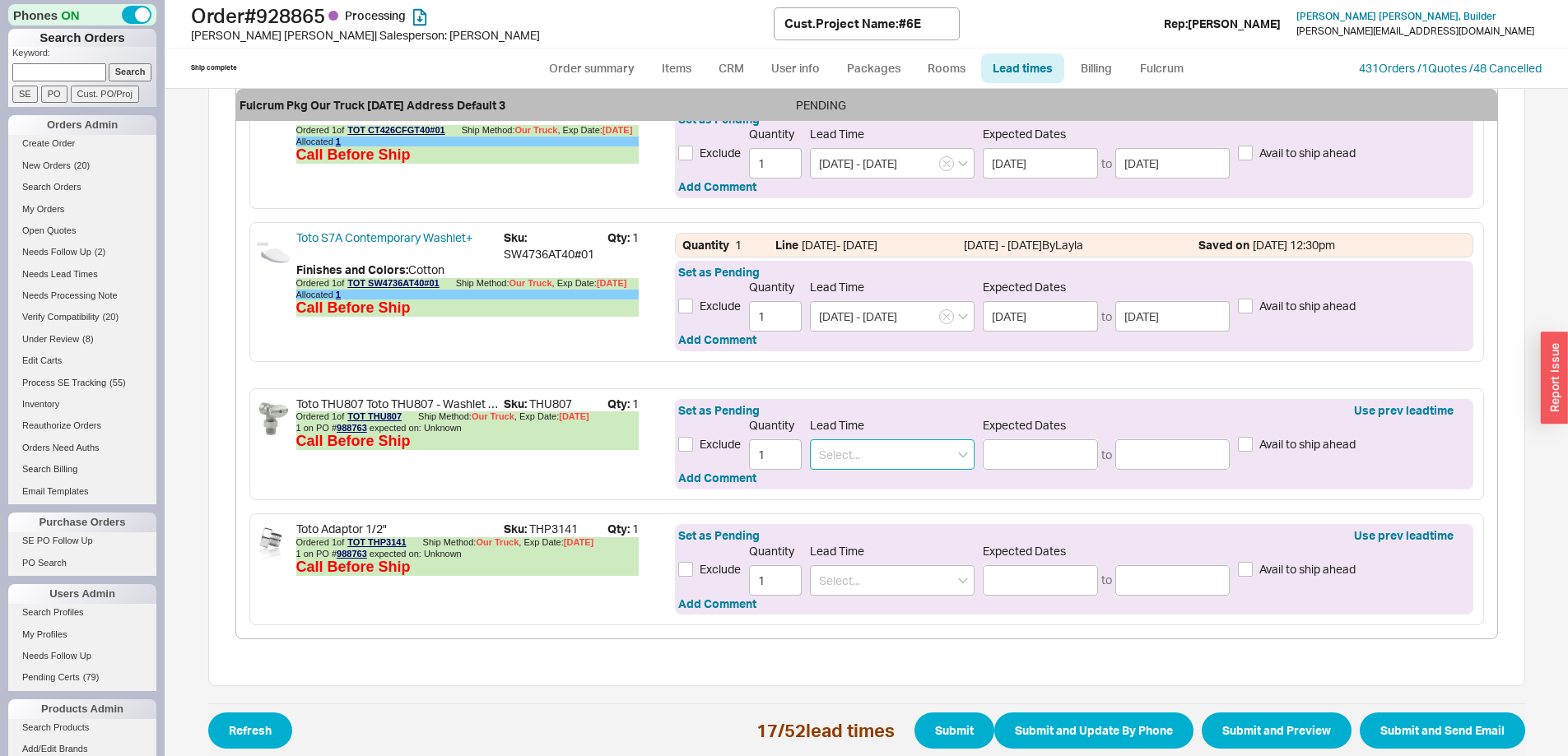
click at [846, 460] on input at bounding box center [892, 454] width 165 height 31
click at [851, 518] on div "2 - 3 Weeks" at bounding box center [892, 518] width 163 height 30
type input "2 - 3 Weeks"
type input "[DATE]"
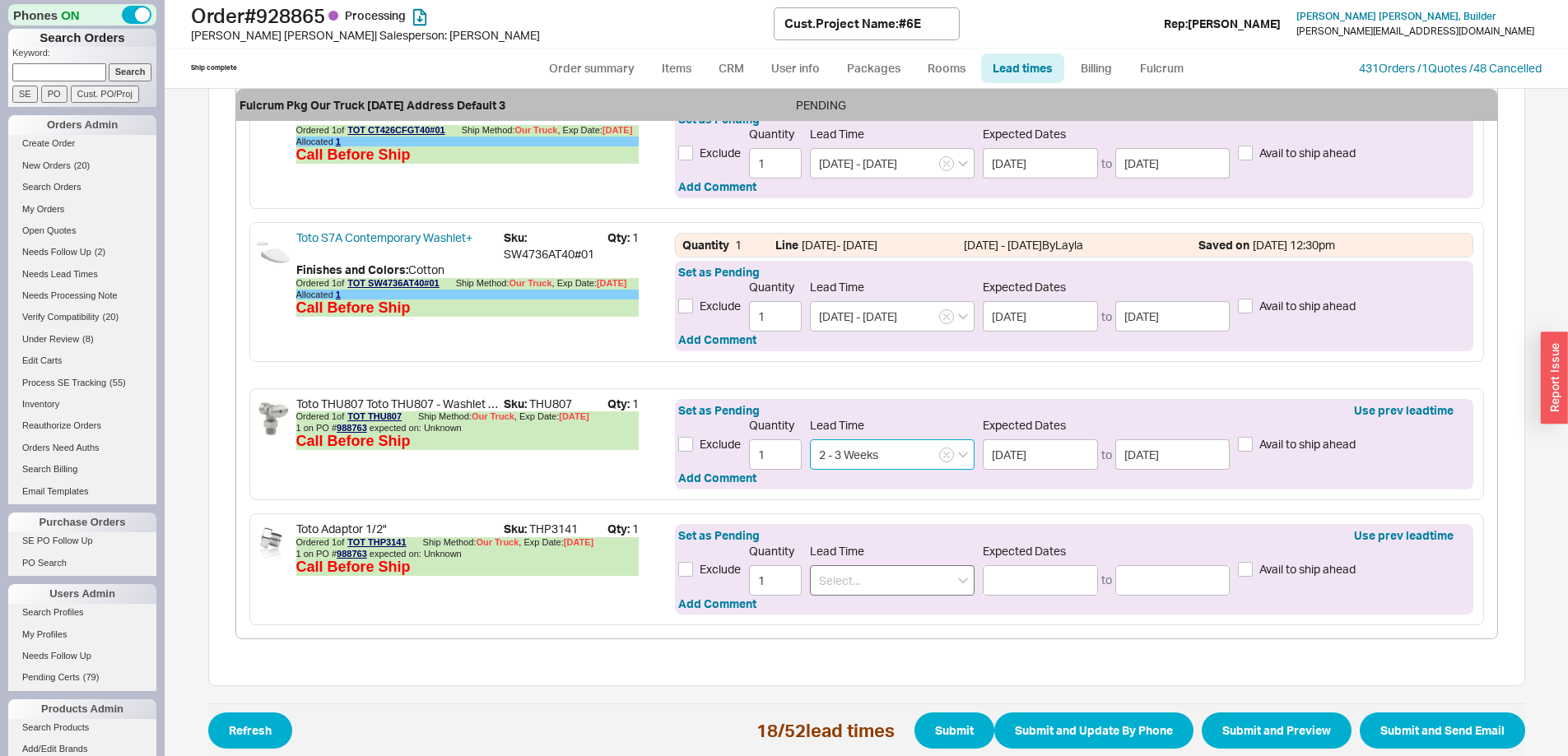
type input "2 - 3 Weeks"
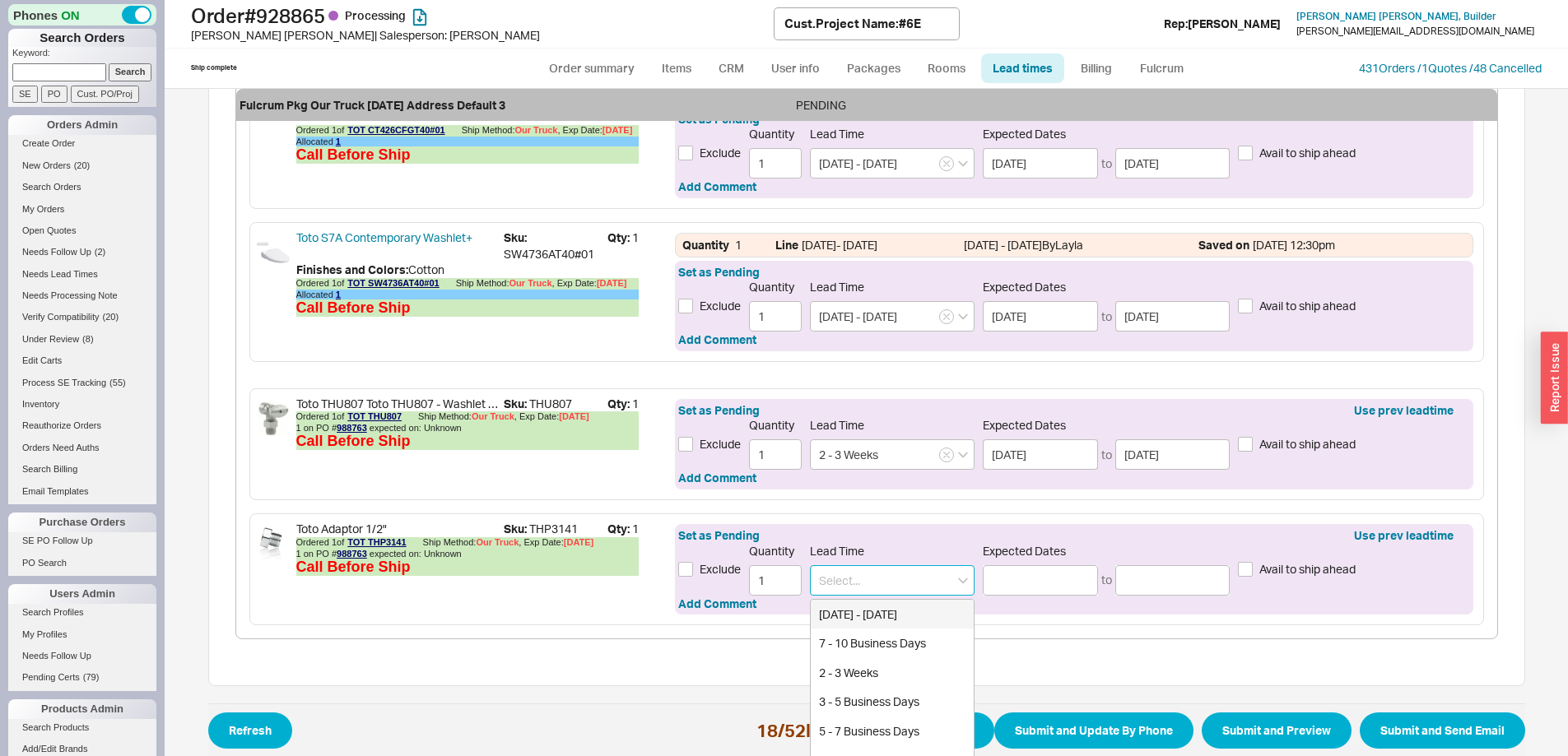
click at [854, 572] on input at bounding box center [892, 580] width 165 height 31
click at [853, 638] on div "2 - 3 Weeks" at bounding box center [892, 643] width 163 height 30
type input "2 - 3 Weeks"
type input "[DATE]"
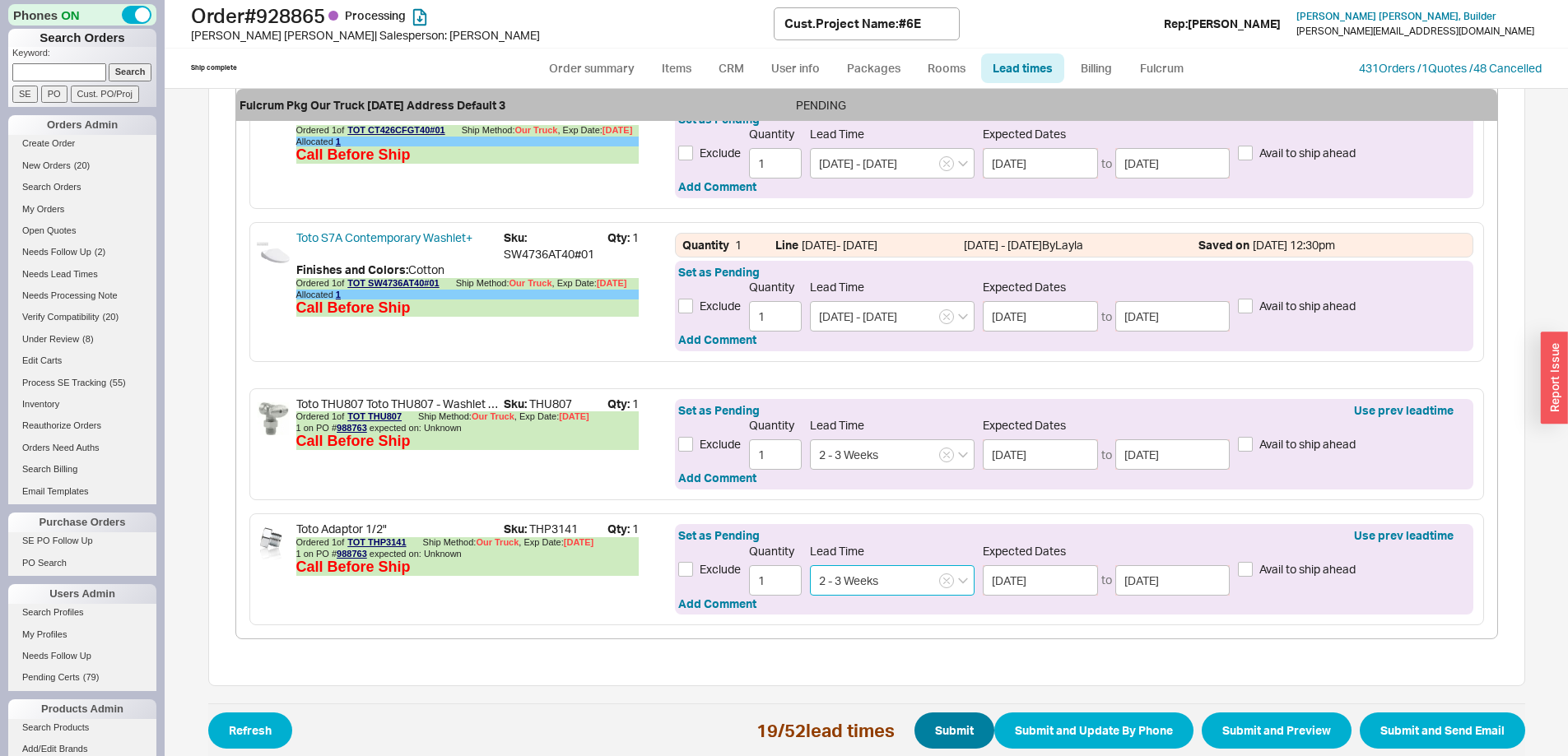
type input "2 - 3 Weeks"
click at [955, 732] on button "Submit" at bounding box center [954, 731] width 80 height 37
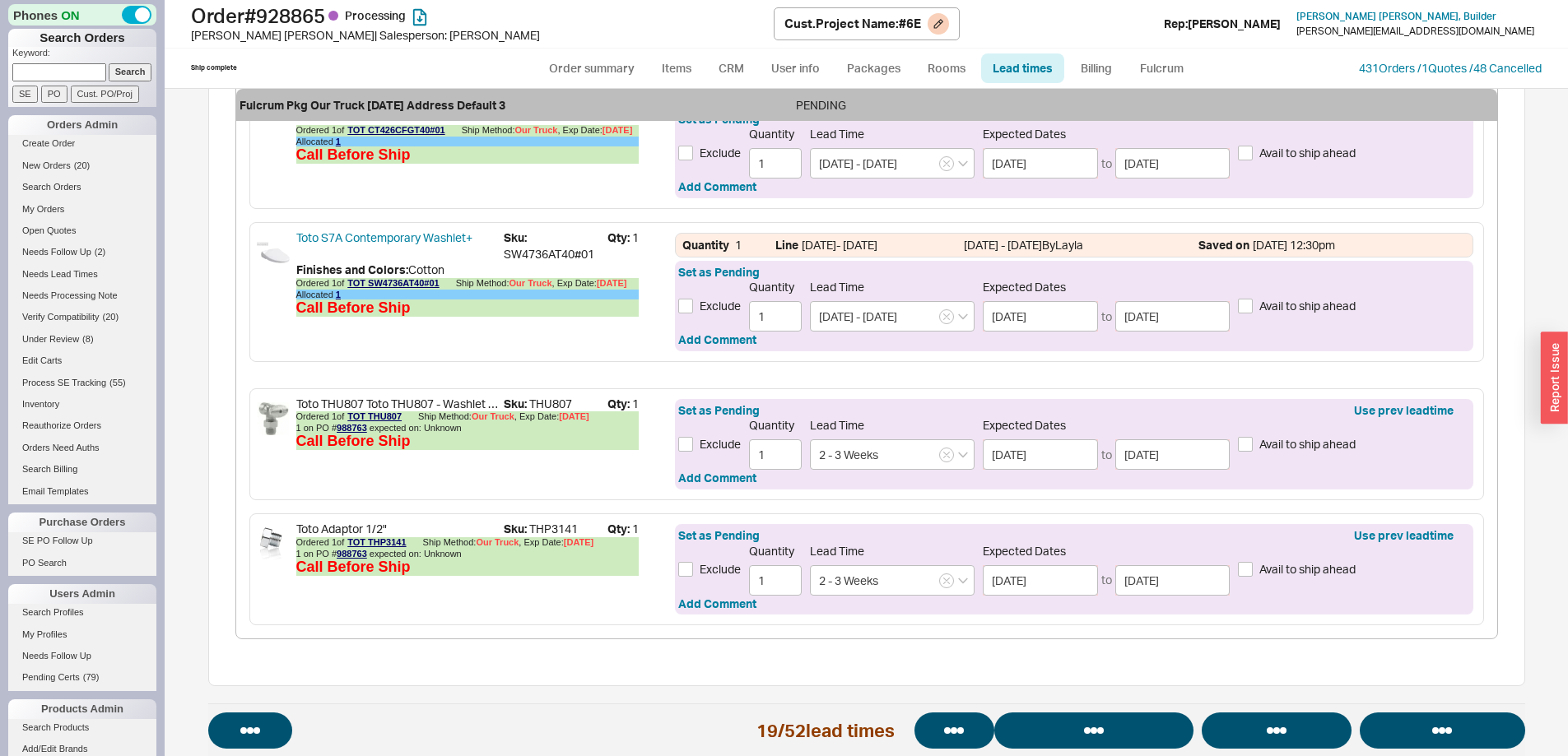
select select "*"
select select "LOW"
select select "3"
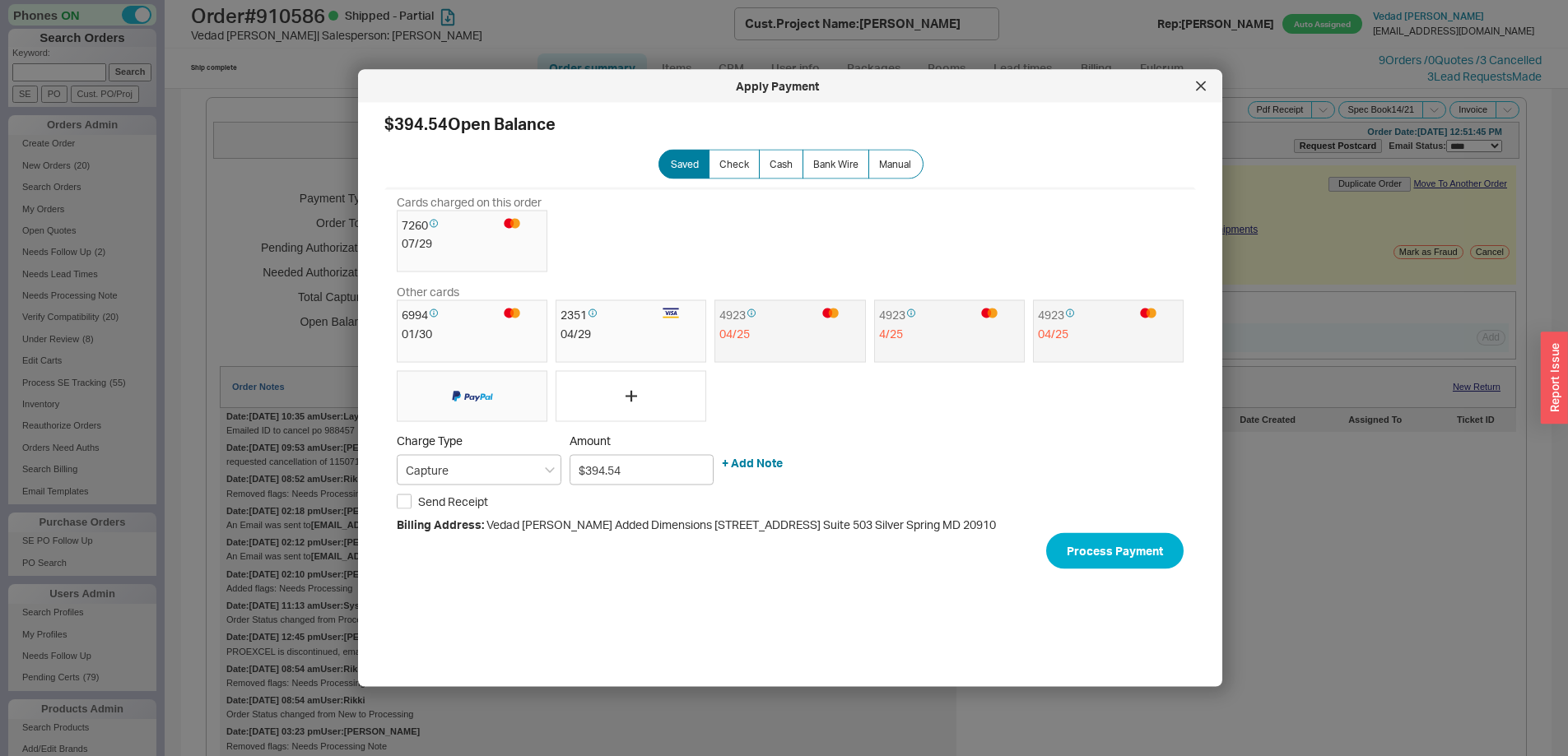
select select "*"
select select "LOW"
select select "3"
click at [1204, 91] on icon at bounding box center [1201, 87] width 10 height 10
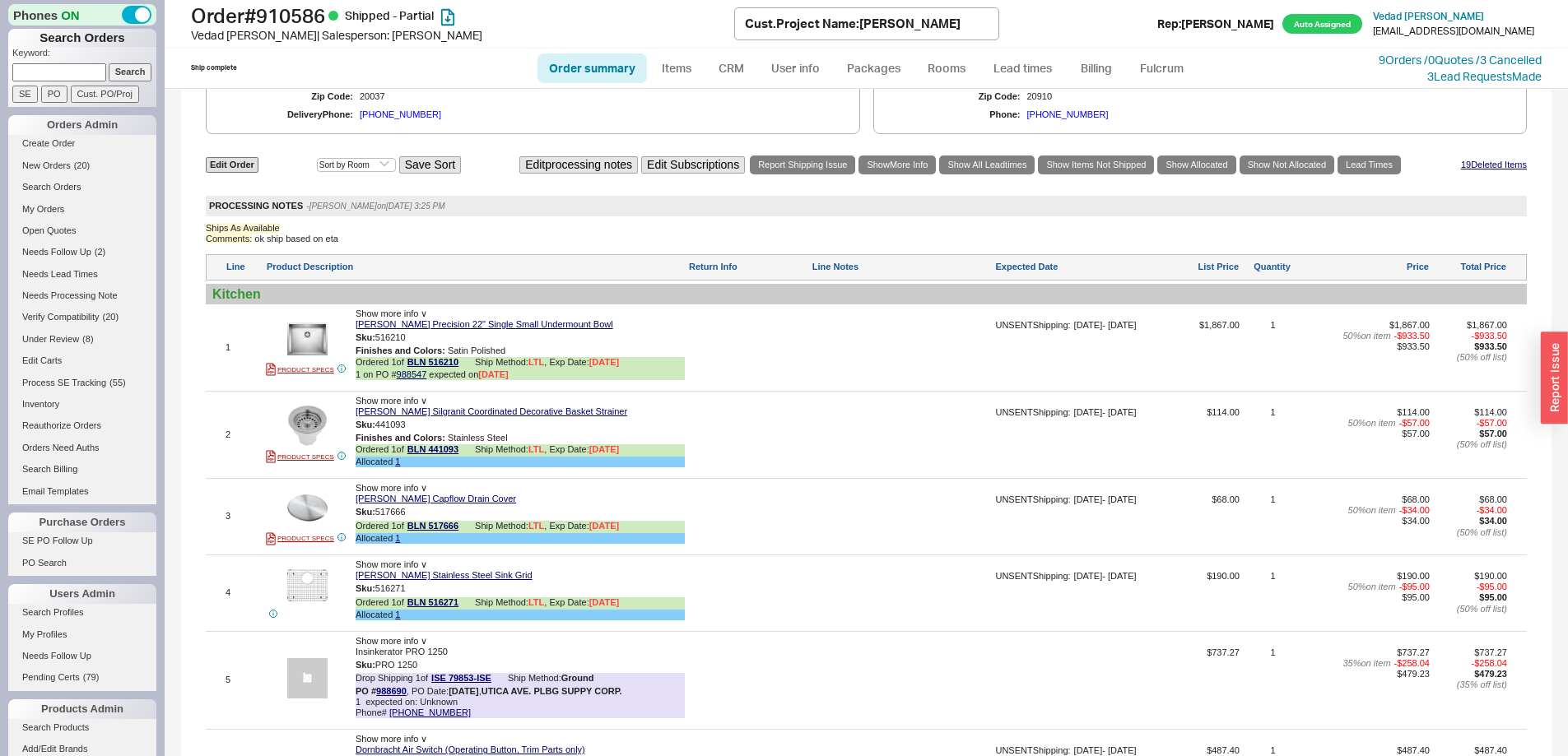
scroll to position [2057, 0]
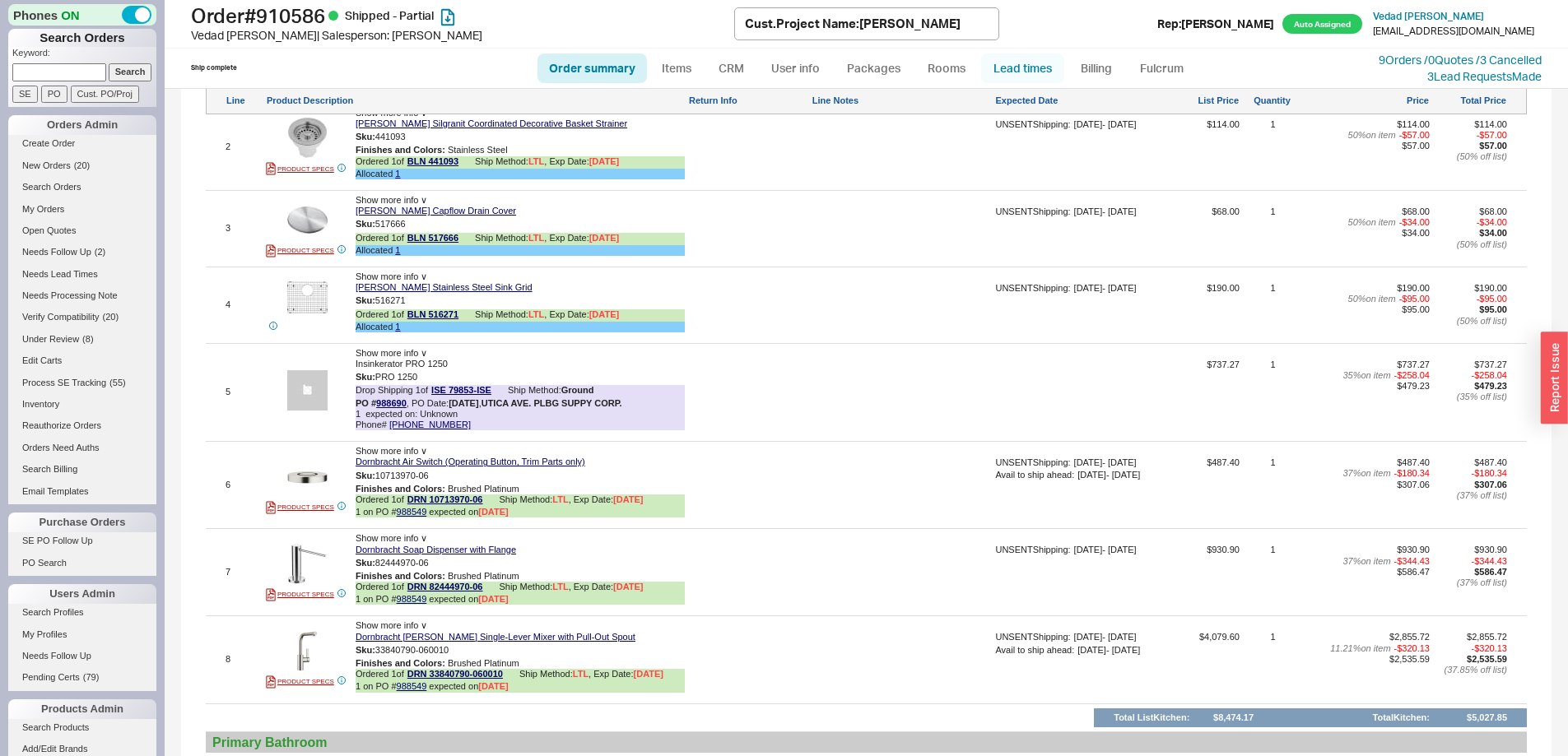
click at [1026, 68] on link "Lead times" at bounding box center [1023, 68] width 83 height 30
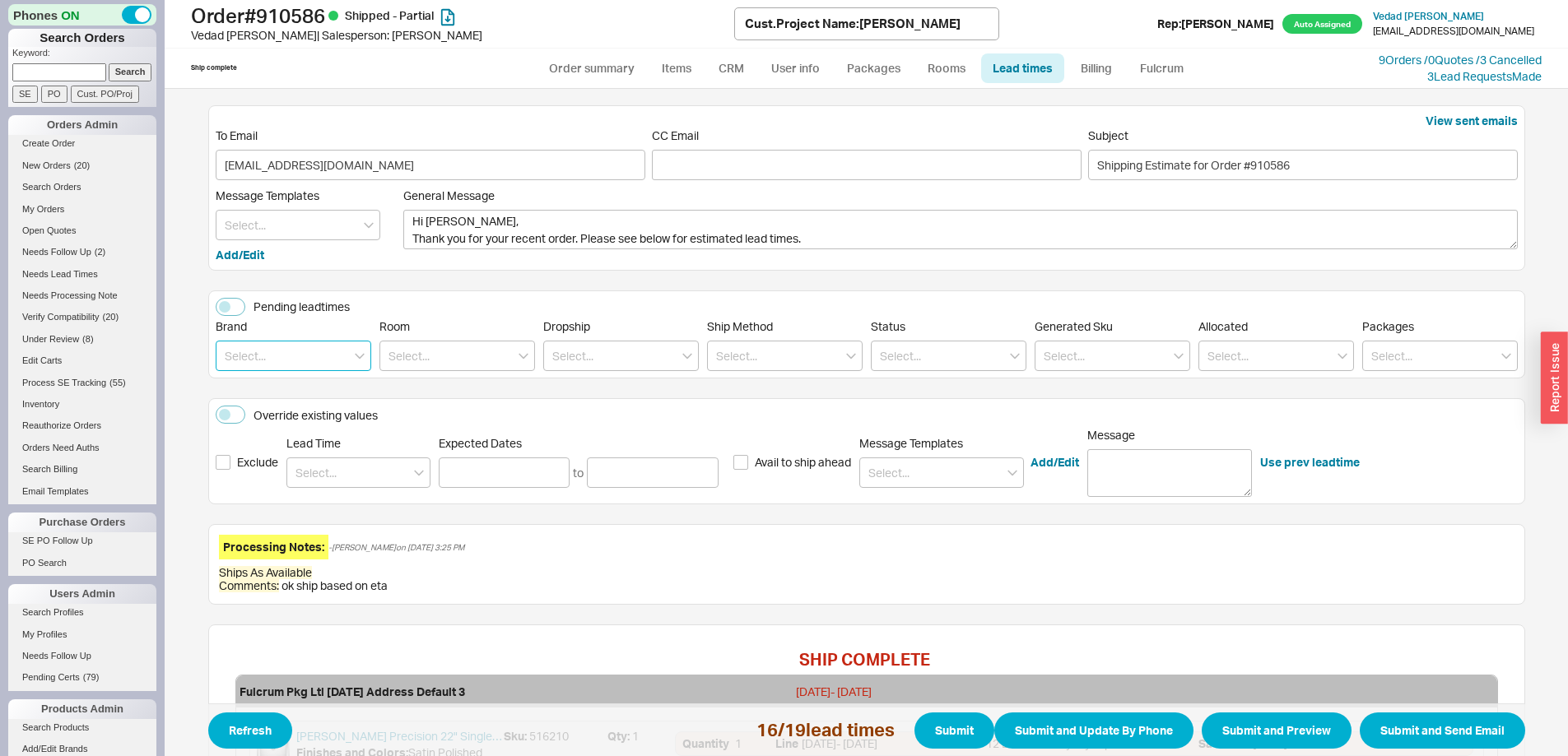
click at [269, 347] on input at bounding box center [293, 356] width 156 height 31
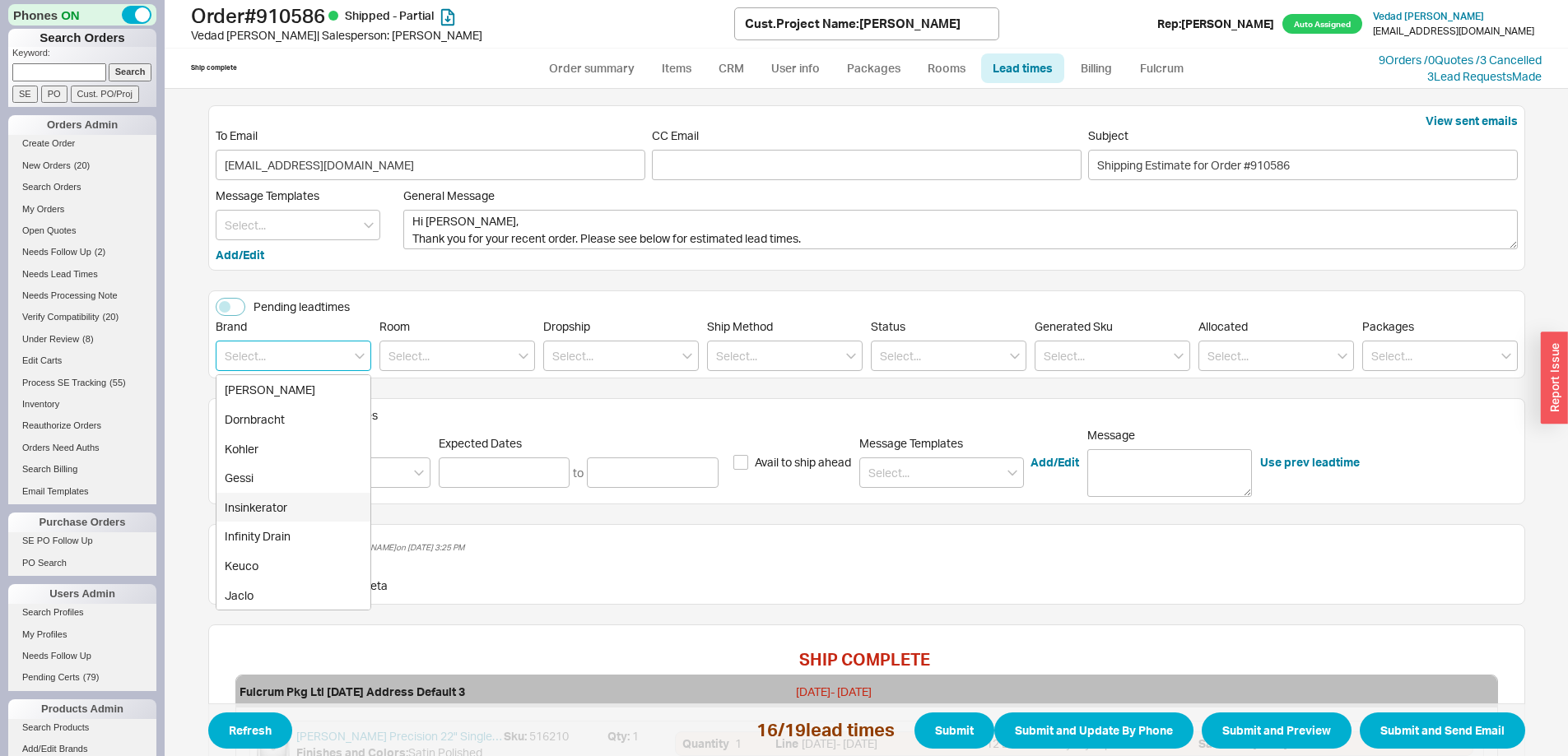
click at [257, 511] on div "Insinkerator" at bounding box center [293, 507] width 154 height 30
type input "Insinkerator"
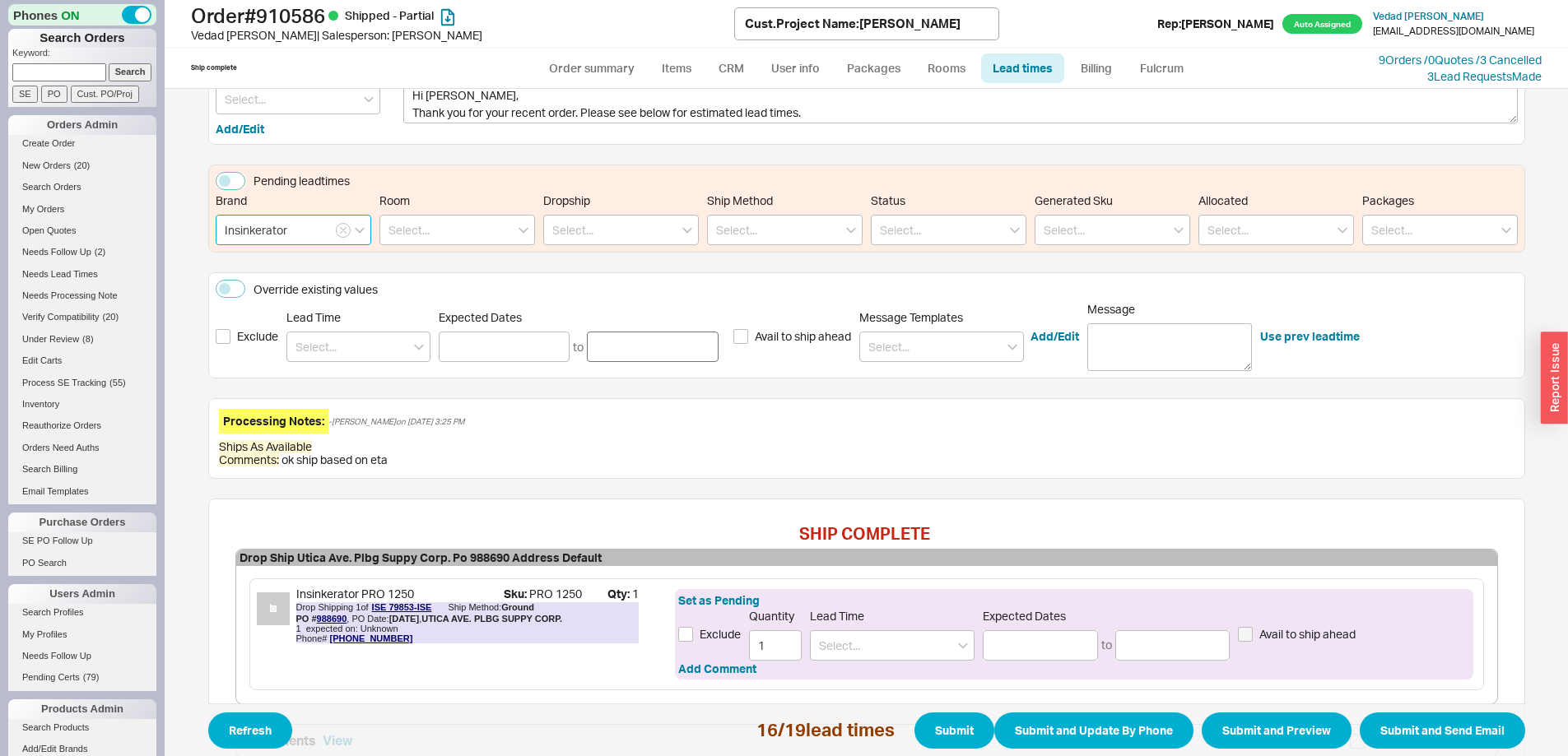
scroll to position [264, 0]
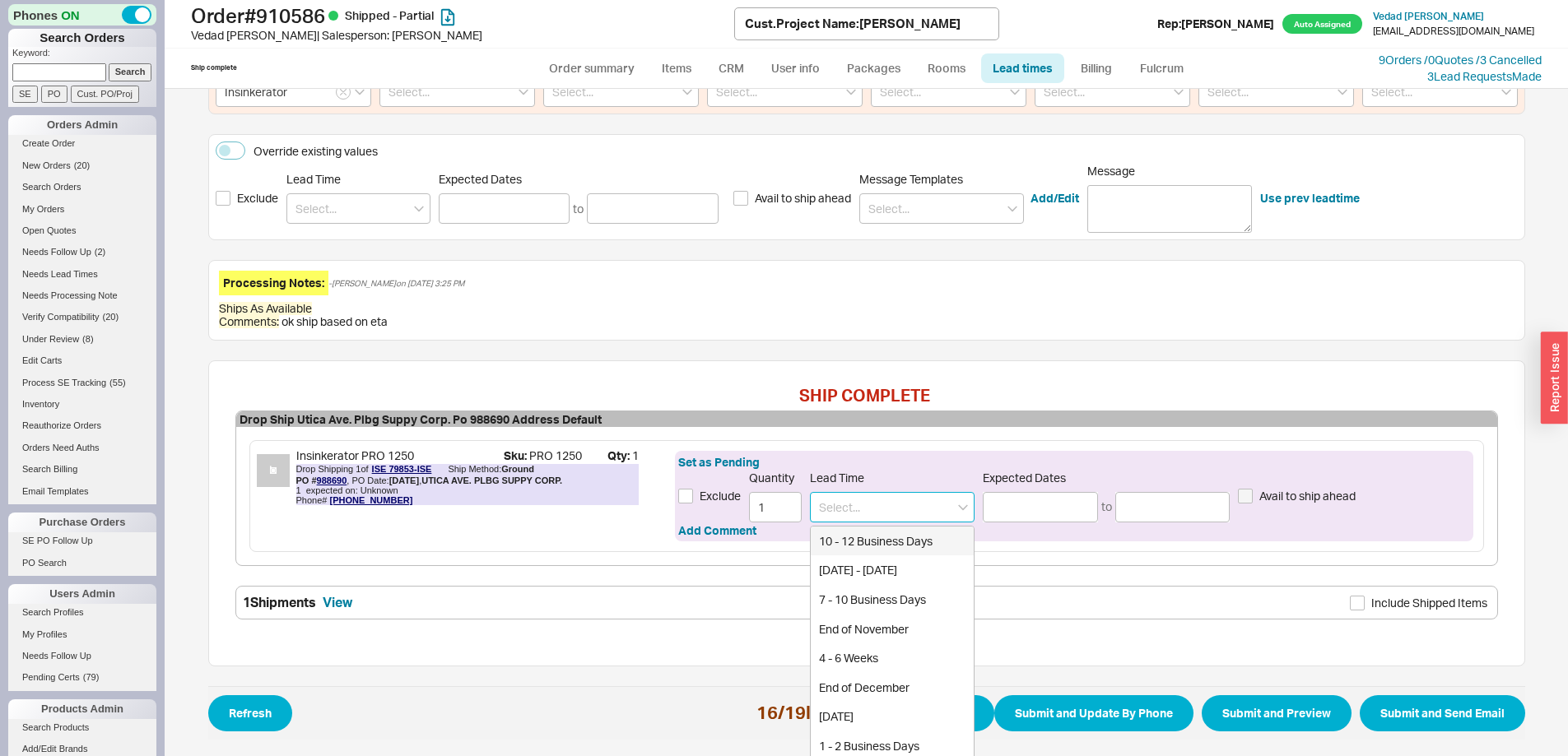
click at [872, 509] on input at bounding box center [892, 507] width 165 height 31
click at [859, 541] on div "3 - 4 Weeks" at bounding box center [892, 541] width 163 height 30
type input "3 - 4 Weeks"
type input "[DATE]"
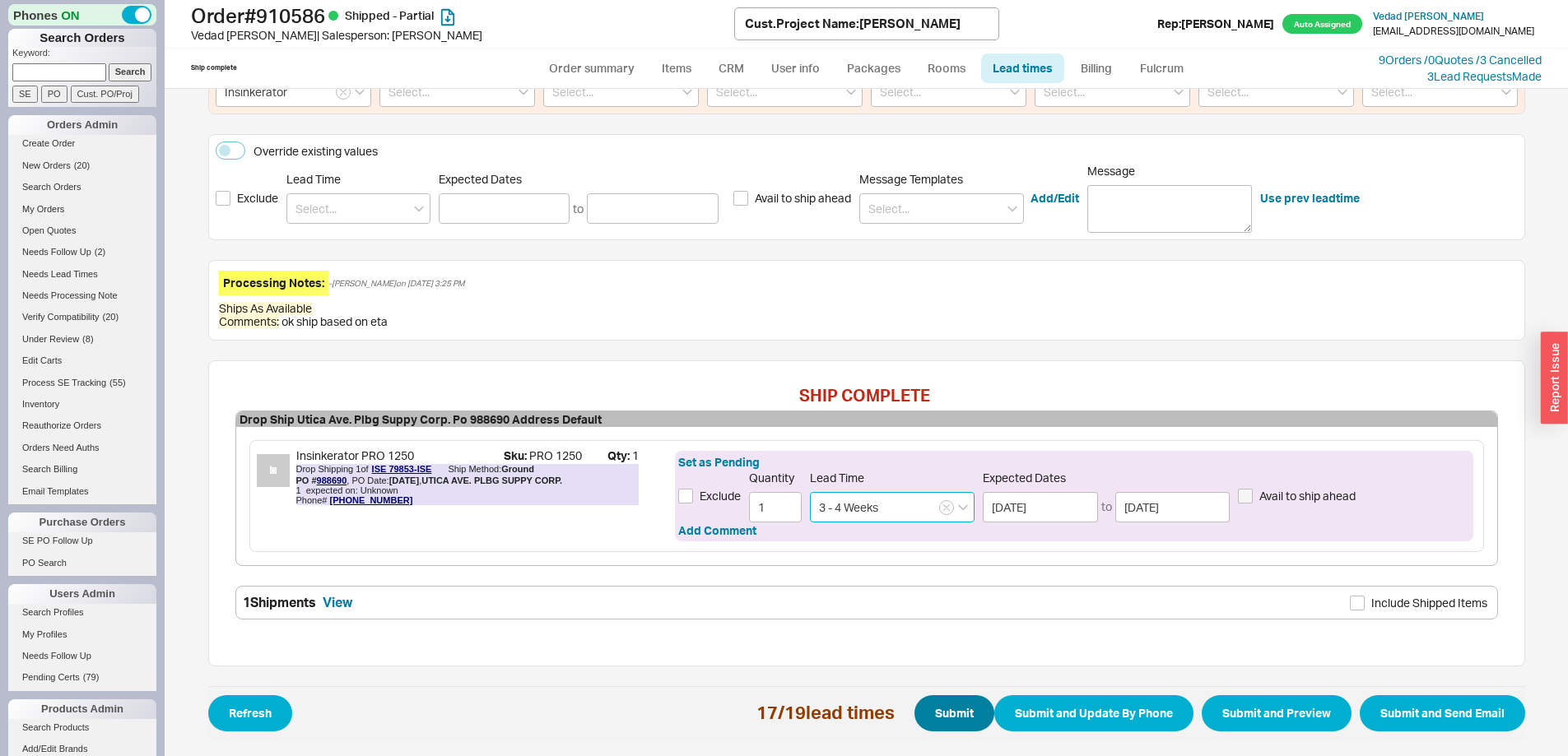
type input "3 - 4 Weeks"
click at [941, 703] on button "Submit" at bounding box center [954, 714] width 80 height 37
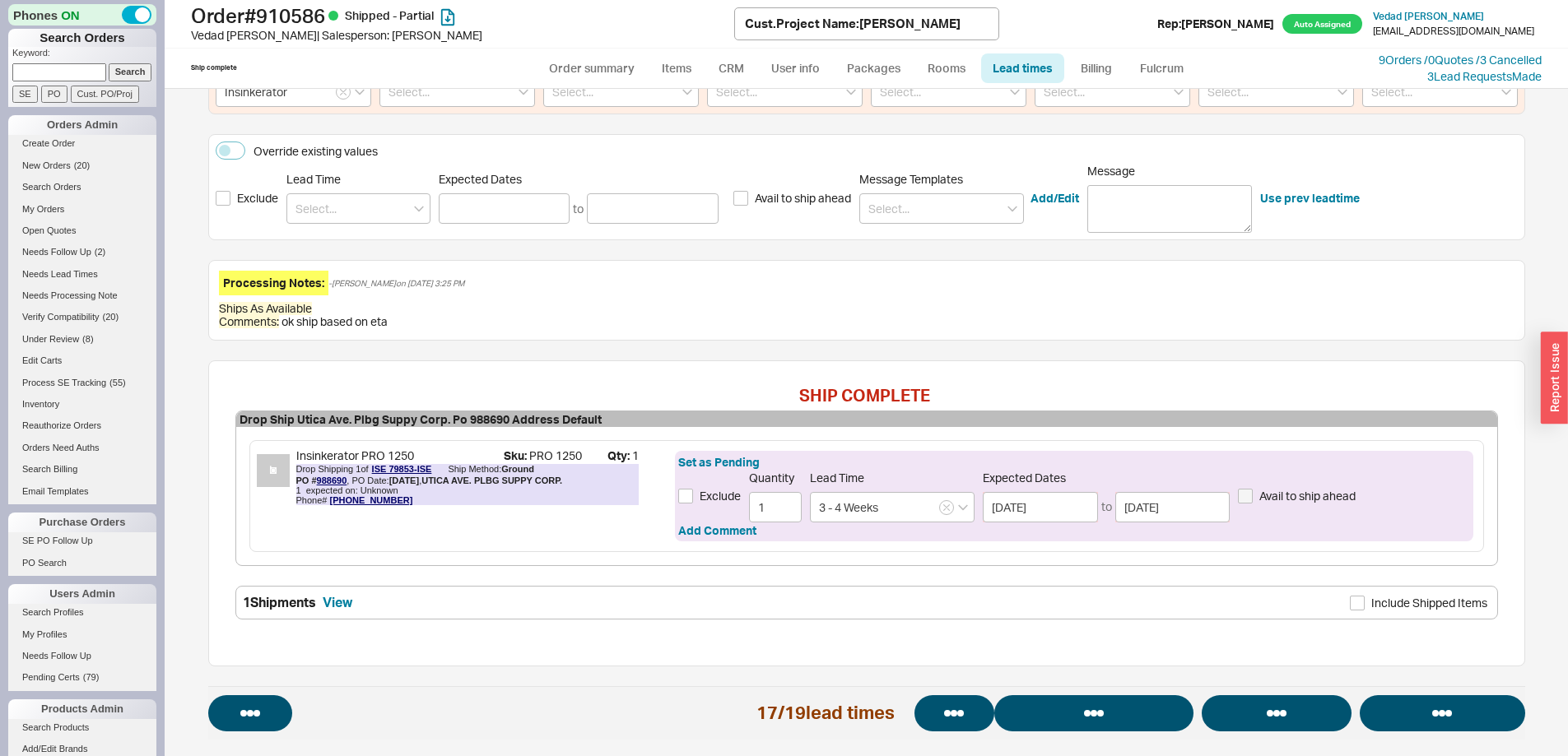
select select "*"
select select "LOW"
select select "3"
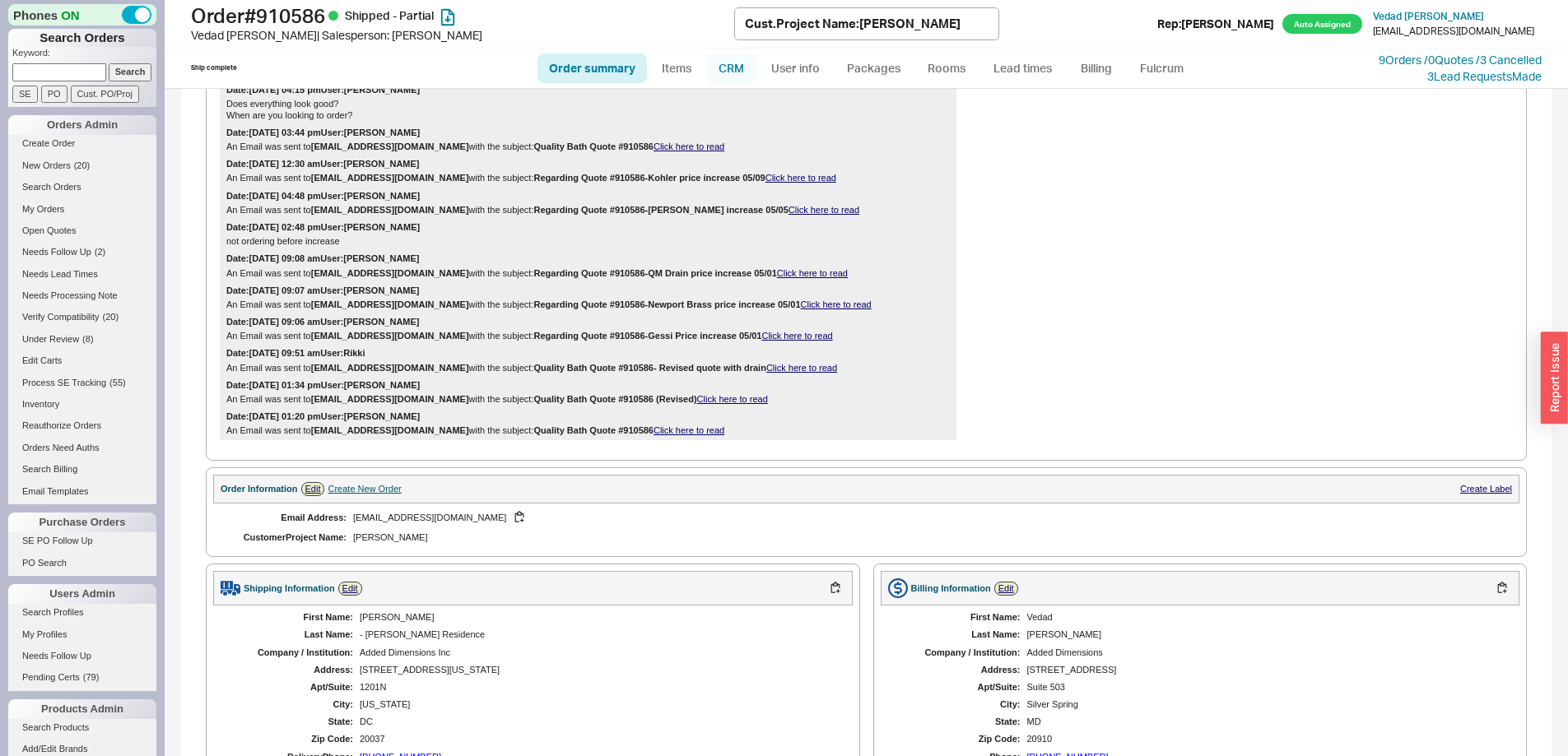
scroll to position [1645, 0]
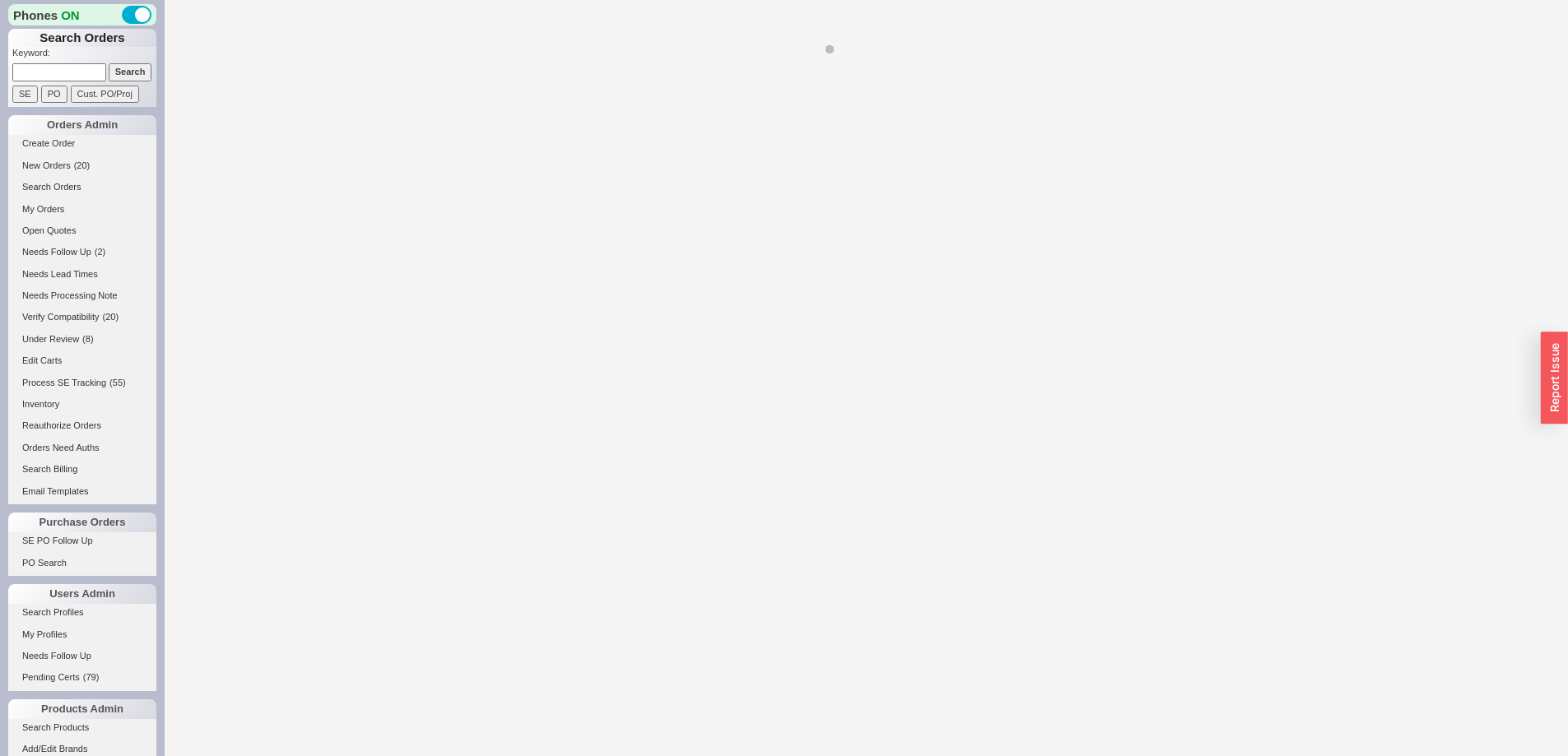
select select "*"
select select "LOW"
select select "3"
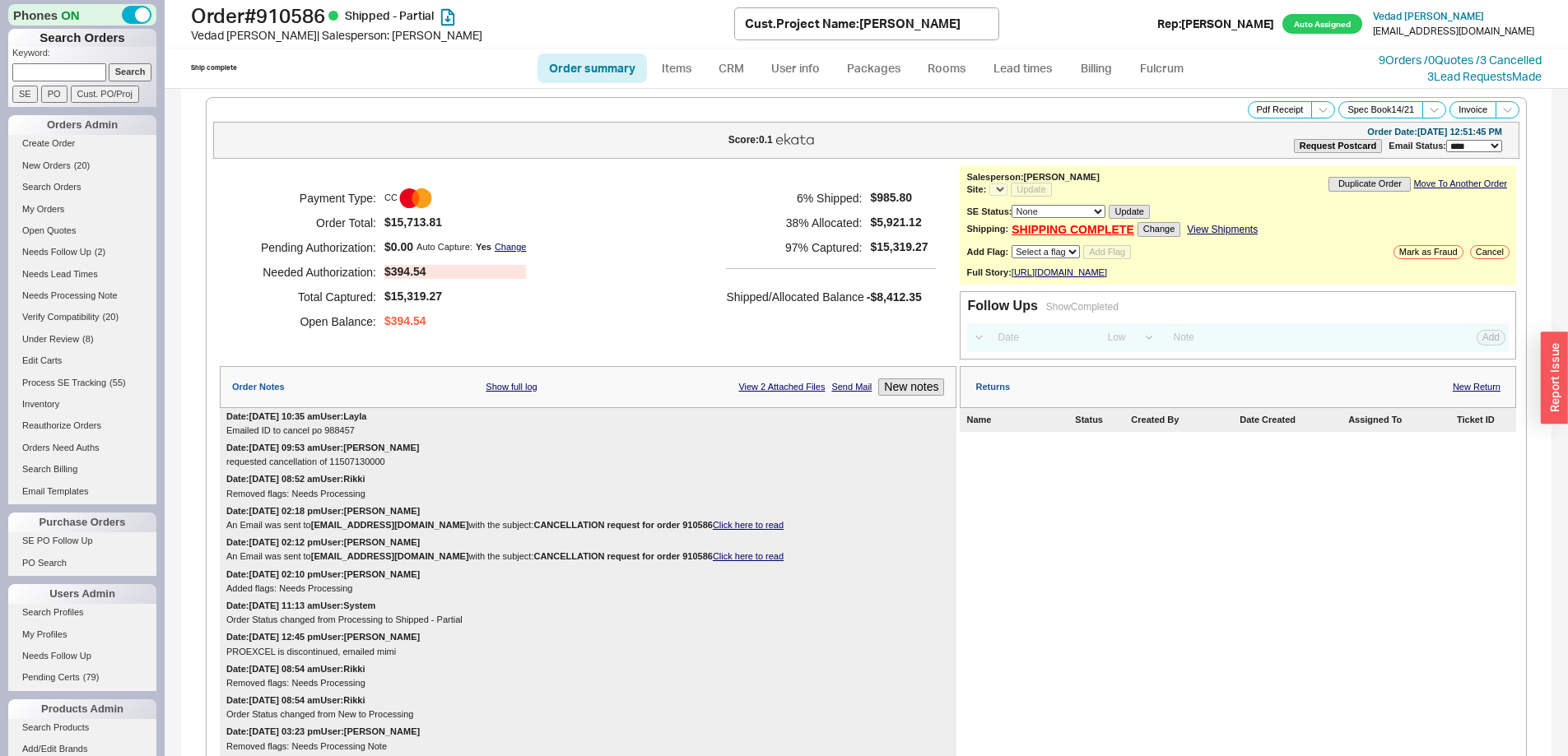
select select "*"
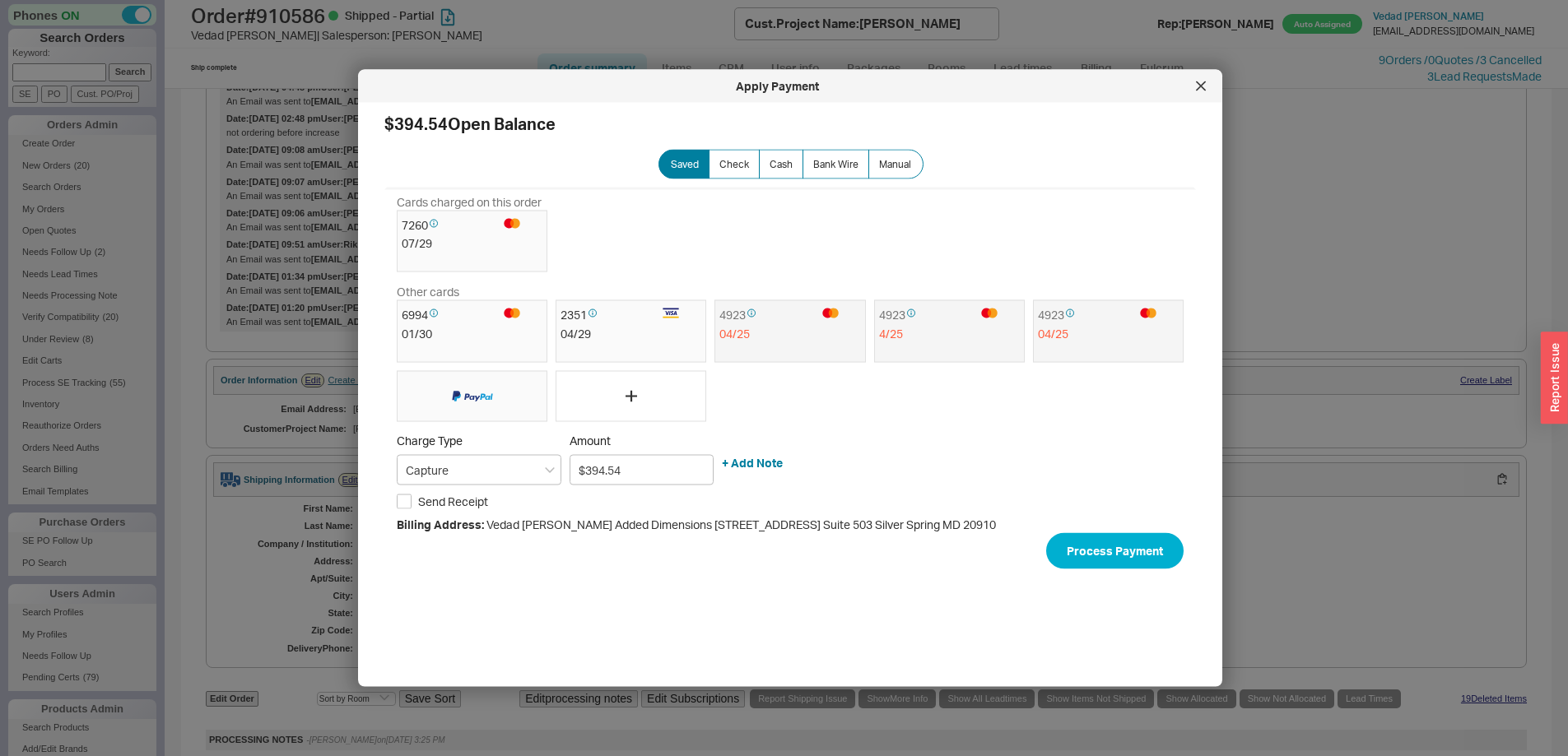
scroll to position [1481, 0]
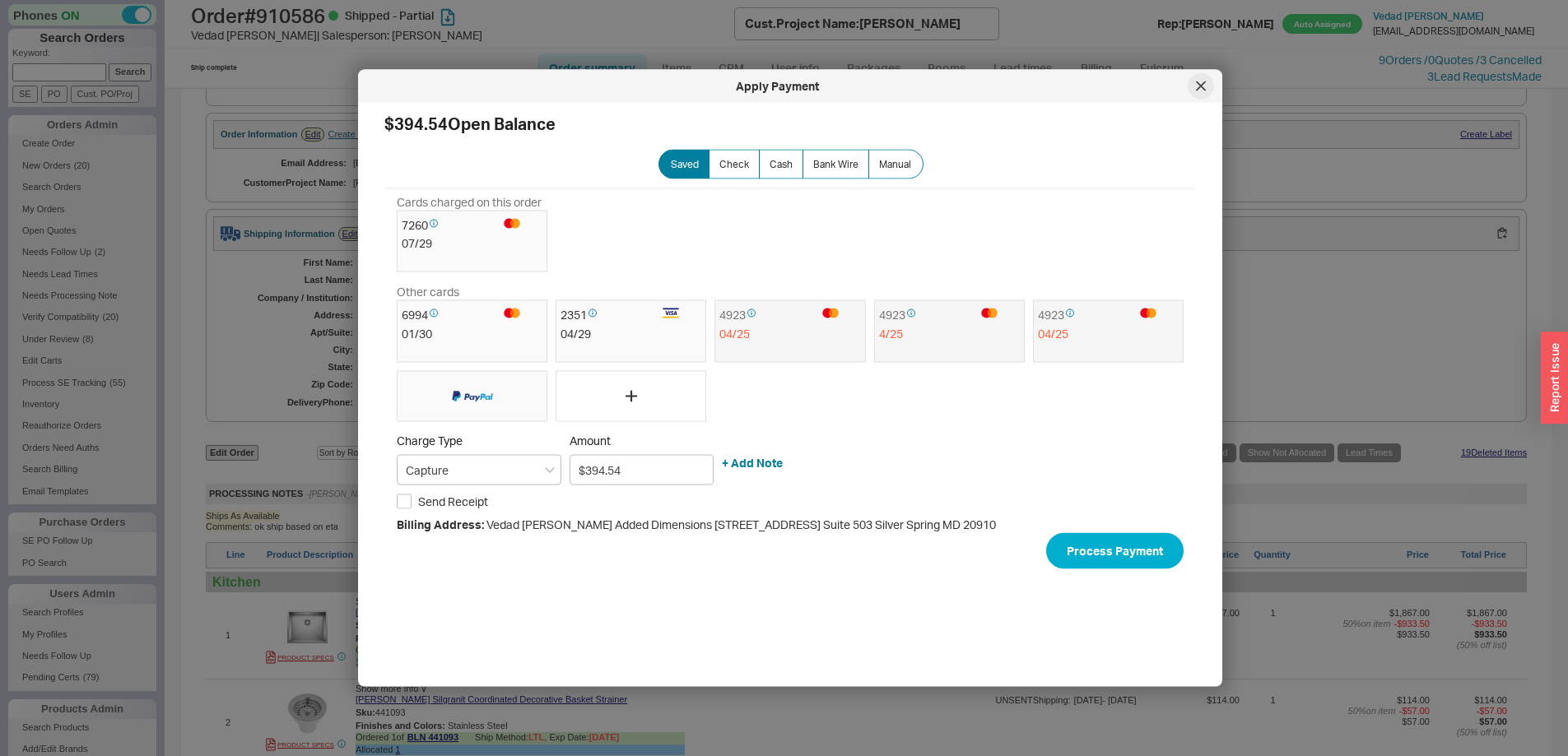
click at [1196, 87] on div at bounding box center [1201, 86] width 26 height 26
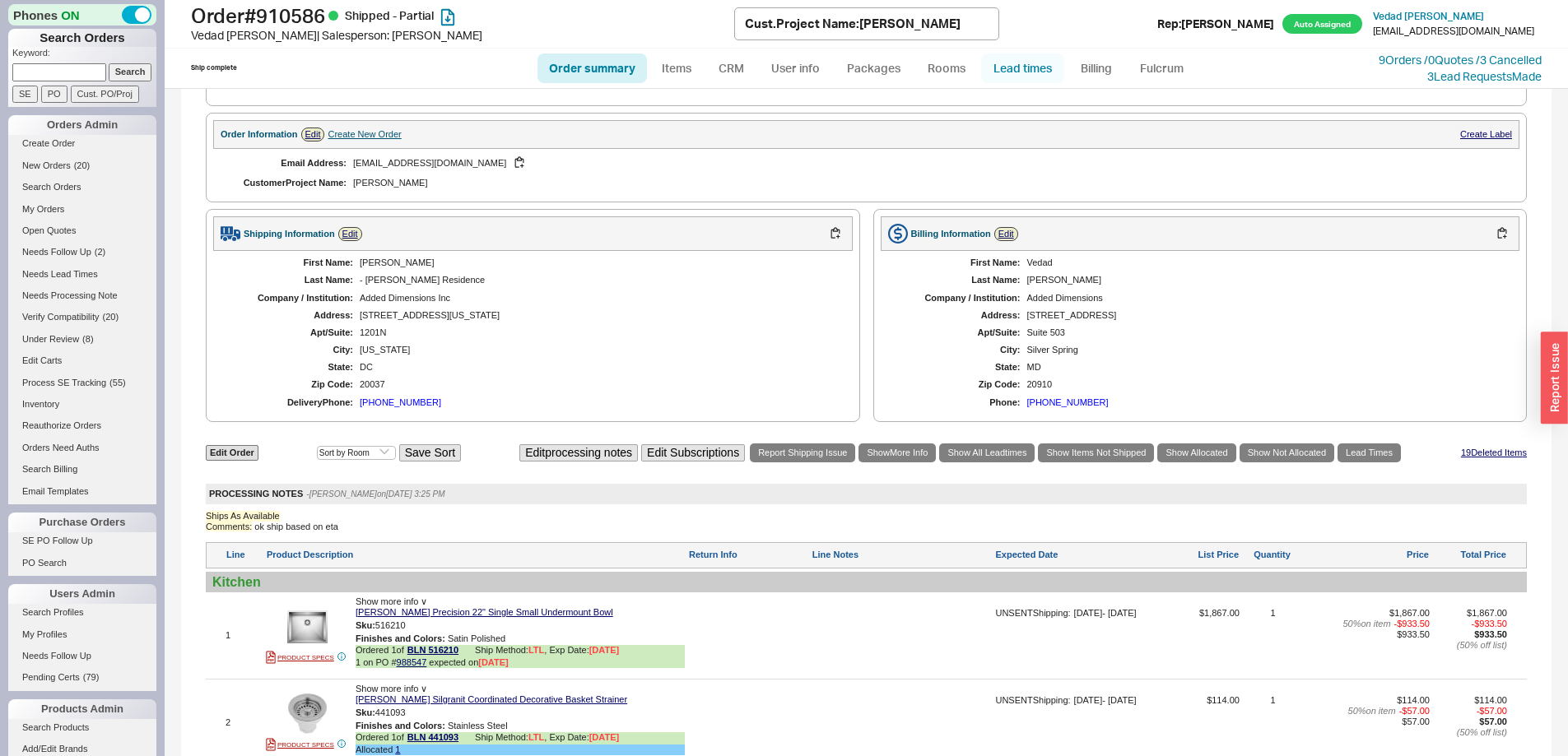
click at [1029, 70] on link "Lead times" at bounding box center [1023, 68] width 83 height 30
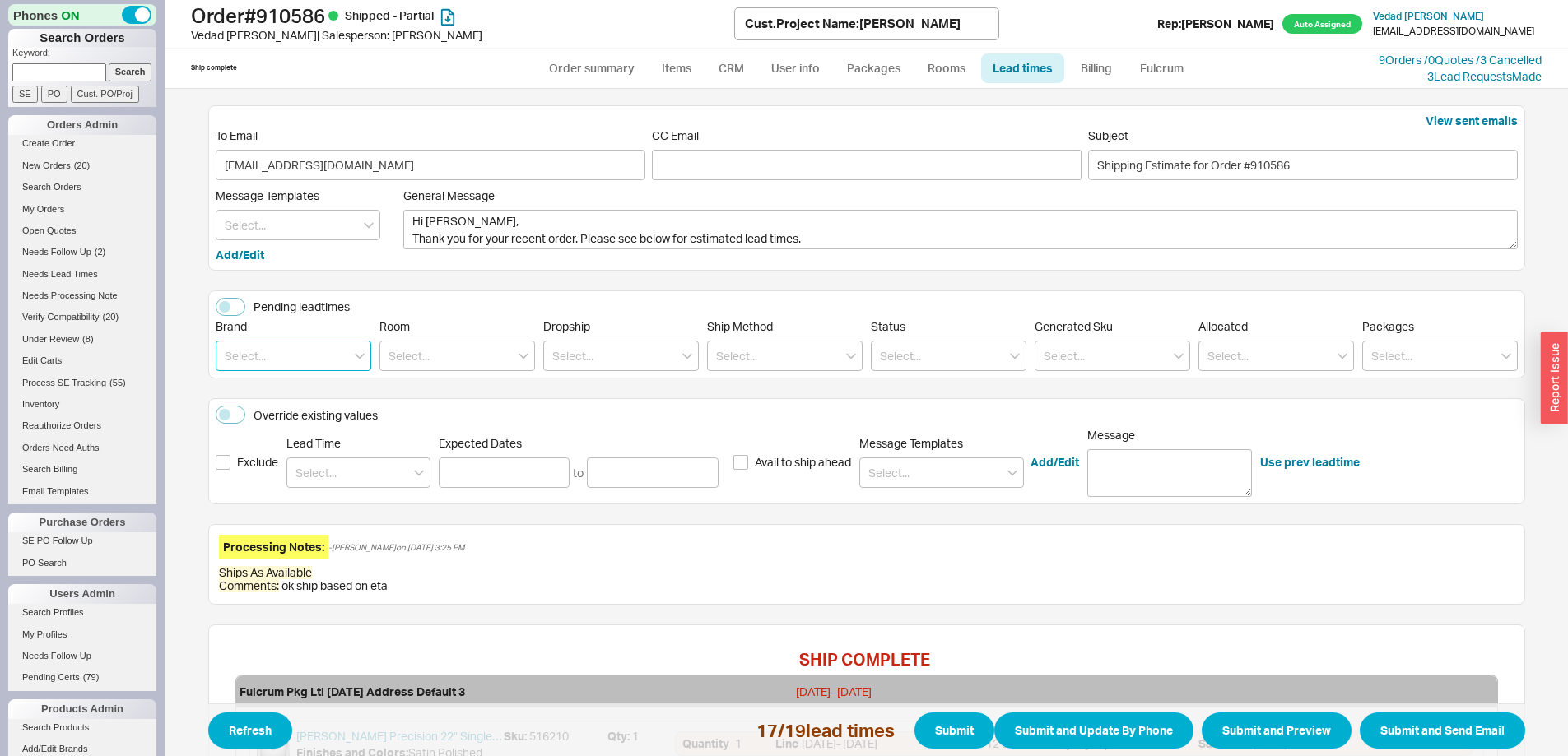
click at [323, 349] on input at bounding box center [293, 356] width 156 height 31
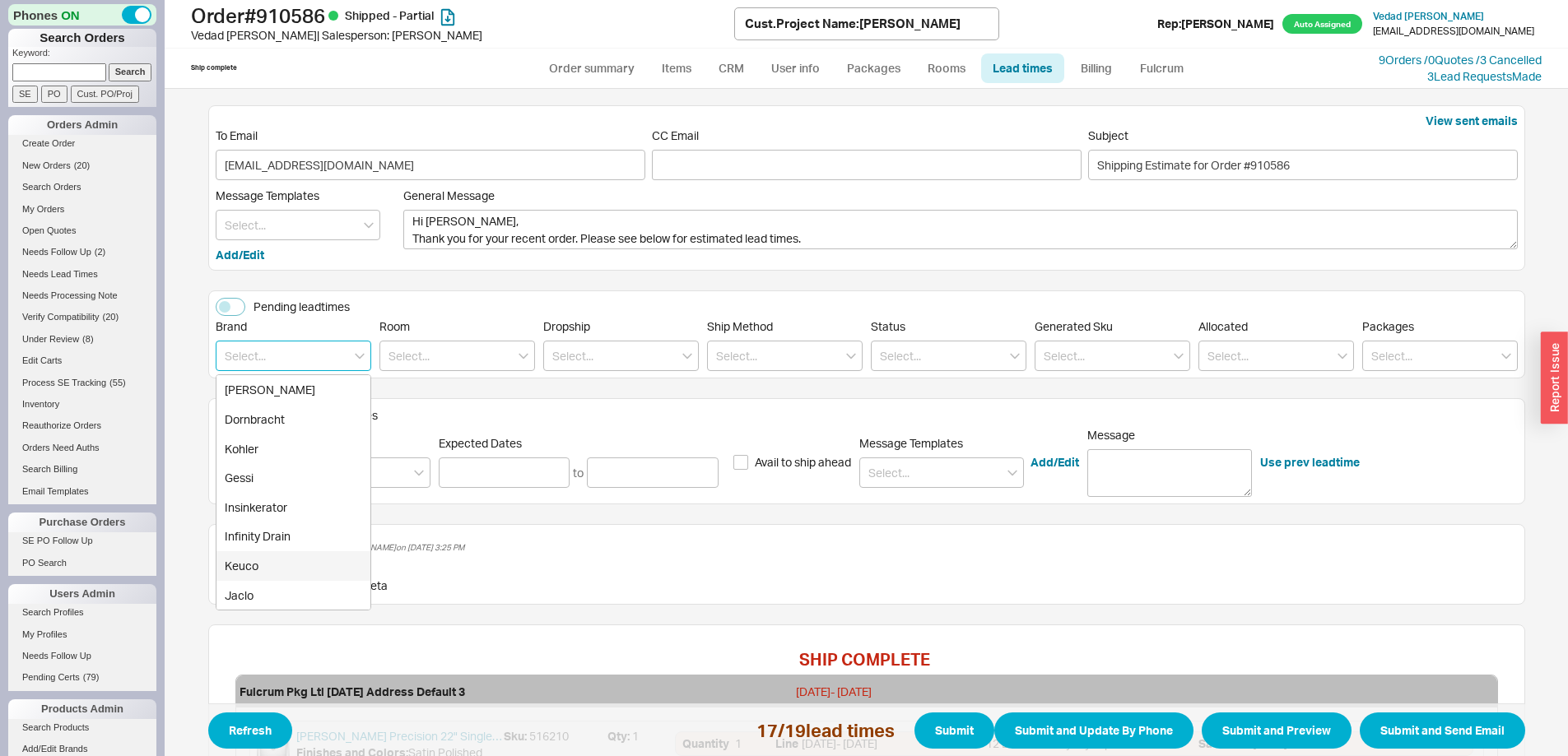
click at [287, 566] on div "Keuco" at bounding box center [293, 566] width 154 height 30
type input "Keuco"
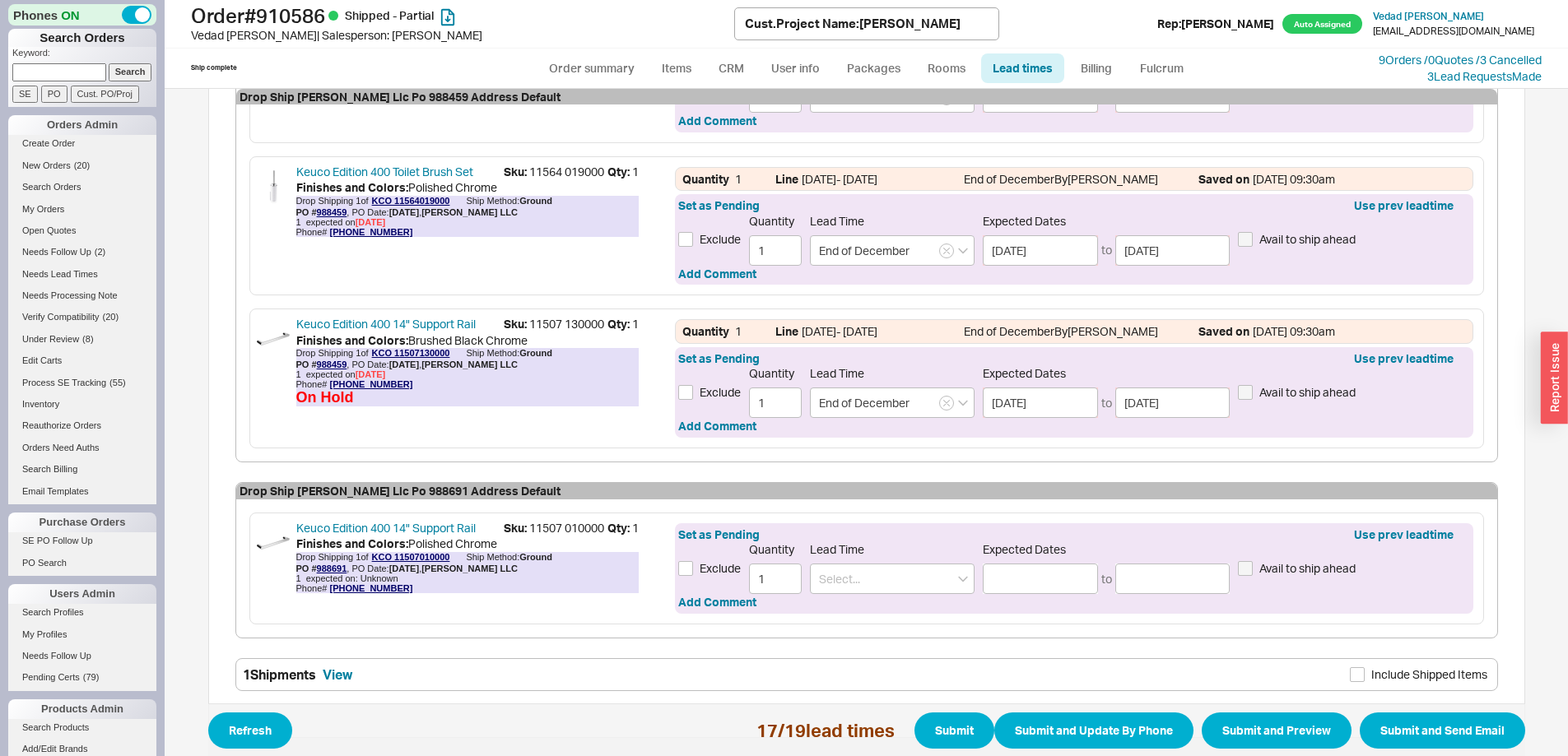
scroll to position [1079, 0]
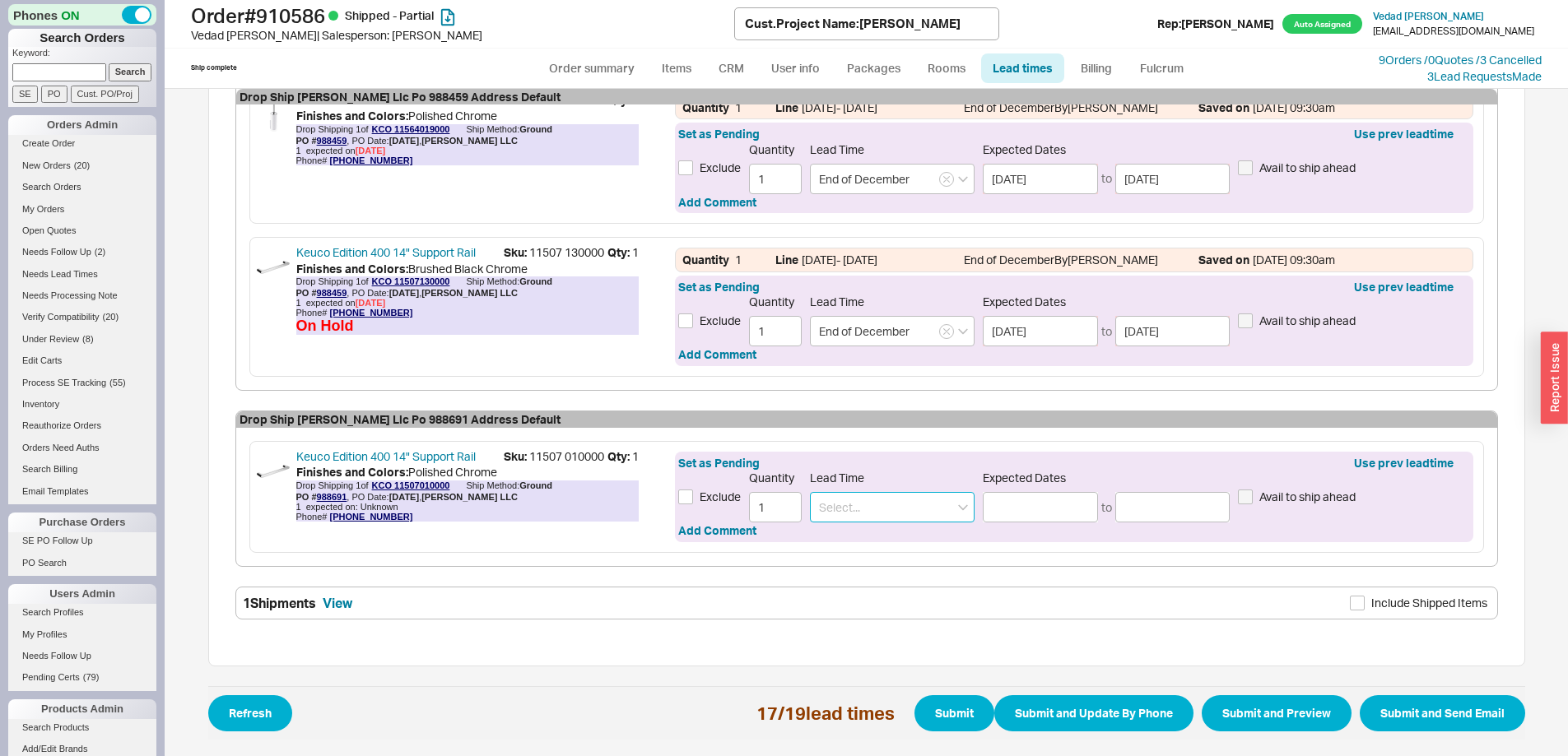
click at [866, 510] on input at bounding box center [892, 507] width 165 height 31
click at [871, 567] on div "2 - 3 Weeks" at bounding box center [892, 571] width 163 height 30
type input "2 - 3 Weeks"
type input "[DATE]"
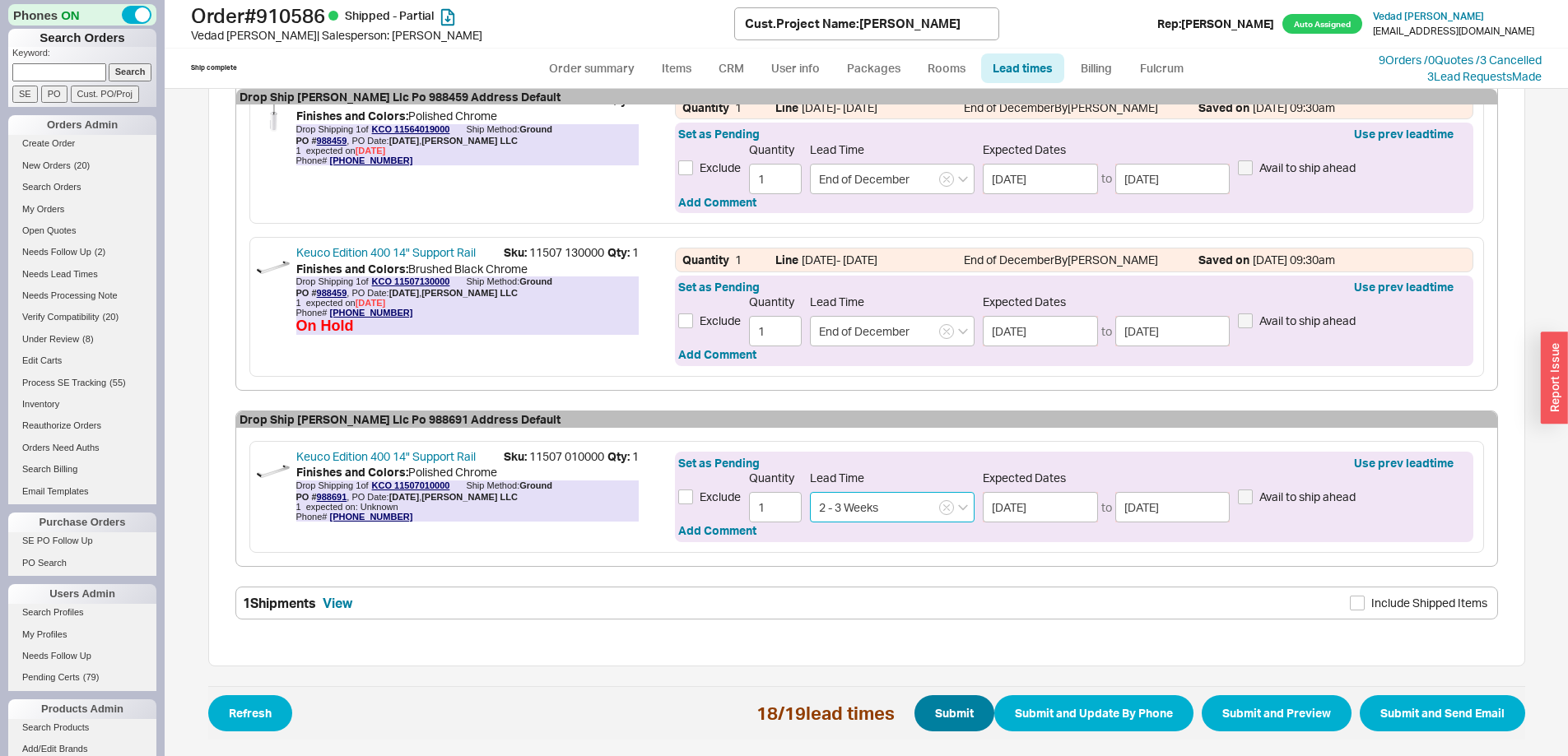
type input "2 - 3 Weeks"
click at [958, 715] on button "Submit" at bounding box center [954, 714] width 80 height 37
select select "*"
select select "LOW"
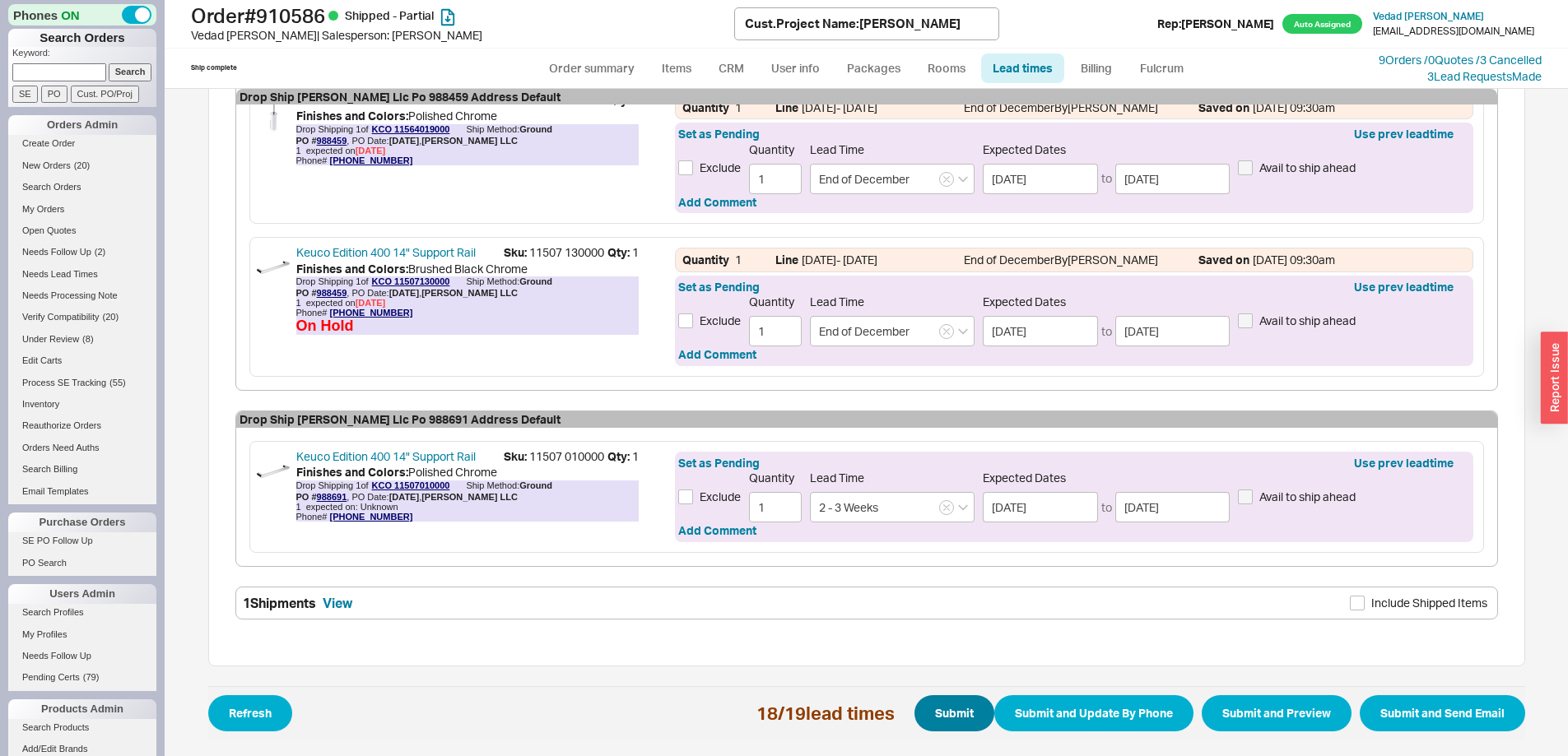
select select "3"
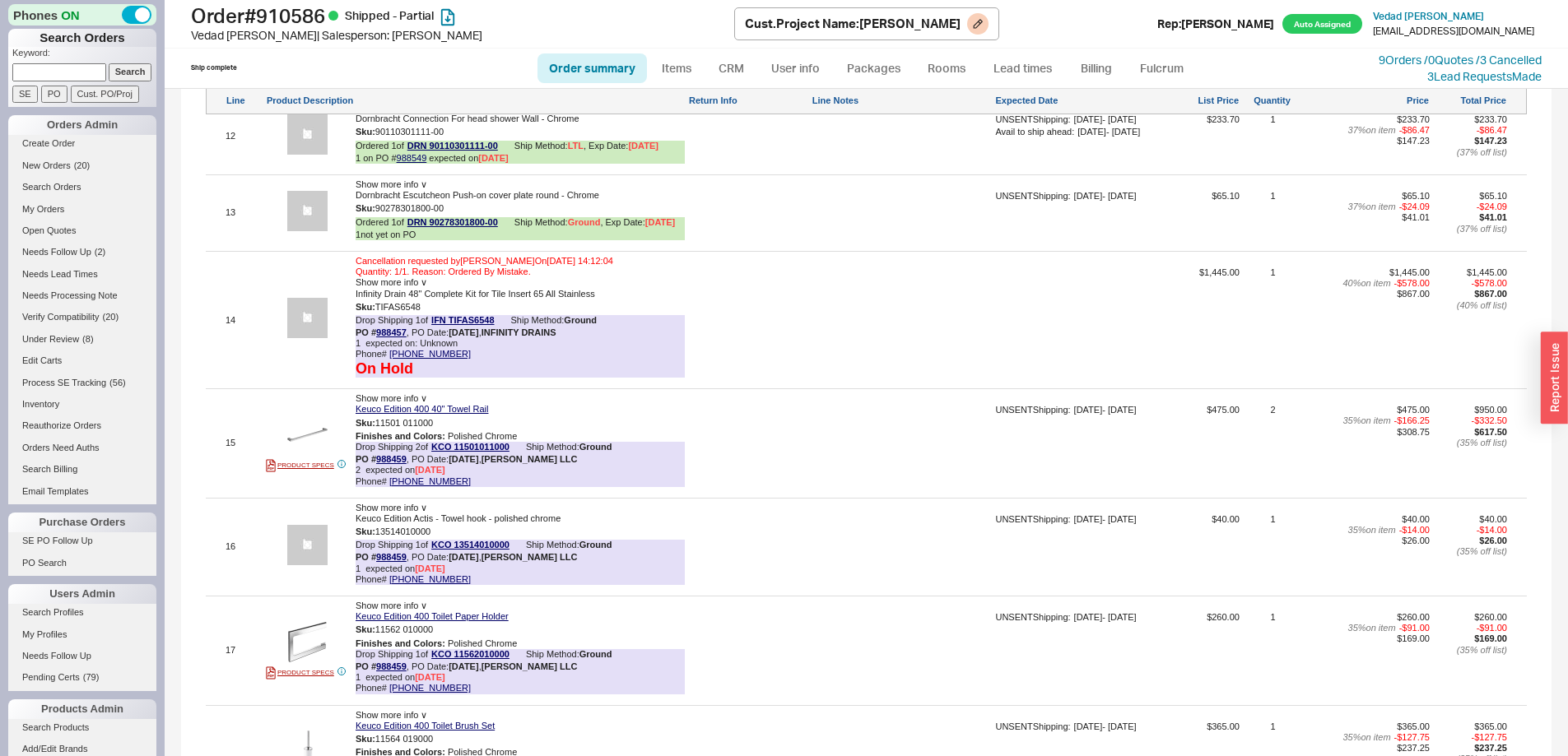
scroll to position [3044, 0]
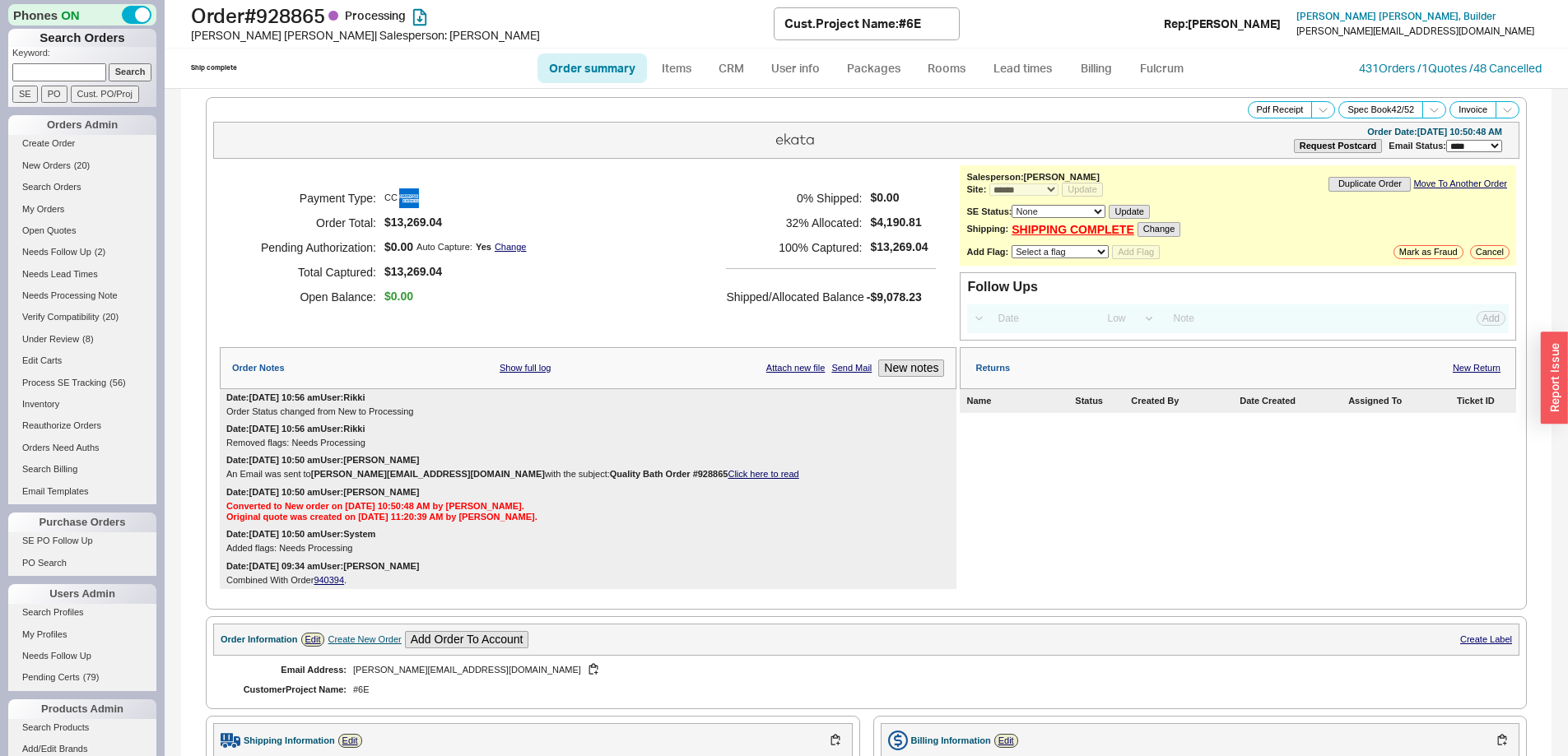
select select "*"
select select "LOW"
select select "3"
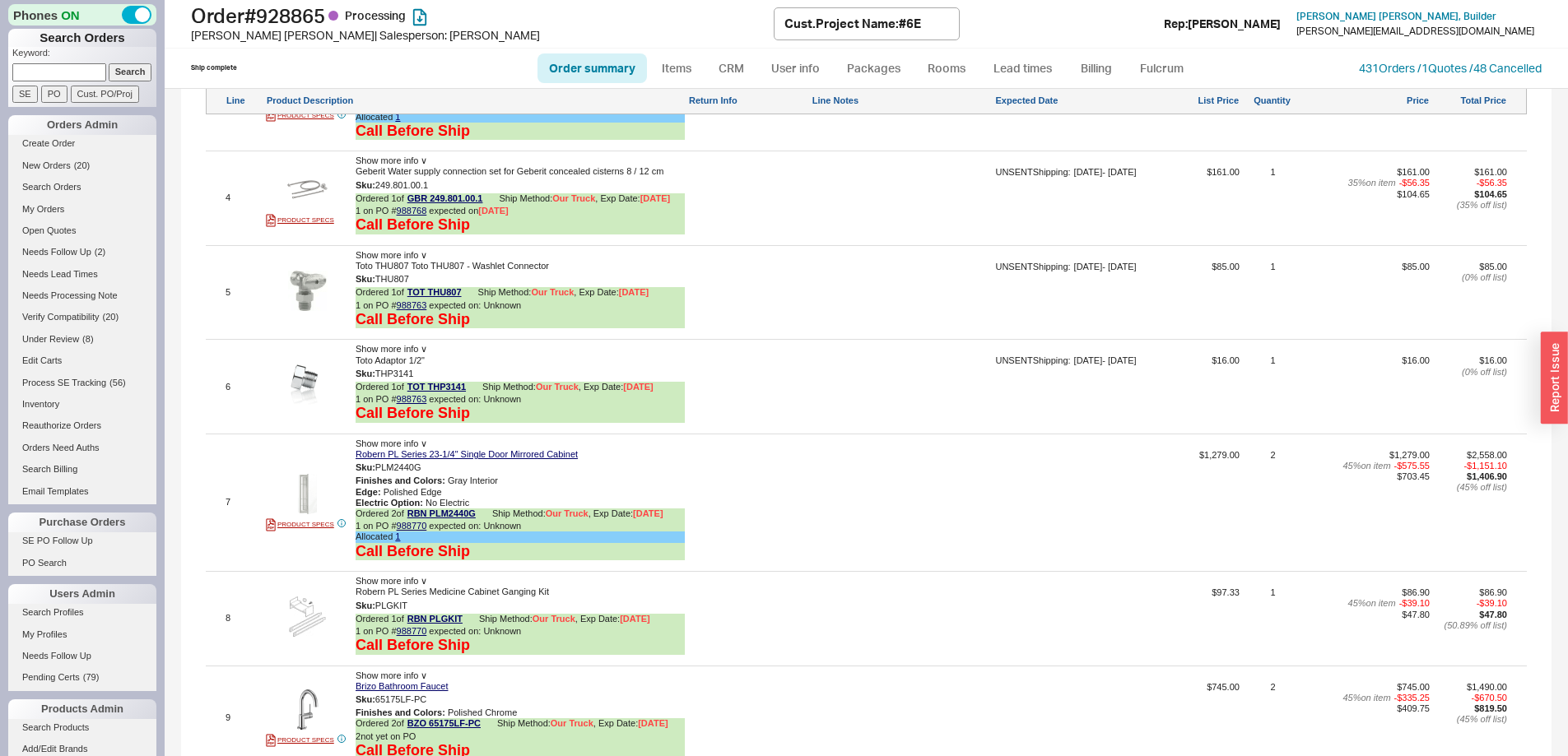
scroll to position [1317, 0]
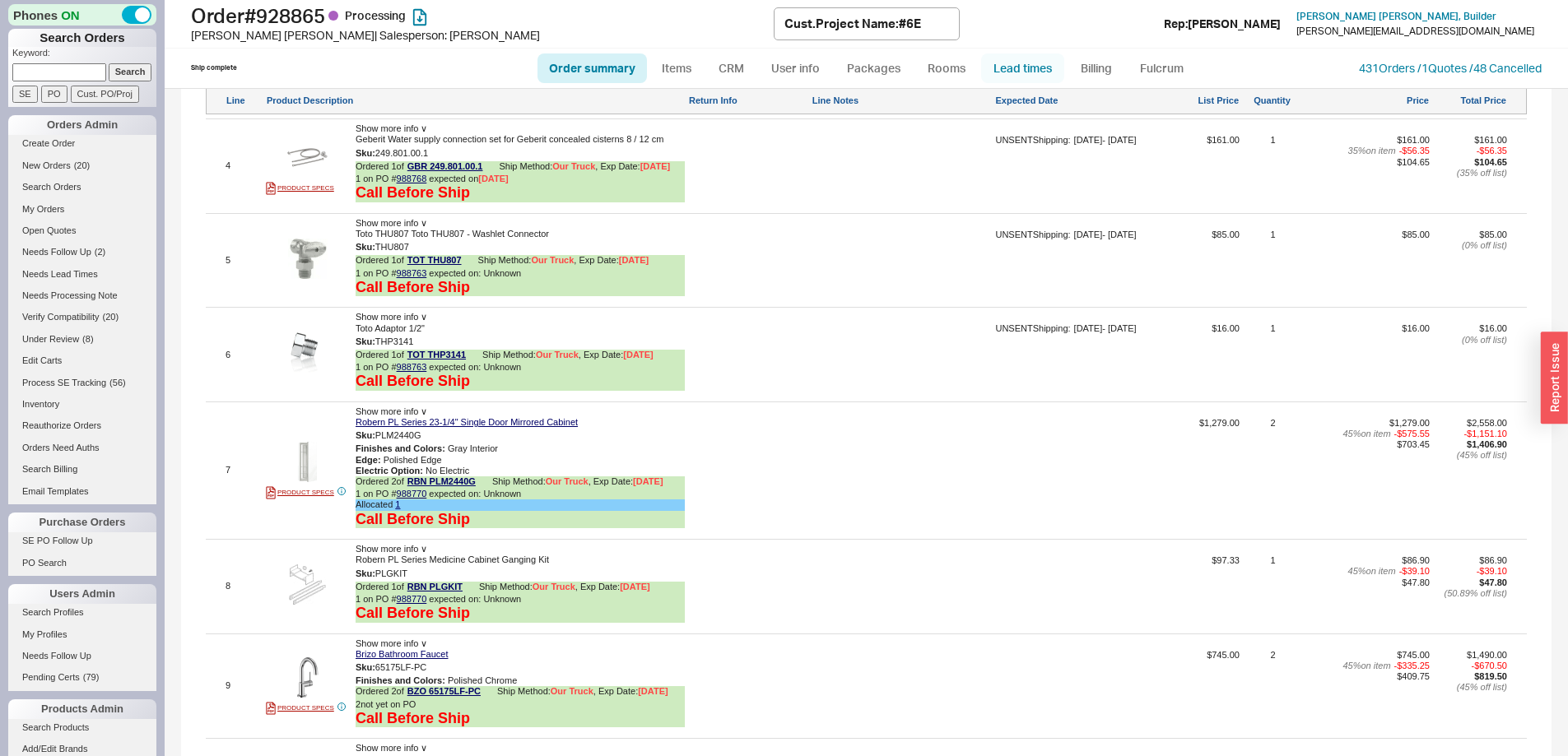
click at [1027, 66] on link "Lead times" at bounding box center [1023, 68] width 83 height 30
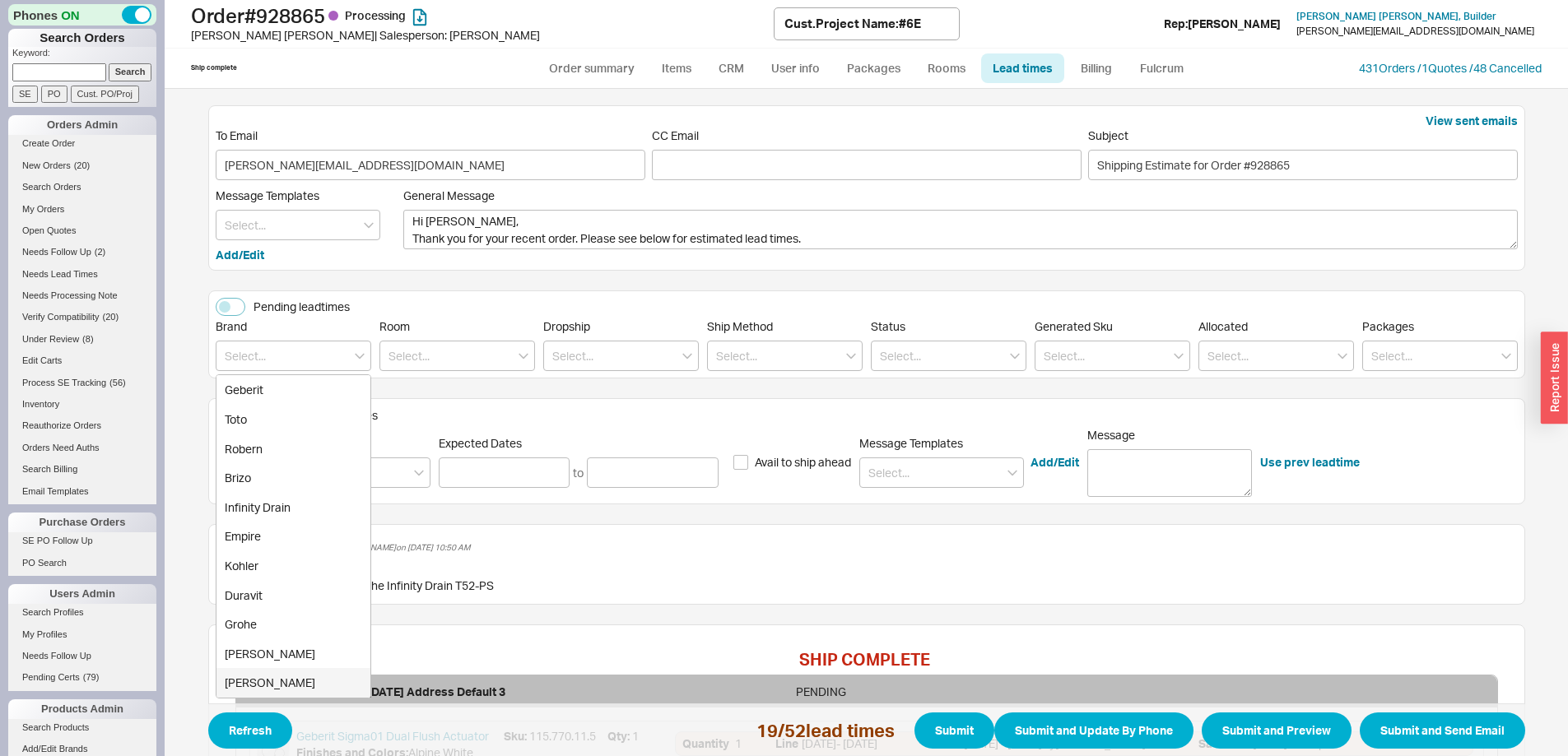
click at [276, 684] on div "Franke" at bounding box center [293, 683] width 154 height 30
type input "Franke"
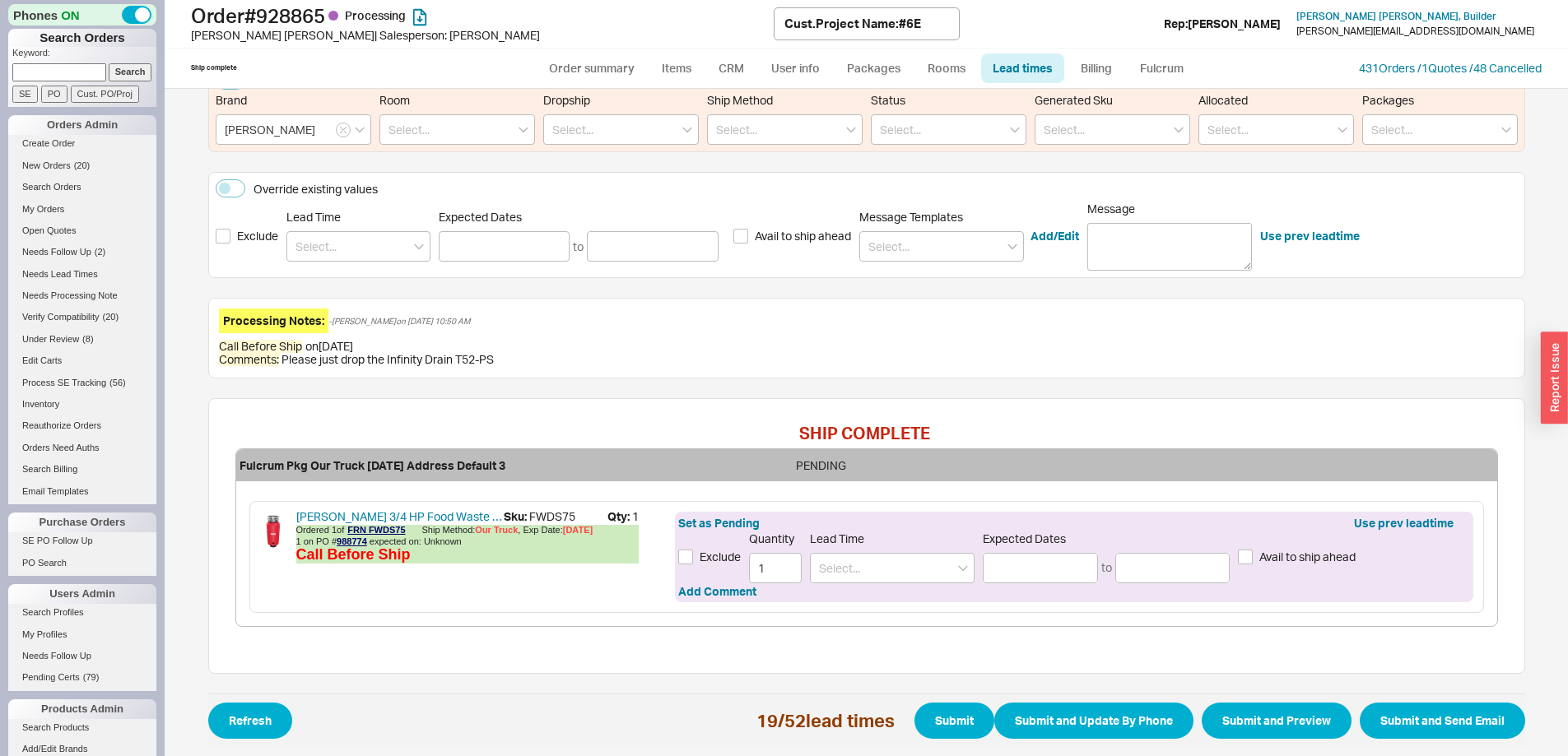
scroll to position [234, 0]
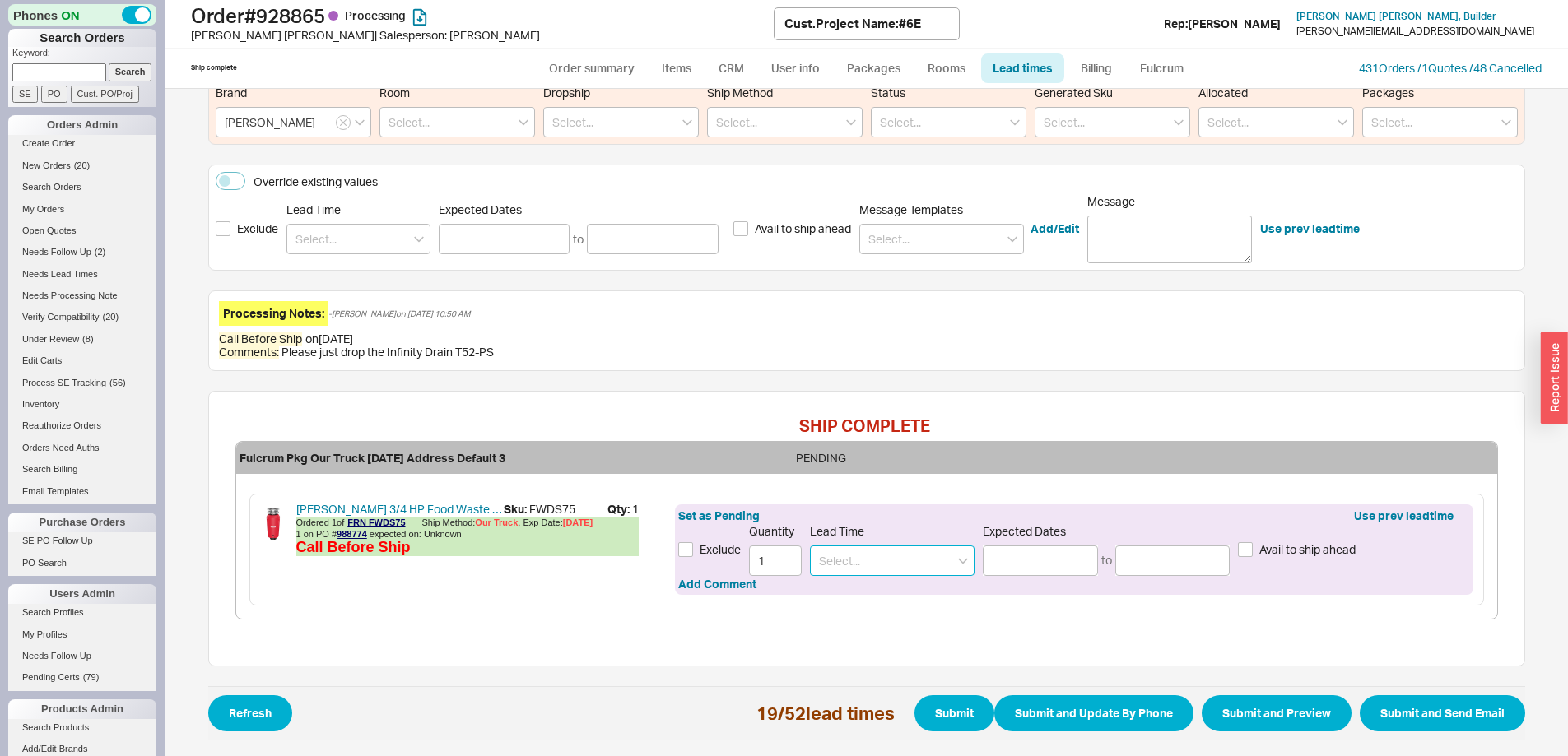
click at [863, 567] on input at bounding box center [892, 561] width 165 height 31
click at [868, 590] on div "3 - 4 Weeks" at bounding box center [892, 595] width 163 height 30
type input "3 - 4 Weeks"
type input "10/10/2025"
type input "10/17/2025"
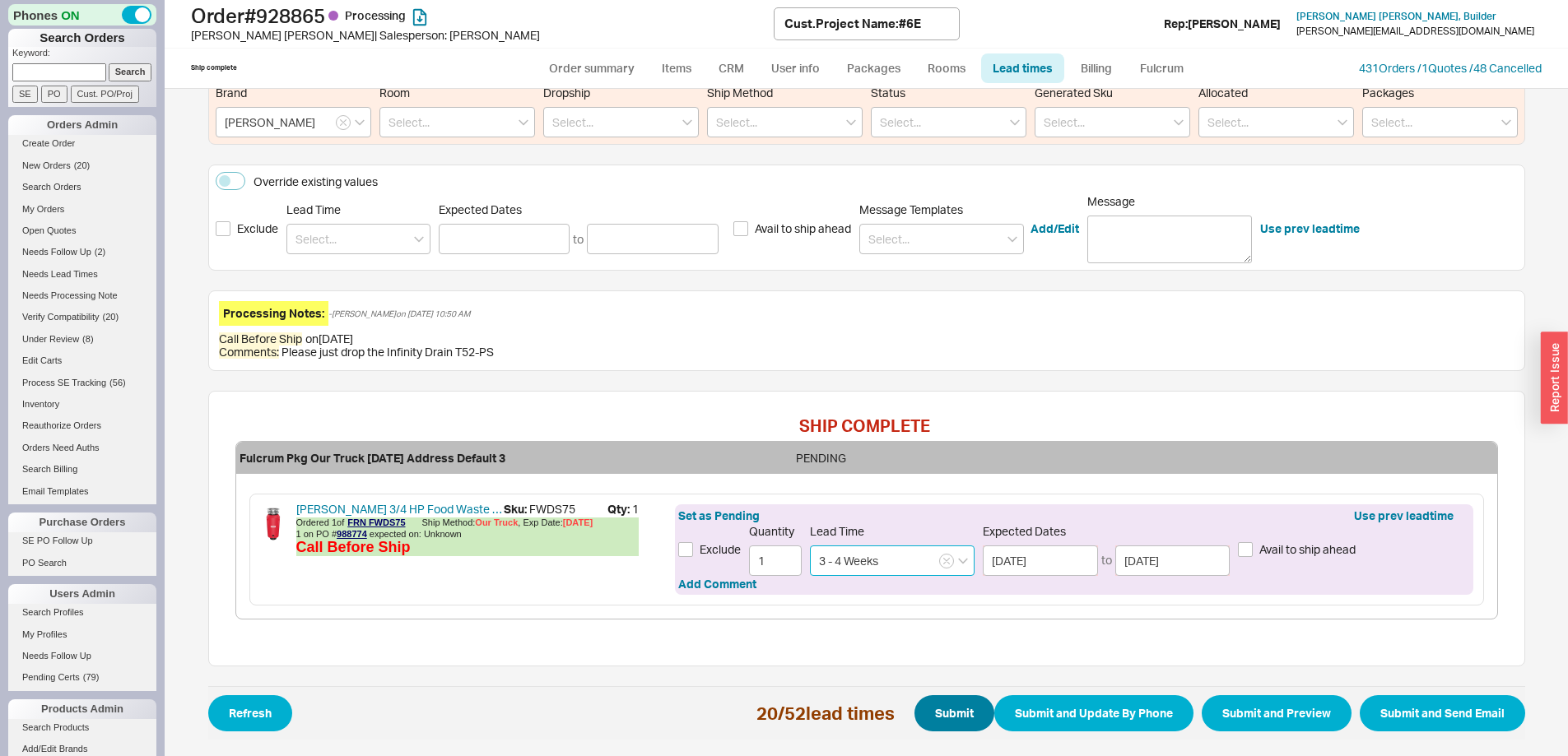
type input "3 - 4 Weeks"
click at [949, 723] on button "Submit" at bounding box center [954, 714] width 80 height 37
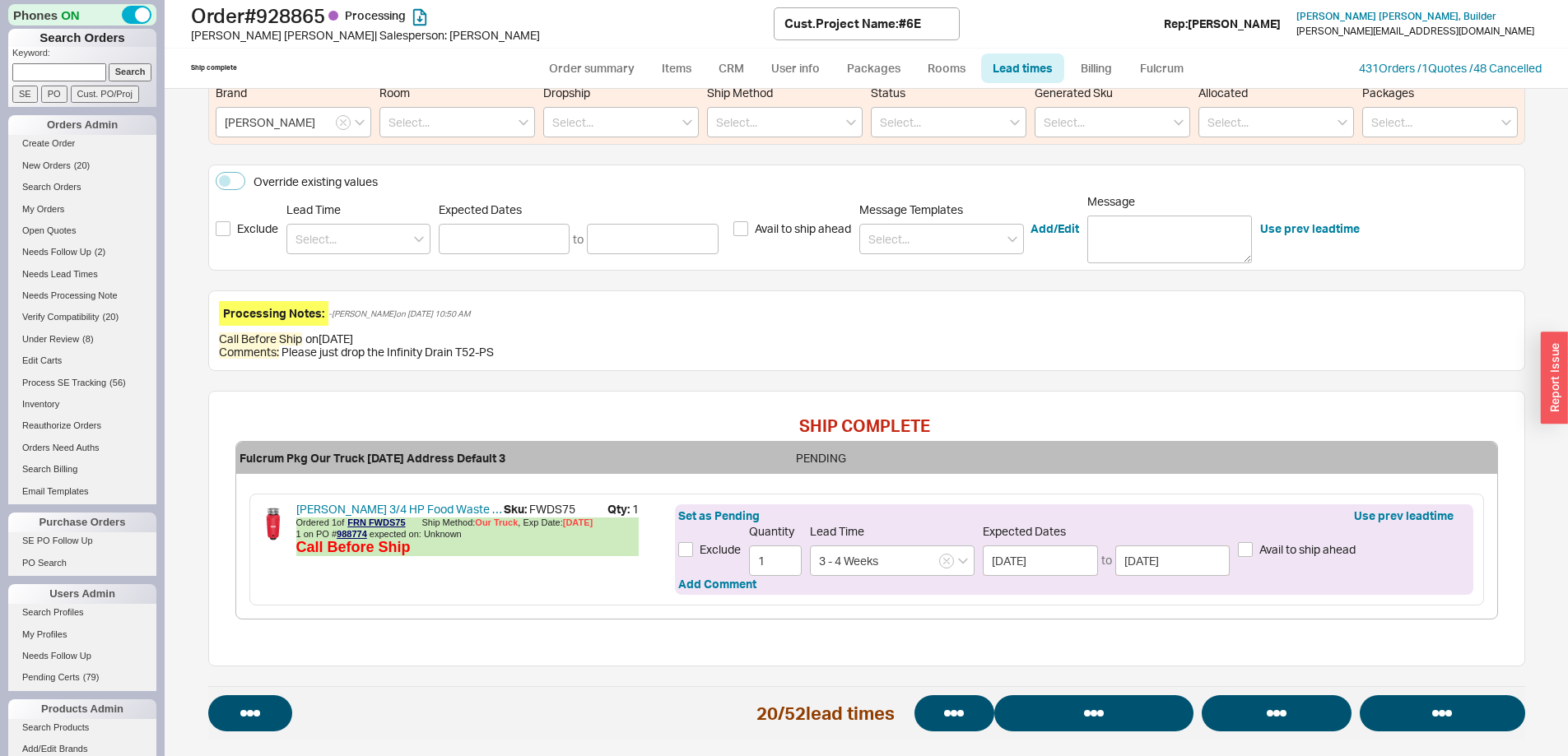
select select "*"
select select "LOW"
select select "3"
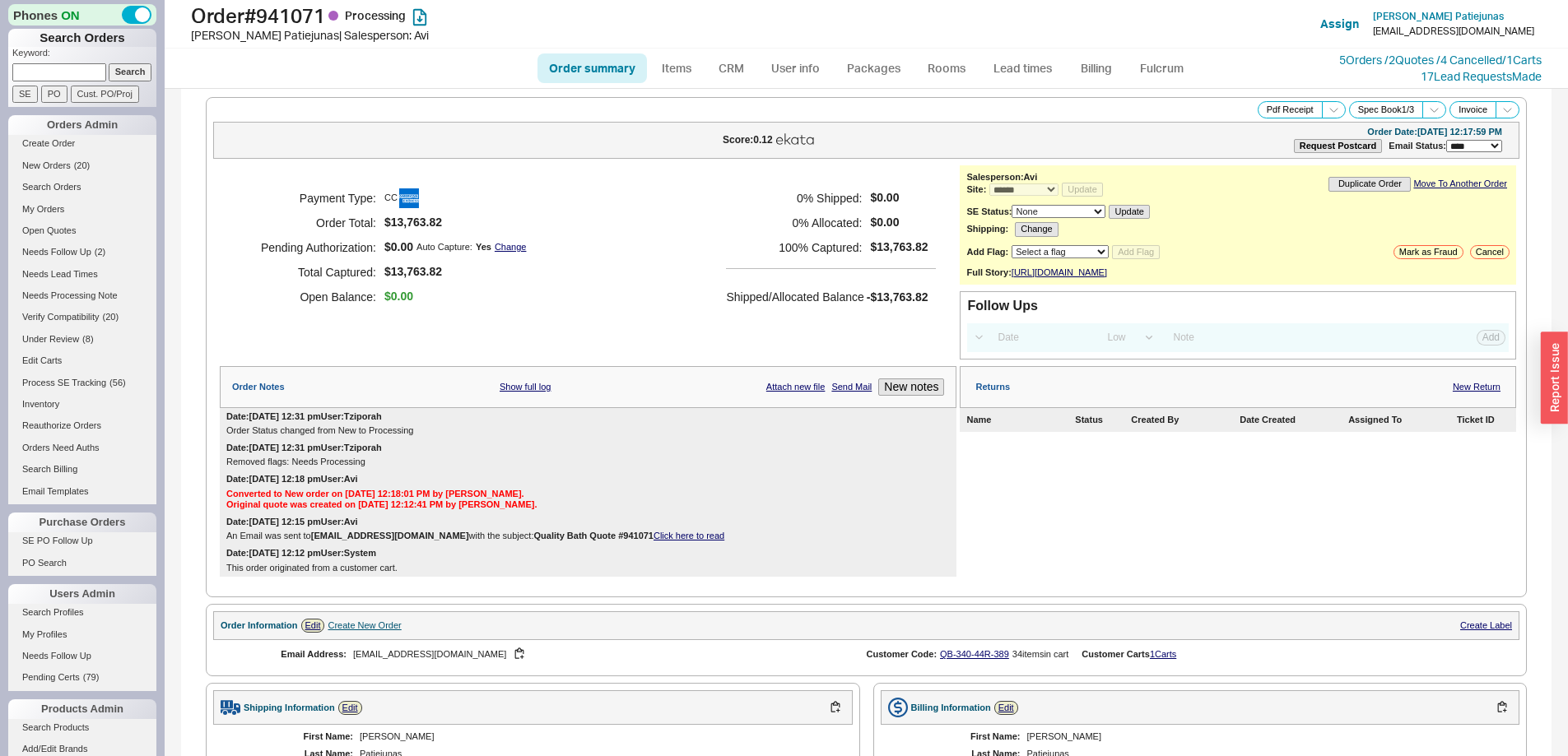
select select "*"
select select "LOW"
select select "3"
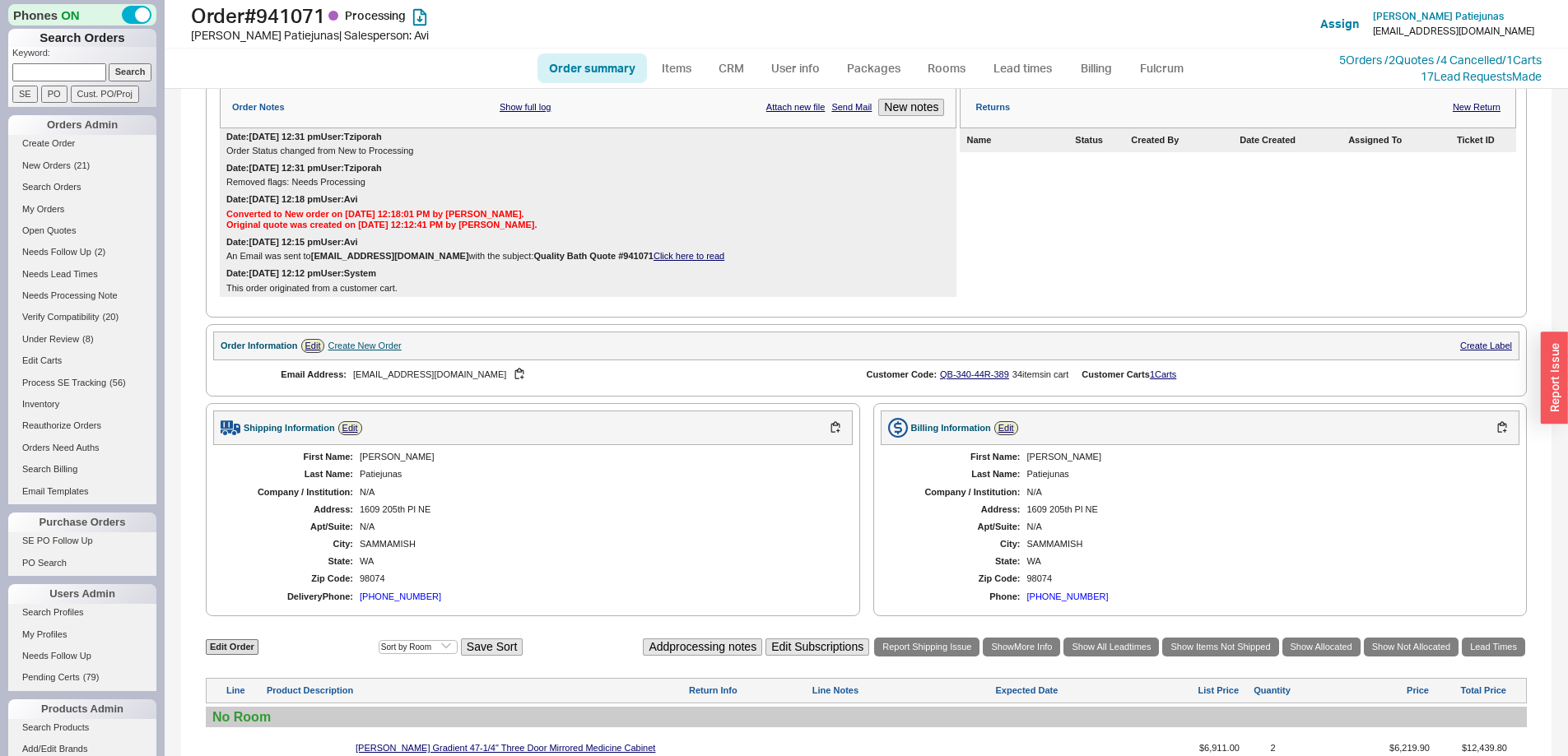
scroll to position [259, 0]
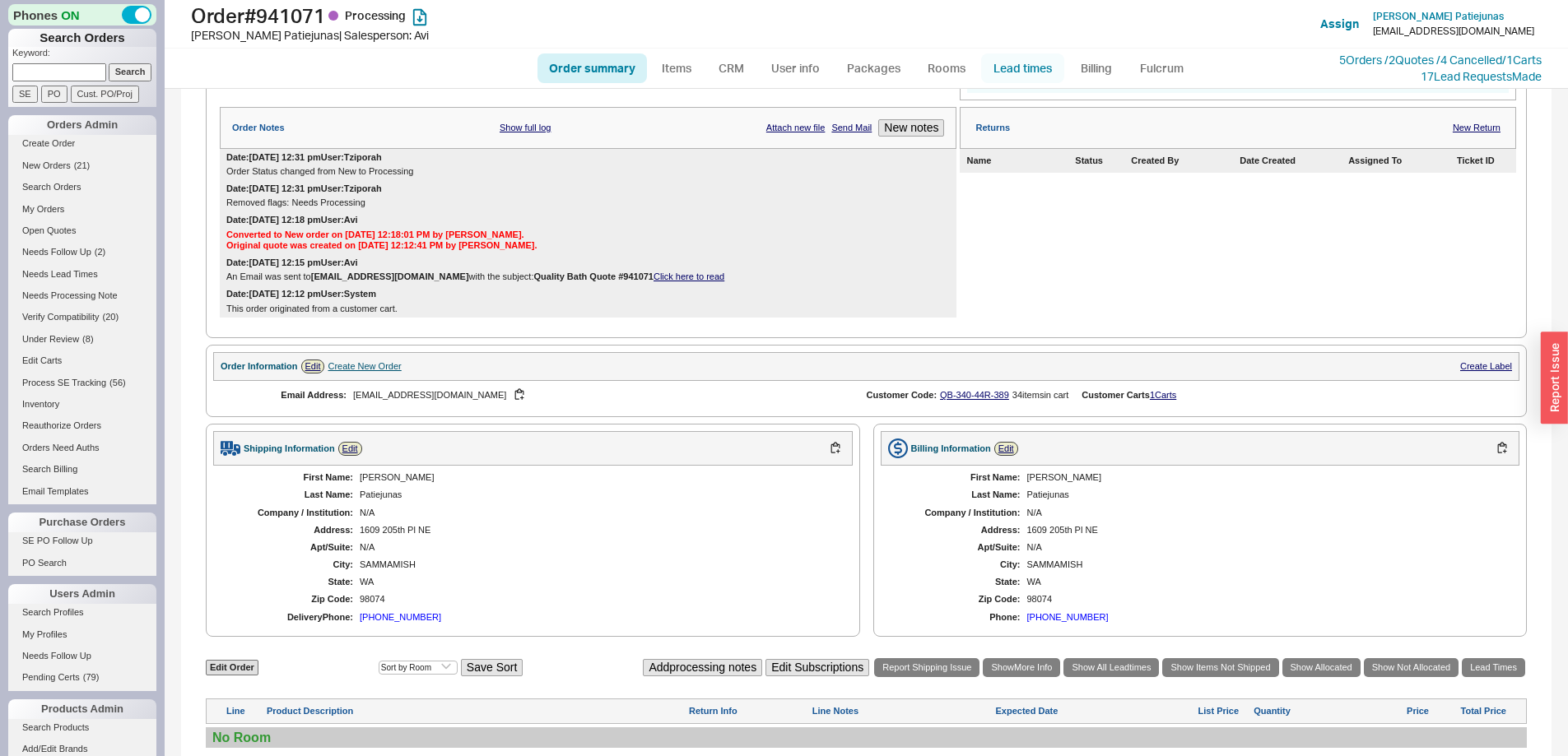
click at [1022, 70] on link "Lead times" at bounding box center [1023, 68] width 83 height 30
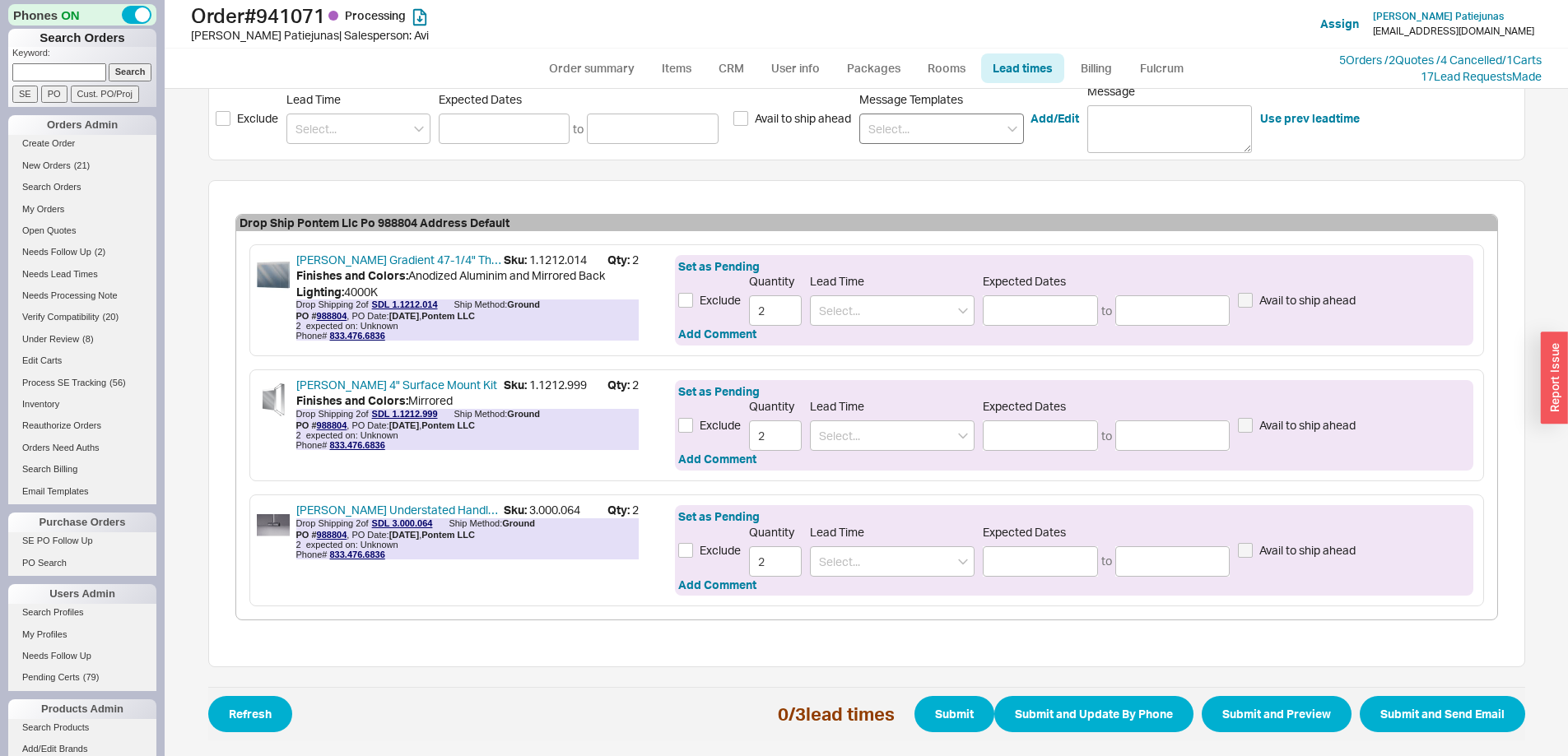
scroll to position [345, 0]
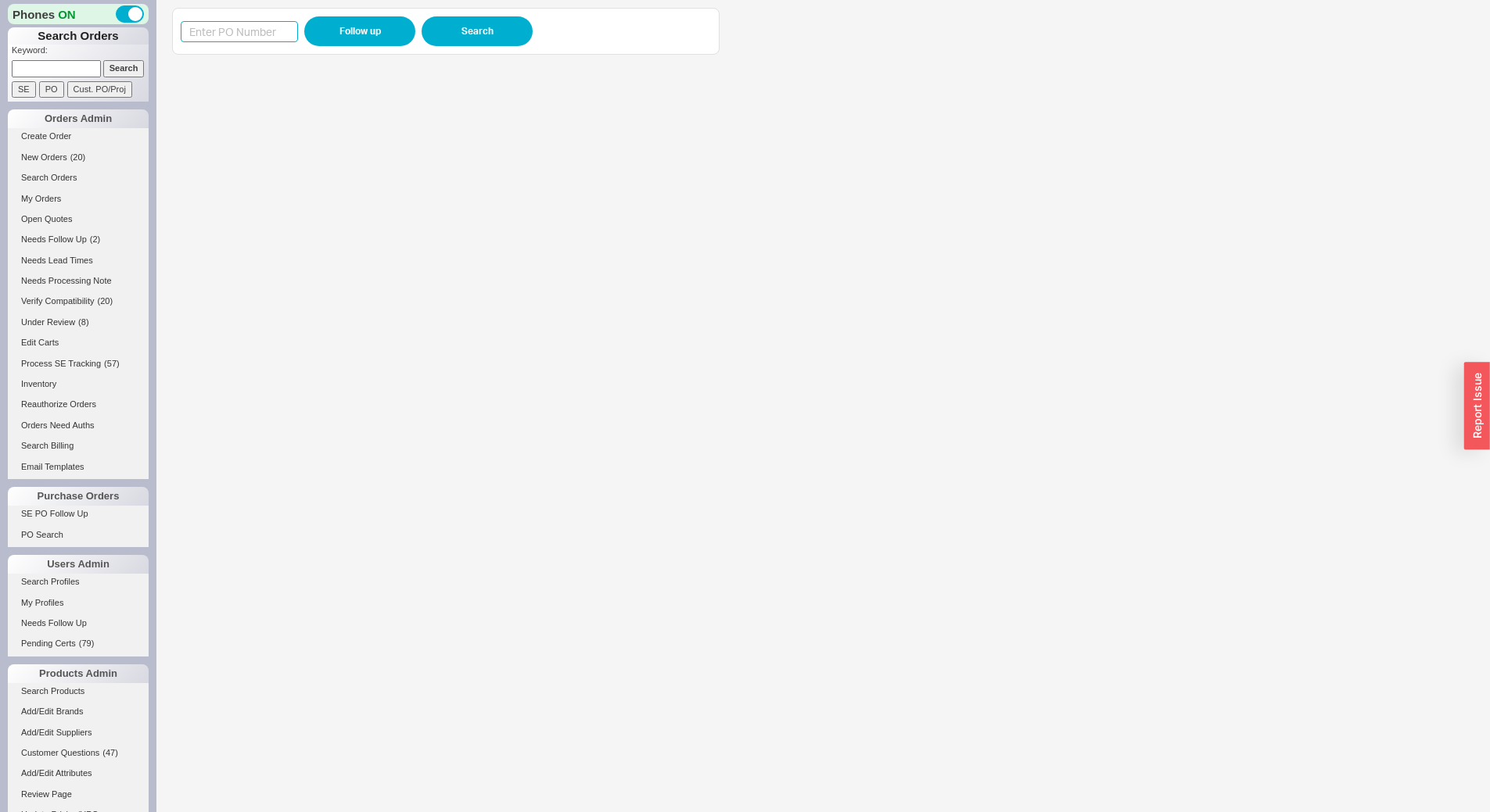
click at [243, 24] on input at bounding box center [239, 31] width 117 height 21
type input "988001"
click button "Follow up" at bounding box center [360, 31] width 111 height 30
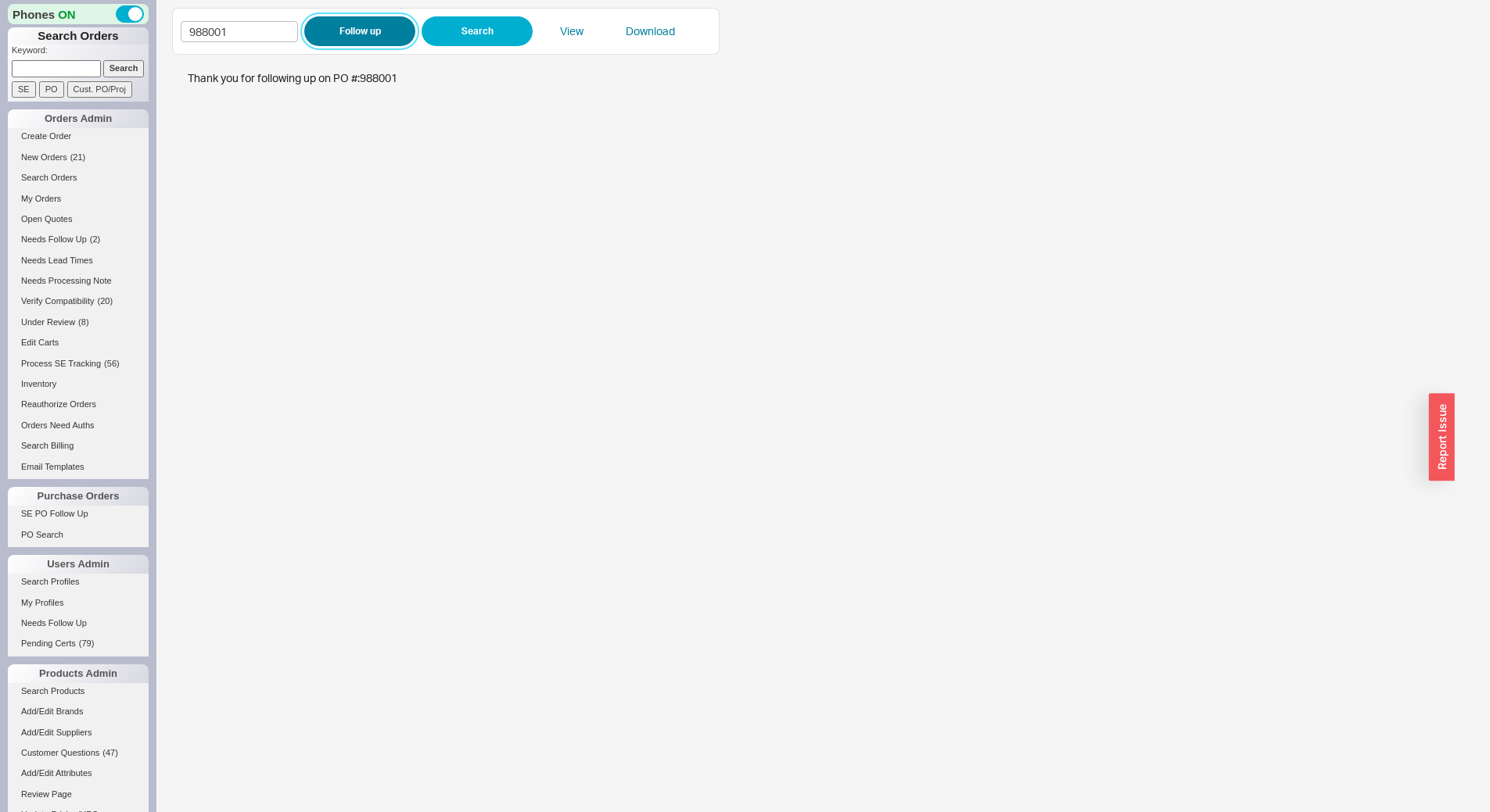
click at [401, 24] on button "Follow up" at bounding box center [360, 31] width 111 height 30
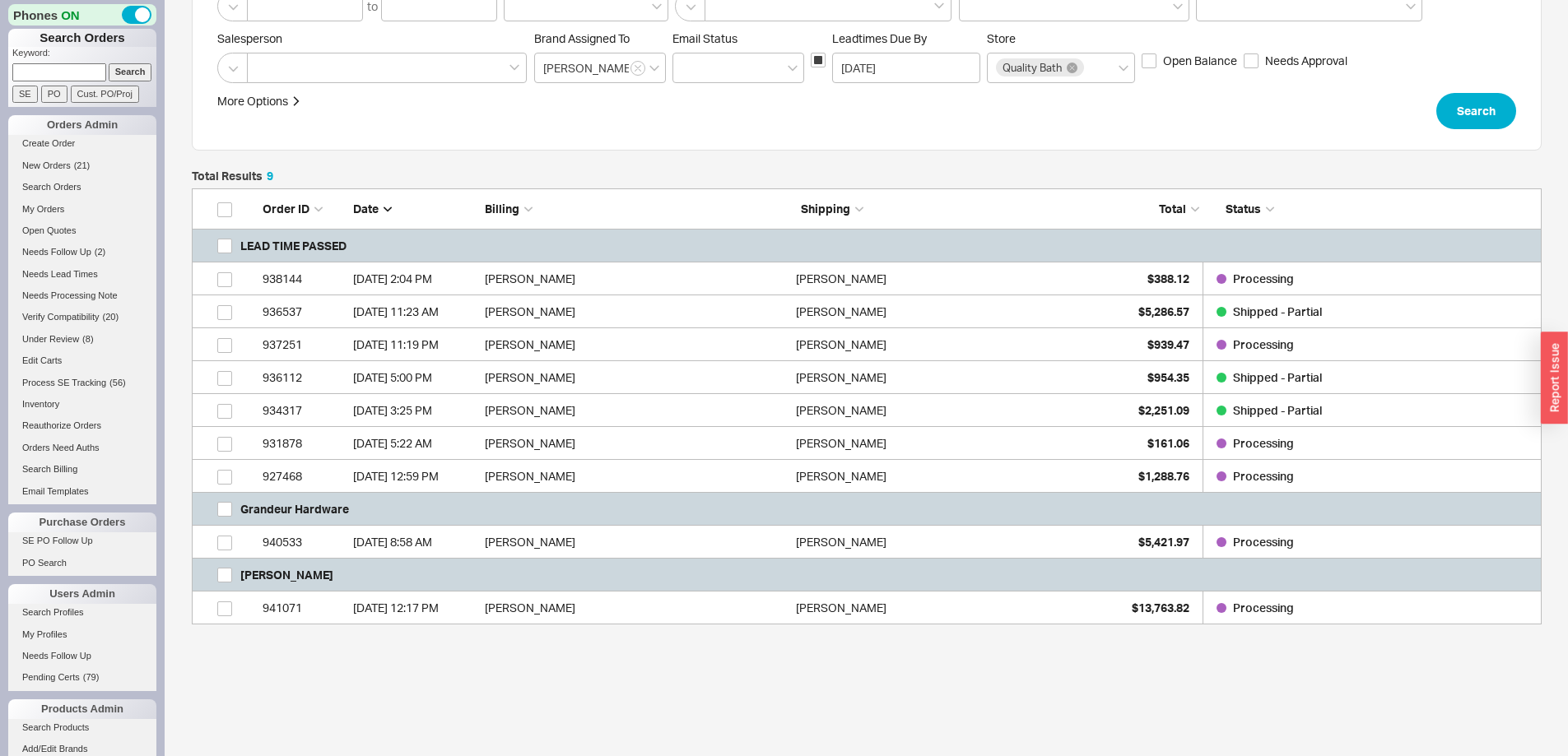
scroll to position [226, 0]
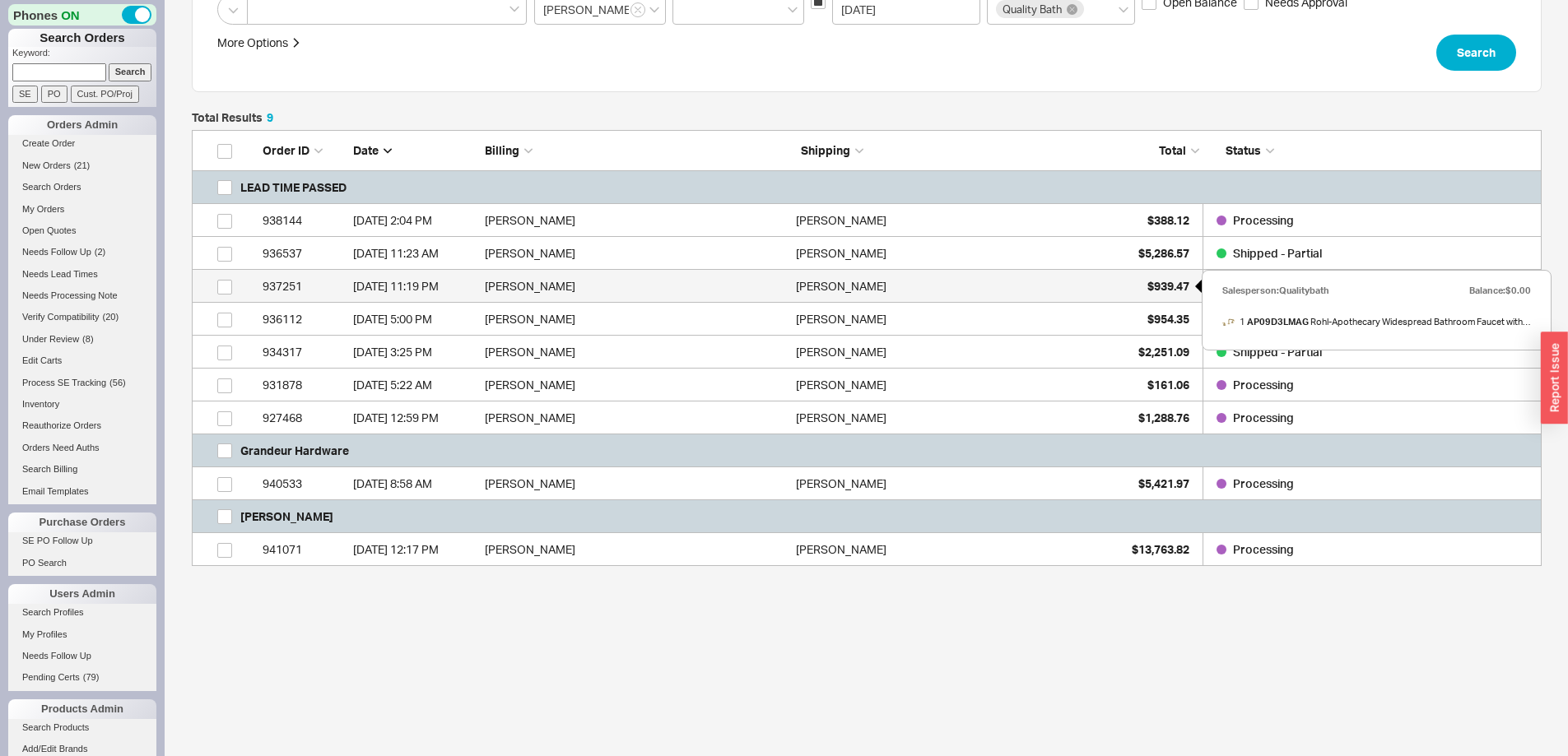
click at [1166, 276] on div "$939.47" at bounding box center [1148, 286] width 82 height 33
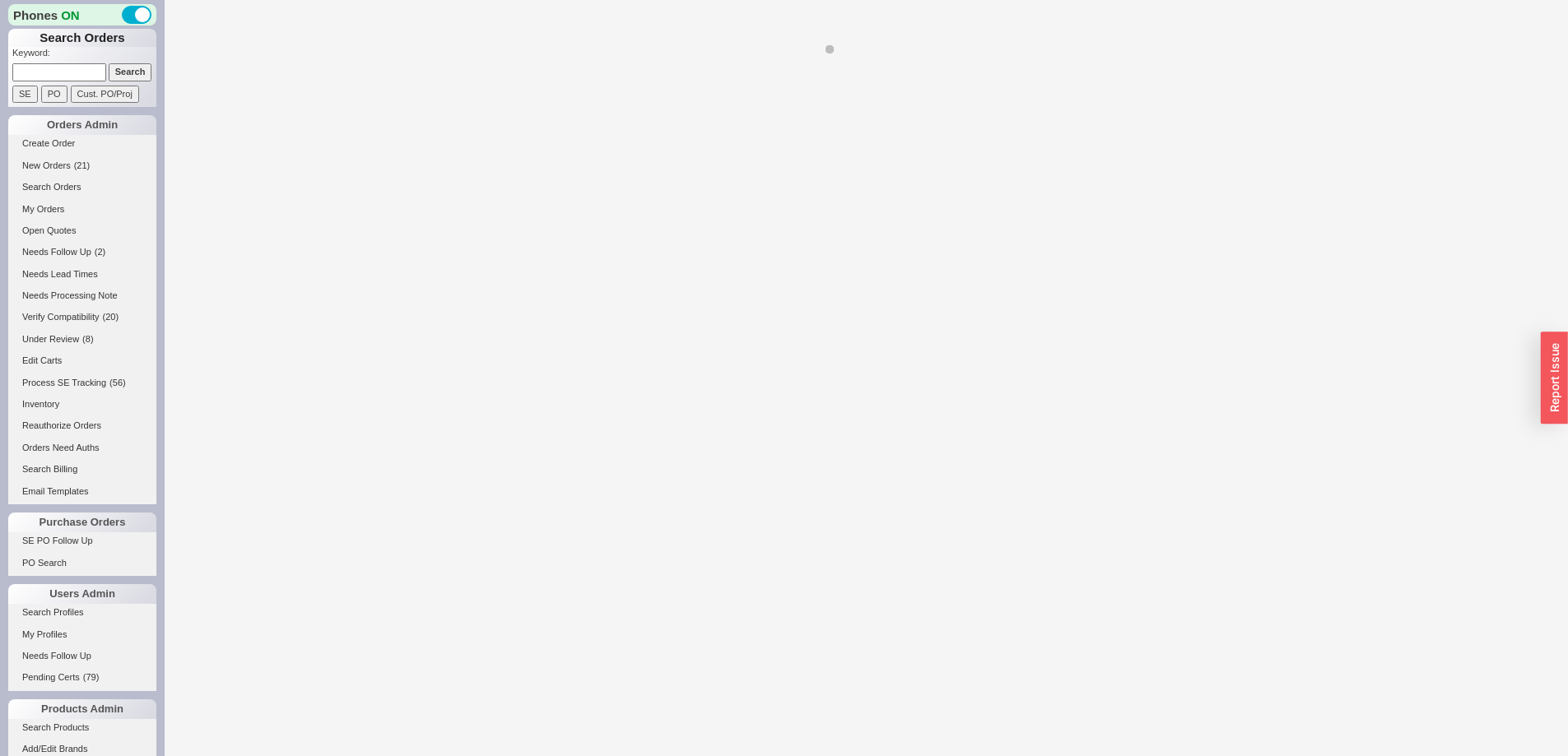
select select "*"
select select "LOW"
select select "3"
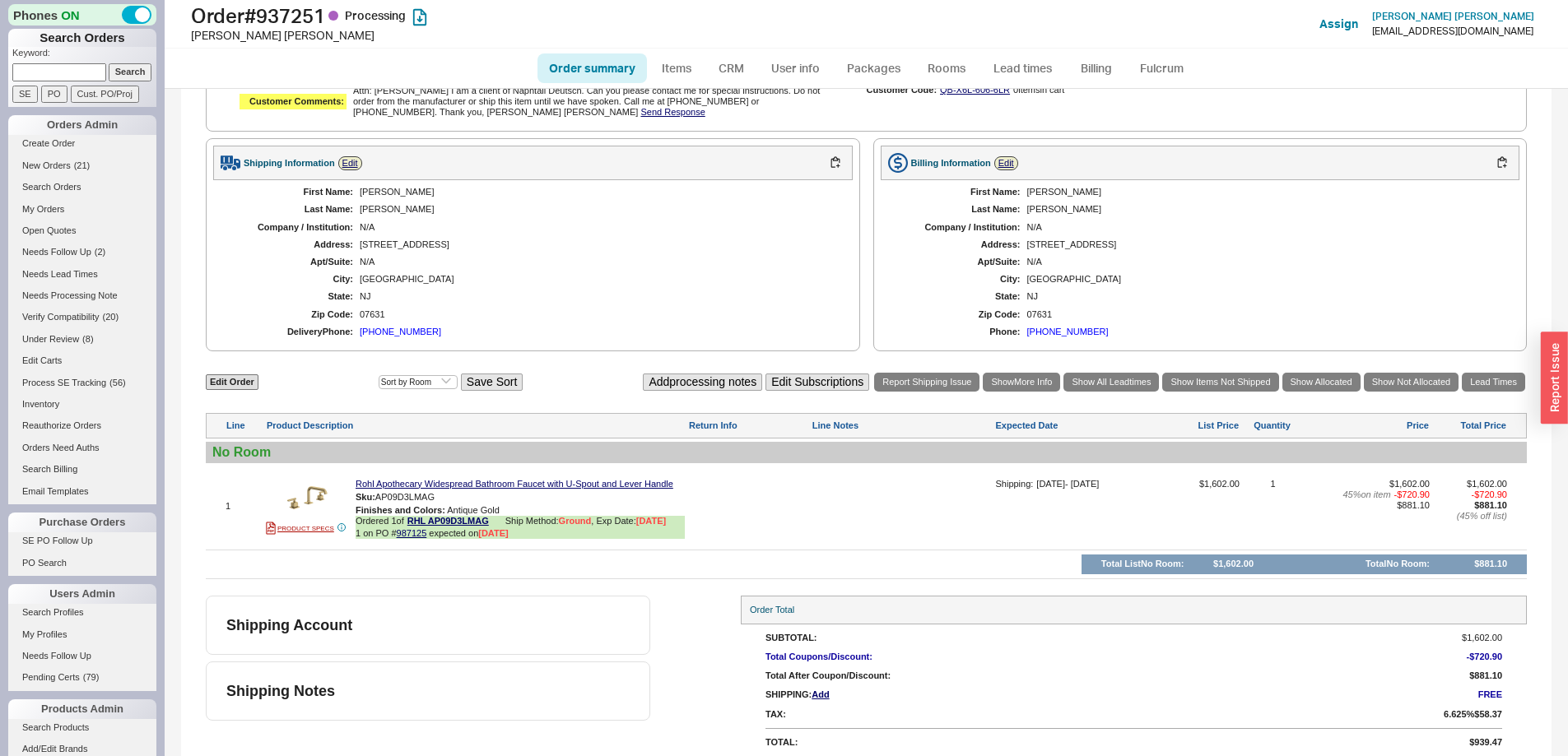
scroll to position [690, 0]
